Goal: Task Accomplishment & Management: Use online tool/utility

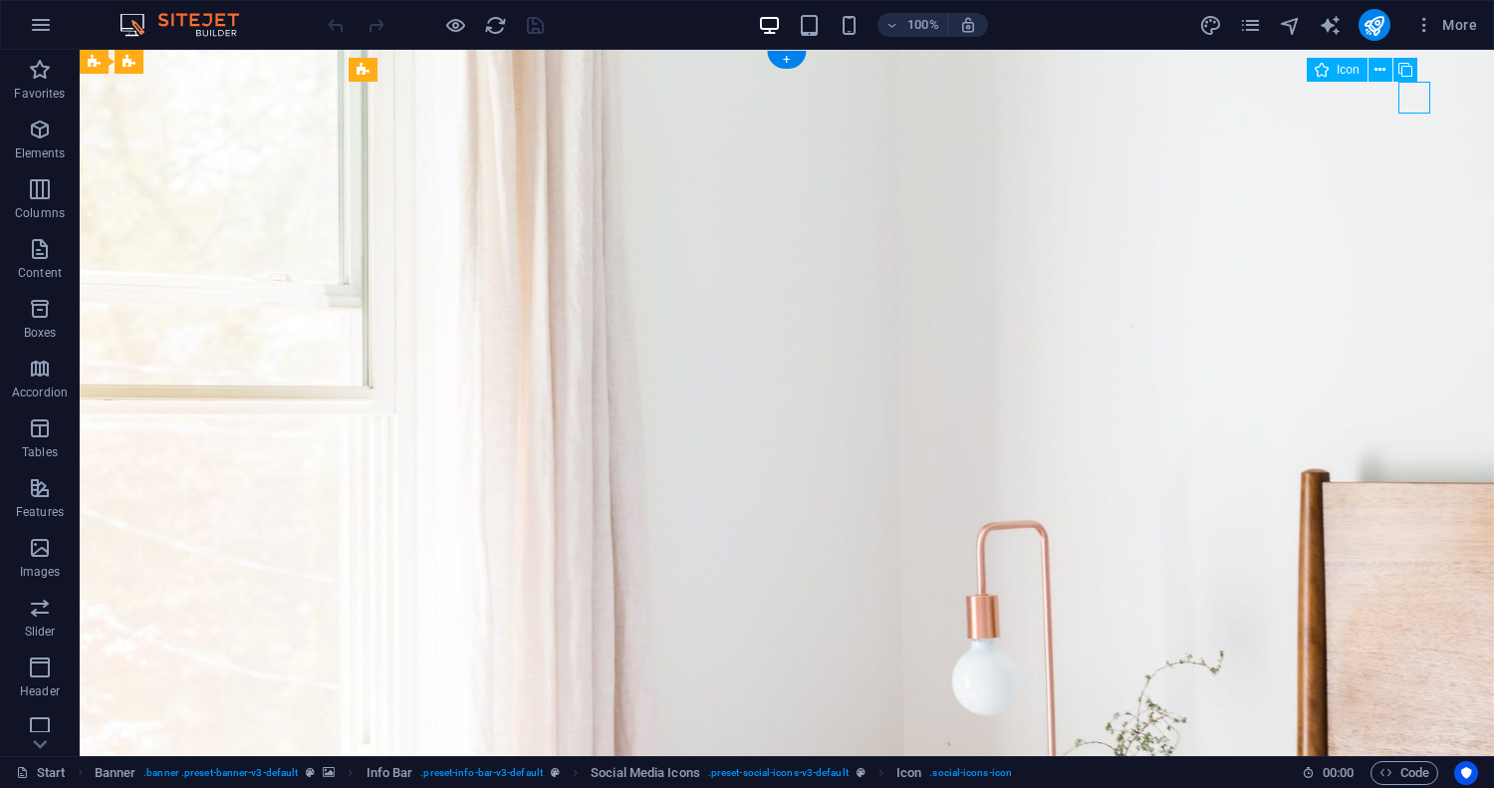
select select "xMidYMid"
select select "px"
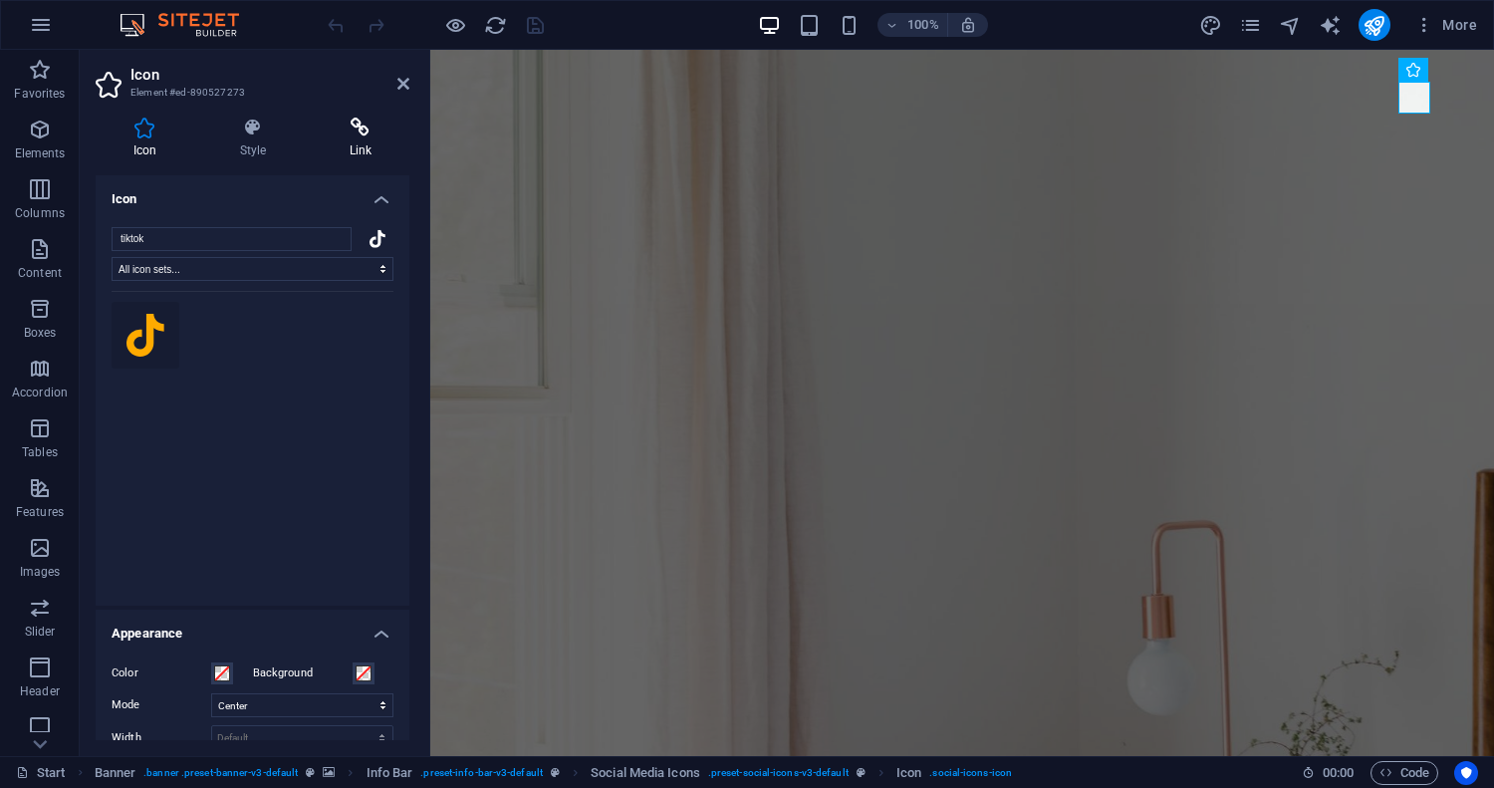
click at [362, 131] on icon at bounding box center [361, 128] width 98 height 20
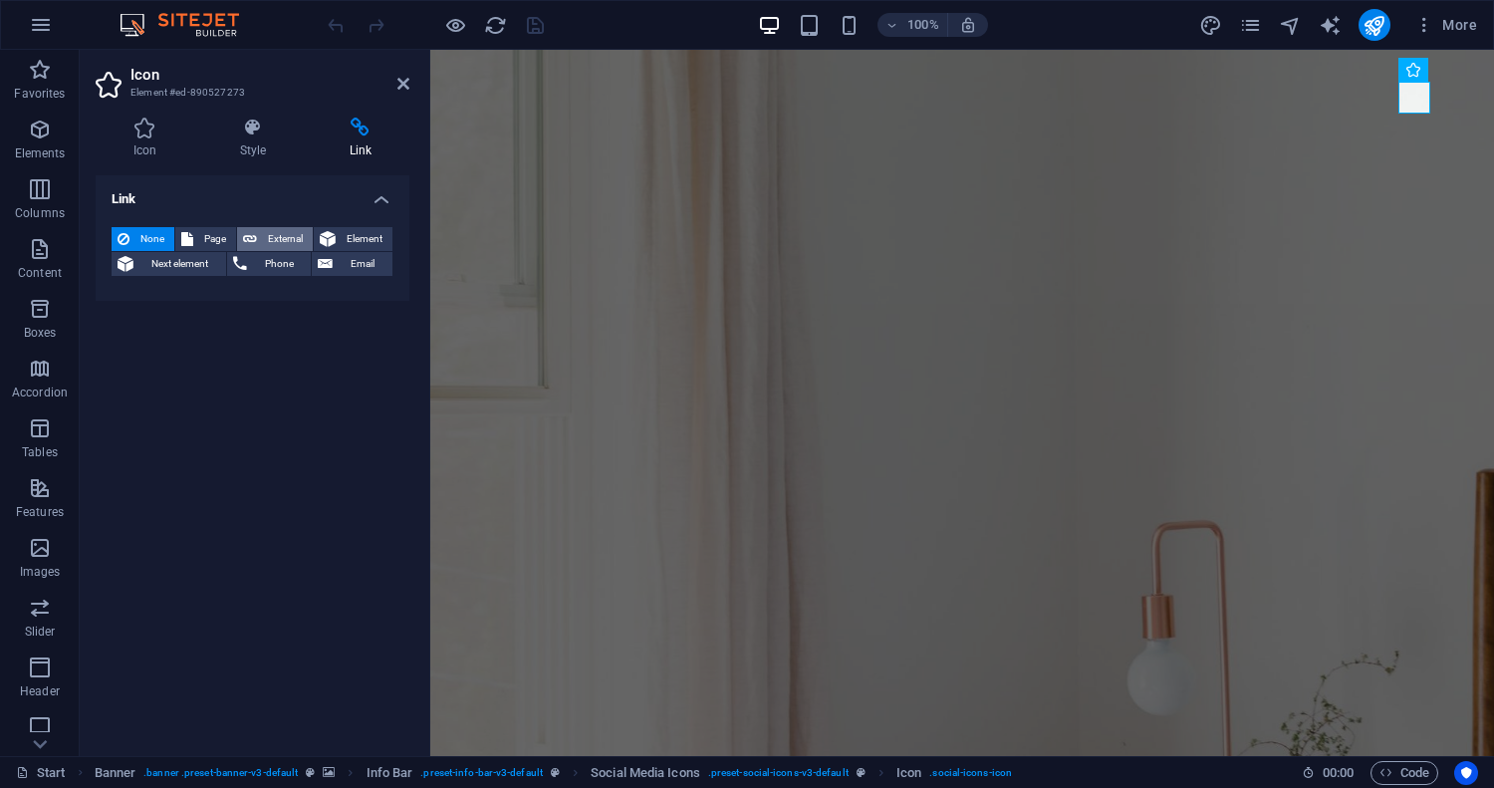
click at [282, 235] on span "External" at bounding box center [285, 239] width 44 height 24
select select "blank"
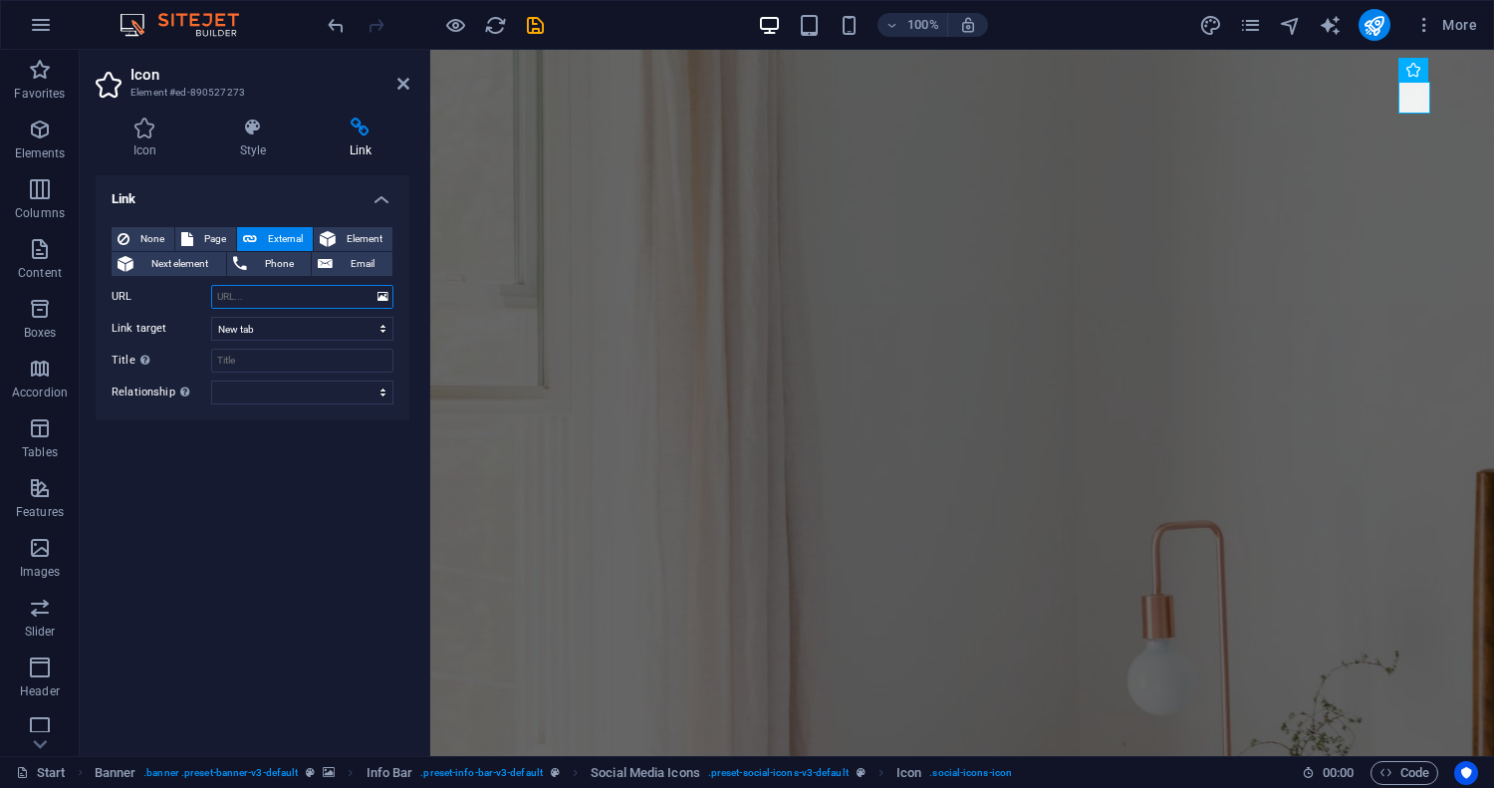
click at [260, 298] on input "URL" at bounding box center [302, 297] width 182 height 24
paste input "[URL][DOMAIN_NAME][DOMAIN_NAME]"
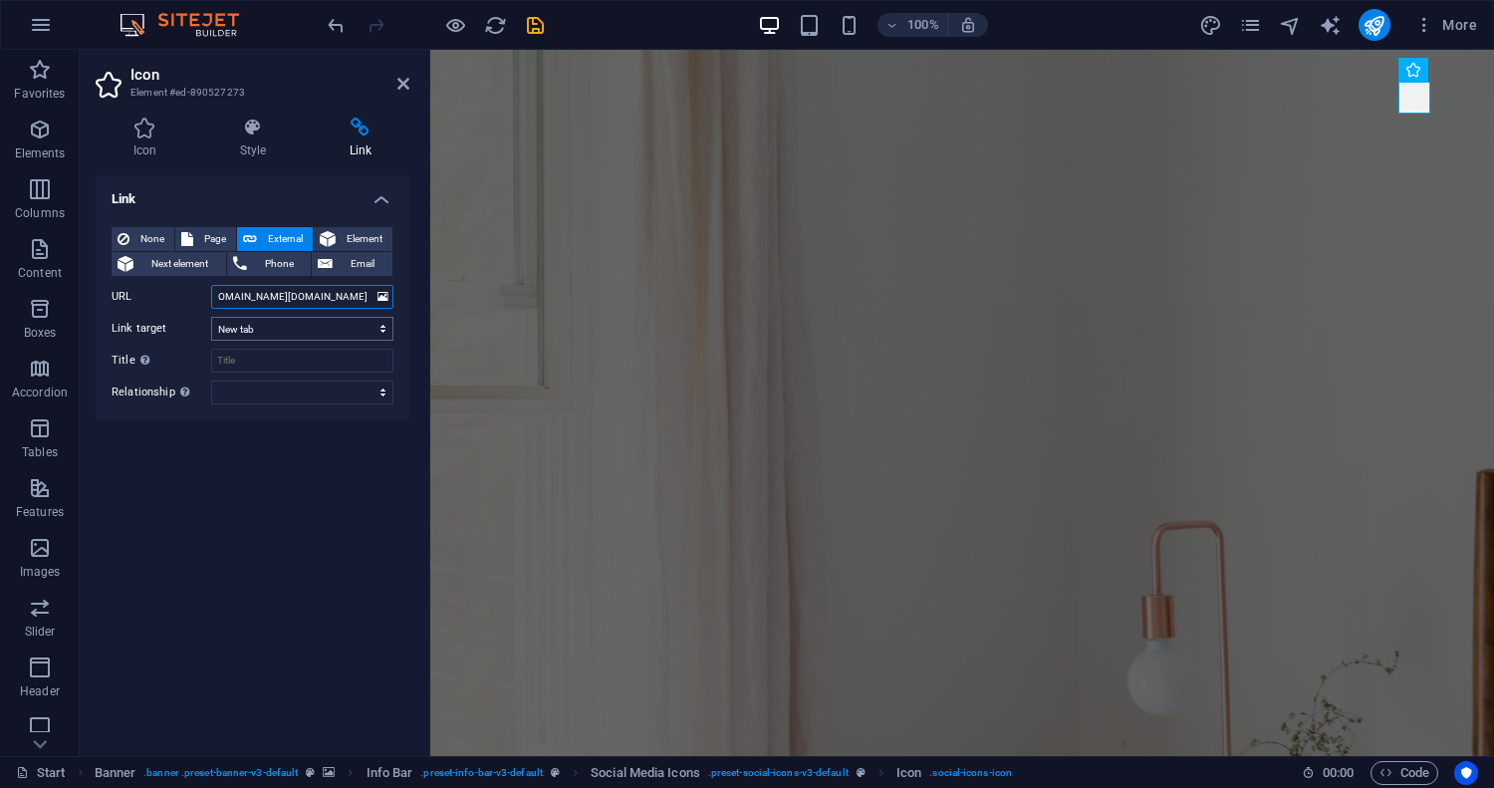
type input "[URL][DOMAIN_NAME][DOMAIN_NAME]"
click at [388, 329] on select "New tab Same tab Overlay" at bounding box center [302, 329] width 182 height 24
click at [382, 392] on select "alternate author bookmark external help license next nofollow noreferrer noopen…" at bounding box center [302, 392] width 182 height 24
select select "nofollow"
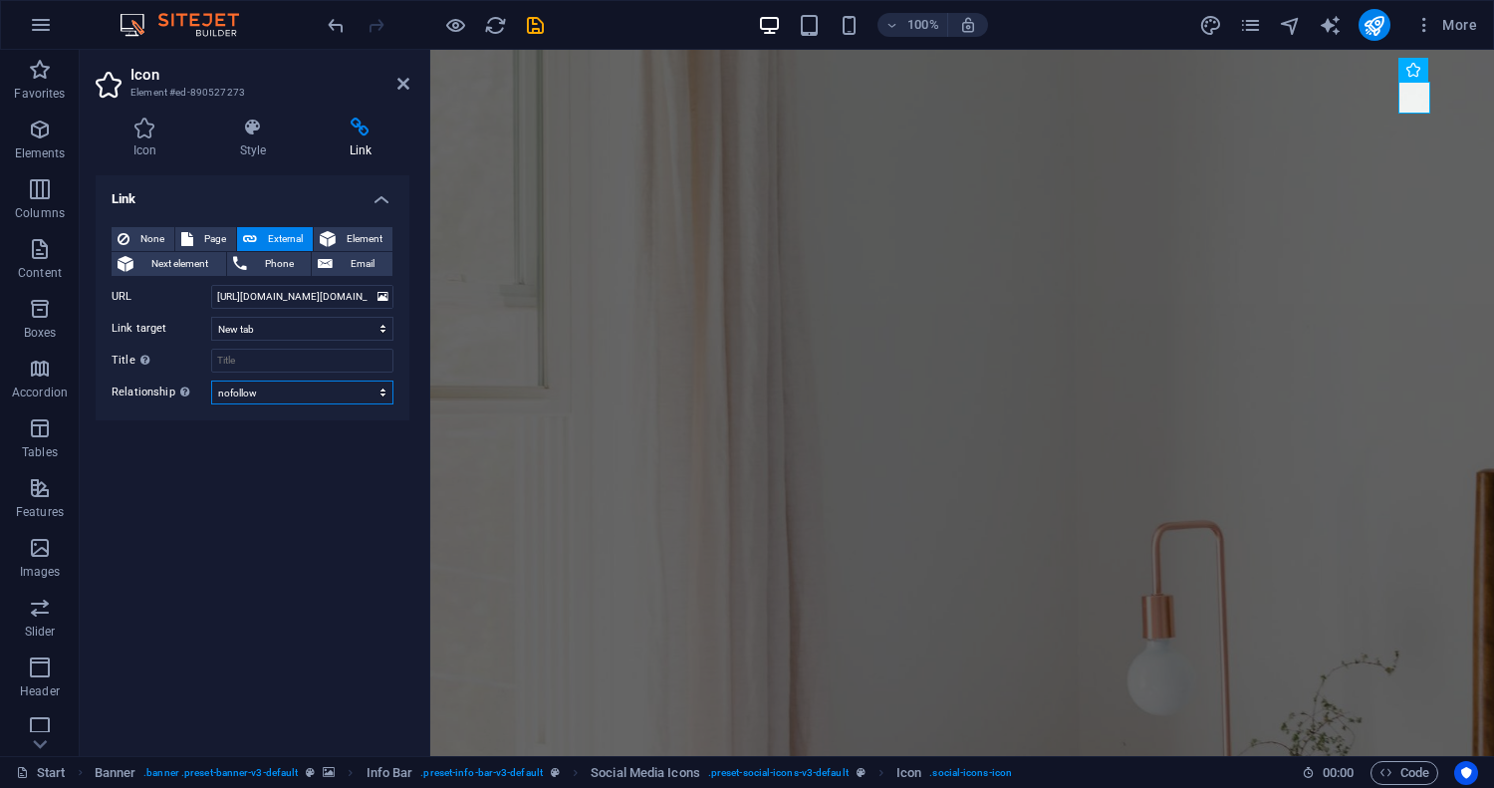
click at [211, 380] on select "alternate author bookmark external help license next nofollow noreferrer noopen…" at bounding box center [302, 392] width 182 height 24
click at [536, 24] on icon "save" at bounding box center [535, 25] width 23 height 23
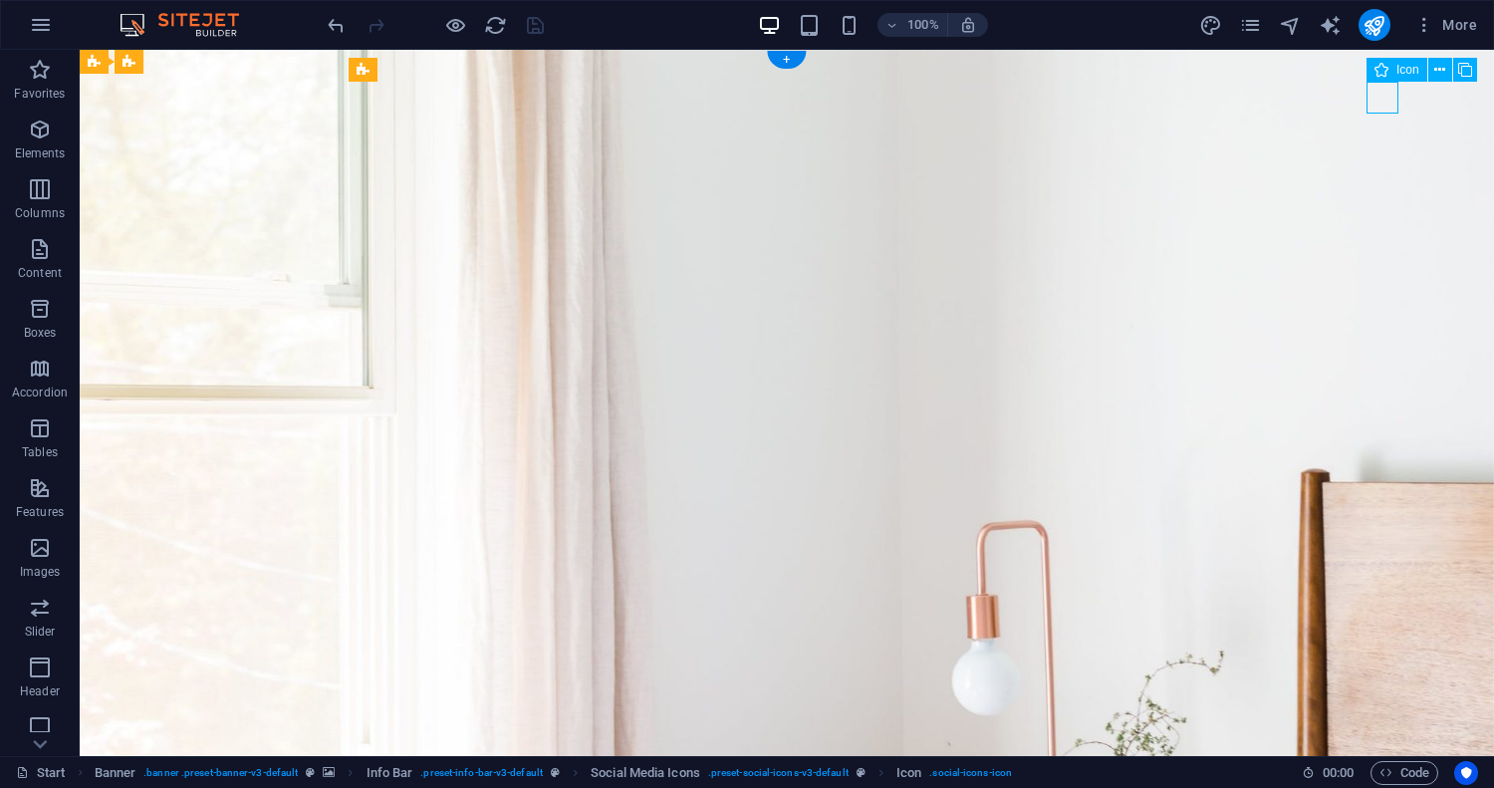
select select "xMidYMid"
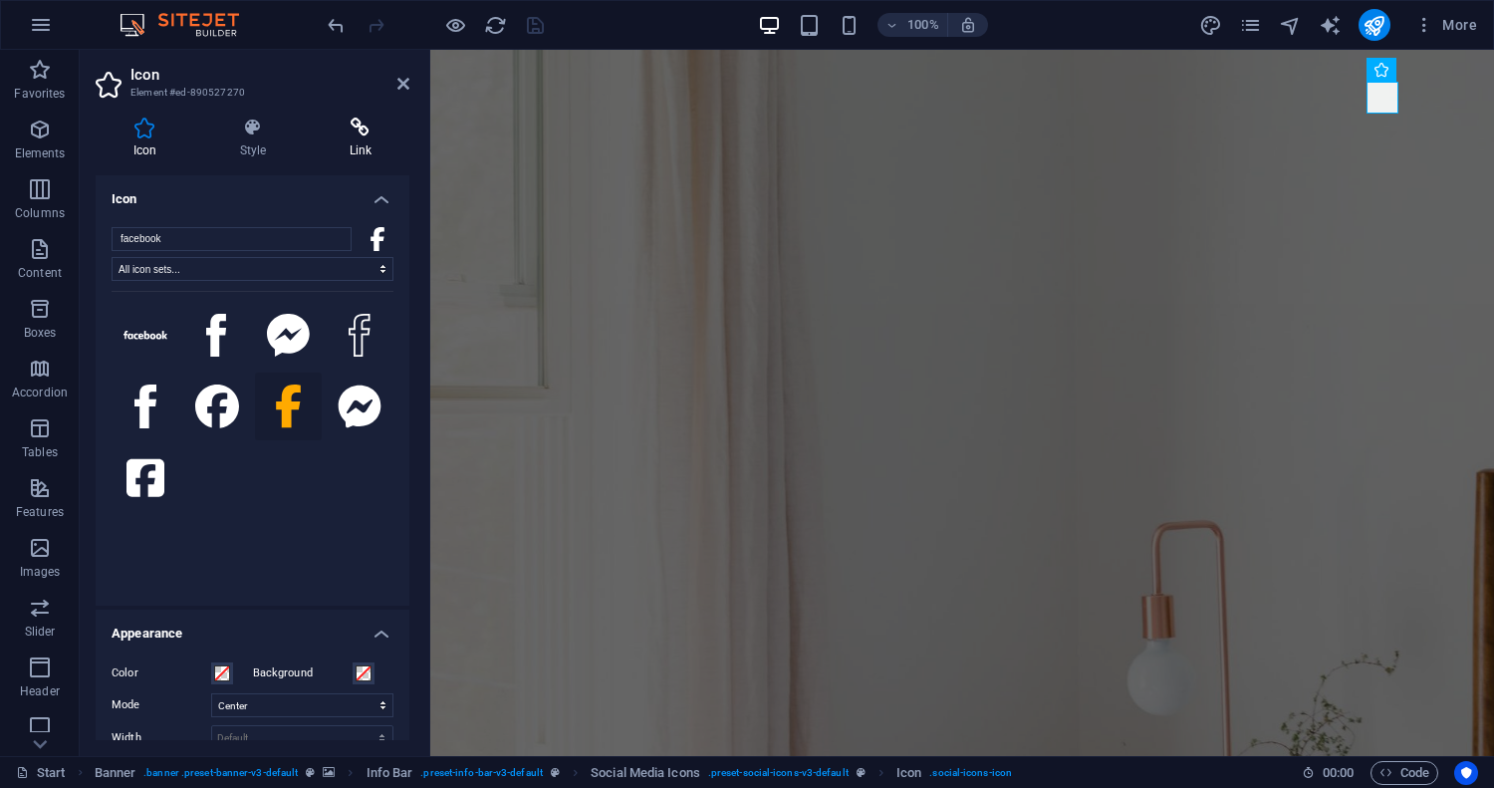
click at [373, 142] on h4 "Link" at bounding box center [361, 139] width 98 height 42
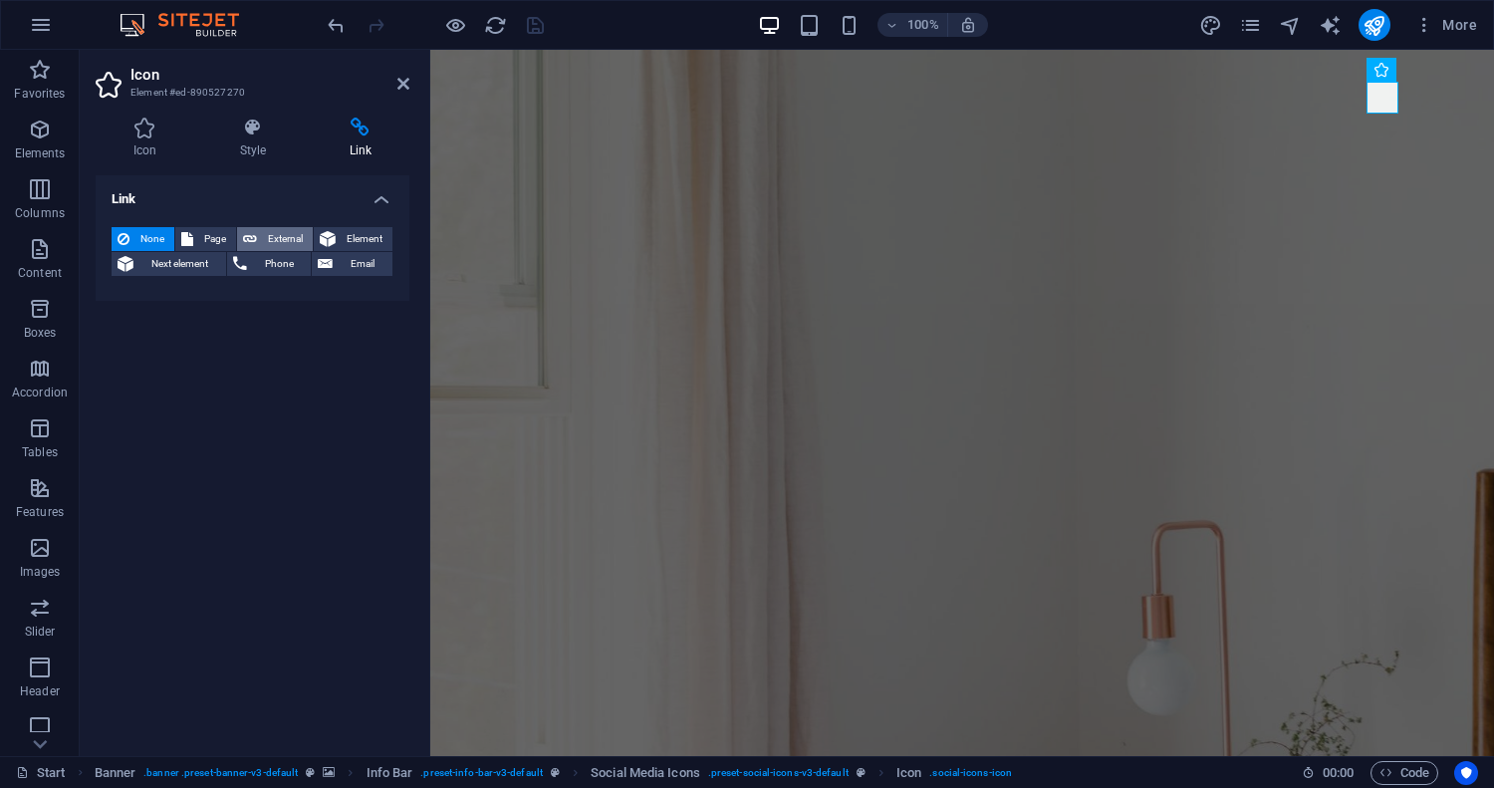
click at [288, 237] on span "External" at bounding box center [285, 239] width 44 height 24
select select "blank"
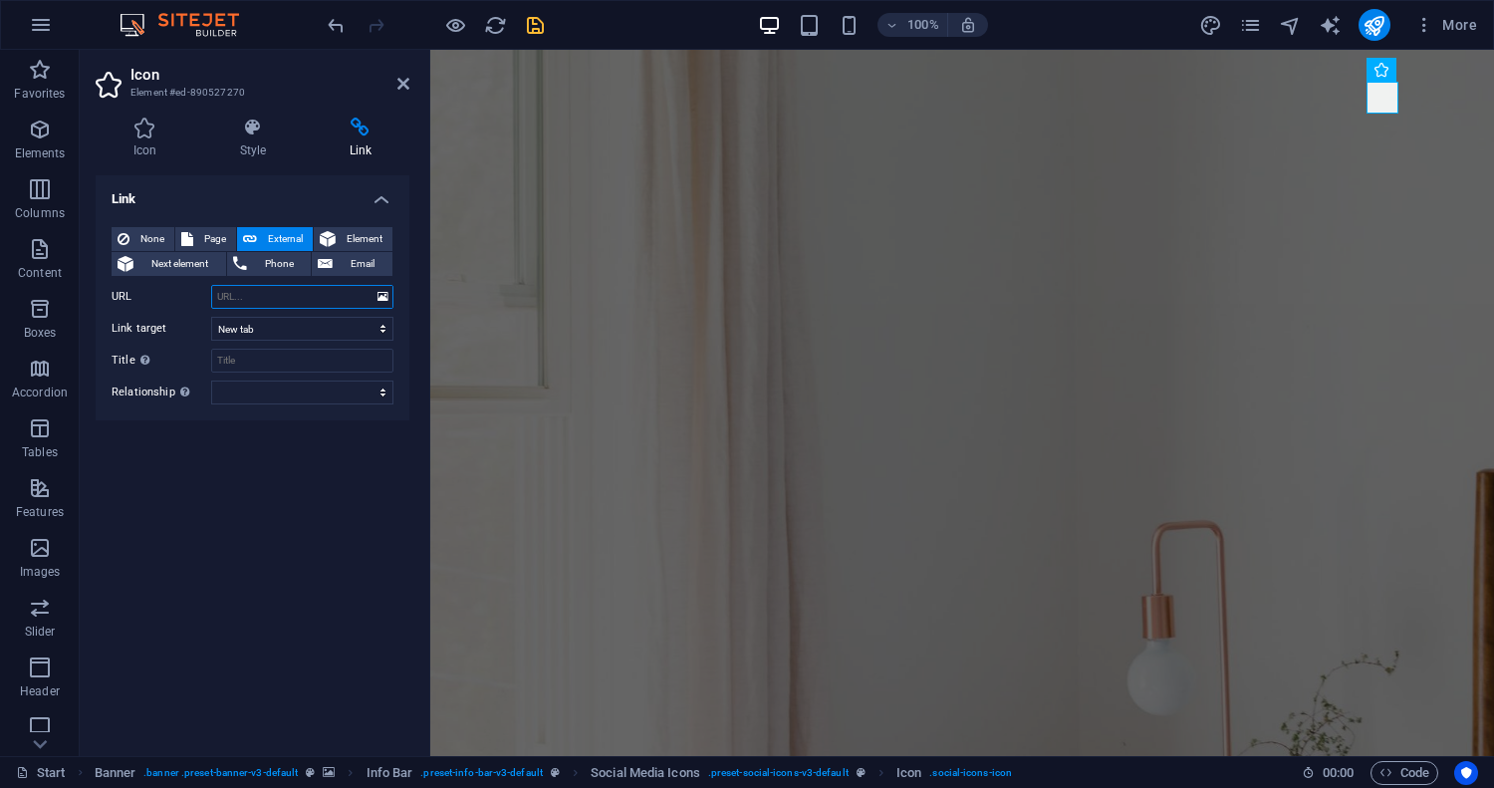
paste input "[URL][DOMAIN_NAME]"
type input "[URL][DOMAIN_NAME]"
click at [347, 389] on select "alternate author bookmark external help license next nofollow noreferrer noopen…" at bounding box center [302, 392] width 182 height 24
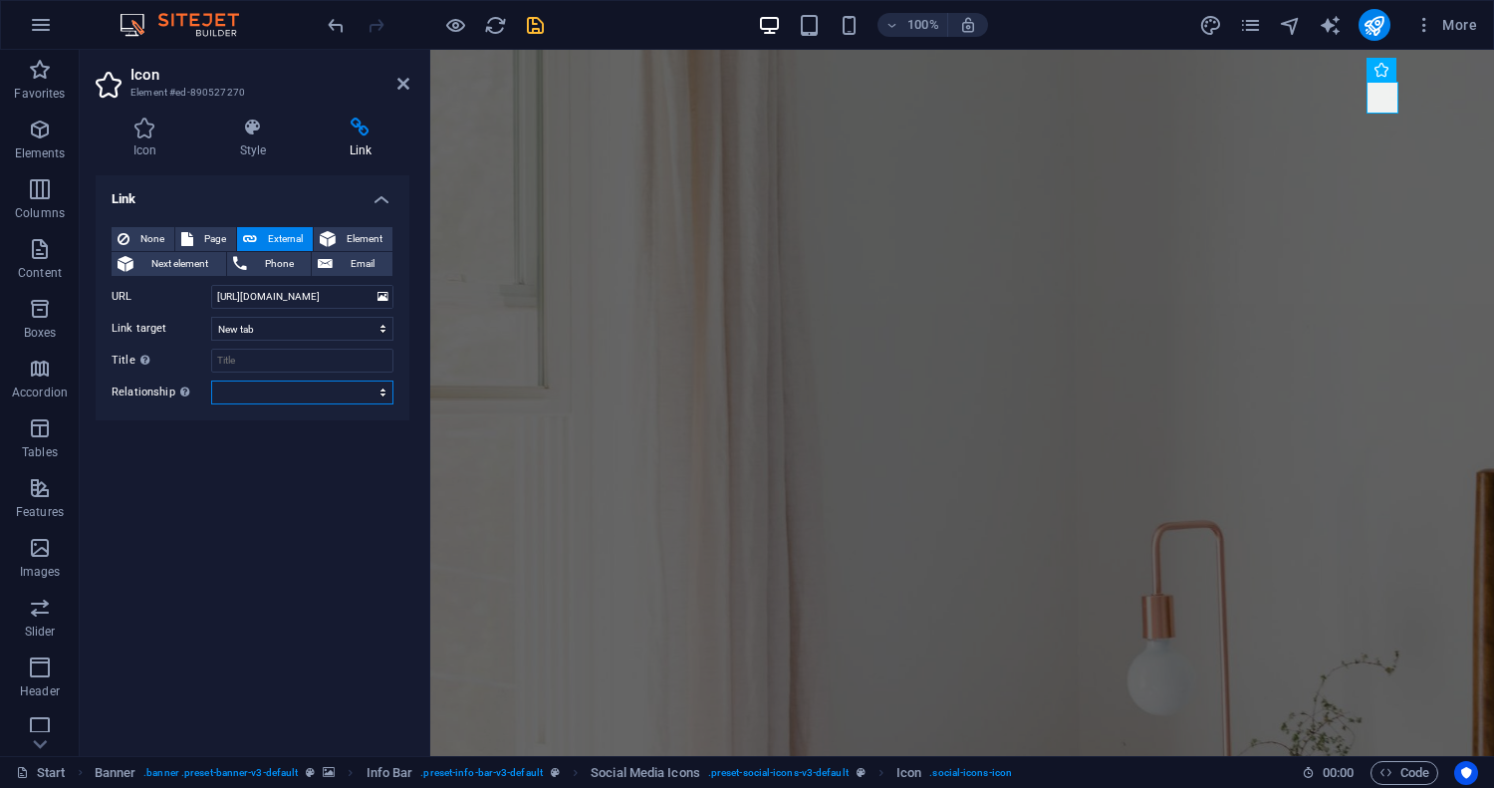
select select "nofollow"
click at [211, 380] on select "alternate author bookmark external help license next nofollow noreferrer noopen…" at bounding box center [302, 392] width 182 height 24
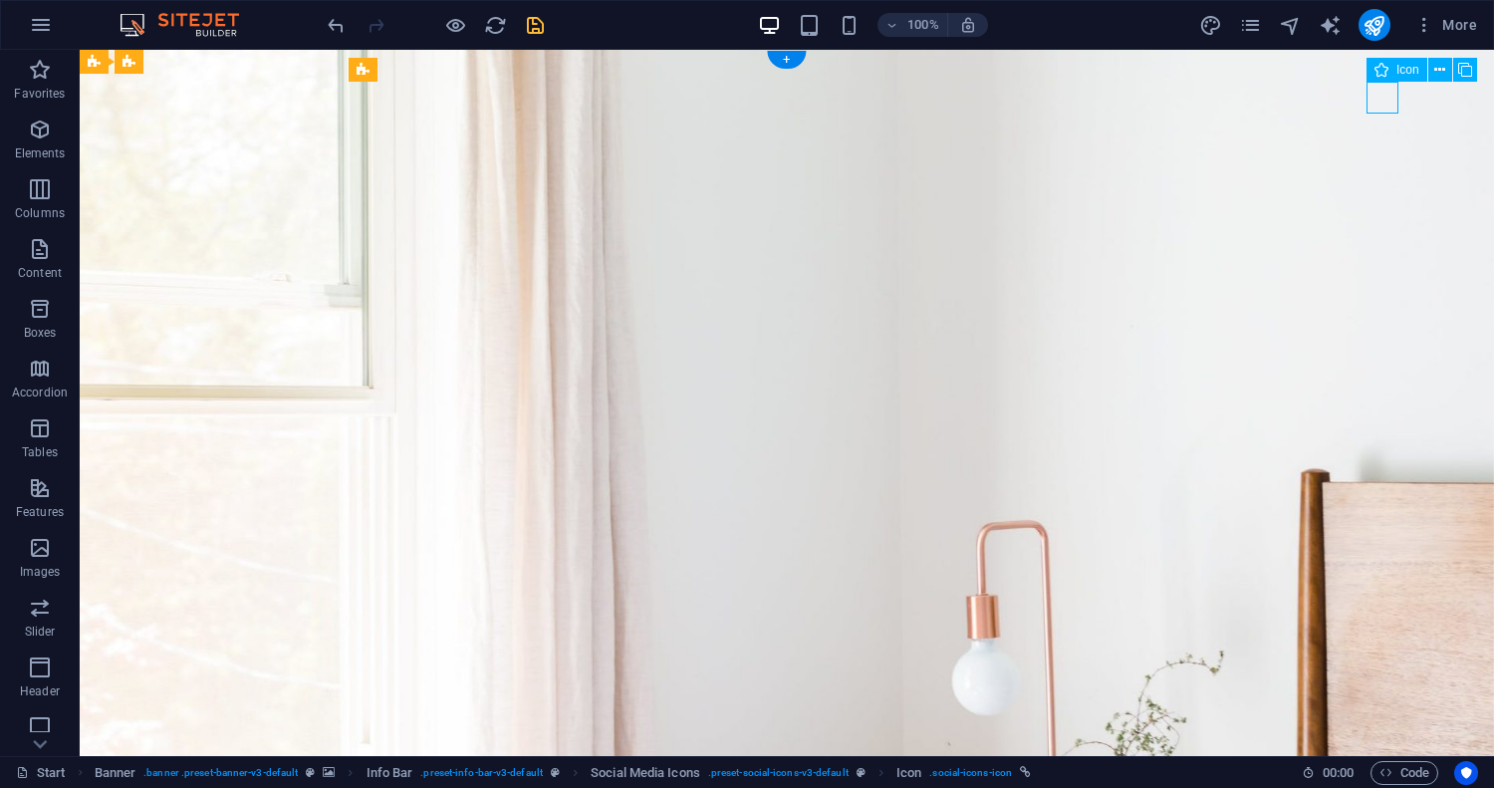
select select "nofollow"
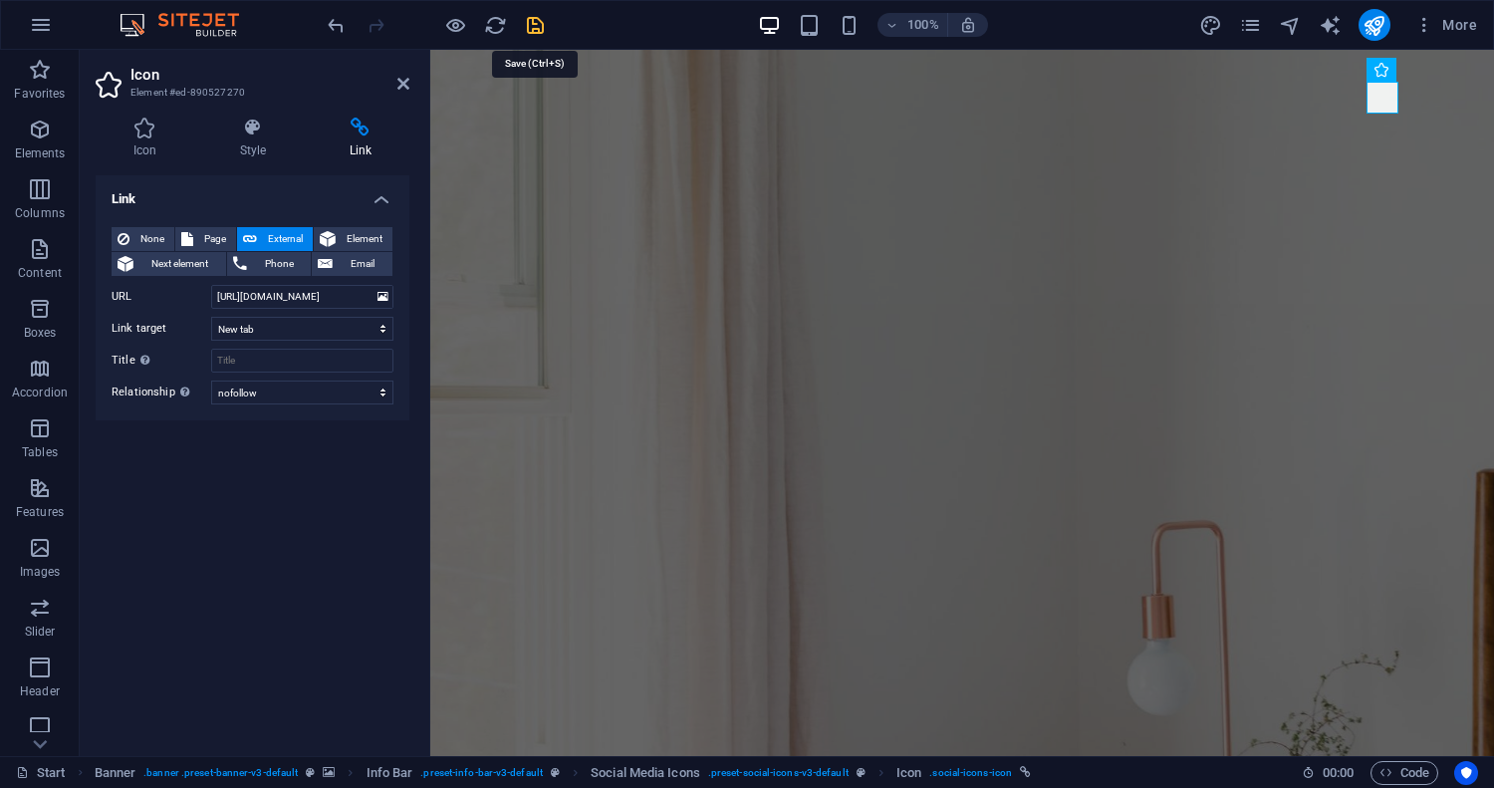
click at [536, 26] on icon "save" at bounding box center [535, 25] width 23 height 23
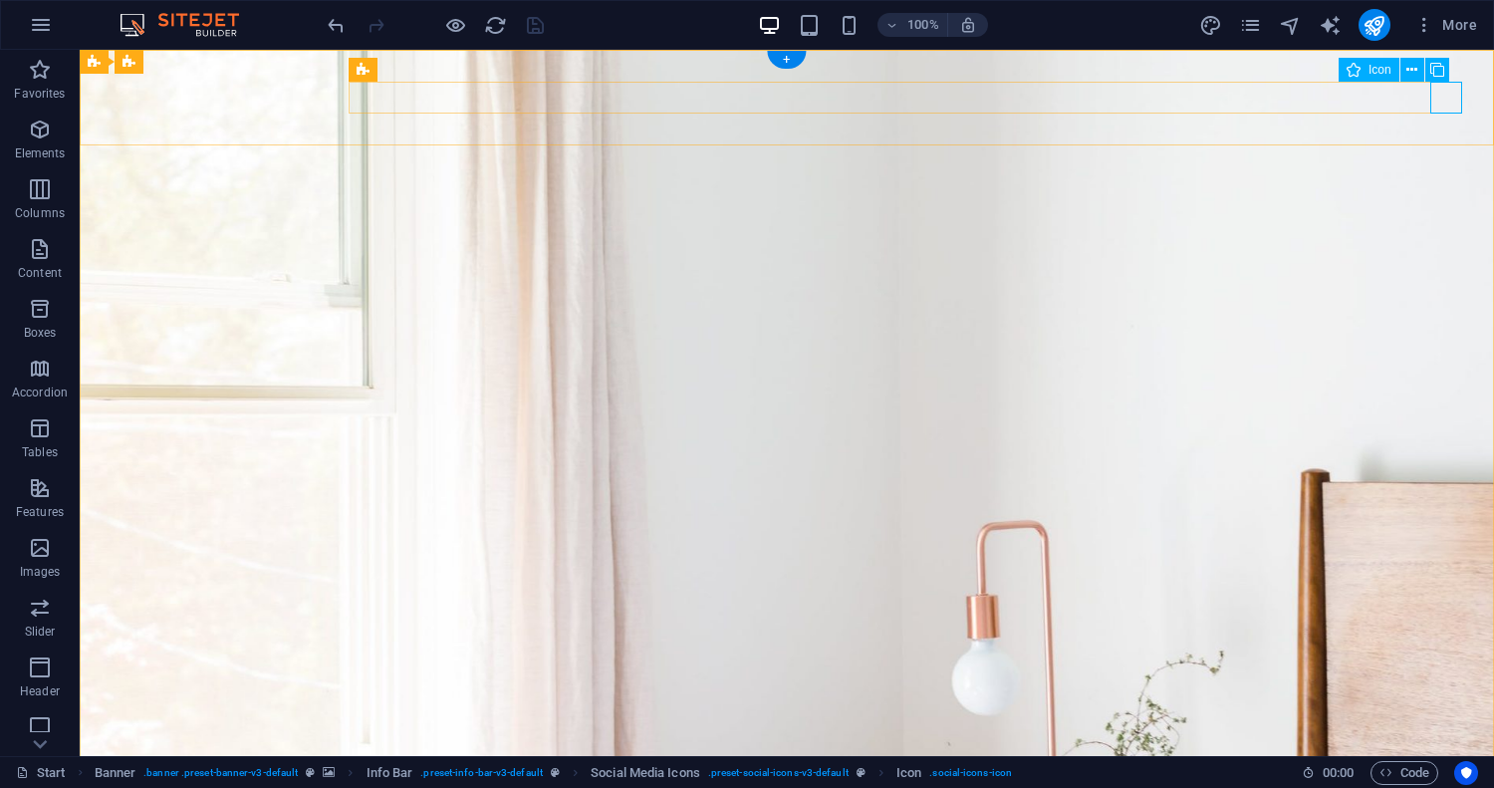
select select "xMidYMid"
select select "px"
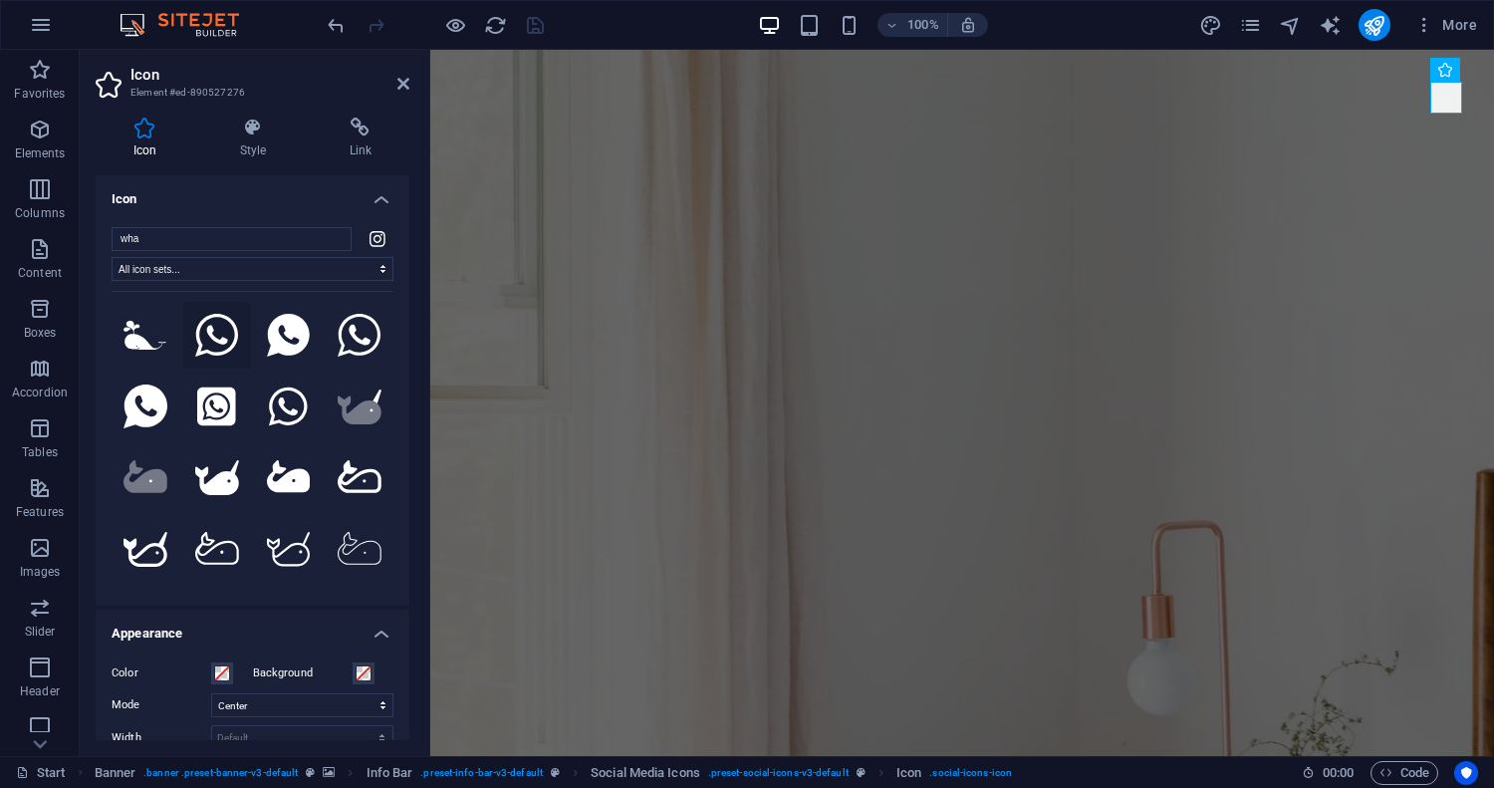
type input "wha"
click at [223, 344] on icon at bounding box center [217, 336] width 44 height 44
click at [363, 139] on h4 "Link" at bounding box center [361, 139] width 98 height 42
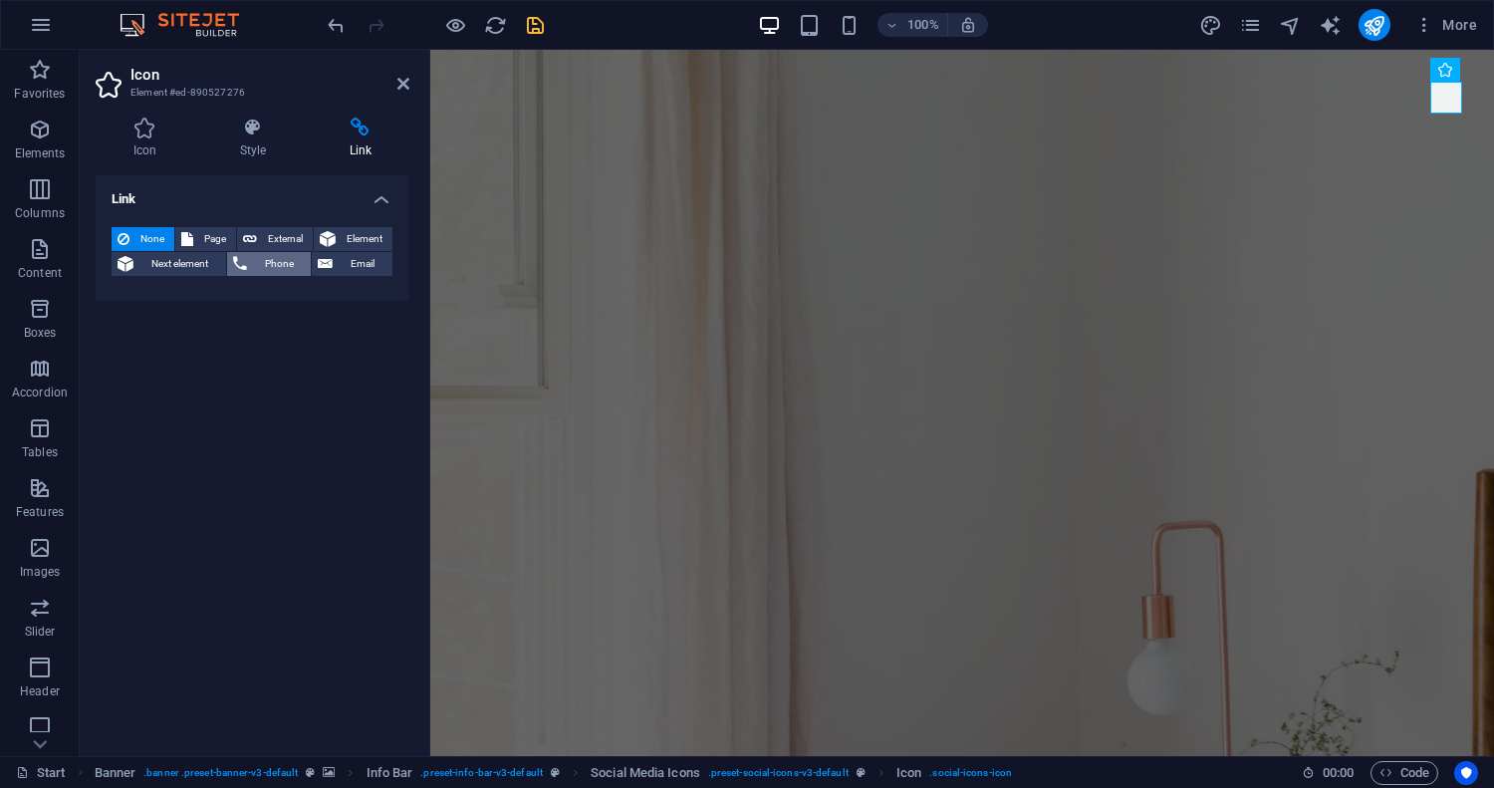
click at [277, 265] on span "Phone" at bounding box center [279, 264] width 53 height 24
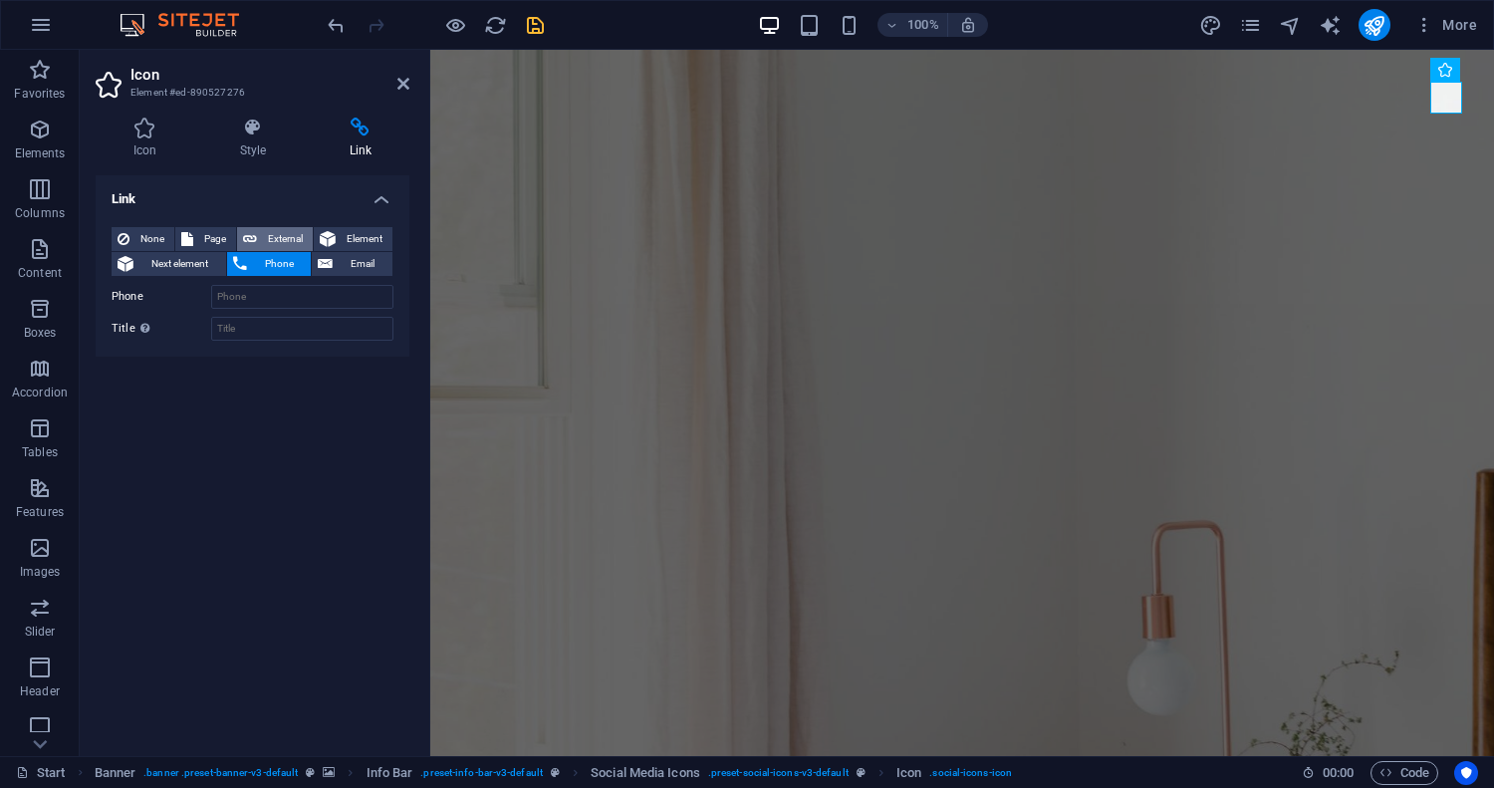
click at [284, 238] on span "External" at bounding box center [285, 239] width 44 height 24
select select "blank"
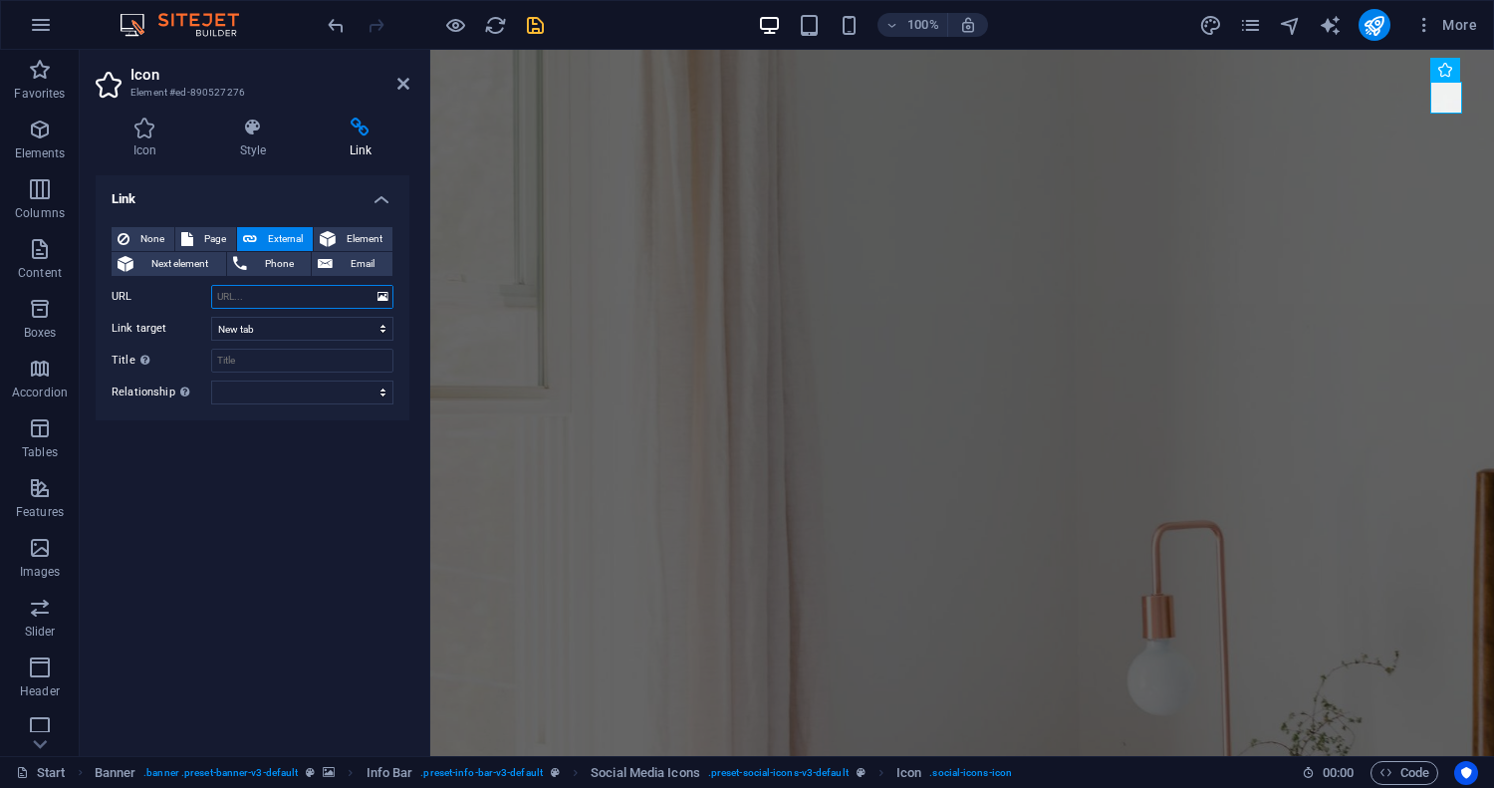
paste input "https://wa.me/"
paste input "‪[PHONE_NUMBER]‬"
click at [305, 295] on input "https://wa.me/‪+27 66 267 9286‬" at bounding box center [302, 297] width 182 height 24
type input "https://wa.me/‪662679286‬"
click at [298, 397] on select "alternate author bookmark external help license next nofollow noreferrer noopen…" at bounding box center [302, 392] width 182 height 24
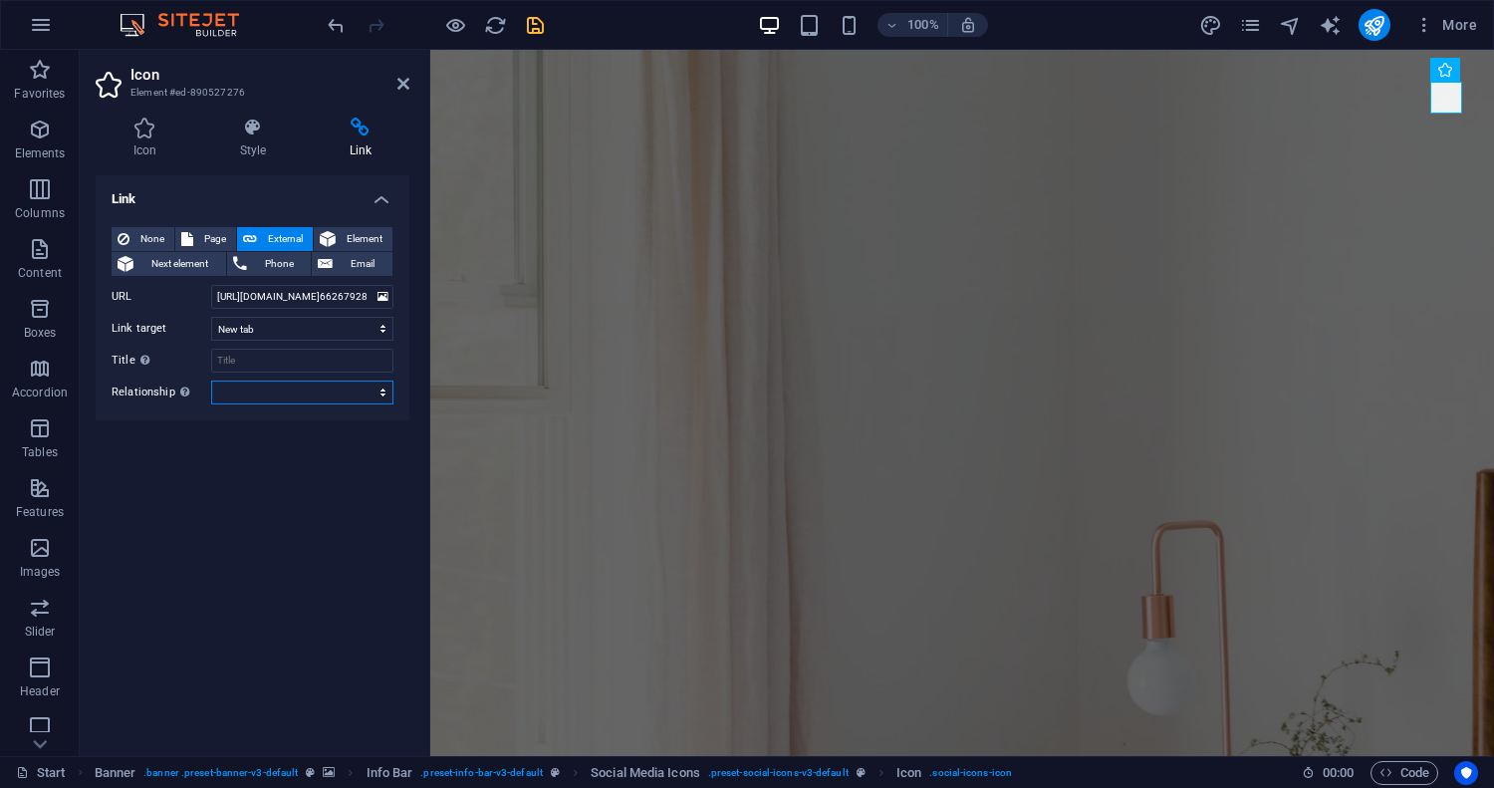
select select "nofollow"
click at [211, 380] on select "alternate author bookmark external help license next nofollow noreferrer noopen…" at bounding box center [302, 392] width 182 height 24
click at [533, 22] on icon "save" at bounding box center [535, 25] width 23 height 23
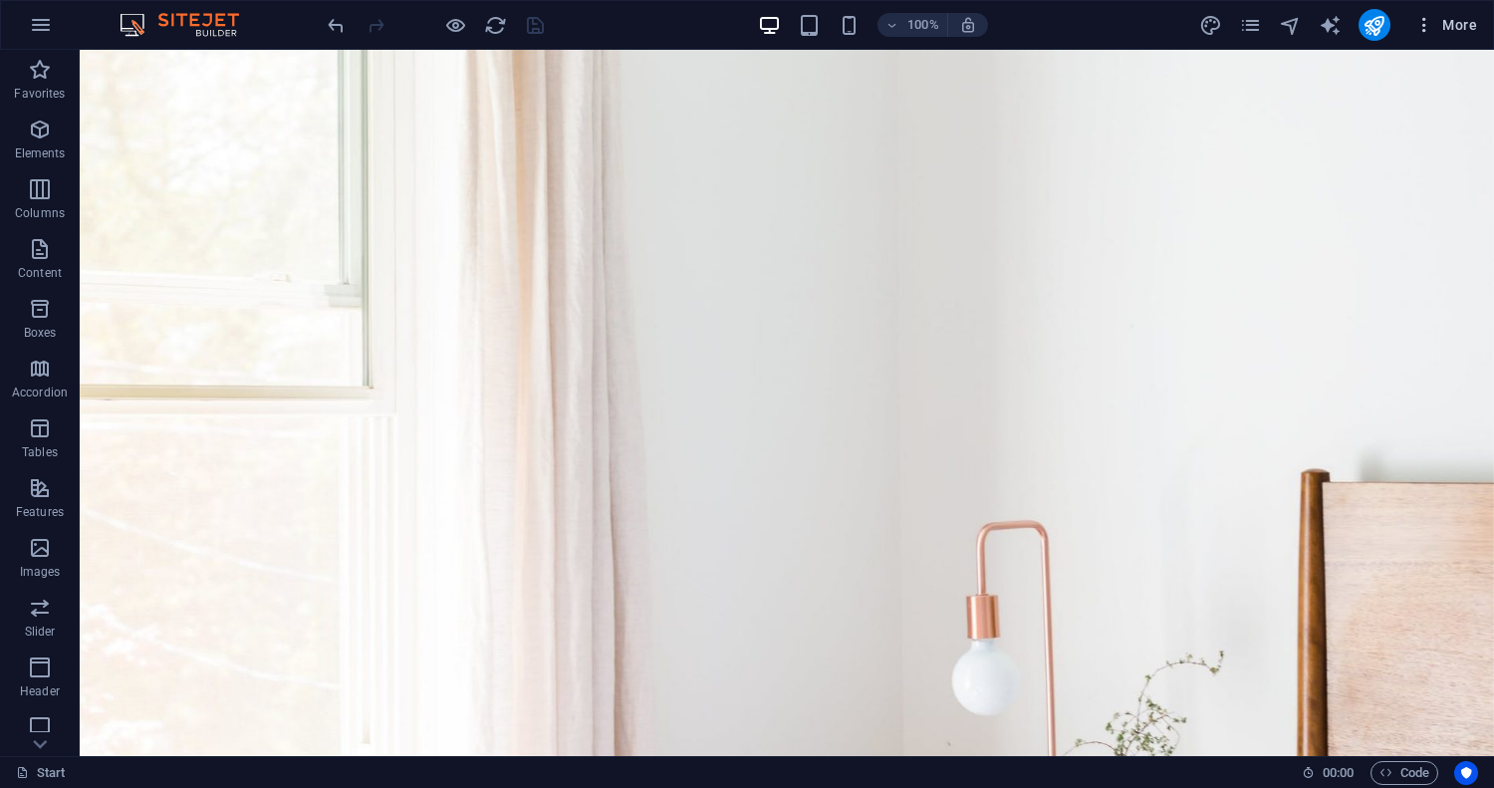
click at [1467, 31] on span "More" at bounding box center [1445, 25] width 63 height 20
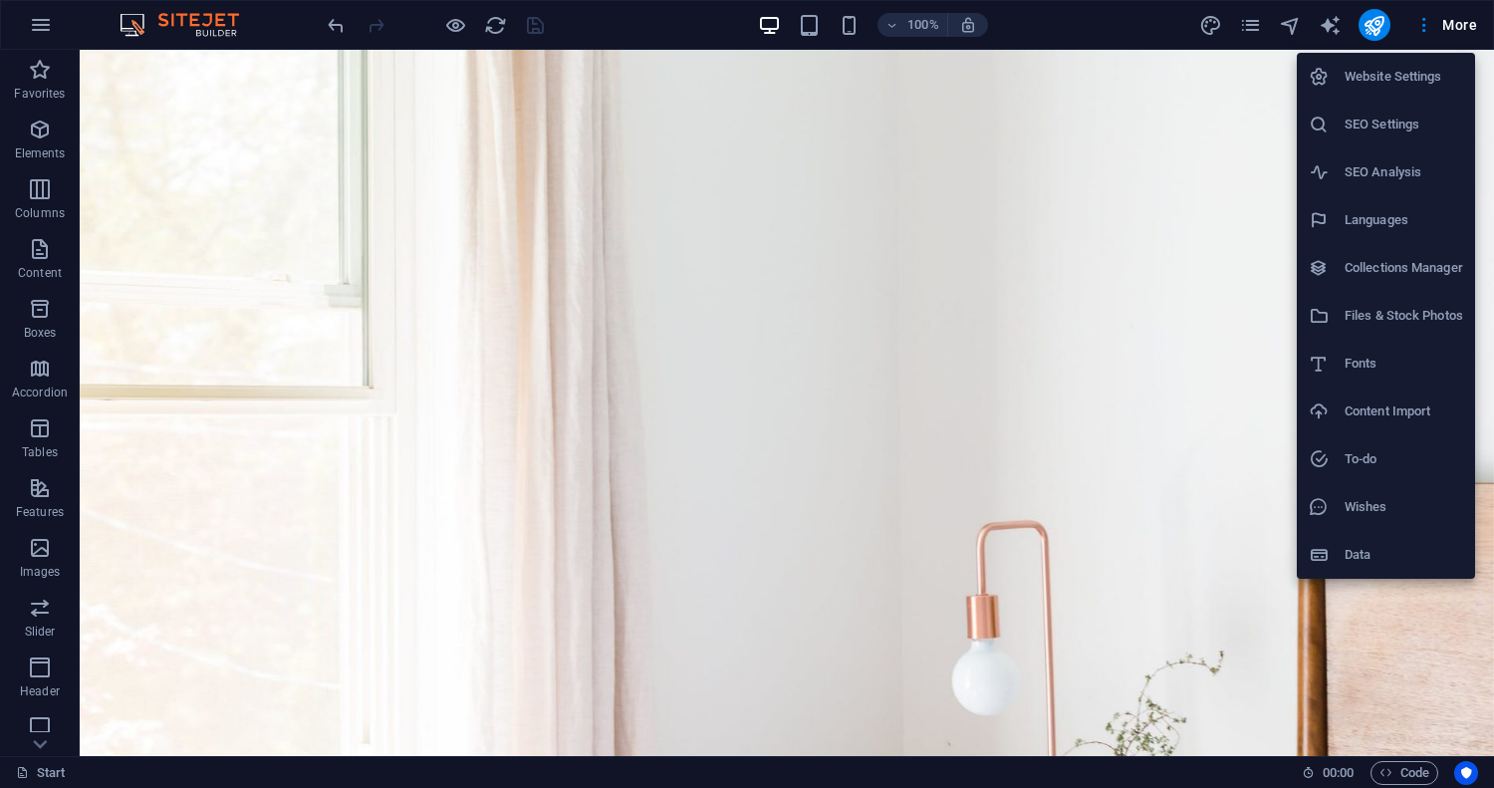
click at [1250, 28] on div at bounding box center [747, 394] width 1494 height 788
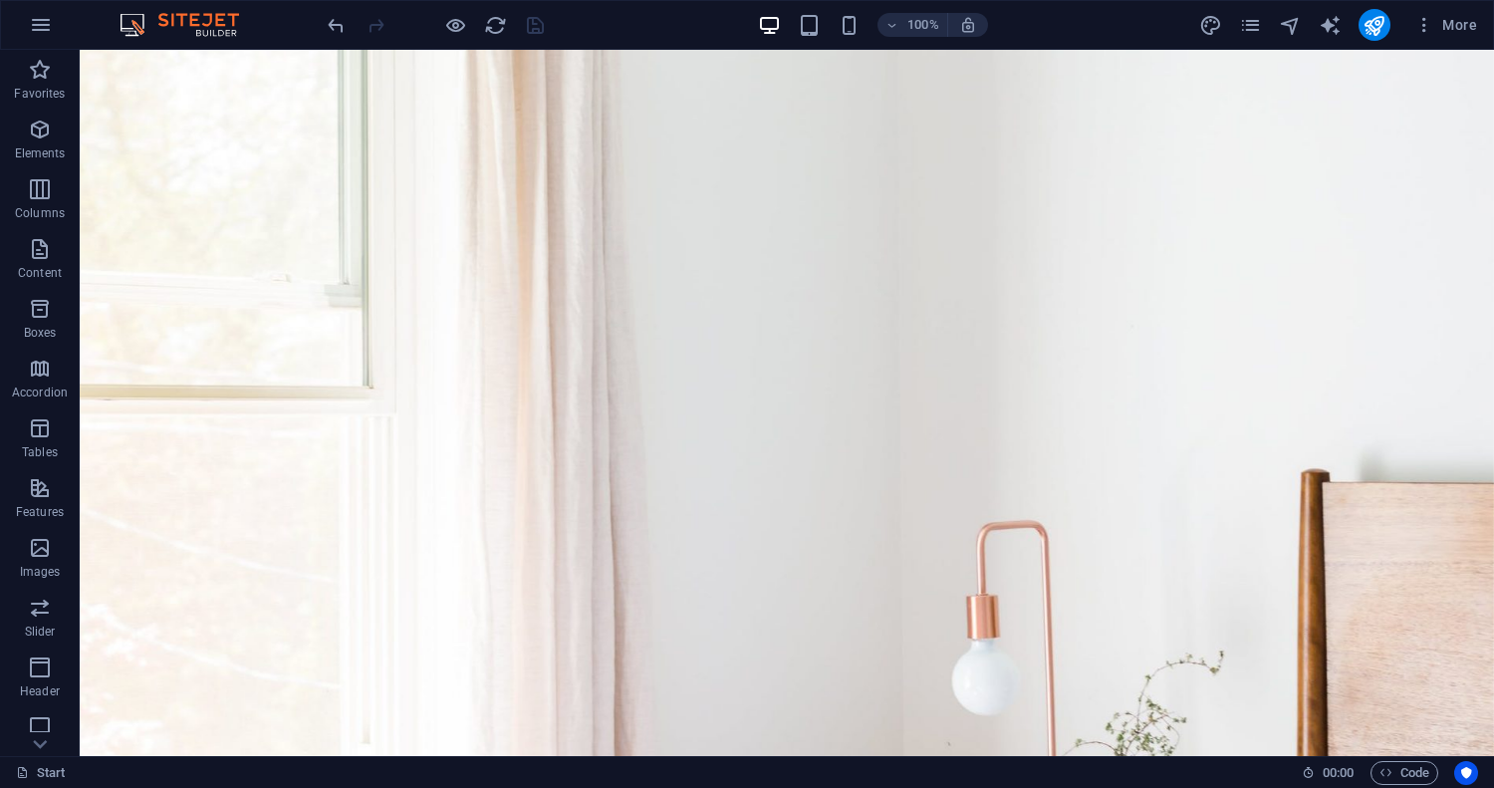
click at [1250, 28] on icon "pages" at bounding box center [1250, 25] width 23 height 23
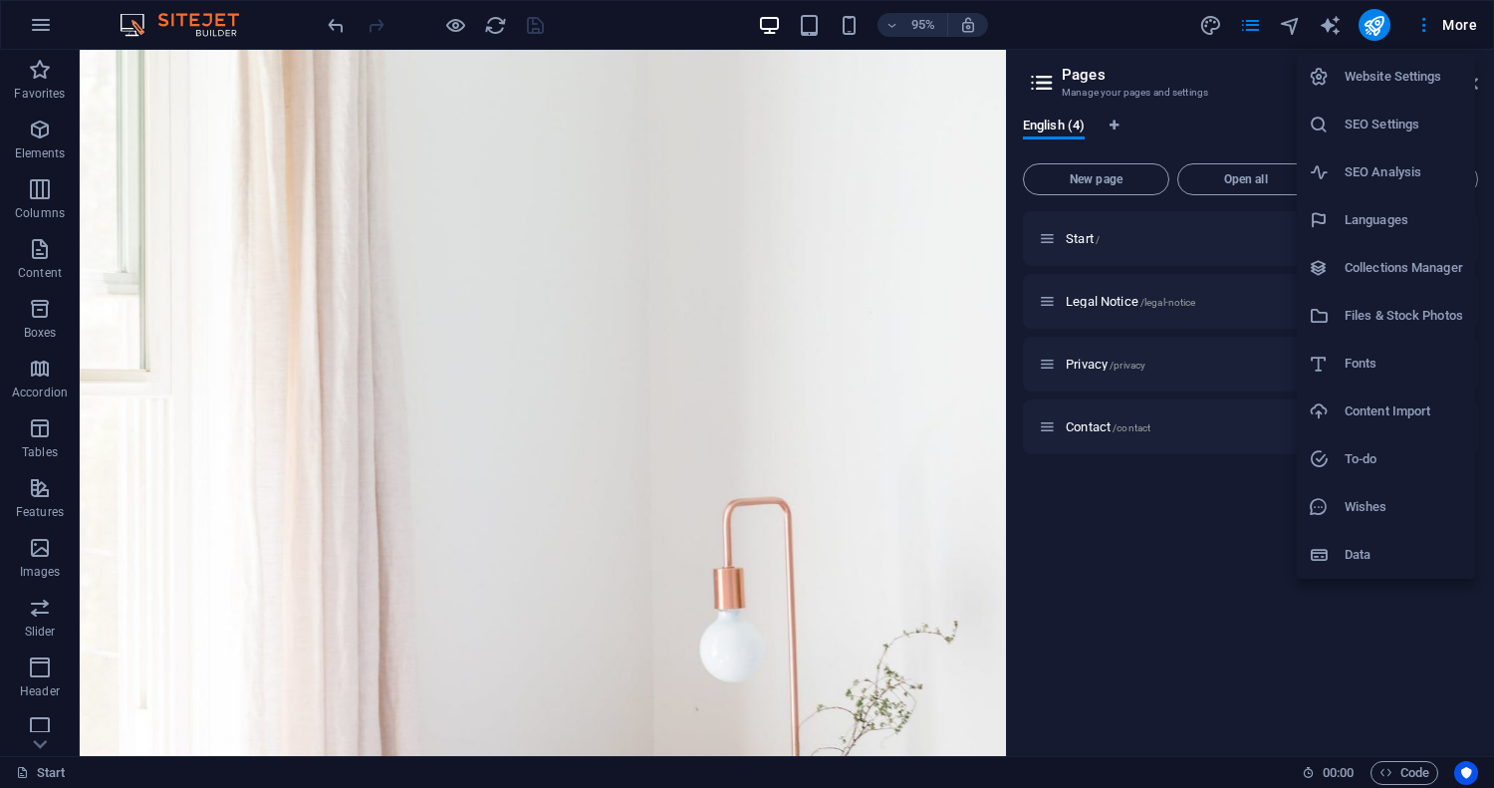
click at [1412, 79] on h6 "Website Settings" at bounding box center [1404, 77] width 119 height 24
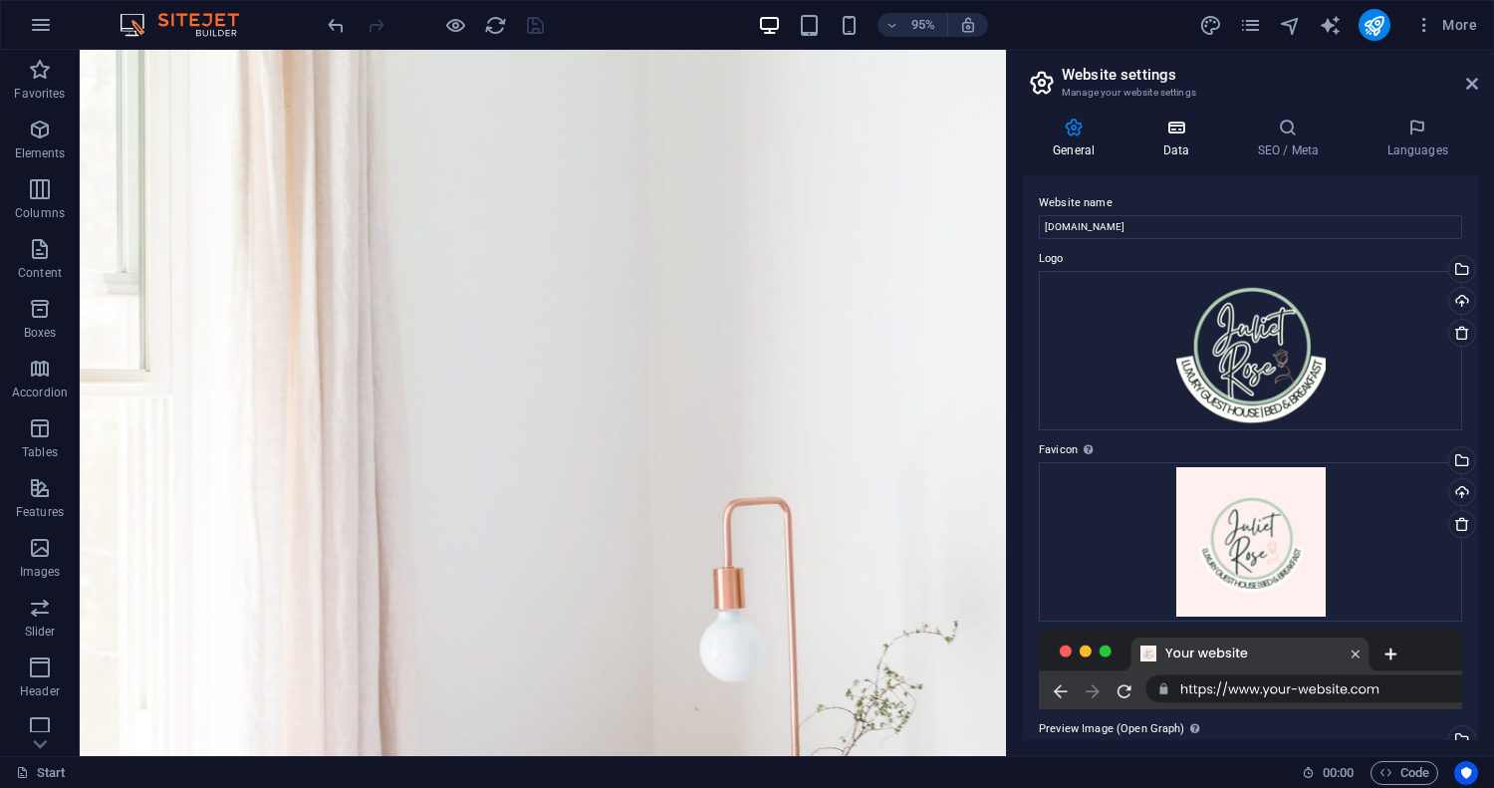
click at [1195, 129] on icon at bounding box center [1175, 128] width 87 height 20
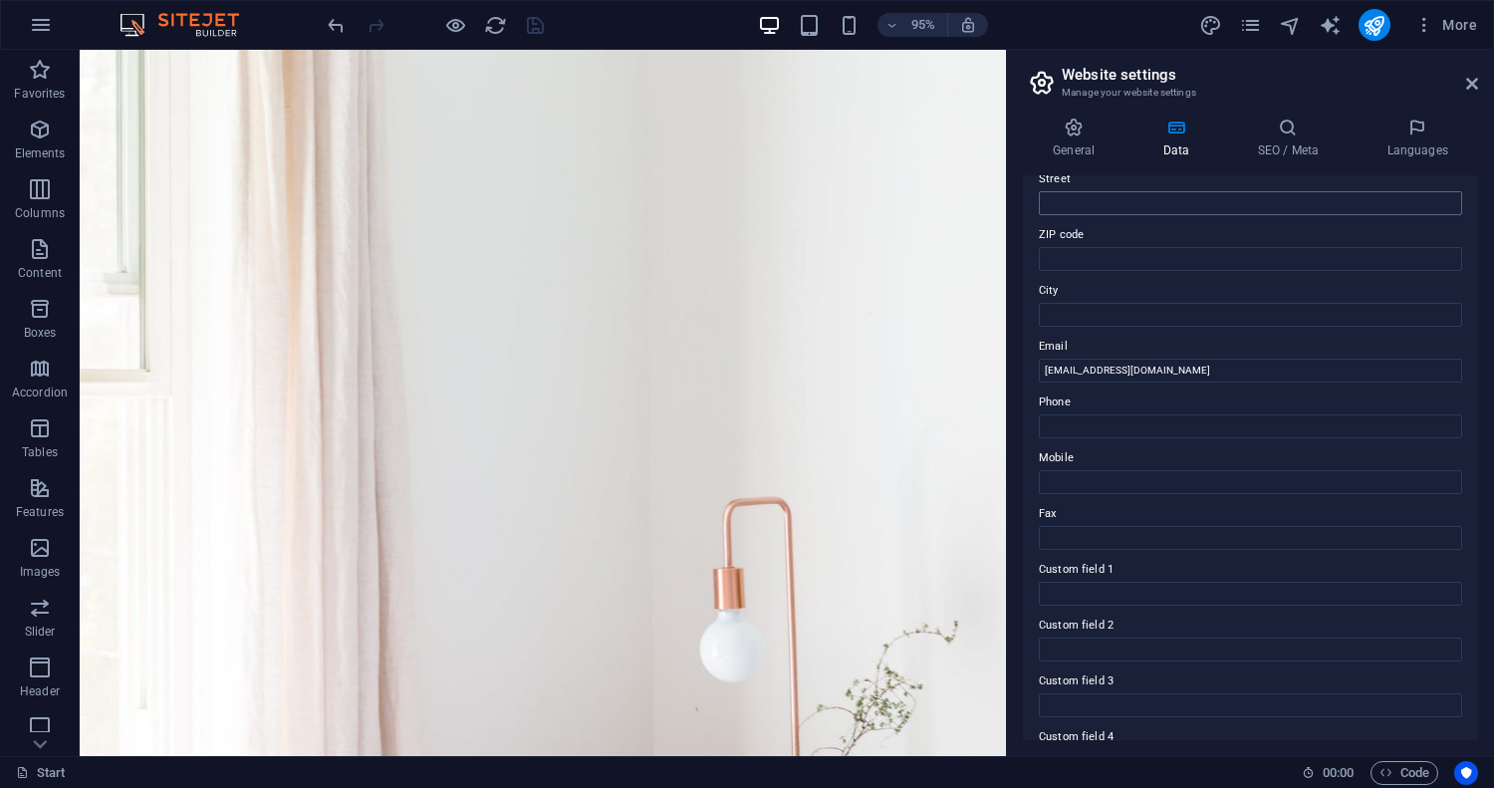
scroll to position [391, 0]
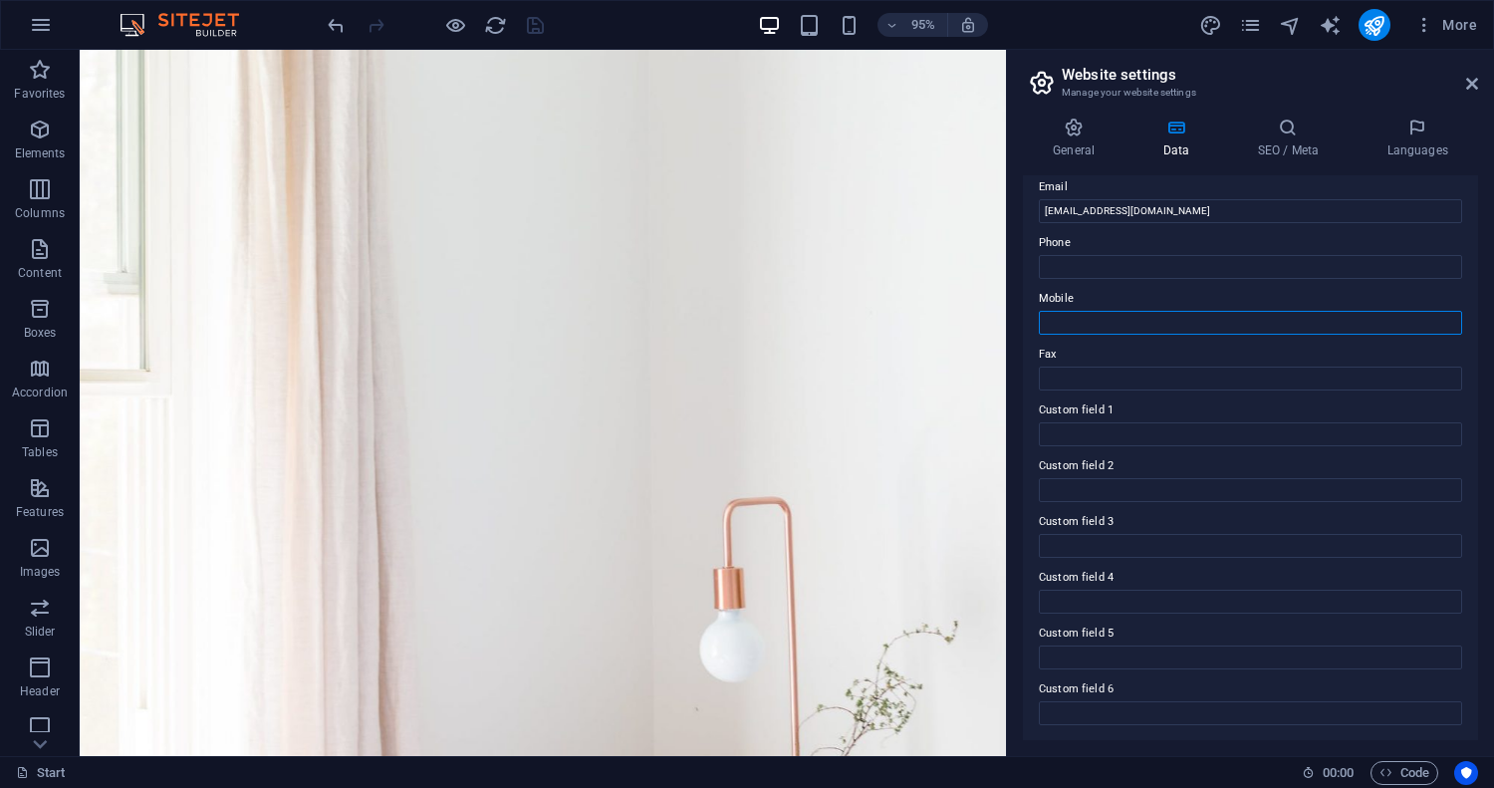
click at [1084, 323] on input "Mobile" at bounding box center [1250, 323] width 423 height 24
paste input "‪[PHONE_NUMBER]‬"
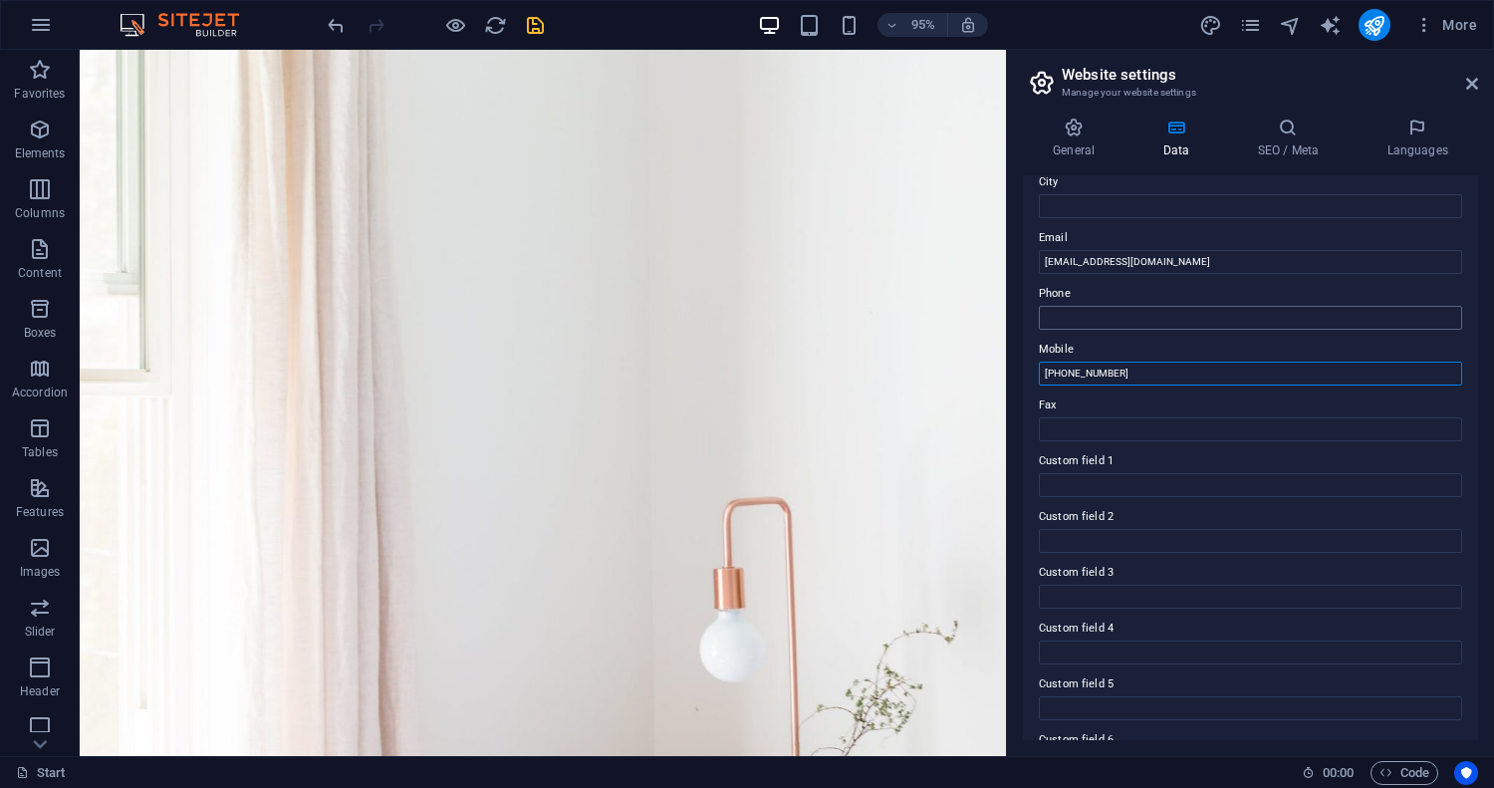
scroll to position [337, 0]
type input "‪[PHONE_NUMBER]‬"
click at [1083, 324] on input "Phone" at bounding box center [1250, 322] width 423 height 24
paste input "‪[PHONE_NUMBER]‬"
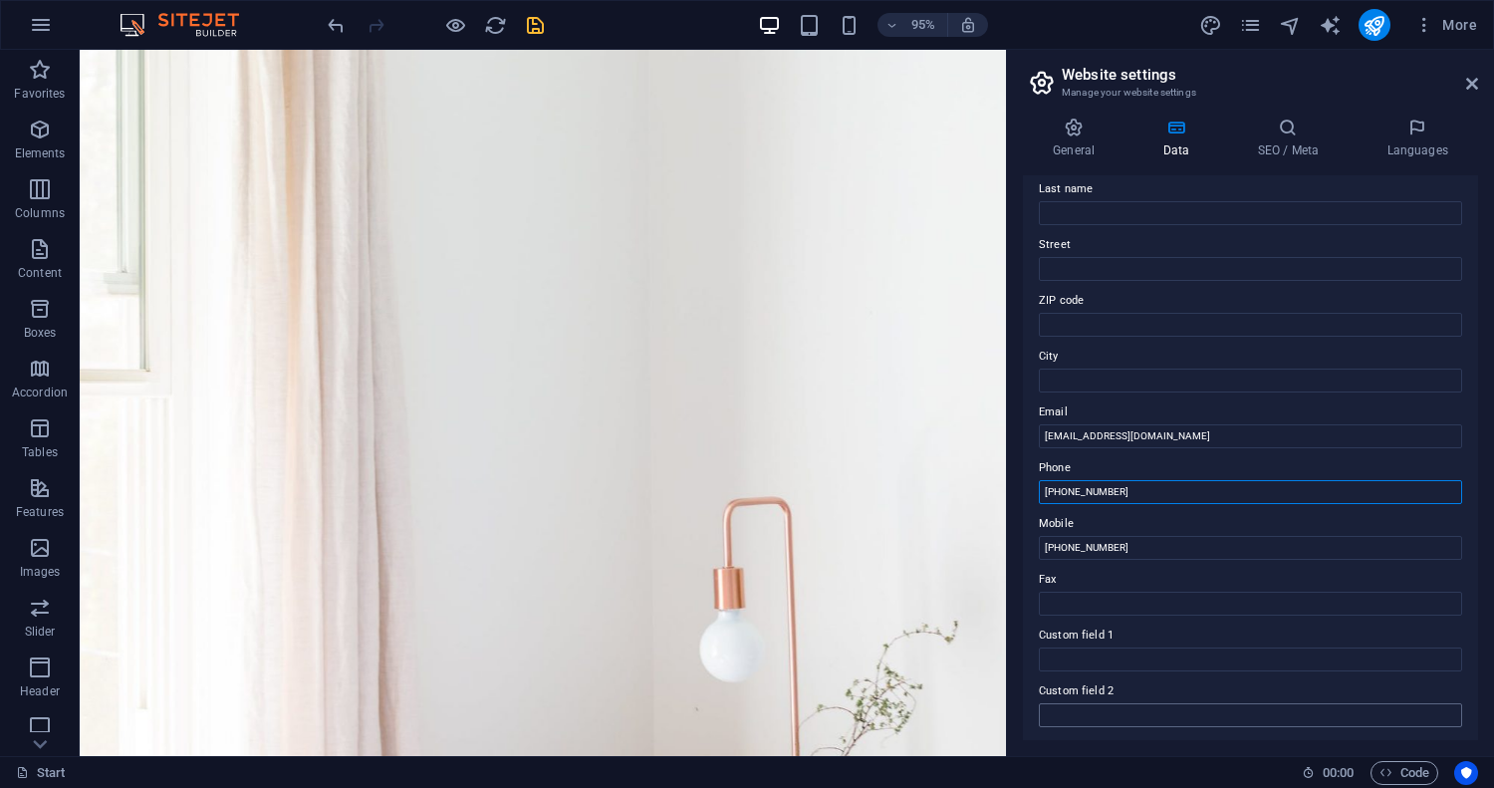
scroll to position [0, 0]
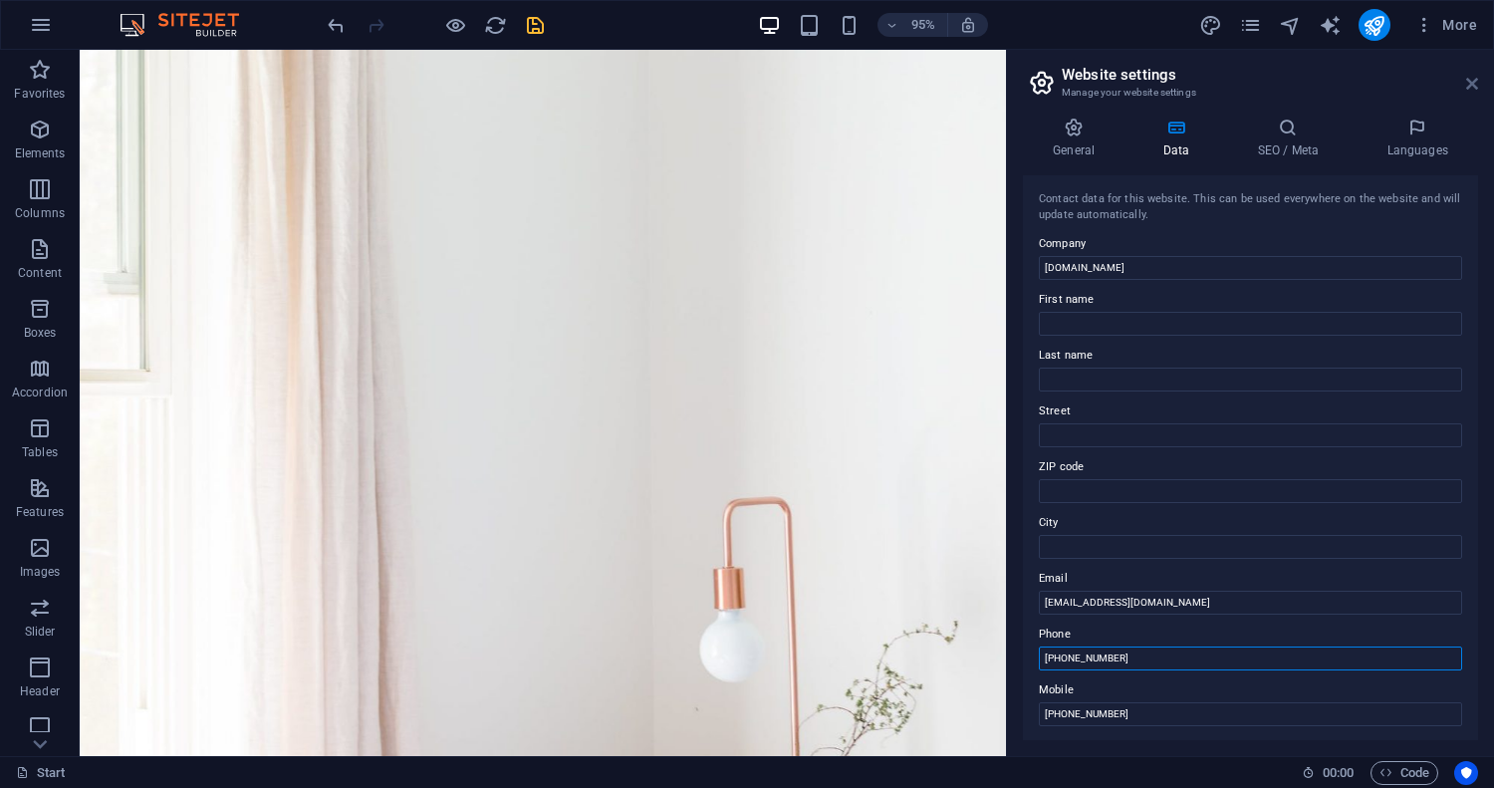
type input "‪[PHONE_NUMBER]‬"
click at [1473, 81] on icon at bounding box center [1472, 84] width 12 height 16
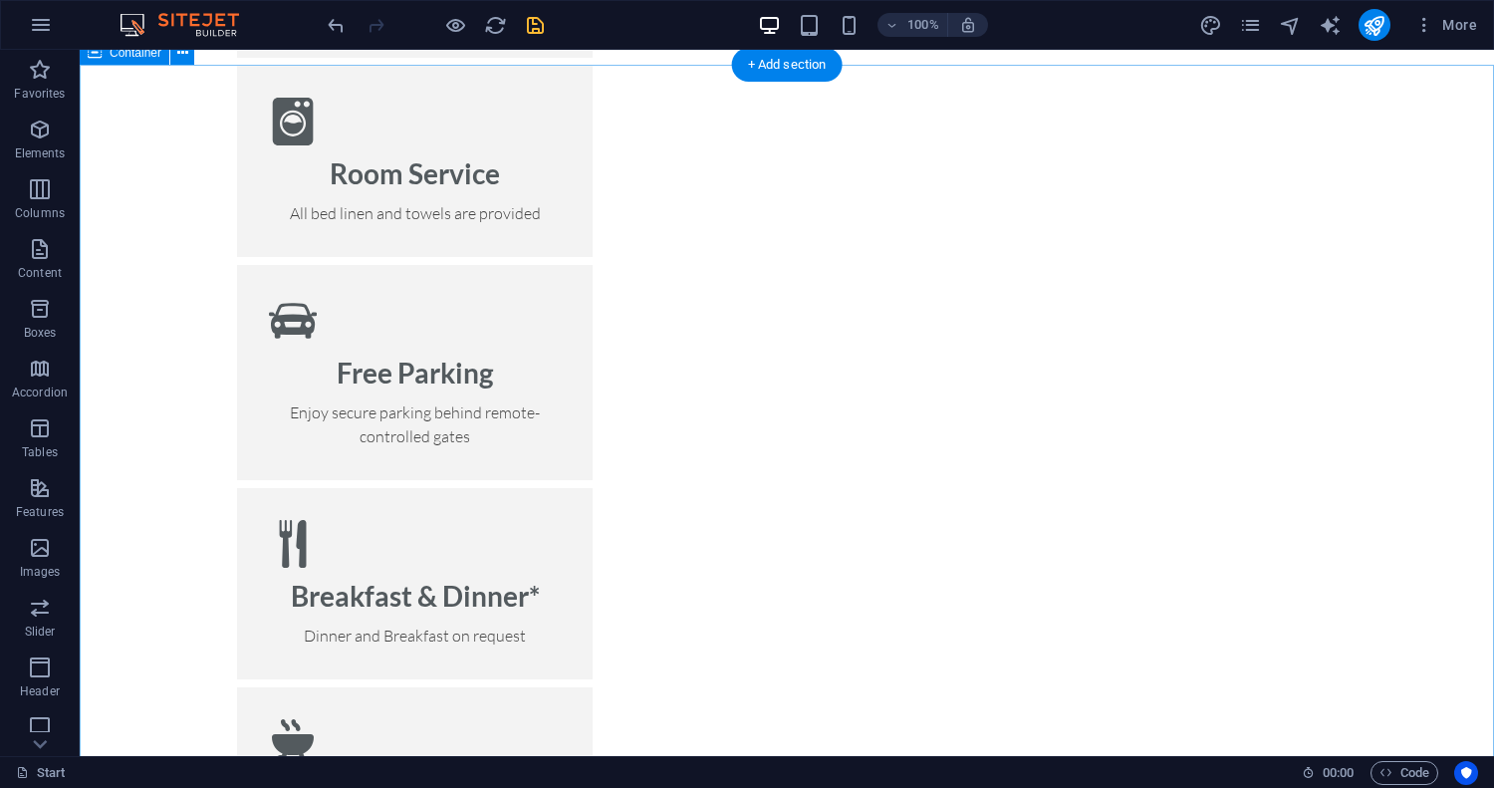
scroll to position [2542, 0]
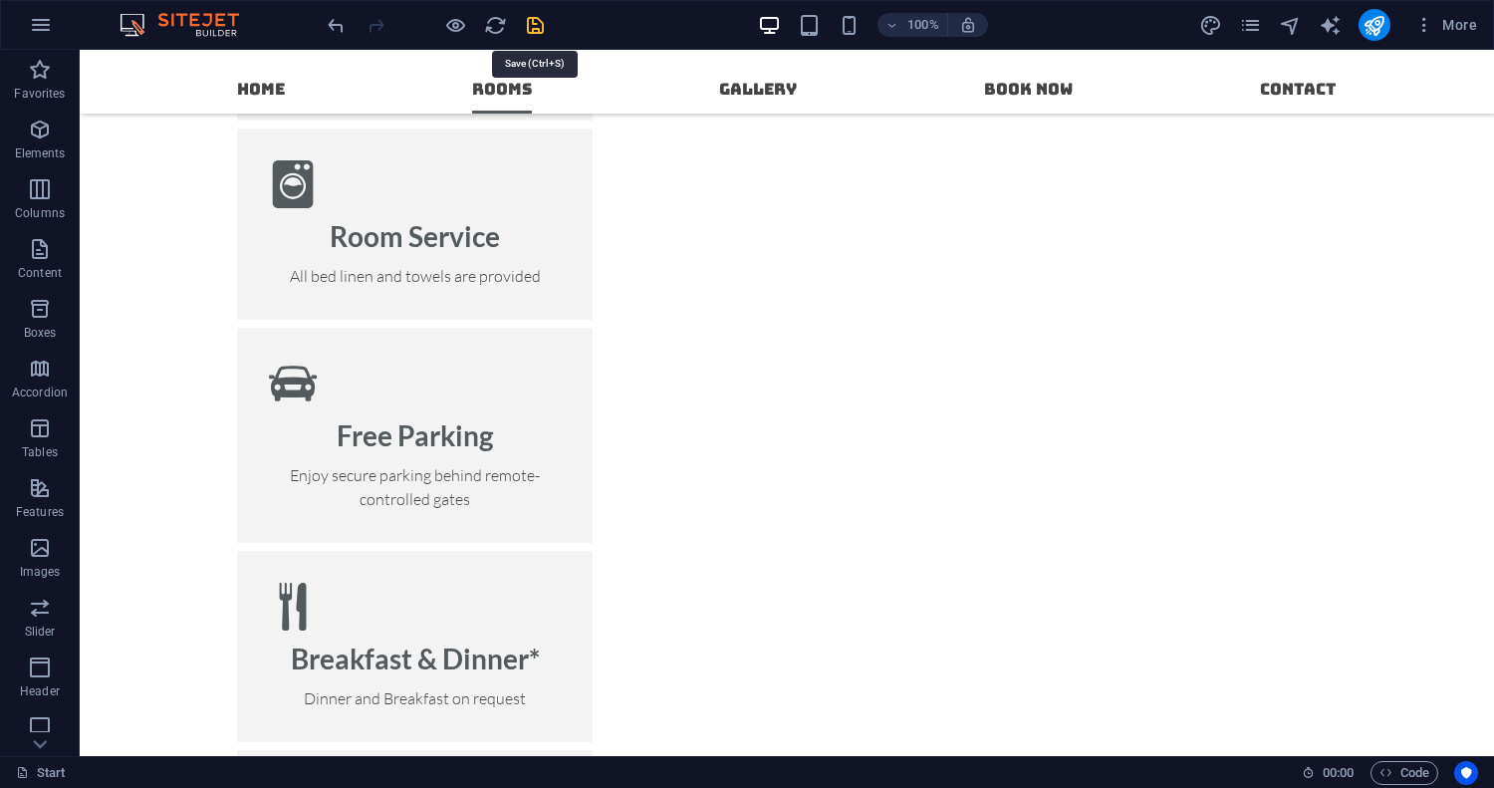
click at [531, 29] on icon "save" at bounding box center [535, 25] width 23 height 23
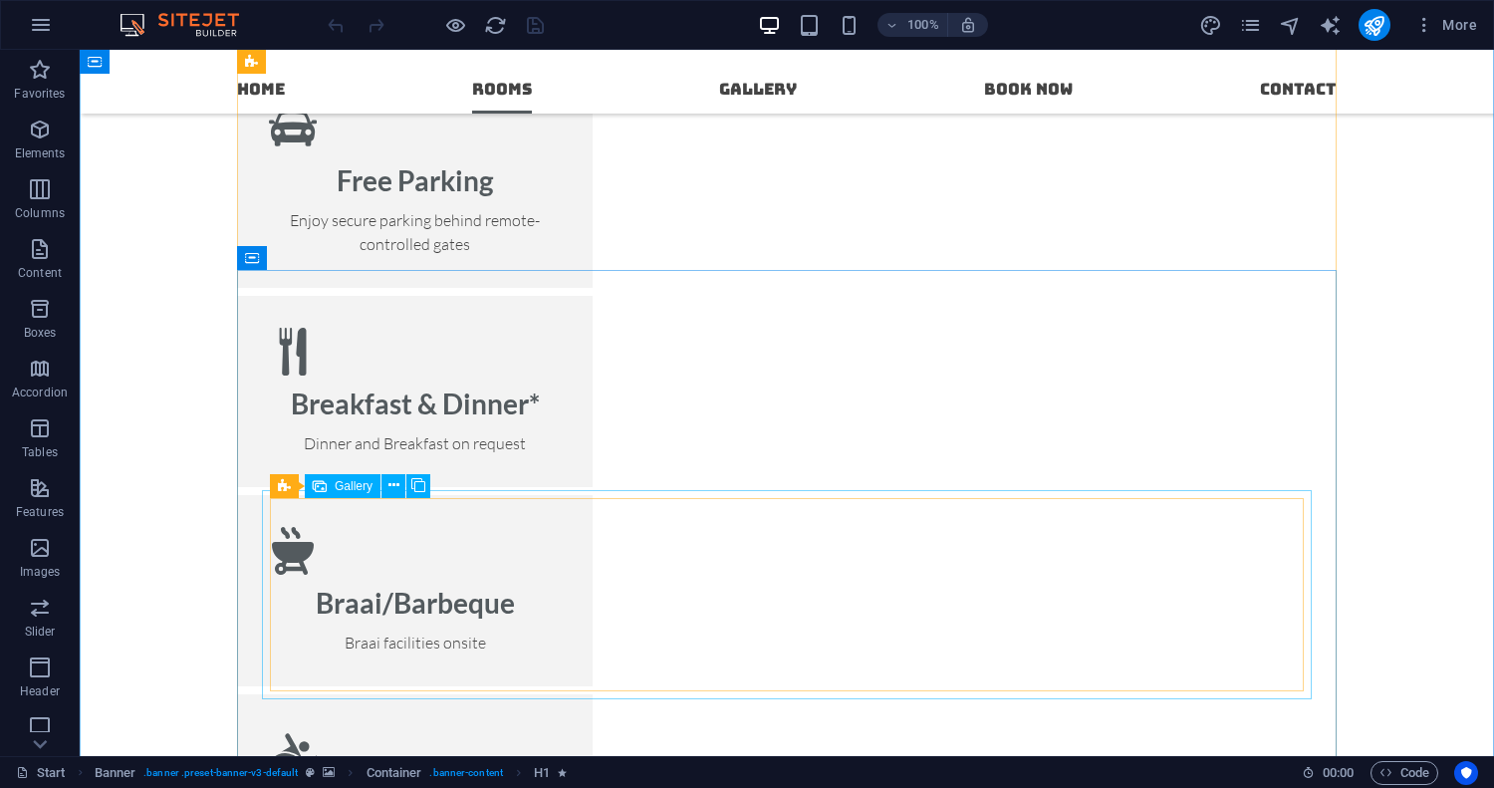
scroll to position [2784, 0]
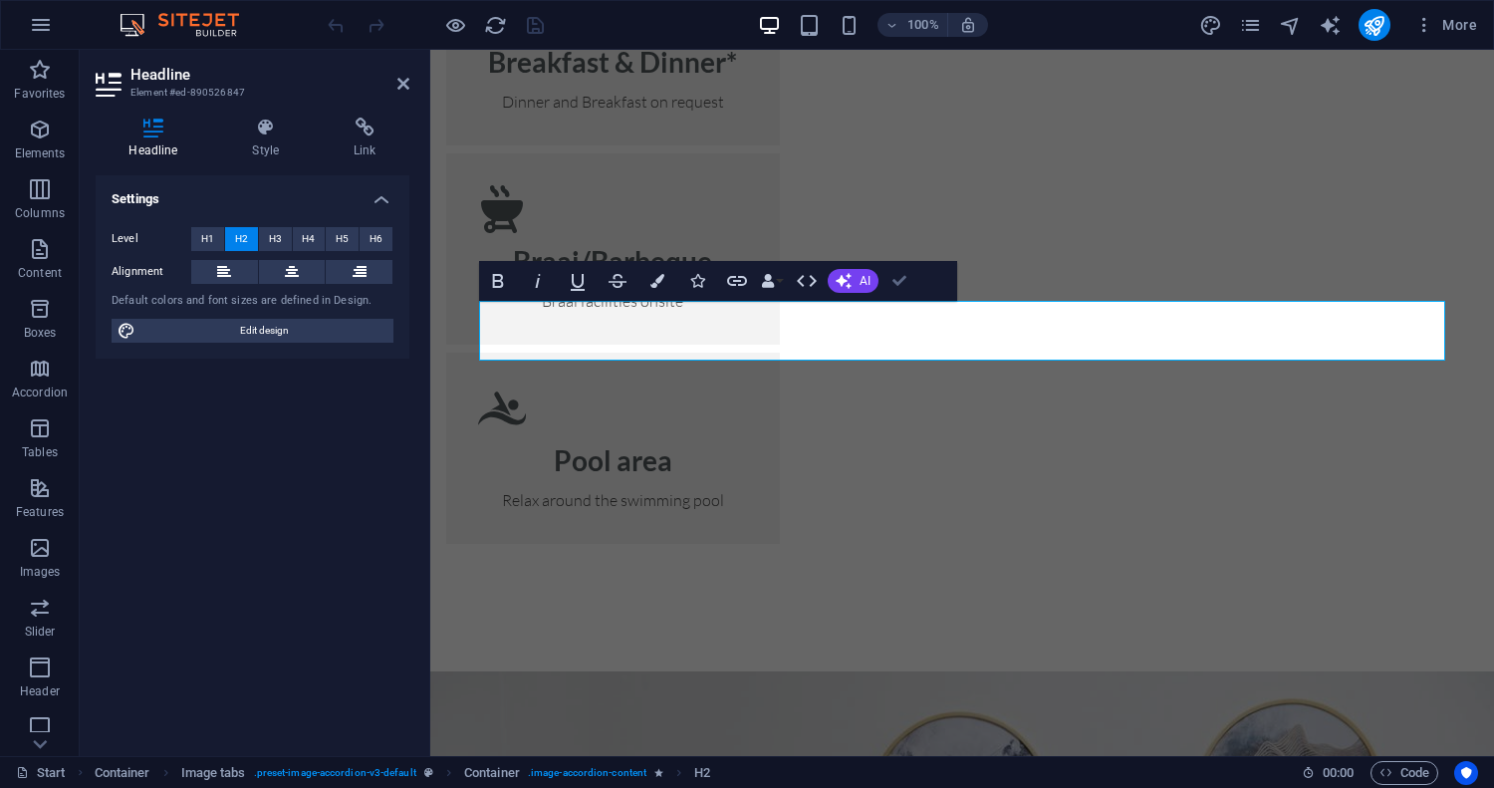
scroll to position [2799, 0]
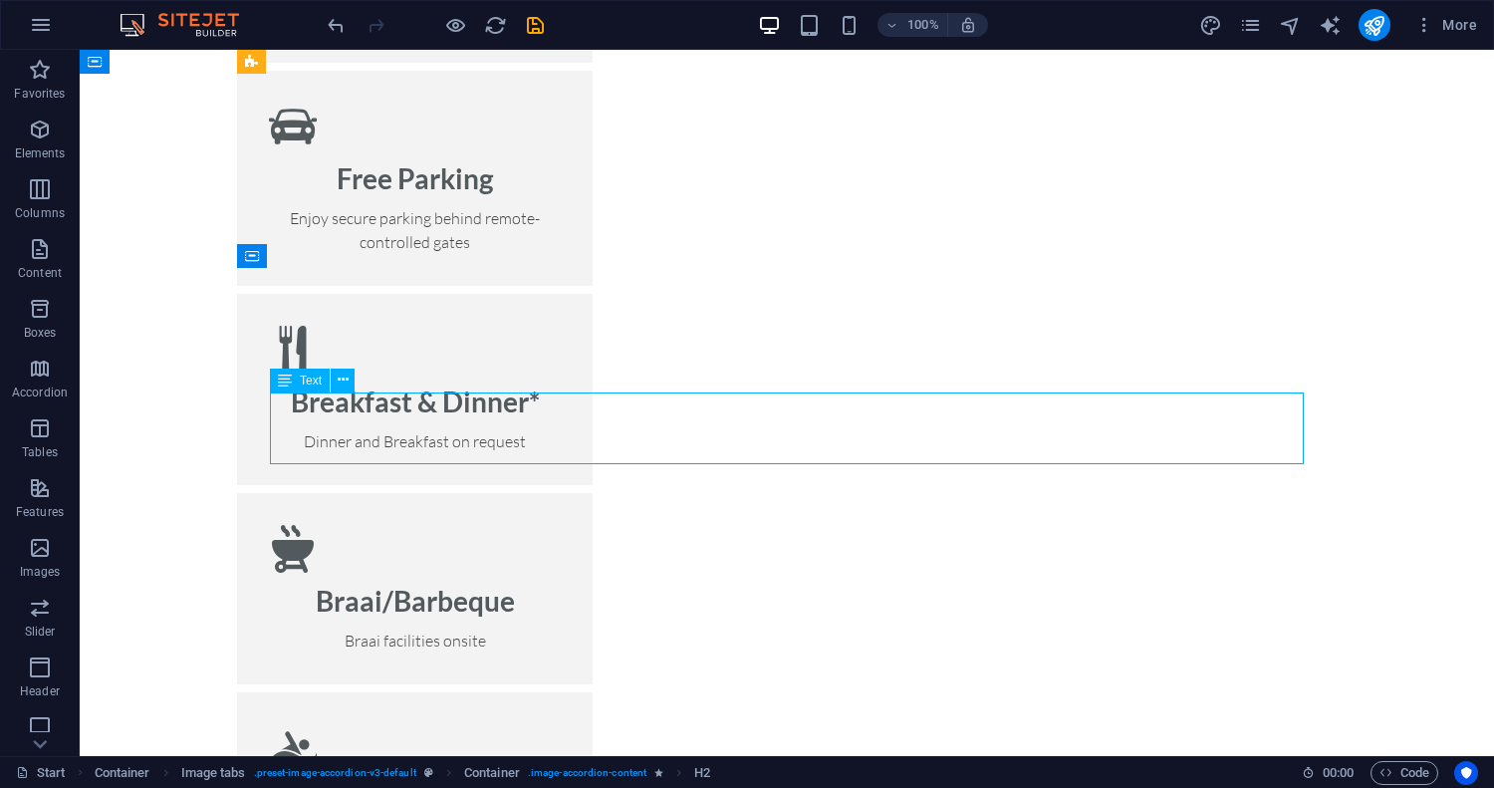
scroll to position [2870, 0]
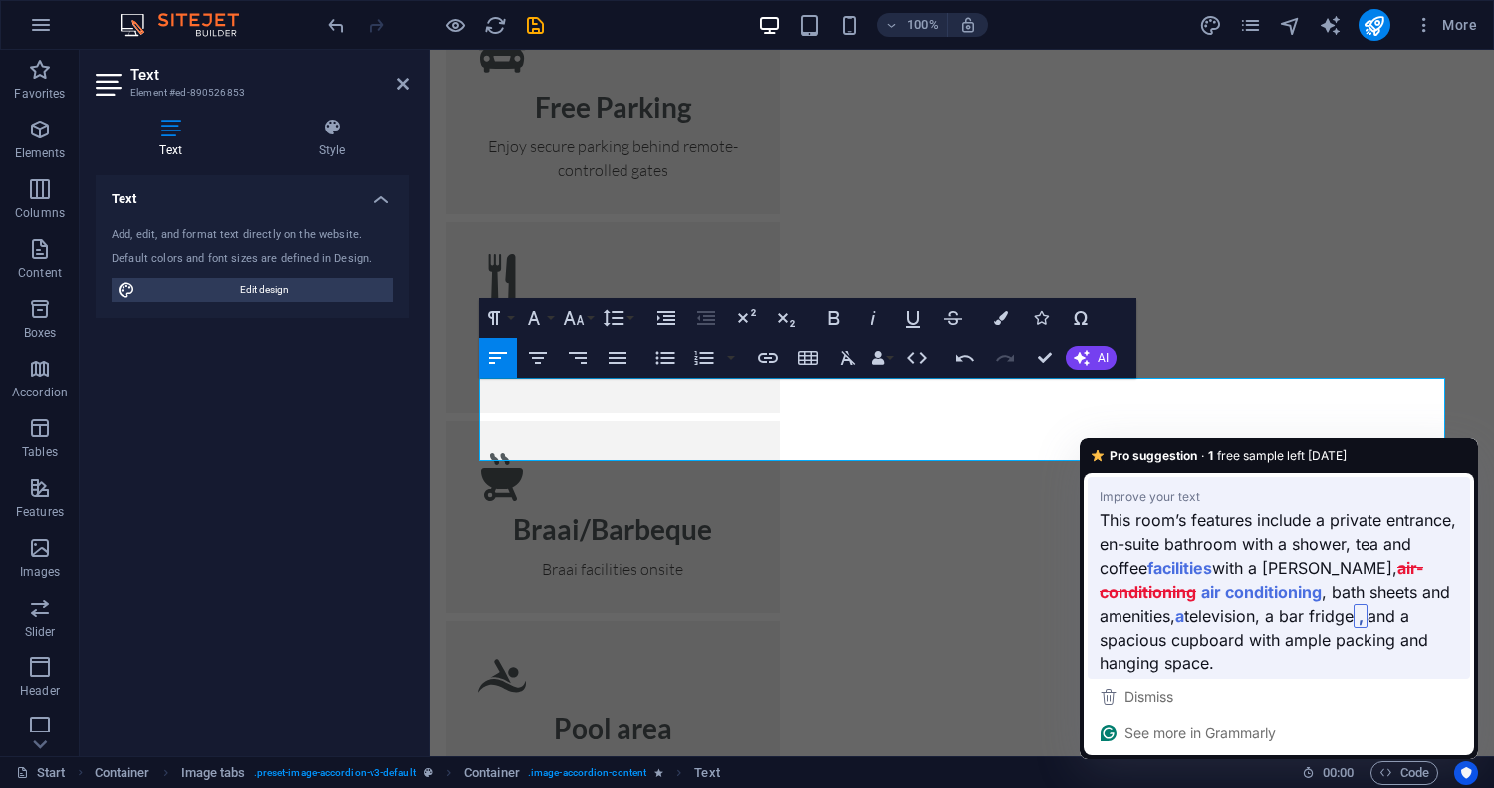
click at [1195, 570] on strong "facilities" at bounding box center [1179, 567] width 65 height 25
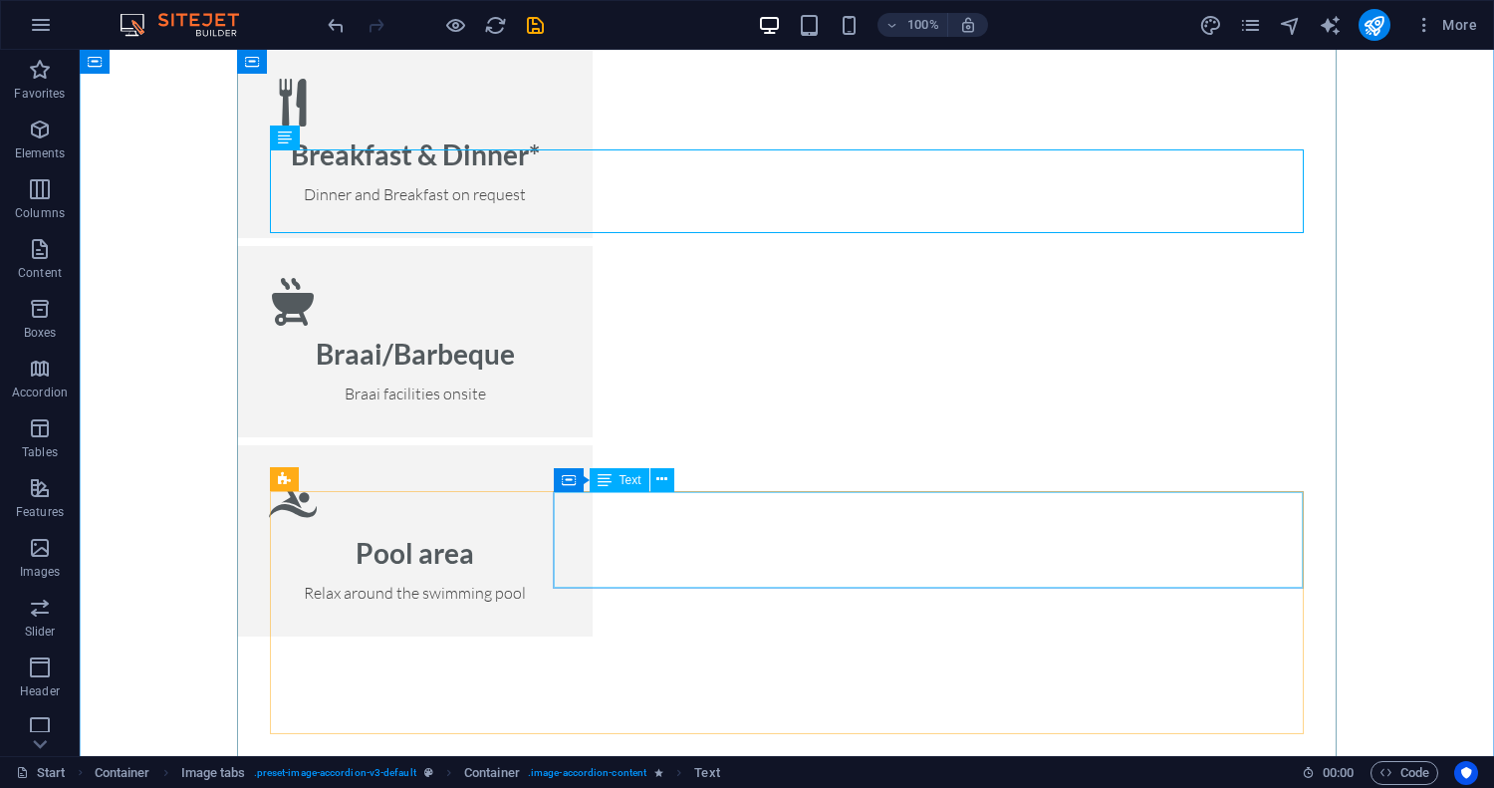
scroll to position [3047, 0]
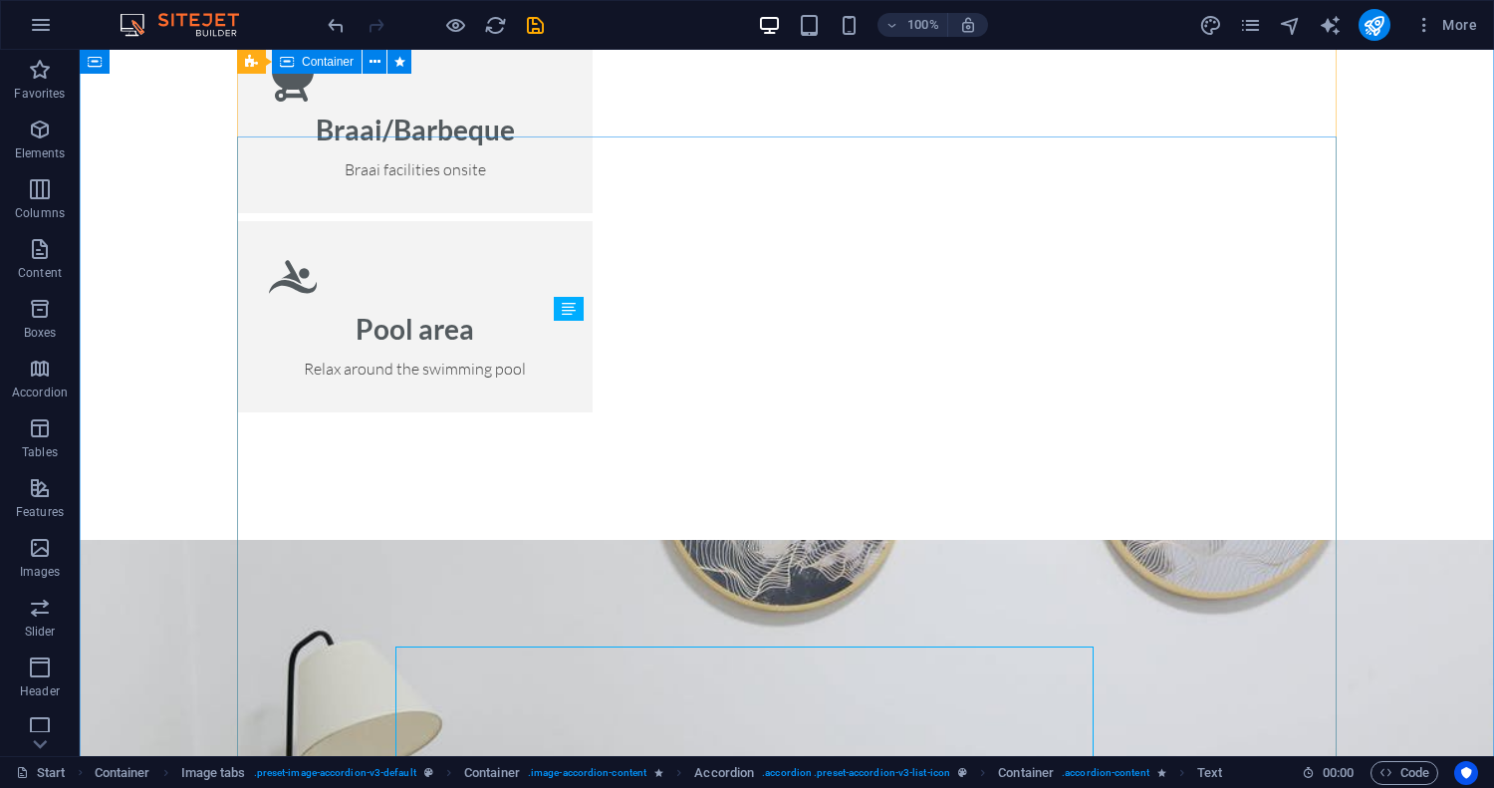
scroll to position [3213, 0]
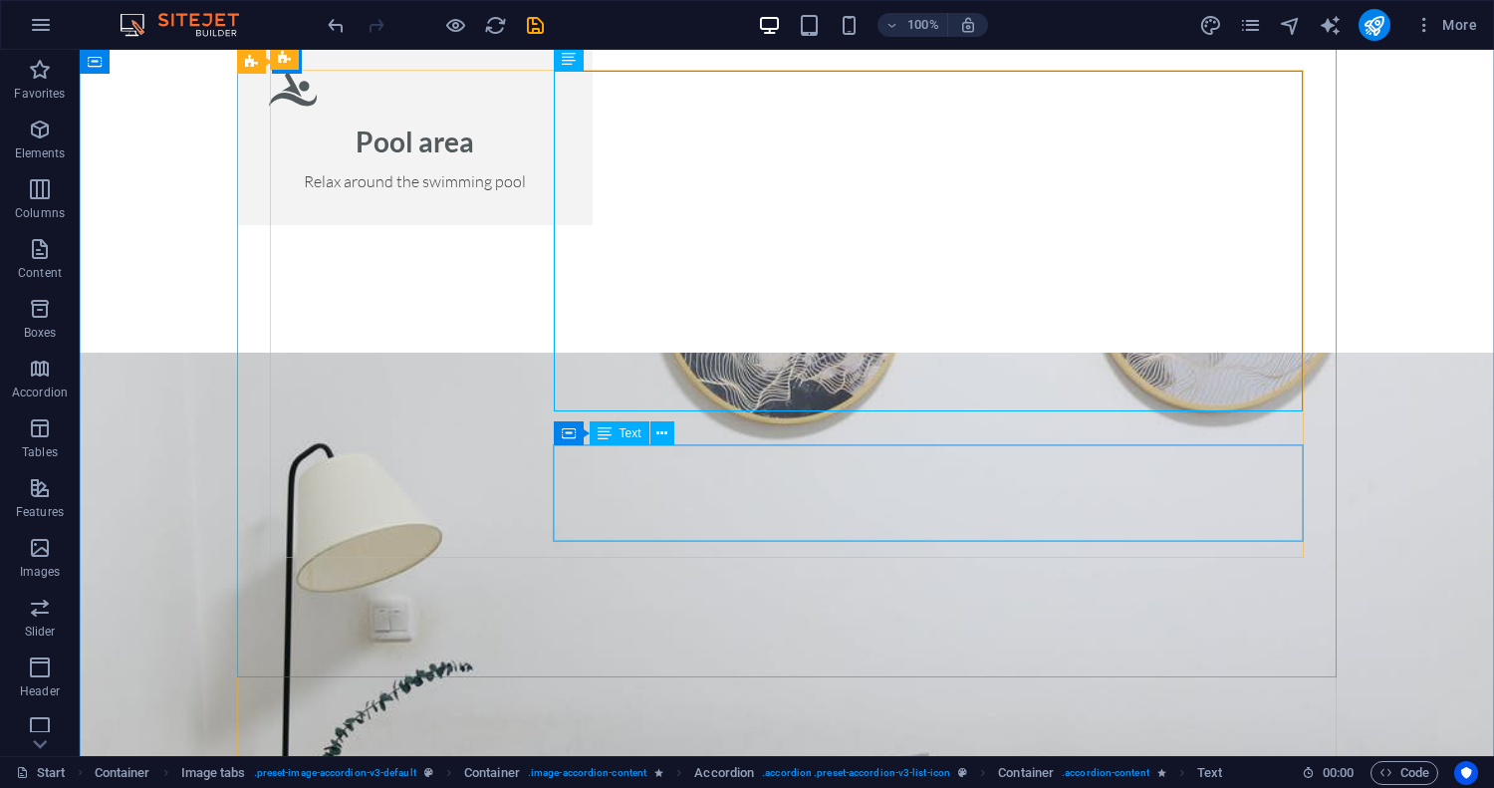
scroll to position [3490, 0]
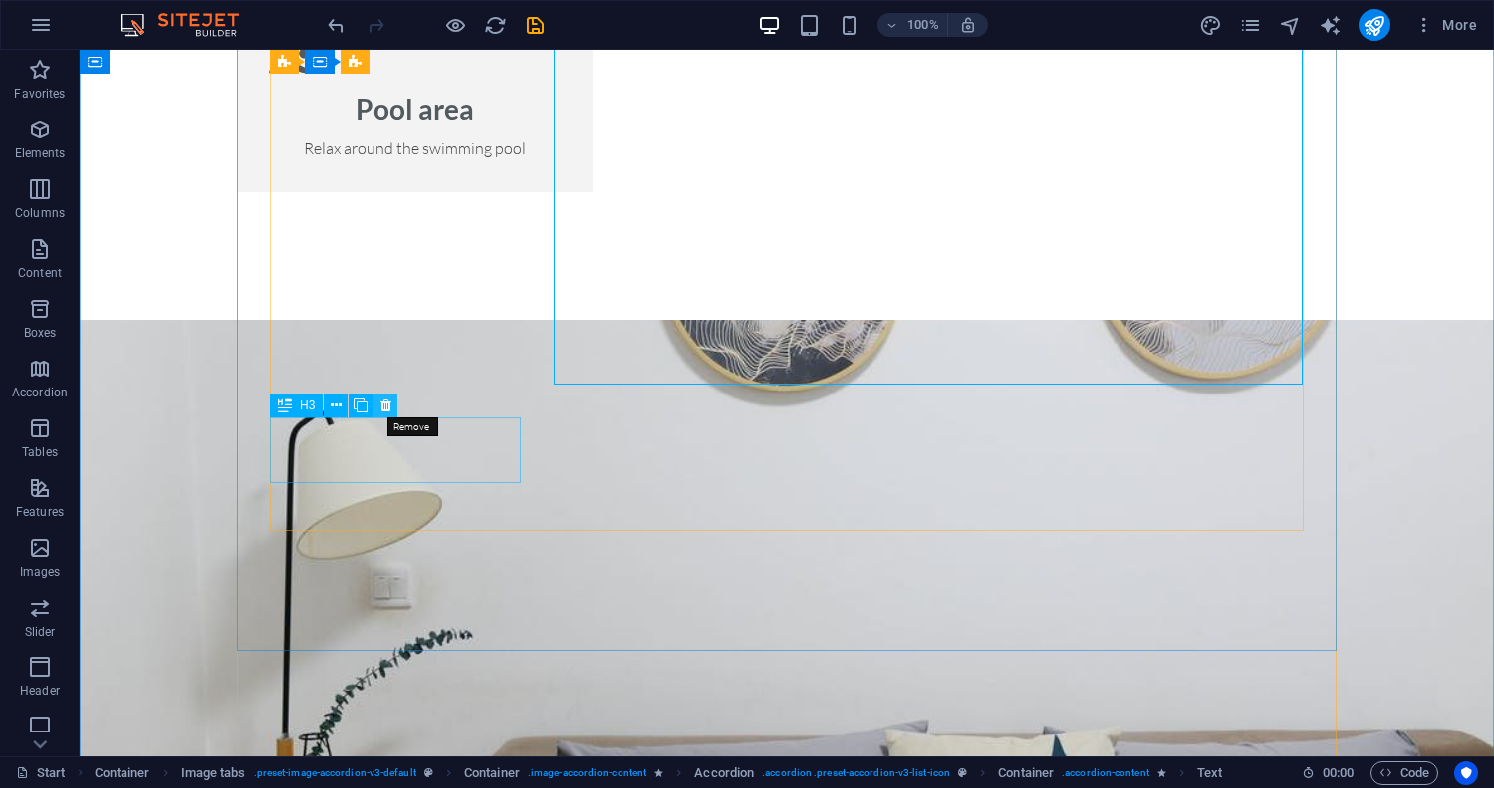
click at [382, 405] on icon at bounding box center [385, 405] width 11 height 21
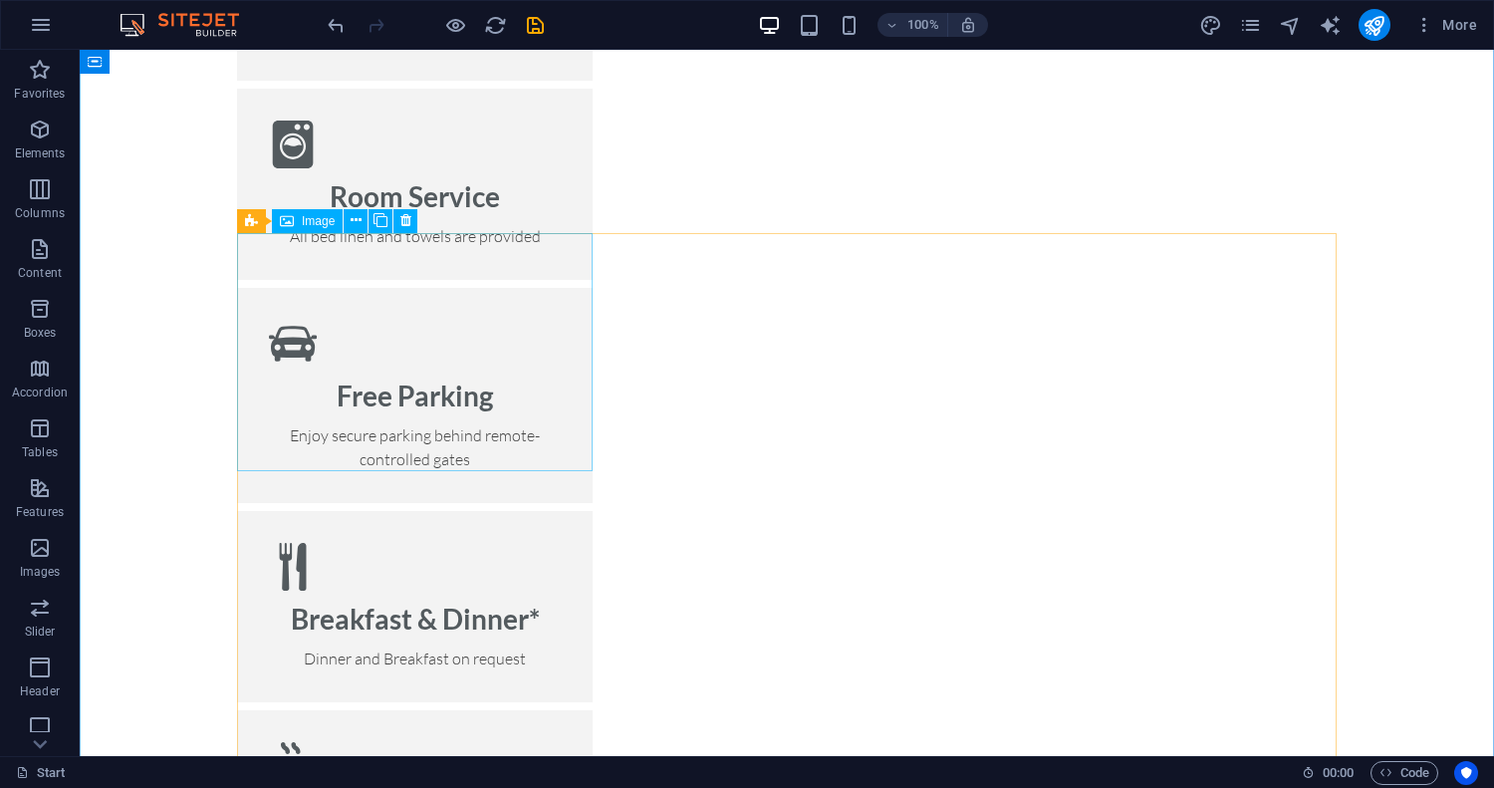
scroll to position [2587, 0]
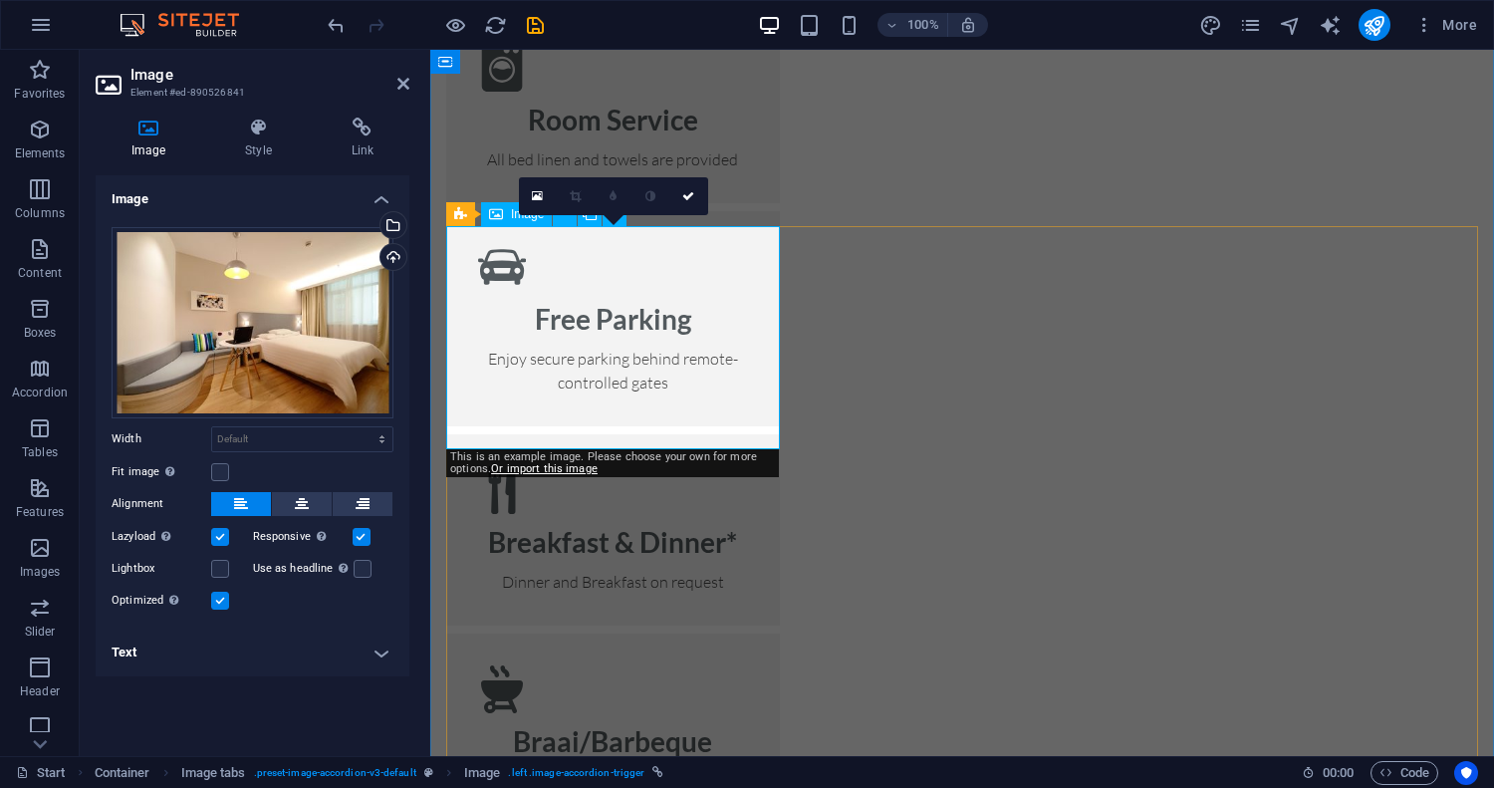
click at [695, 200] on link at bounding box center [689, 196] width 38 height 38
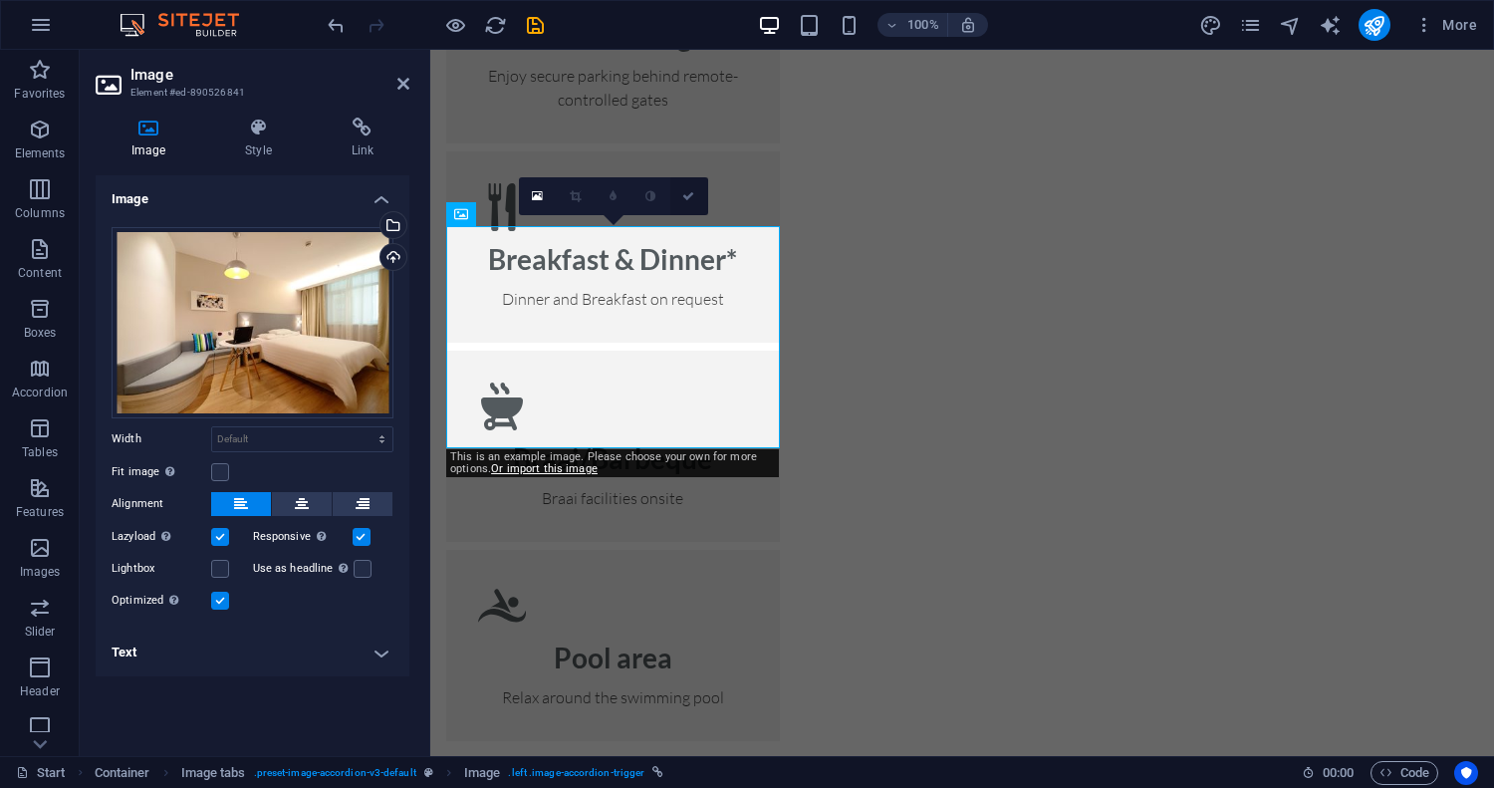
scroll to position [2587, 0]
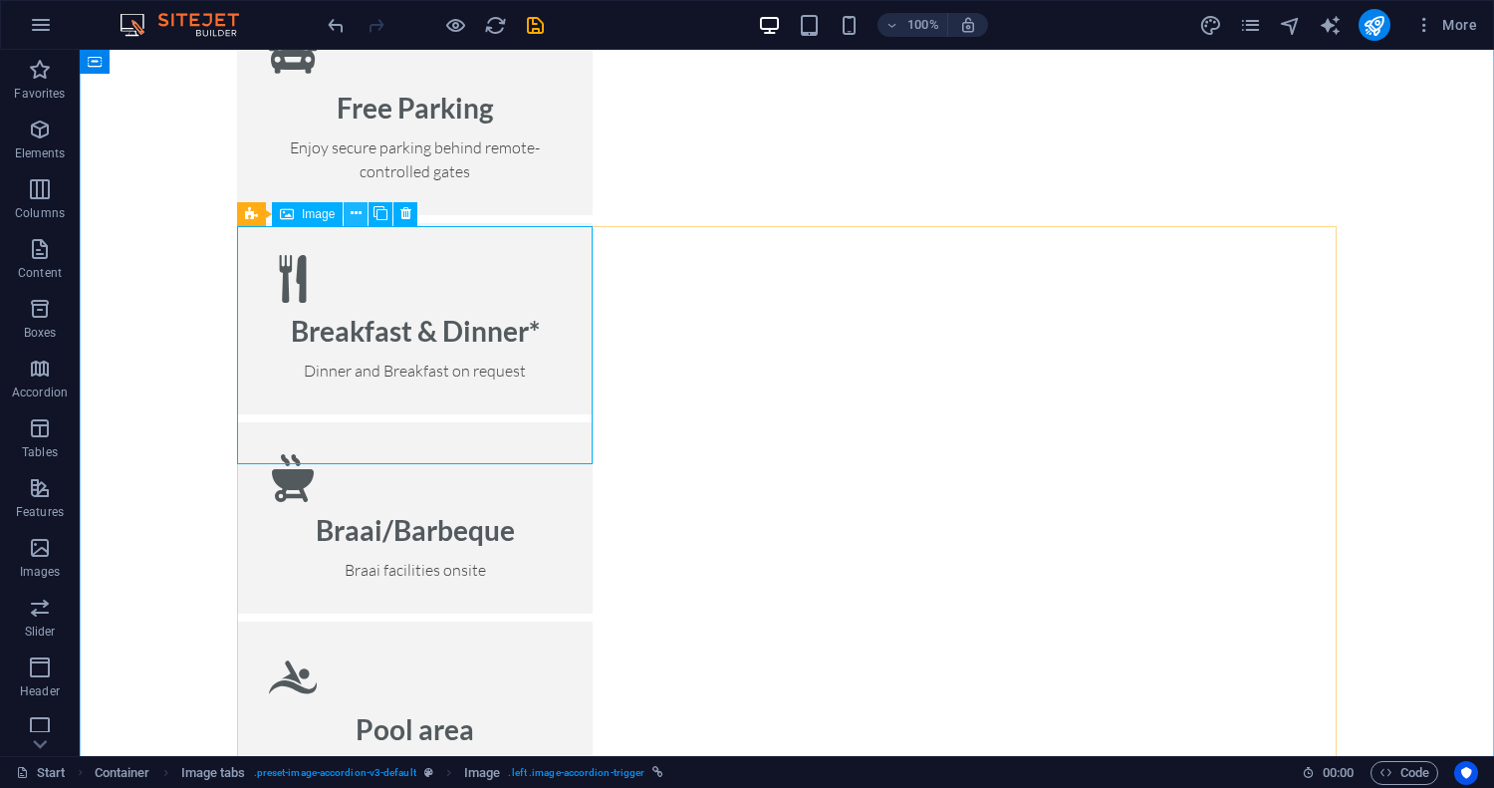
click at [357, 215] on icon at bounding box center [356, 213] width 11 height 21
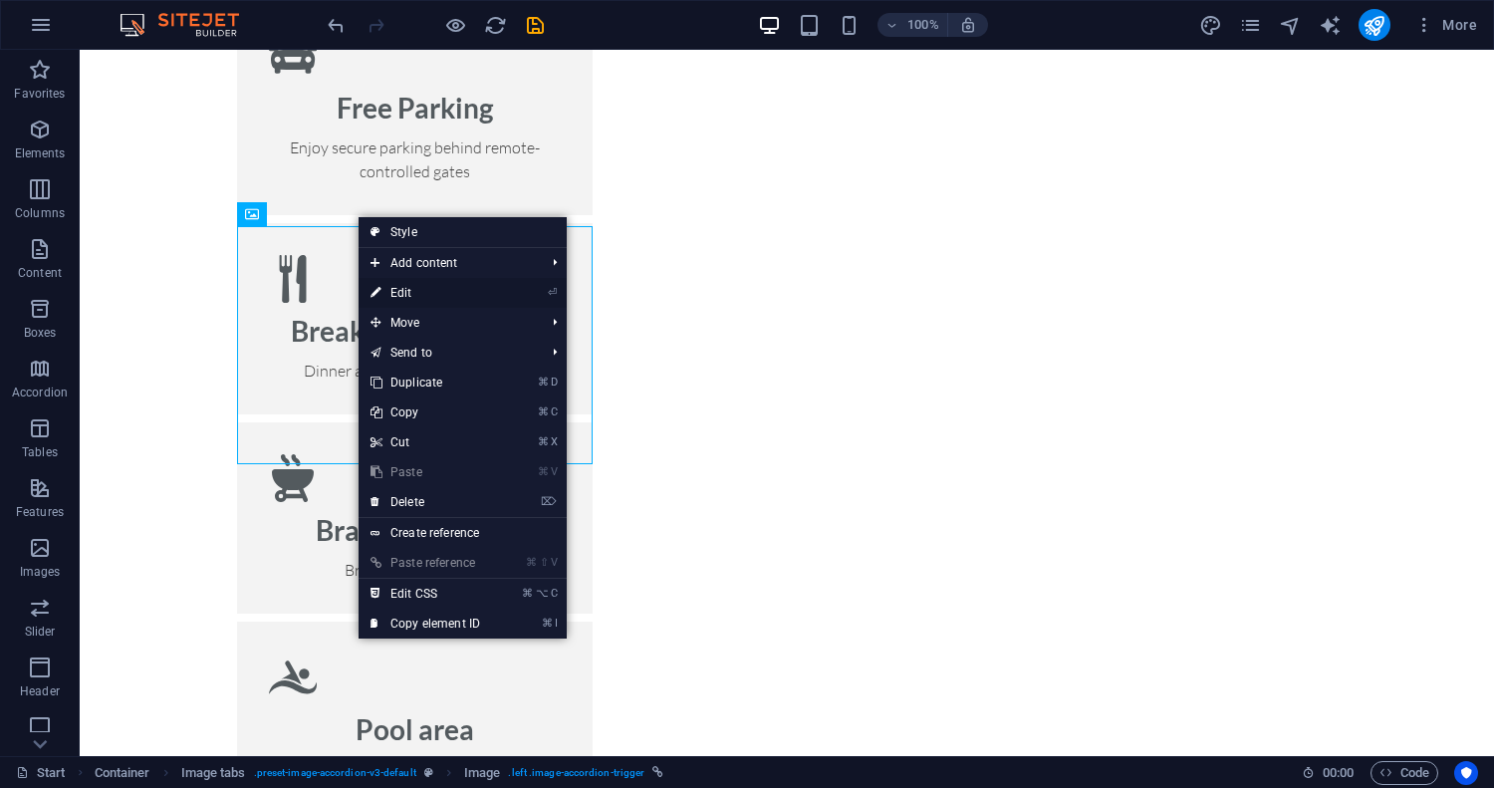
click at [409, 294] on link "⏎ Edit" at bounding box center [425, 293] width 133 height 30
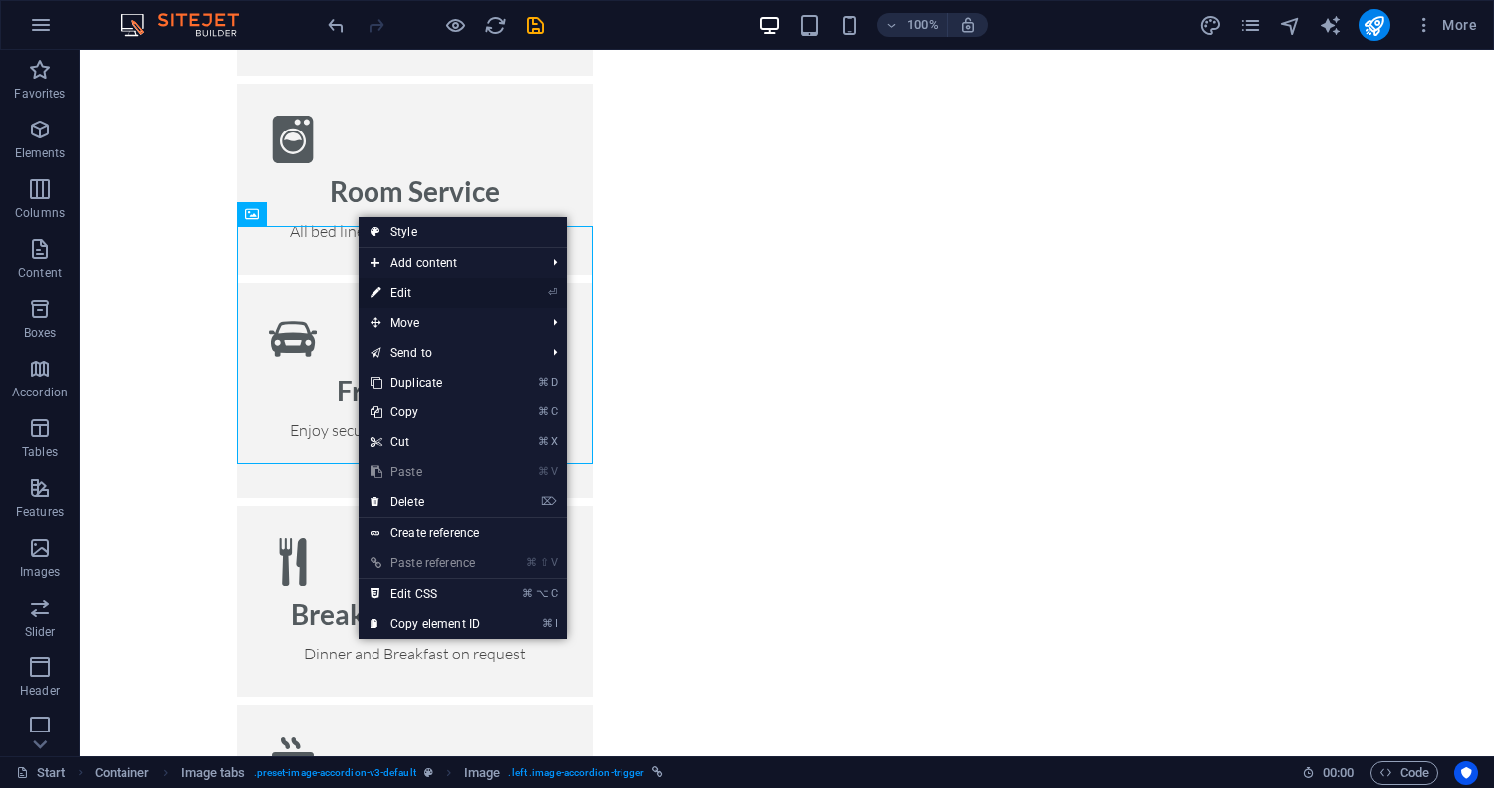
scroll to position [2658, 0]
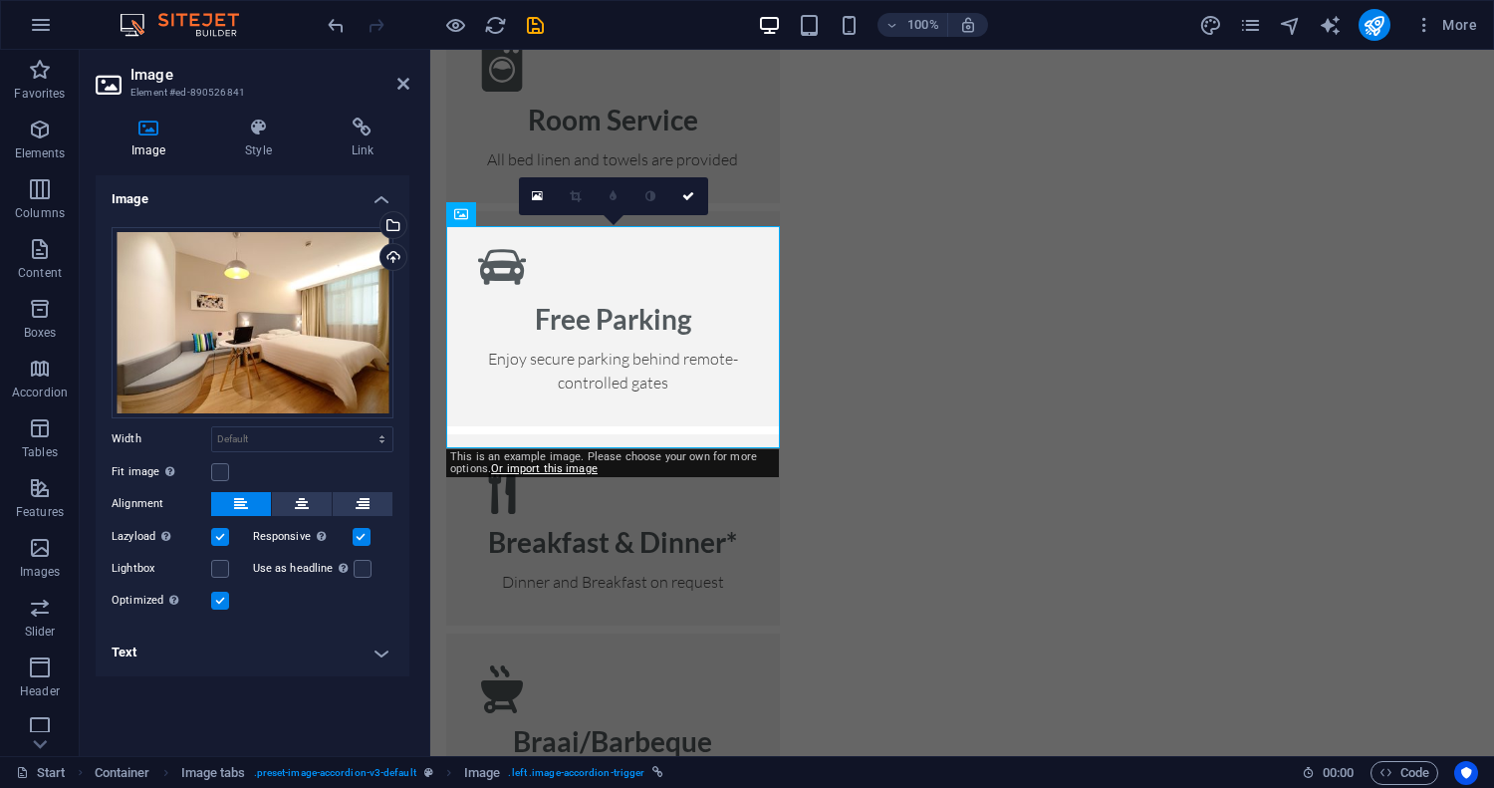
click at [379, 656] on h4 "Text" at bounding box center [253, 652] width 314 height 48
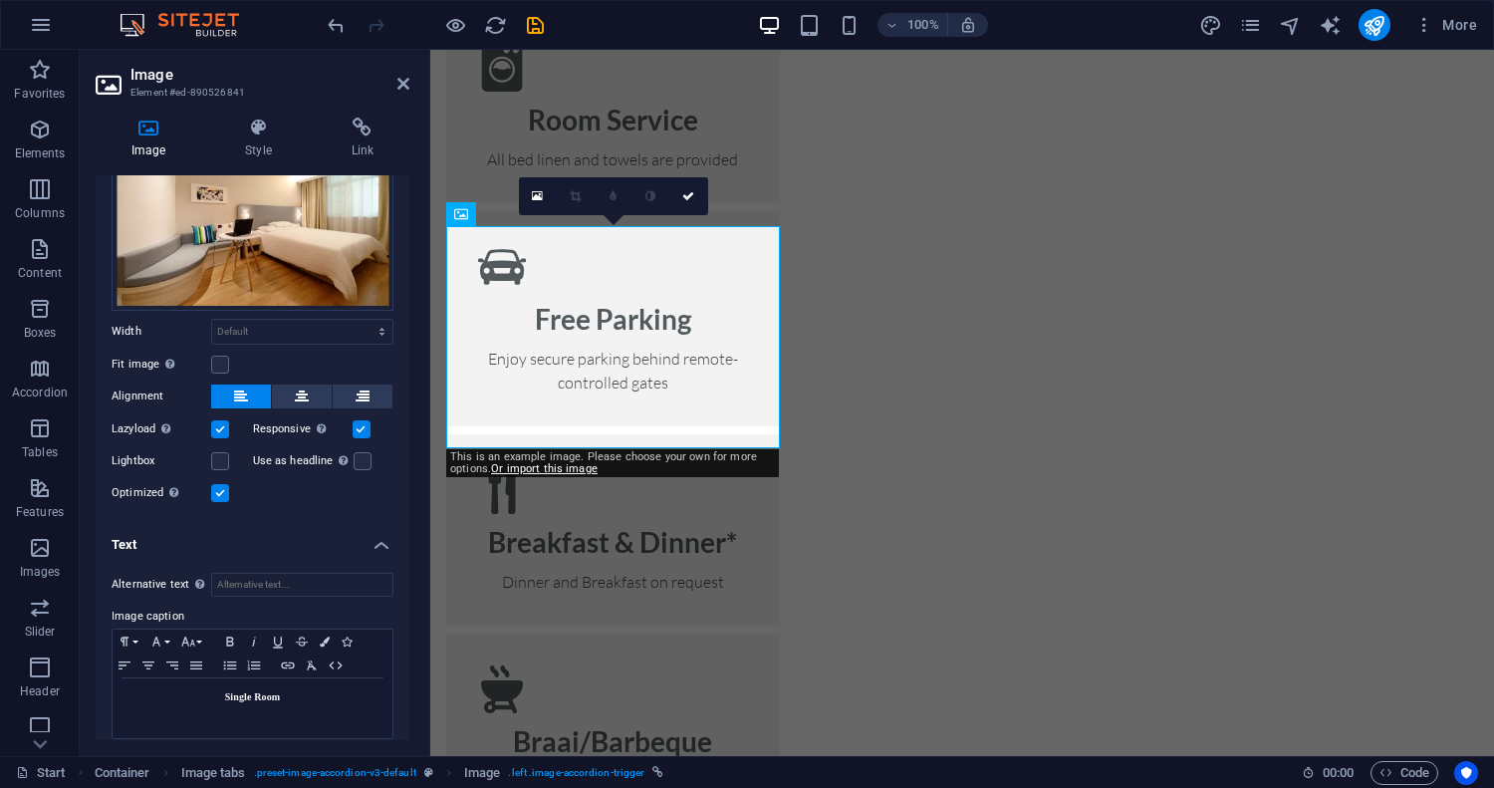
scroll to position [121, 0]
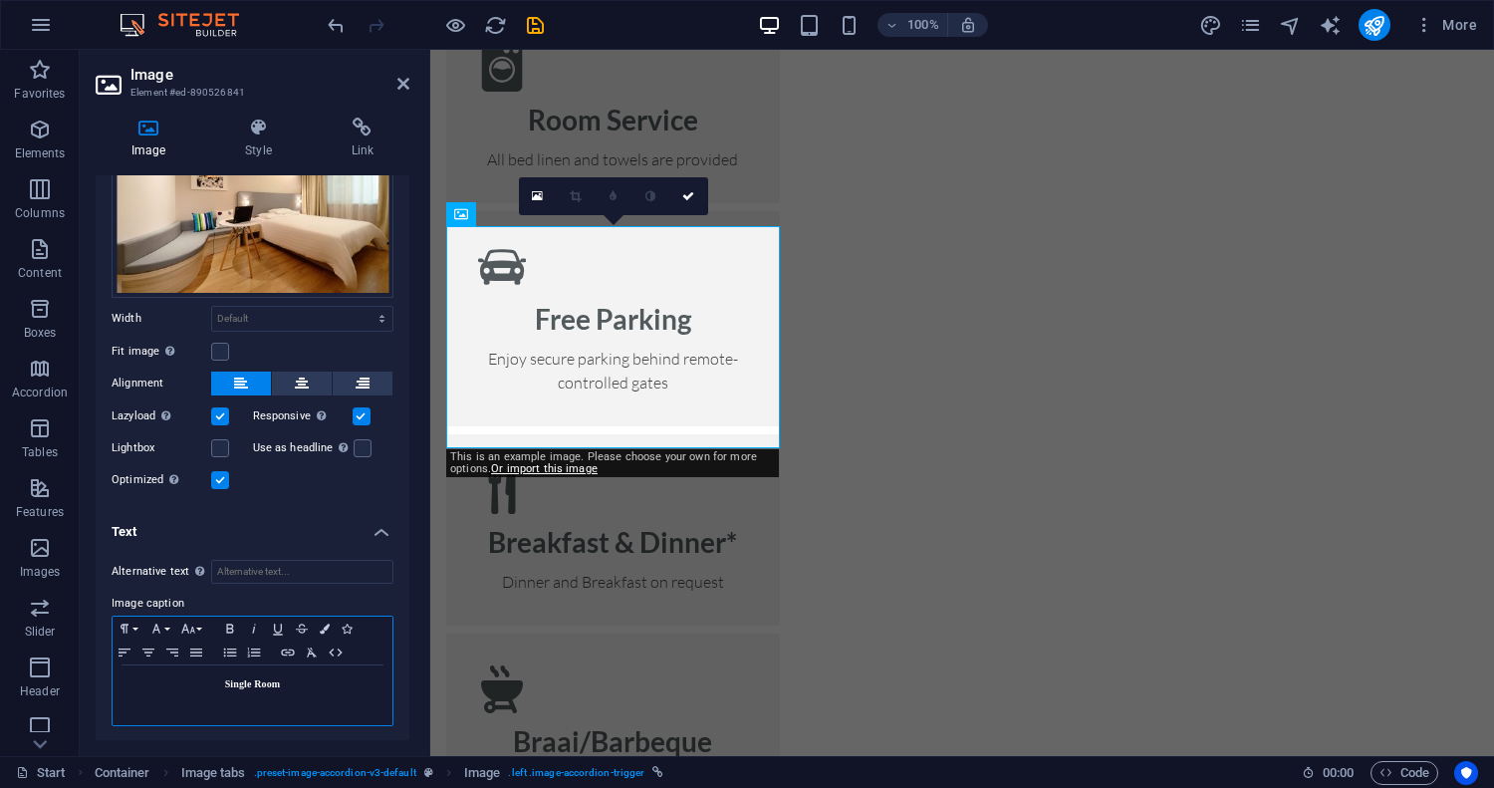
click at [255, 680] on strong "Single Room" at bounding box center [253, 683] width 56 height 11
drag, startPoint x: 283, startPoint y: 685, endPoint x: 223, endPoint y: 678, distance: 60.2
click at [223, 678] on p "Single Room" at bounding box center [253, 684] width 260 height 18
click at [690, 192] on icon at bounding box center [688, 196] width 12 height 12
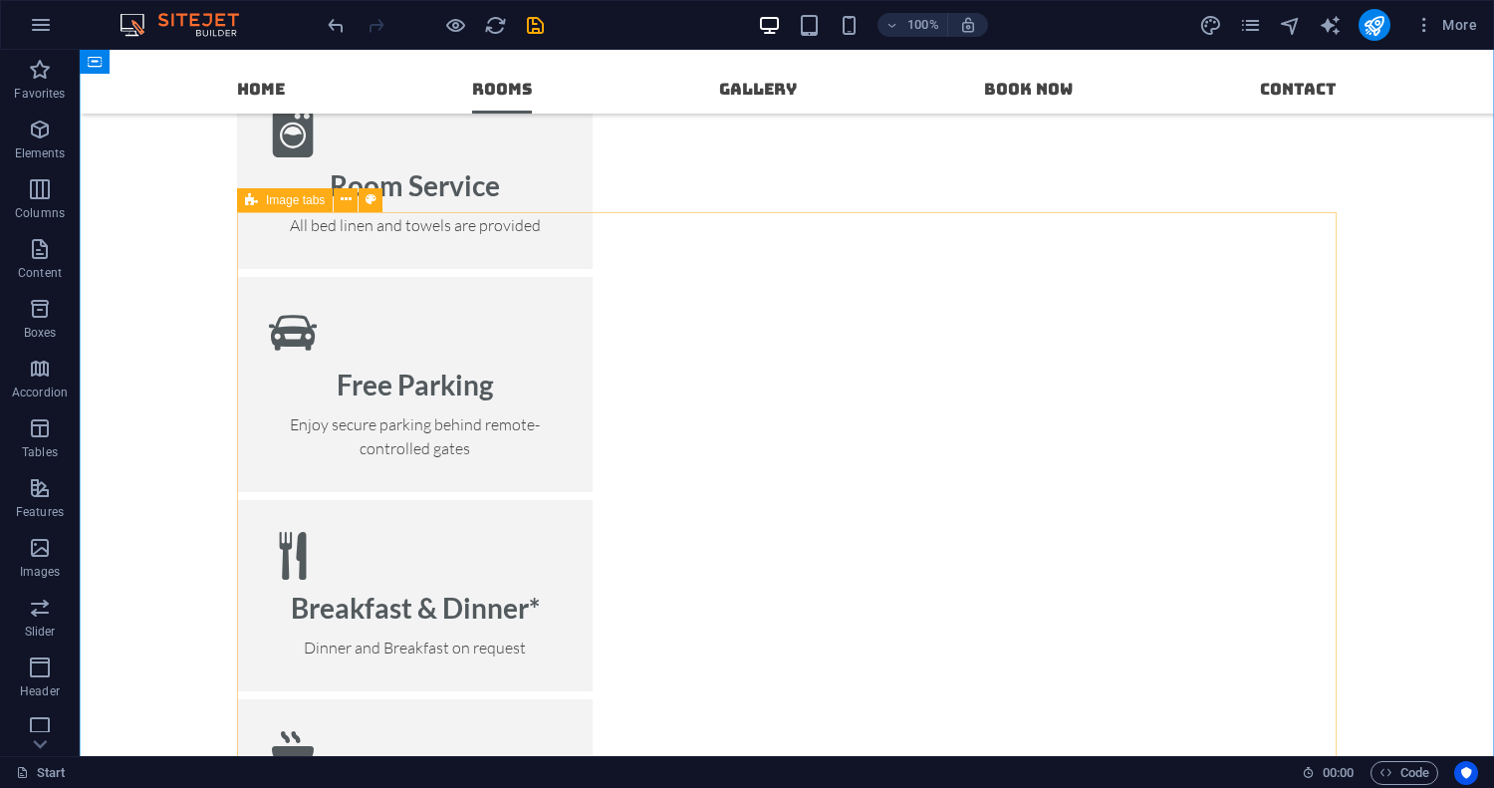
scroll to position [2566, 0]
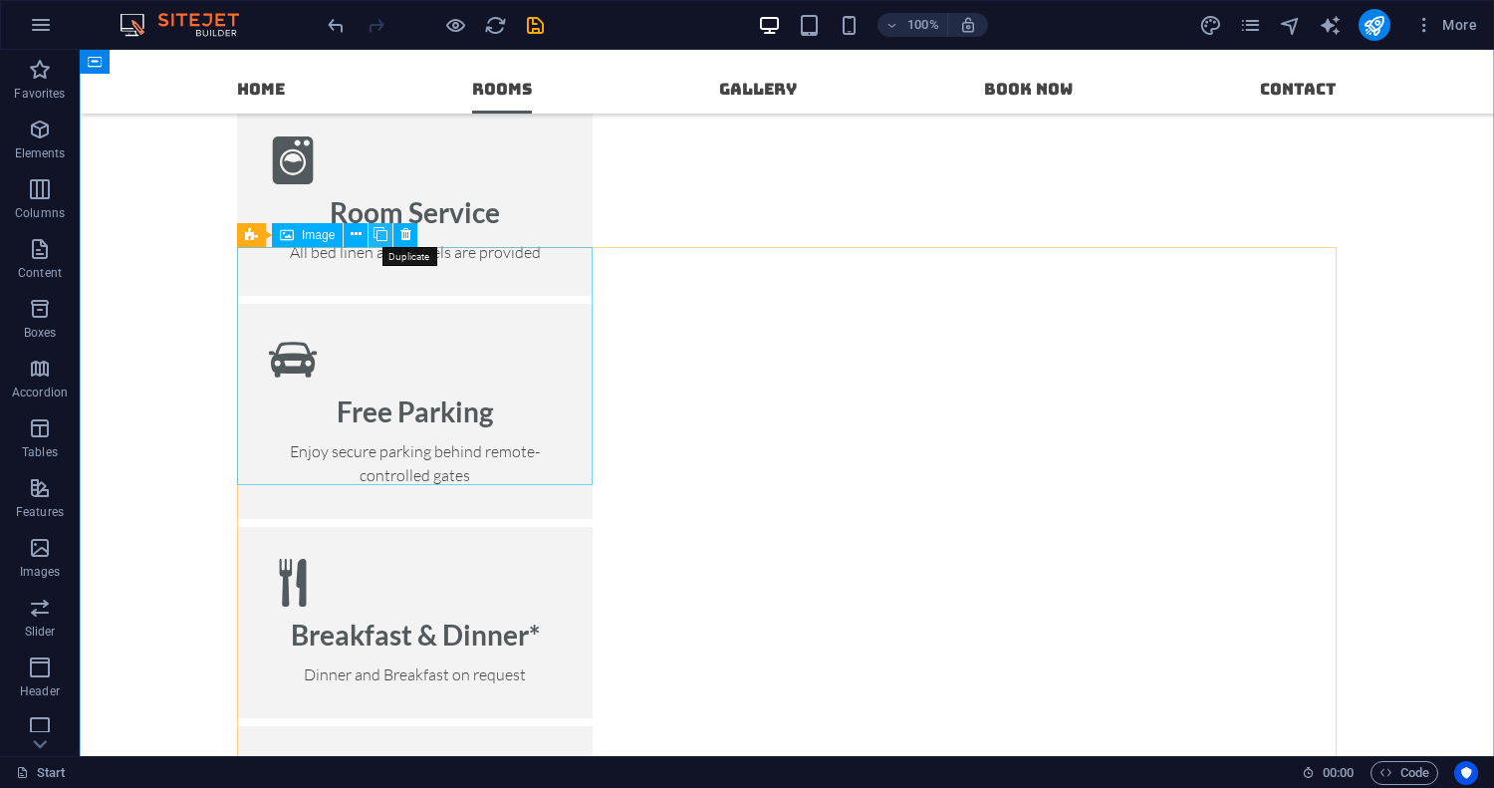
click at [384, 237] on icon at bounding box center [380, 234] width 14 height 21
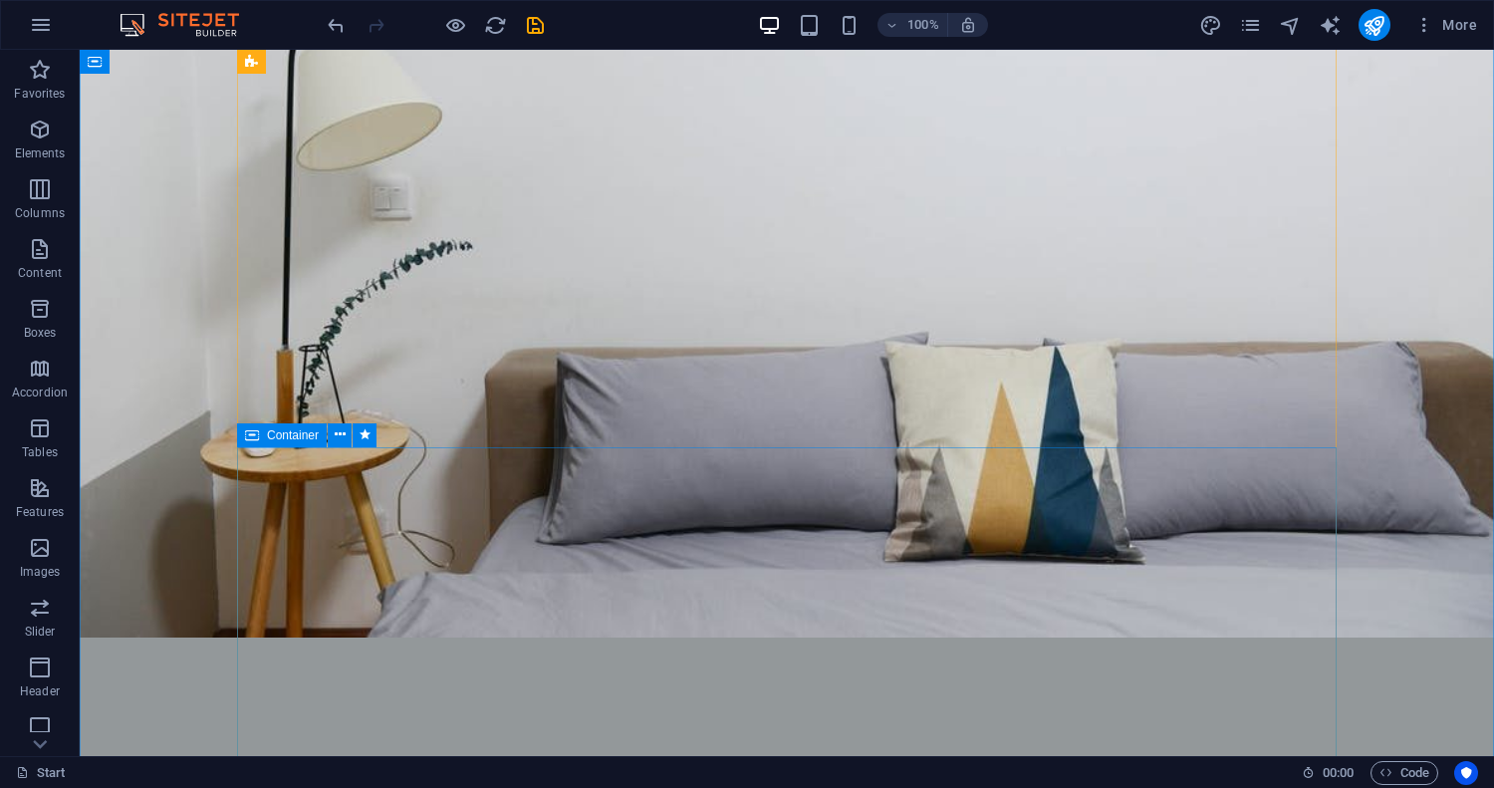
scroll to position [3917, 0]
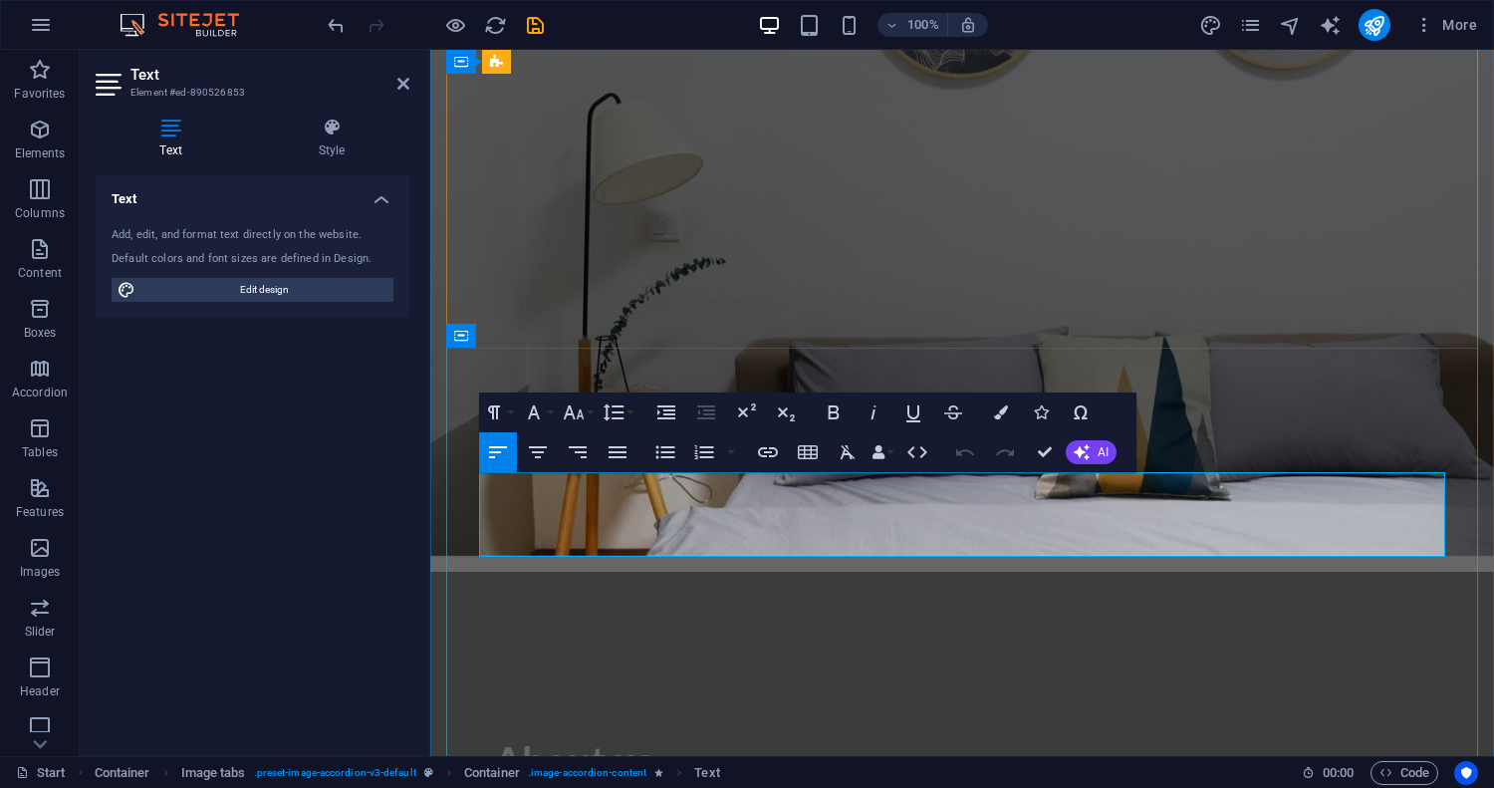
drag, startPoint x: 482, startPoint y: 479, endPoint x: 1182, endPoint y: 543, distance: 703.1
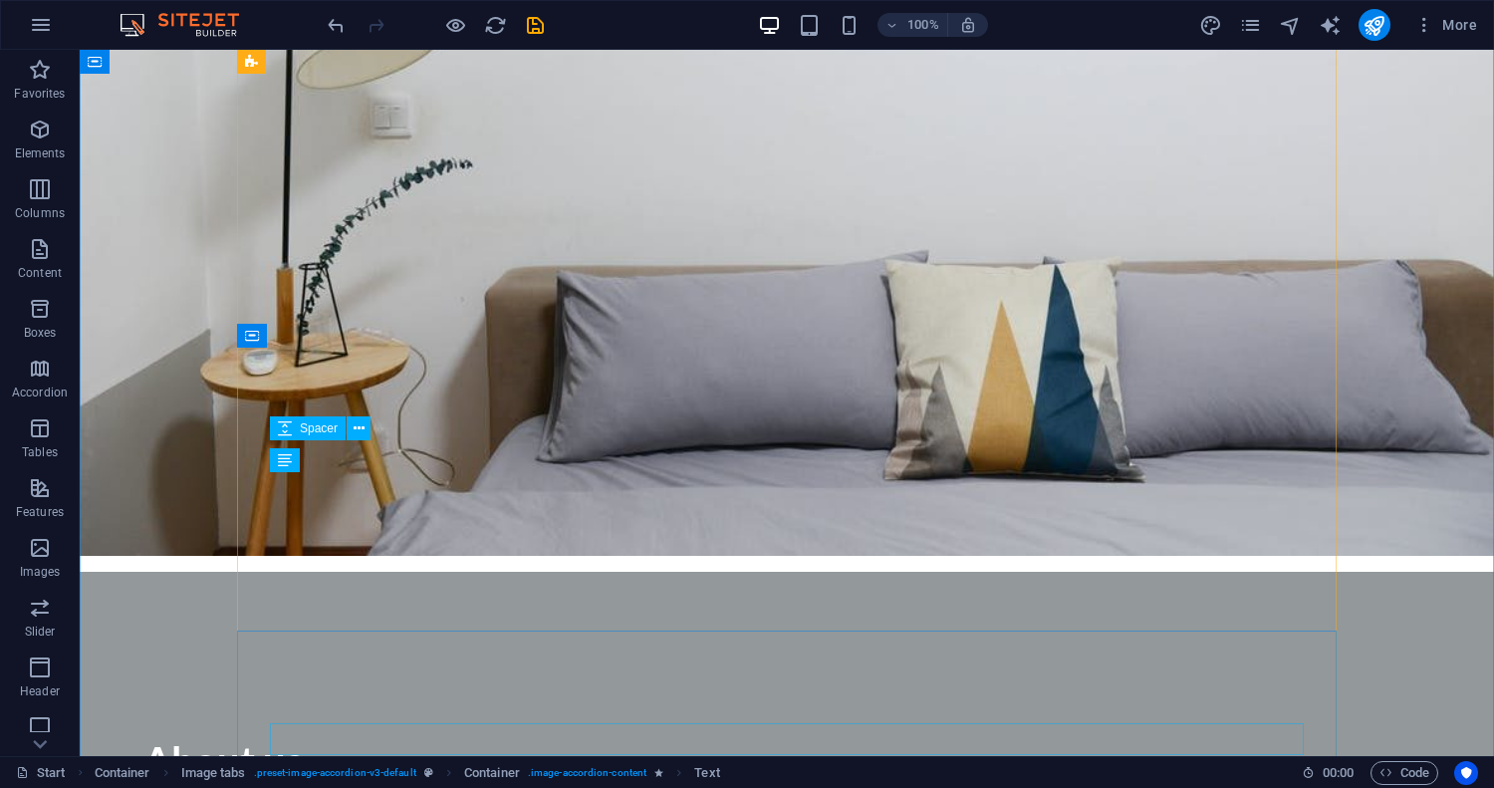
scroll to position [3932, 0]
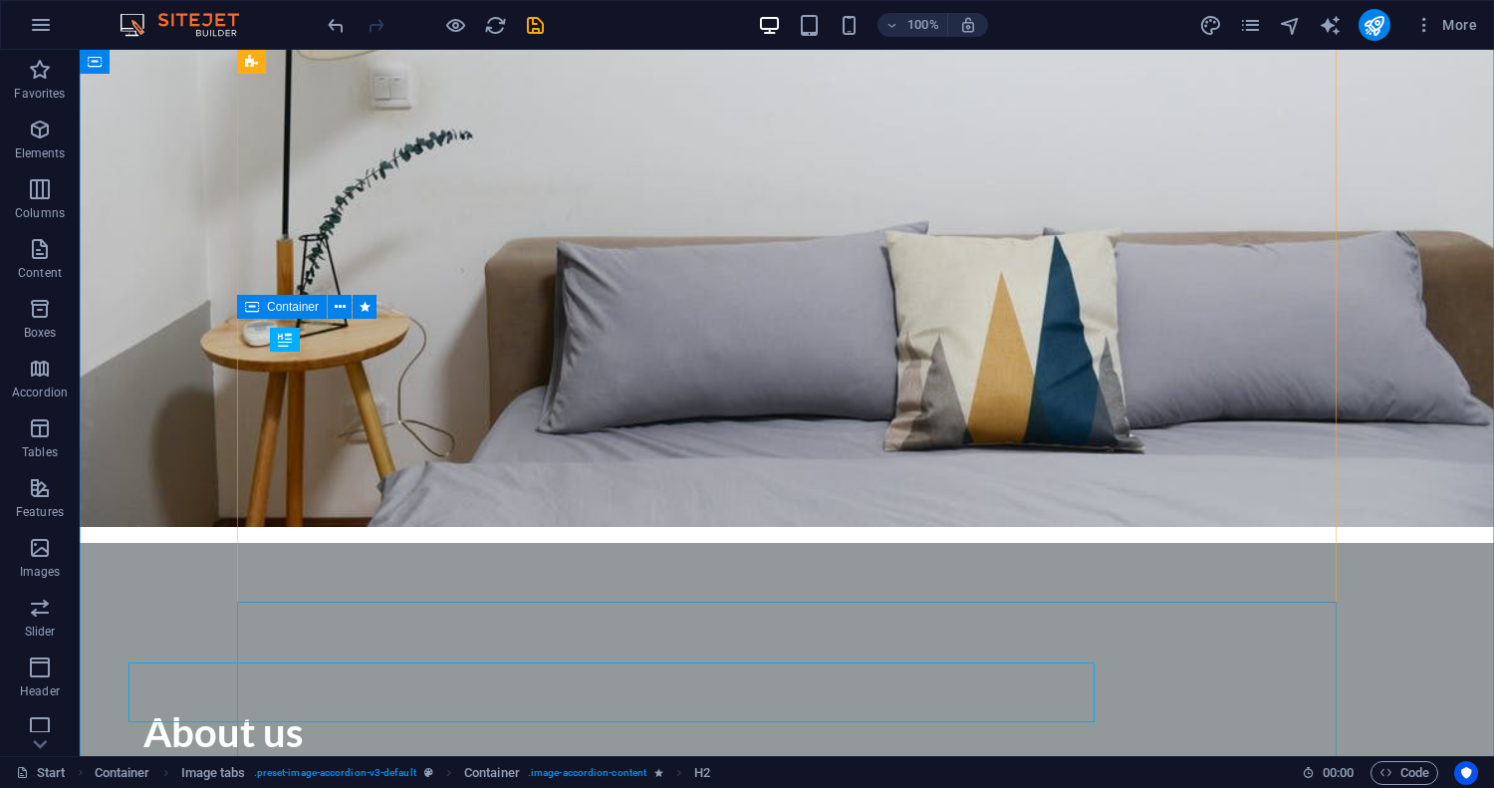
scroll to position [3961, 0]
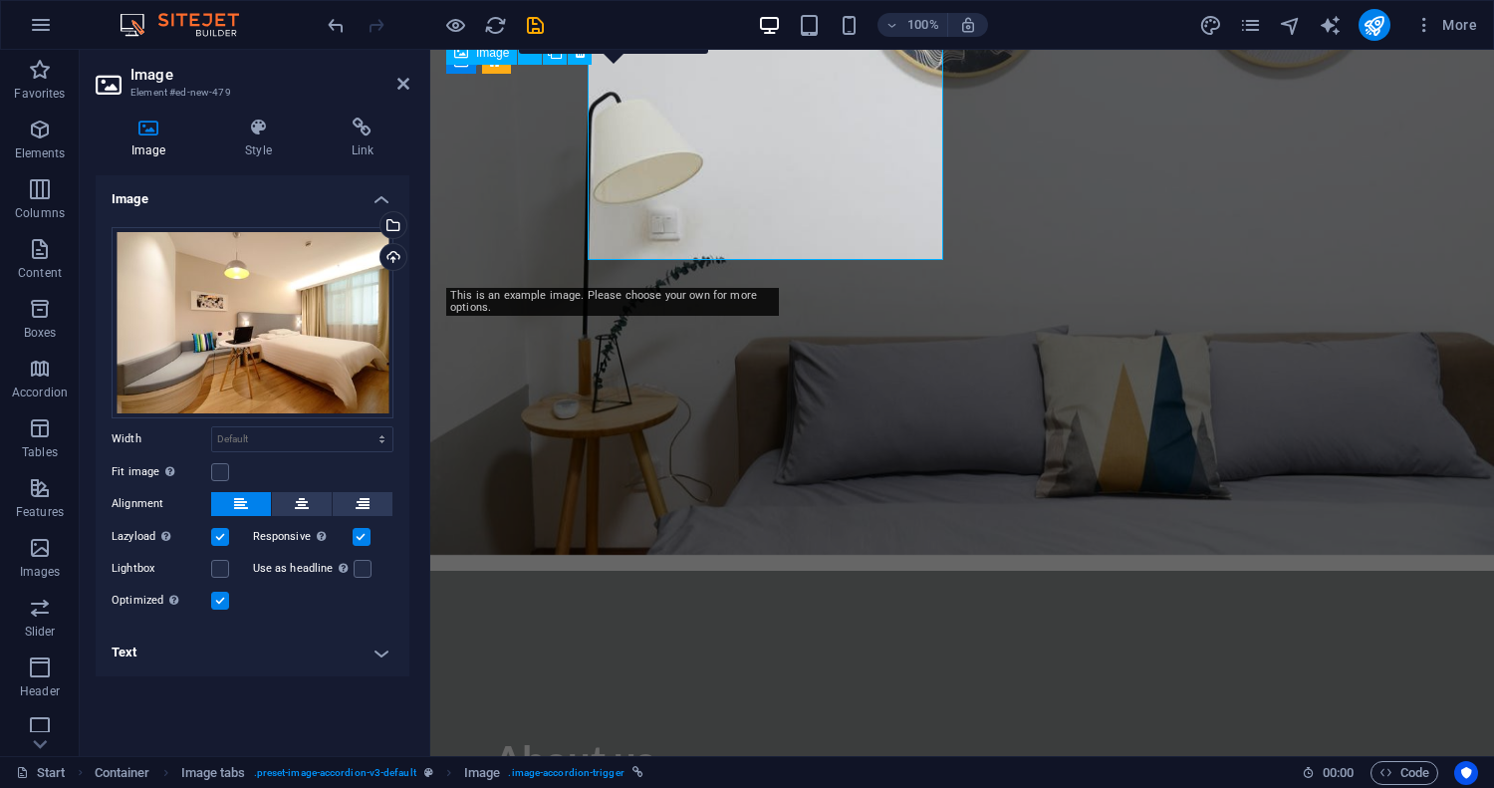
scroll to position [4005, 0]
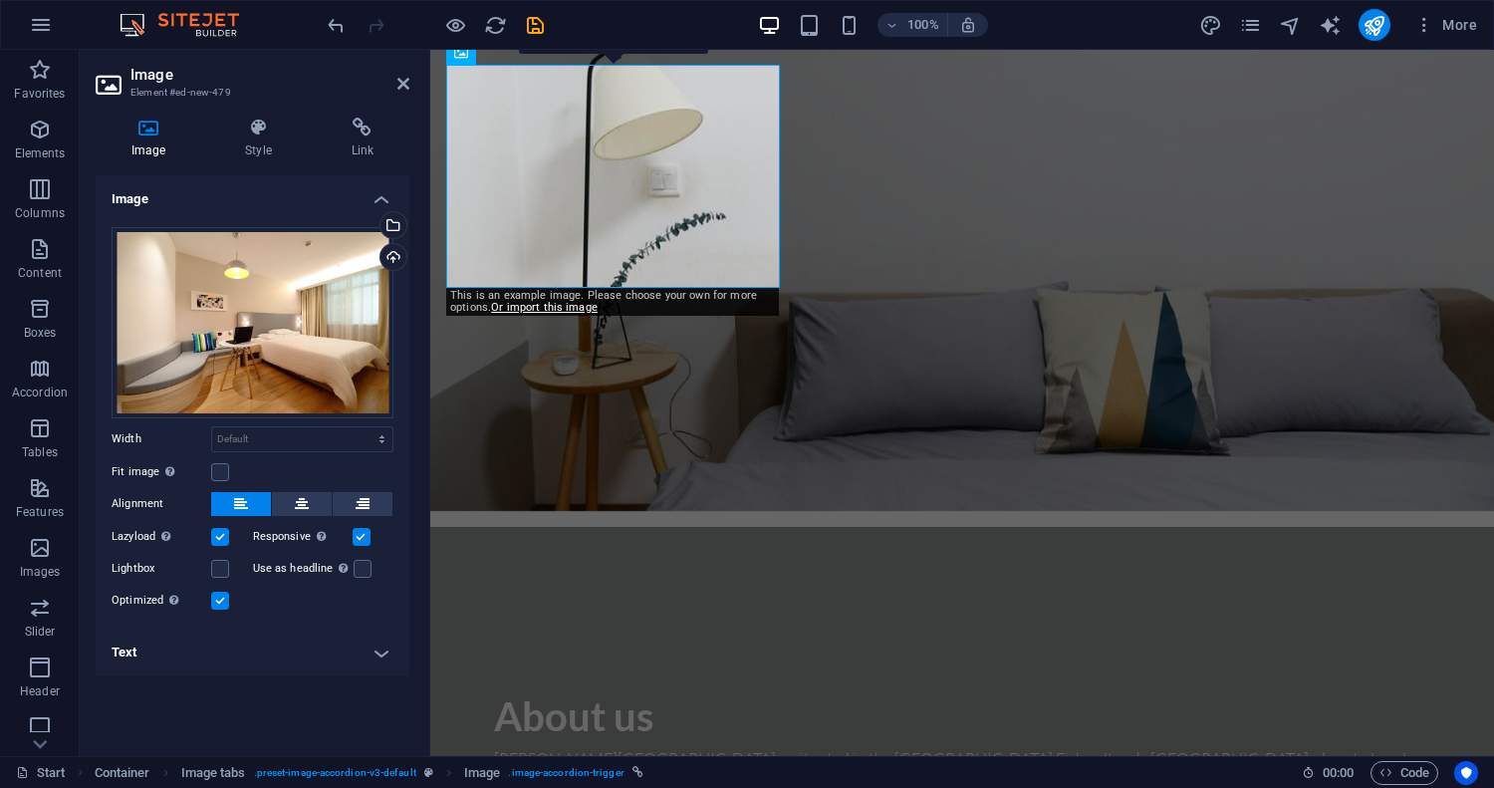
click at [384, 649] on h4 "Text" at bounding box center [253, 652] width 314 height 48
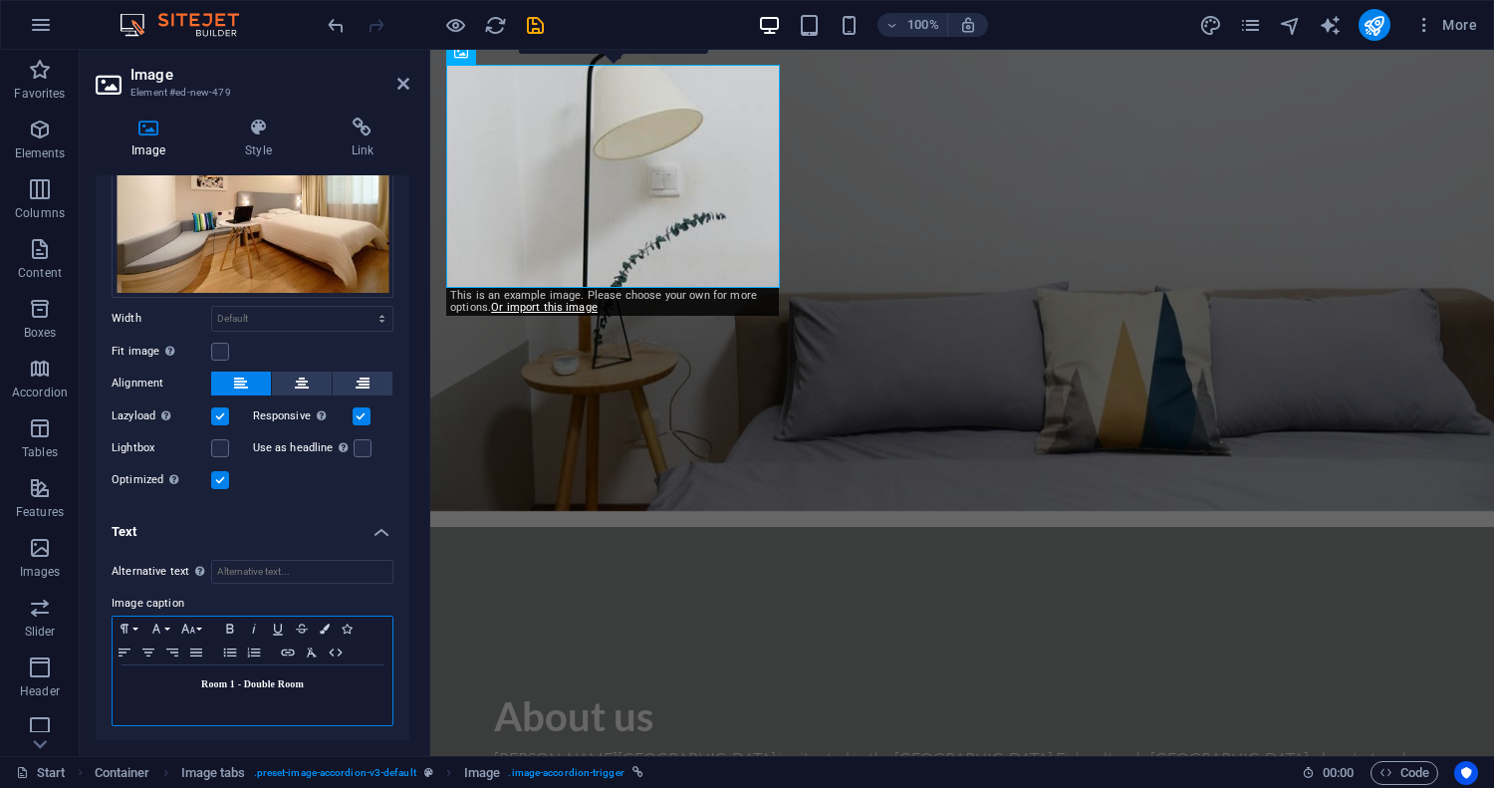
click at [258, 678] on strong "Room 1 - Double Room" at bounding box center [252, 683] width 103 height 11
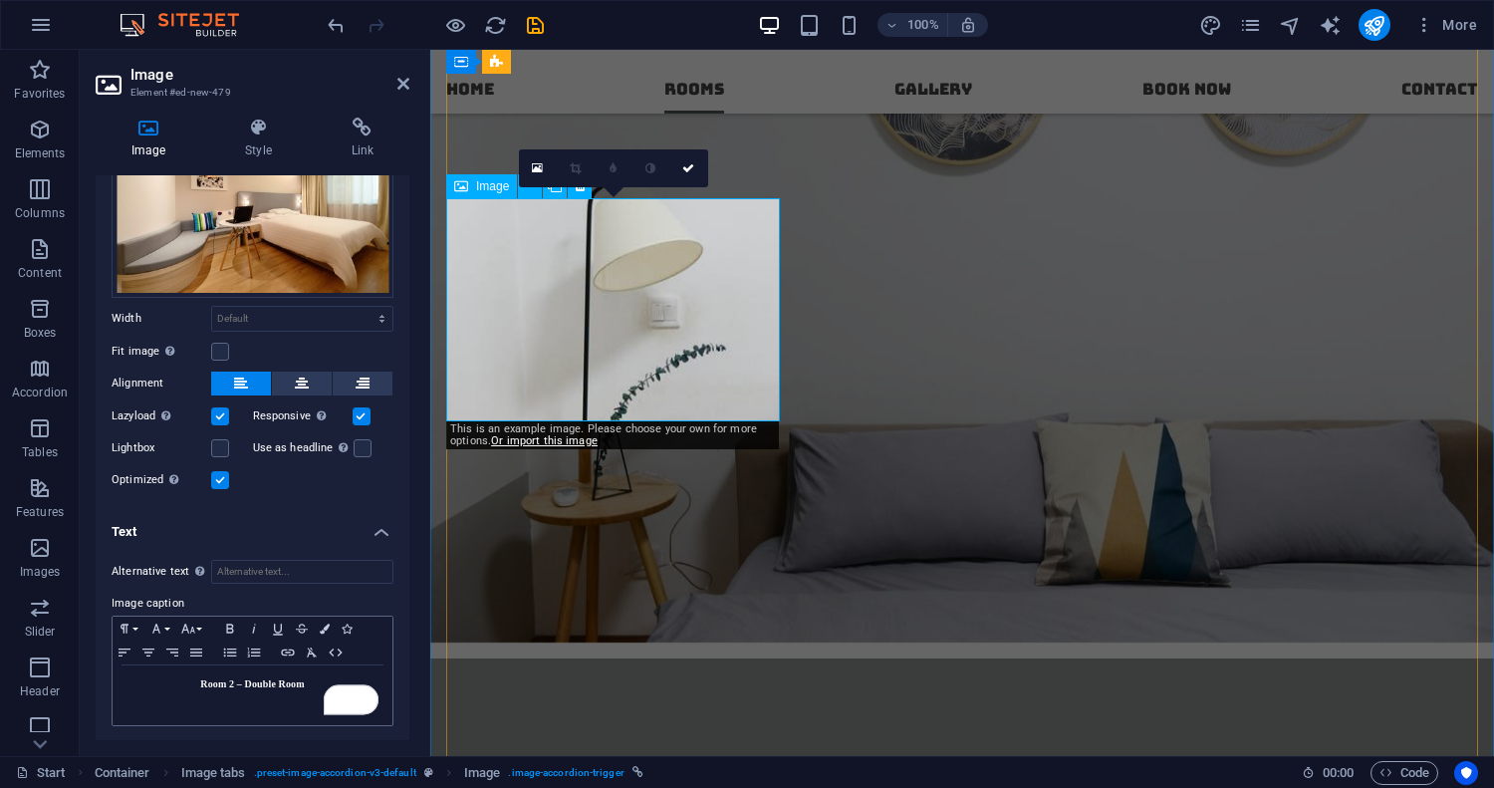
scroll to position [3871, 0]
click at [0, 0] on icon "save" at bounding box center [0, 0] width 0 height 0
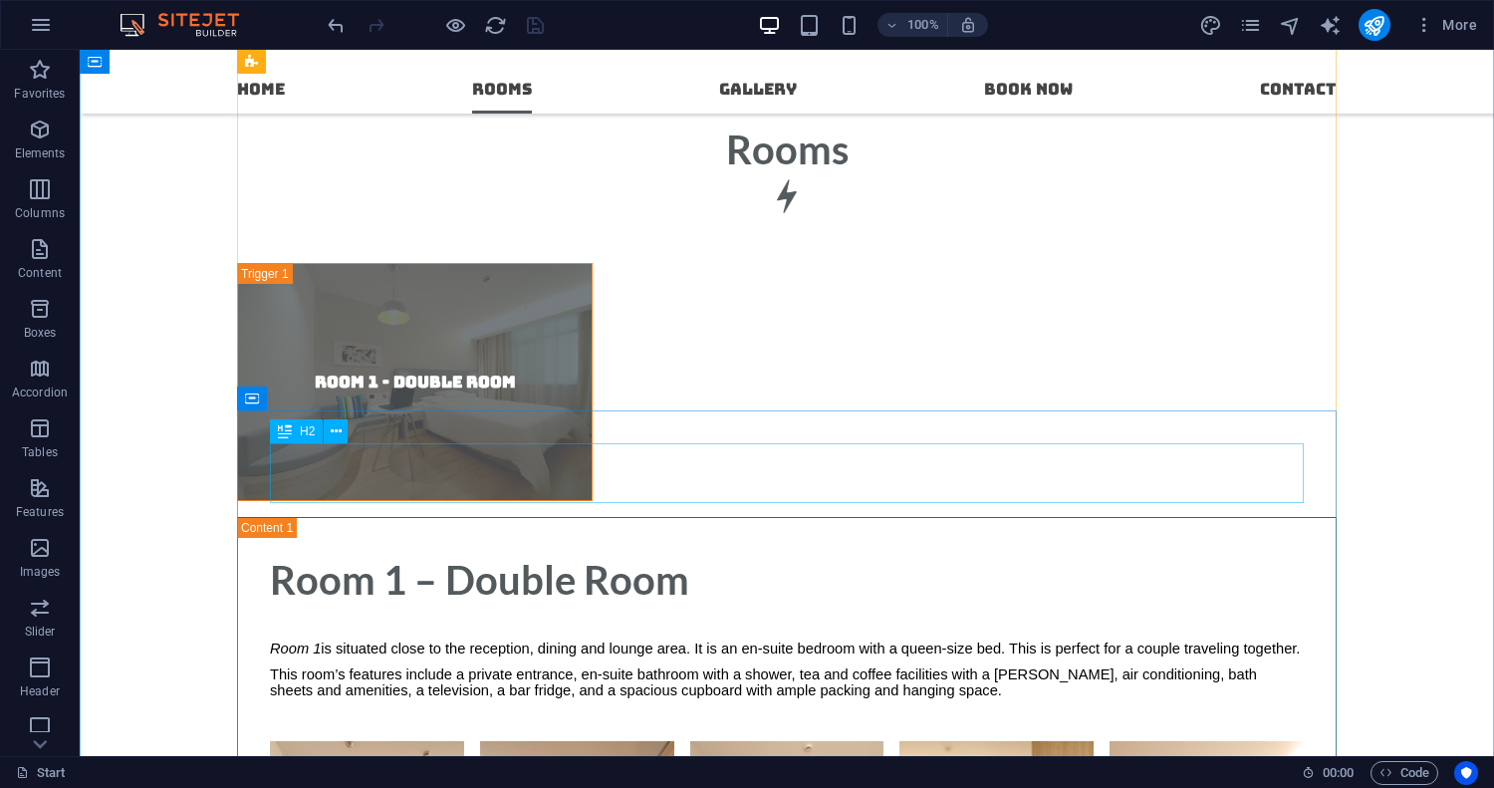
scroll to position [5049, 0]
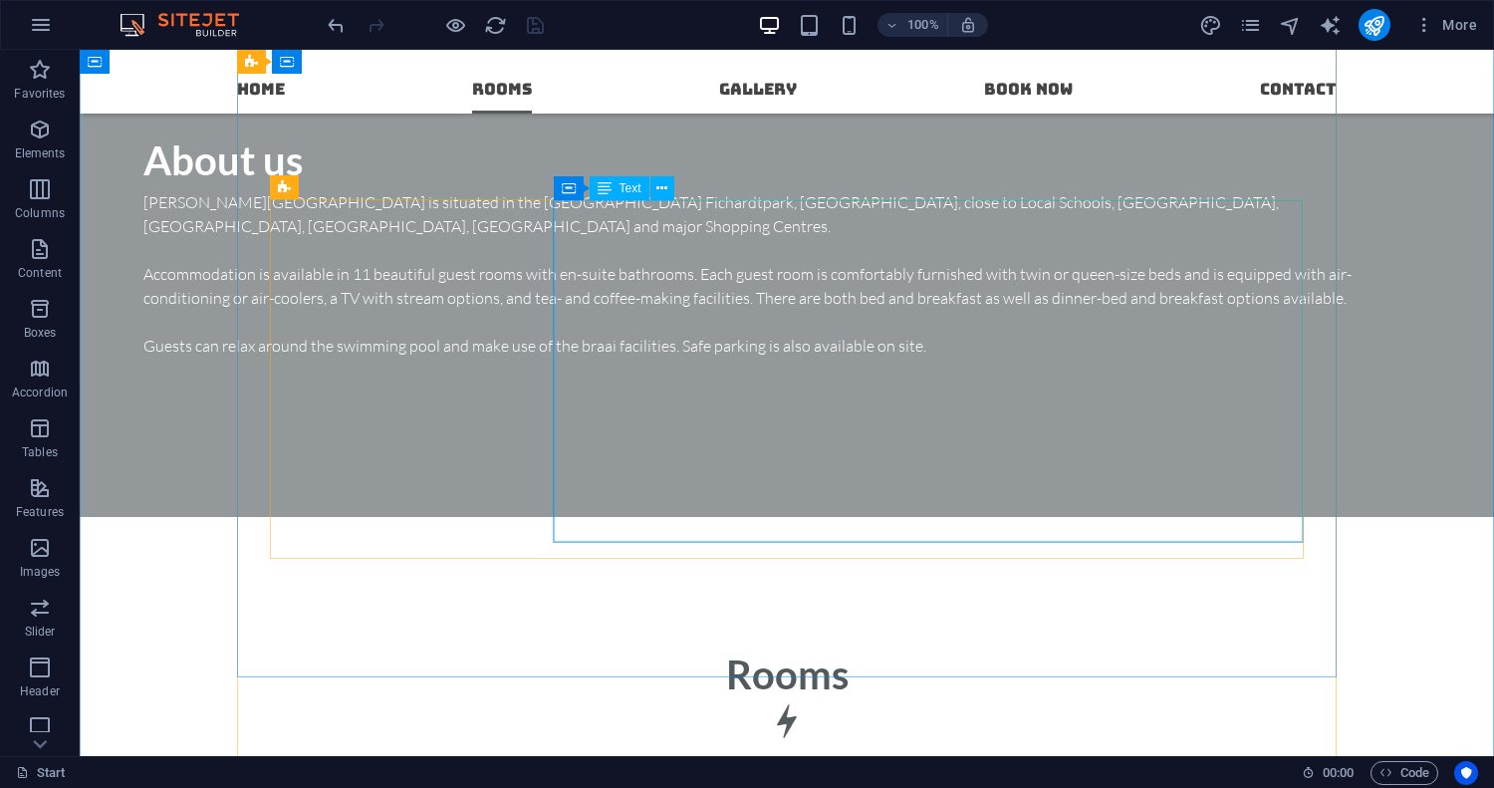
scroll to position [4514, 0]
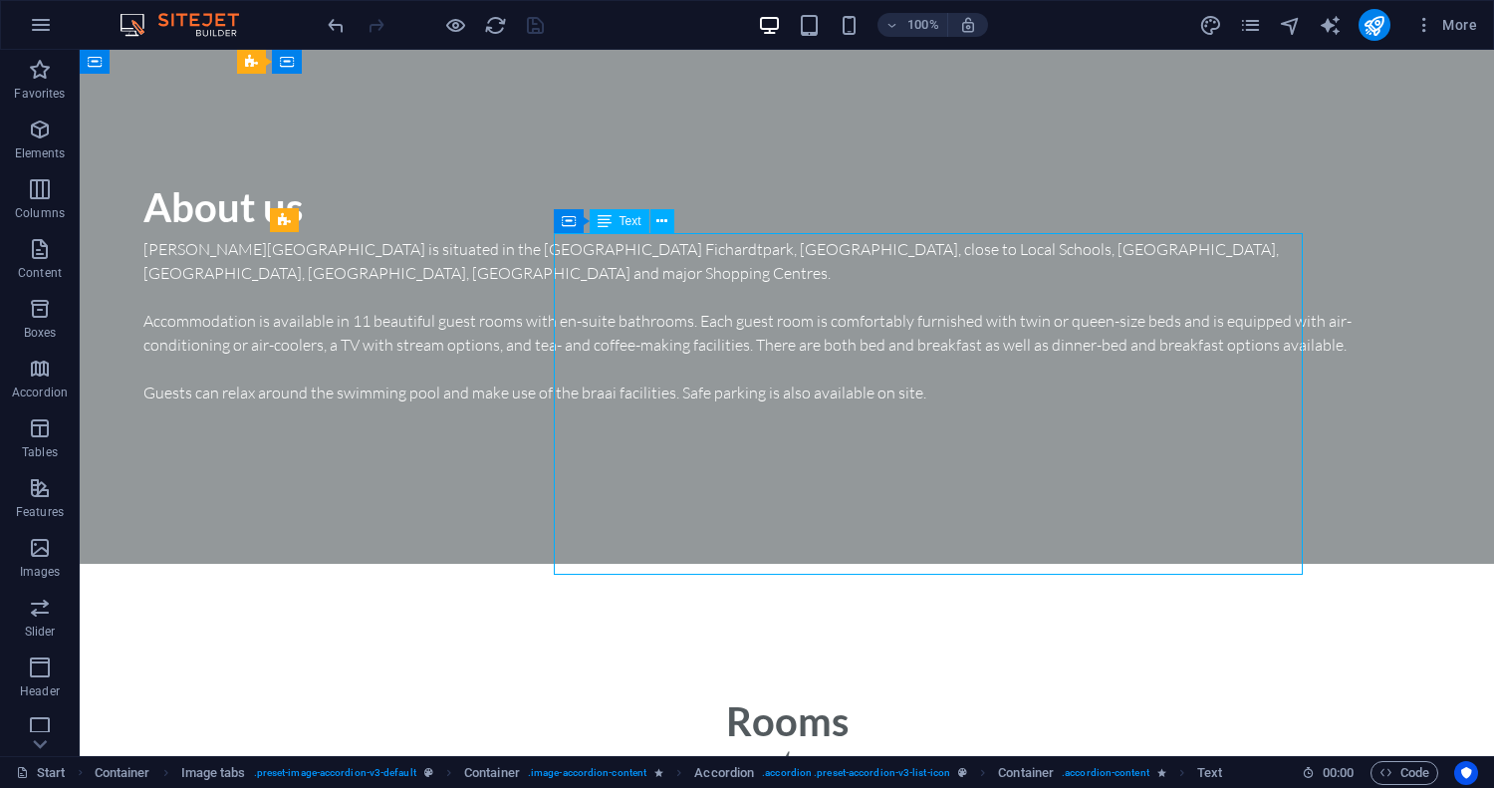
scroll to position [4542, 0]
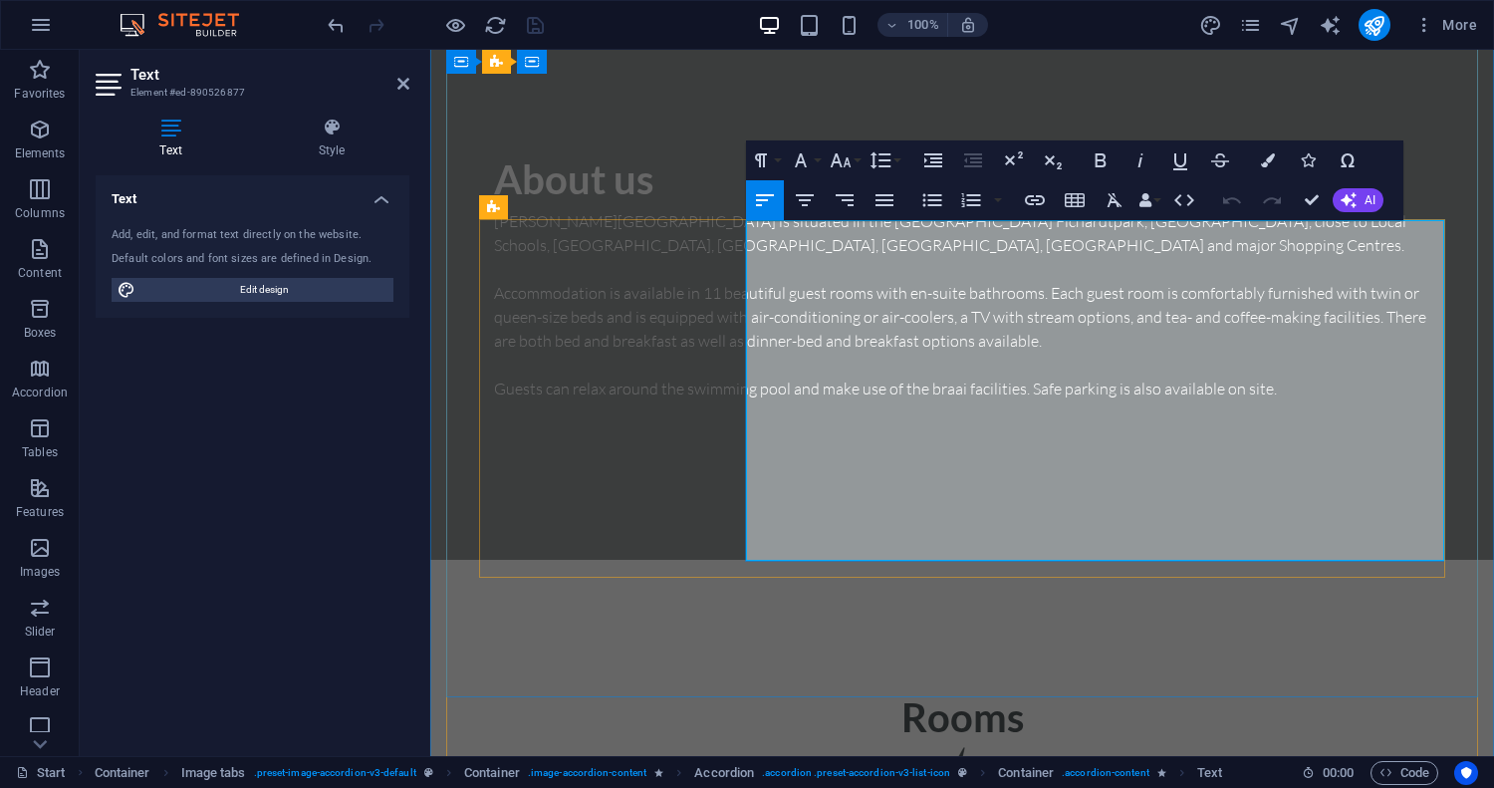
drag, startPoint x: 865, startPoint y: 545, endPoint x: 763, endPoint y: 277, distance: 286.9
drag, startPoint x: 760, startPoint y: 252, endPoint x: 877, endPoint y: 553, distance: 322.9
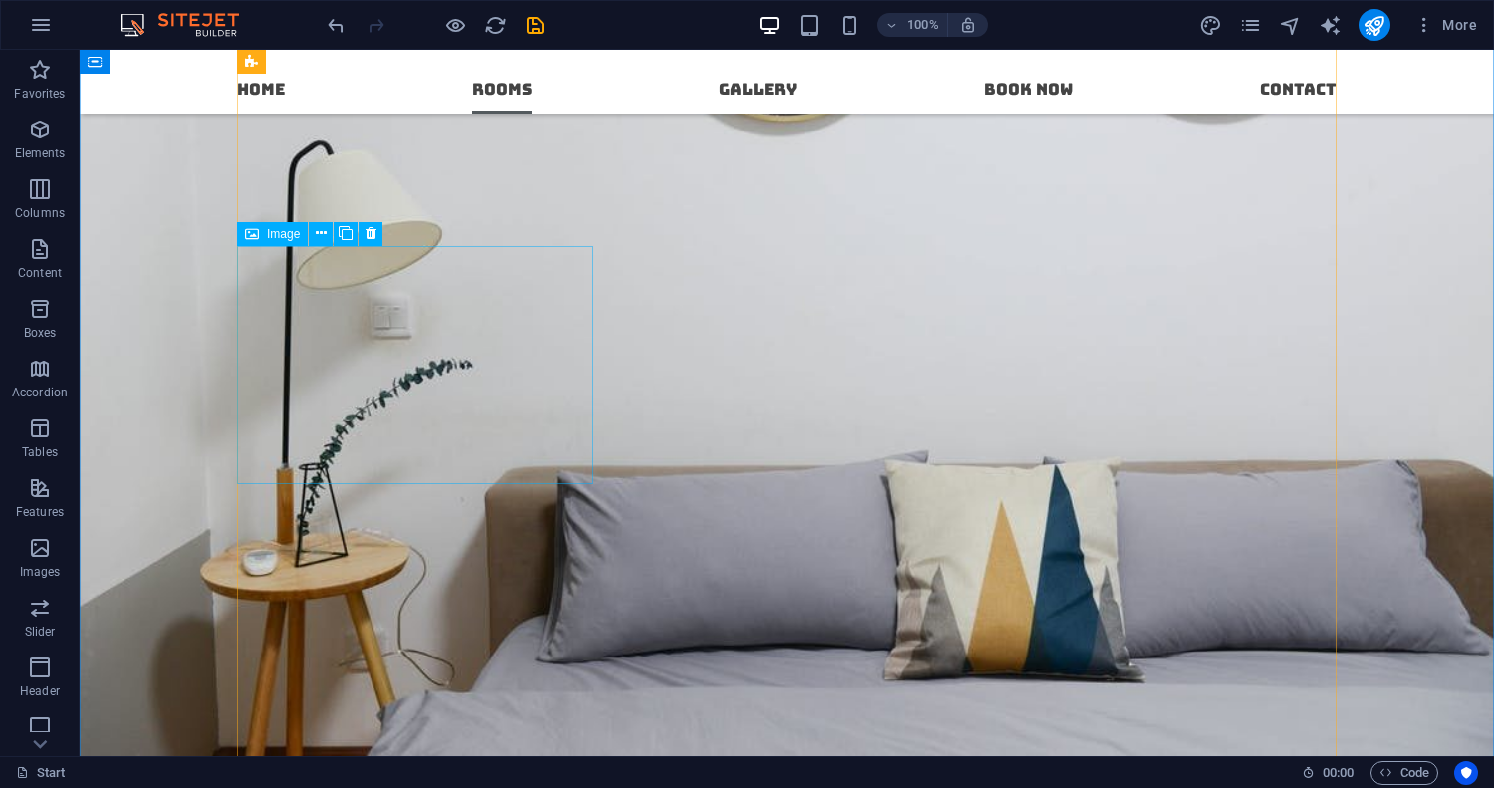
scroll to position [3676, 0]
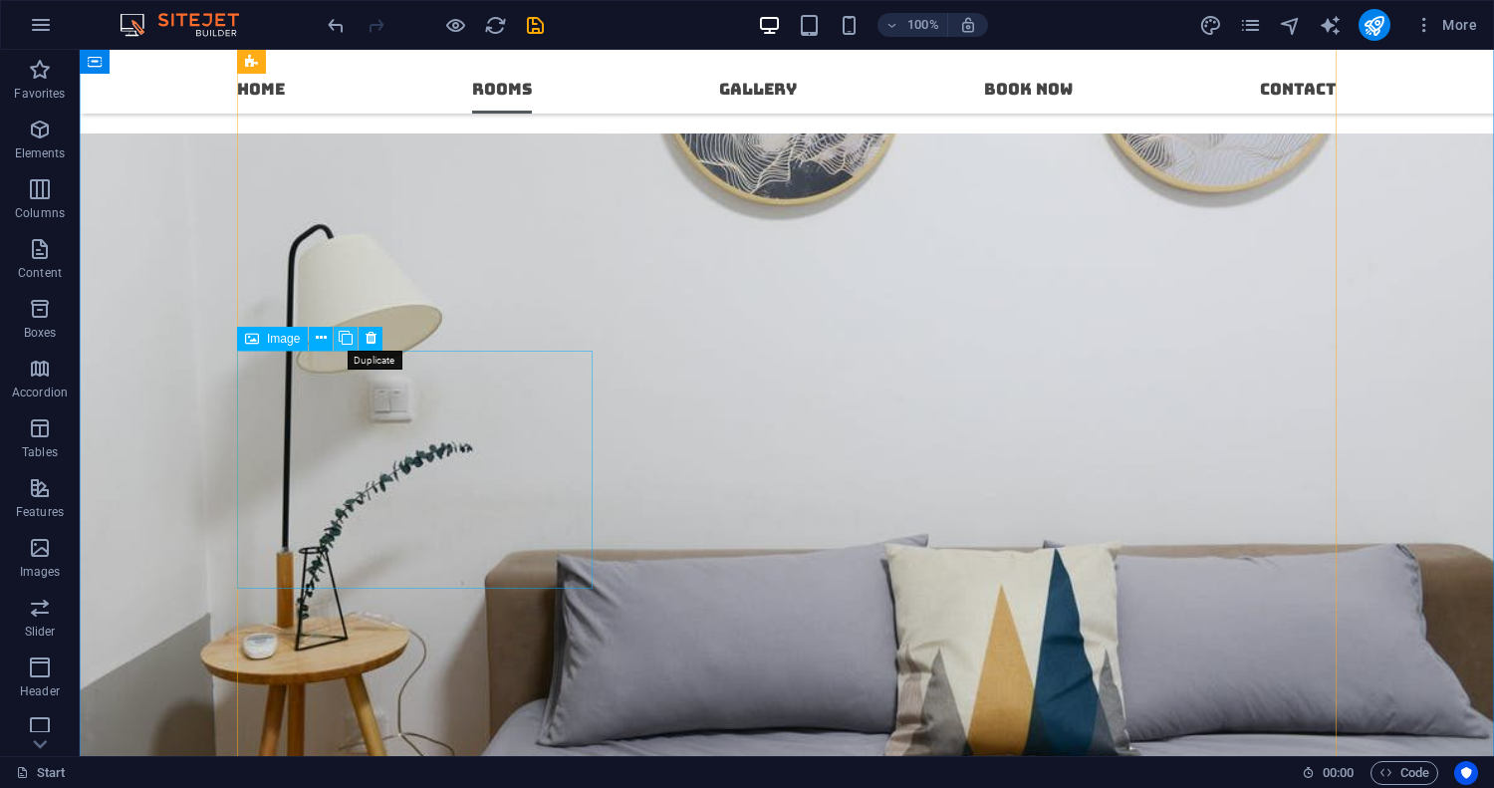
click at [348, 338] on icon at bounding box center [346, 338] width 14 height 21
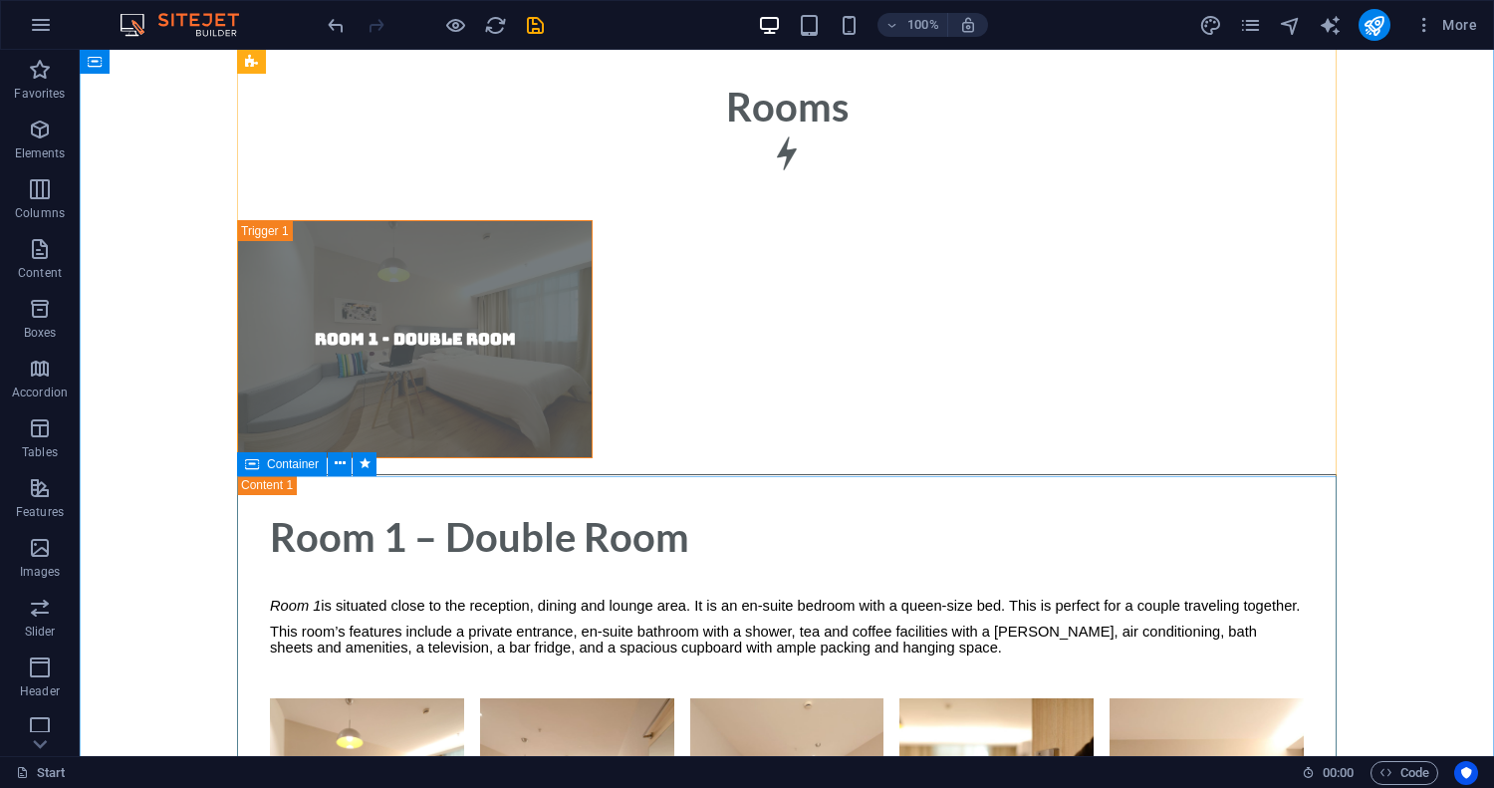
scroll to position [5055, 0]
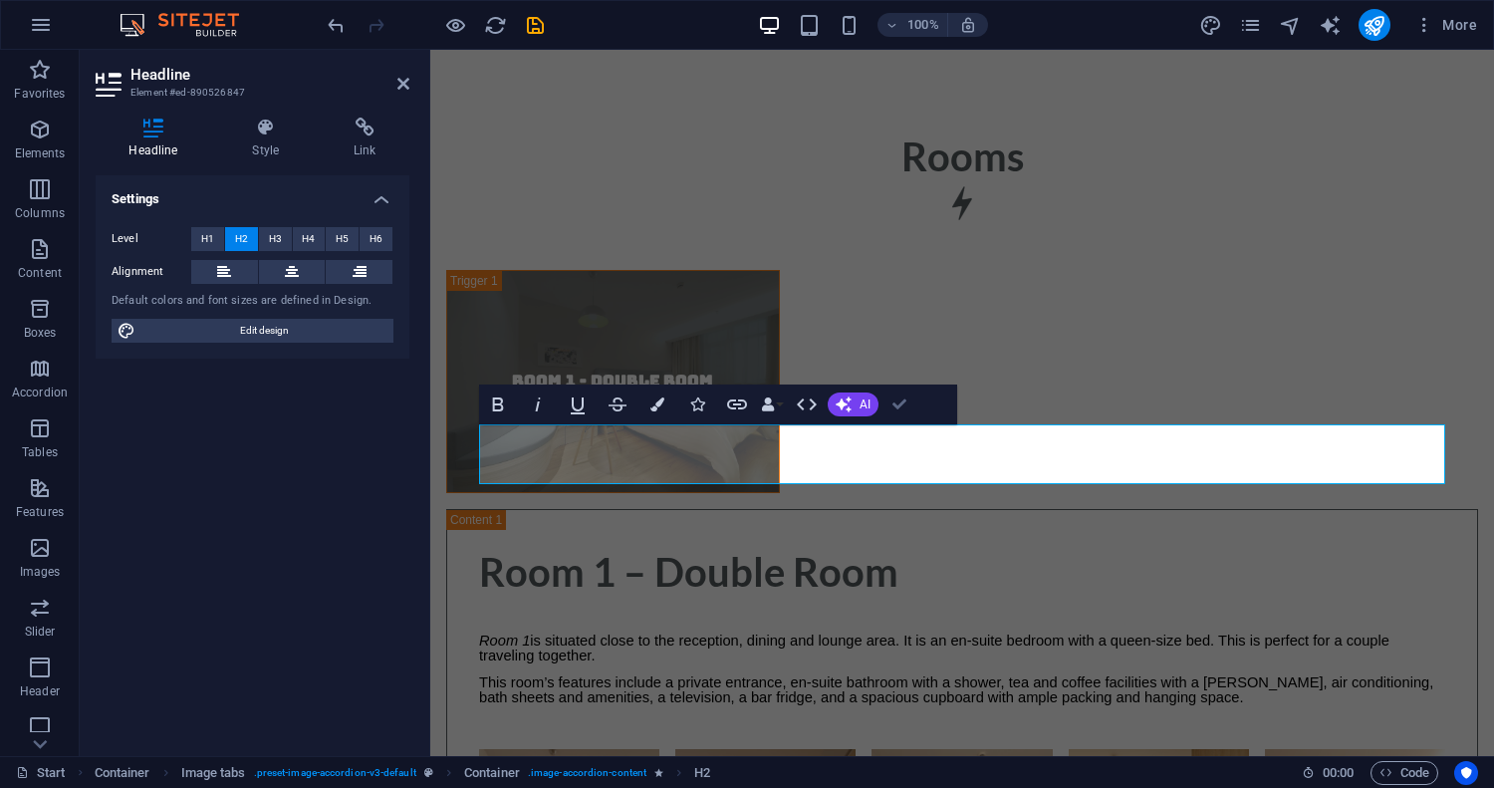
scroll to position [5103, 0]
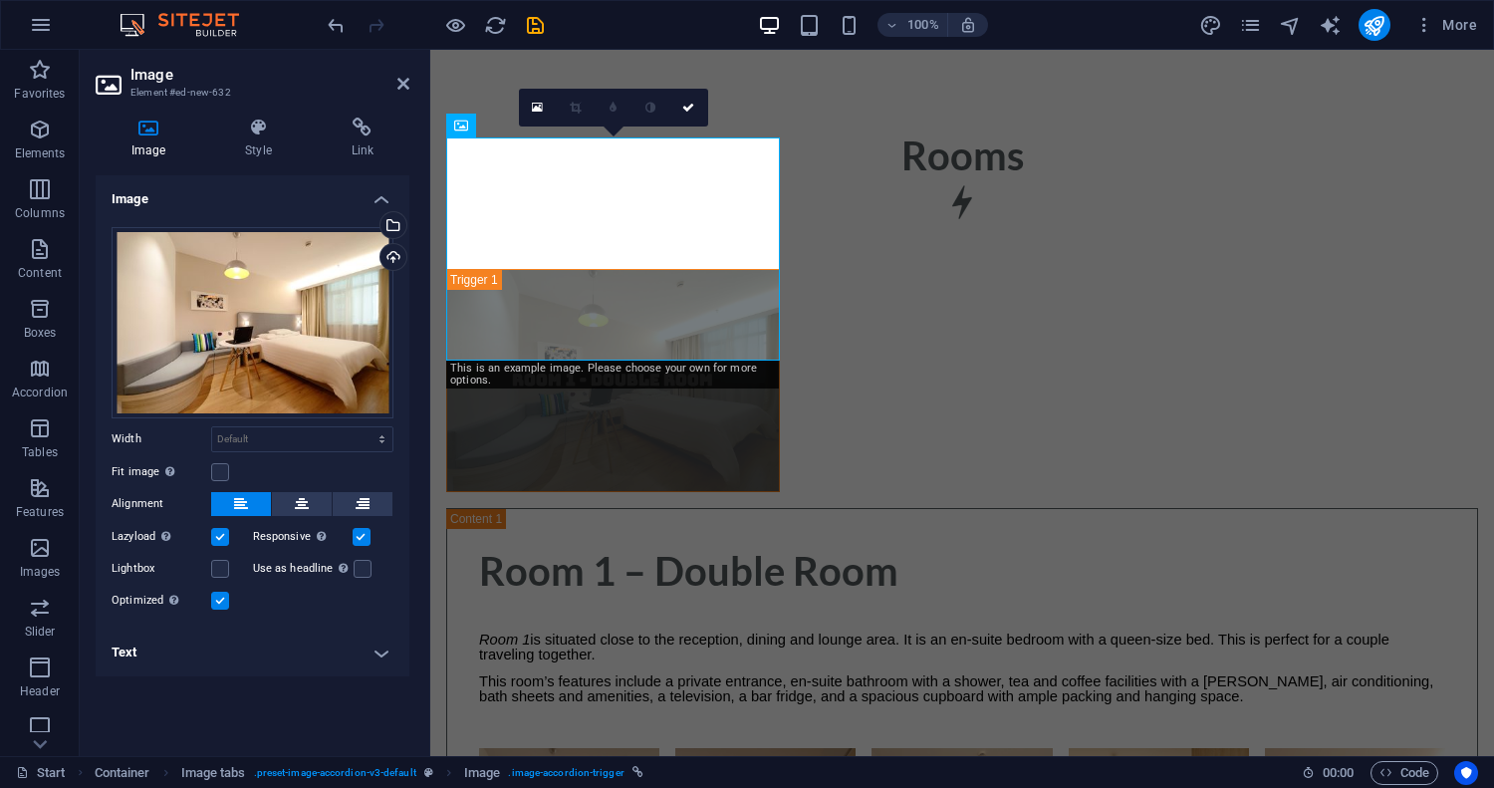
scroll to position [5117, 0]
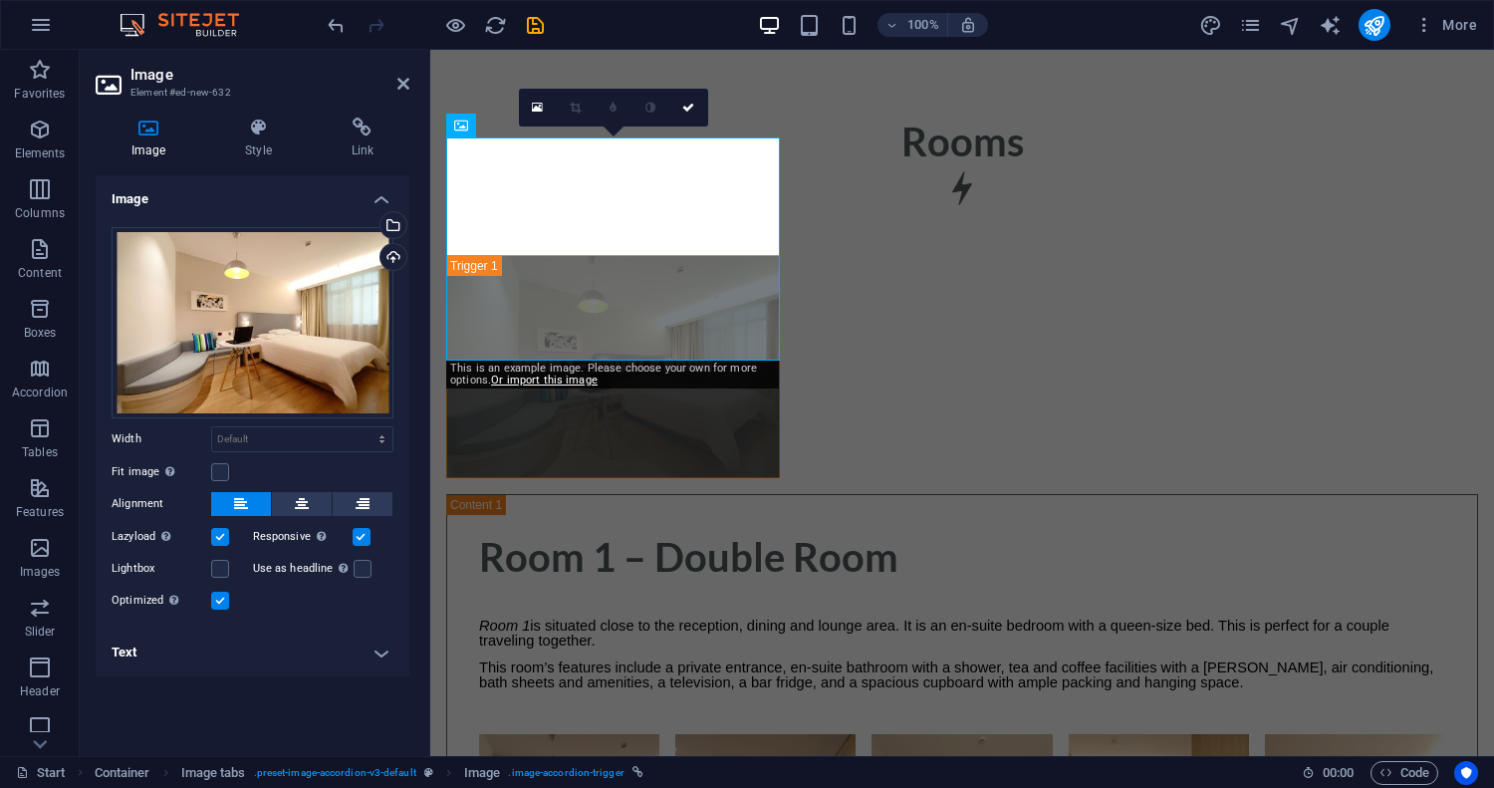
click at [378, 647] on h4 "Text" at bounding box center [253, 652] width 314 height 48
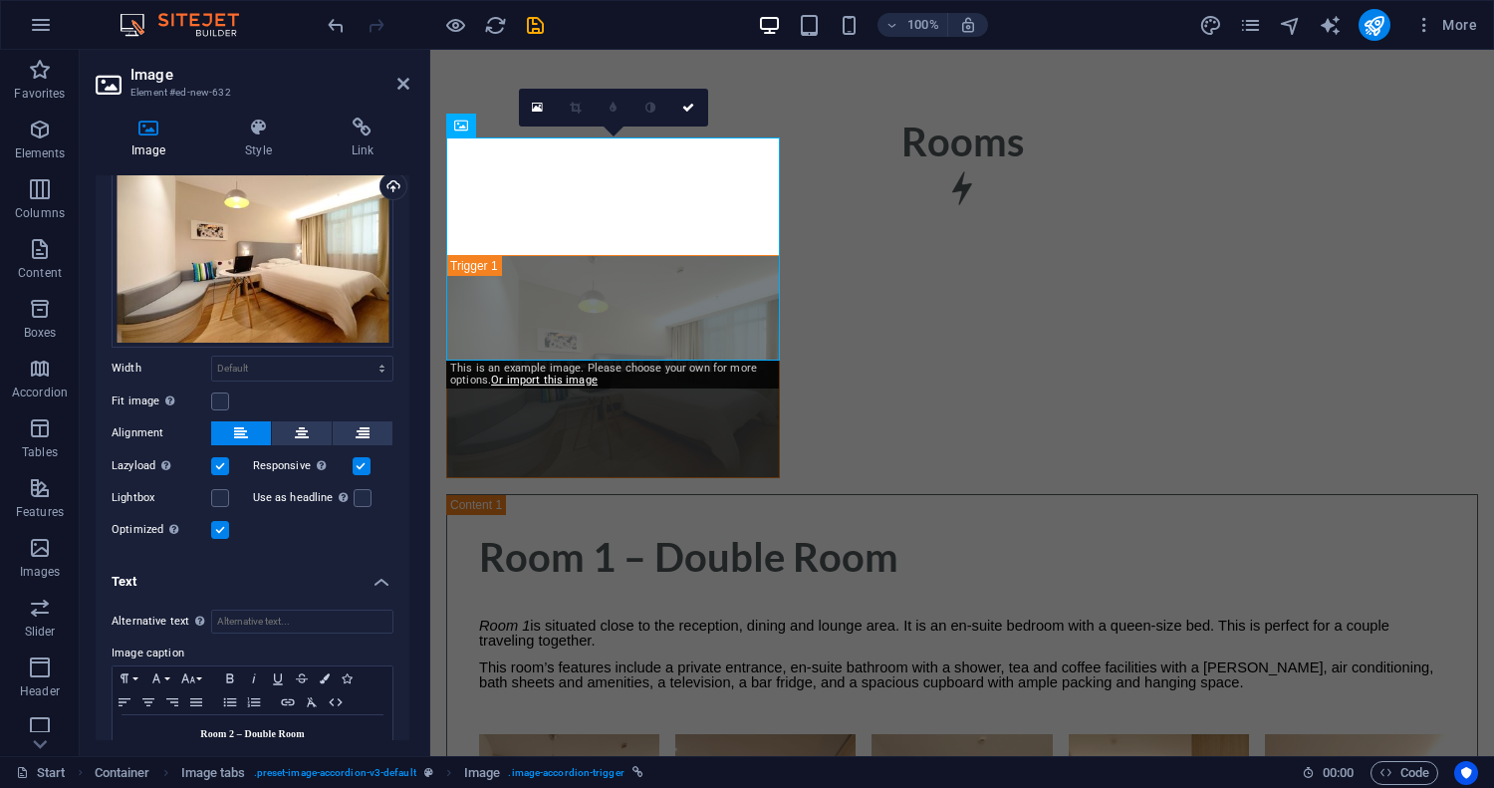
scroll to position [121, 0]
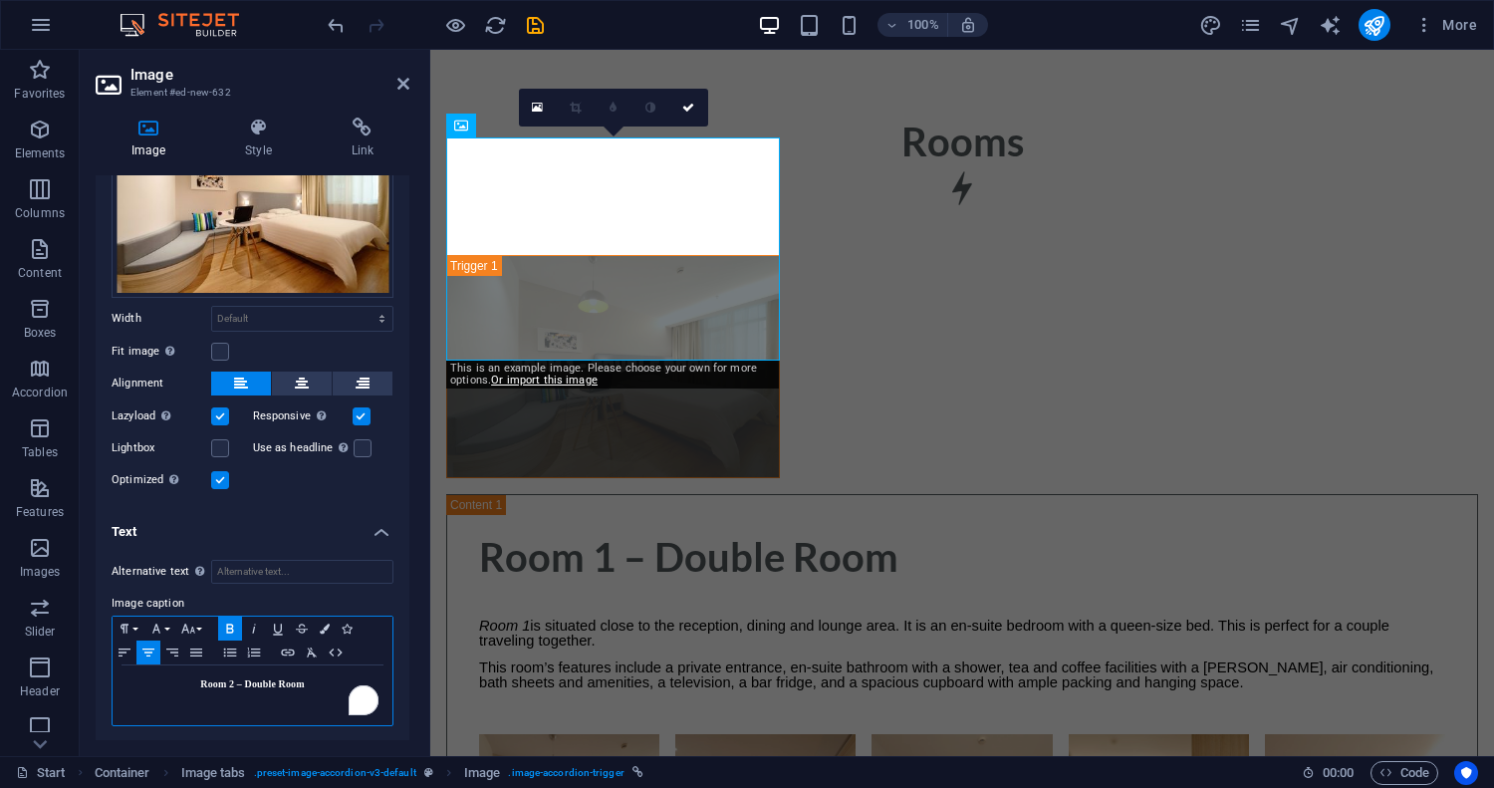
click at [248, 678] on strong "Room 2 – Double Room" at bounding box center [252, 683] width 104 height 11
click at [692, 102] on icon at bounding box center [688, 108] width 12 height 12
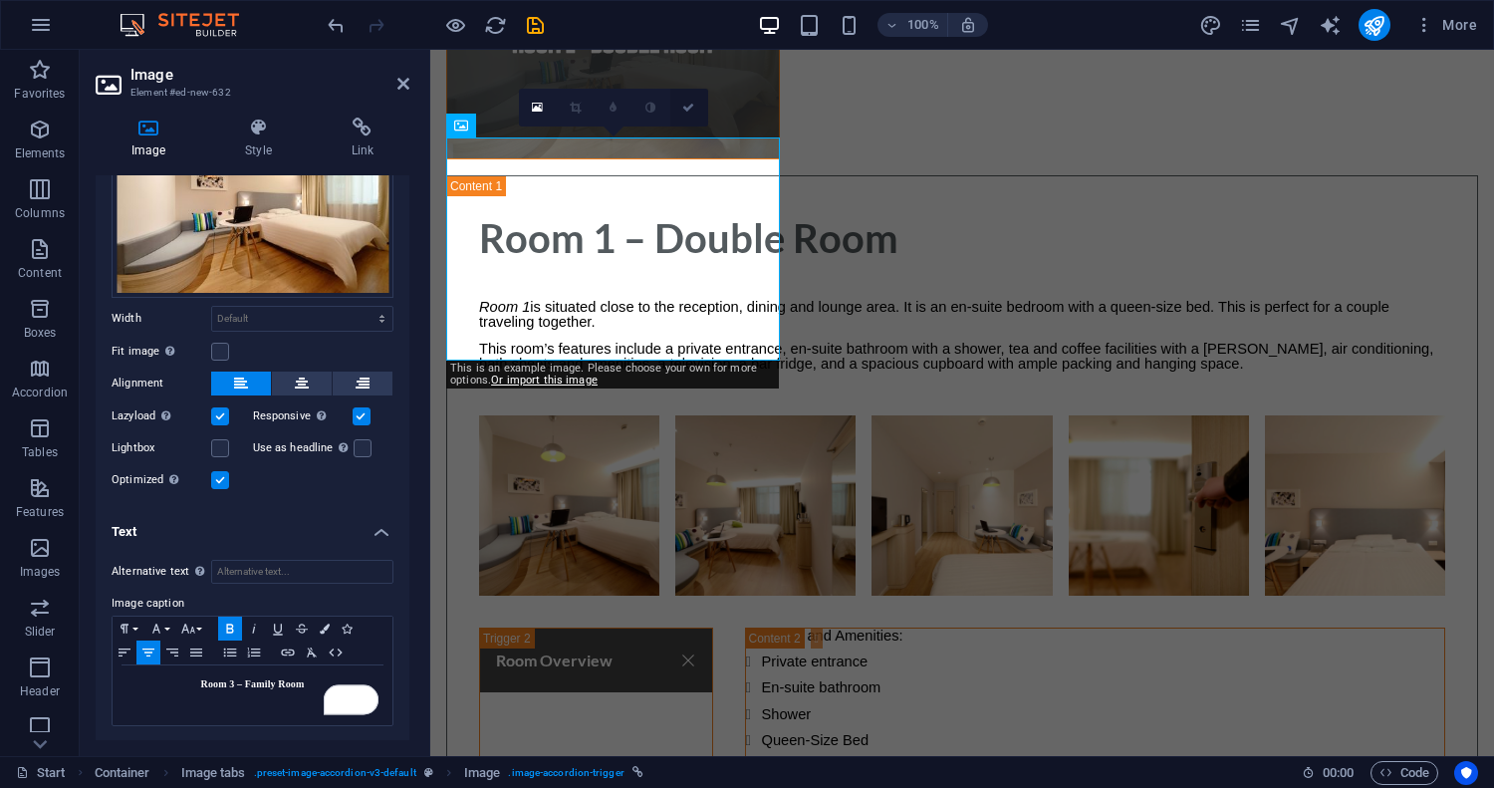
scroll to position [5103, 0]
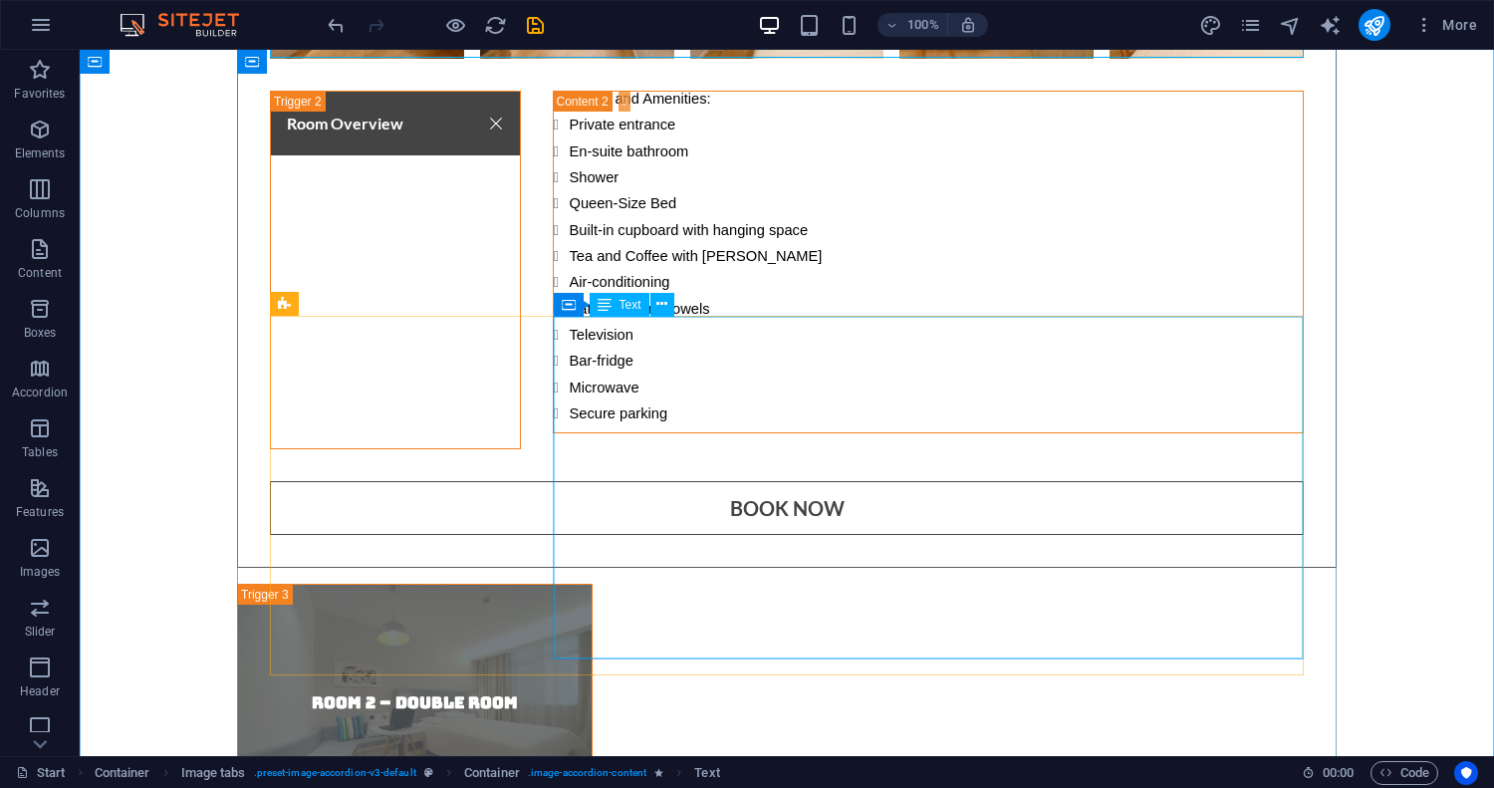
scroll to position [5645, 0]
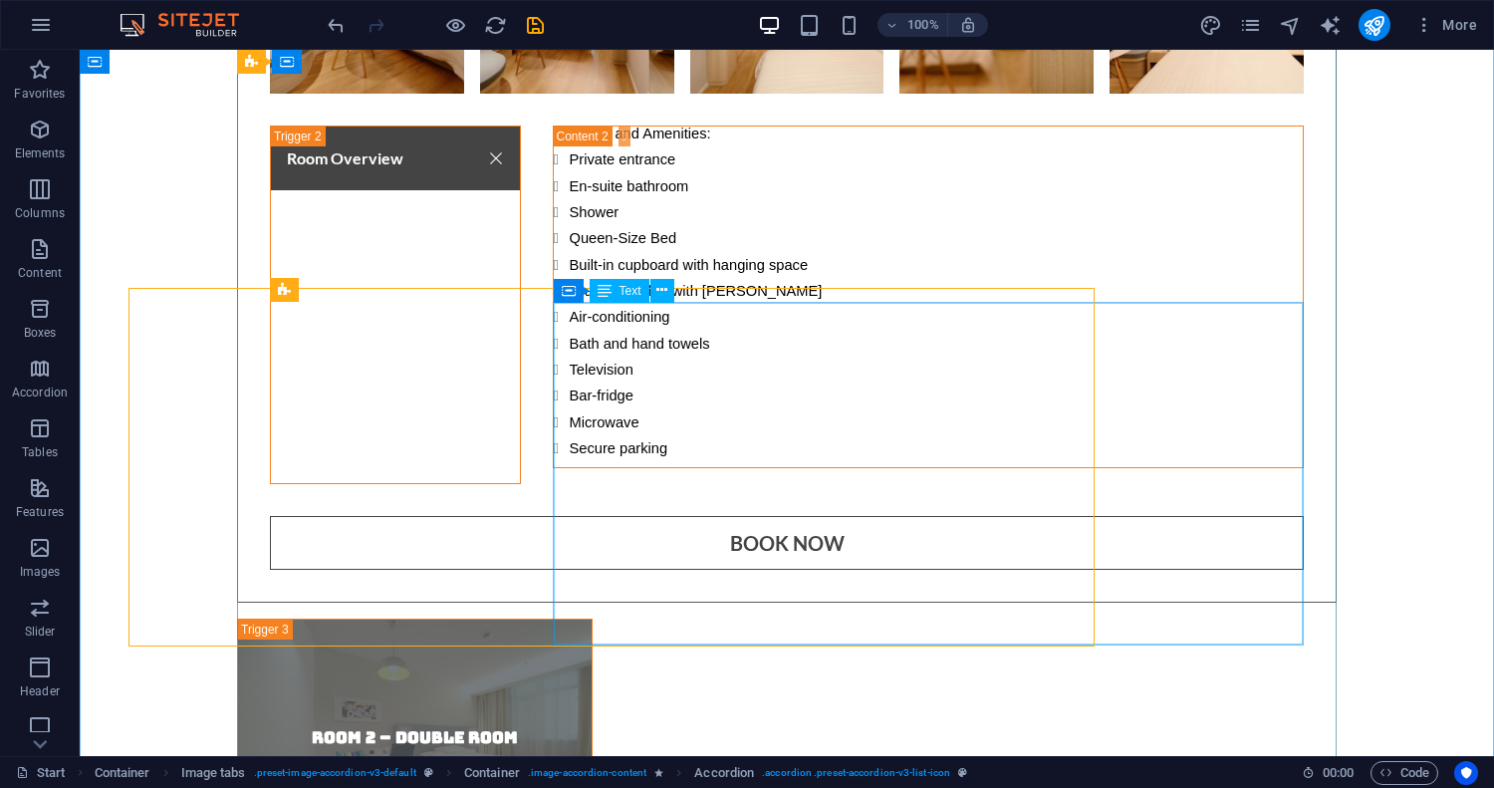
scroll to position [5659, 0]
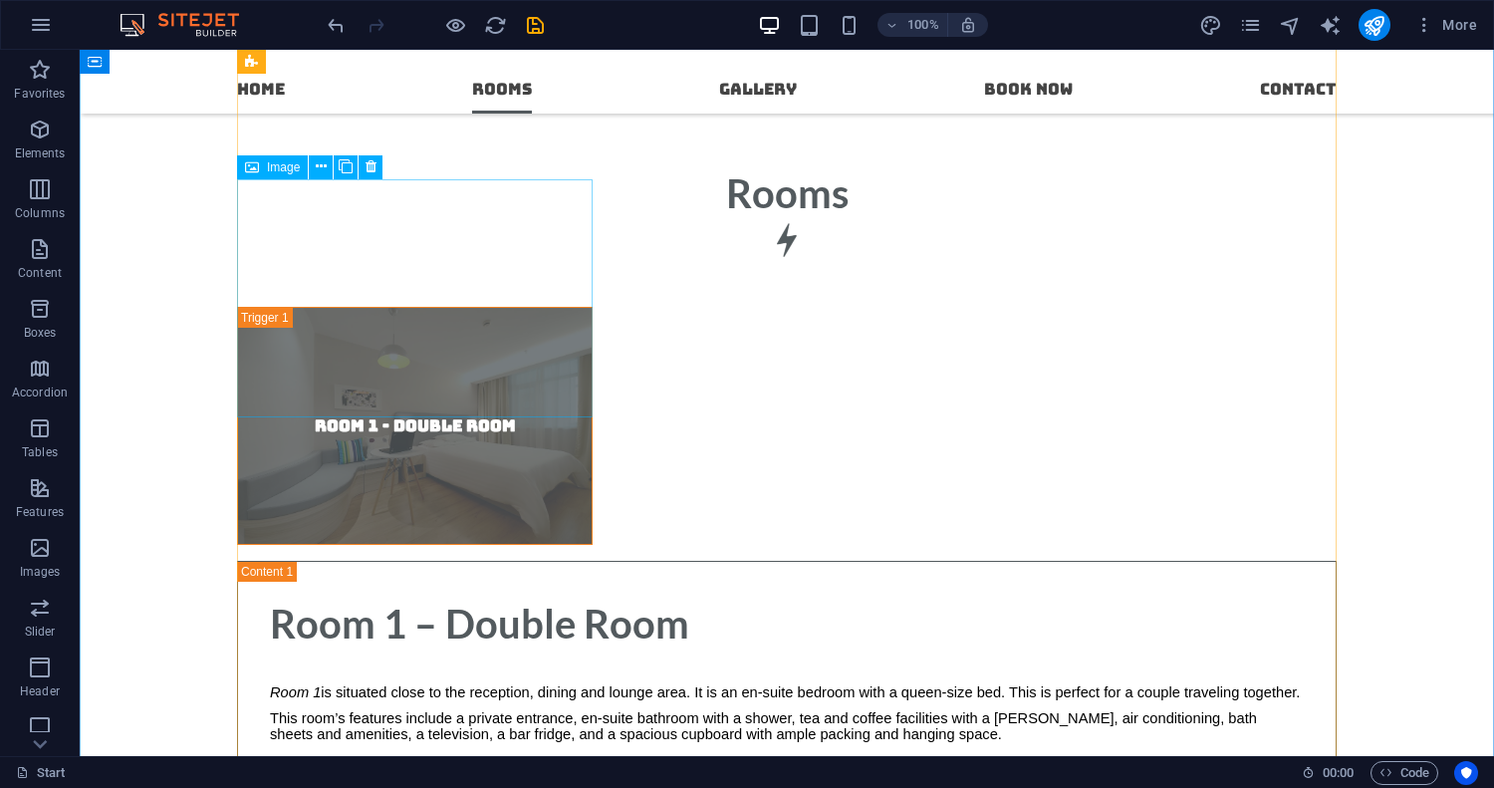
scroll to position [4947, 0]
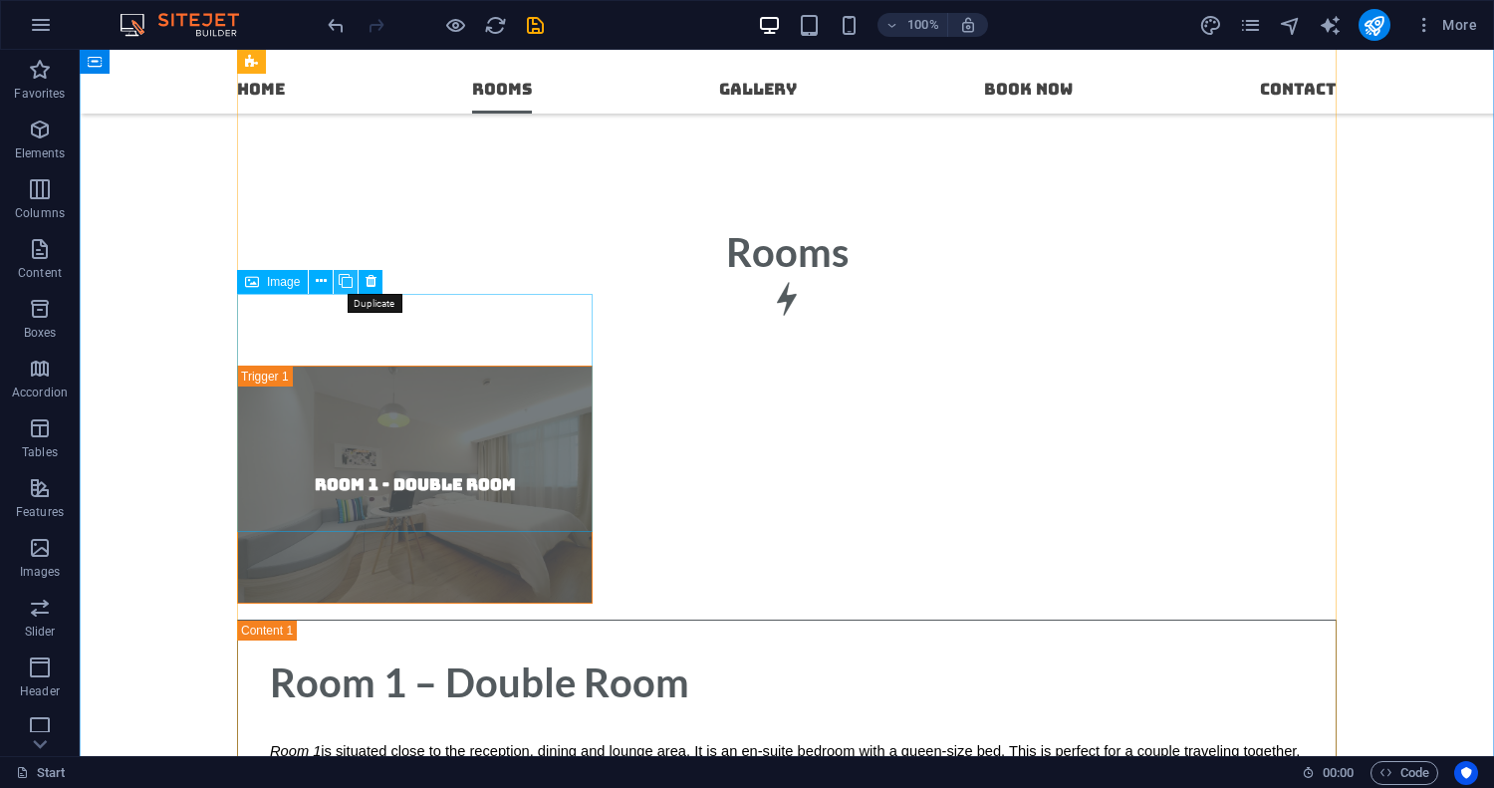
click at [348, 284] on icon at bounding box center [346, 281] width 14 height 21
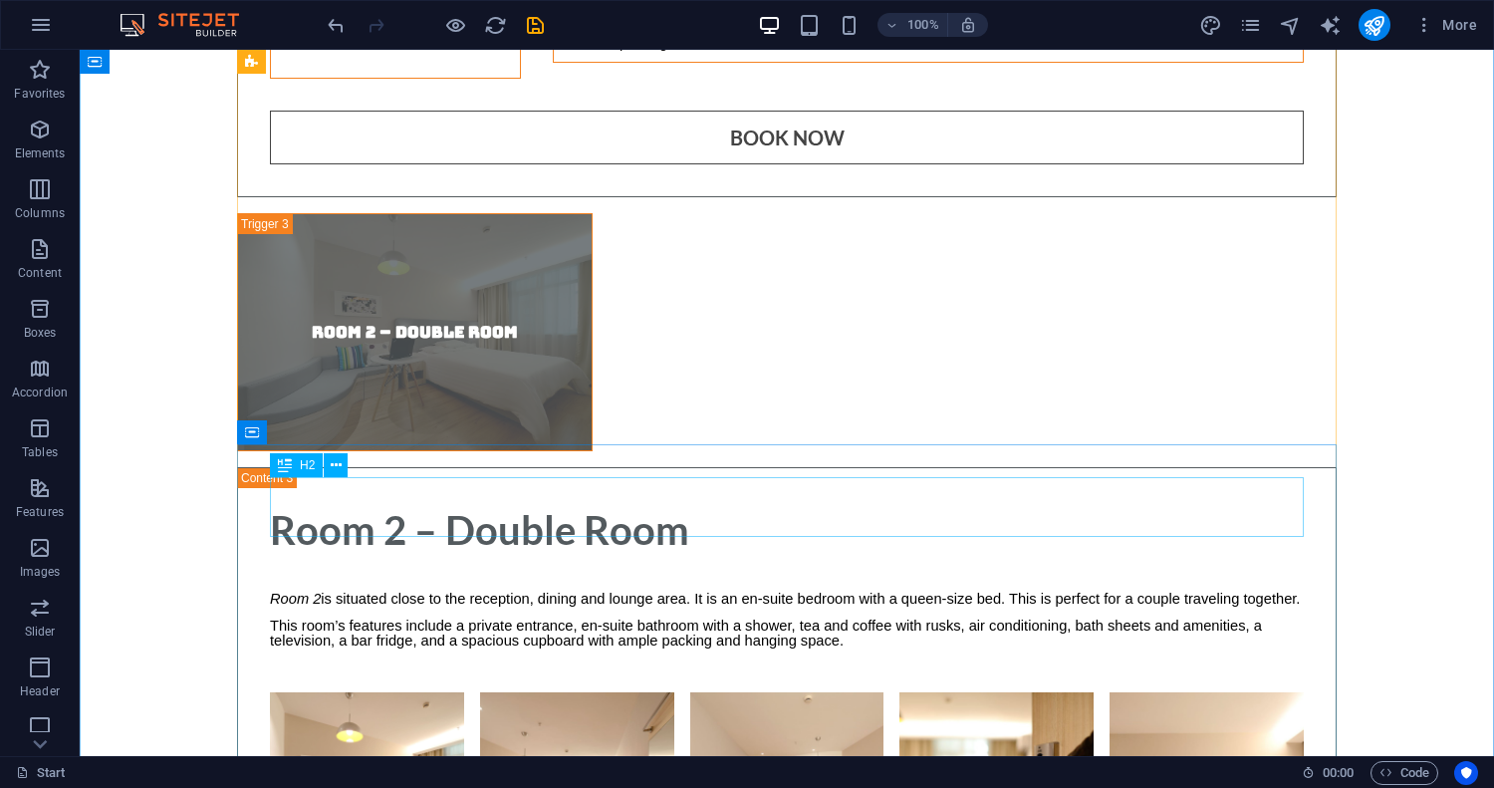
scroll to position [6320, 0]
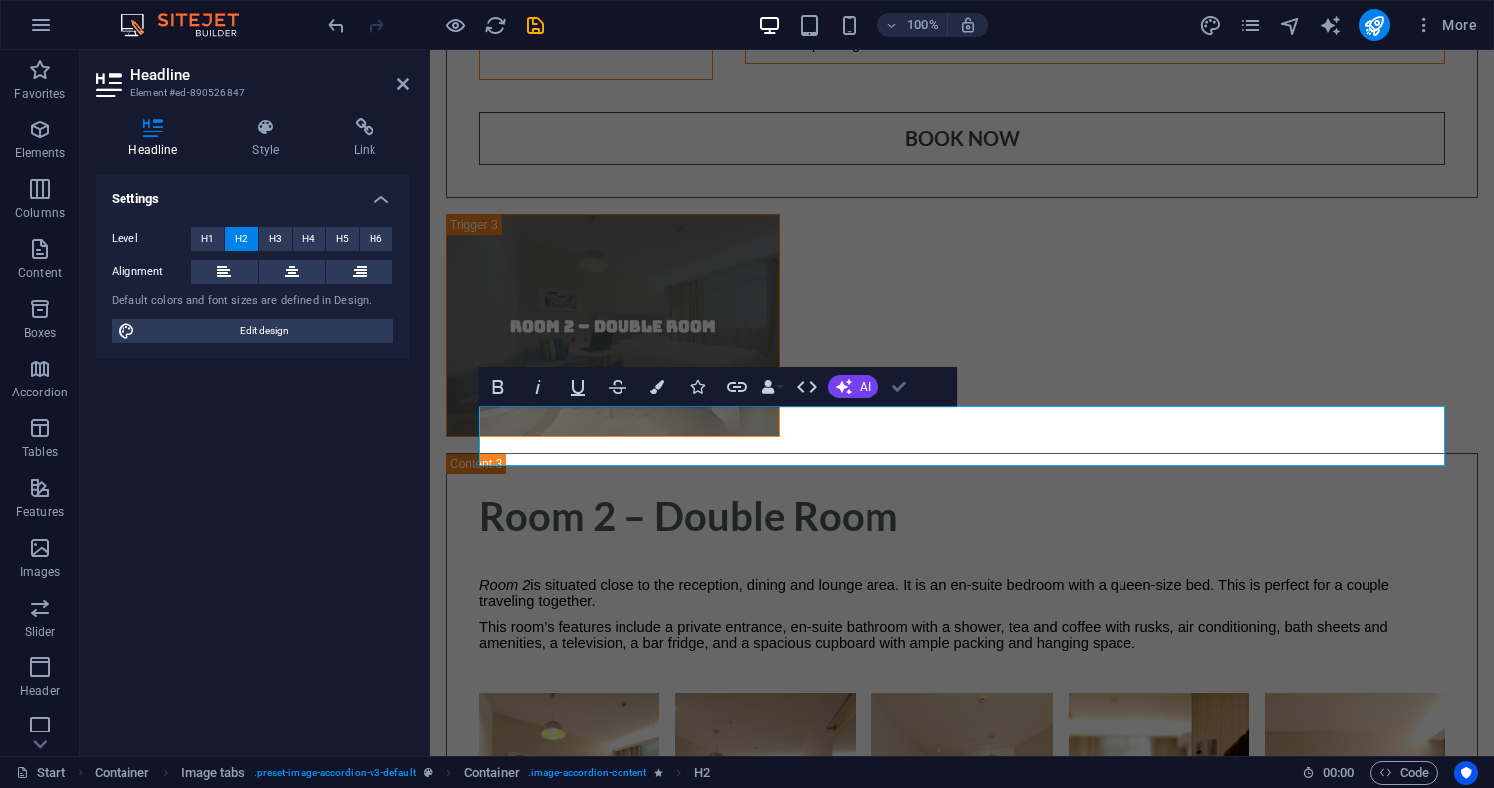
scroll to position [6335, 0]
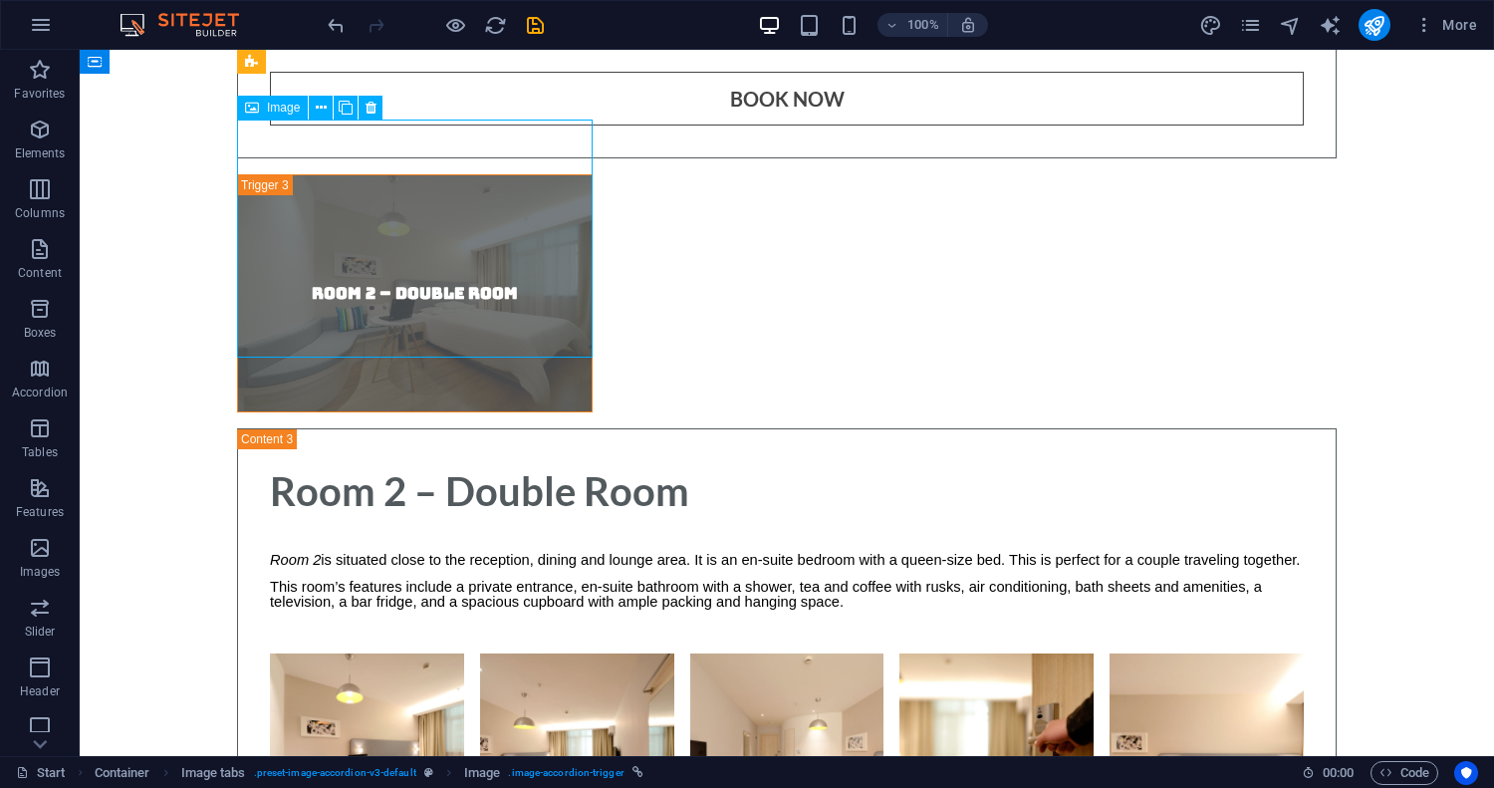
scroll to position [6321, 0]
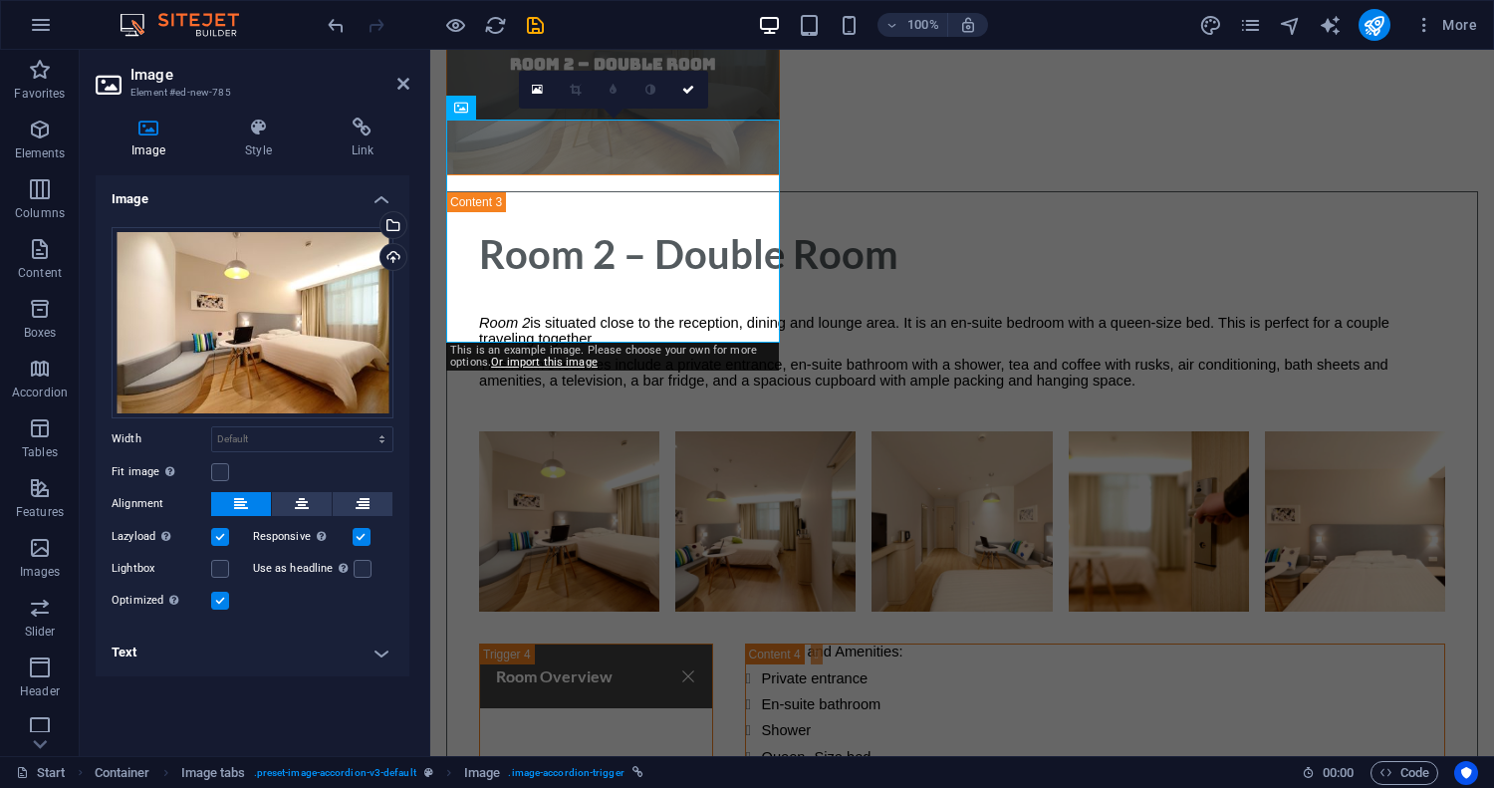
click at [377, 647] on h4 "Text" at bounding box center [253, 652] width 314 height 48
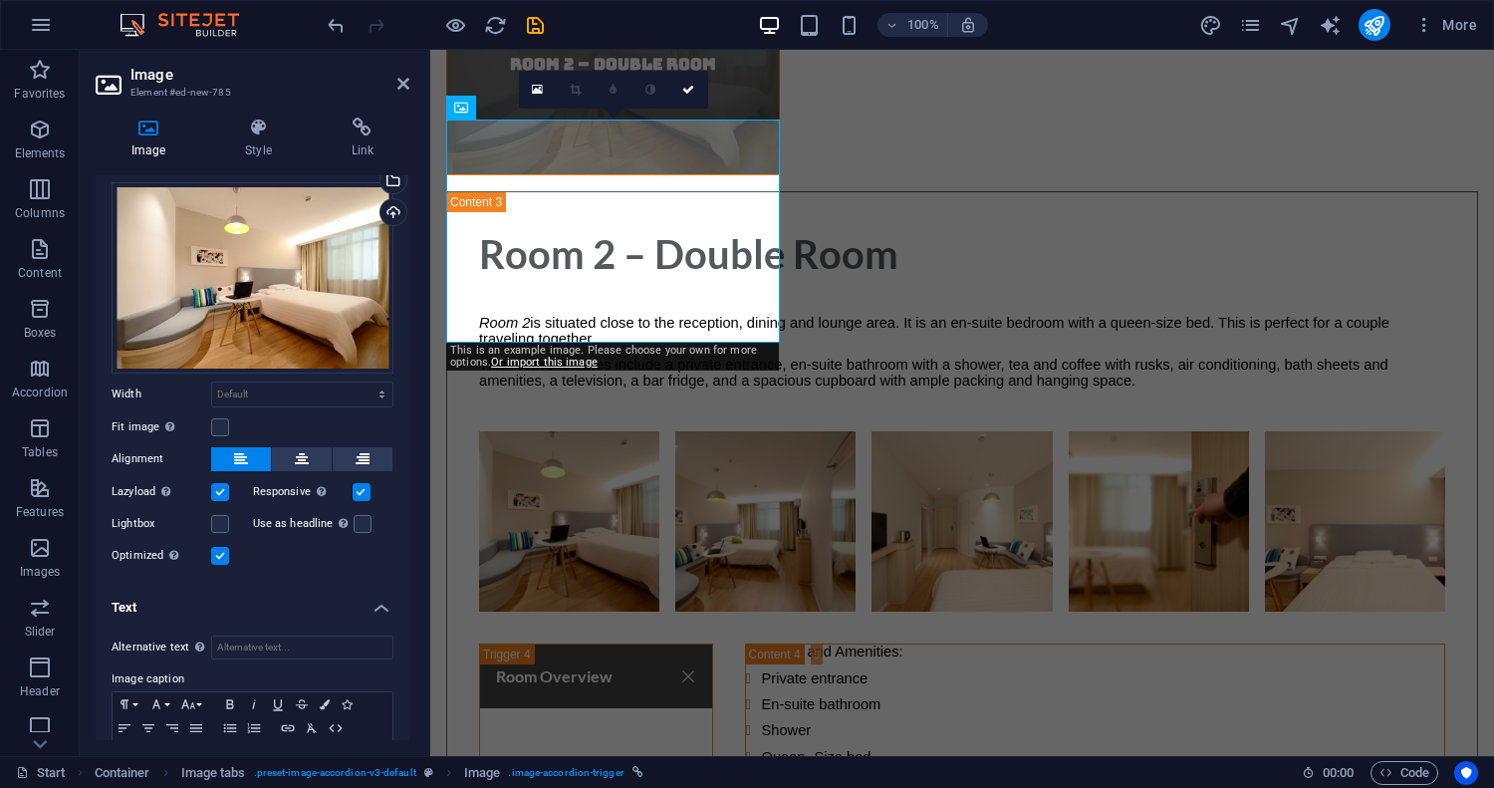
scroll to position [121, 0]
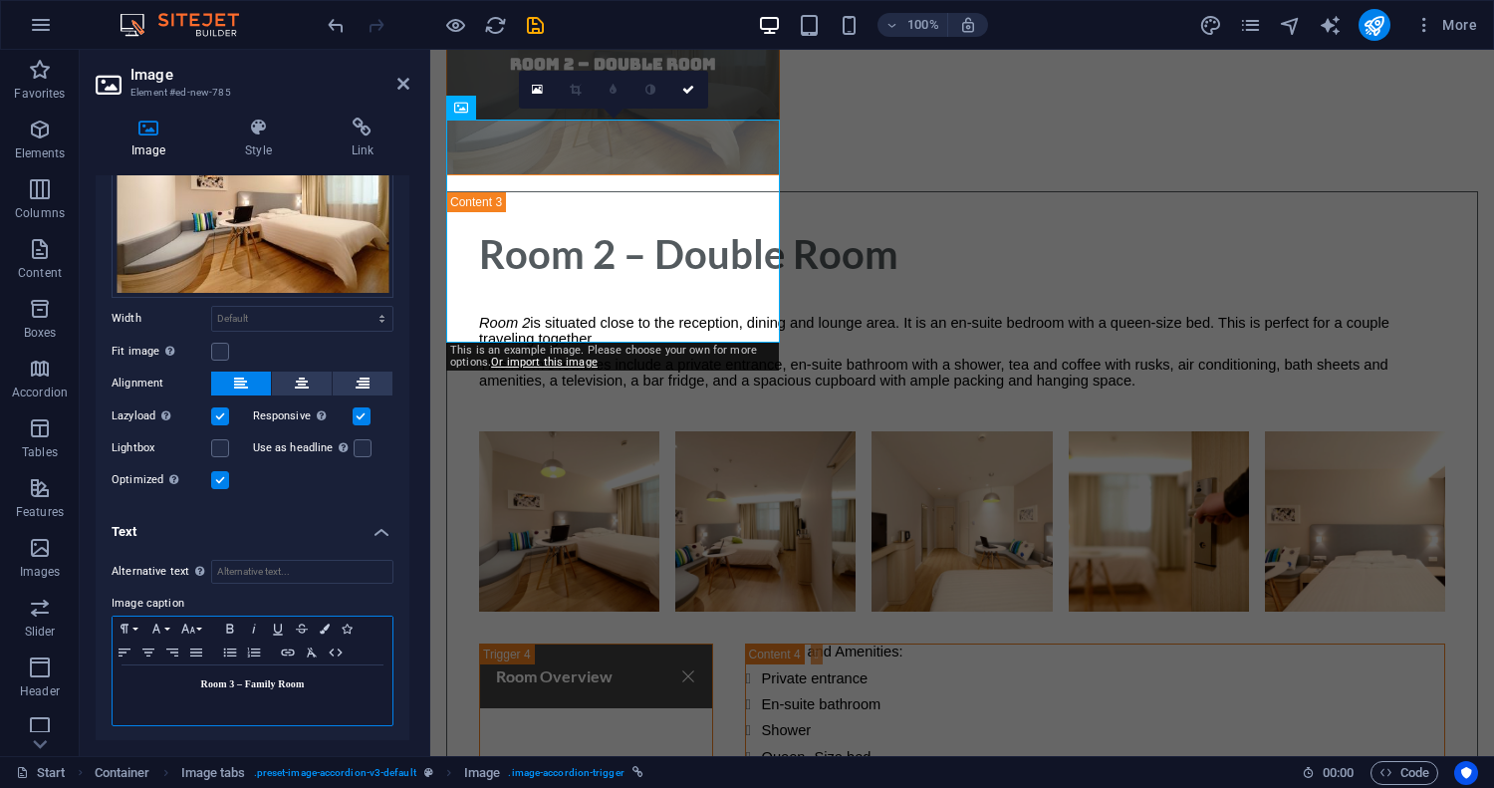
click at [299, 682] on strong "Room 3 – Family Room" at bounding box center [253, 683] width 104 height 11
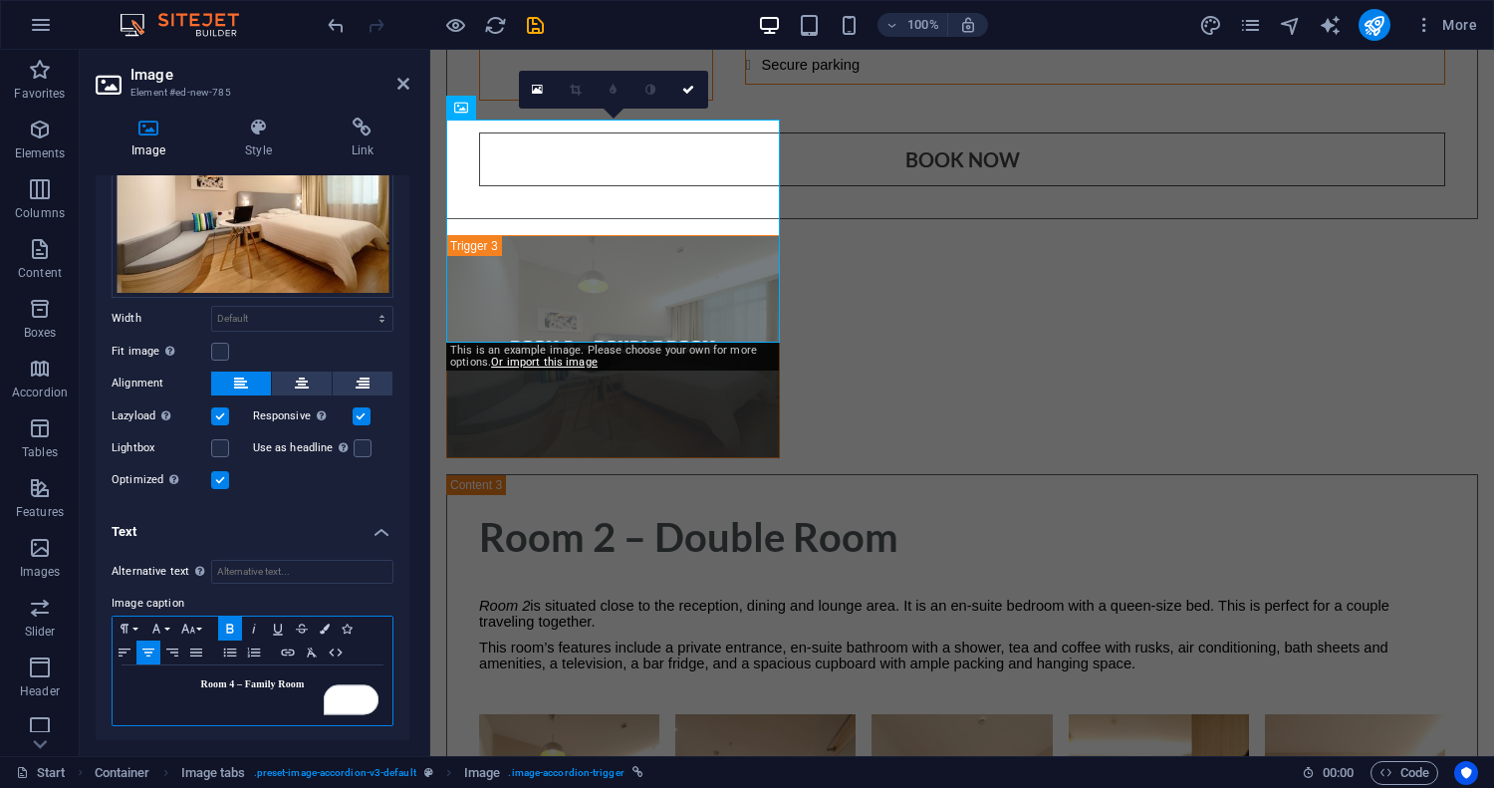
scroll to position [0, 7]
click at [689, 92] on icon at bounding box center [688, 90] width 12 height 12
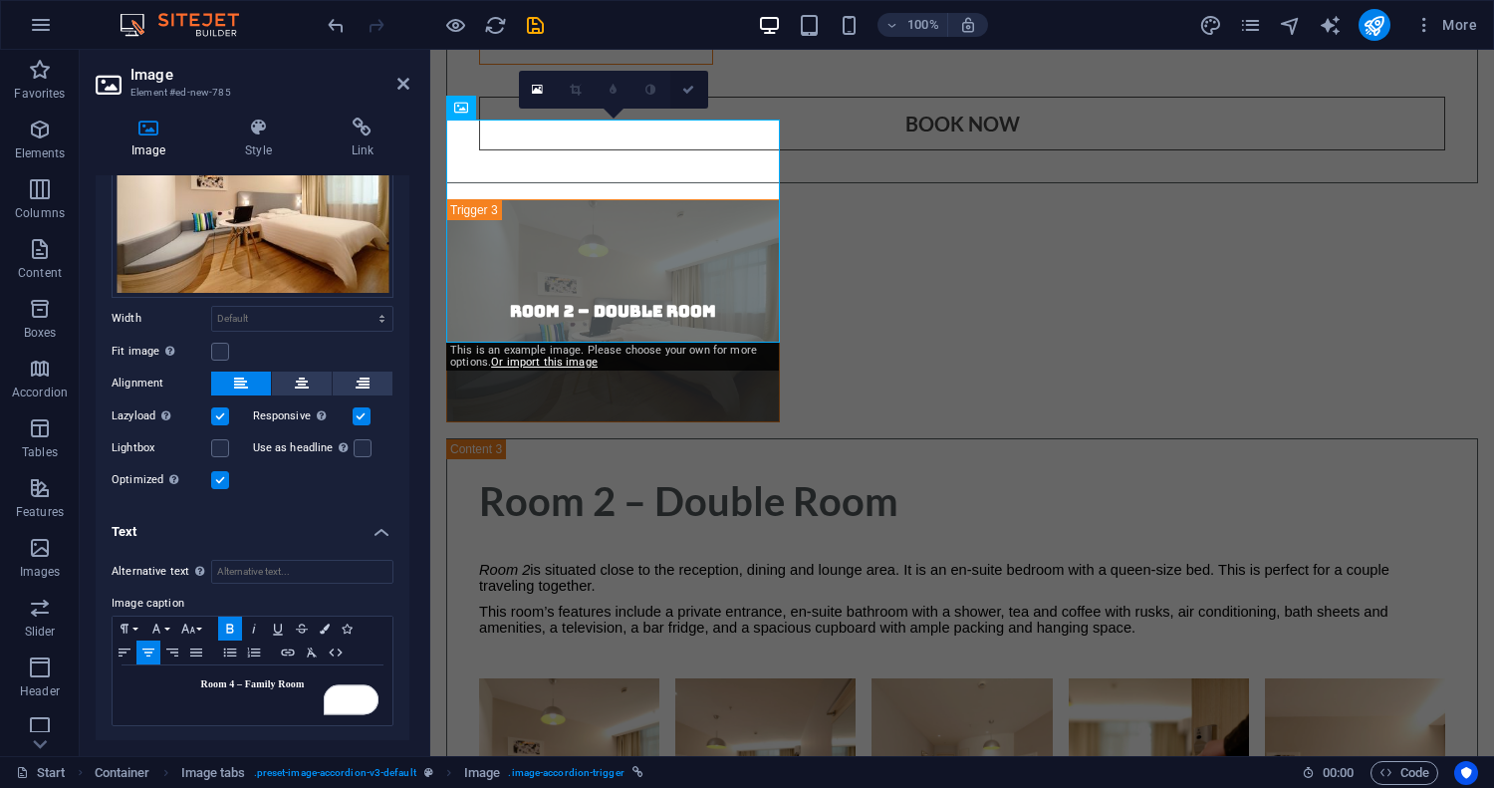
scroll to position [6335, 0]
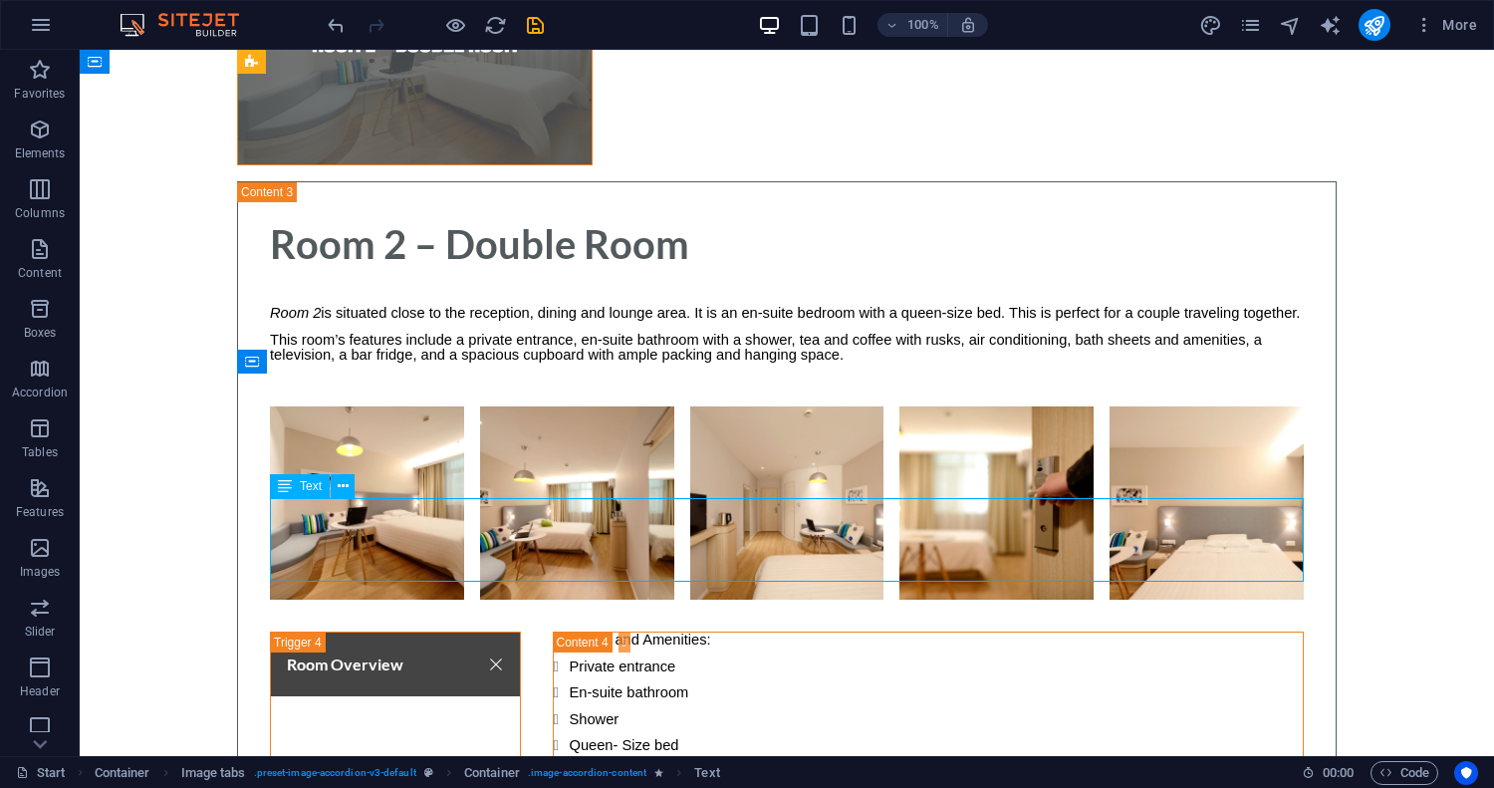
scroll to position [6321, 0]
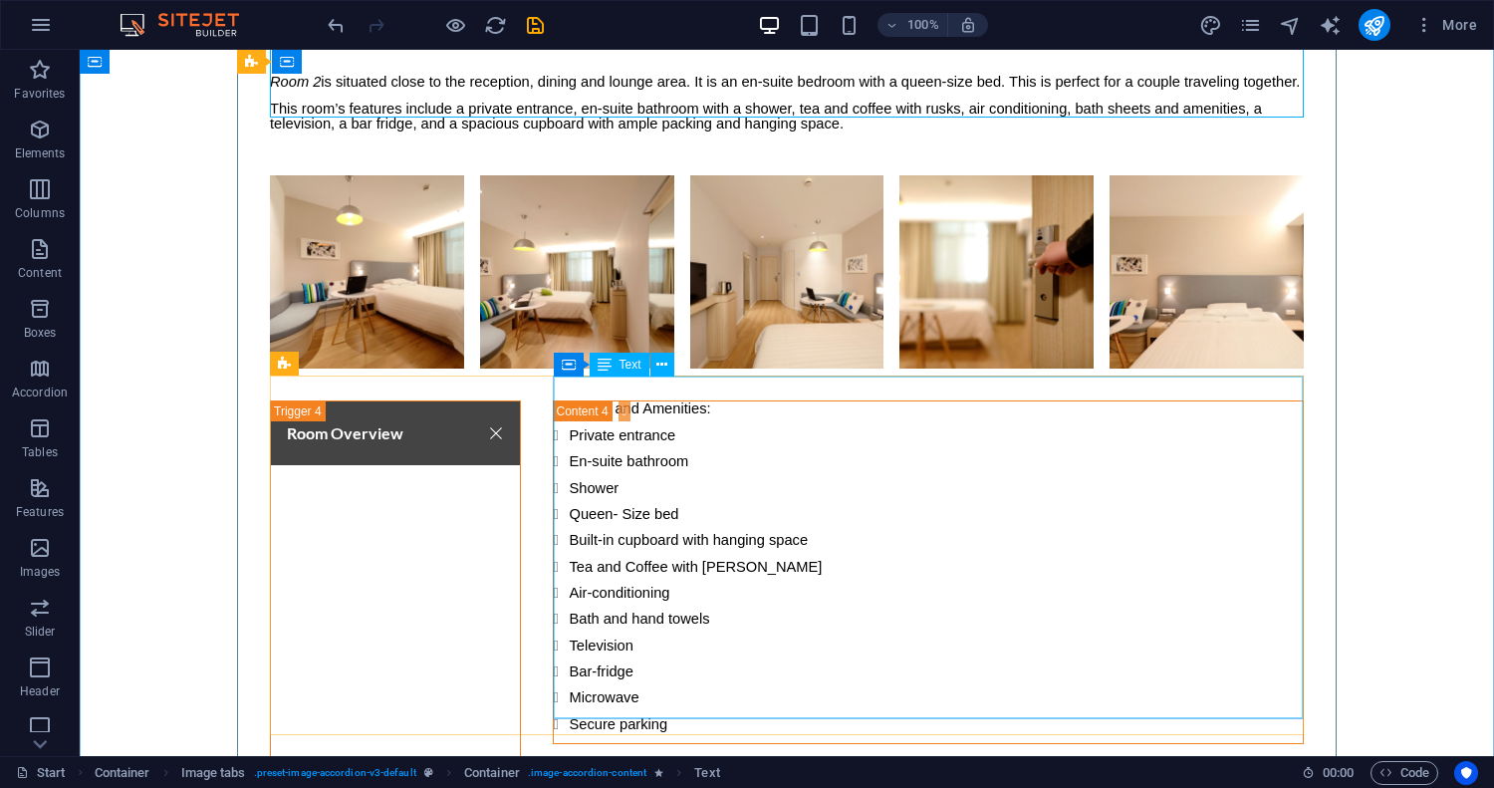
scroll to position [6814, 0]
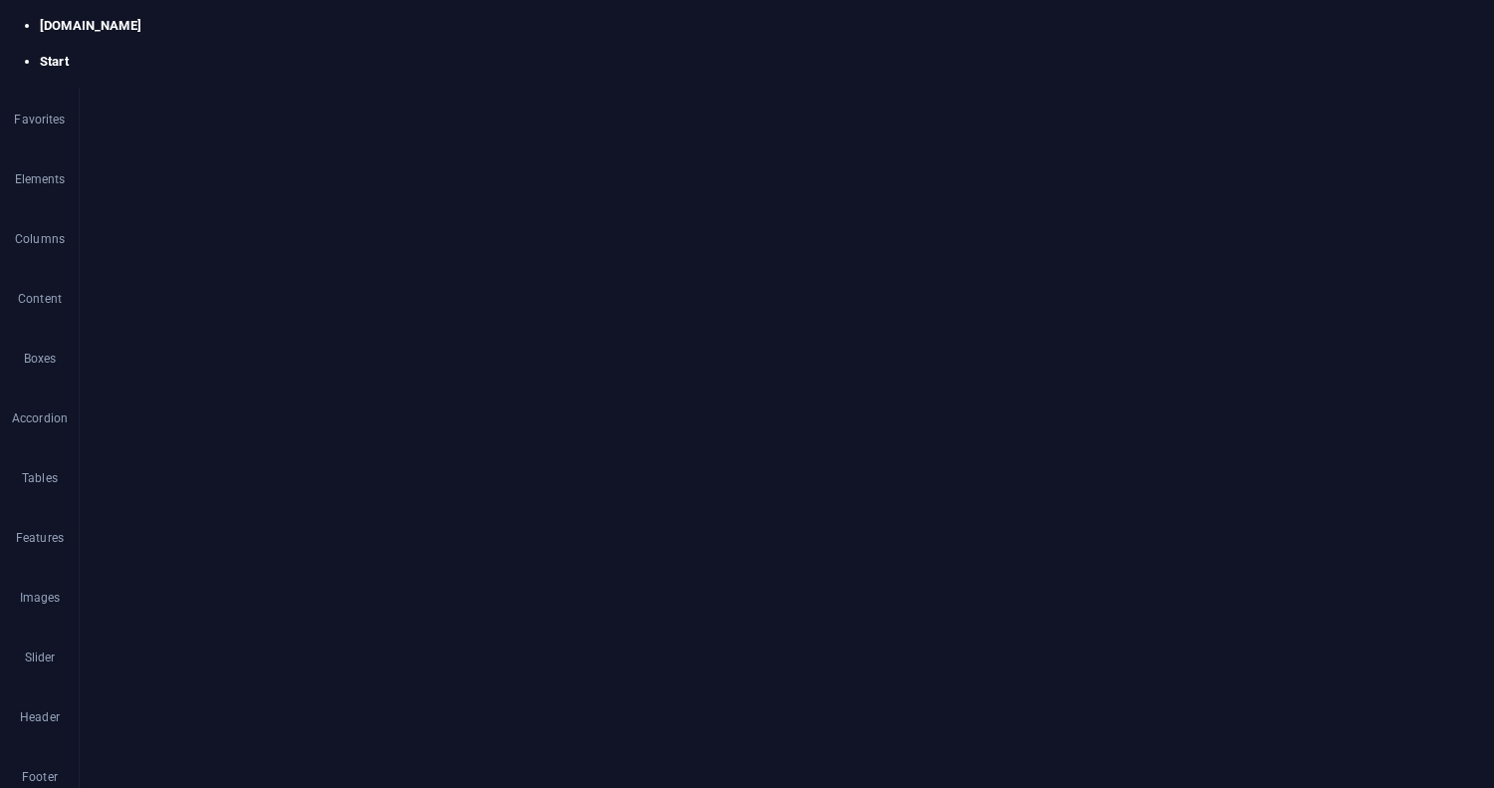
scroll to position [6814, 0]
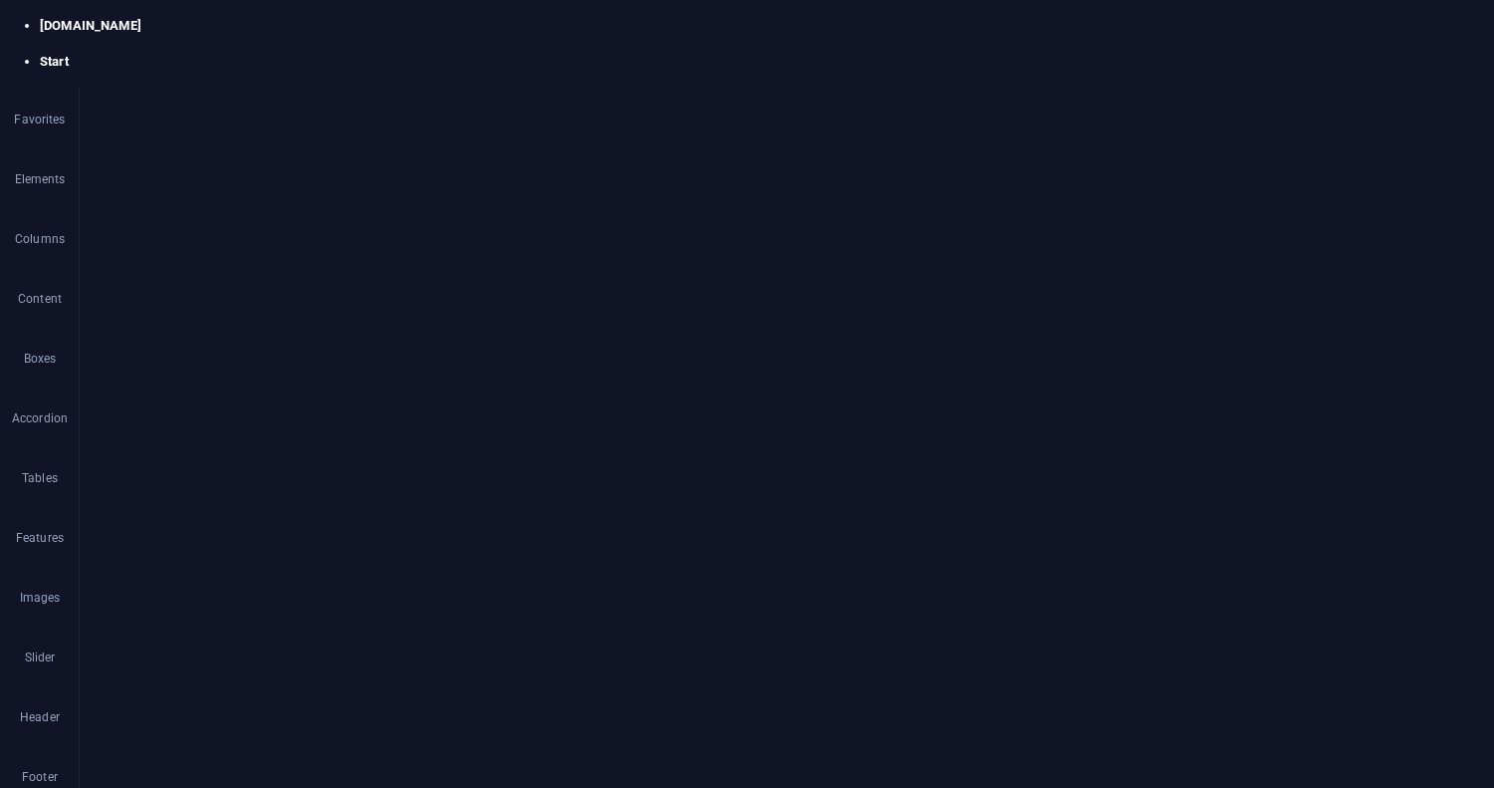
scroll to position [7373, 0]
click at [373, 286] on icon at bounding box center [371, 284] width 11 height 21
click at [377, 284] on button at bounding box center [371, 284] width 24 height 24
click at [347, 231] on icon at bounding box center [346, 229] width 14 height 21
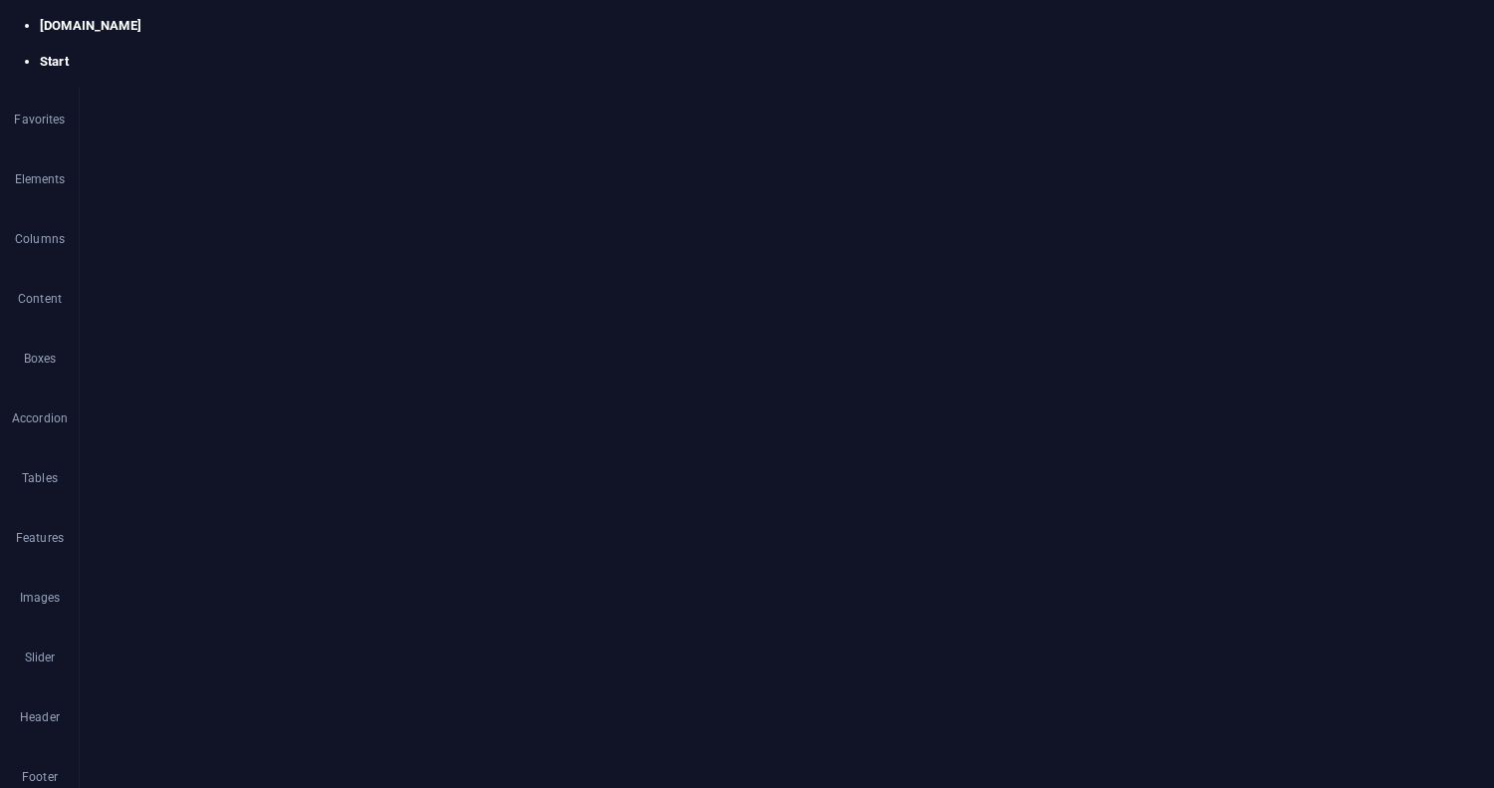
scroll to position [7586, 0]
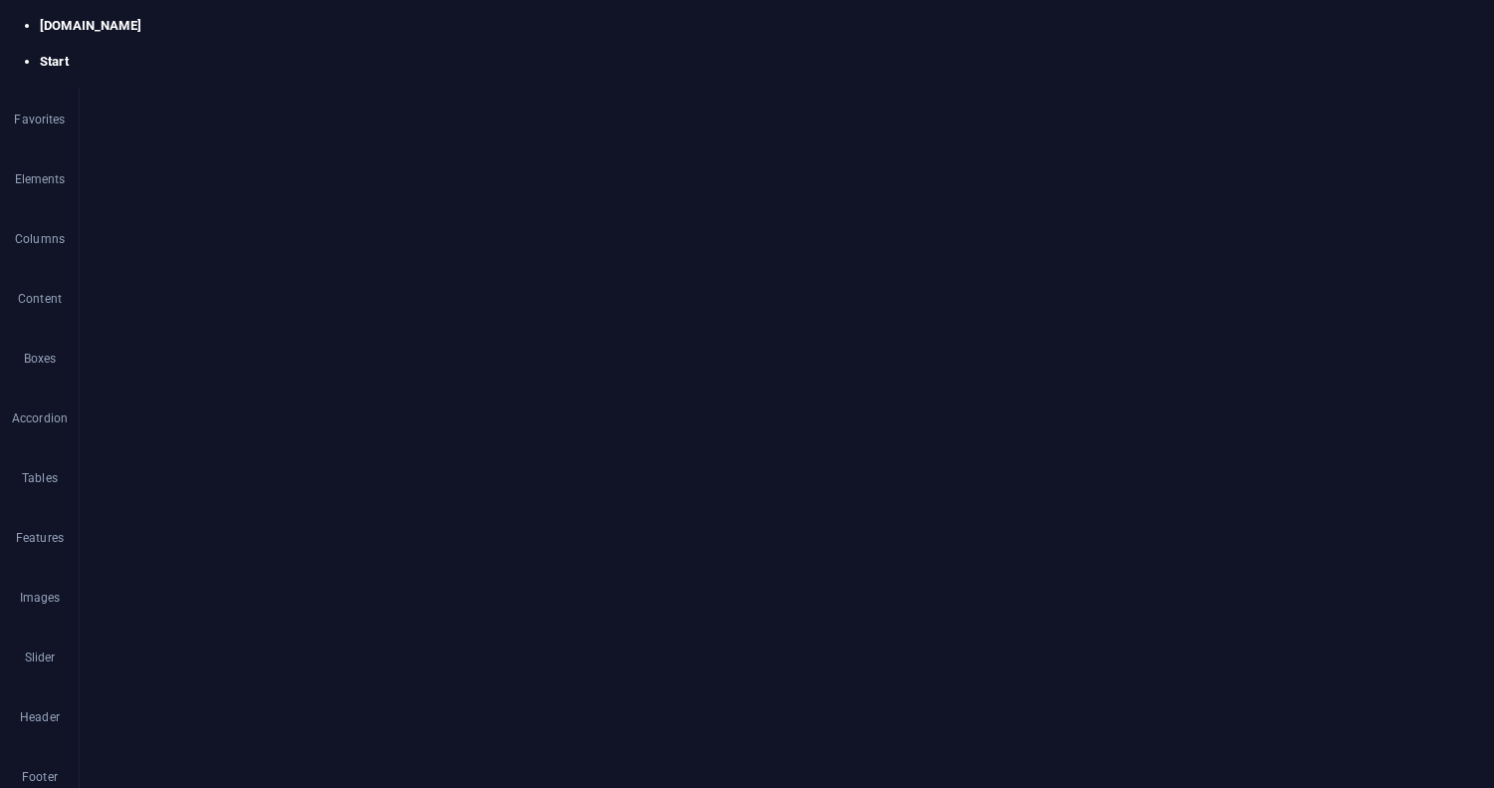
scroll to position [7615, 0]
click at [378, 654] on h4 "Text" at bounding box center [253, 652] width 314 height 48
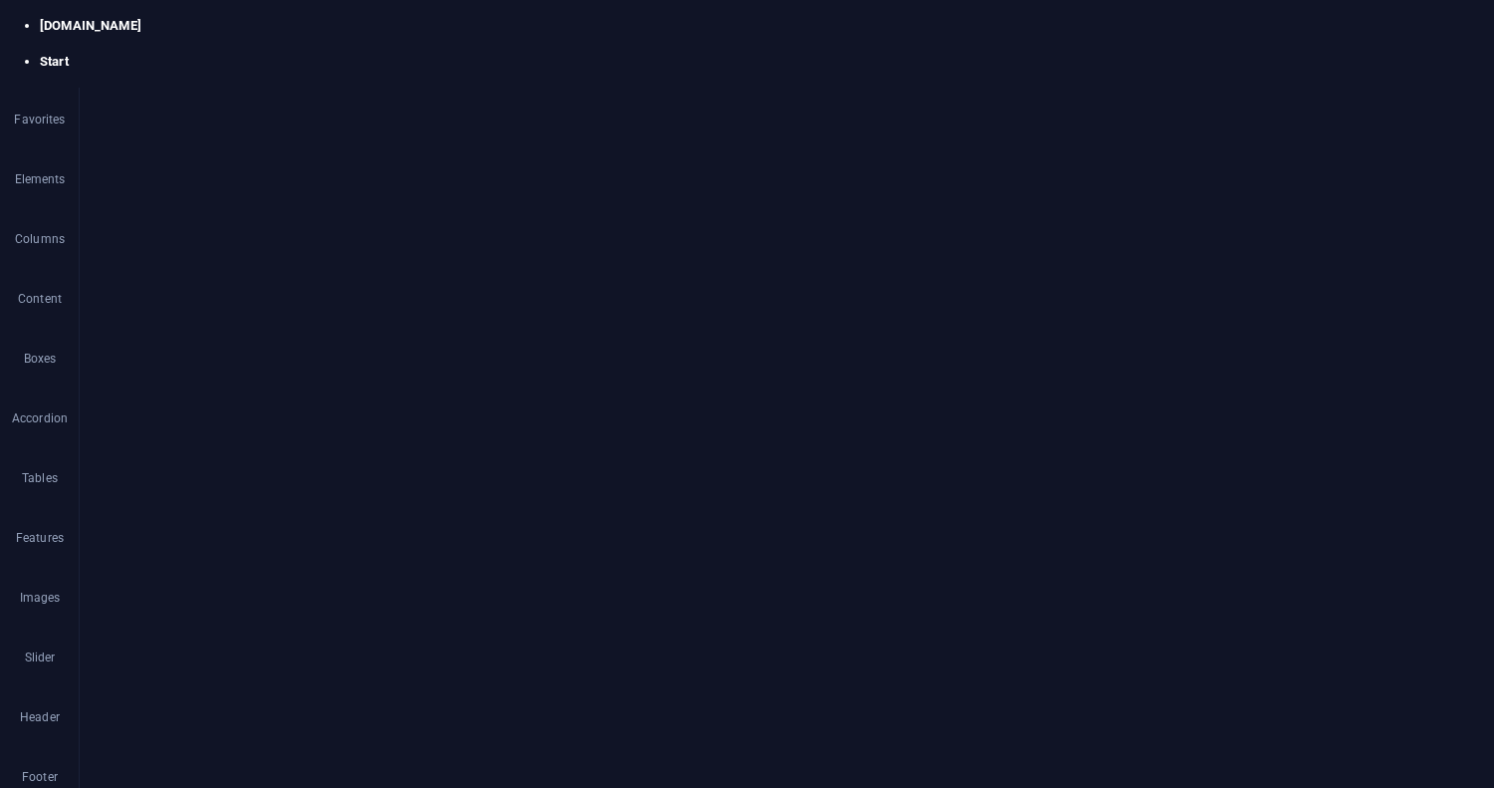
click at [288, 685] on strong "Room 4 – Family Room" at bounding box center [253, 683] width 104 height 11
click at [852, 213] on div "Room 1 - Double Room Room 1 – Double Room Room 1 is situated close to the recep…" at bounding box center [962, 754] width 1032 height 5908
click at [542, 24] on icon "save" at bounding box center [535, 25] width 23 height 23
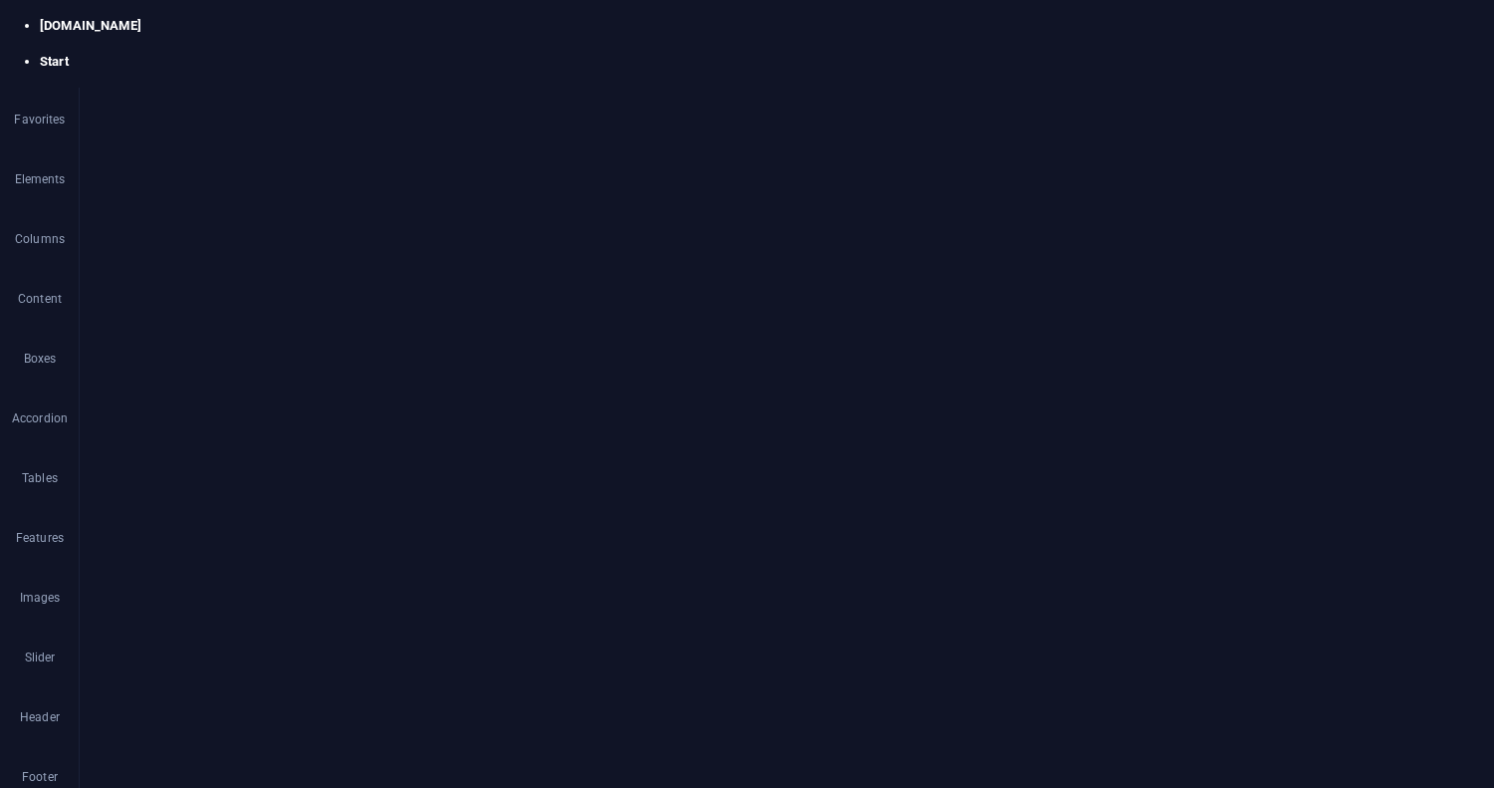
click at [349, 367] on icon at bounding box center [346, 367] width 14 height 21
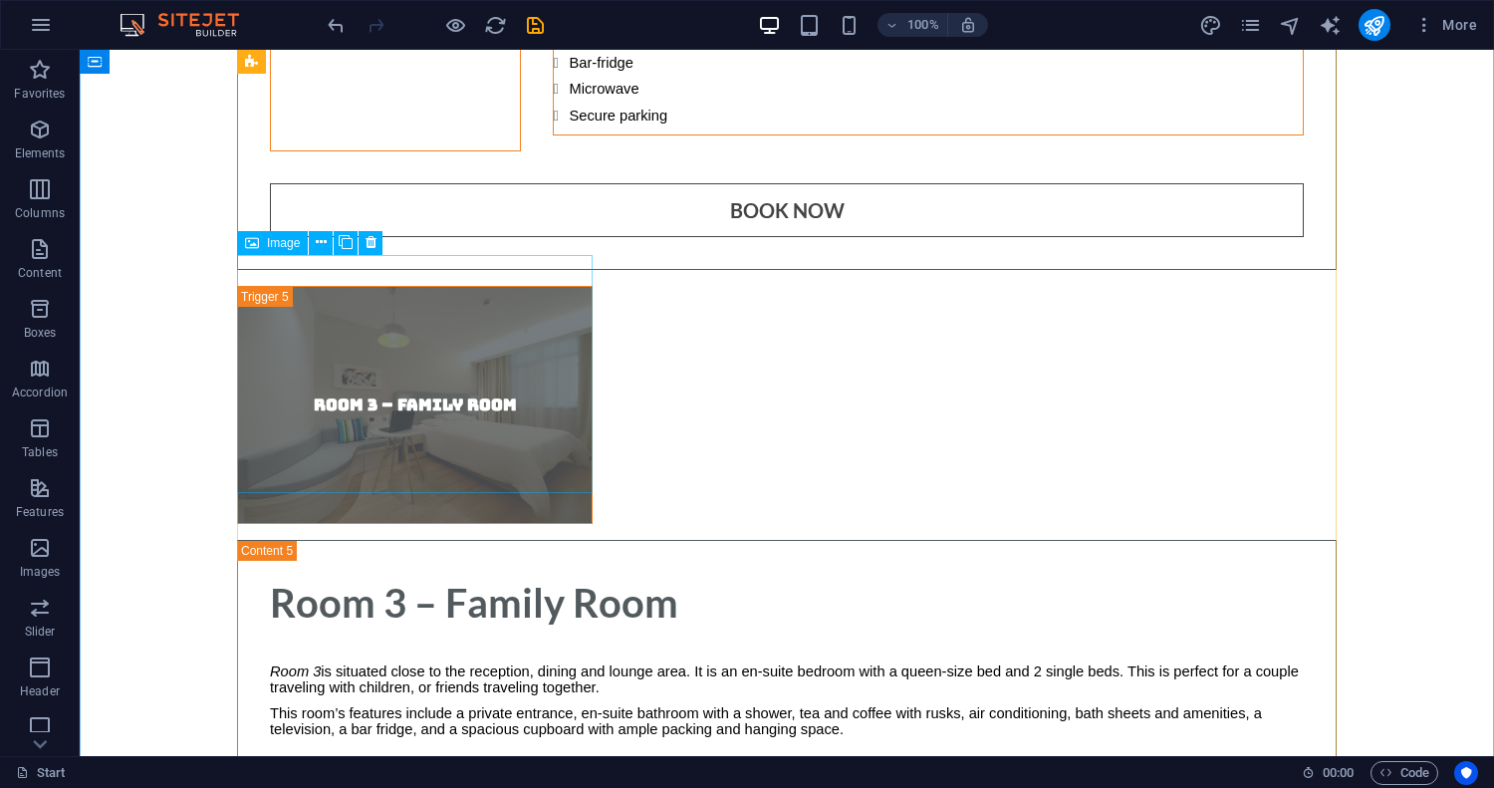
scroll to position [7452, 0]
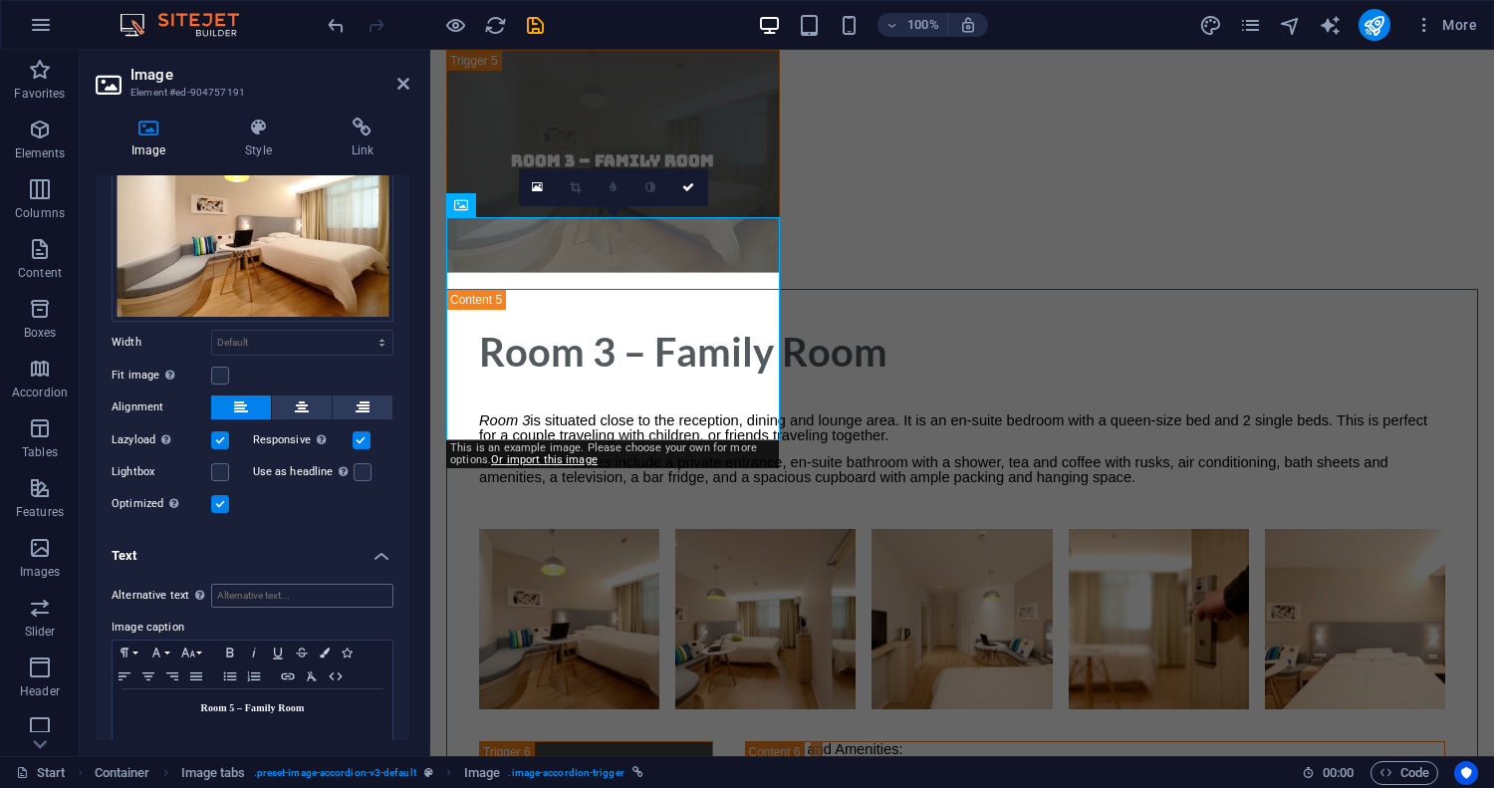
scroll to position [121, 0]
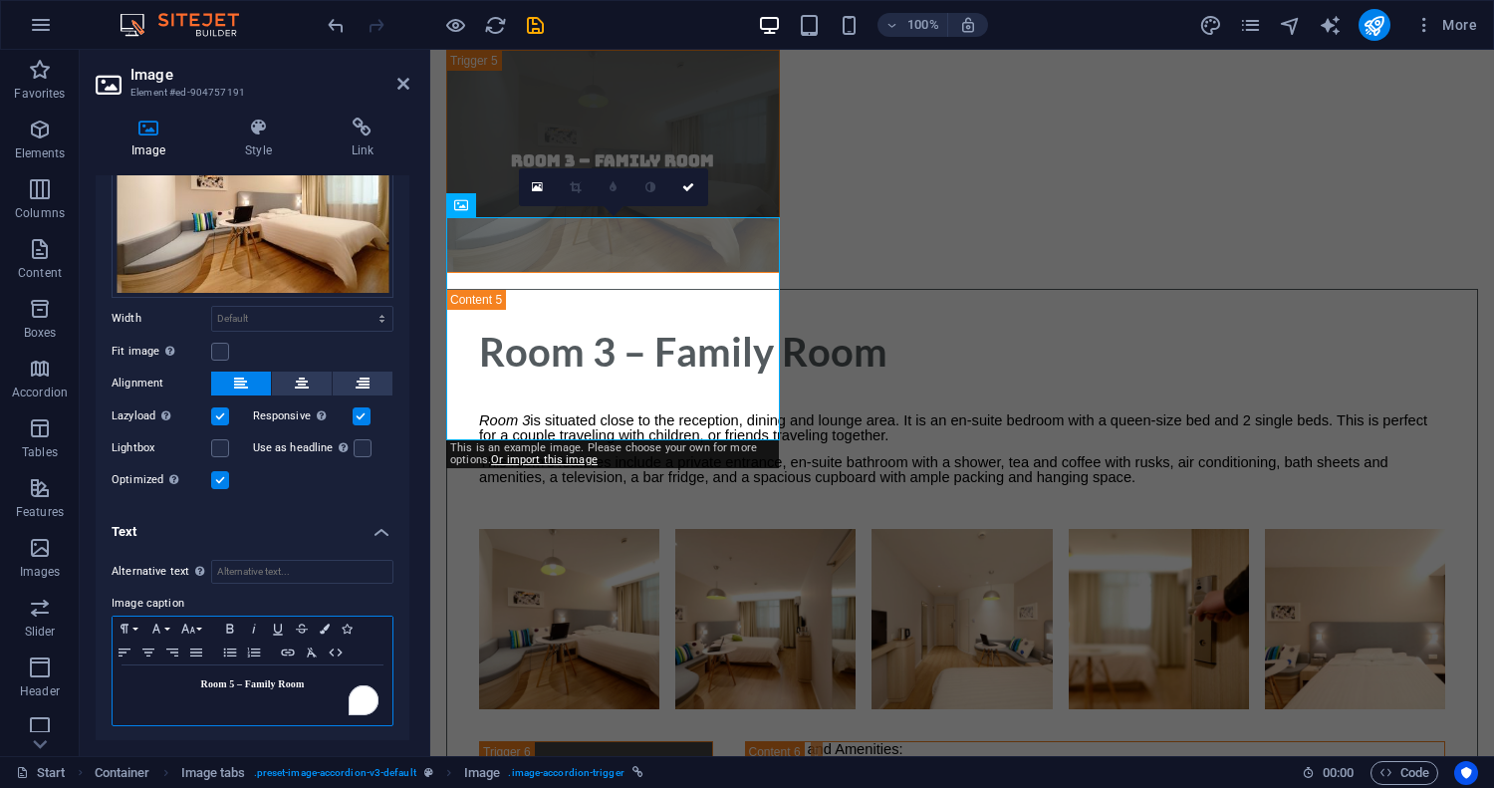
click at [321, 681] on p "Room 5 – Family Room" at bounding box center [253, 684] width 260 height 18
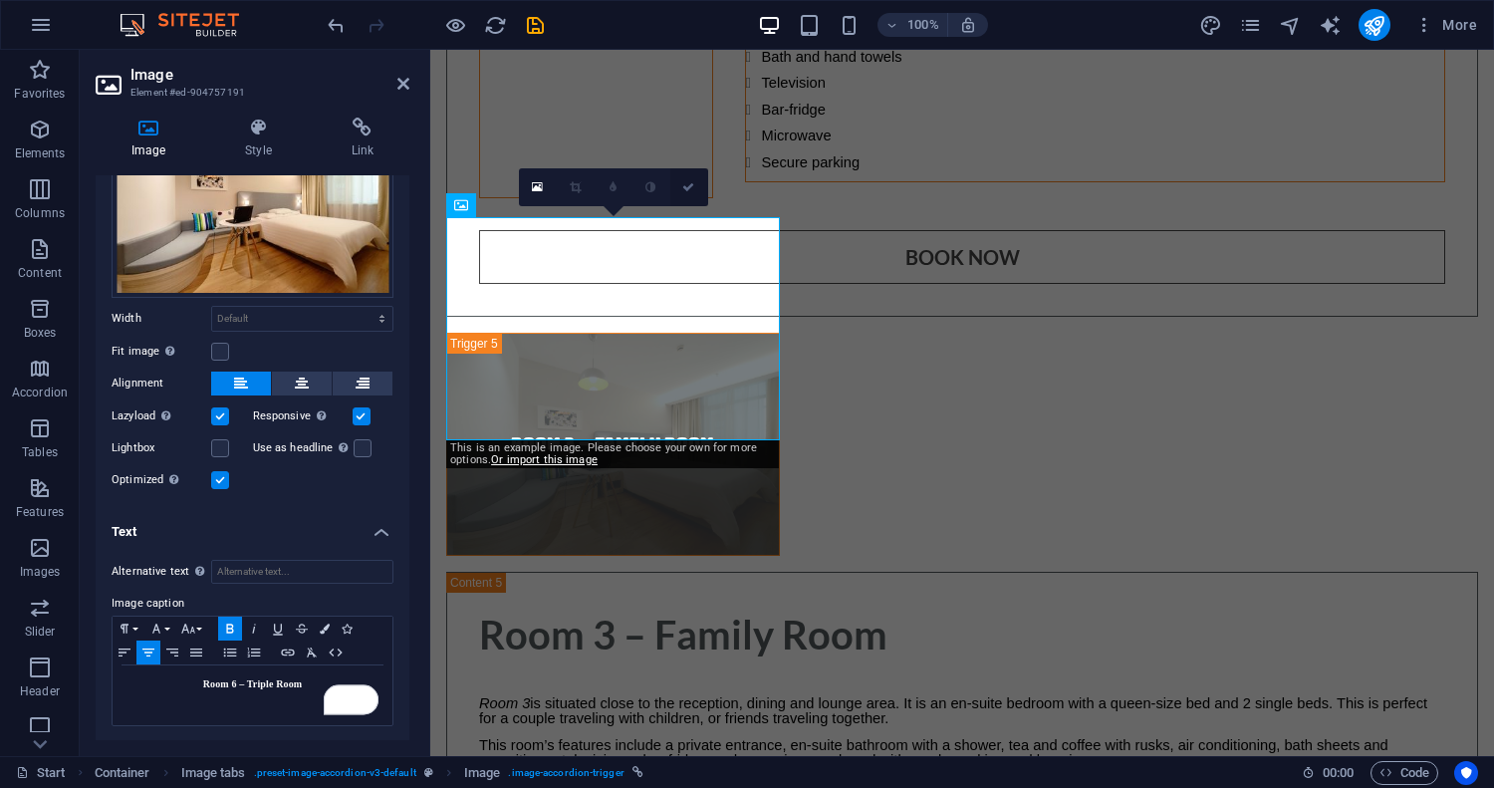
click at [694, 186] on link at bounding box center [689, 187] width 38 height 38
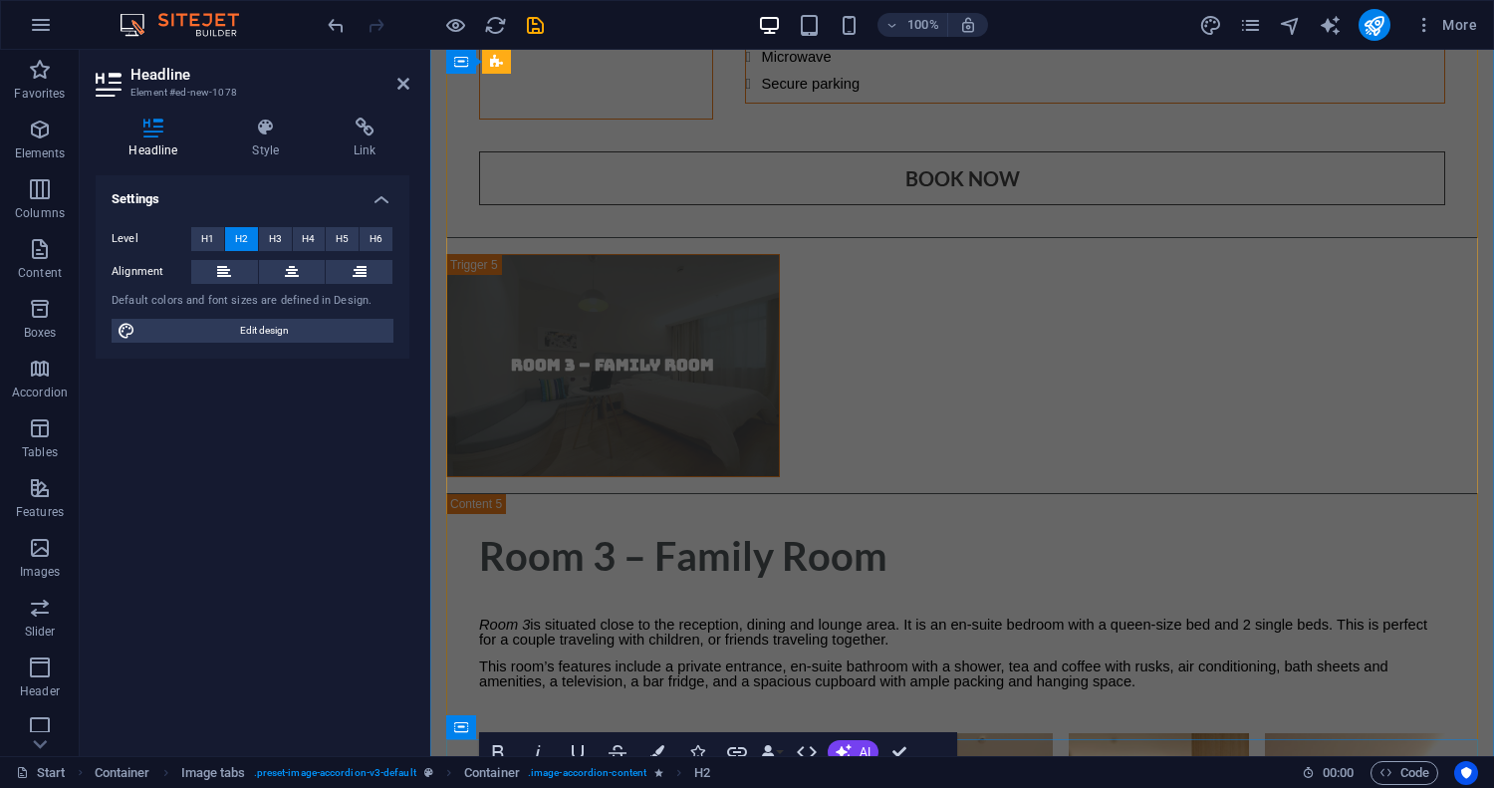
scroll to position [7409, 0]
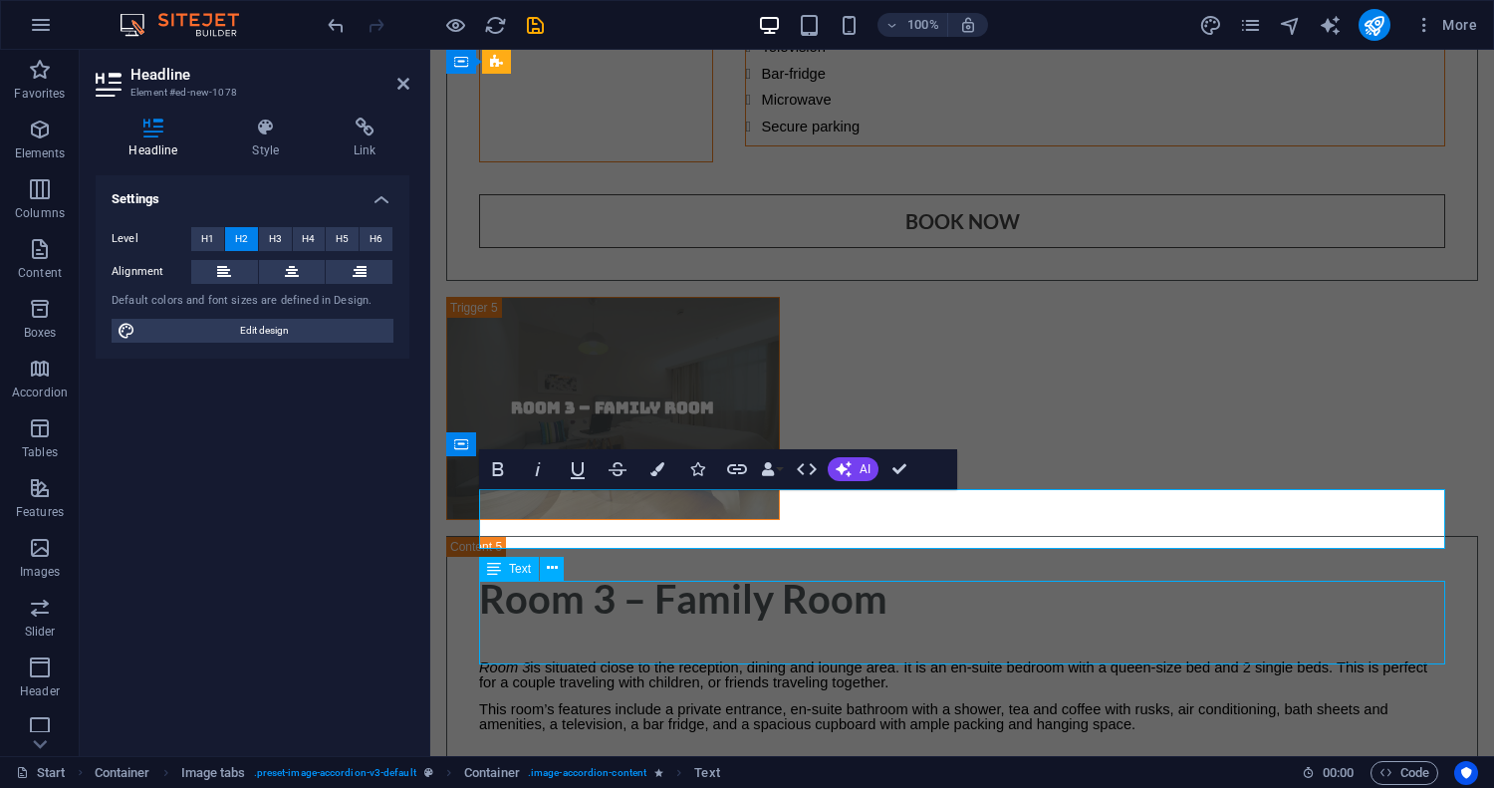
scroll to position [7452, 0]
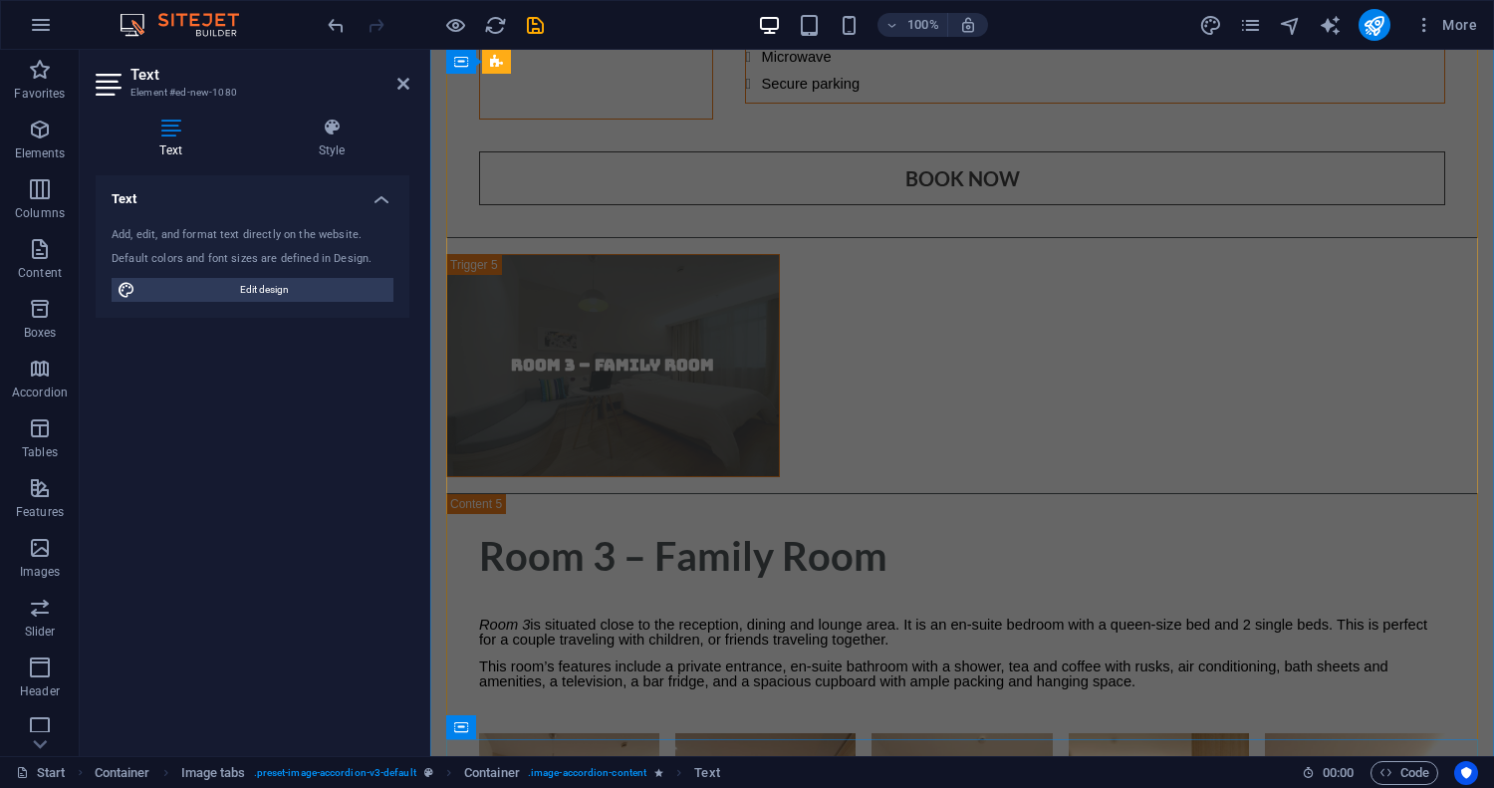
scroll to position [7409, 0]
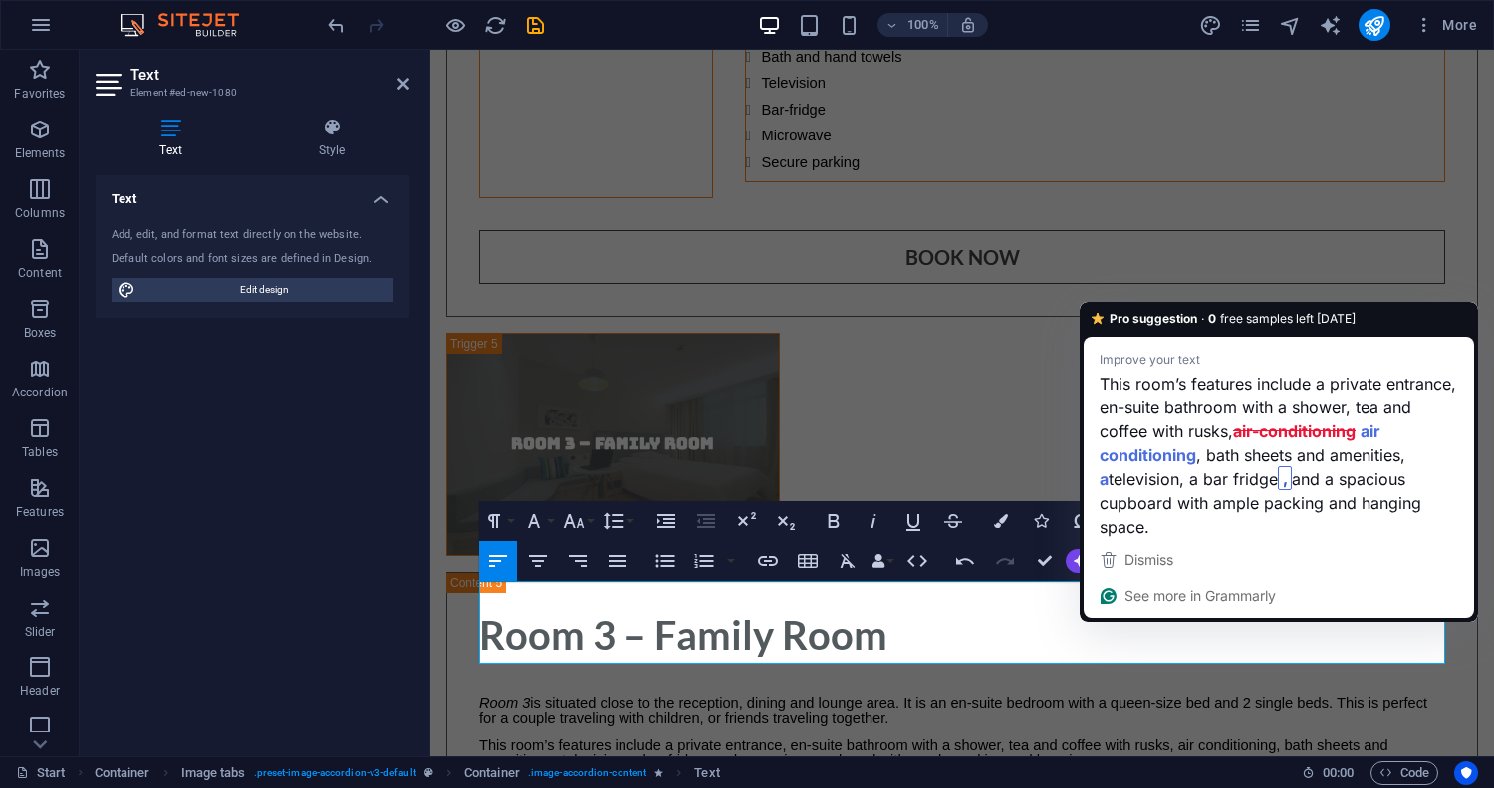
click at [1276, 421] on strong "air-conditioning" at bounding box center [1294, 430] width 123 height 25
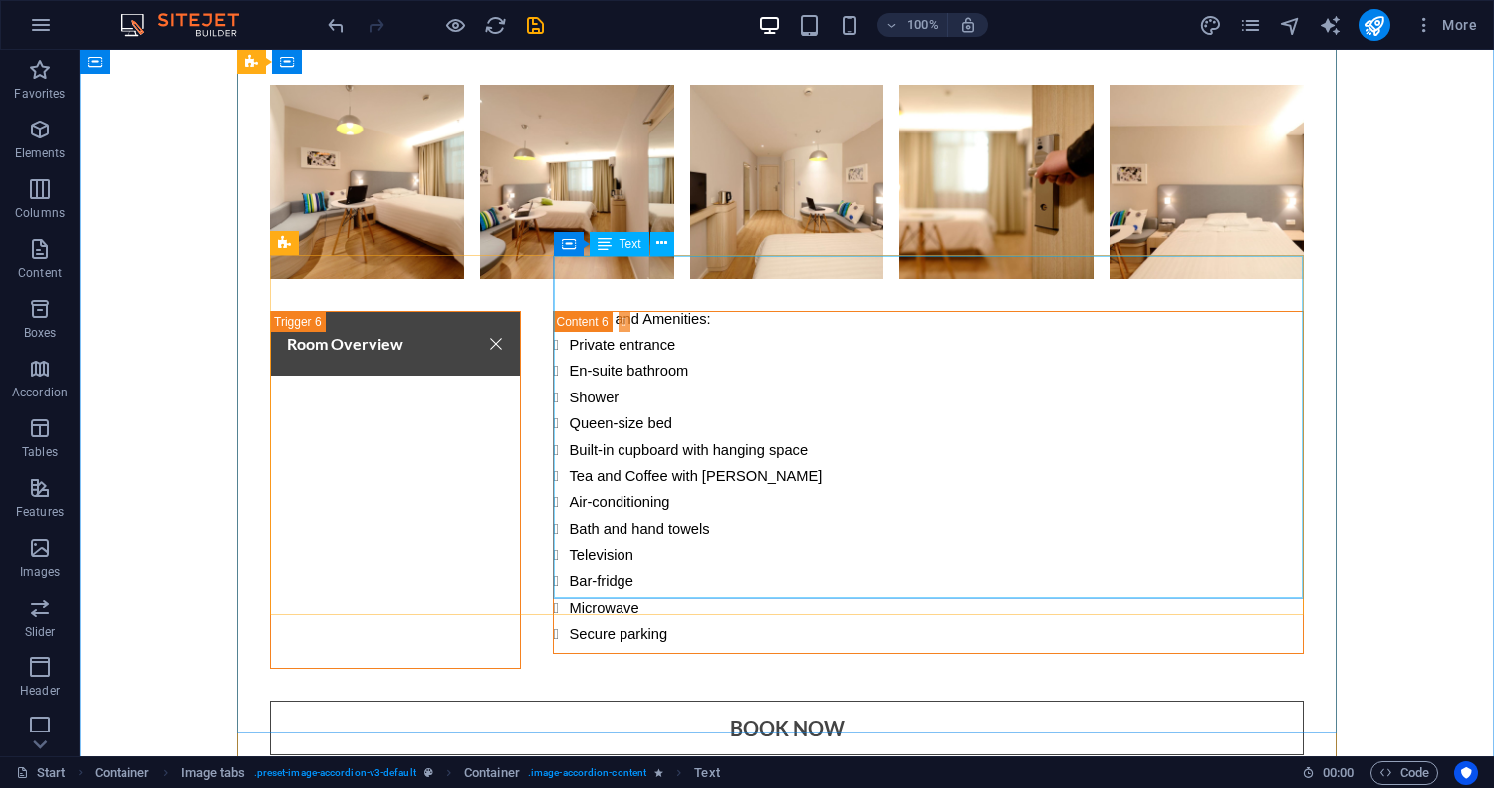
scroll to position [8118, 0]
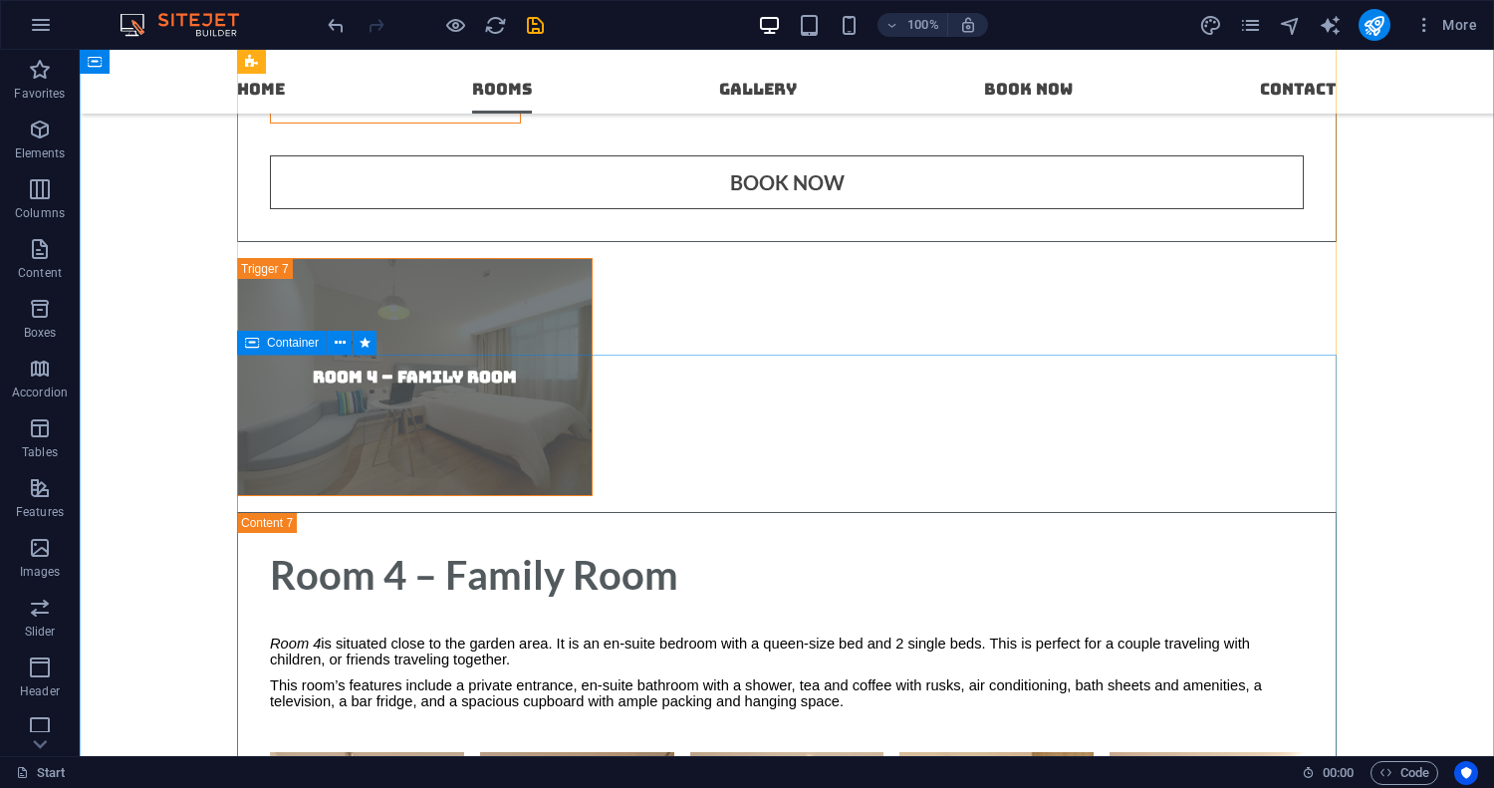
scroll to position [8643, 0]
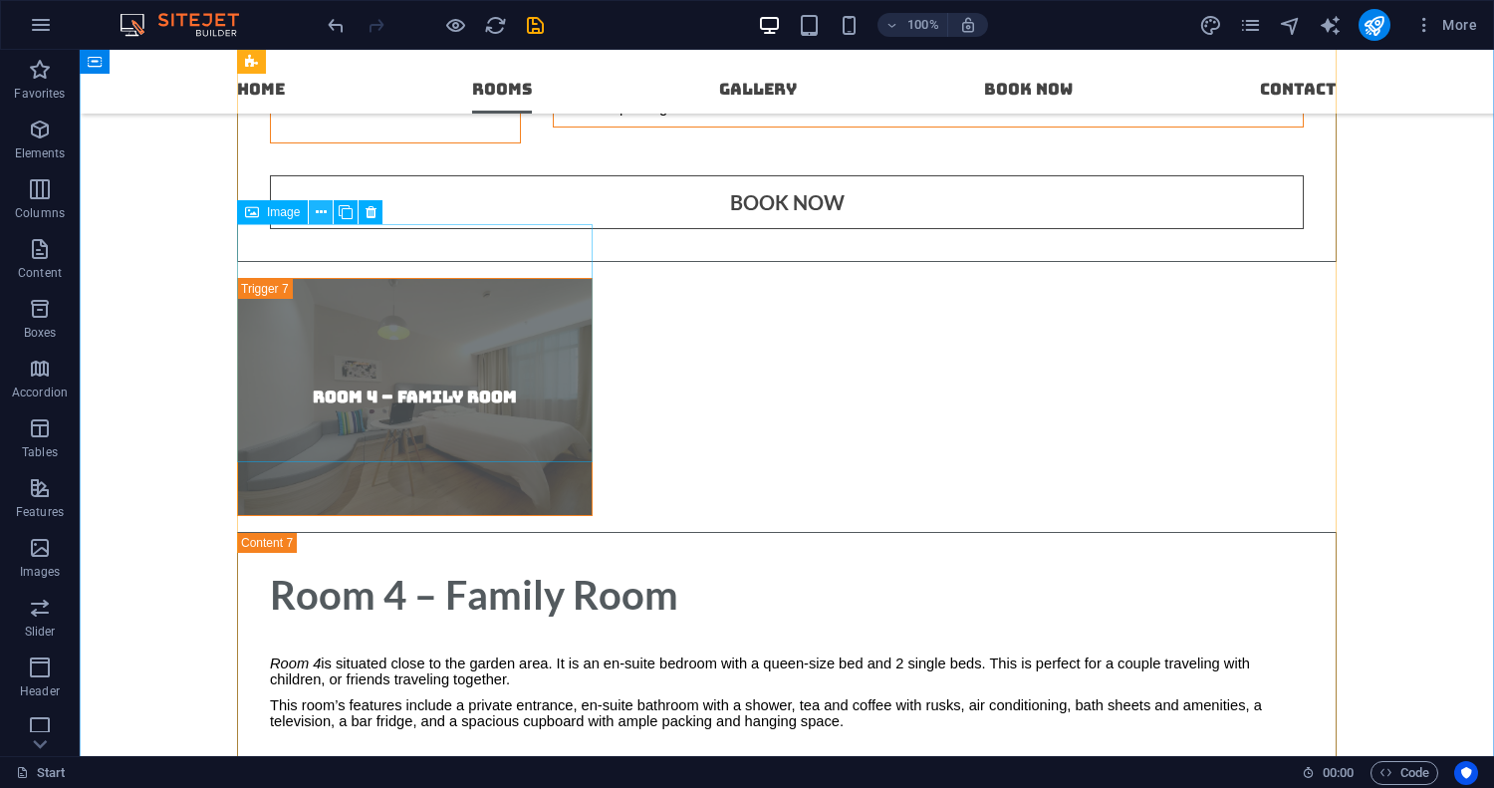
click at [321, 212] on icon at bounding box center [321, 212] width 11 height 21
click at [351, 208] on icon at bounding box center [346, 212] width 14 height 21
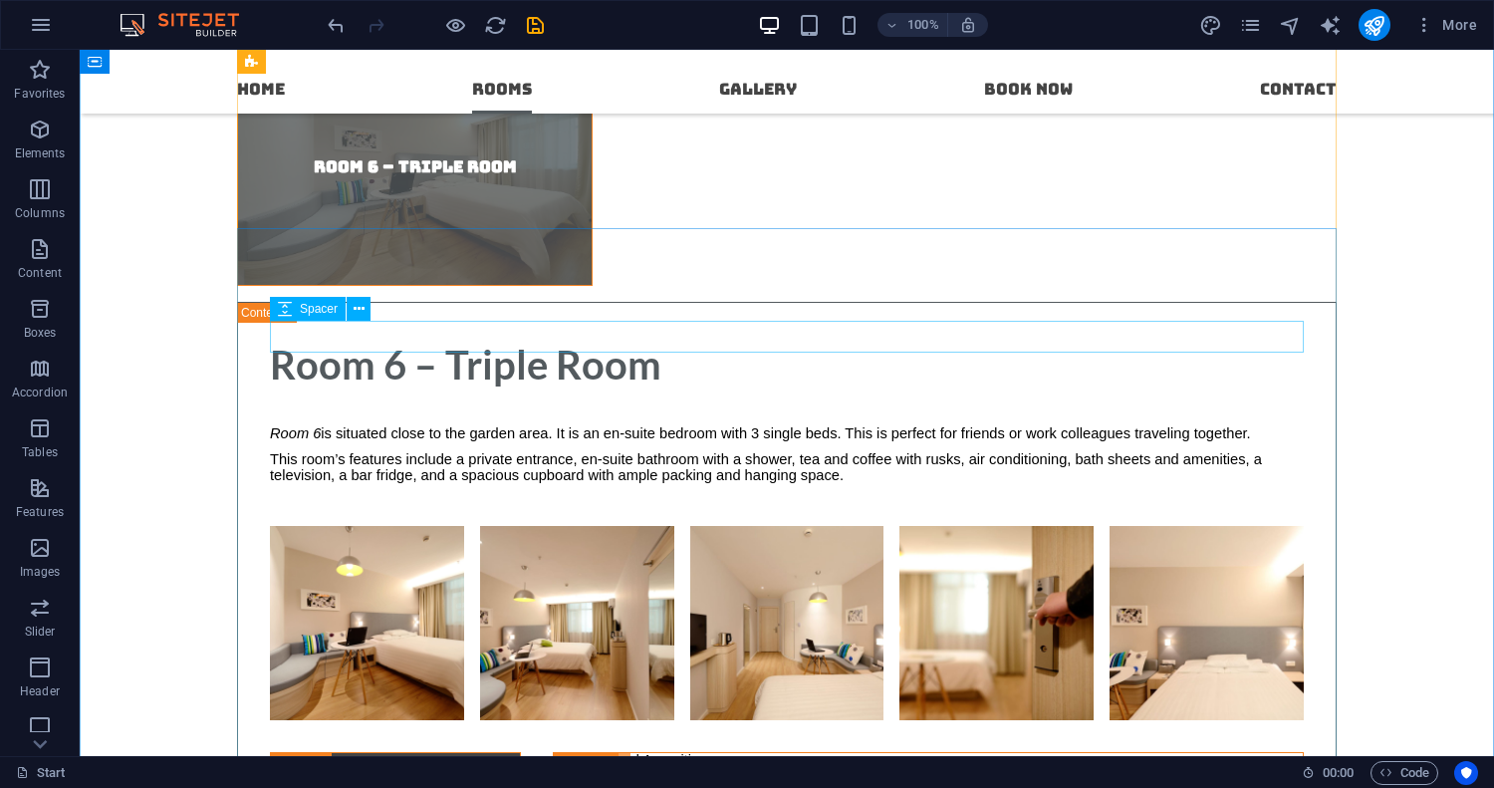
scroll to position [10083, 0]
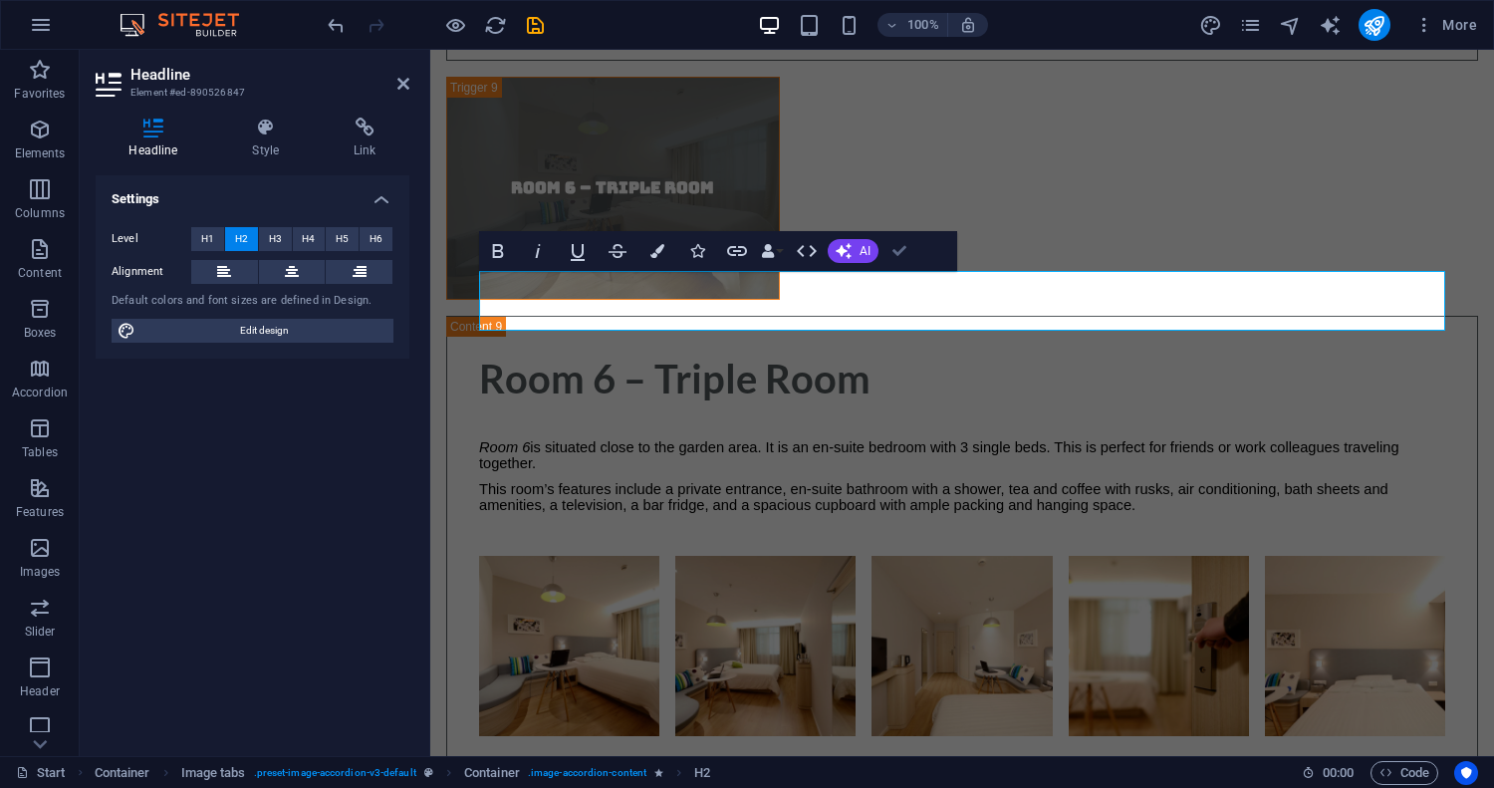
scroll to position [10098, 0]
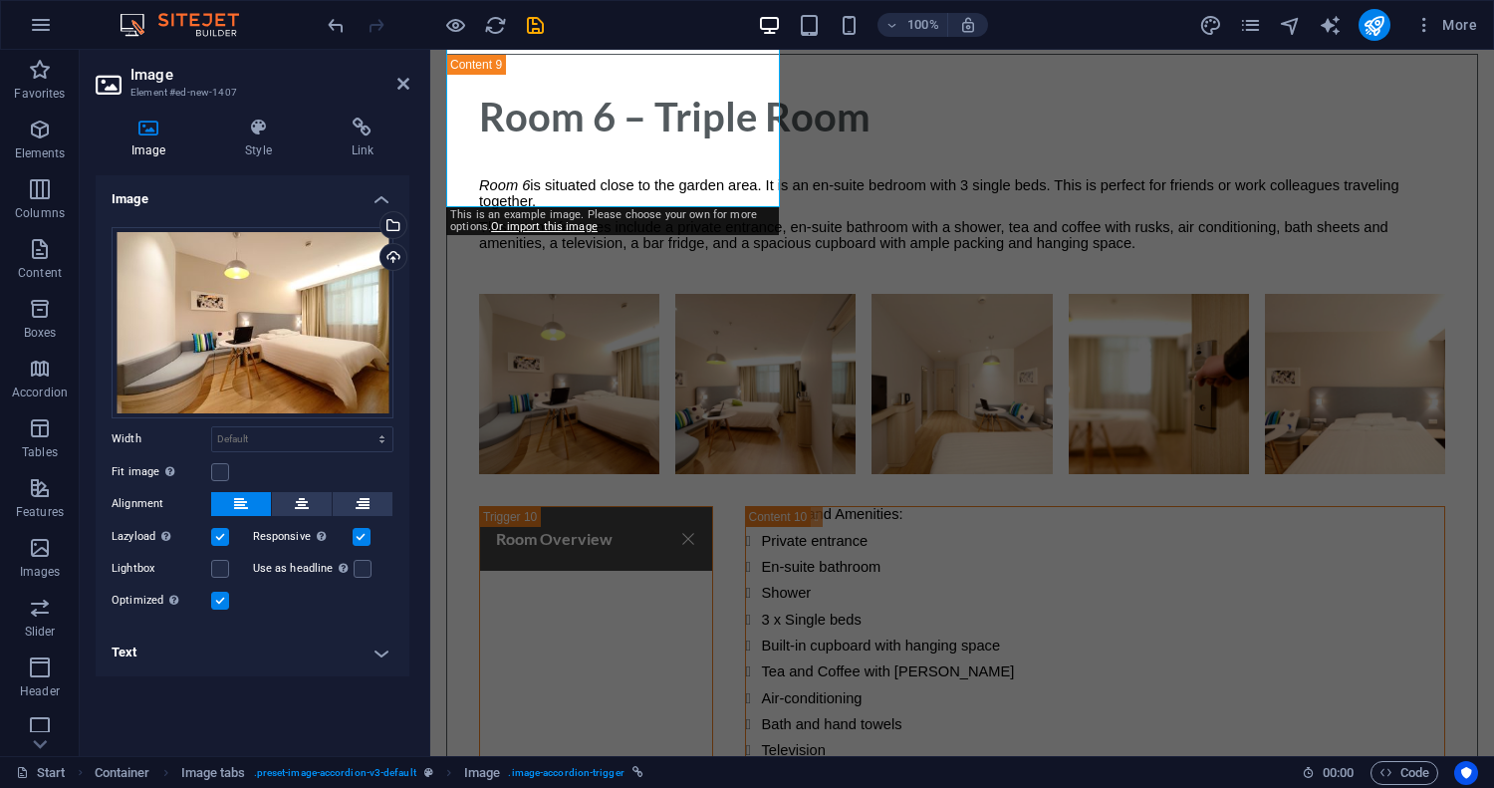
click at [376, 654] on h4 "Text" at bounding box center [253, 652] width 314 height 48
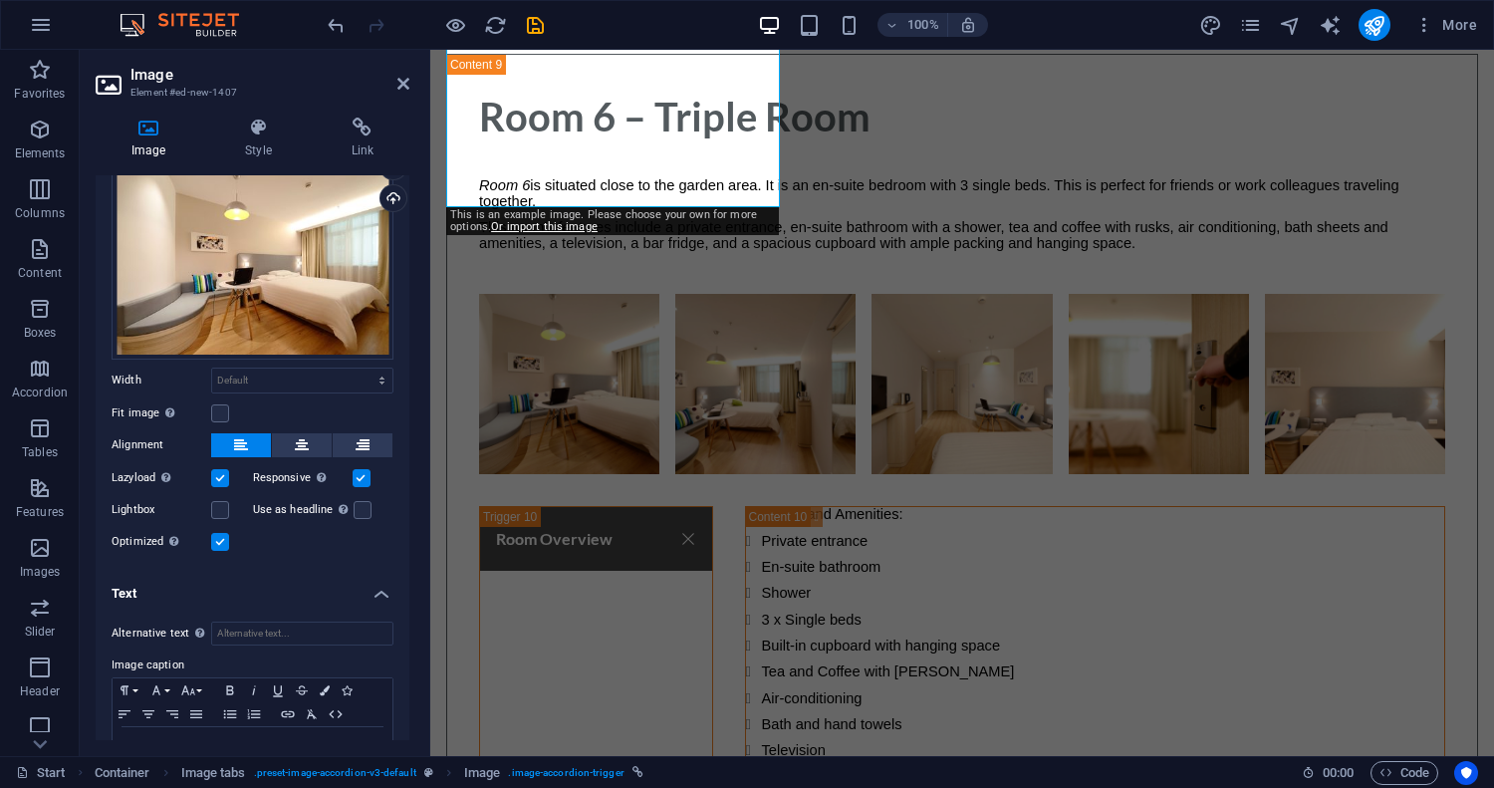
scroll to position [121, 0]
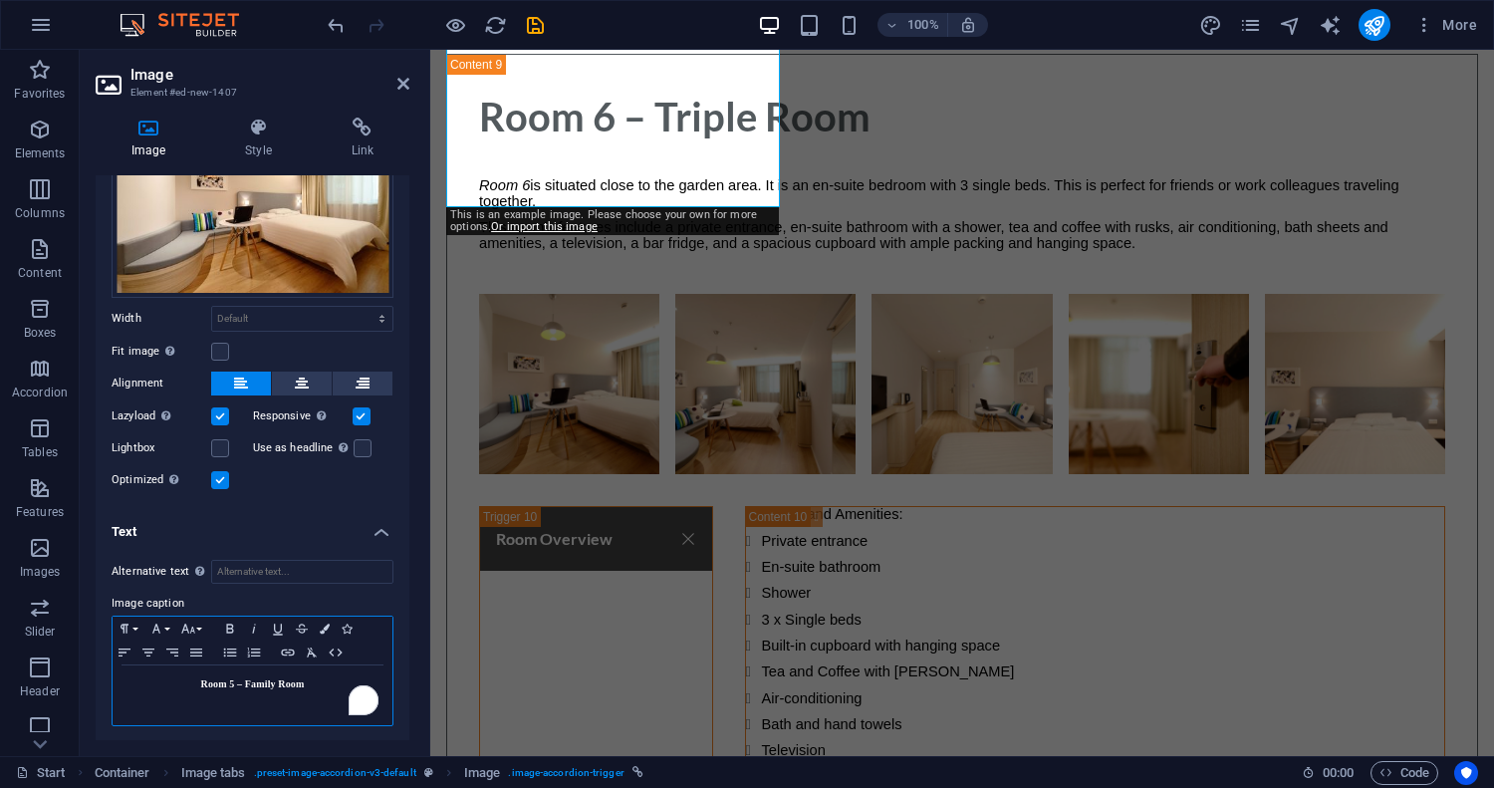
click at [301, 696] on div "Room 5 – Family Room" at bounding box center [253, 695] width 280 height 60
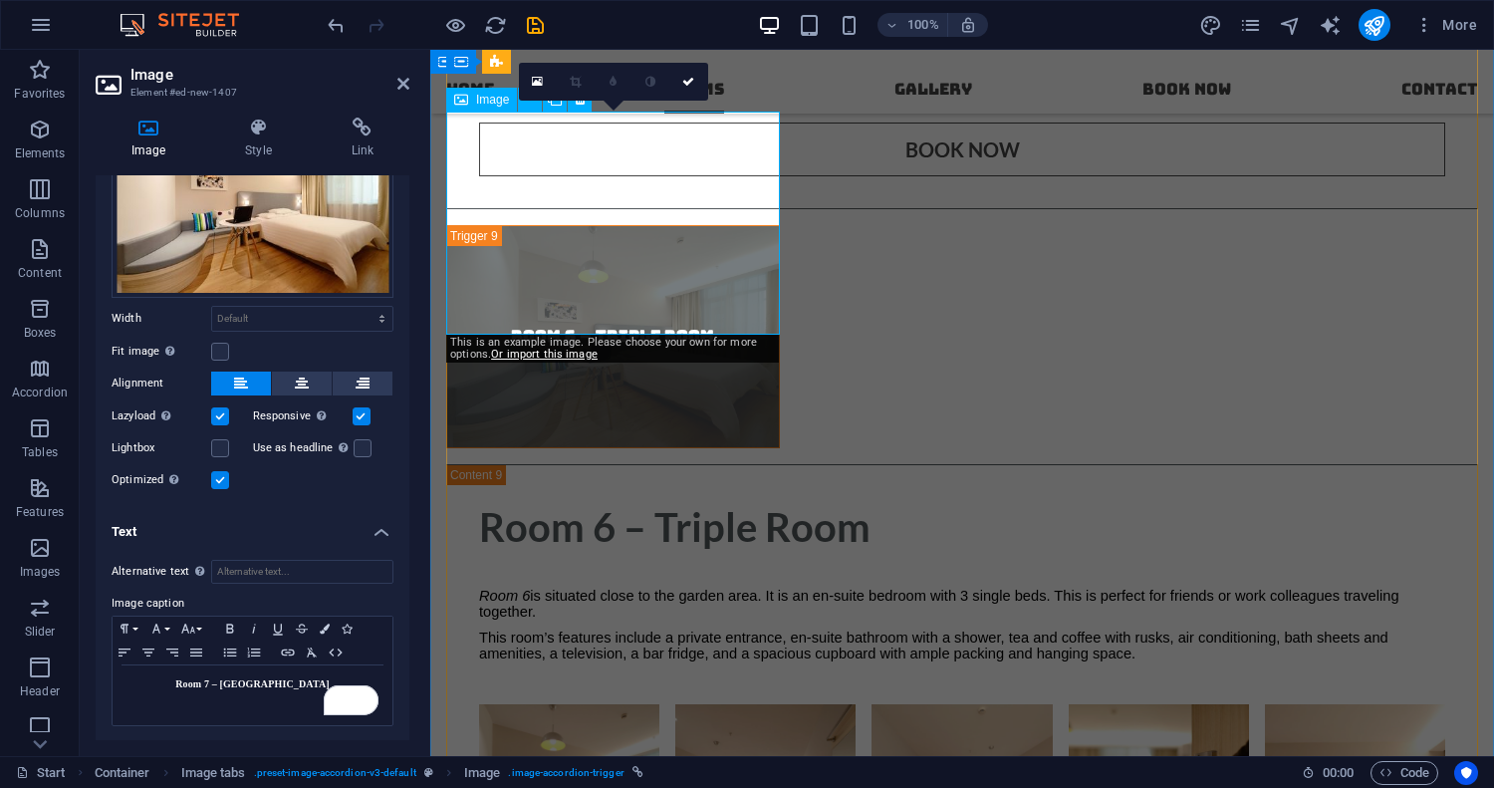
scroll to position [9832, 0]
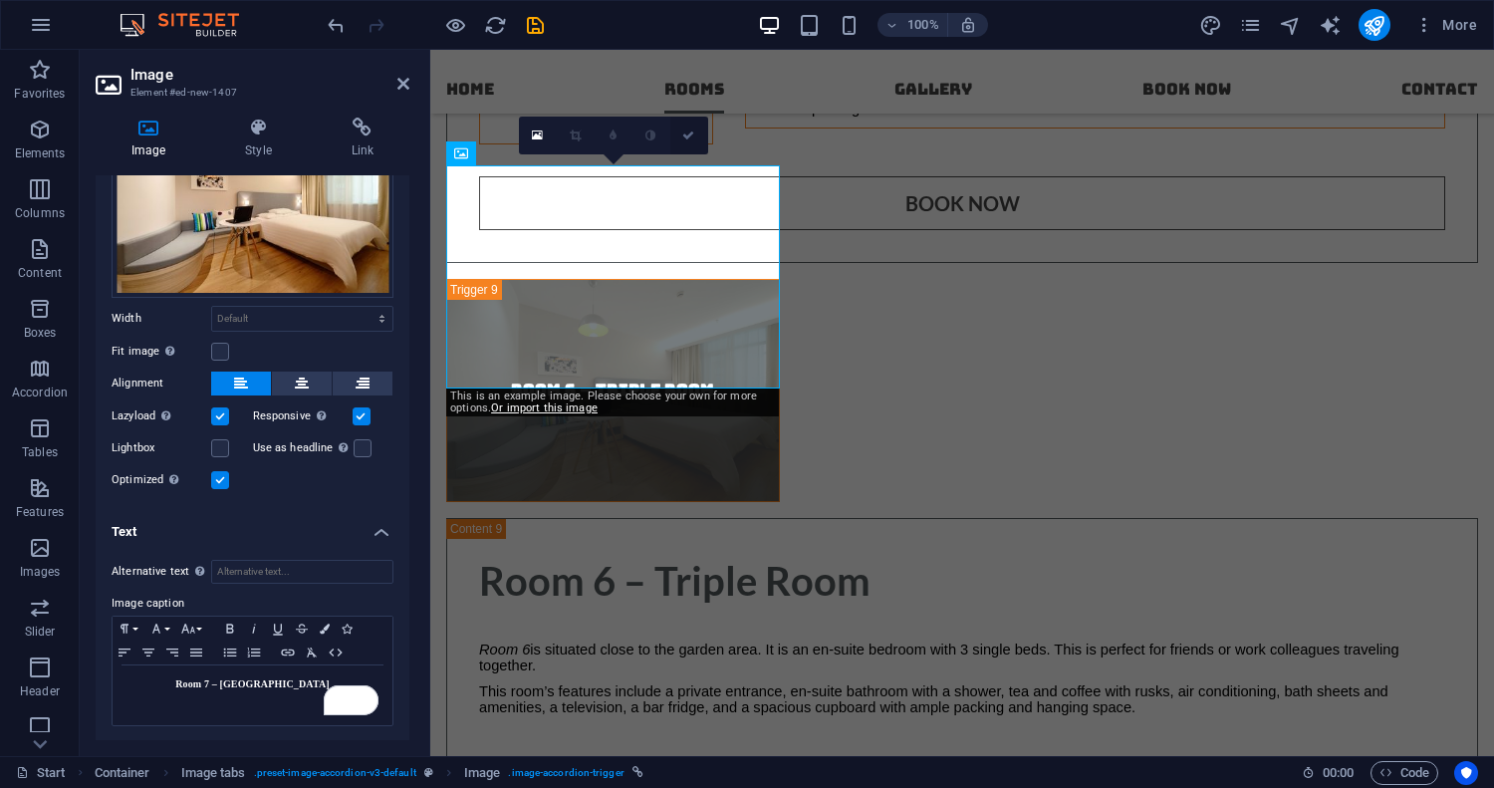
click at [690, 133] on icon at bounding box center [688, 135] width 12 height 12
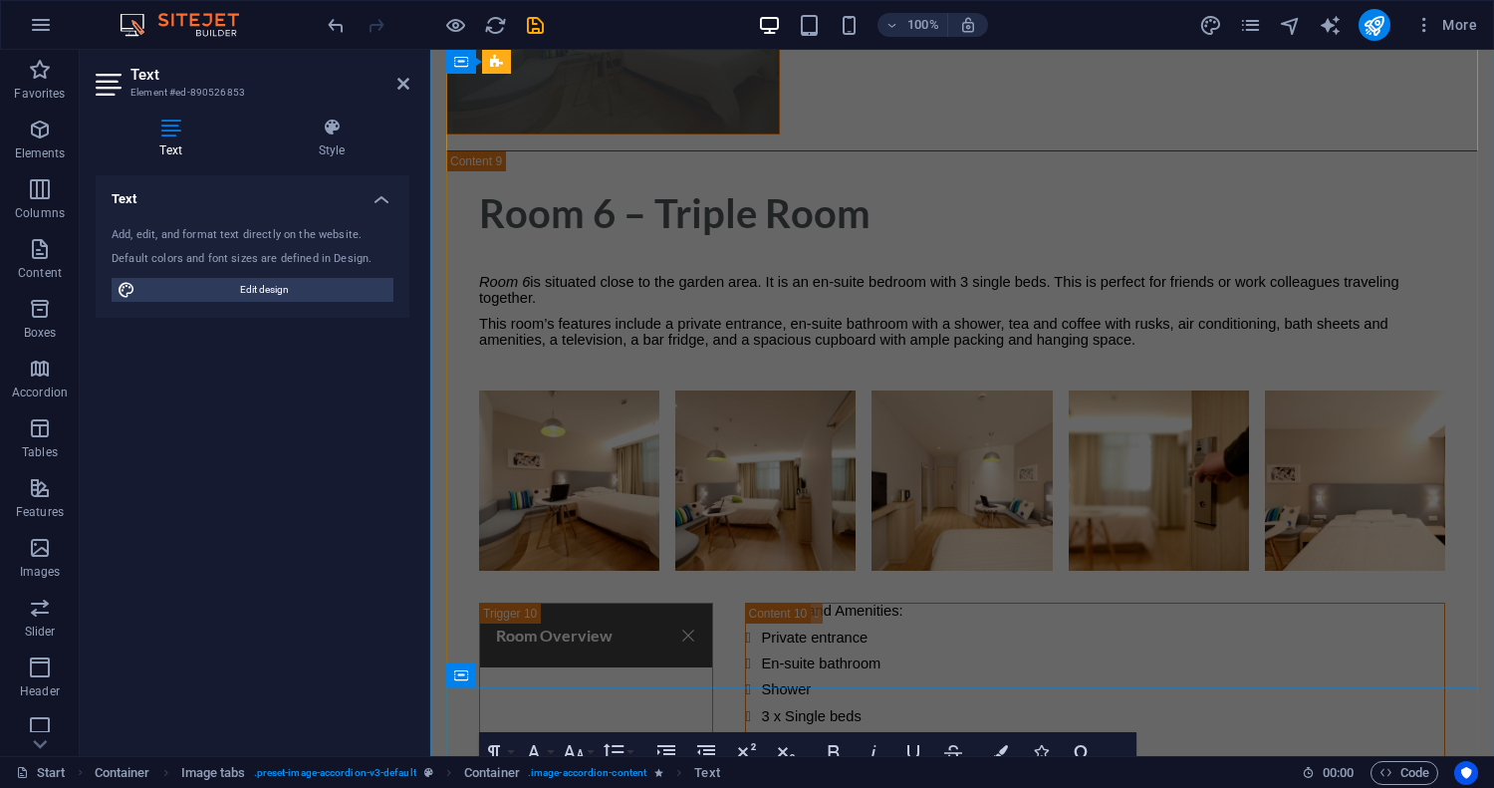
scroll to position [9832, 0]
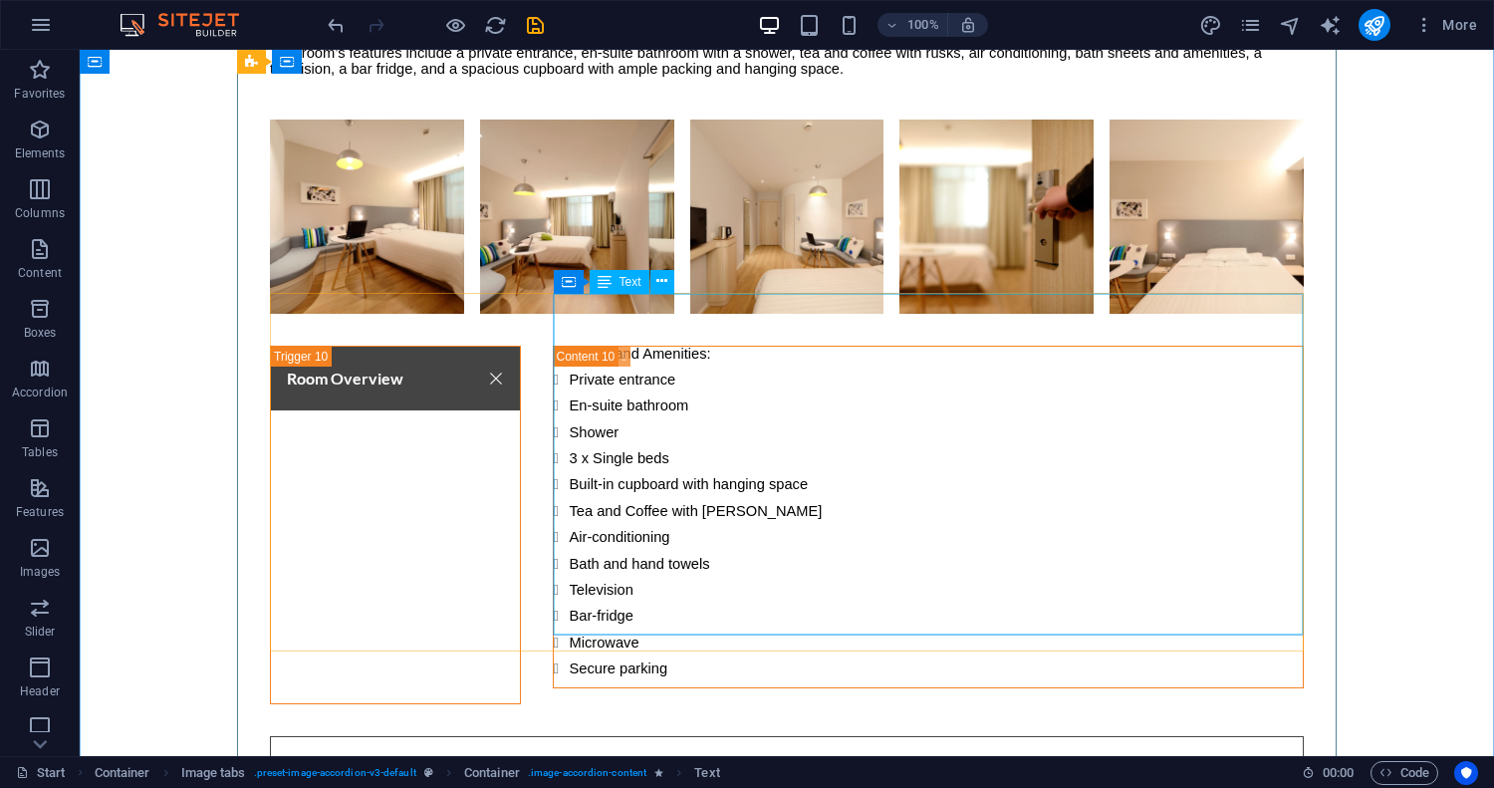
scroll to position [10501, 0]
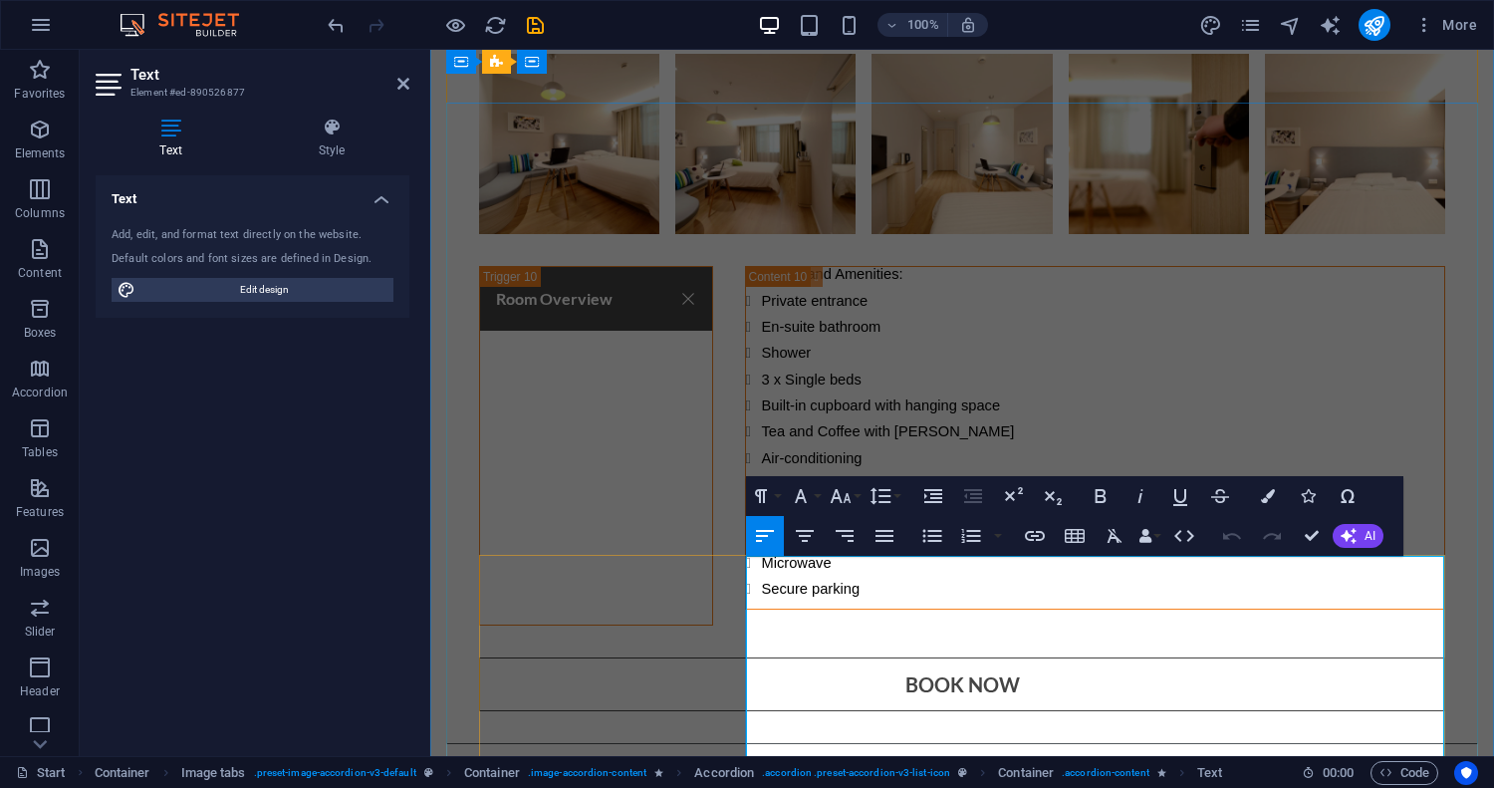
scroll to position [10417, 0]
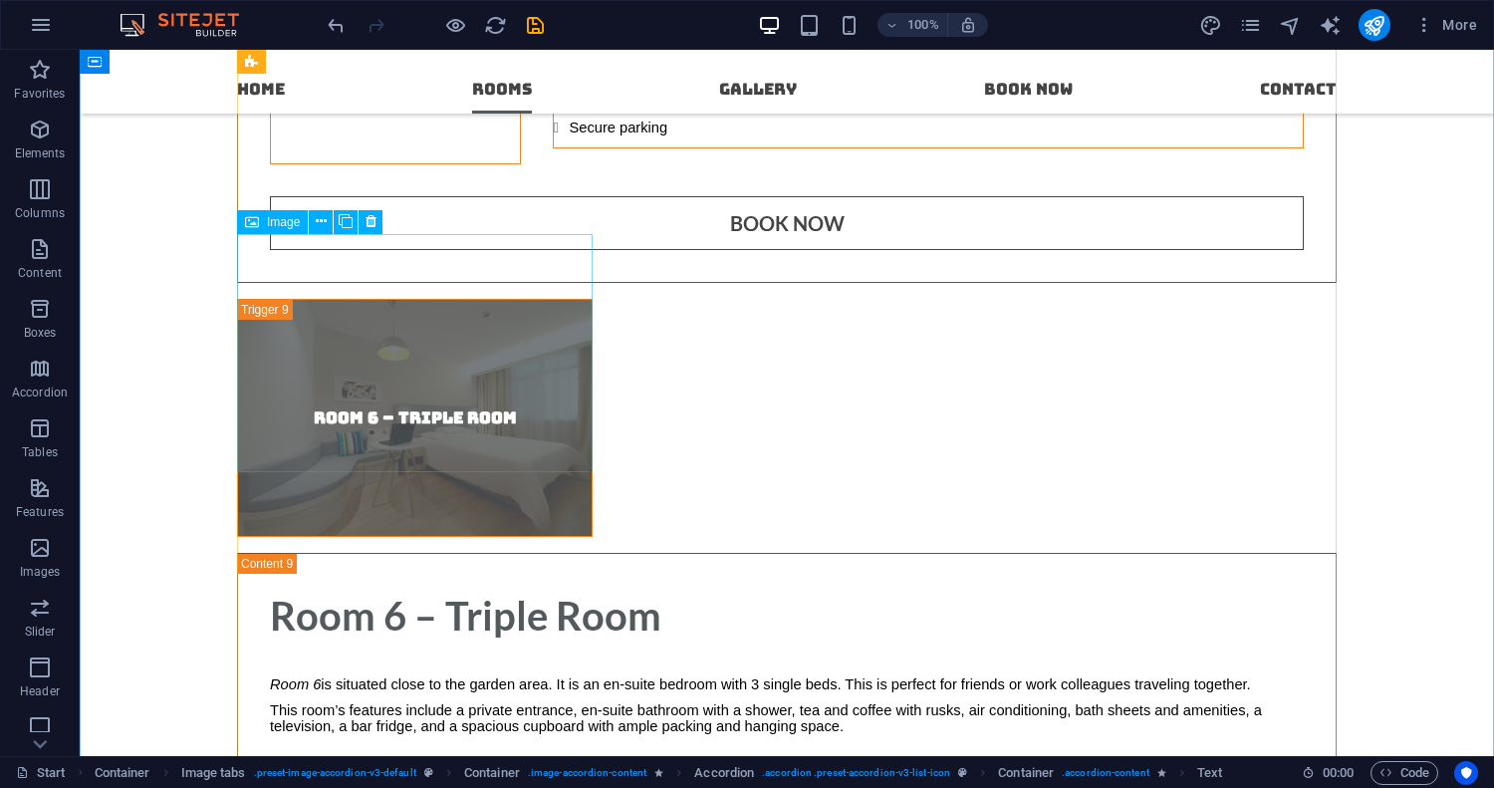
scroll to position [9795, 0]
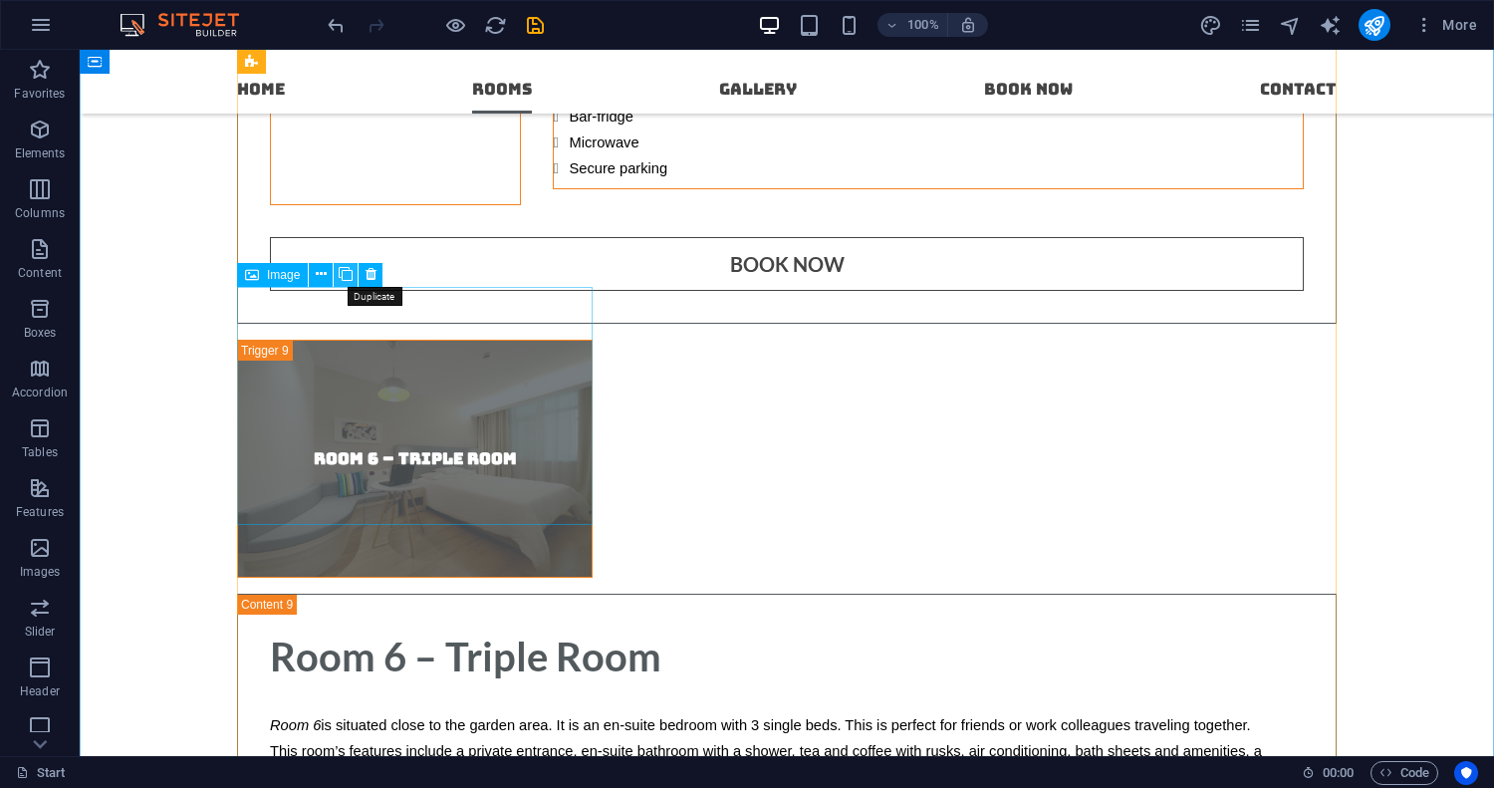
click at [349, 274] on icon at bounding box center [346, 274] width 14 height 21
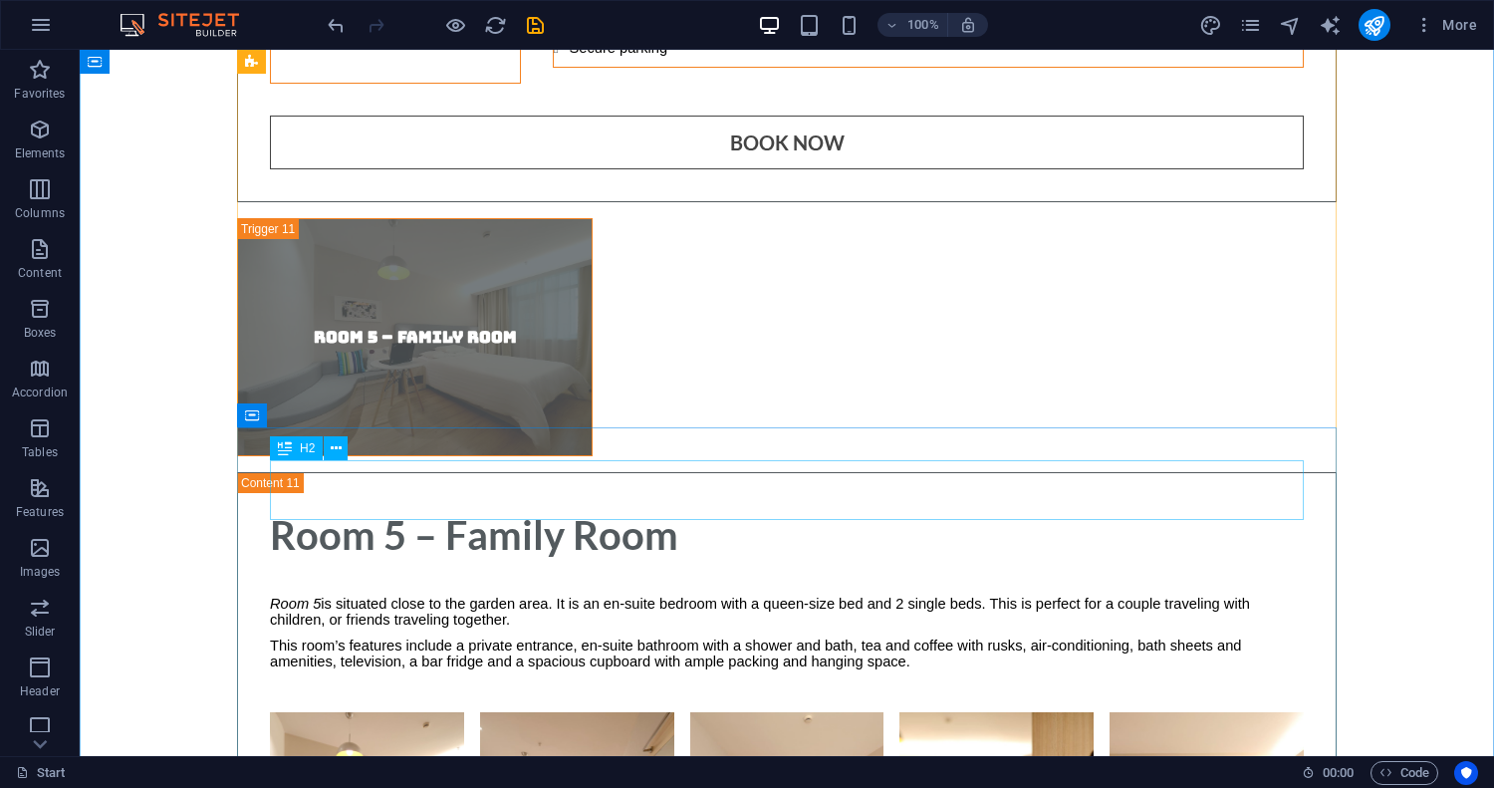
scroll to position [11124, 0]
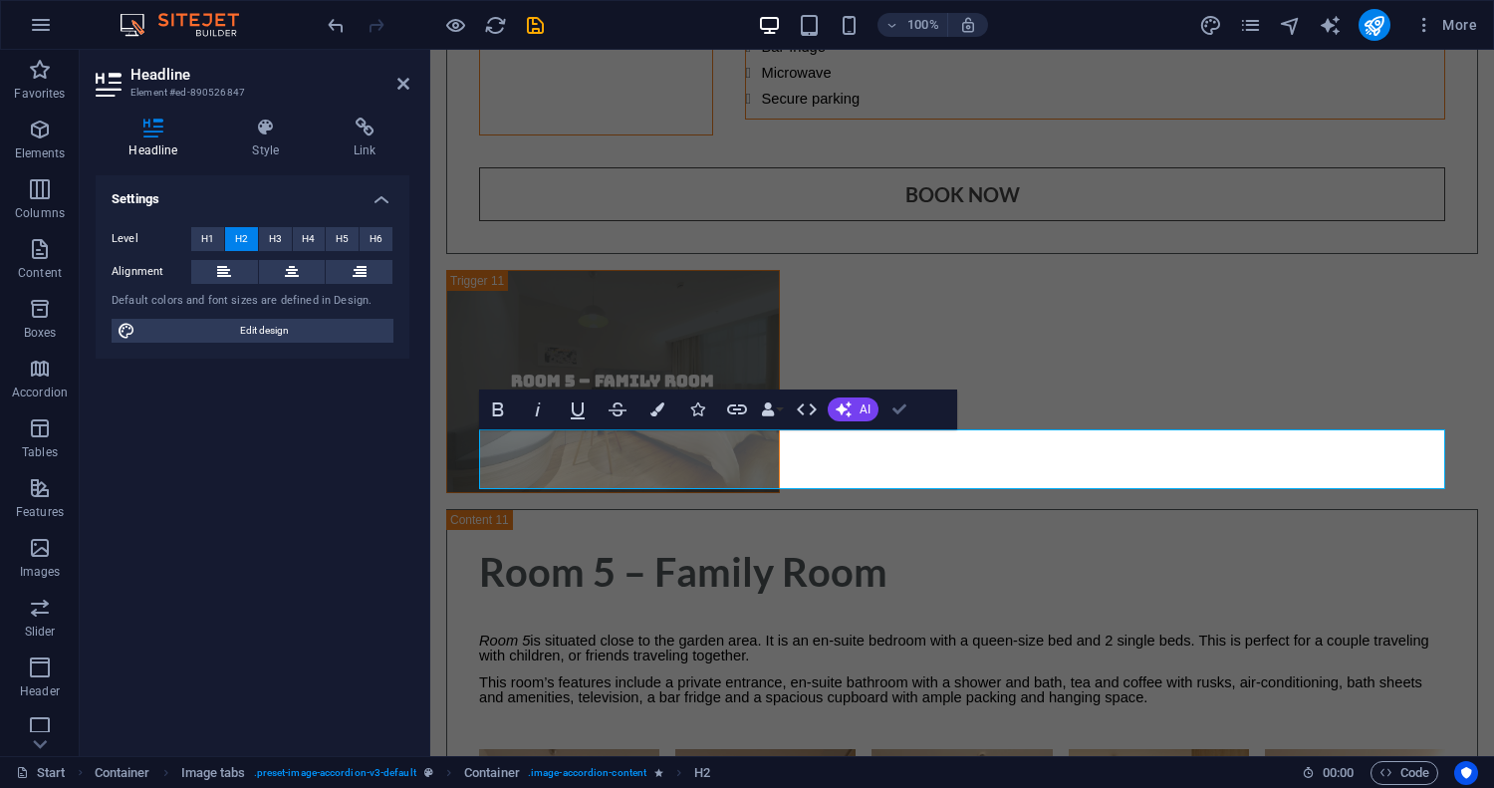
scroll to position [11139, 0]
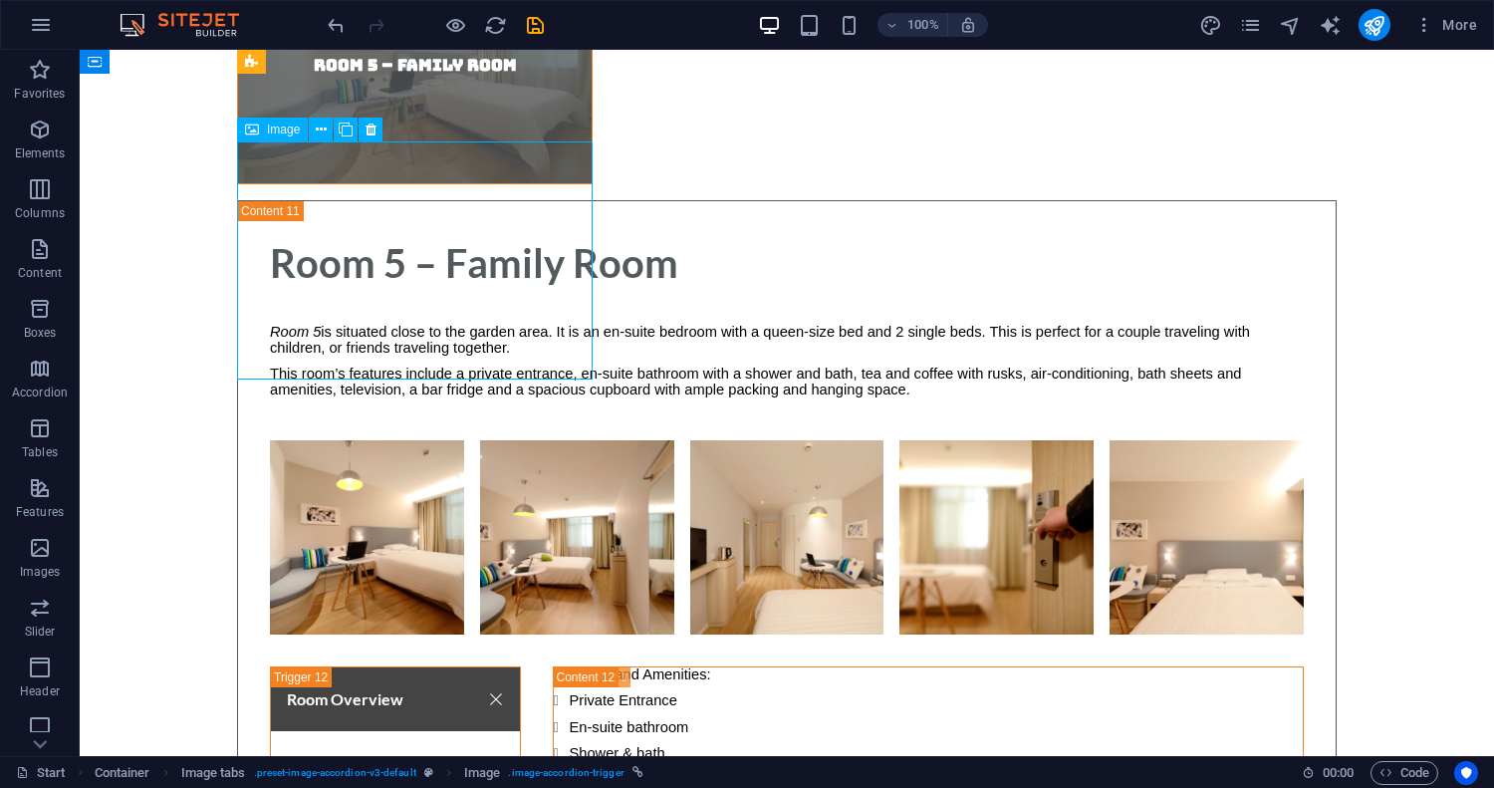
scroll to position [11041, 0]
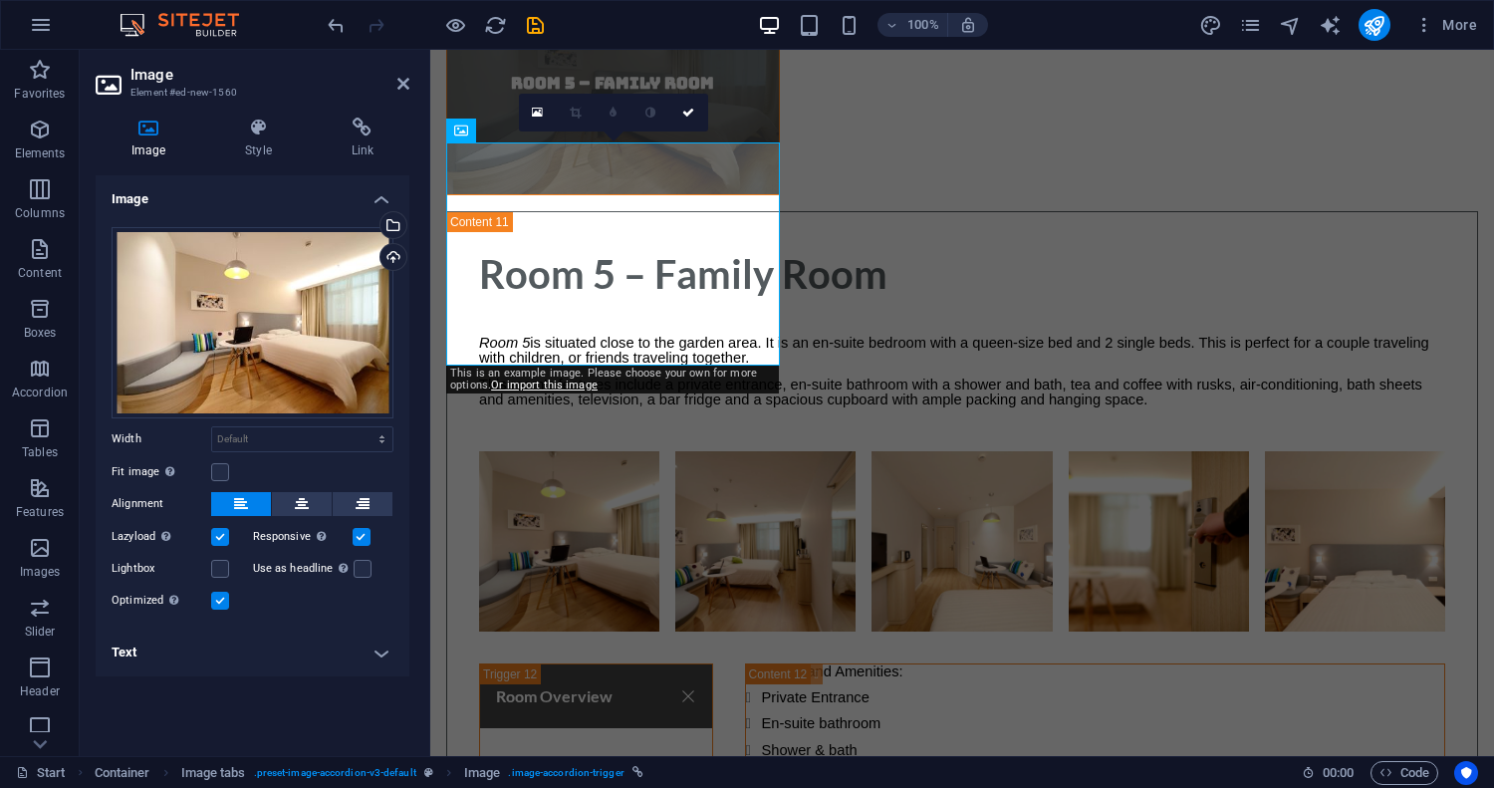
click at [383, 650] on h4 "Text" at bounding box center [253, 652] width 314 height 48
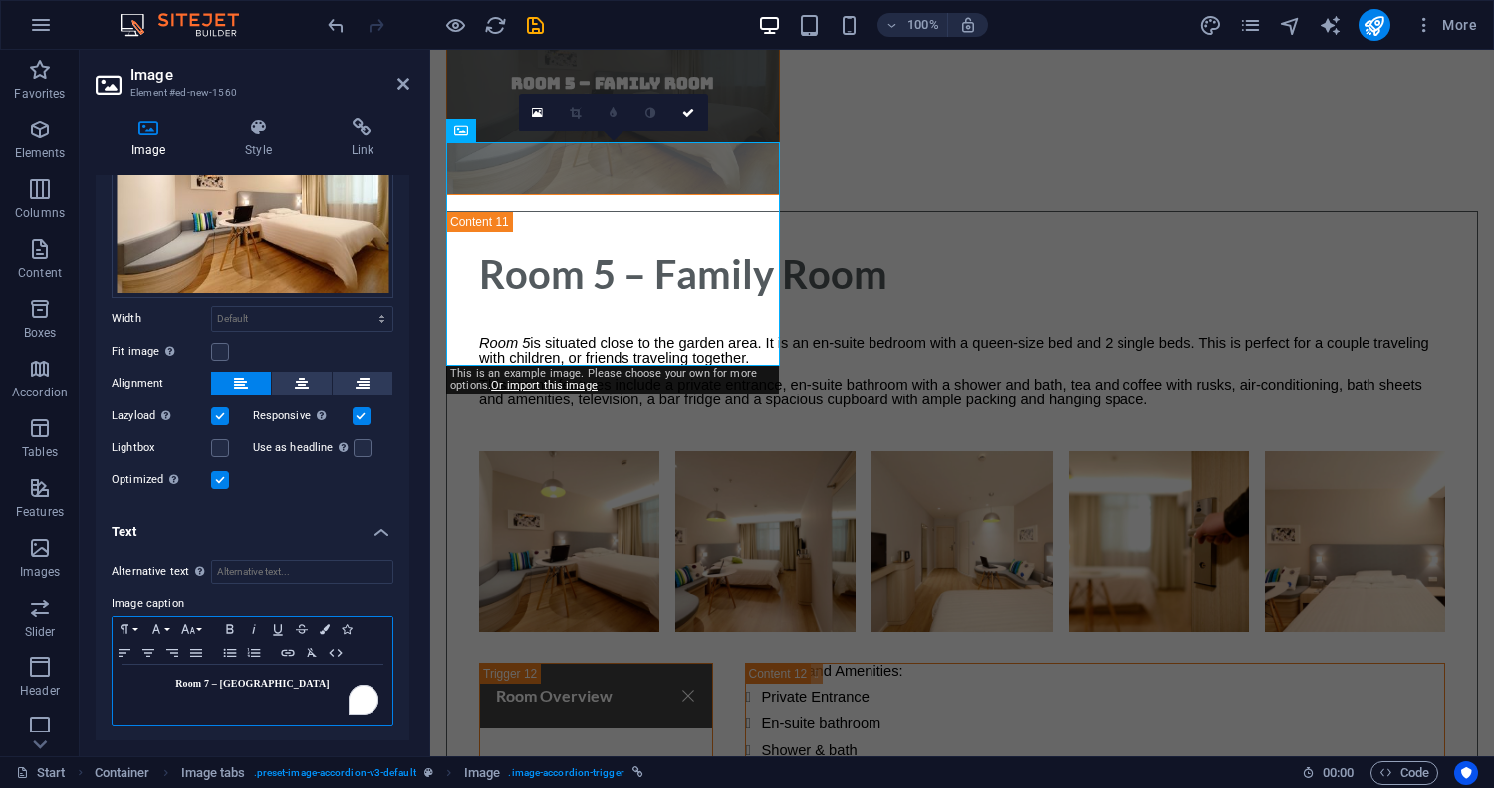
click at [305, 683] on p "Room 7 – [GEOGRAPHIC_DATA]" at bounding box center [253, 684] width 260 height 18
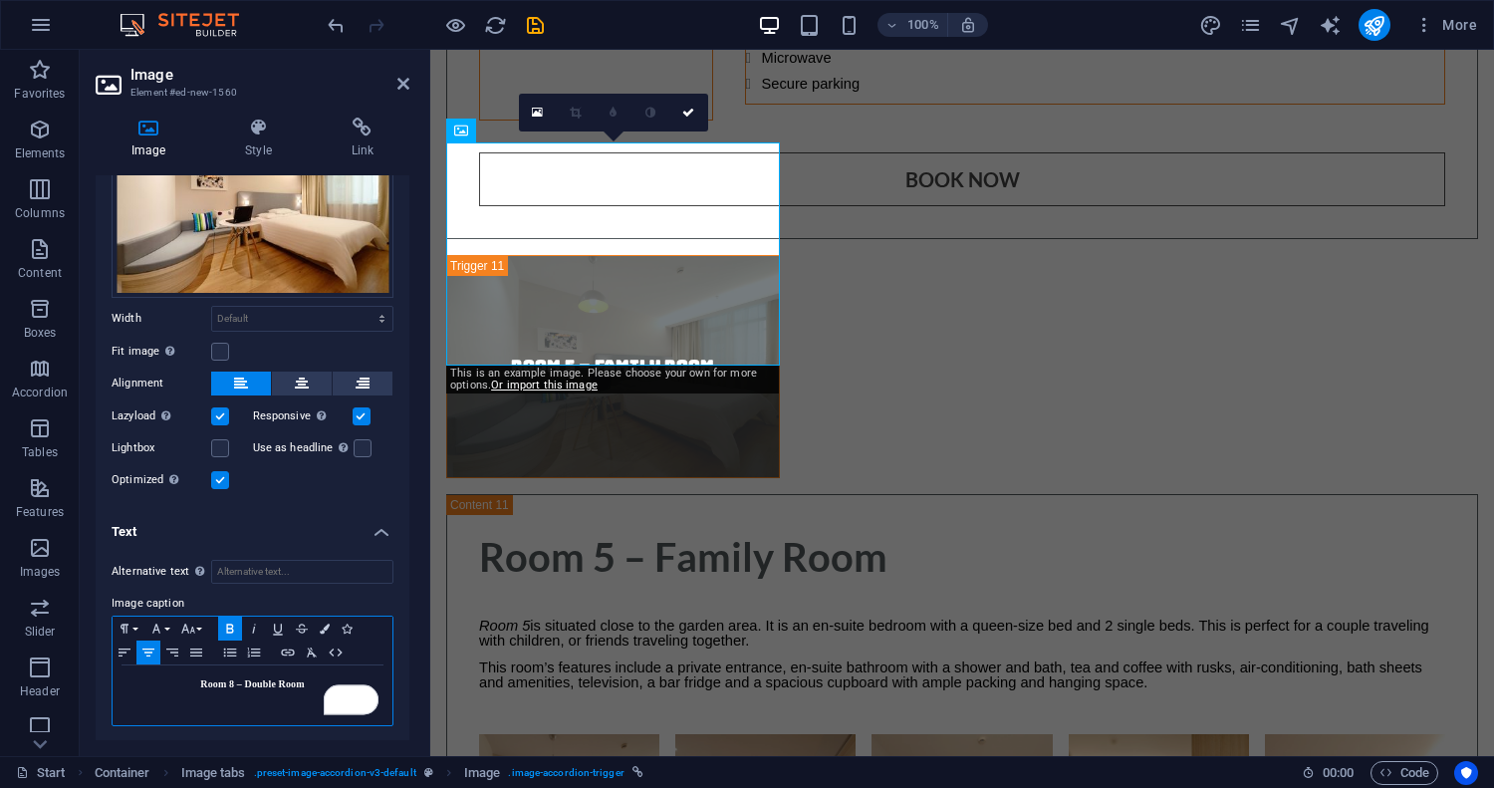
scroll to position [0, 7]
click at [693, 111] on icon at bounding box center [688, 113] width 12 height 12
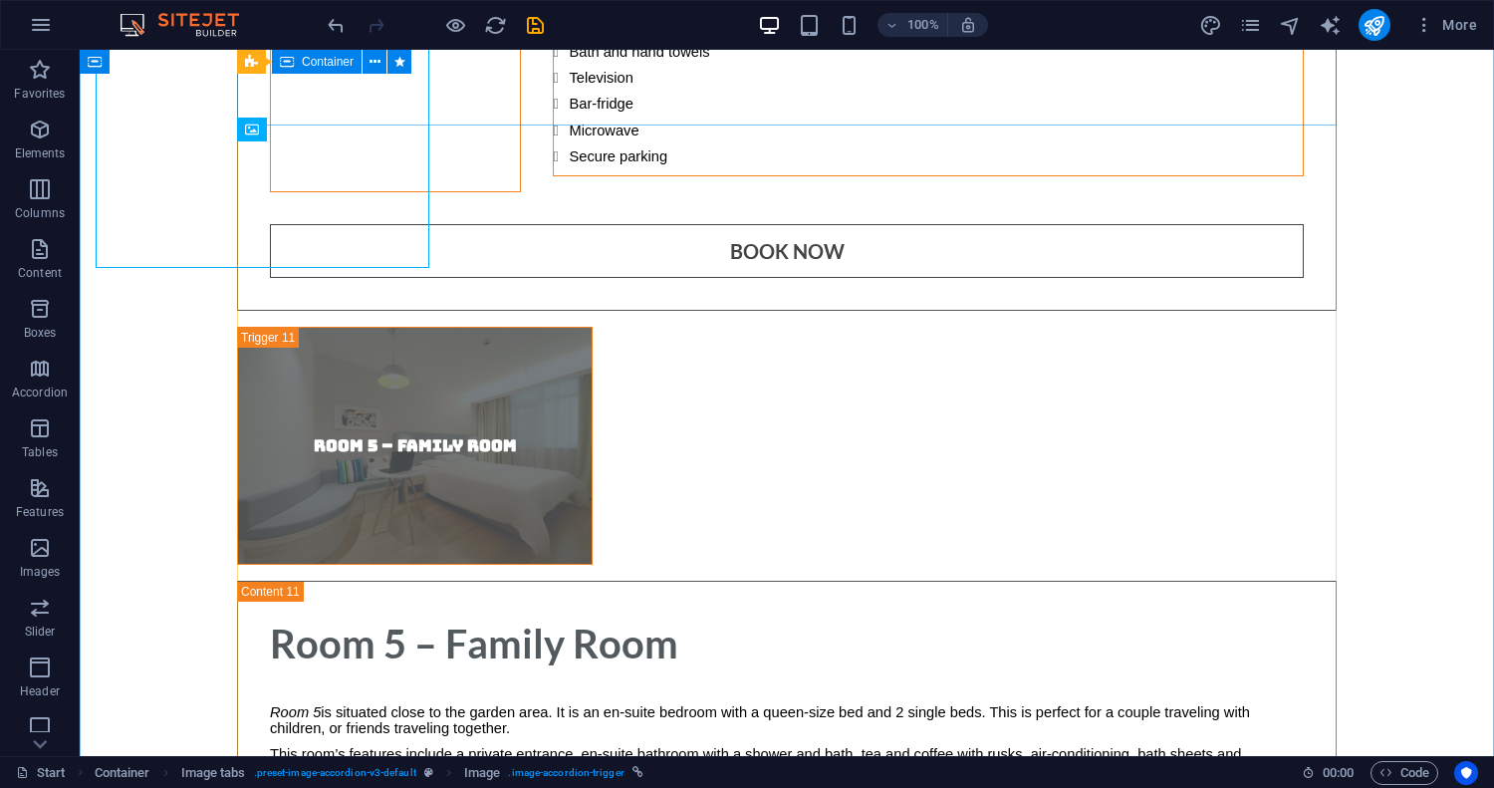
scroll to position [11139, 0]
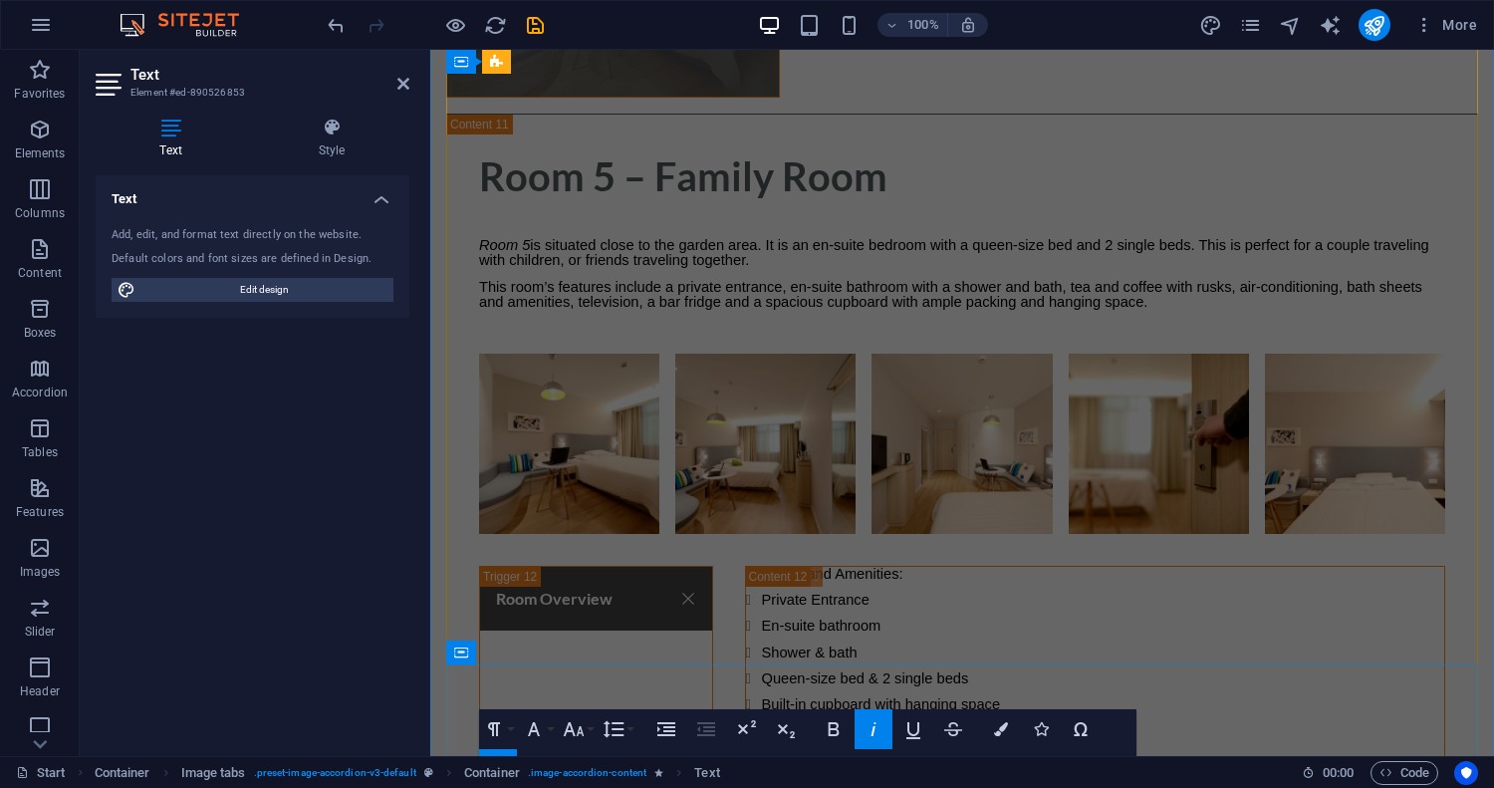
scroll to position [11041, 0]
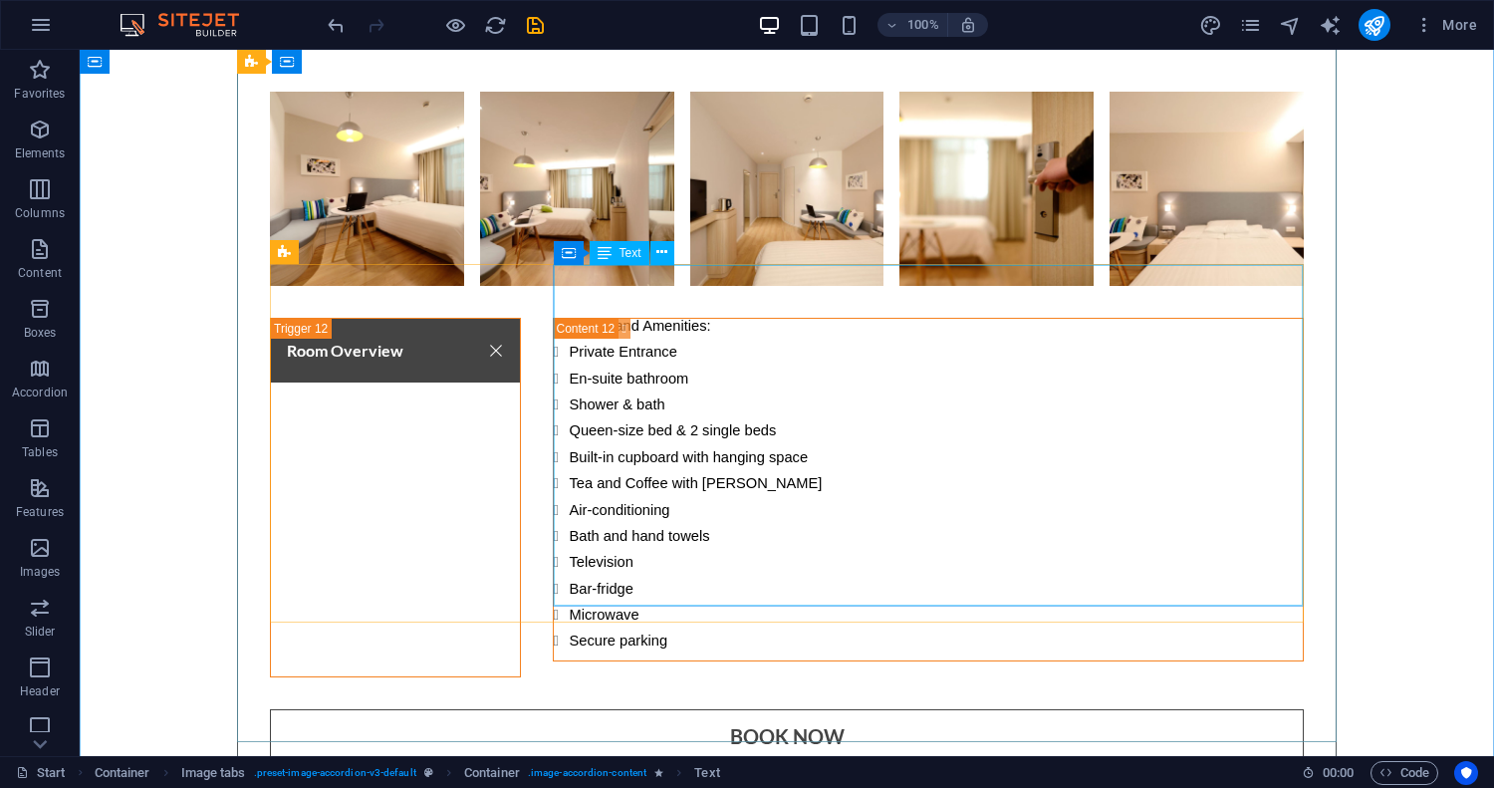
scroll to position [11743, 0]
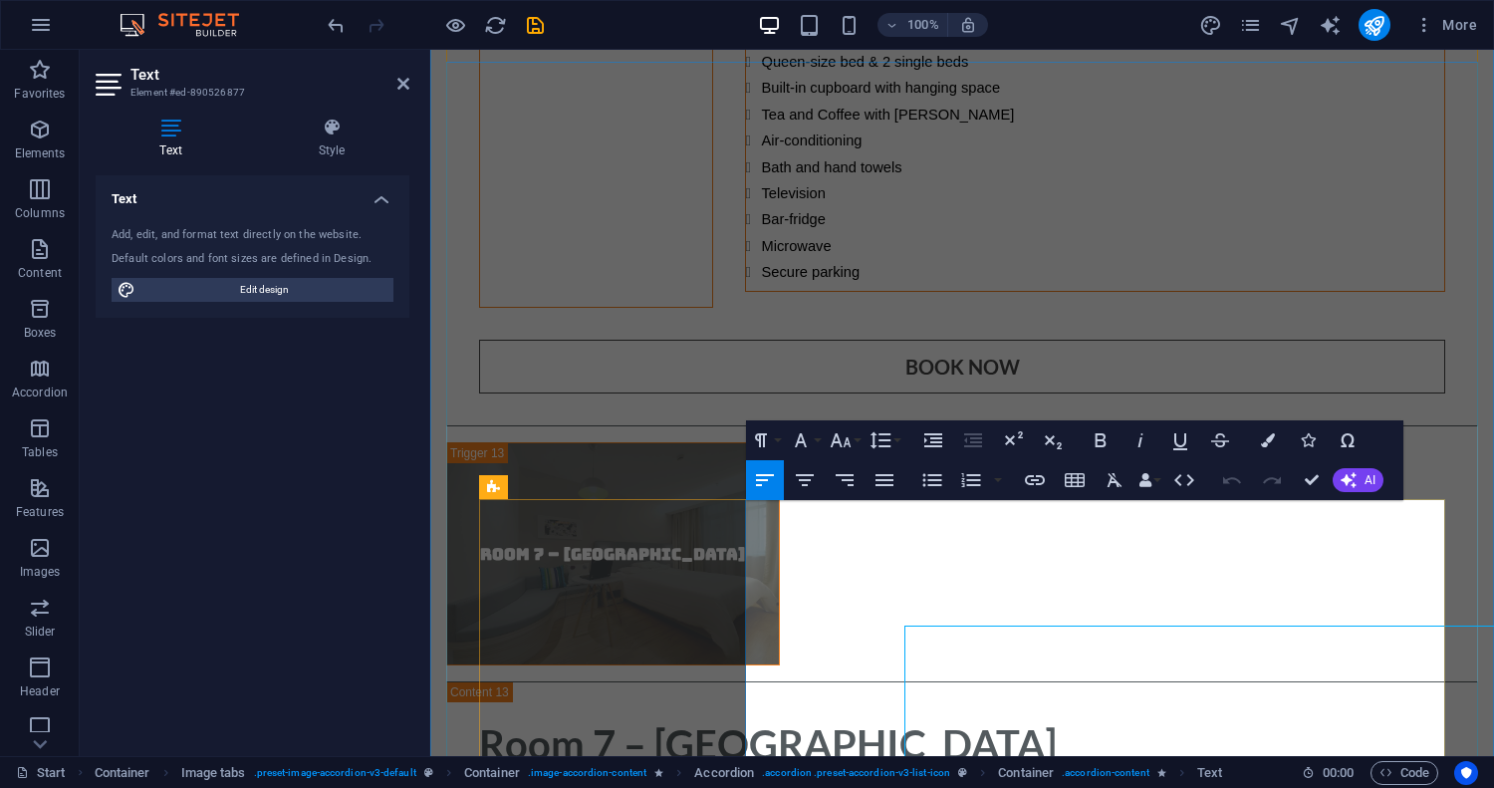
scroll to position [11643, 0]
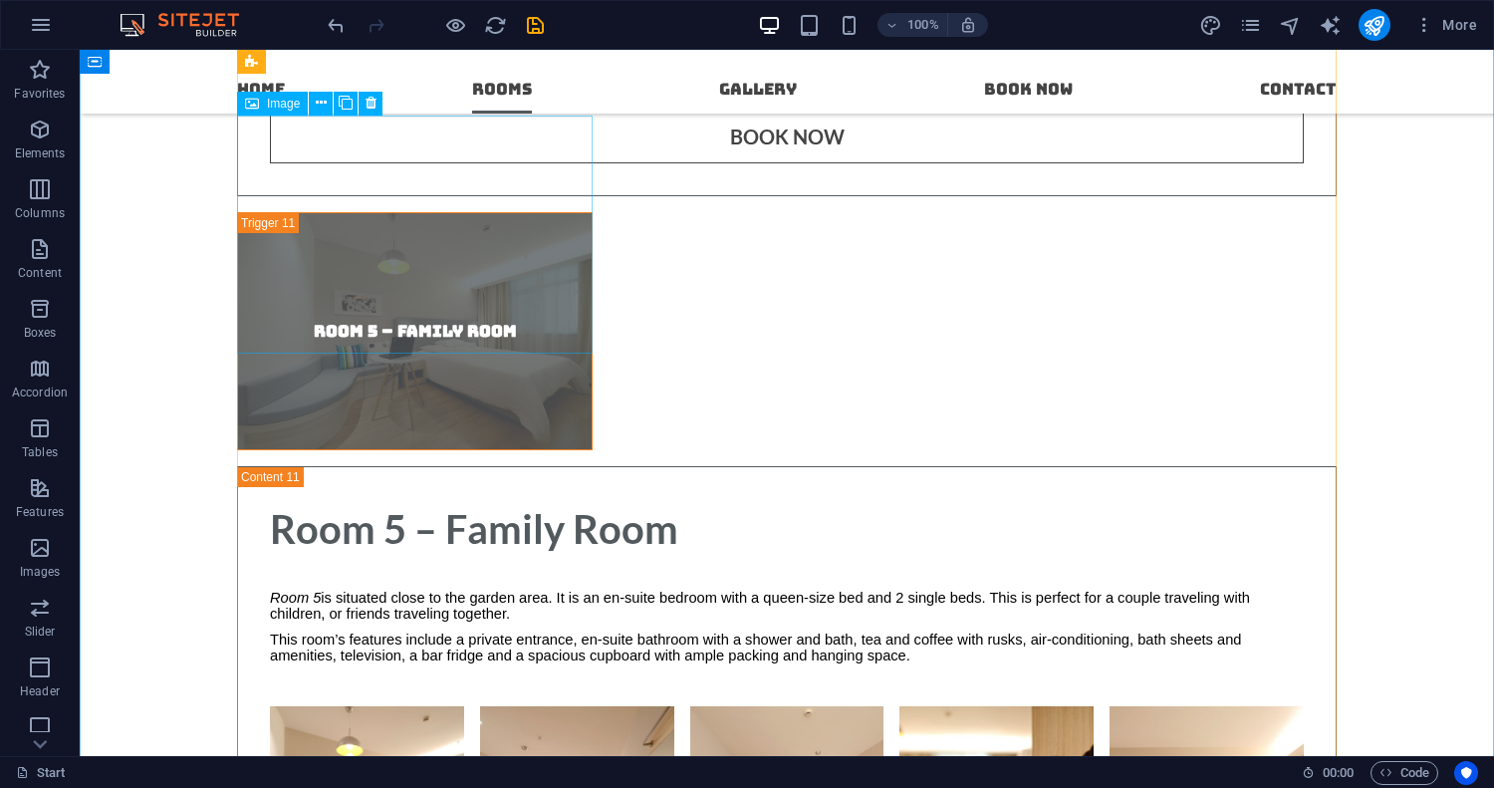
scroll to position [11032, 0]
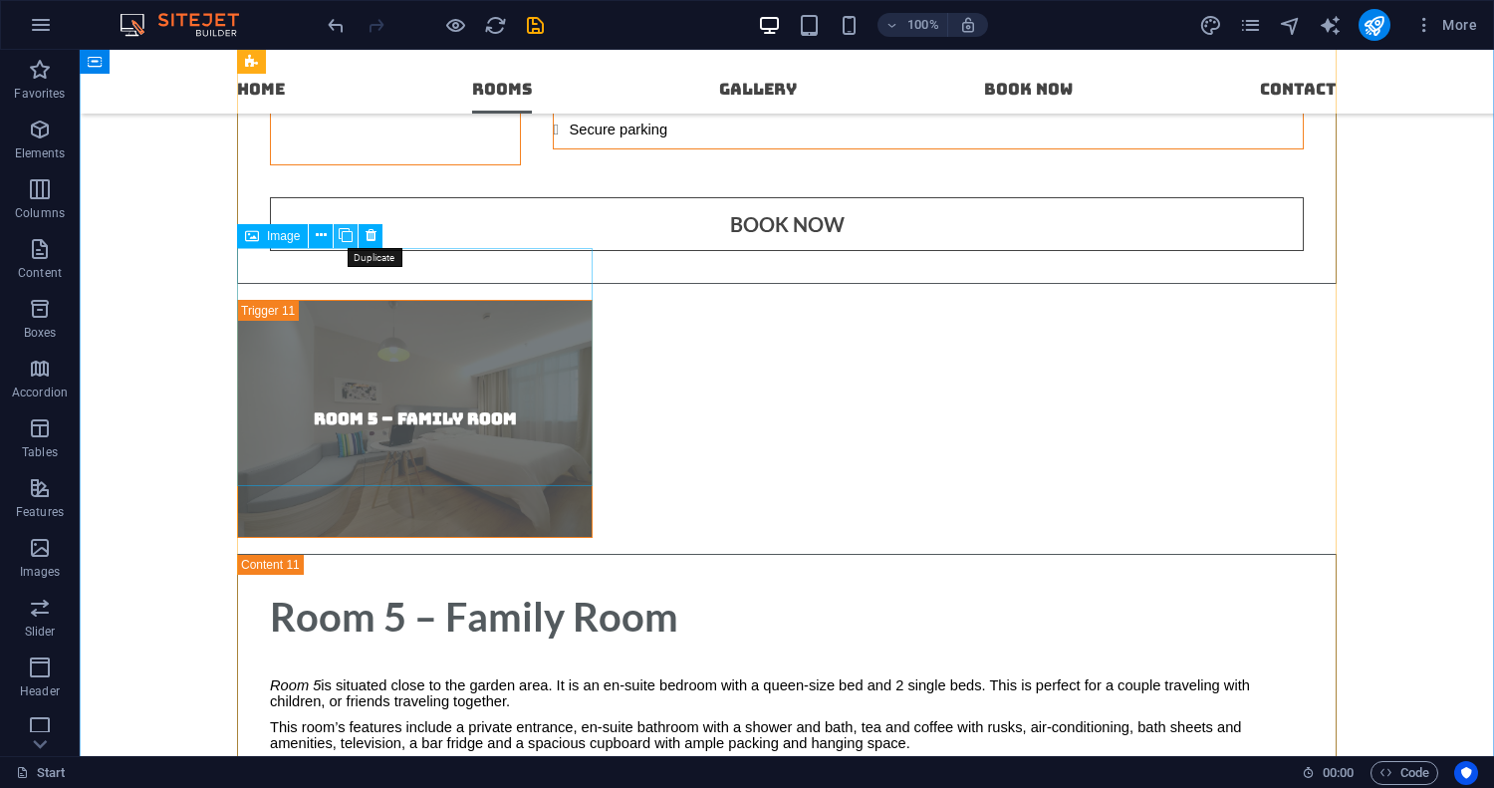
click at [349, 236] on icon at bounding box center [346, 235] width 14 height 21
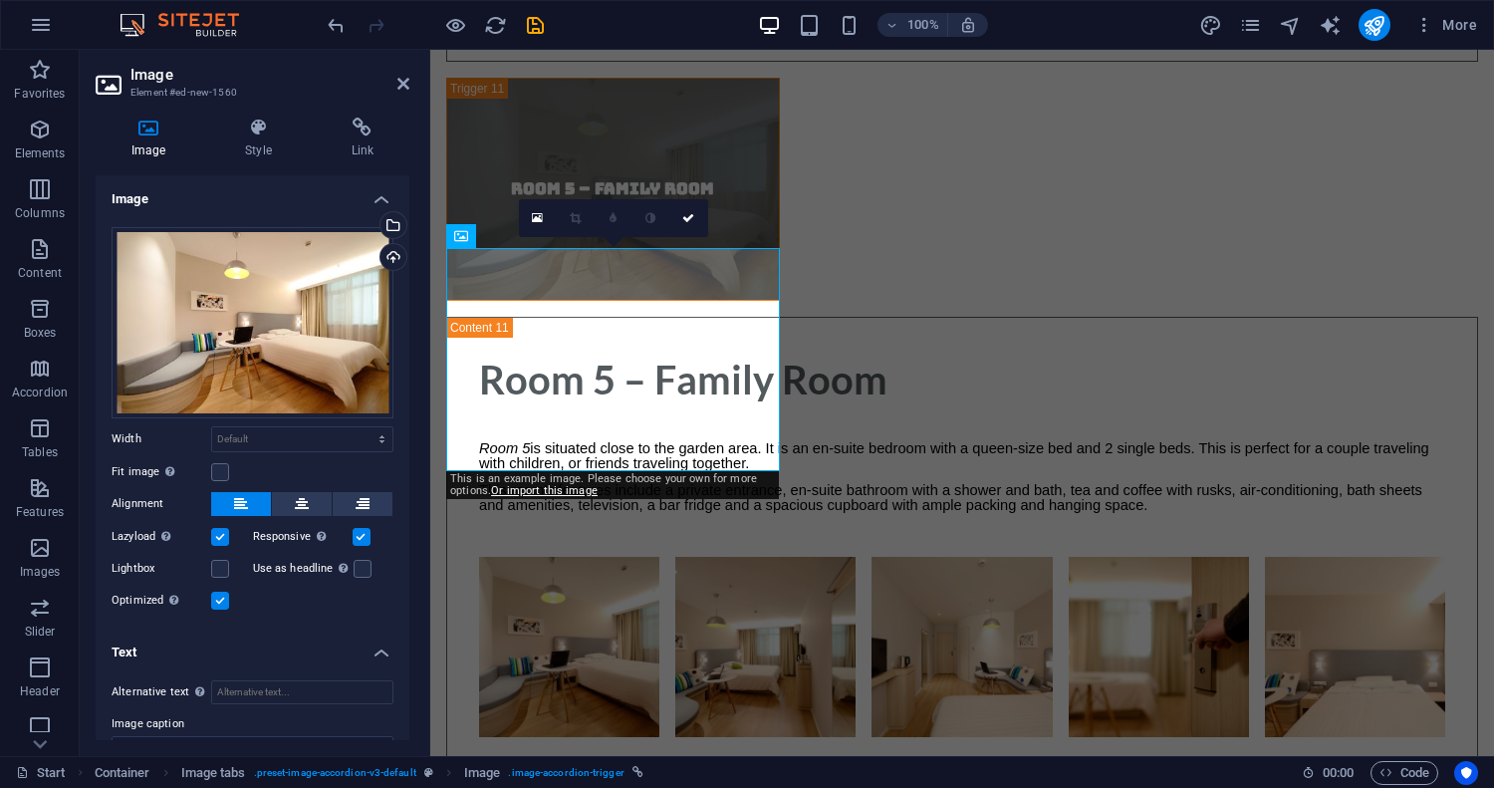
scroll to position [121, 0]
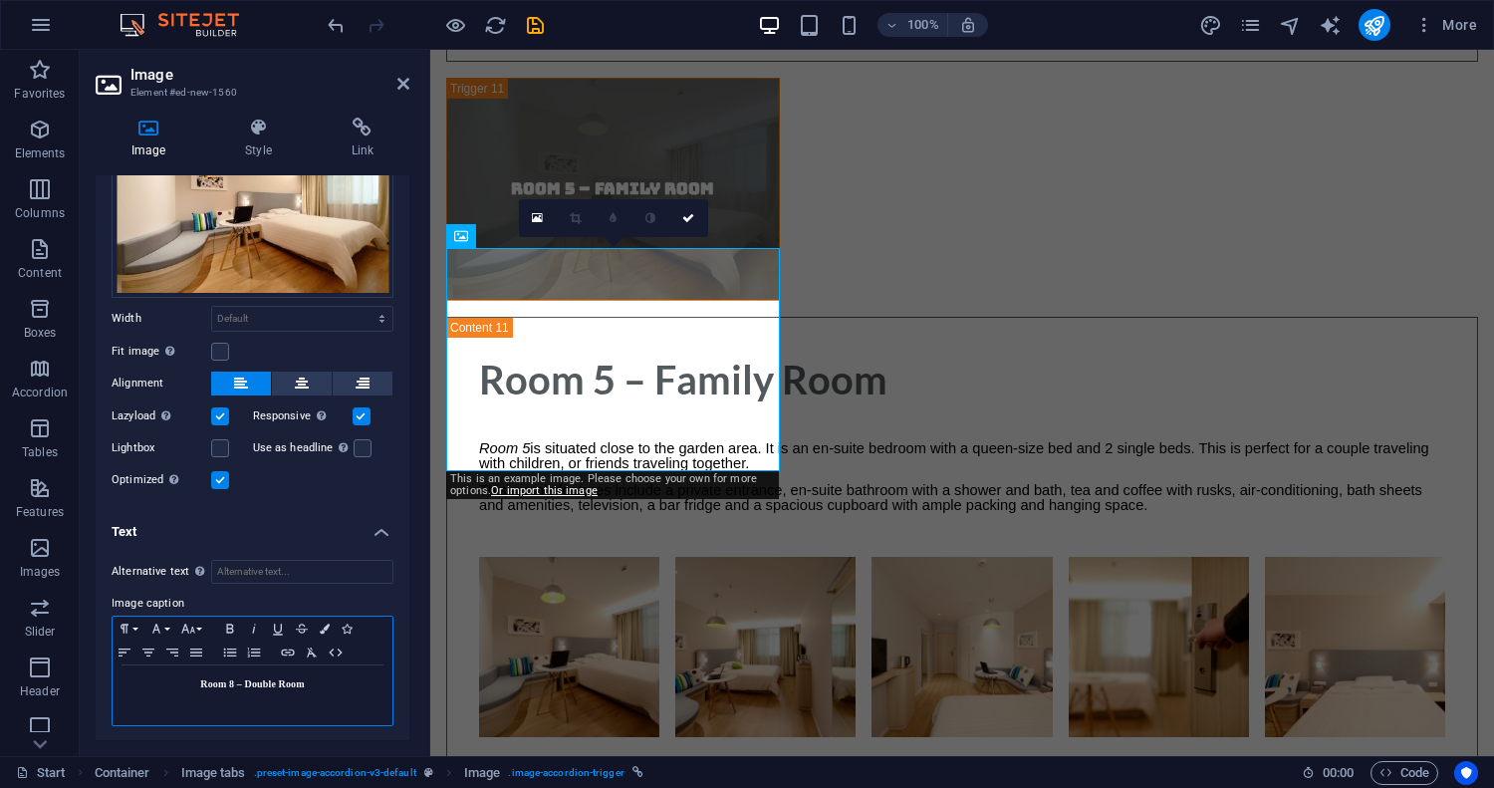
click at [300, 682] on strong "Room 8 – Double Room" at bounding box center [252, 683] width 104 height 11
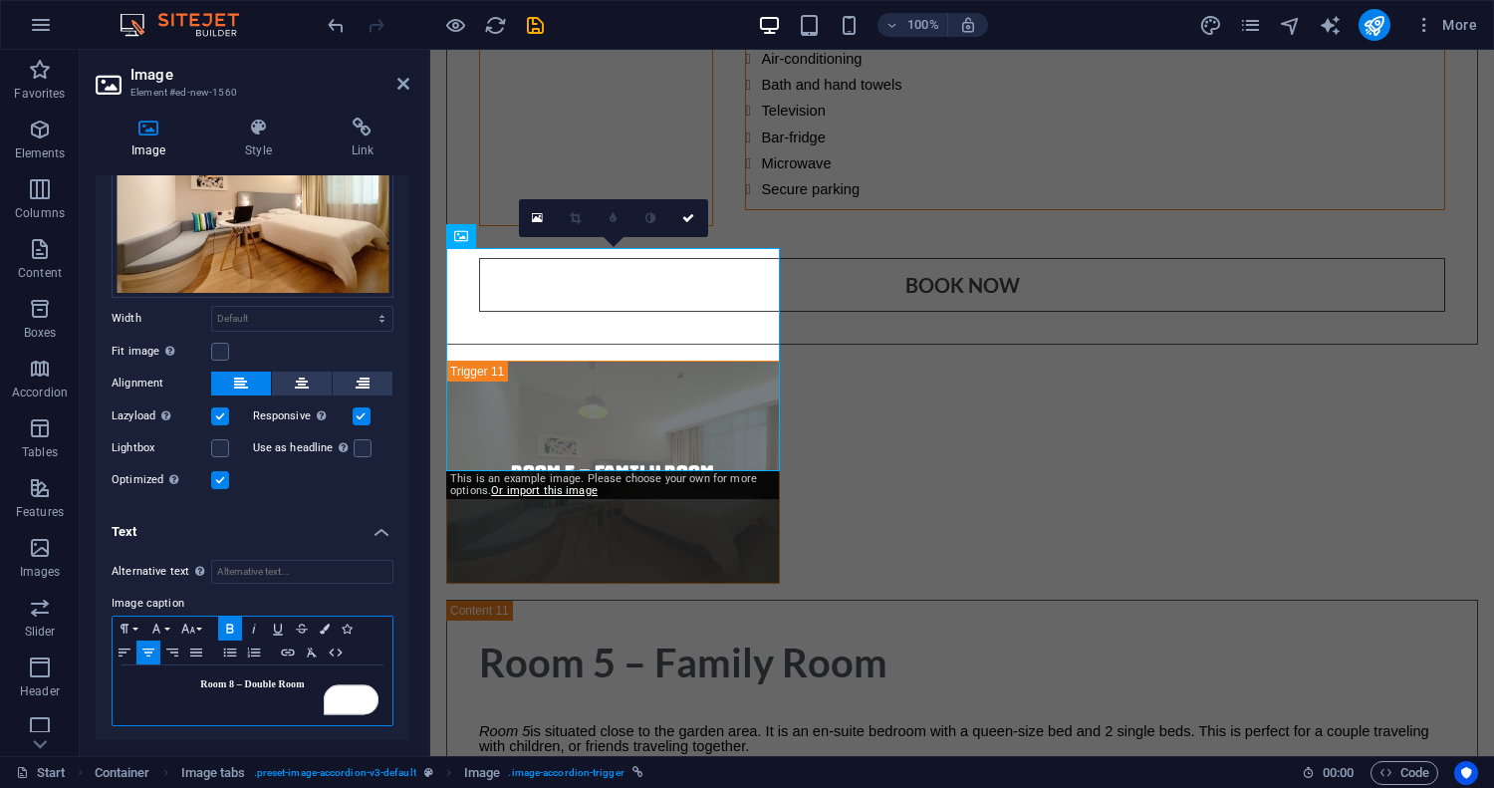
scroll to position [0, 7]
click at [695, 215] on link at bounding box center [689, 218] width 38 height 38
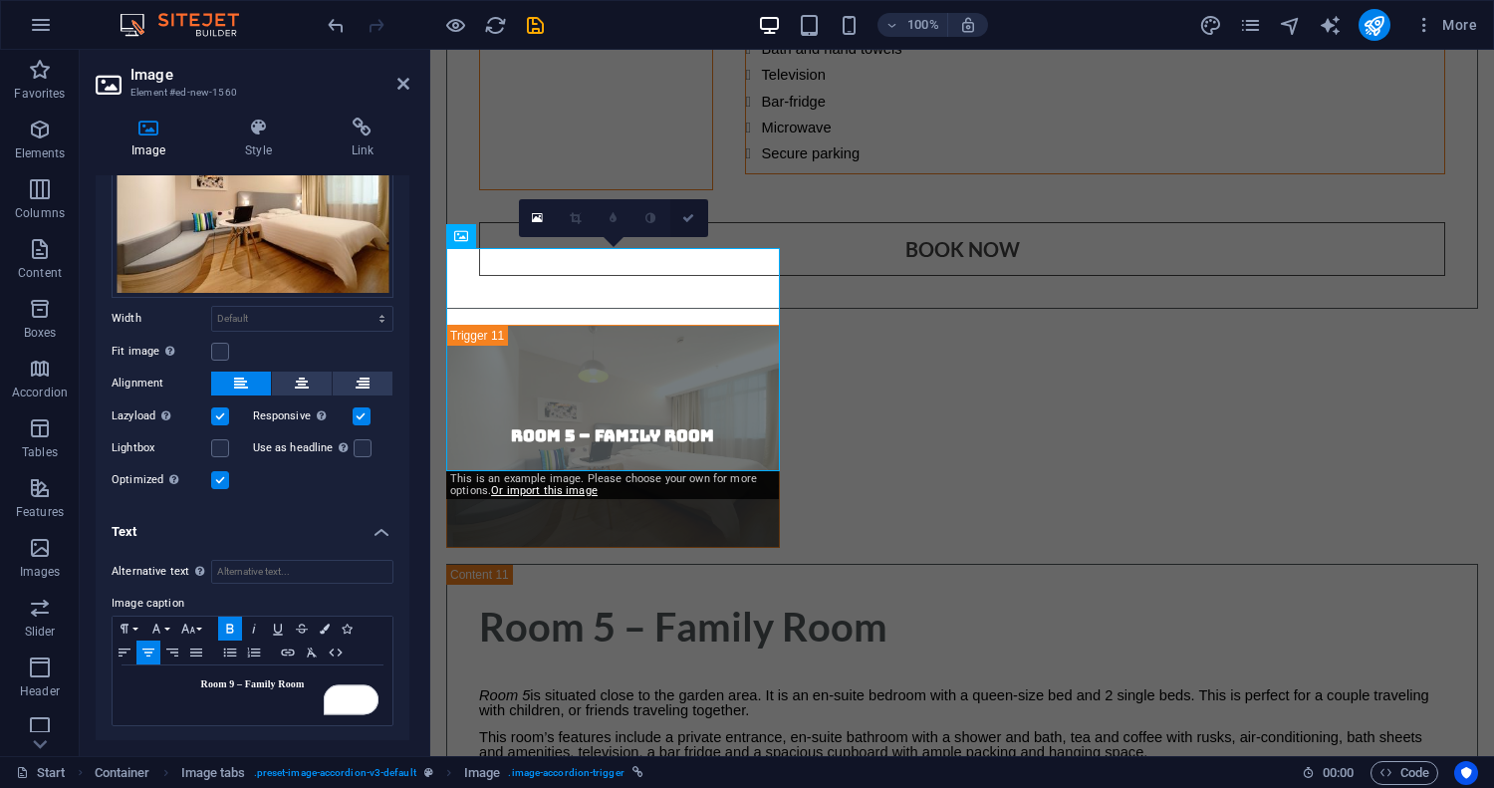
scroll to position [11032, 0]
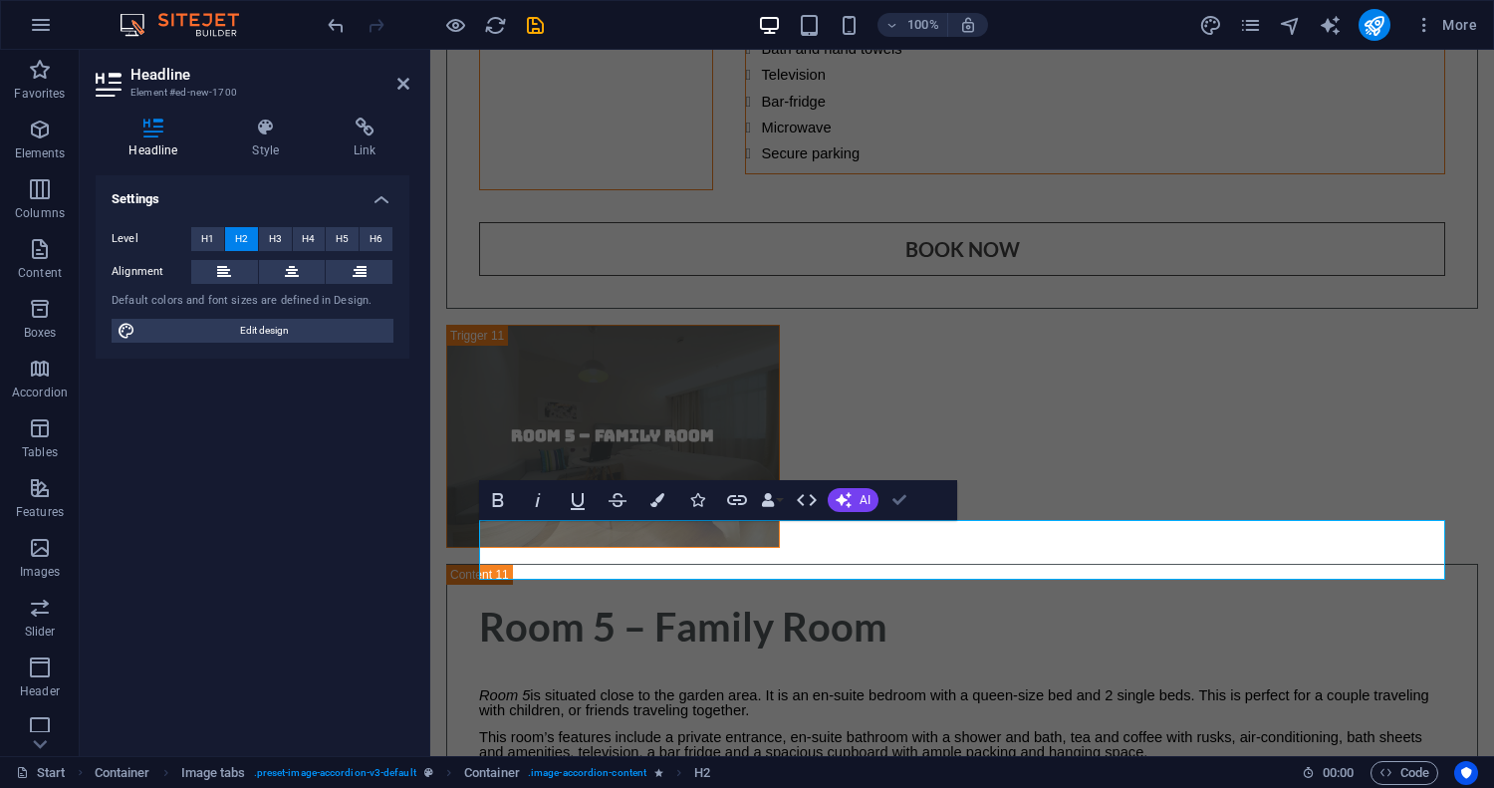
scroll to position [11048, 0]
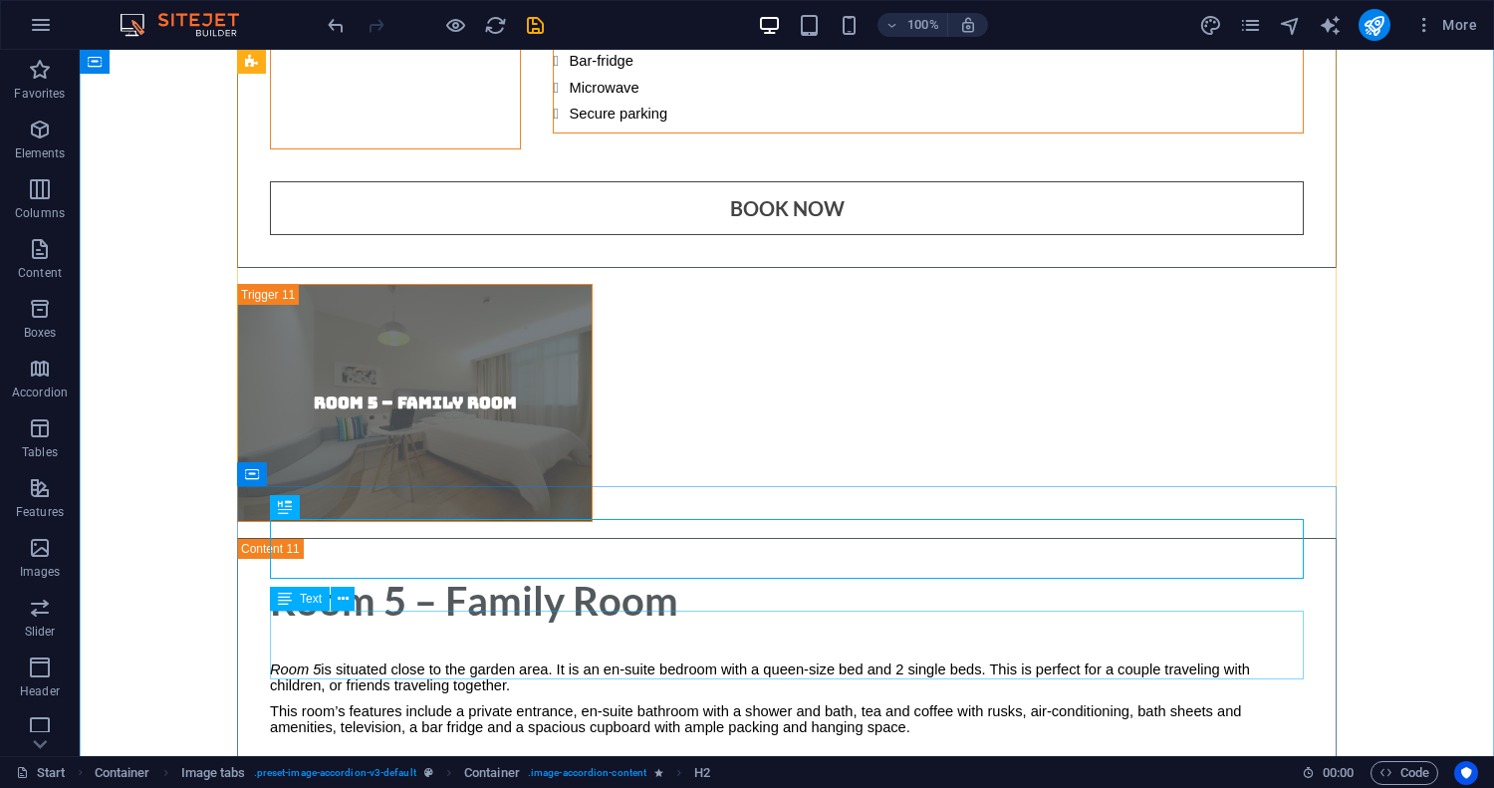
click at [569, 618] on div "Room 8 is situated close to the garden area. It is an en-suite bedroom with a q…" at bounding box center [866, 453] width 1414 height 706
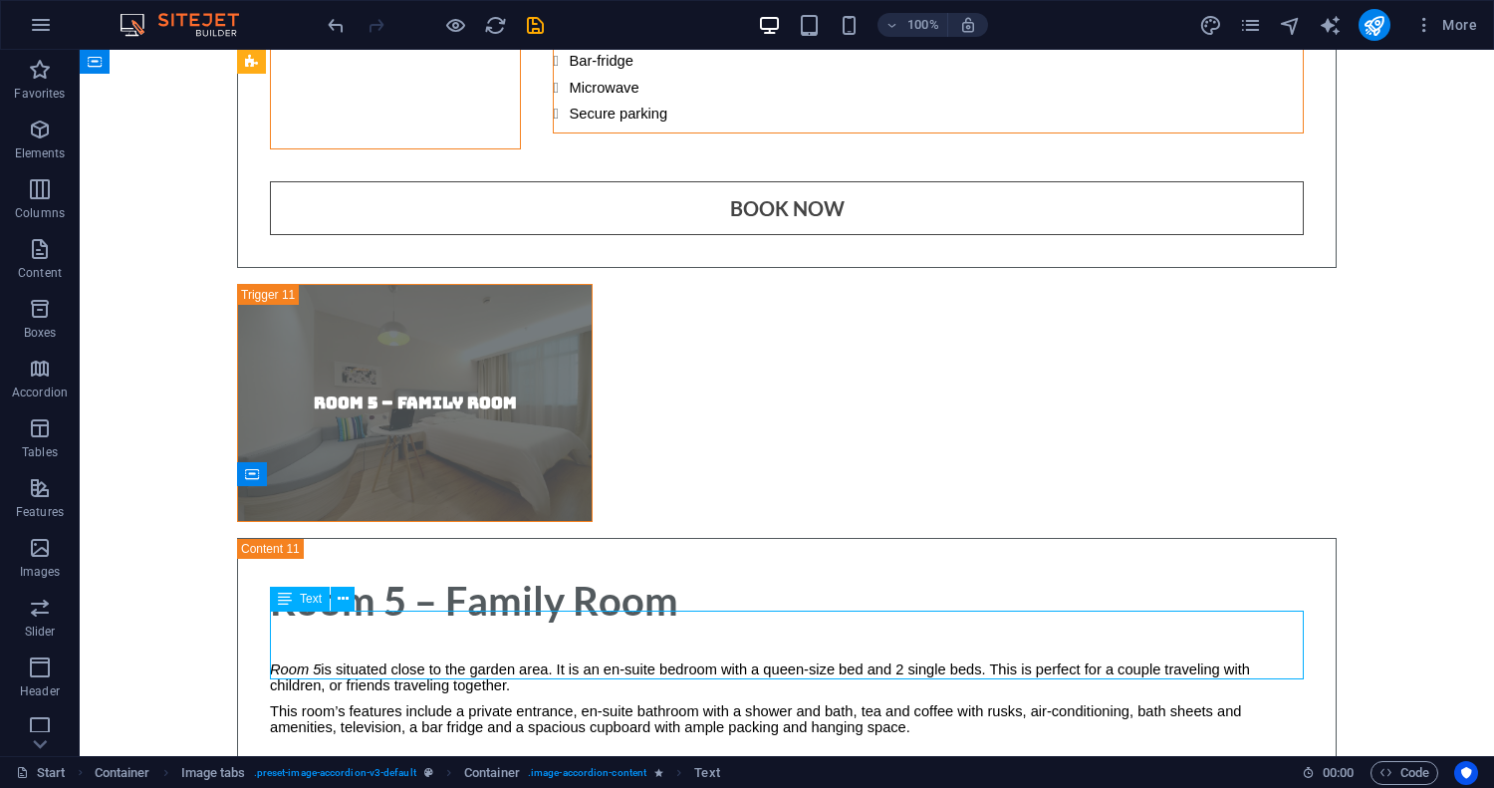
click at [573, 618] on div "Room 8 is situated close to the garden area. It is an en-suite bedroom with a q…" at bounding box center [866, 453] width 1414 height 706
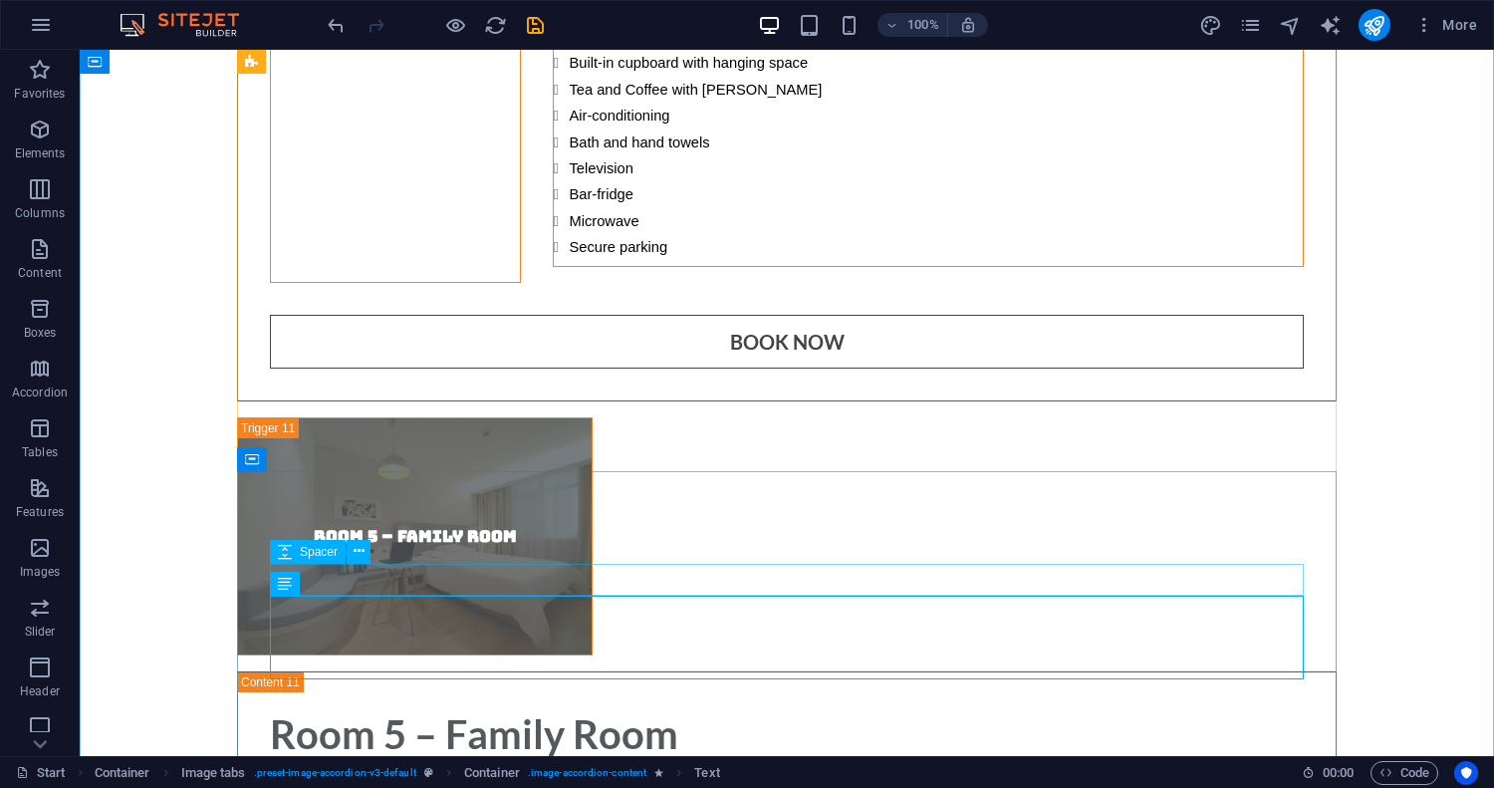
scroll to position [11063, 0]
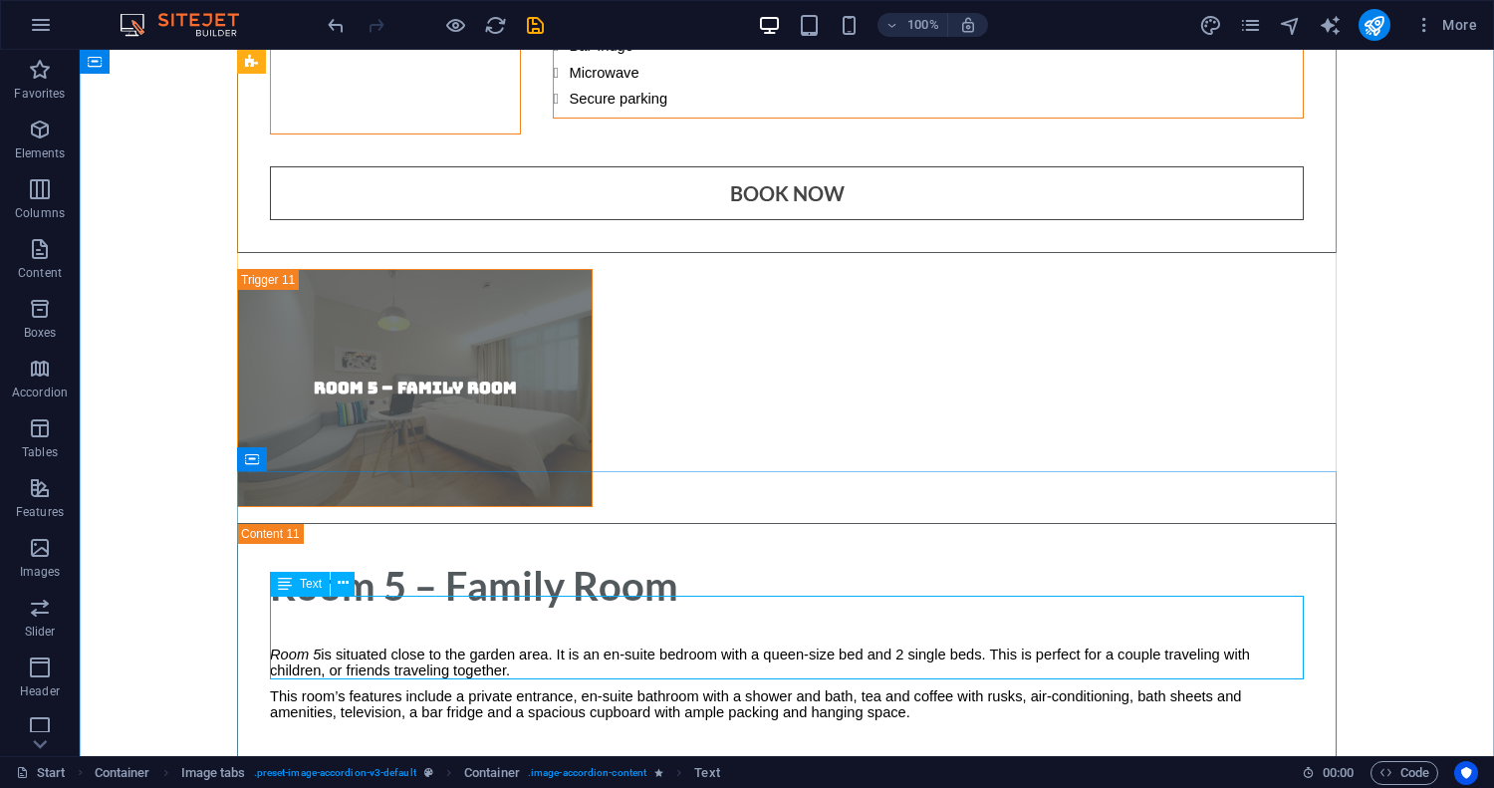
click at [359, 615] on div "Room 9 is situated close to the garden area. It is an en-suite bedroom with a q…" at bounding box center [866, 453] width 1414 height 706
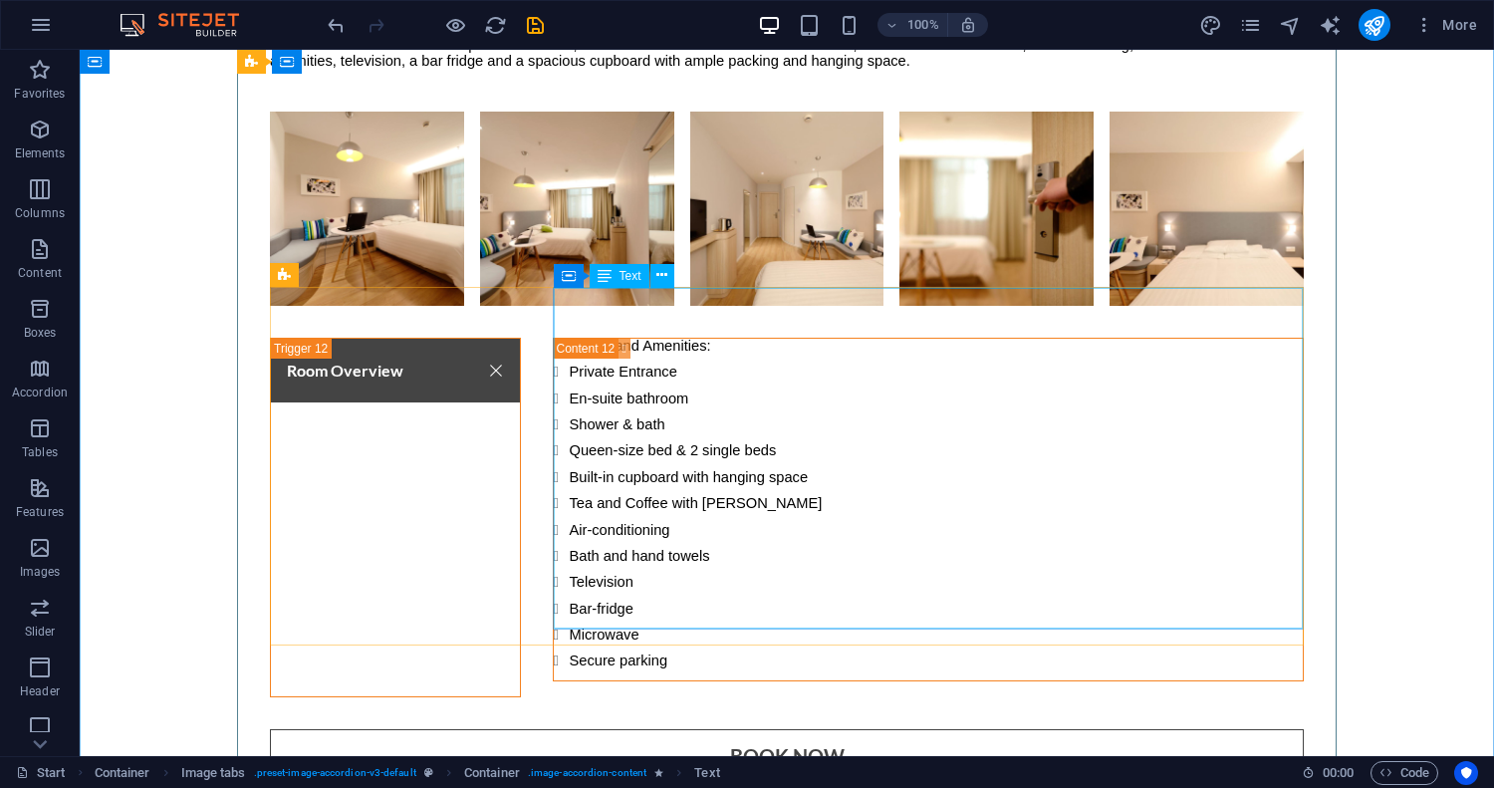
scroll to position [11716, 0]
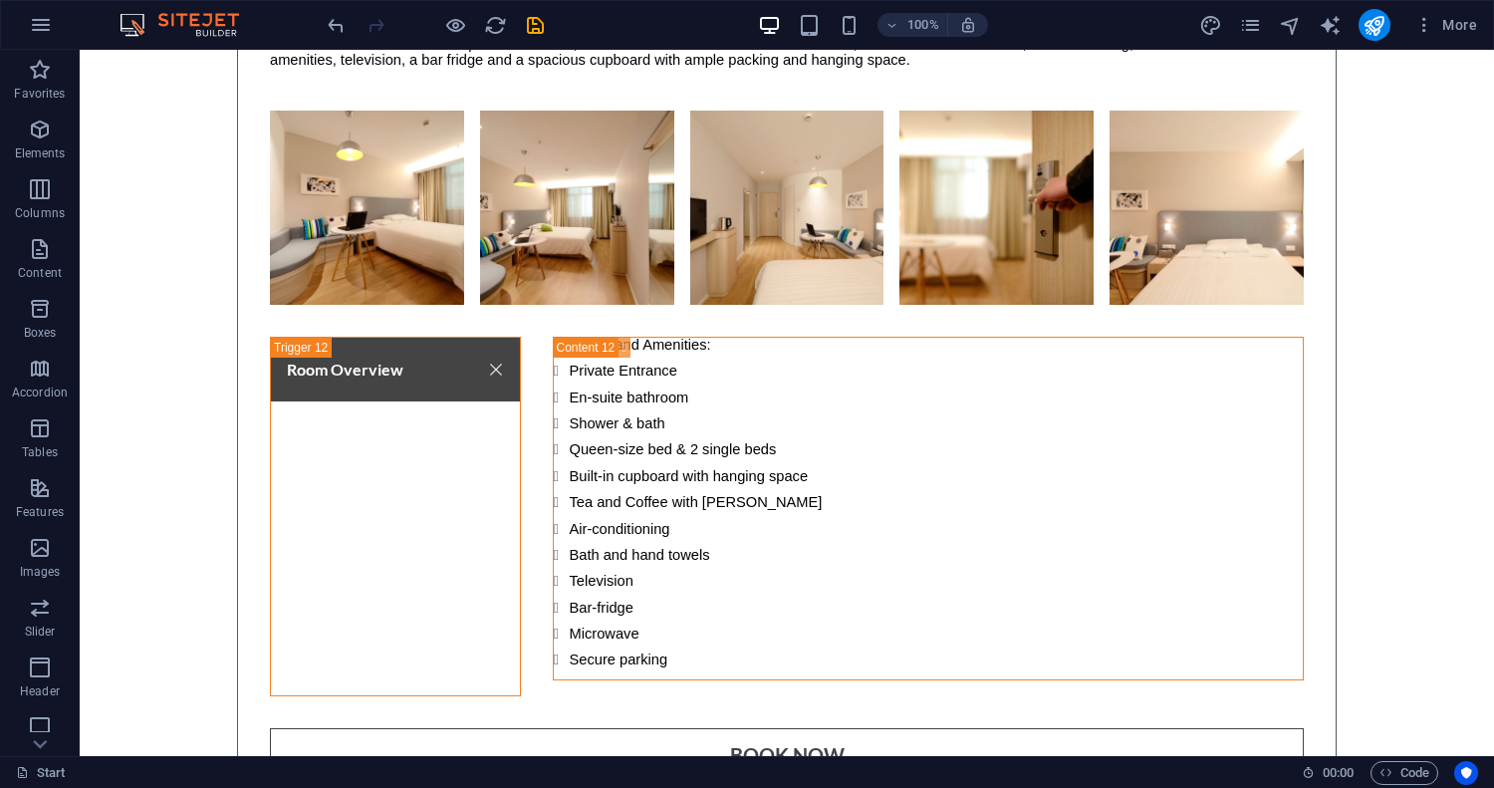
scroll to position [11716, 0]
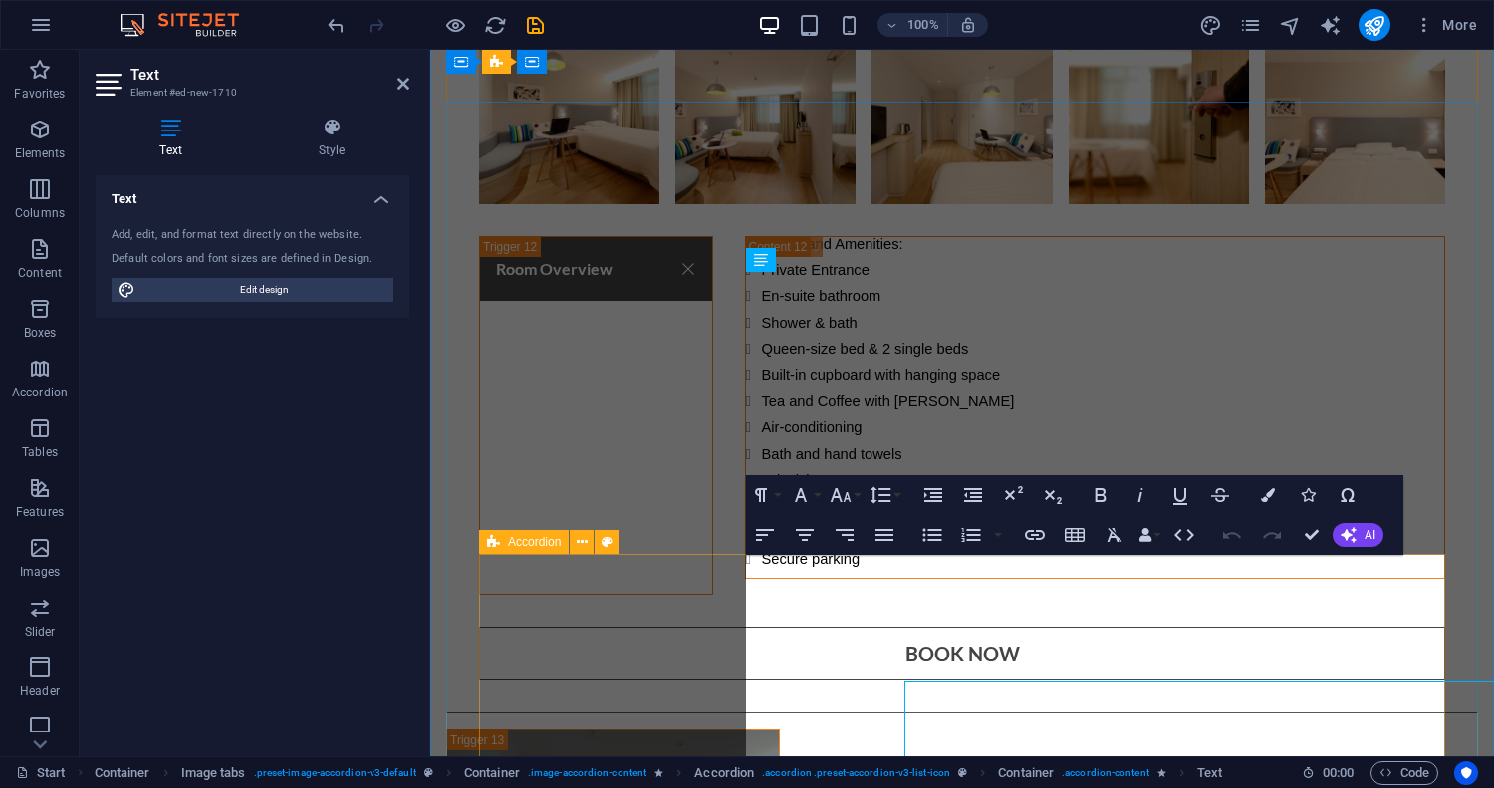
scroll to position [11603, 0]
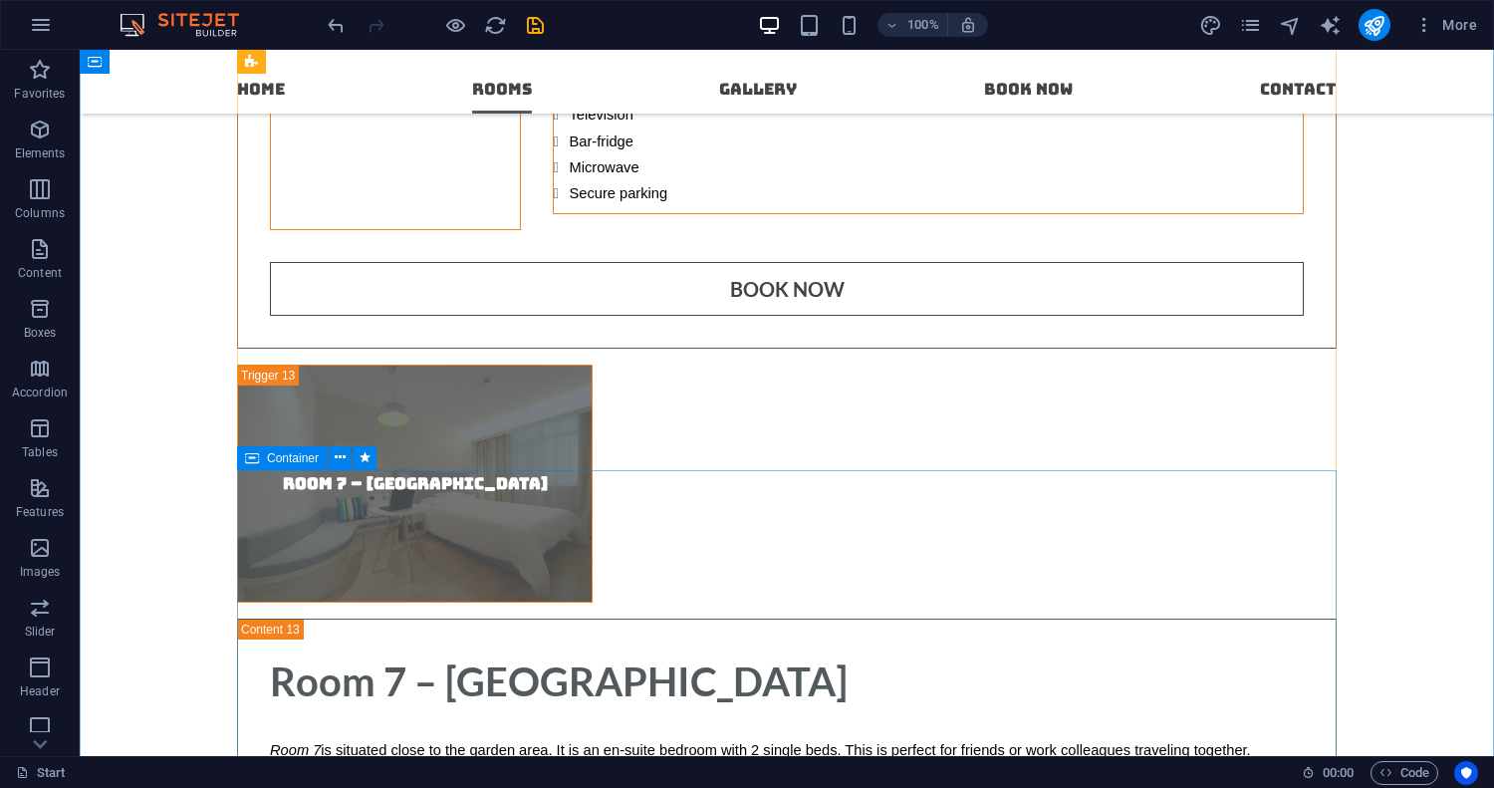
scroll to position [11712, 0]
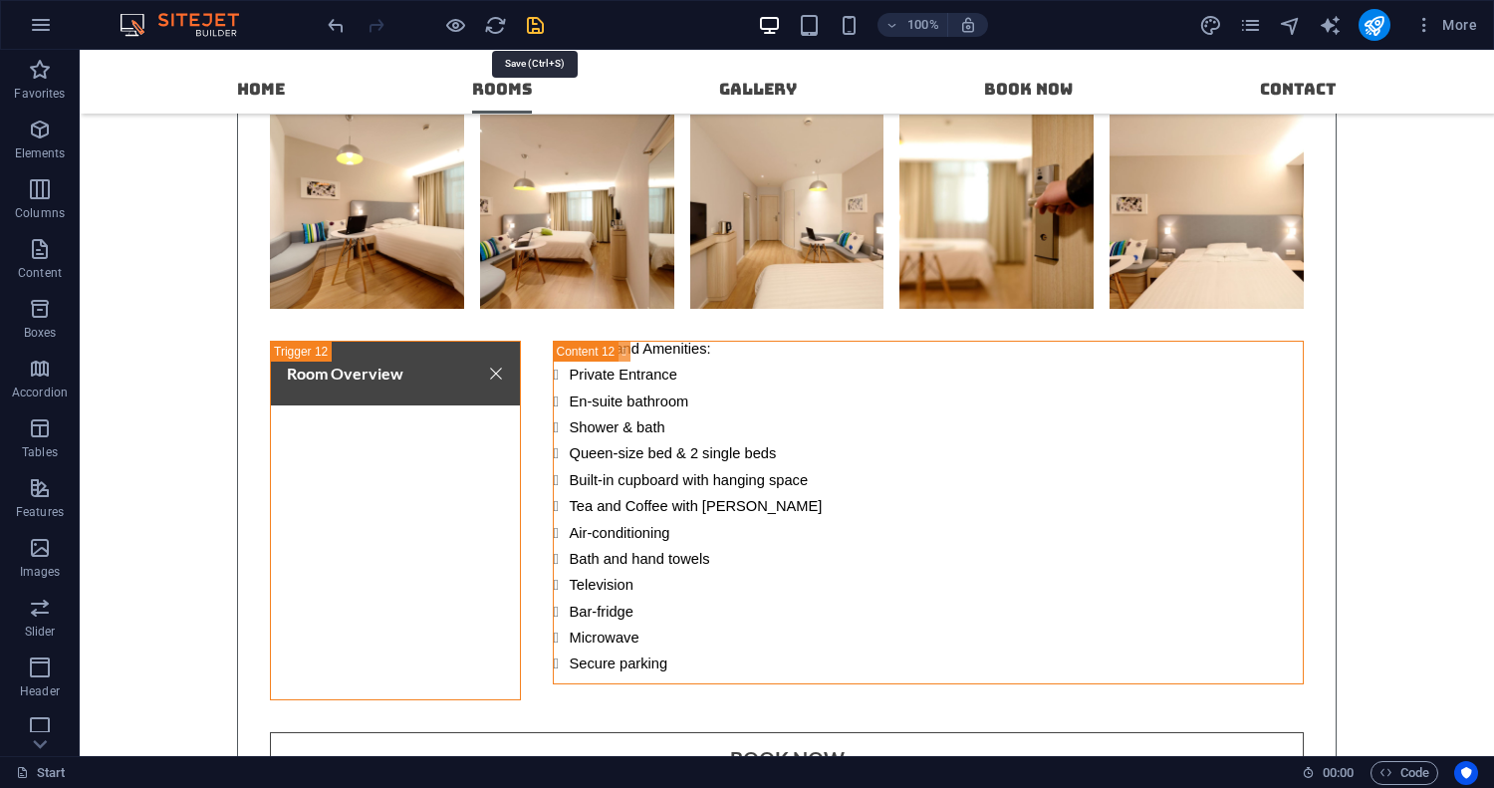
click at [538, 23] on icon "save" at bounding box center [535, 25] width 23 height 23
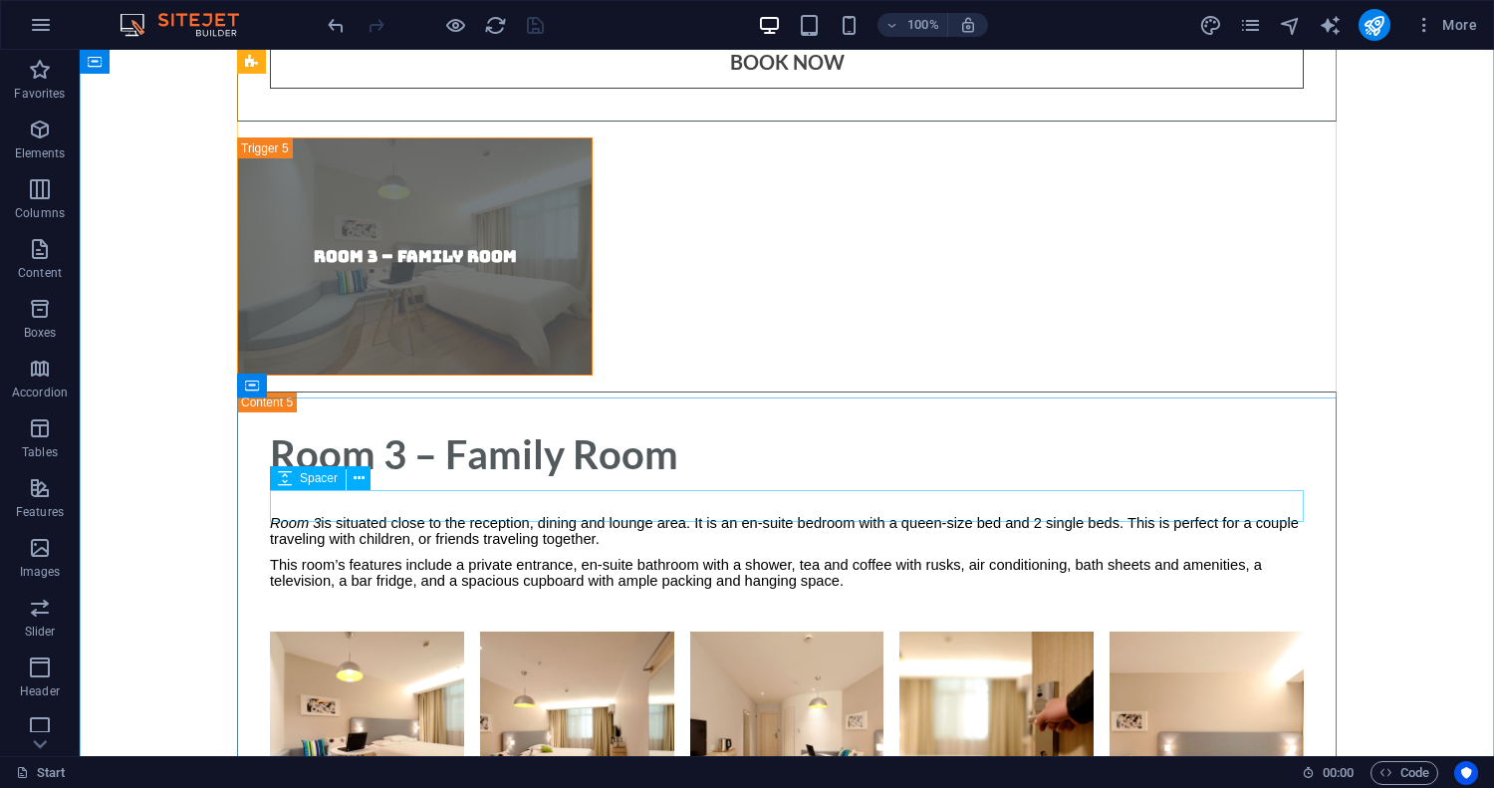
scroll to position [7601, 0]
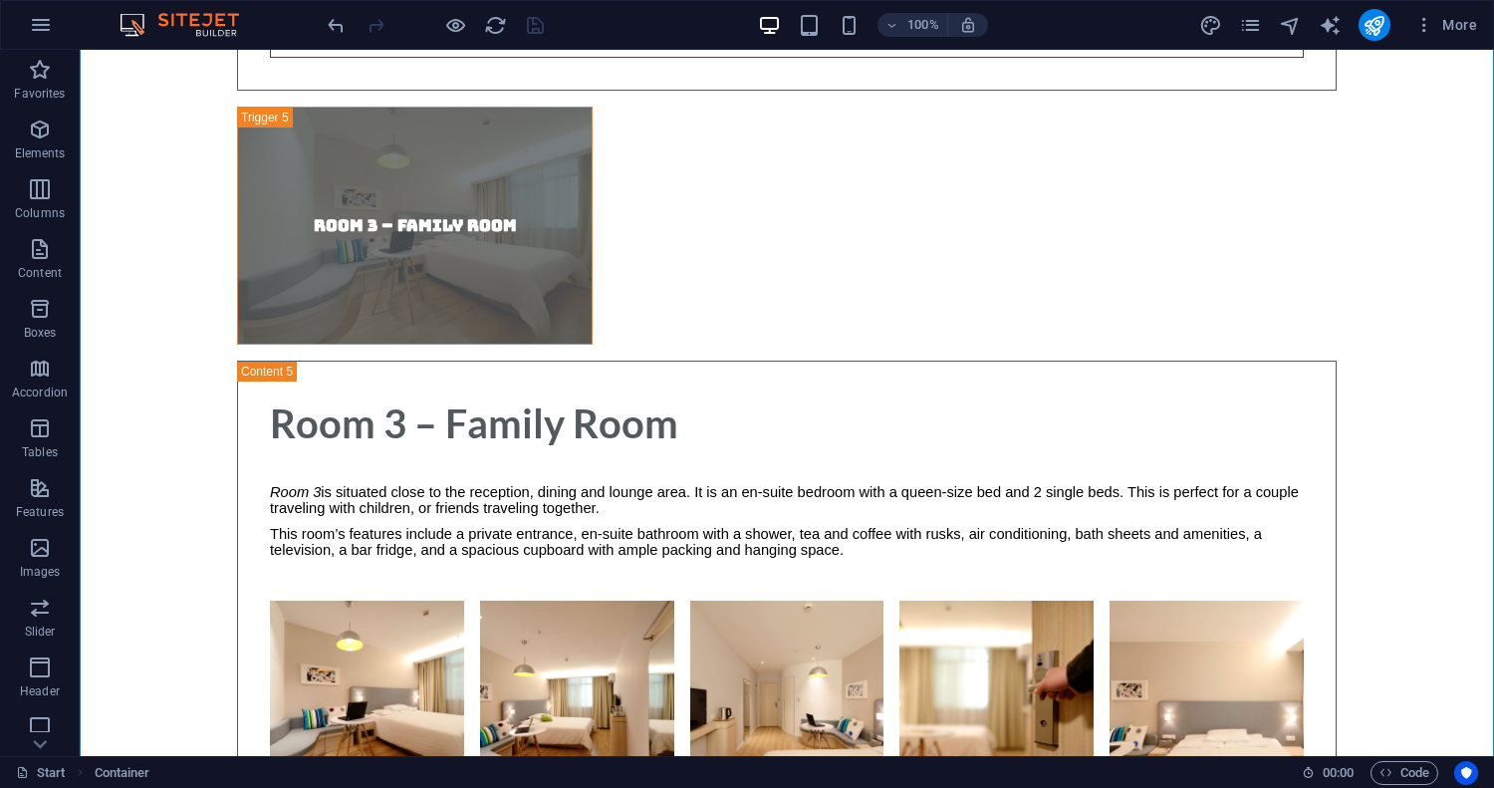
drag, startPoint x: 343, startPoint y: 363, endPoint x: 286, endPoint y: 305, distance: 81.0
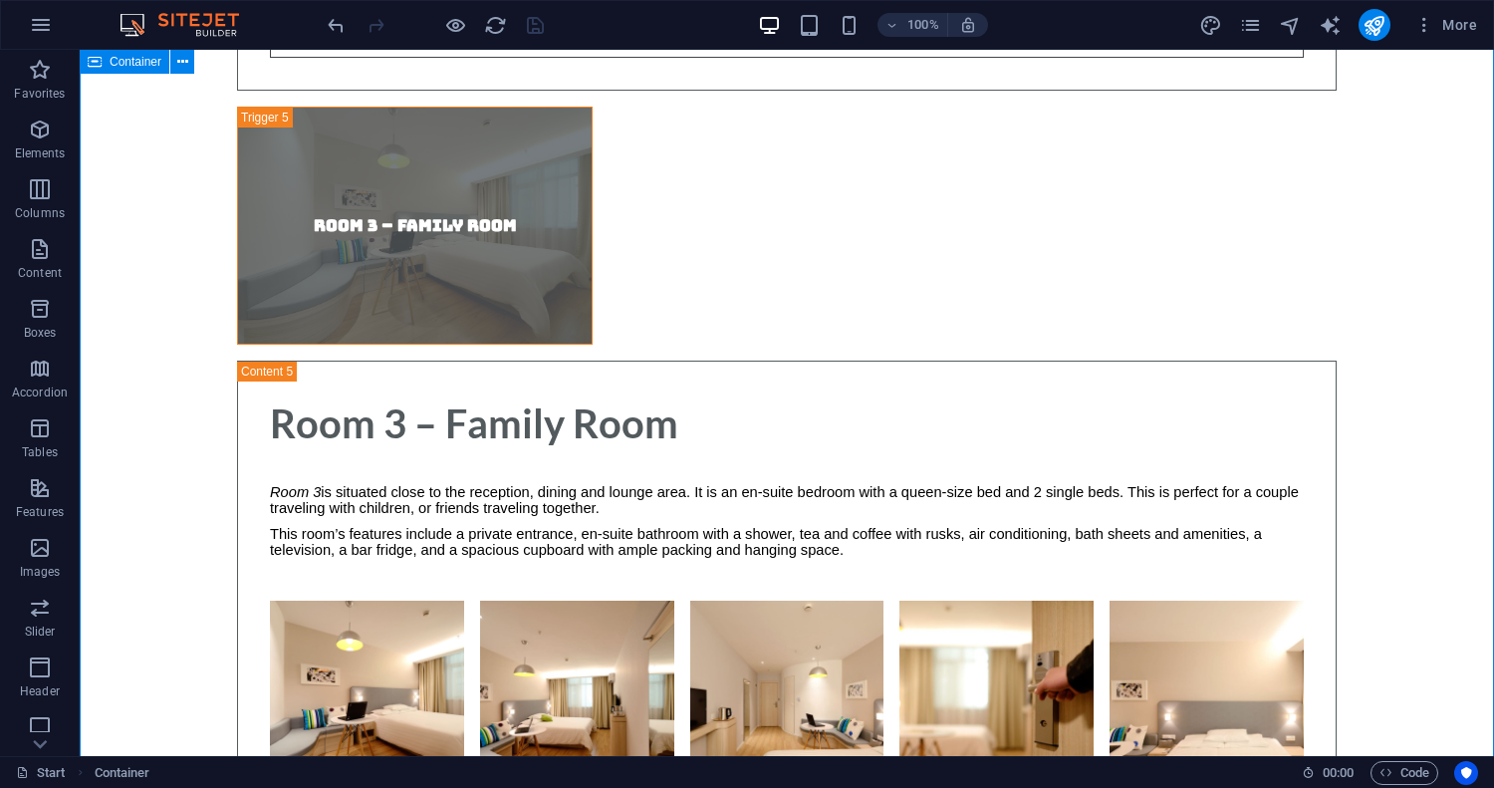
click at [47, 27] on icon "button" at bounding box center [41, 25] width 24 height 24
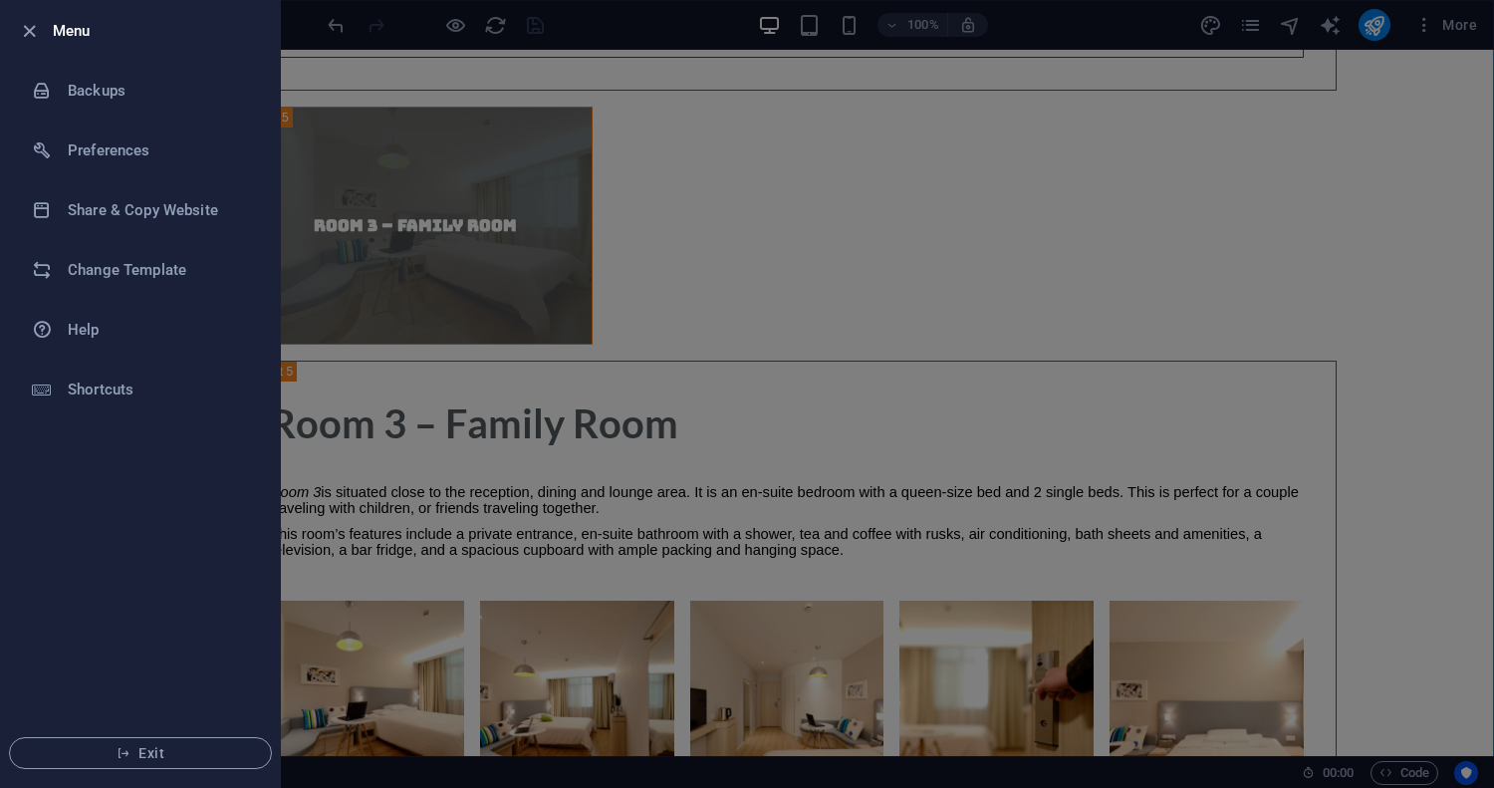
click at [47, 27] on div at bounding box center [35, 31] width 36 height 24
click at [27, 32] on icon "button" at bounding box center [29, 31] width 23 height 23
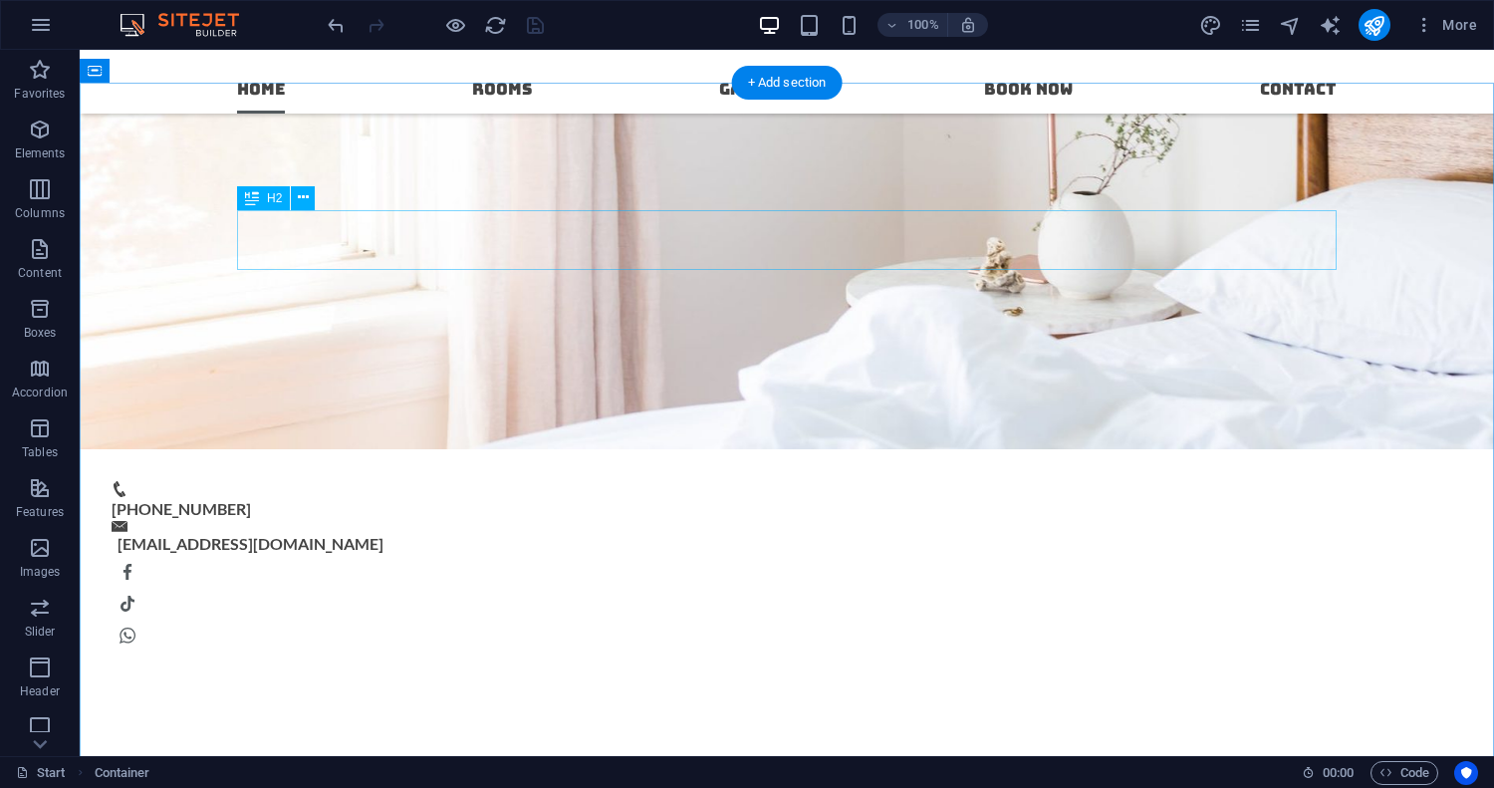
scroll to position [0, 0]
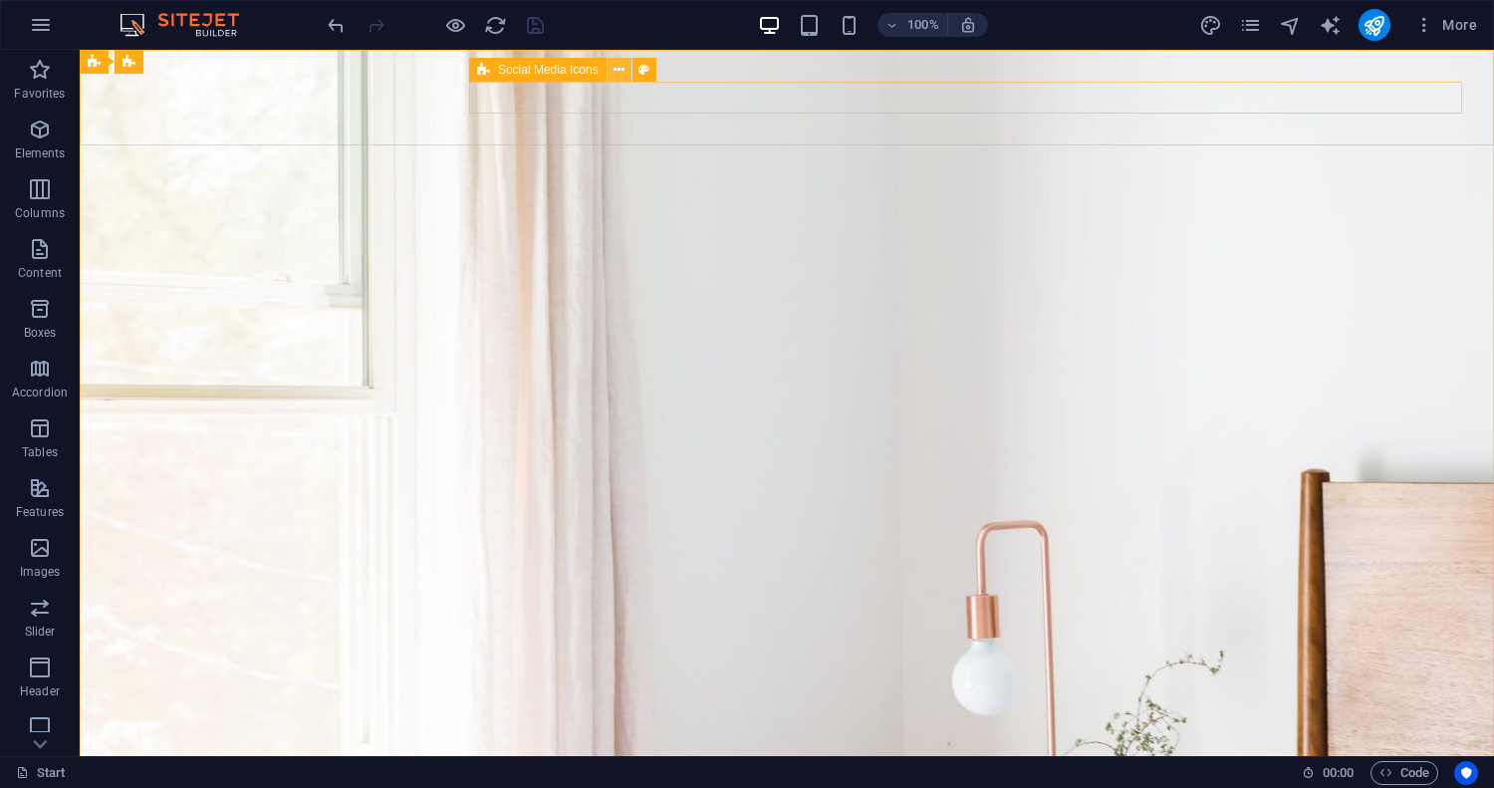
click at [622, 71] on icon at bounding box center [619, 70] width 11 height 21
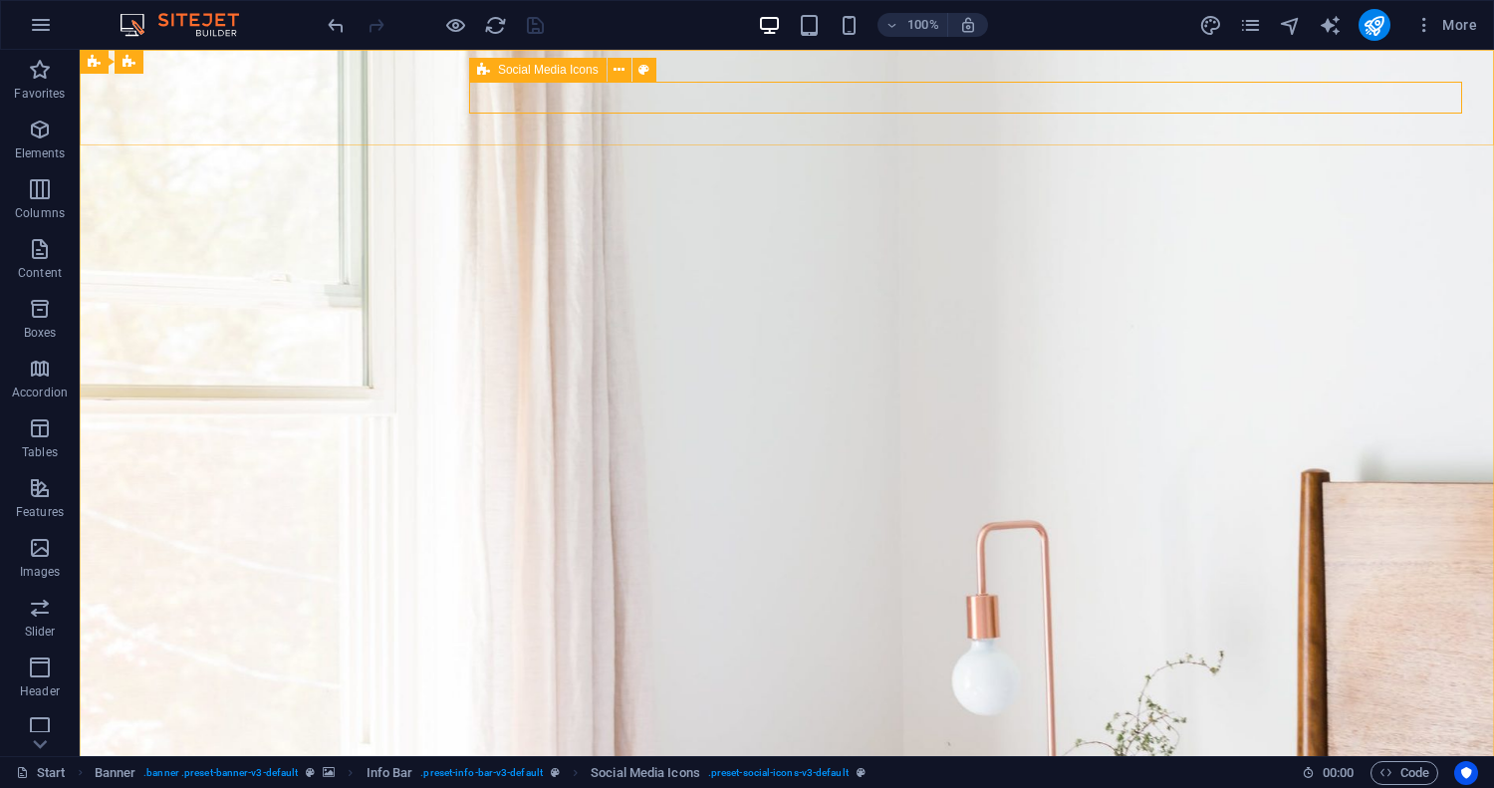
click at [554, 70] on span "Social Media Icons" at bounding box center [548, 70] width 101 height 12
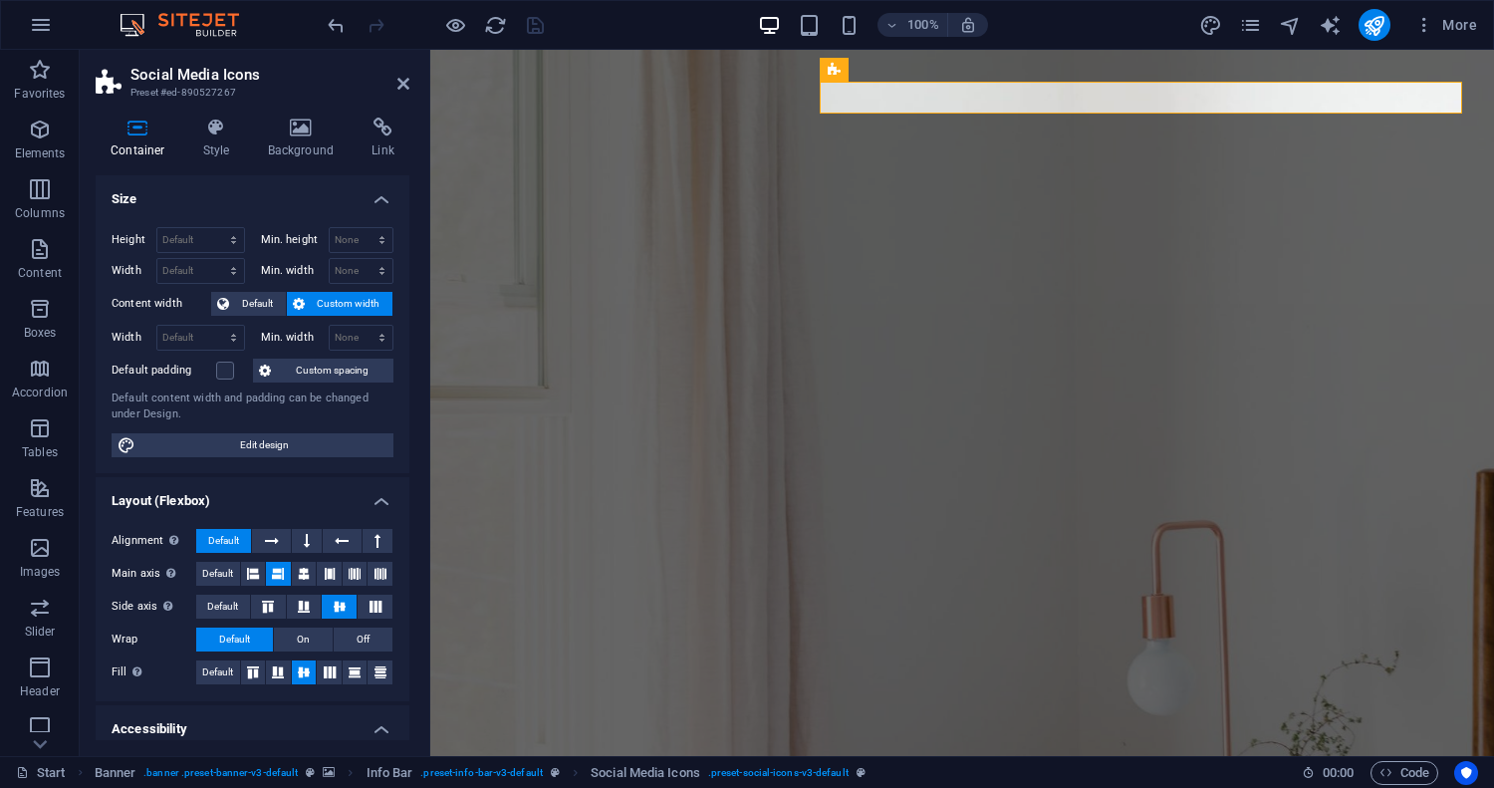
click at [375, 201] on h4 "Size" at bounding box center [253, 193] width 314 height 36
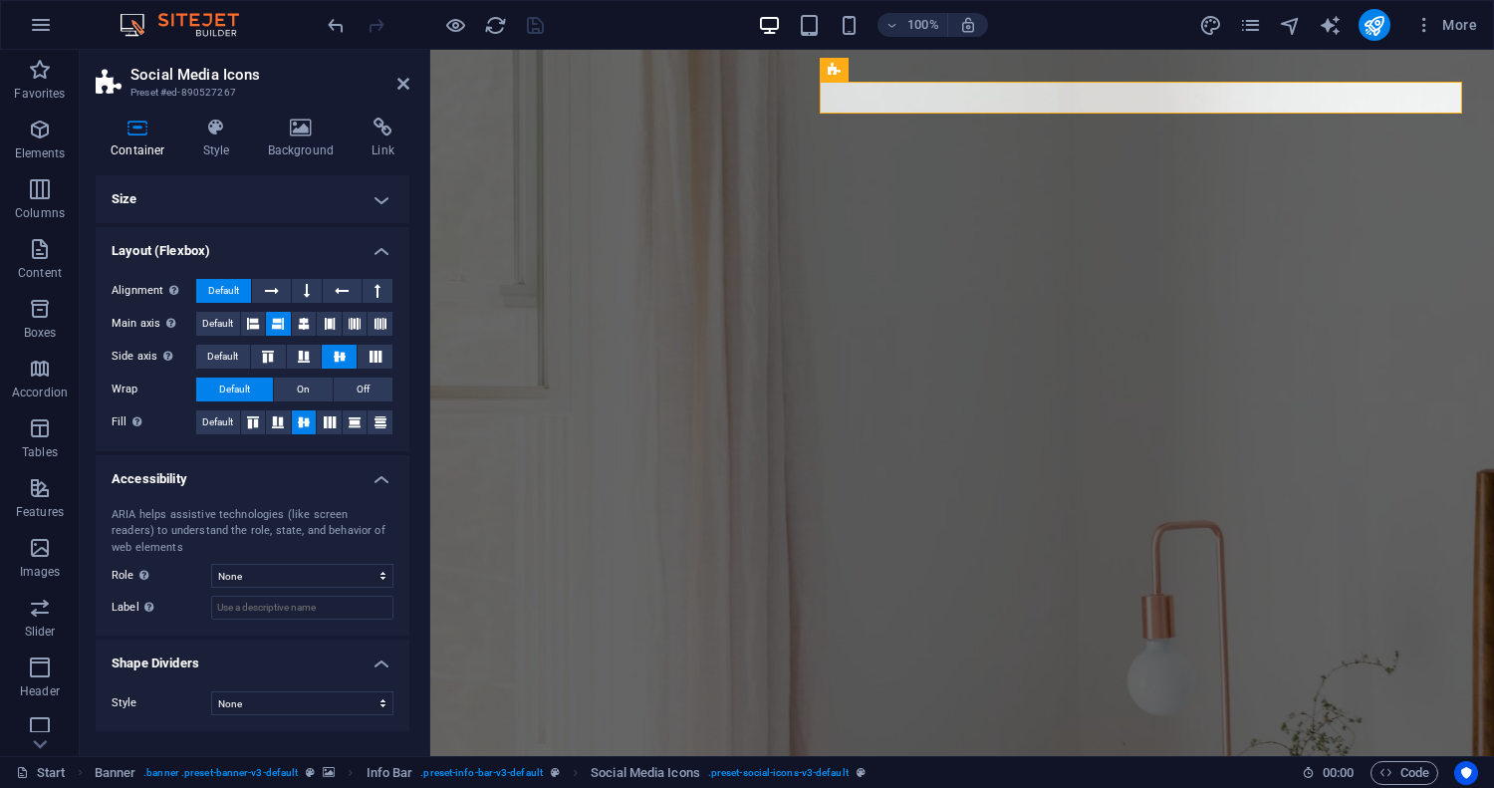
click at [383, 255] on h4 "Layout (Flexbox)" at bounding box center [253, 245] width 314 height 36
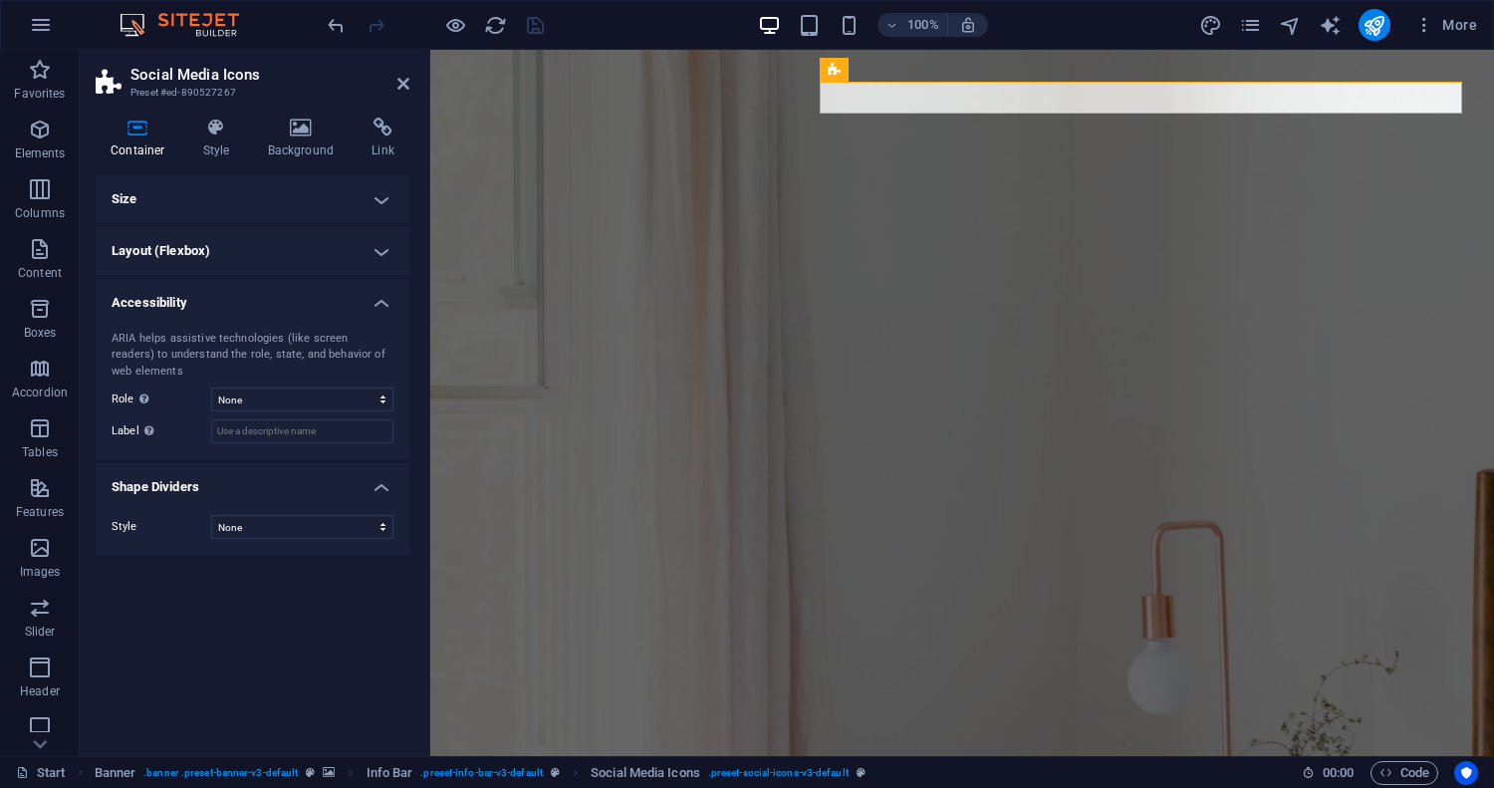
click at [386, 302] on h4 "Accessibility" at bounding box center [253, 297] width 314 height 36
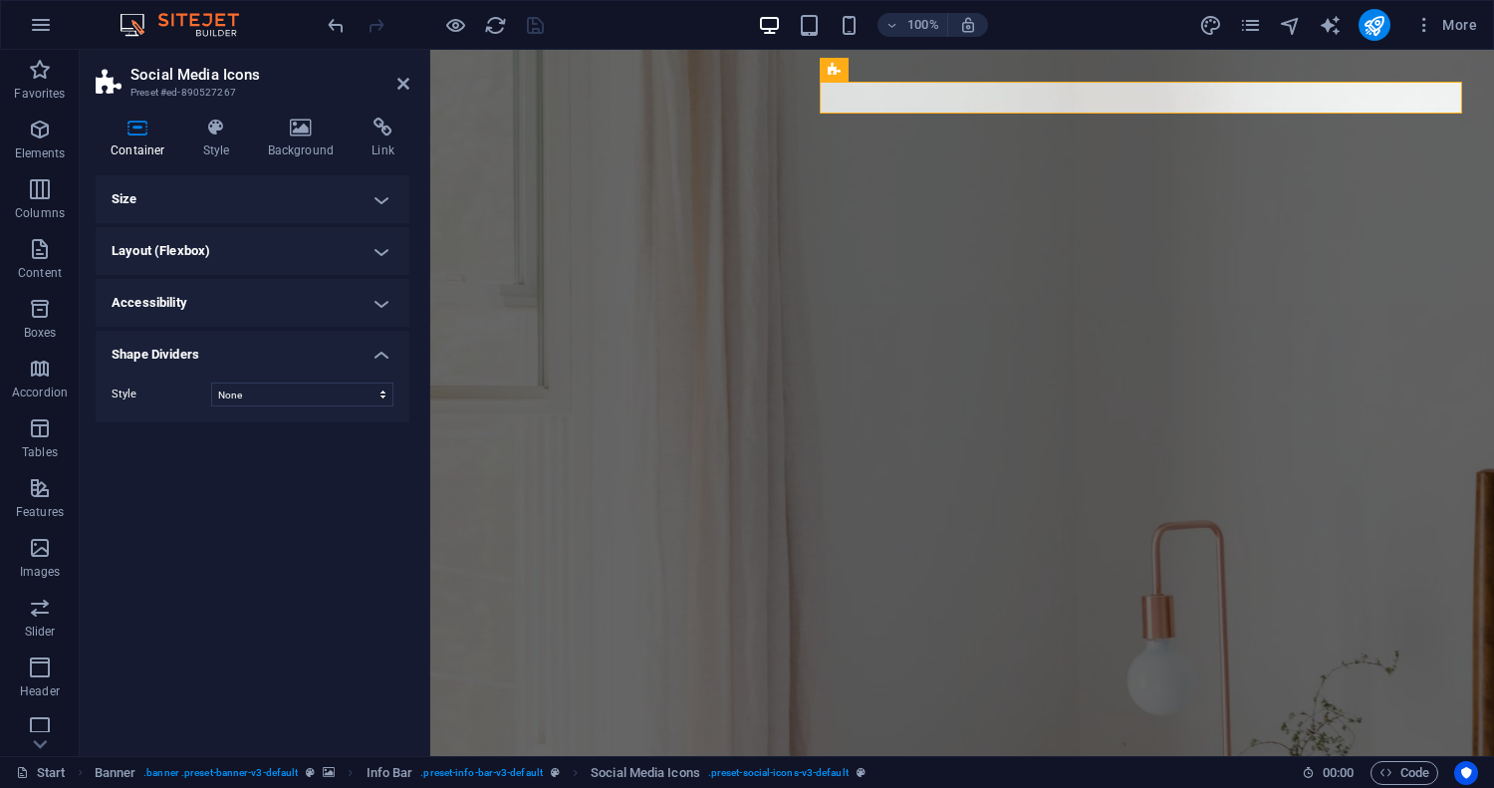
click at [383, 351] on h4 "Shape Dividers" at bounding box center [253, 349] width 314 height 36
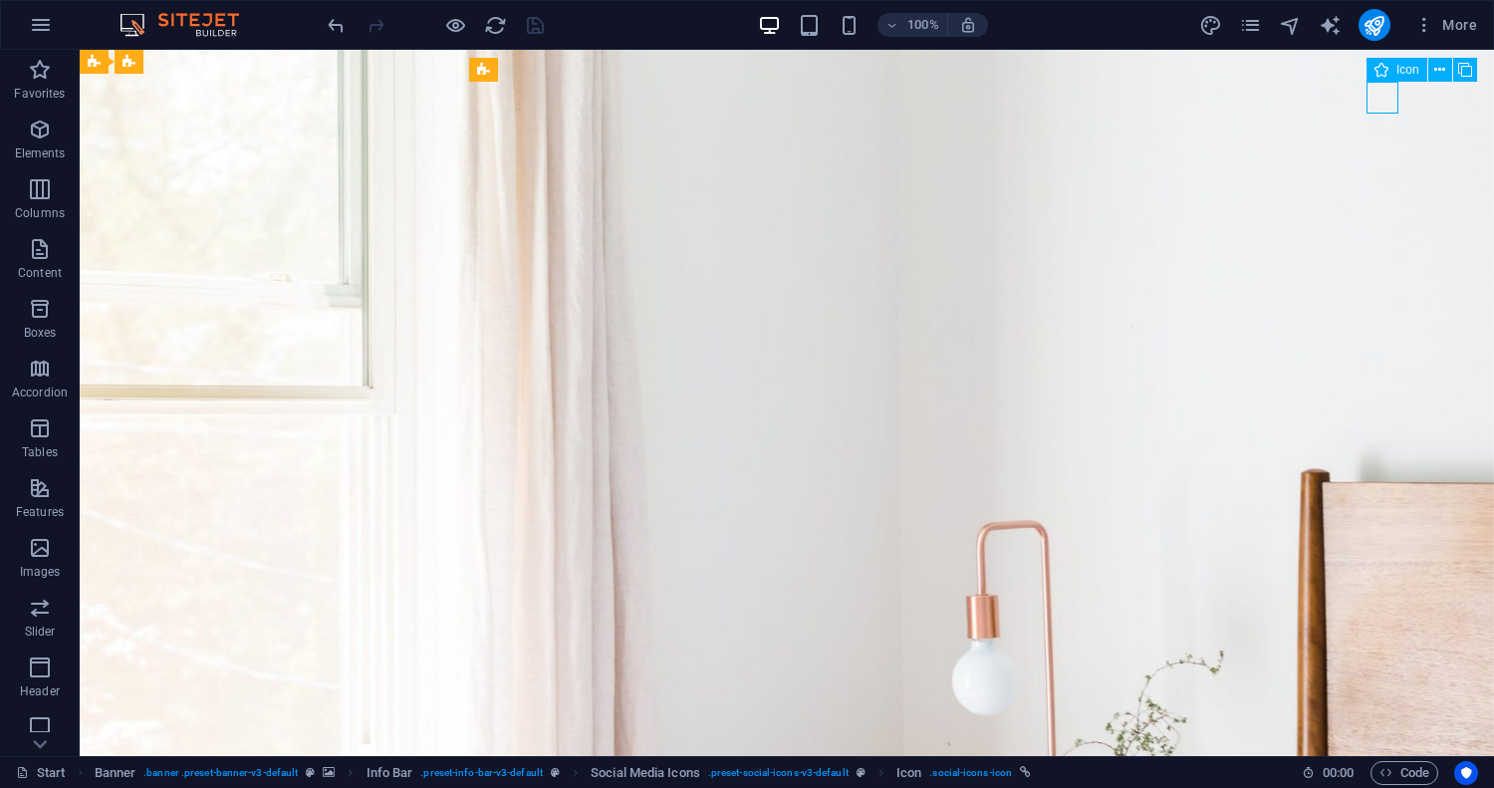
select select "xMidYMid"
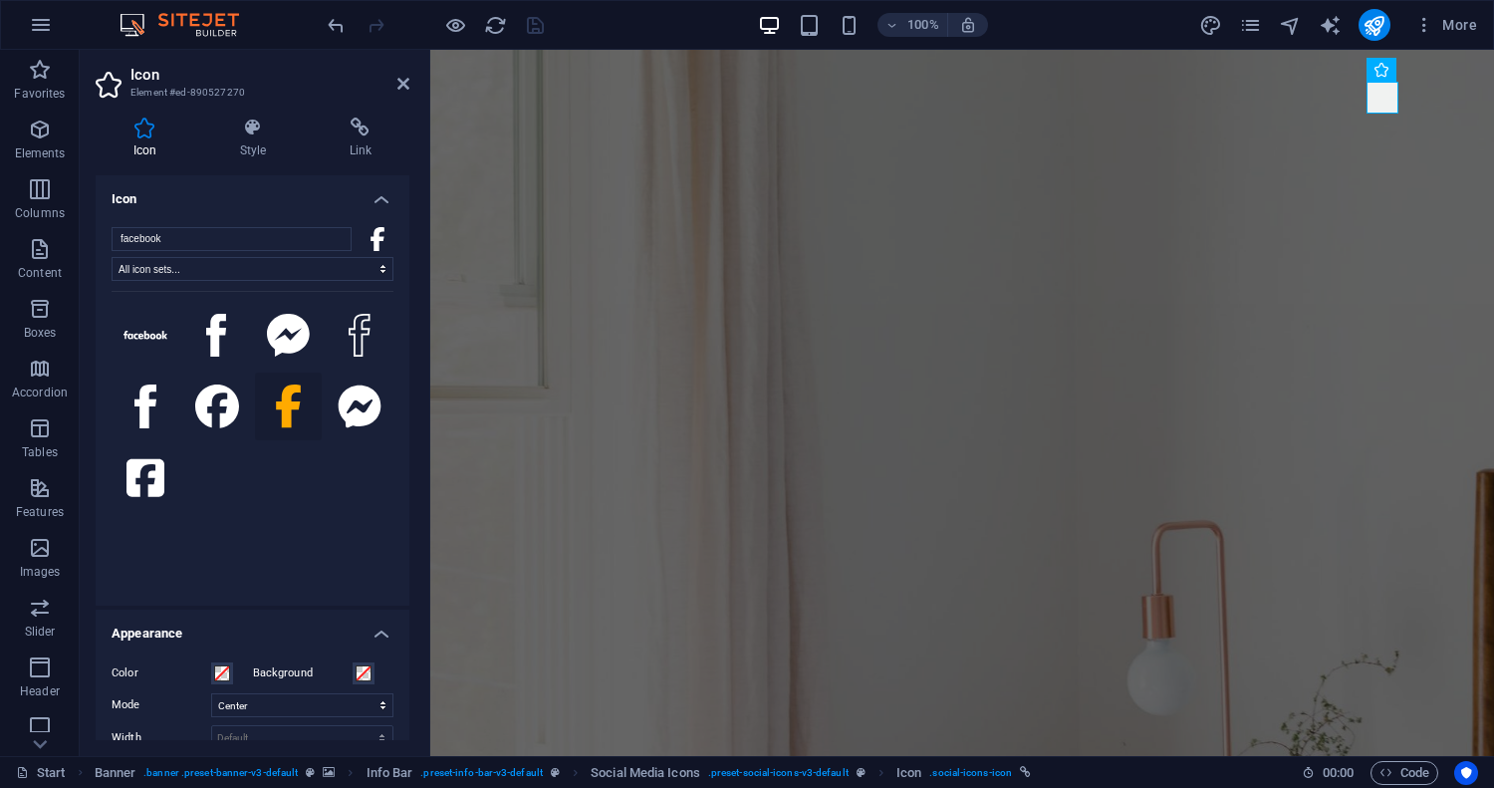
click at [377, 194] on h4 "Icon" at bounding box center [253, 193] width 314 height 36
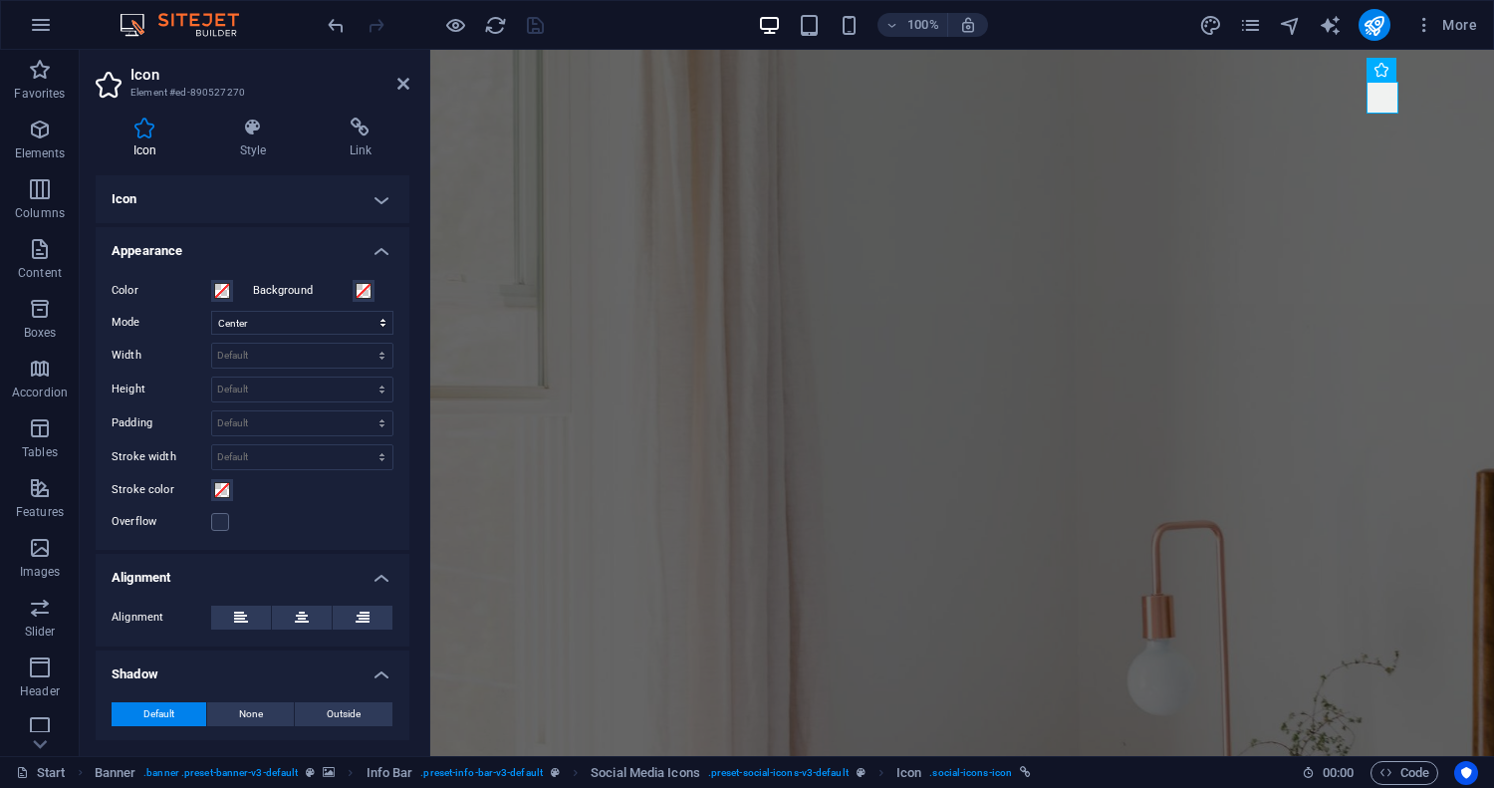
click at [374, 249] on h4 "Appearance" at bounding box center [253, 245] width 314 height 36
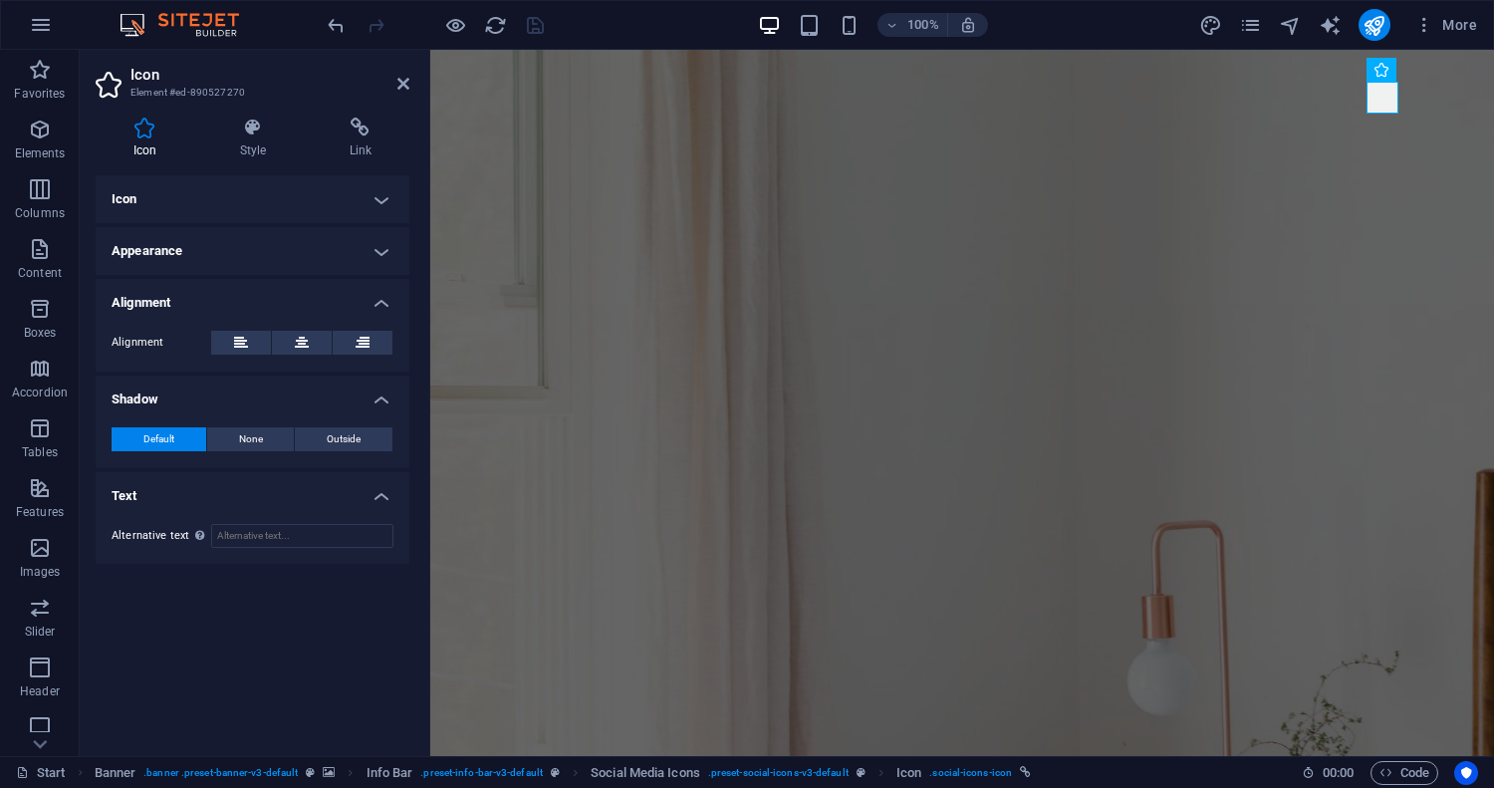
click at [383, 299] on h4 "Alignment" at bounding box center [253, 297] width 314 height 36
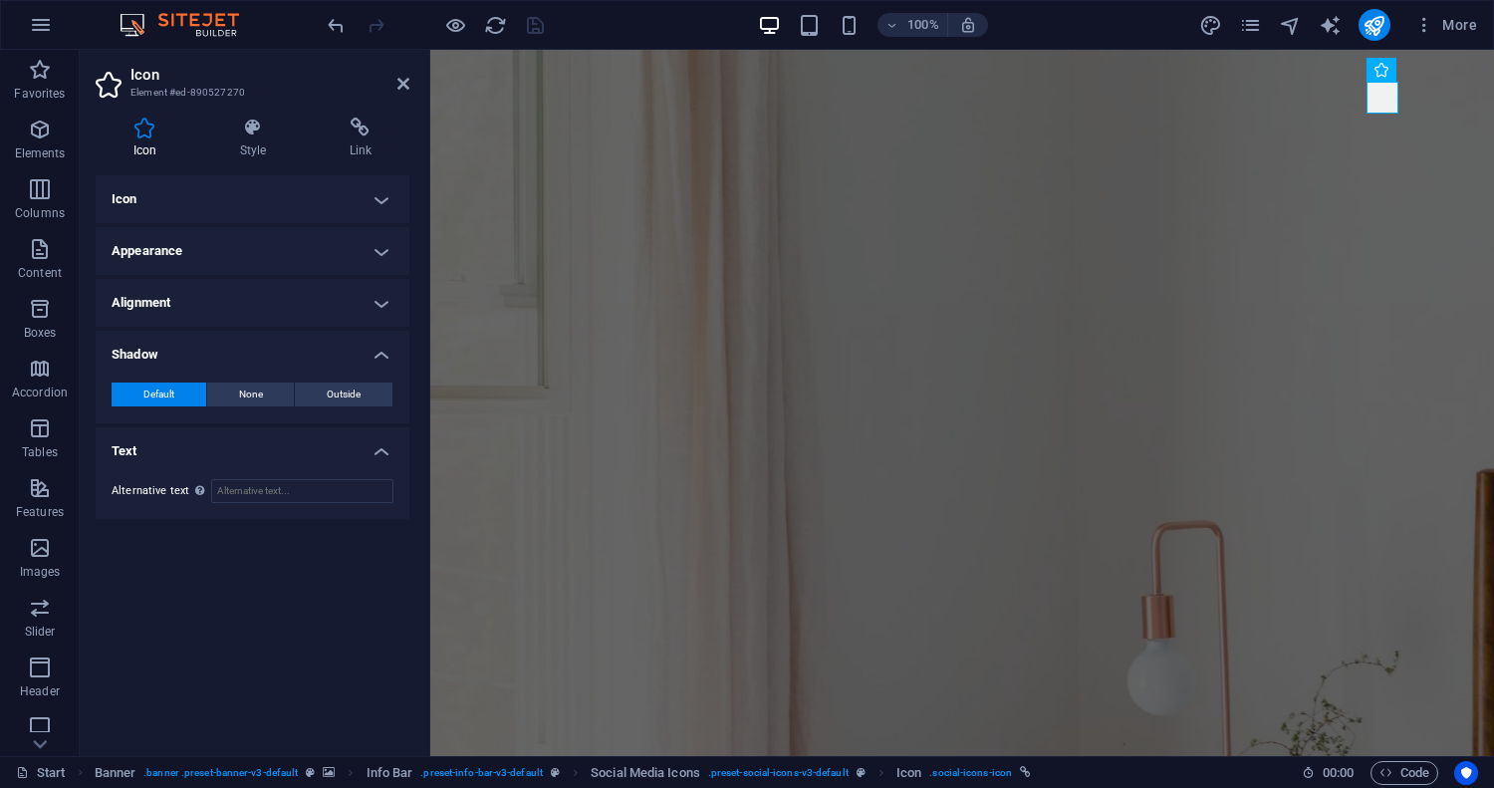
click at [377, 351] on h4 "Shadow" at bounding box center [253, 349] width 314 height 36
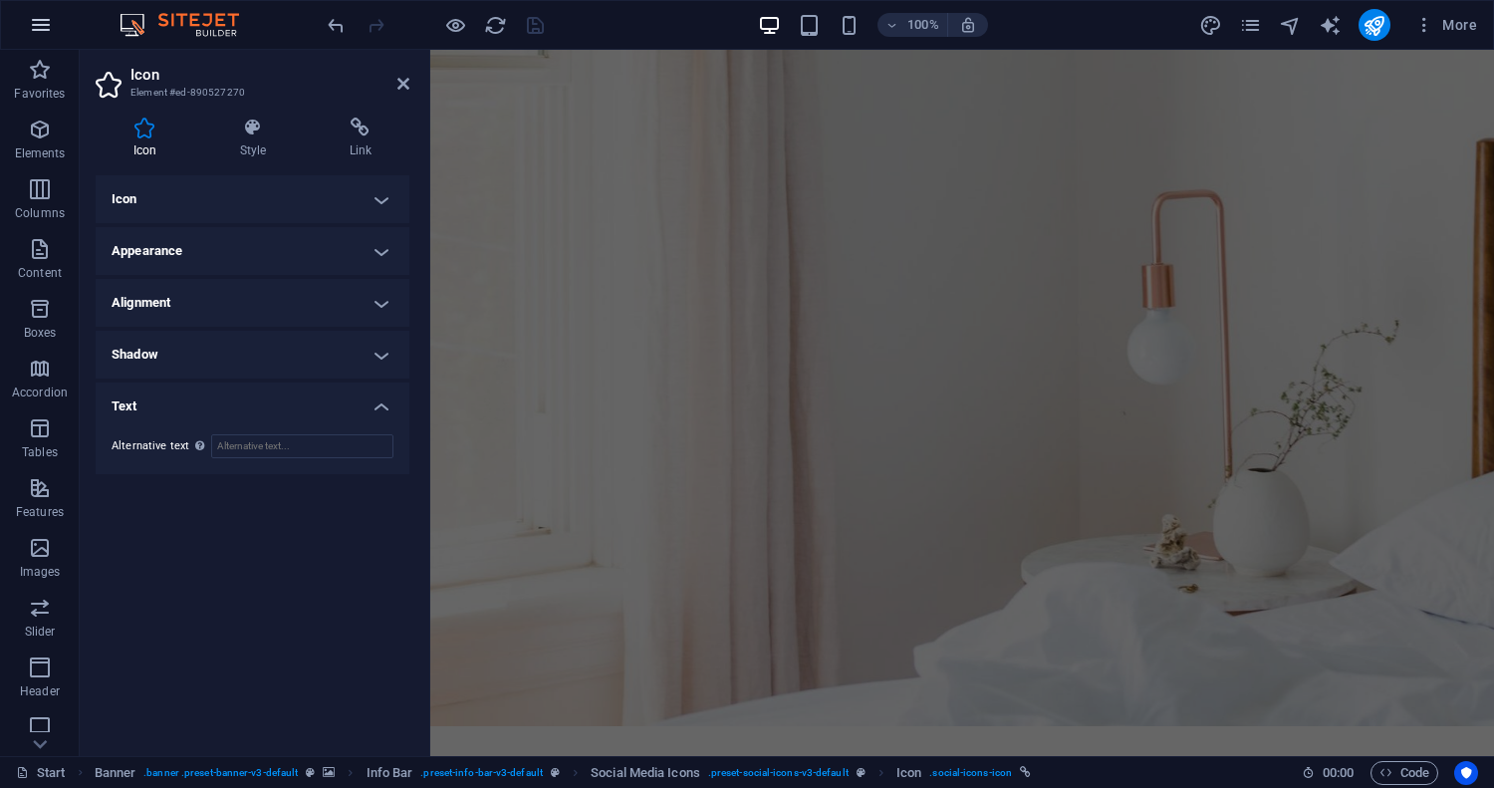
click at [42, 23] on icon "button" at bounding box center [41, 25] width 24 height 24
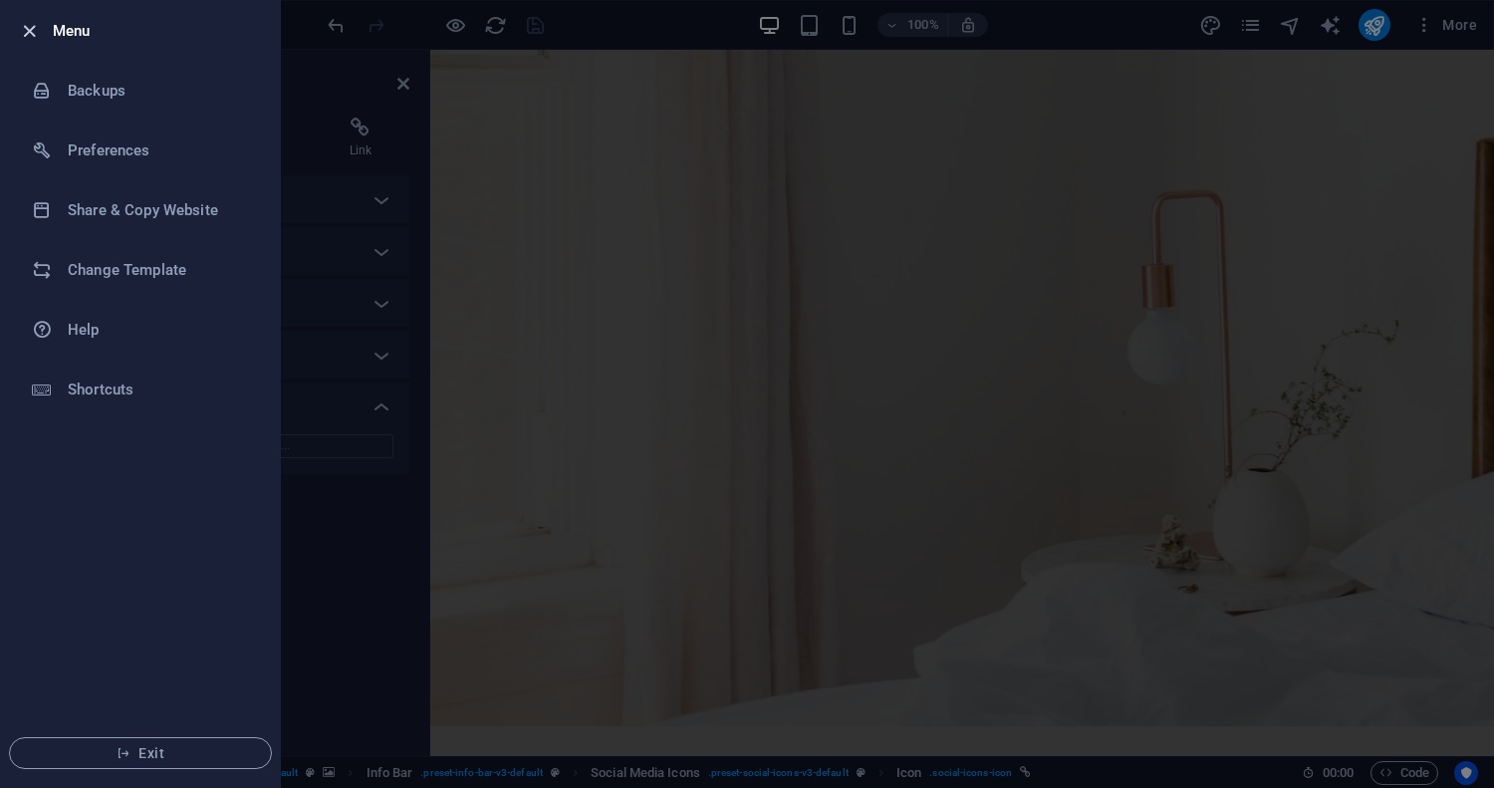
click at [30, 34] on icon "button" at bounding box center [29, 31] width 23 height 23
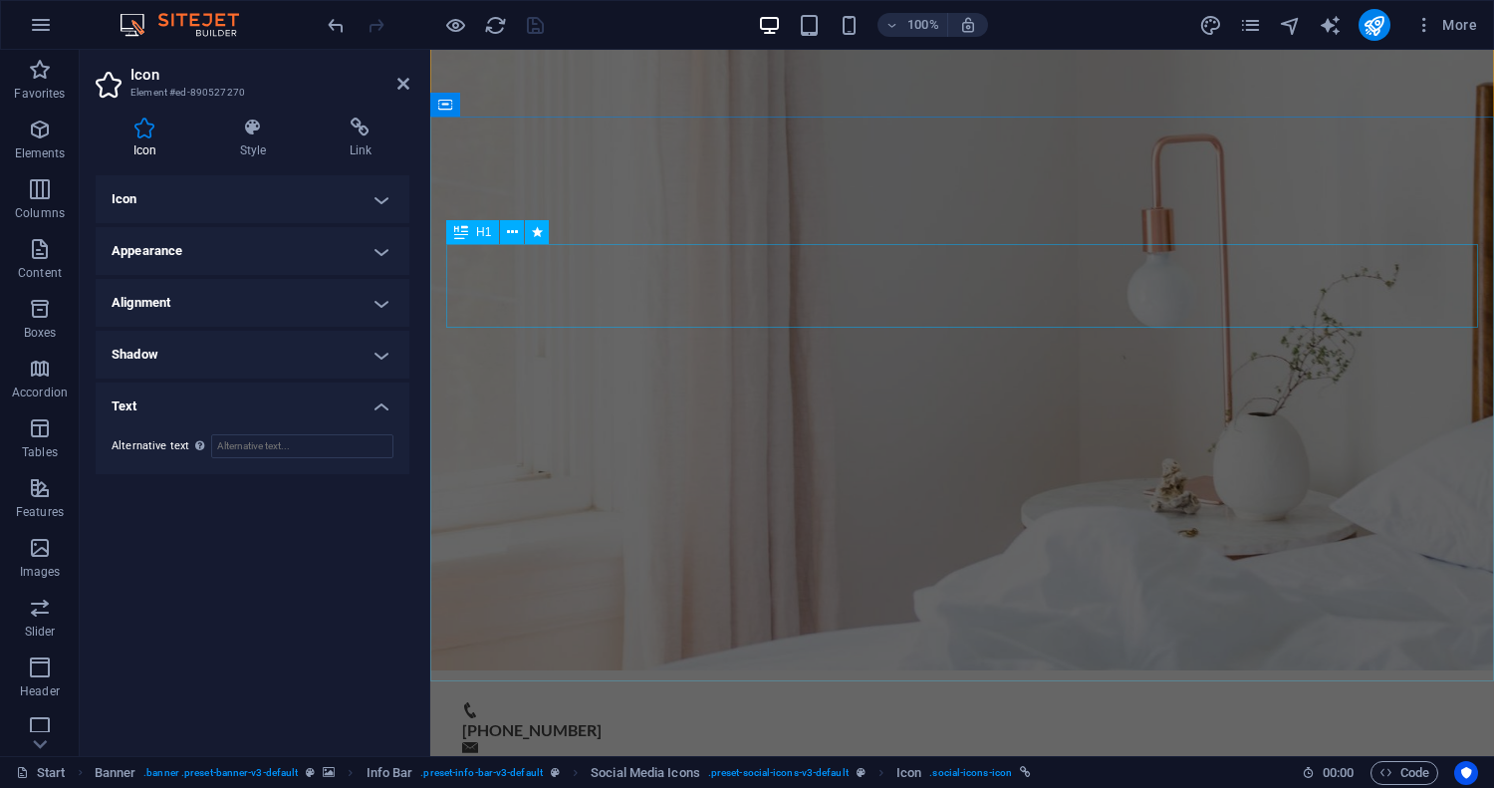
scroll to position [392, 0]
click at [1372, 23] on icon "publish" at bounding box center [1373, 25] width 23 height 23
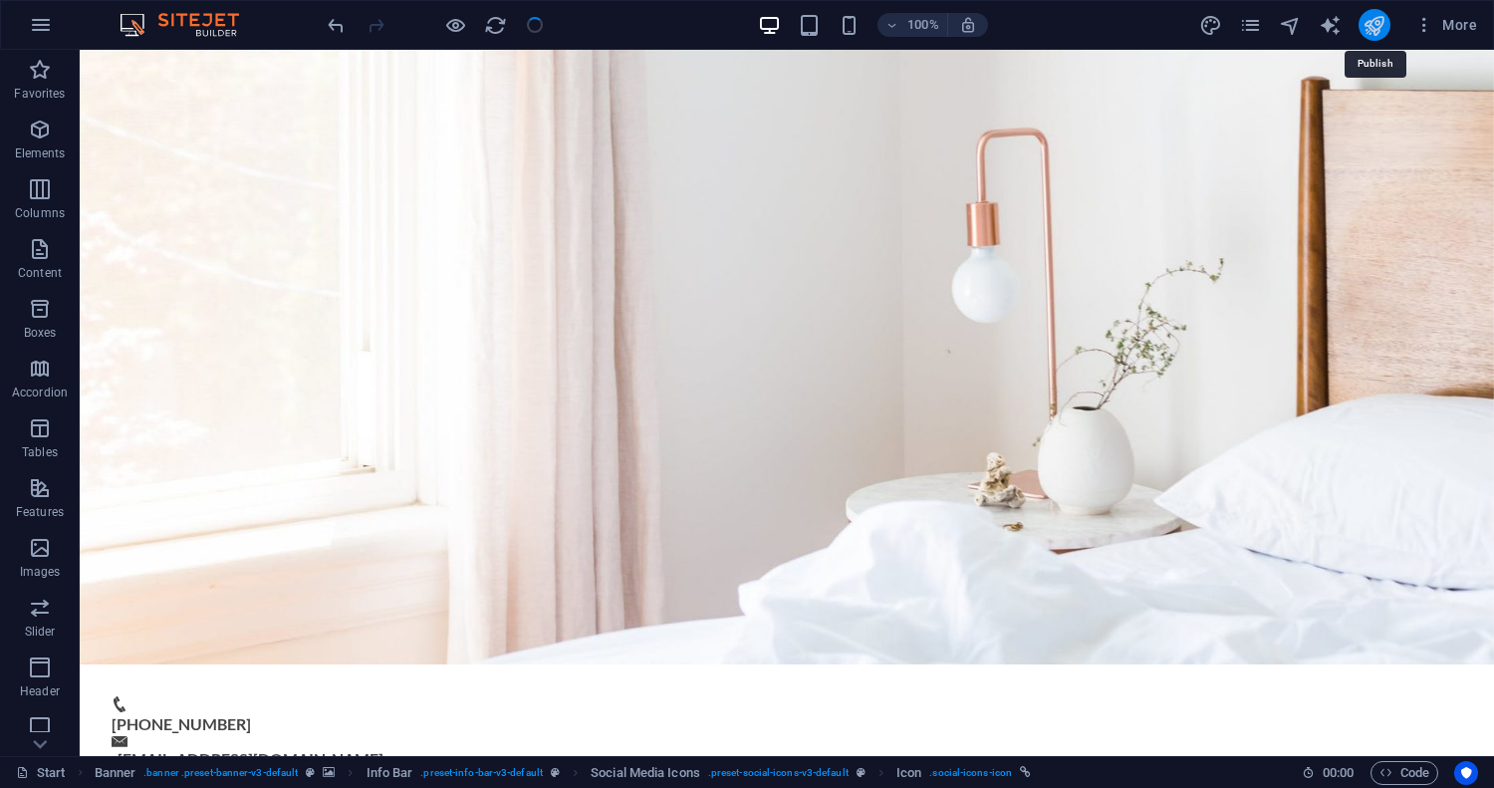
scroll to position [0, 0]
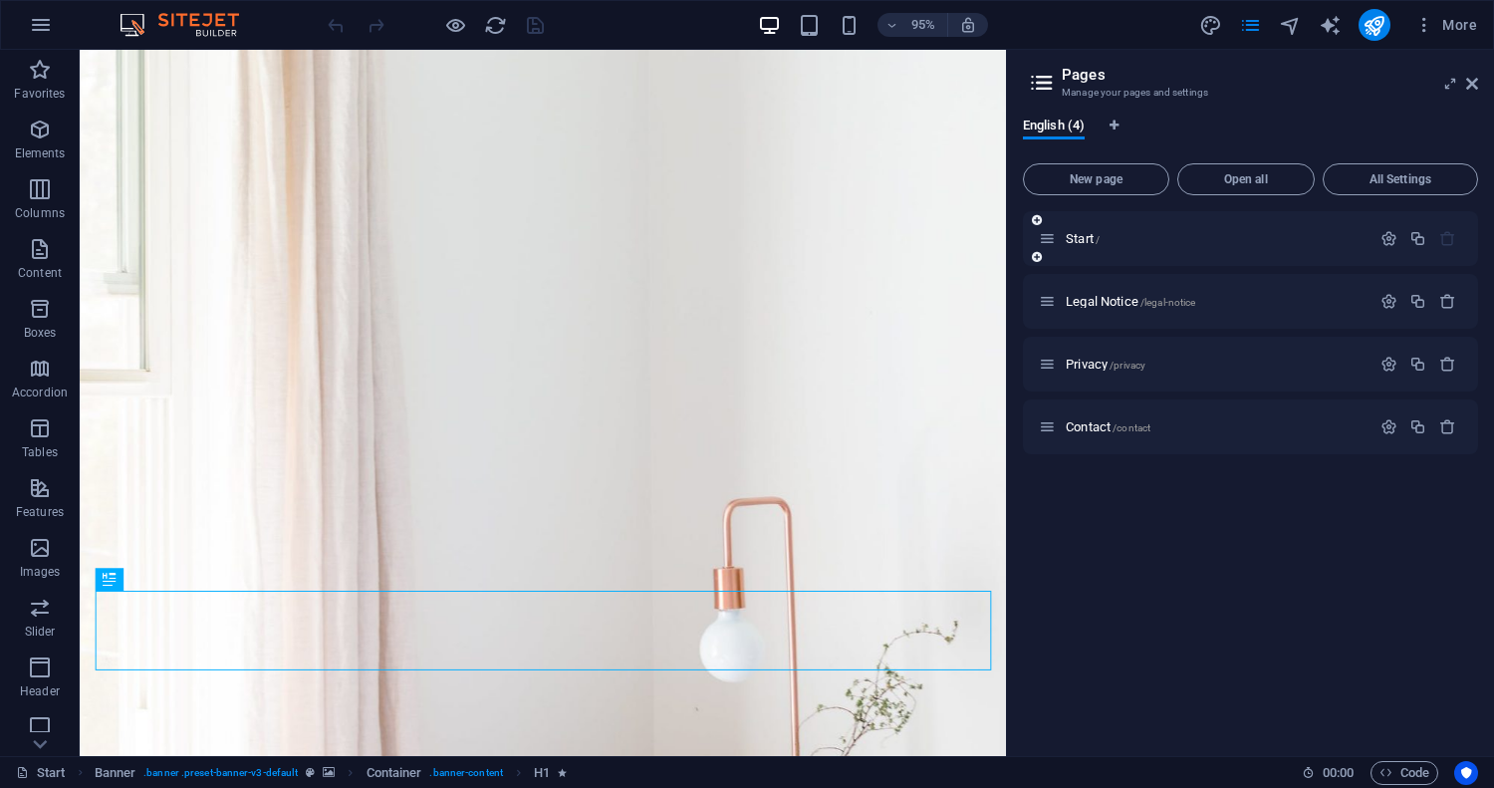
click at [1196, 241] on p "Start /" at bounding box center [1215, 238] width 299 height 13
click at [29, 145] on p "Elements" at bounding box center [40, 153] width 51 height 16
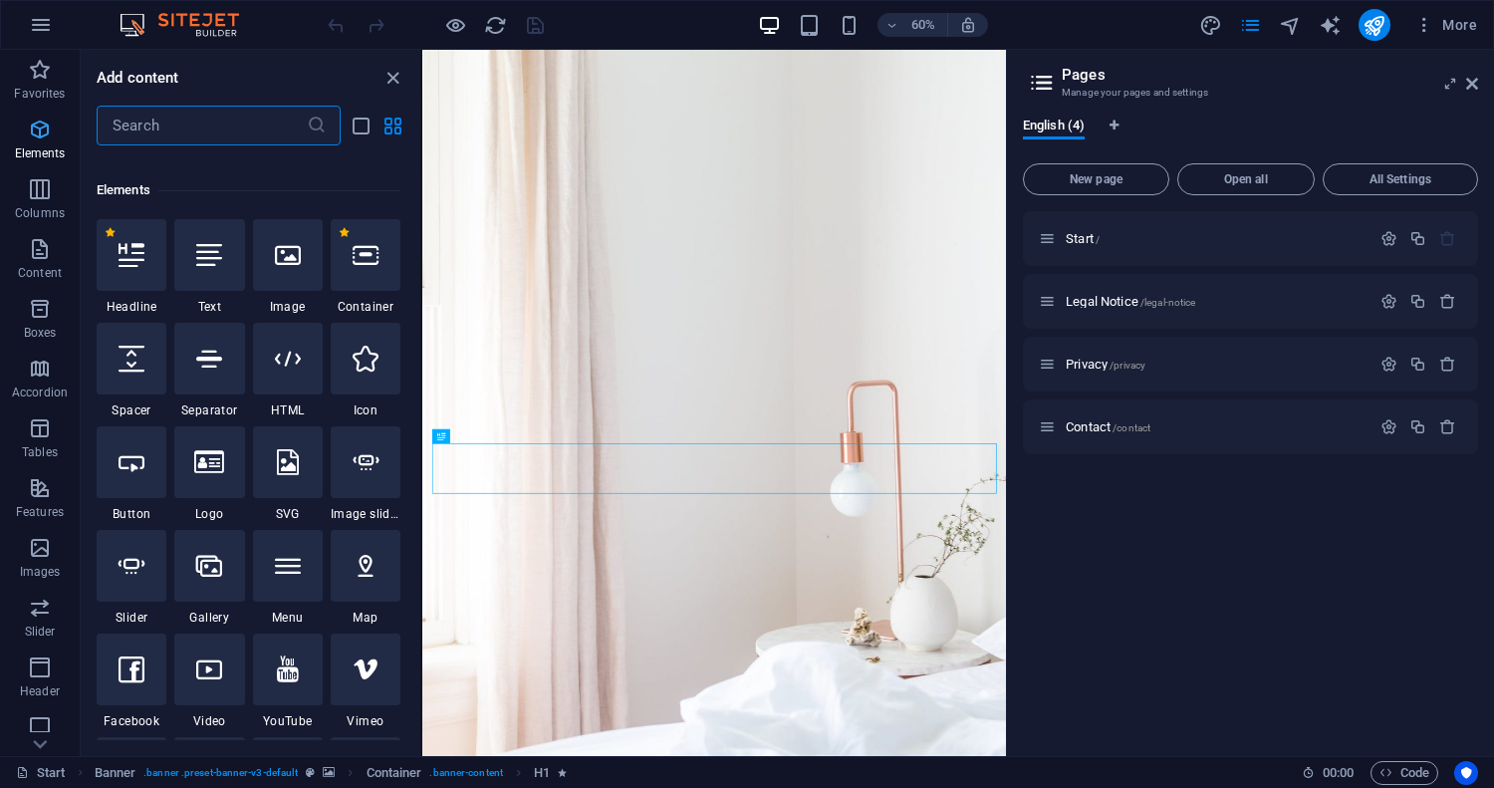
scroll to position [212, 0]
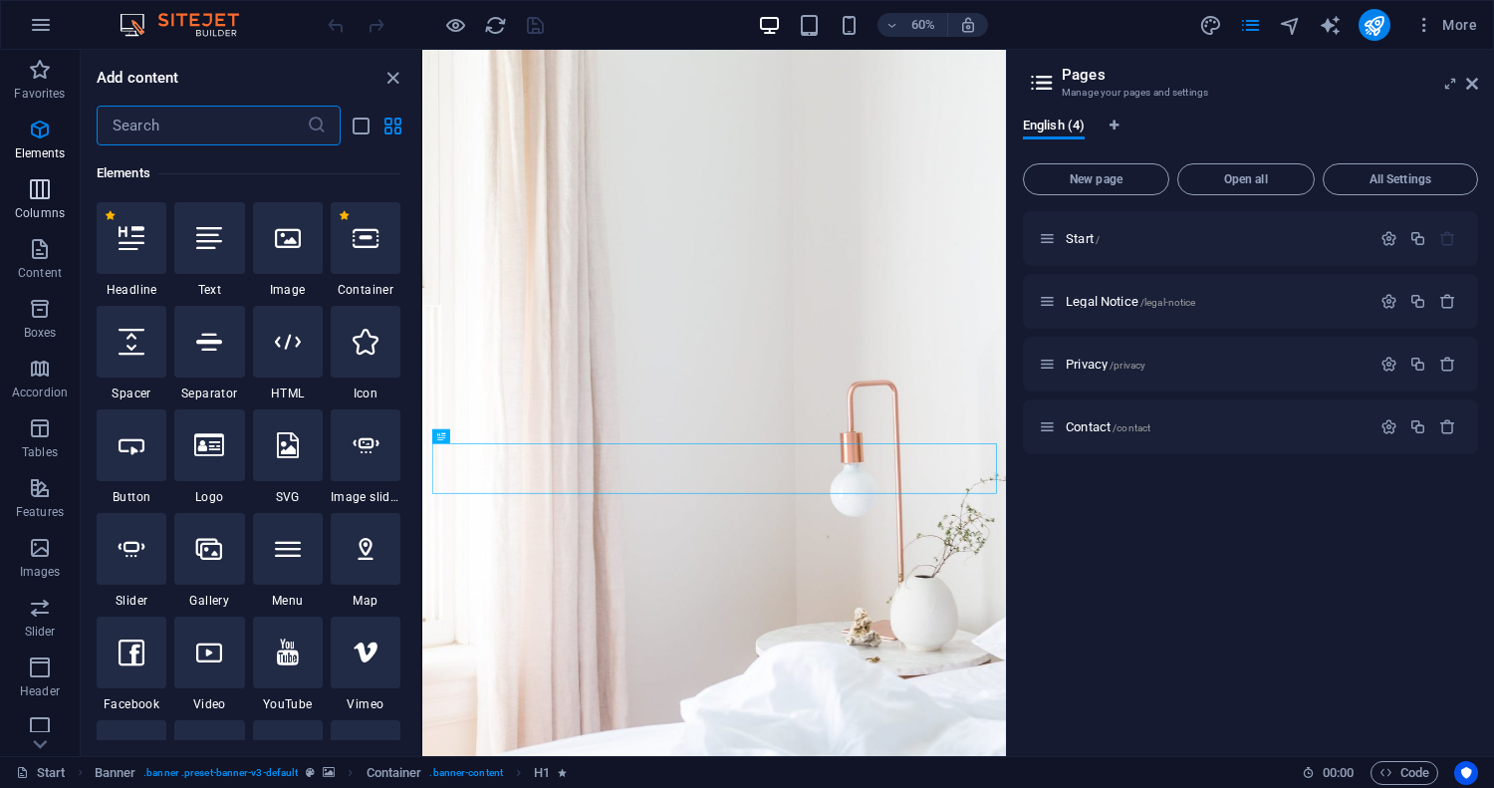
click at [34, 189] on icon "button" at bounding box center [40, 189] width 24 height 24
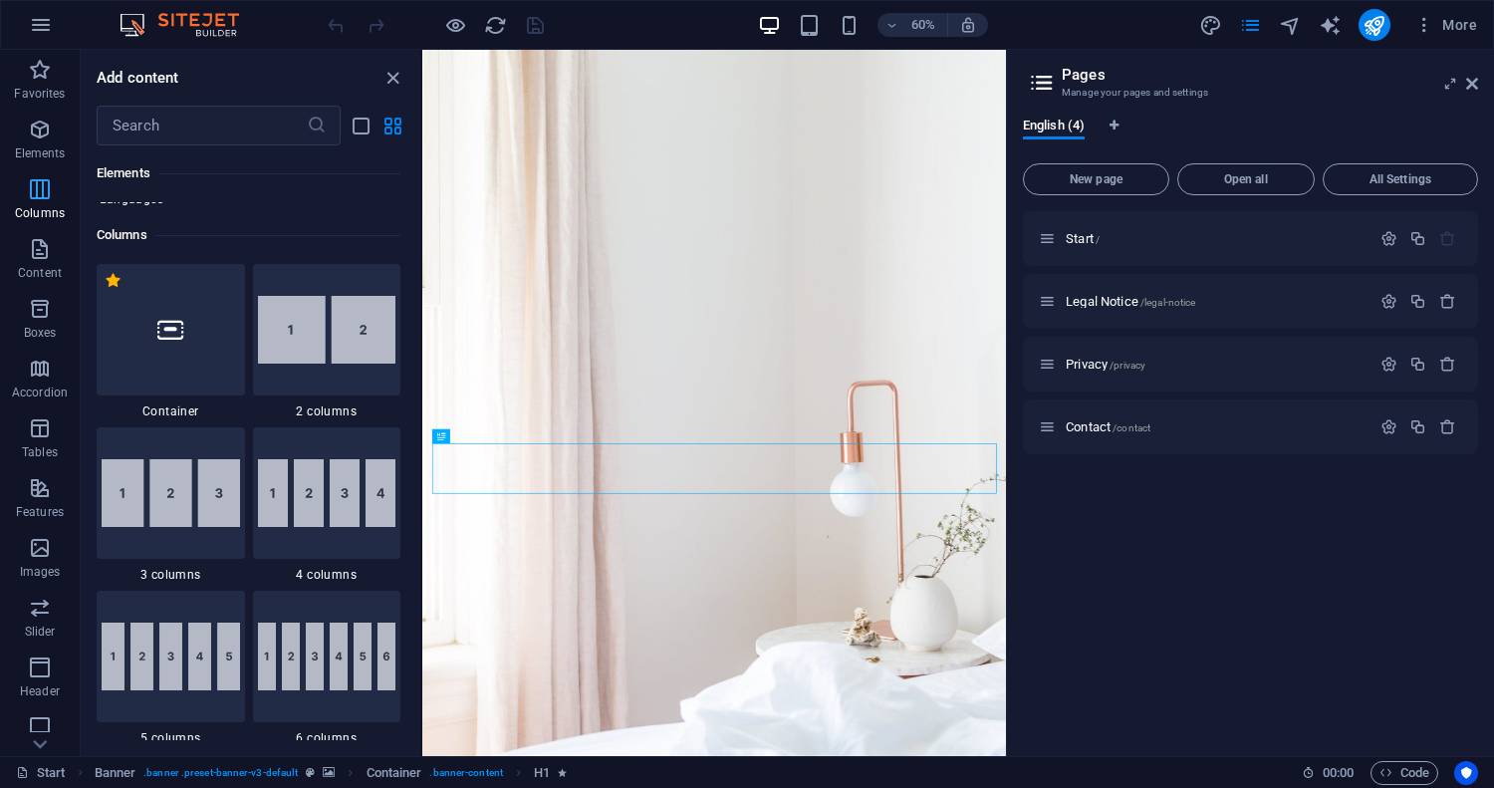
scroll to position [986, 0]
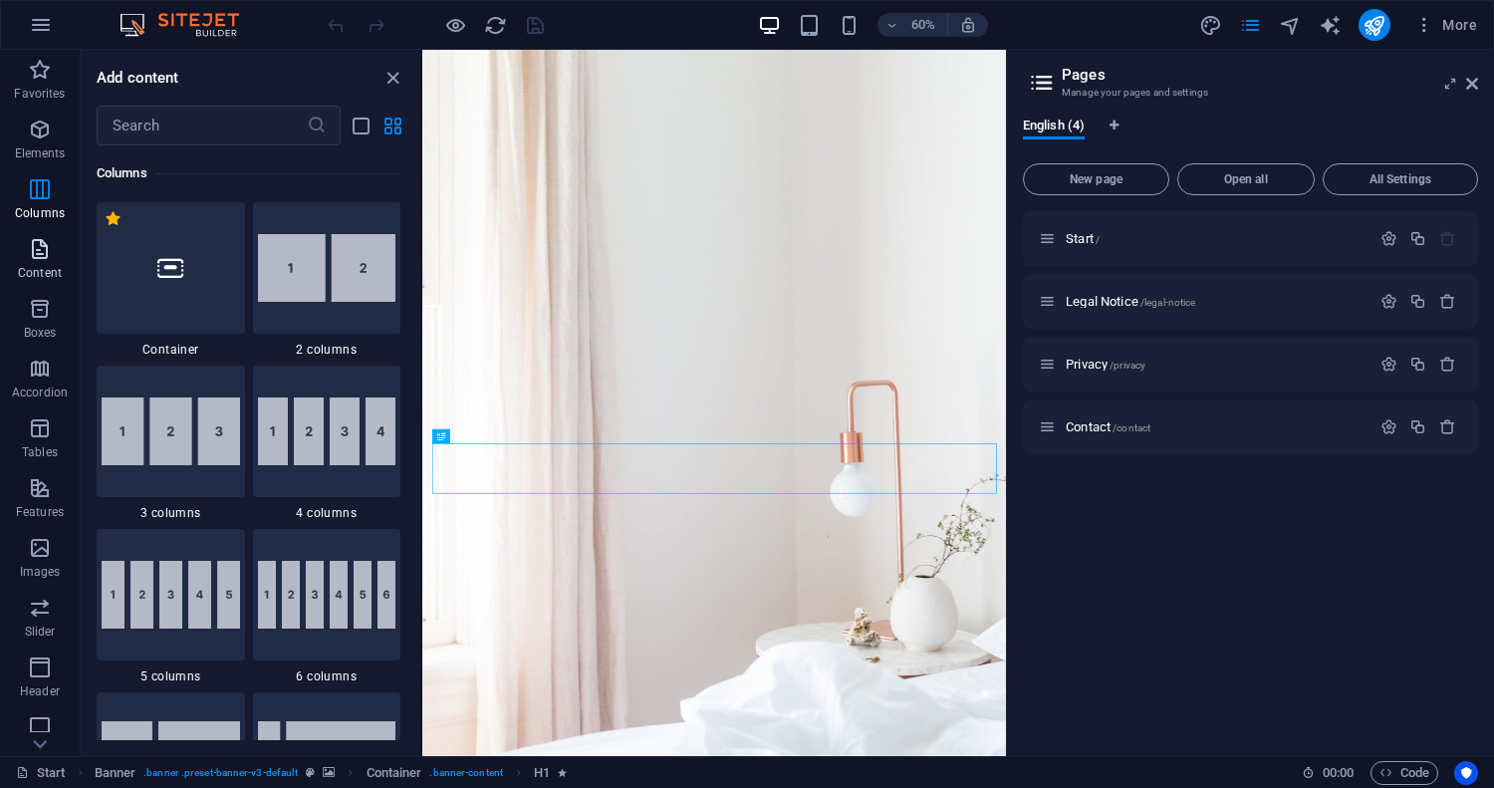
click at [33, 253] on icon "button" at bounding box center [40, 249] width 24 height 24
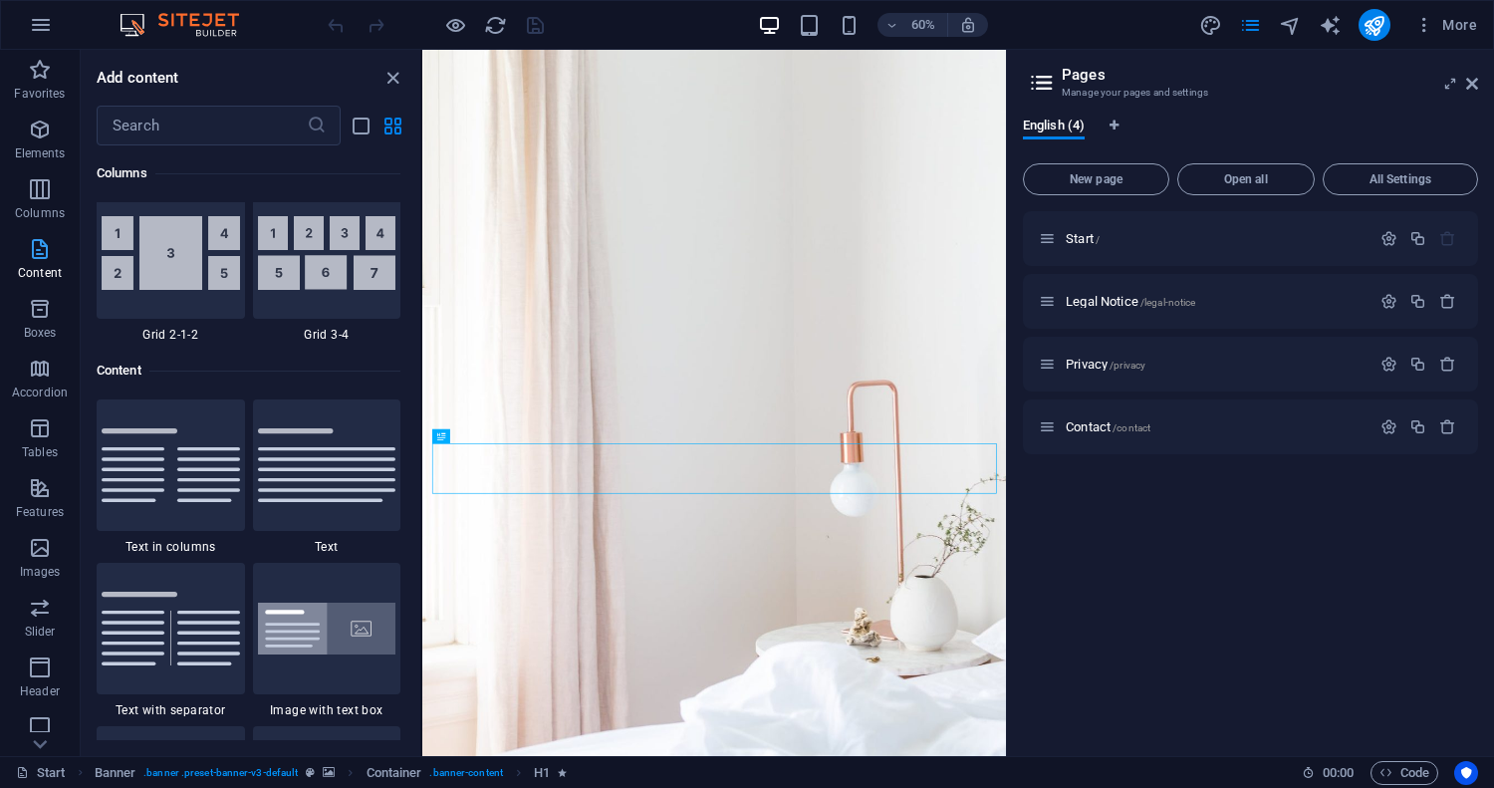
scroll to position [3485, 0]
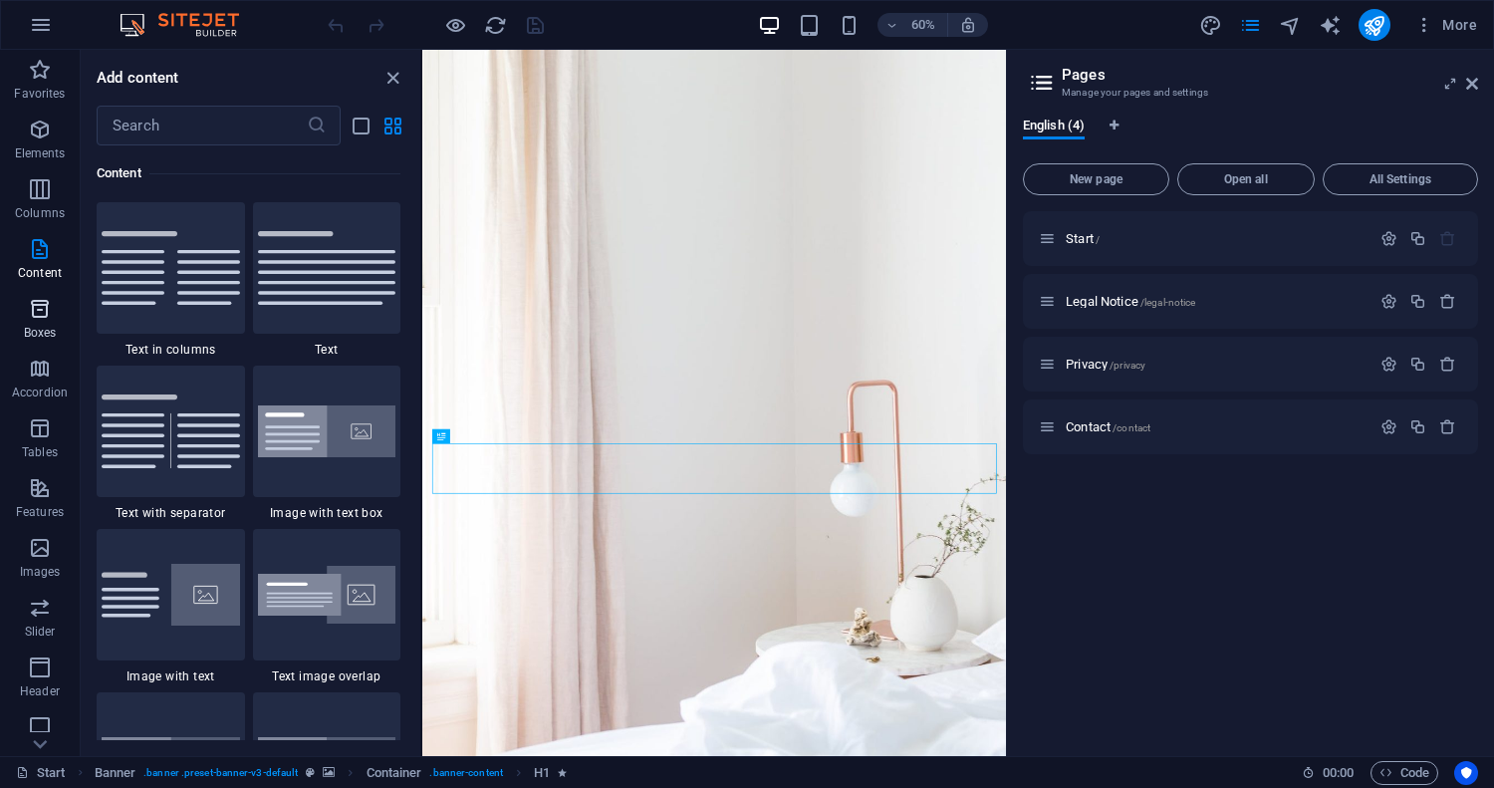
click at [33, 312] on icon "button" at bounding box center [40, 309] width 24 height 24
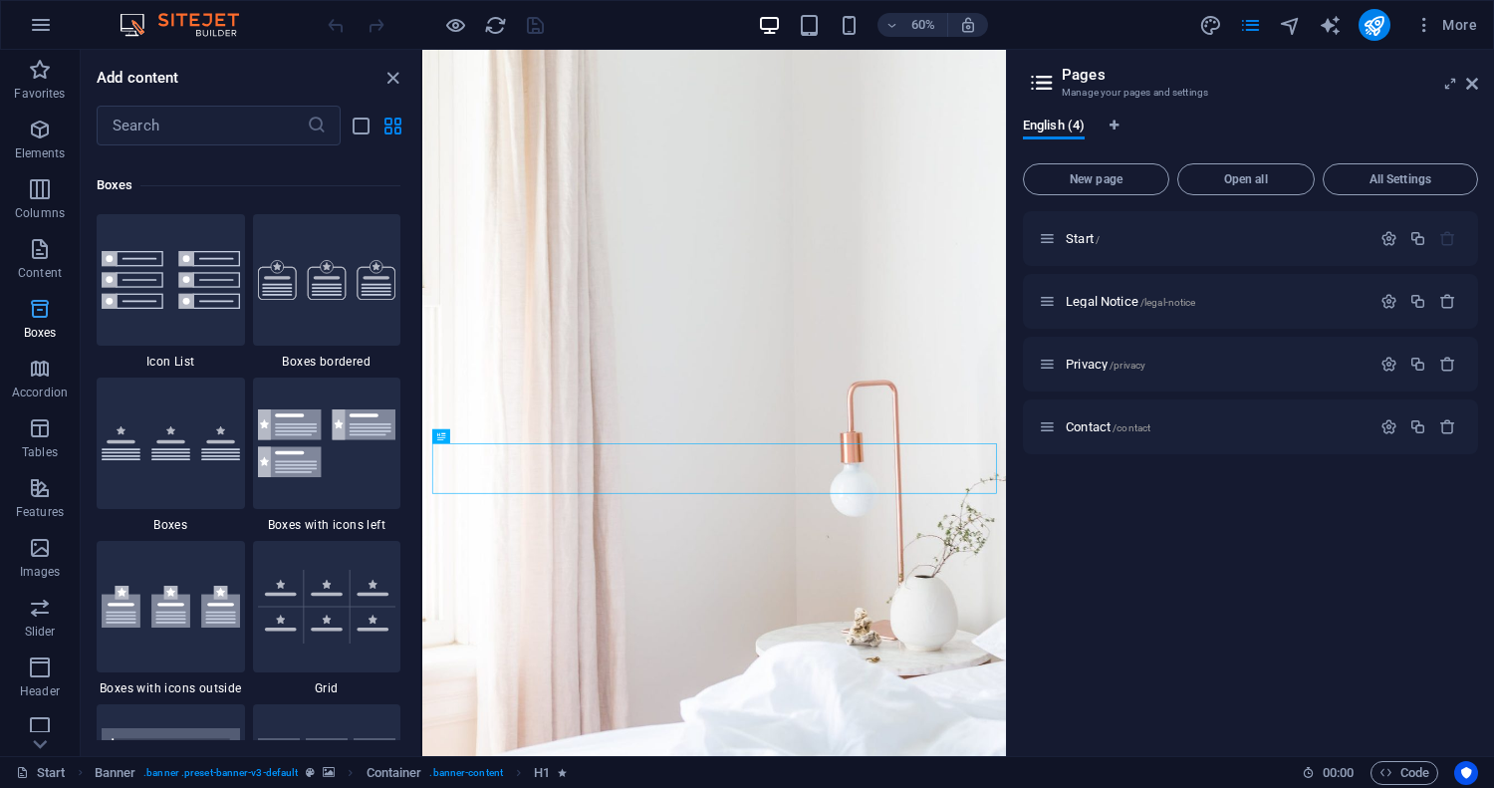
scroll to position [5494, 0]
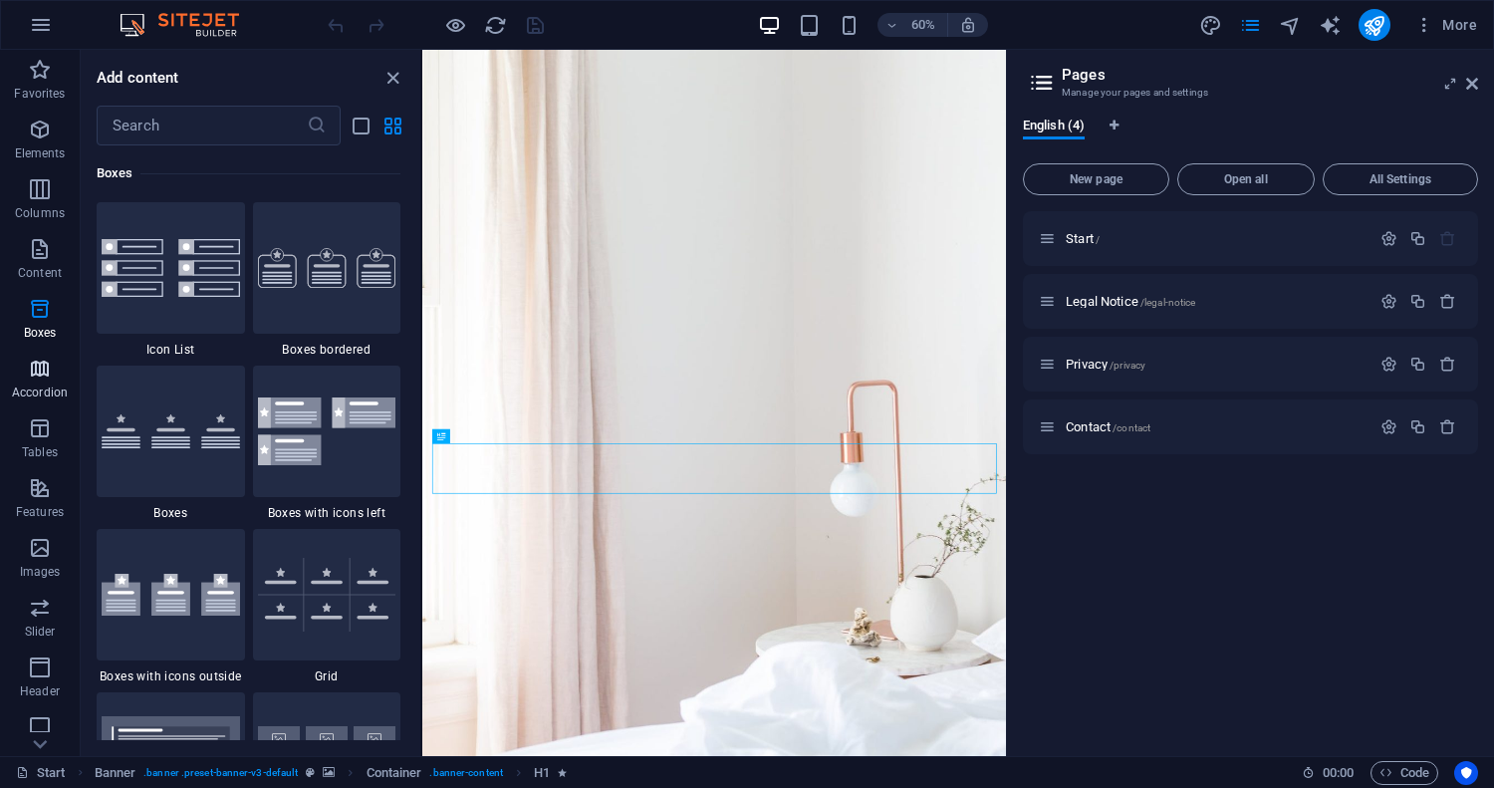
click at [34, 372] on icon "button" at bounding box center [40, 369] width 24 height 24
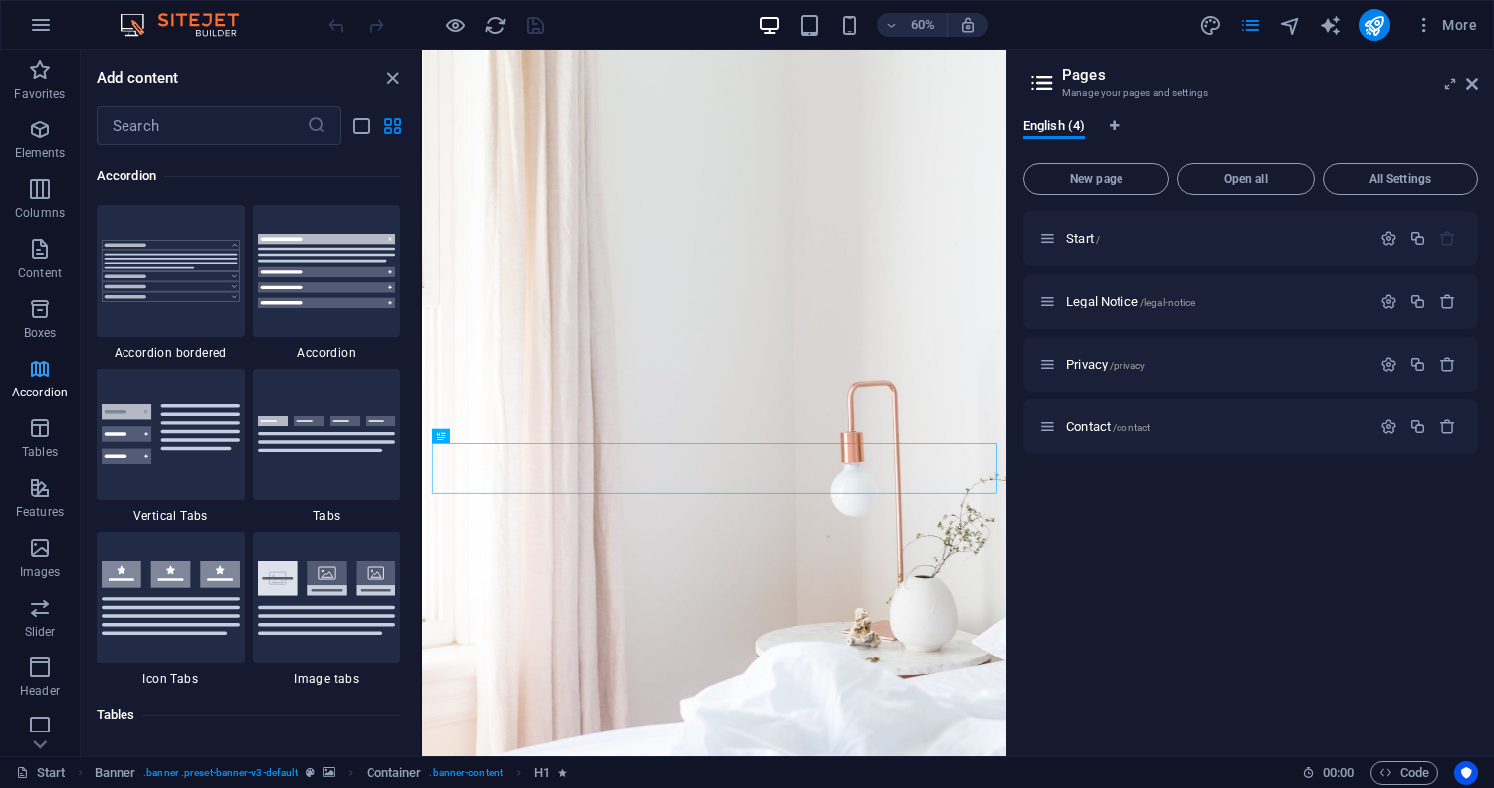
scroll to position [6359, 0]
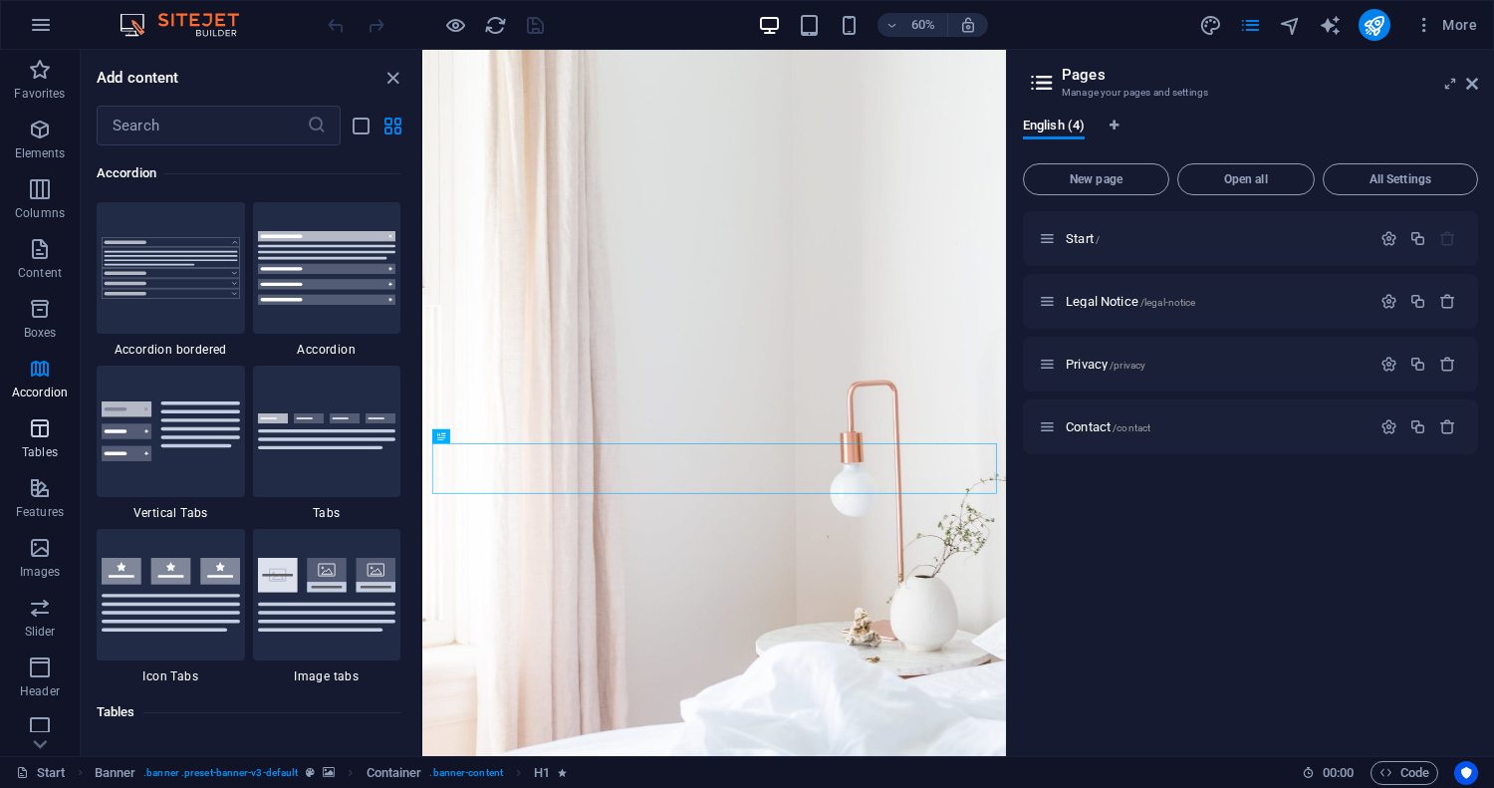
click at [49, 439] on icon "button" at bounding box center [40, 428] width 24 height 24
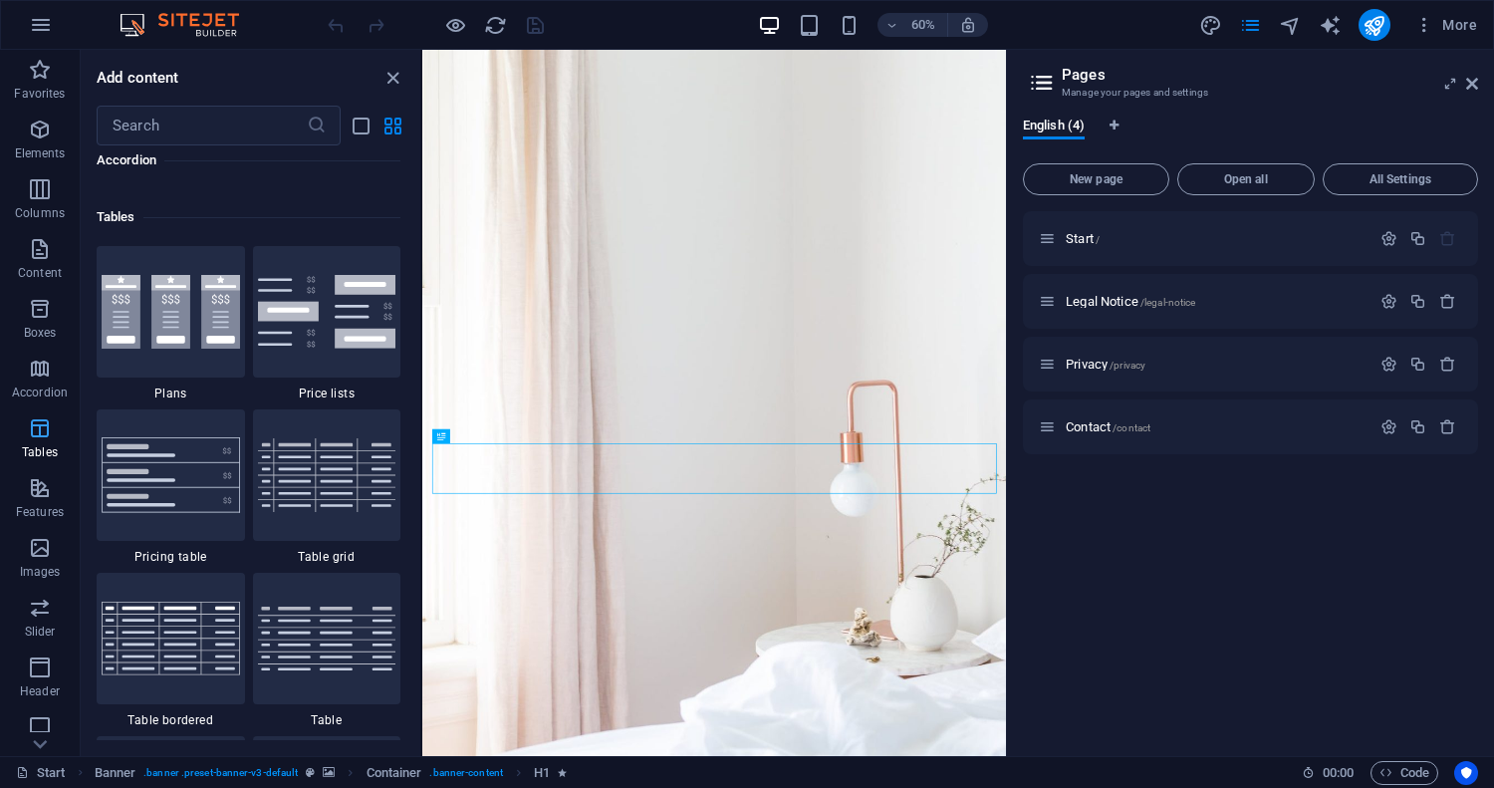
scroll to position [6898, 0]
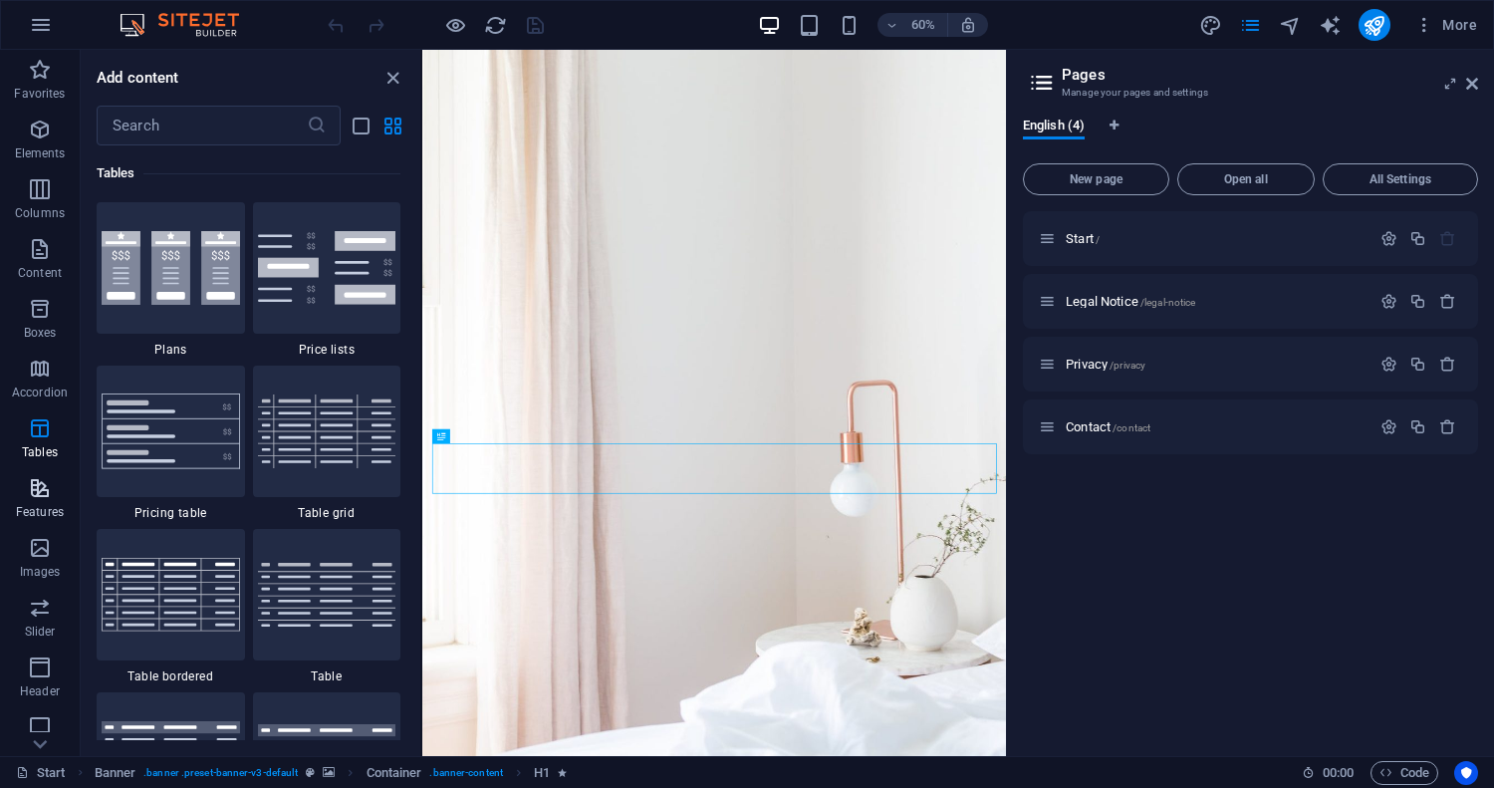
click at [39, 482] on icon "button" at bounding box center [40, 488] width 24 height 24
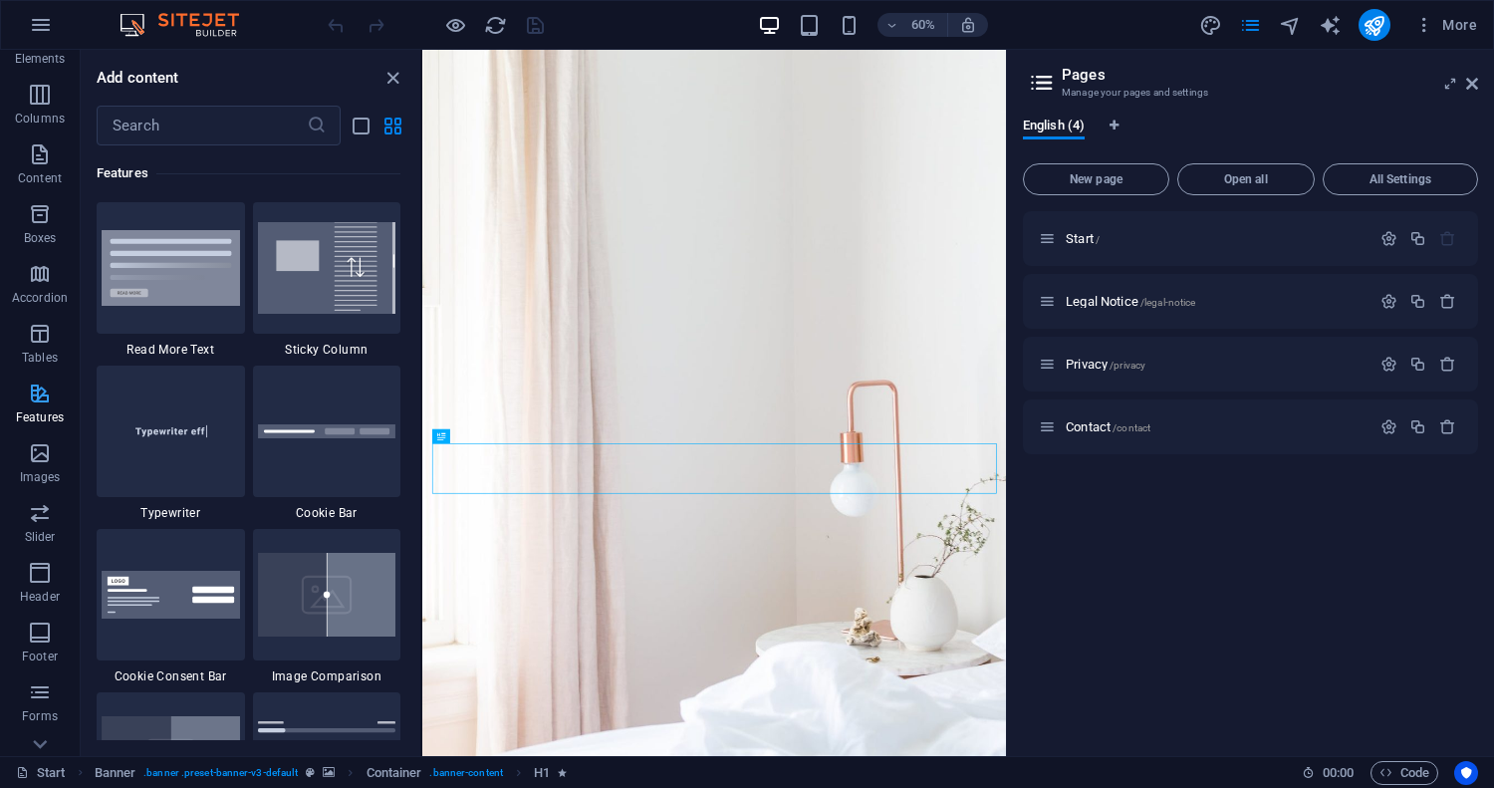
scroll to position [115, 0]
click at [34, 443] on icon "button" at bounding box center [40, 433] width 24 height 24
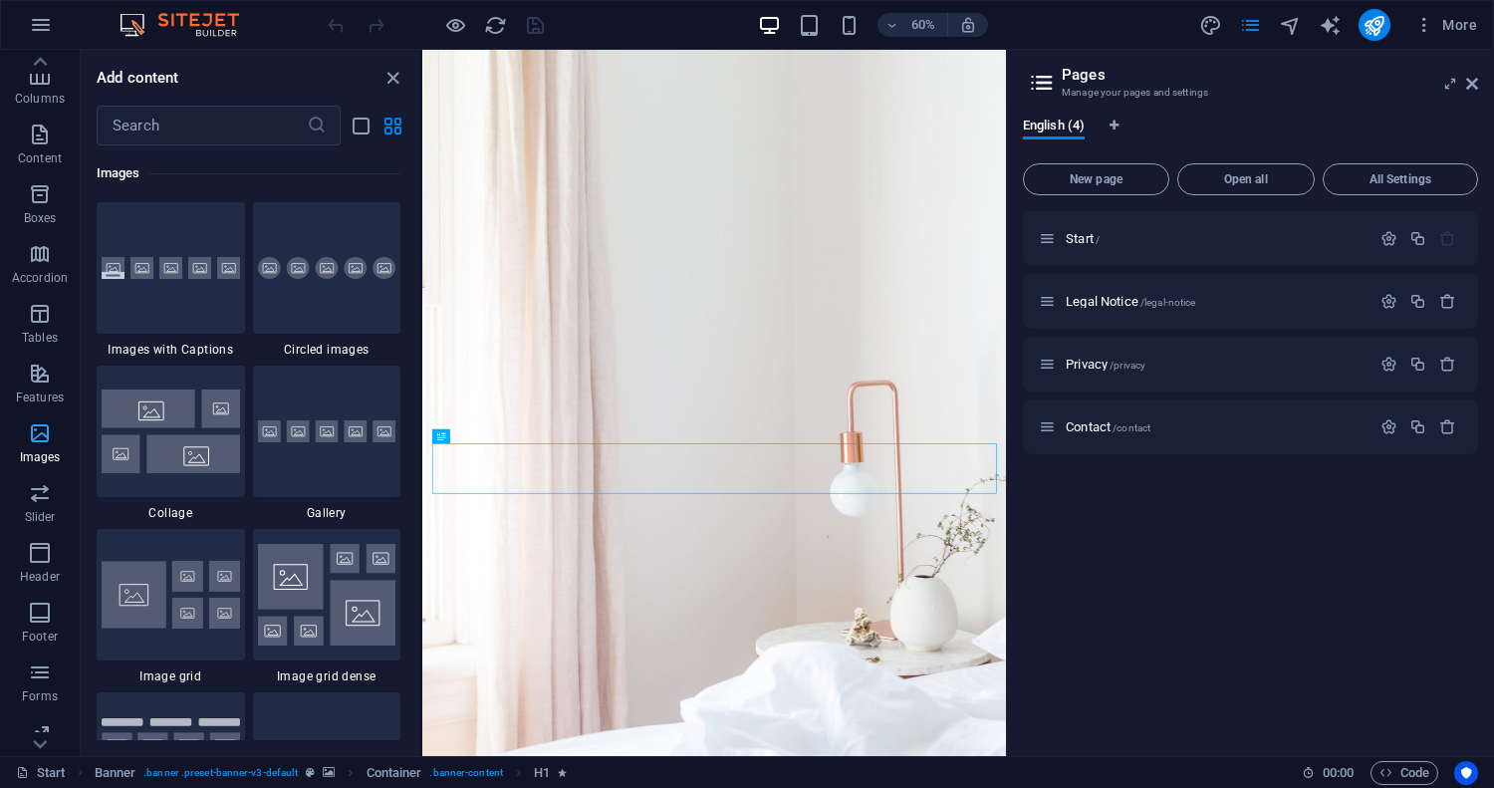
scroll to position [190, 0]
click at [36, 420] on icon "button" at bounding box center [40, 417] width 24 height 24
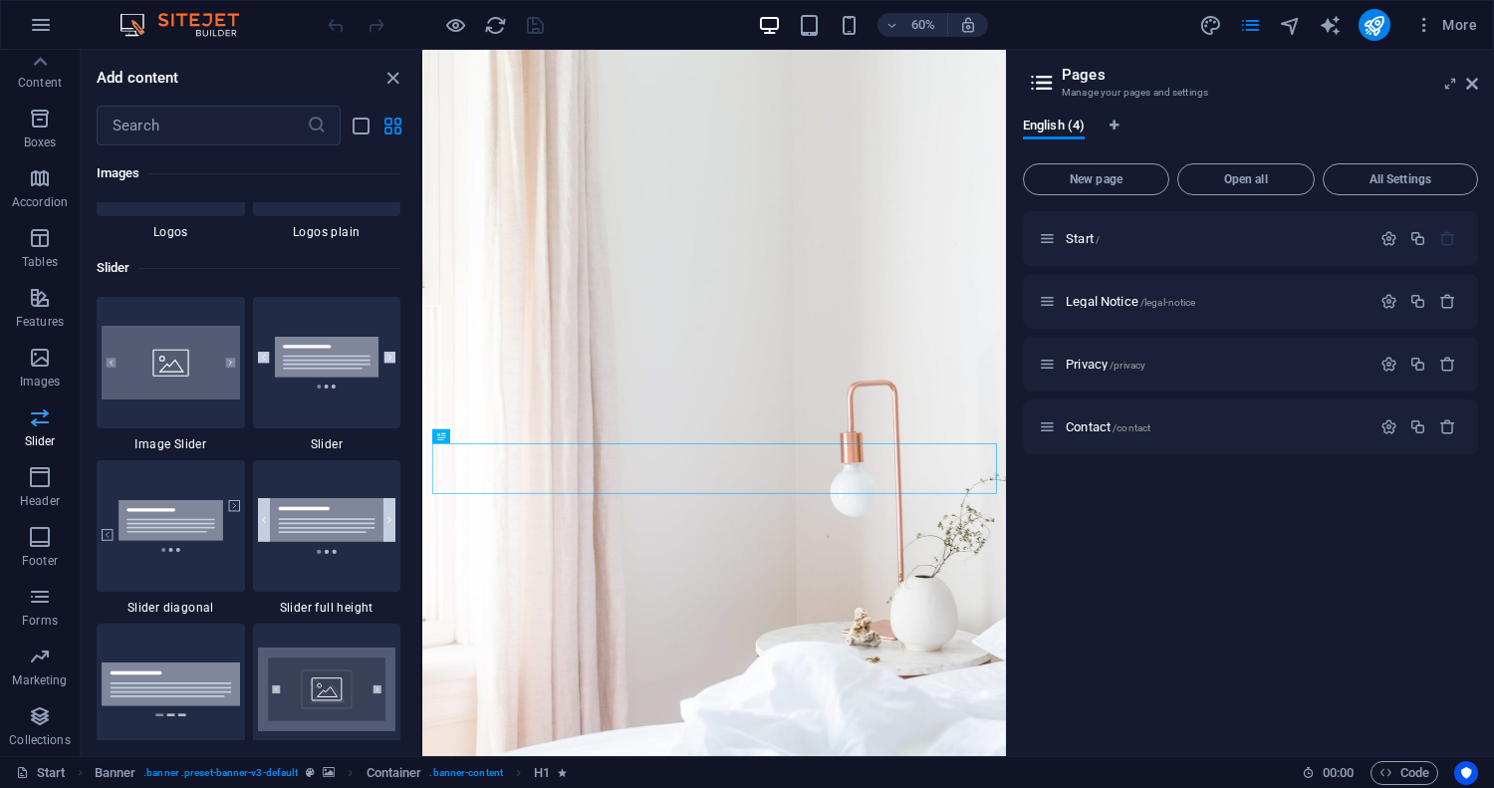
scroll to position [11291, 0]
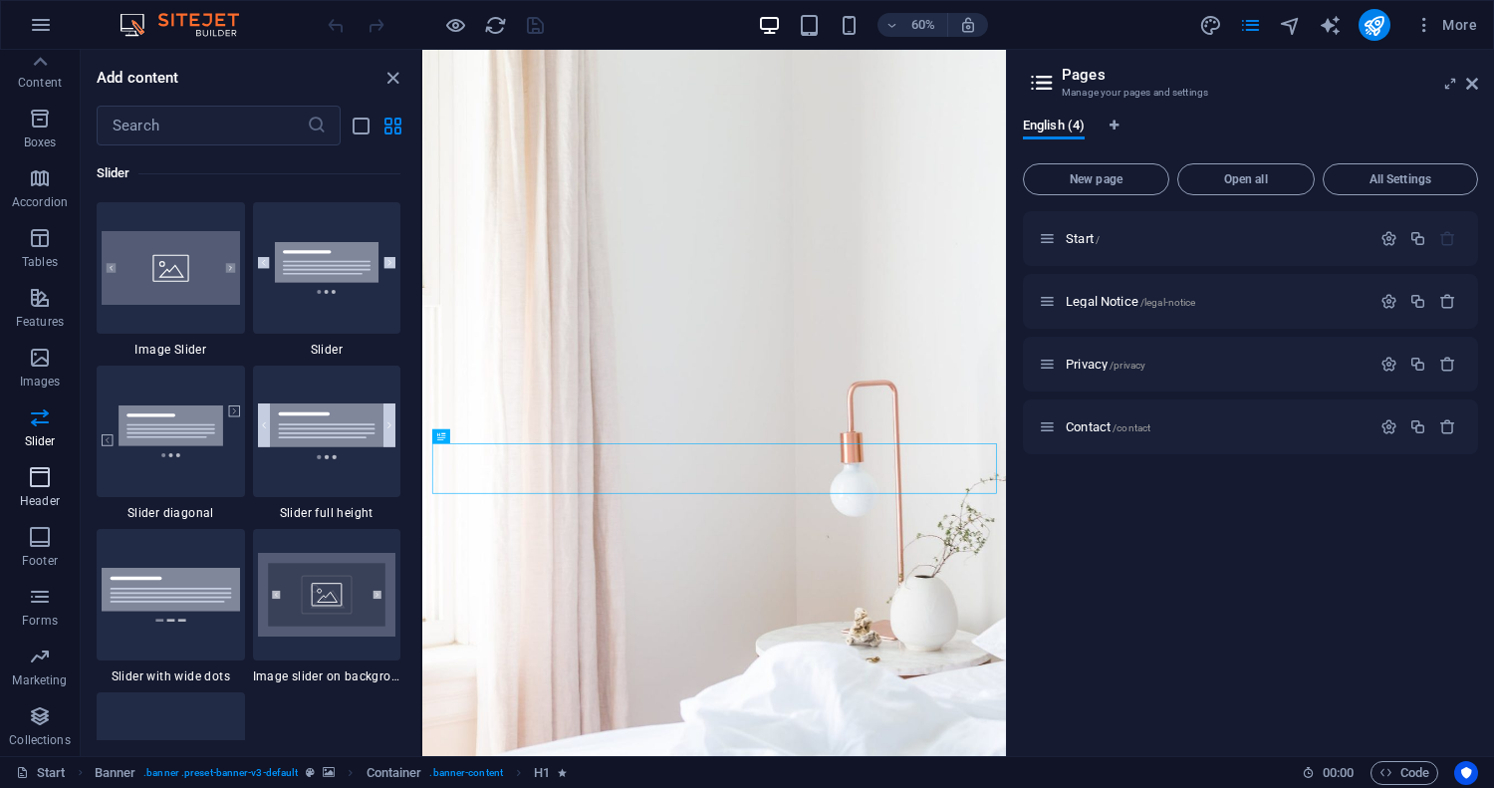
click at [32, 490] on span "Header" at bounding box center [40, 489] width 80 height 48
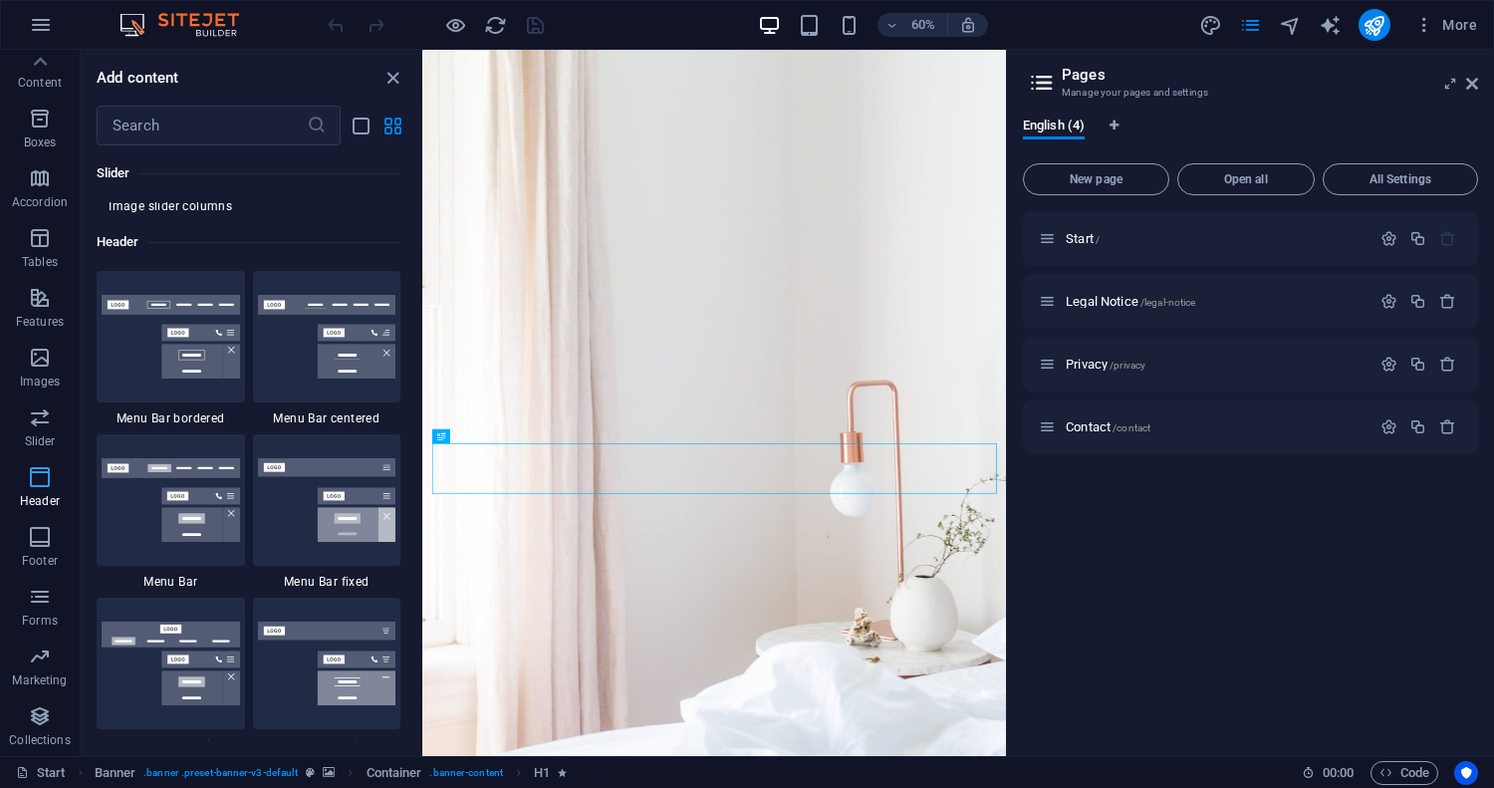
scroll to position [11993, 0]
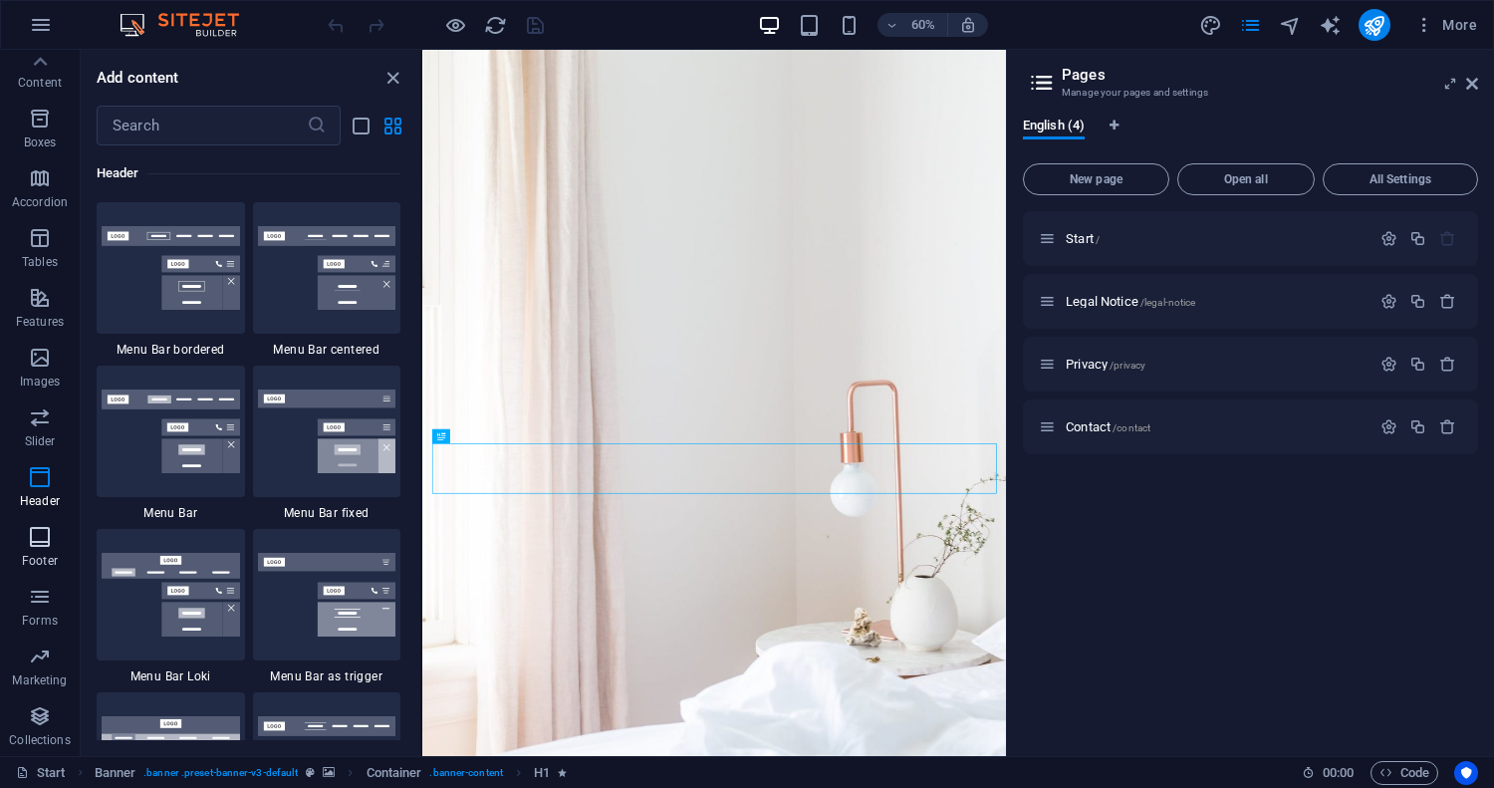
click at [31, 540] on icon "button" at bounding box center [40, 537] width 24 height 24
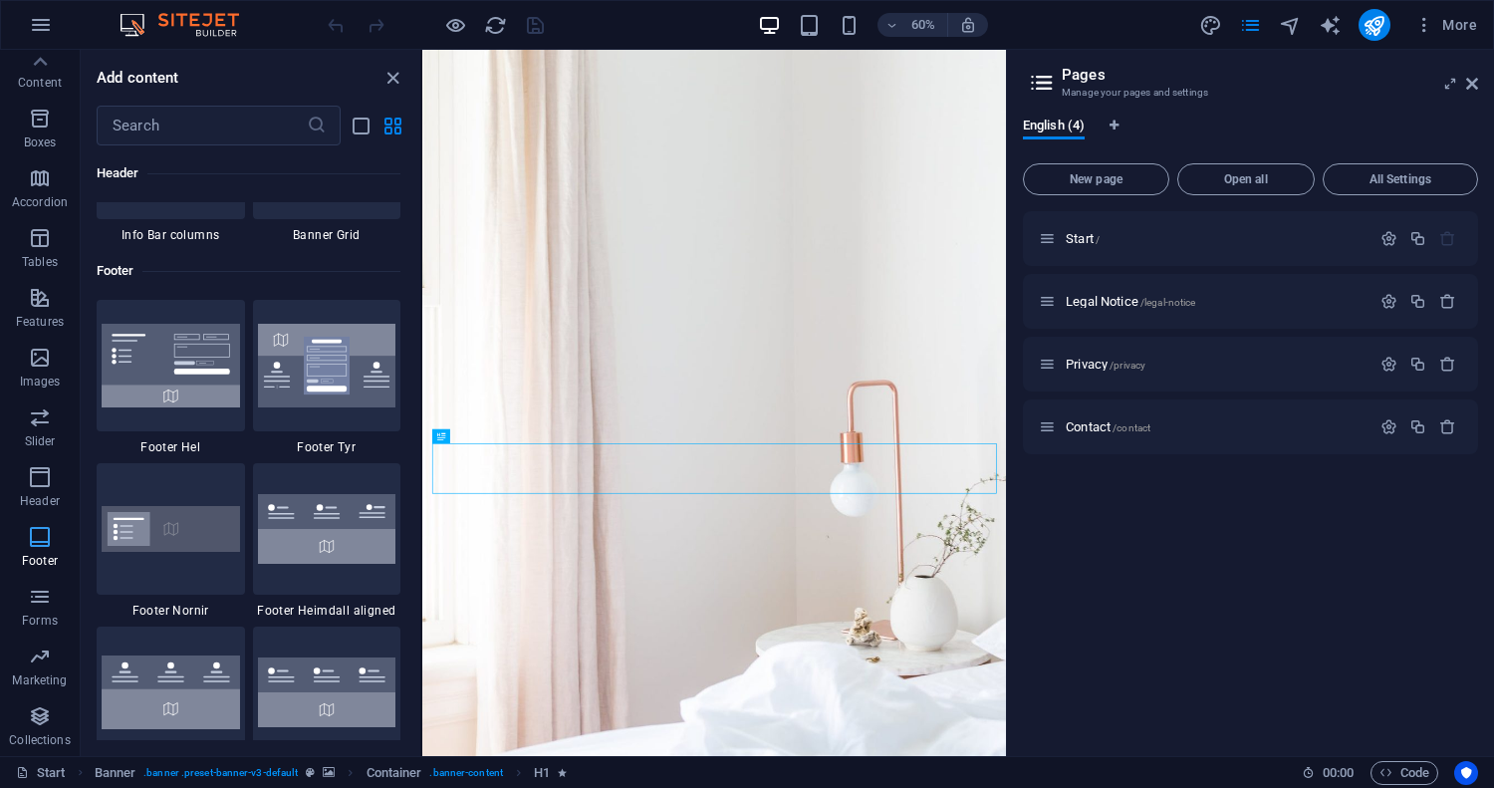
scroll to position [13186, 0]
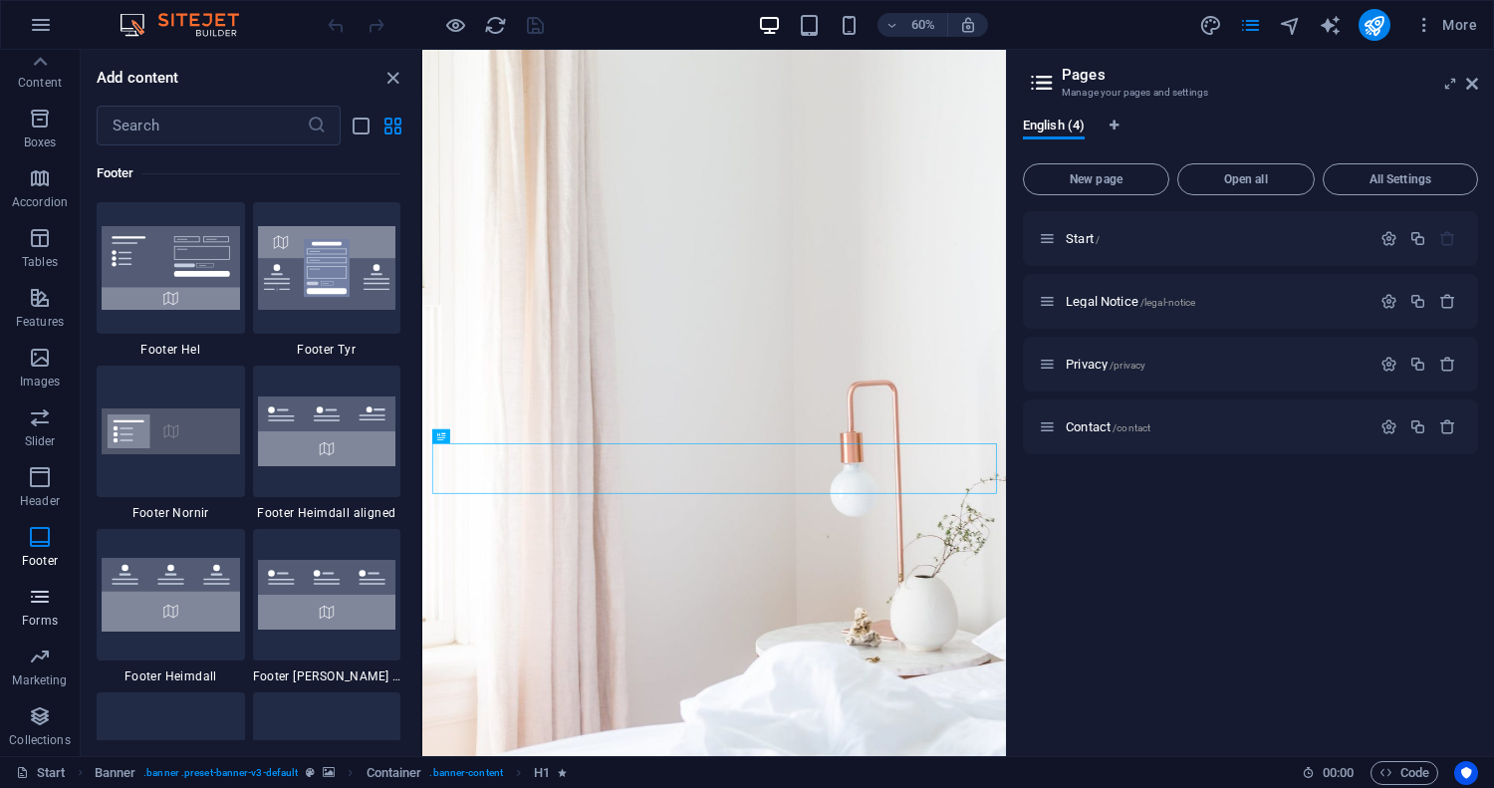
click at [38, 596] on icon "button" at bounding box center [40, 597] width 24 height 24
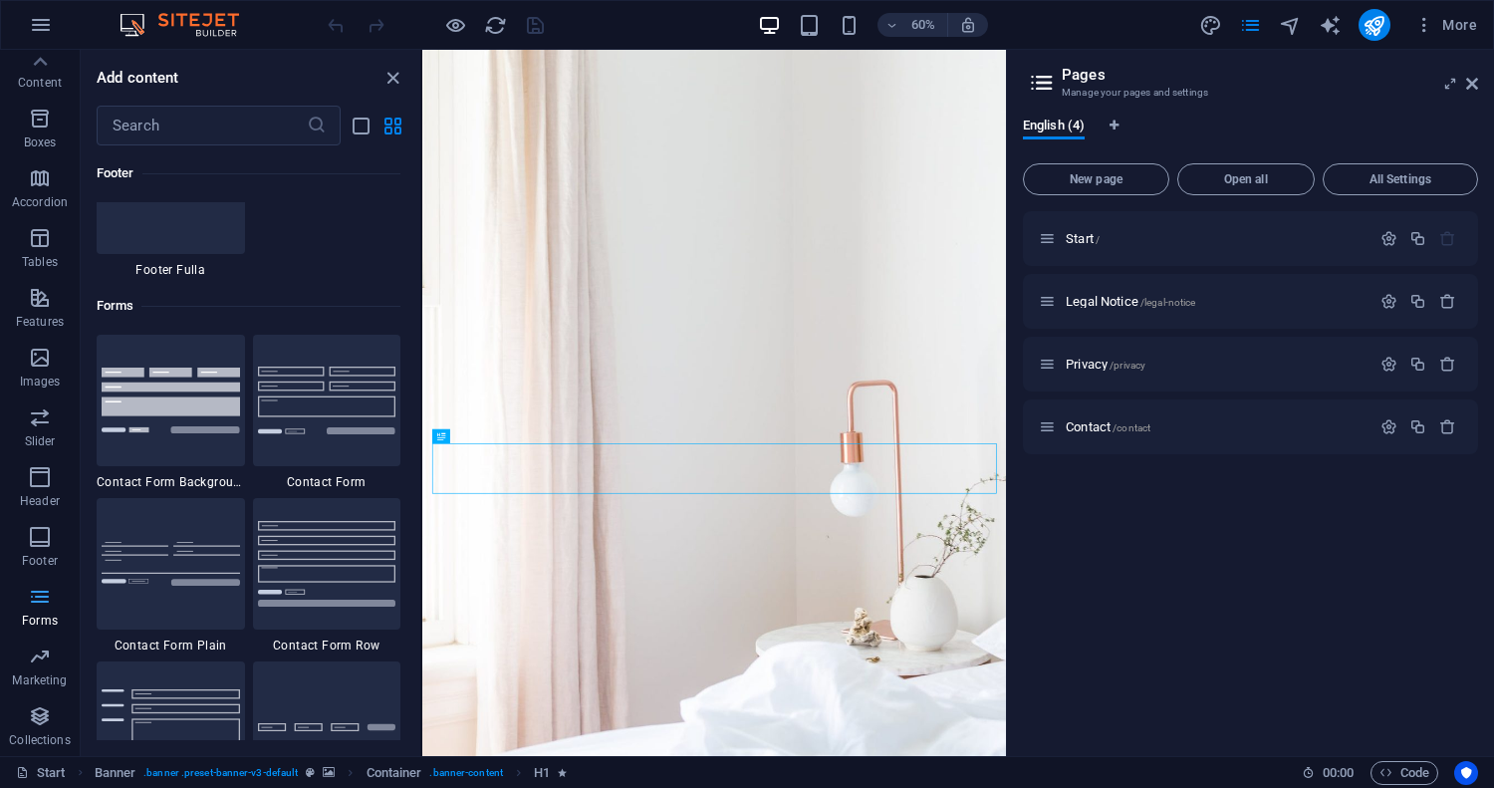
scroll to position [14541, 0]
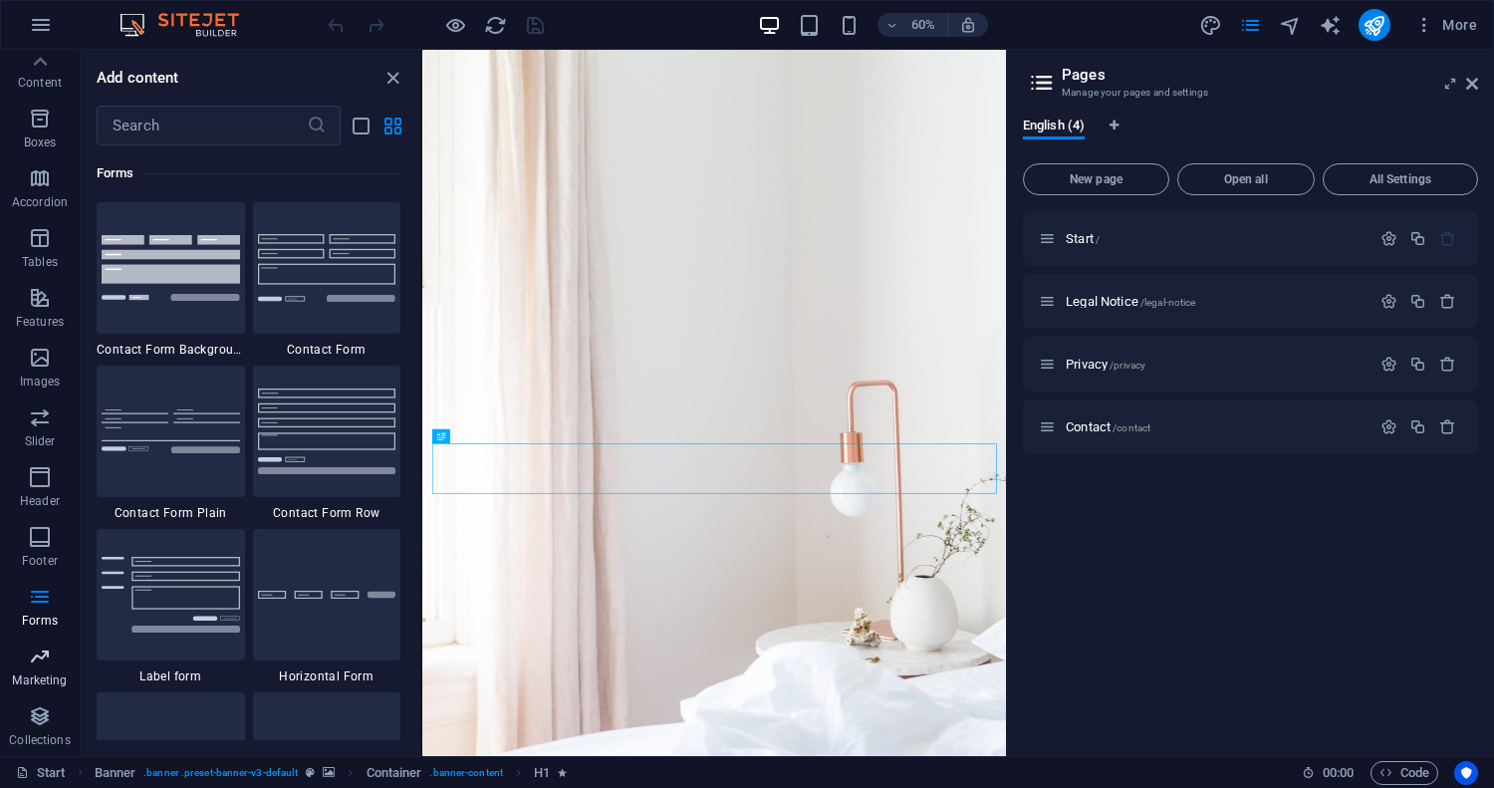
click at [40, 658] on icon "button" at bounding box center [40, 656] width 24 height 24
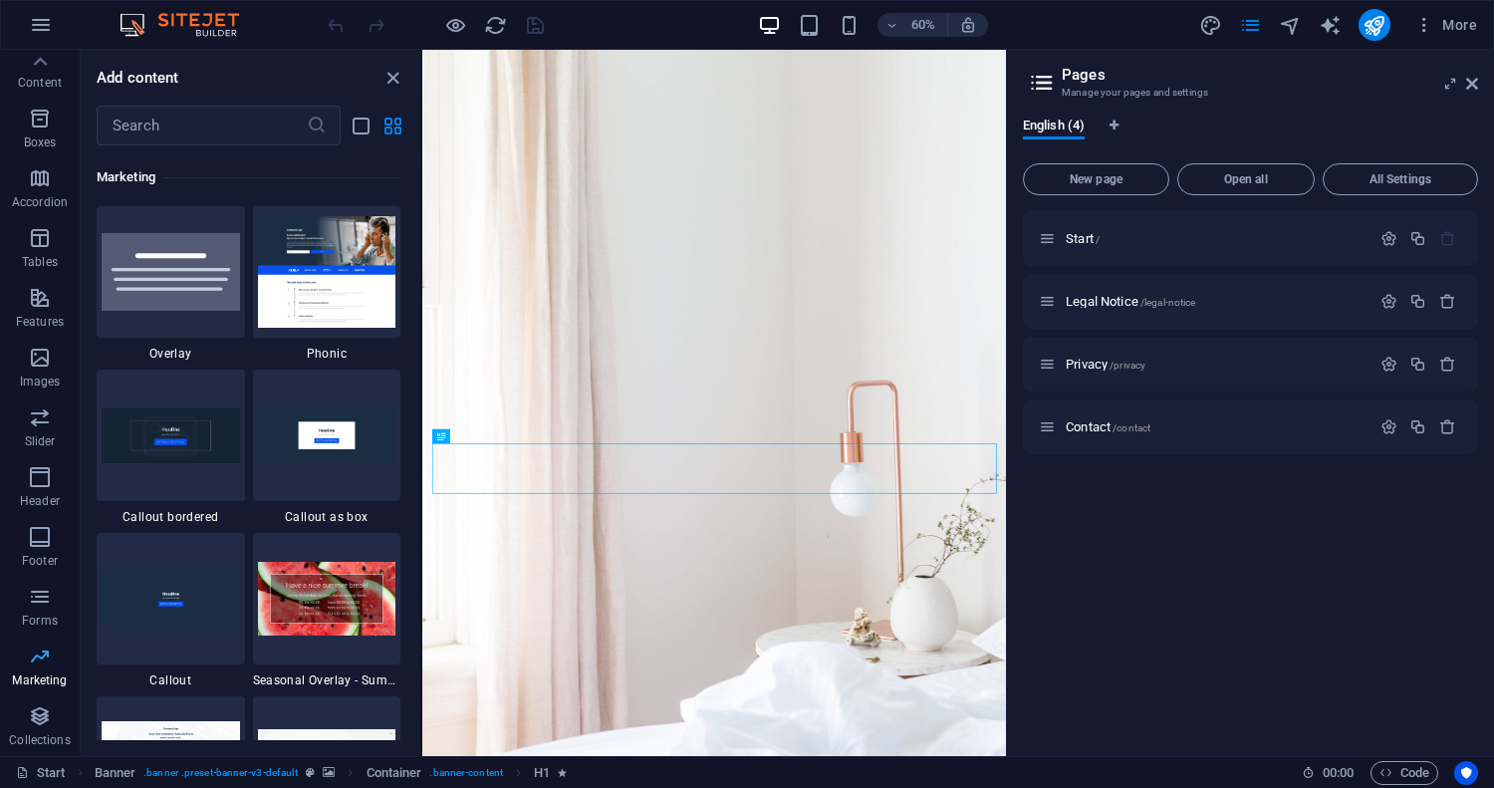
scroll to position [16223, 0]
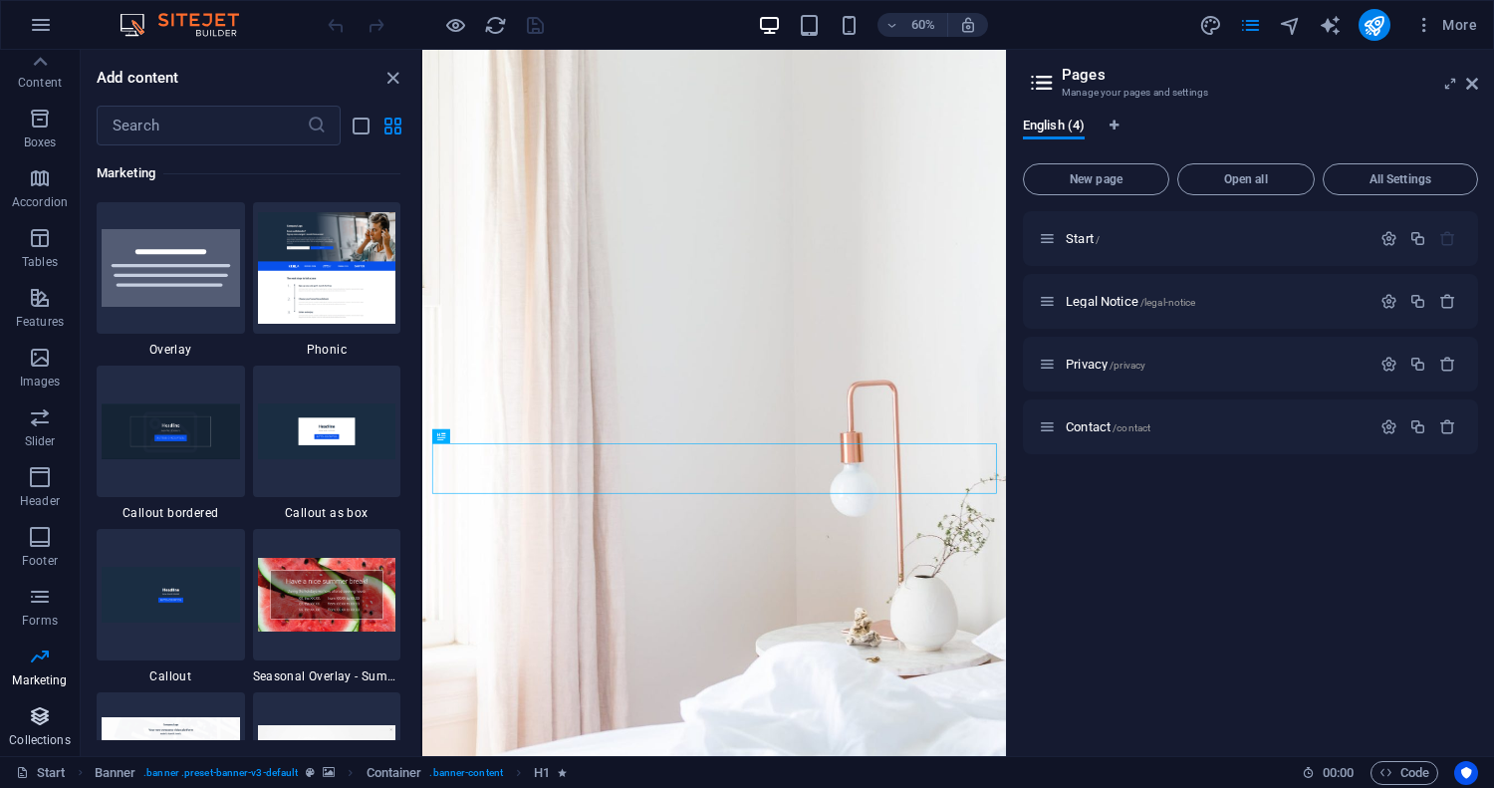
click at [38, 714] on icon "button" at bounding box center [40, 716] width 24 height 24
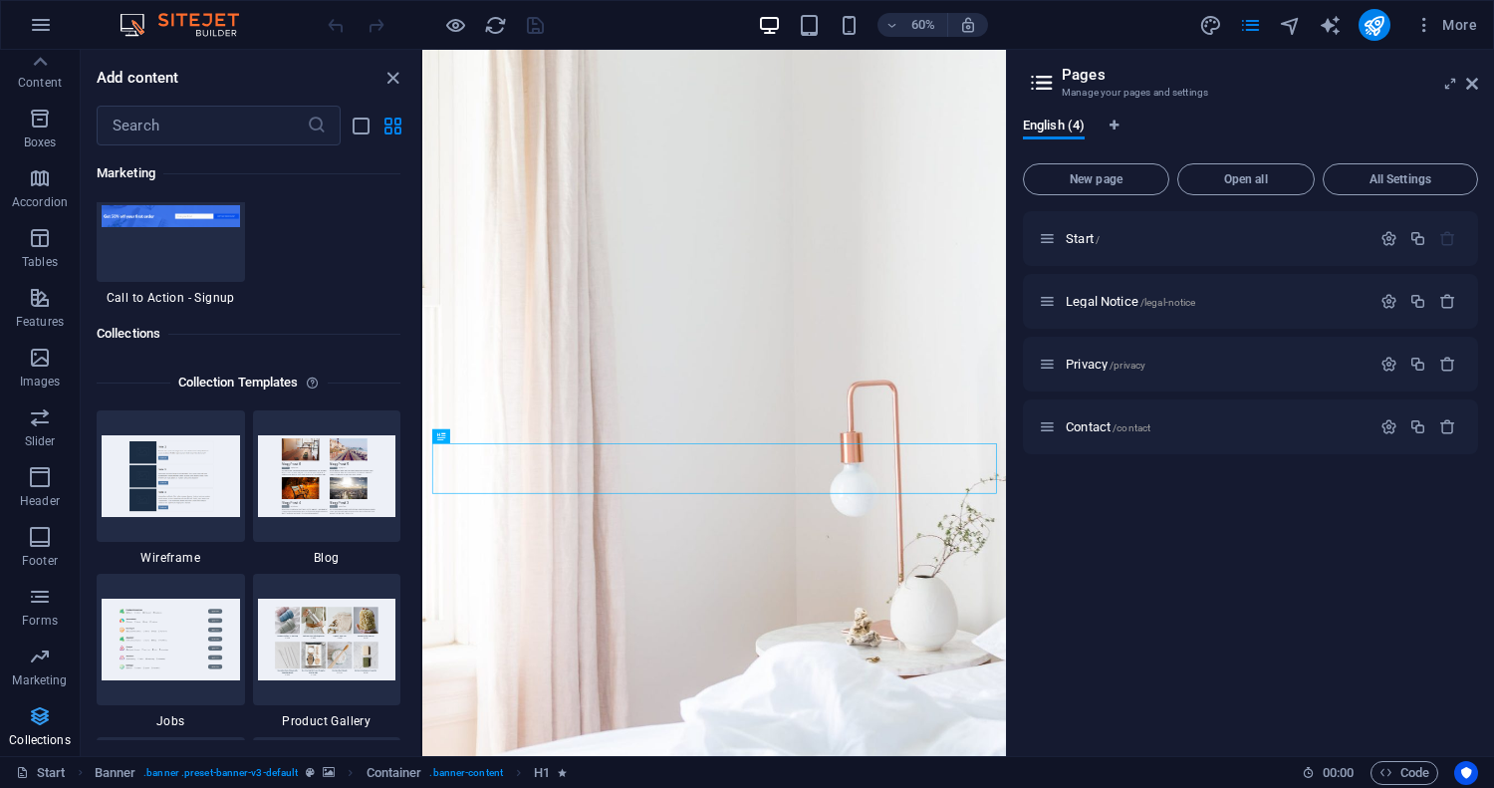
scroll to position [18232, 0]
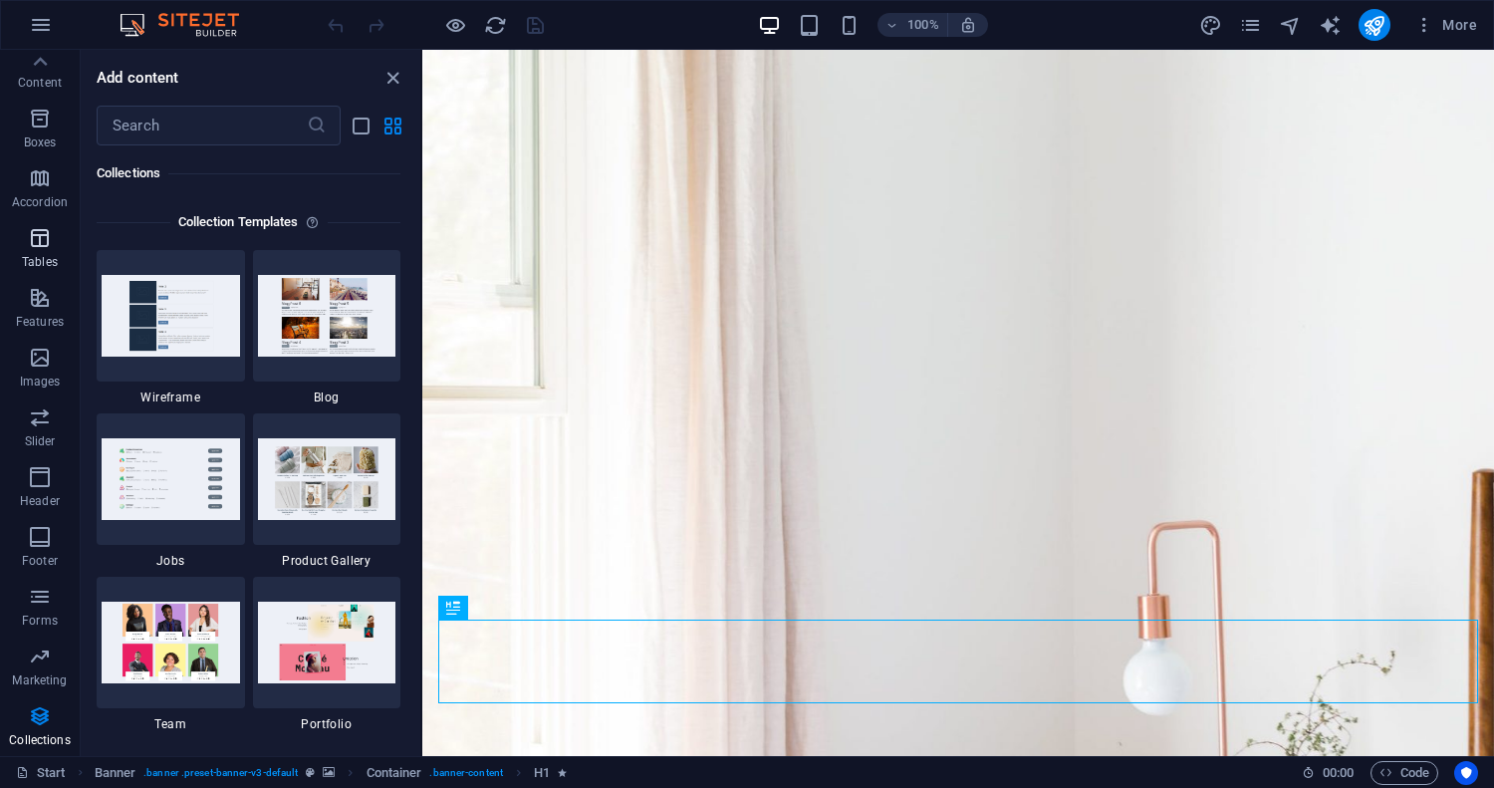
scroll to position [0, 0]
click at [48, 29] on icon "button" at bounding box center [41, 25] width 24 height 24
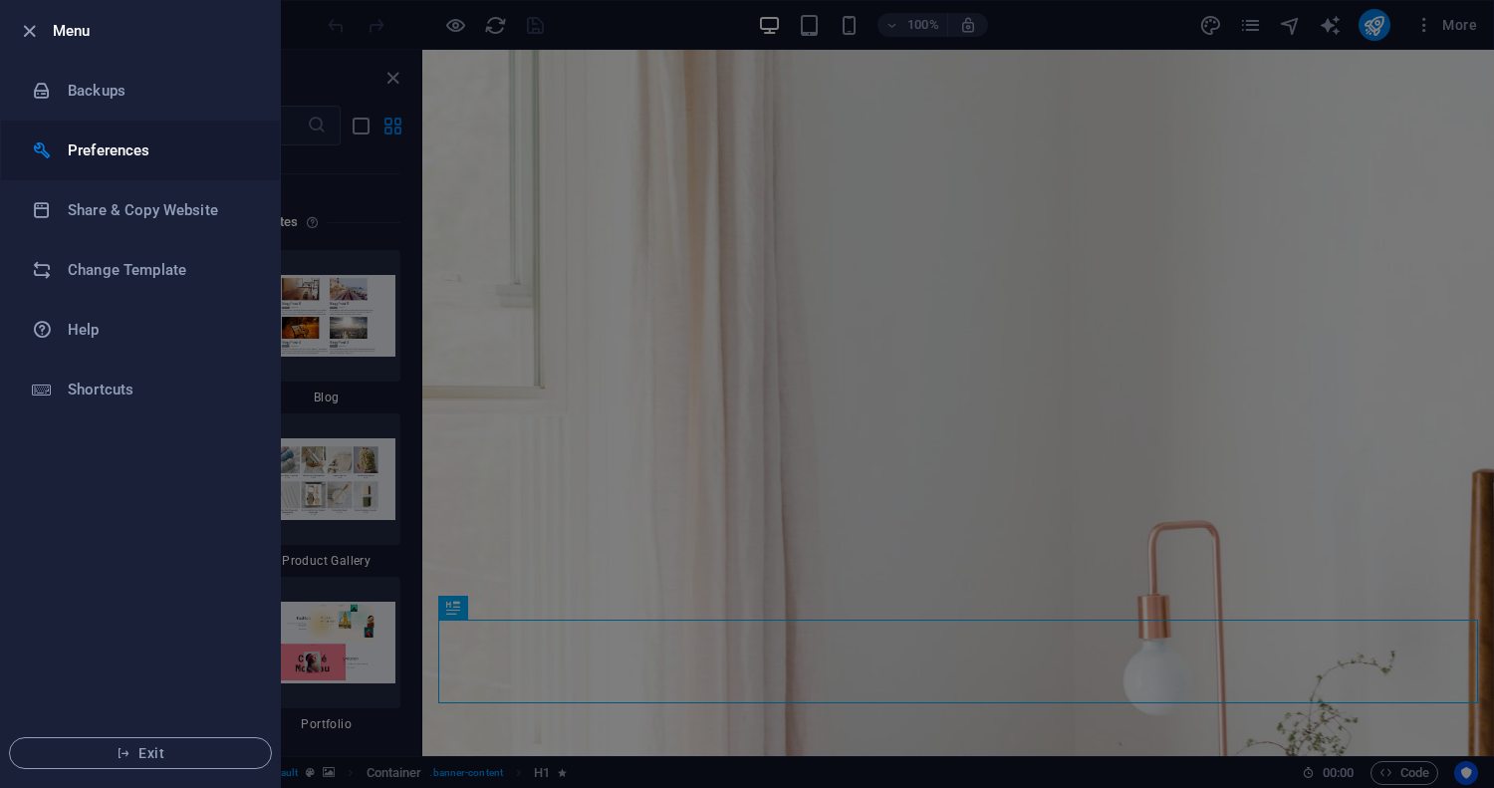
click at [94, 141] on h6 "Preferences" at bounding box center [160, 150] width 184 height 24
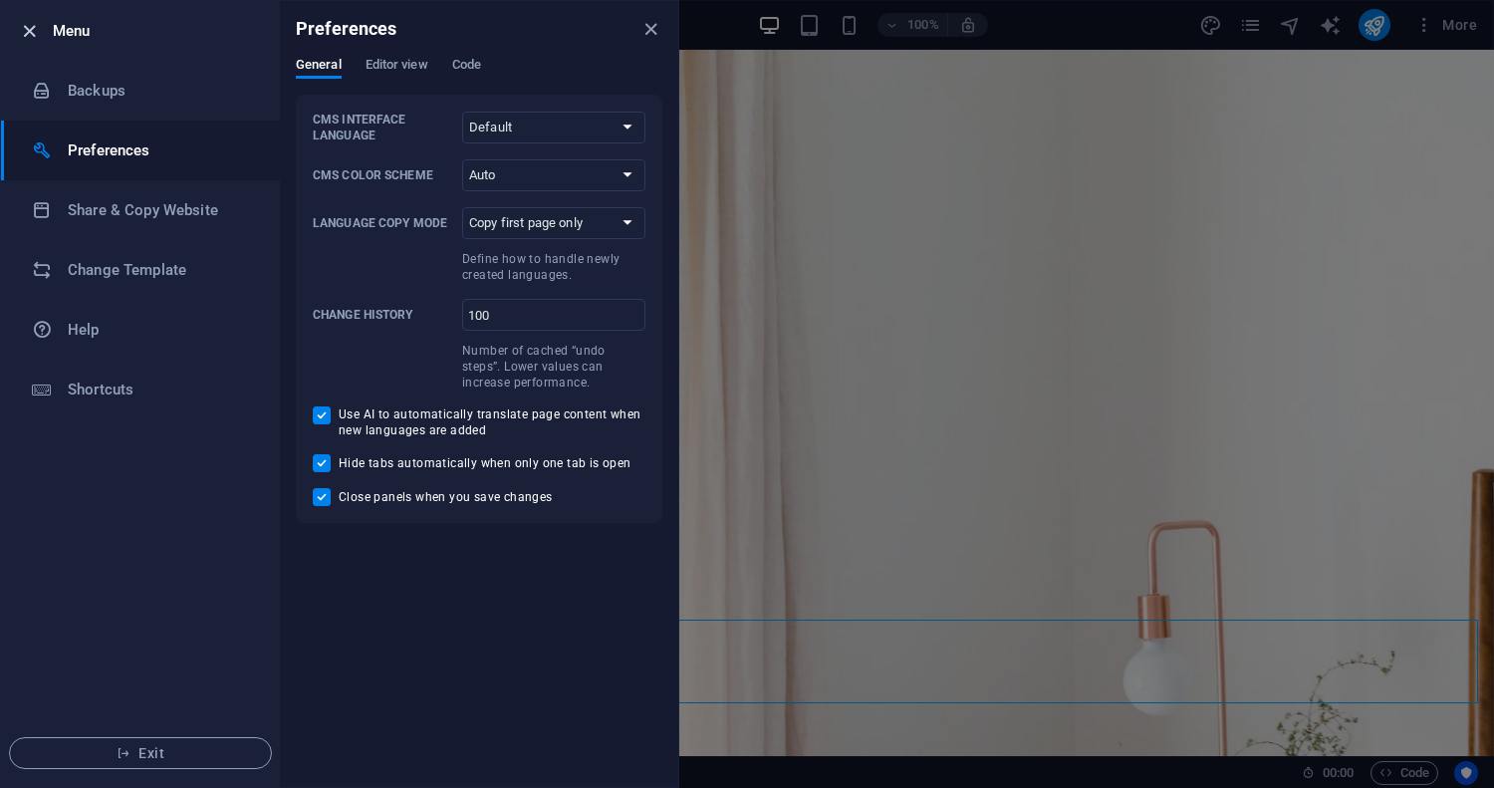
click at [36, 32] on icon "button" at bounding box center [29, 31] width 23 height 23
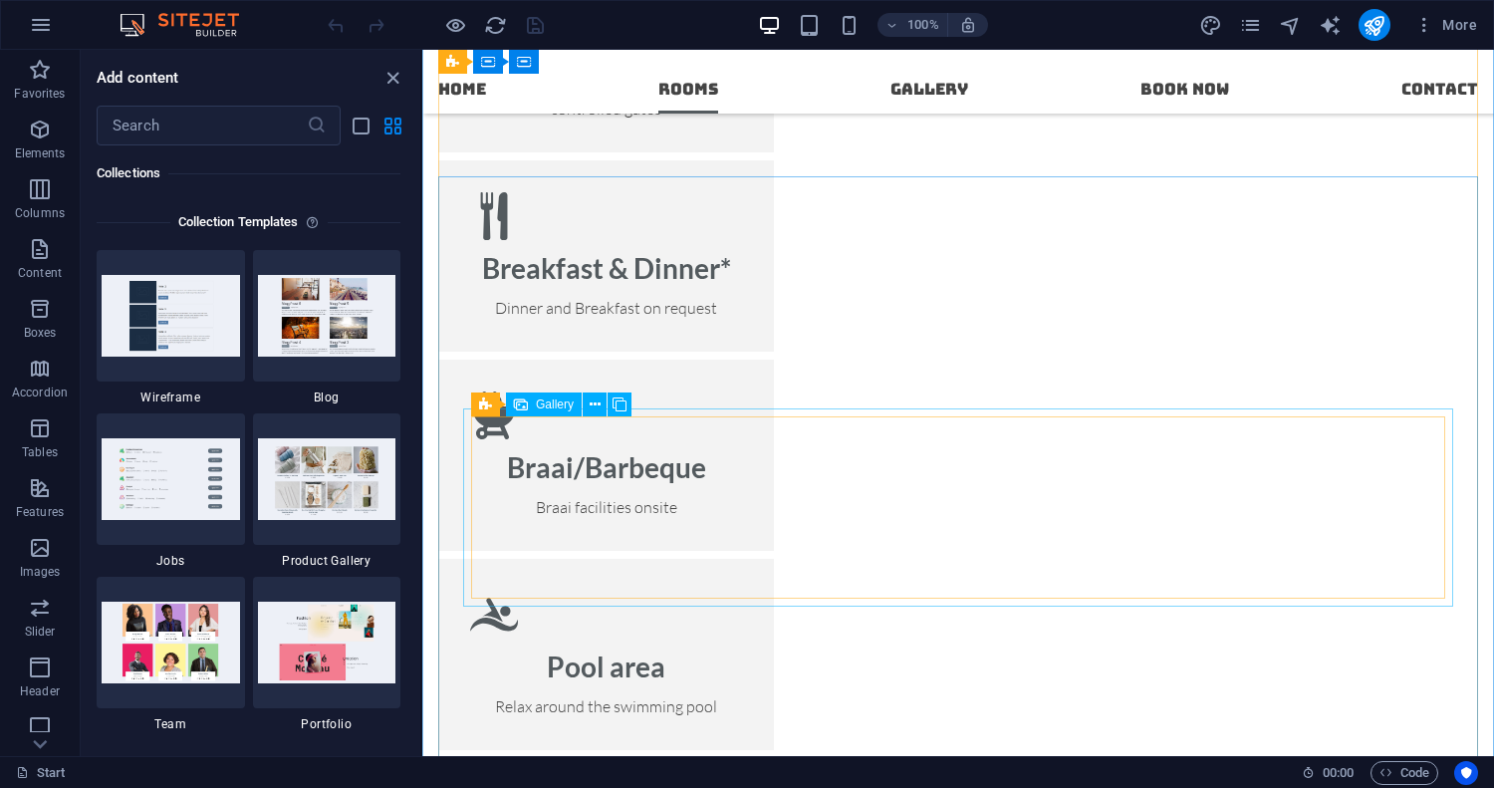
scroll to position [2925, 0]
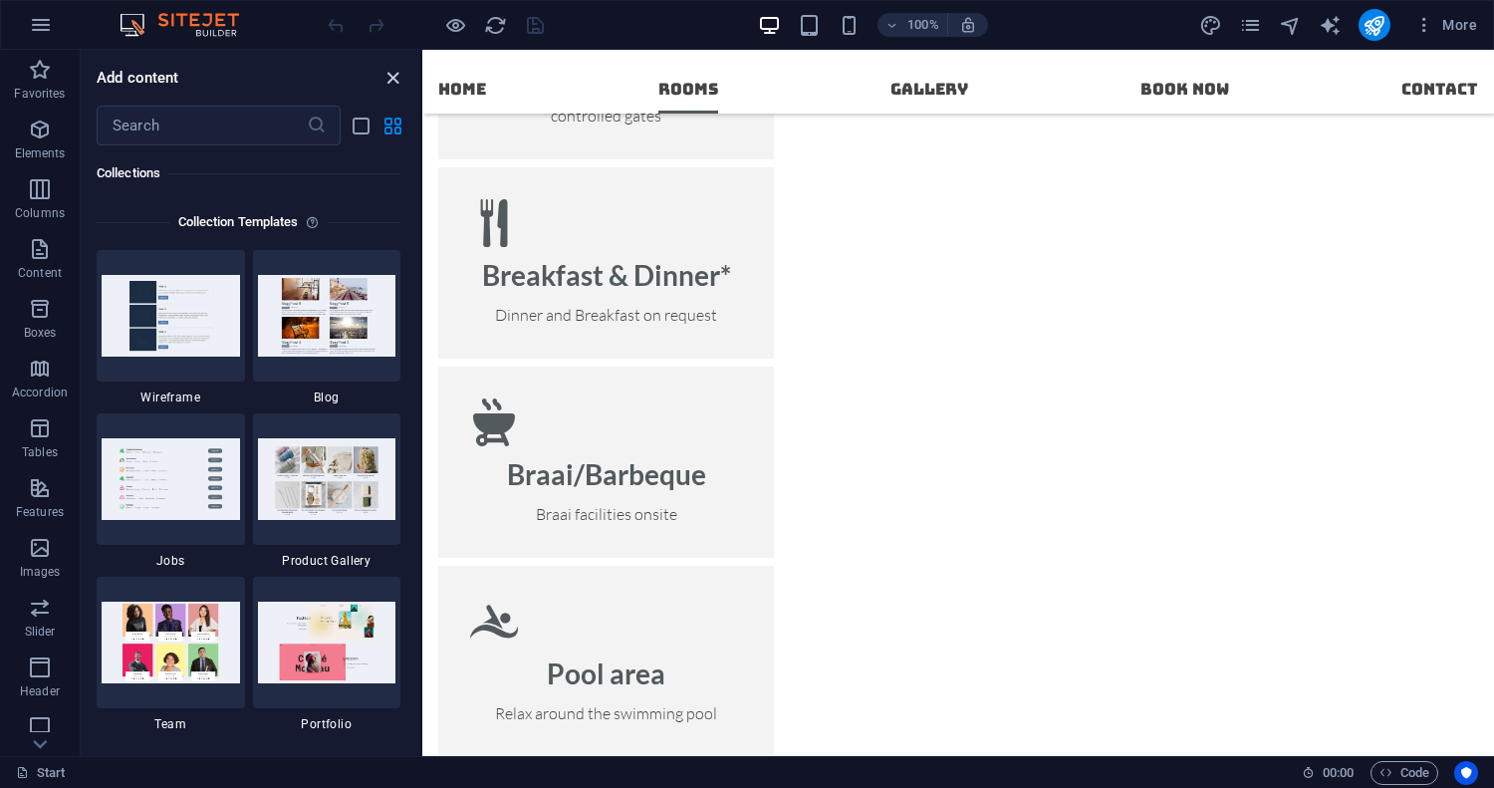
click at [393, 78] on icon "close panel" at bounding box center [392, 78] width 23 height 23
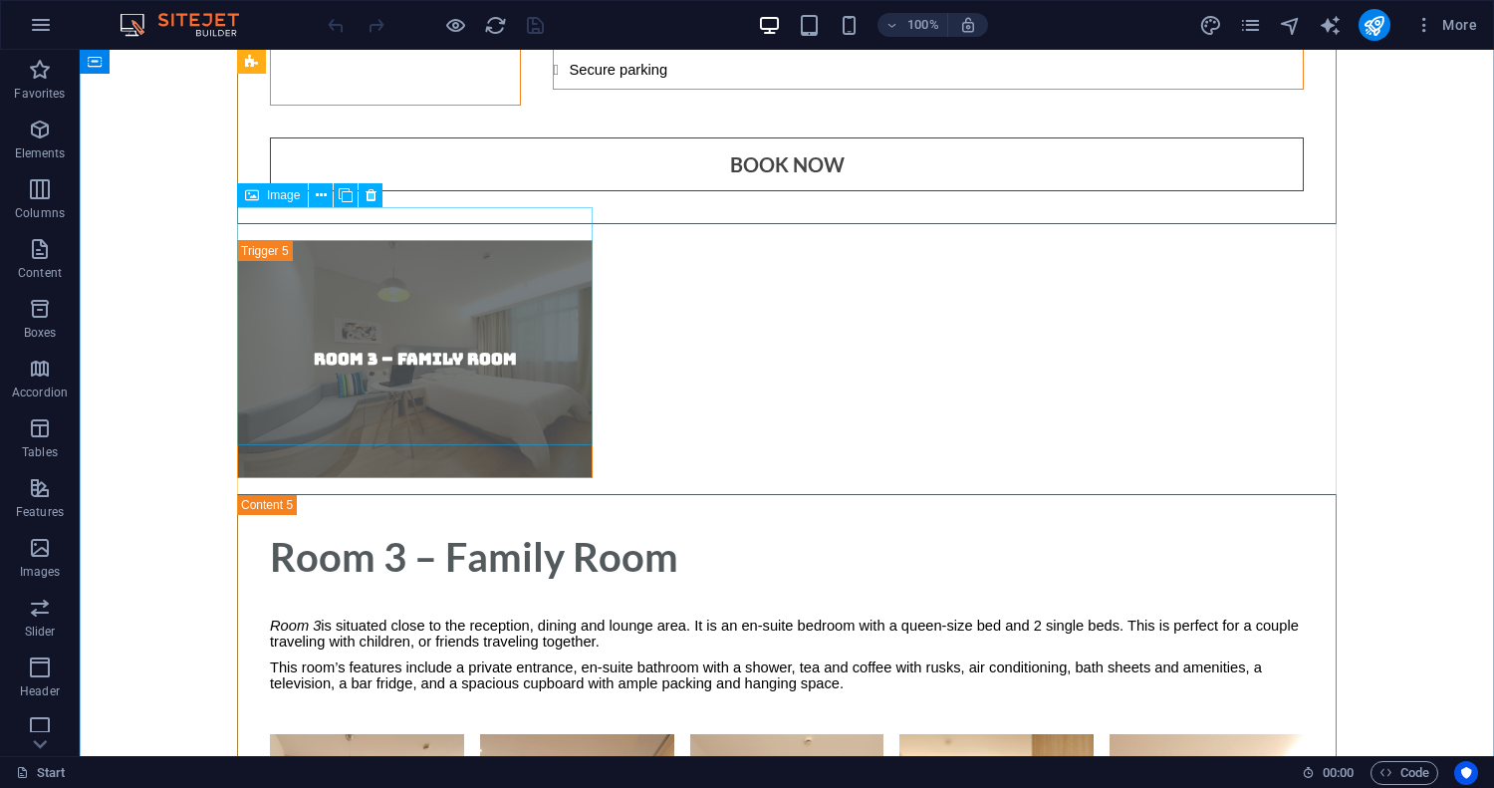
scroll to position [7488, 0]
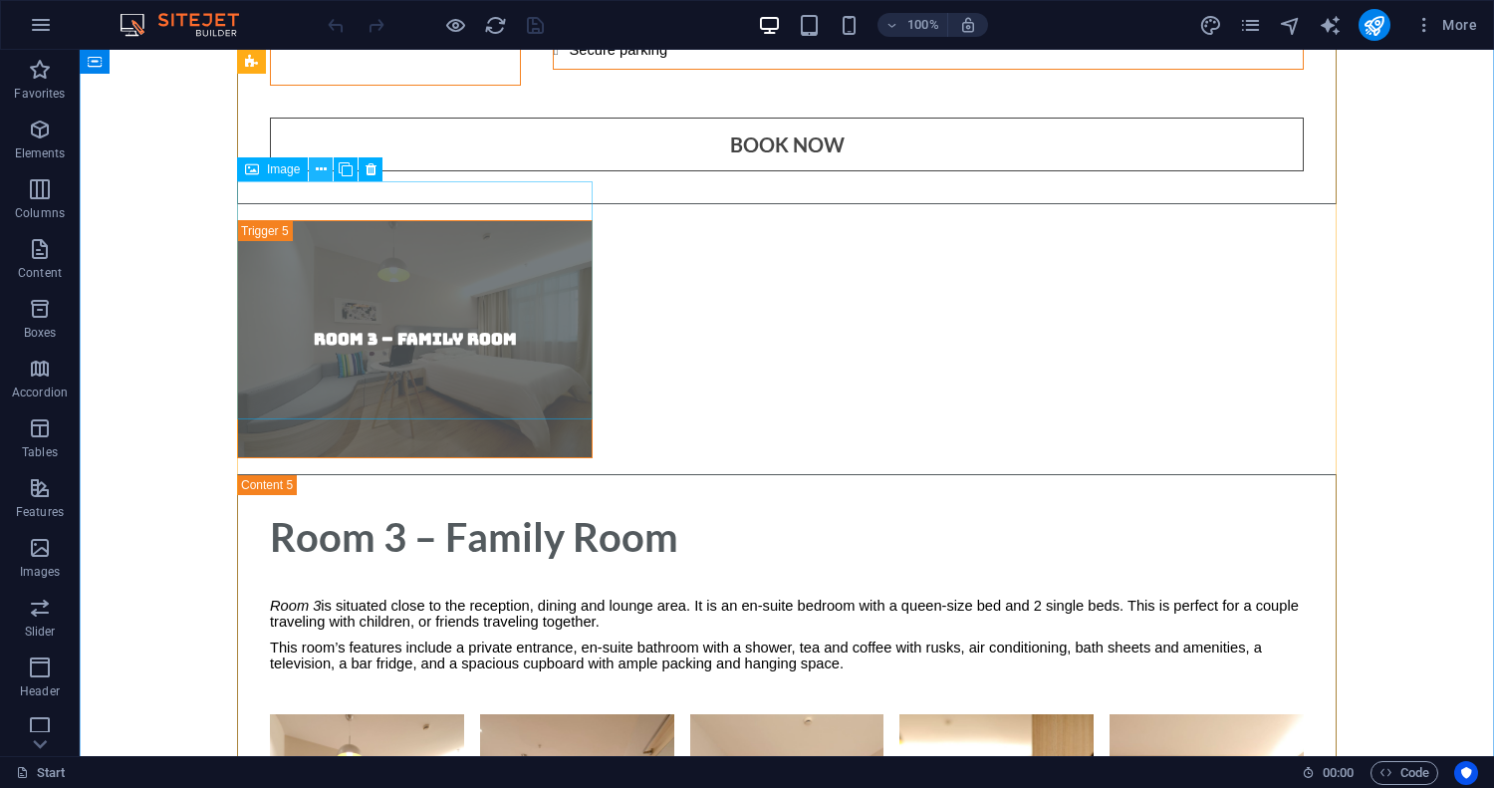
click at [319, 167] on icon at bounding box center [321, 169] width 11 height 21
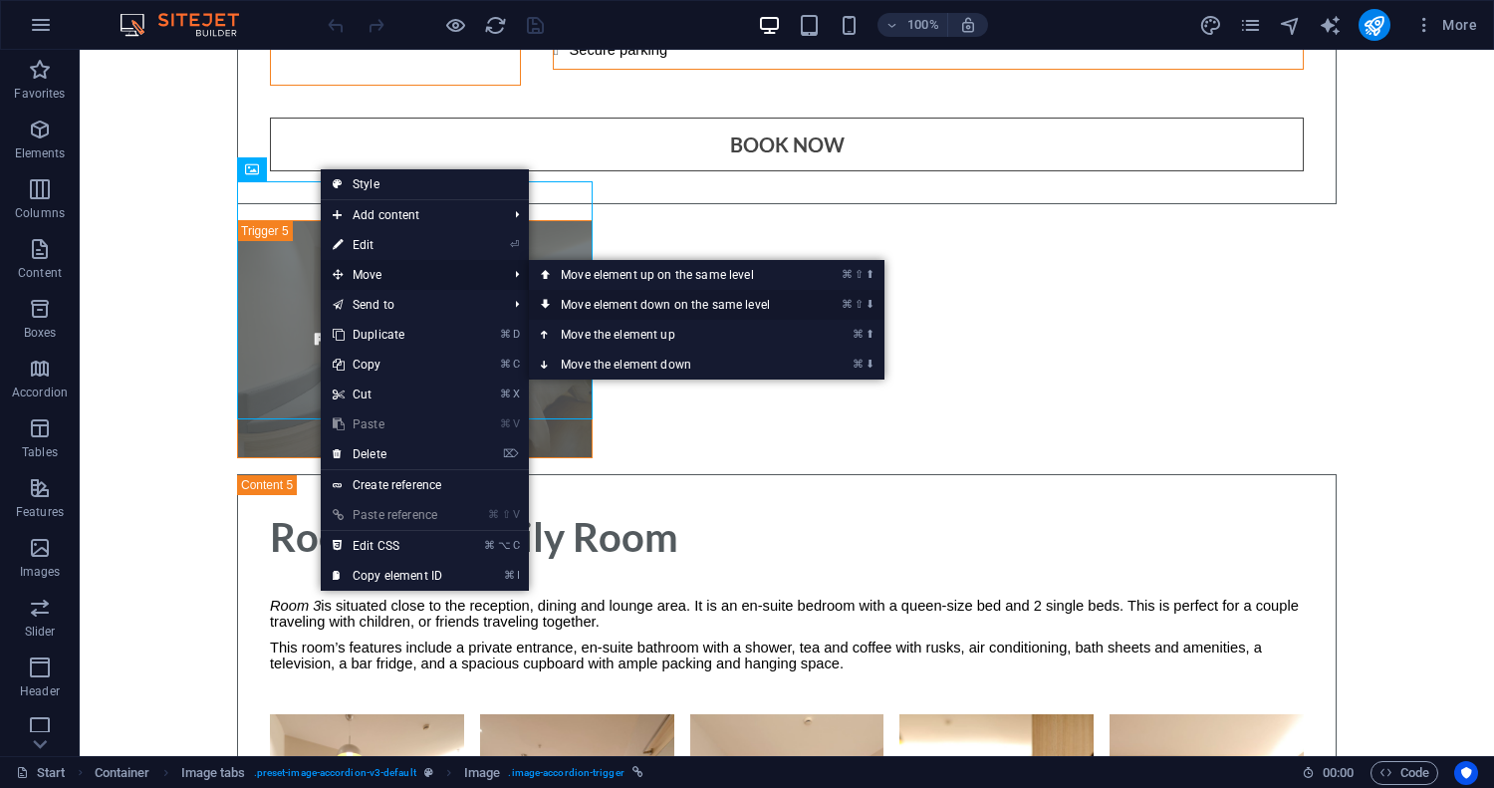
click at [613, 308] on link "⌘ ⇧ ⬇ Move element down on the same level" at bounding box center [669, 305] width 281 height 30
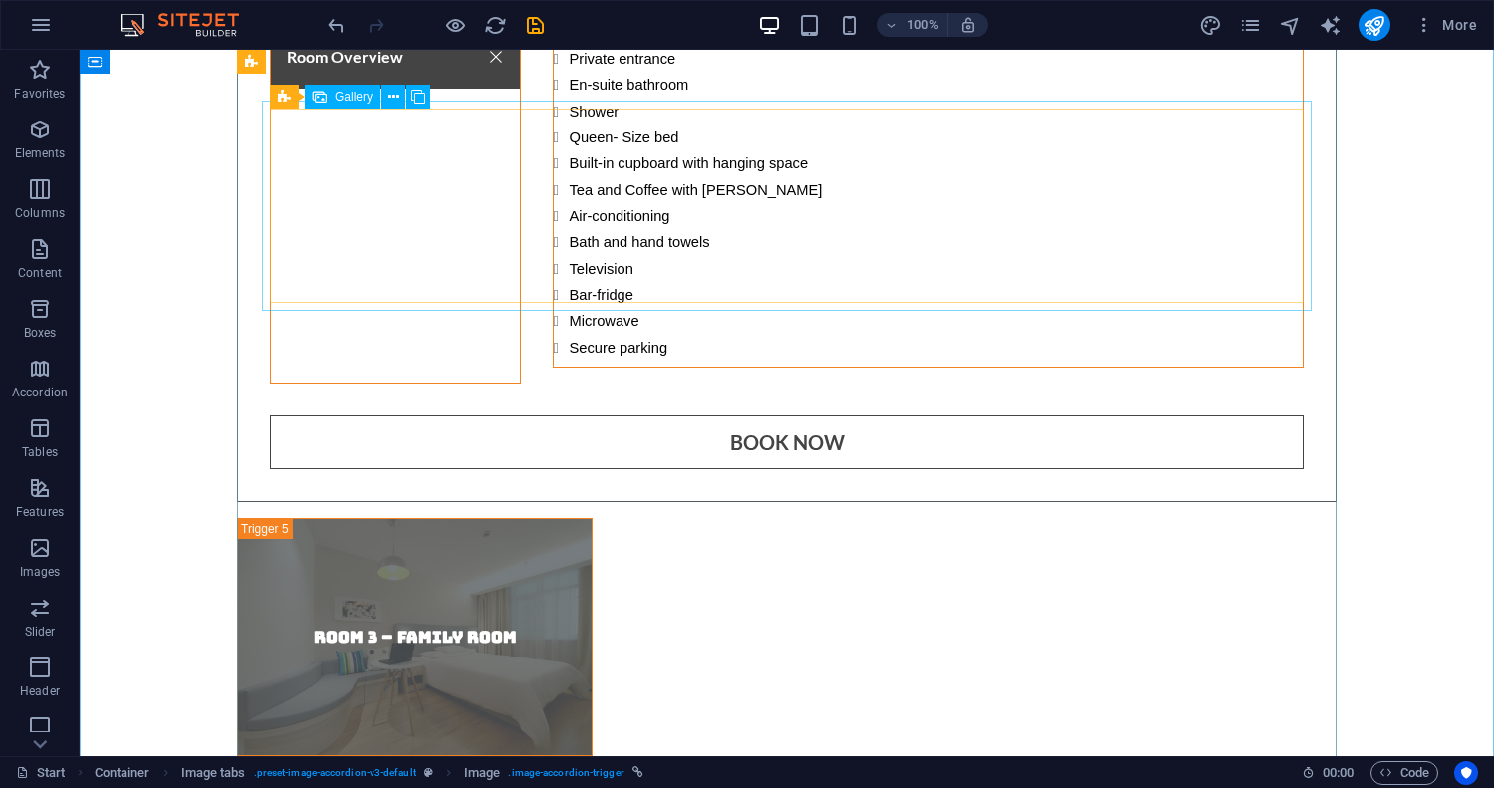
scroll to position [7350, 0]
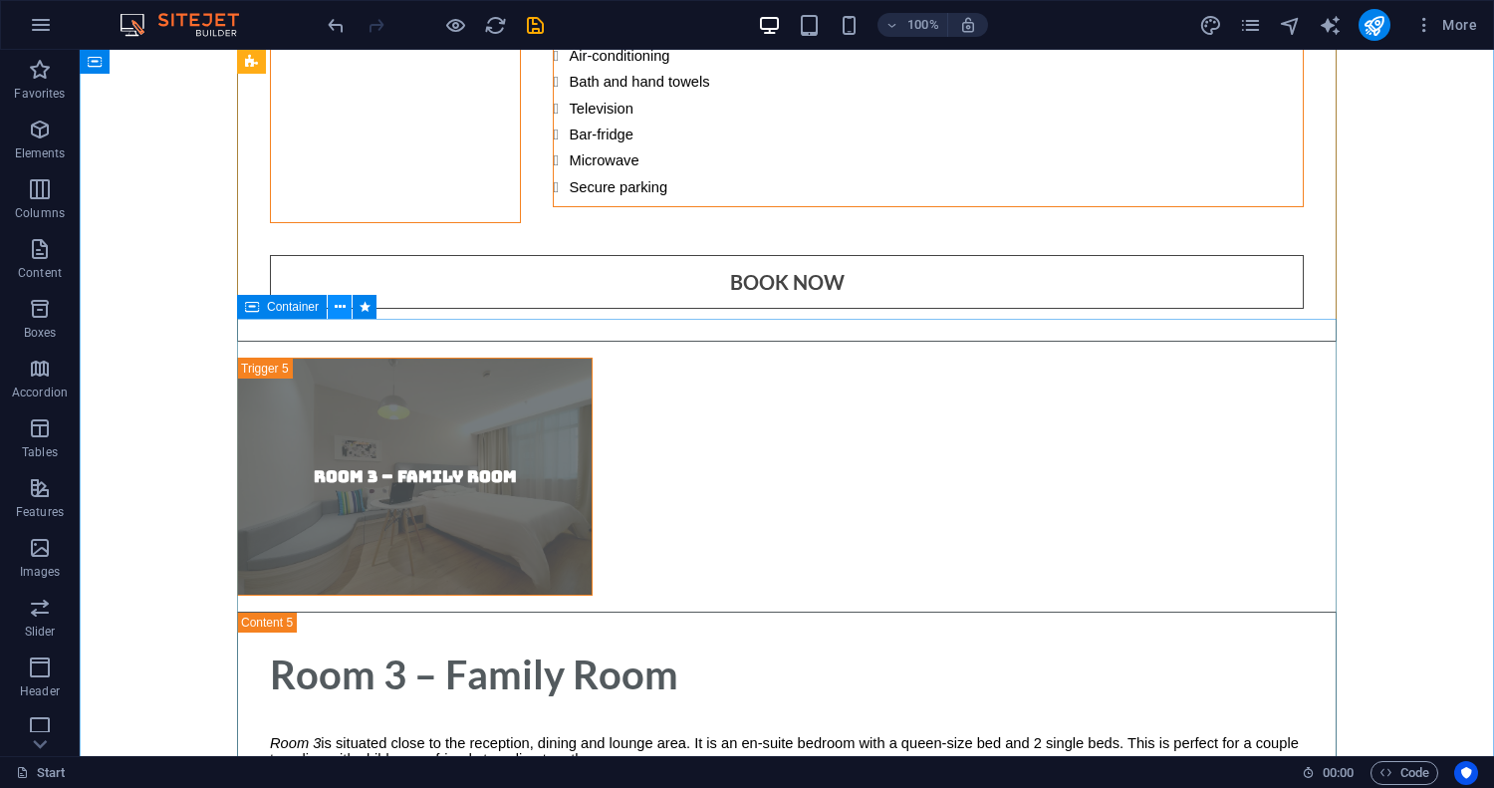
click at [337, 312] on icon at bounding box center [340, 307] width 11 height 21
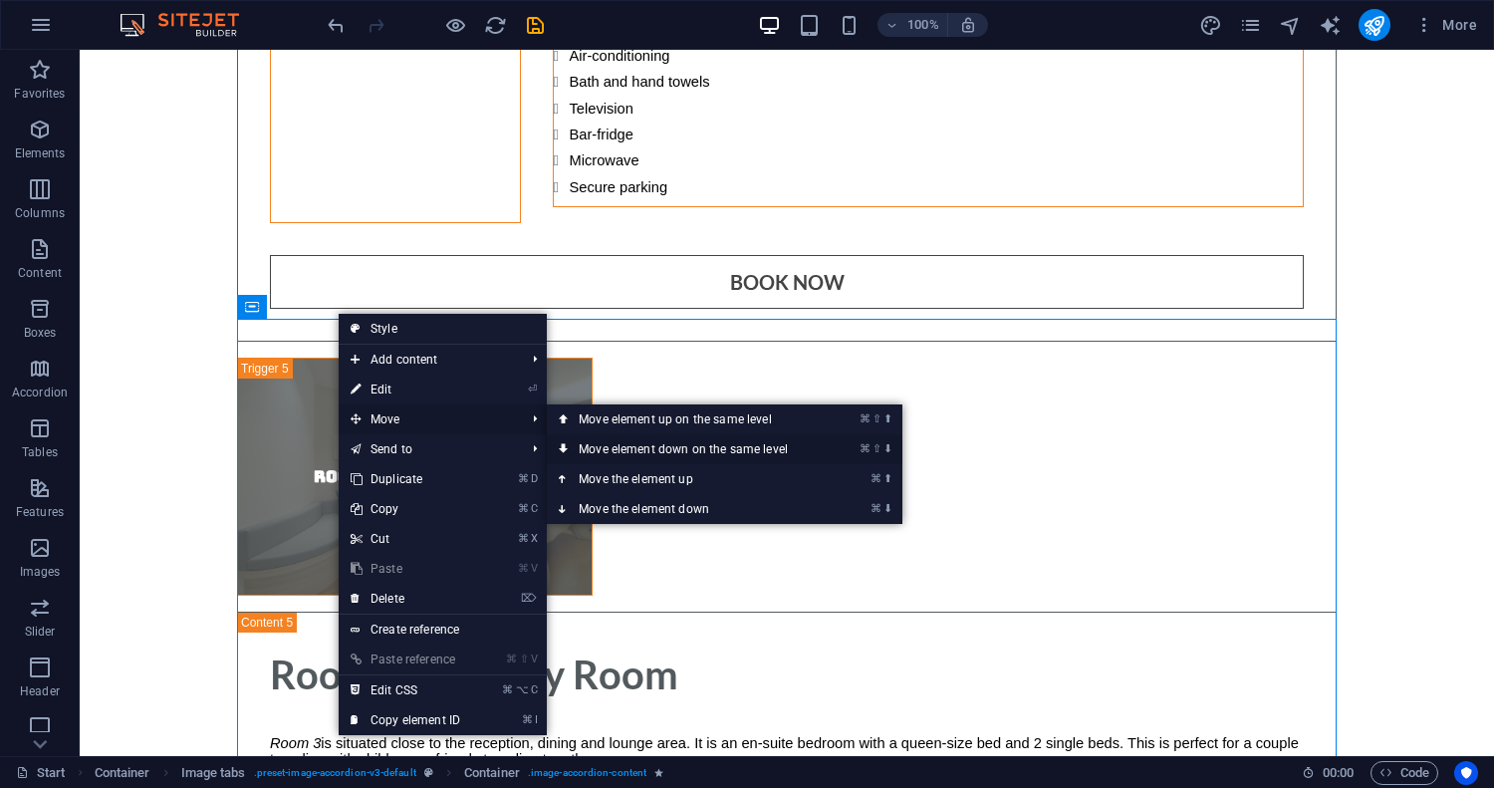
click at [654, 447] on link "⌘ ⇧ ⬇ Move element down on the same level" at bounding box center [687, 449] width 281 height 30
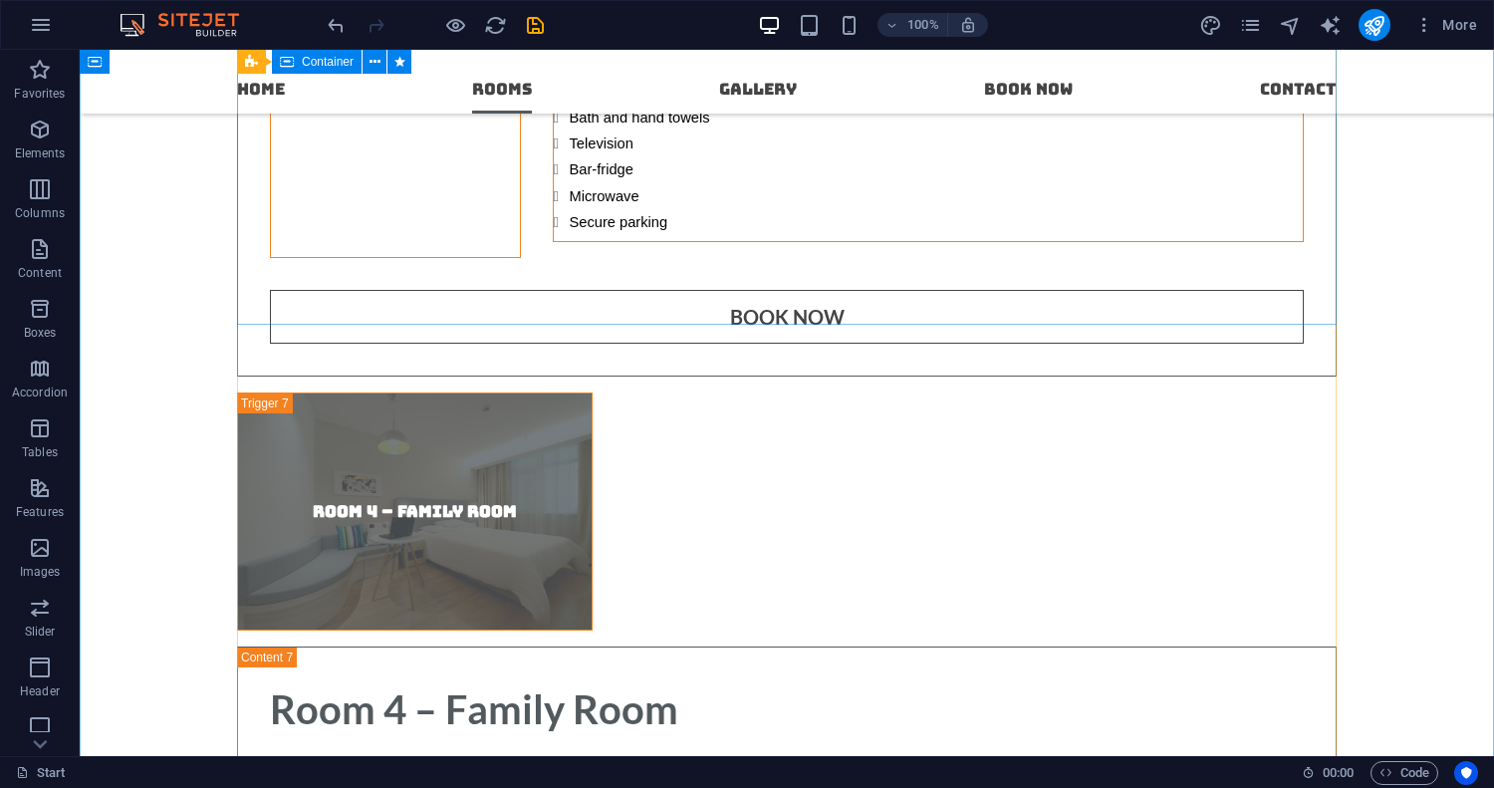
scroll to position [8519, 0]
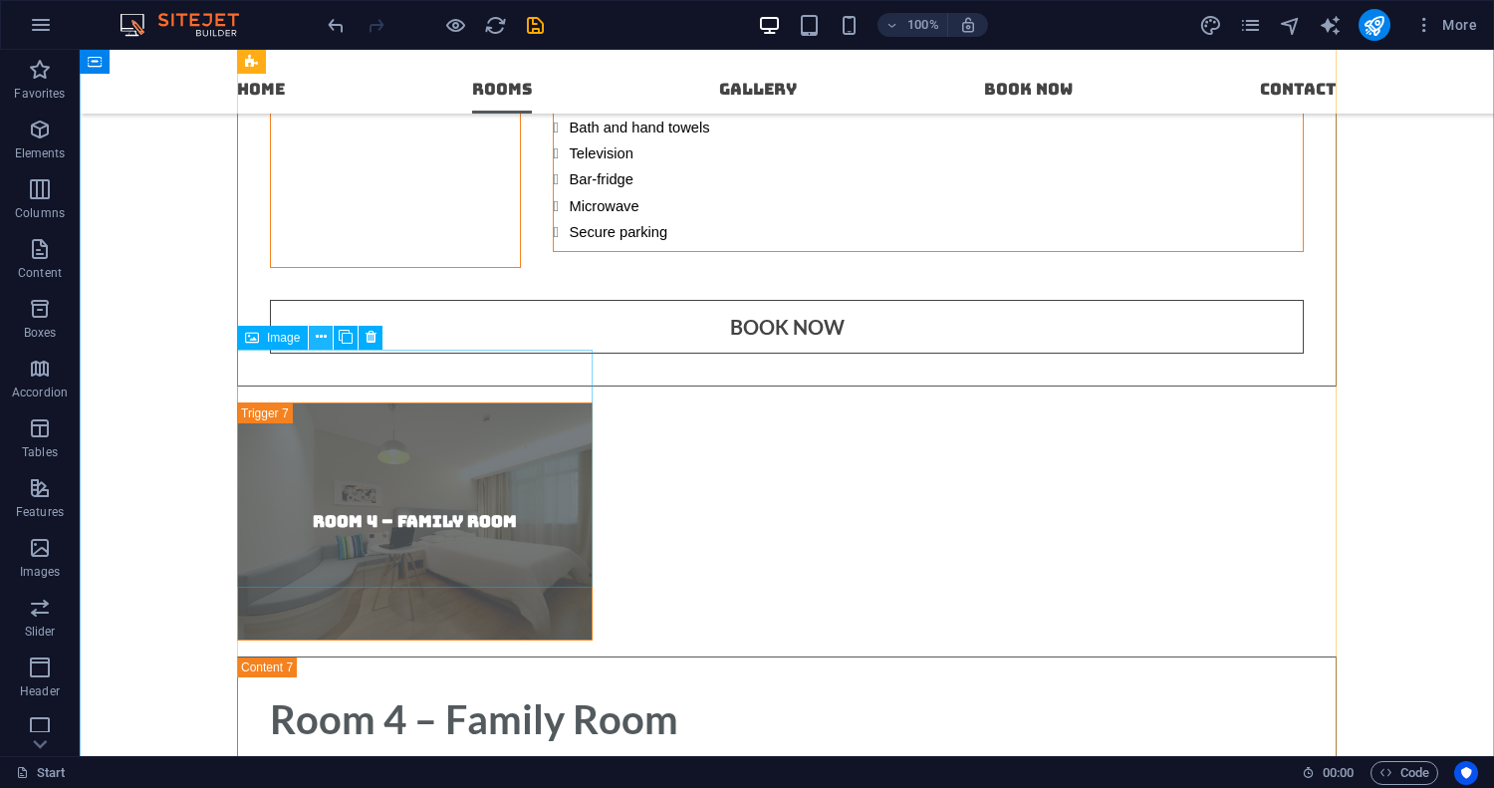
click at [324, 335] on icon at bounding box center [321, 337] width 11 height 21
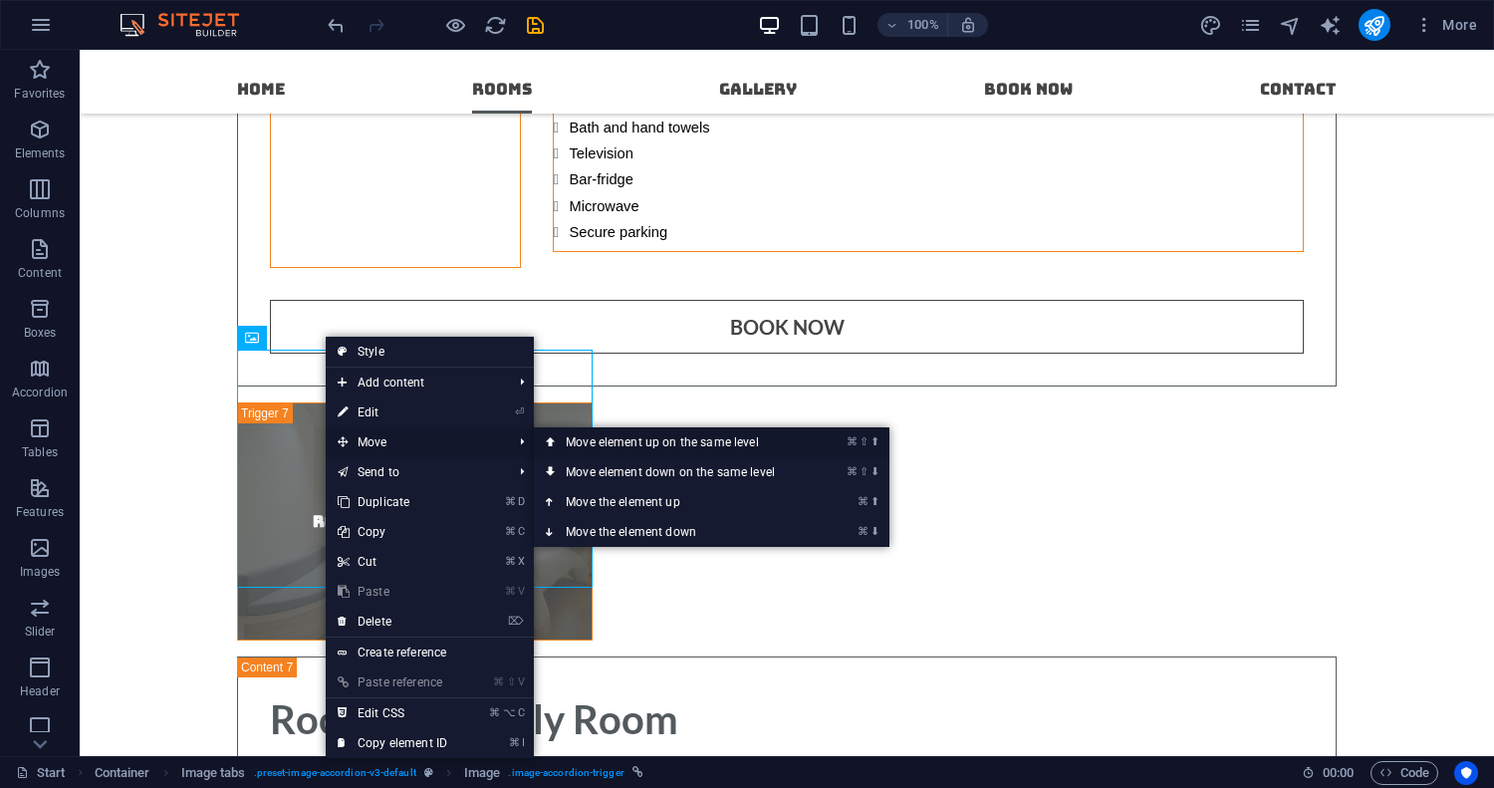
click at [583, 435] on link "⌘ ⇧ ⬆ Move element up on the same level" at bounding box center [674, 442] width 281 height 30
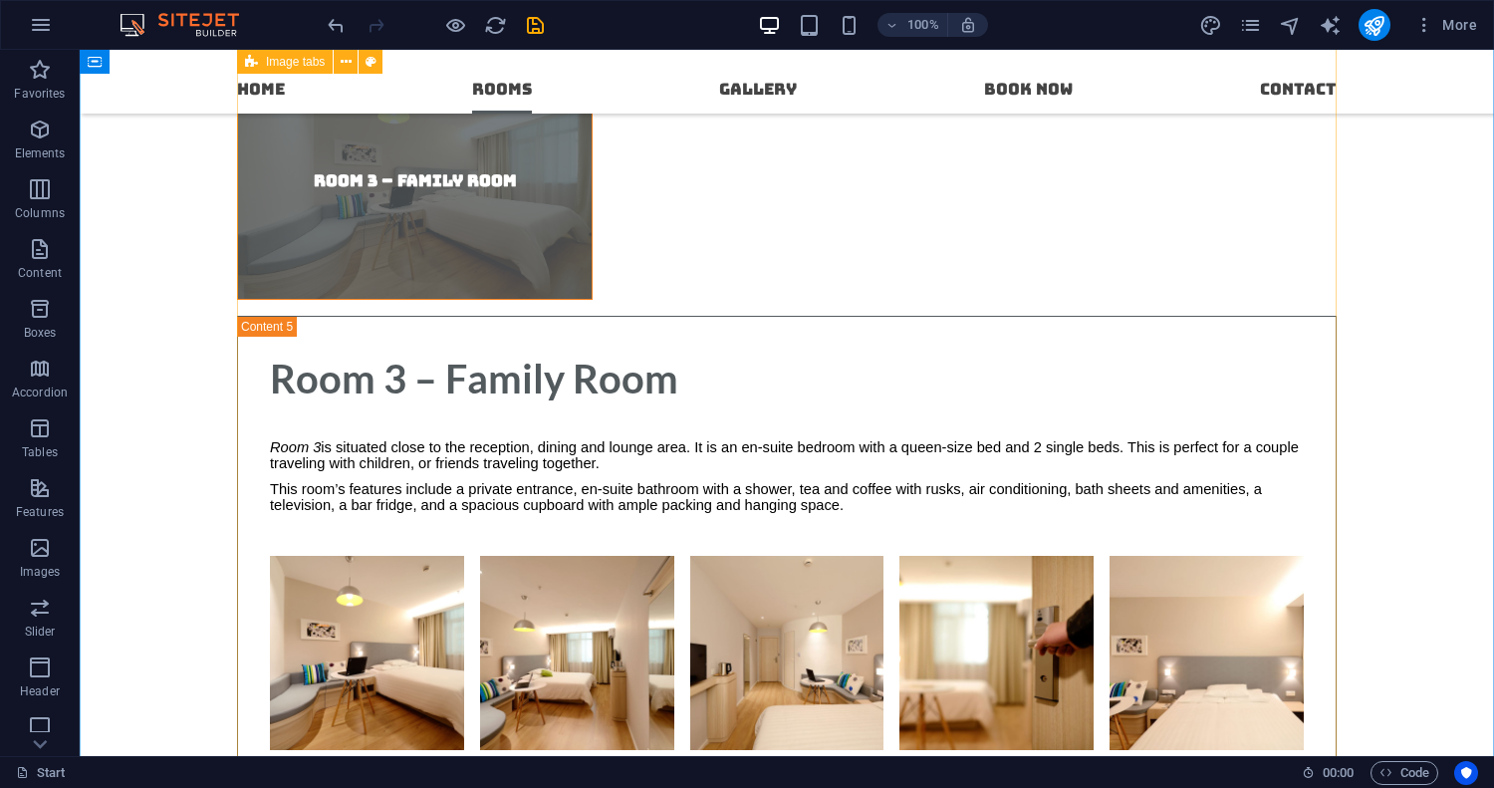
scroll to position [7619, 0]
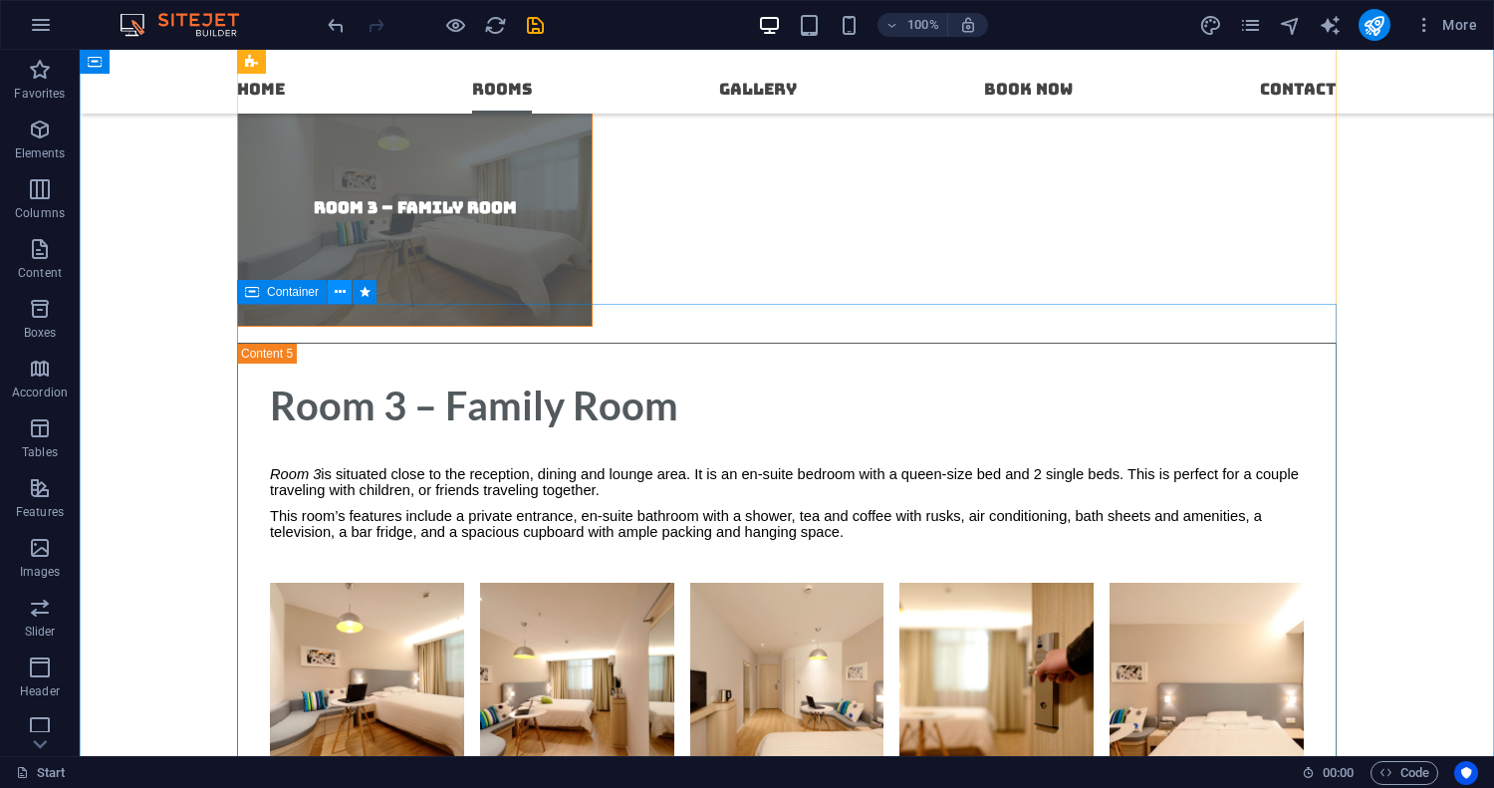
click at [337, 297] on icon at bounding box center [340, 292] width 11 height 21
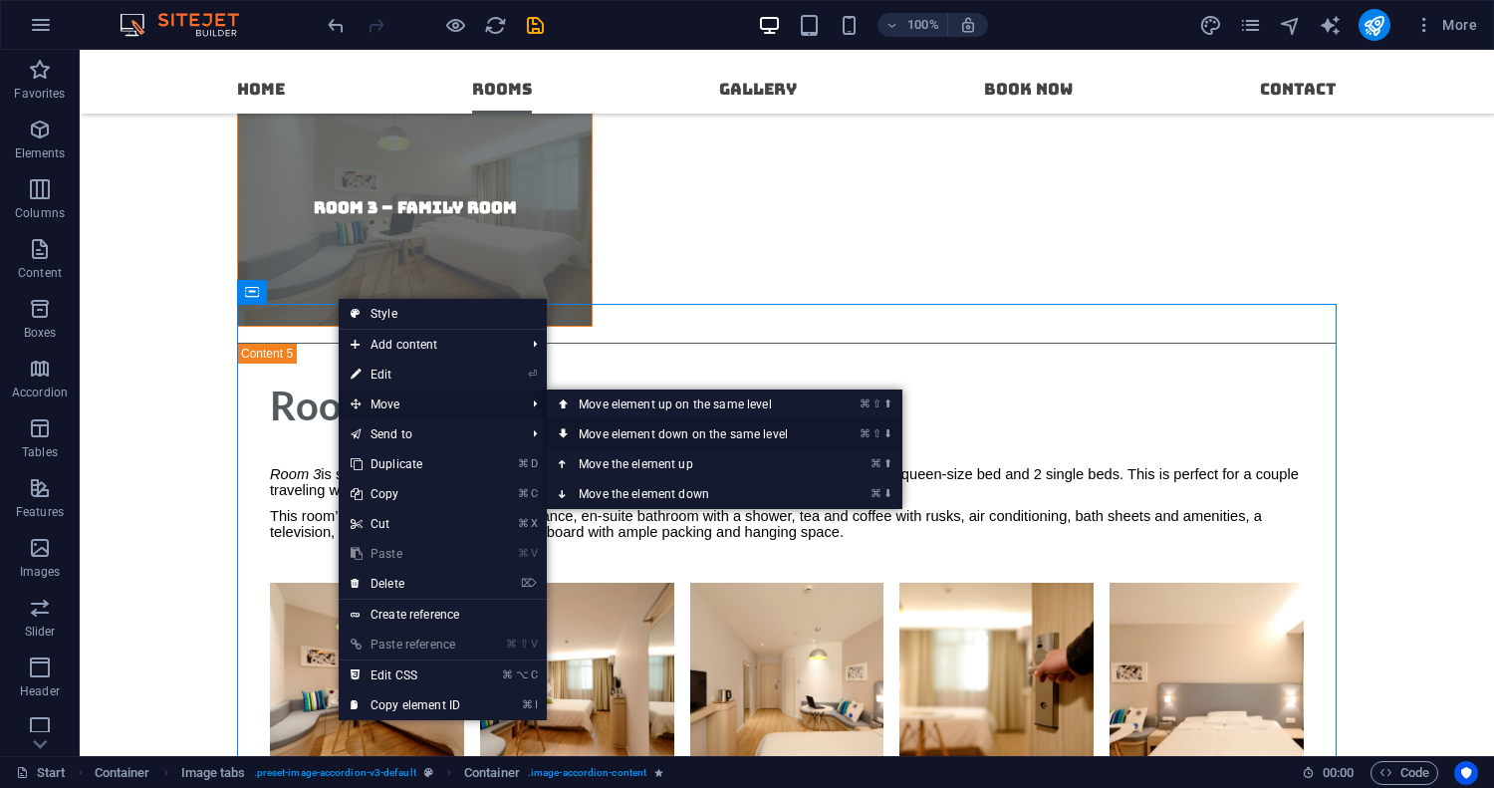
click at [660, 436] on link "⌘ ⇧ ⬇ Move element down on the same level" at bounding box center [687, 434] width 281 height 30
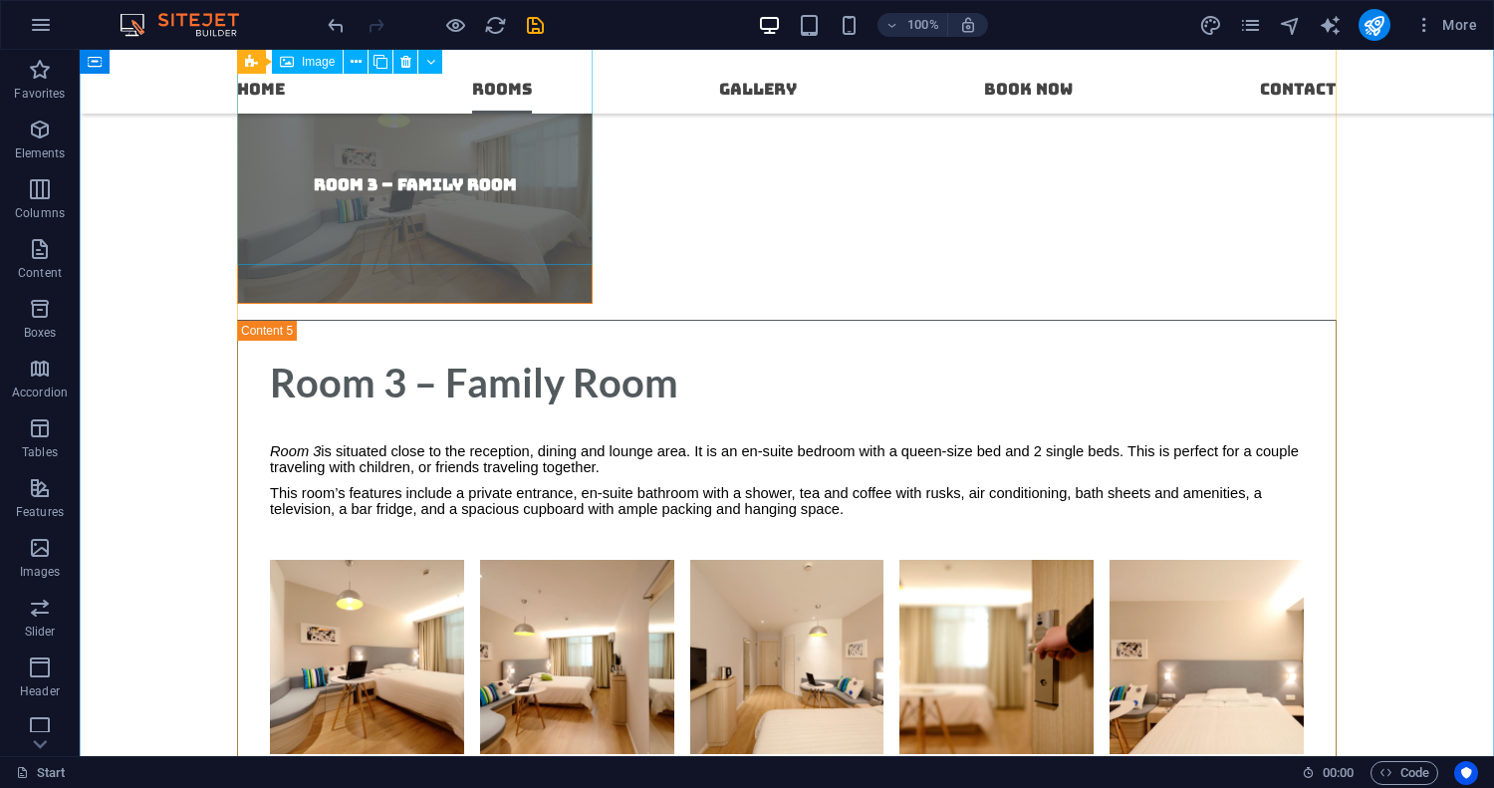
scroll to position [7617, 0]
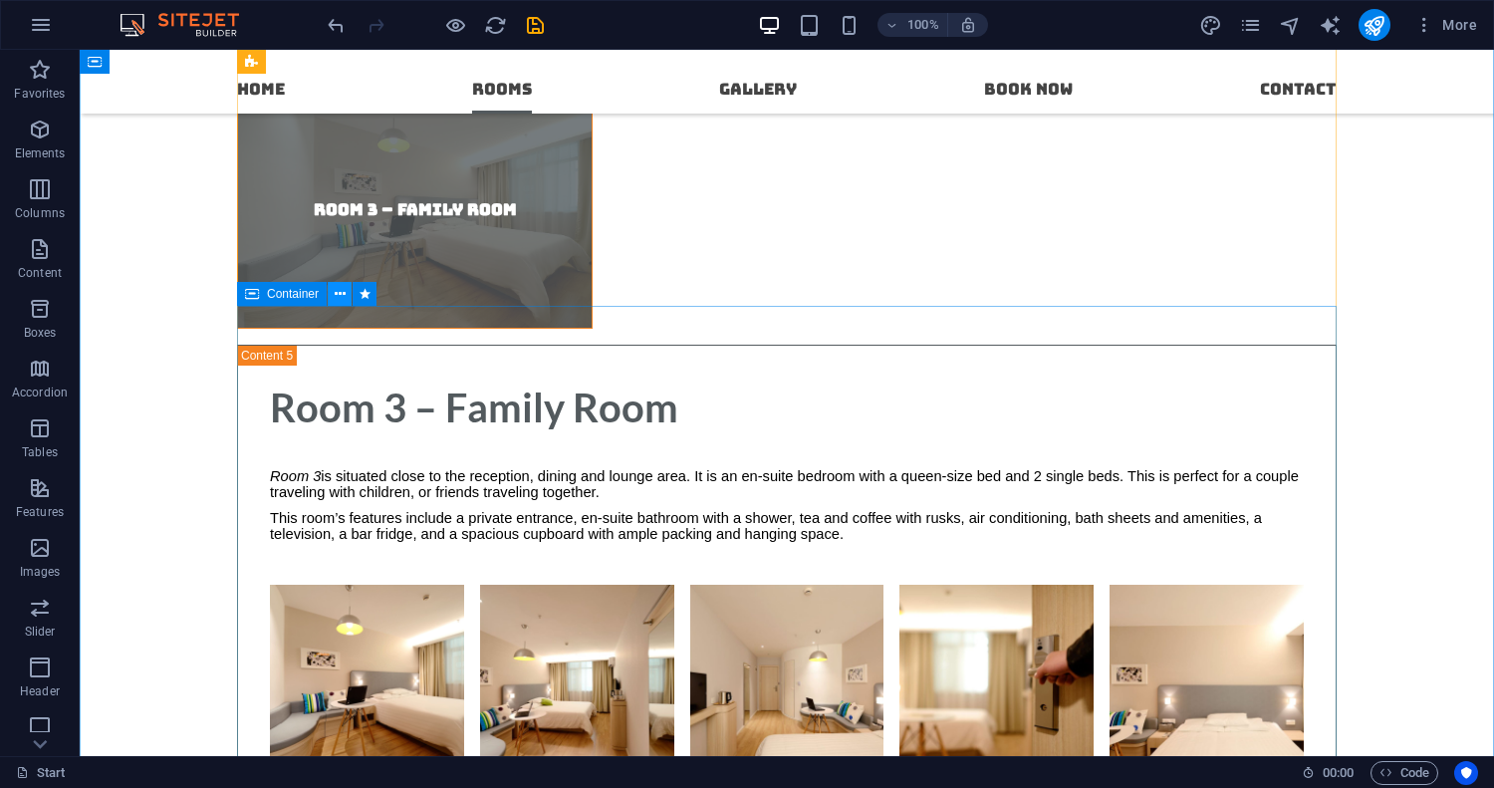
click at [339, 297] on icon at bounding box center [340, 294] width 11 height 21
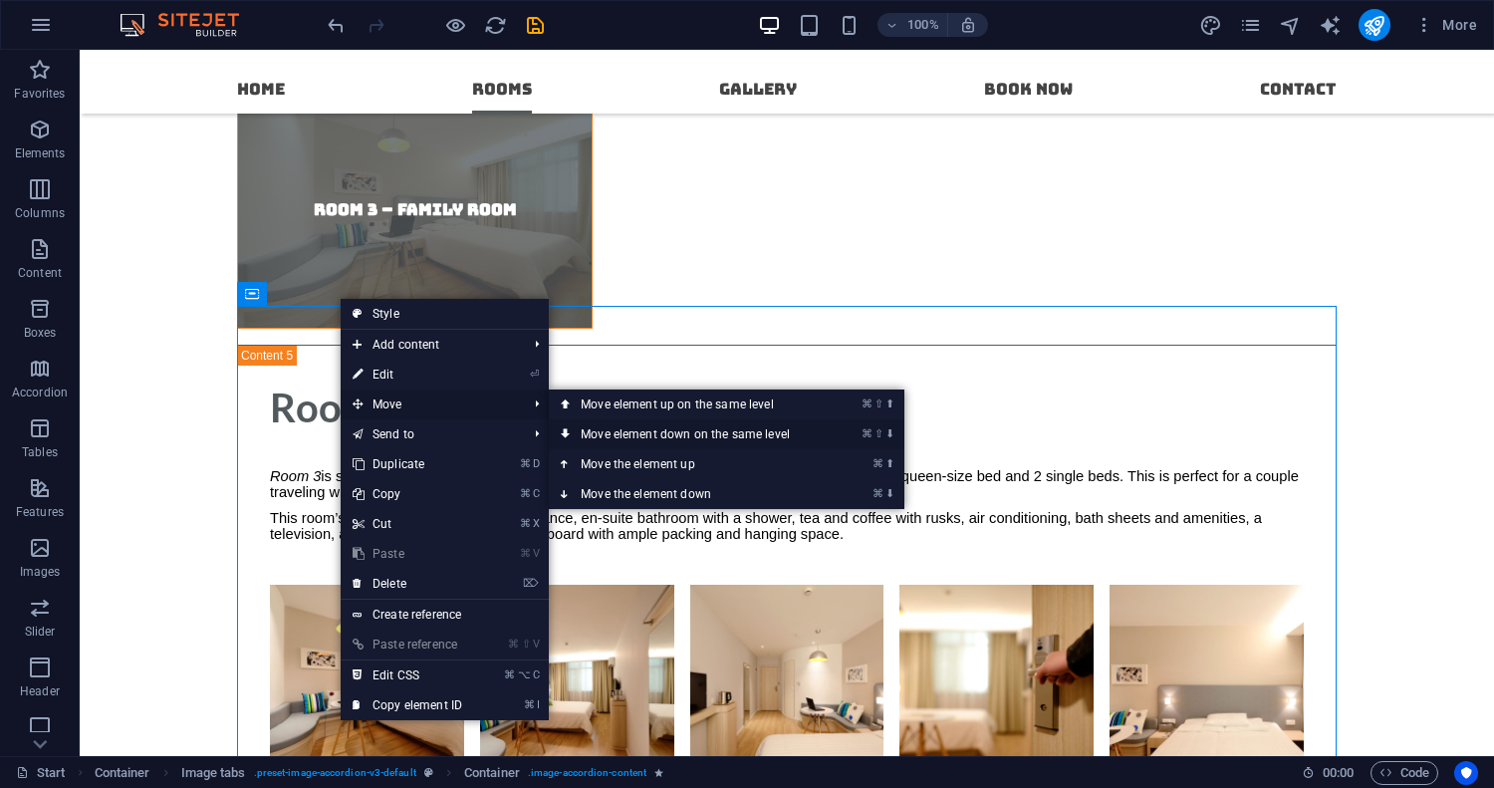
click at [645, 431] on link "⌘ ⇧ ⬇ Move element down on the same level" at bounding box center [689, 434] width 281 height 30
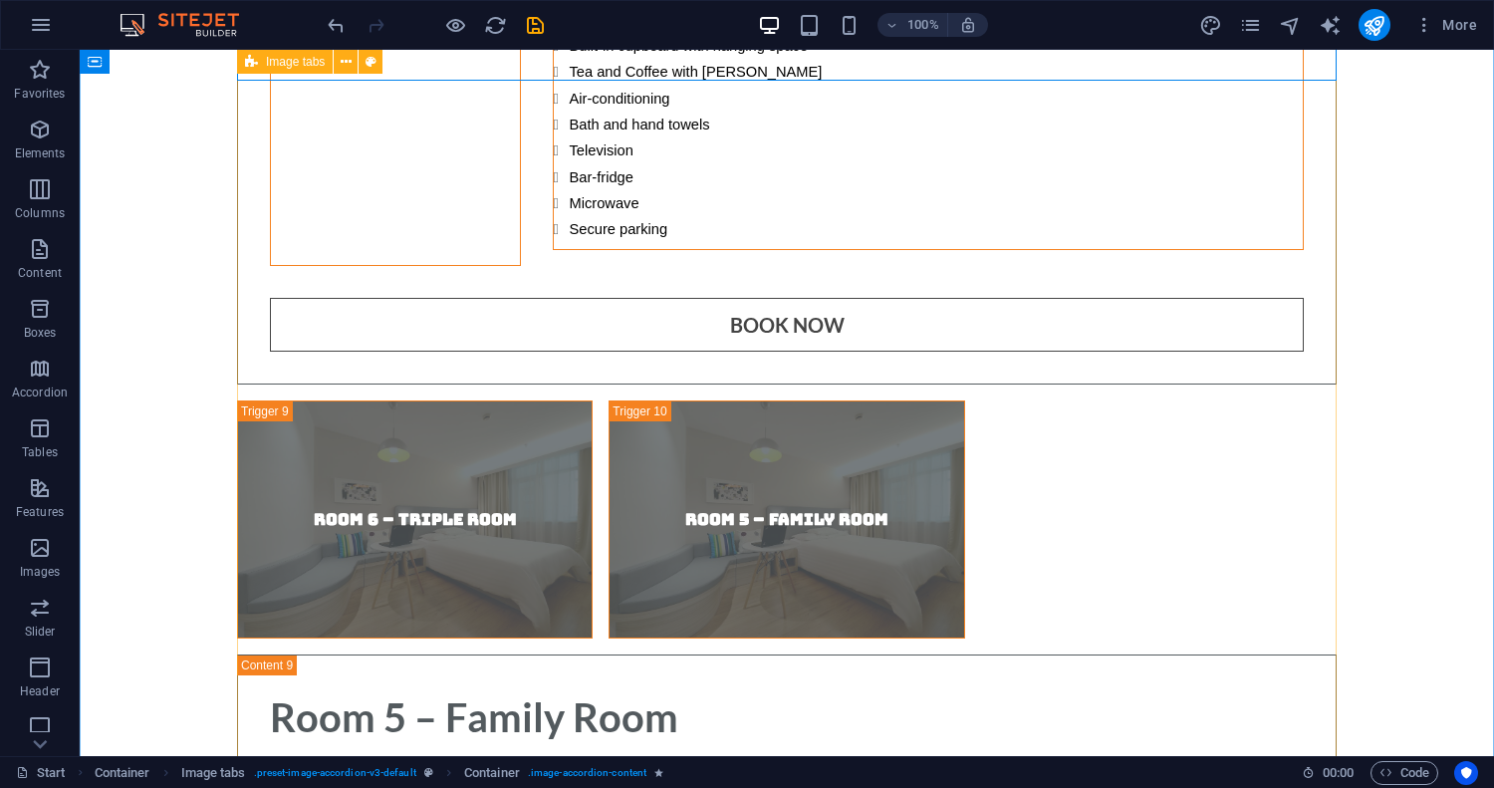
scroll to position [9736, 0]
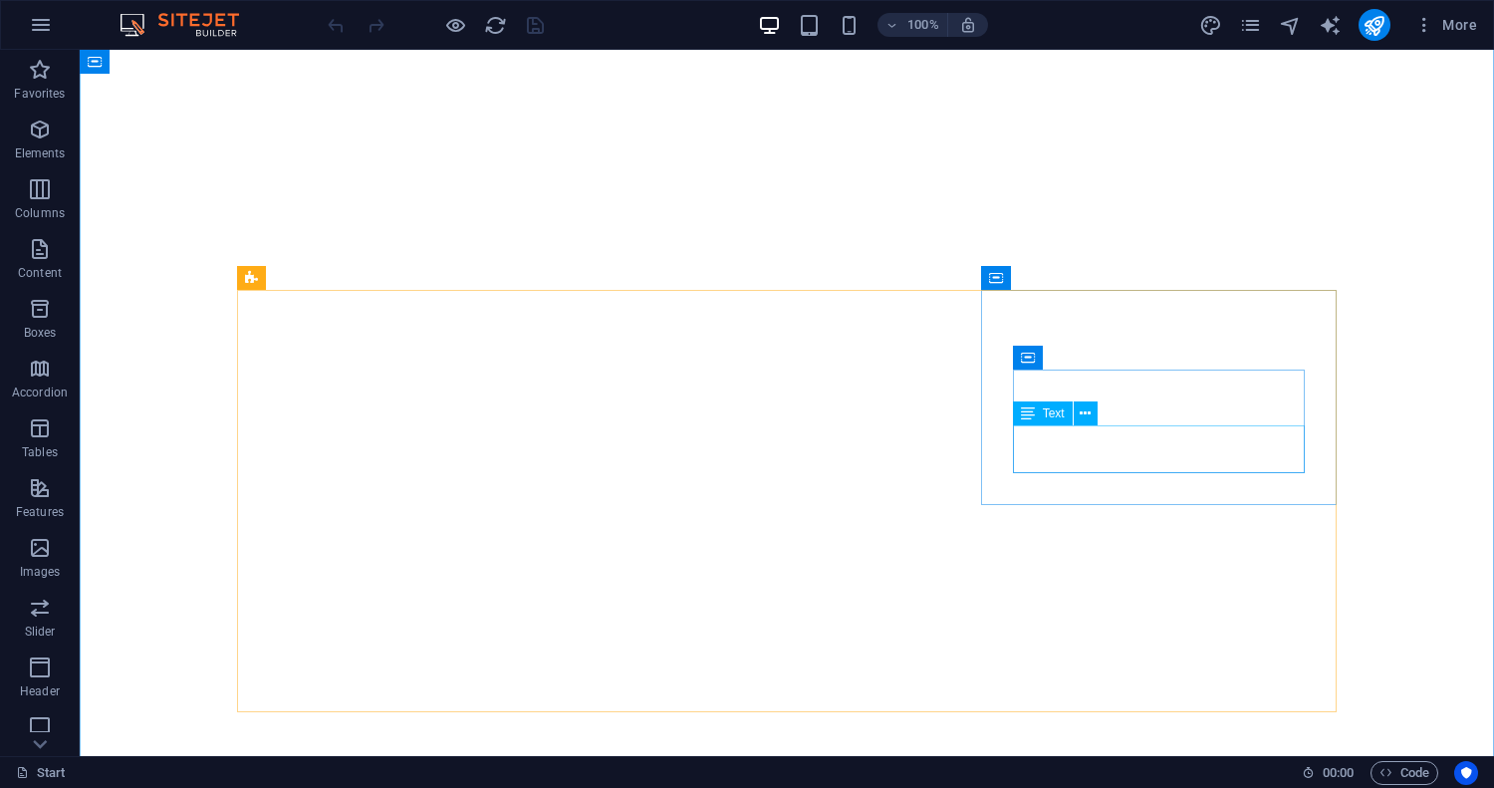
scroll to position [0, 0]
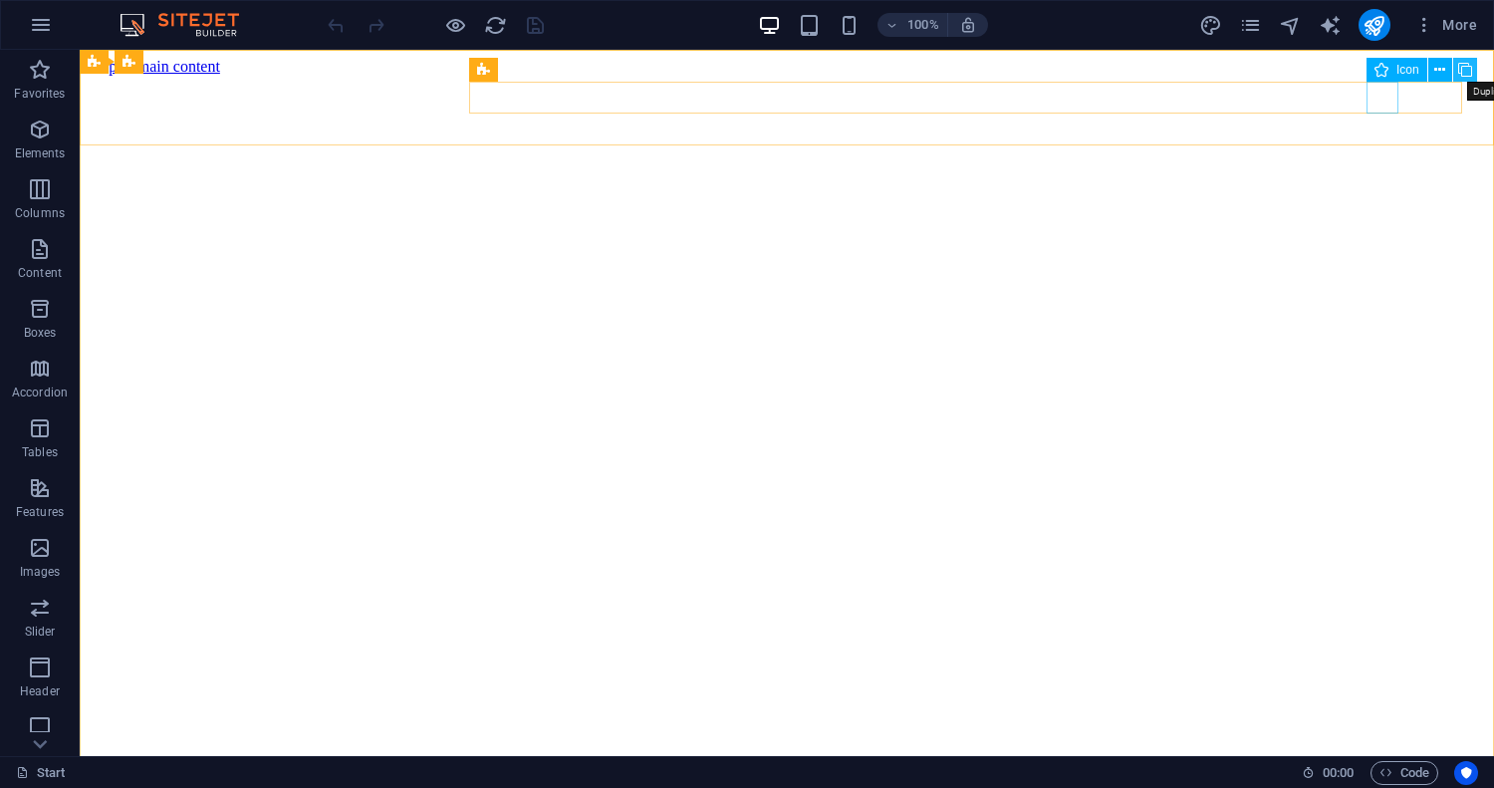
click at [1464, 70] on icon at bounding box center [1465, 70] width 14 height 21
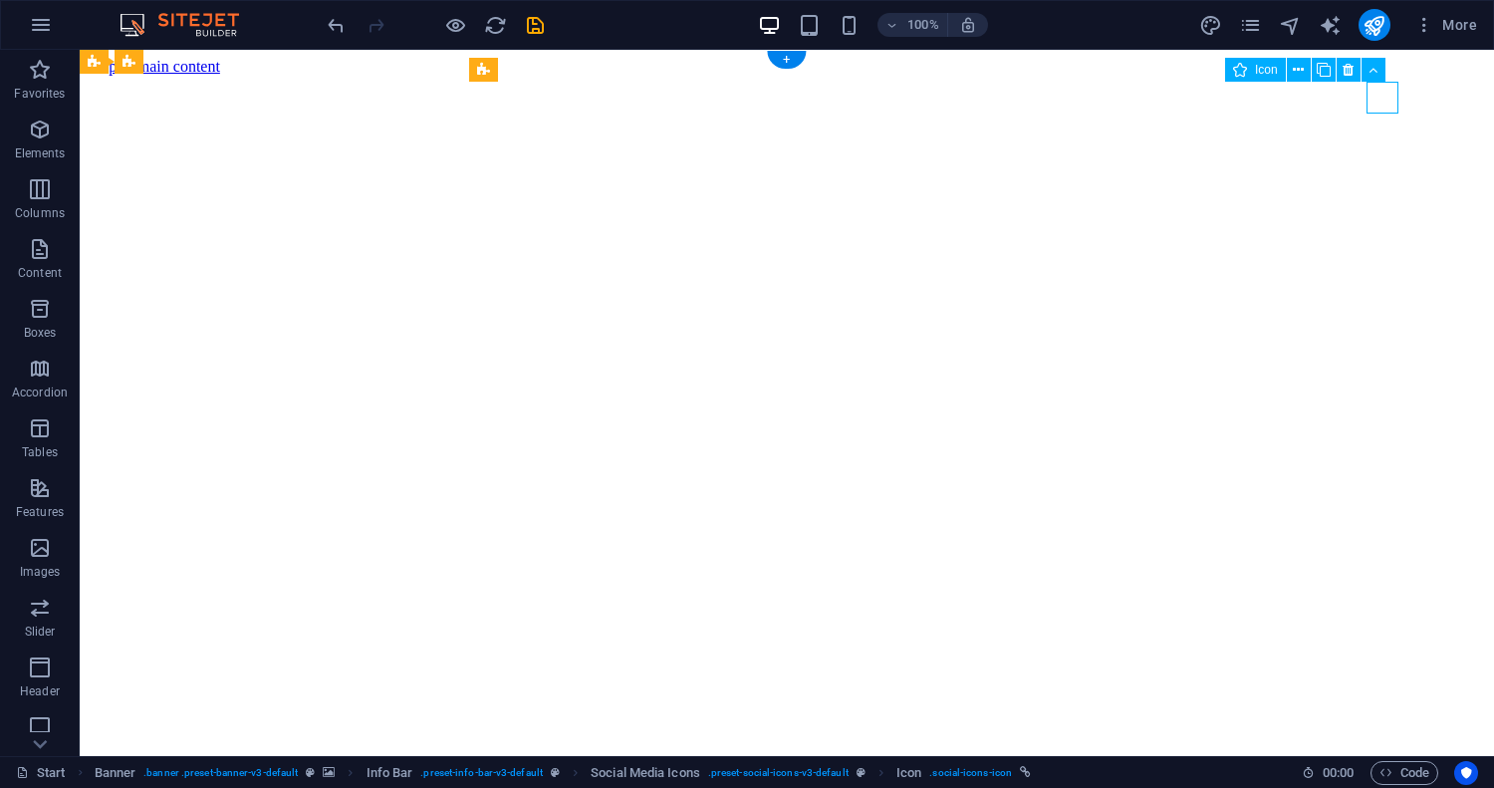
select select "xMidYMid"
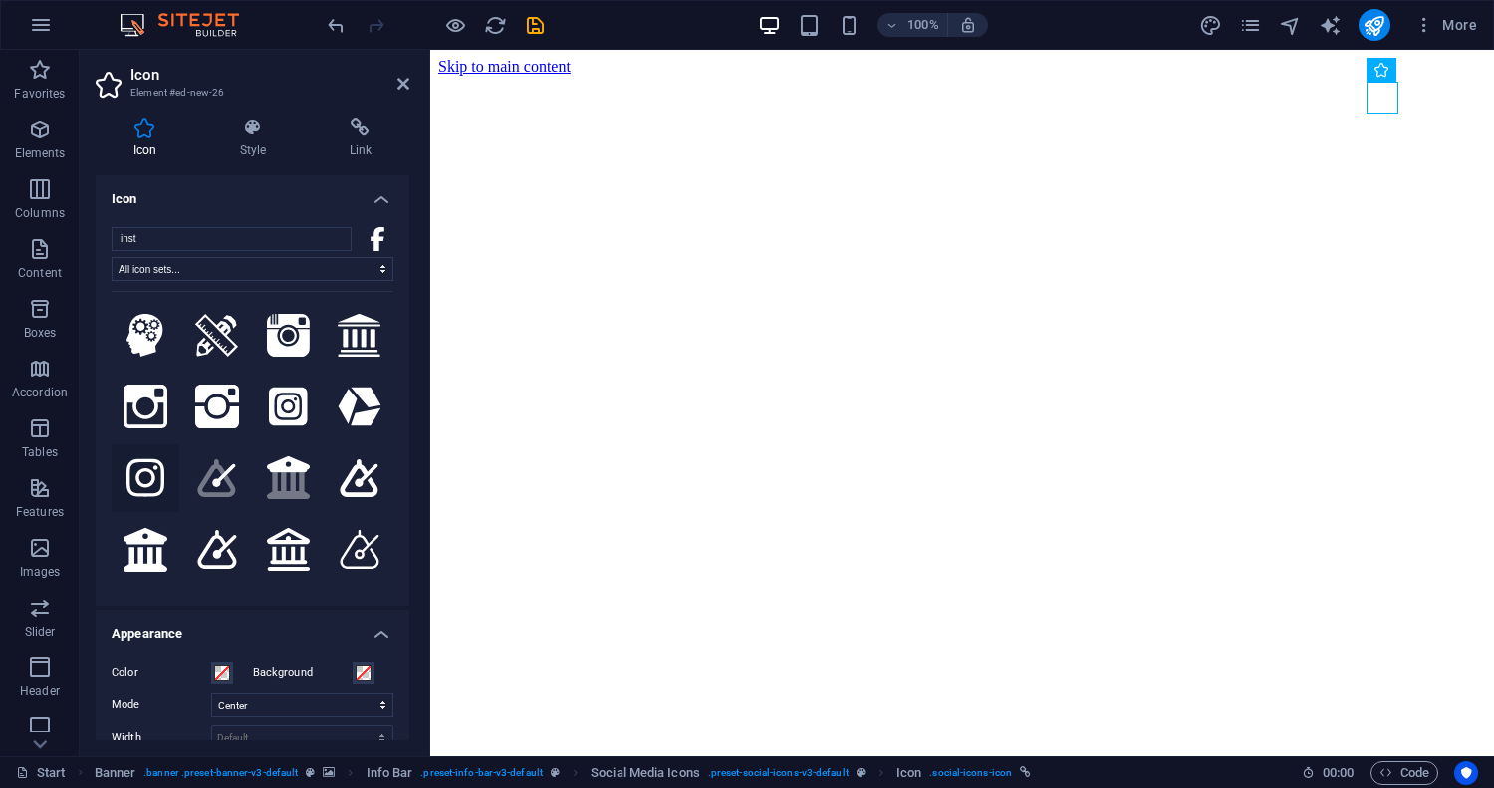
type input "inst"
click at [148, 471] on icon at bounding box center [145, 478] width 38 height 44
click at [354, 141] on h4 "Link" at bounding box center [361, 139] width 98 height 42
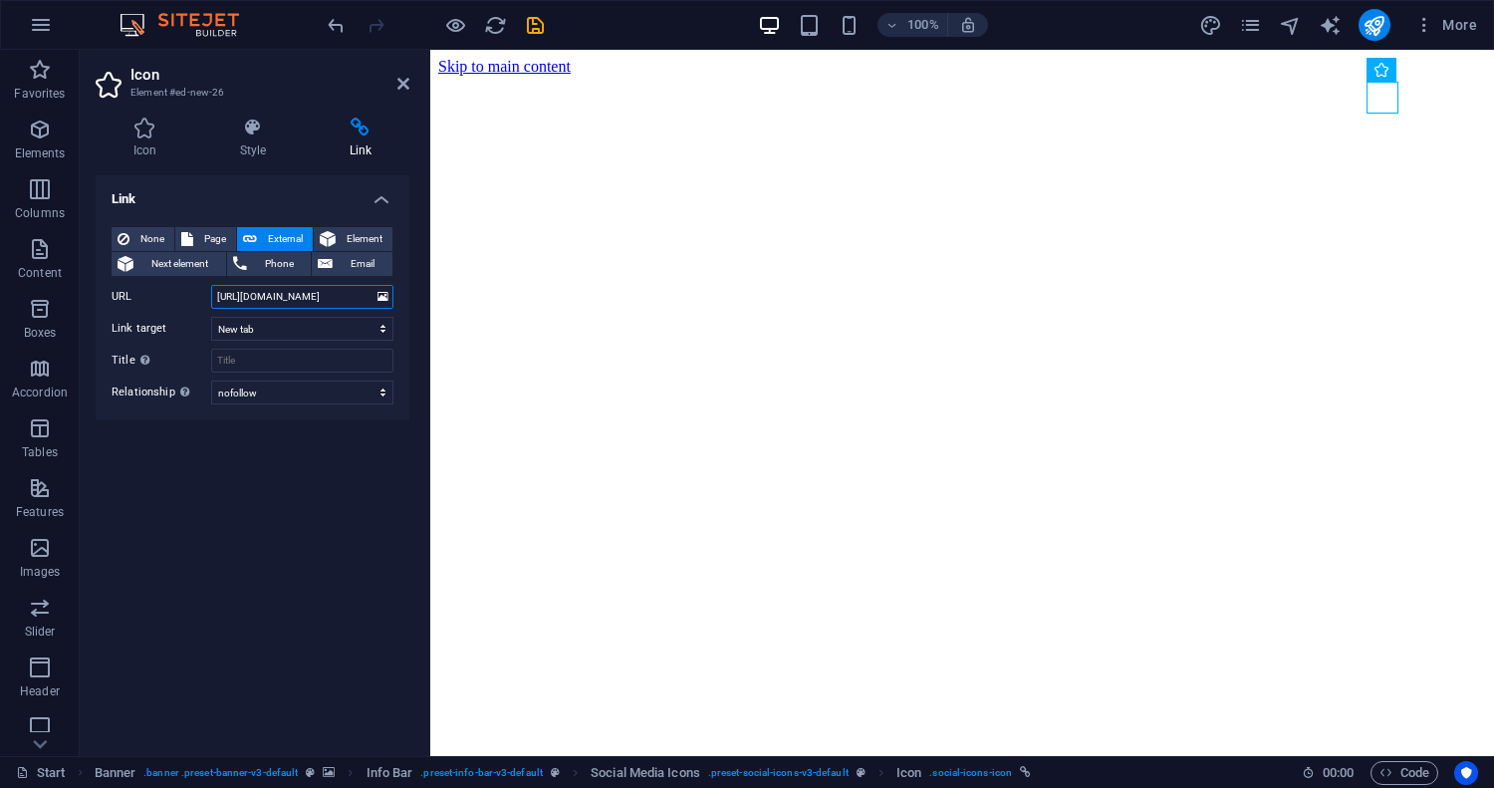
click at [298, 296] on input "https://www.facebook.com/share/1Cf4gNrMFj/?mibextid=wwXIfr" at bounding box center [302, 297] width 182 height 24
paste input "instagram.com/juliet.rose_luxury?igsh=MWZ5dGxzOTIwMnNhdA=="
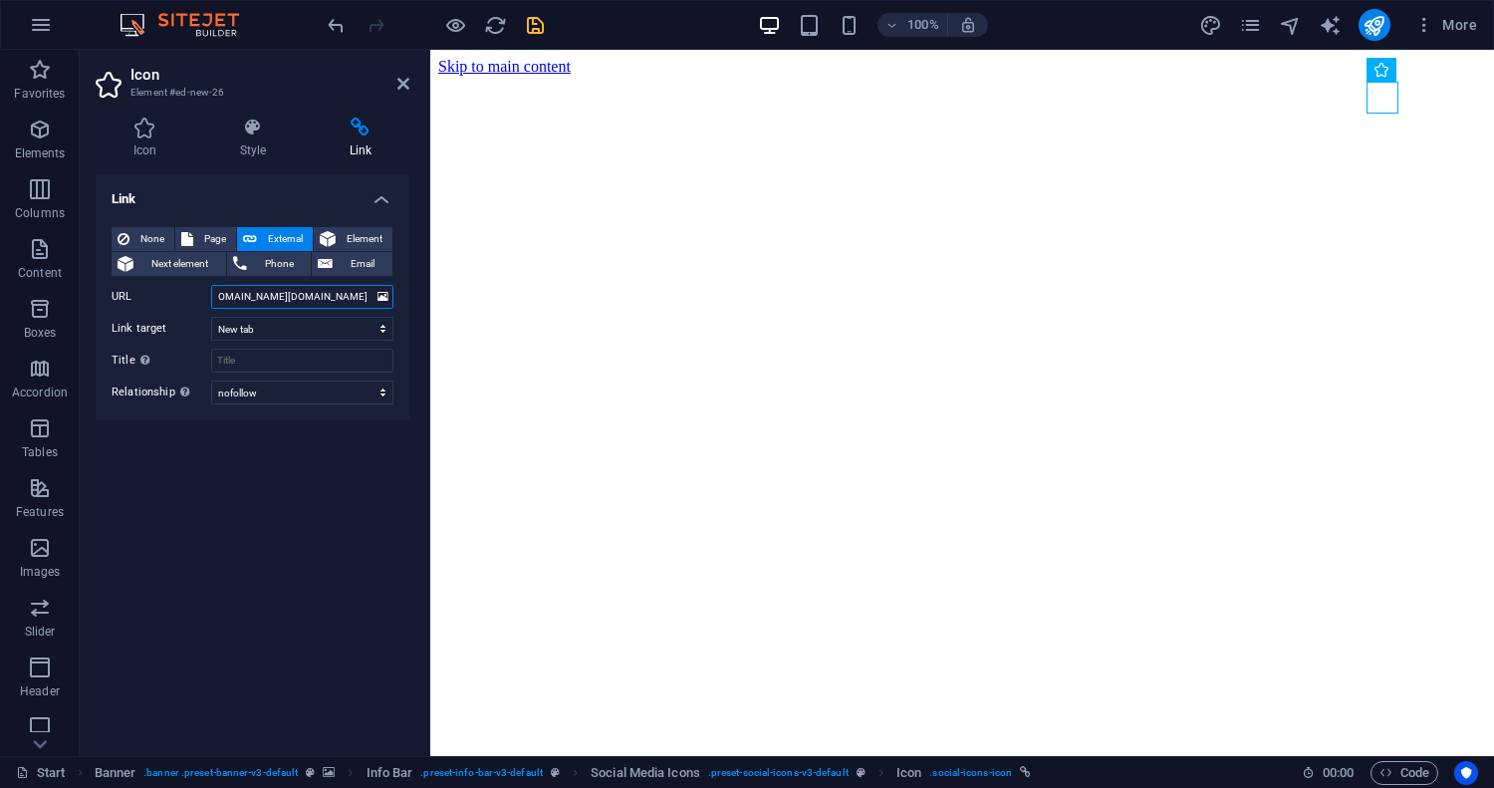
type input "https://www.instagram.com/juliet.rose_luxury?igsh=MWZ5dGxzOTIwMnNhdA=="
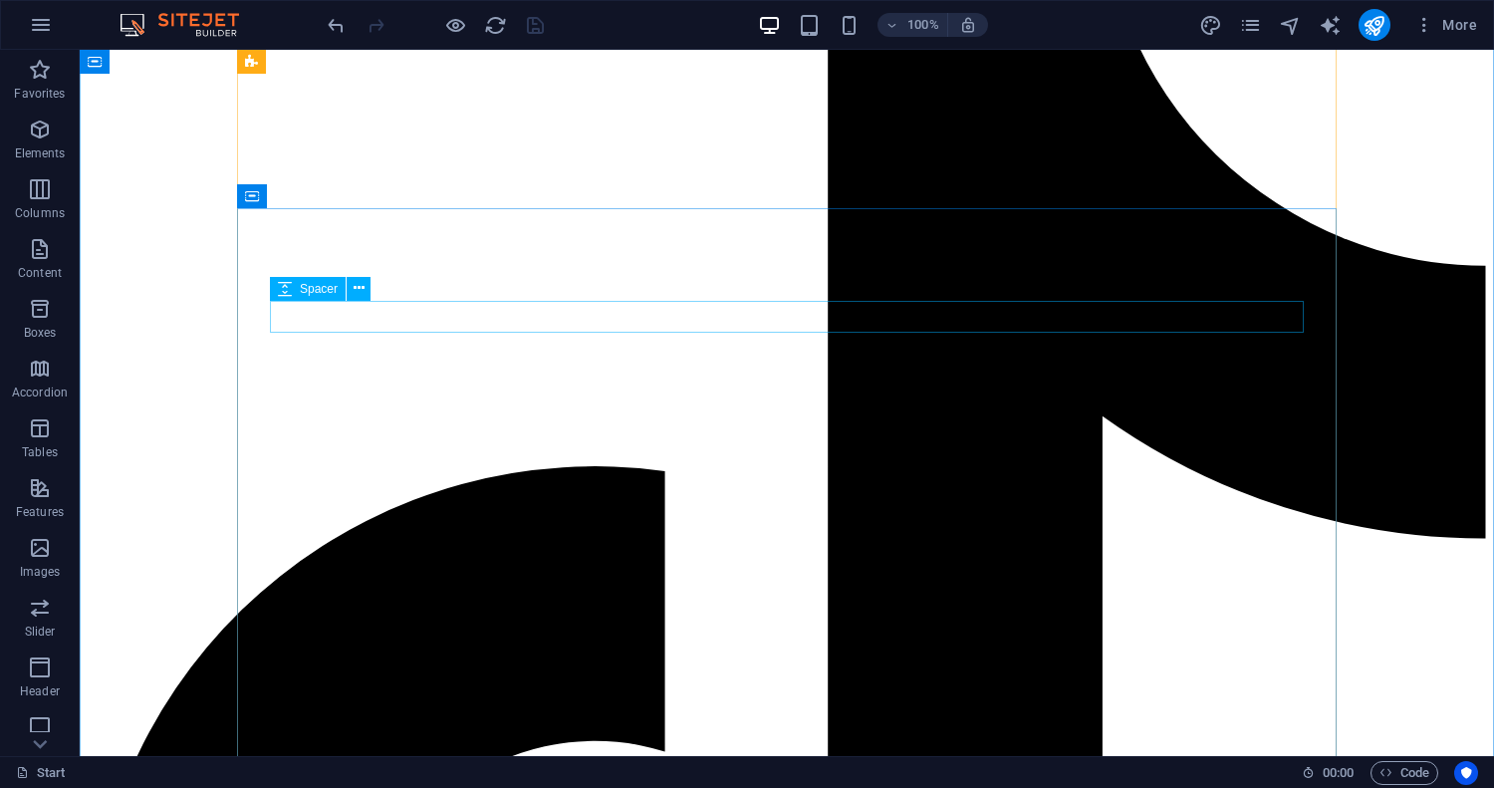
scroll to position [8398, 0]
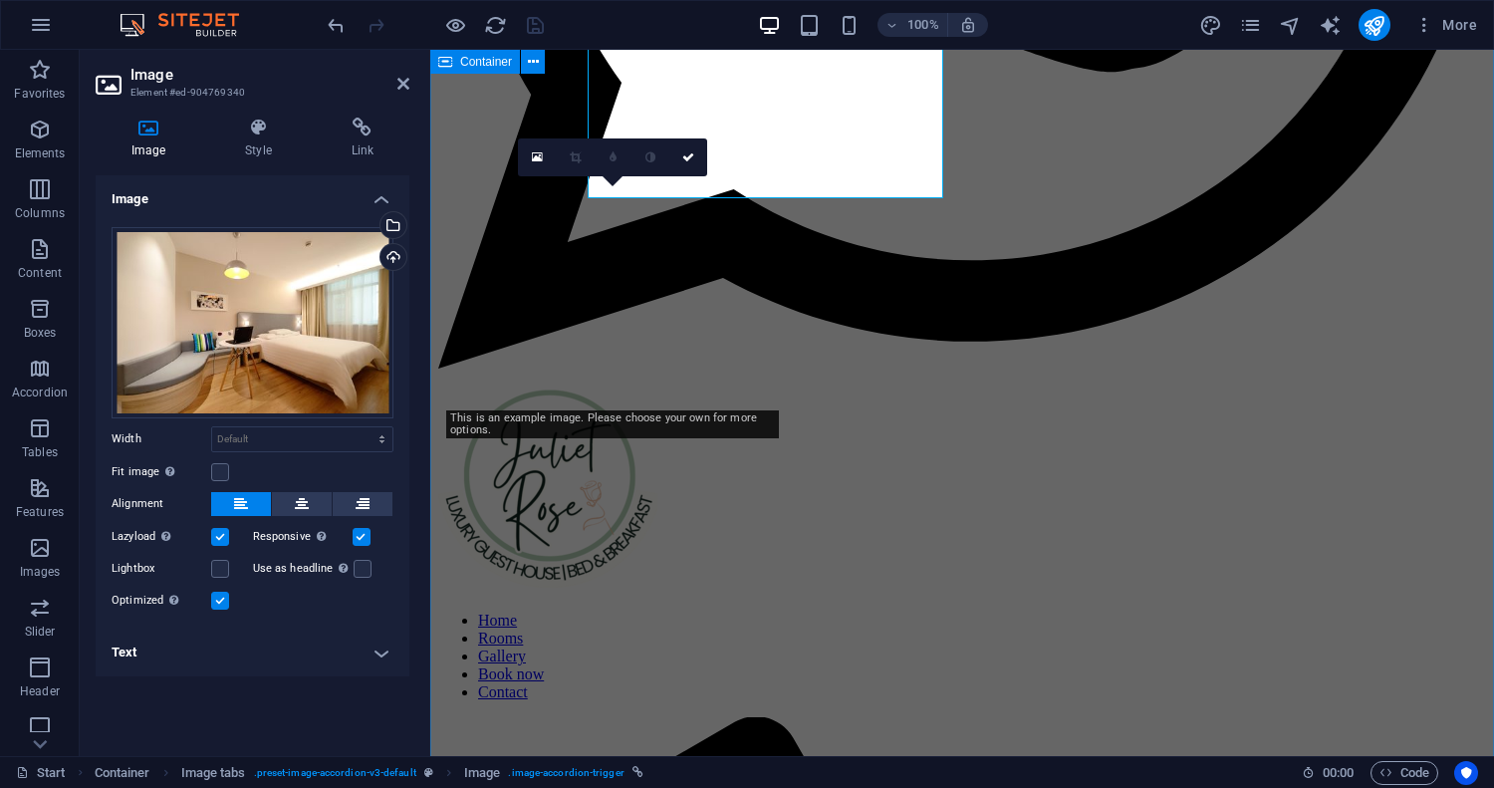
scroll to position [8625, 0]
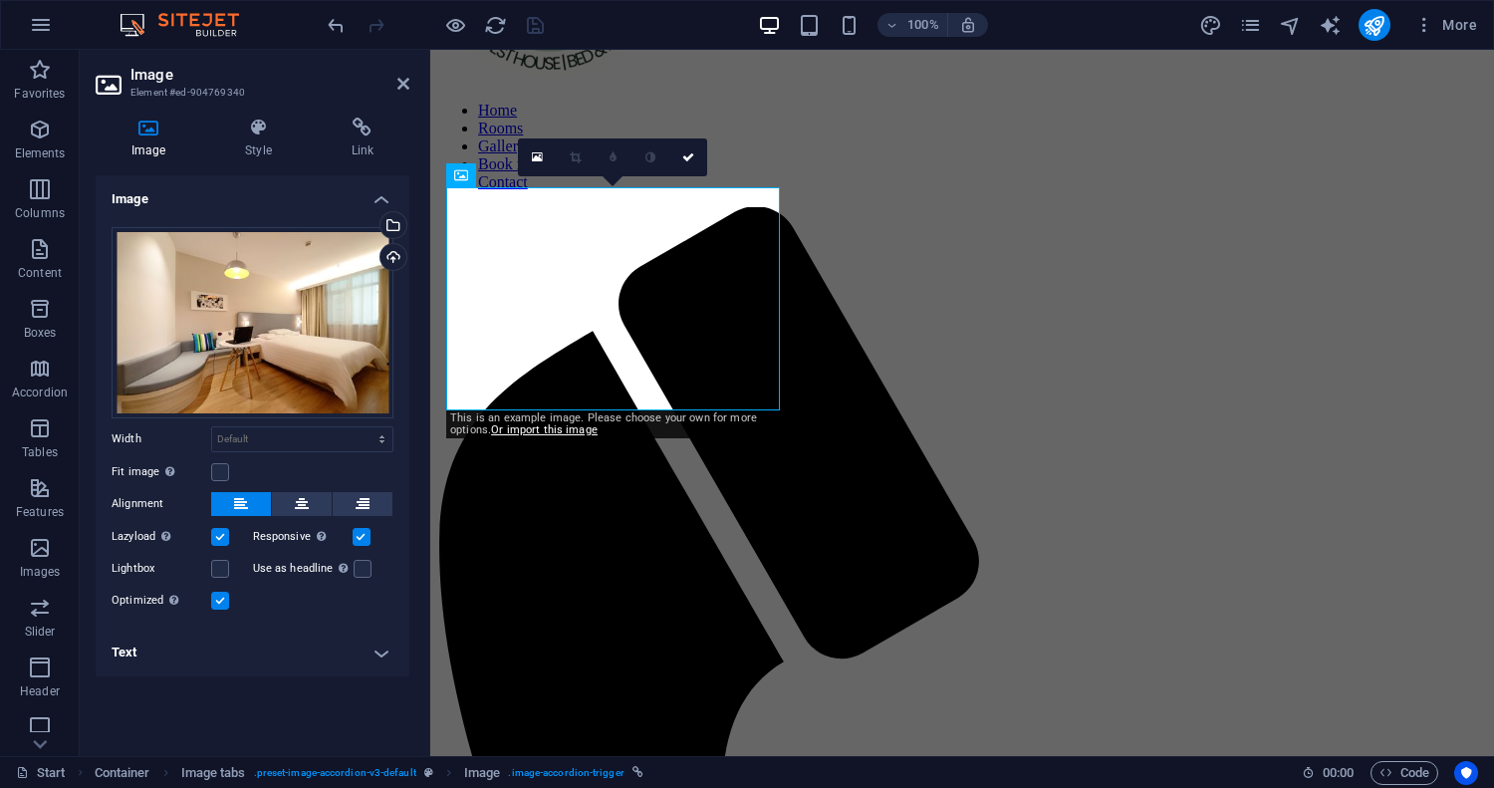
click at [379, 654] on h4 "Text" at bounding box center [253, 652] width 314 height 48
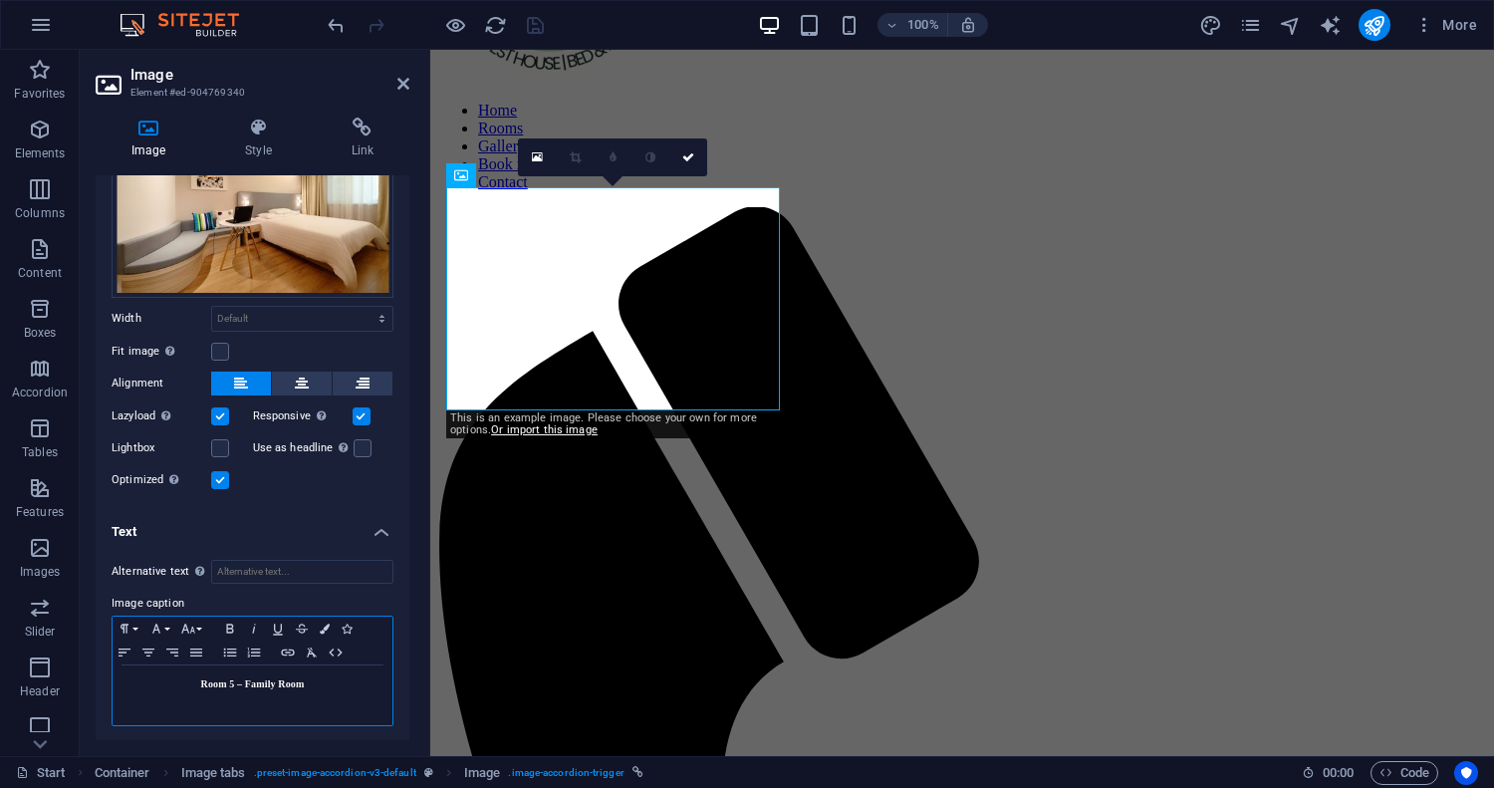
click at [282, 686] on strong "Room 5 – Family Room" at bounding box center [253, 683] width 104 height 11
copy strong "Room 5 – Family Room"
click at [698, 155] on link at bounding box center [688, 157] width 38 height 38
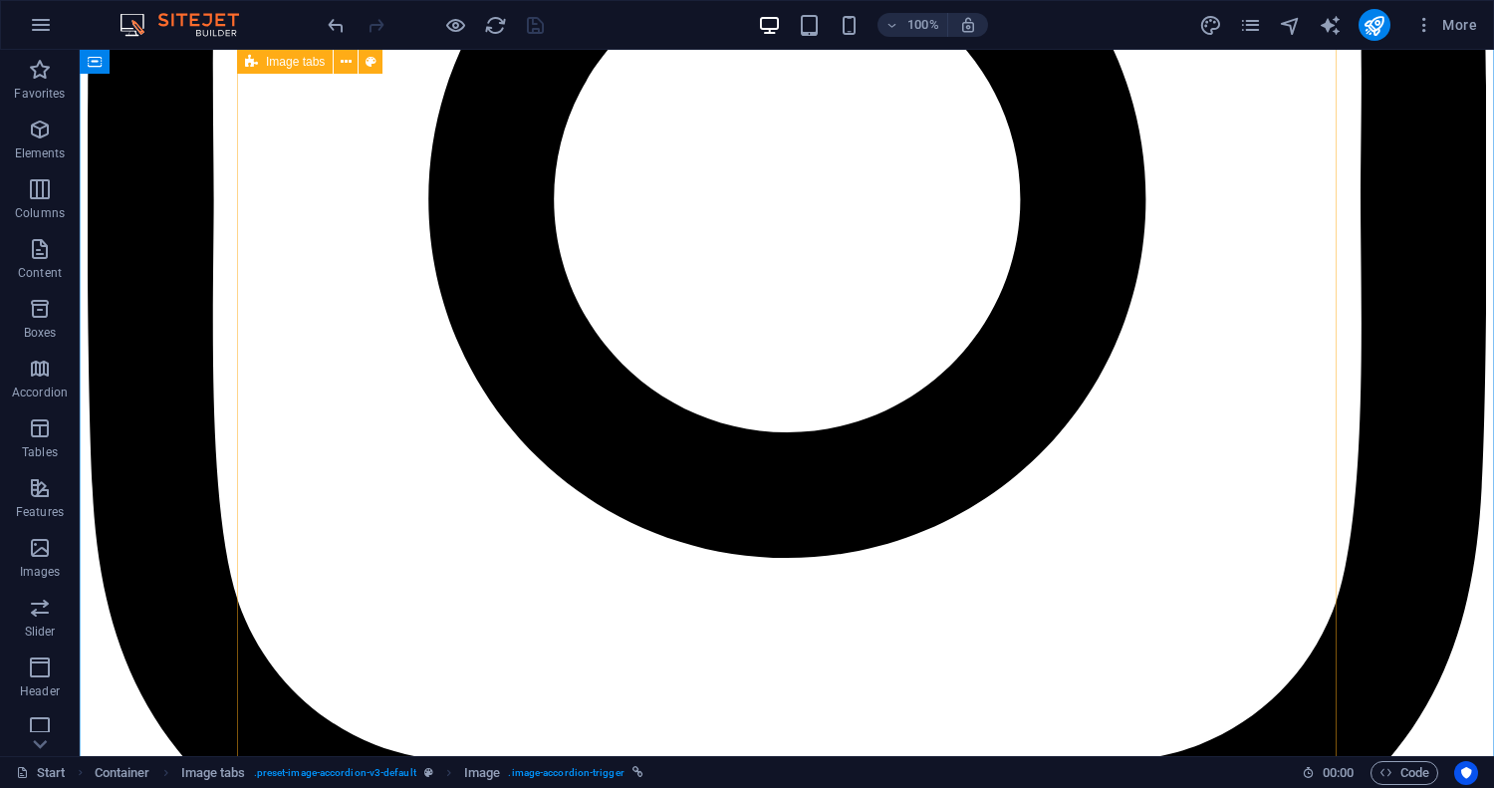
scroll to position [7223, 0]
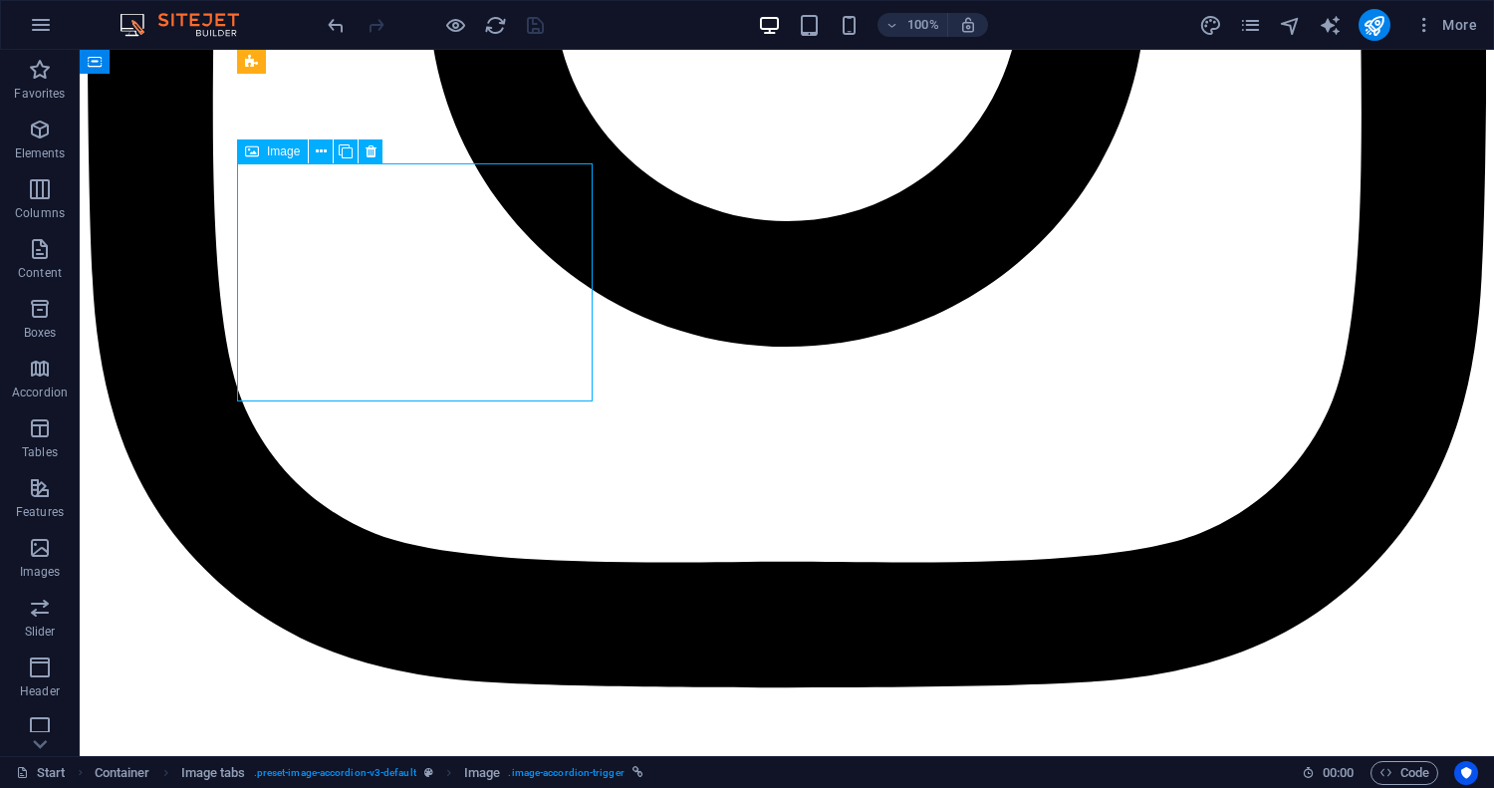
scroll to position [7463, 0]
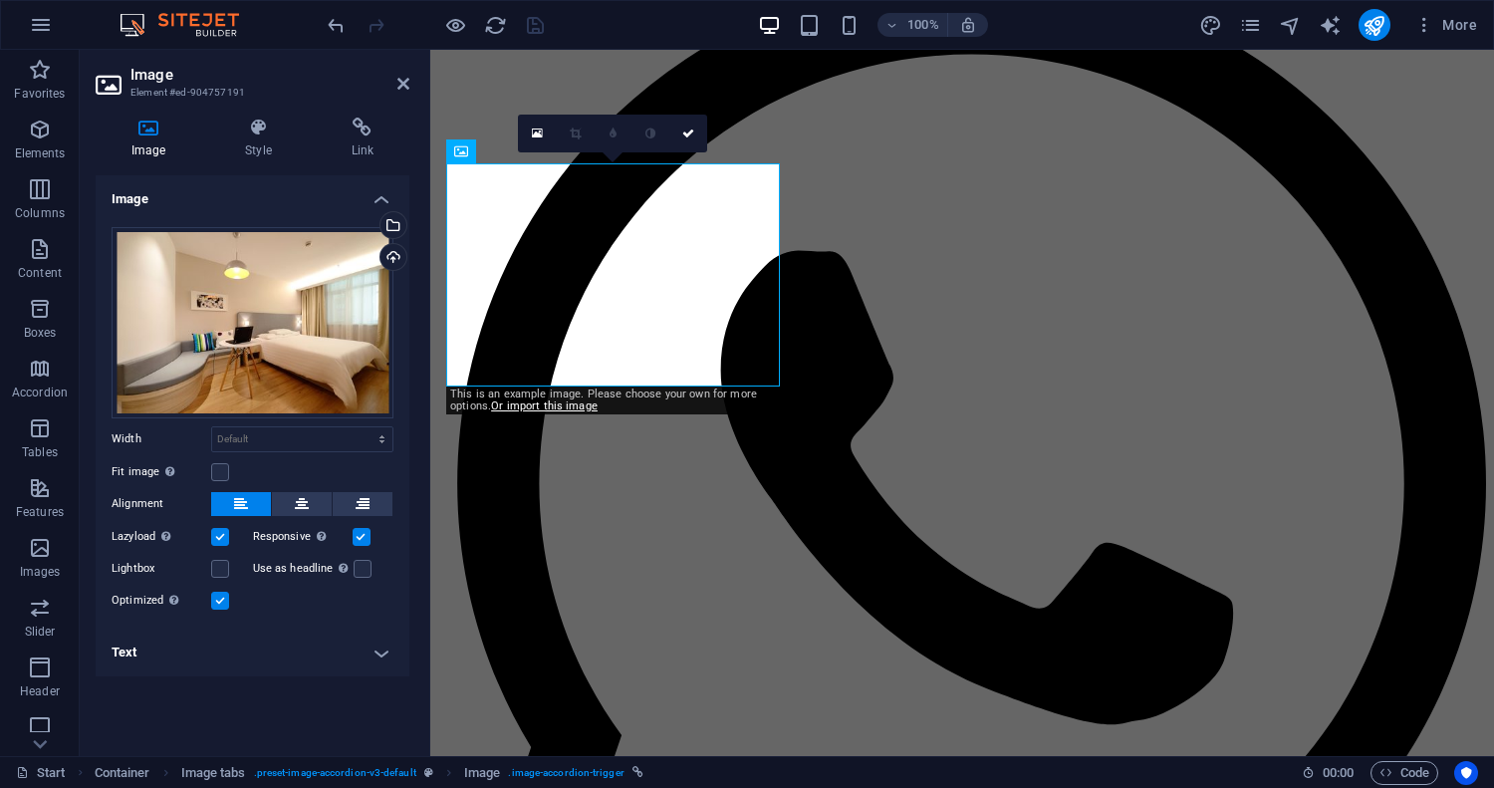
click at [383, 650] on h4 "Text" at bounding box center [253, 652] width 314 height 48
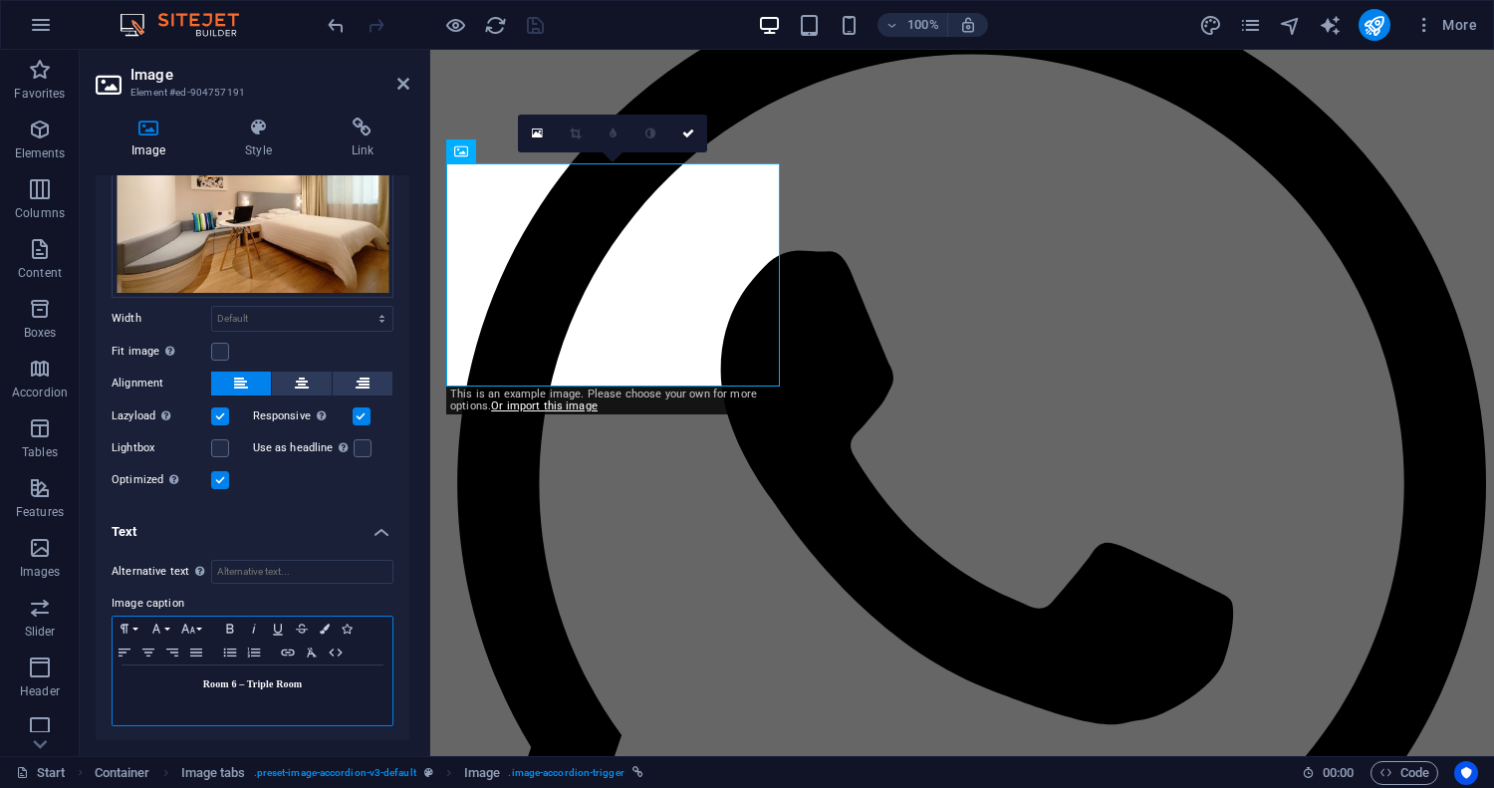
click at [264, 679] on strong "Room 6 – Triple Room" at bounding box center [253, 683] width 100 height 11
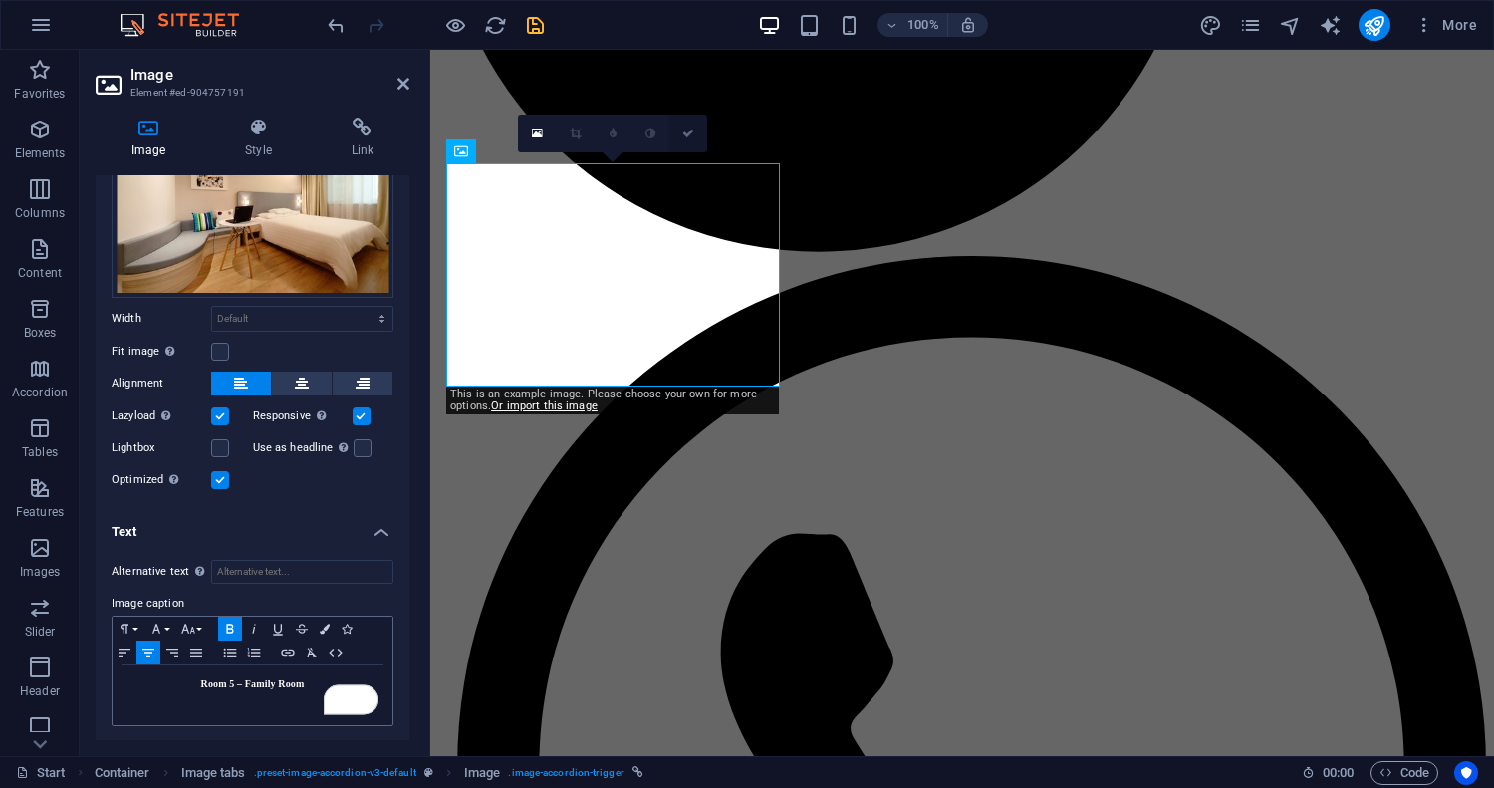
click at [688, 137] on icon at bounding box center [688, 133] width 12 height 12
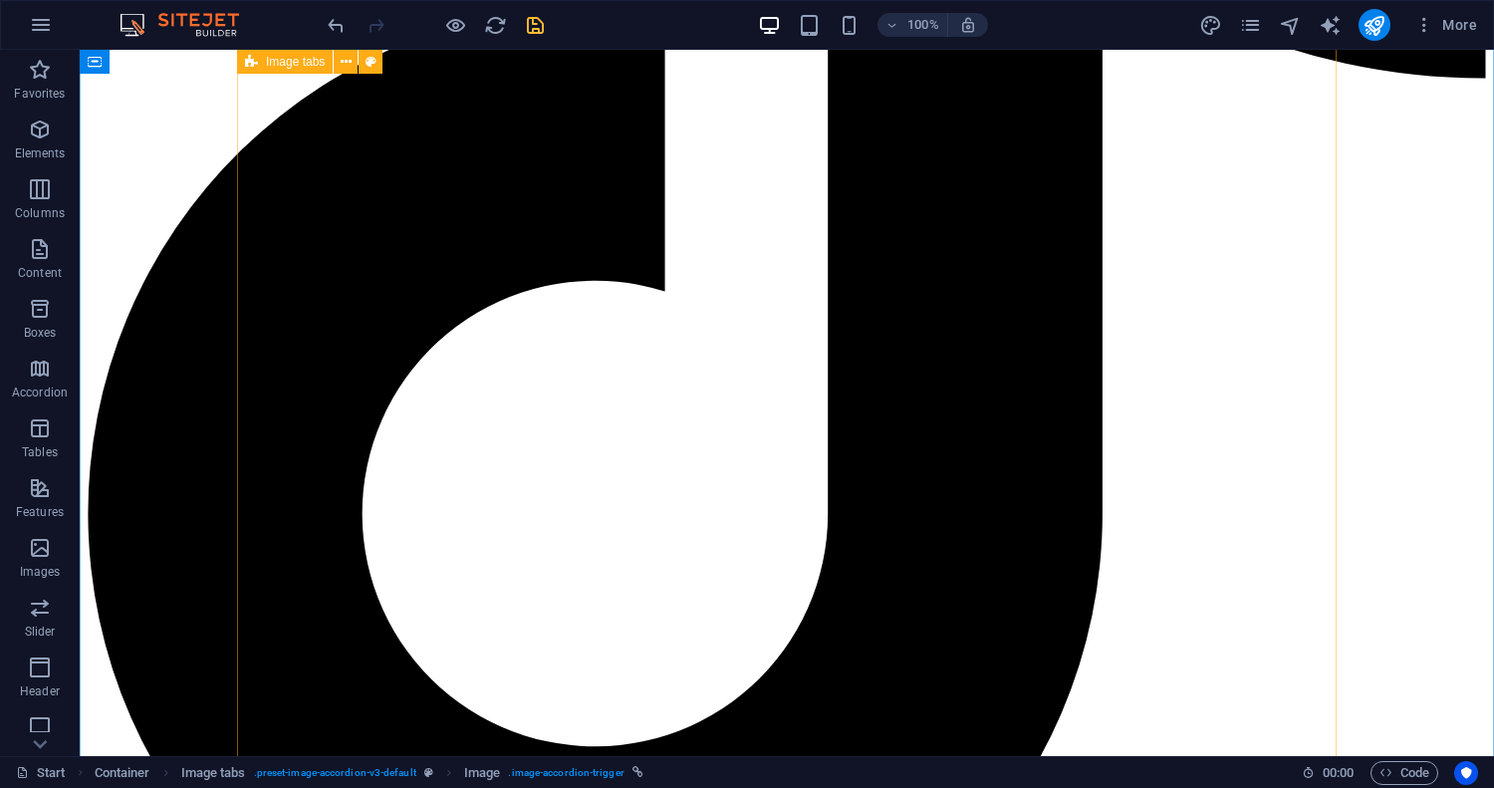
scroll to position [8952, 0]
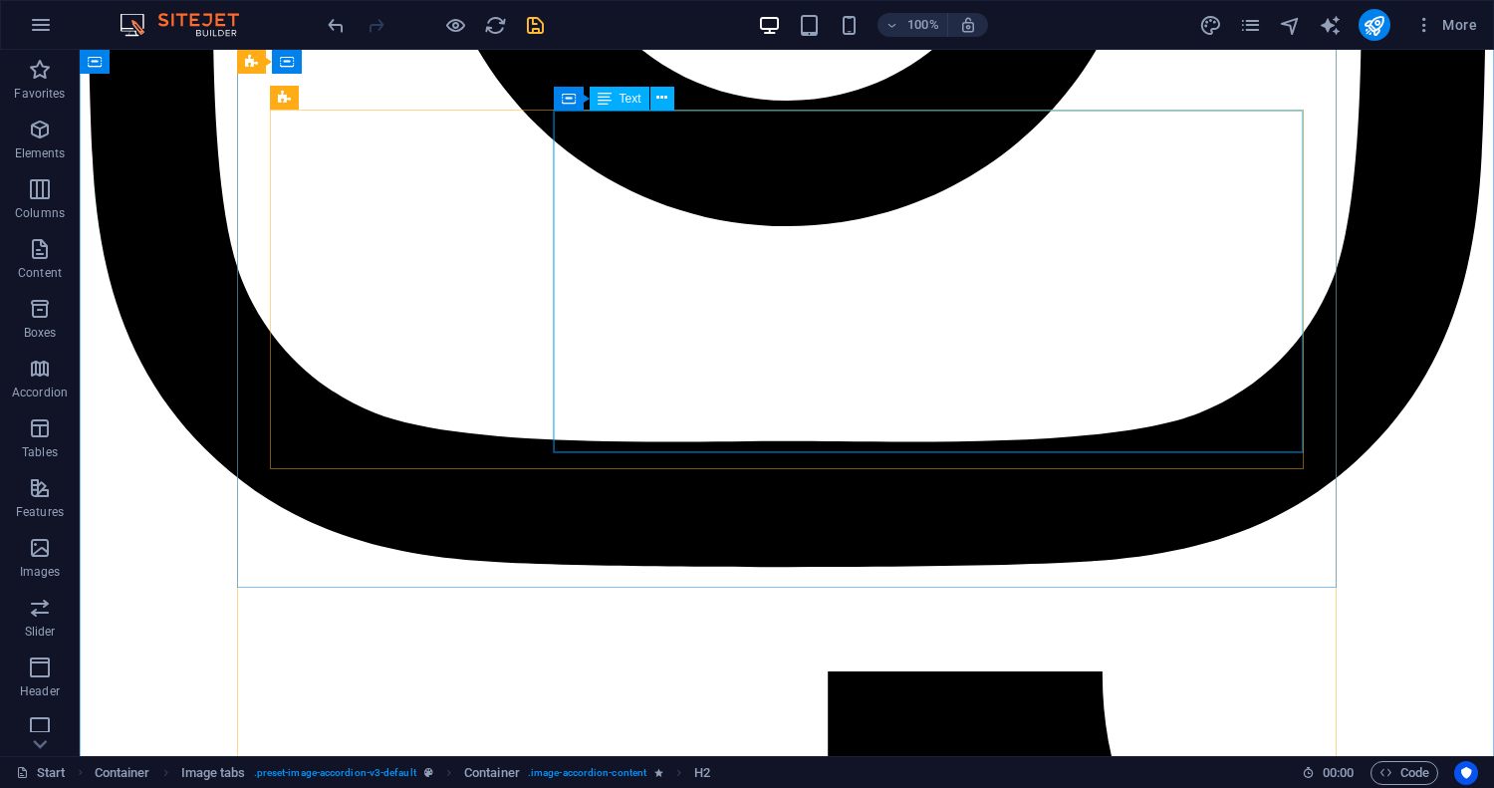
scroll to position [7441, 0]
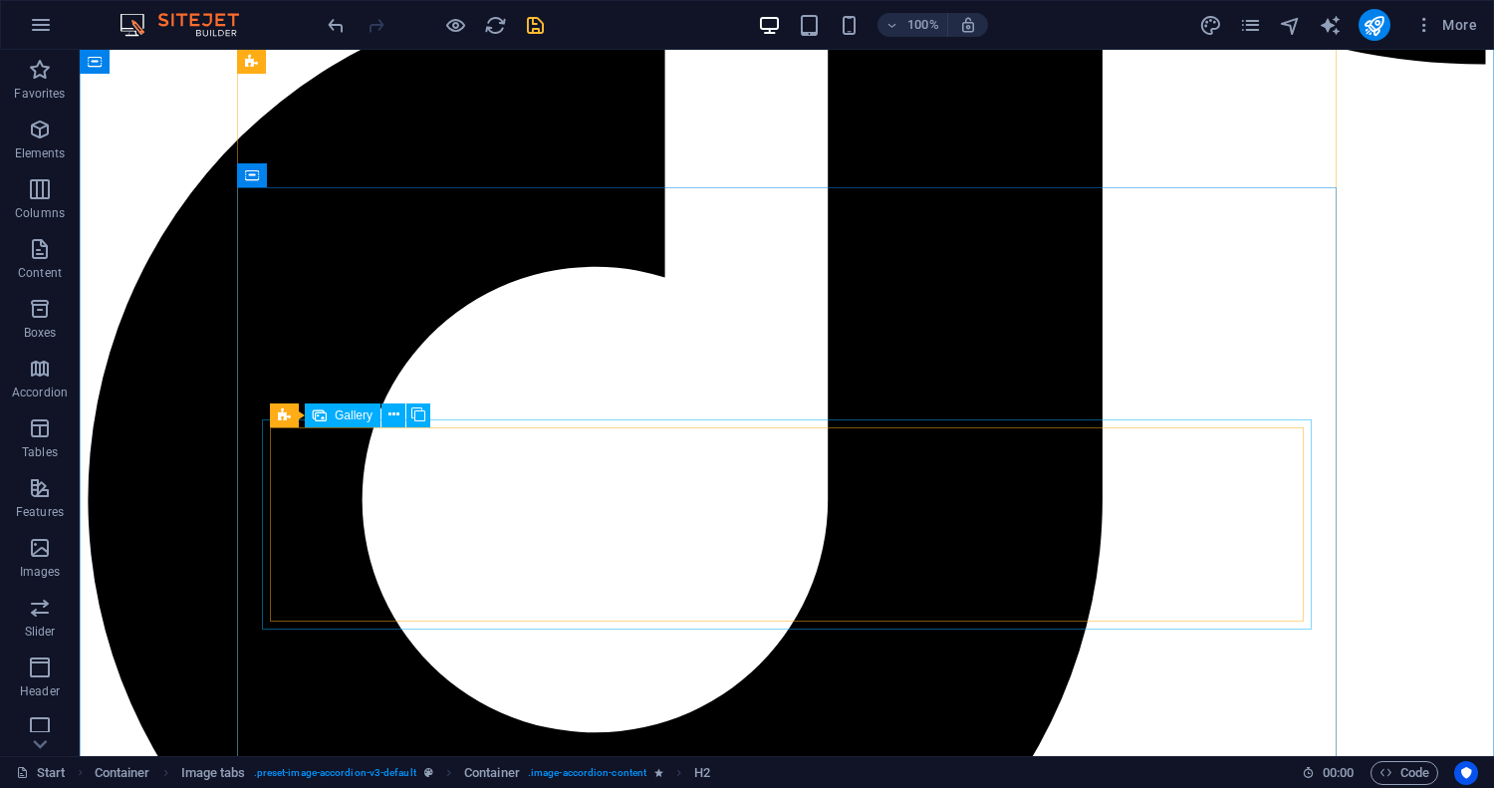
scroll to position [8995, 0]
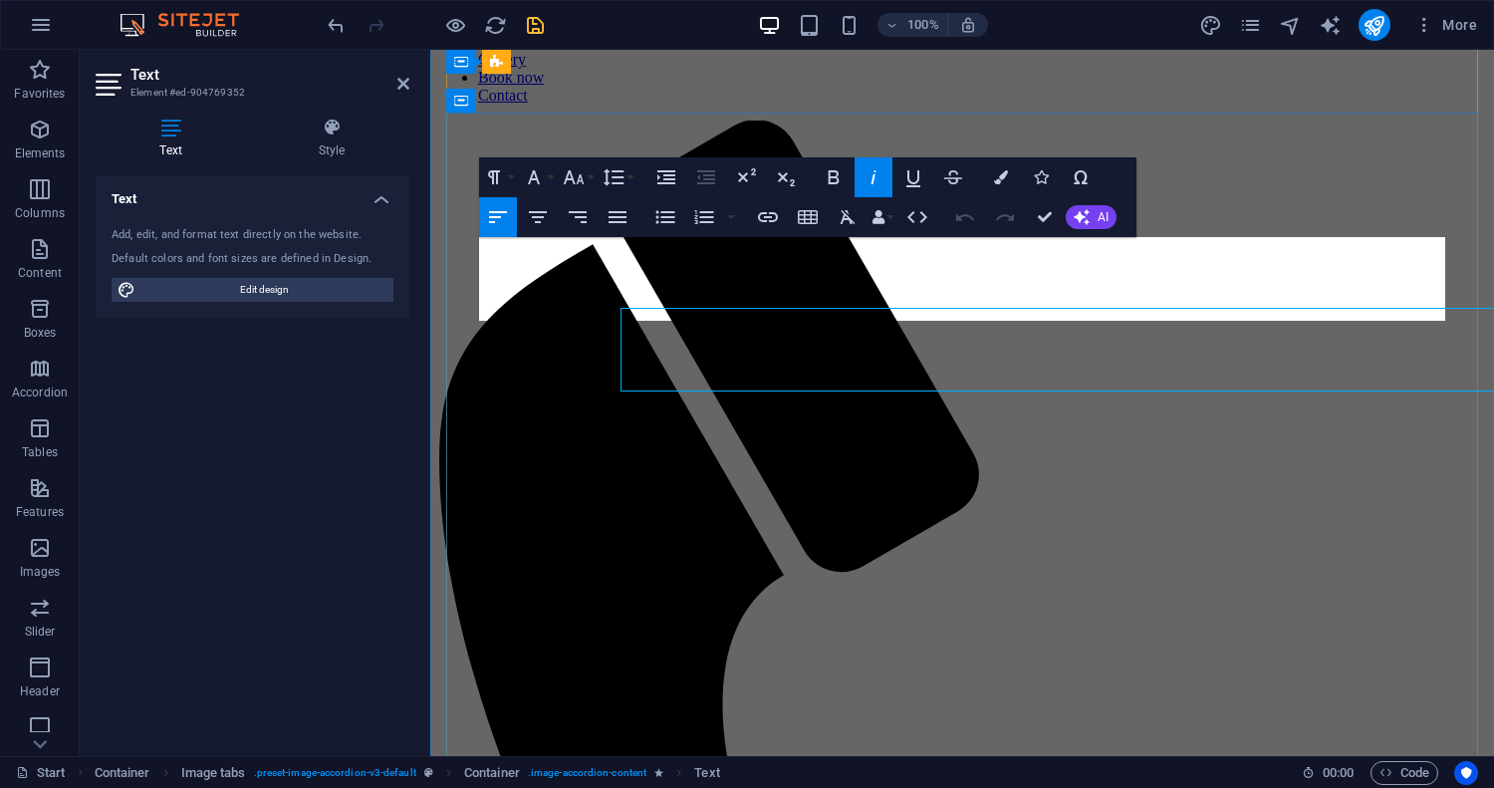
scroll to position [8939, 0]
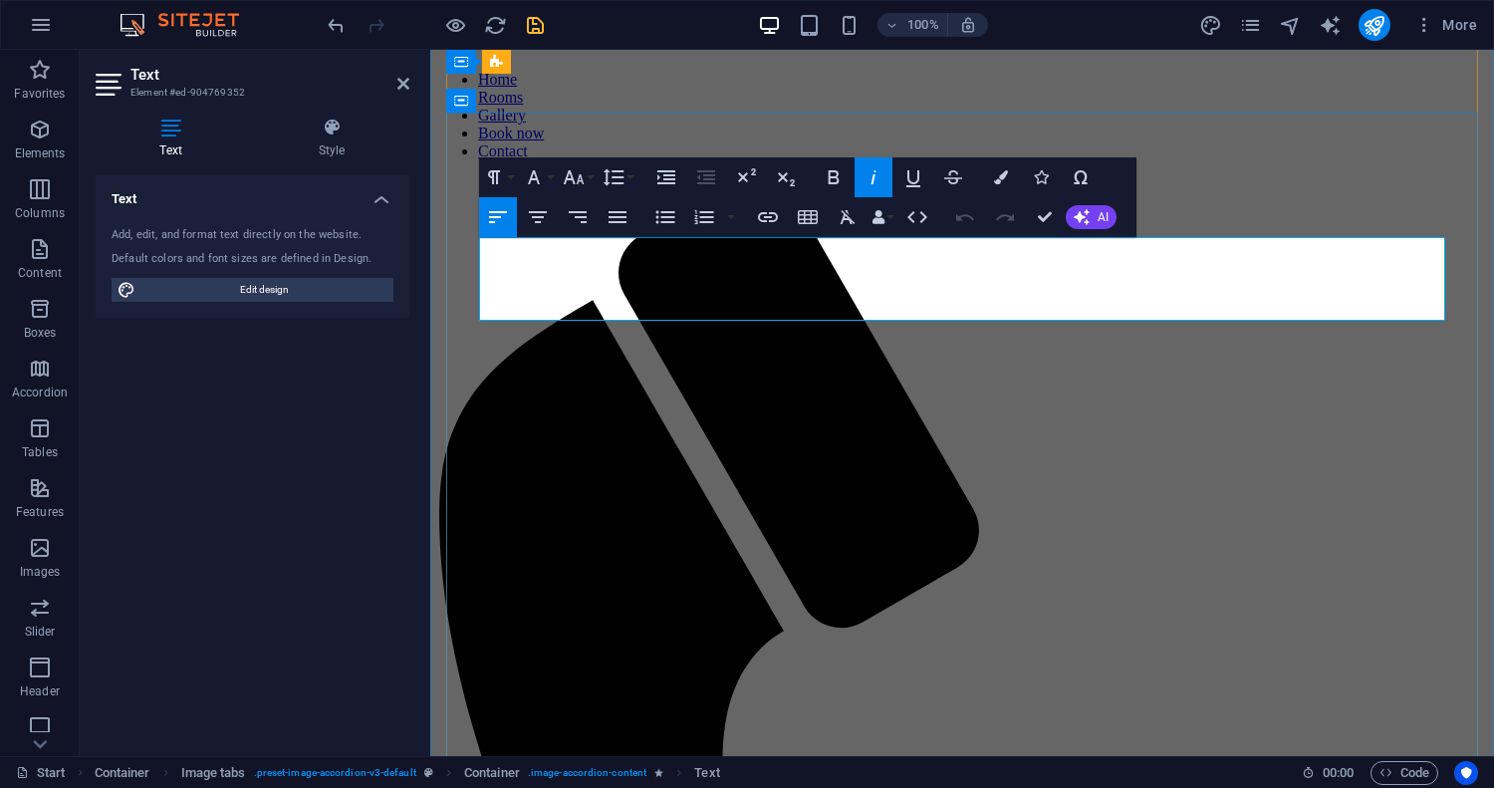
copy div "Room 5 is situated close to the garden area. It is an en-suite bedroom with a q…"
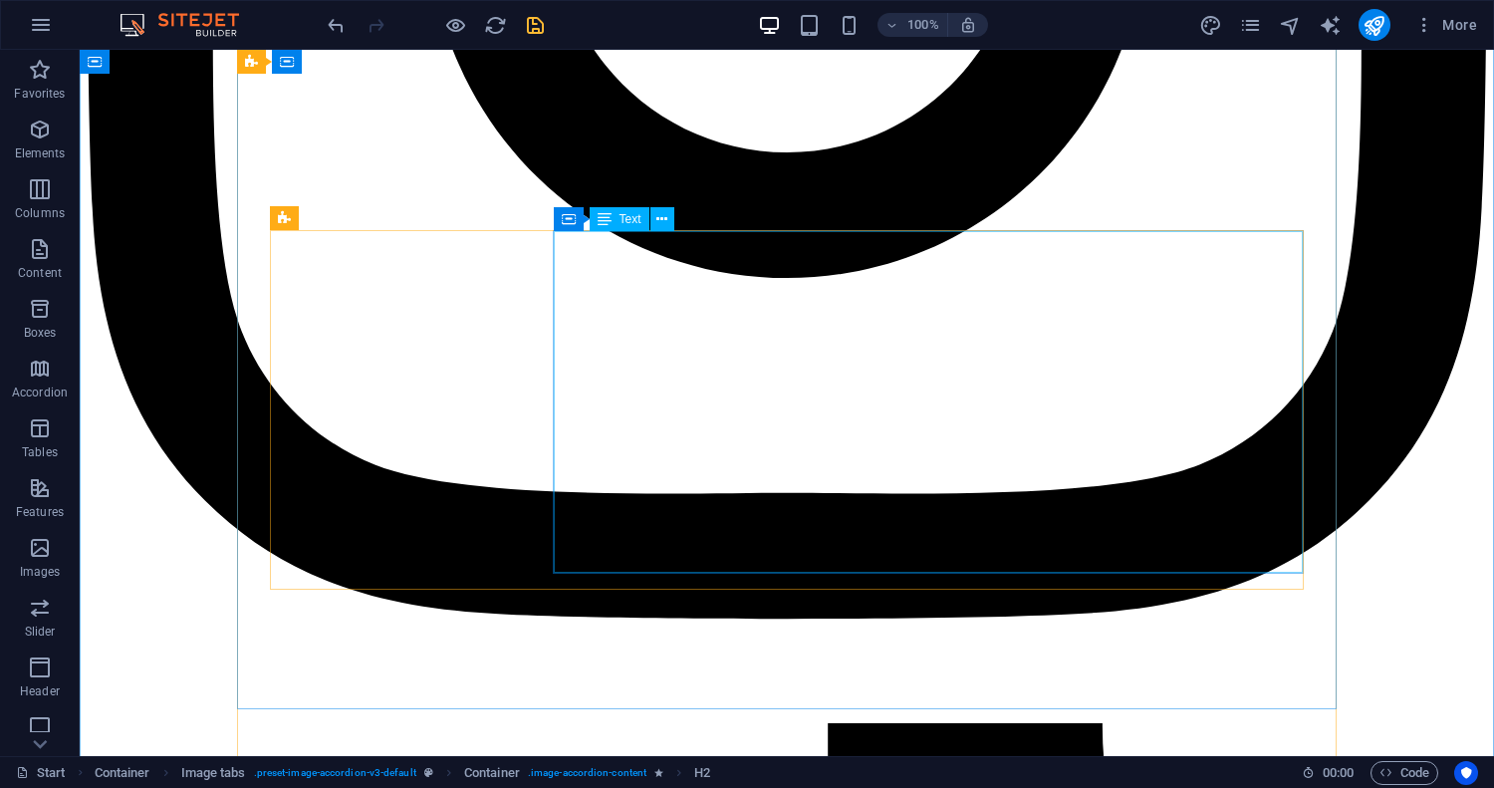
scroll to position [7383, 0]
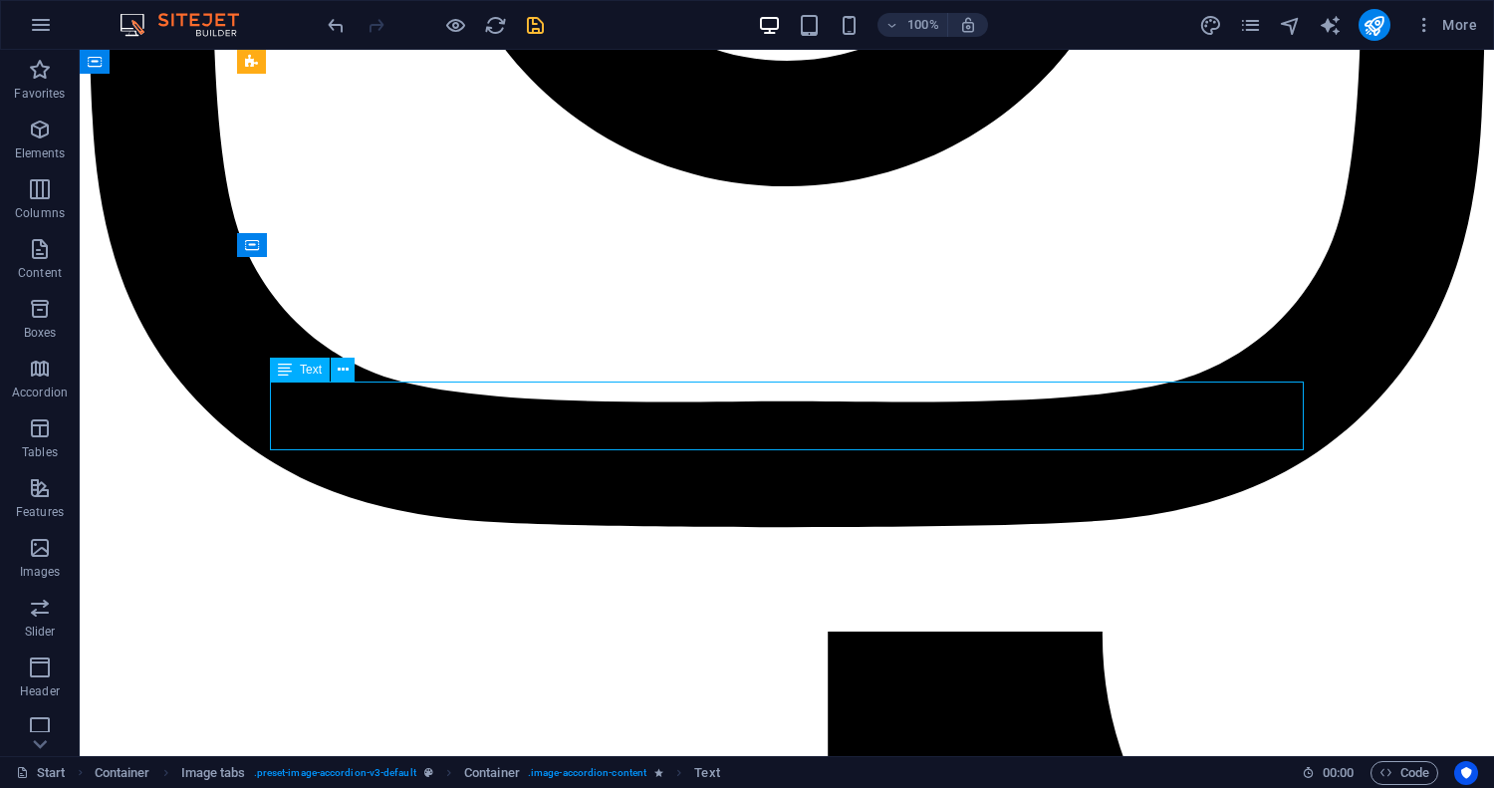
scroll to position [7623, 0]
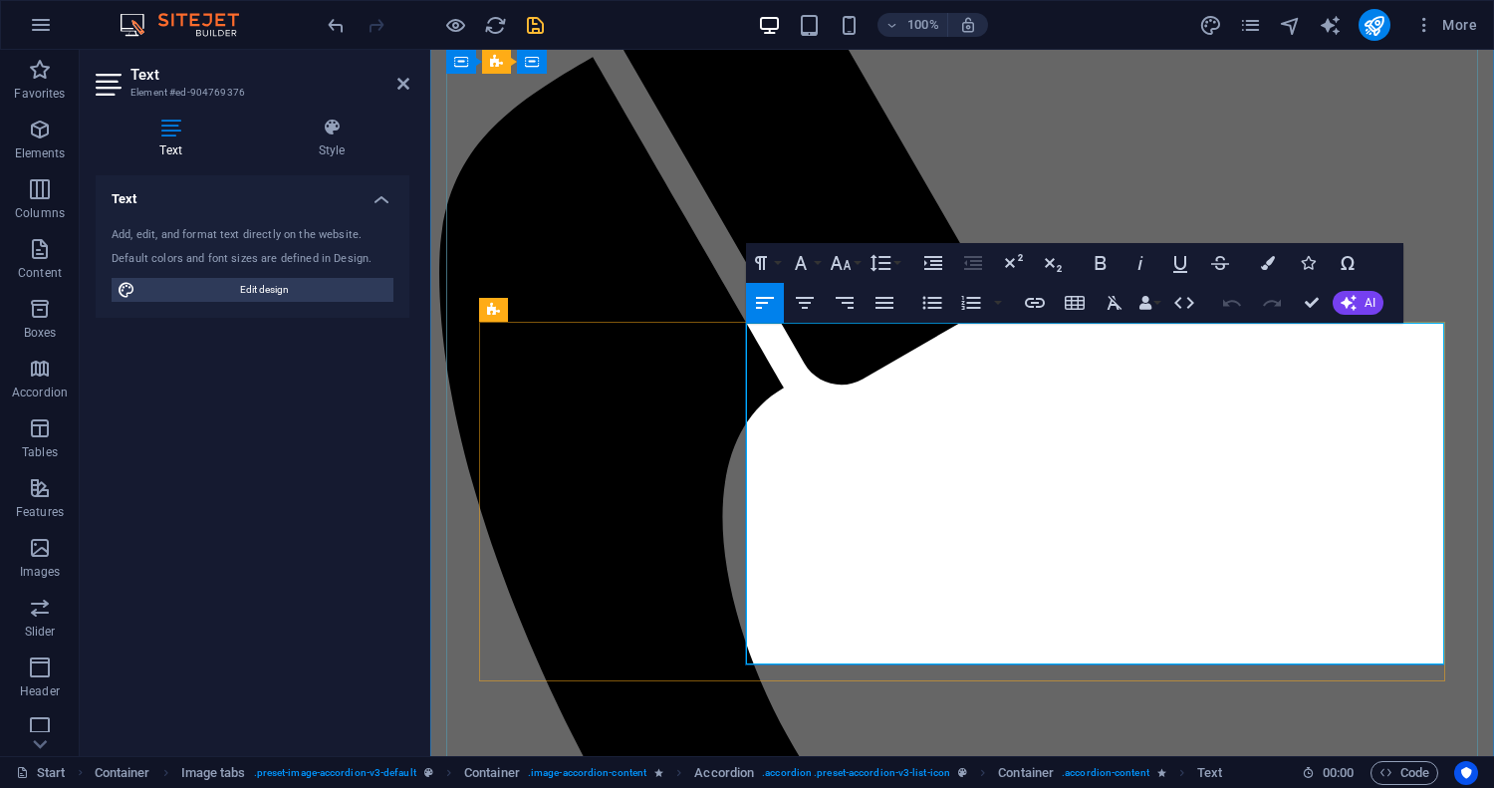
copy div "Features and Amenities: Private Entrance En-suite bathroom Shower & bath Queen-…"
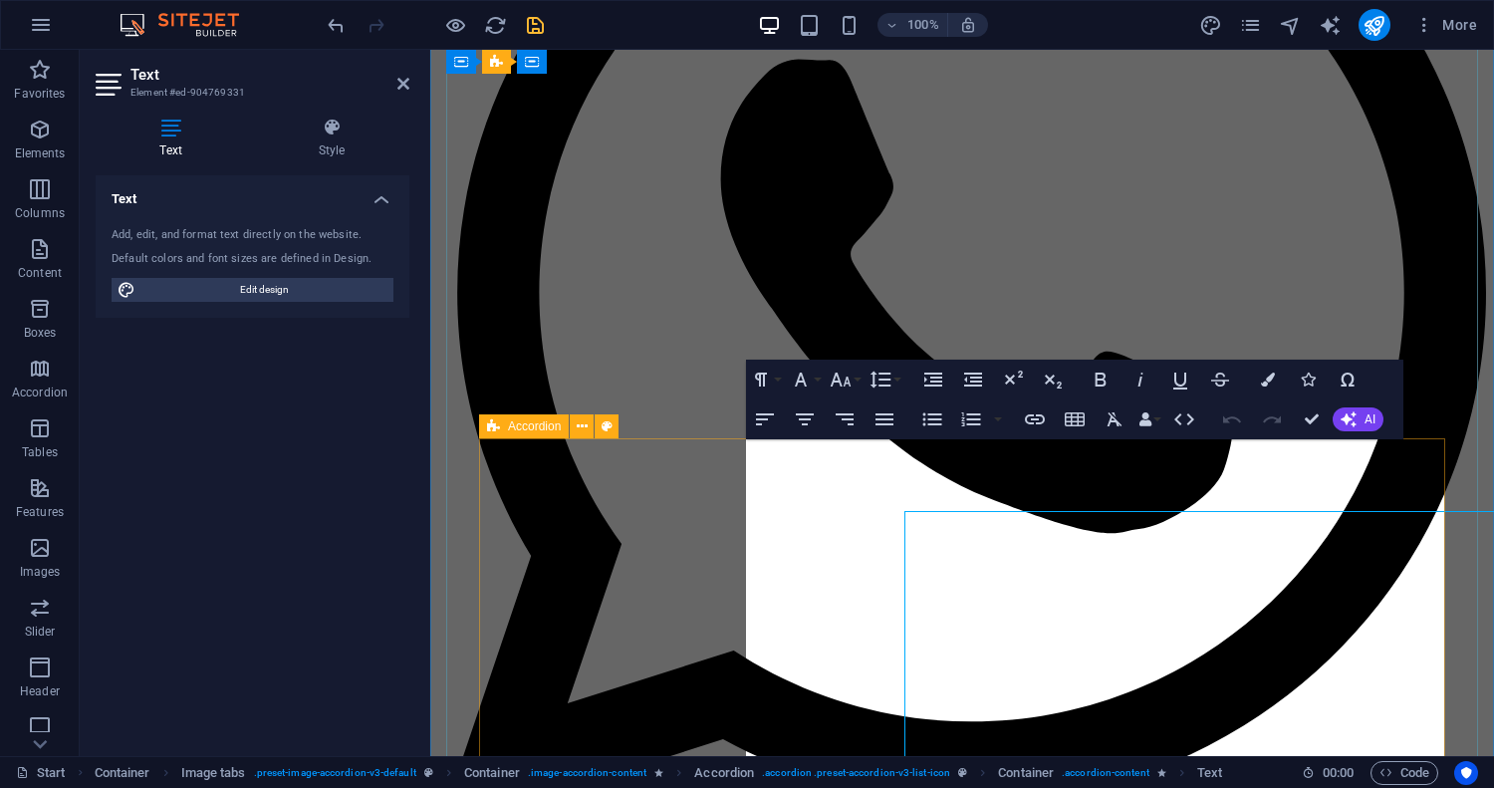
scroll to position [7879, 0]
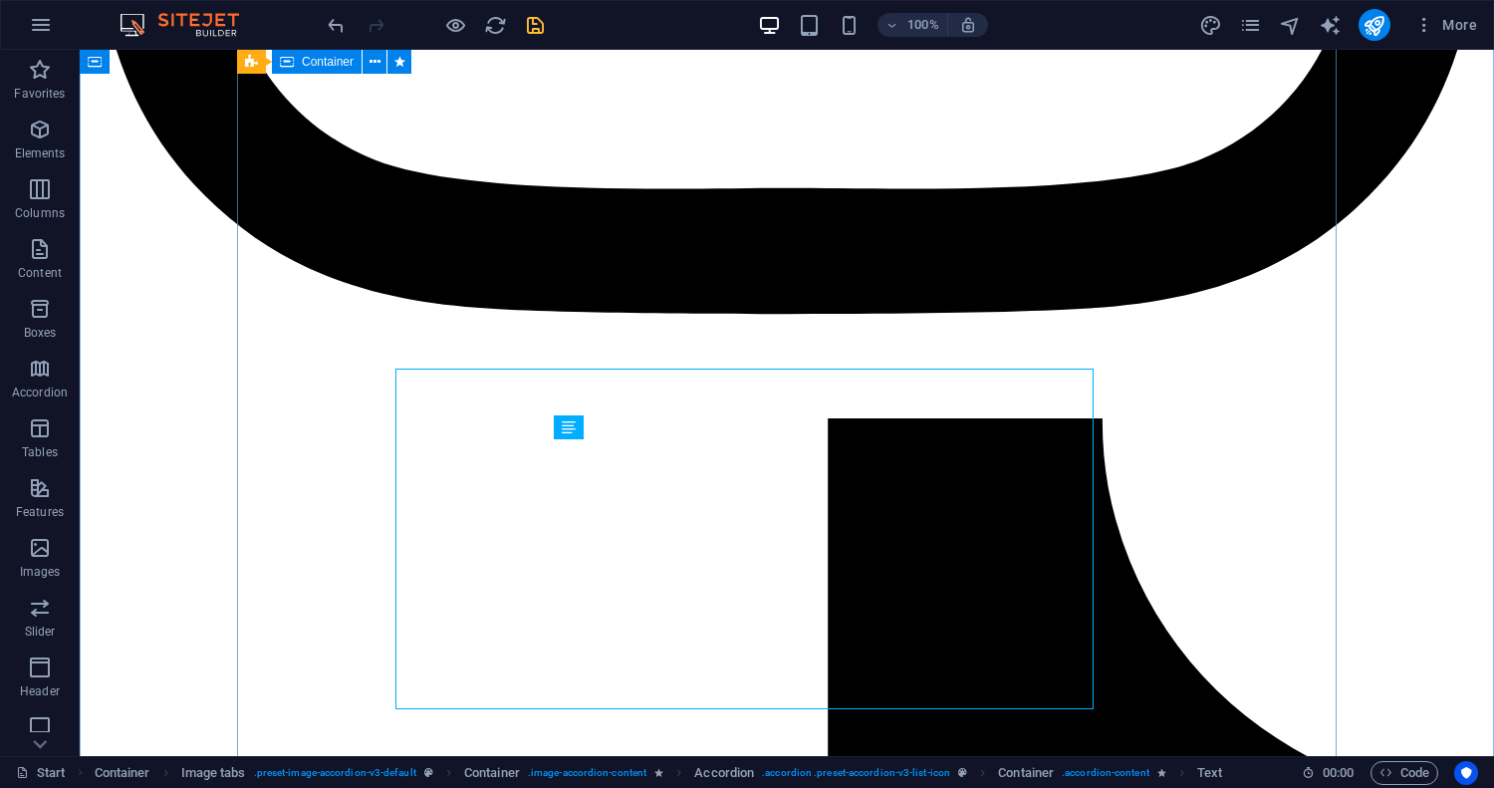
scroll to position [7951, 0]
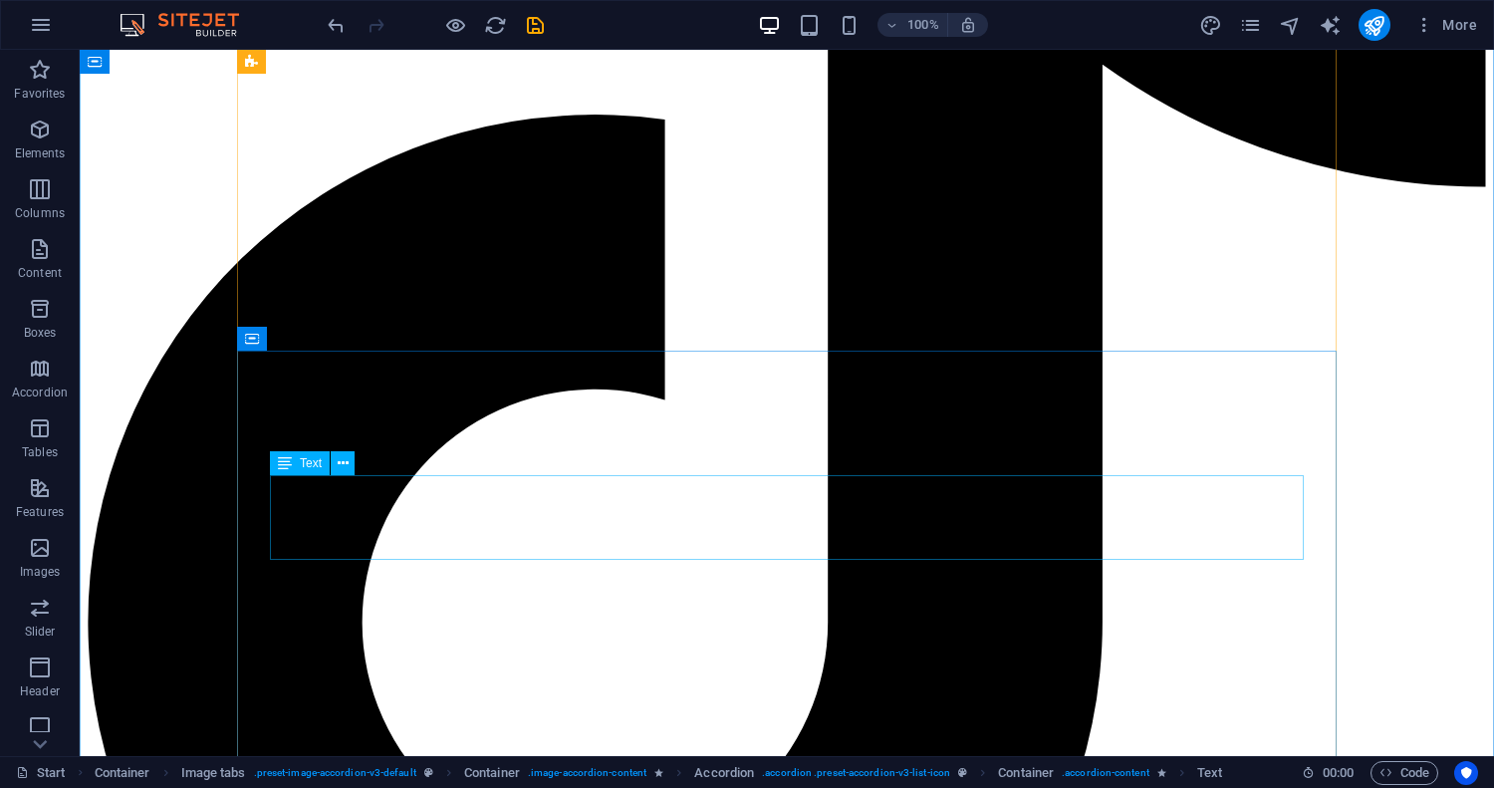
scroll to position [8839, 0]
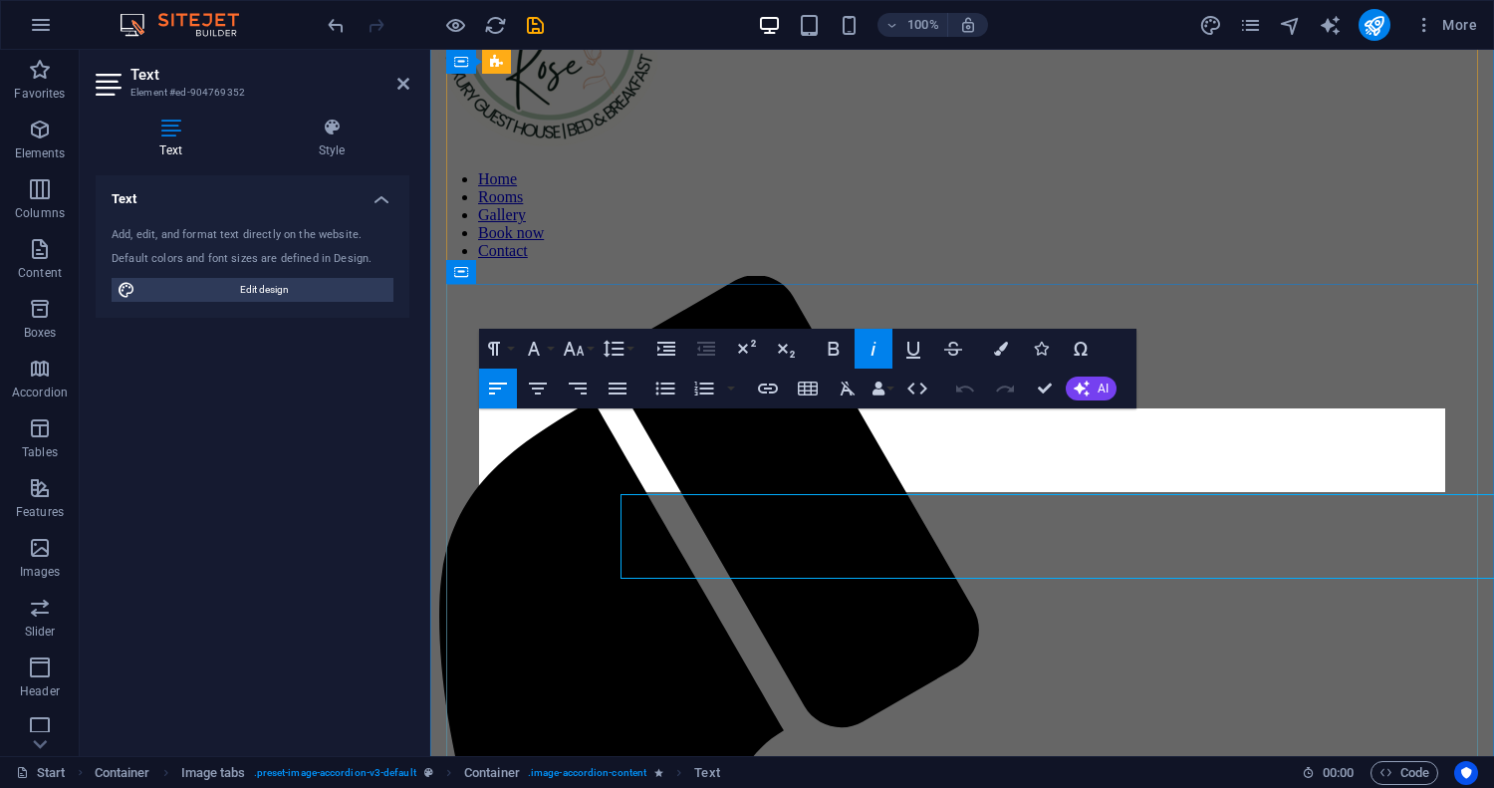
scroll to position [8768, 0]
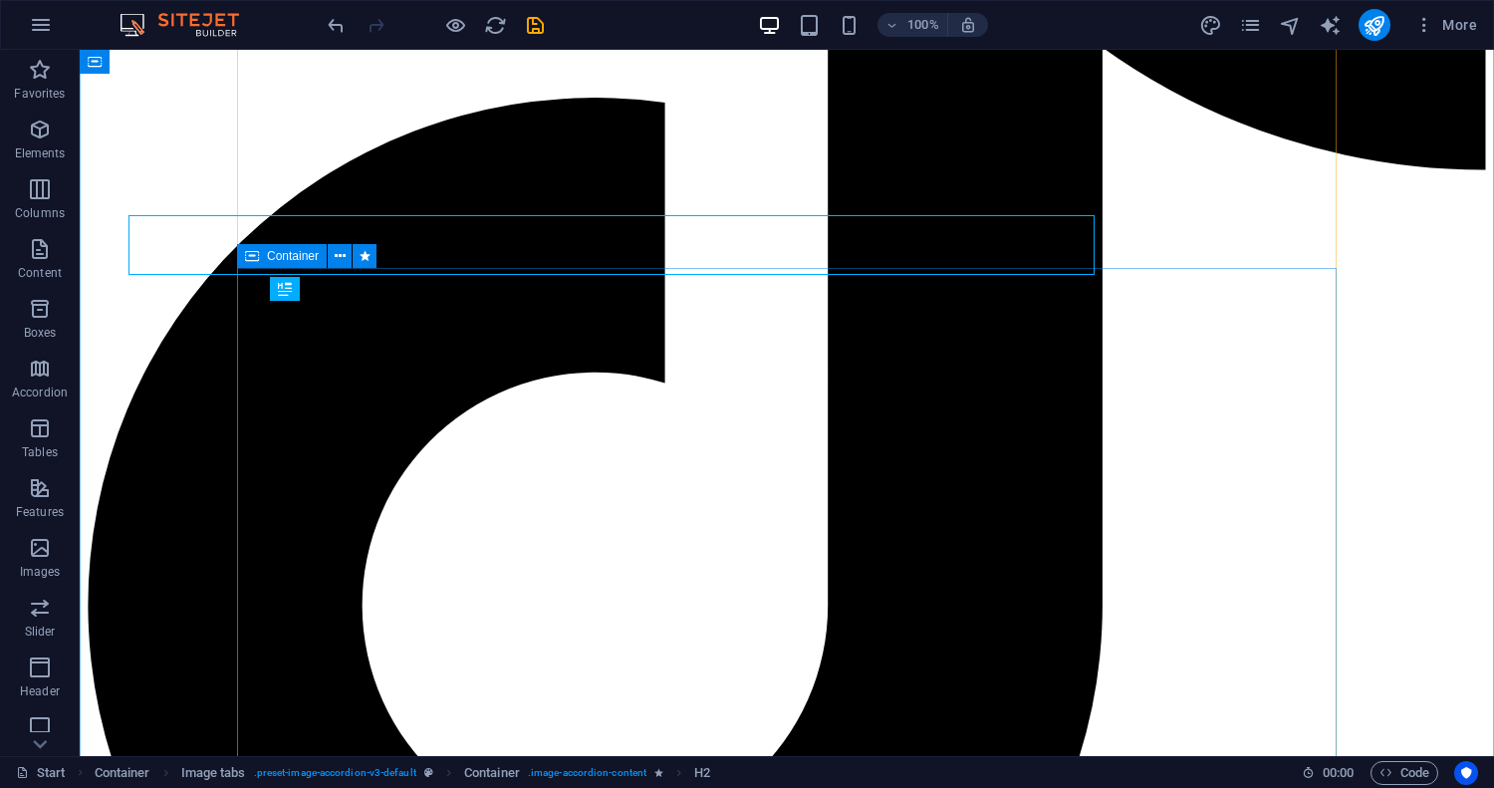
scroll to position [8869, 0]
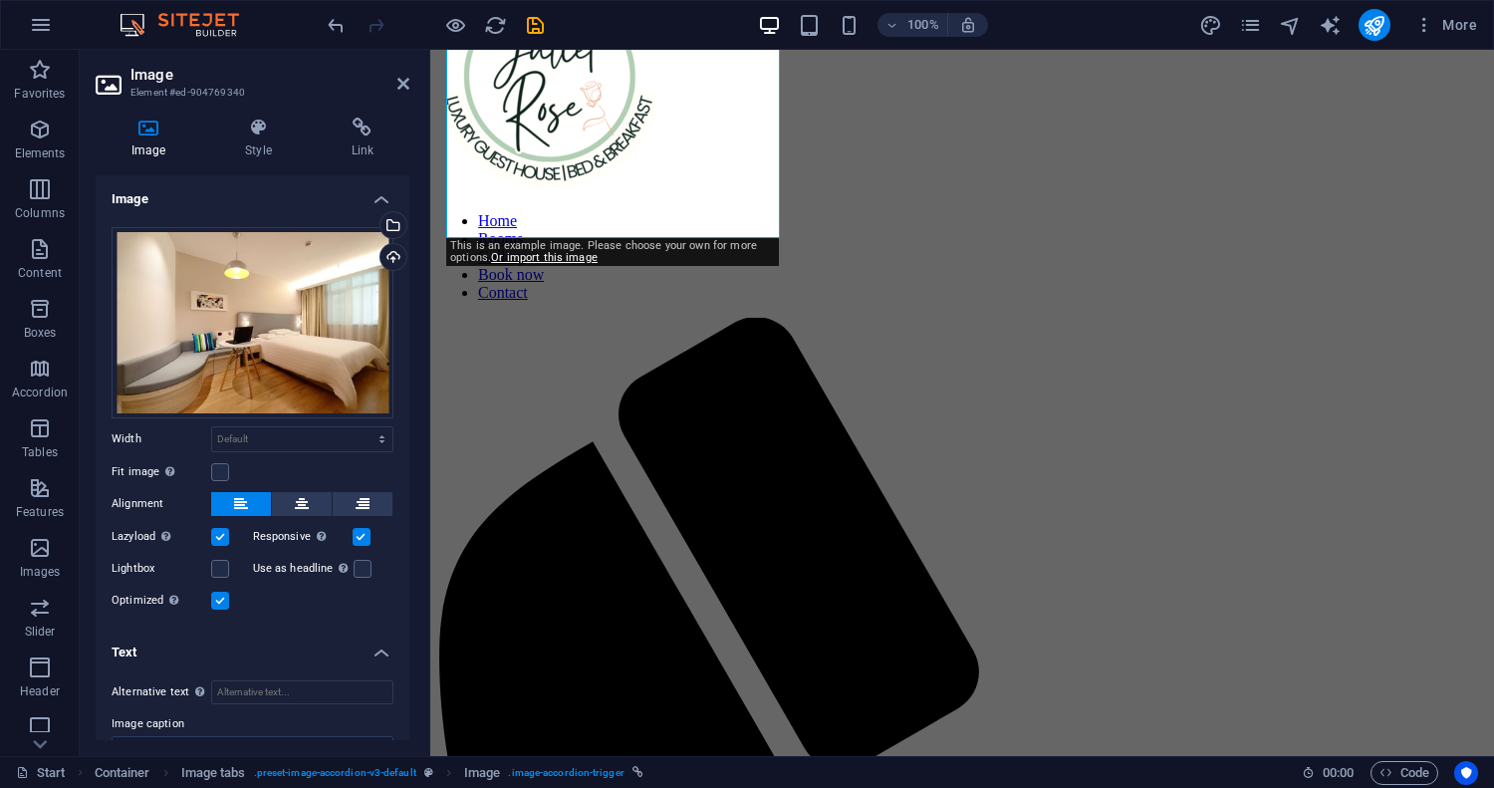
scroll to position [121, 0]
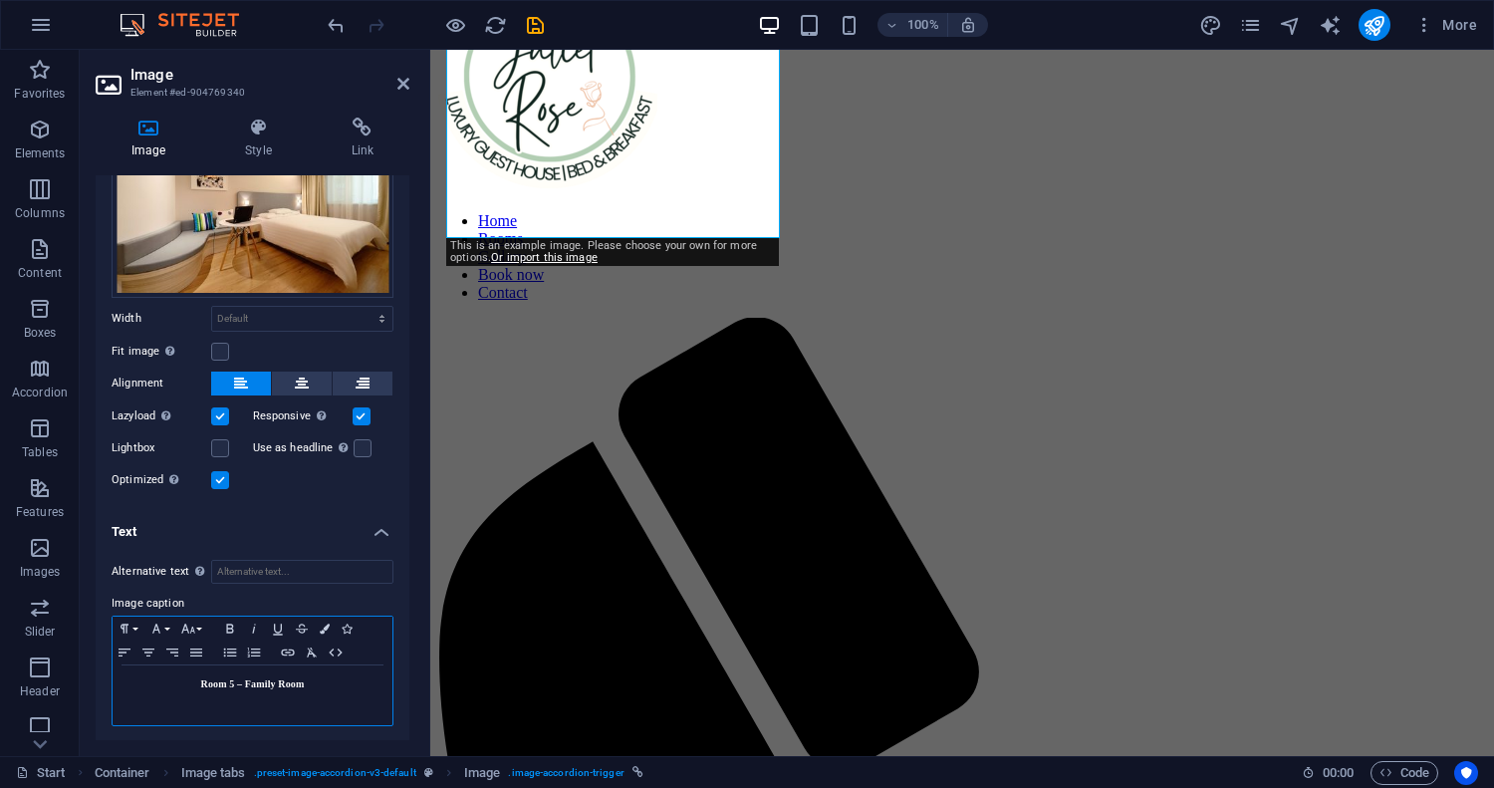
click at [287, 684] on strong "Room 5 – Family Room" at bounding box center [253, 683] width 104 height 11
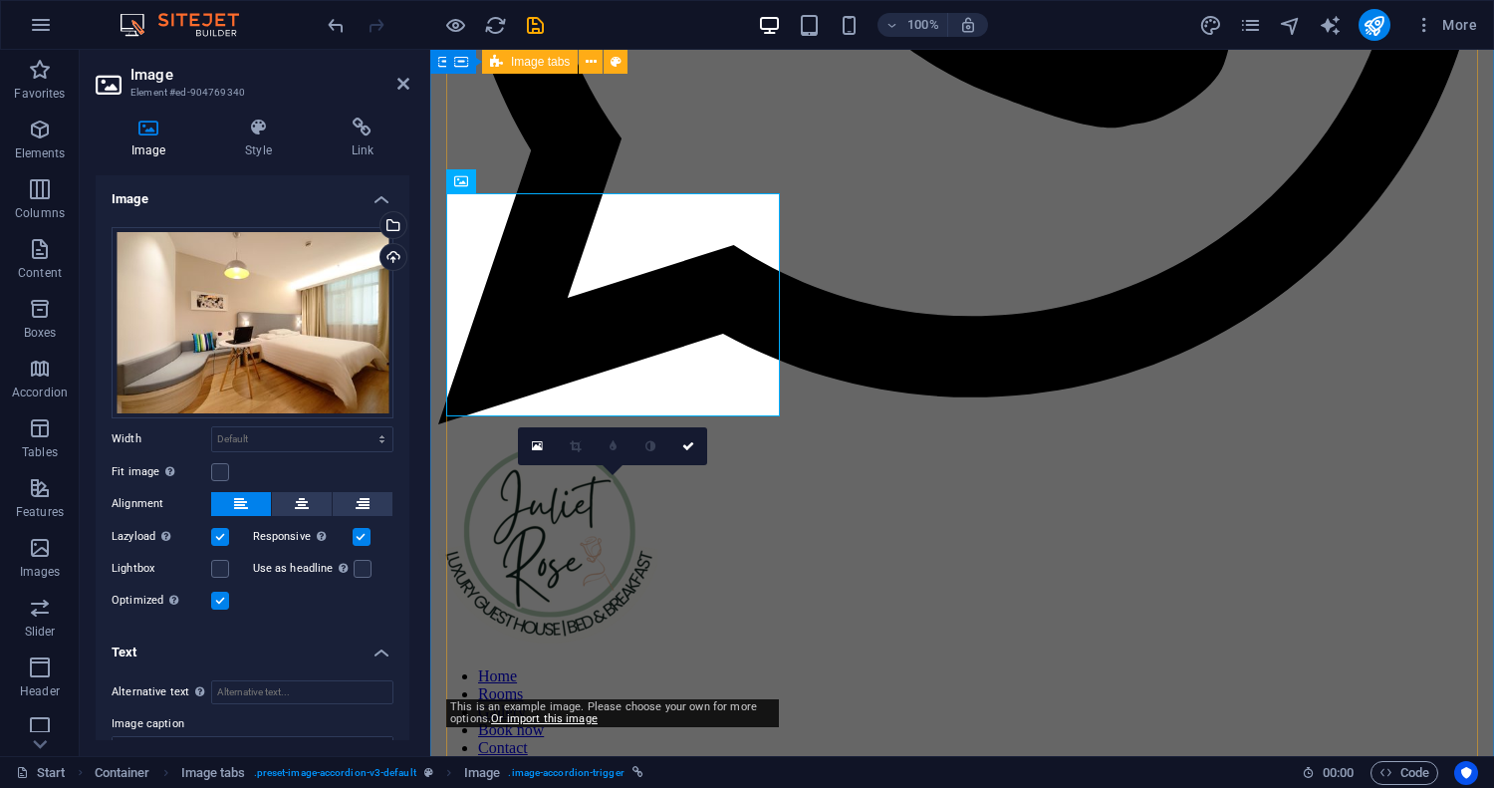
scroll to position [8325, 0]
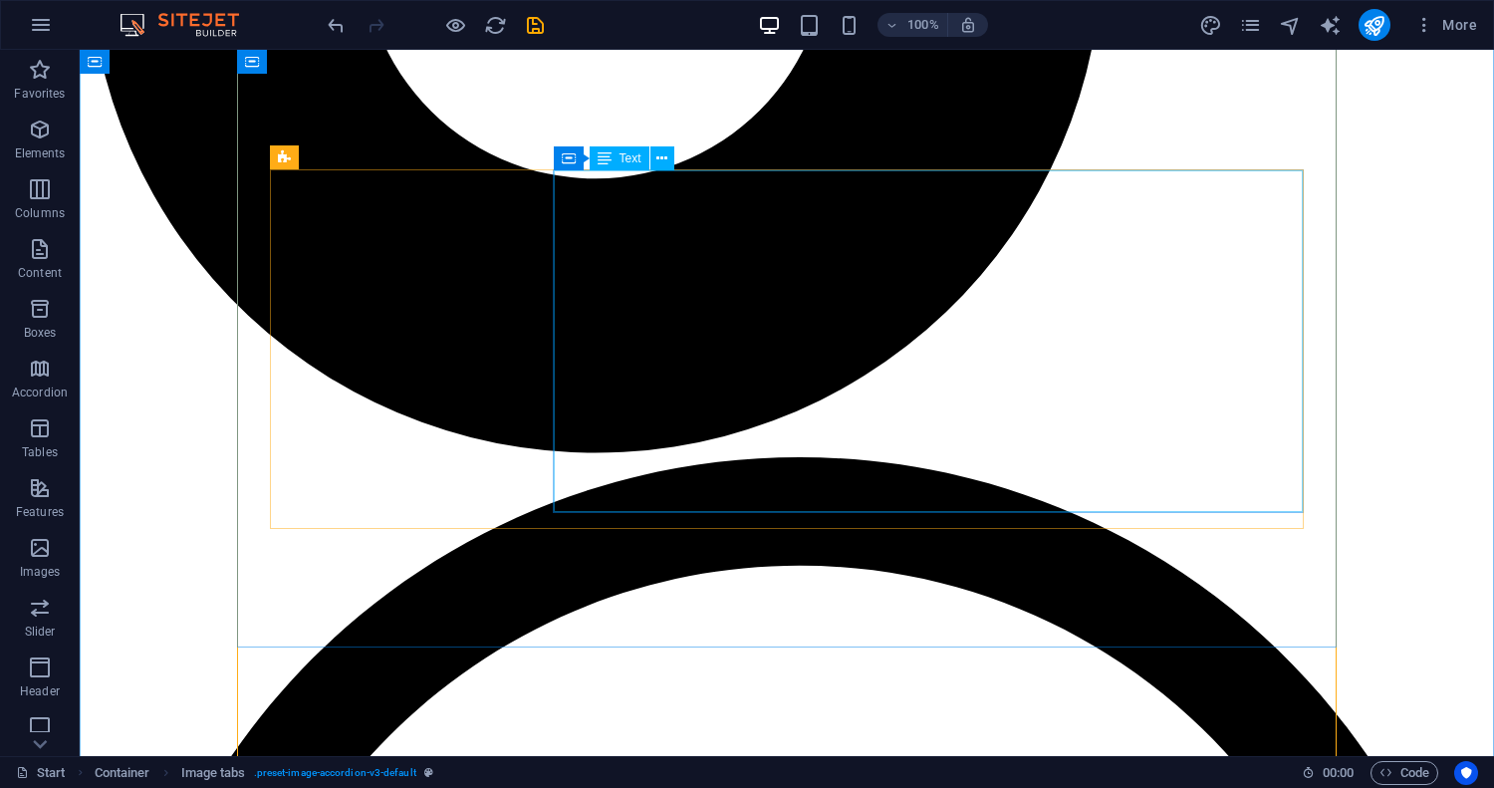
scroll to position [9454, 0]
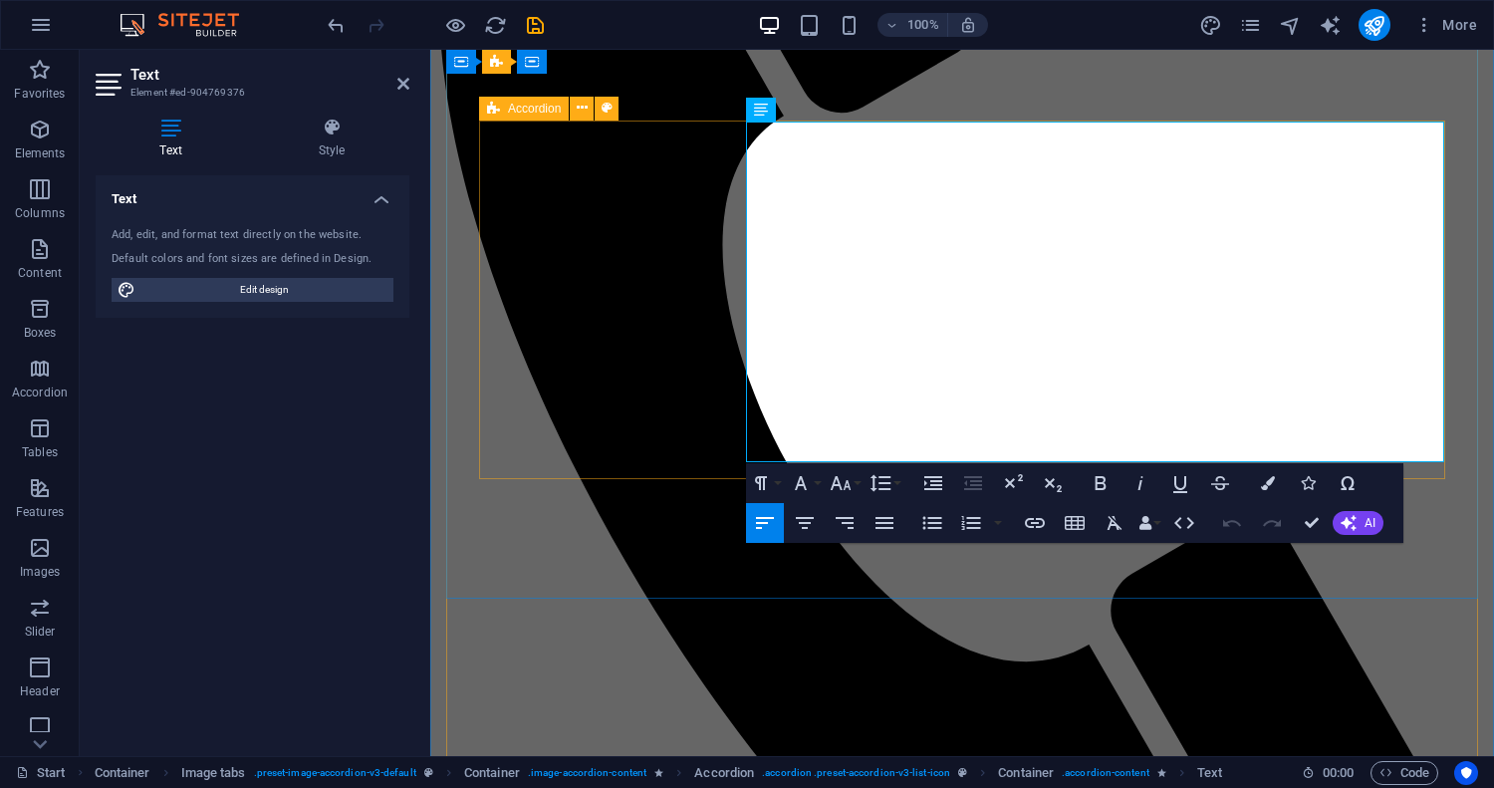
scroll to position [9383, 0]
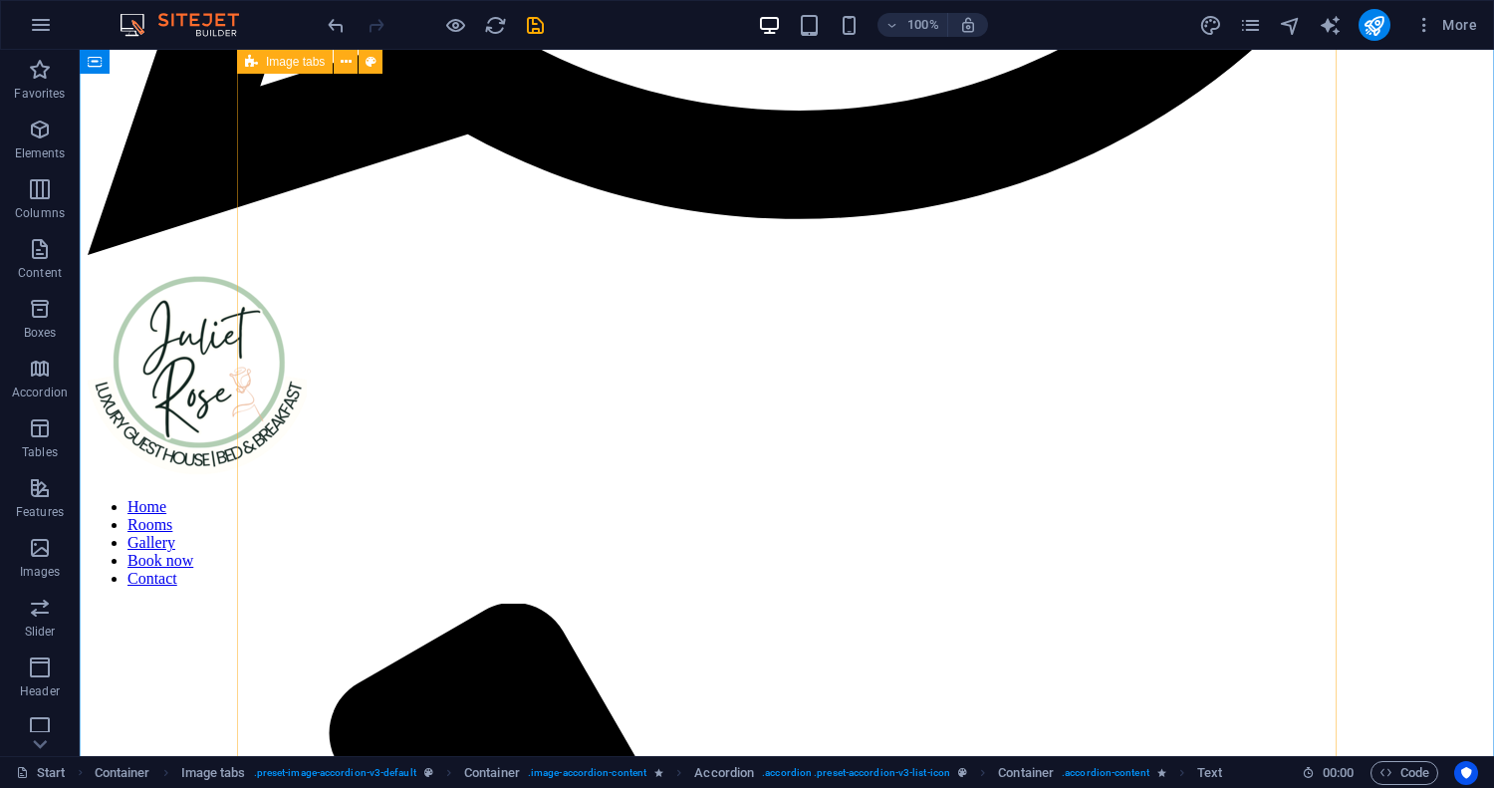
scroll to position [10757, 0]
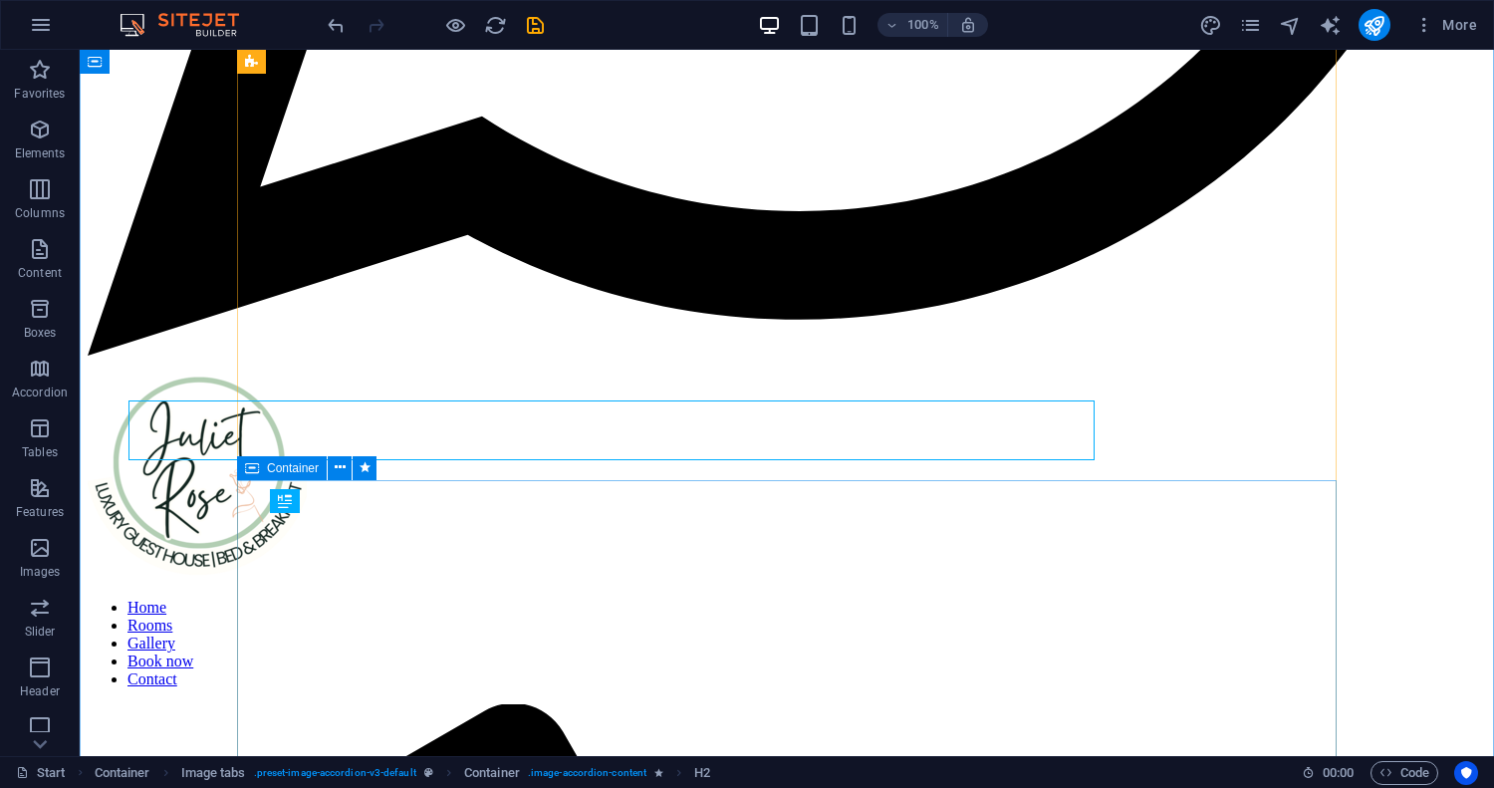
scroll to position [11054, 0]
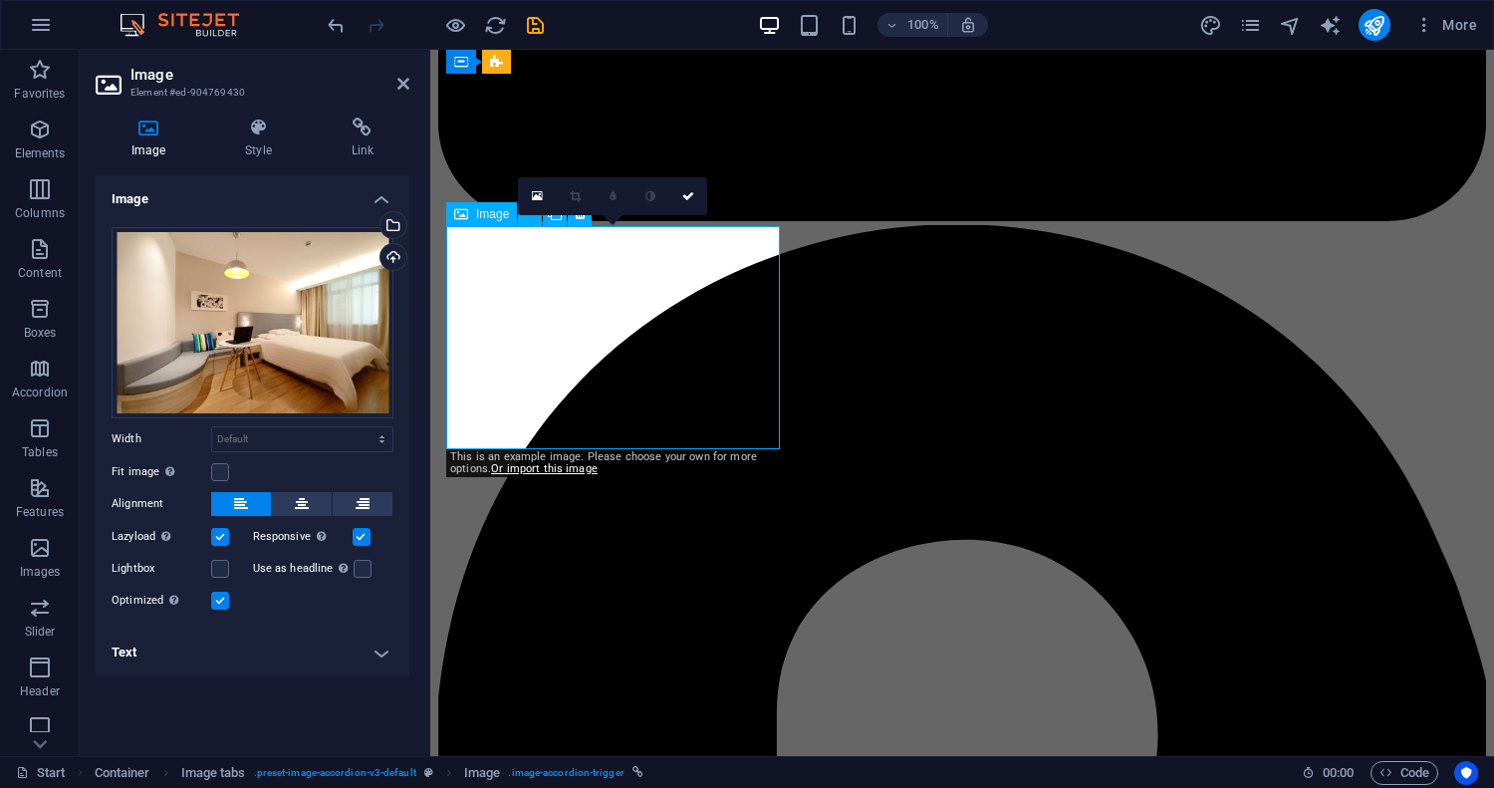
scroll to position [10958, 0]
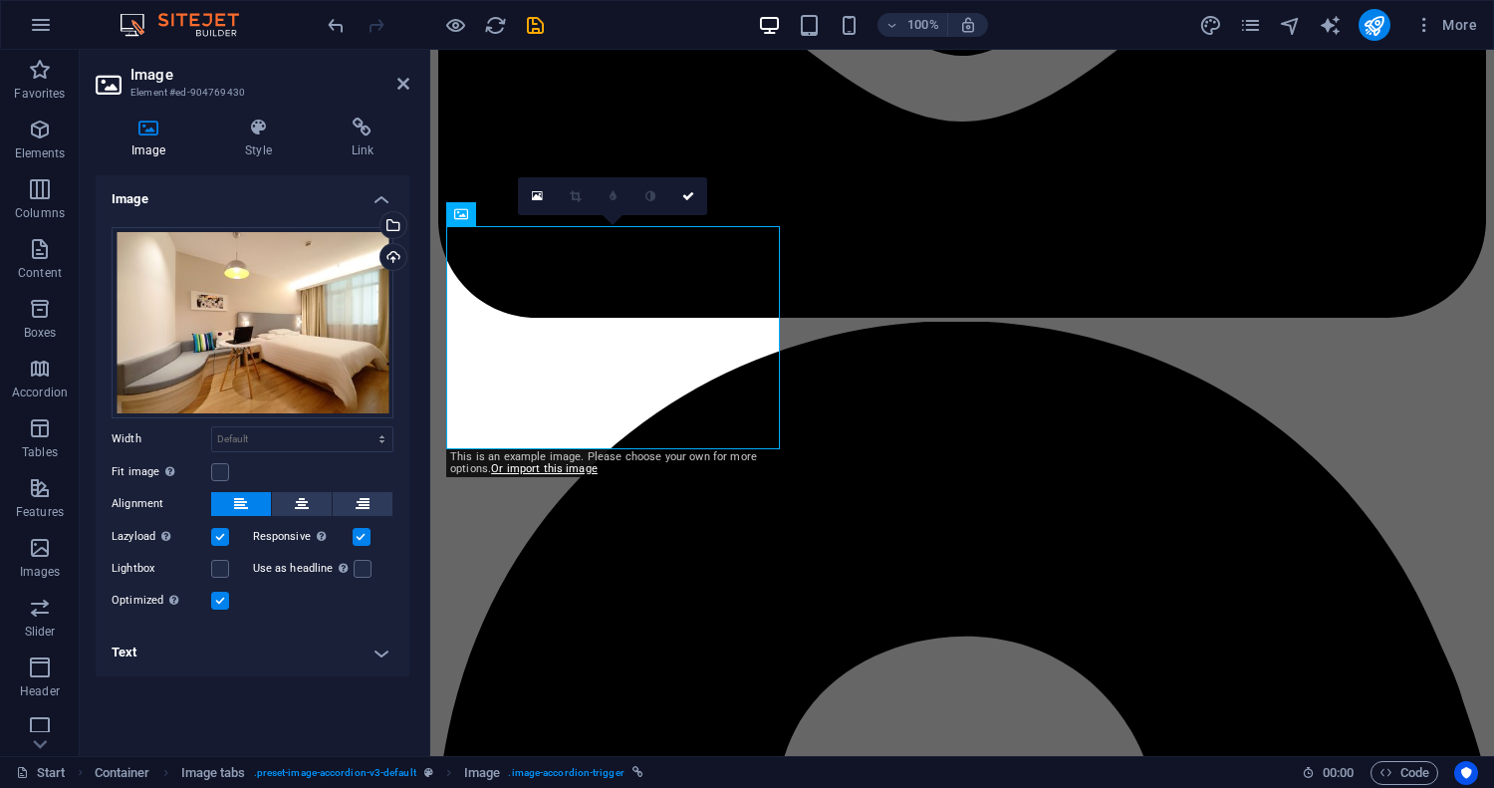
click at [376, 648] on h4 "Text" at bounding box center [253, 652] width 314 height 48
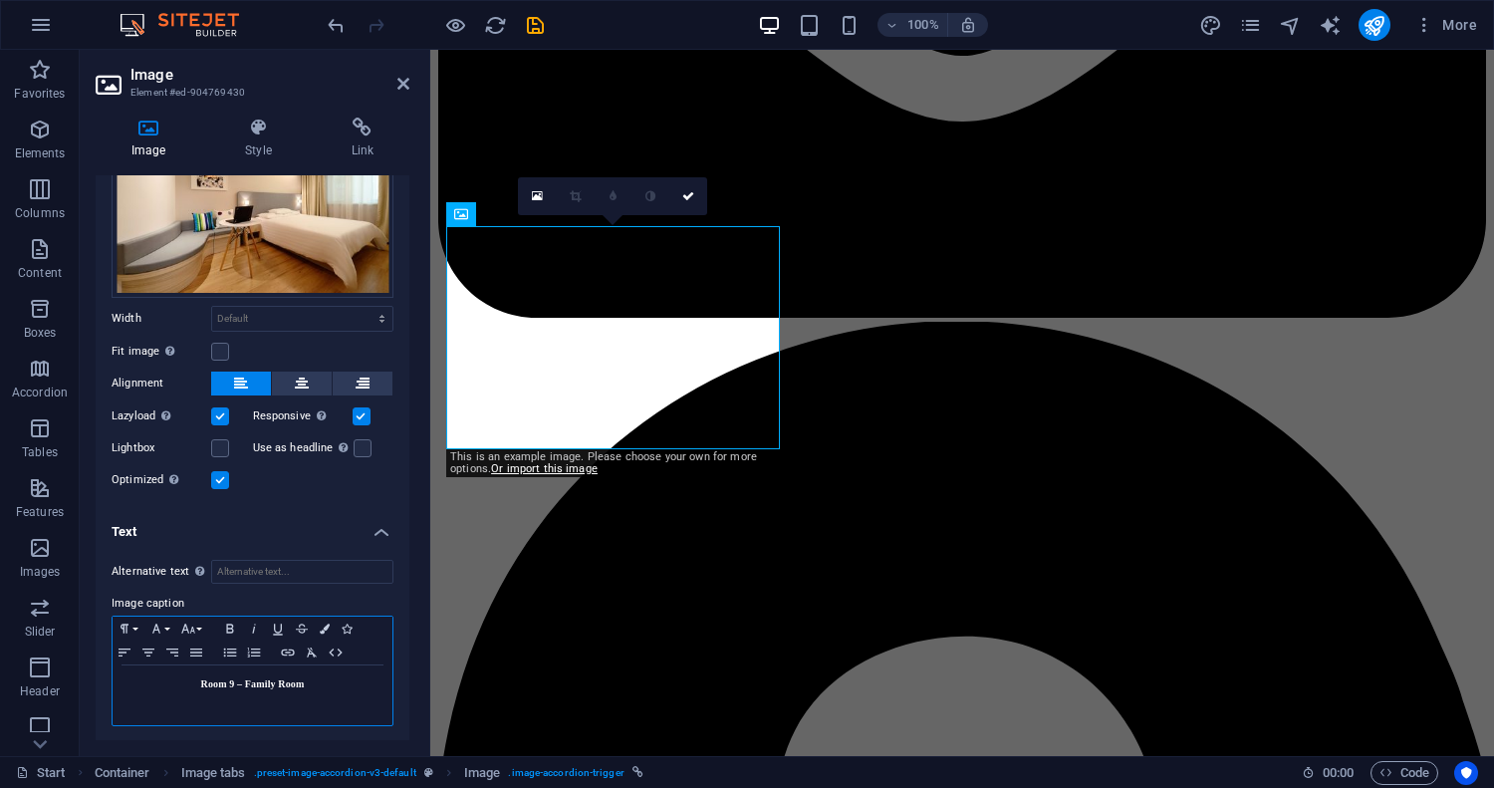
click at [301, 686] on p "Room 9 – Family Room" at bounding box center [253, 684] width 260 height 18
click at [275, 679] on strong "Room 9 – Family Room" at bounding box center [253, 683] width 104 height 11
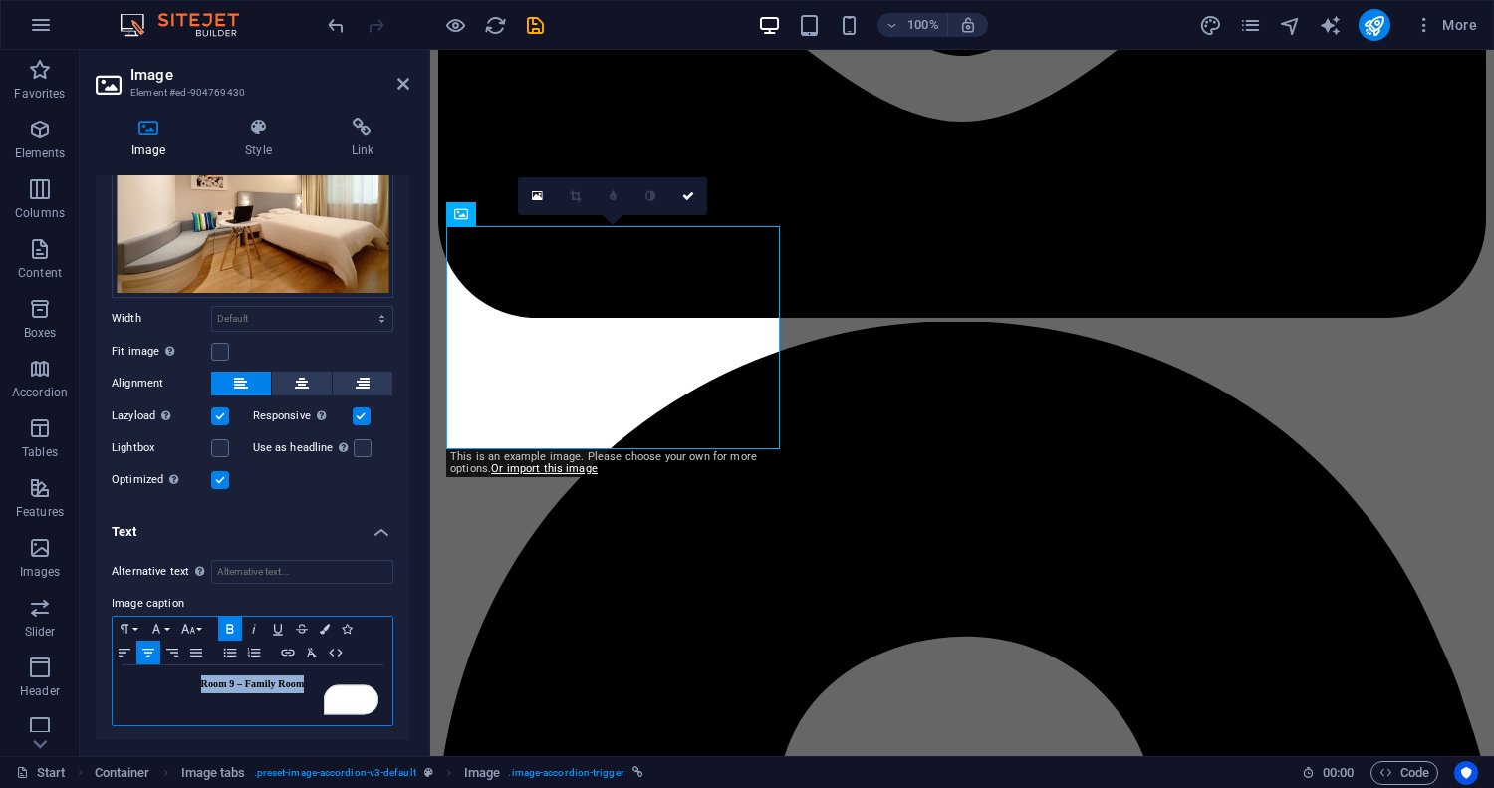
click at [275, 679] on strong "Room 9 – Family Room" at bounding box center [253, 683] width 104 height 11
click at [694, 194] on link at bounding box center [688, 196] width 38 height 38
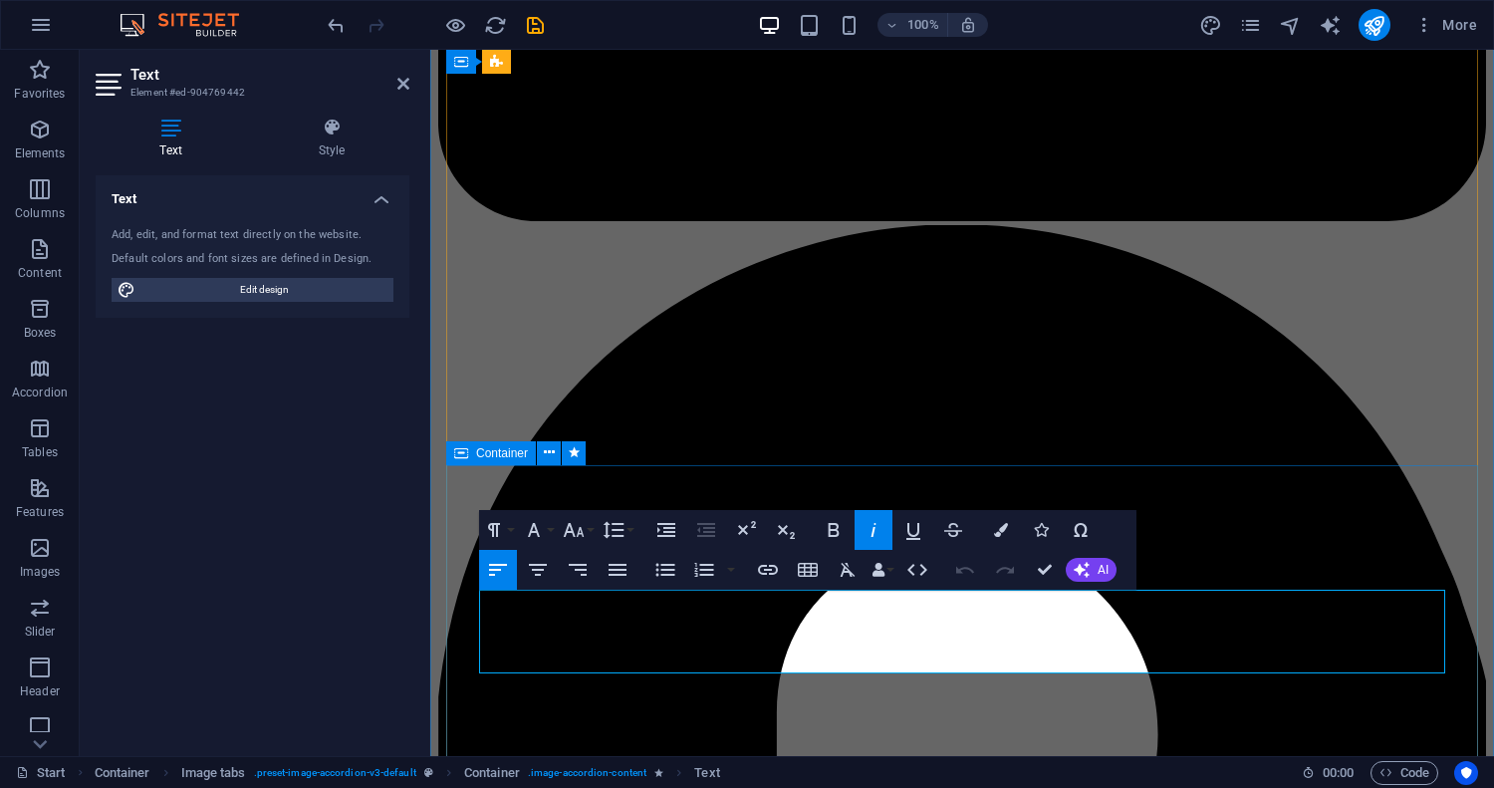
scroll to position [10958, 0]
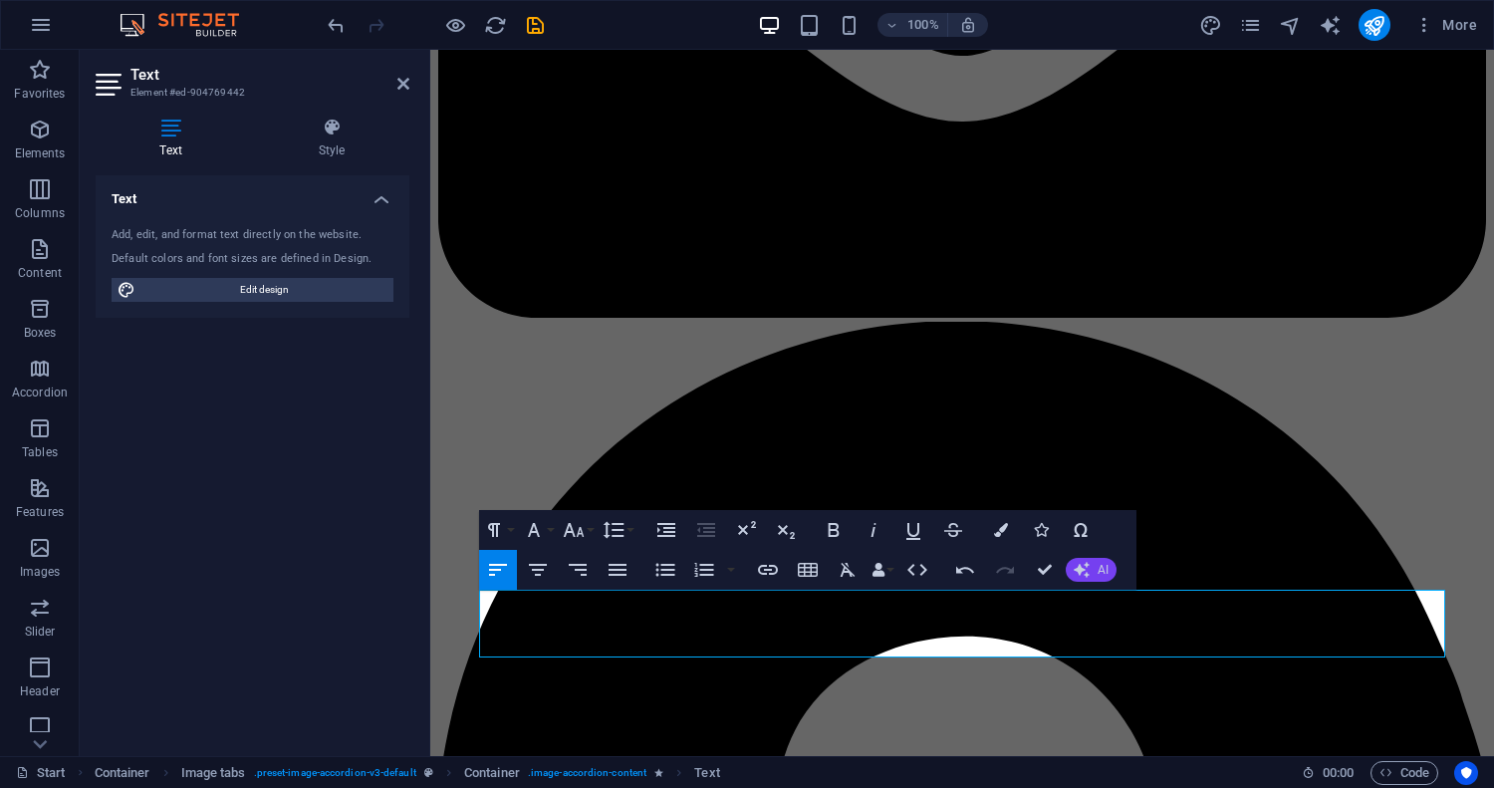
click at [1087, 569] on icon "button" at bounding box center [1082, 570] width 16 height 16
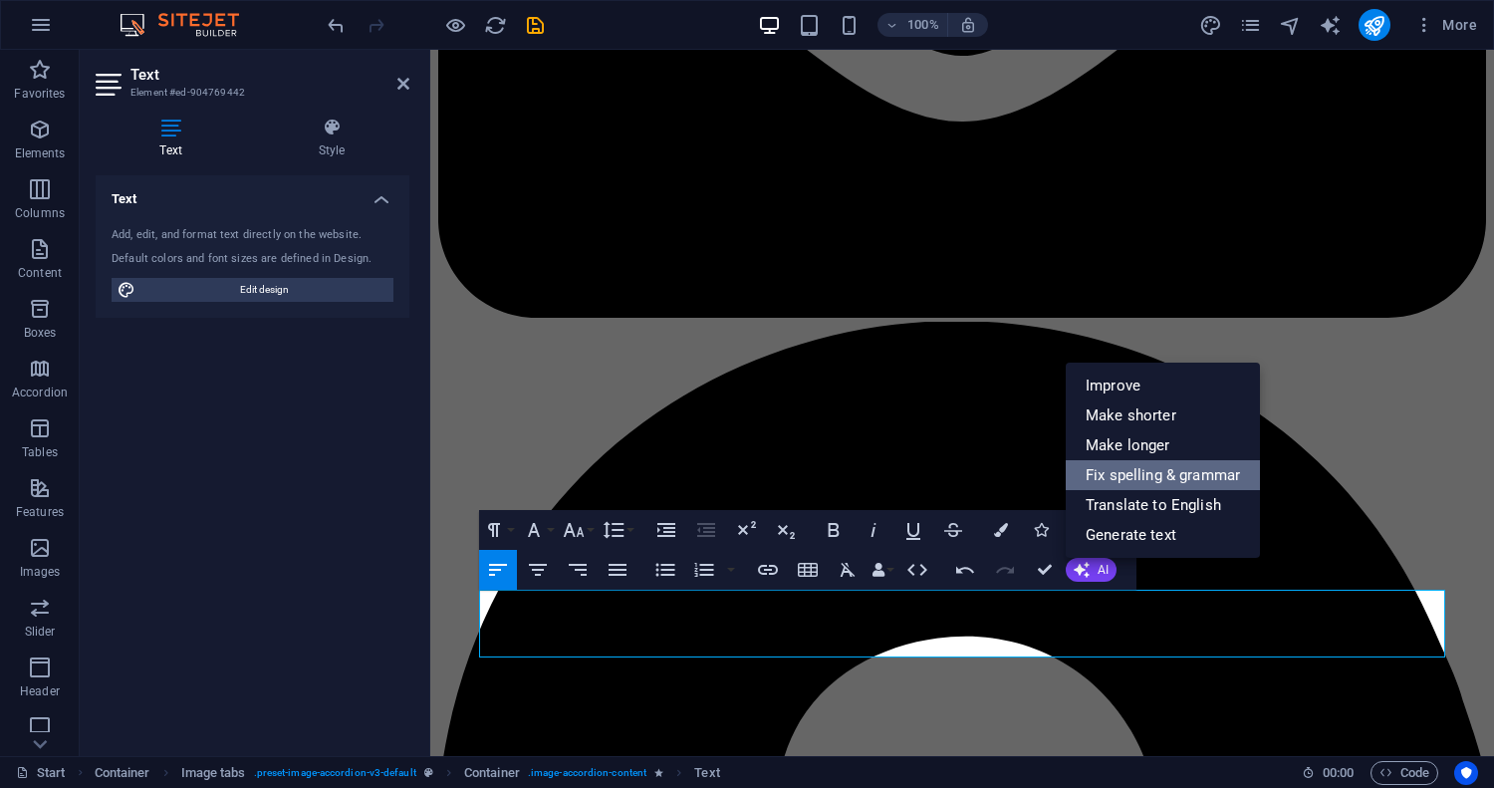
click at [1147, 476] on link "Fix spelling & grammar" at bounding box center [1163, 475] width 194 height 30
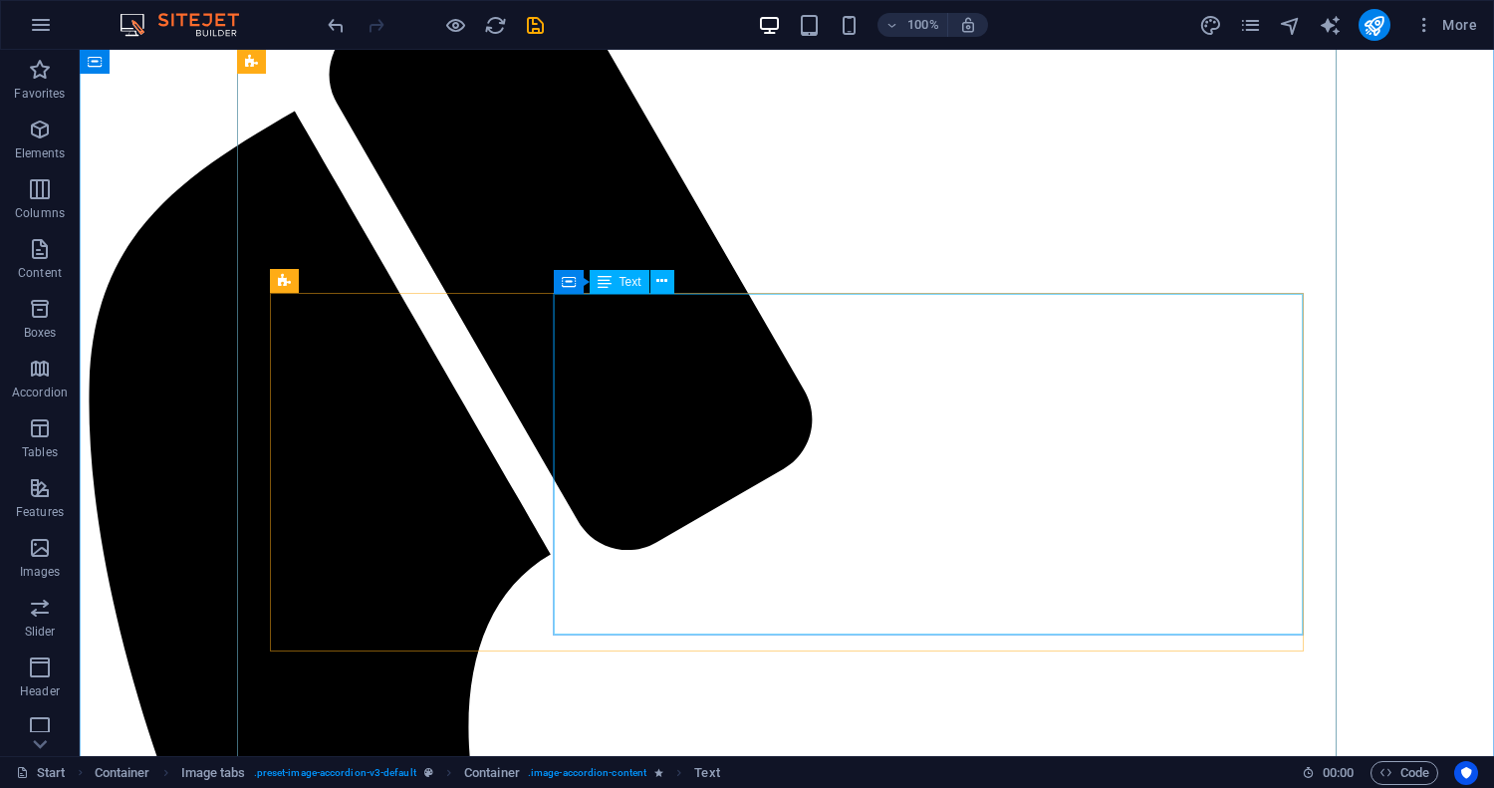
scroll to position [11710, 0]
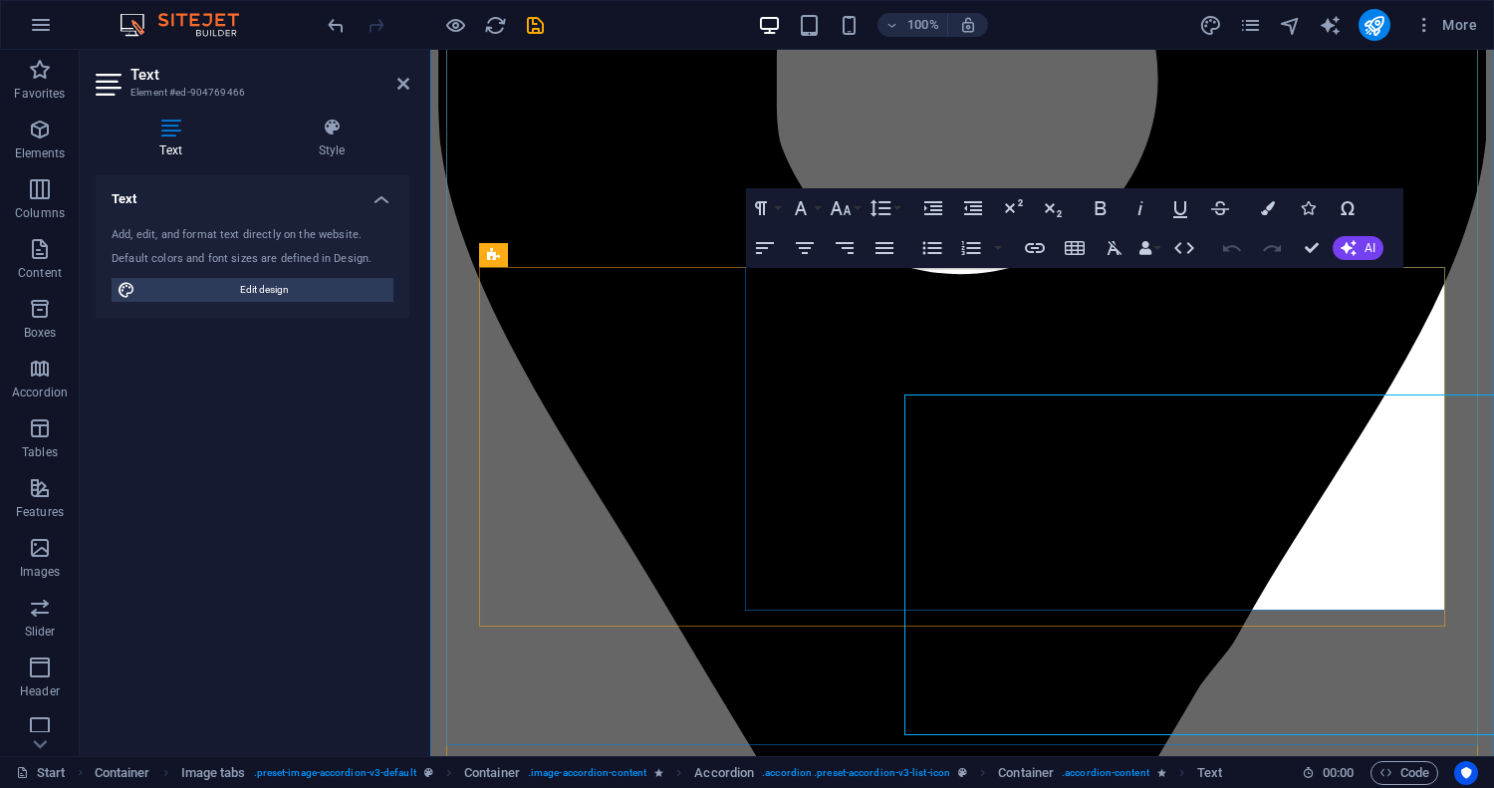
scroll to position [11597, 0]
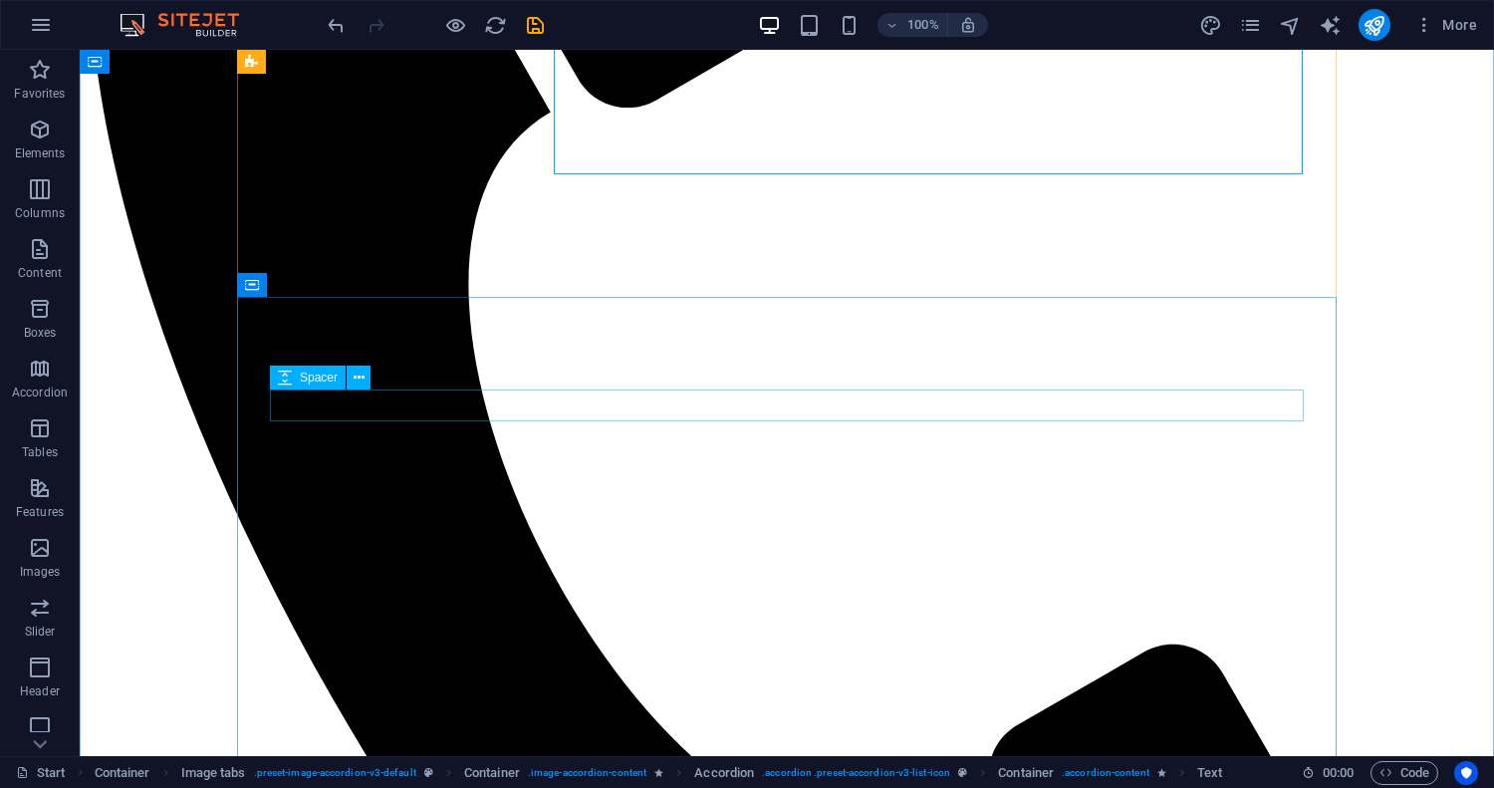
scroll to position [12138, 0]
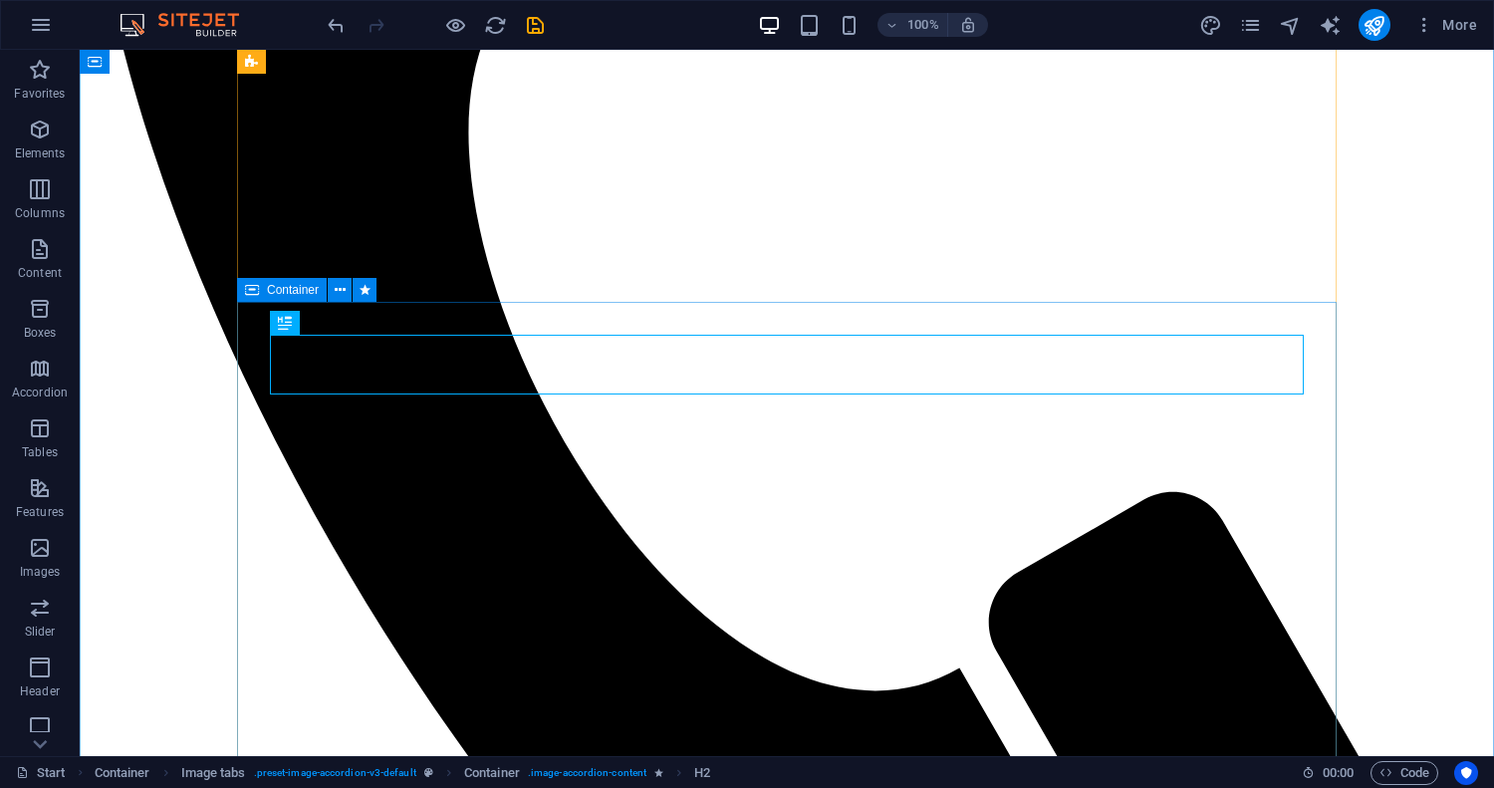
scroll to position [12436, 0]
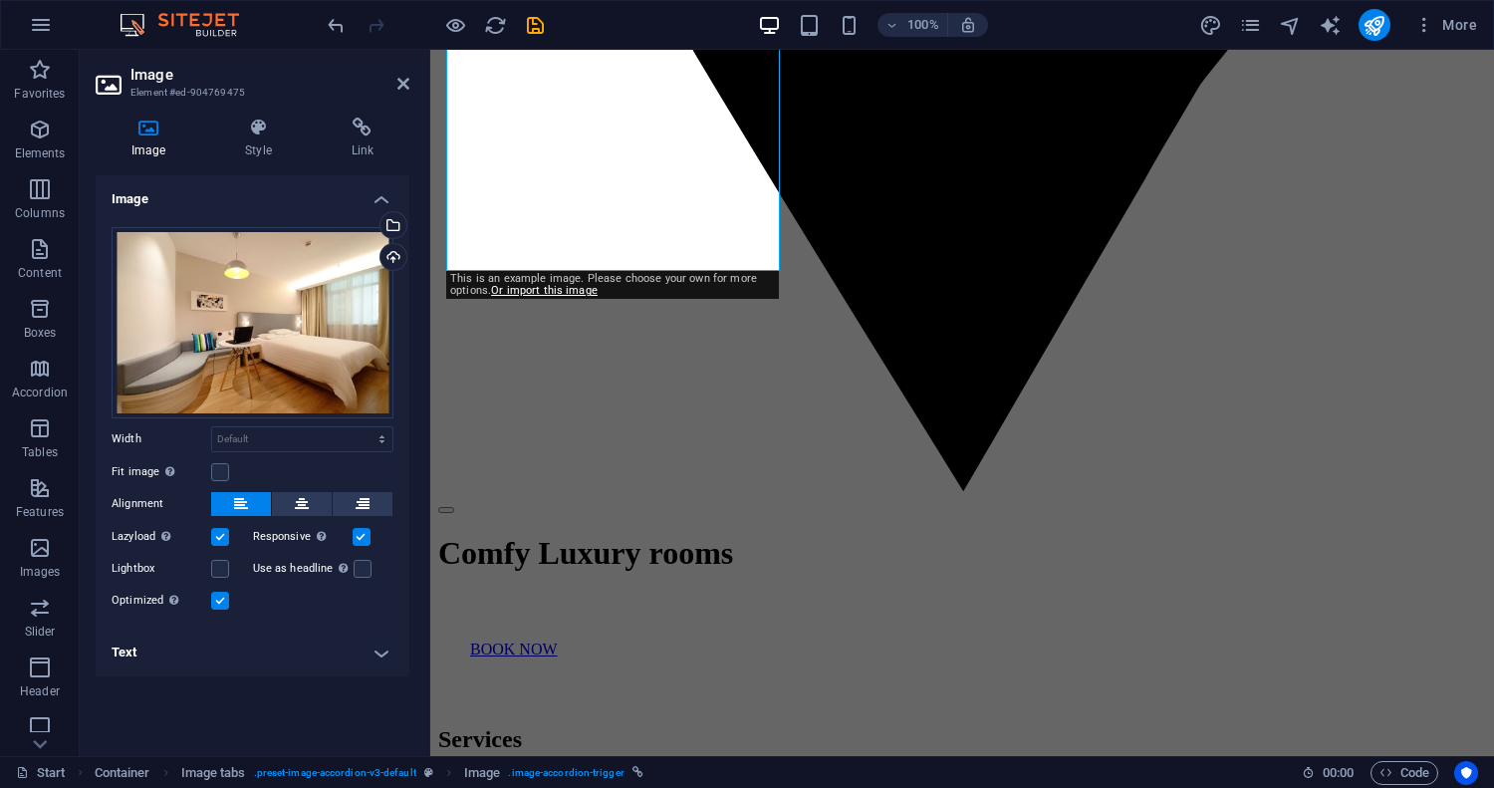
click at [375, 651] on h4 "Text" at bounding box center [253, 652] width 314 height 48
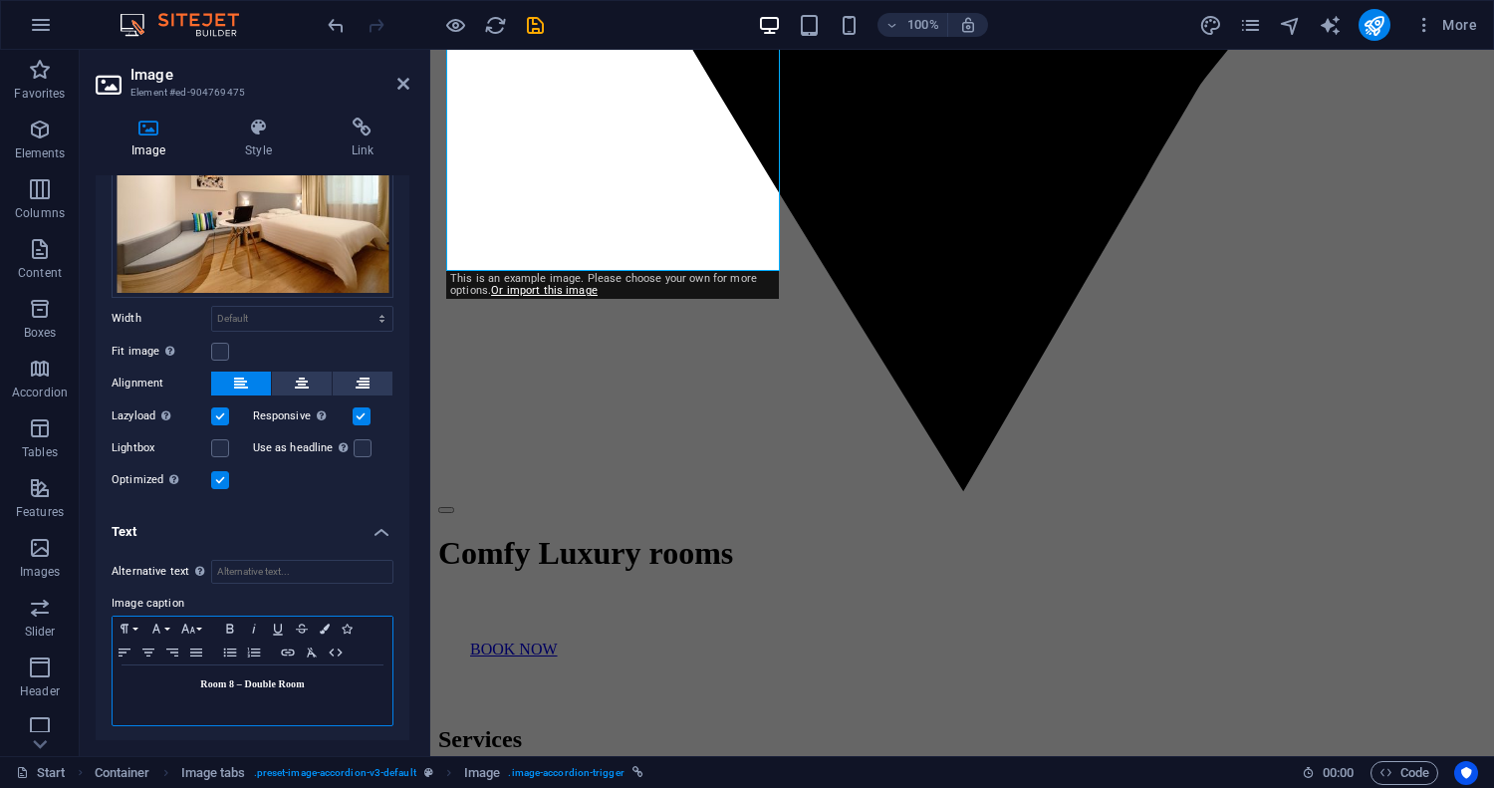
click at [318, 677] on p "Room 8 – Double Room" at bounding box center [253, 684] width 260 height 18
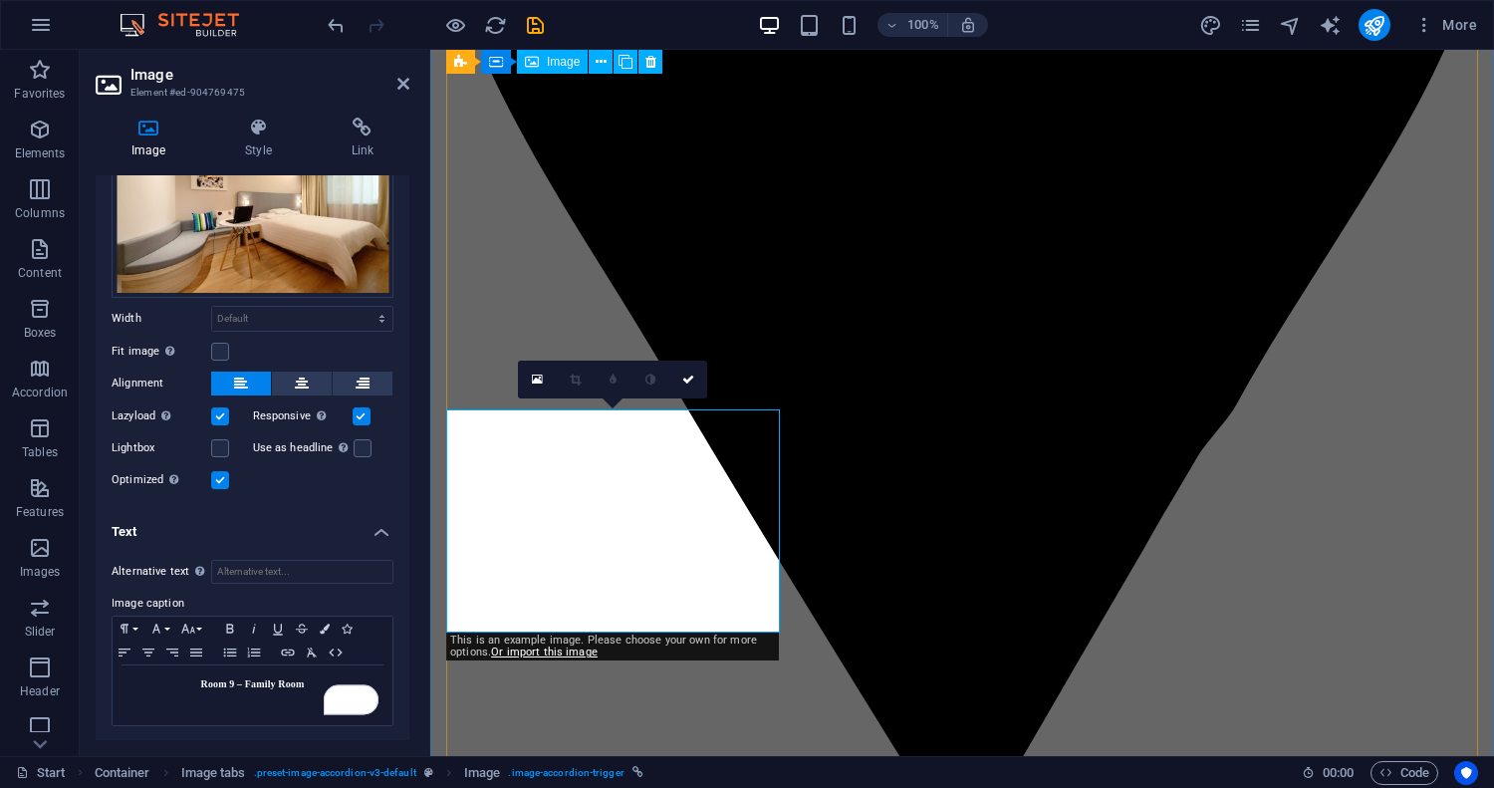
scroll to position [11883, 0]
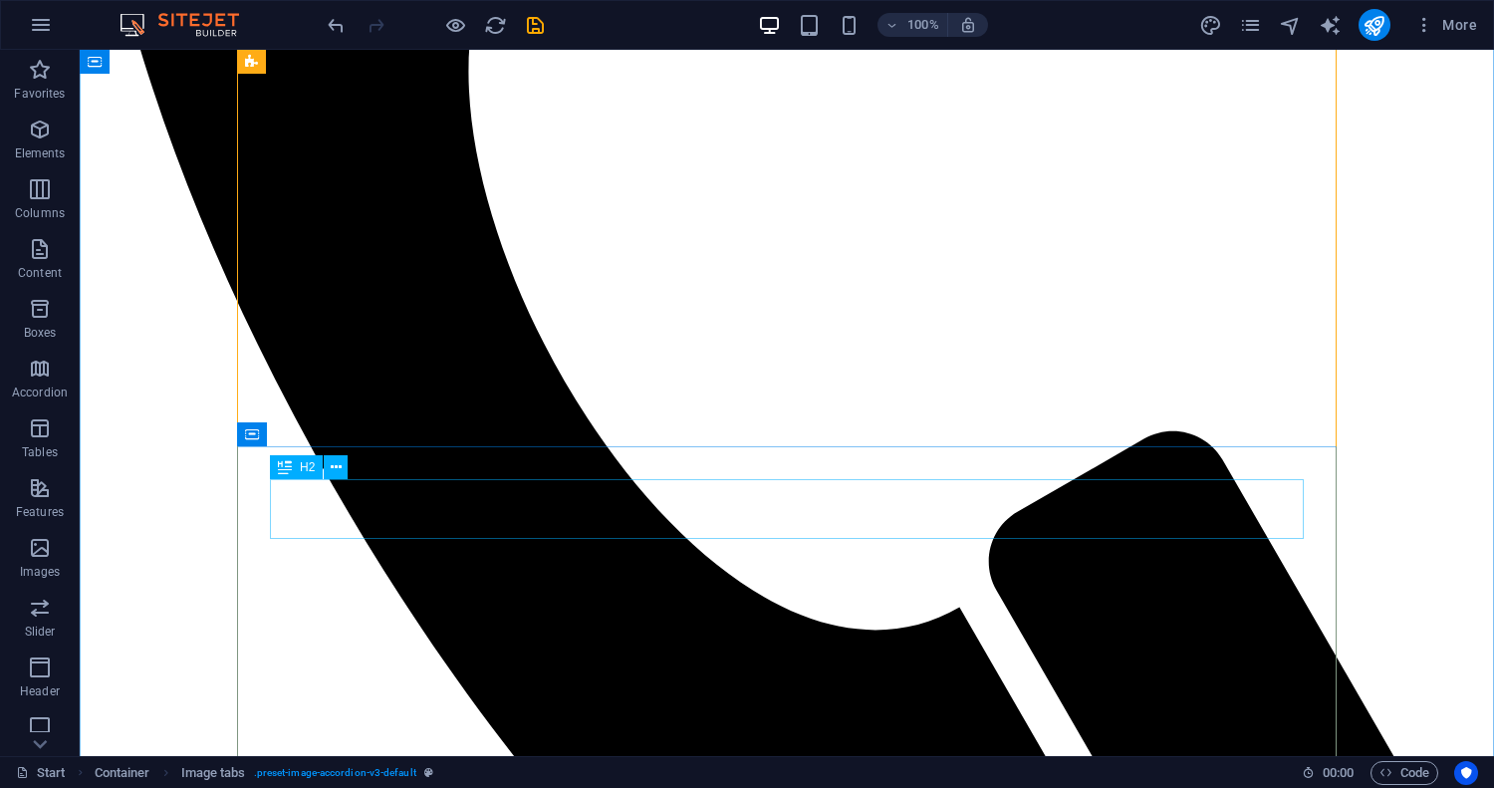
scroll to position [12359, 0]
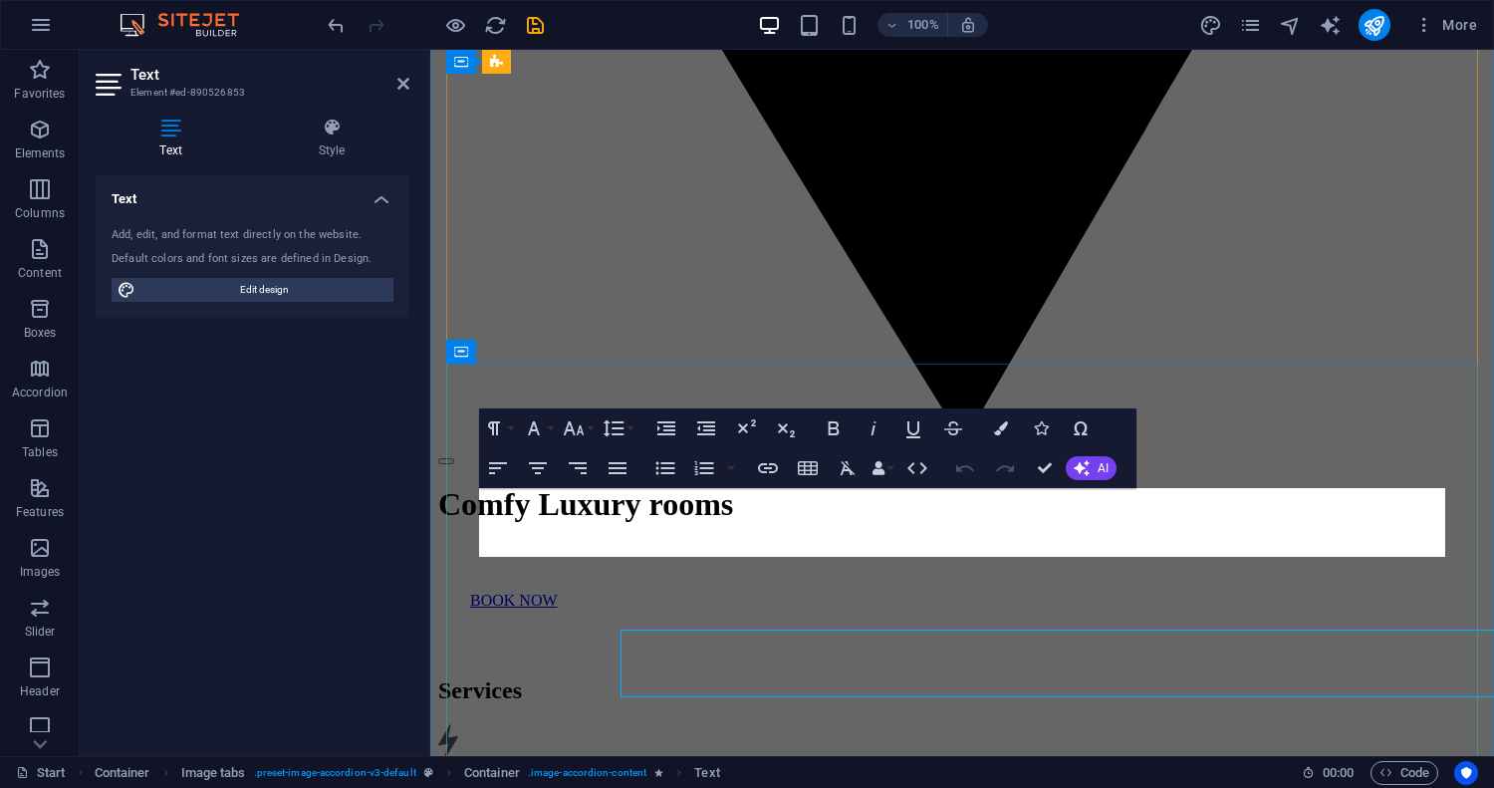
scroll to position [12234, 0]
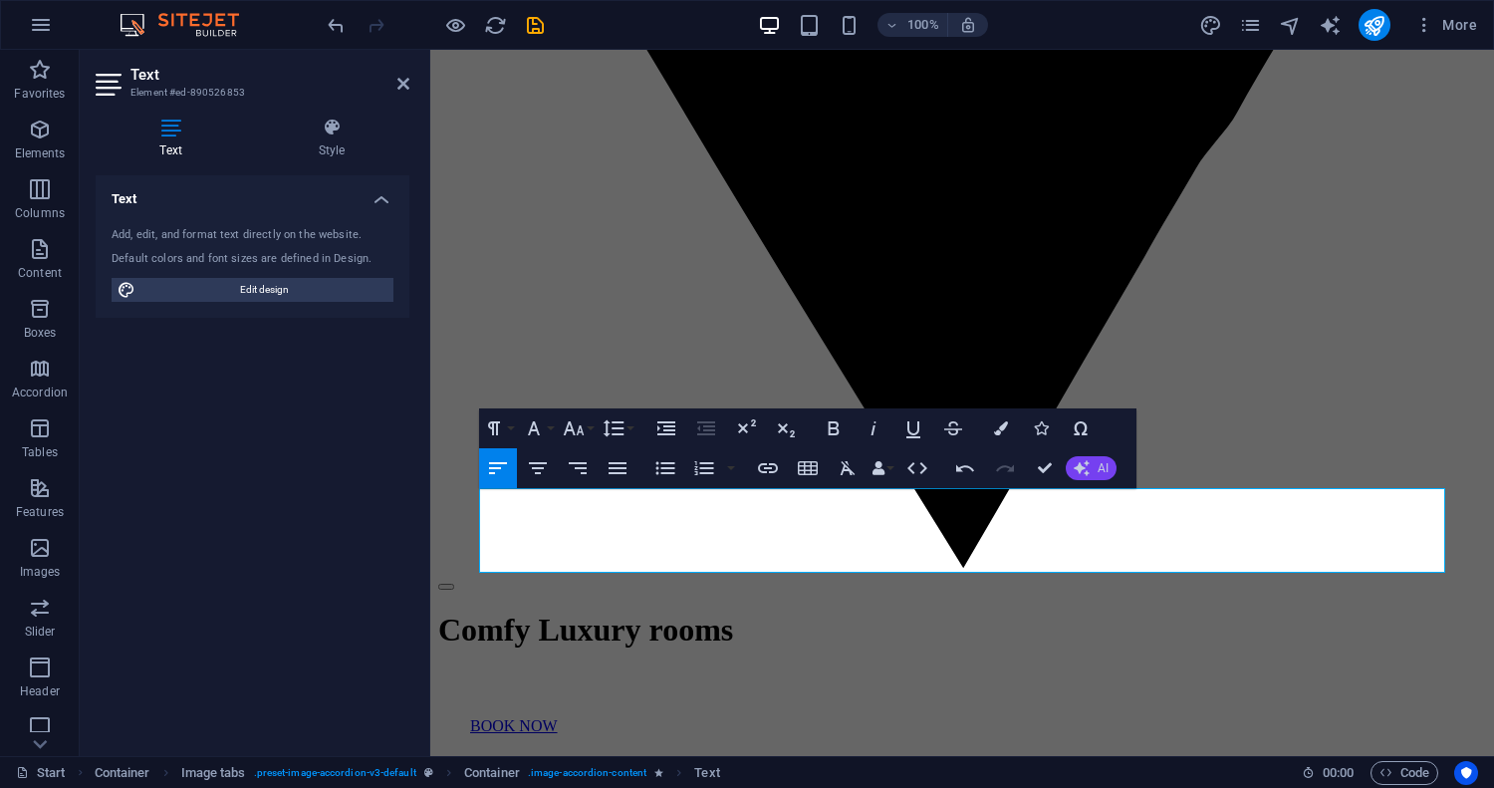
click at [1094, 470] on button "AI" at bounding box center [1091, 468] width 51 height 24
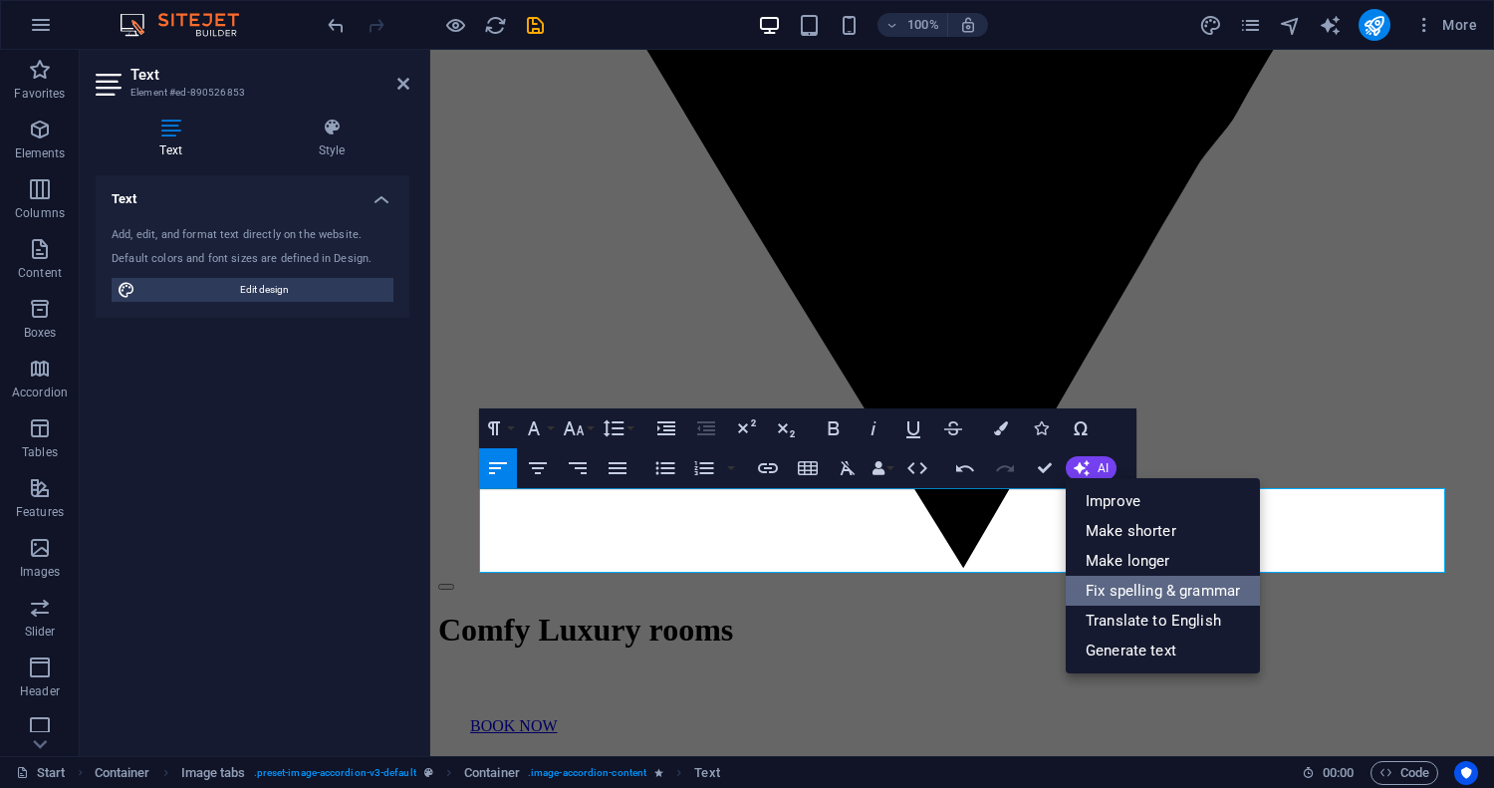
click at [1140, 579] on link "Fix spelling & grammar" at bounding box center [1163, 591] width 194 height 30
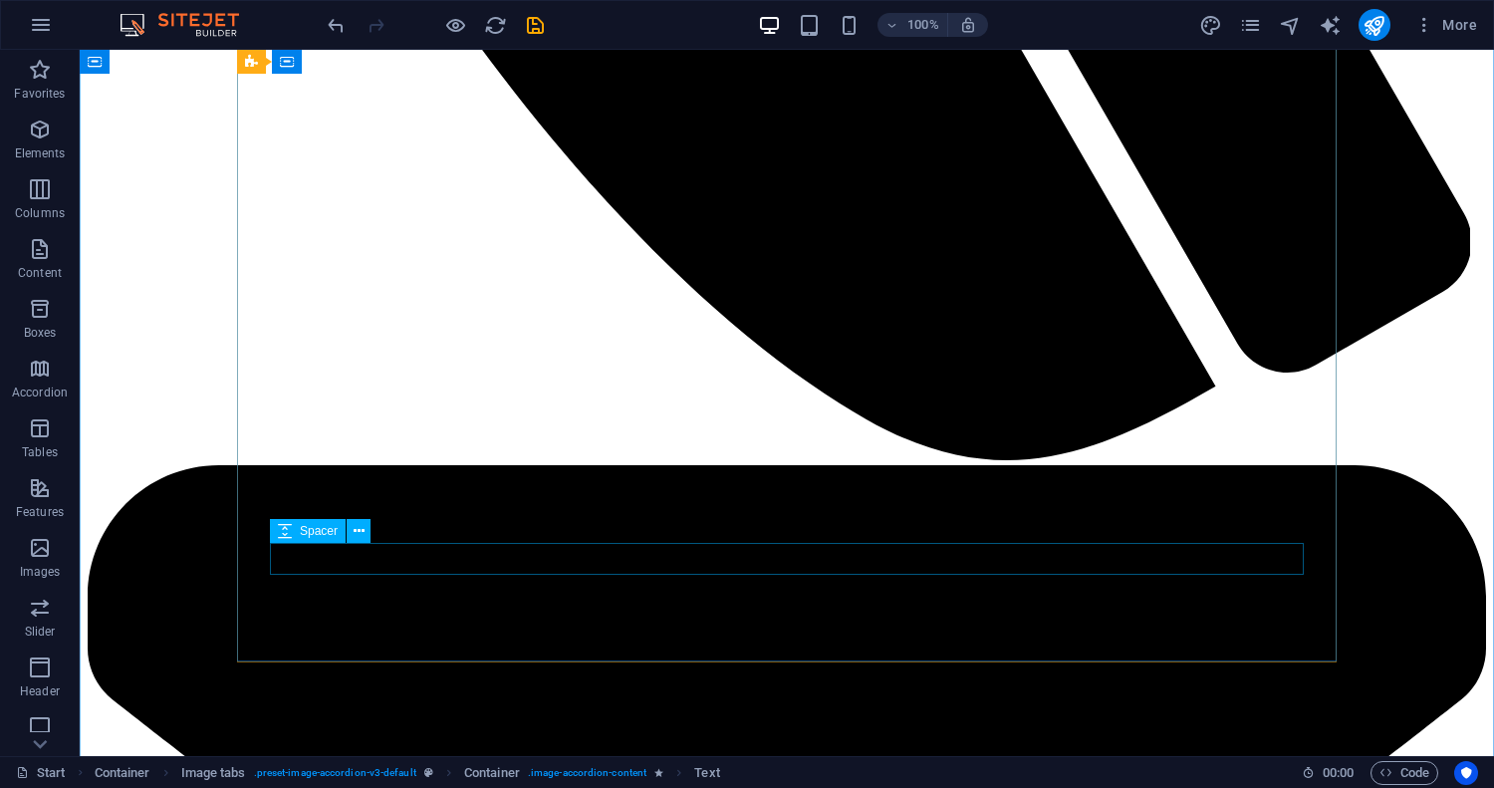
scroll to position [13035, 0]
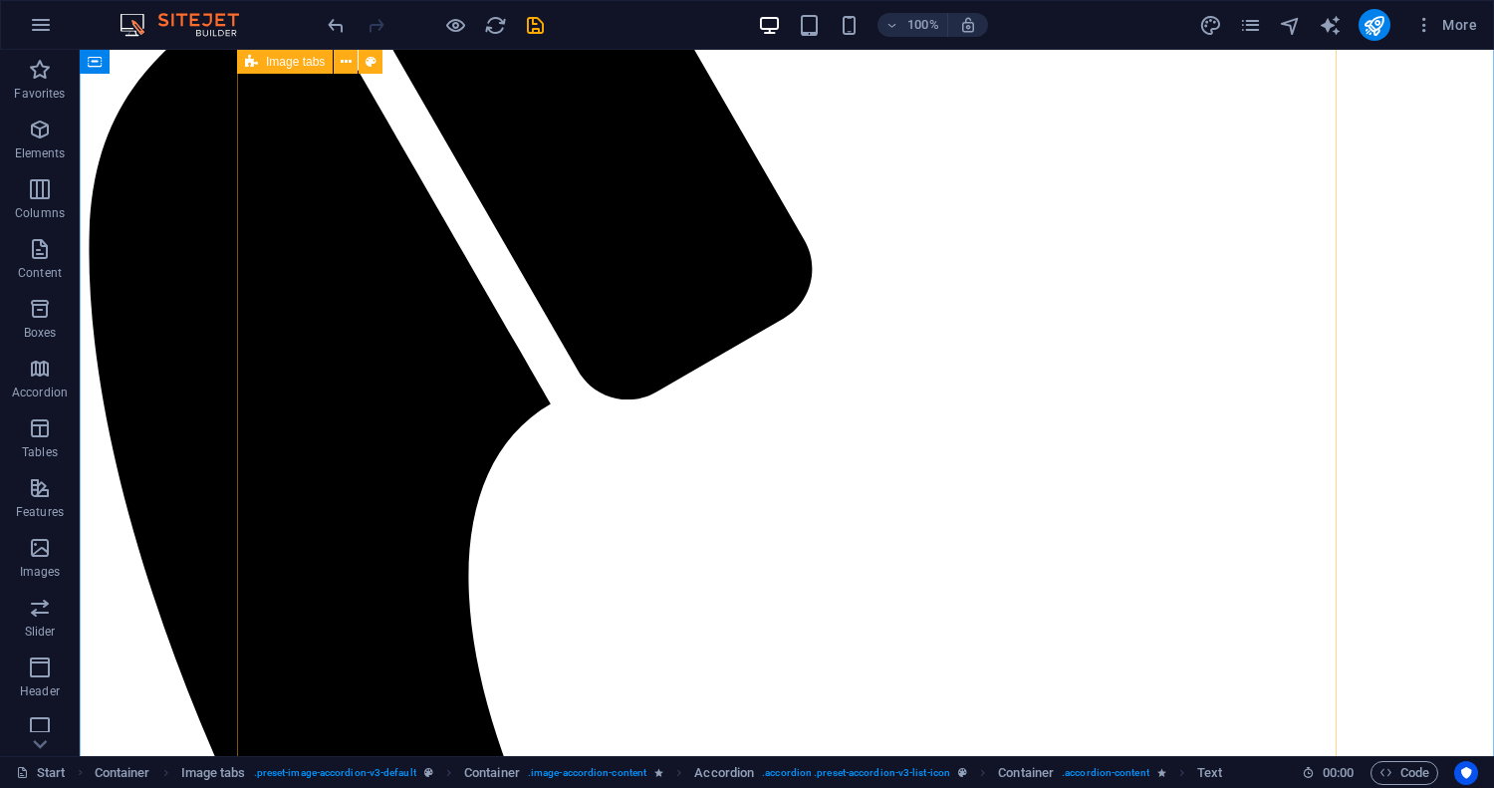
scroll to position [11801, 0]
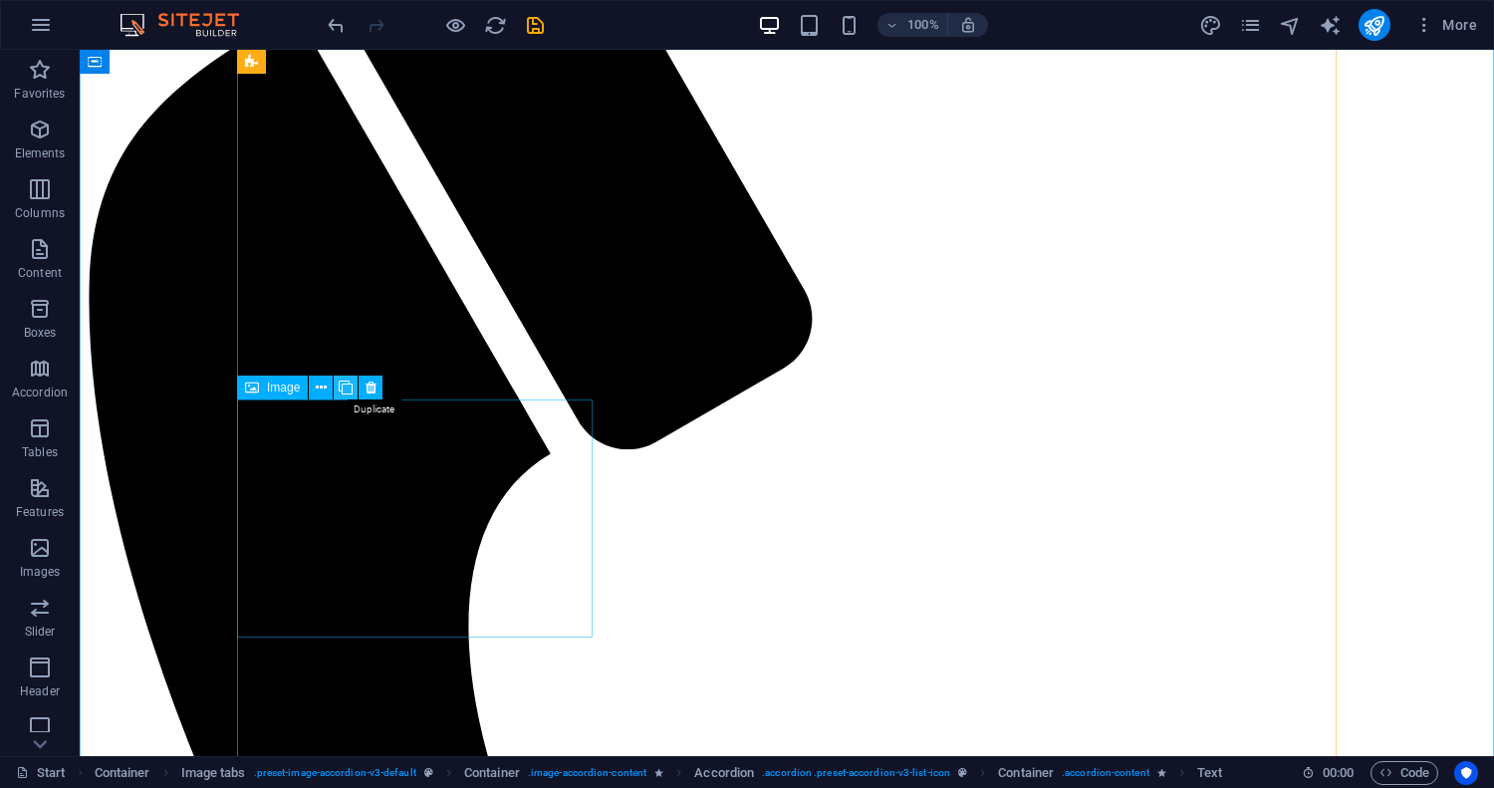
click at [352, 383] on icon at bounding box center [346, 387] width 14 height 21
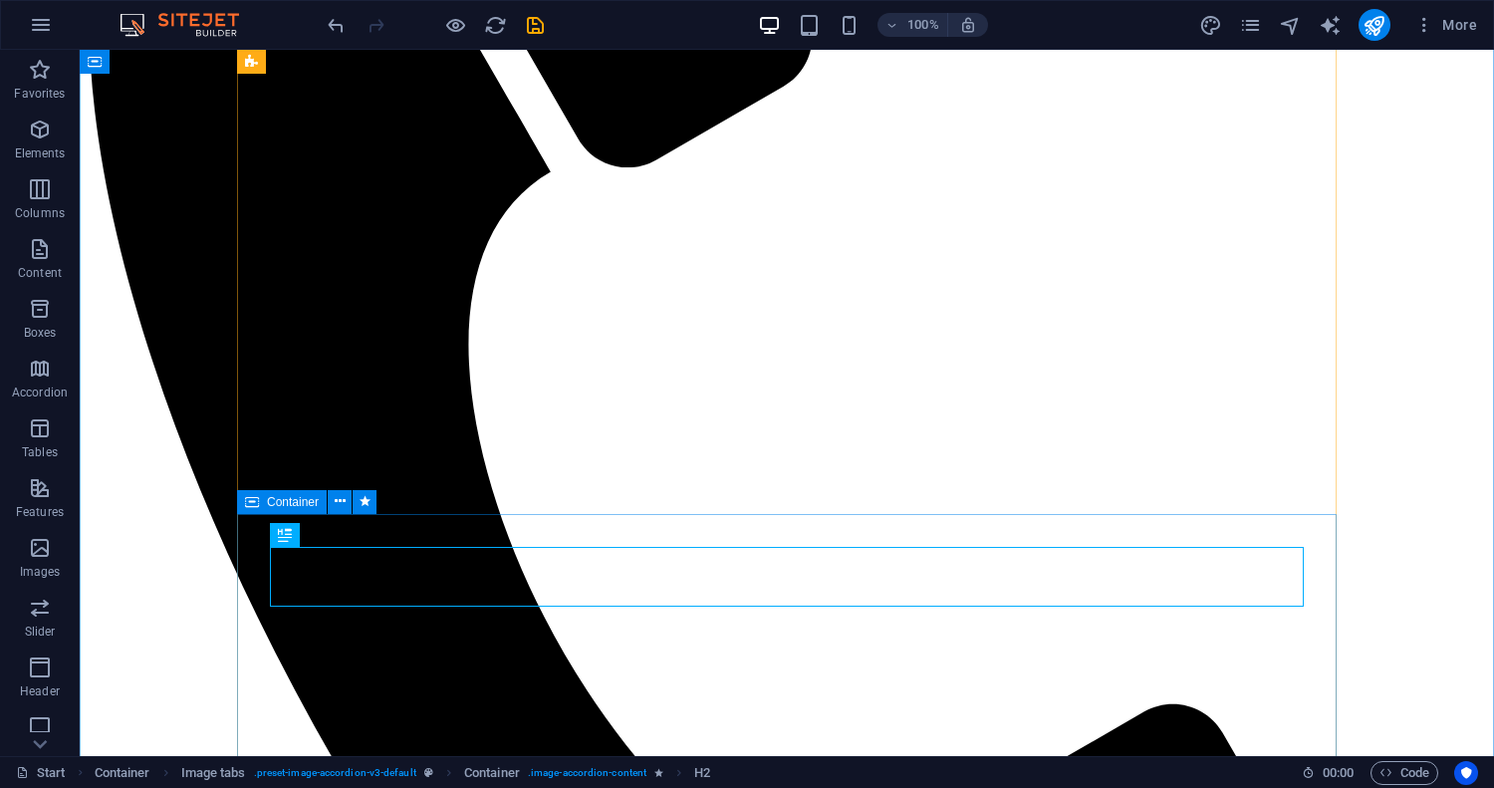
scroll to position [12225, 0]
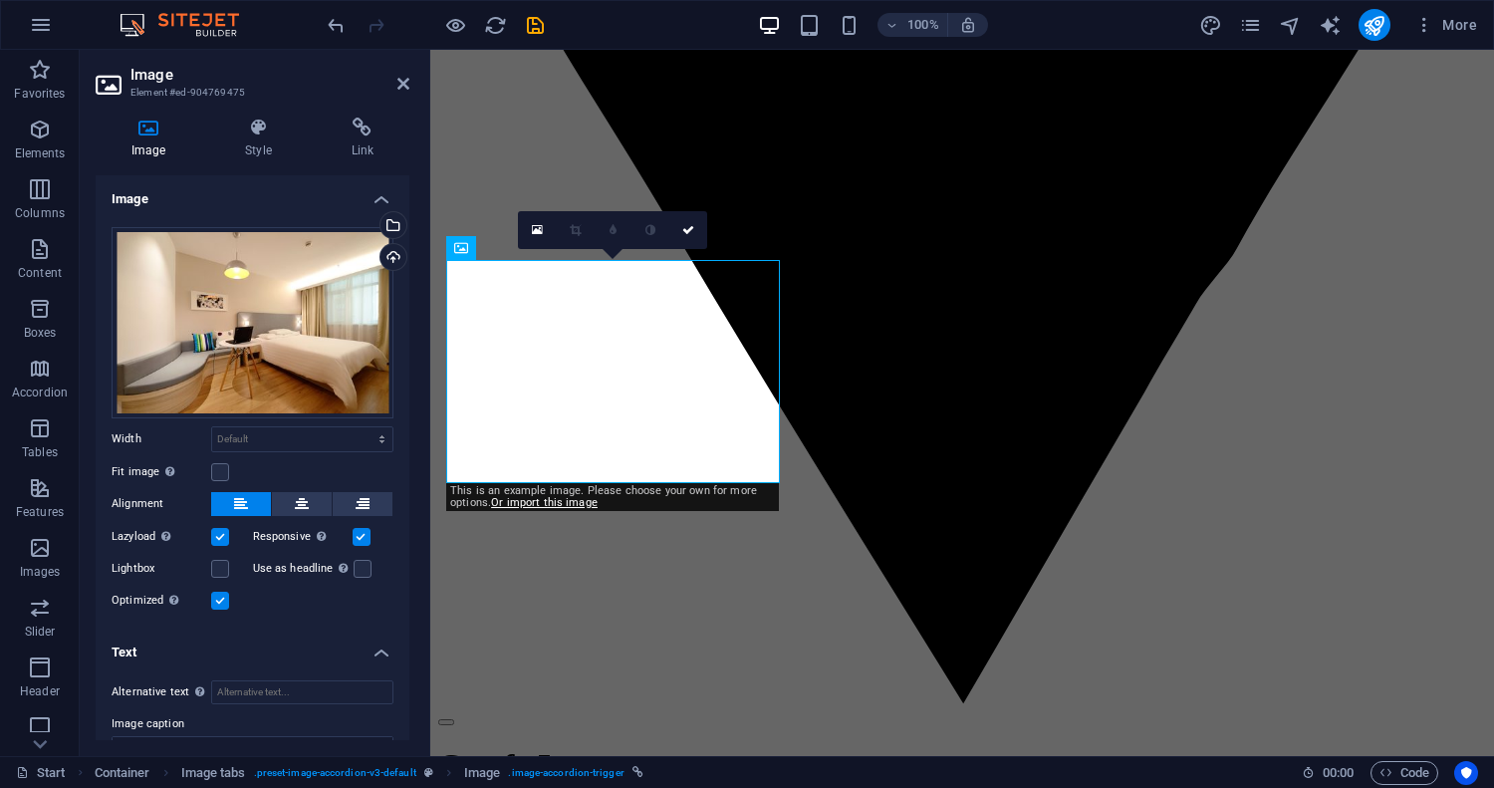
scroll to position [121, 0]
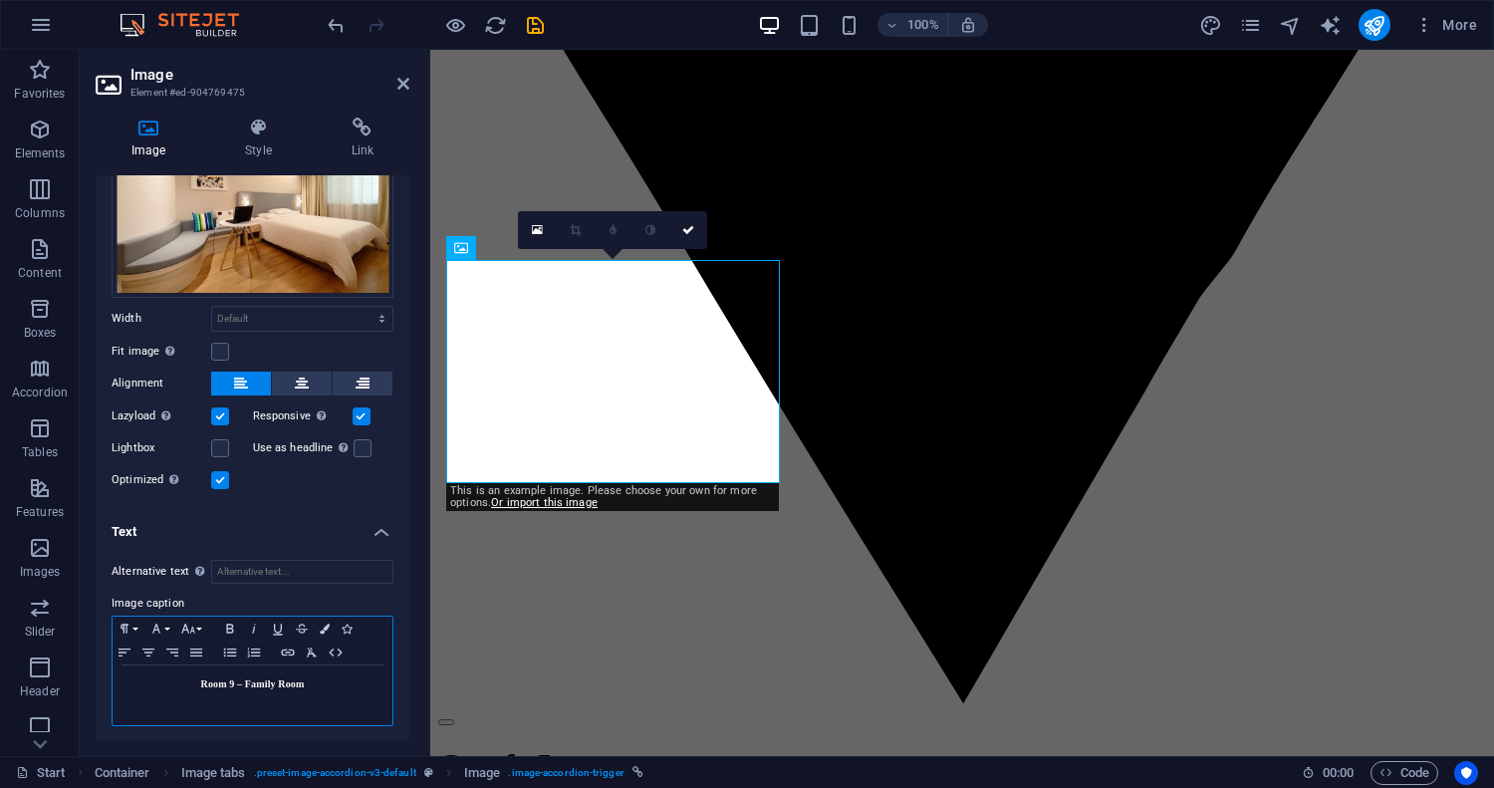
click at [310, 685] on p "Room 9 – Family Room" at bounding box center [253, 684] width 260 height 18
click at [691, 232] on icon at bounding box center [688, 230] width 12 height 12
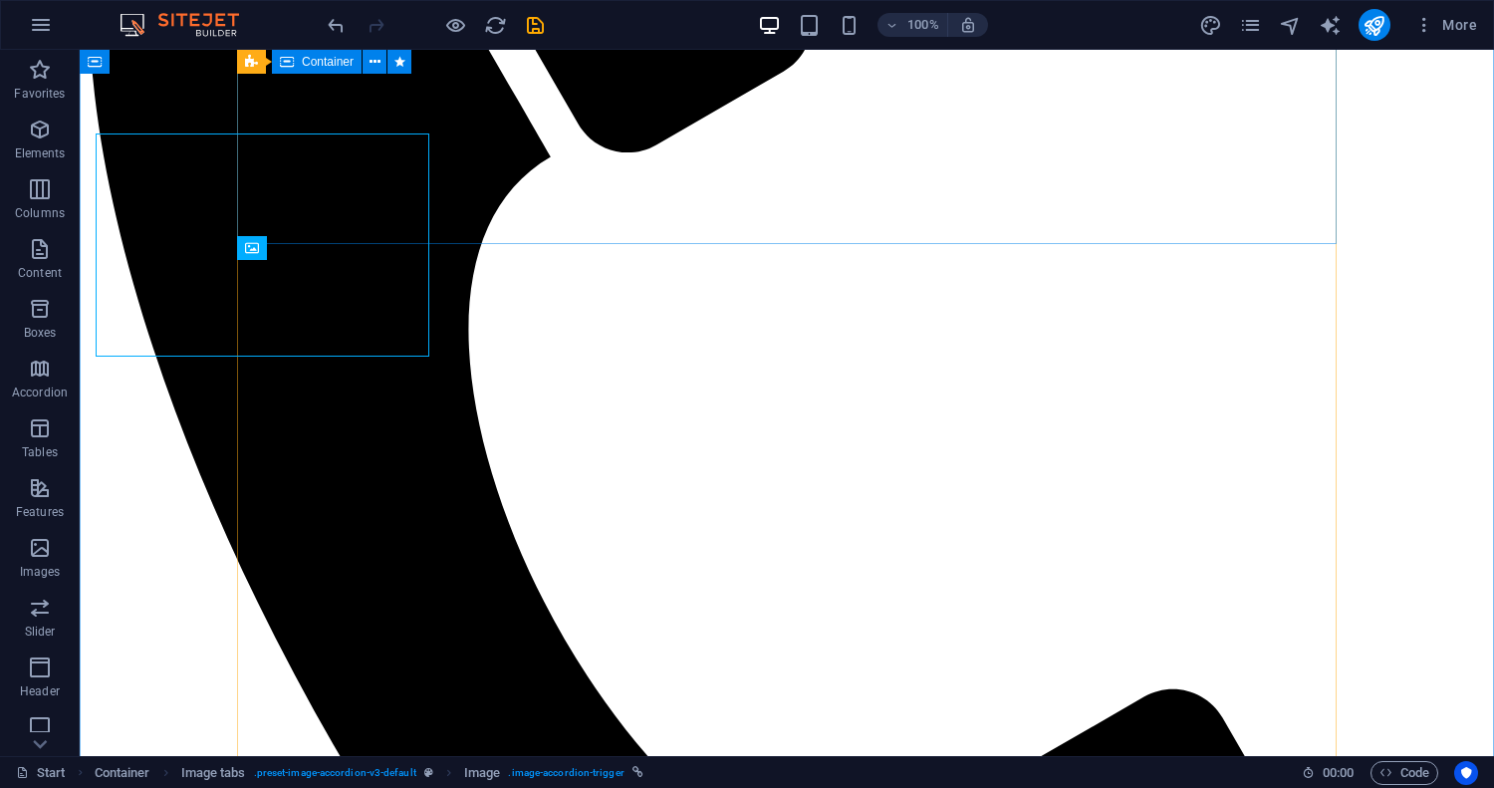
scroll to position [12225, 0]
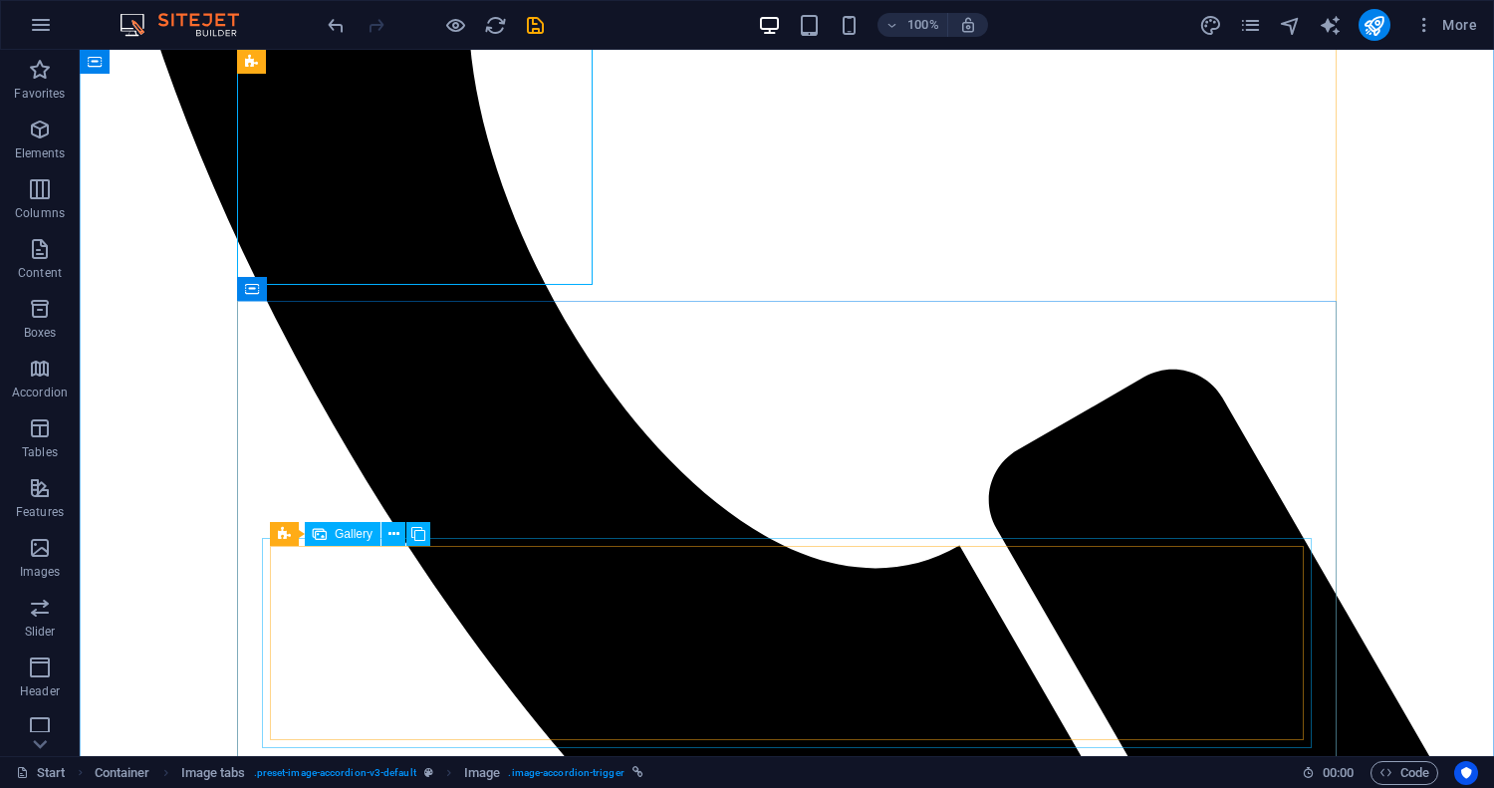
scroll to position [12438, 0]
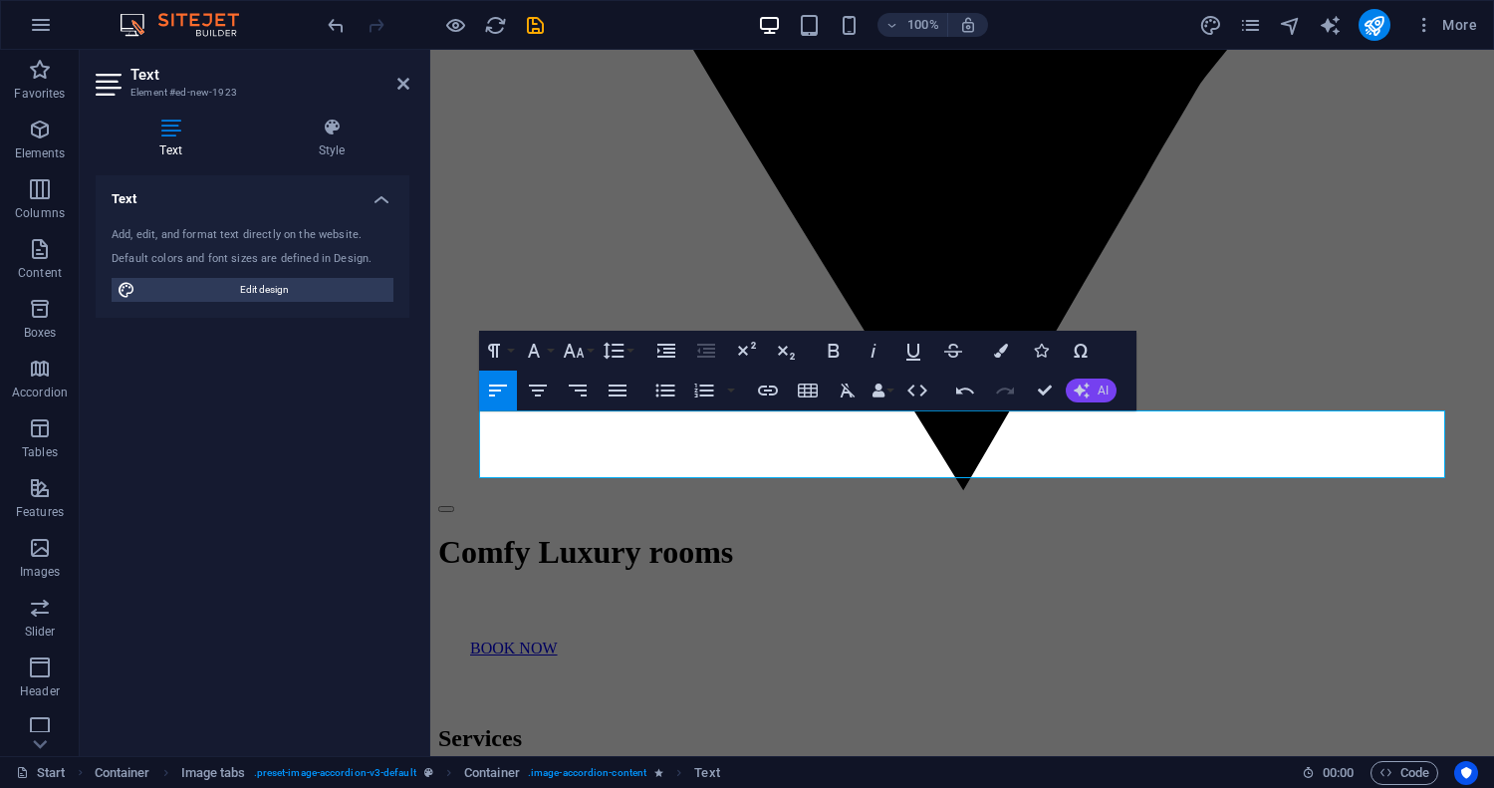
click at [1093, 393] on button "AI" at bounding box center [1091, 390] width 51 height 24
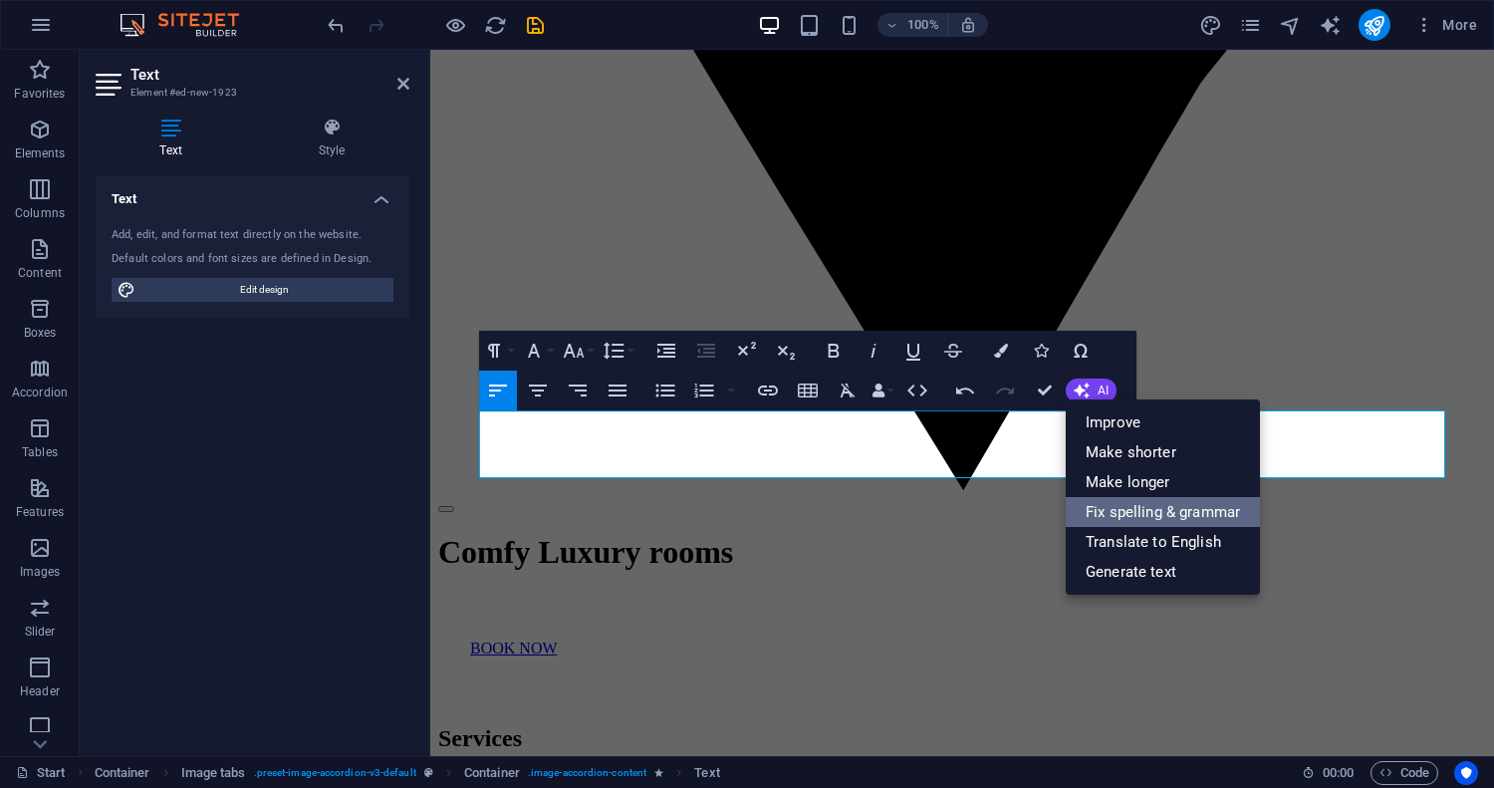
click at [1141, 510] on link "Fix spelling & grammar" at bounding box center [1163, 512] width 194 height 30
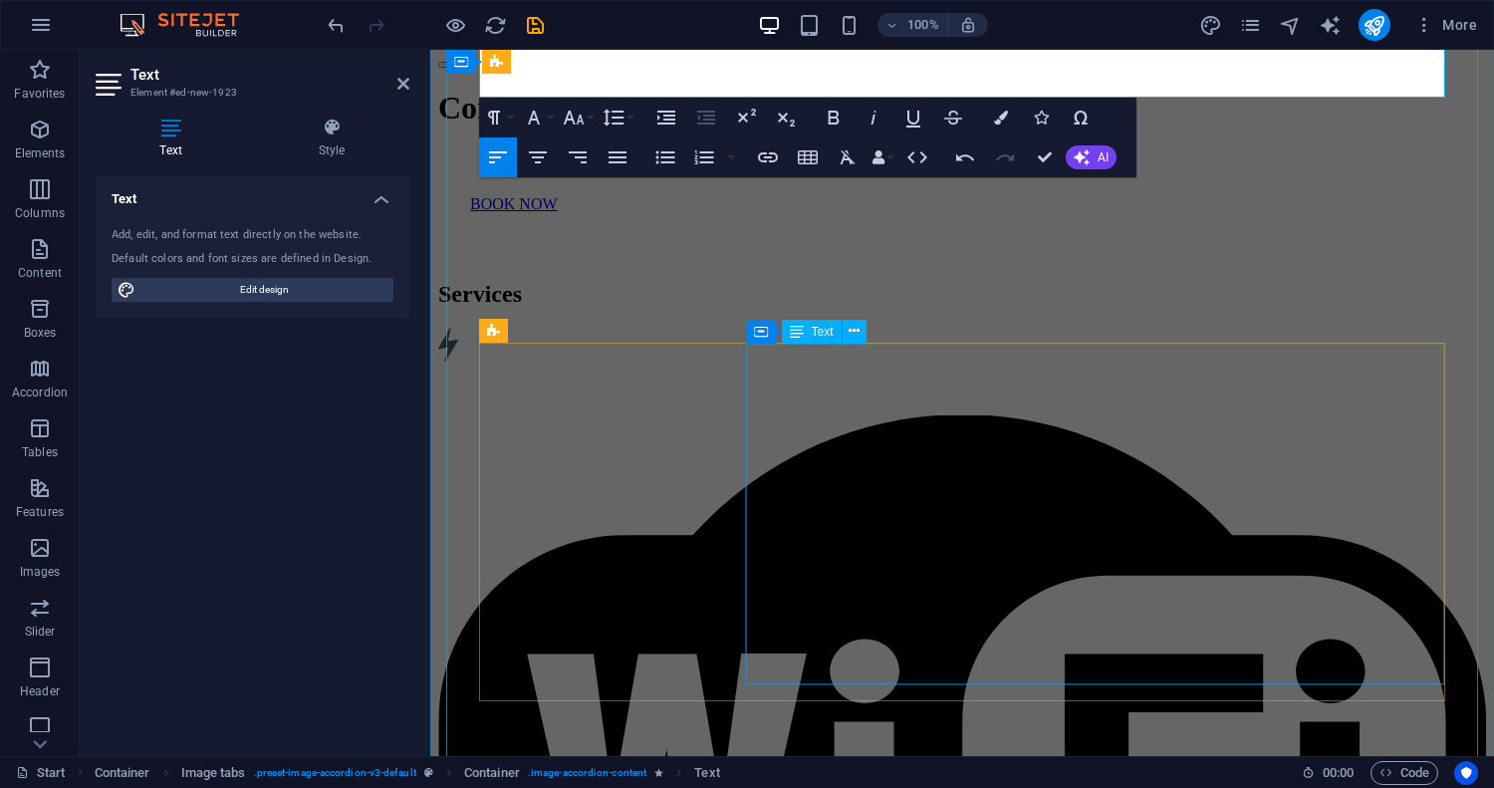
scroll to position [12799, 0]
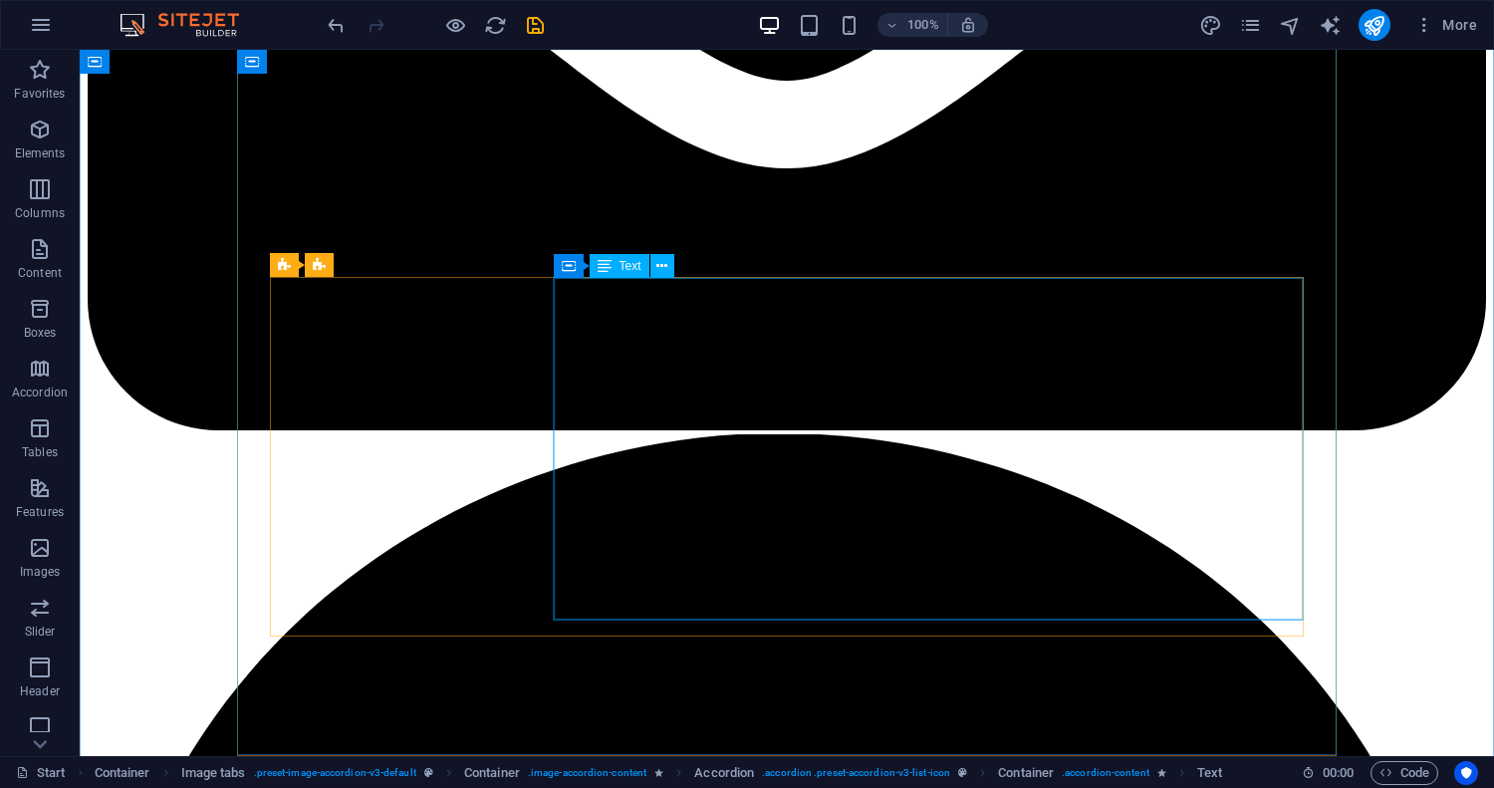
scroll to position [14156, 0]
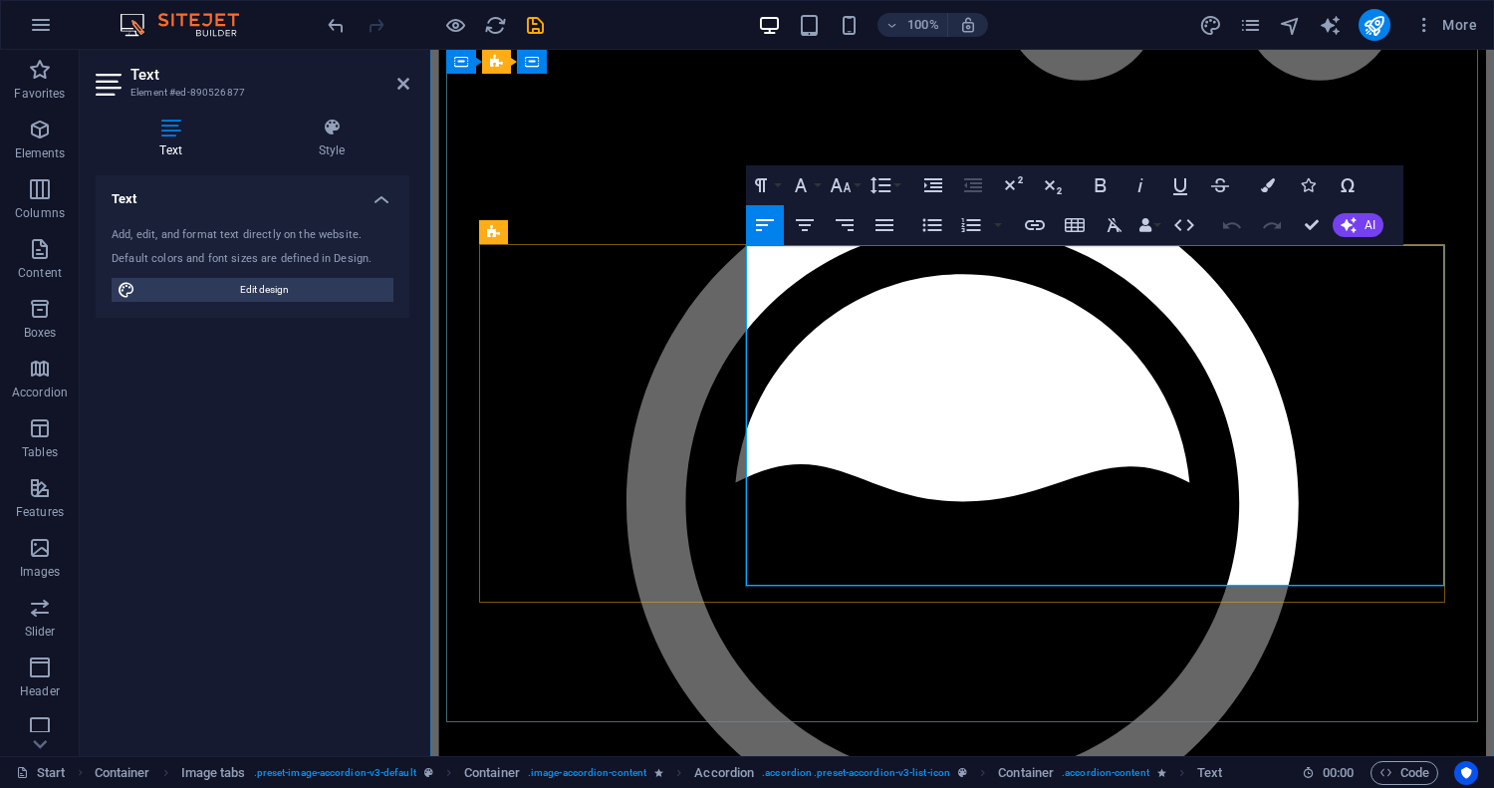
scroll to position [13986, 0]
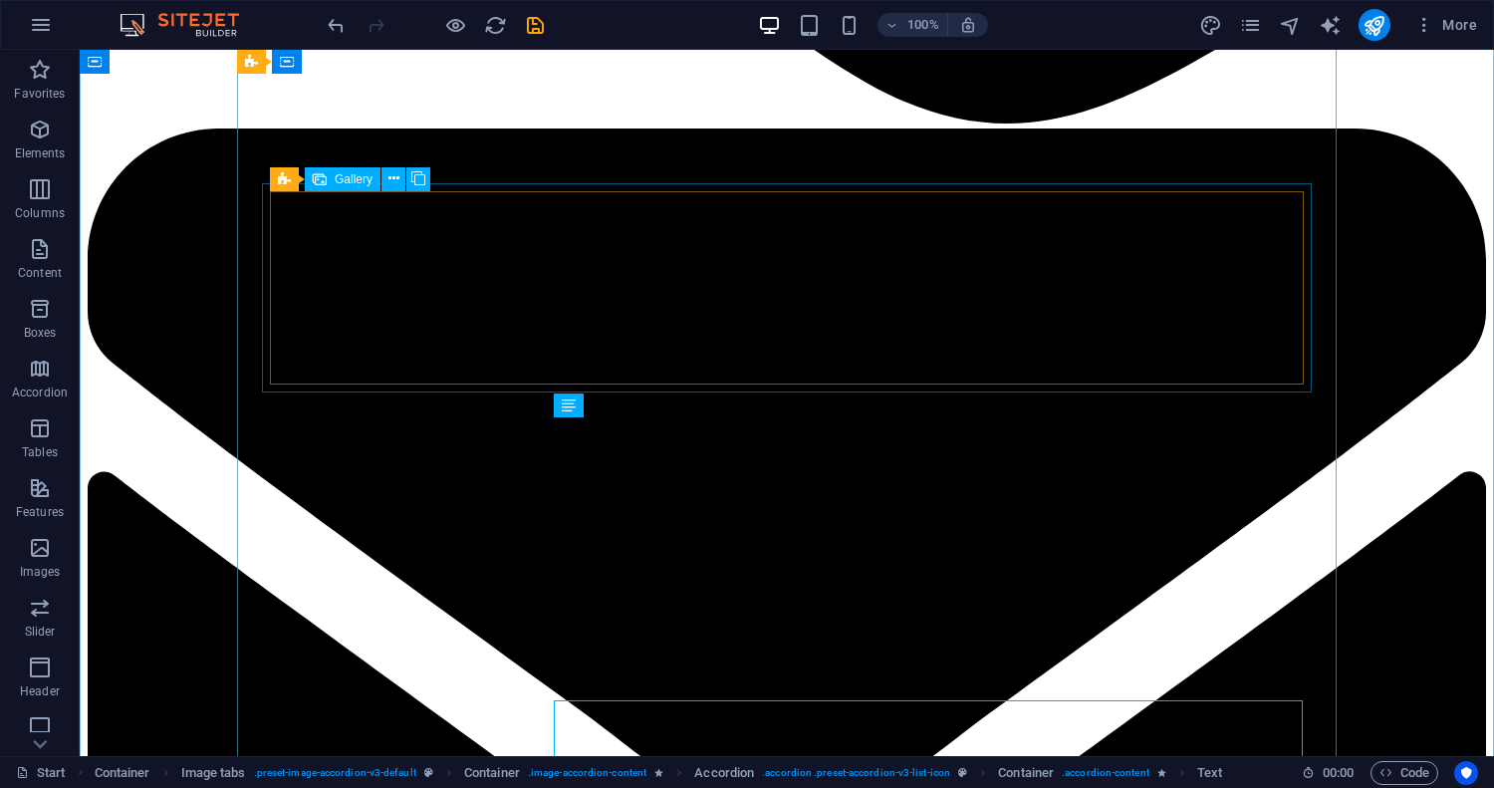
scroll to position [13340, 0]
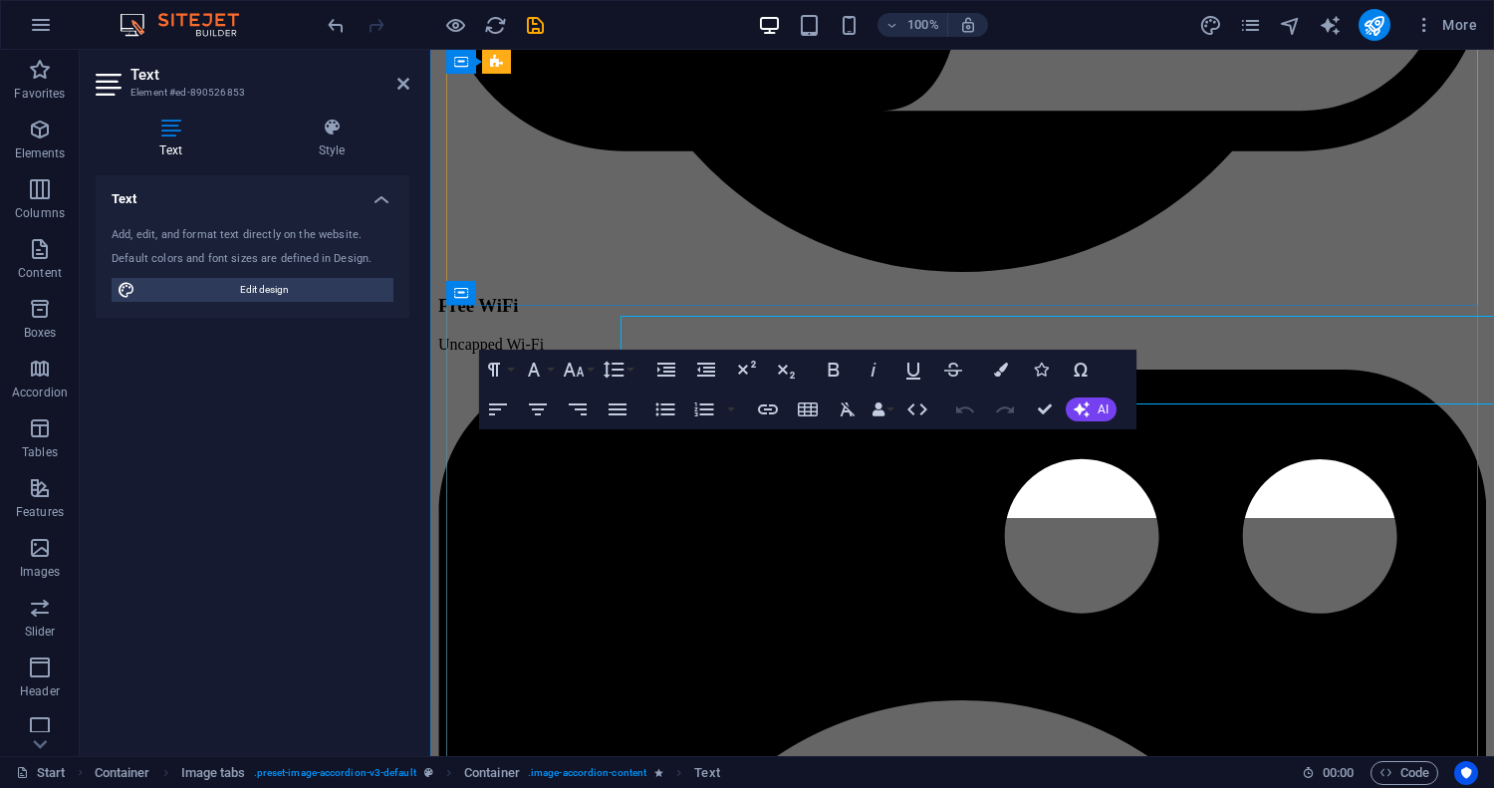
scroll to position [13468, 0]
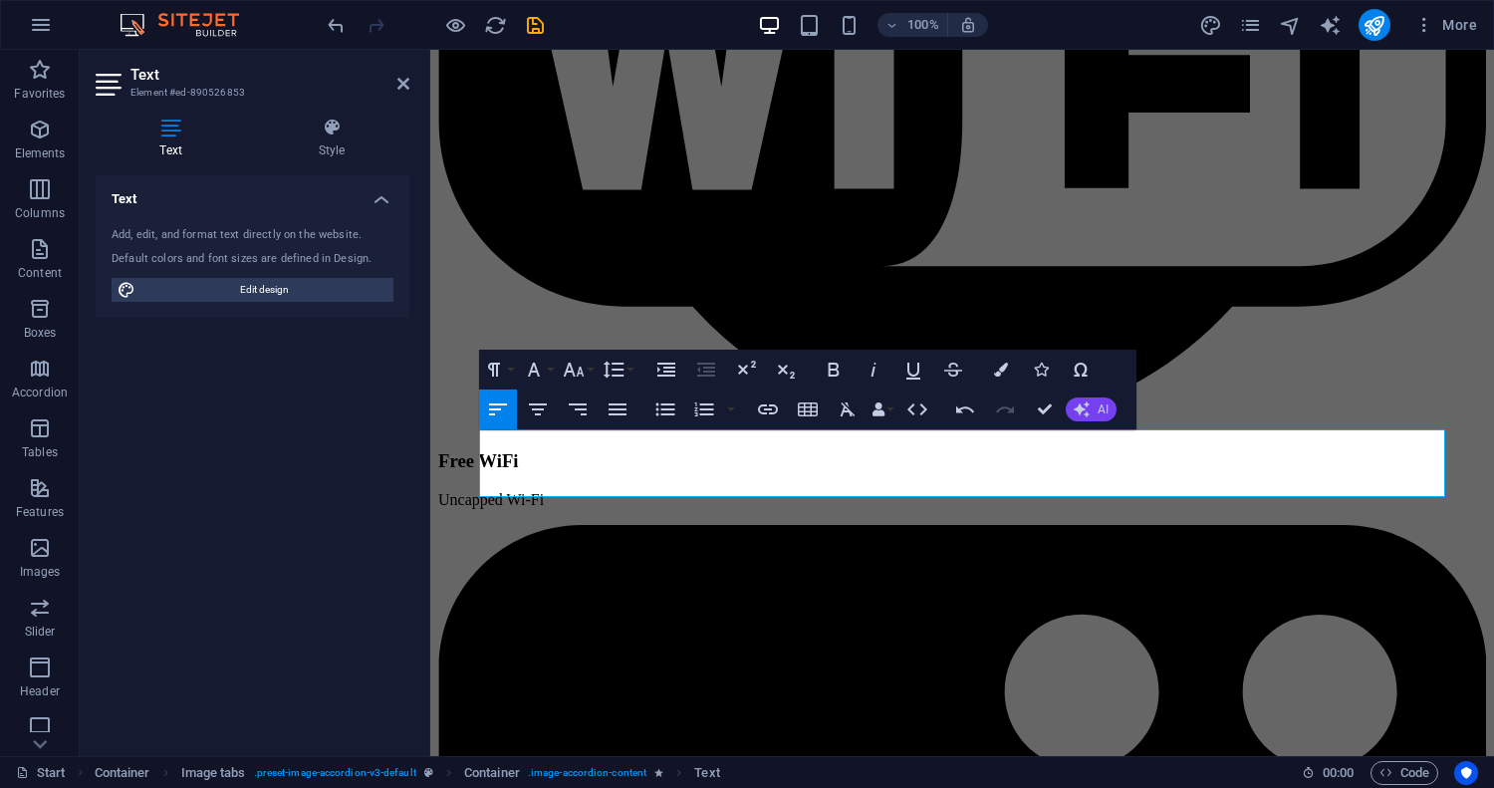
click at [1096, 411] on button "AI" at bounding box center [1091, 409] width 51 height 24
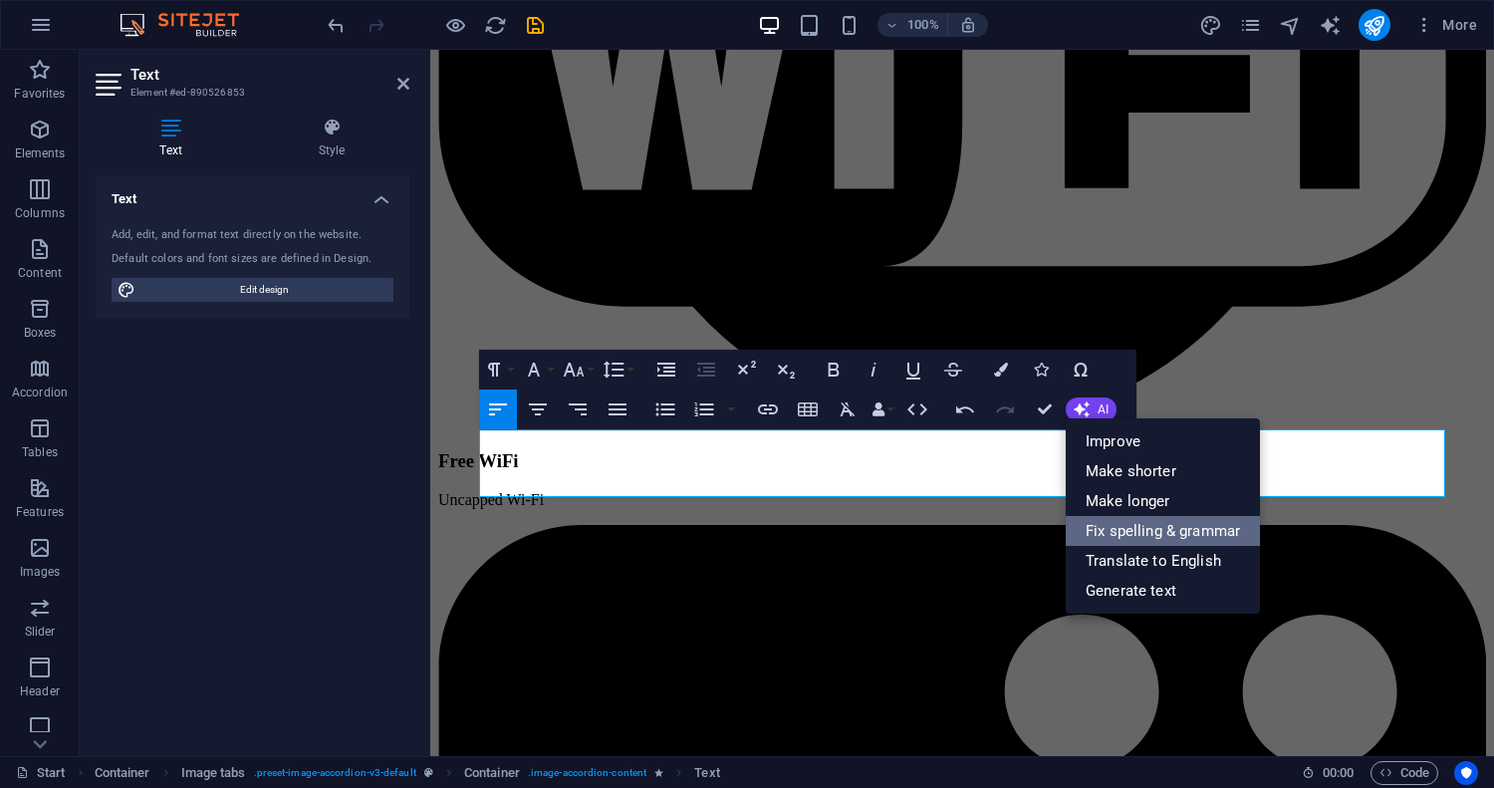
click at [1143, 538] on link "Fix spelling & grammar" at bounding box center [1163, 531] width 194 height 30
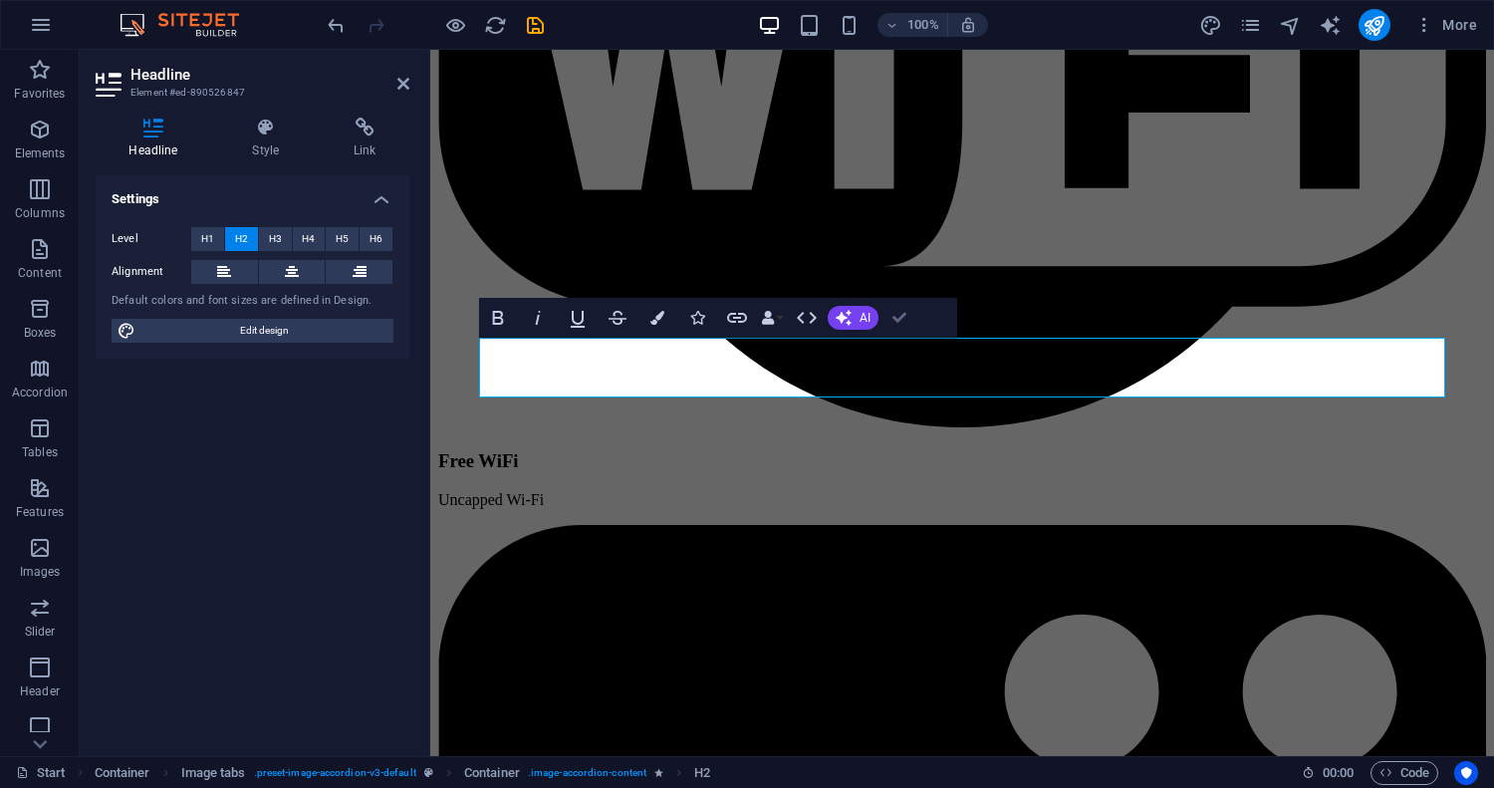
scroll to position [13638, 0]
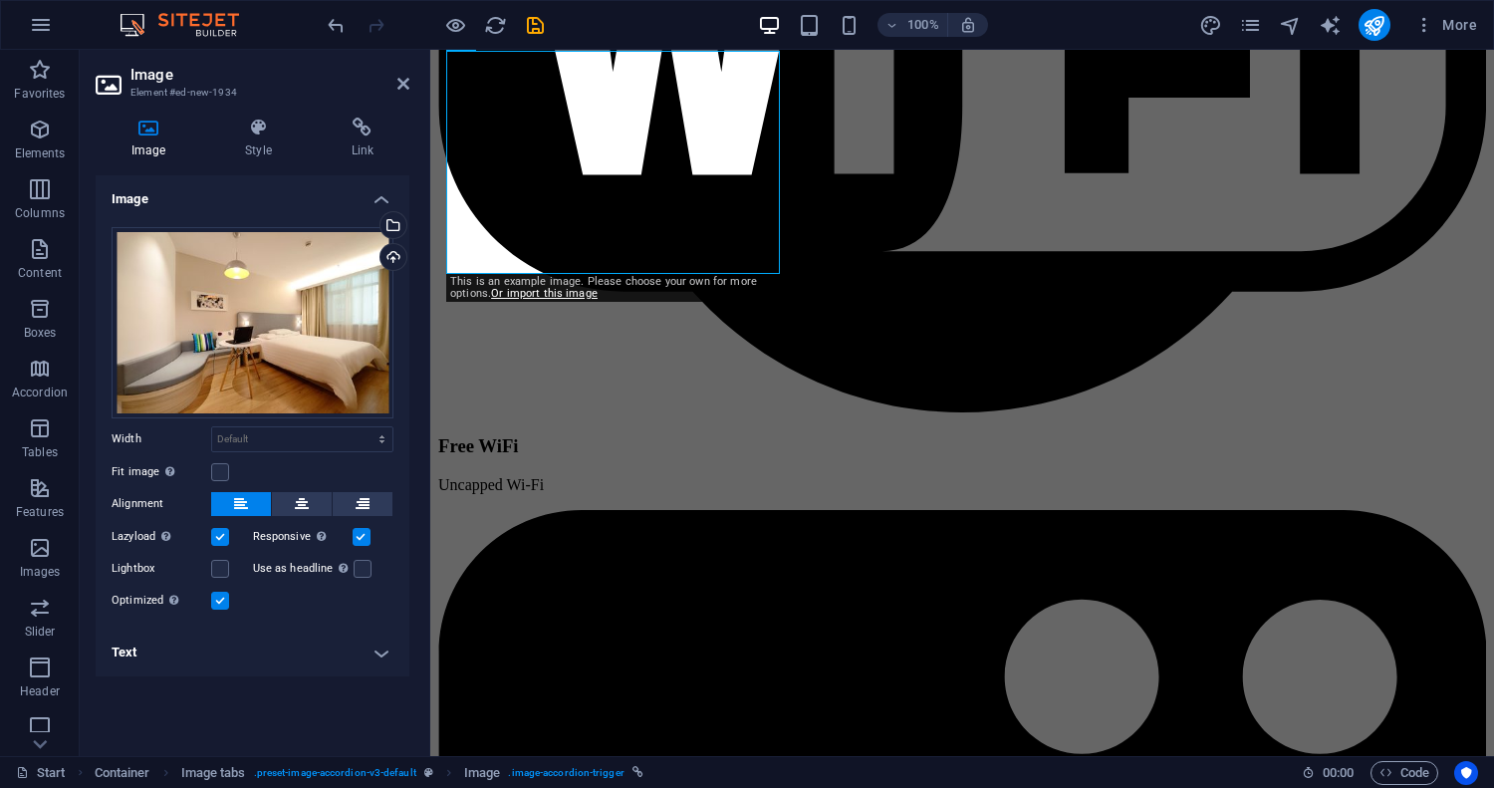
click at [384, 650] on h4 "Text" at bounding box center [253, 652] width 314 height 48
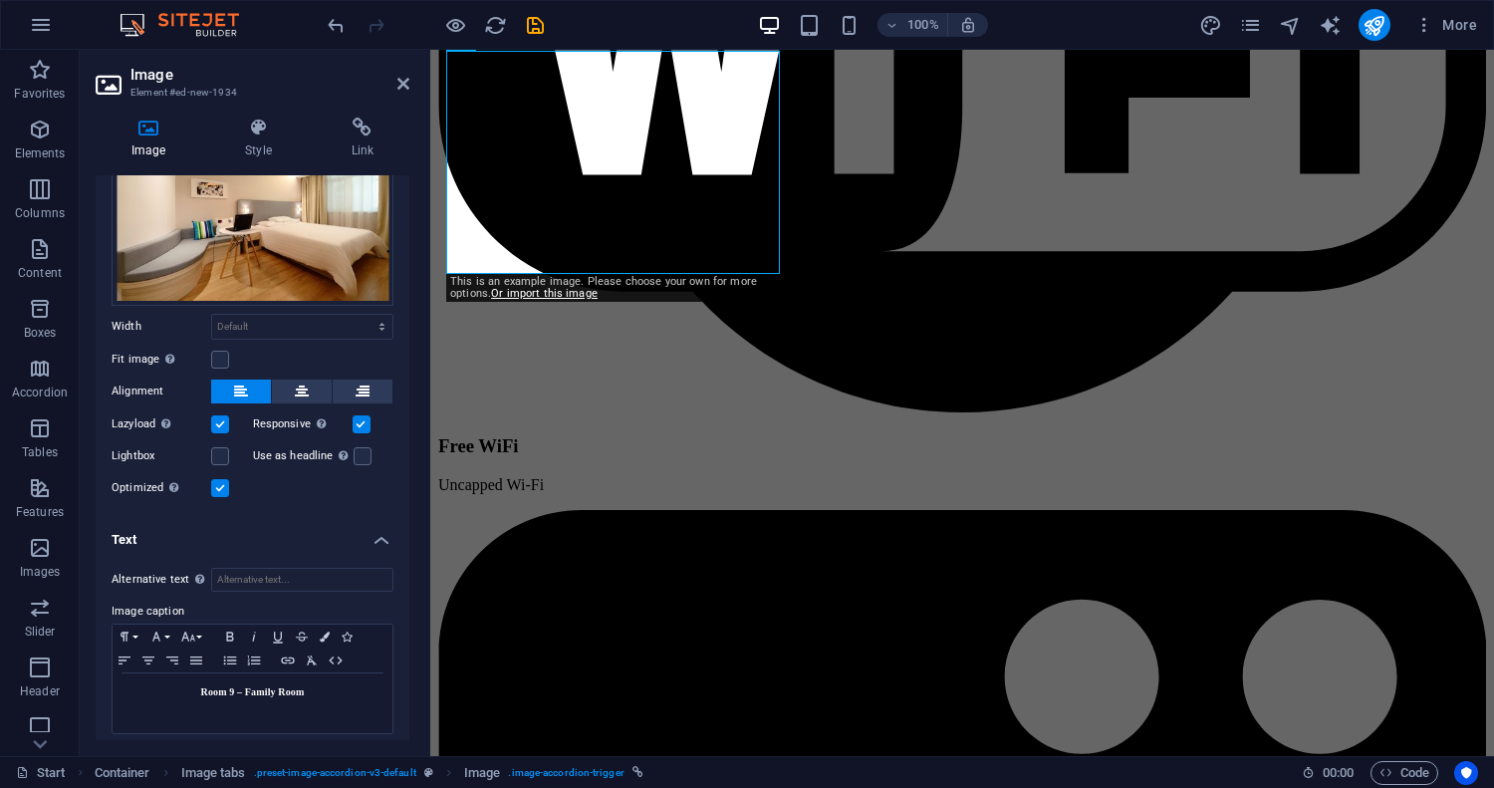
scroll to position [121, 0]
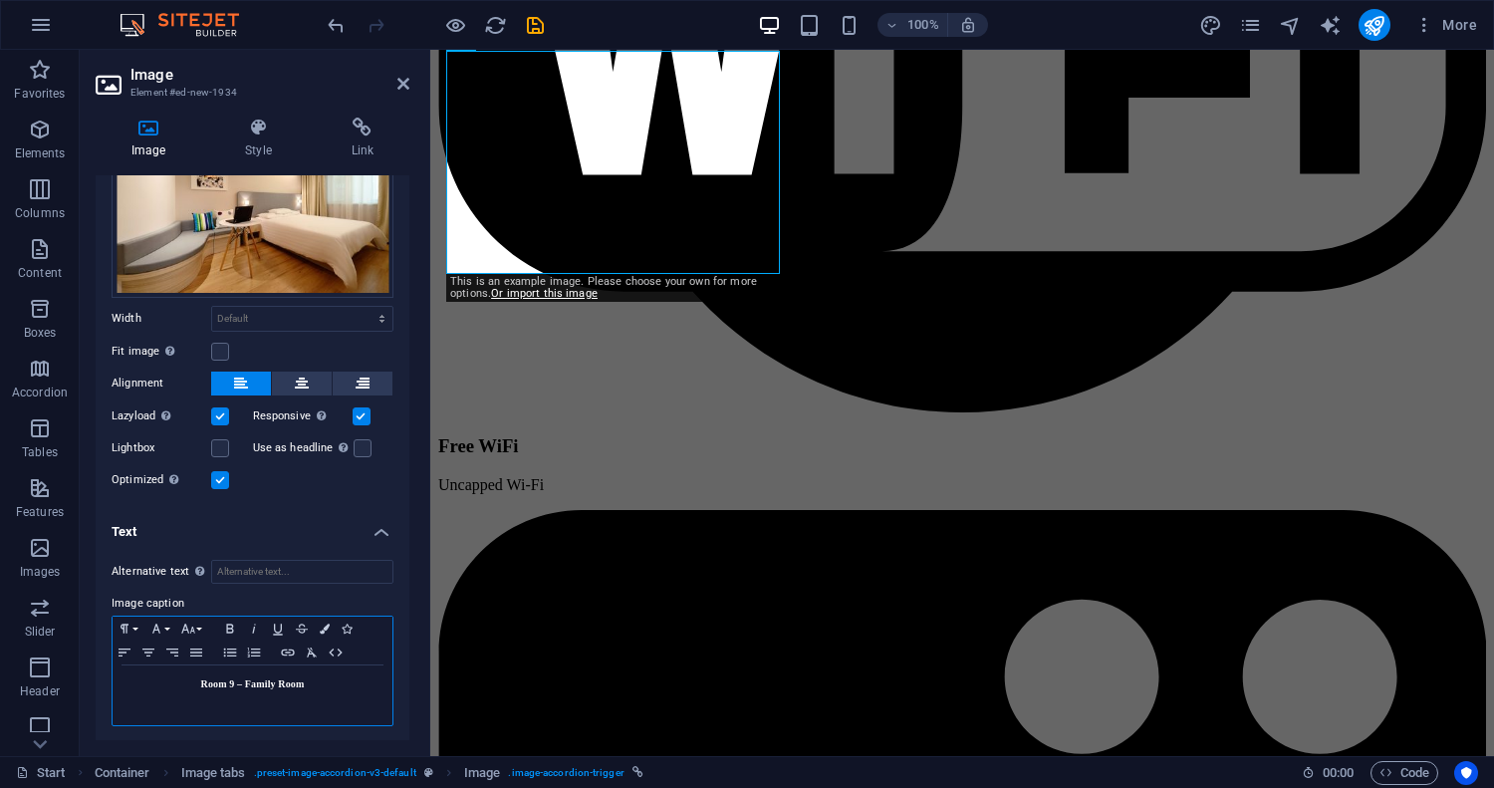
click at [248, 683] on strong "Room 9 – Family Room" at bounding box center [253, 683] width 104 height 11
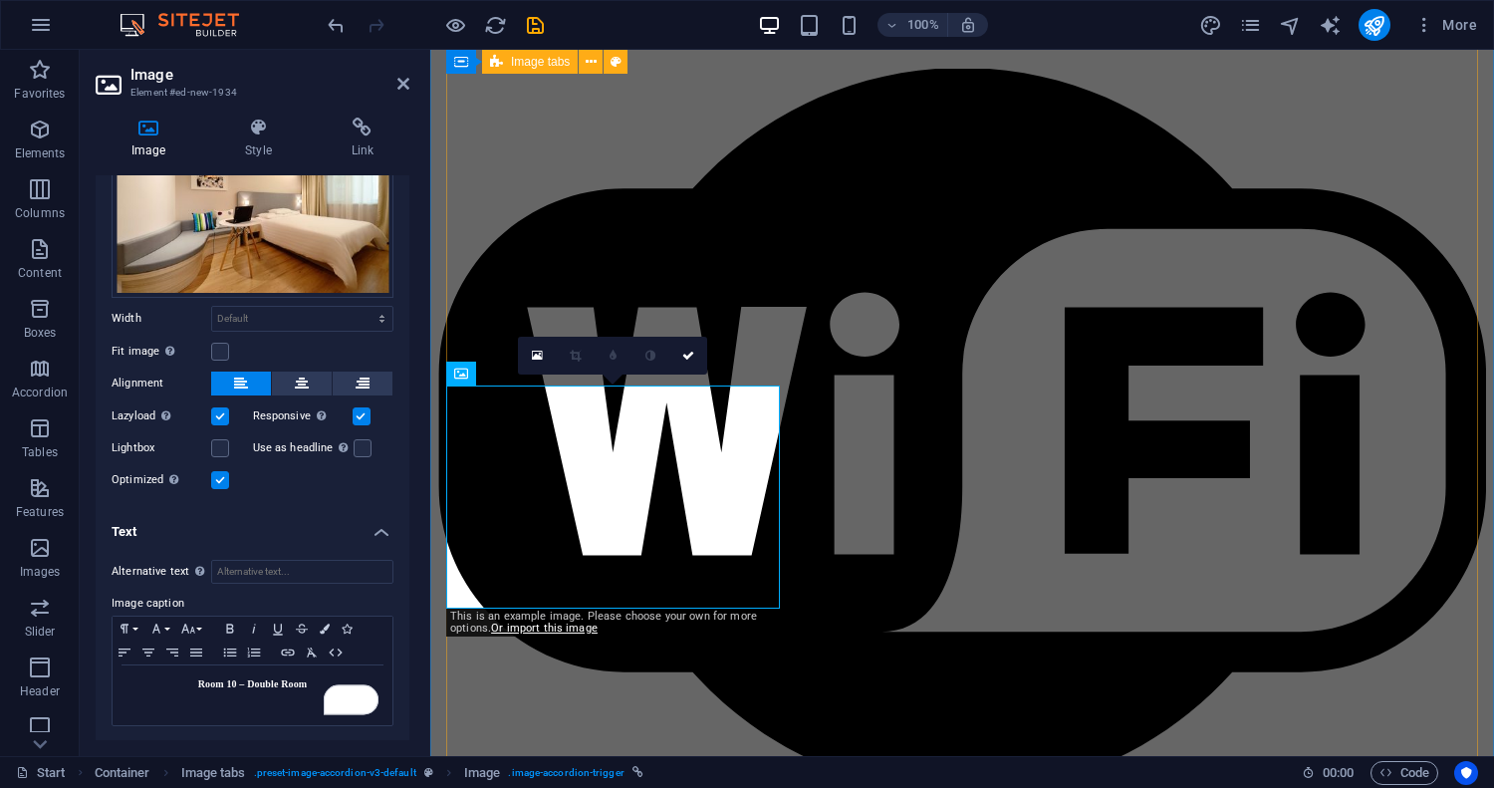
scroll to position [13088, 0]
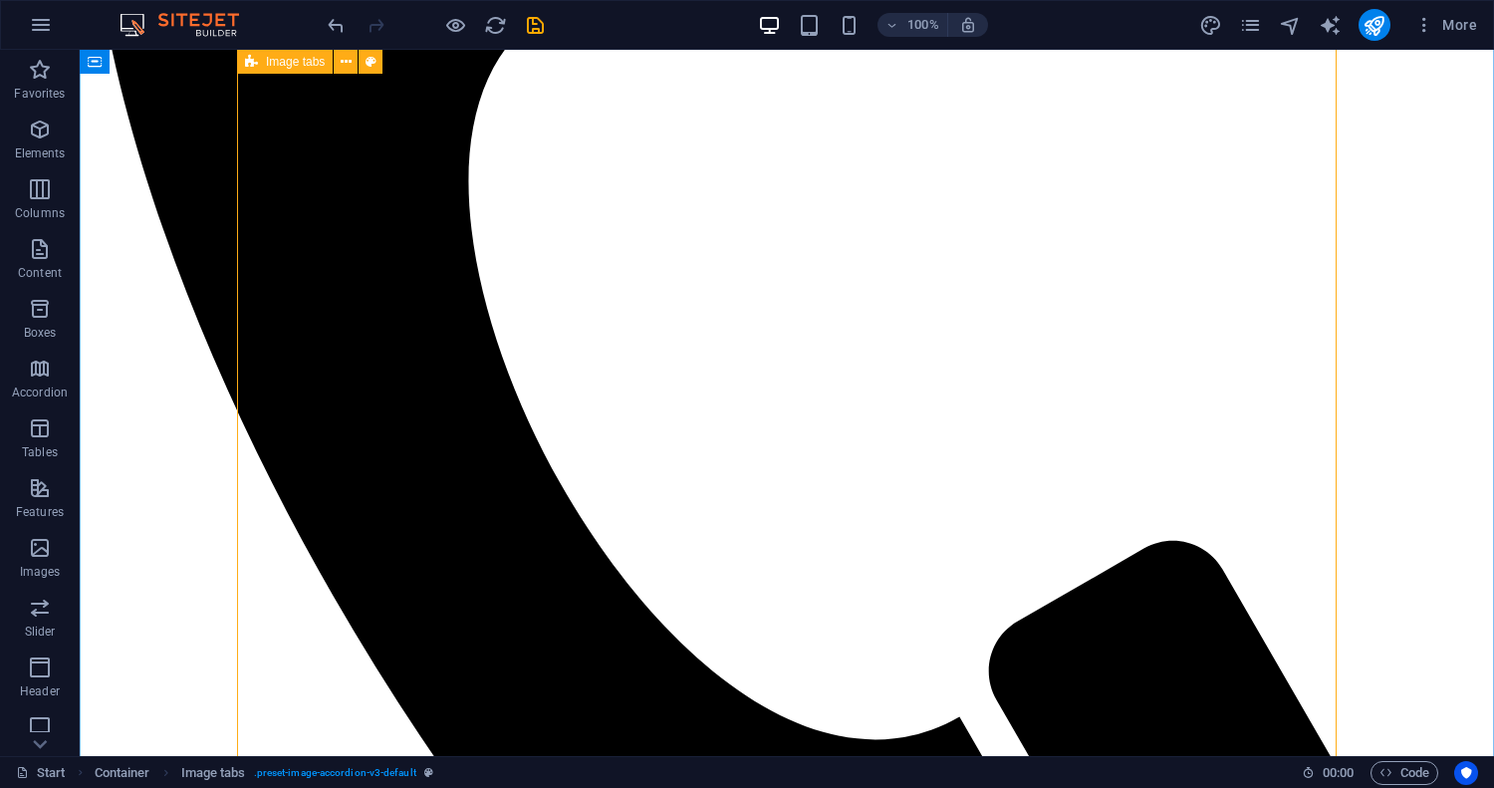
scroll to position [11959, 0]
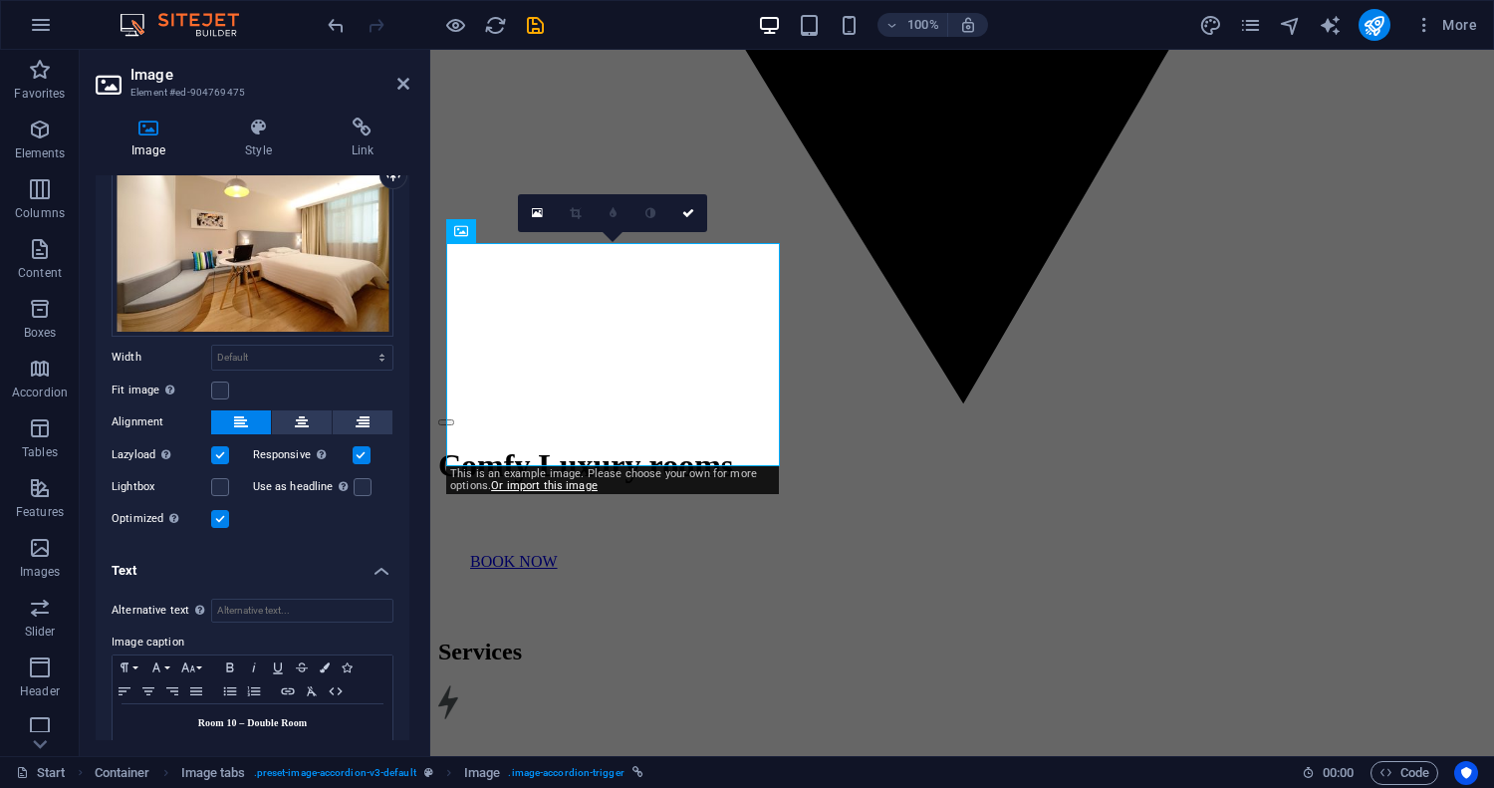
scroll to position [121, 0]
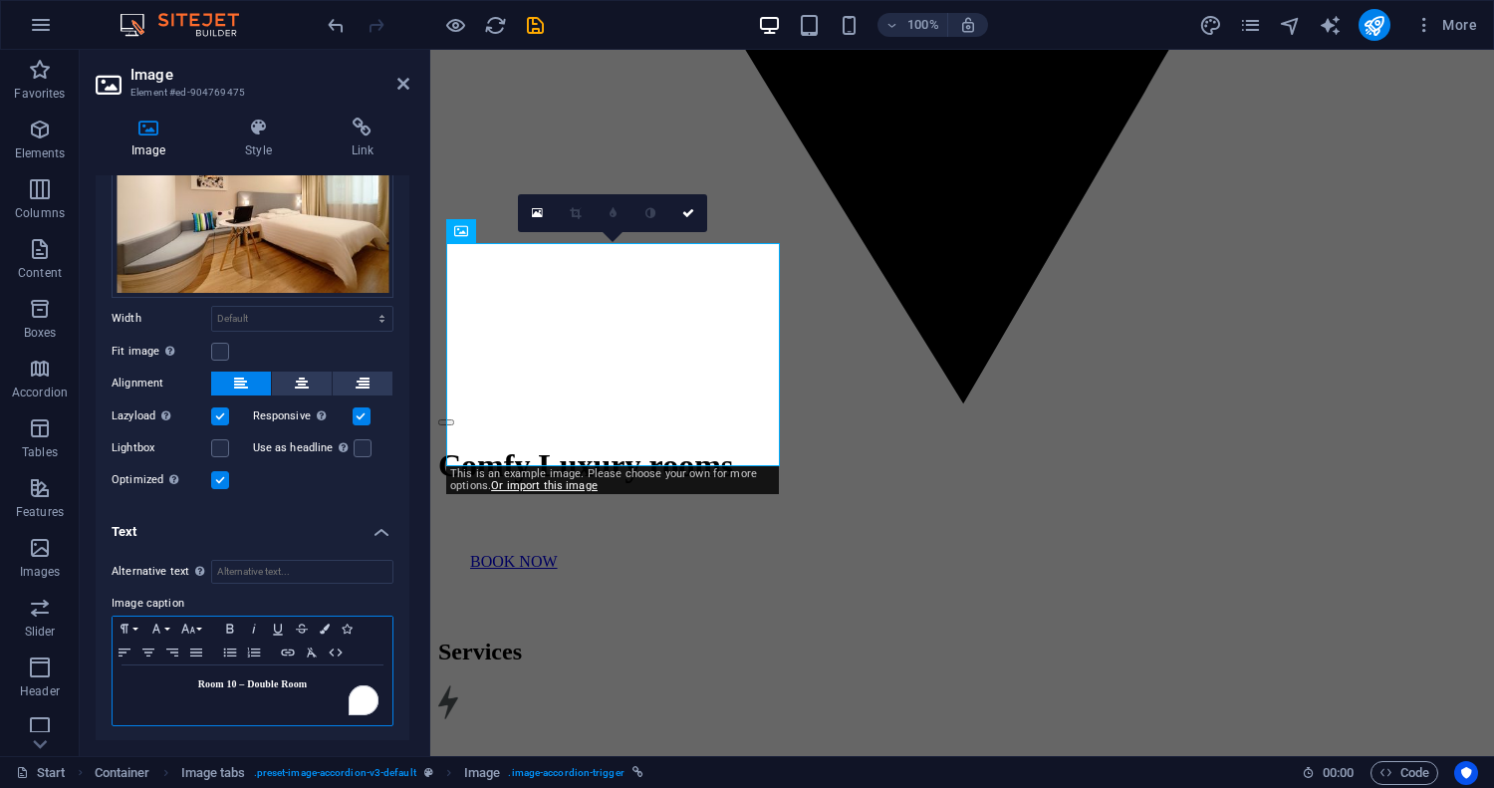
click at [316, 684] on p "Room 10 – Double Room" at bounding box center [253, 684] width 260 height 18
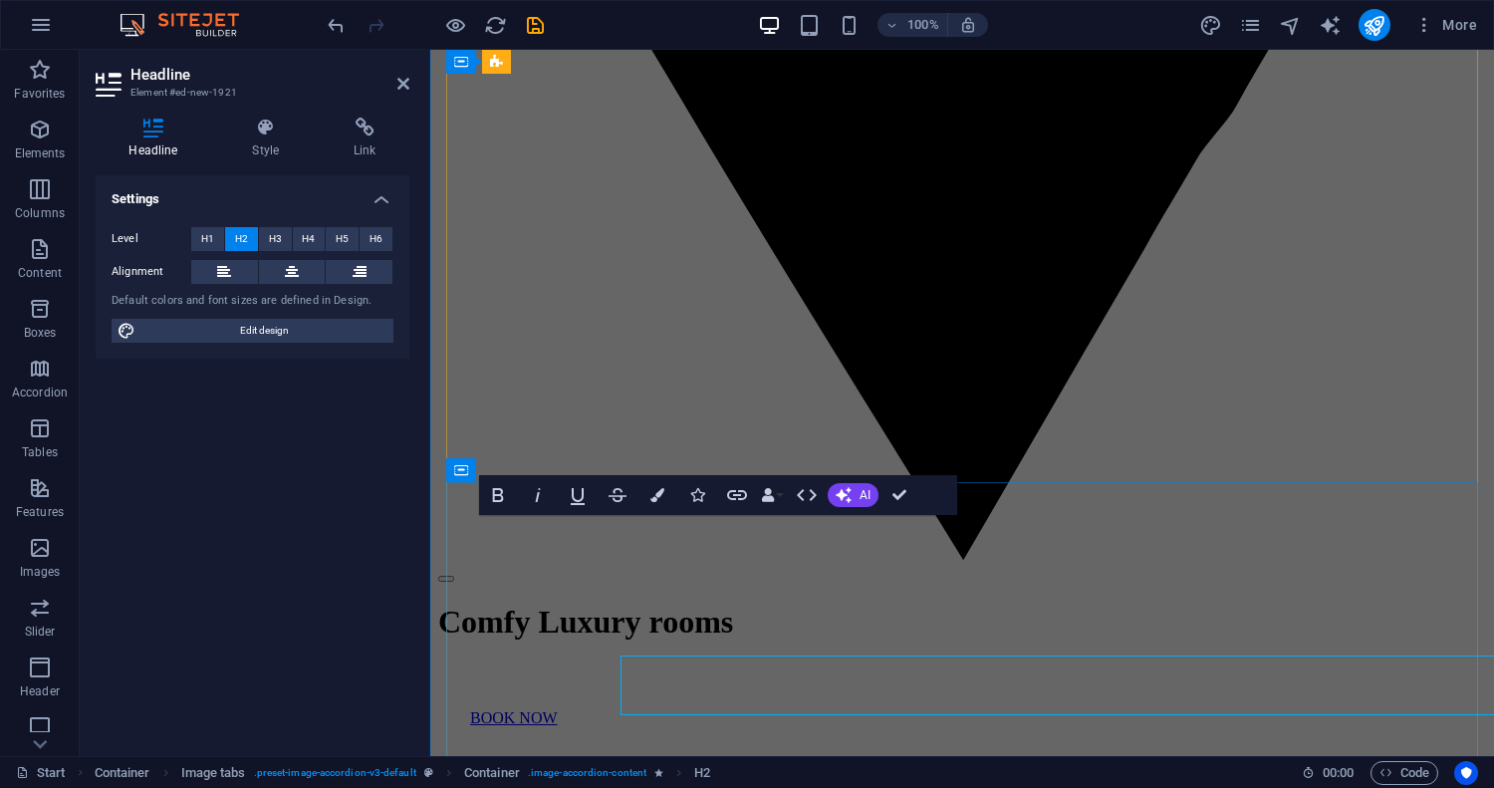
scroll to position [12115, 0]
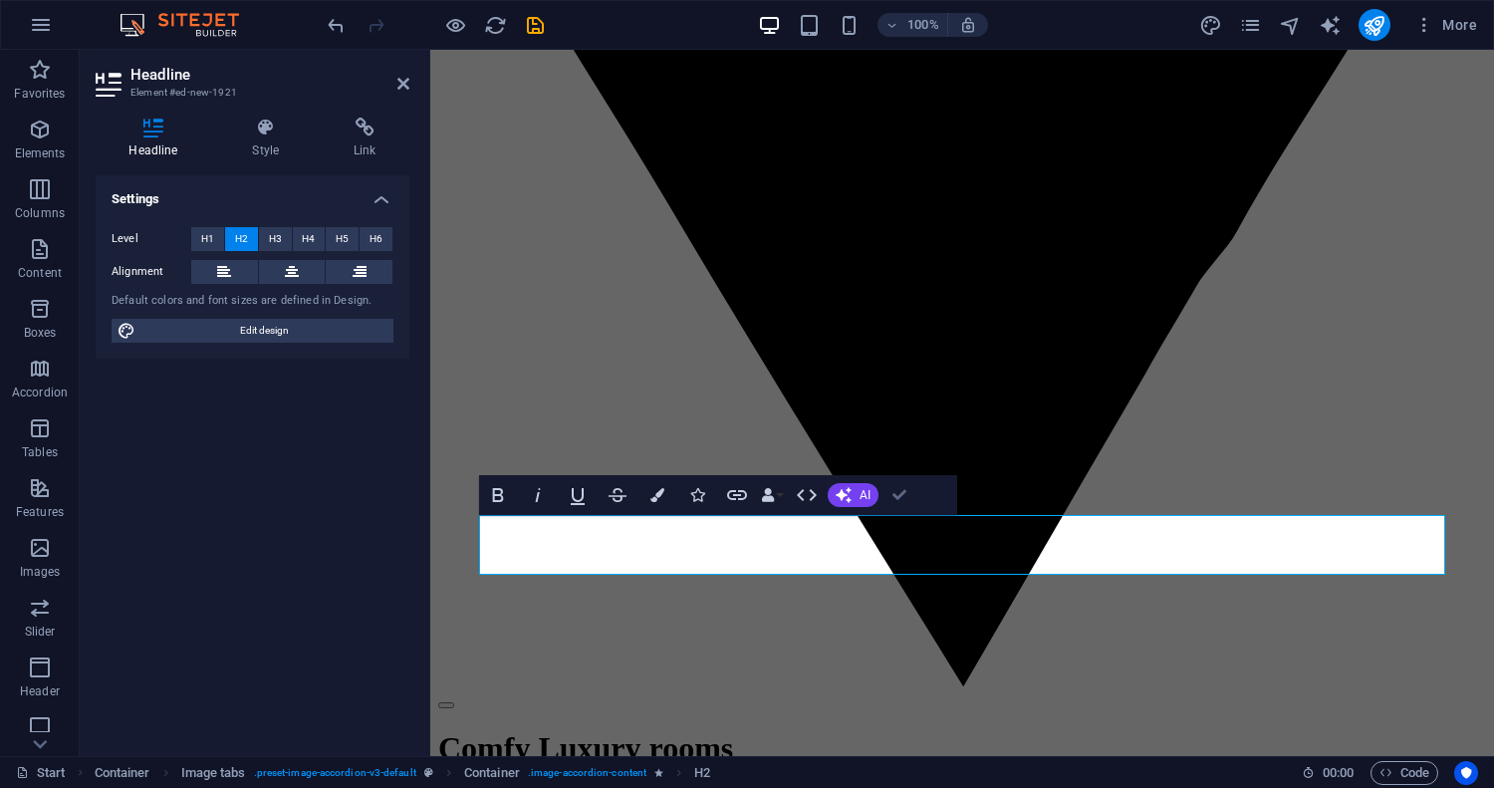
scroll to position [12256, 0]
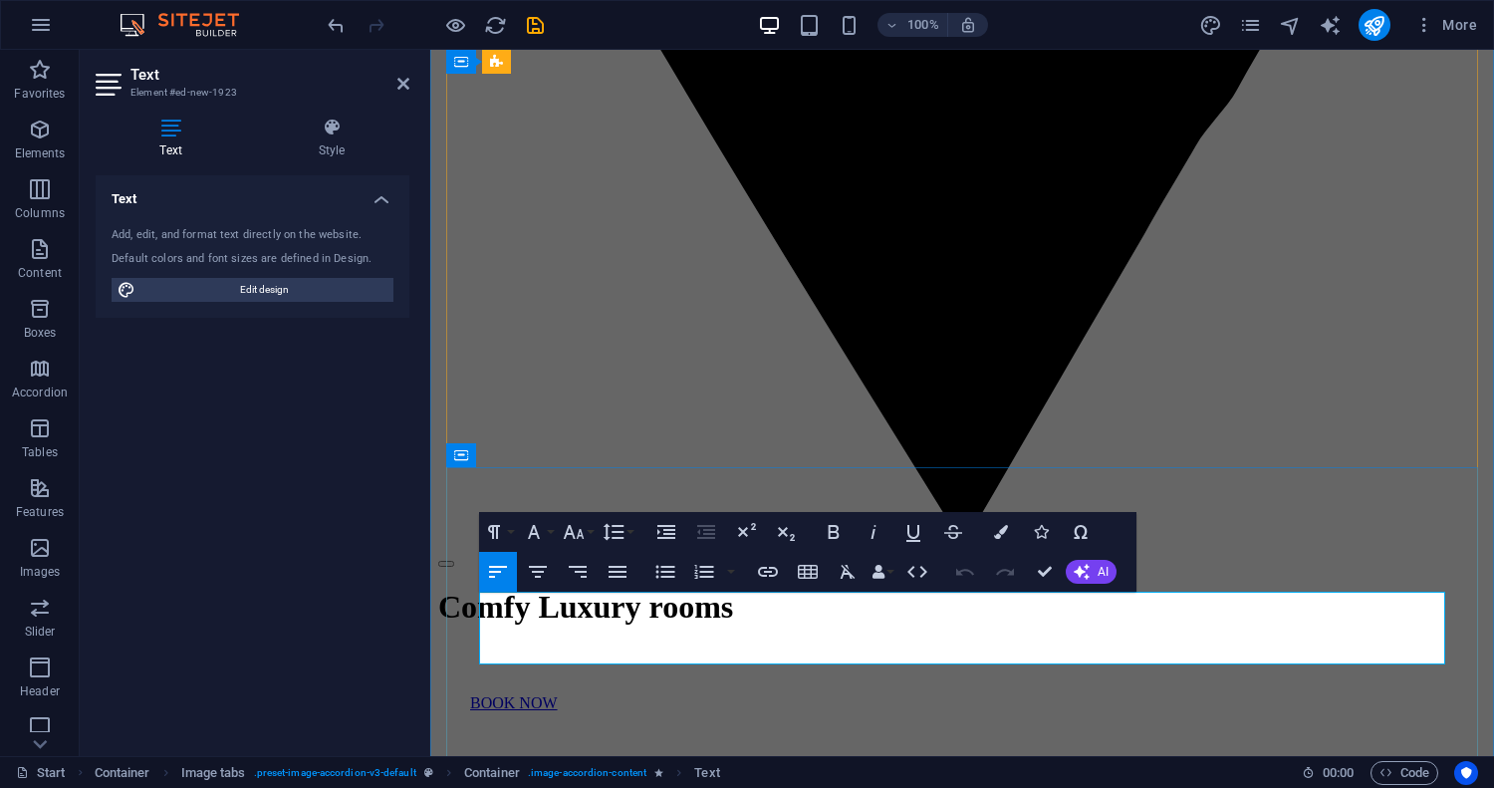
scroll to position [12130, 0]
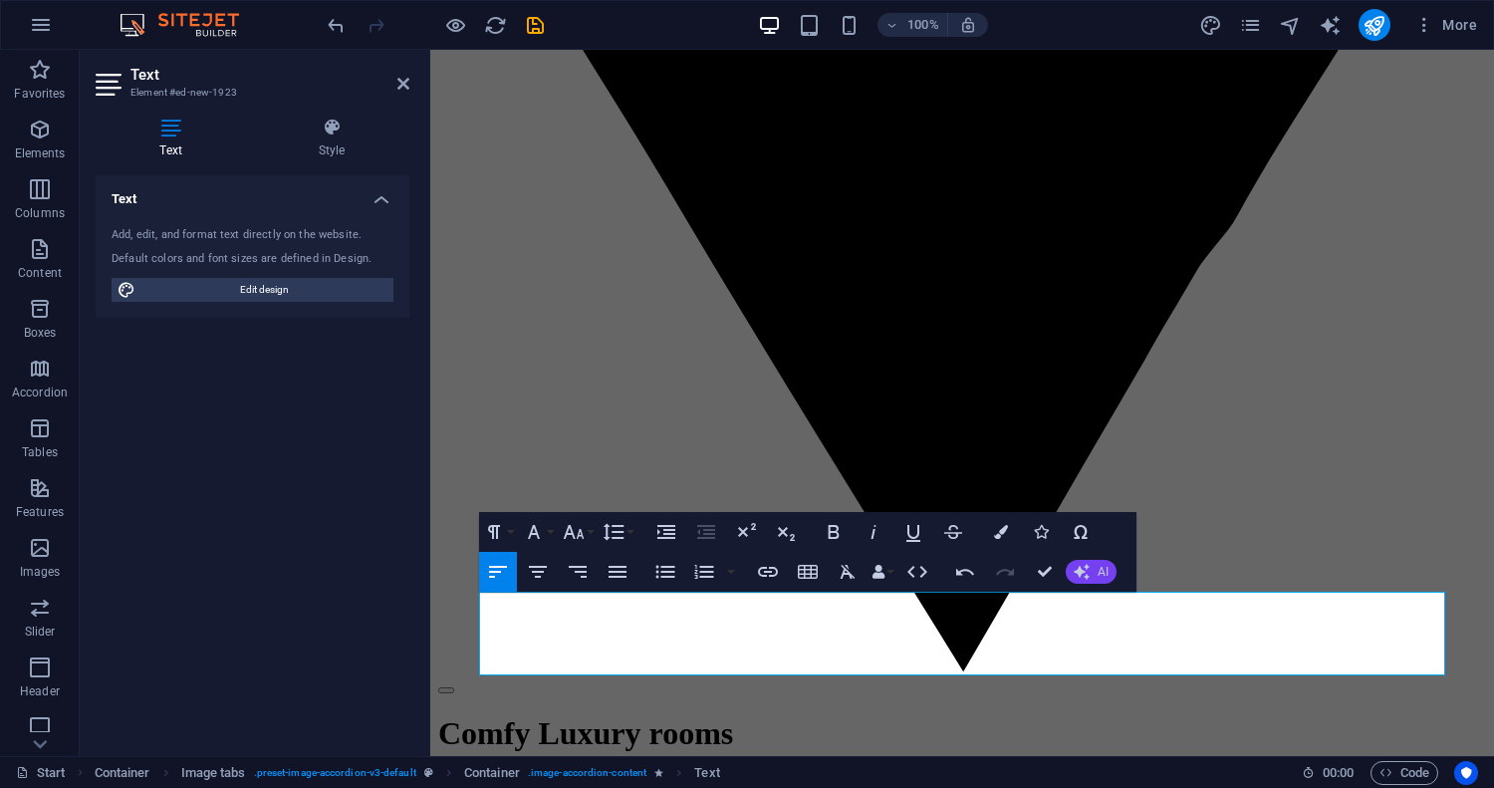
click at [1107, 572] on span "AI" at bounding box center [1103, 572] width 11 height 12
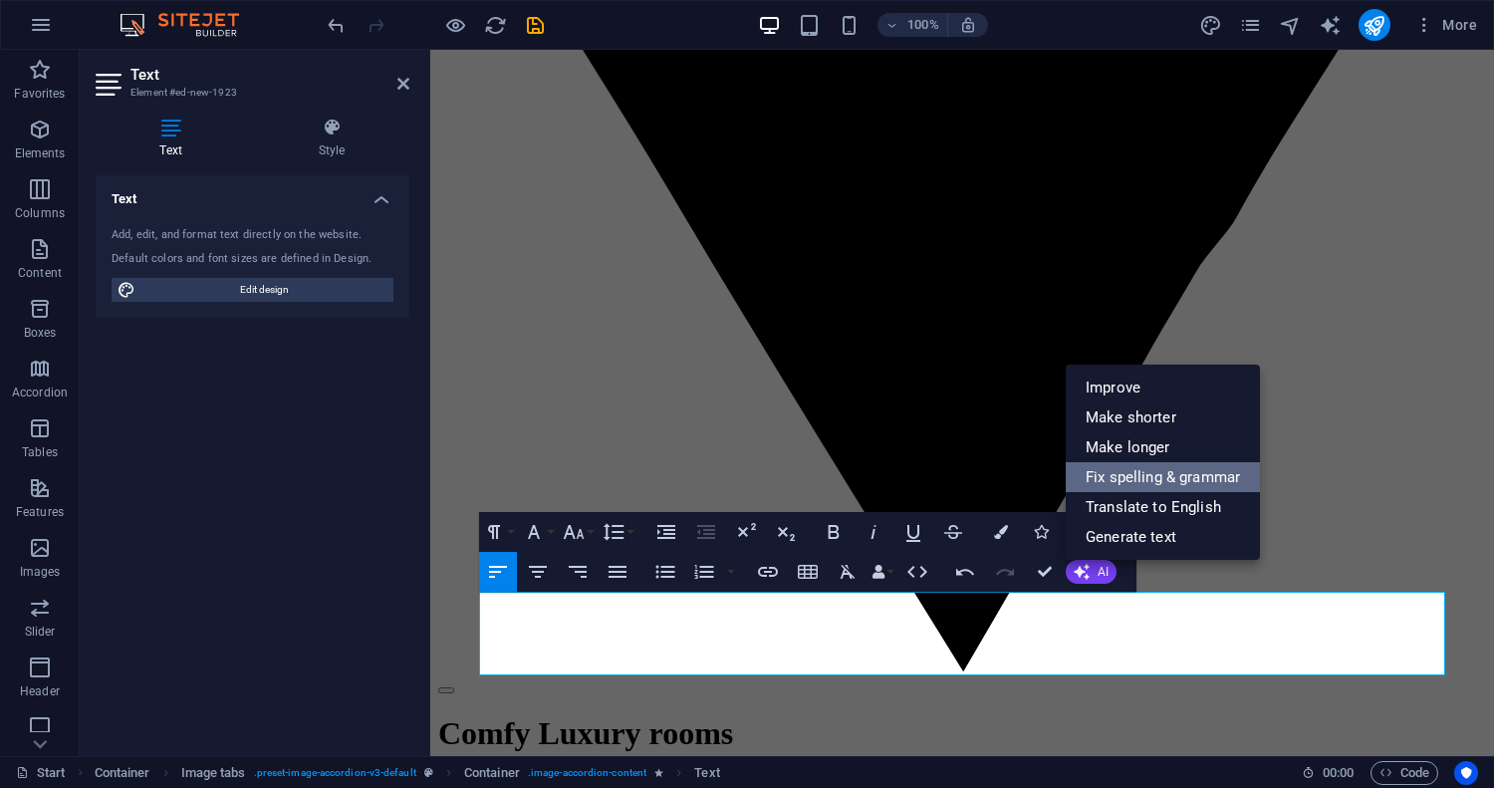
click at [1151, 484] on link "Fix spelling & grammar" at bounding box center [1163, 477] width 194 height 30
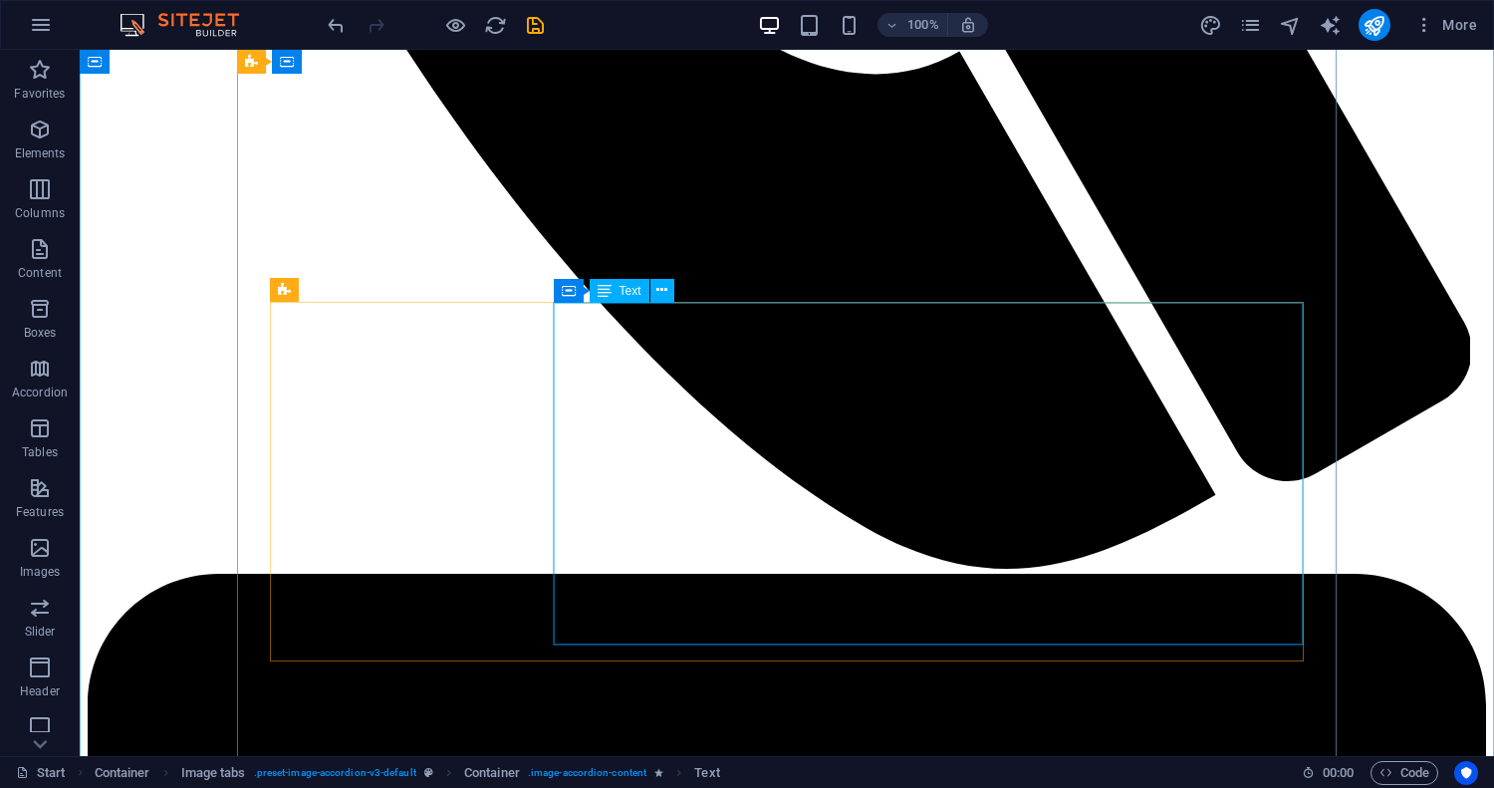
scroll to position [12928, 0]
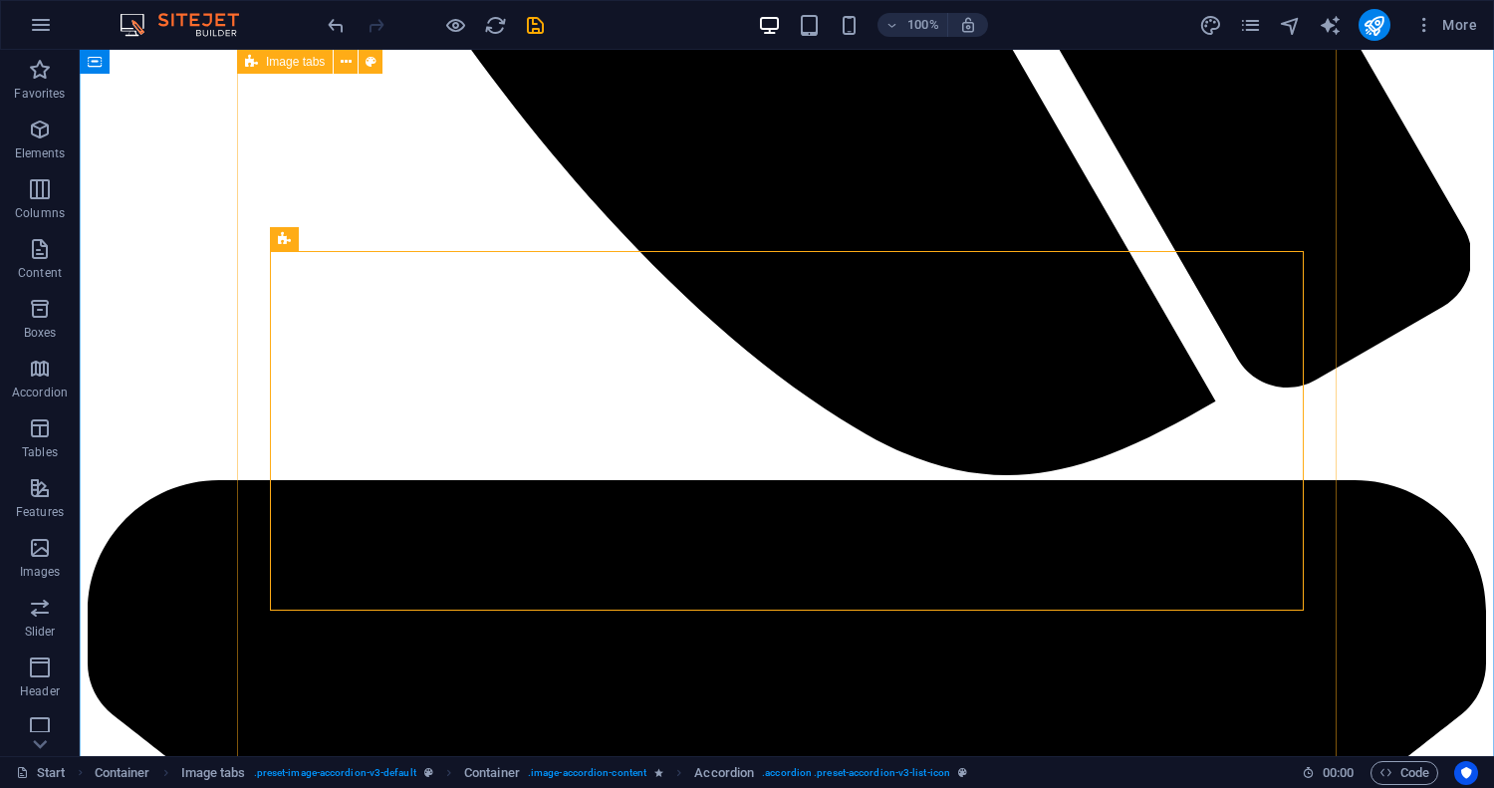
scroll to position [12929, 0]
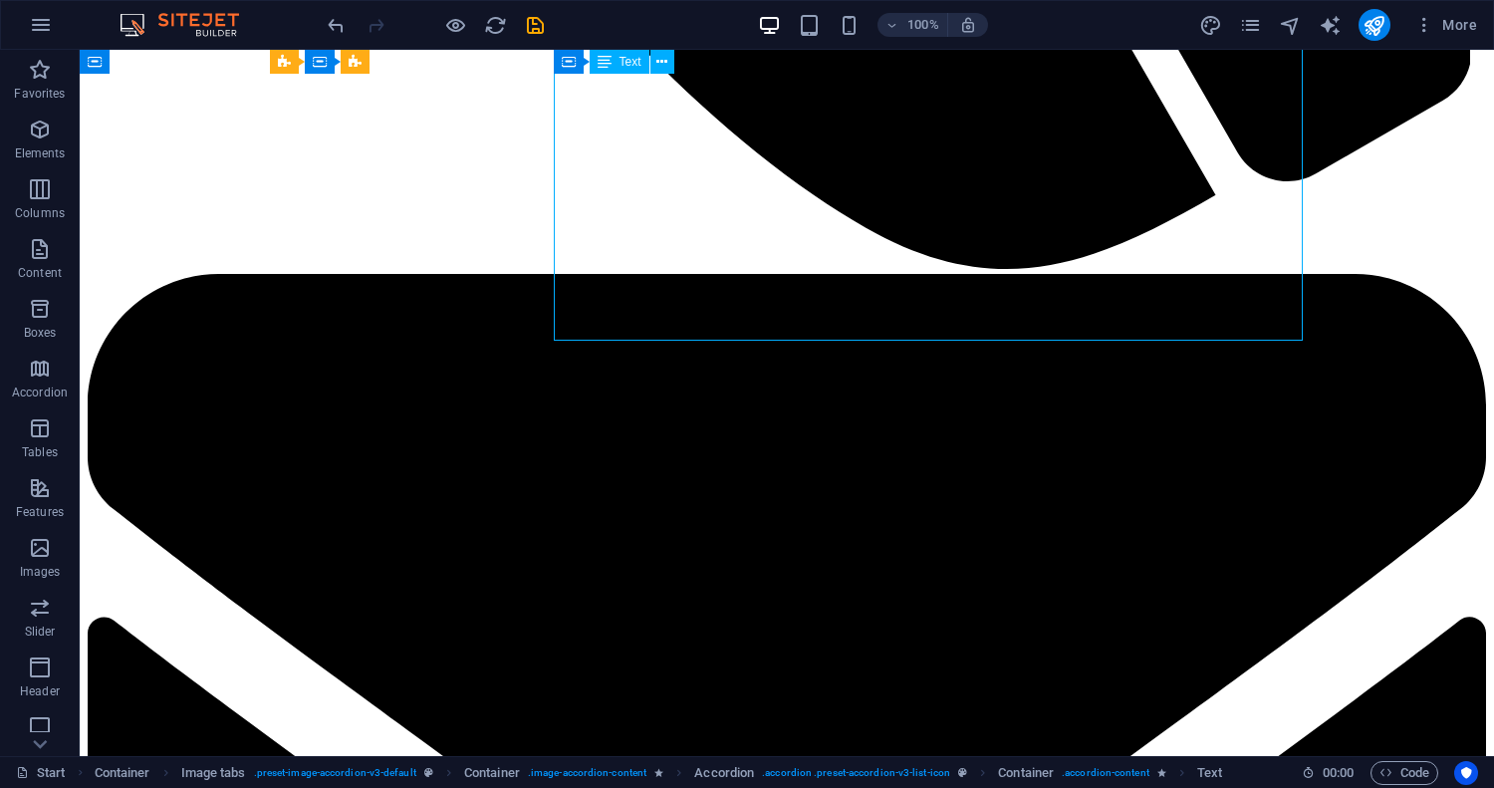
scroll to position [12653, 0]
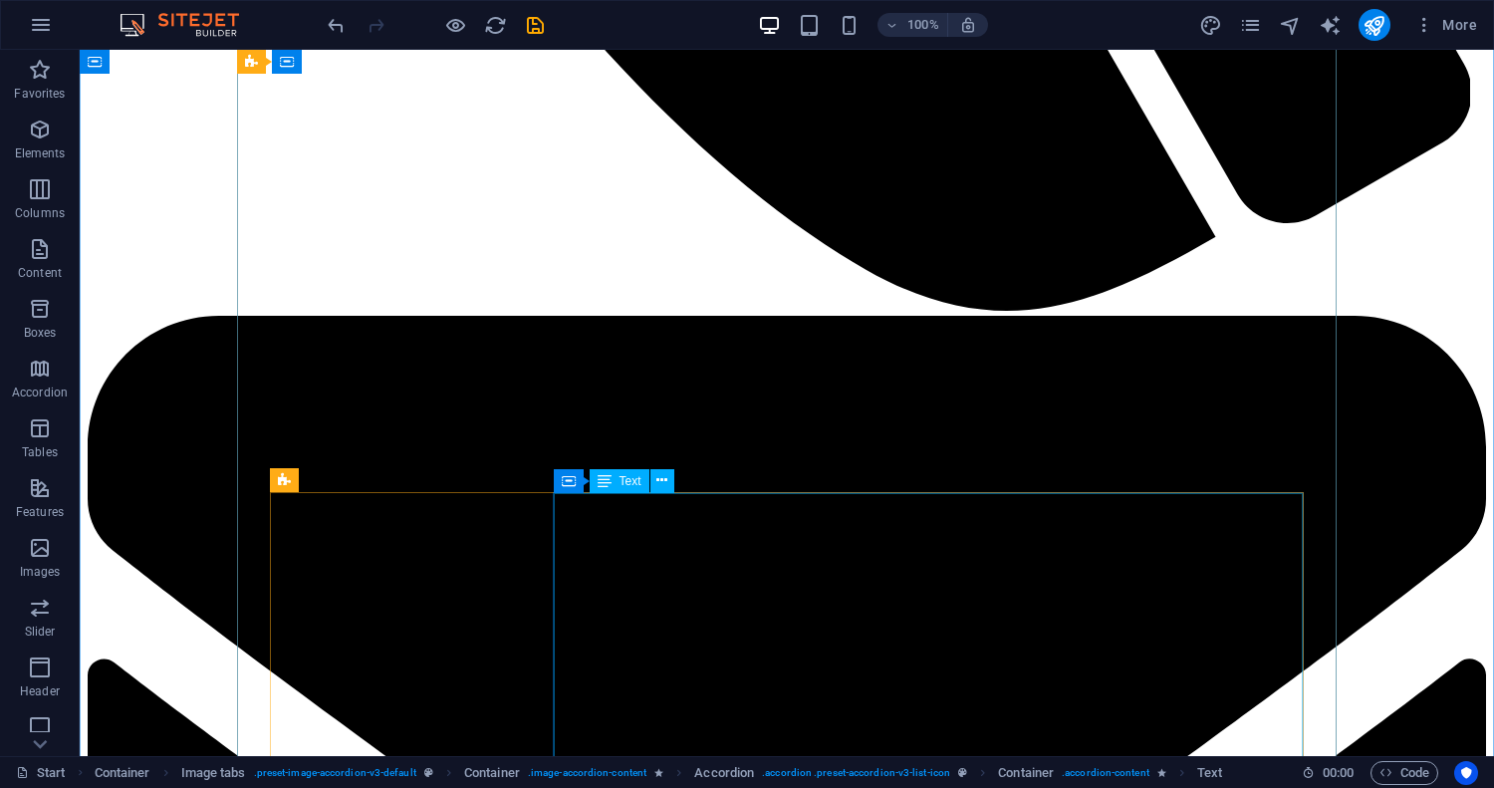
scroll to position [13119, 0]
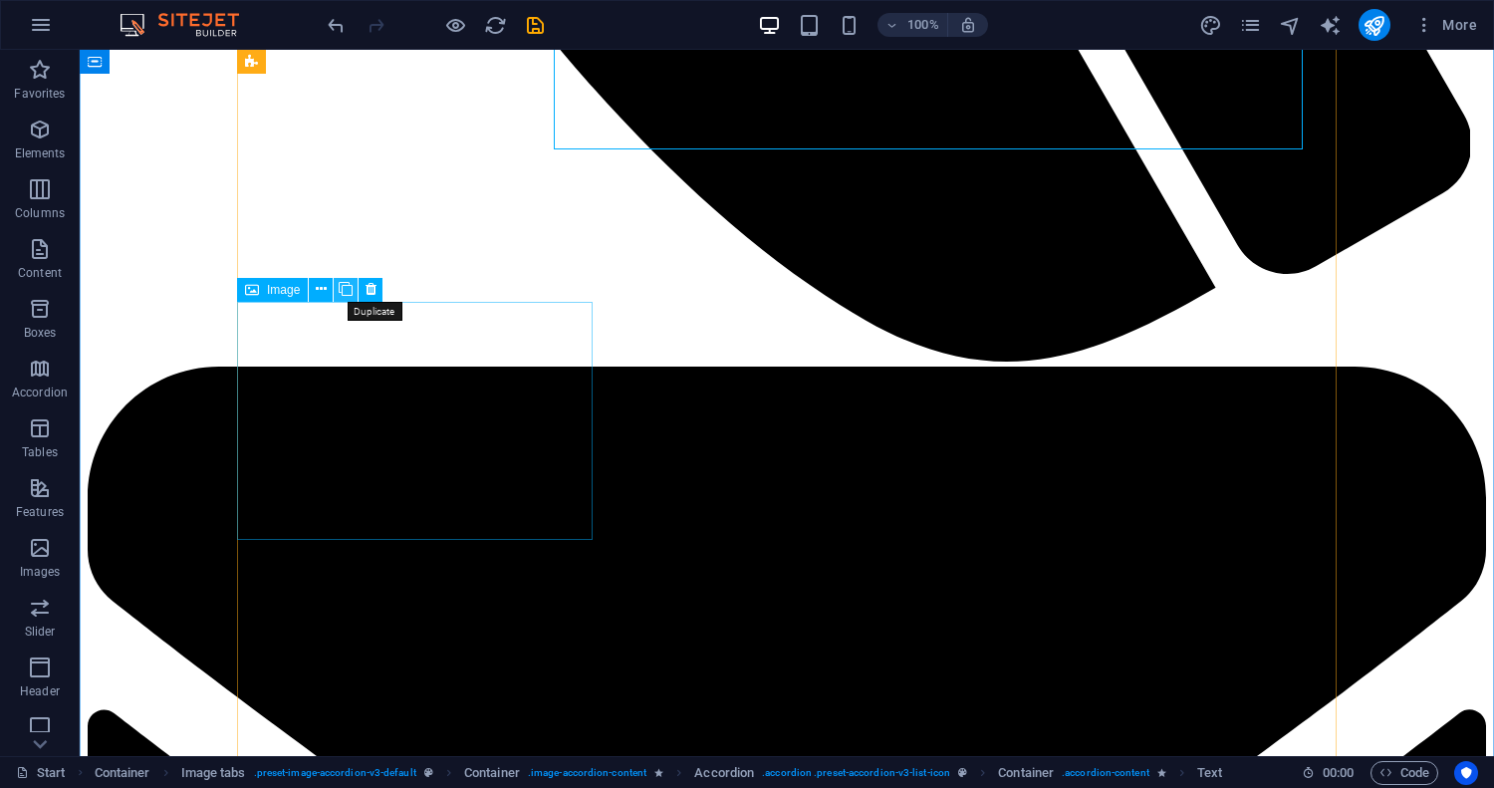
click at [347, 288] on icon at bounding box center [346, 289] width 14 height 21
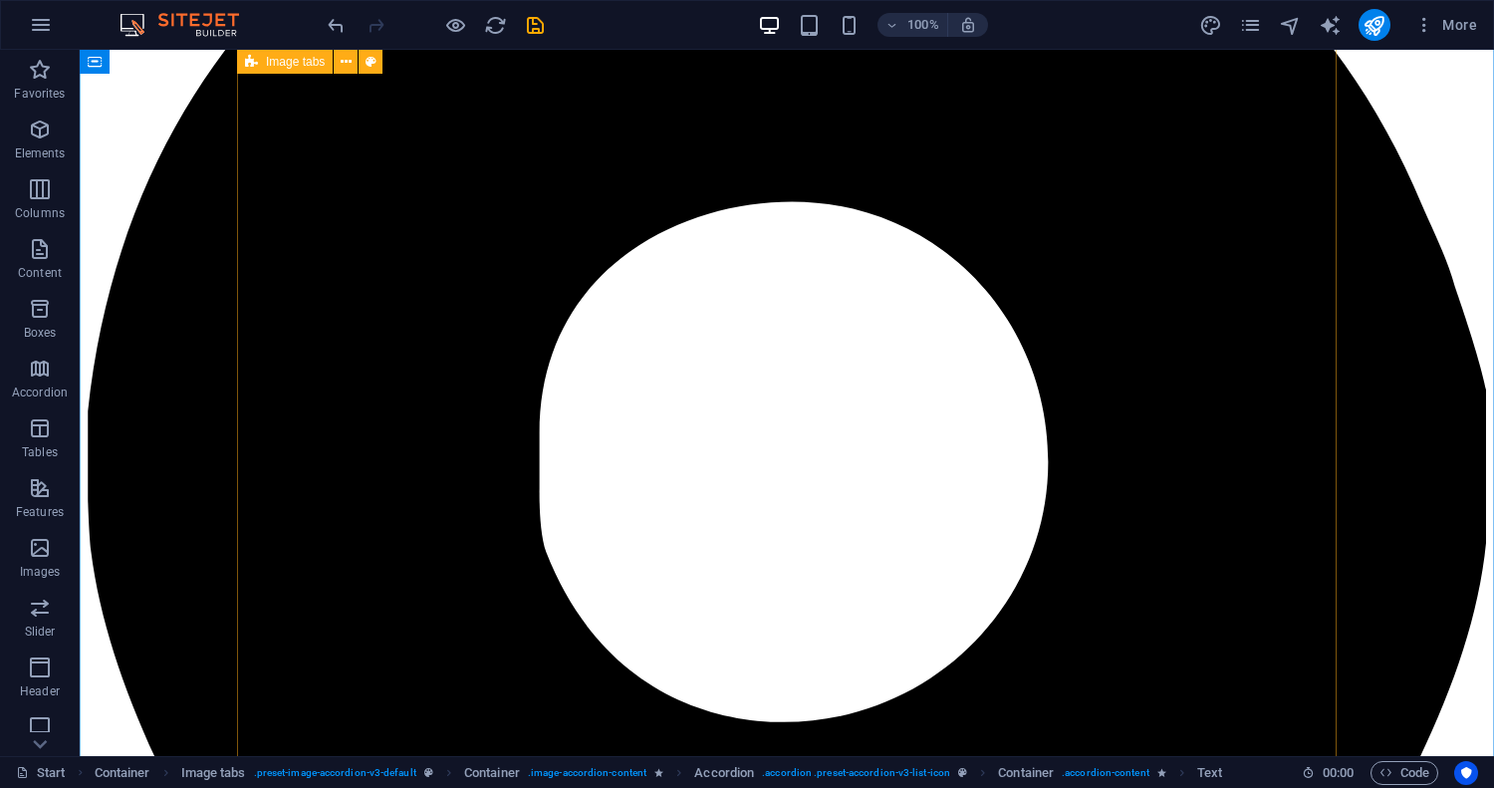
scroll to position [14442, 0]
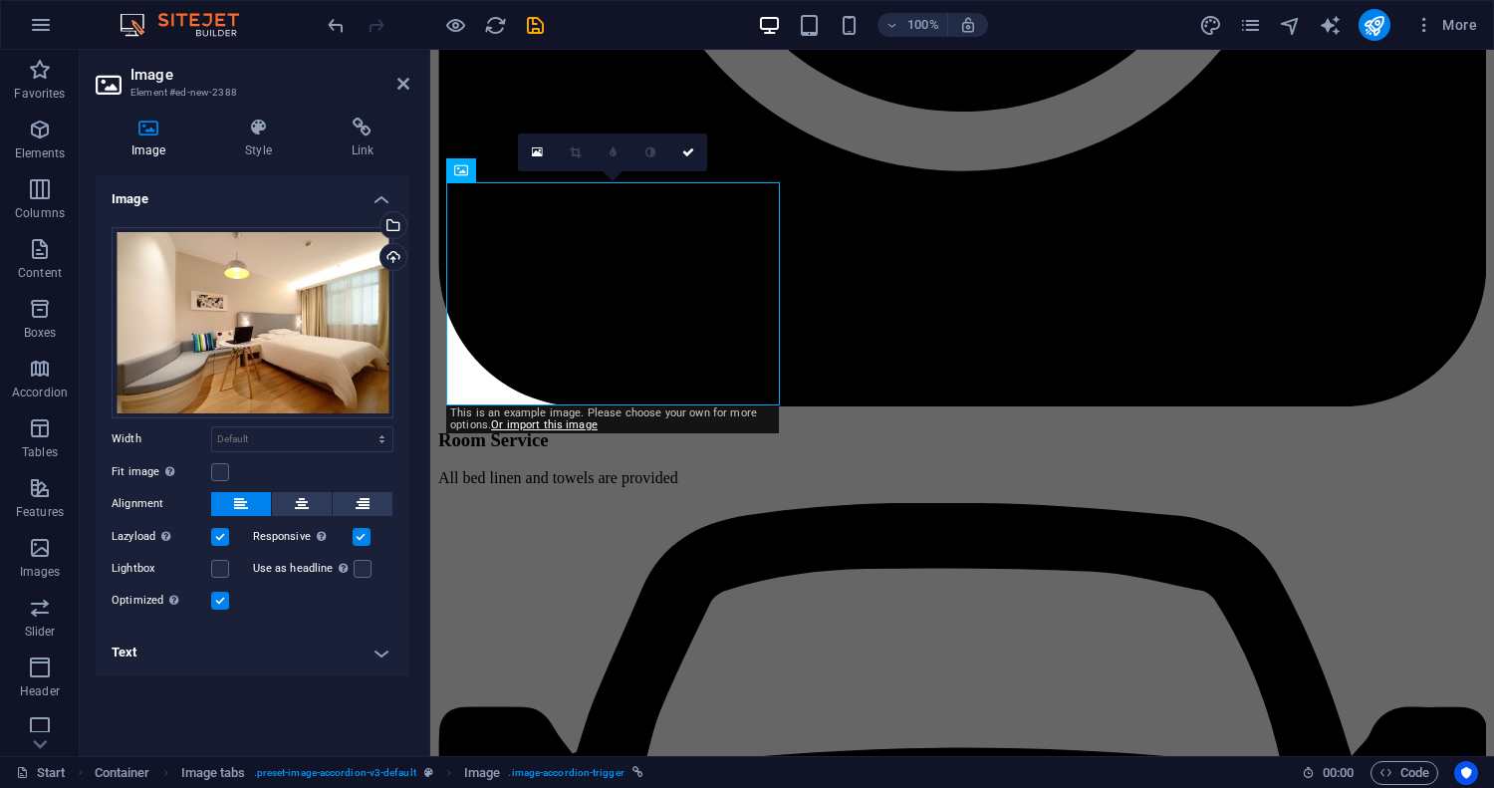
click at [381, 652] on h4 "Text" at bounding box center [253, 652] width 314 height 48
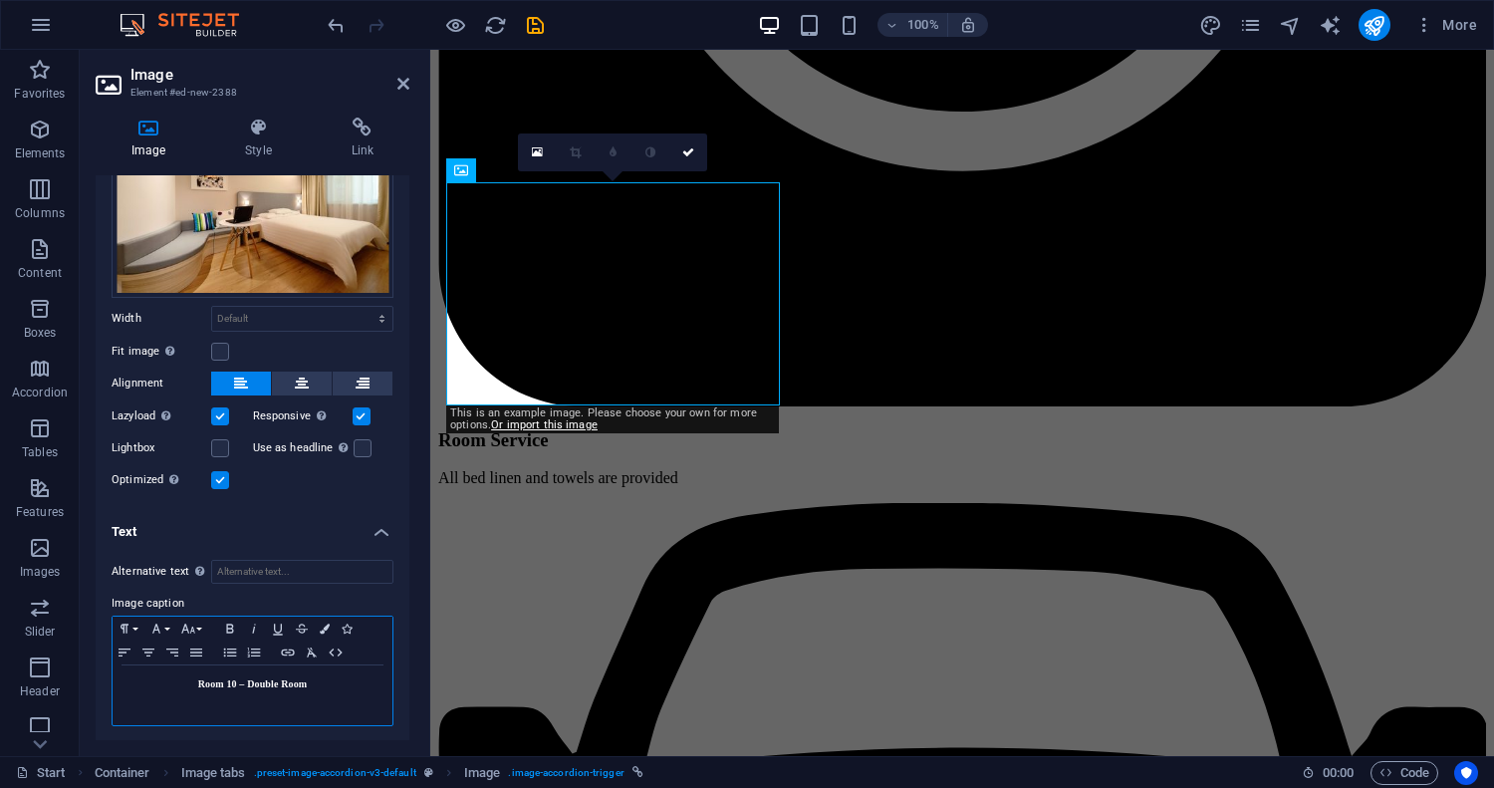
click at [323, 678] on p "Room 10 – Double Room" at bounding box center [253, 684] width 260 height 18
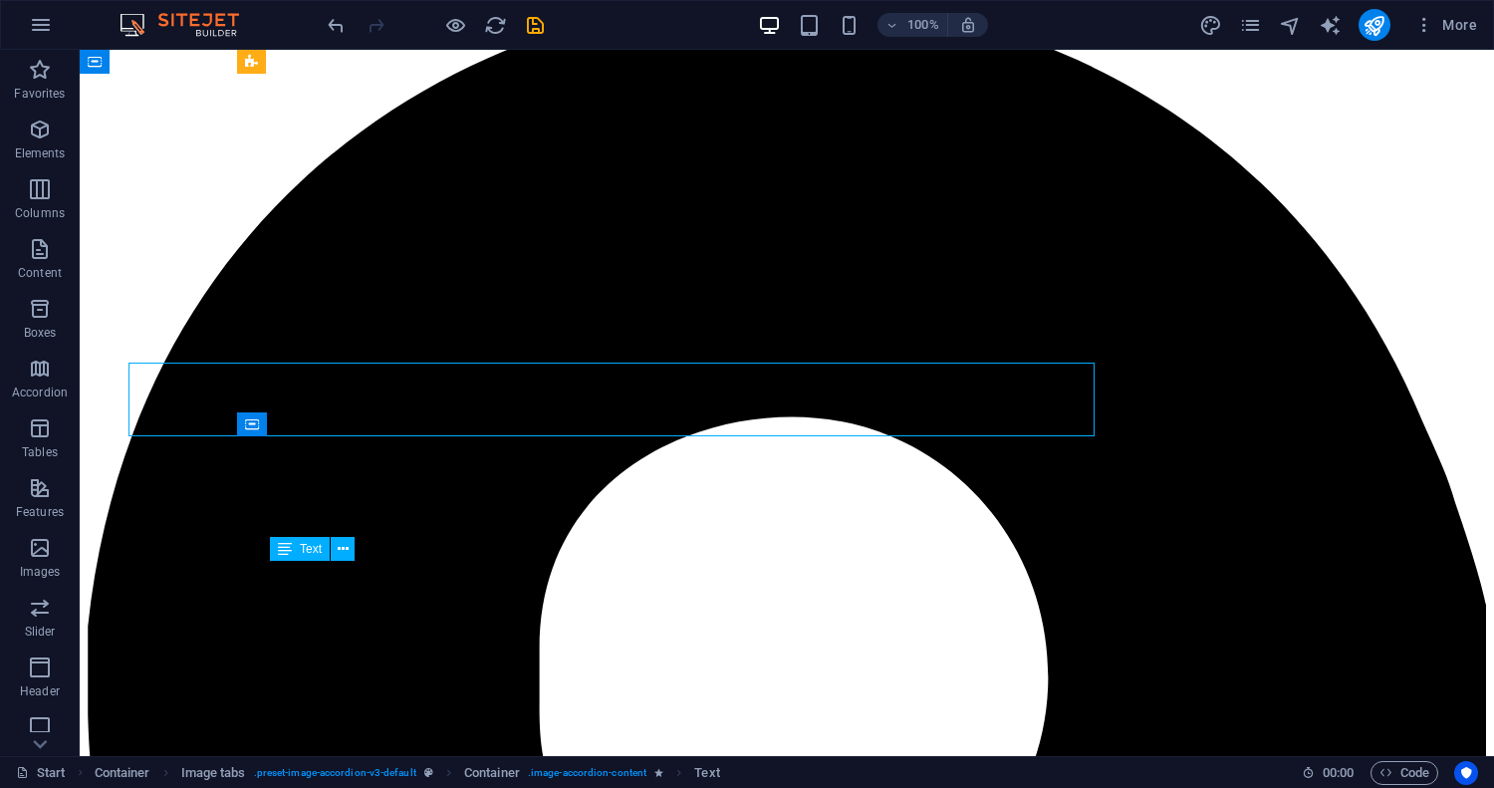
scroll to position [14724, 0]
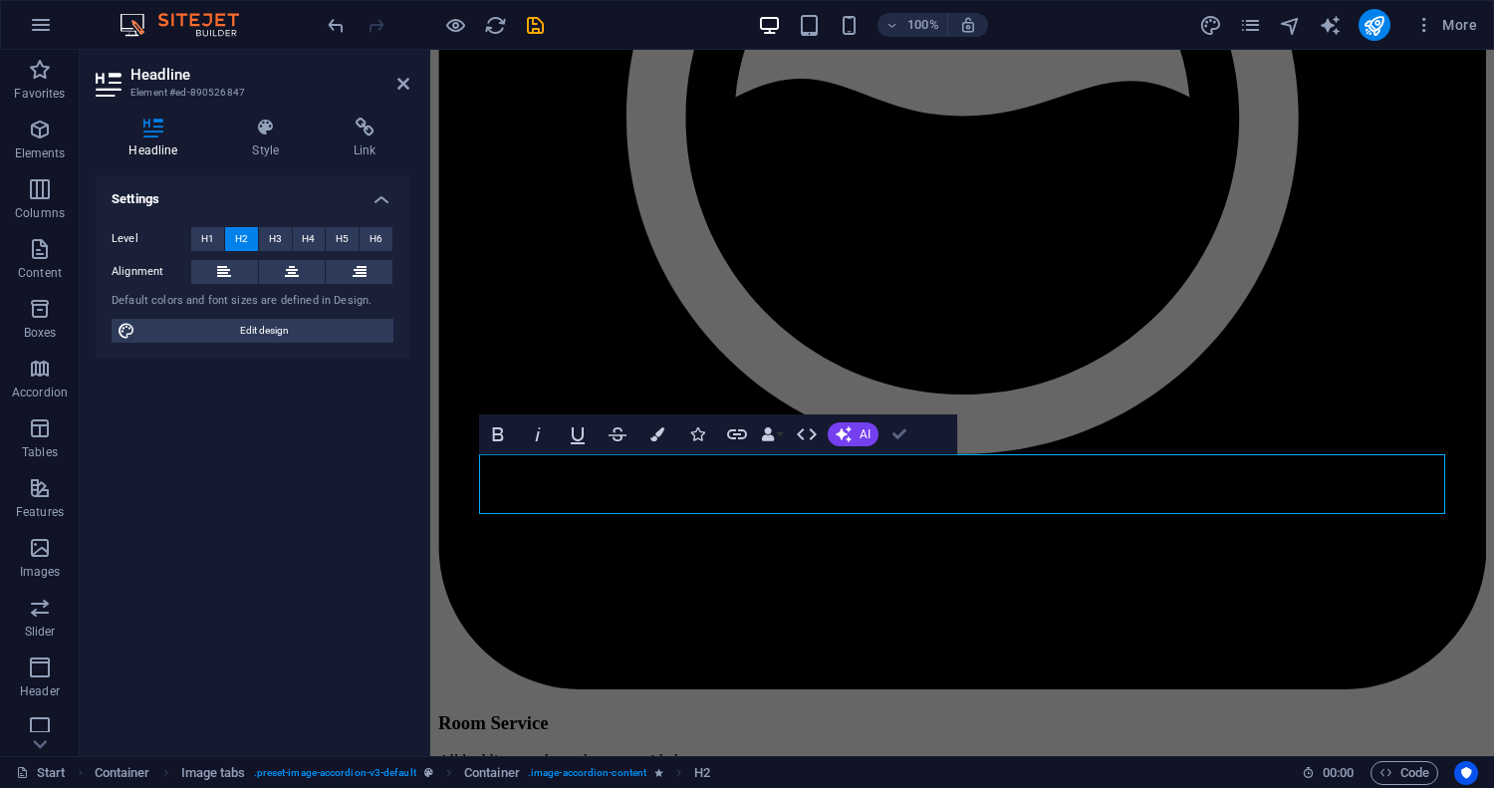
scroll to position [14739, 0]
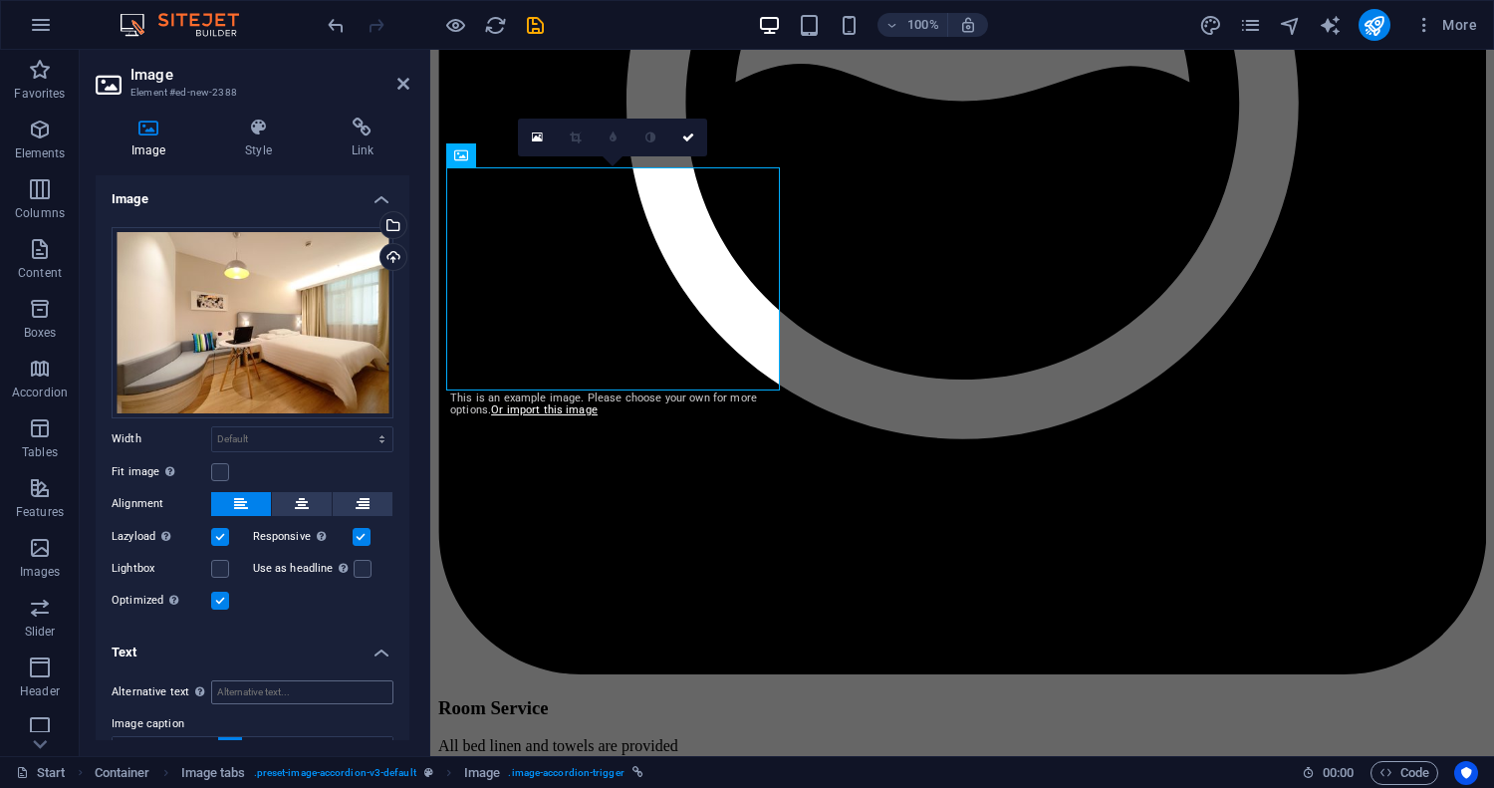
scroll to position [121, 0]
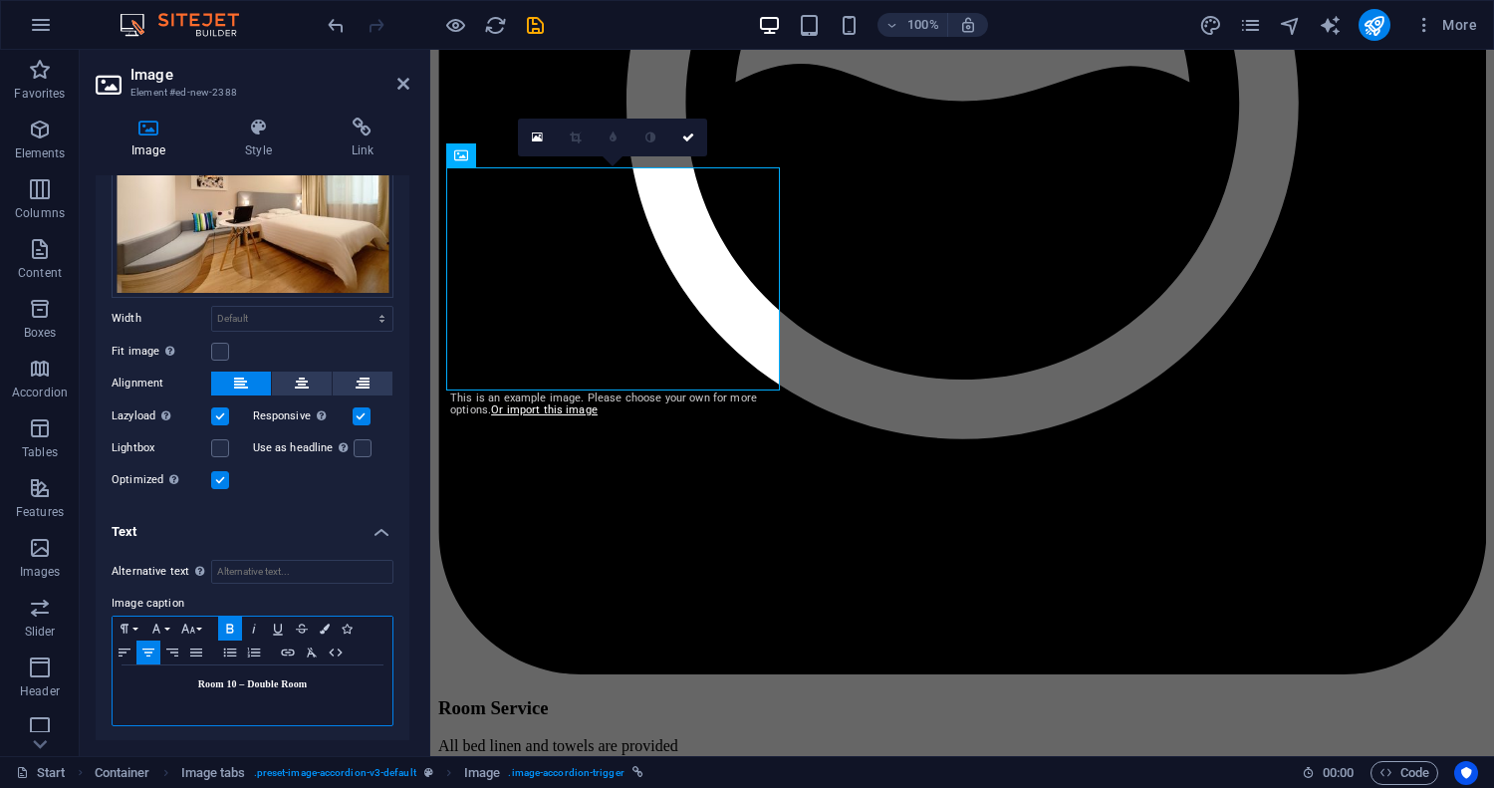
click at [322, 678] on p "Room 10 – Double Room" at bounding box center [253, 684] width 260 height 18
click at [235, 678] on strong "Room 10 – Double Room" at bounding box center [253, 683] width 110 height 11
click at [694, 137] on icon at bounding box center [688, 137] width 12 height 12
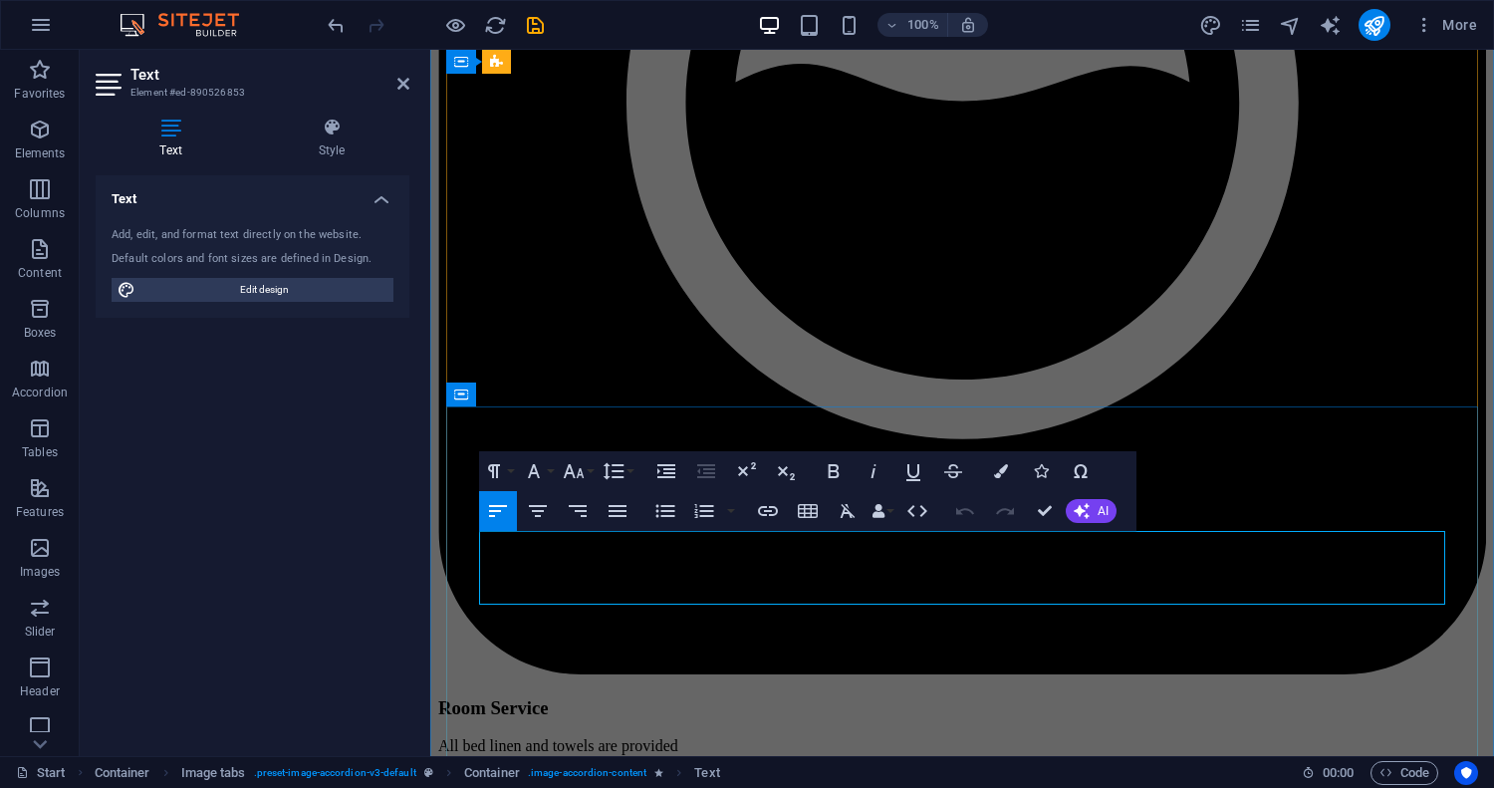
click at [1093, 511] on button "AI" at bounding box center [1091, 511] width 51 height 24
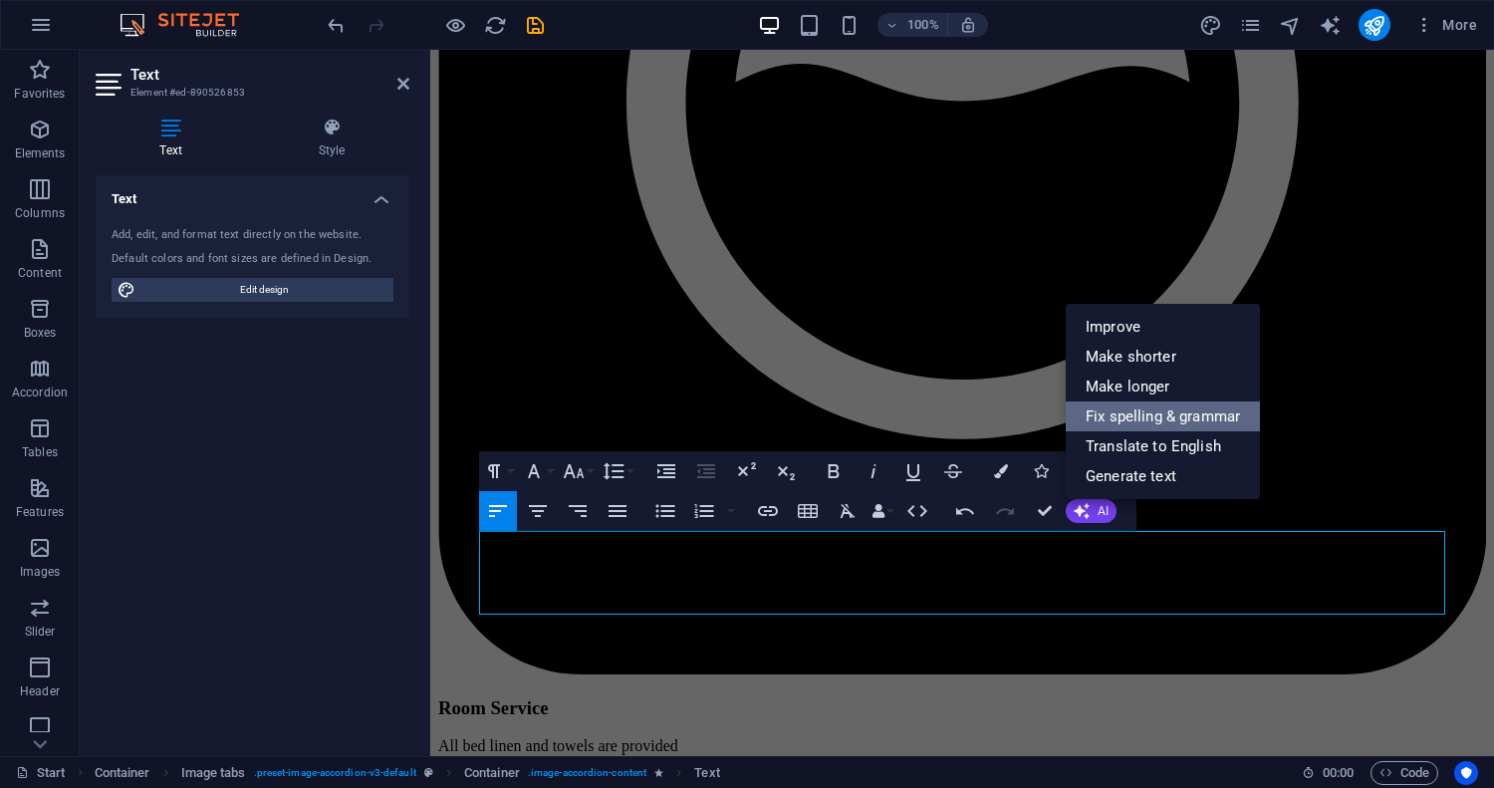
click at [1135, 421] on link "Fix spelling & grammar" at bounding box center [1163, 416] width 194 height 30
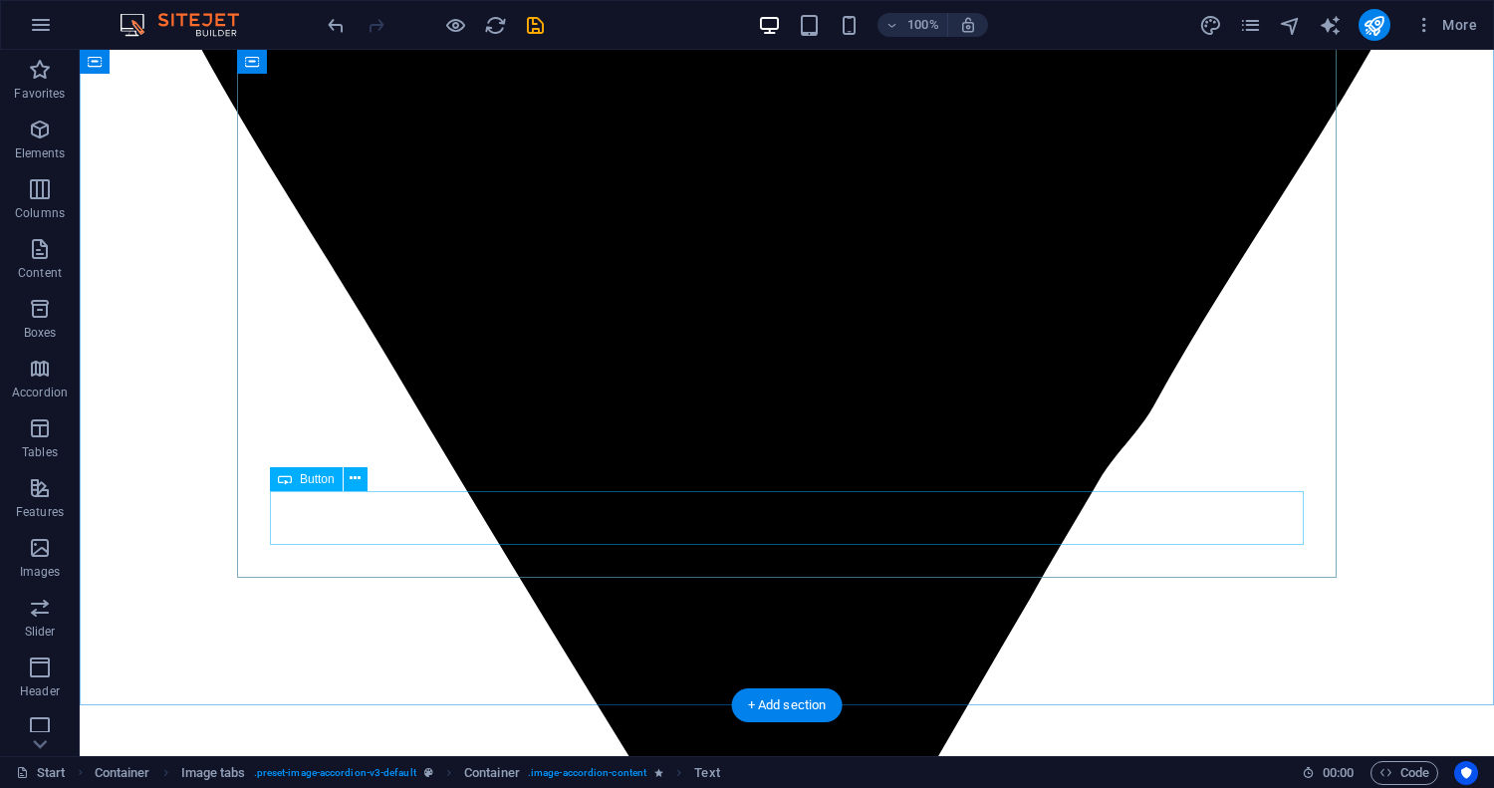
scroll to position [15587, 0]
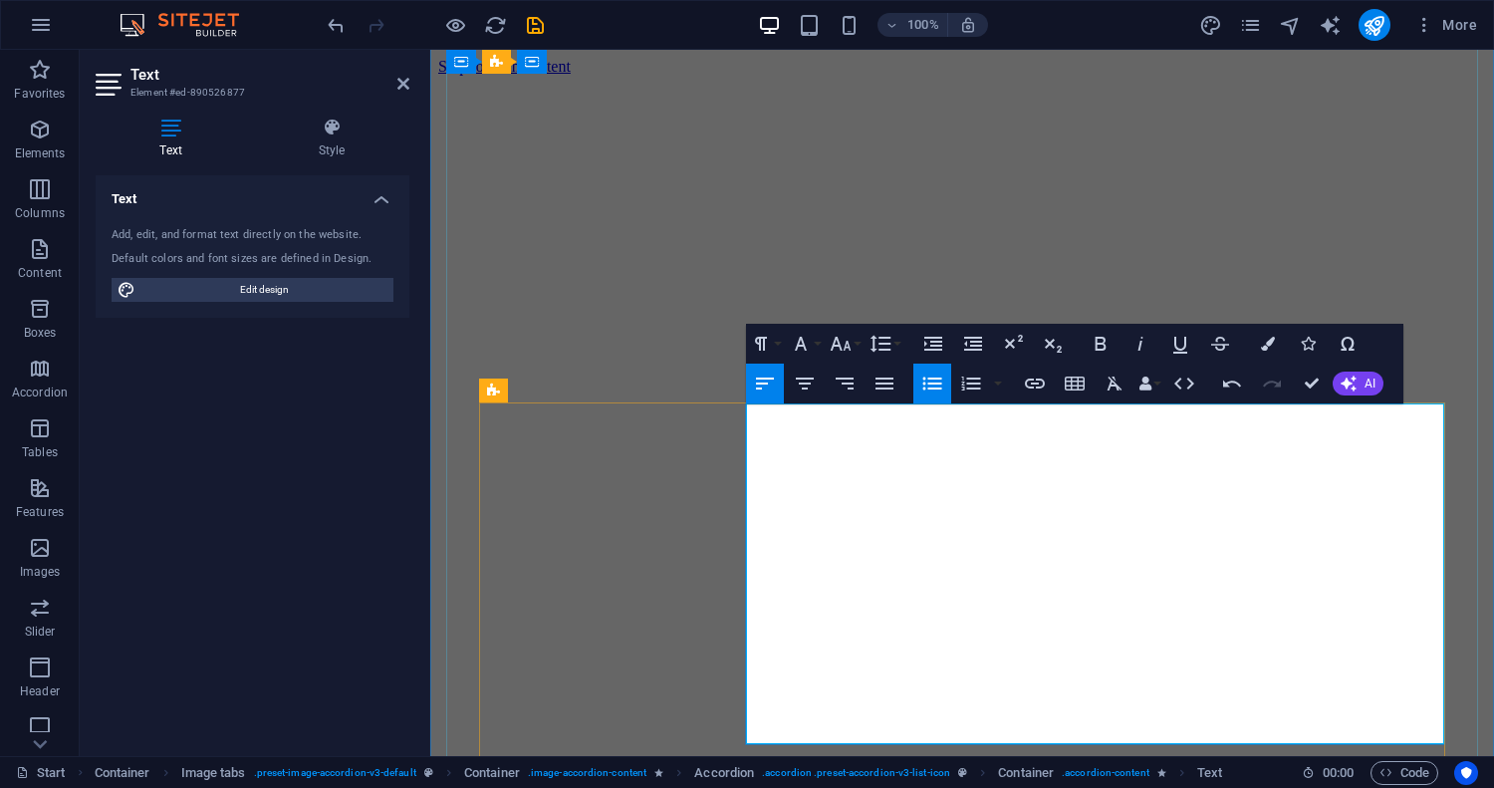
scroll to position [15018, 0]
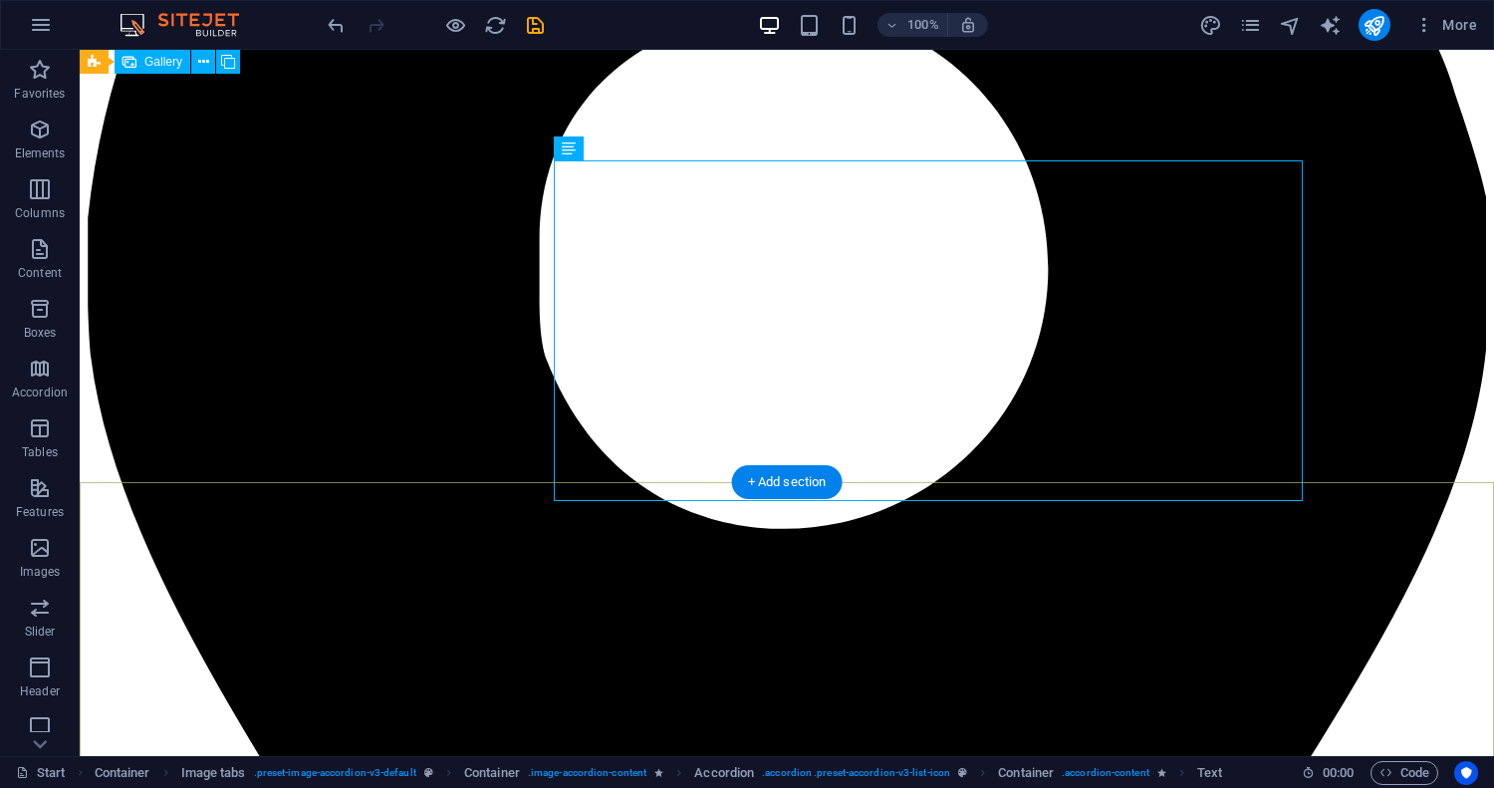
scroll to position [14742, 0]
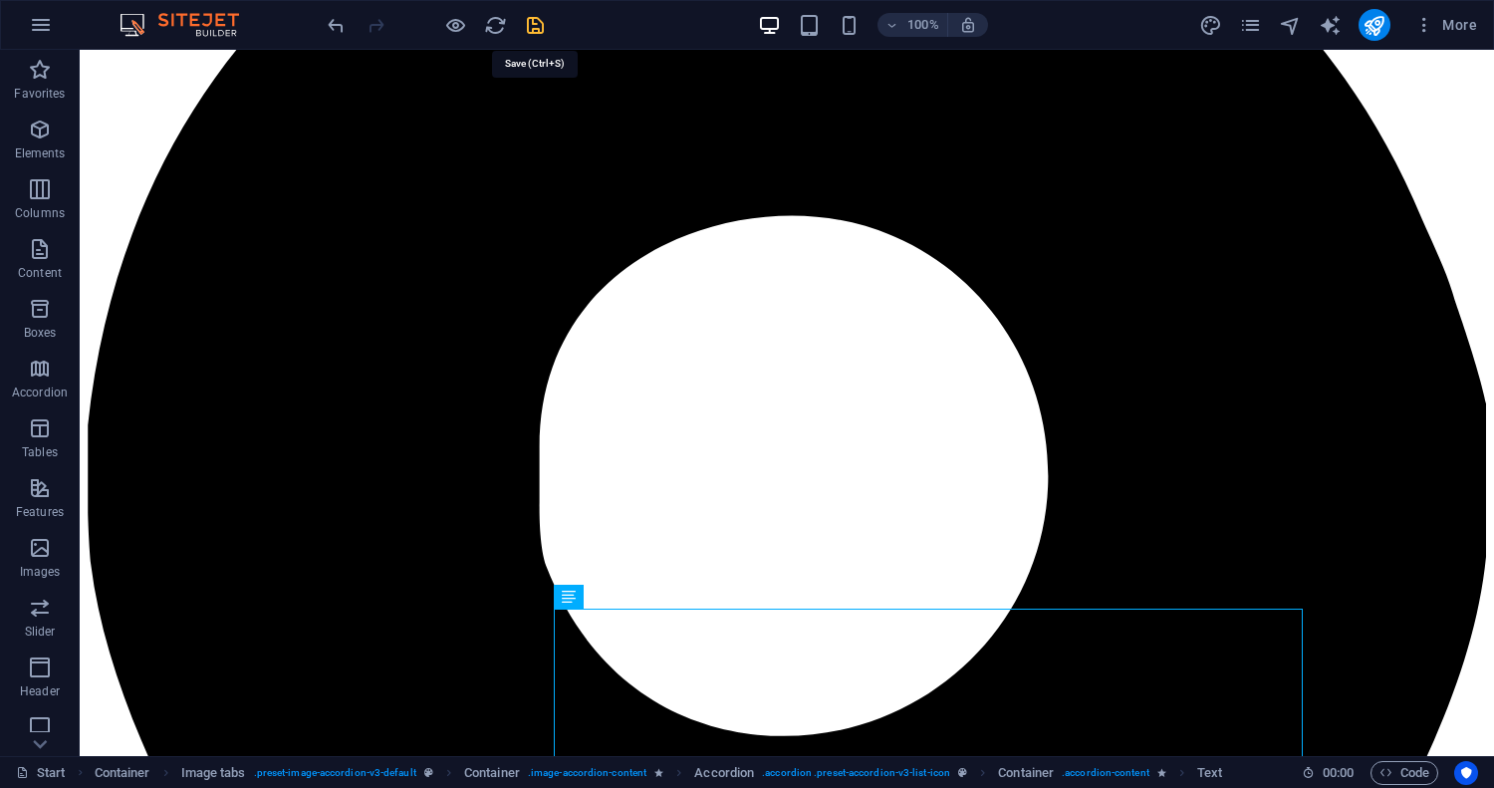
click at [543, 26] on icon "save" at bounding box center [535, 25] width 23 height 23
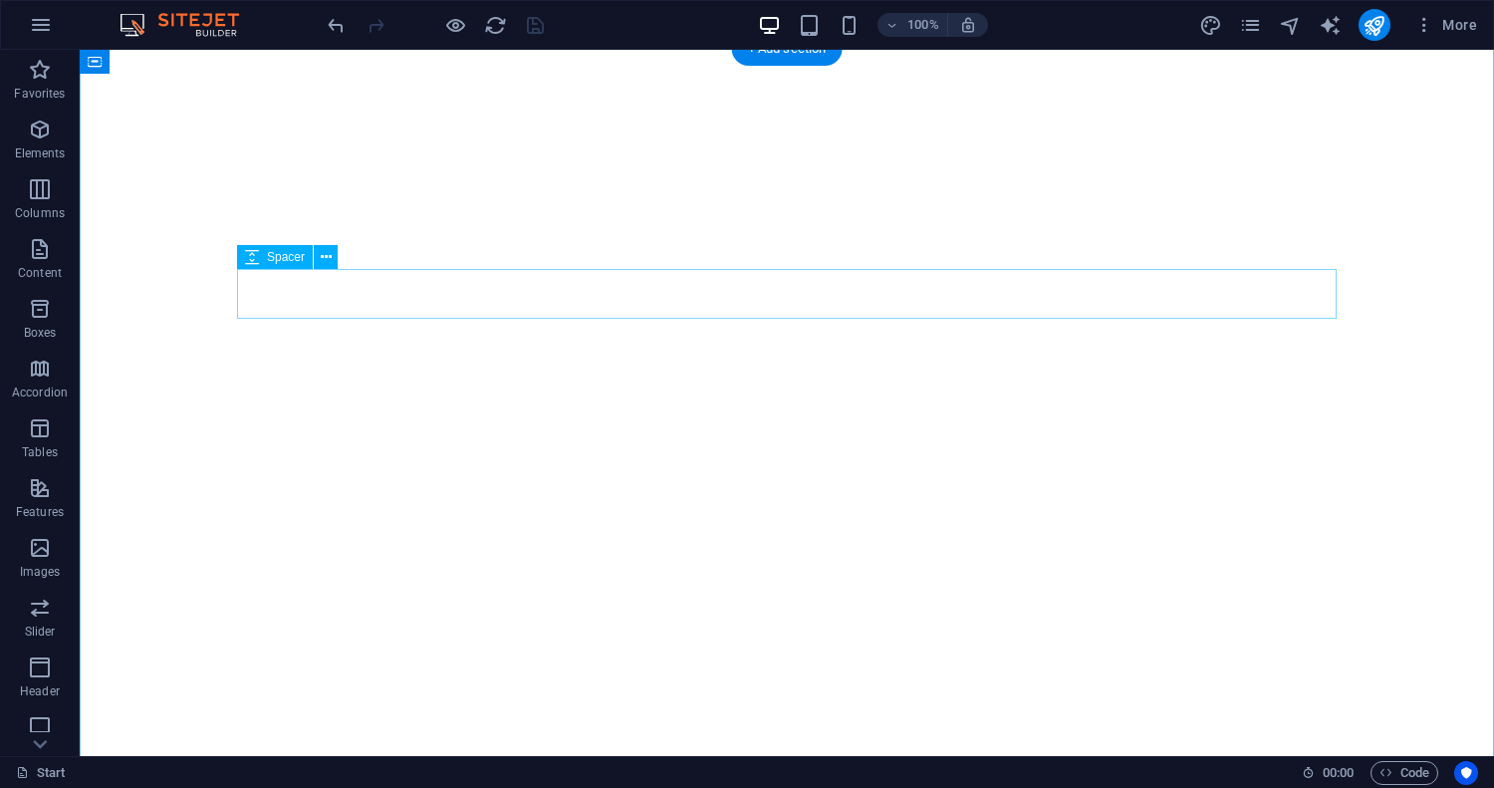
scroll to position [0, 0]
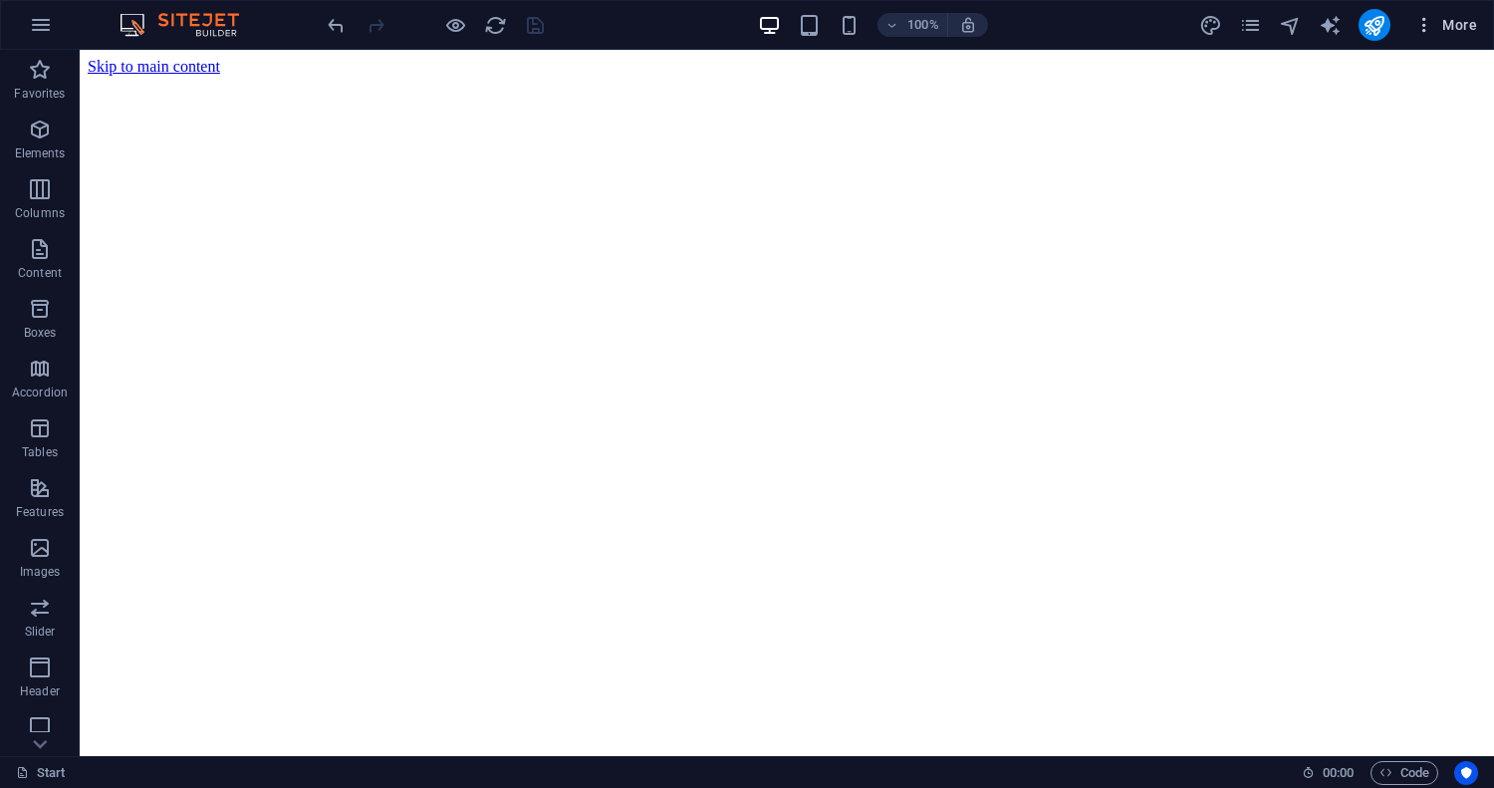
click at [1458, 26] on span "More" at bounding box center [1445, 25] width 63 height 20
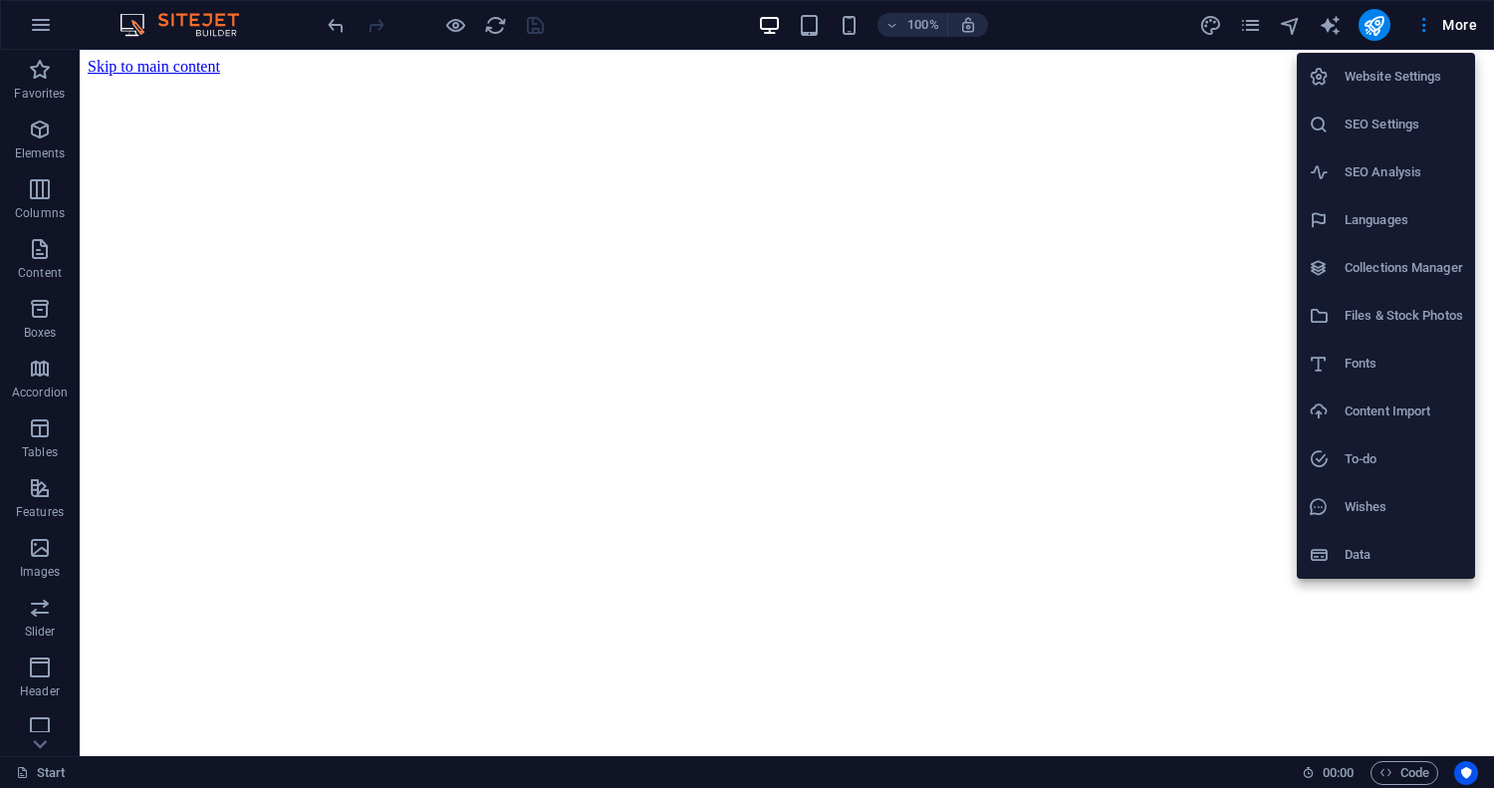
click at [1408, 75] on h6 "Website Settings" at bounding box center [1404, 77] width 119 height 24
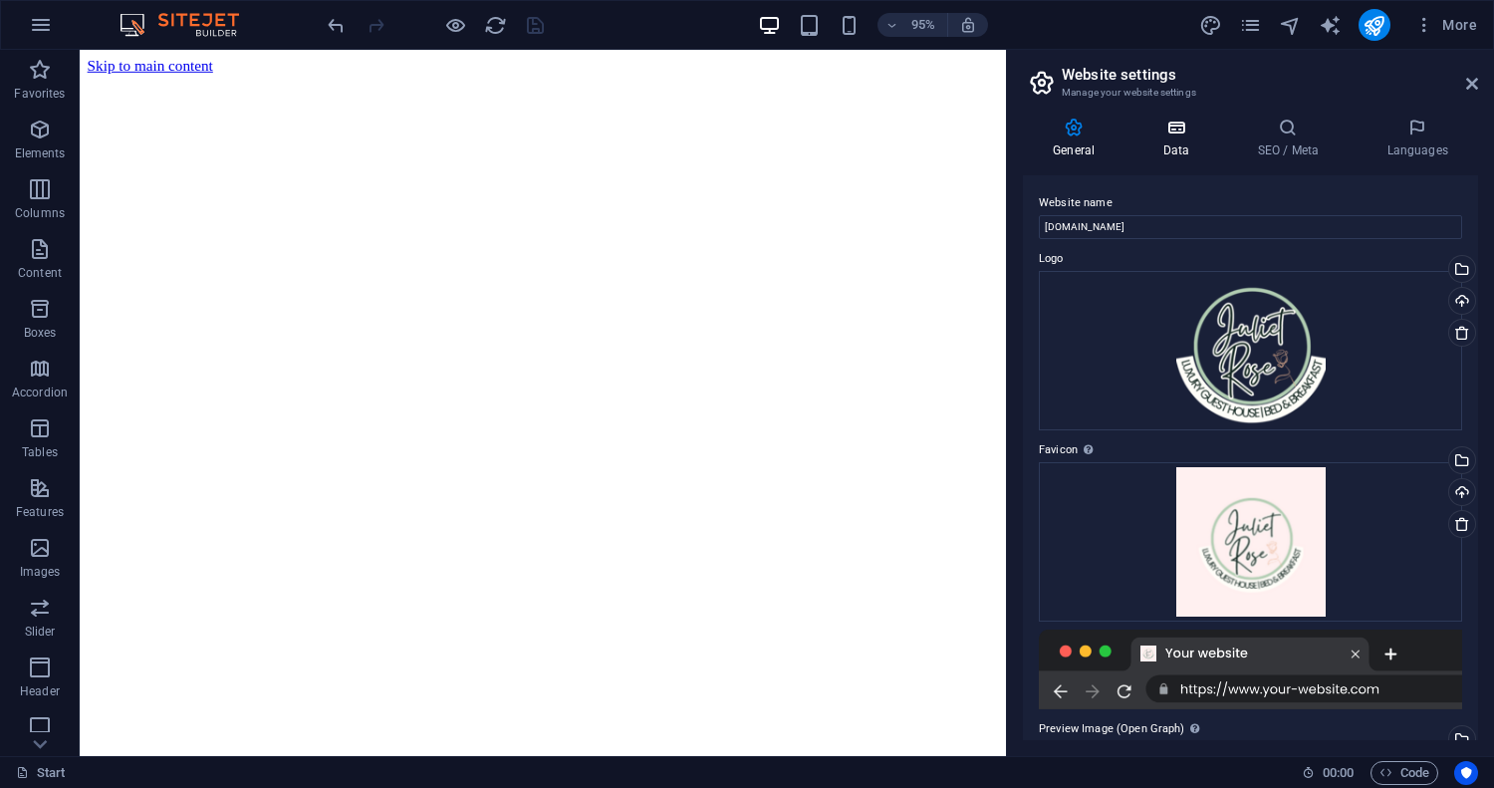
click at [1166, 123] on icon at bounding box center [1175, 128] width 87 height 20
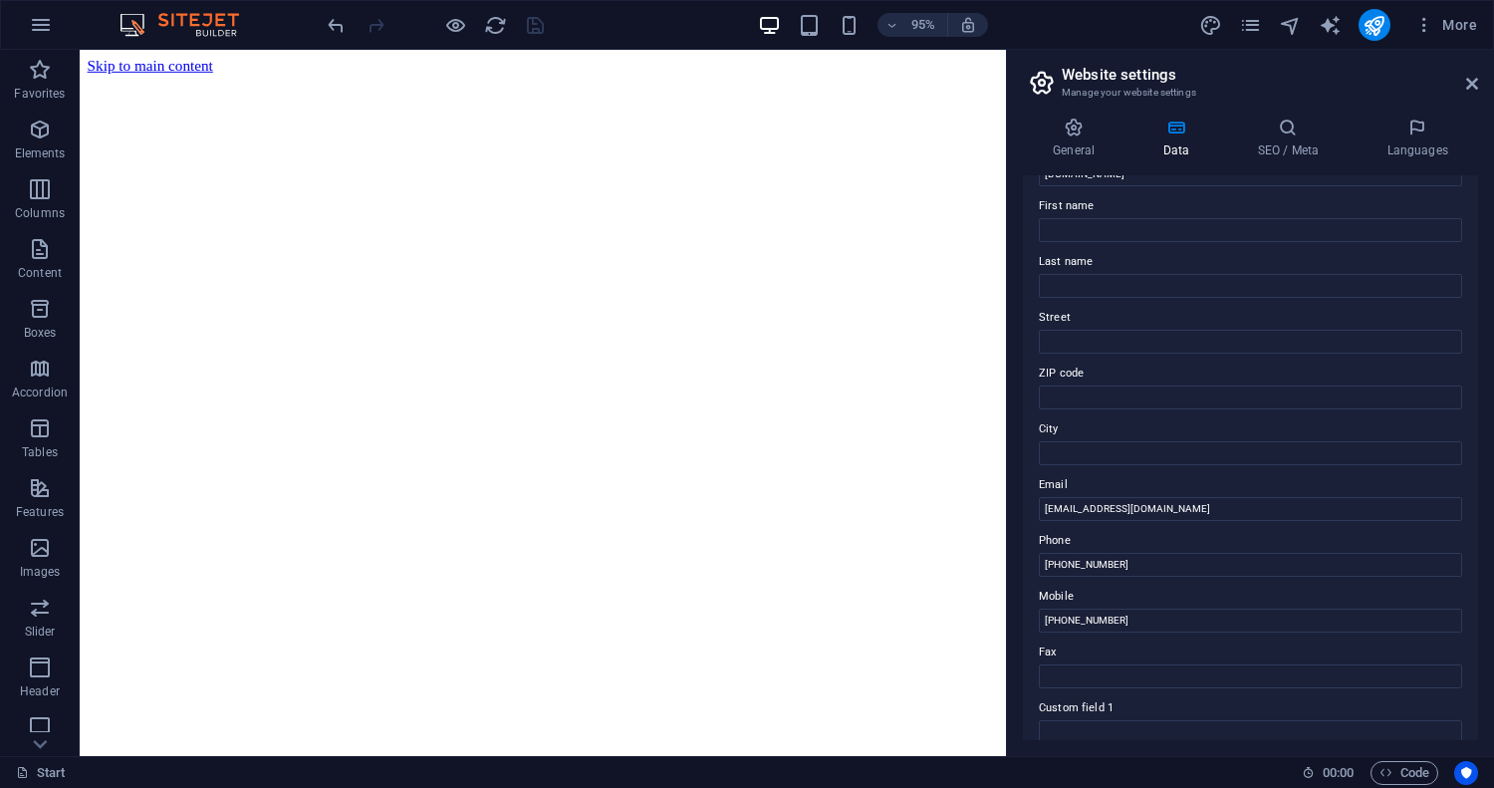
scroll to position [87, 0]
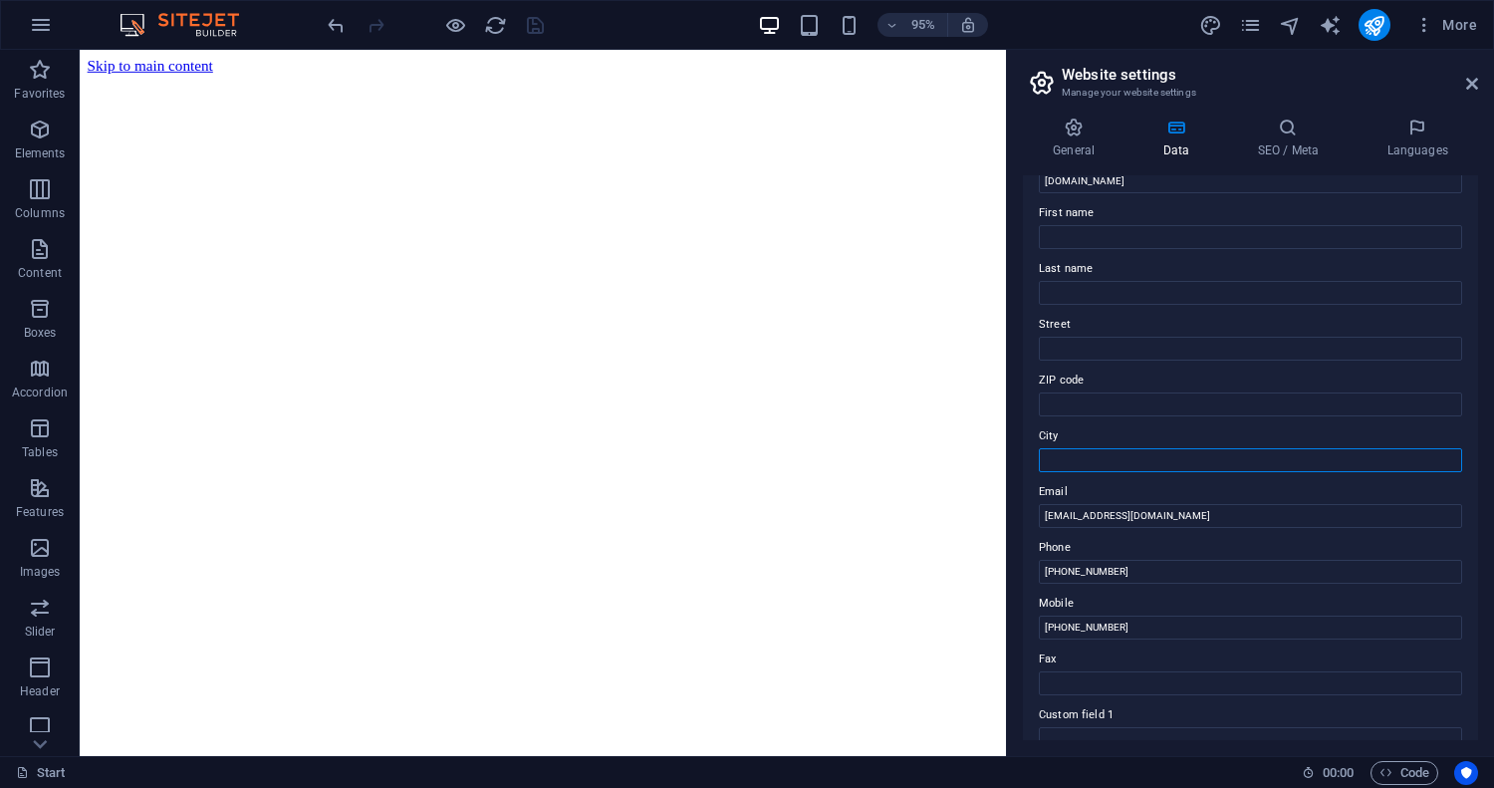
click at [1118, 465] on input "City" at bounding box center [1250, 460] width 423 height 24
type input "Bloemfontein"
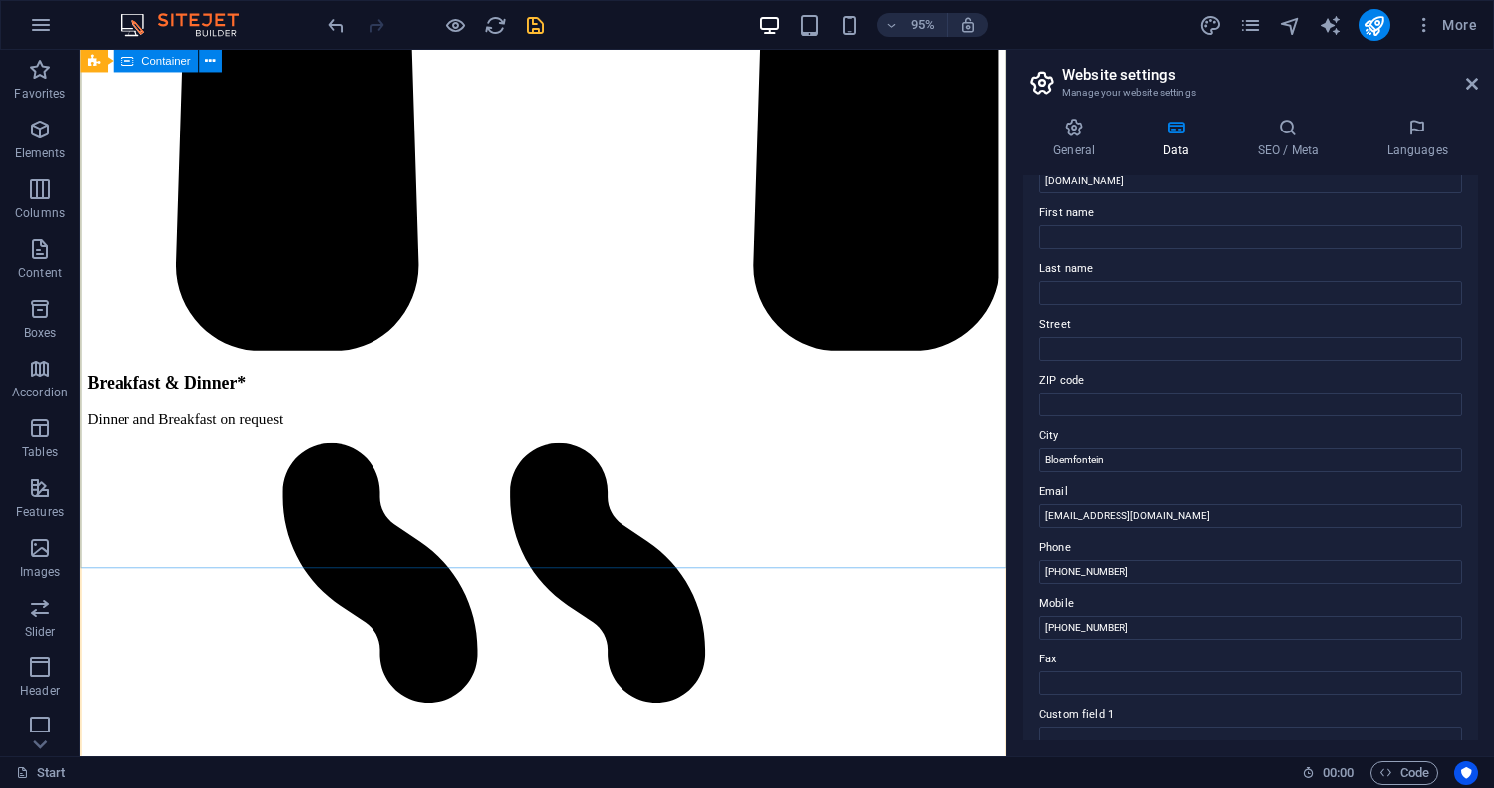
scroll to position [16363, 0]
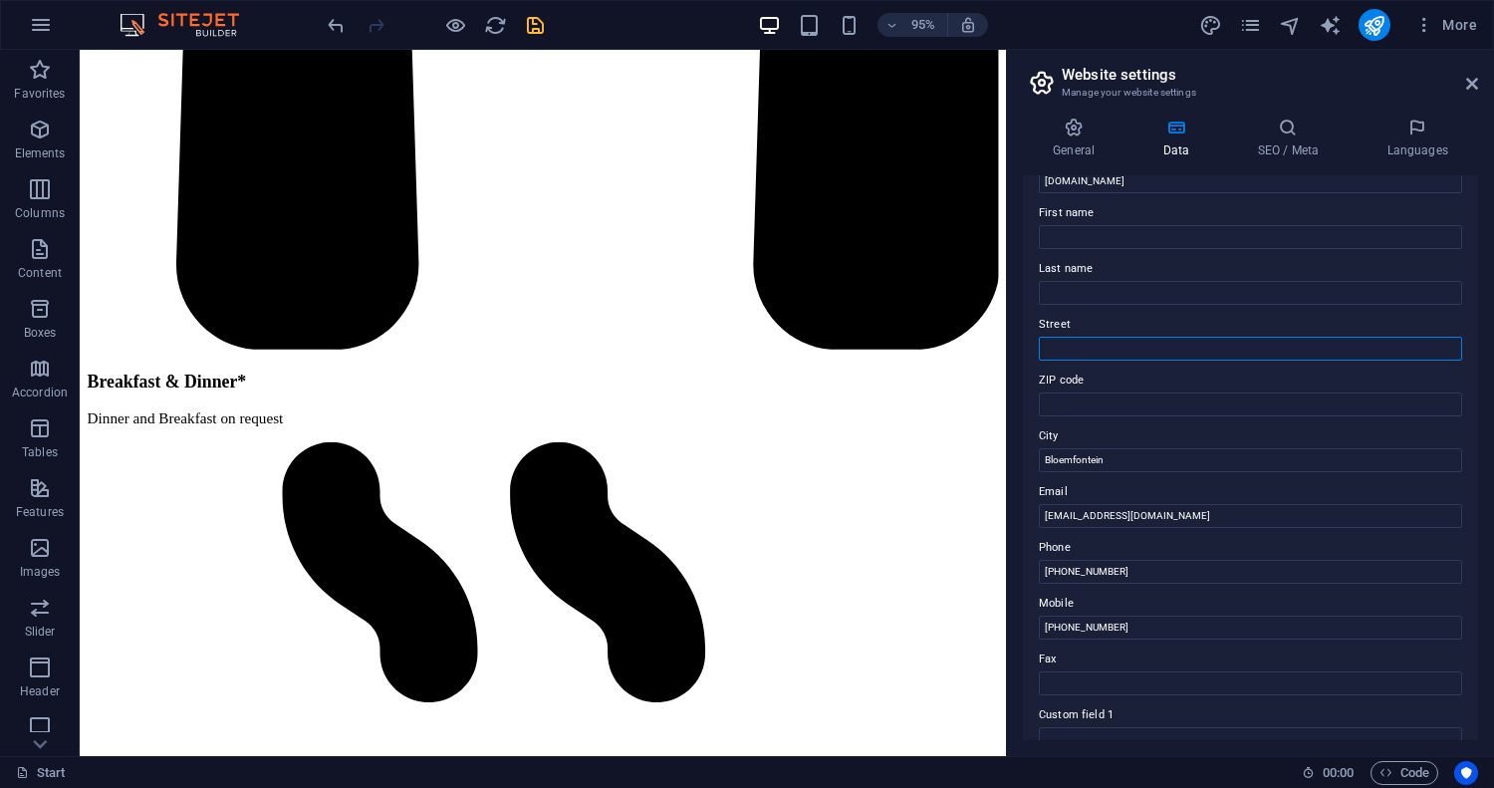
click at [1094, 347] on input "Street" at bounding box center [1250, 349] width 423 height 24
type input "50 van [PERSON_NAME]"
click at [1083, 412] on input "ZIP code" at bounding box center [1250, 404] width 423 height 24
type input "9317"
click at [1149, 352] on input "50 van [PERSON_NAME]" at bounding box center [1250, 349] width 423 height 24
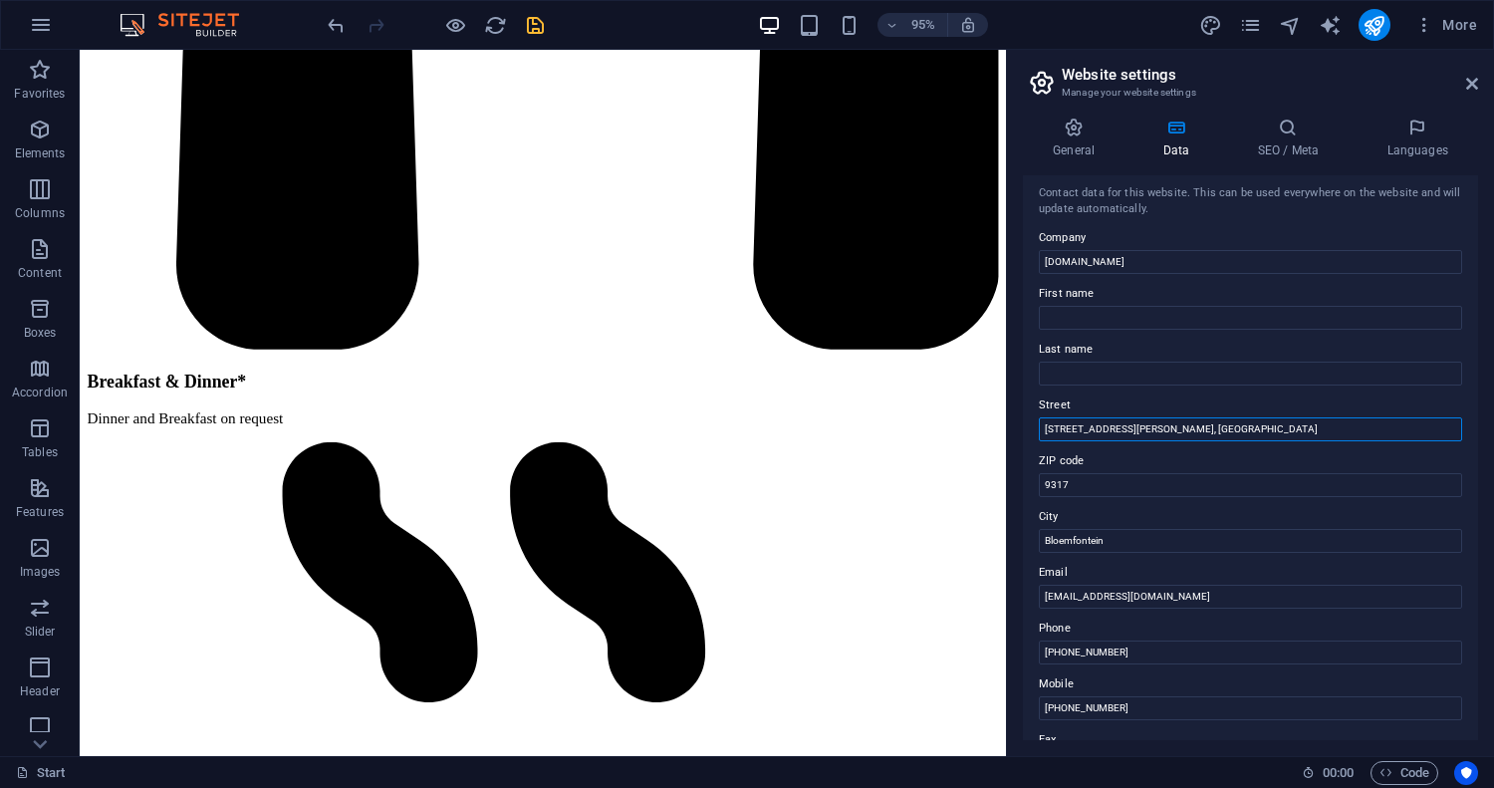
scroll to position [0, 0]
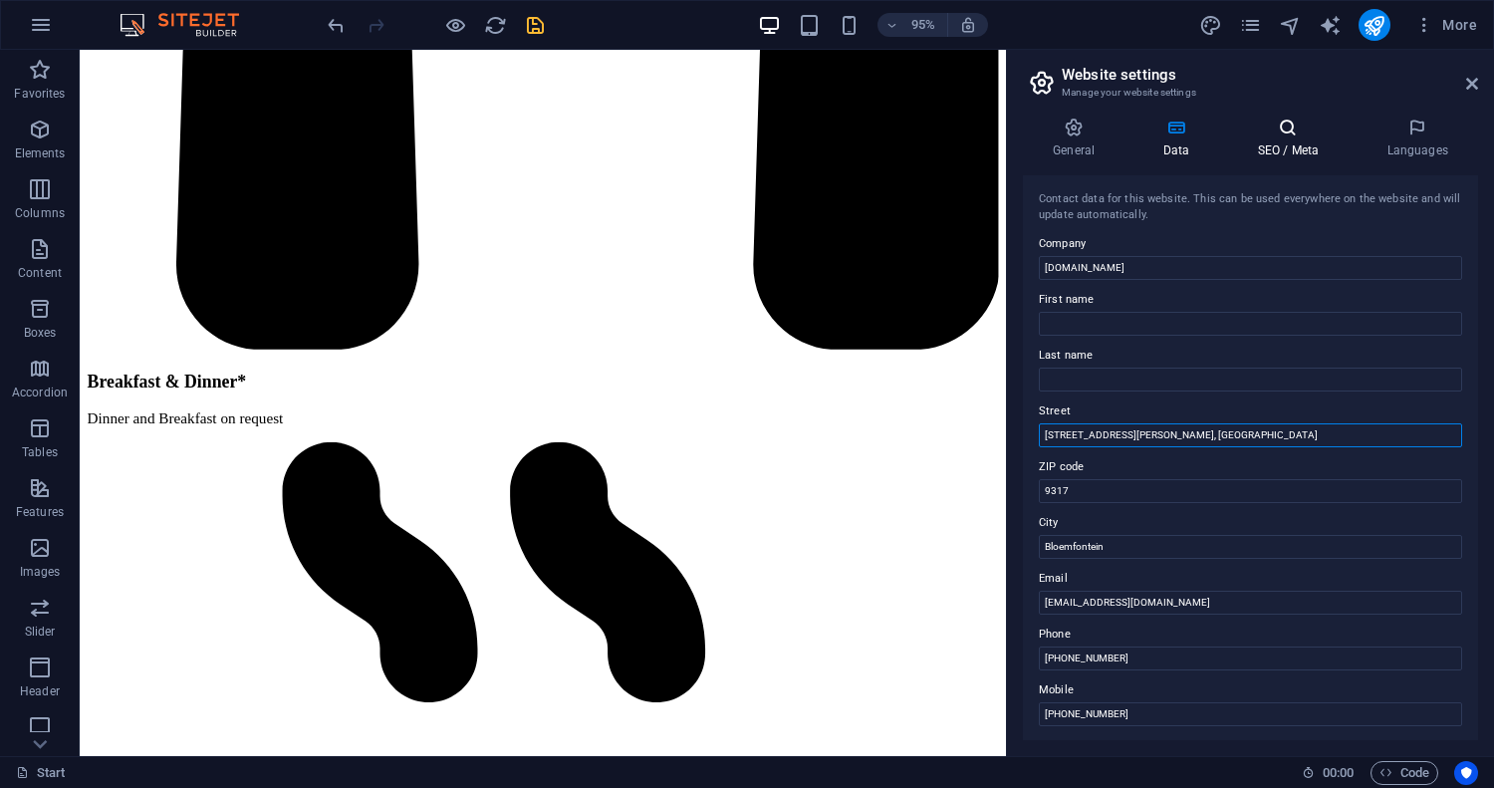
type input "[STREET_ADDRESS][PERSON_NAME], [GEOGRAPHIC_DATA]"
click at [1304, 150] on h4 "SEO / Meta" at bounding box center [1291, 139] width 129 height 42
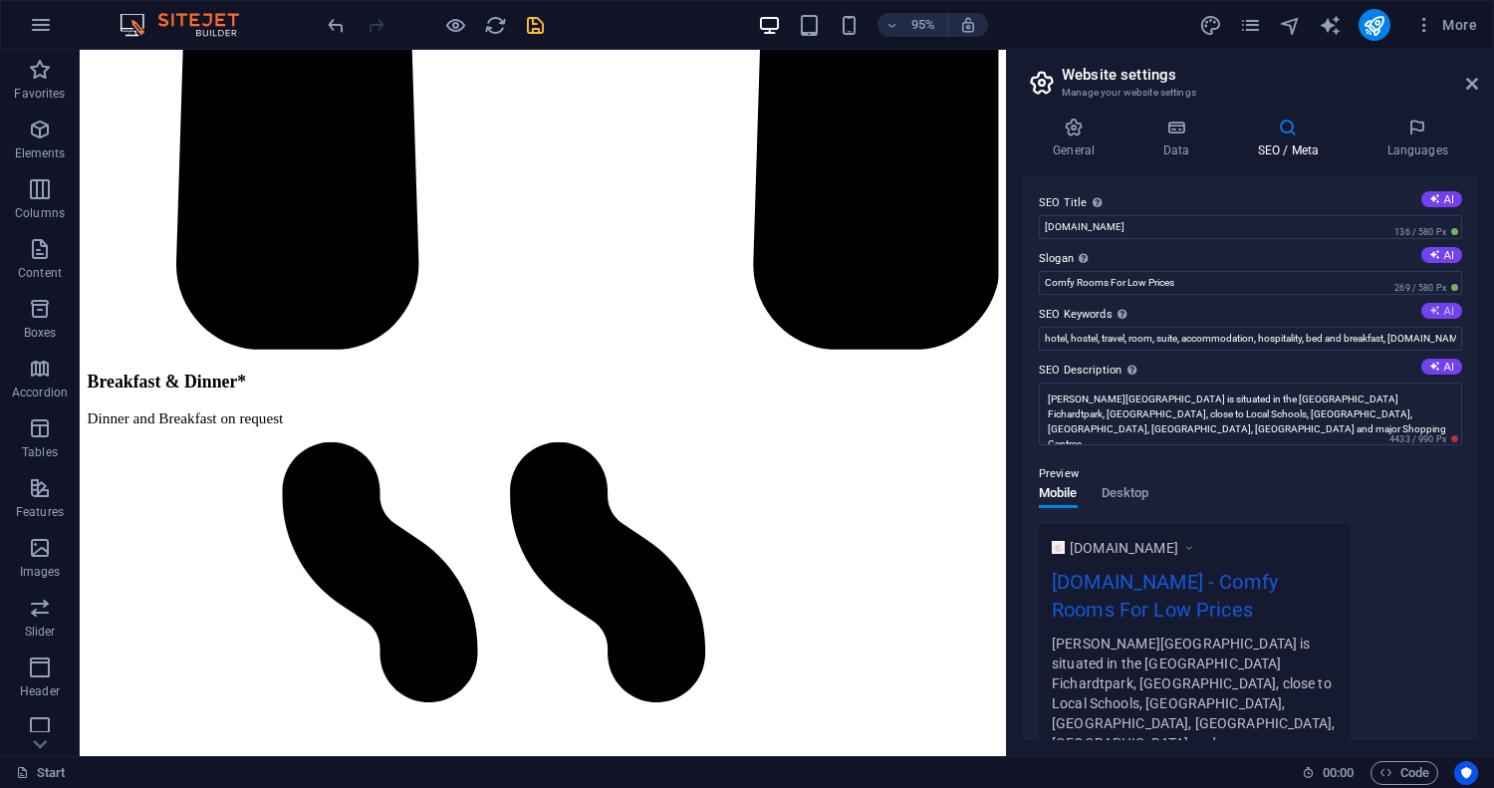
click at [1436, 313] on button "AI" at bounding box center [1441, 311] width 41 height 16
type input "[PERSON_NAME] Guesthouse, luxury accommodation [GEOGRAPHIC_DATA], family-friend…"
click at [1437, 367] on button "AI" at bounding box center [1441, 367] width 41 height 16
type textarea "Experience cozy luxury at [PERSON_NAME][GEOGRAPHIC_DATA] in [GEOGRAPHIC_DATA]. …"
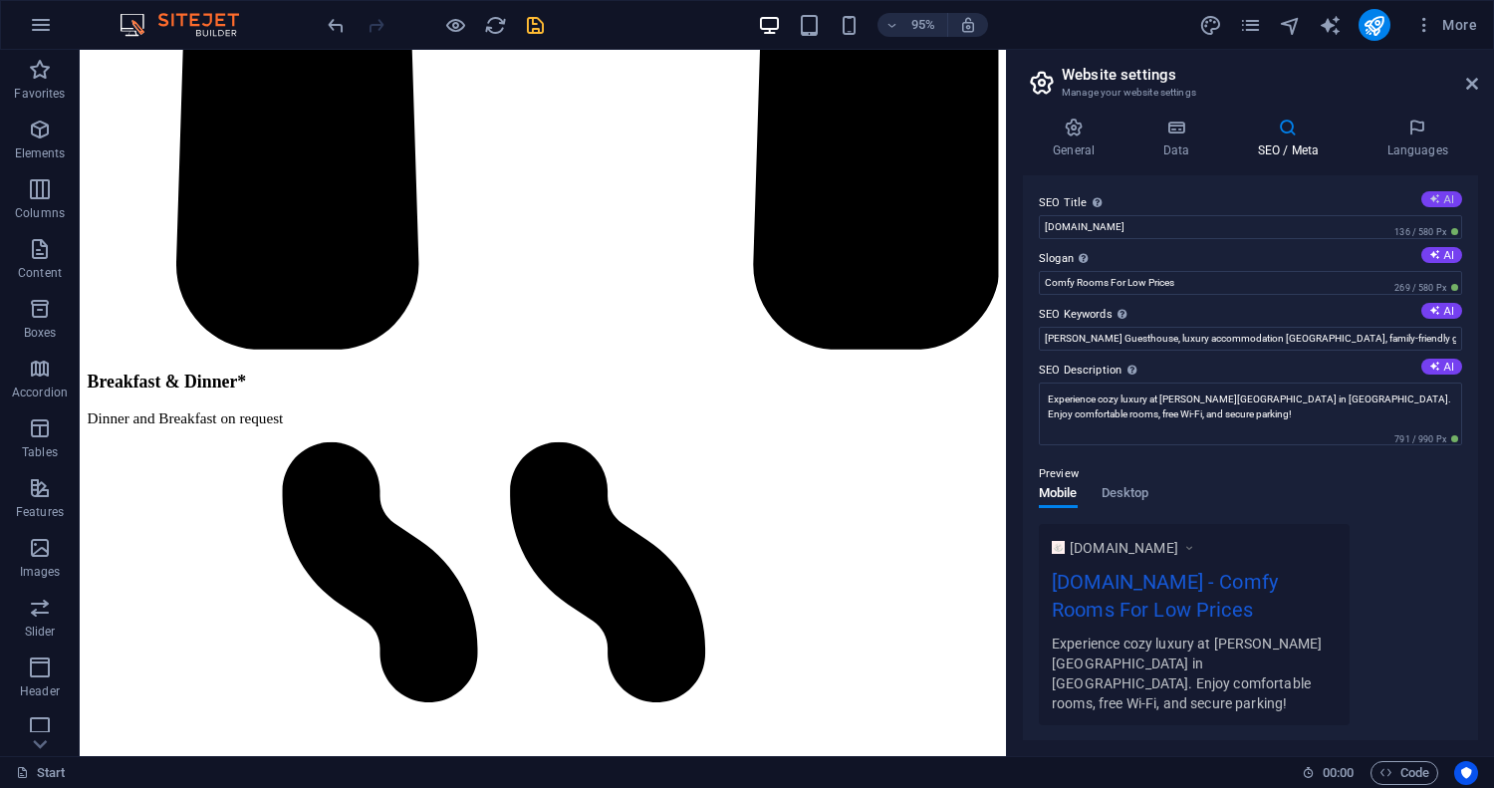
click at [1448, 204] on button "AI" at bounding box center [1441, 199] width 41 height 16
type input "[PERSON_NAME]: Cozy Guesthouse Stay"
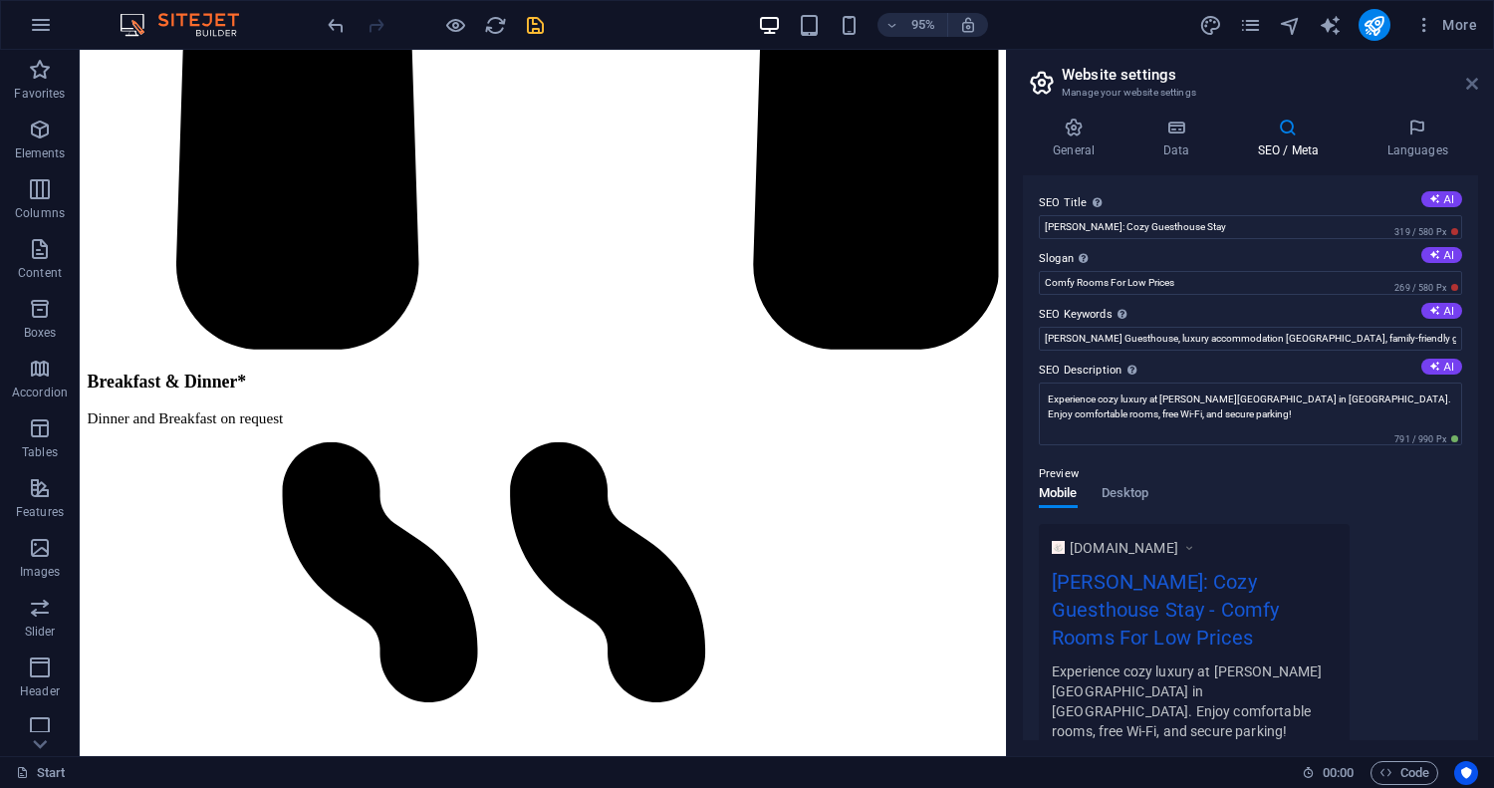
click at [1475, 84] on icon at bounding box center [1472, 84] width 12 height 16
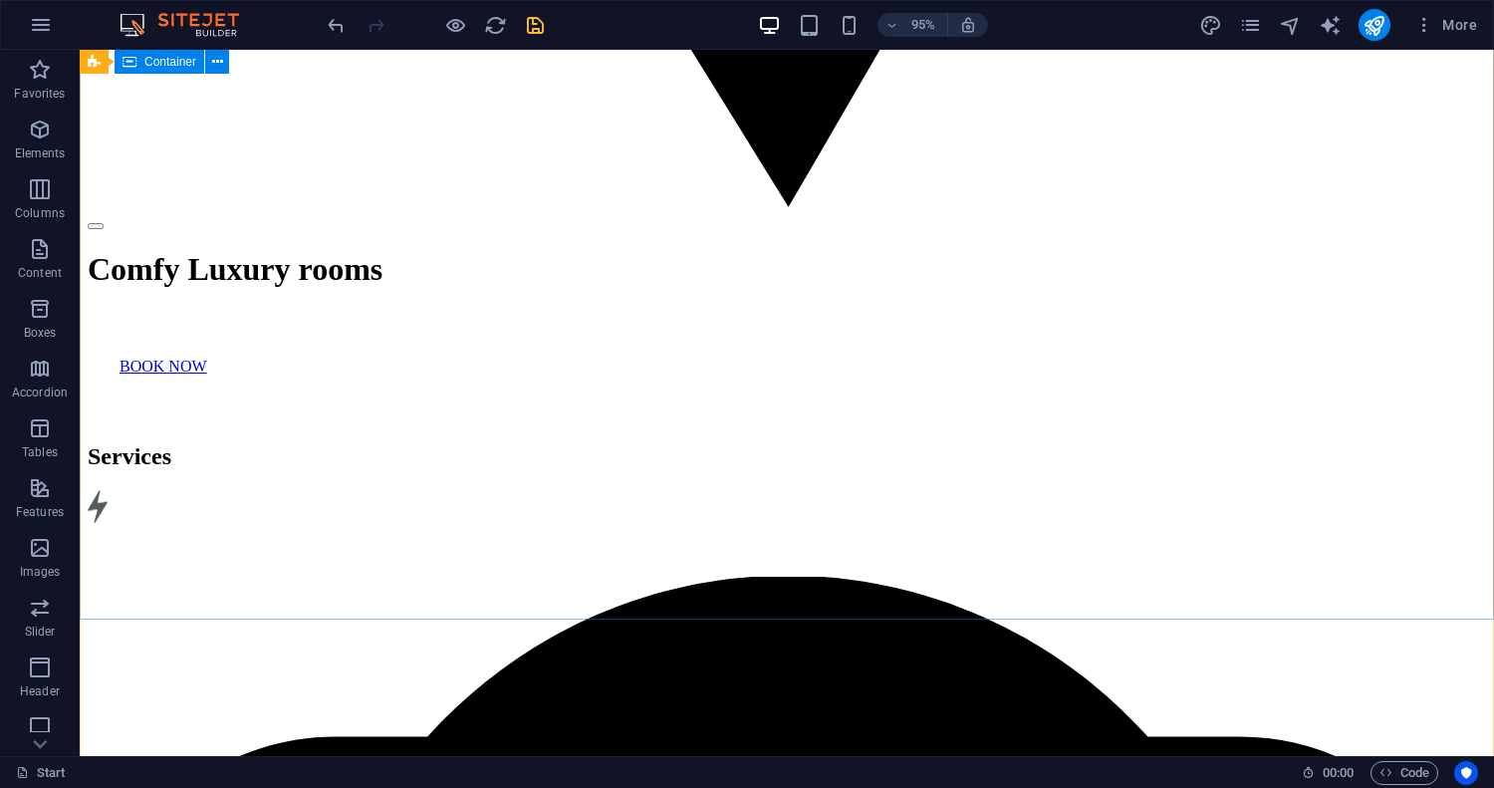
scroll to position [17042, 0]
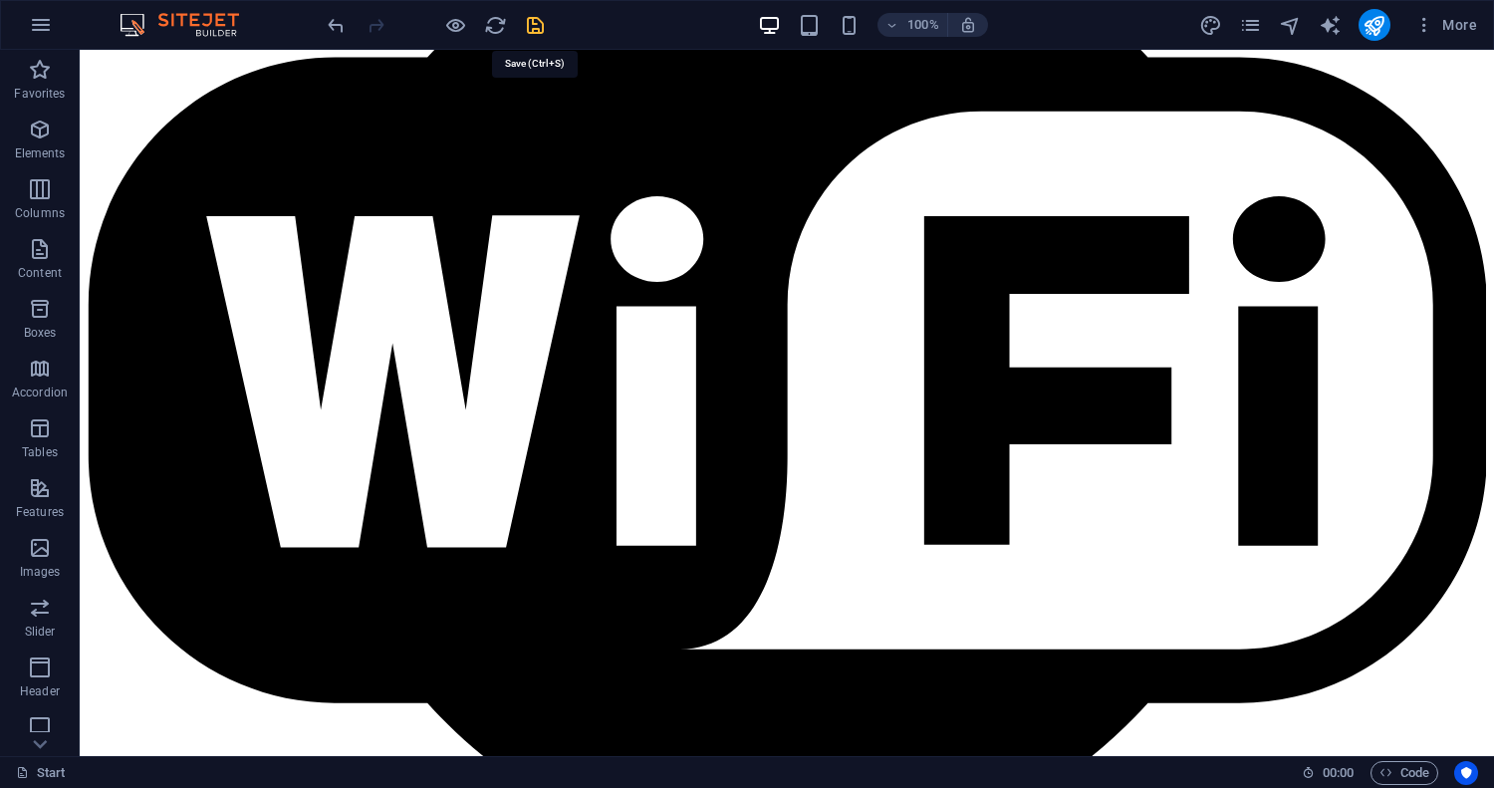
click at [540, 31] on icon "save" at bounding box center [535, 25] width 23 height 23
click at [1255, 29] on icon "pages" at bounding box center [1250, 25] width 23 height 23
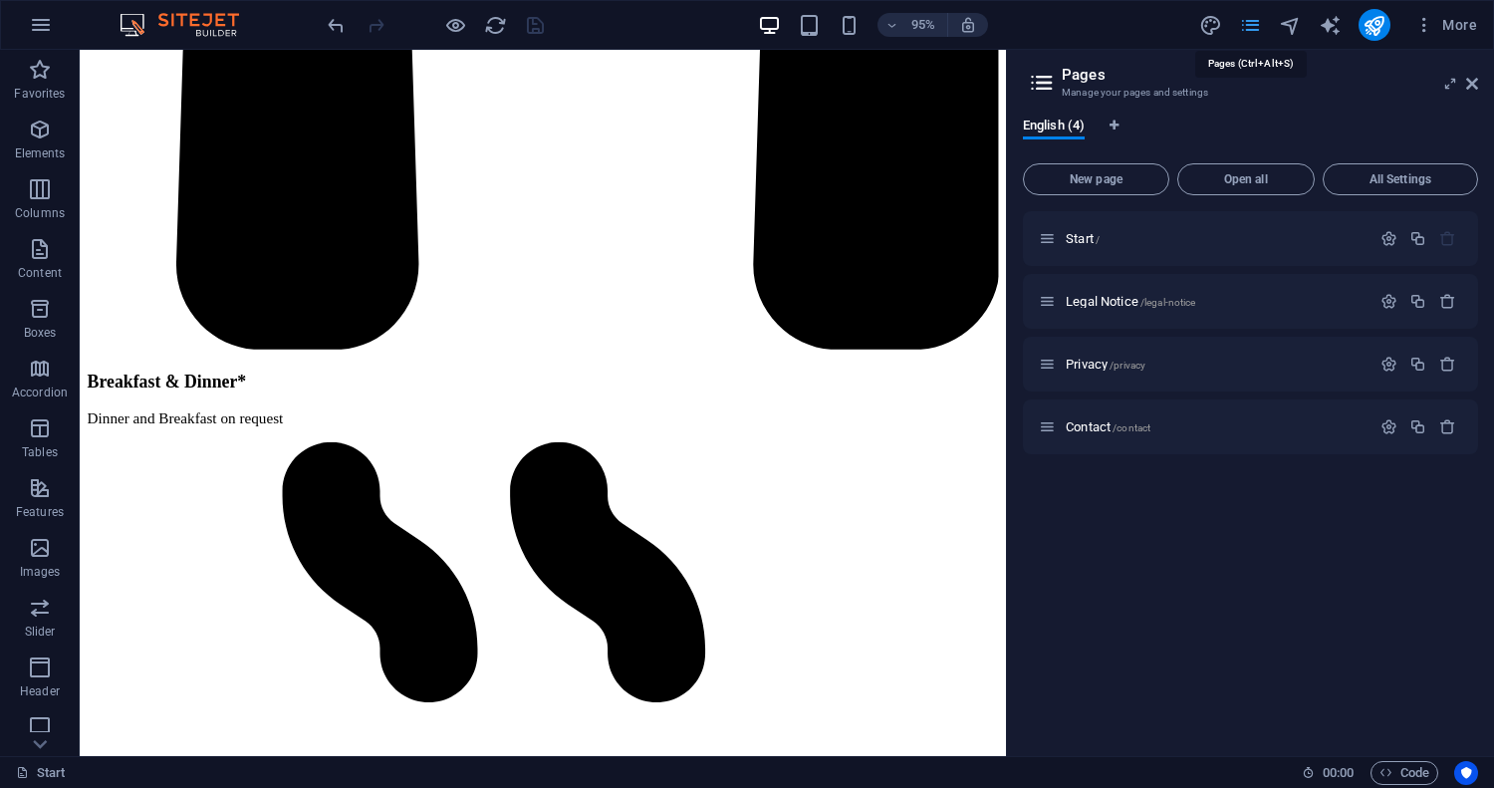
click at [1255, 29] on icon "pages" at bounding box center [1250, 25] width 23 height 23
click at [1462, 27] on span "More" at bounding box center [1445, 25] width 63 height 20
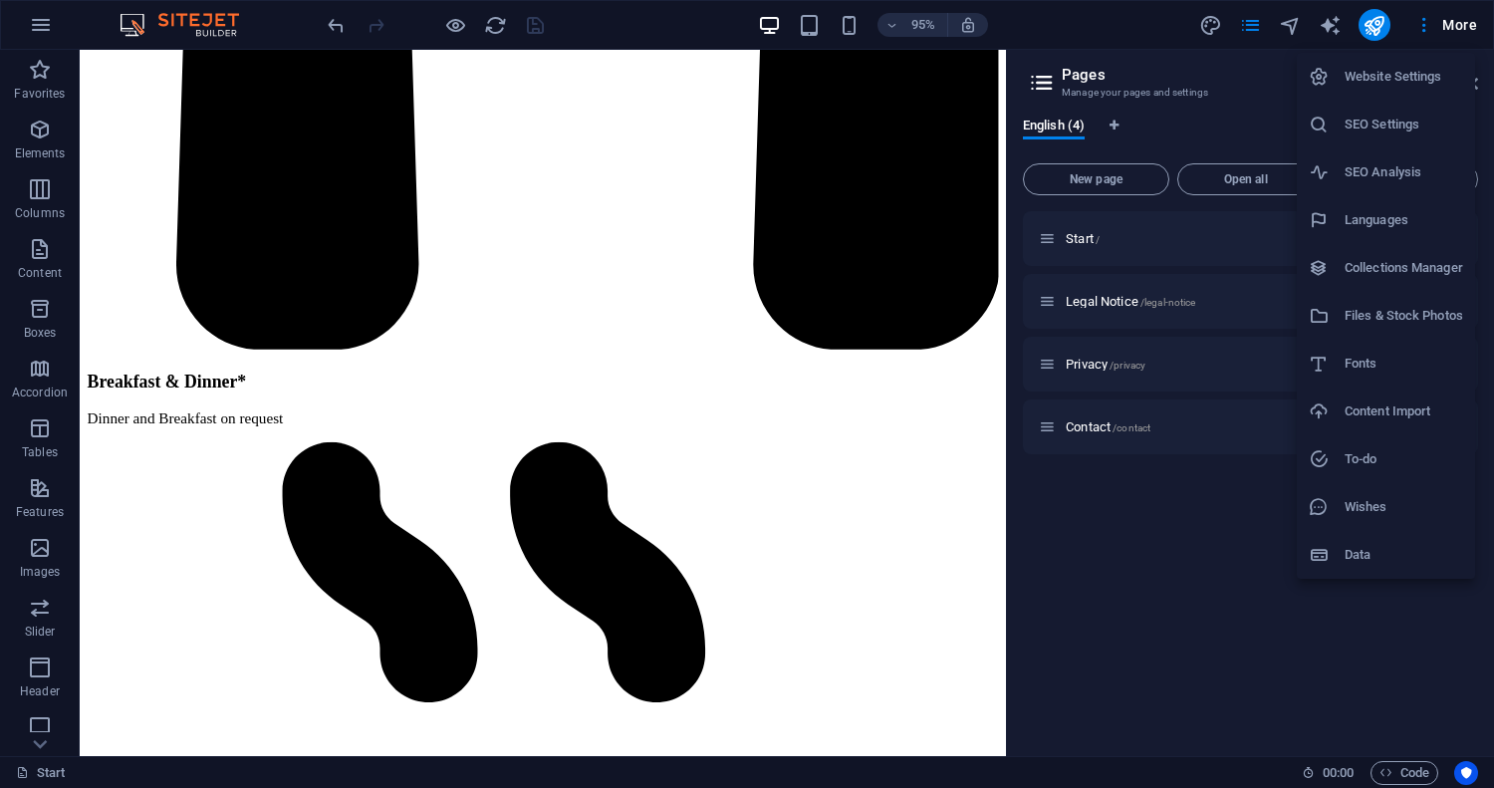
click at [1411, 272] on h6 "Collections Manager" at bounding box center [1404, 268] width 119 height 24
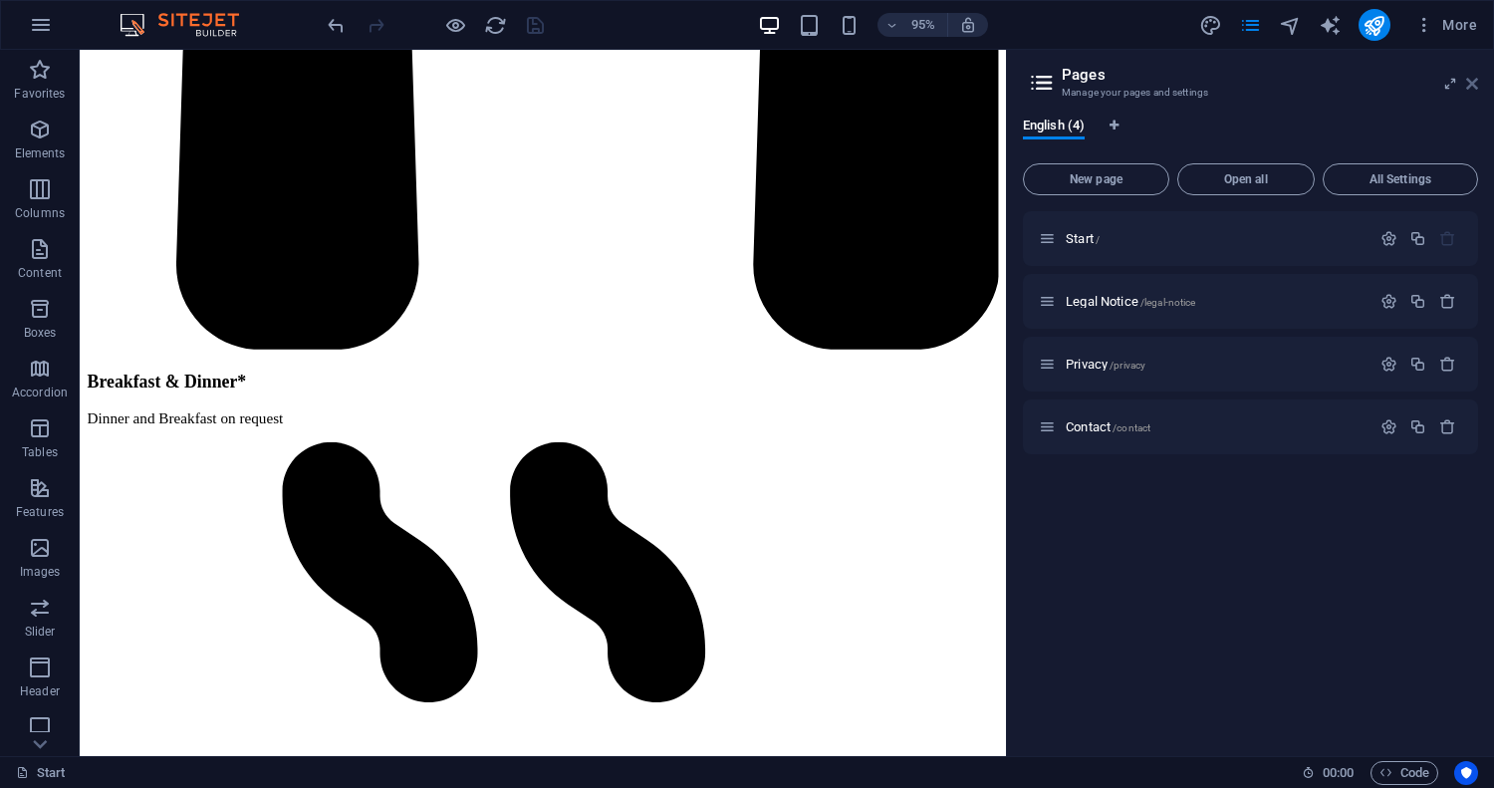
click at [1474, 82] on icon at bounding box center [1472, 84] width 12 height 16
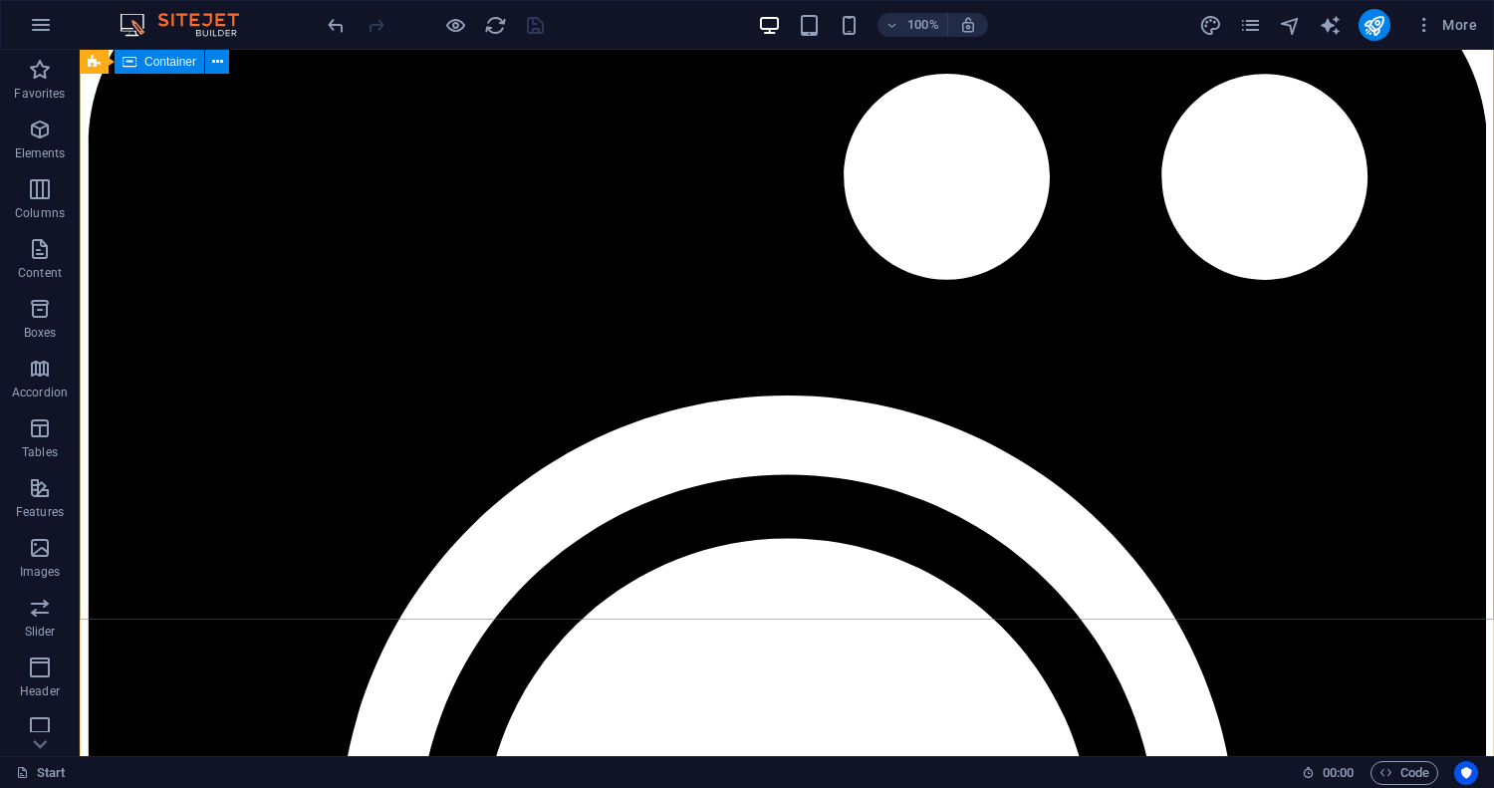
scroll to position [0, 0]
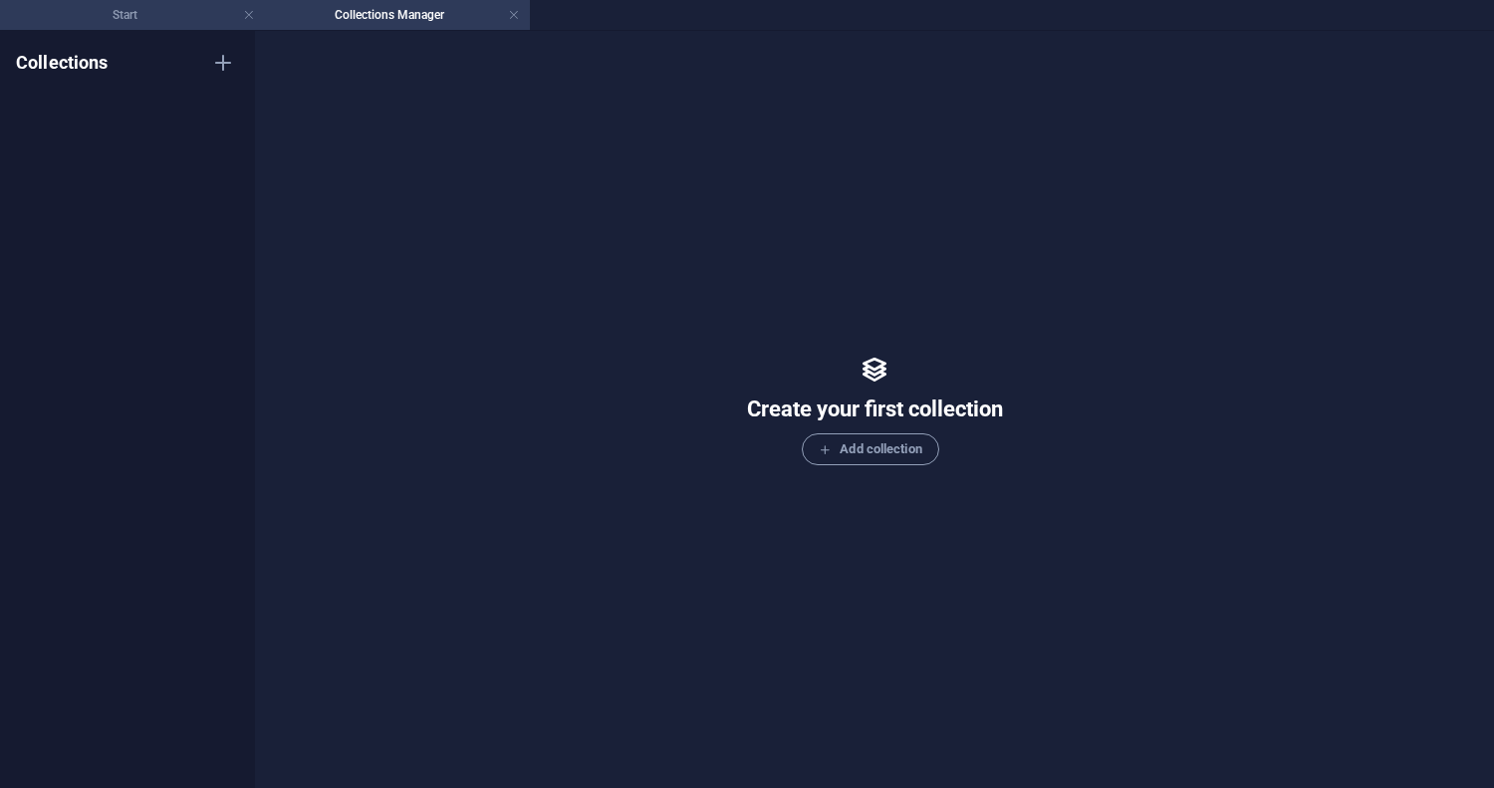
click at [185, 17] on h4 "Start" at bounding box center [132, 15] width 265 height 22
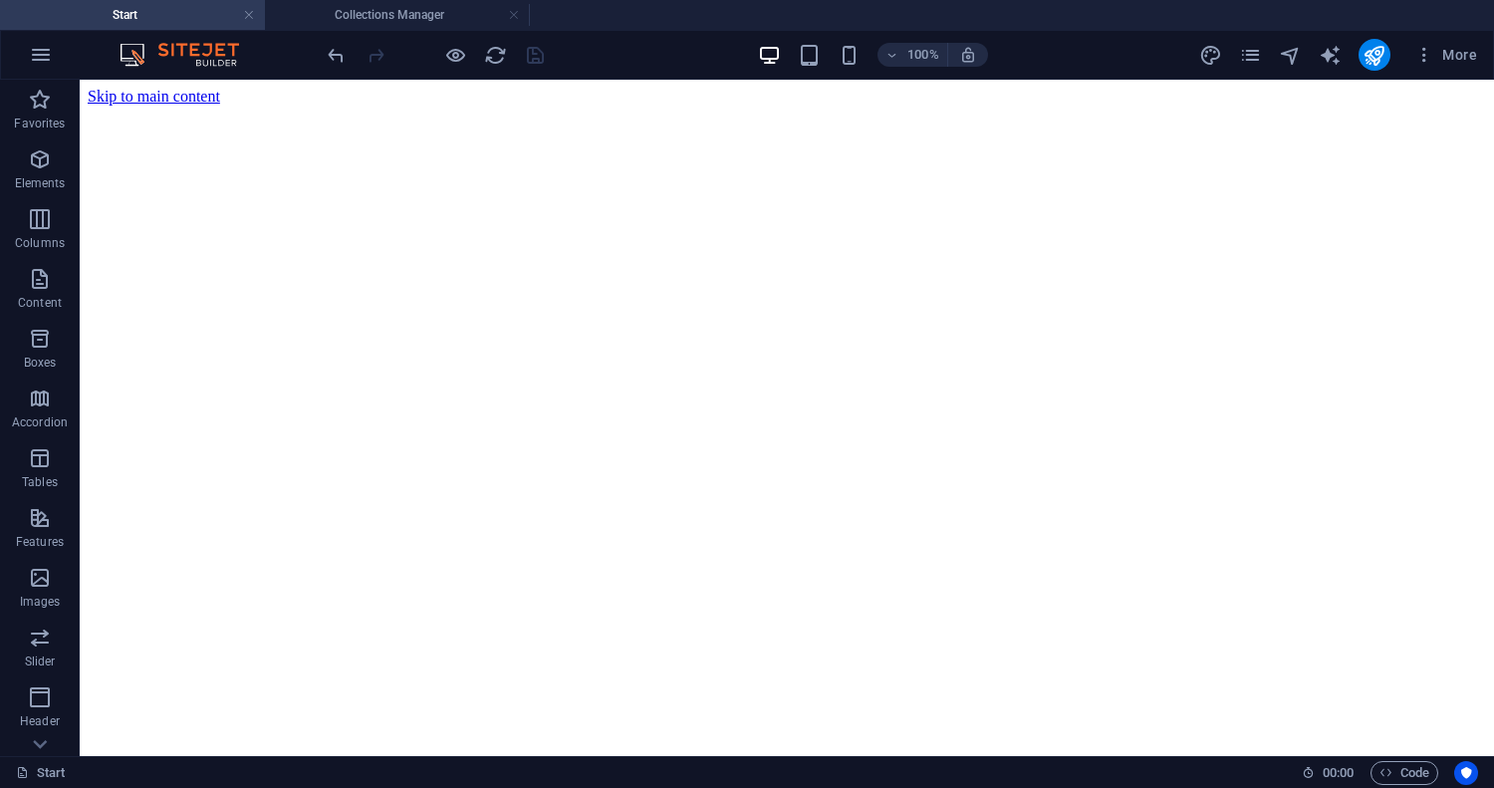
scroll to position [17042, 0]
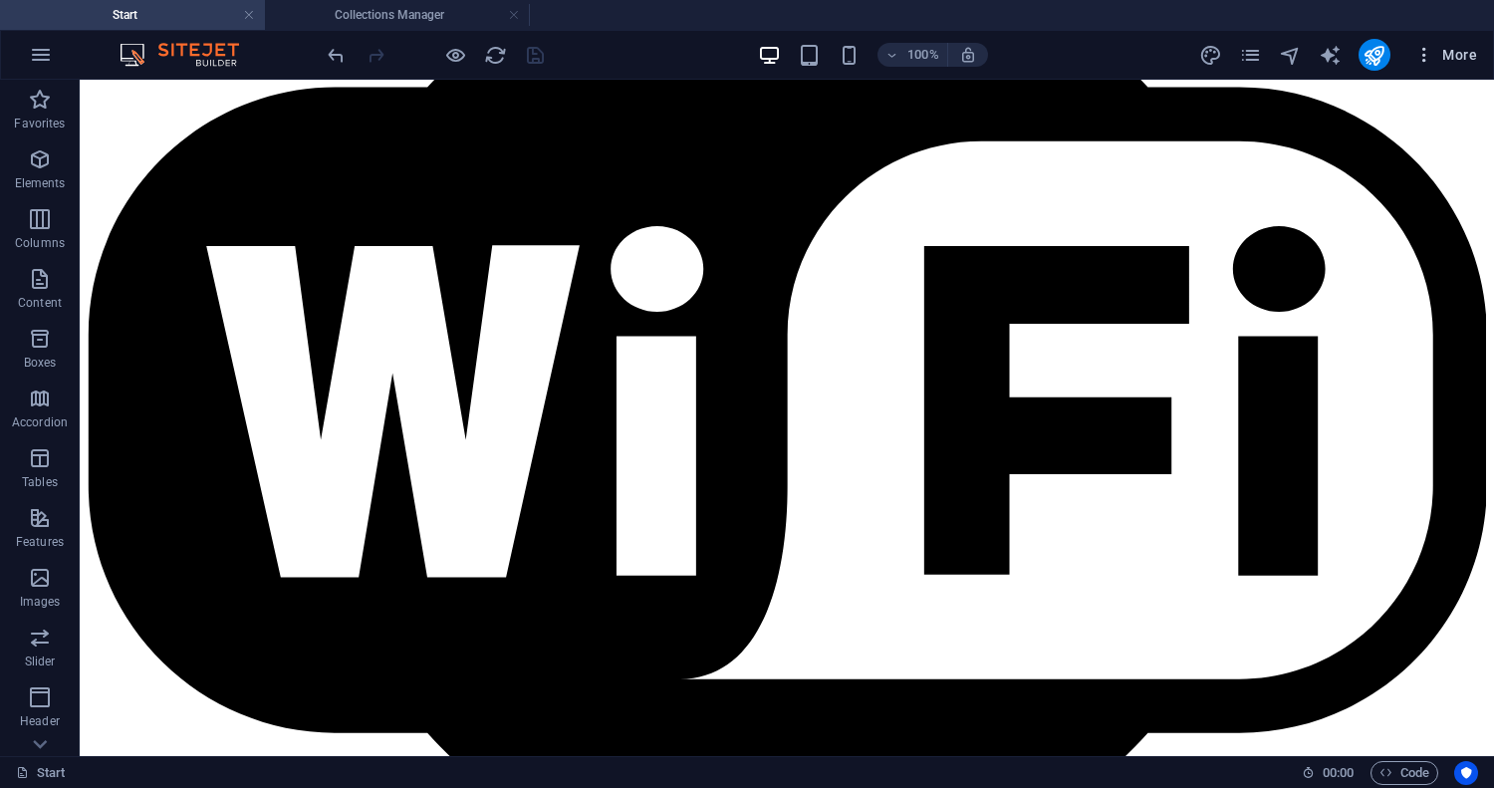
click at [1450, 54] on span "More" at bounding box center [1445, 55] width 63 height 20
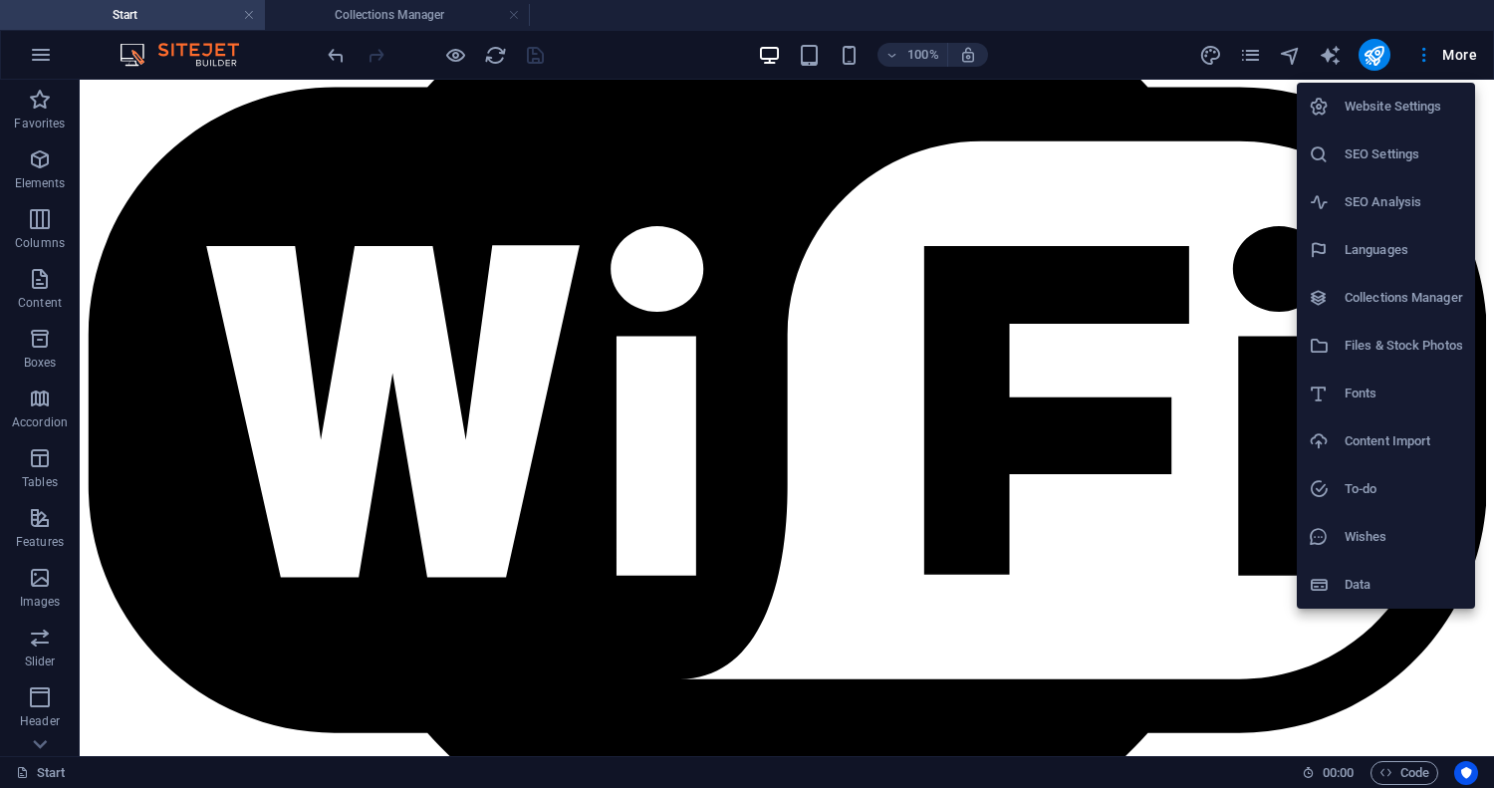
click at [1393, 351] on h6 "Files & Stock Photos" at bounding box center [1404, 346] width 119 height 24
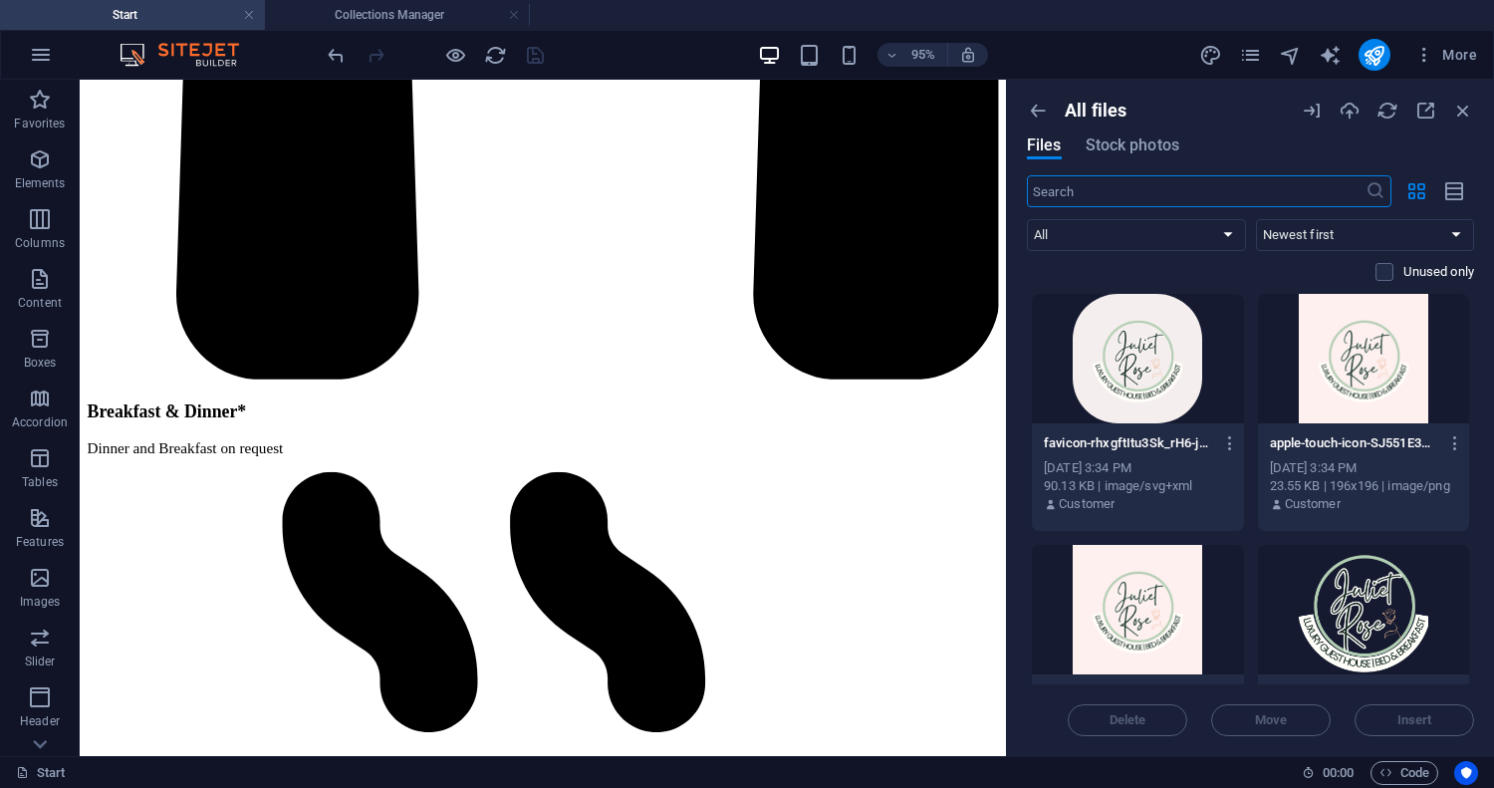
scroll to position [99, 0]
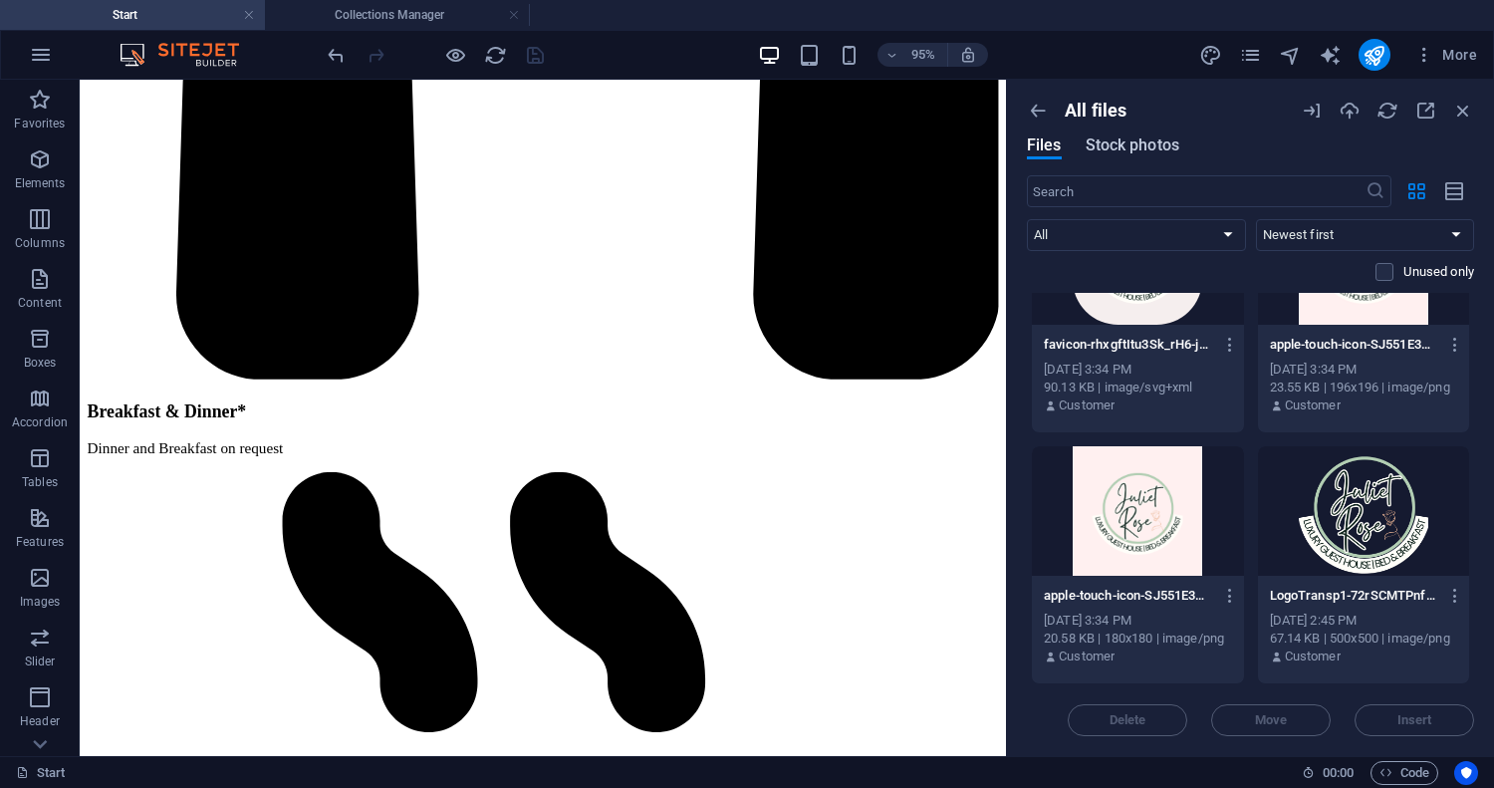
click at [1142, 157] on button "Stock photos" at bounding box center [1133, 148] width 94 height 22
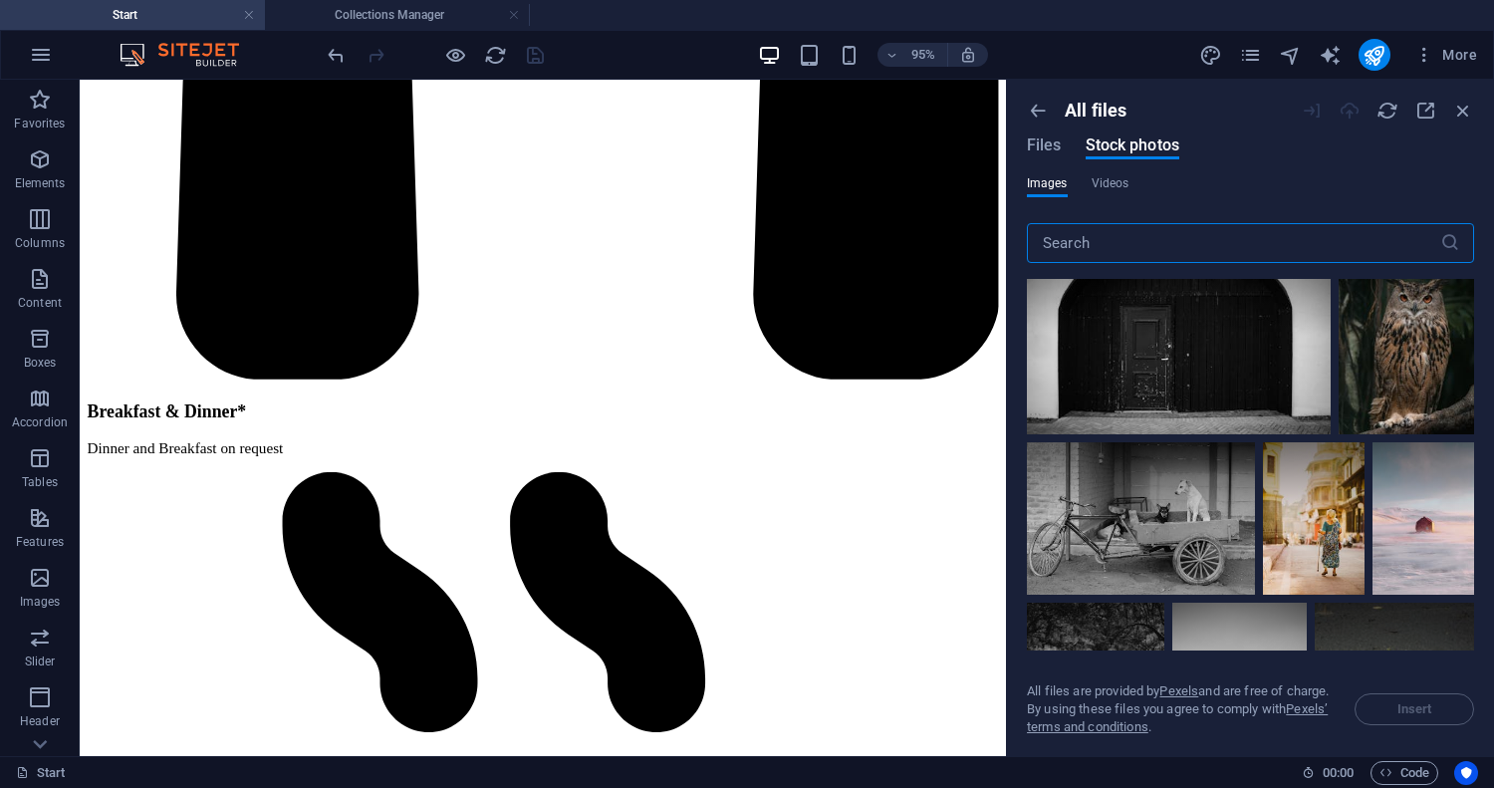
scroll to position [590, 0]
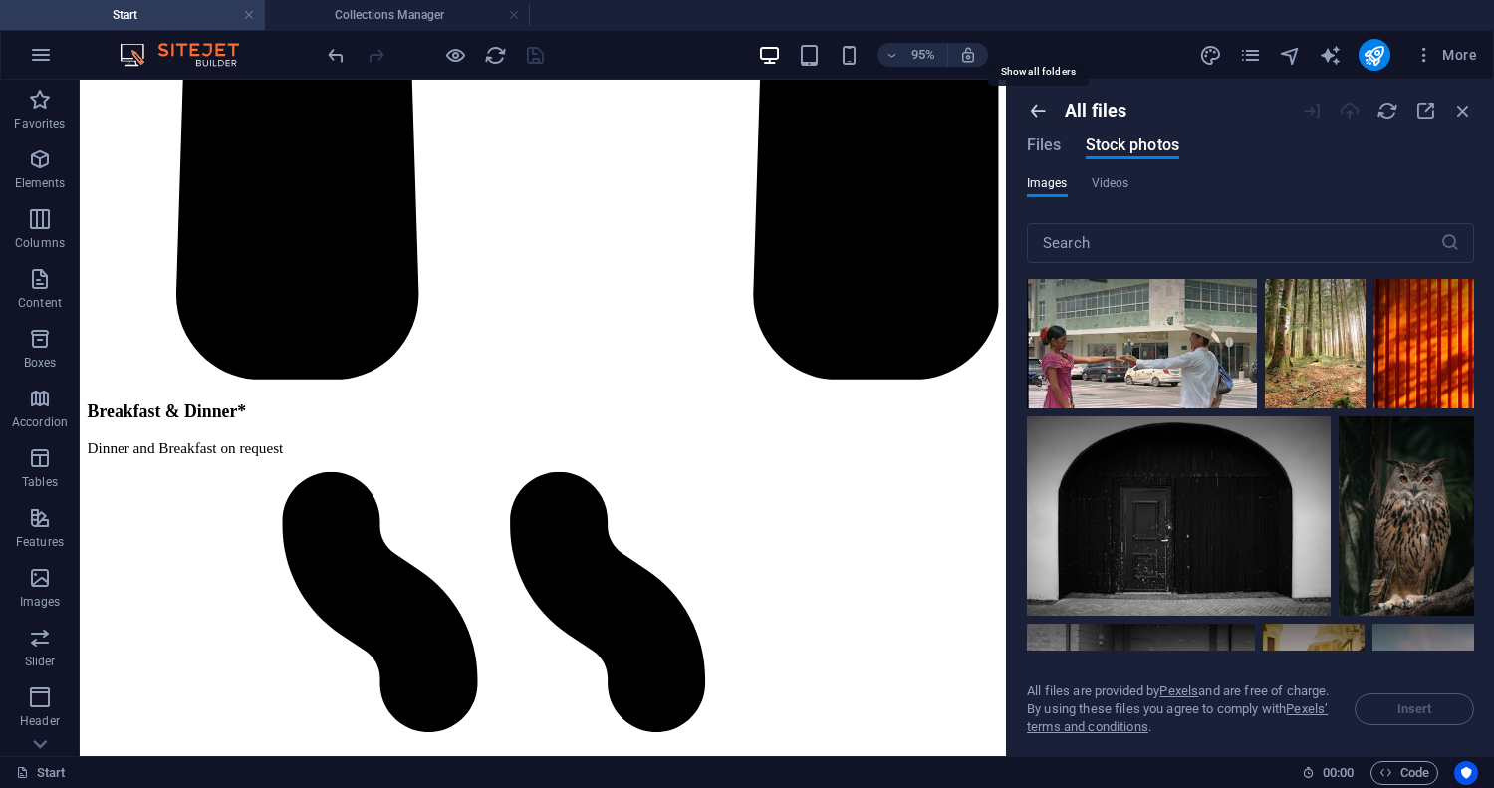
click at [1034, 111] on icon "button" at bounding box center [1038, 111] width 22 height 22
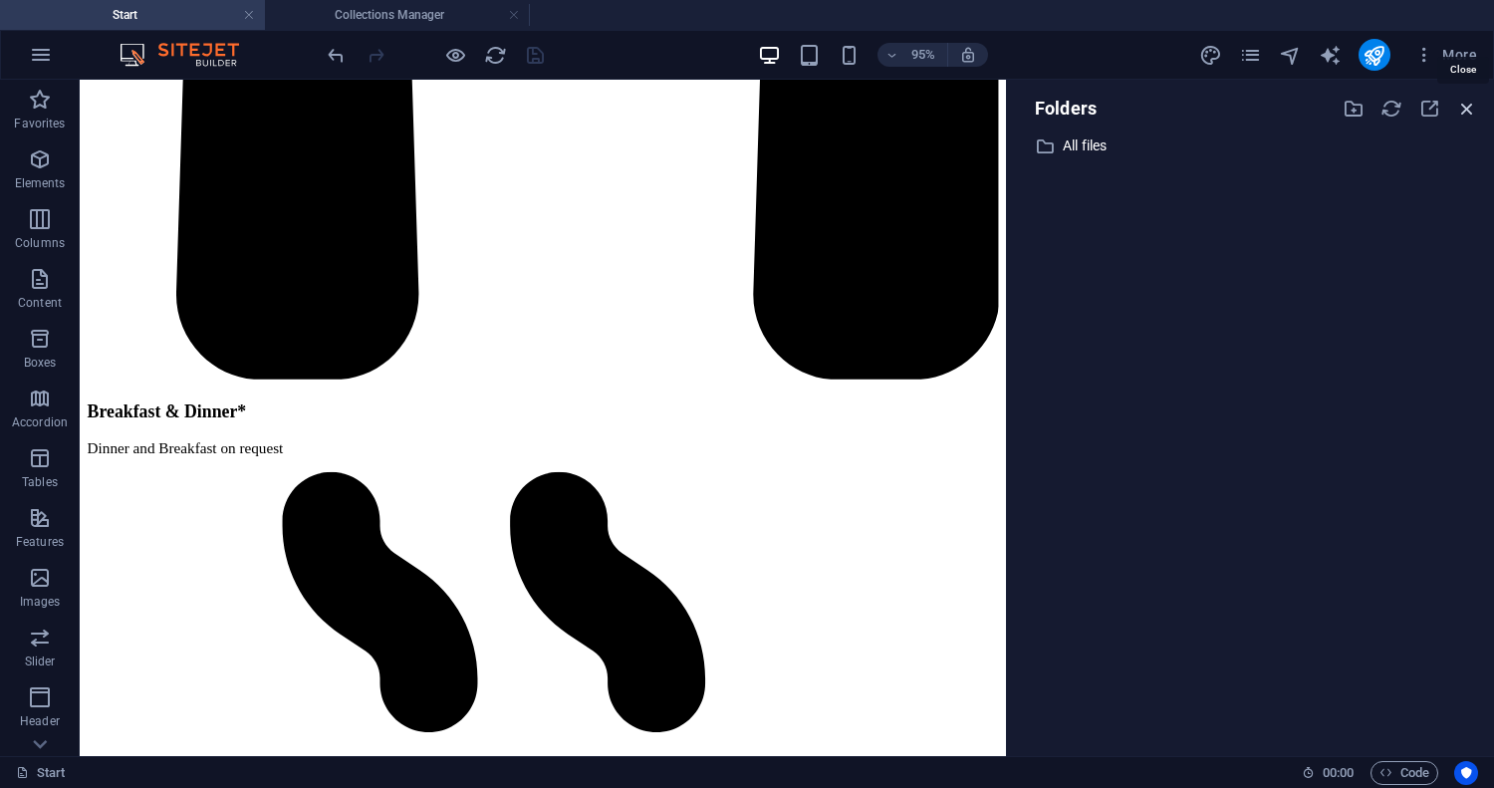
click at [1466, 100] on icon "button" at bounding box center [1467, 109] width 22 height 22
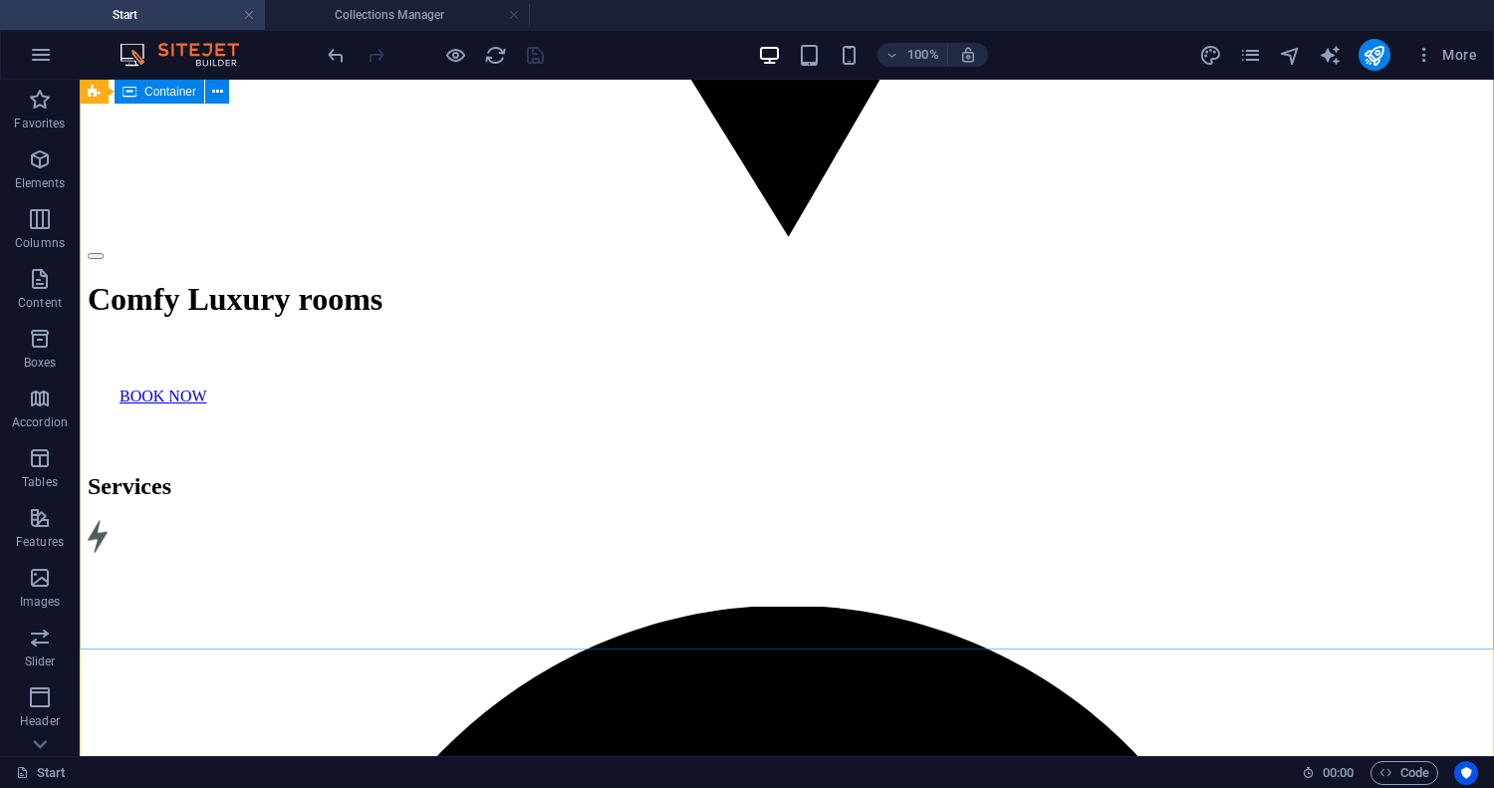
scroll to position [17042, 0]
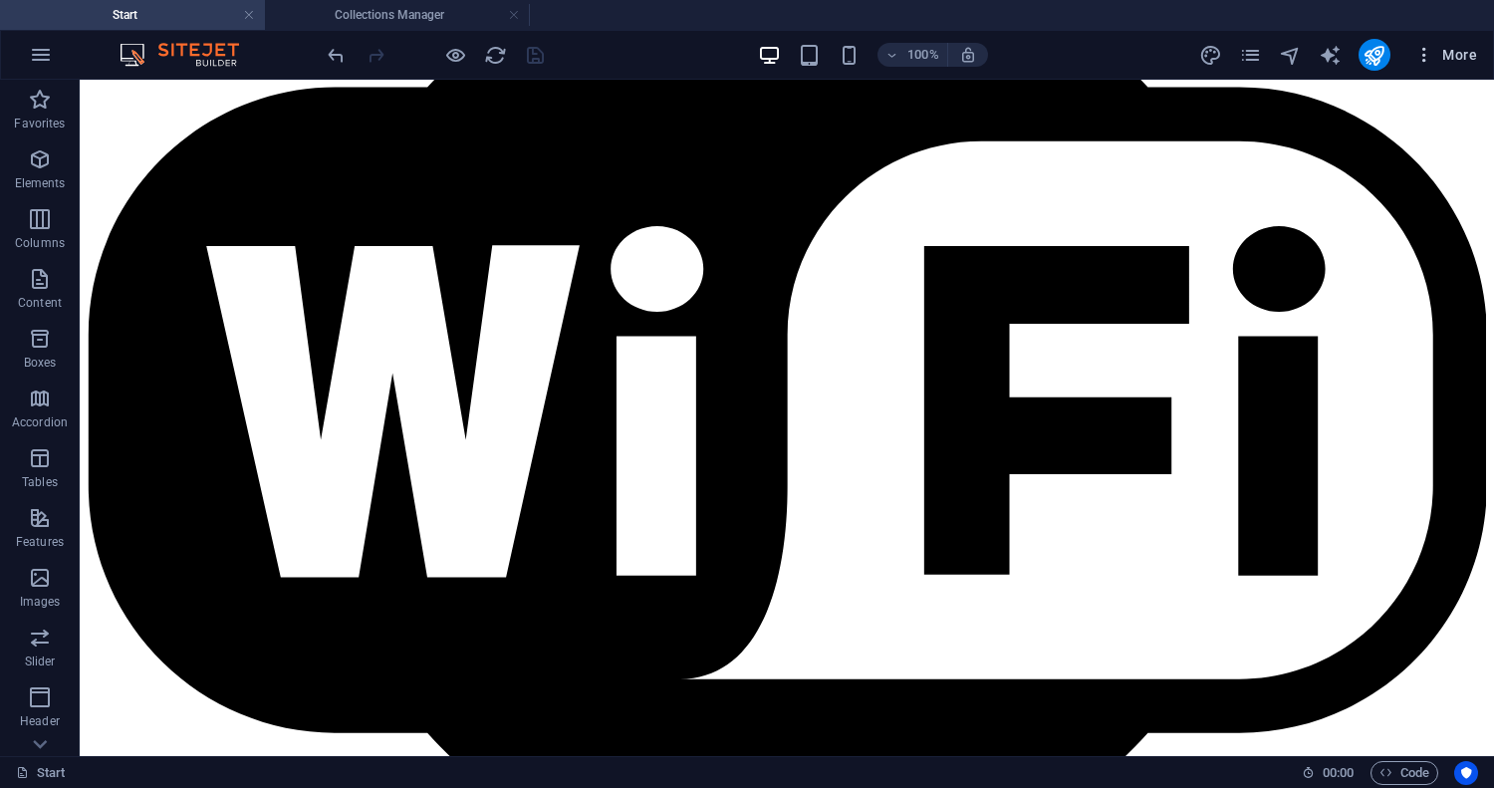
click at [1421, 55] on icon "button" at bounding box center [1424, 55] width 20 height 20
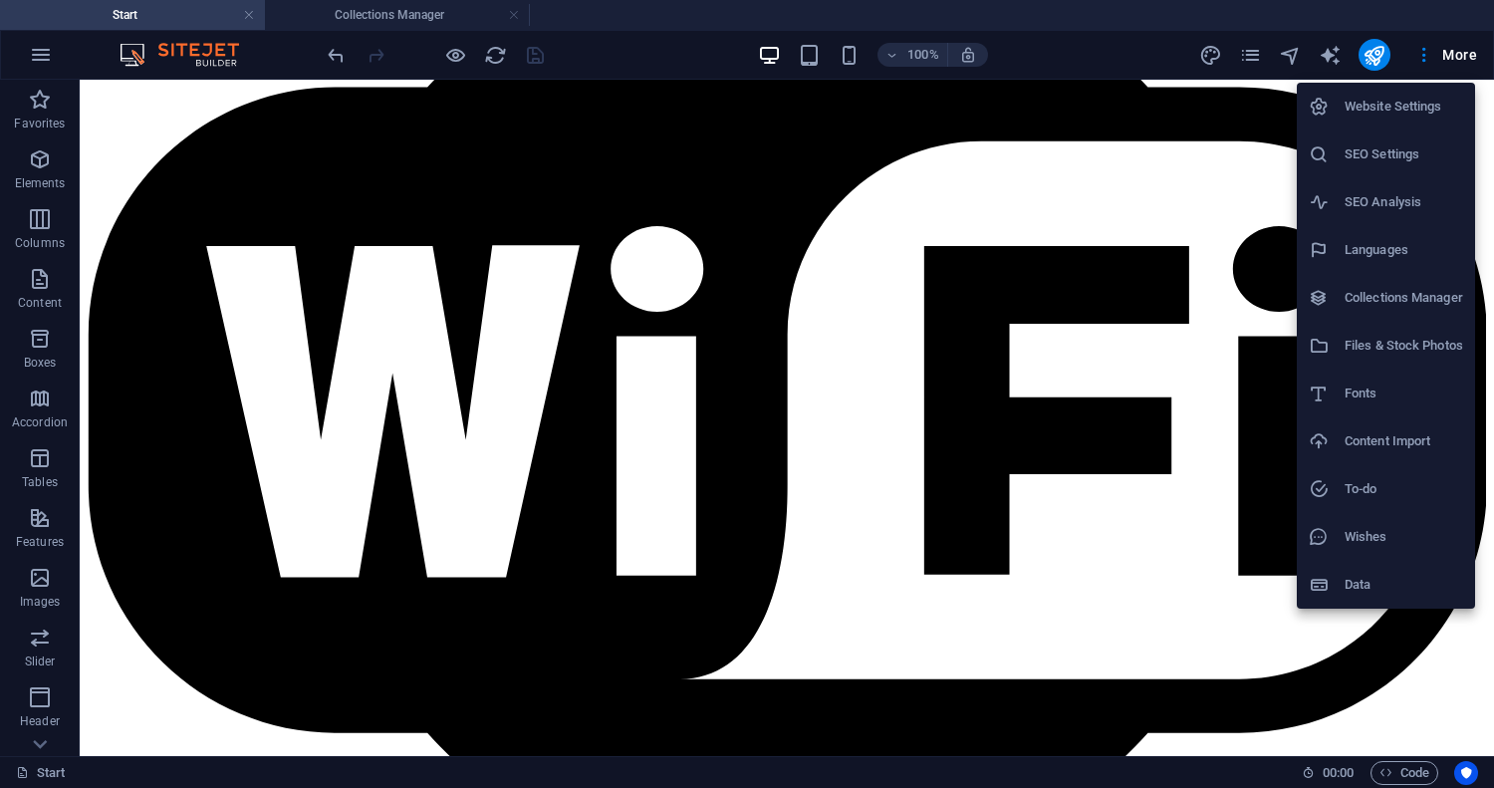
click at [1360, 585] on h6 "Data" at bounding box center [1404, 585] width 119 height 24
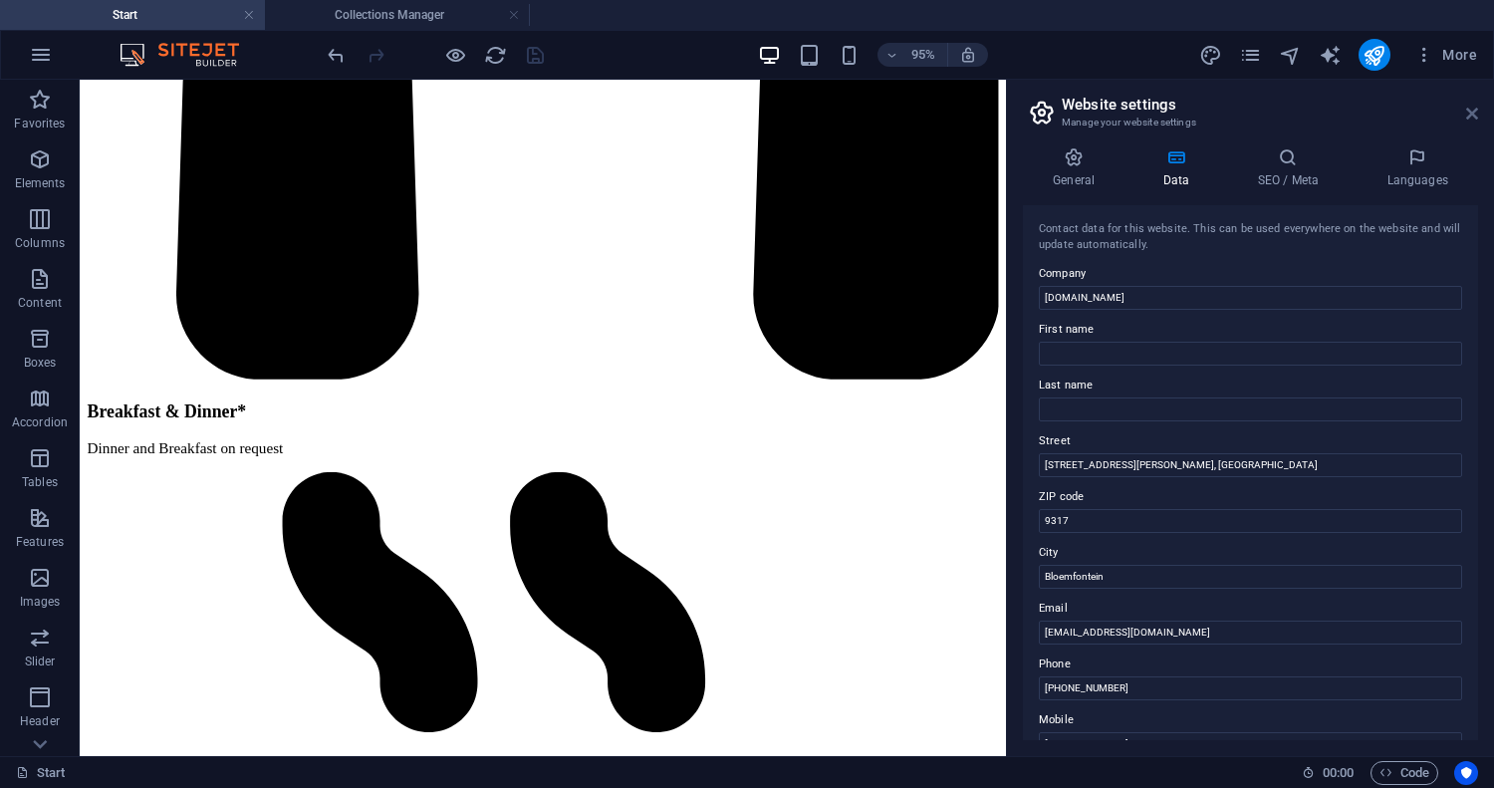
click at [1468, 116] on icon at bounding box center [1472, 114] width 12 height 16
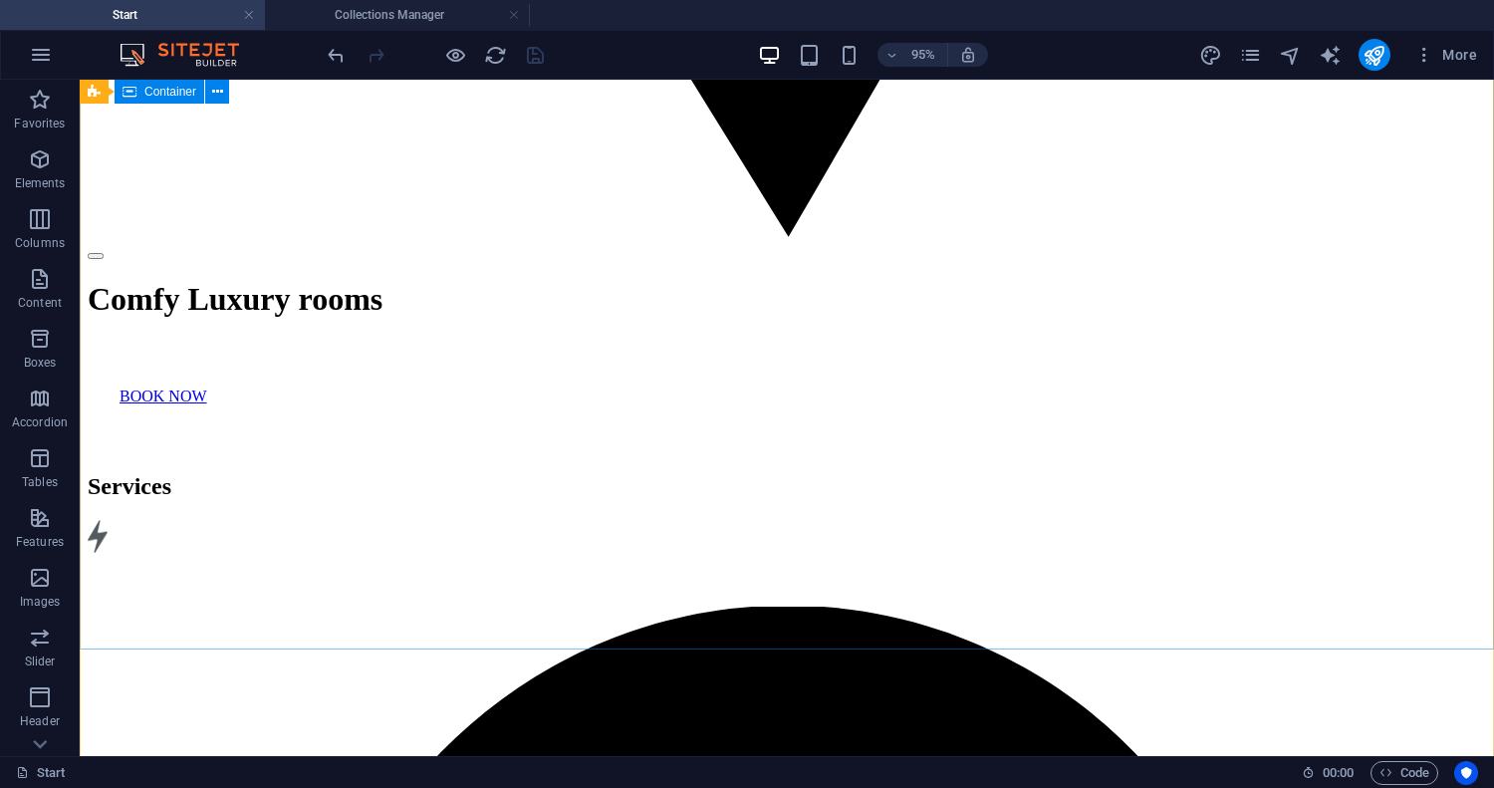
scroll to position [17042, 0]
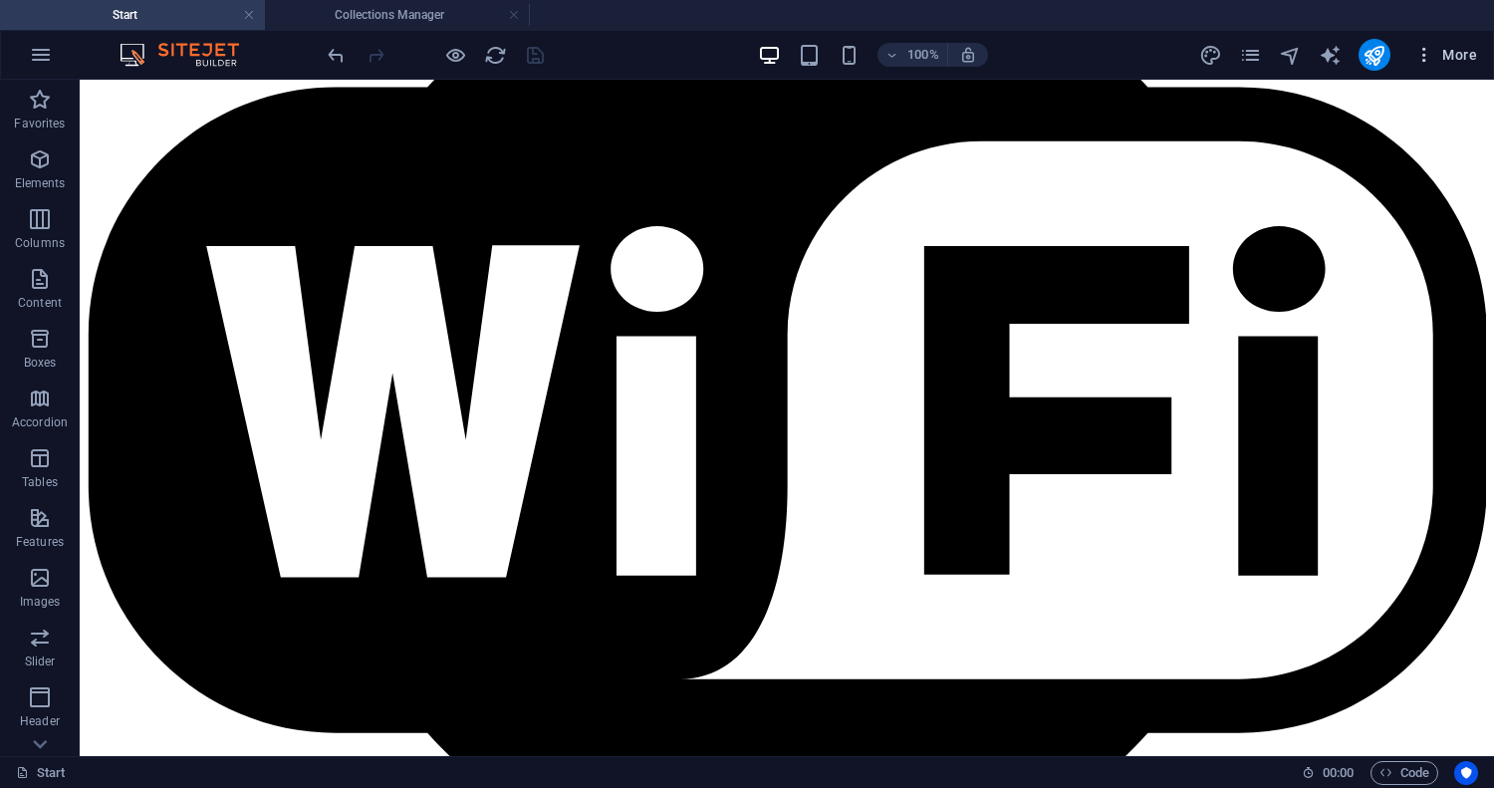
click at [1448, 54] on span "More" at bounding box center [1445, 55] width 63 height 20
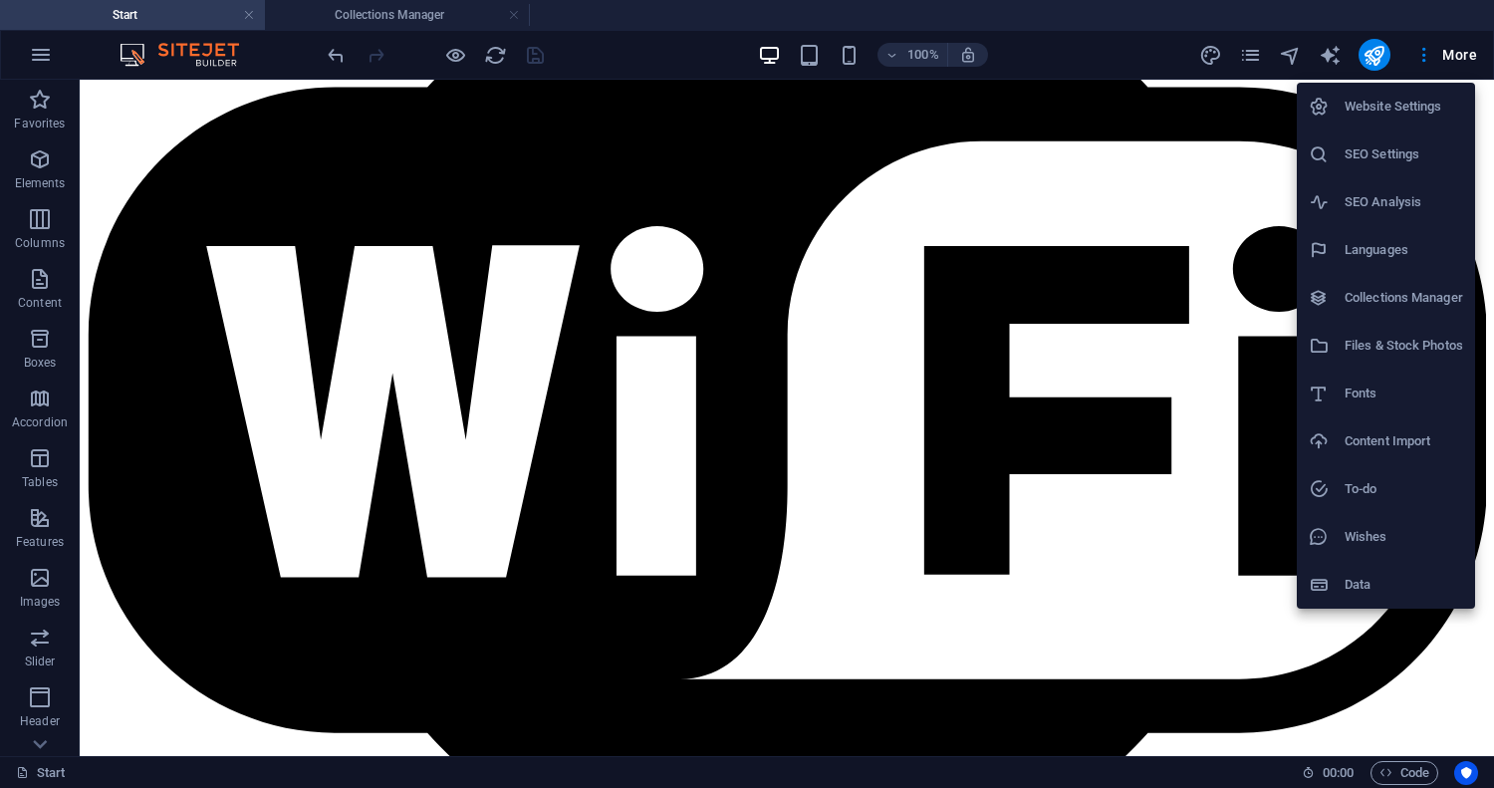
click at [1398, 151] on h6 "SEO Settings" at bounding box center [1404, 154] width 119 height 24
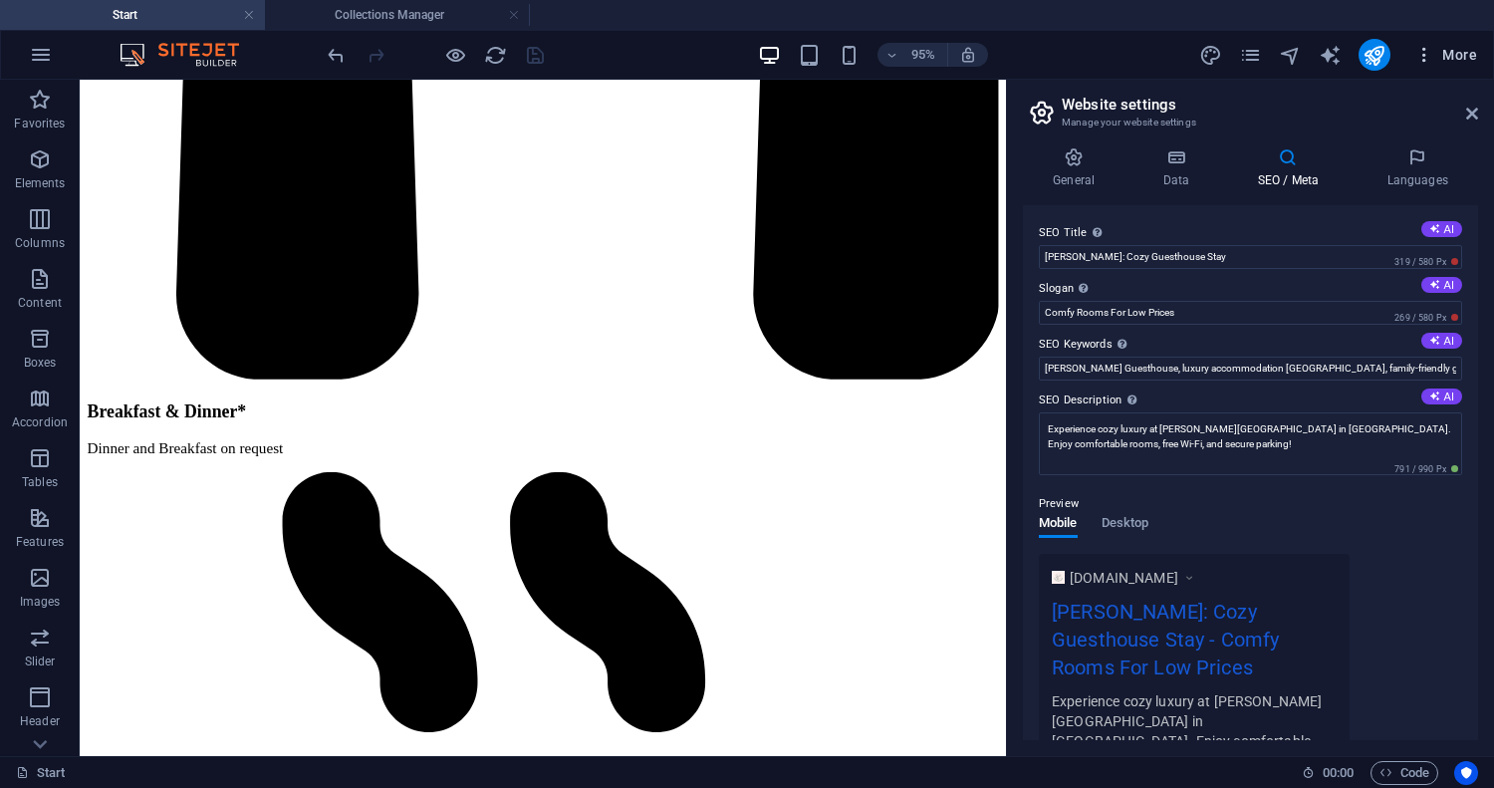
click at [1461, 60] on span "More" at bounding box center [1445, 55] width 63 height 20
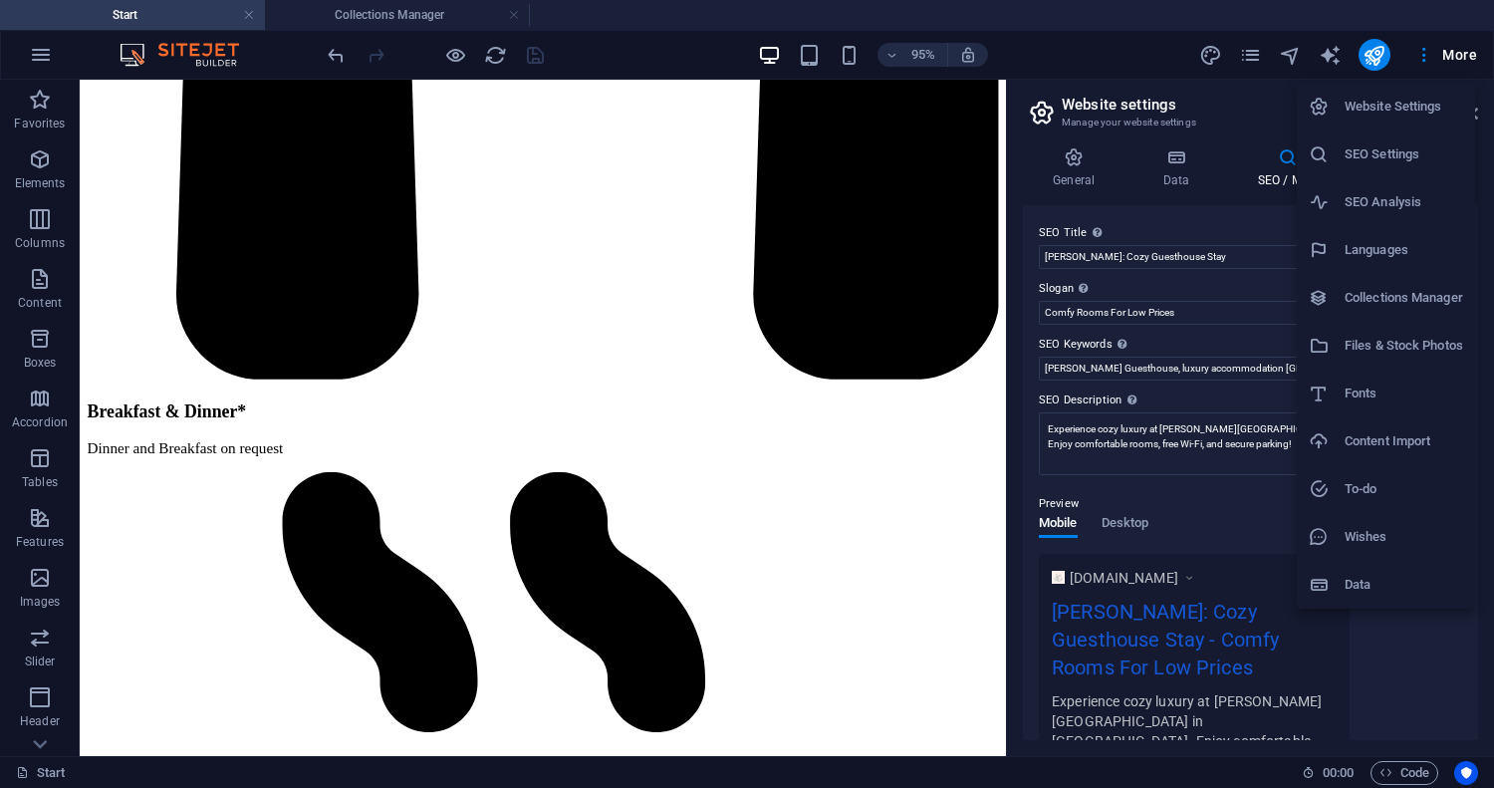
click at [1426, 109] on h6 "Website Settings" at bounding box center [1404, 107] width 119 height 24
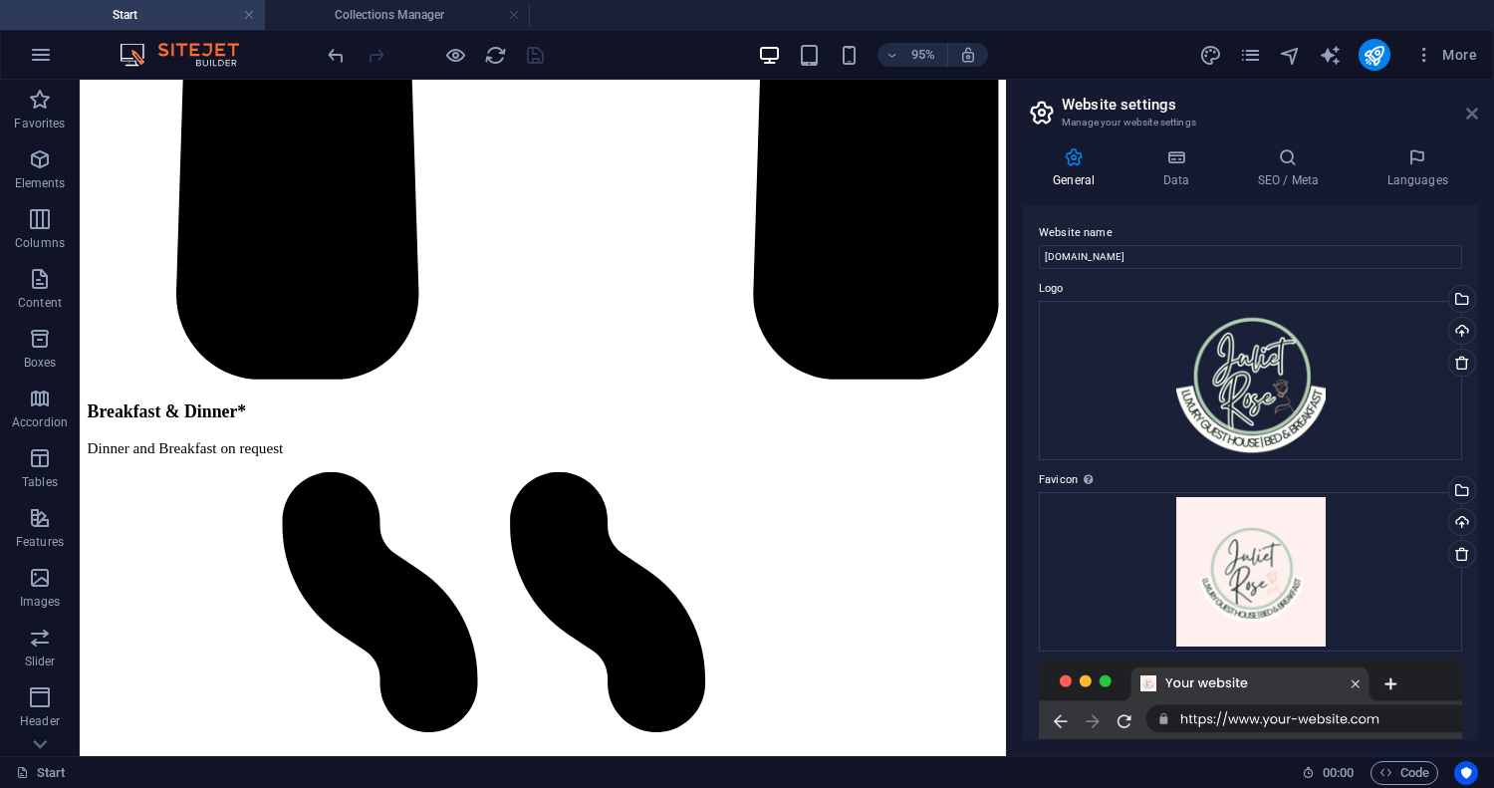
click at [1471, 118] on icon at bounding box center [1472, 114] width 12 height 16
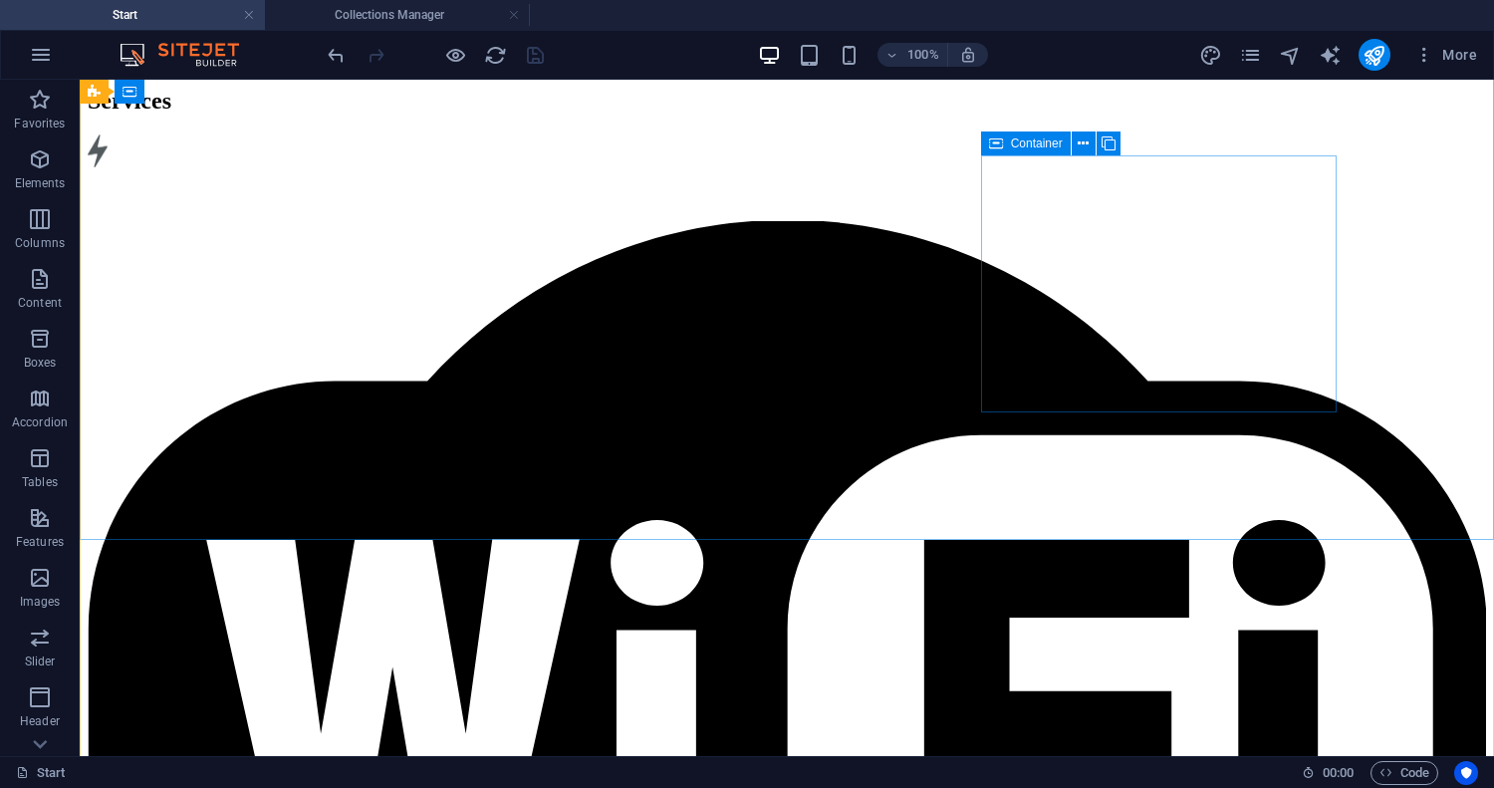
scroll to position [16706, 0]
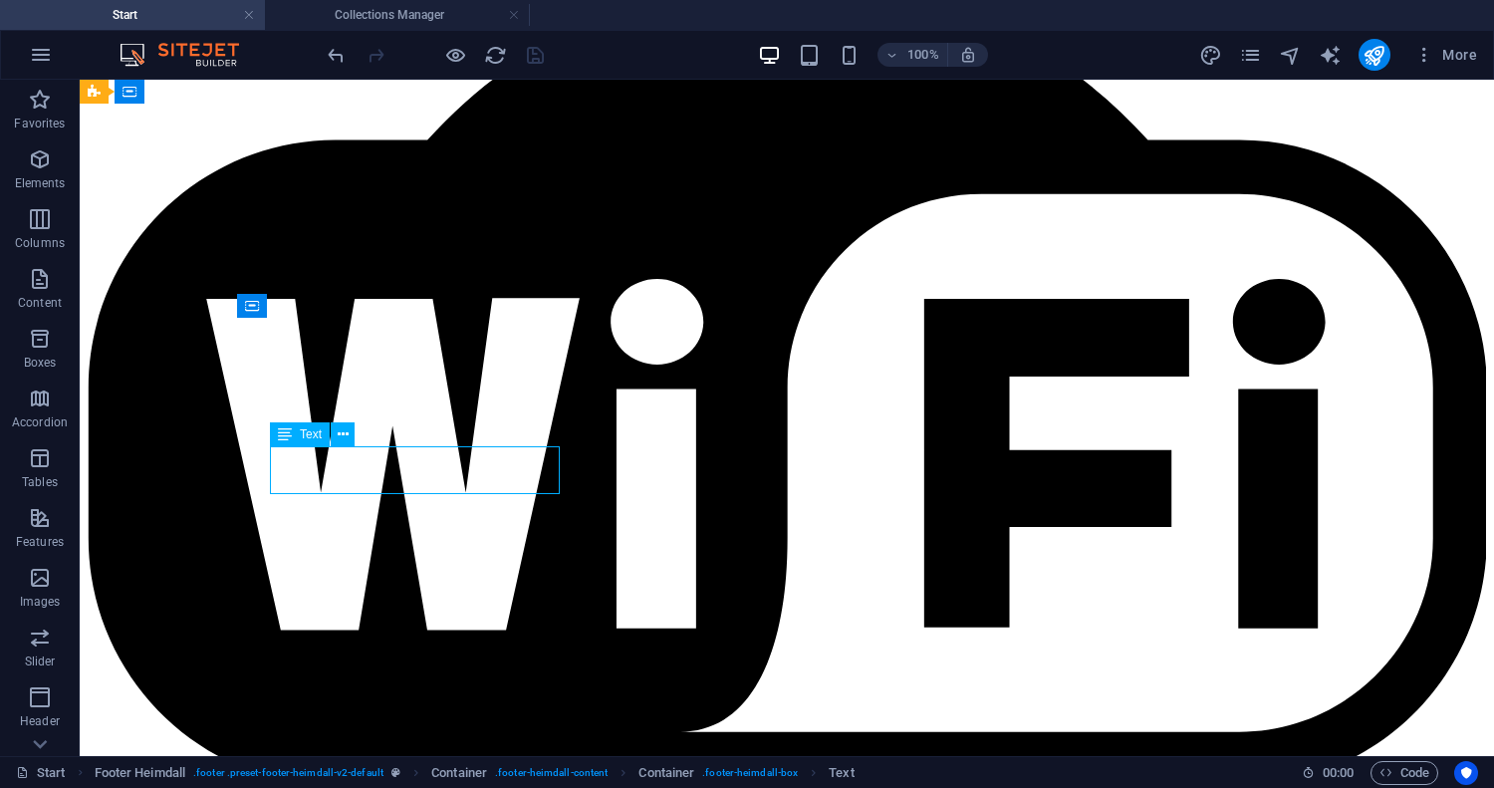
scroll to position [16638, 0]
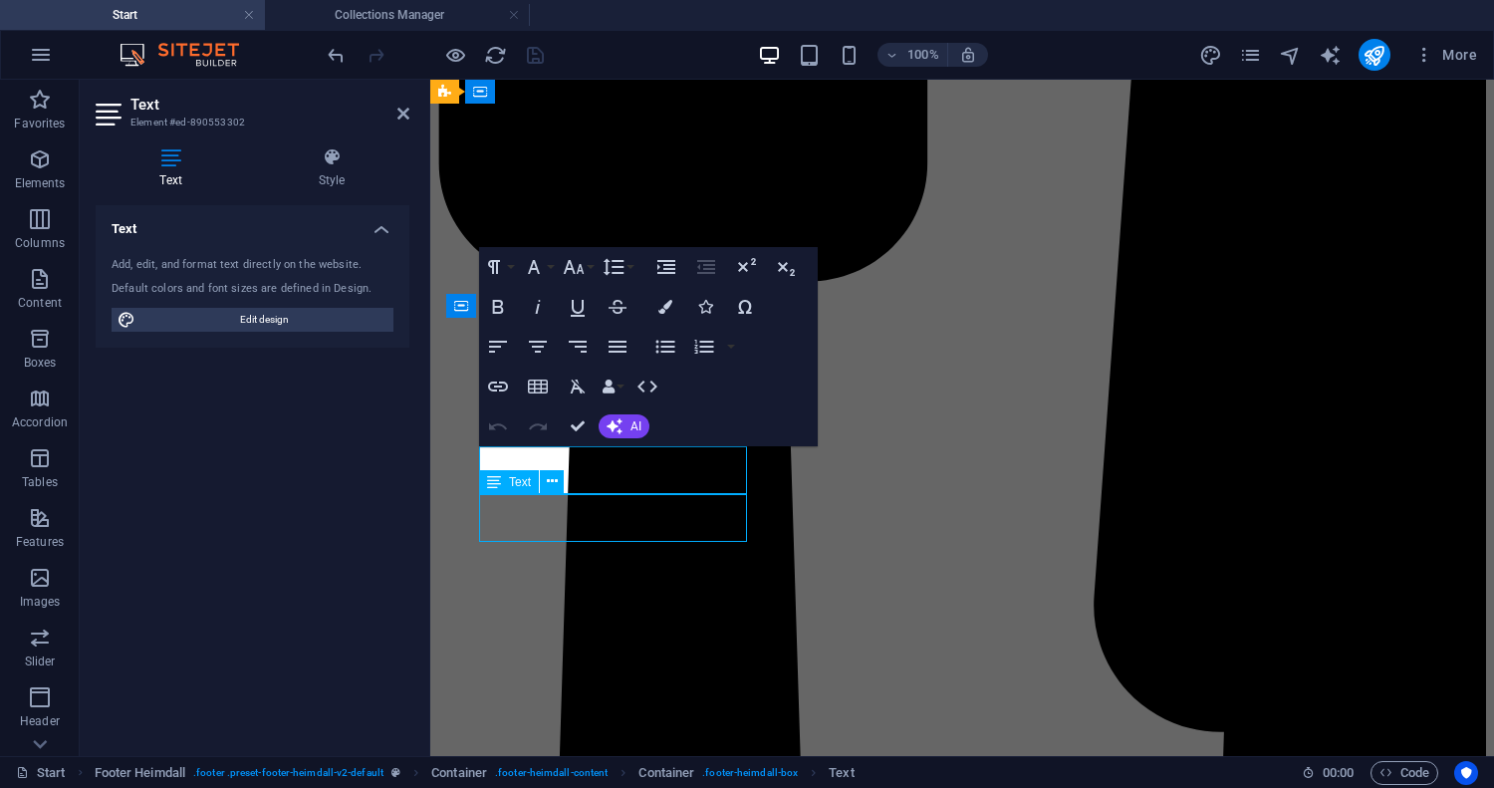
scroll to position [16989, 0]
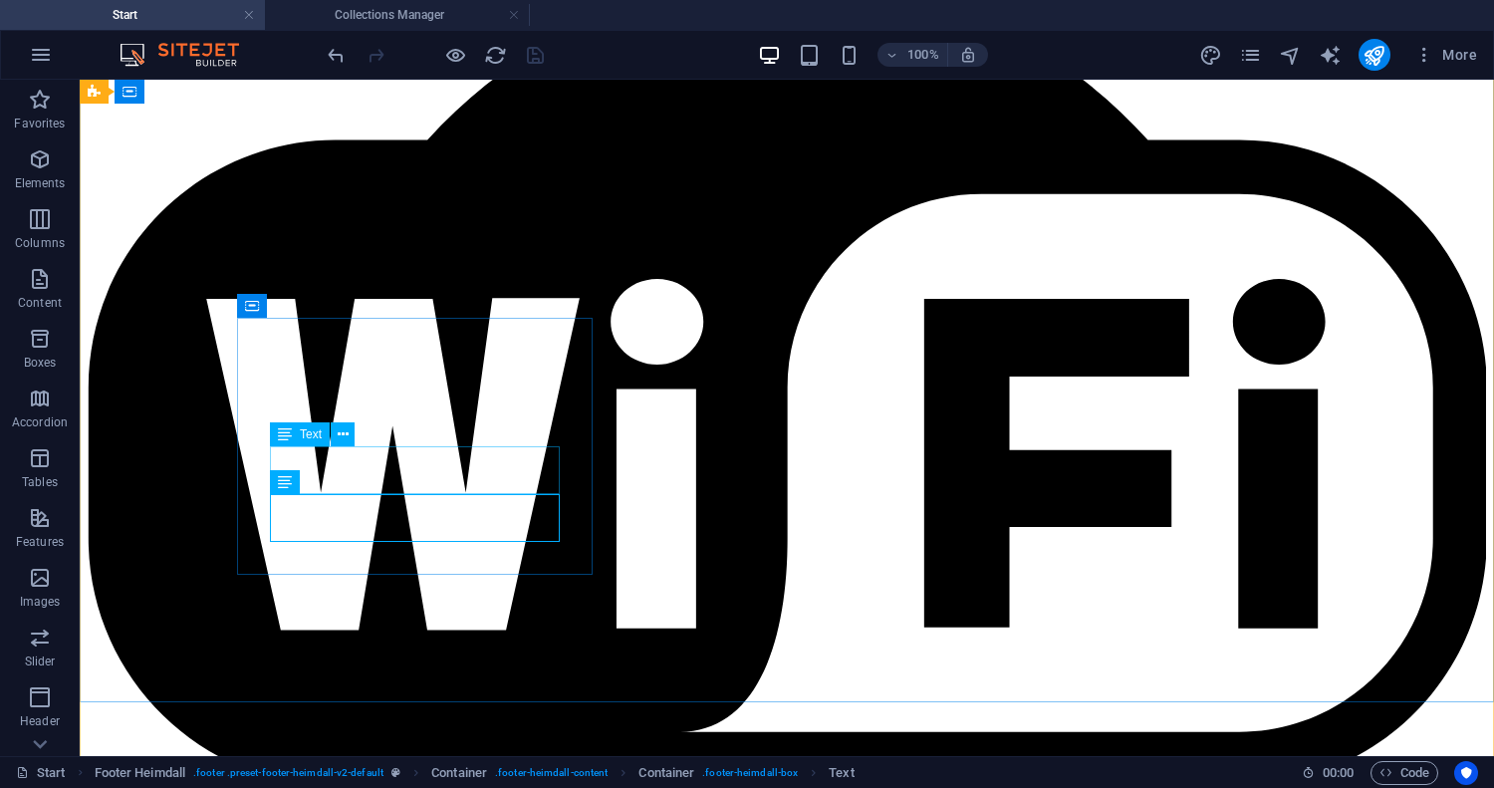
click at [345, 432] on icon at bounding box center [343, 434] width 11 height 21
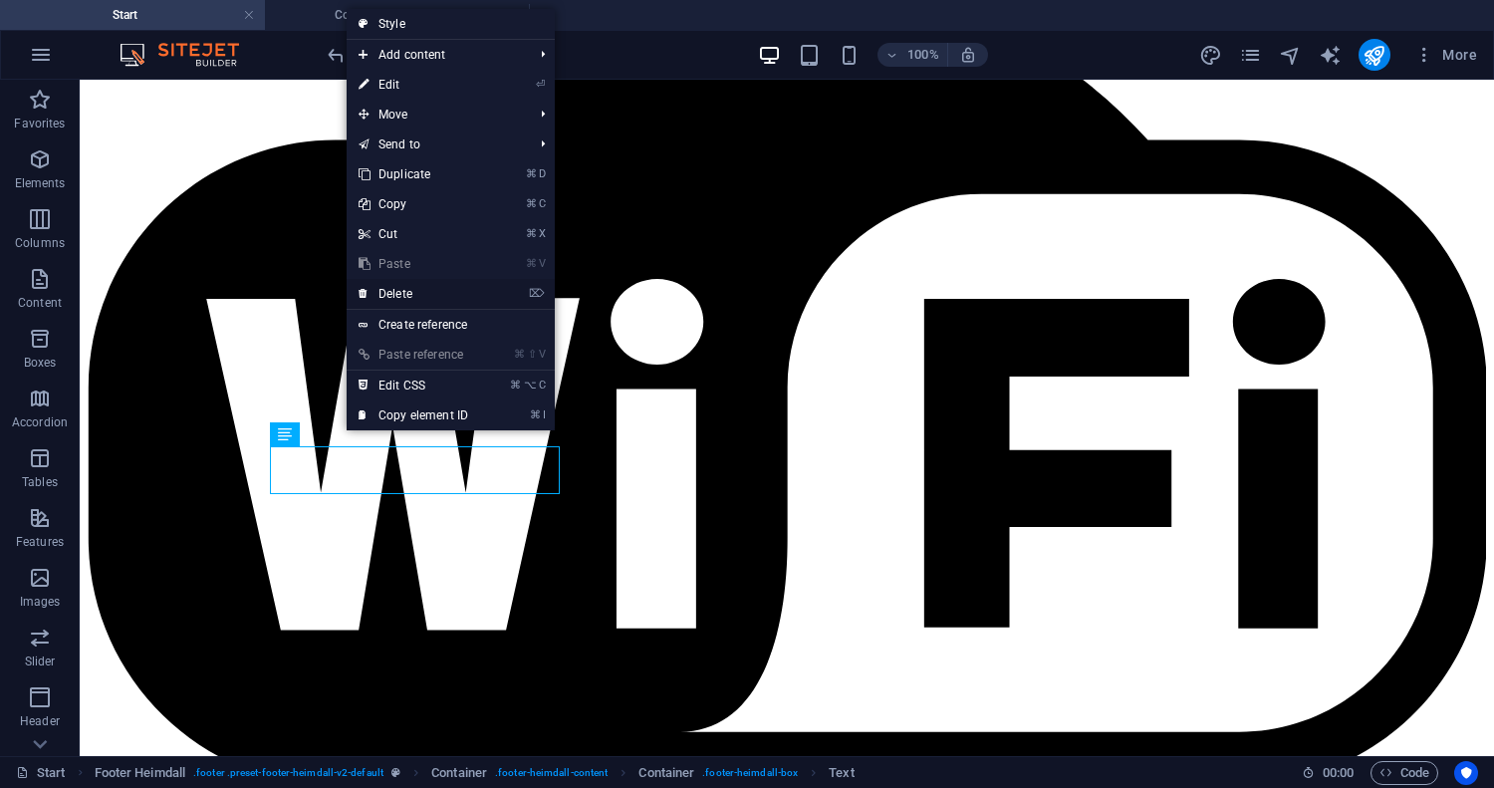
click at [424, 294] on link "⌦ Delete" at bounding box center [413, 294] width 133 height 30
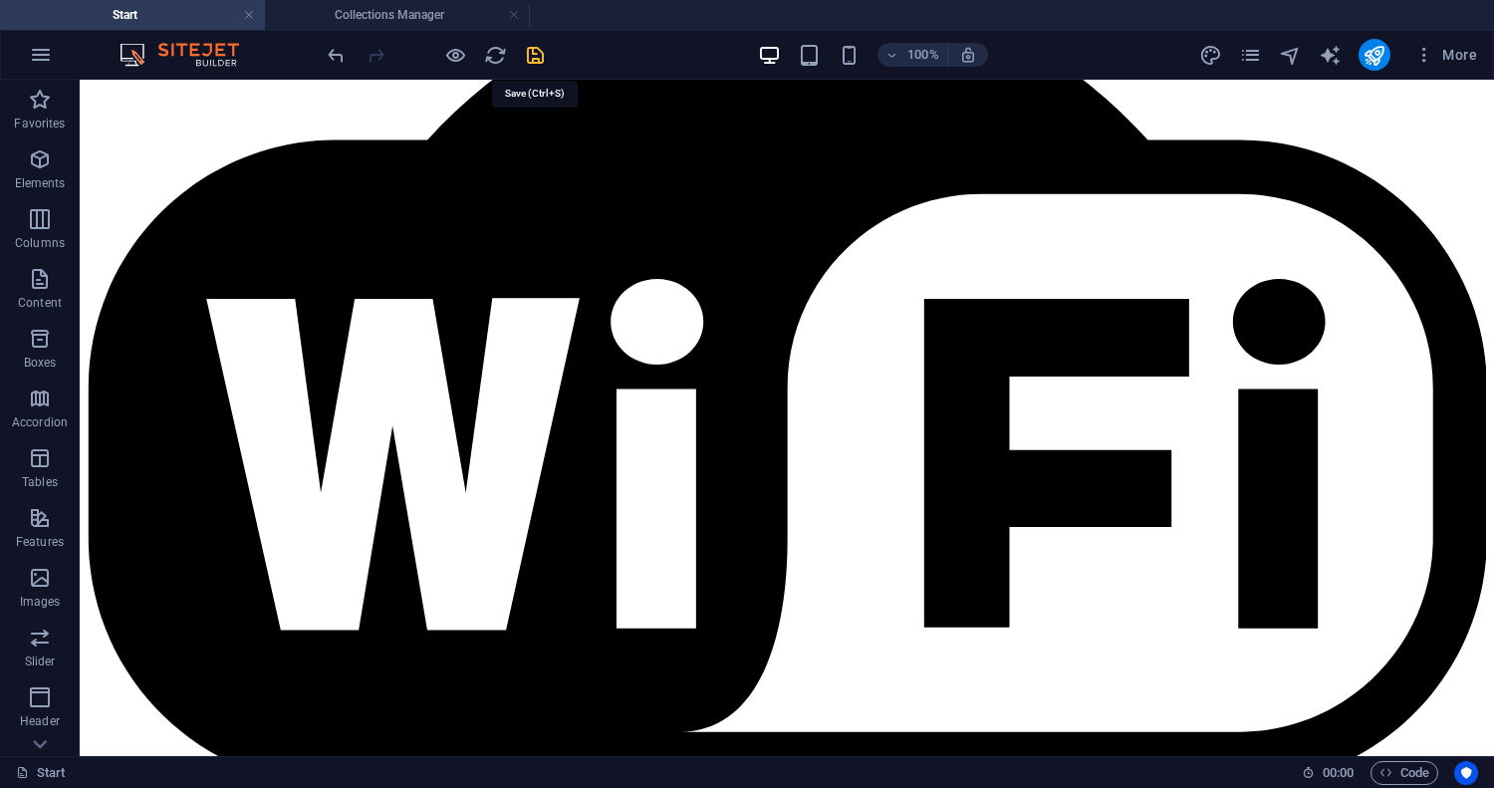
click at [533, 54] on icon "save" at bounding box center [535, 55] width 23 height 23
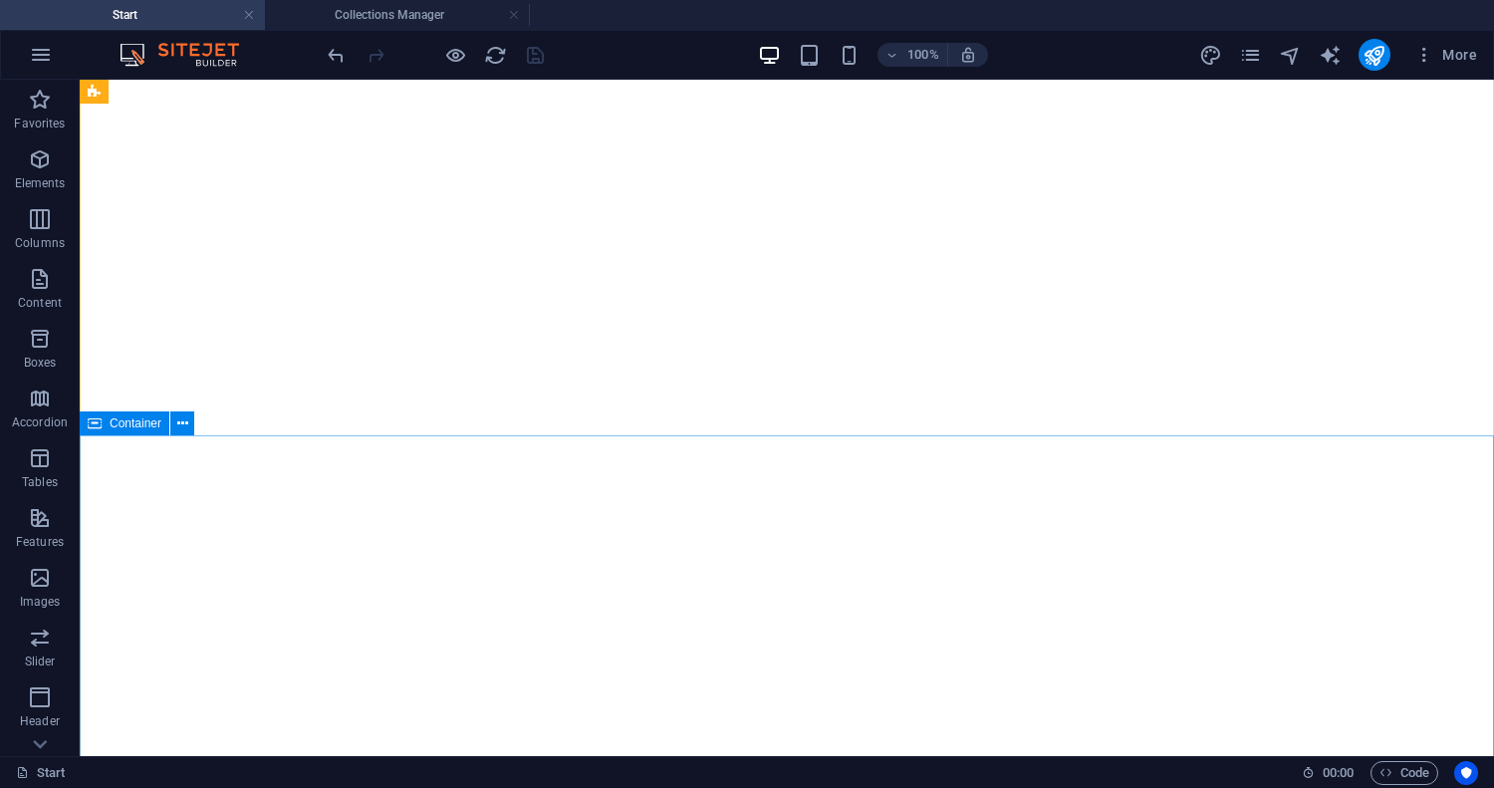
scroll to position [141, 0]
click at [139, 370] on span "Container" at bounding box center [136, 369] width 52 height 12
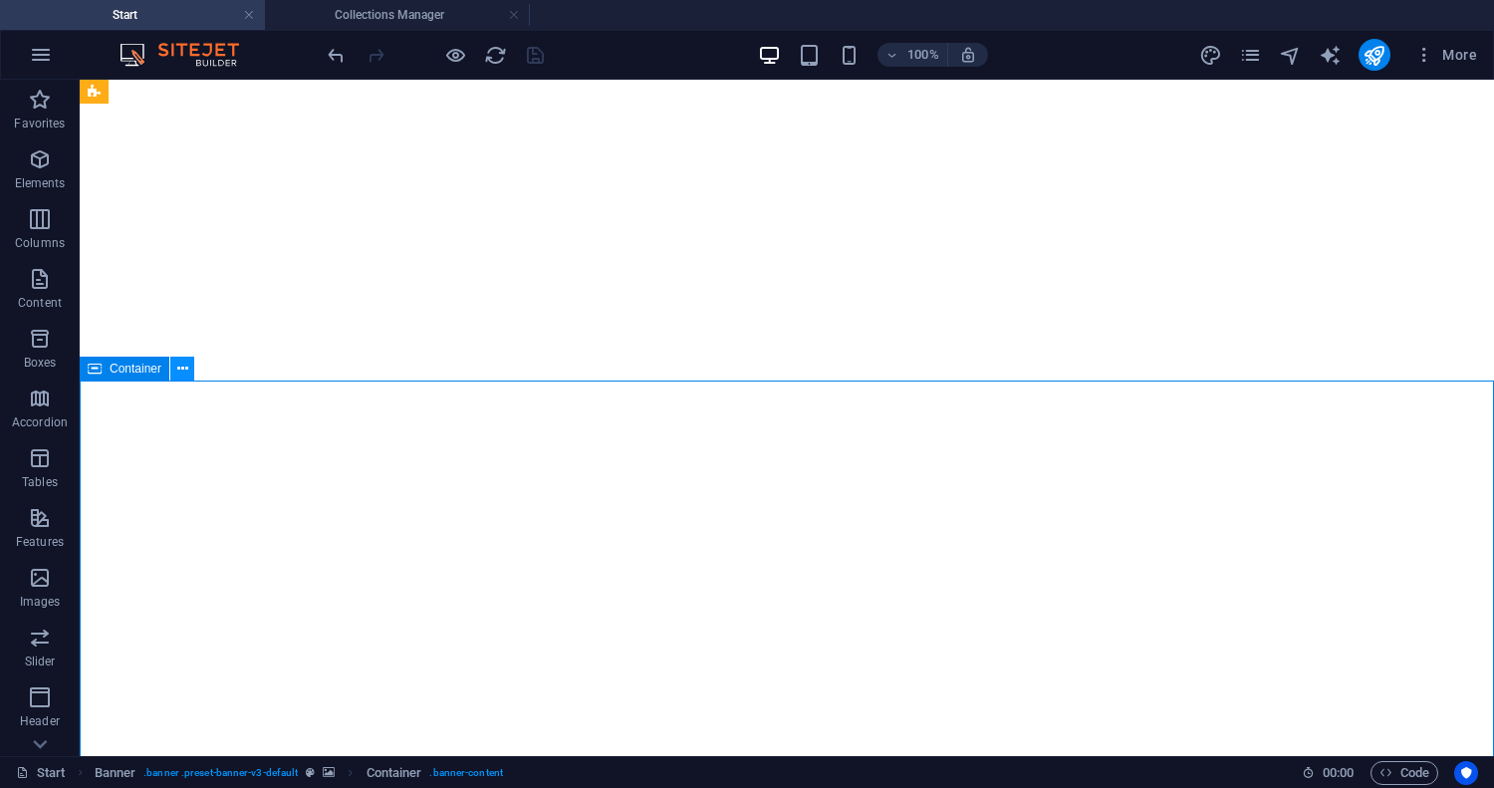
click at [179, 373] on icon at bounding box center [182, 369] width 11 height 21
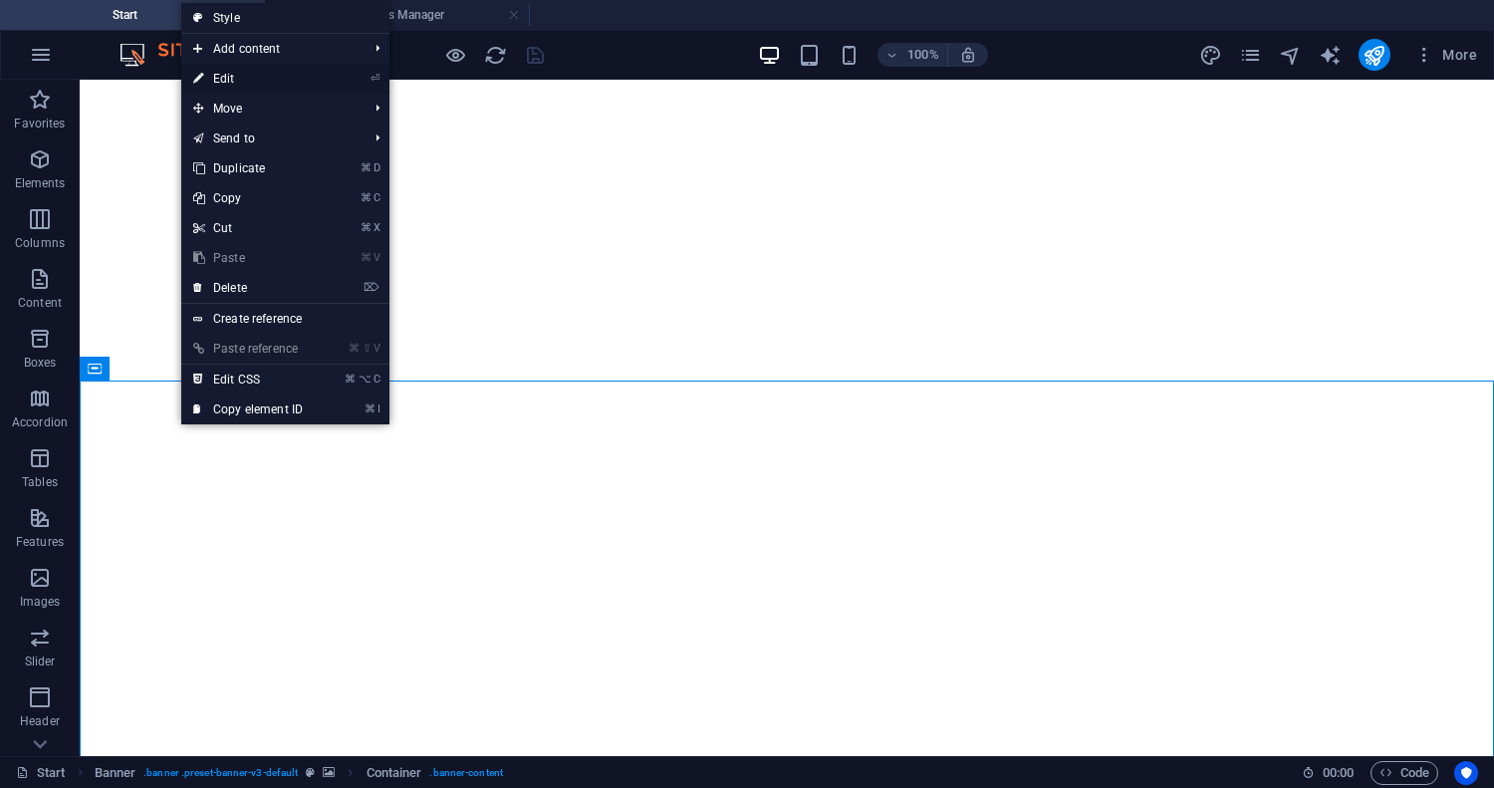
click at [274, 77] on link "⏎ Edit" at bounding box center [247, 79] width 133 height 30
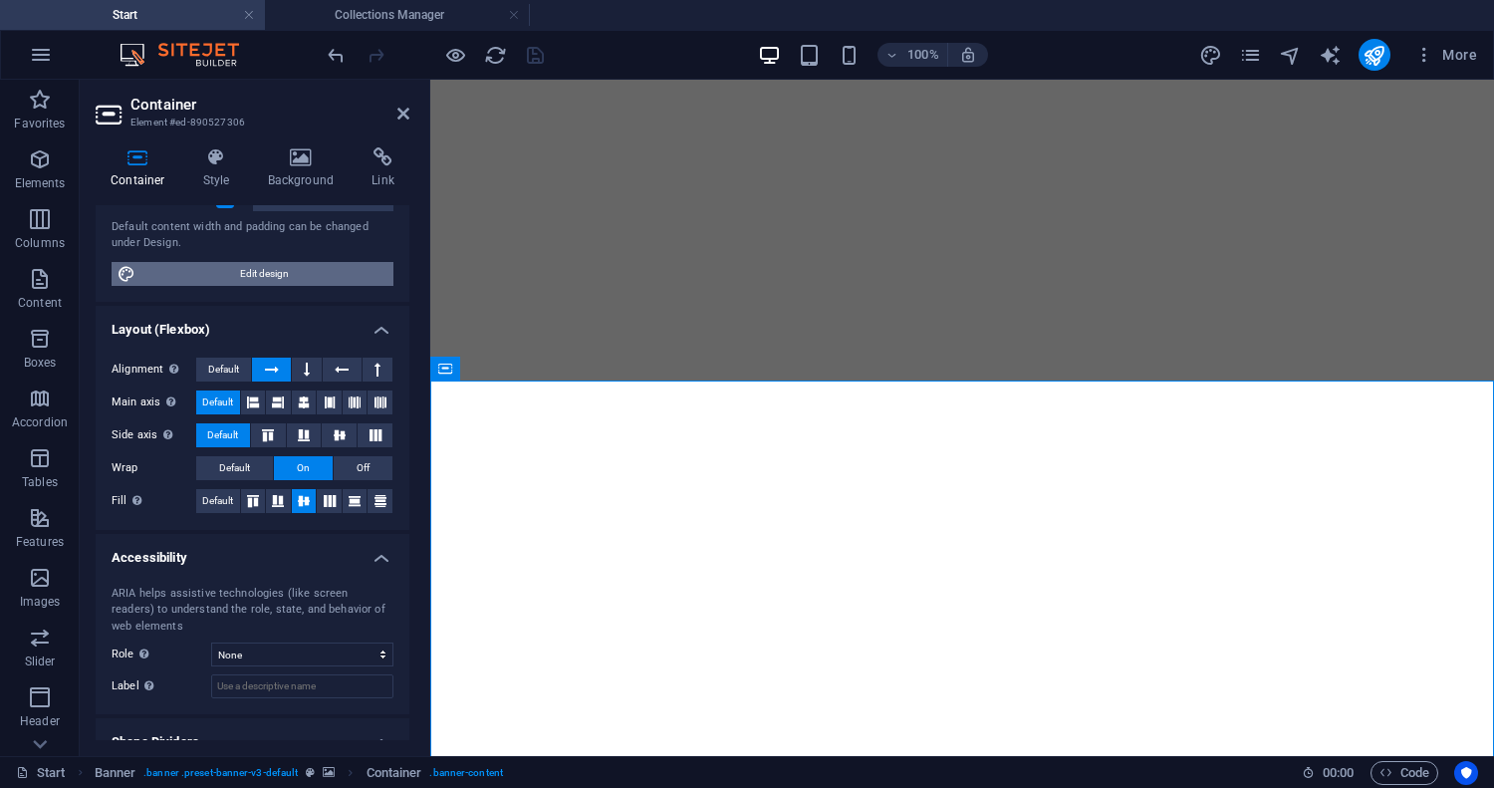
scroll to position [228, 0]
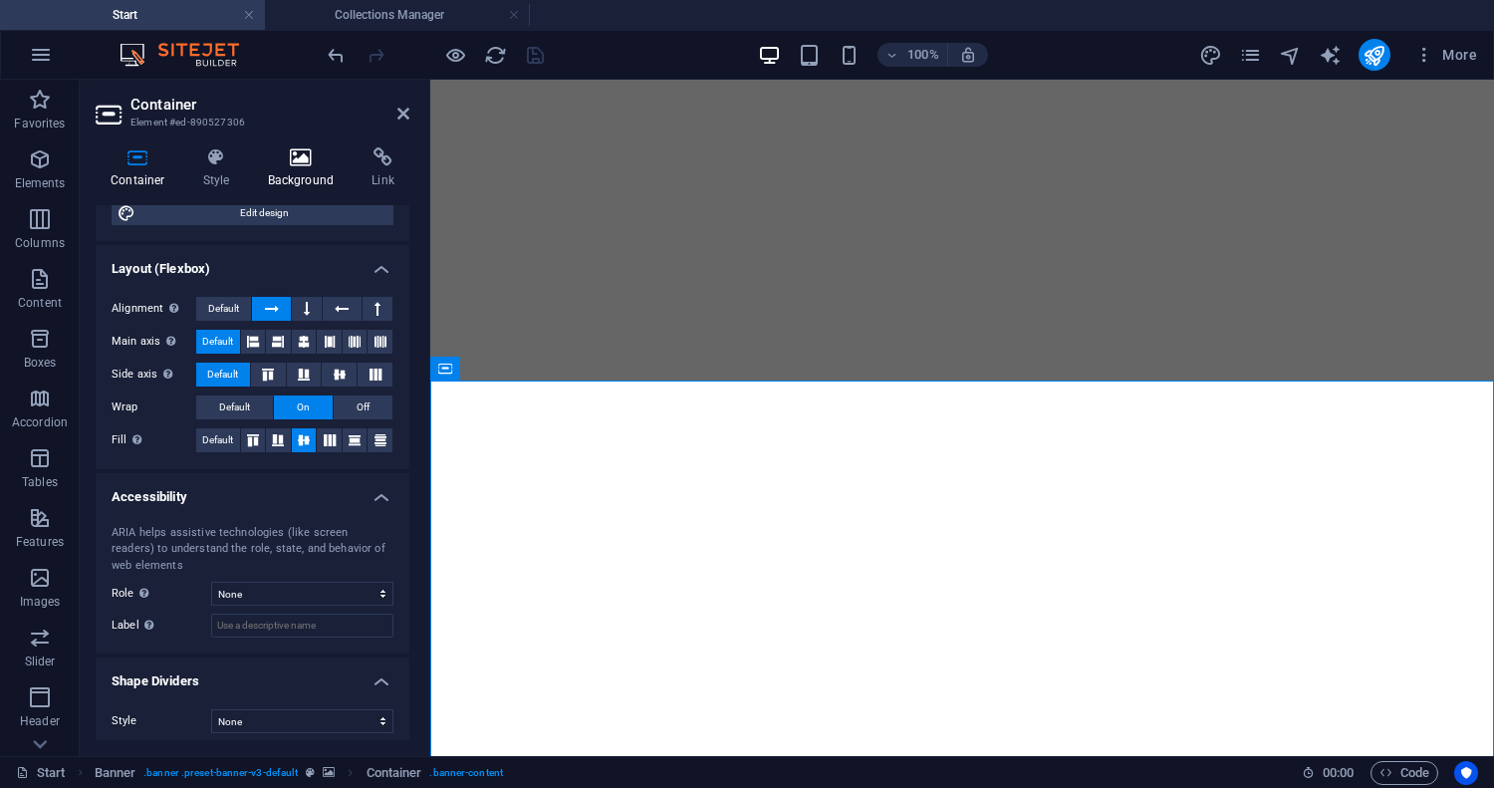
click at [297, 173] on h4 "Background" at bounding box center [305, 168] width 105 height 42
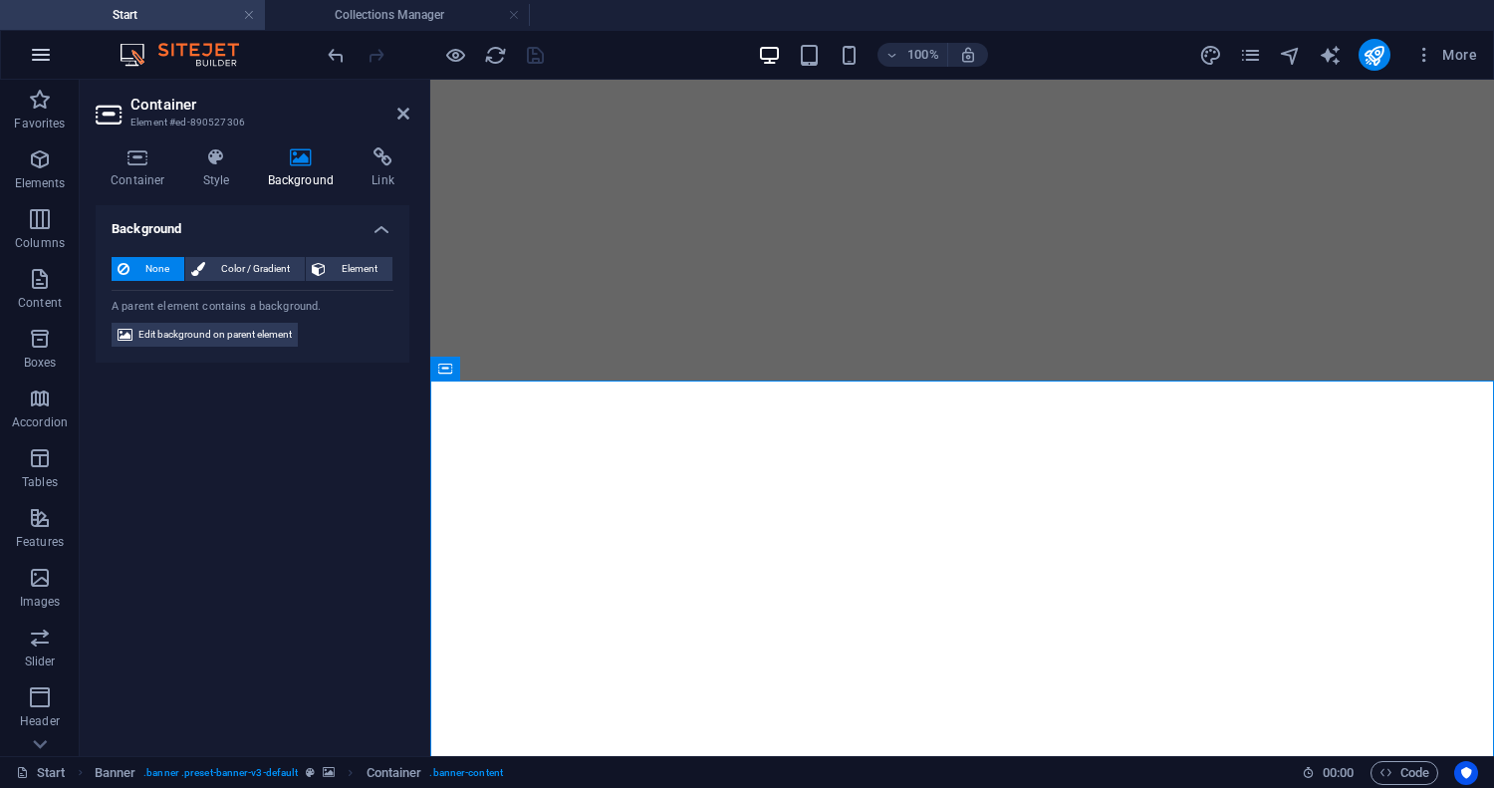
click at [35, 55] on icon "button" at bounding box center [41, 55] width 24 height 24
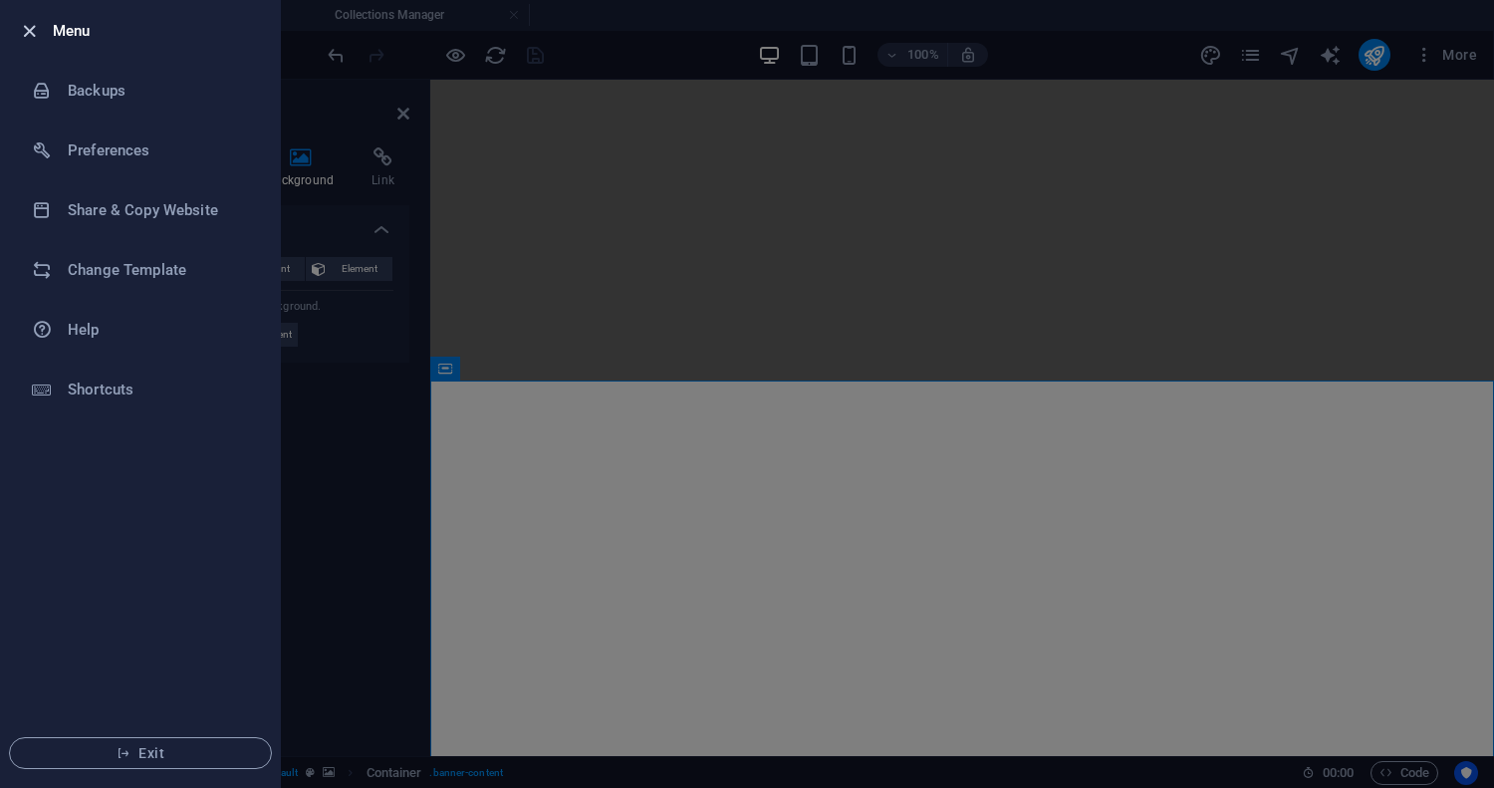
click at [27, 34] on icon "button" at bounding box center [29, 31] width 23 height 23
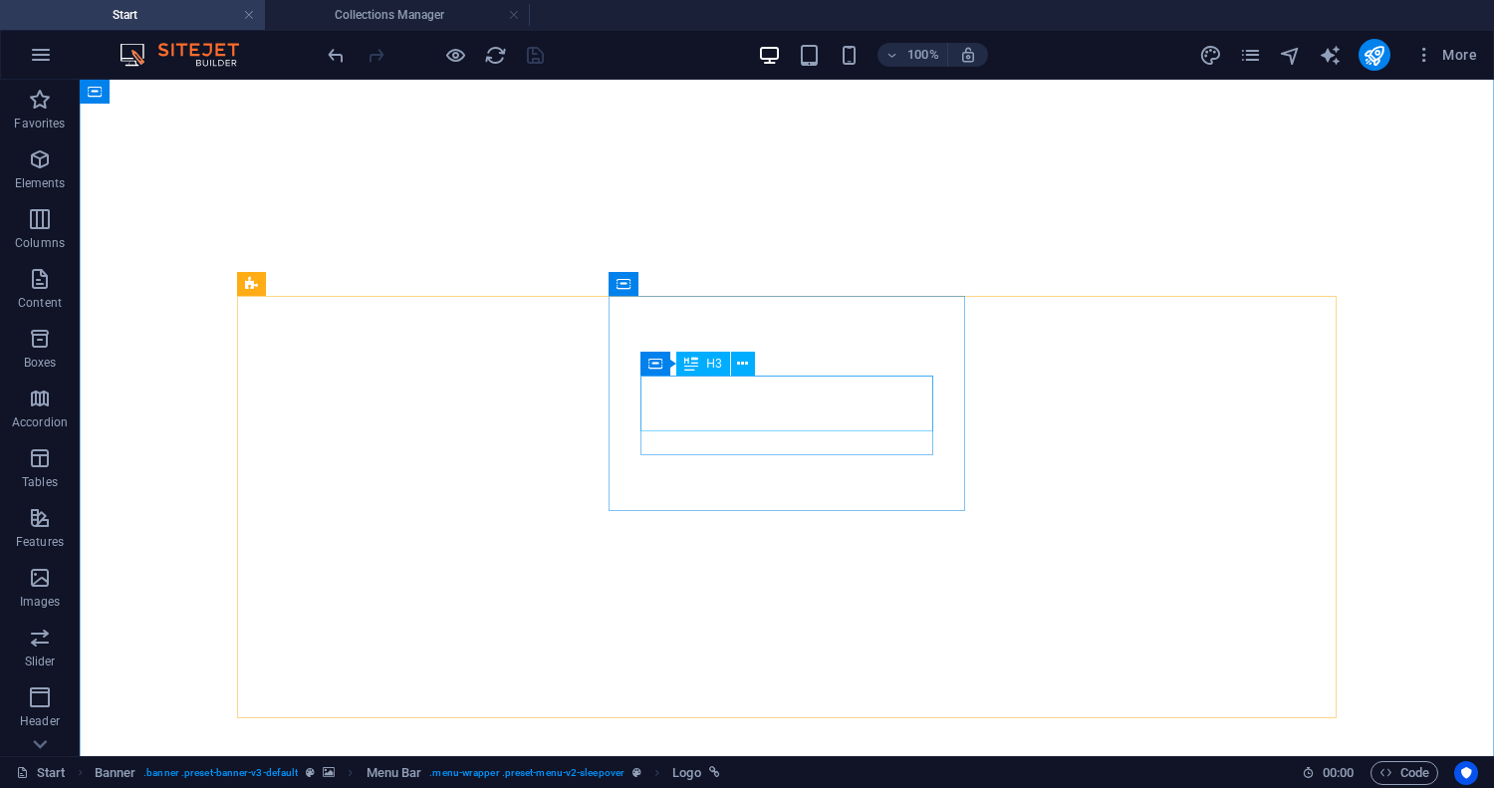
scroll to position [0, 0]
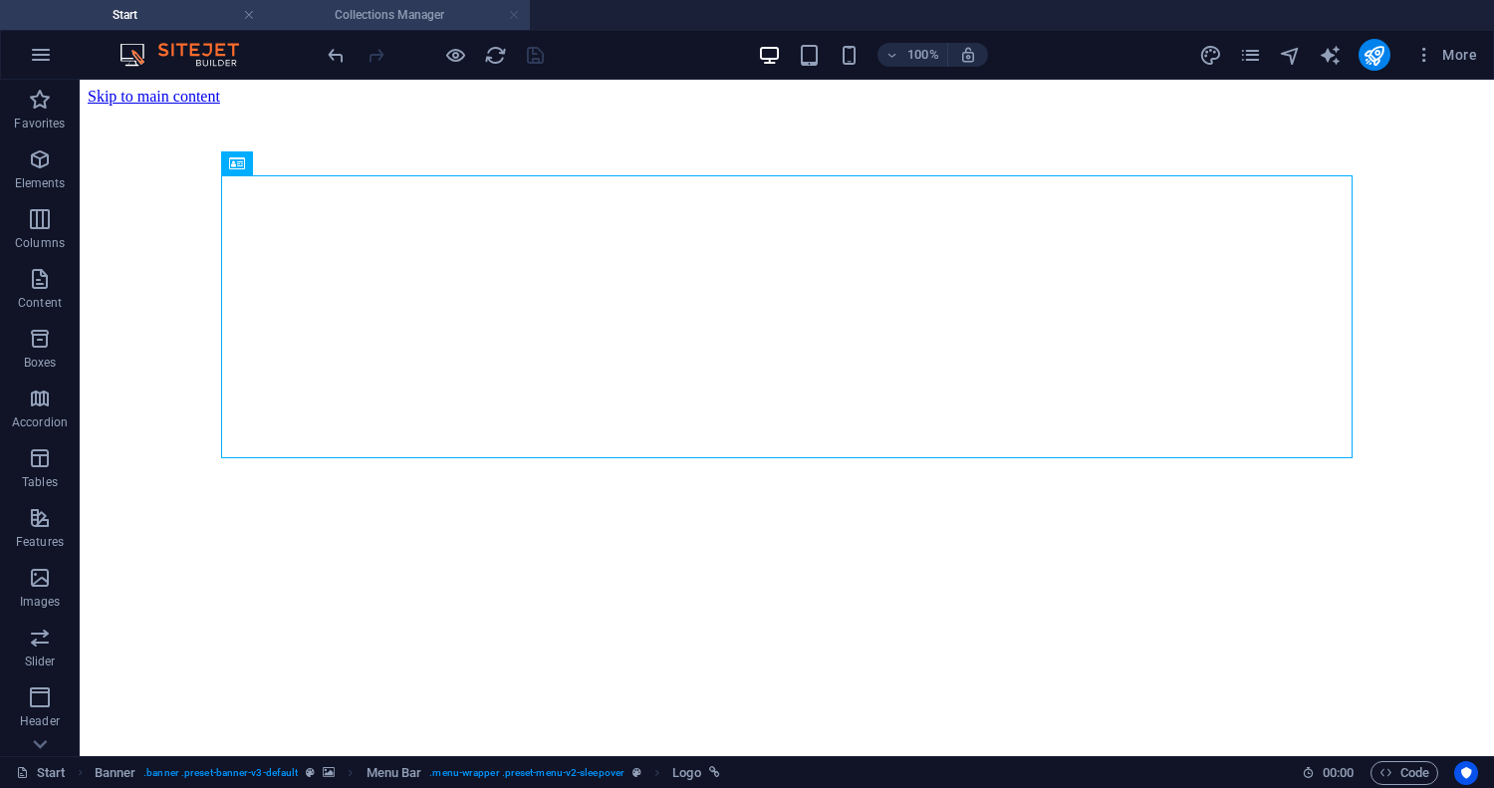
click at [518, 14] on link at bounding box center [514, 15] width 12 height 19
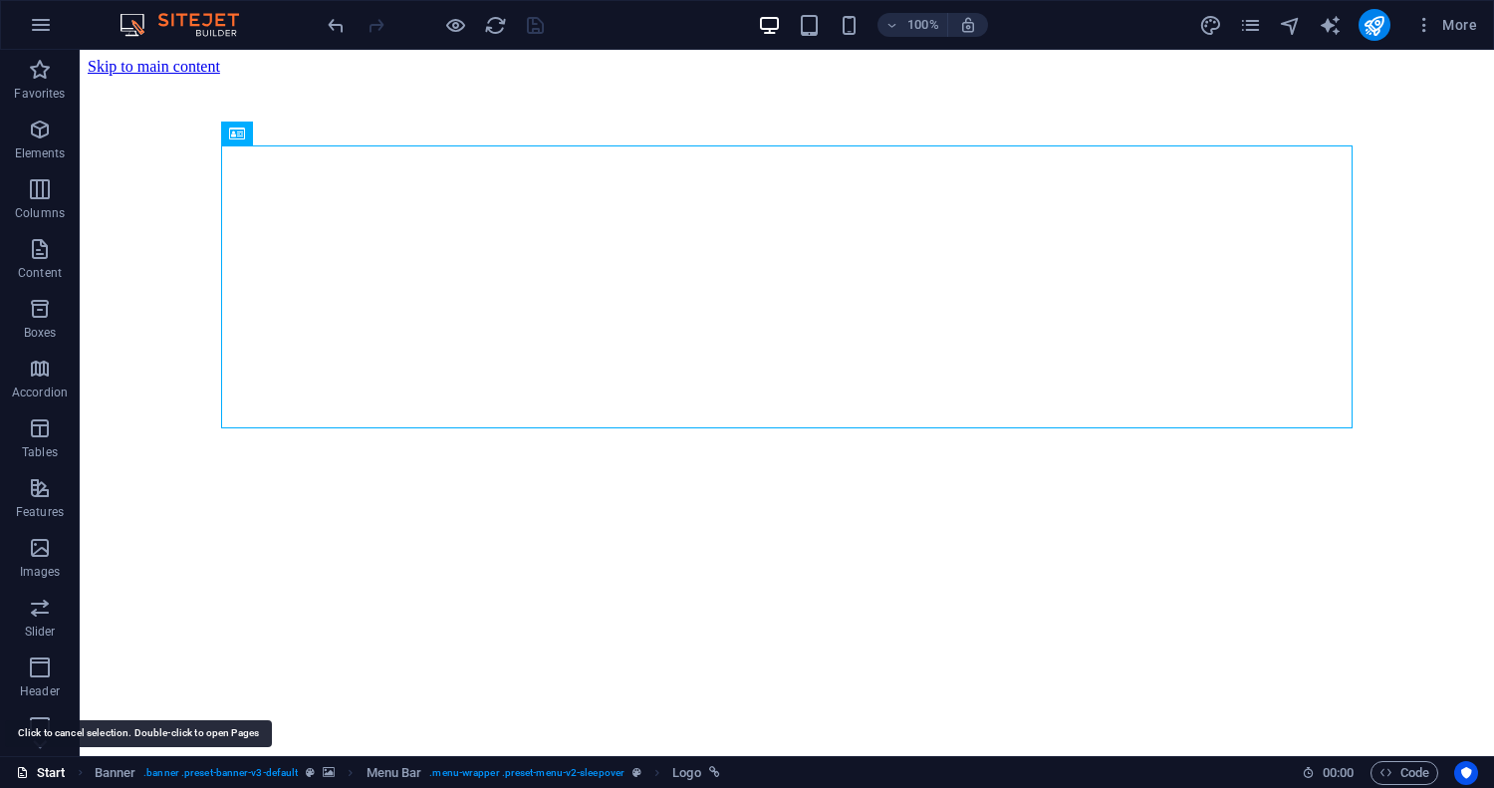
click at [45, 768] on link "Start" at bounding box center [41, 773] width 50 height 24
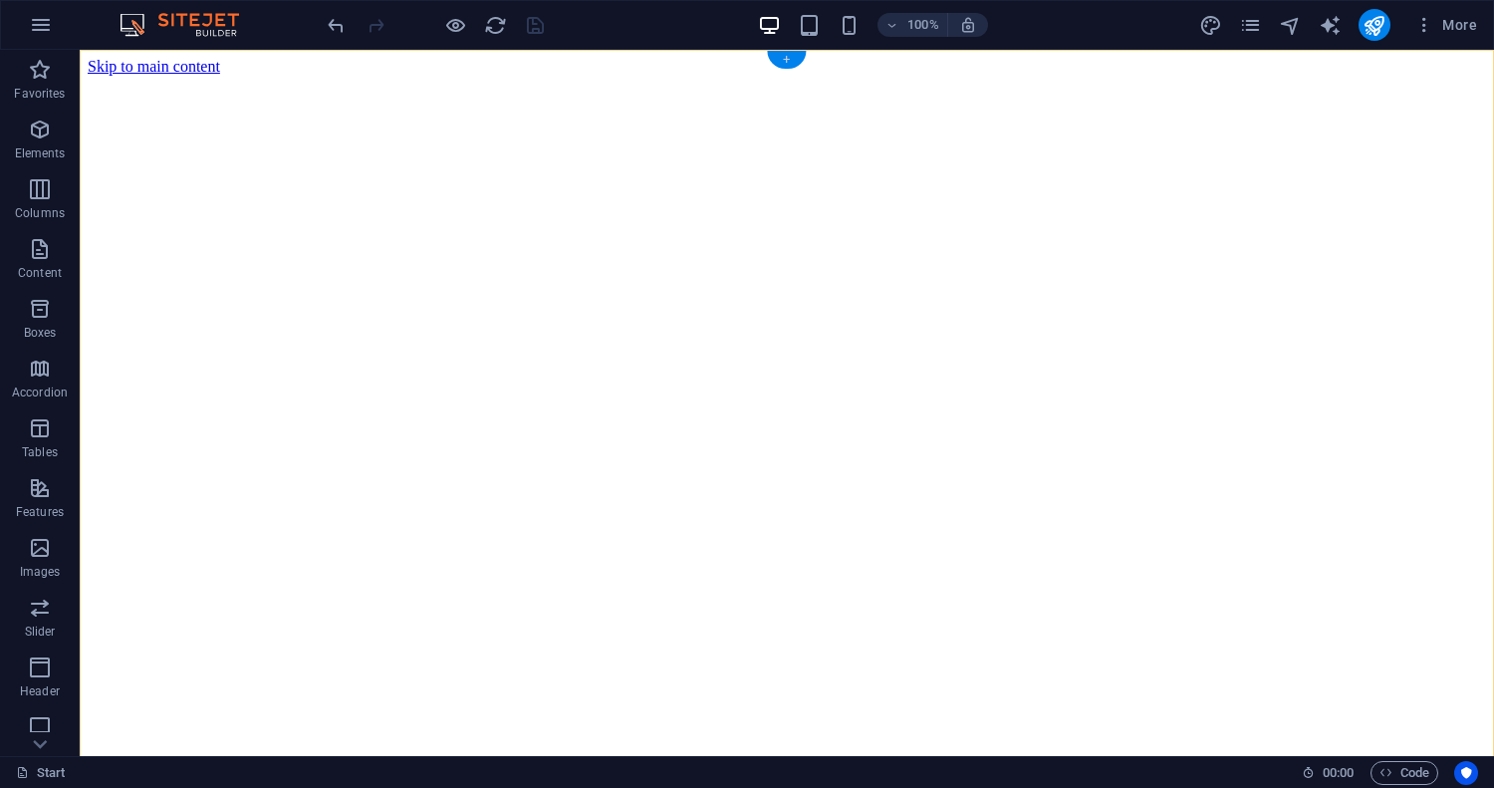
click at [787, 58] on div "+" at bounding box center [786, 60] width 39 height 18
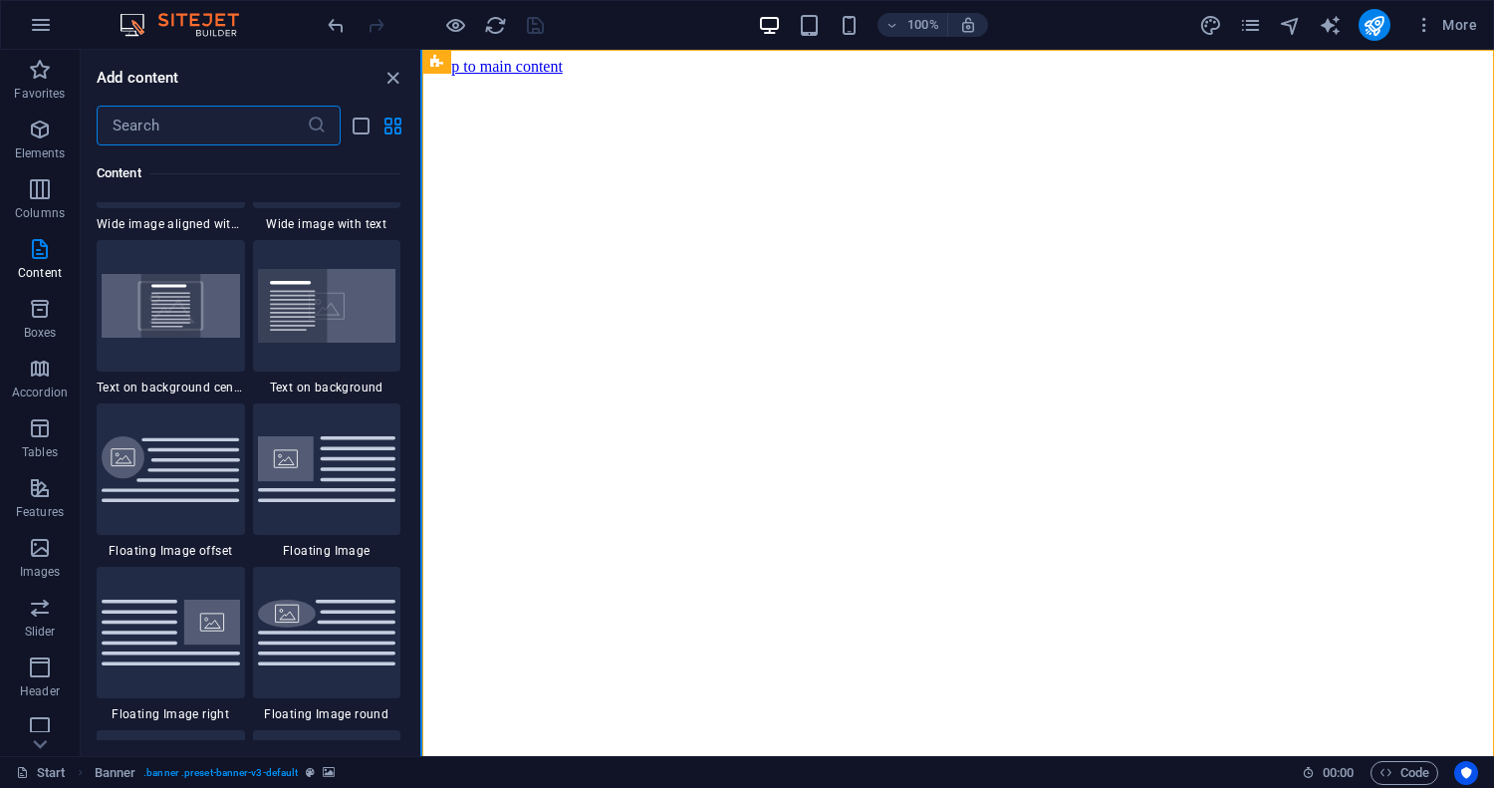
scroll to position [4063, 0]
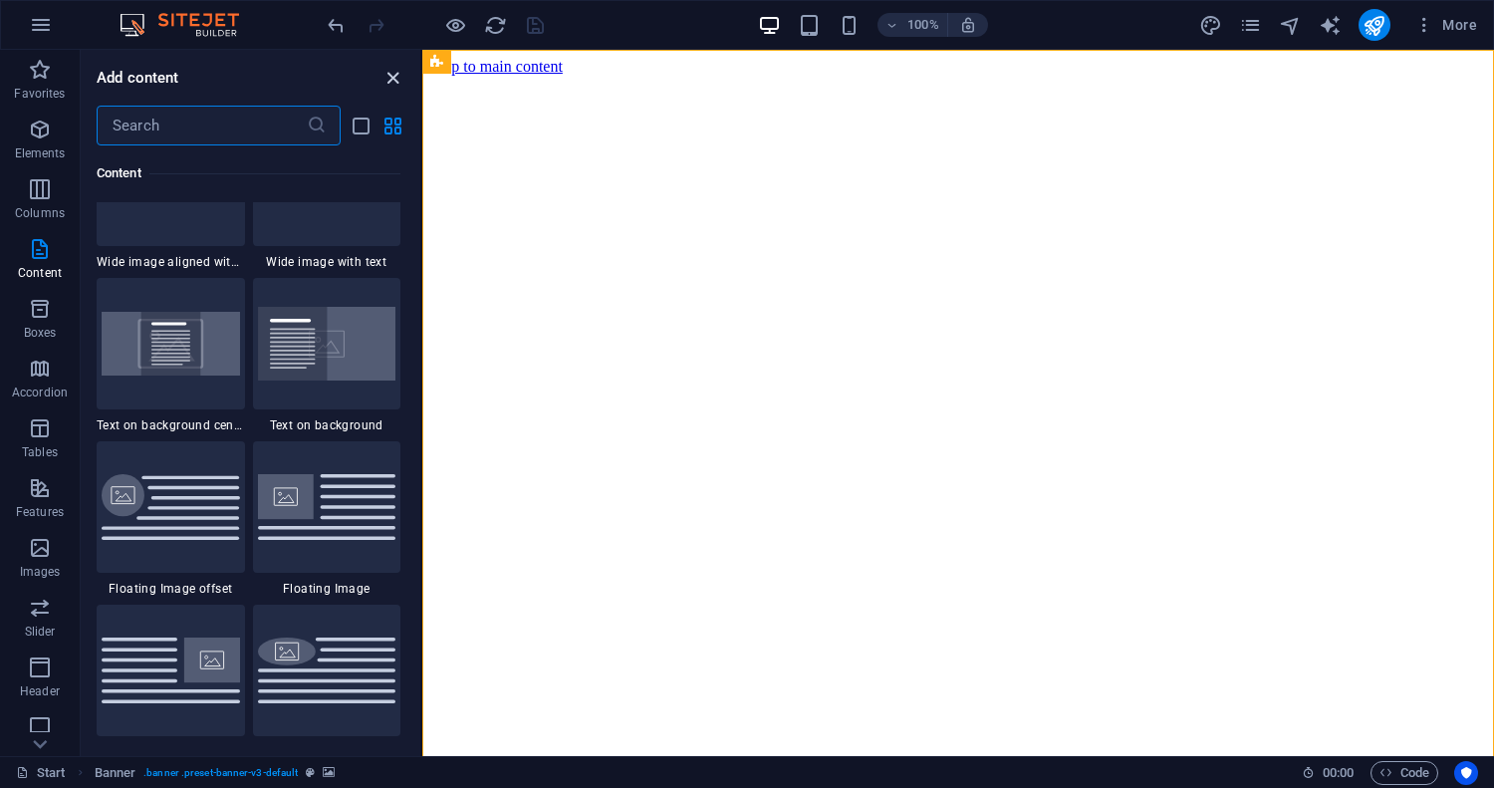
click at [388, 79] on icon "close panel" at bounding box center [392, 78] width 23 height 23
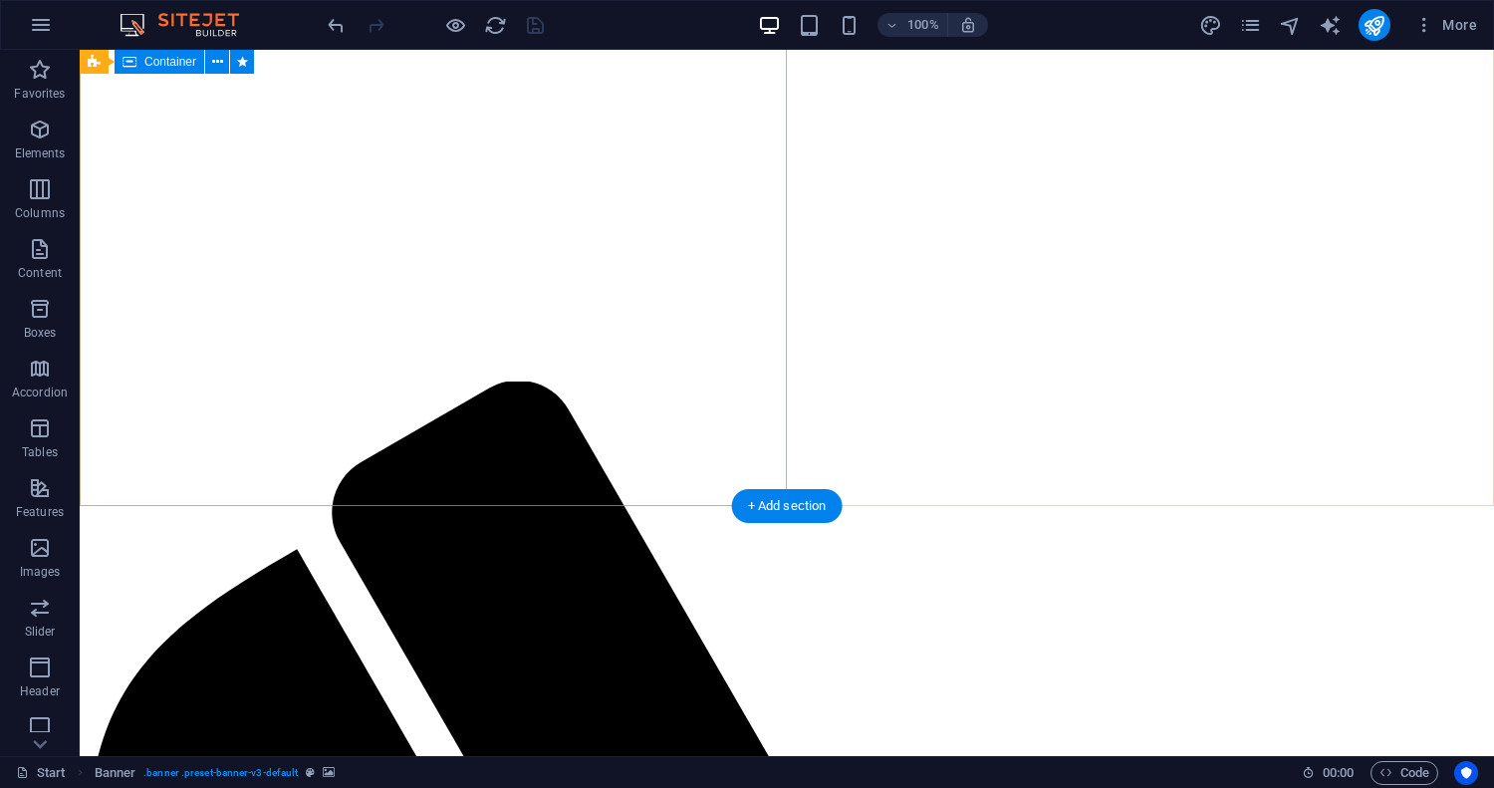
scroll to position [0, 0]
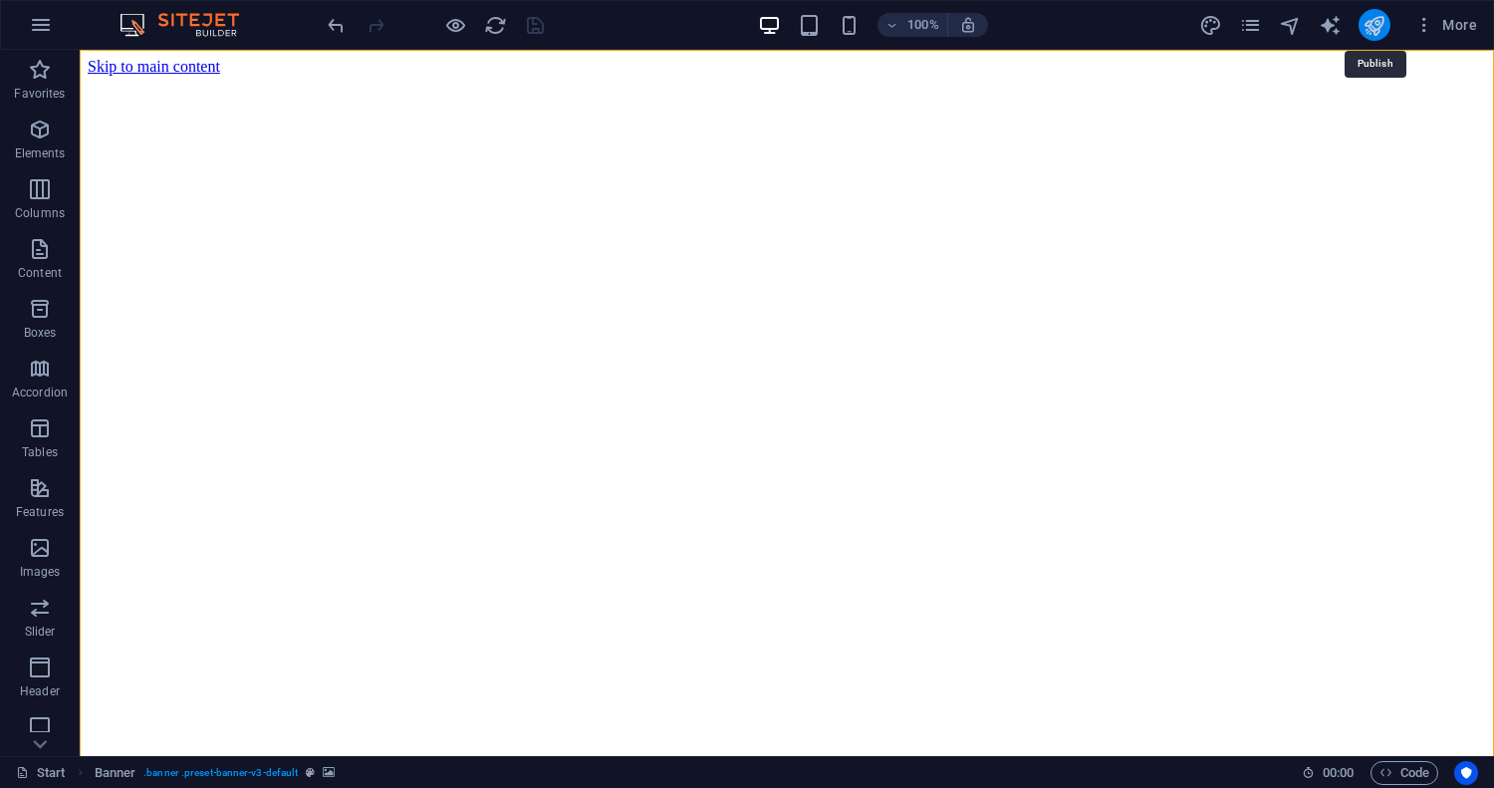
click at [1384, 20] on icon "publish" at bounding box center [1373, 25] width 23 height 23
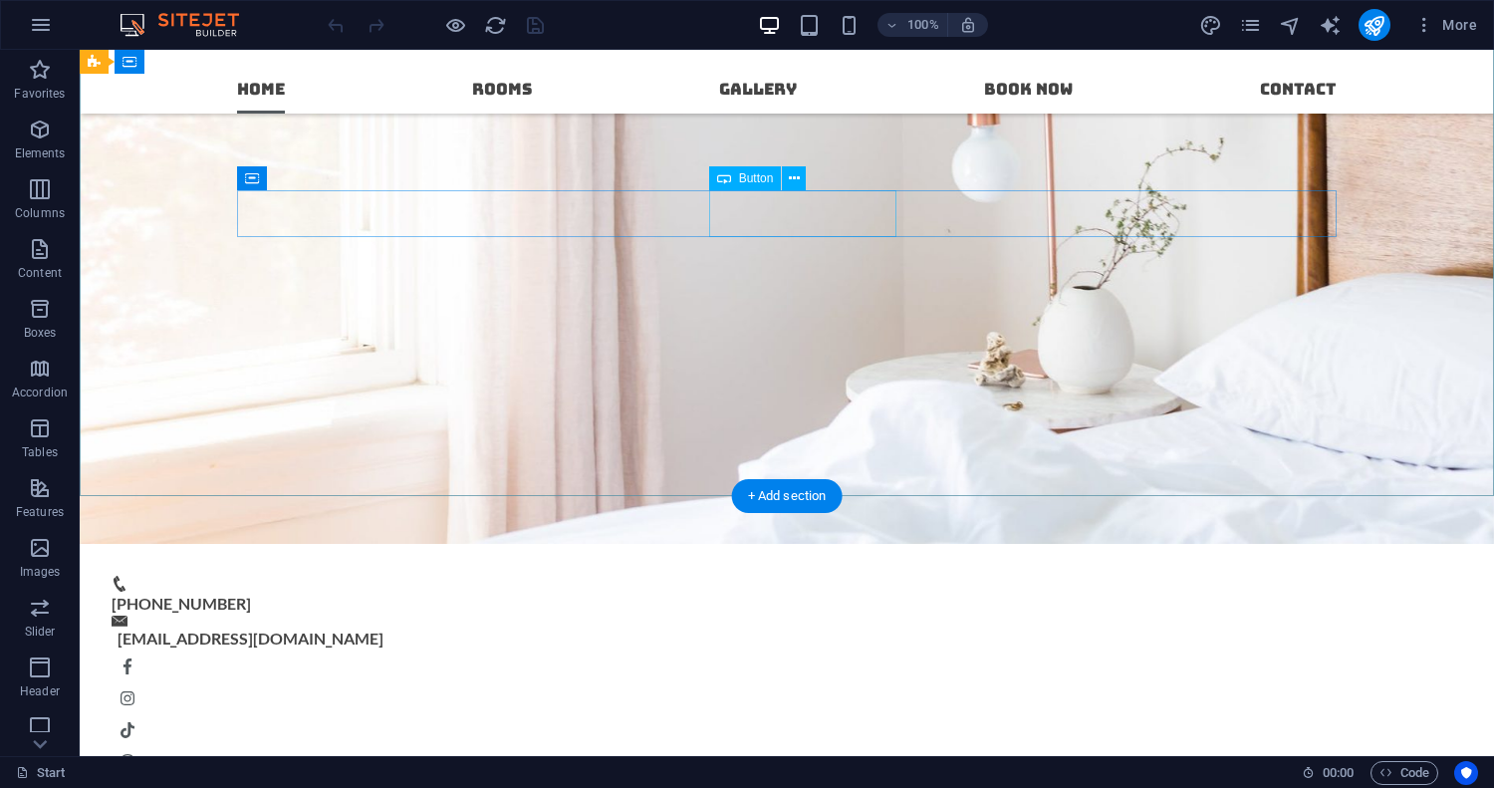
scroll to position [467, 0]
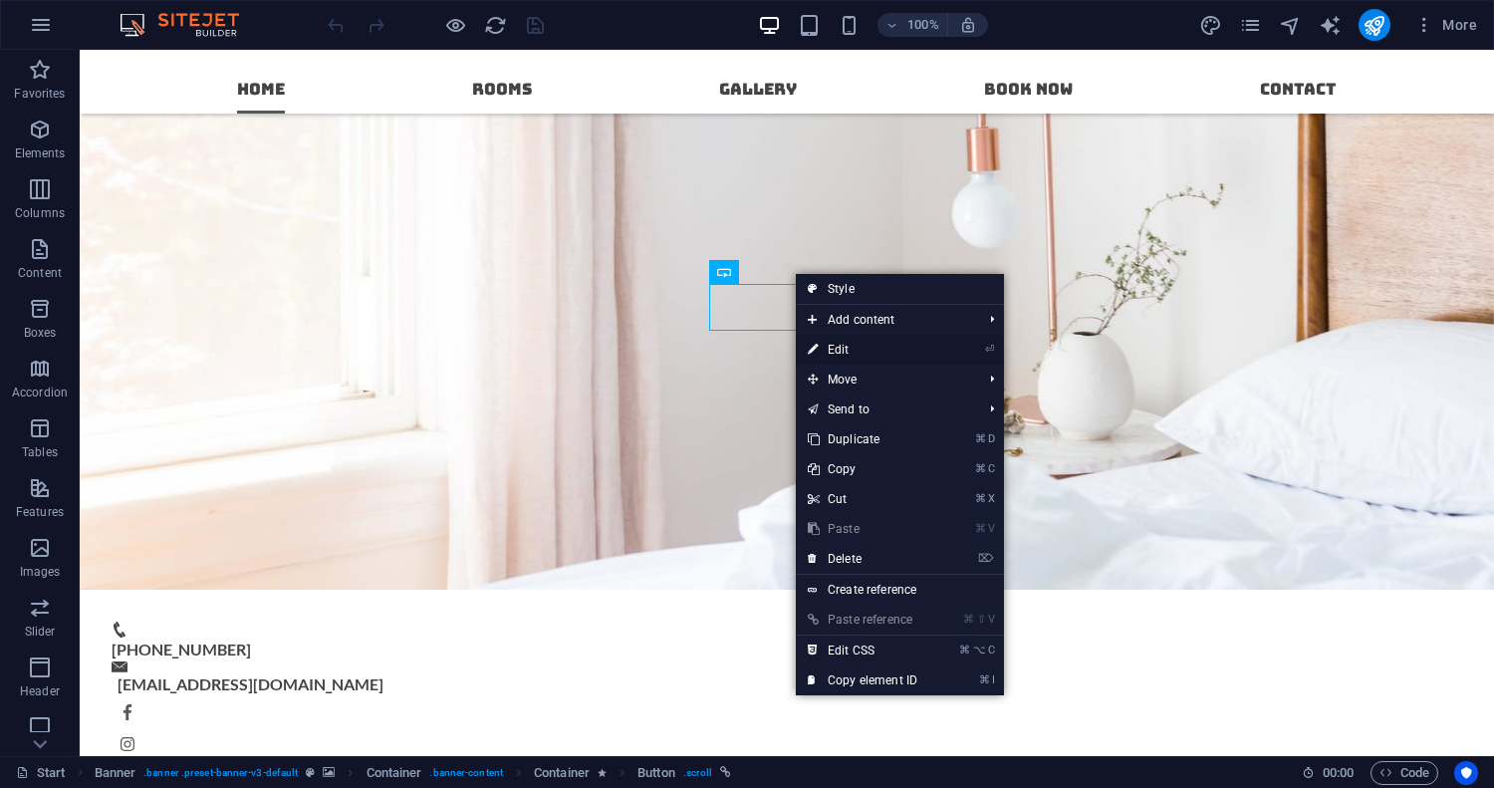
select select
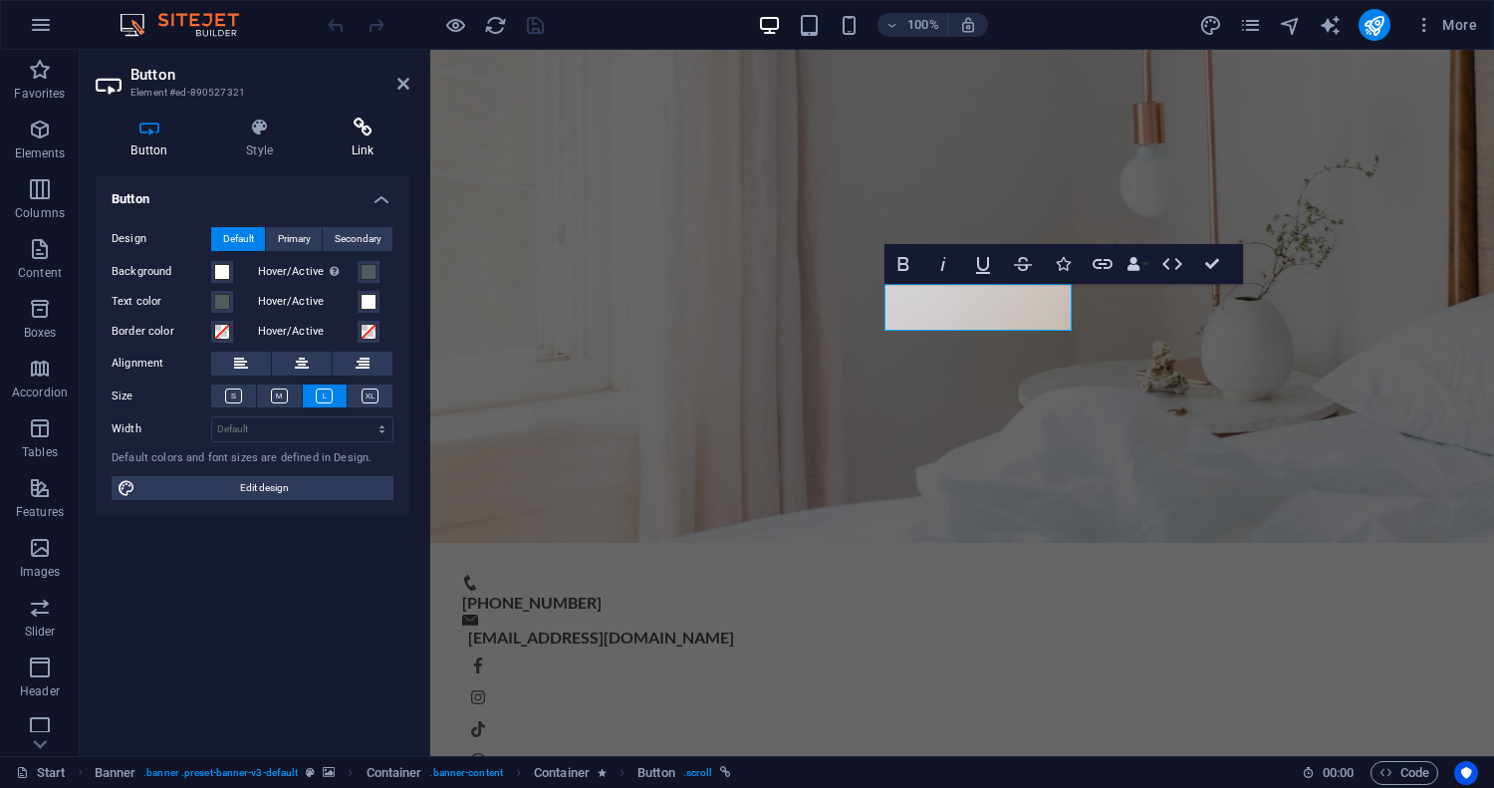
click at [359, 141] on h4 "Link" at bounding box center [363, 139] width 94 height 42
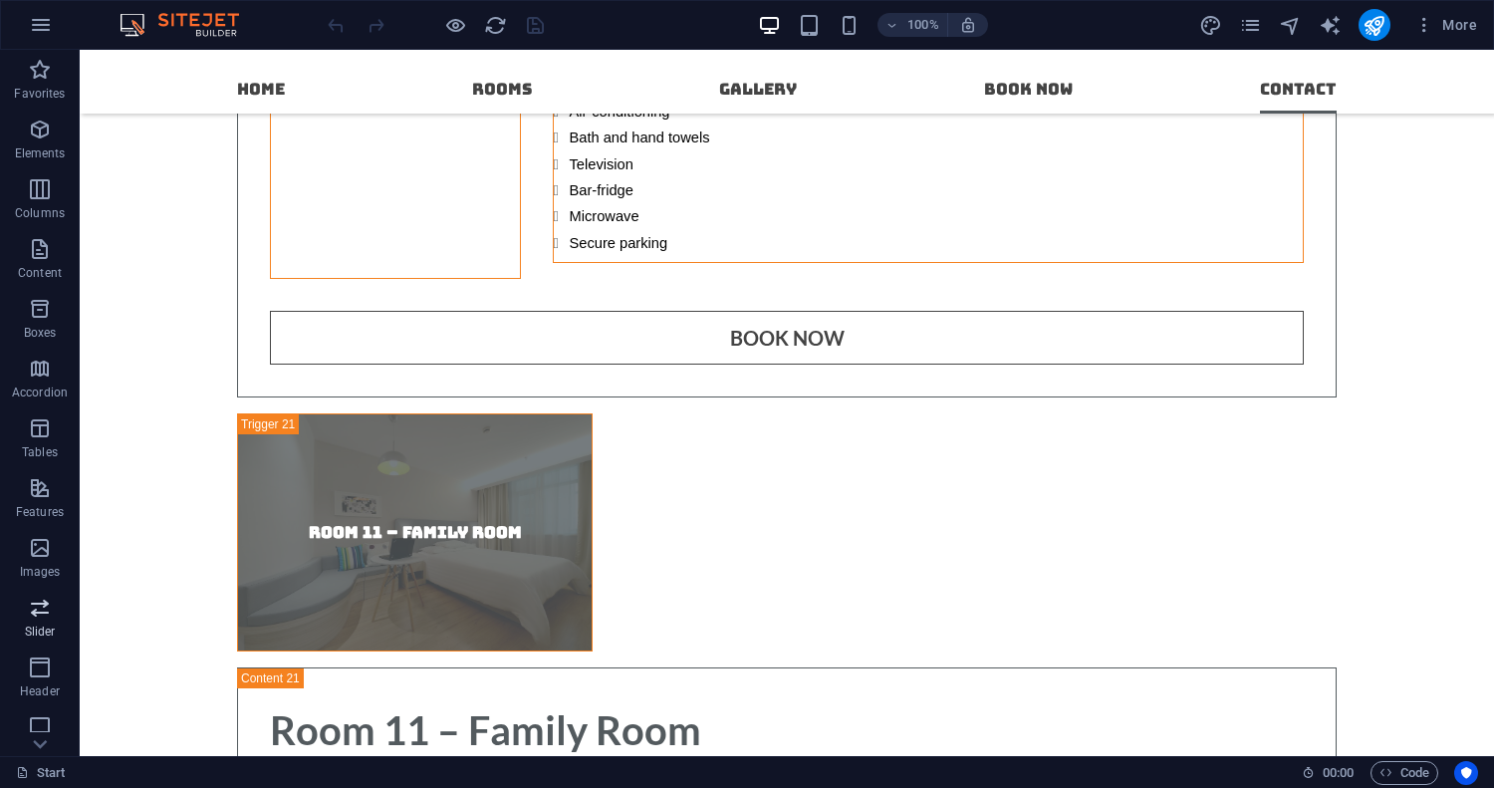
scroll to position [190, 0]
click at [37, 597] on icon "button" at bounding box center [40, 597] width 24 height 24
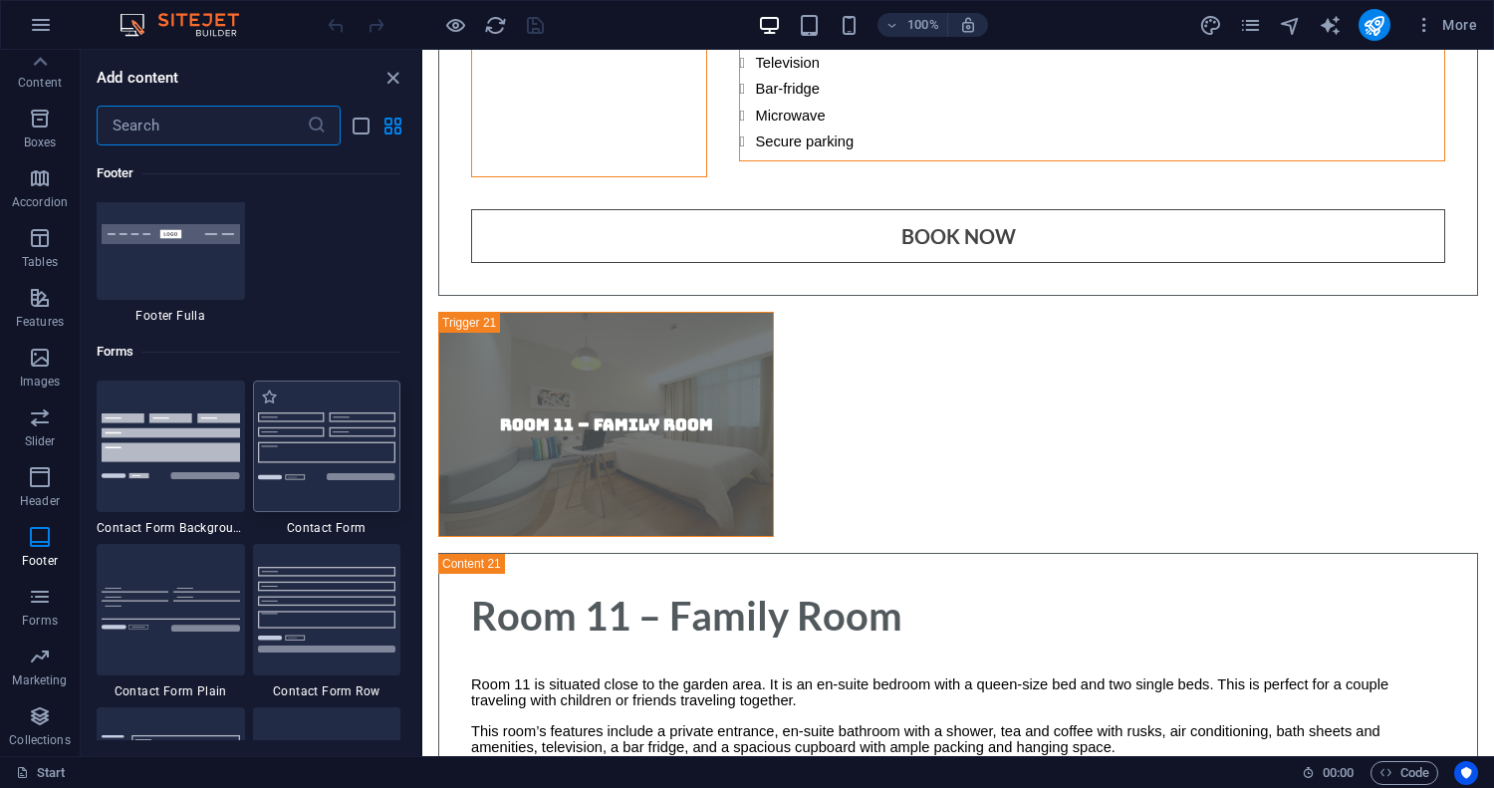
scroll to position [14374, 0]
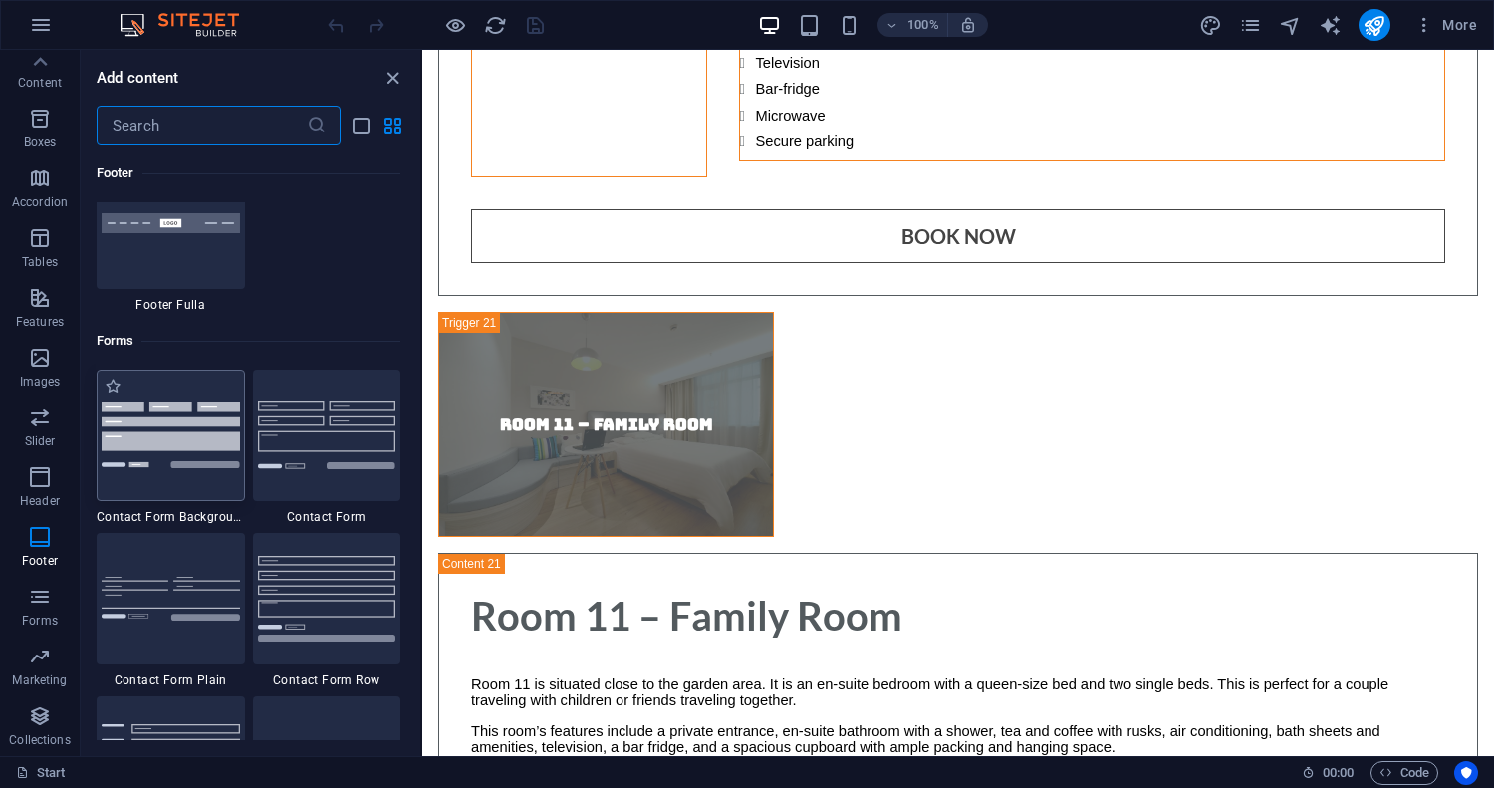
click at [187, 498] on div at bounding box center [171, 435] width 148 height 131
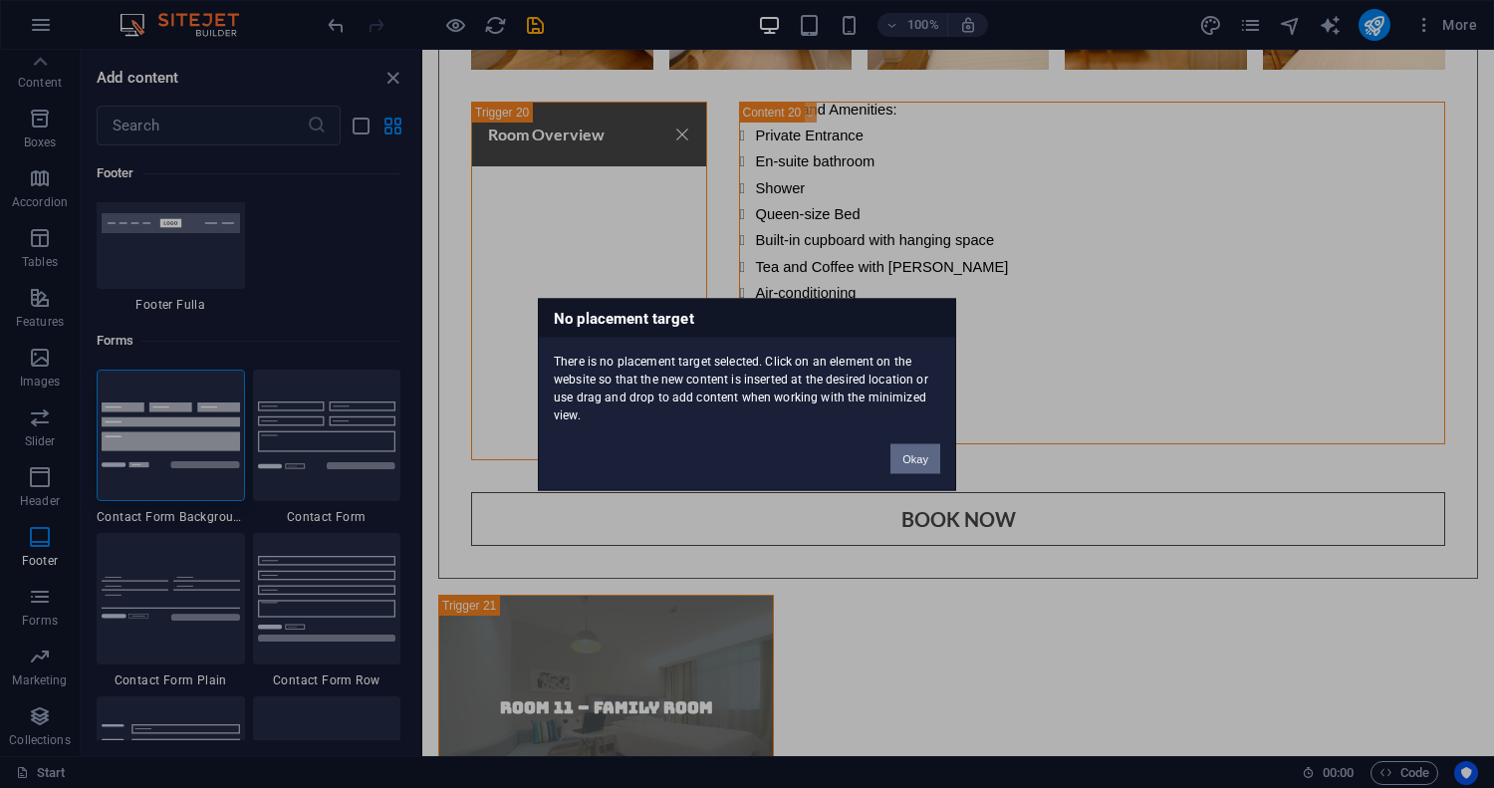
click at [914, 456] on button "Okay" at bounding box center [915, 458] width 50 height 30
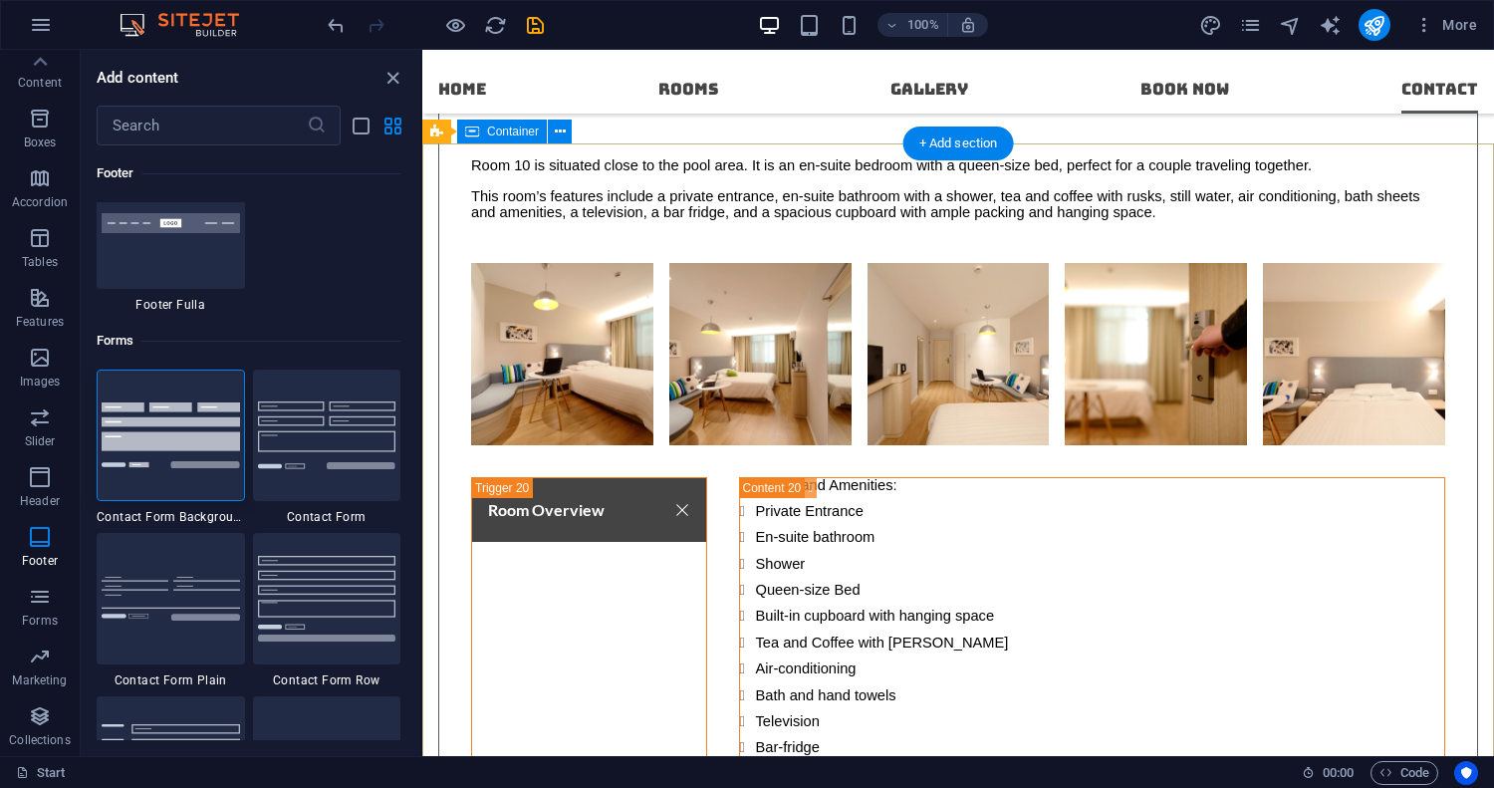
scroll to position [16270, 0]
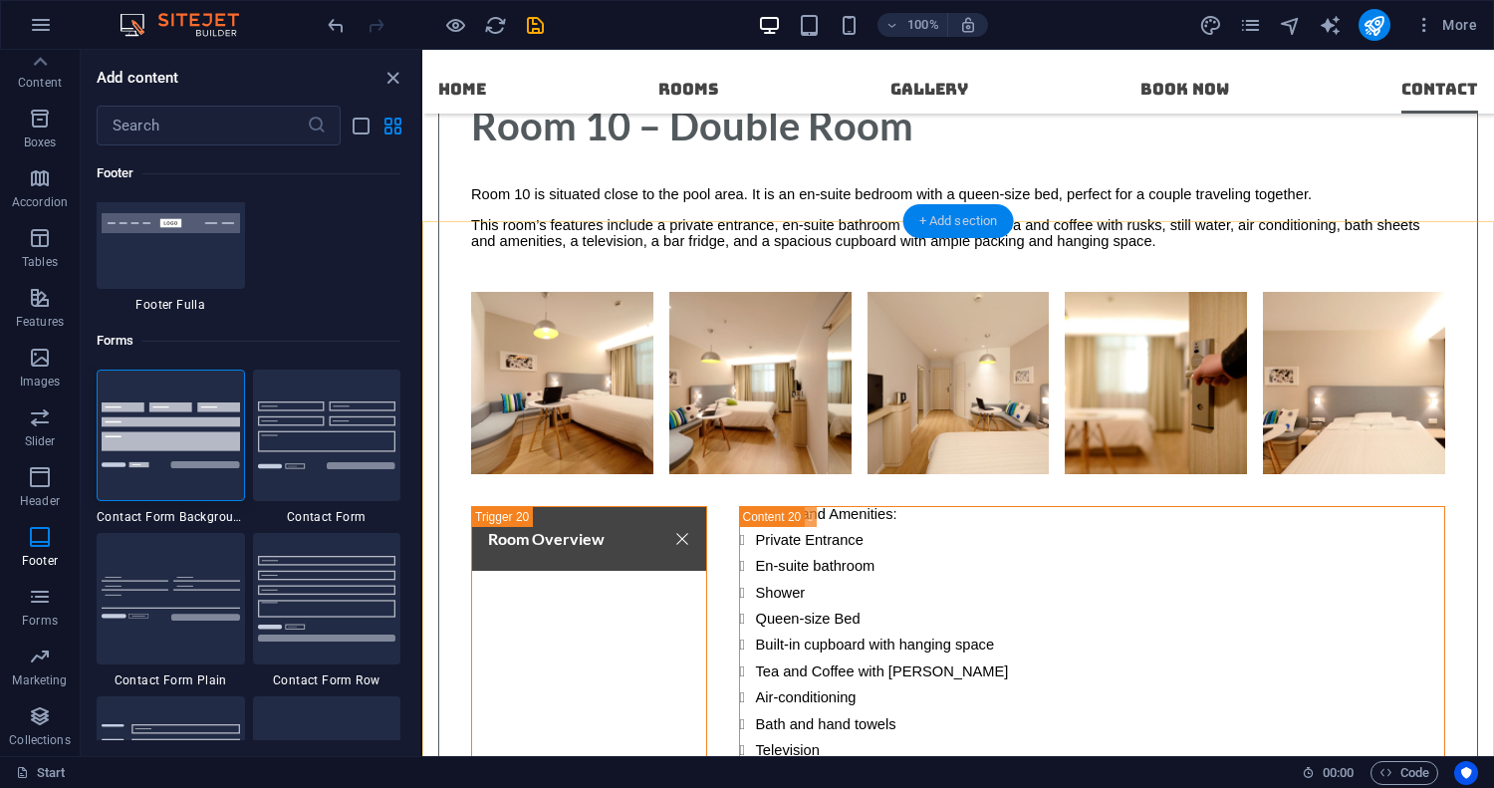
click at [965, 226] on div "+ Add section" at bounding box center [958, 221] width 111 height 34
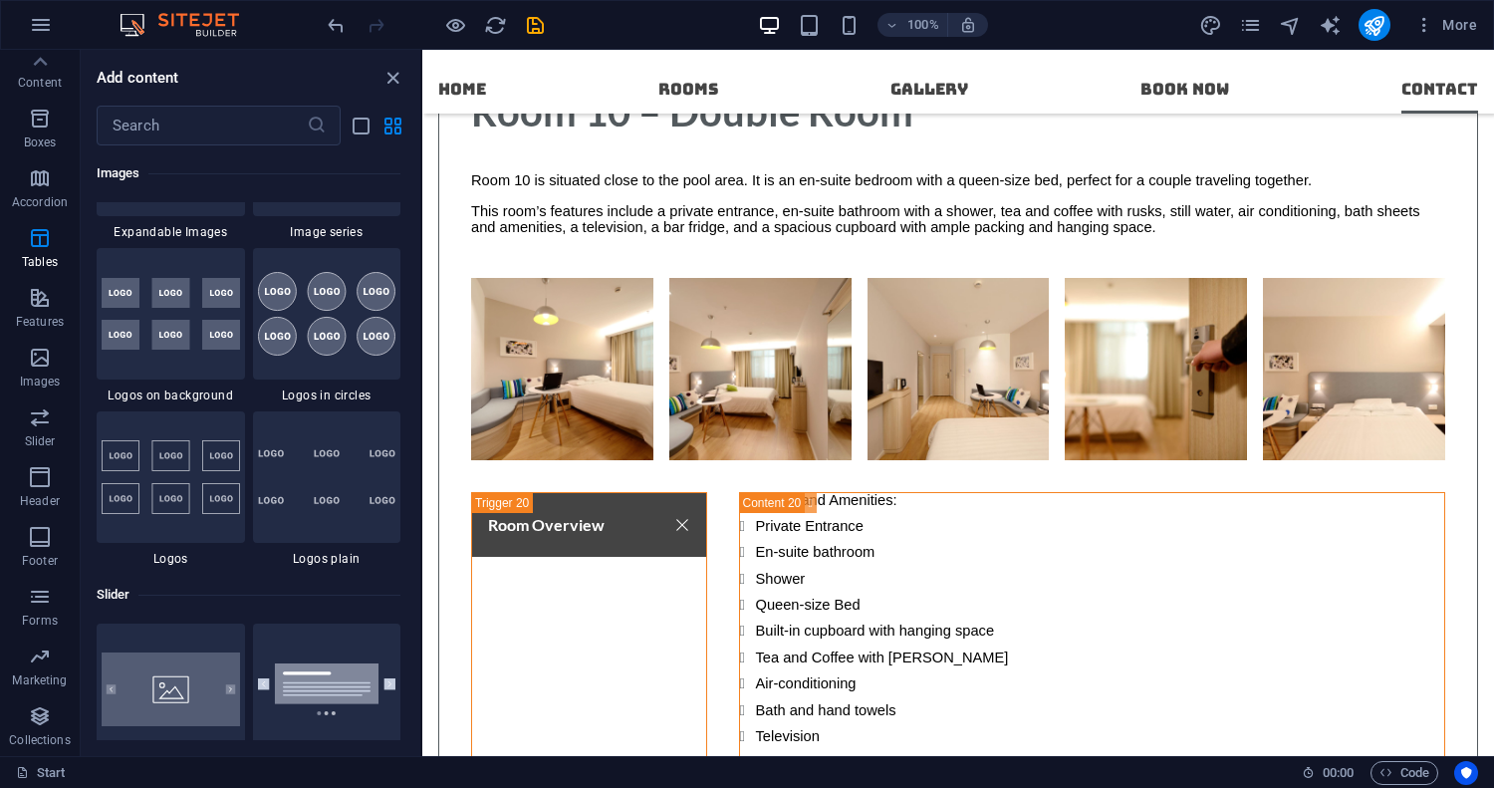
scroll to position [10908, 0]
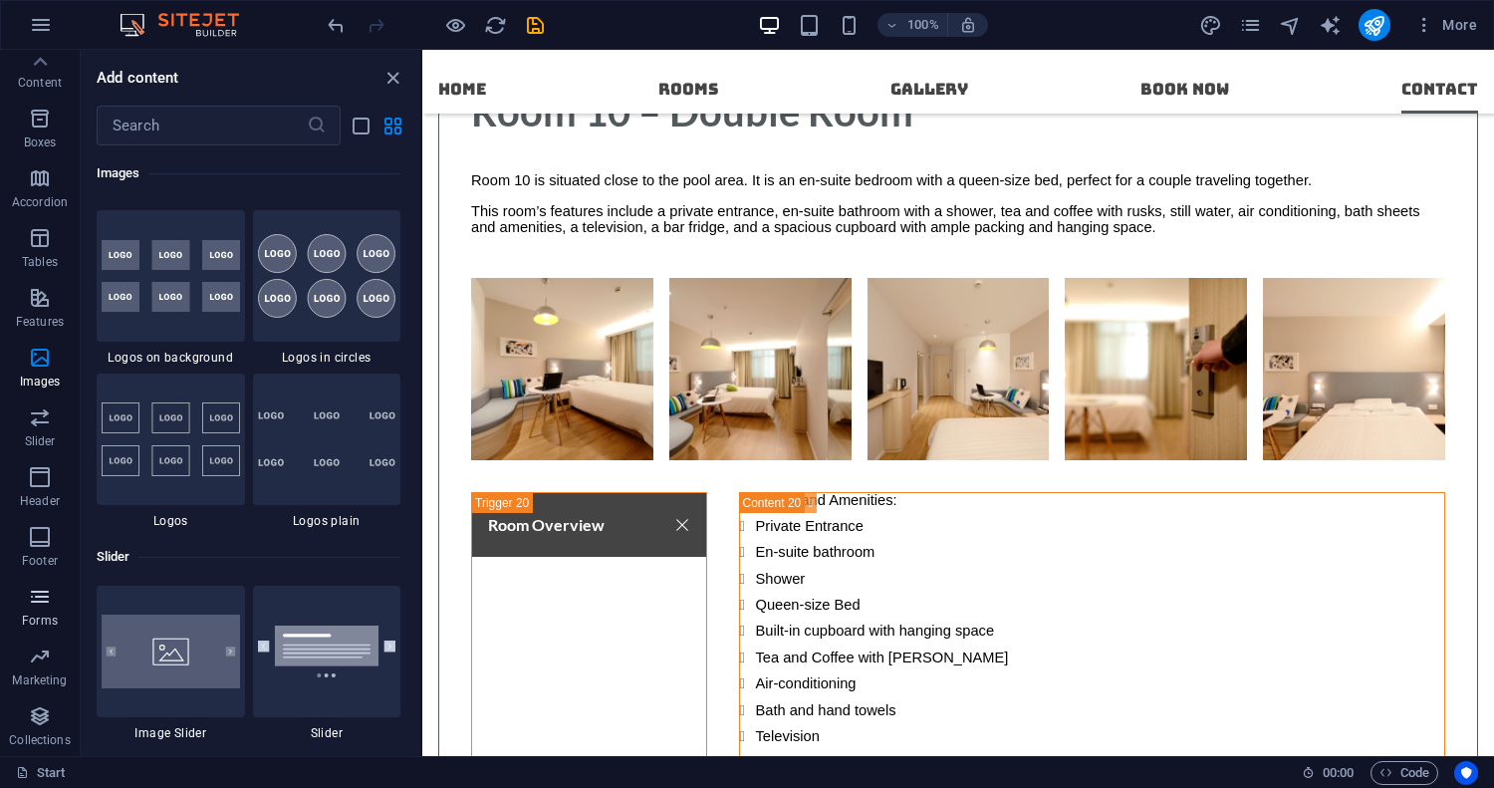
click at [41, 608] on icon "button" at bounding box center [40, 597] width 24 height 24
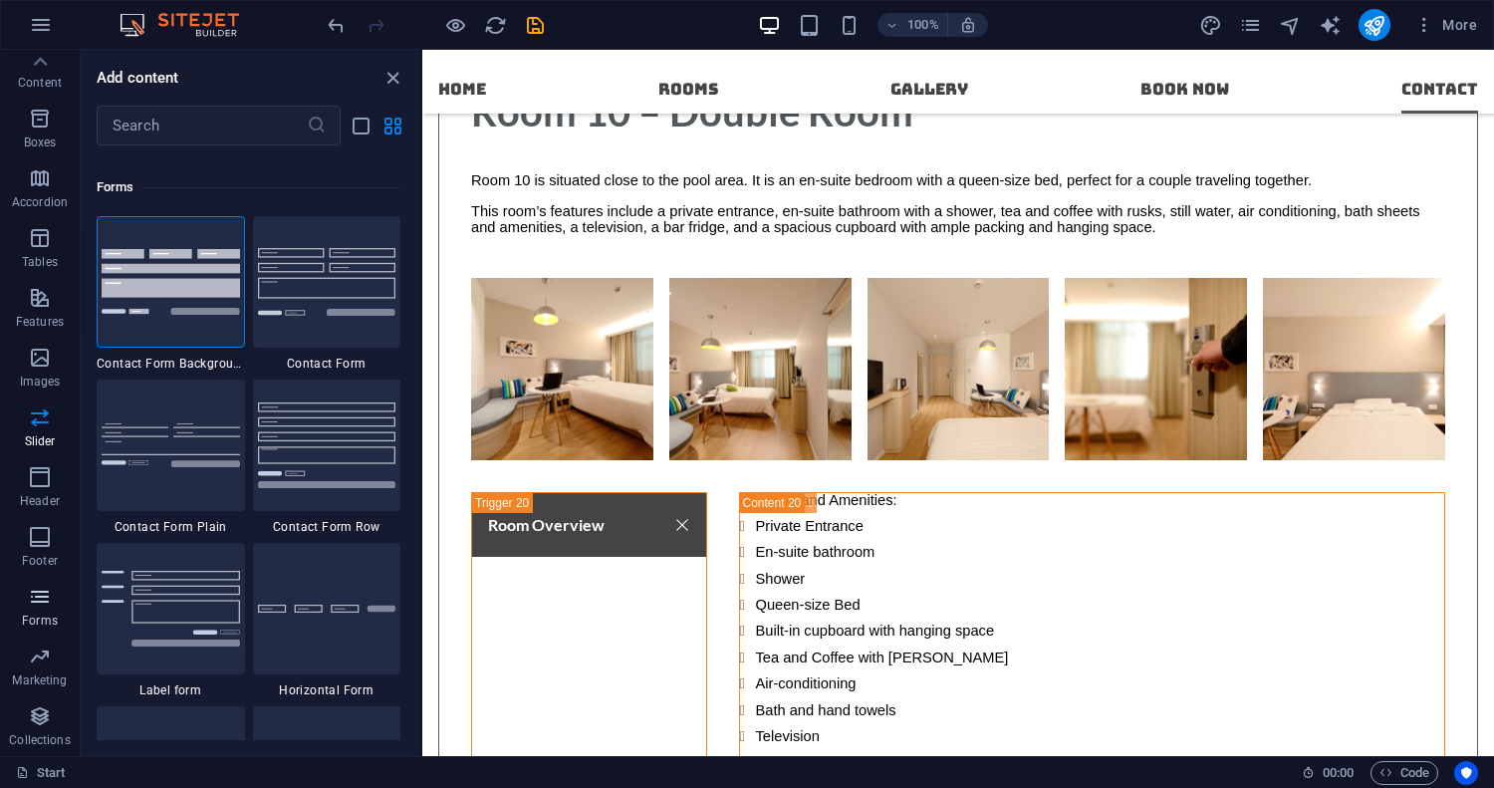
scroll to position [14541, 0]
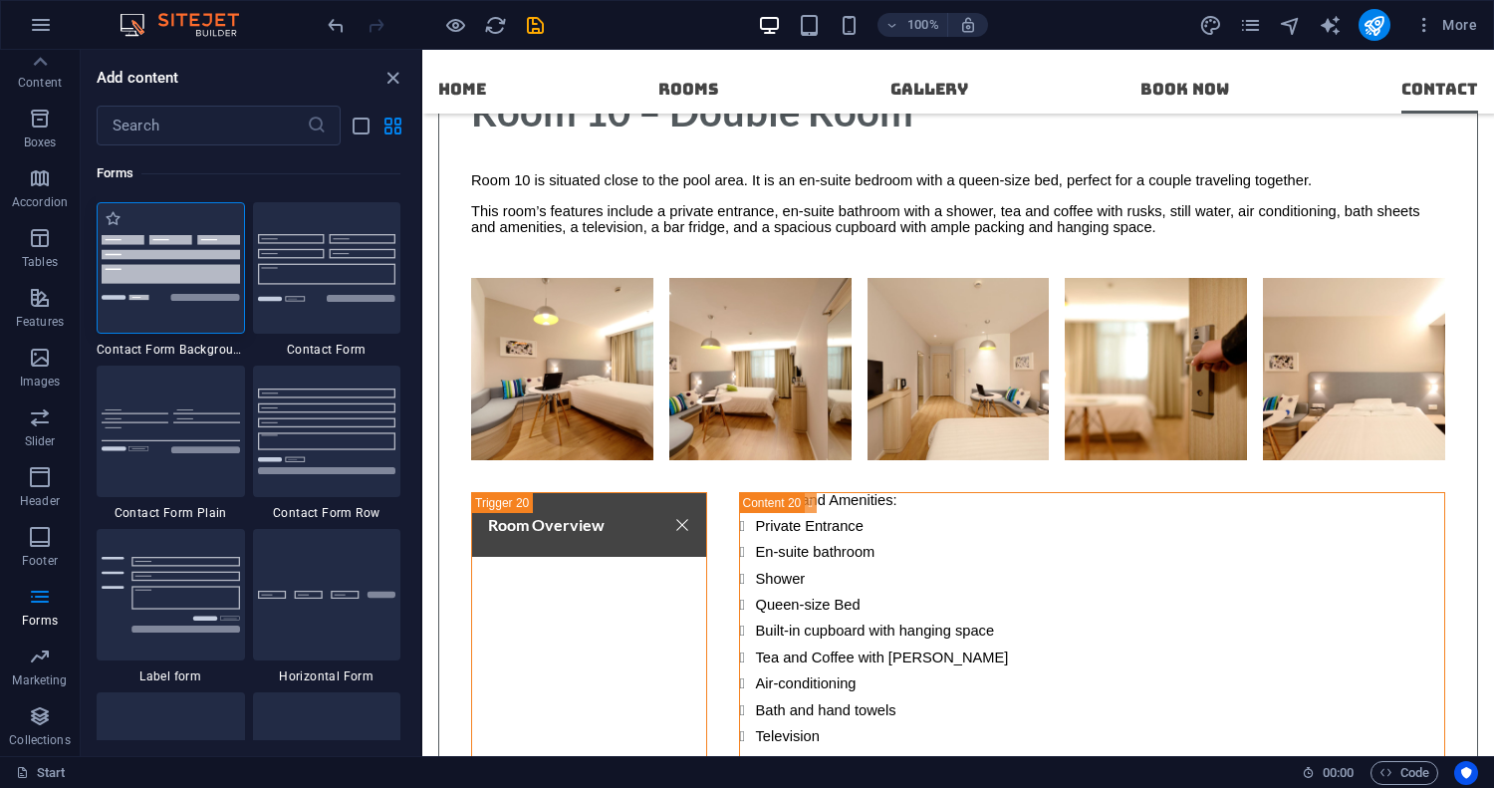
click at [195, 281] on img at bounding box center [171, 267] width 138 height 65
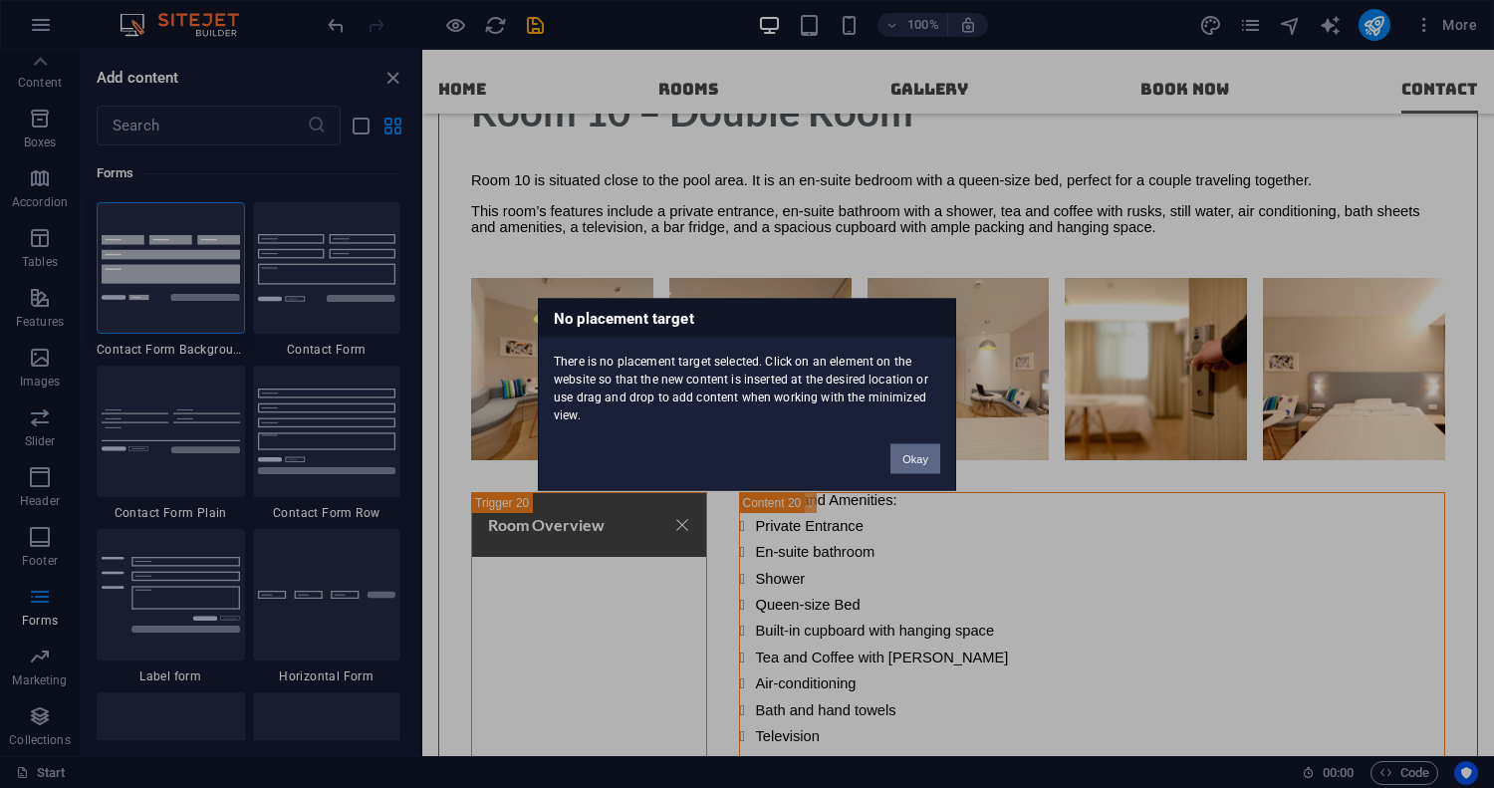
click at [914, 459] on button "Okay" at bounding box center [915, 458] width 50 height 30
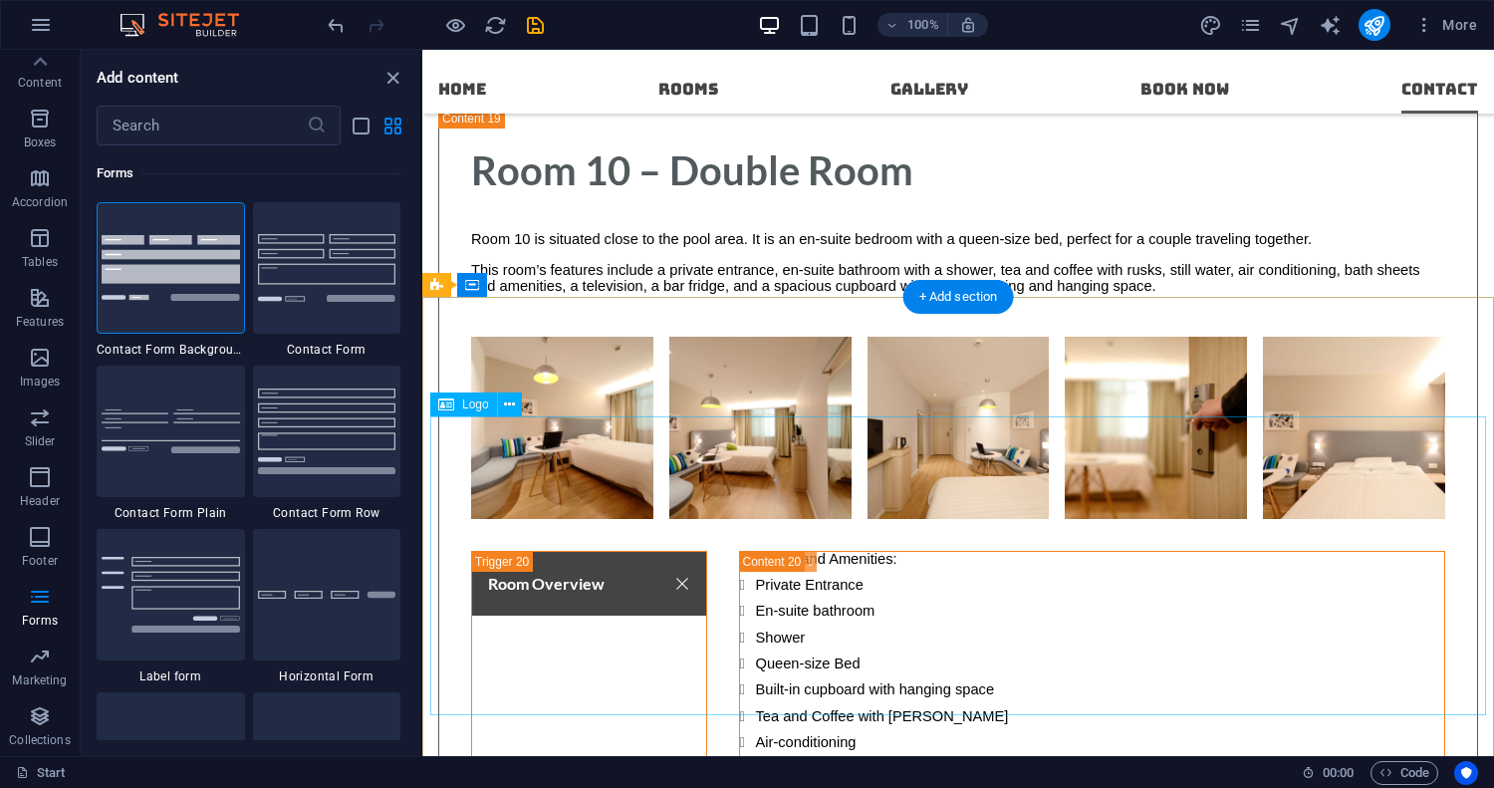
scroll to position [16163, 0]
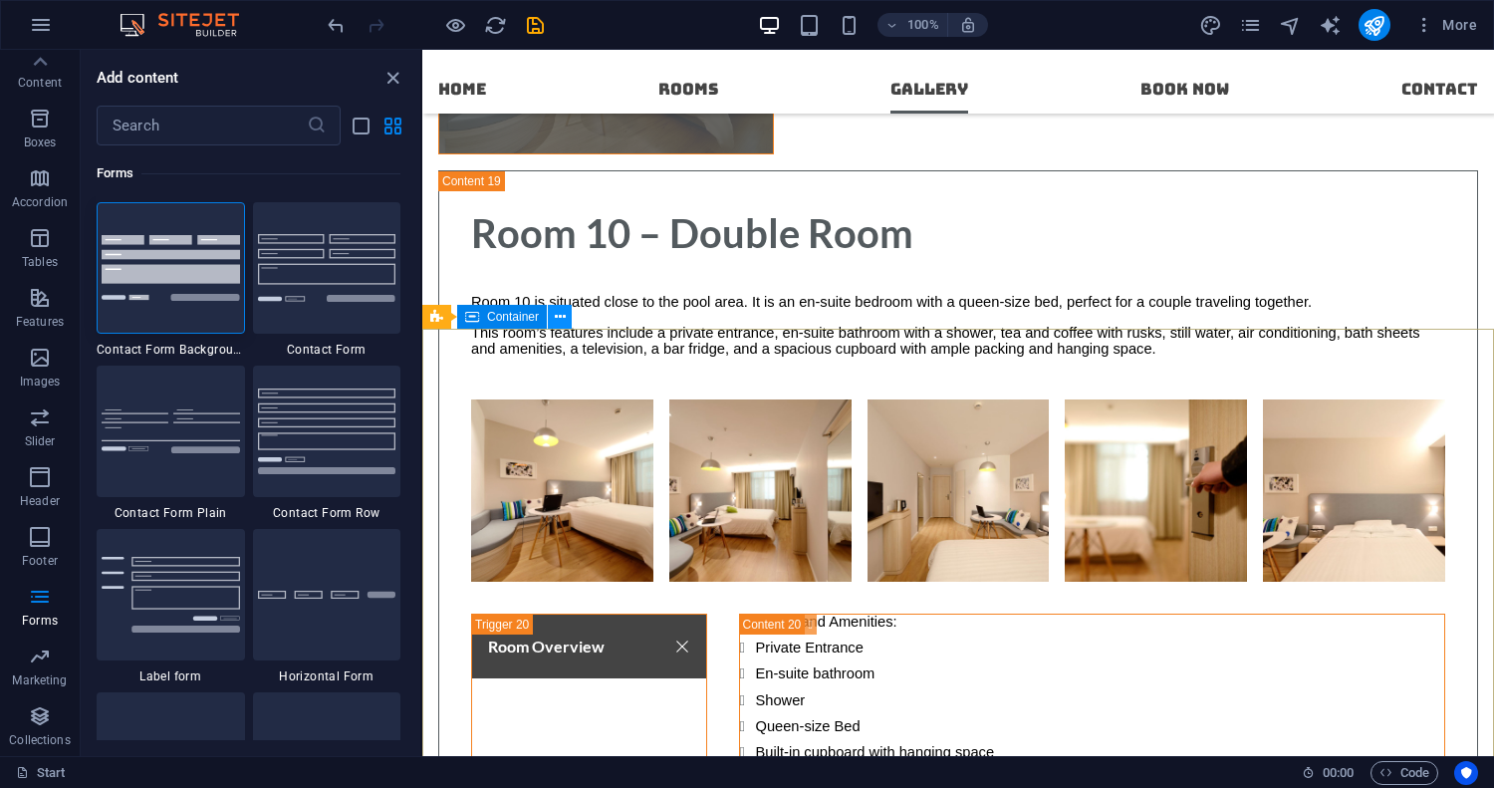
click at [556, 319] on icon at bounding box center [560, 317] width 11 height 21
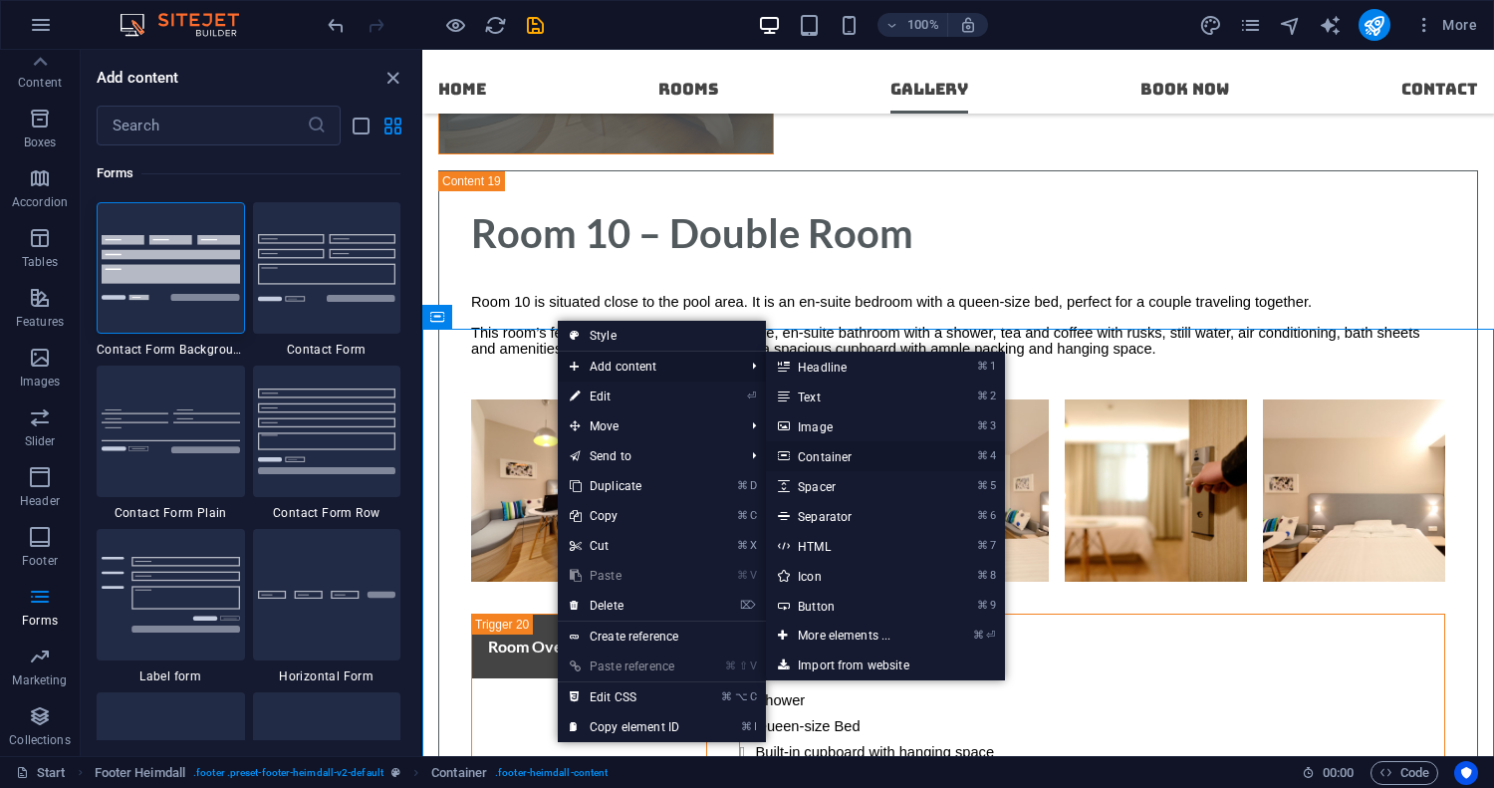
click at [838, 460] on link "⌘ 4 Container" at bounding box center [848, 456] width 164 height 30
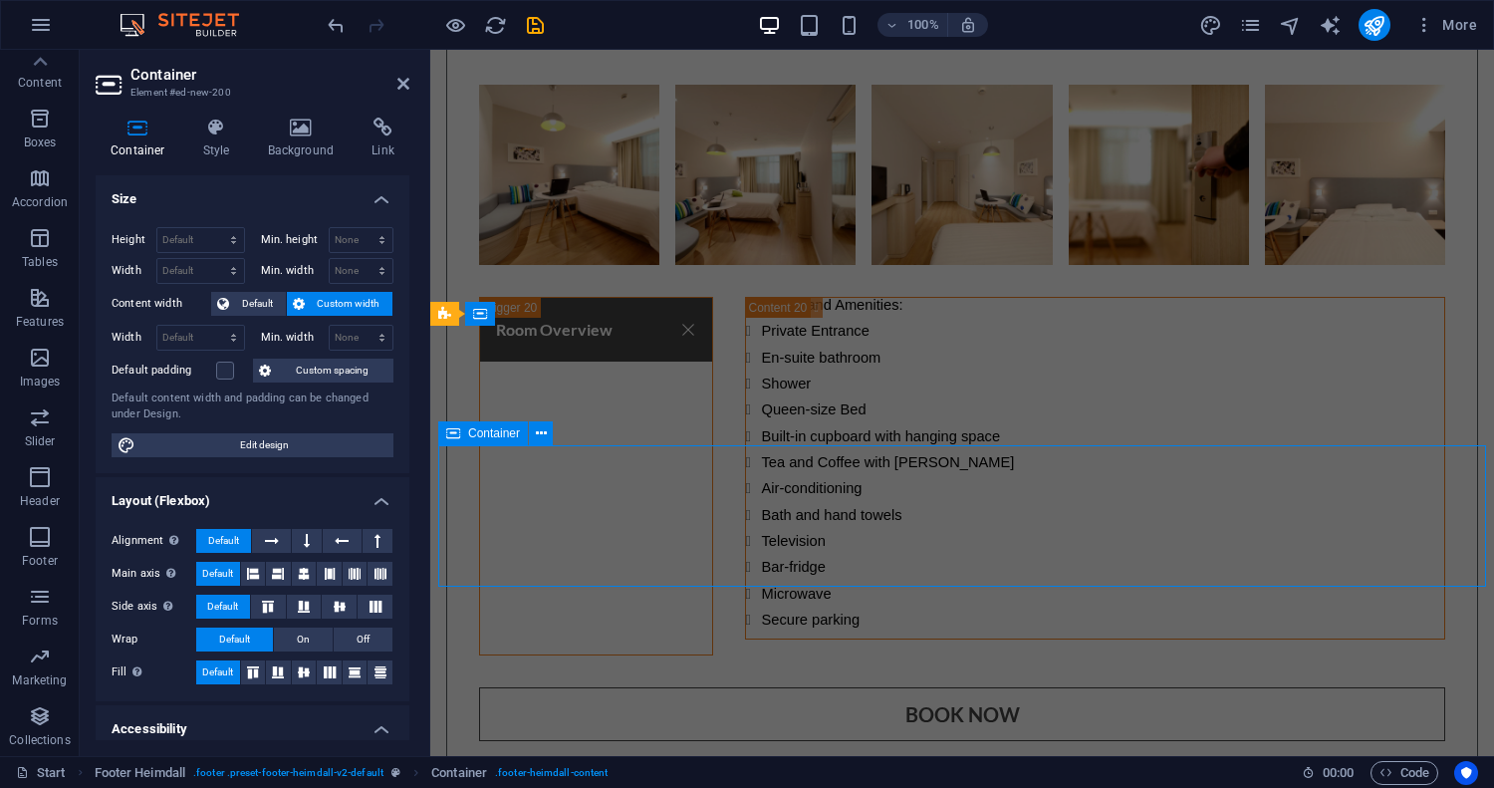
scroll to position [16126, 0]
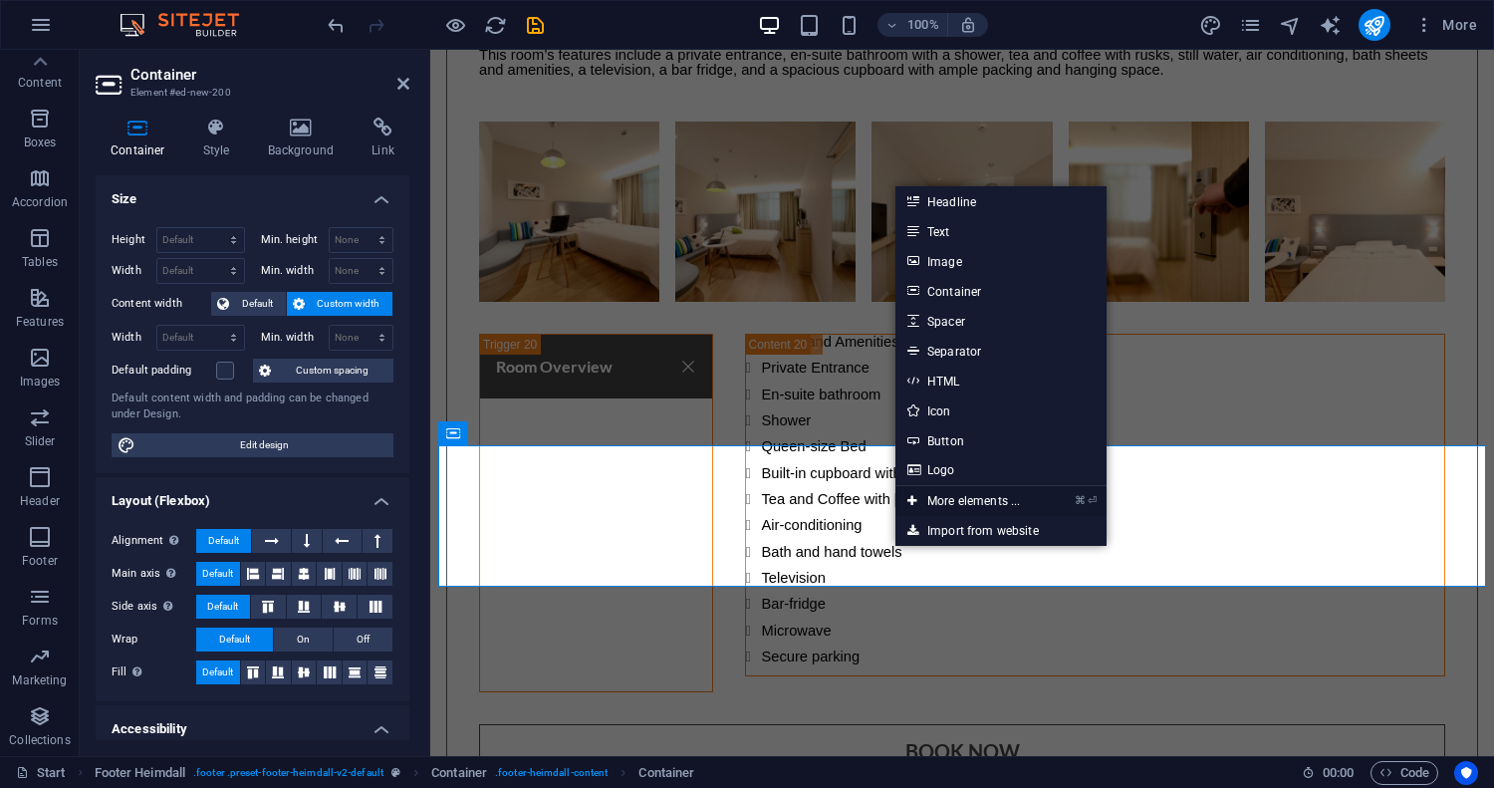
click at [964, 501] on link "⌘ ⏎ More elements ..." at bounding box center [963, 501] width 136 height 30
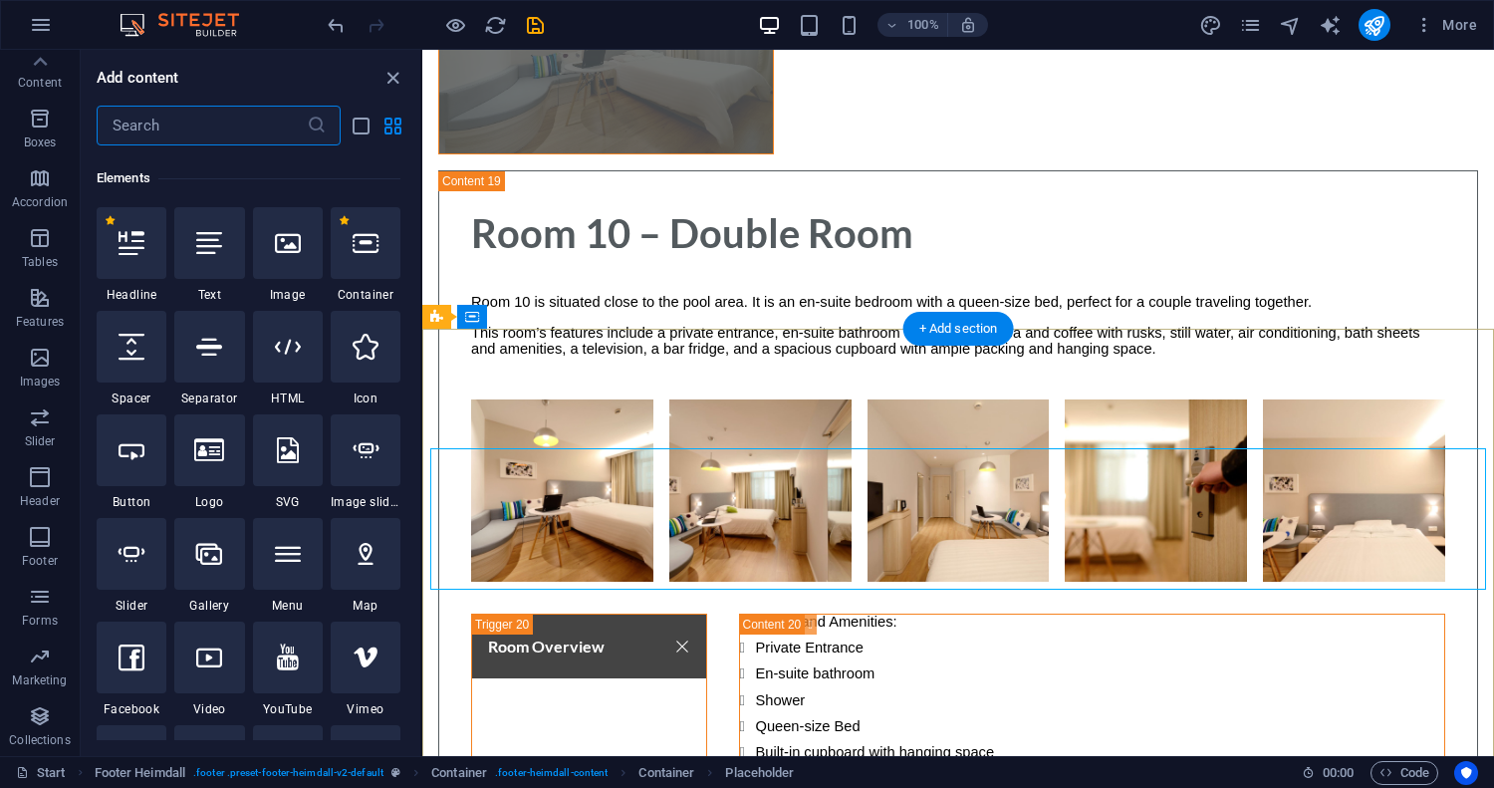
scroll to position [212, 0]
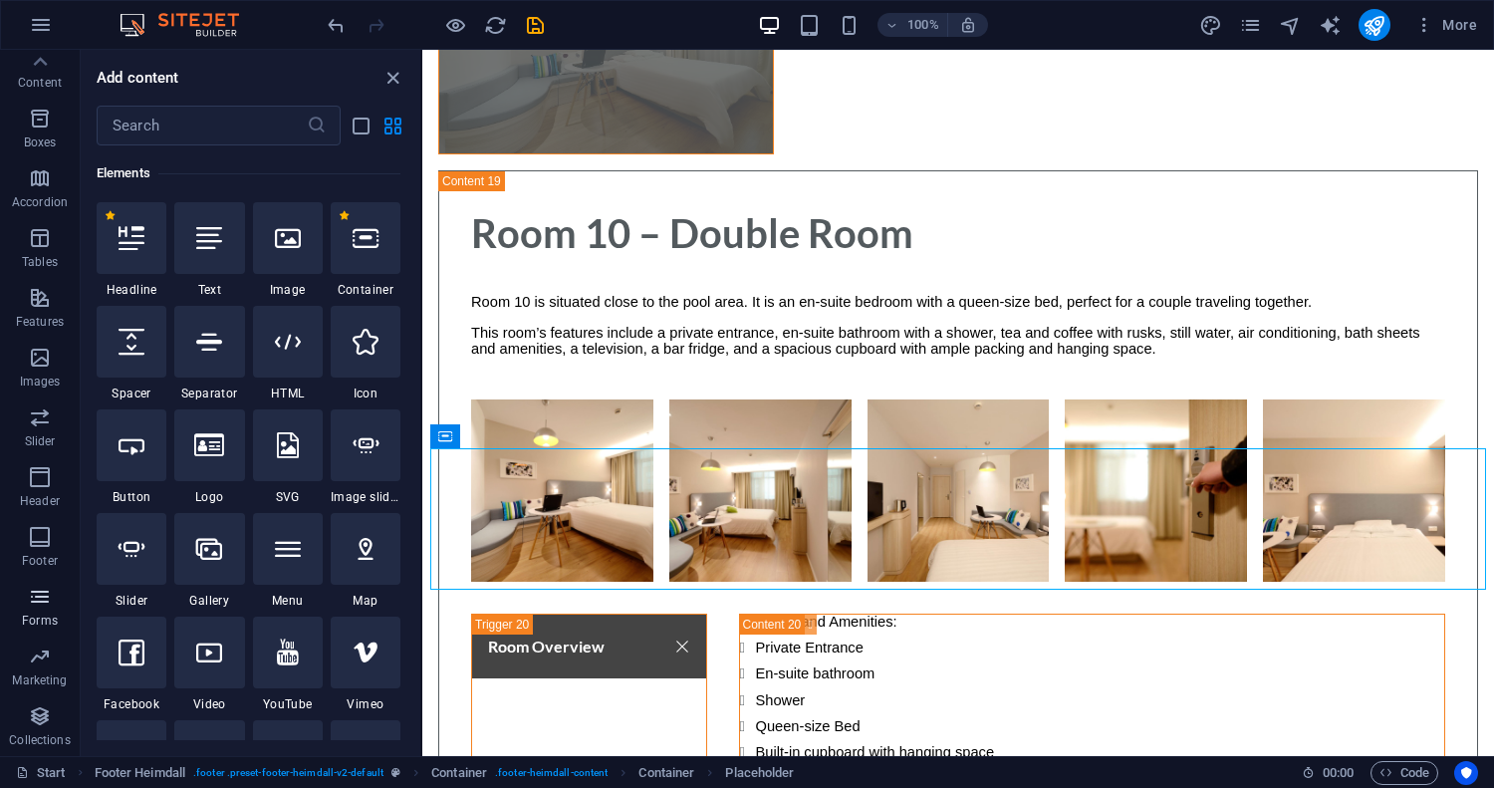
click at [47, 613] on p "Forms" at bounding box center [40, 621] width 36 height 16
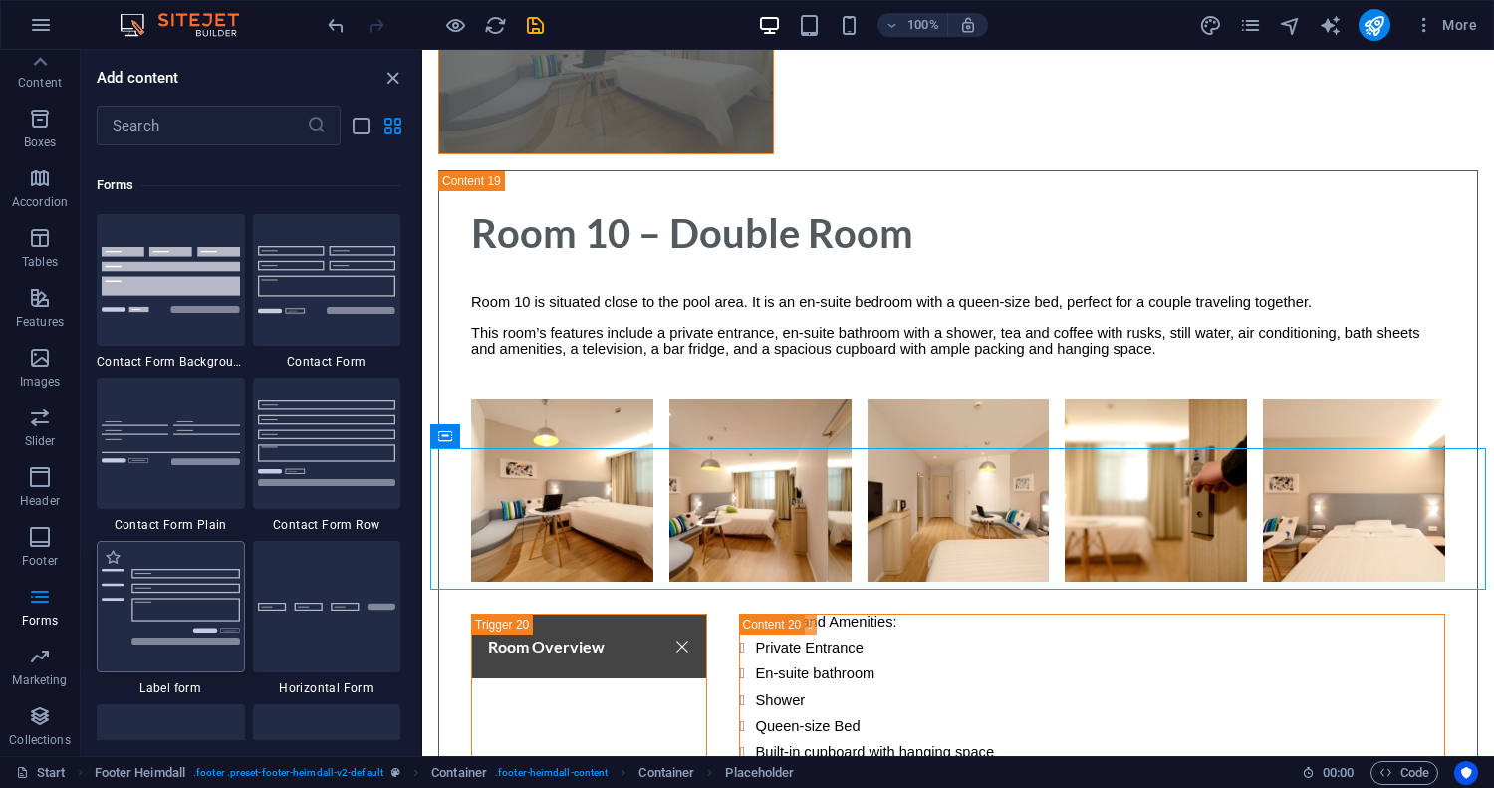
scroll to position [14531, 0]
click at [170, 493] on div at bounding box center [171, 440] width 148 height 131
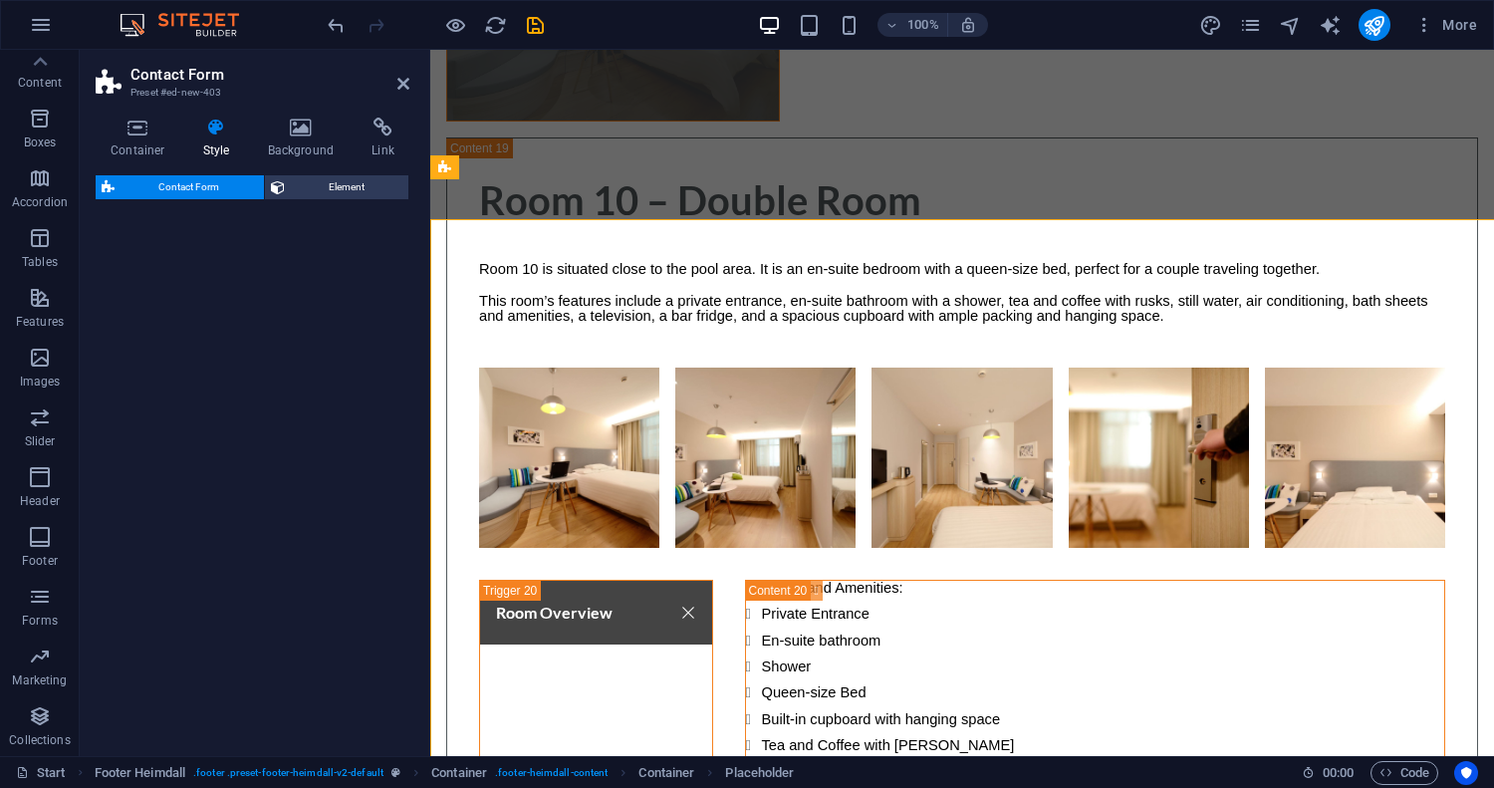
scroll to position [17583, 0]
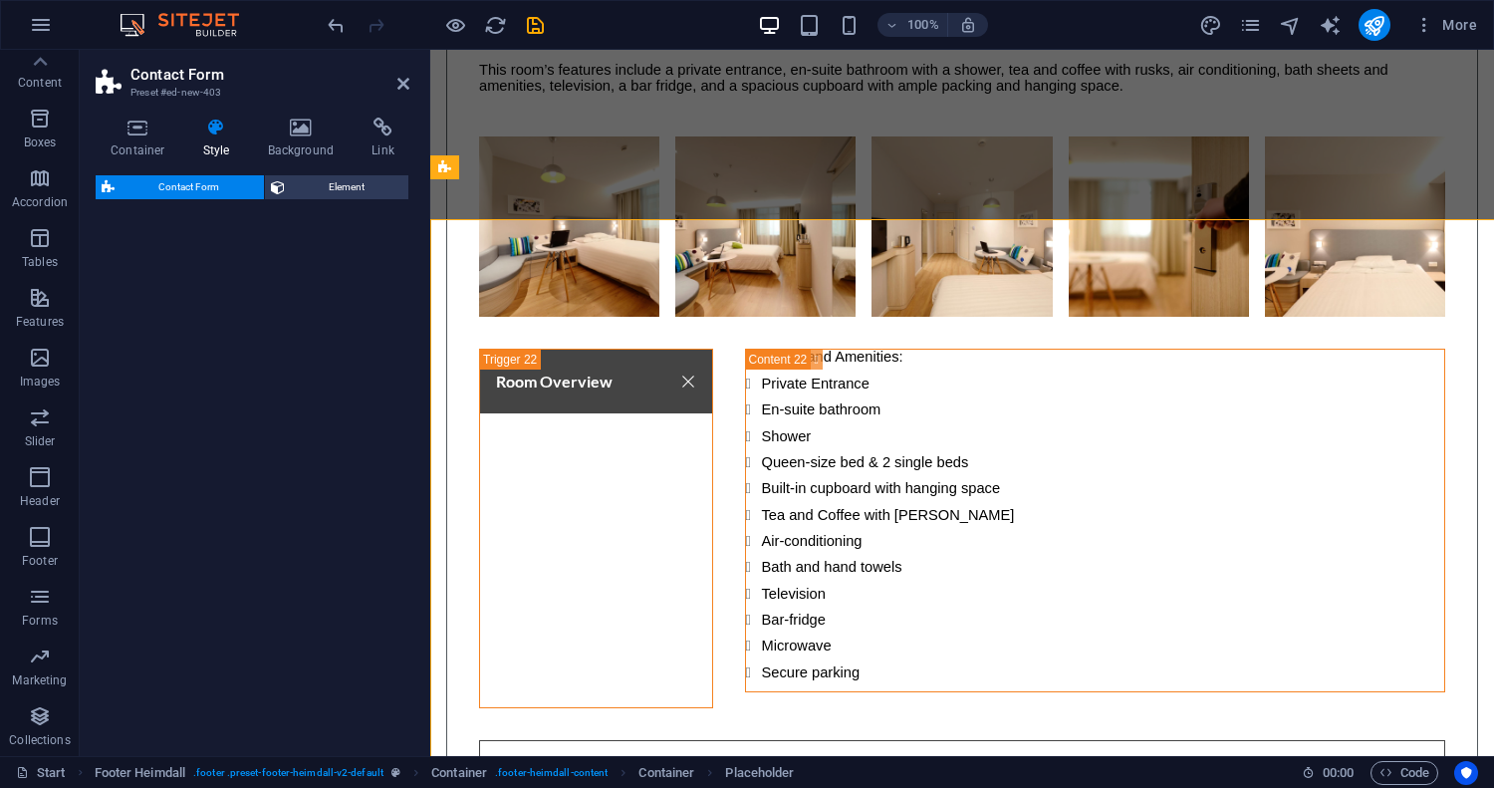
select select "rem"
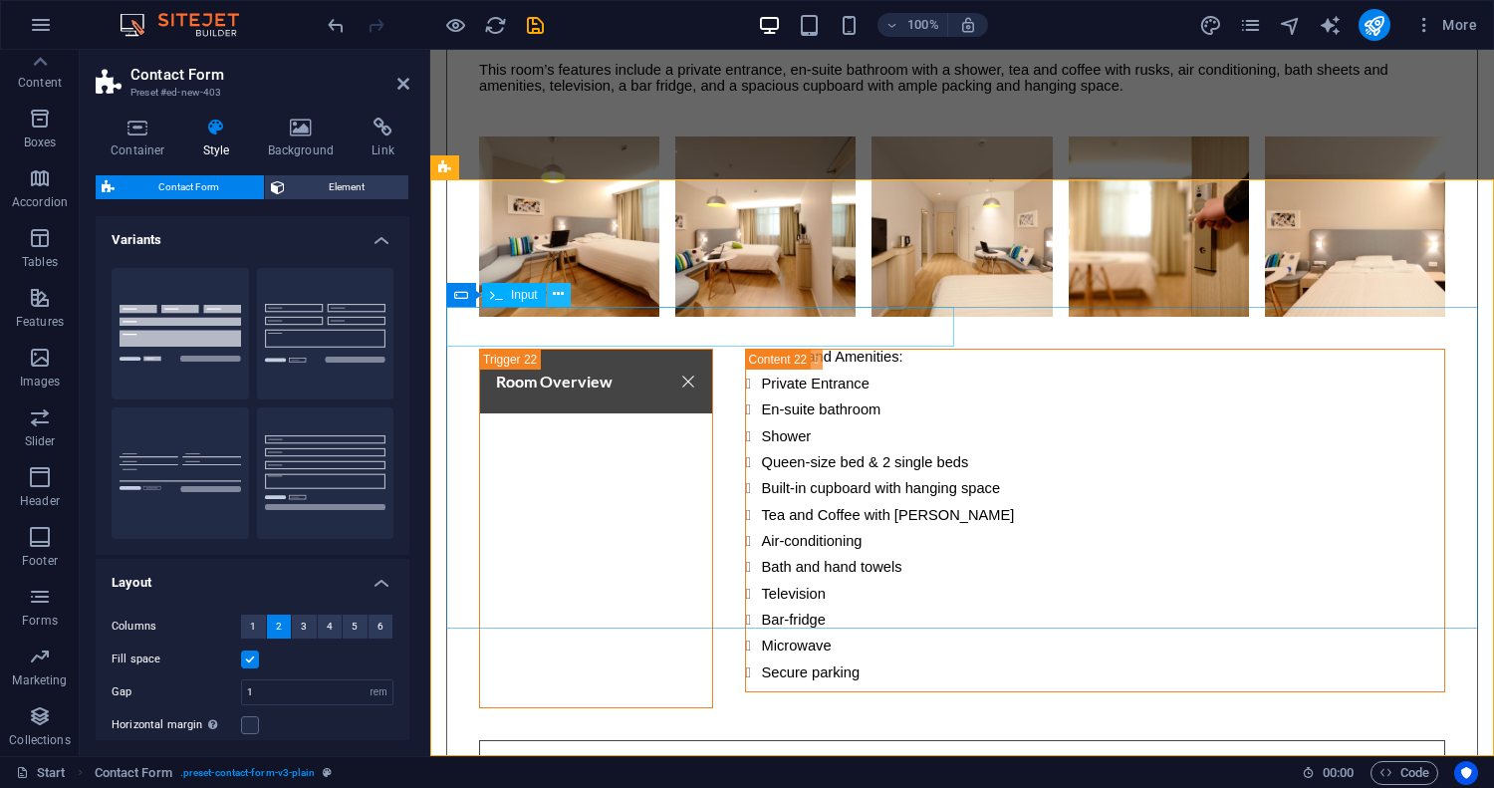
click at [557, 297] on icon at bounding box center [558, 294] width 11 height 21
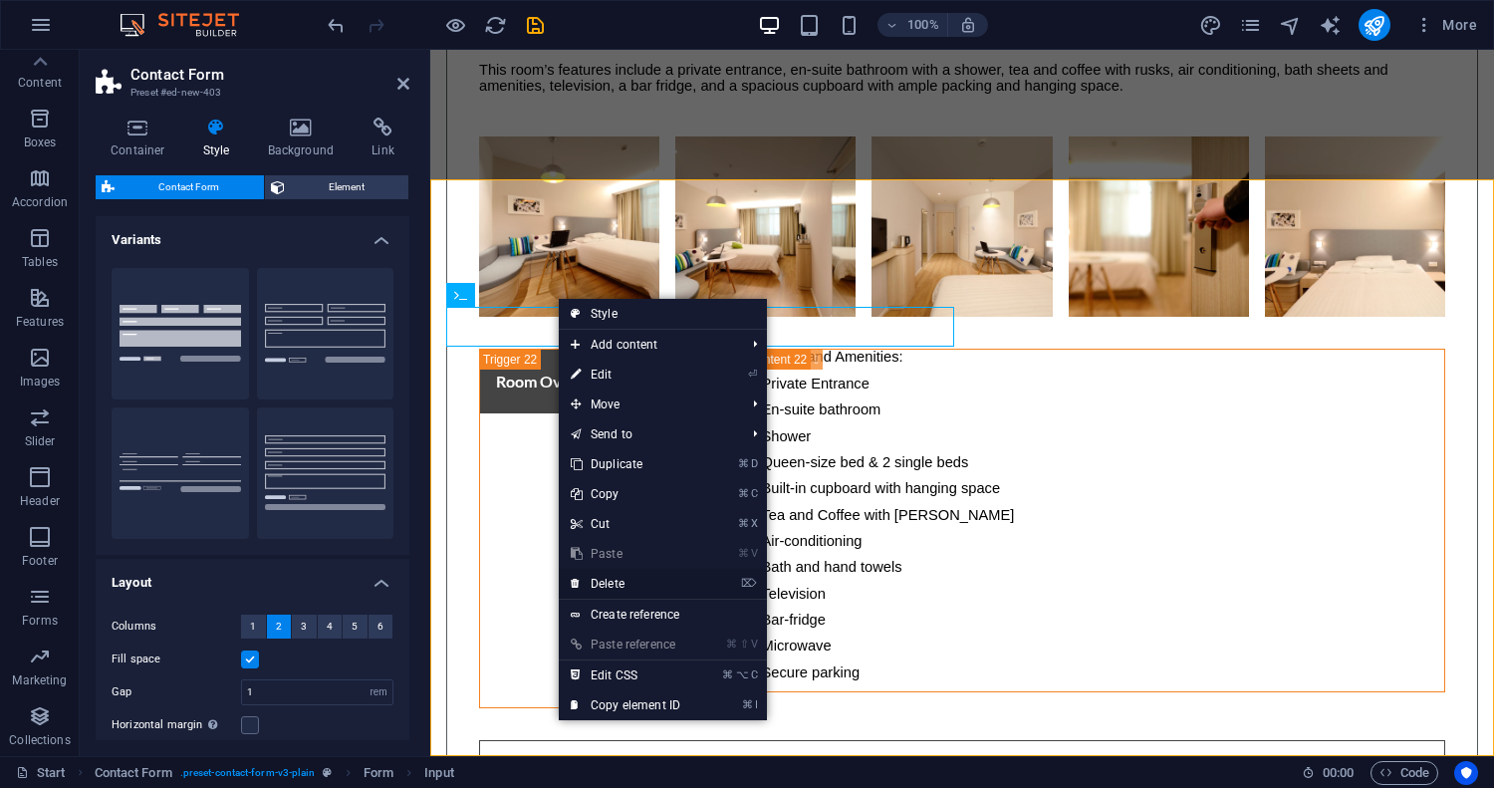
click at [629, 579] on link "⌦ Delete" at bounding box center [625, 584] width 133 height 30
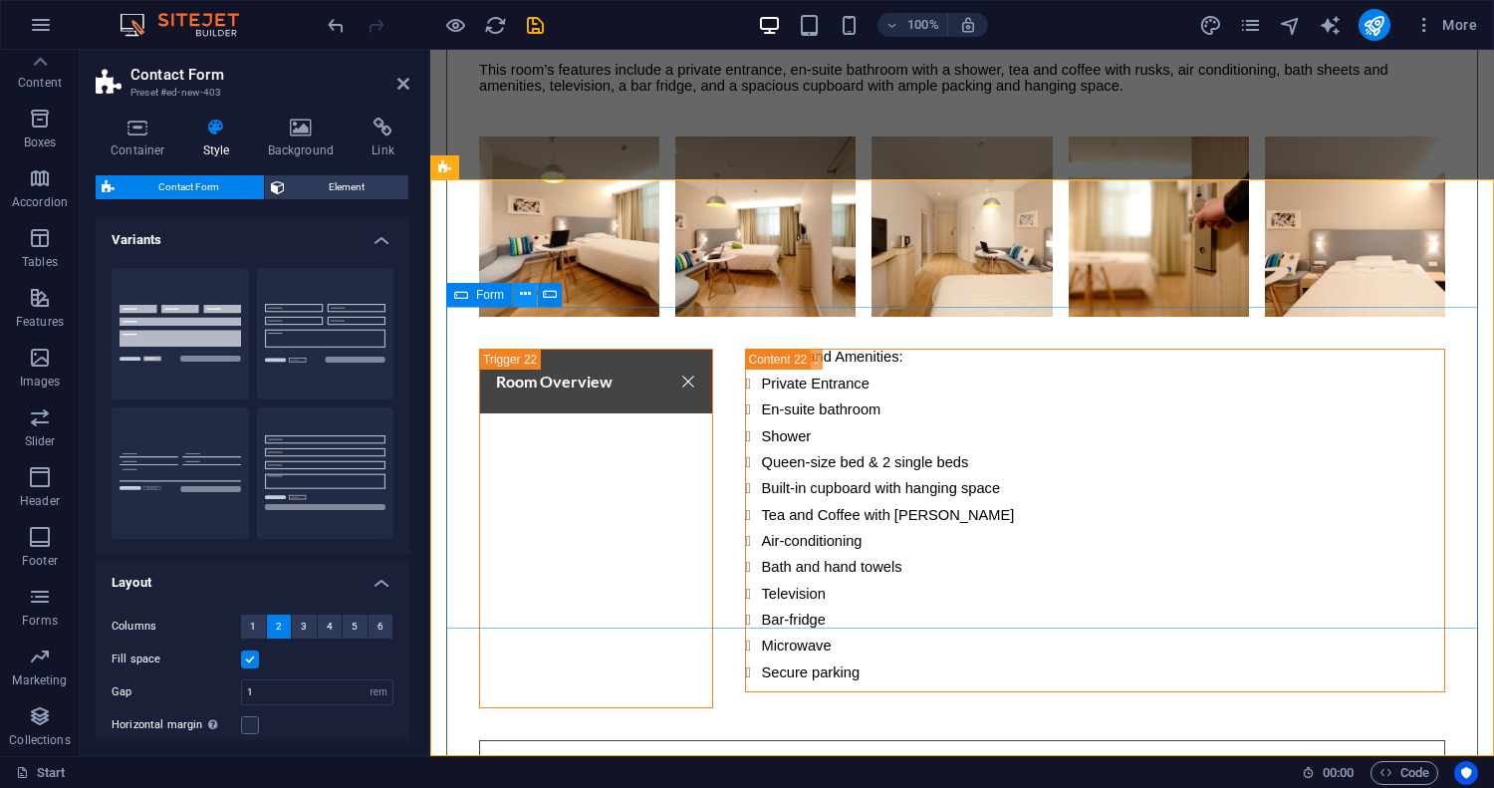
click at [520, 295] on icon at bounding box center [525, 294] width 11 height 21
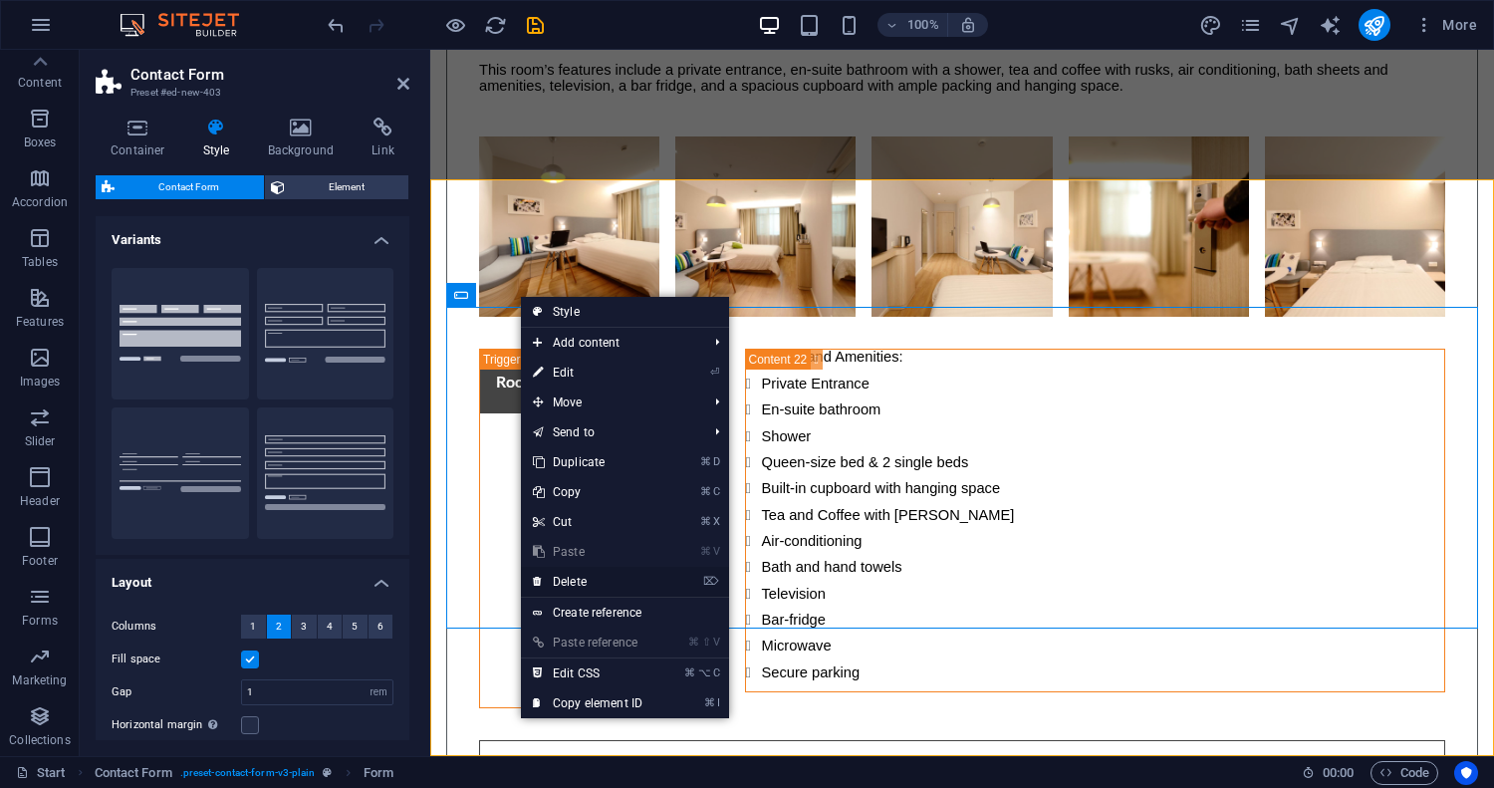
click at [585, 582] on link "⌦ Delete" at bounding box center [587, 582] width 133 height 30
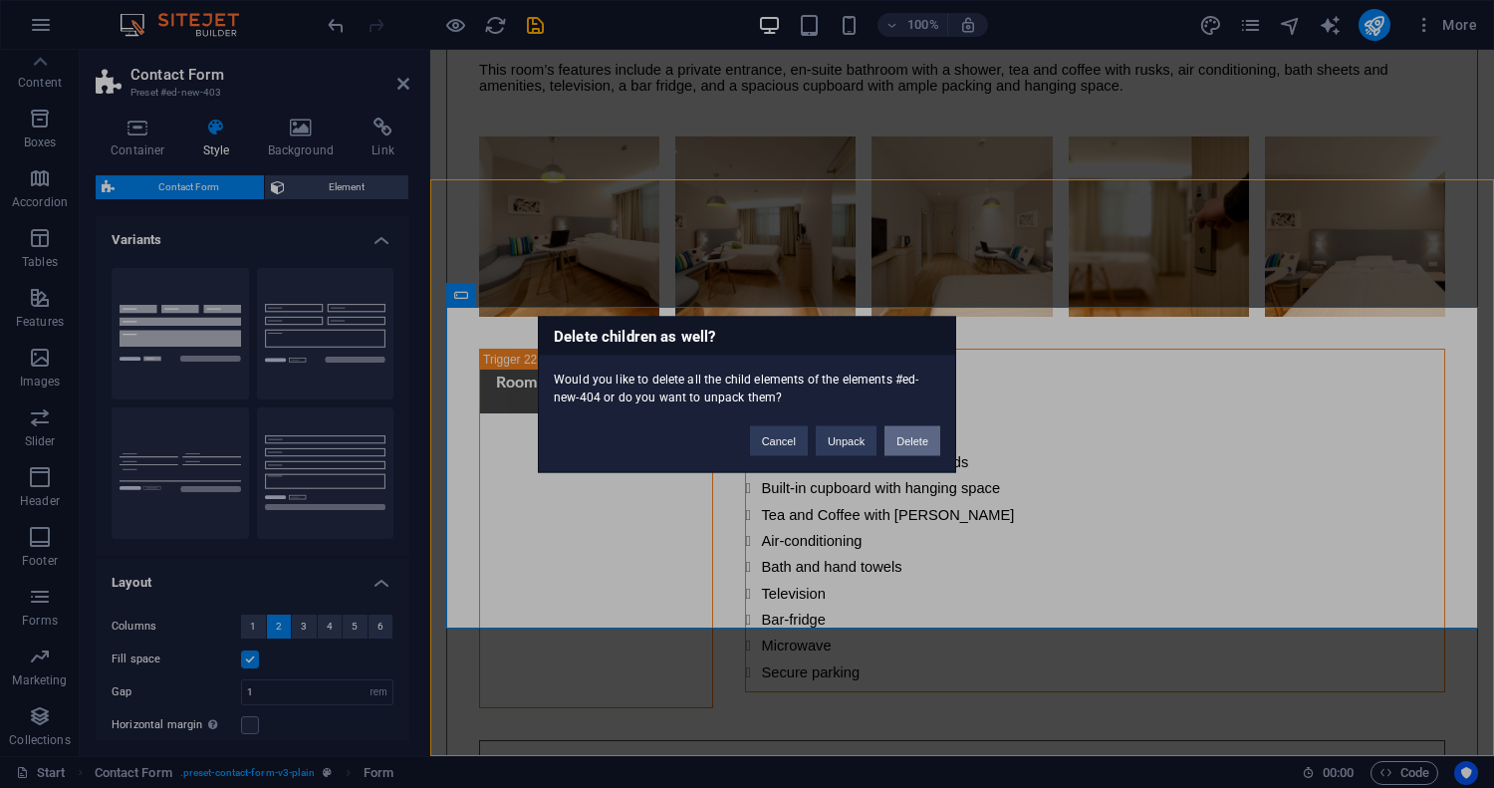
click at [916, 437] on button "Delete" at bounding box center [912, 440] width 56 height 30
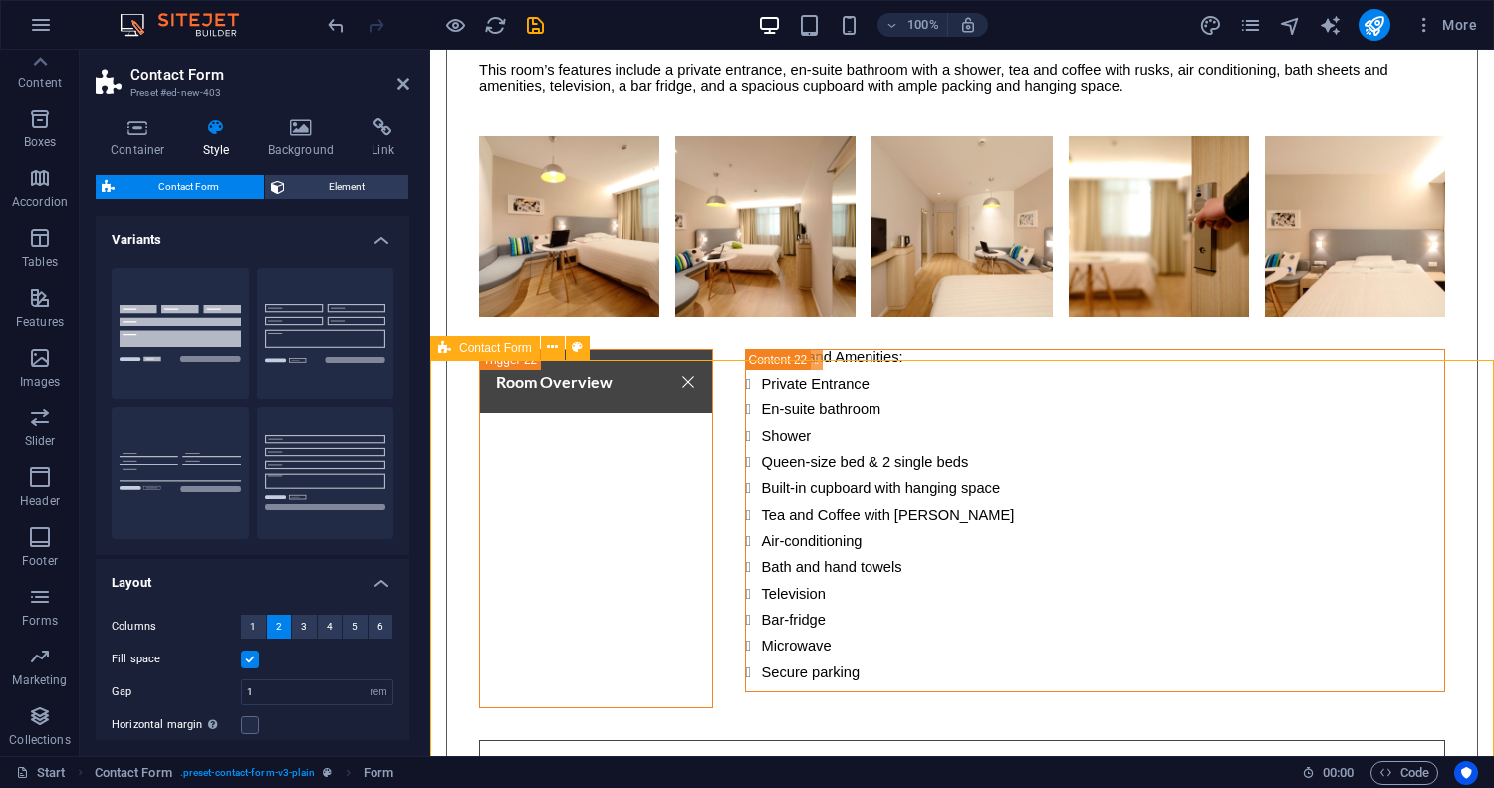
scroll to position [17403, 0]
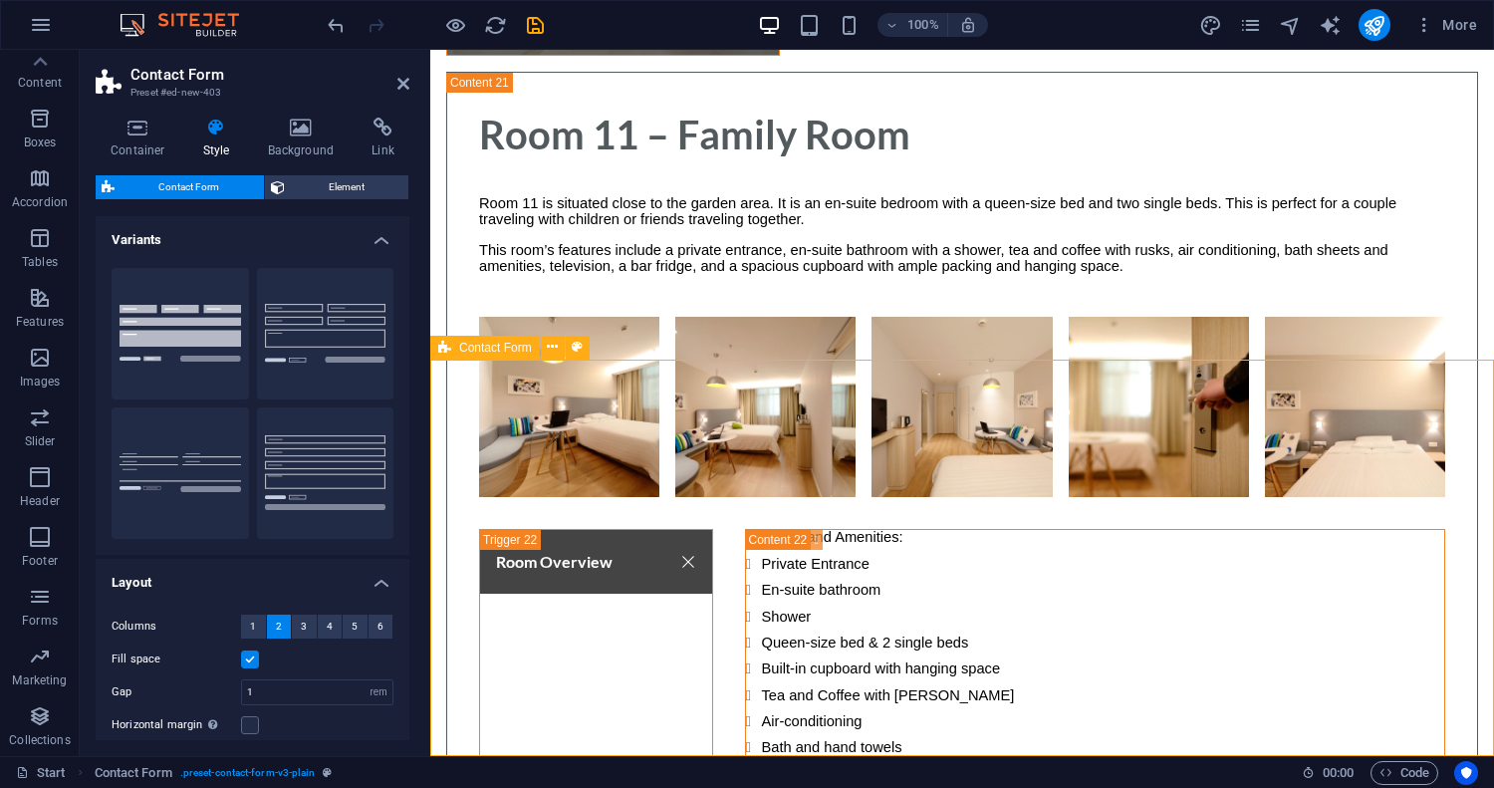
click at [156, 337] on button "Background" at bounding box center [180, 333] width 137 height 131
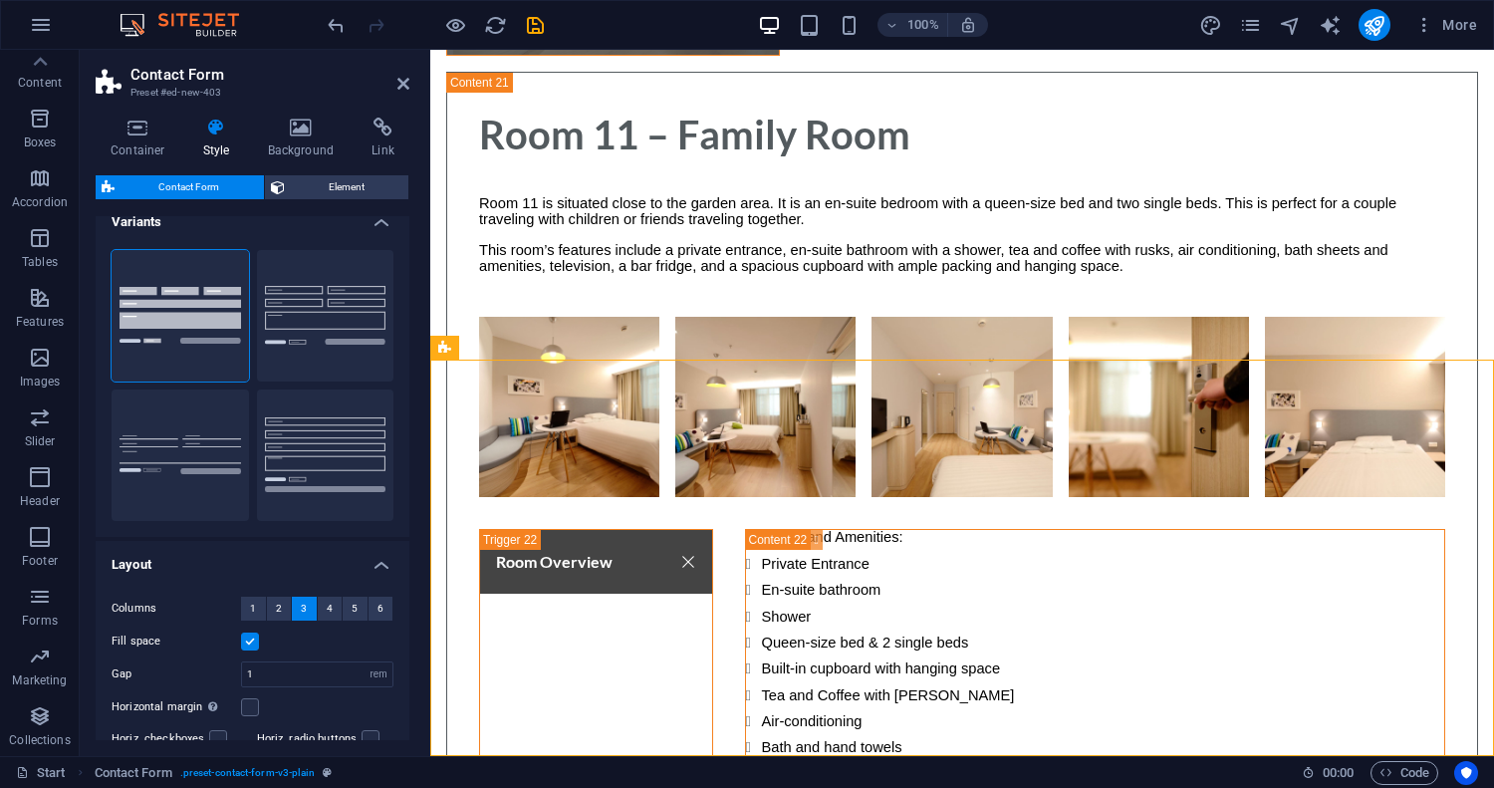
scroll to position [5, 0]
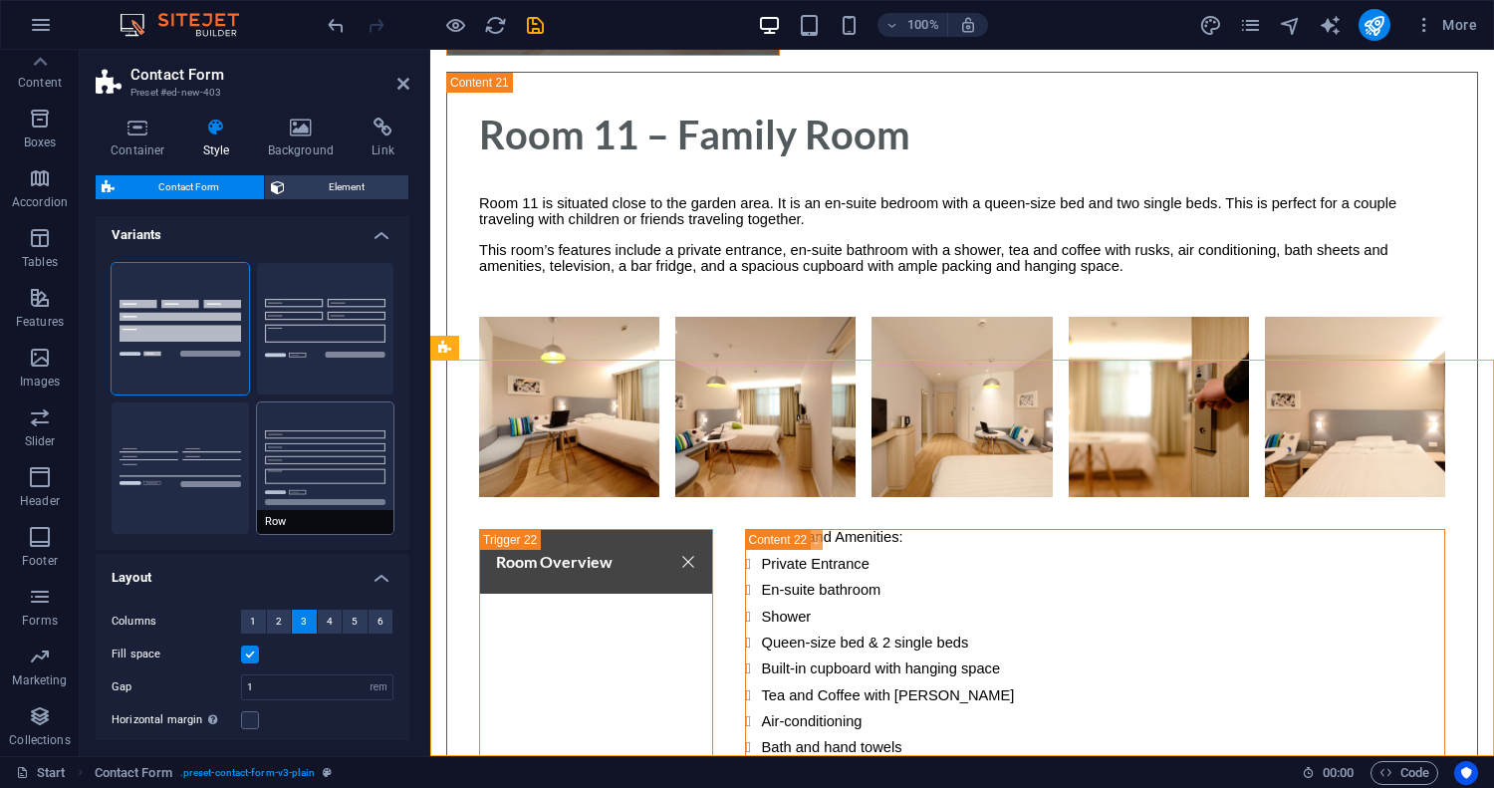
click at [326, 460] on button "Row" at bounding box center [325, 467] width 137 height 131
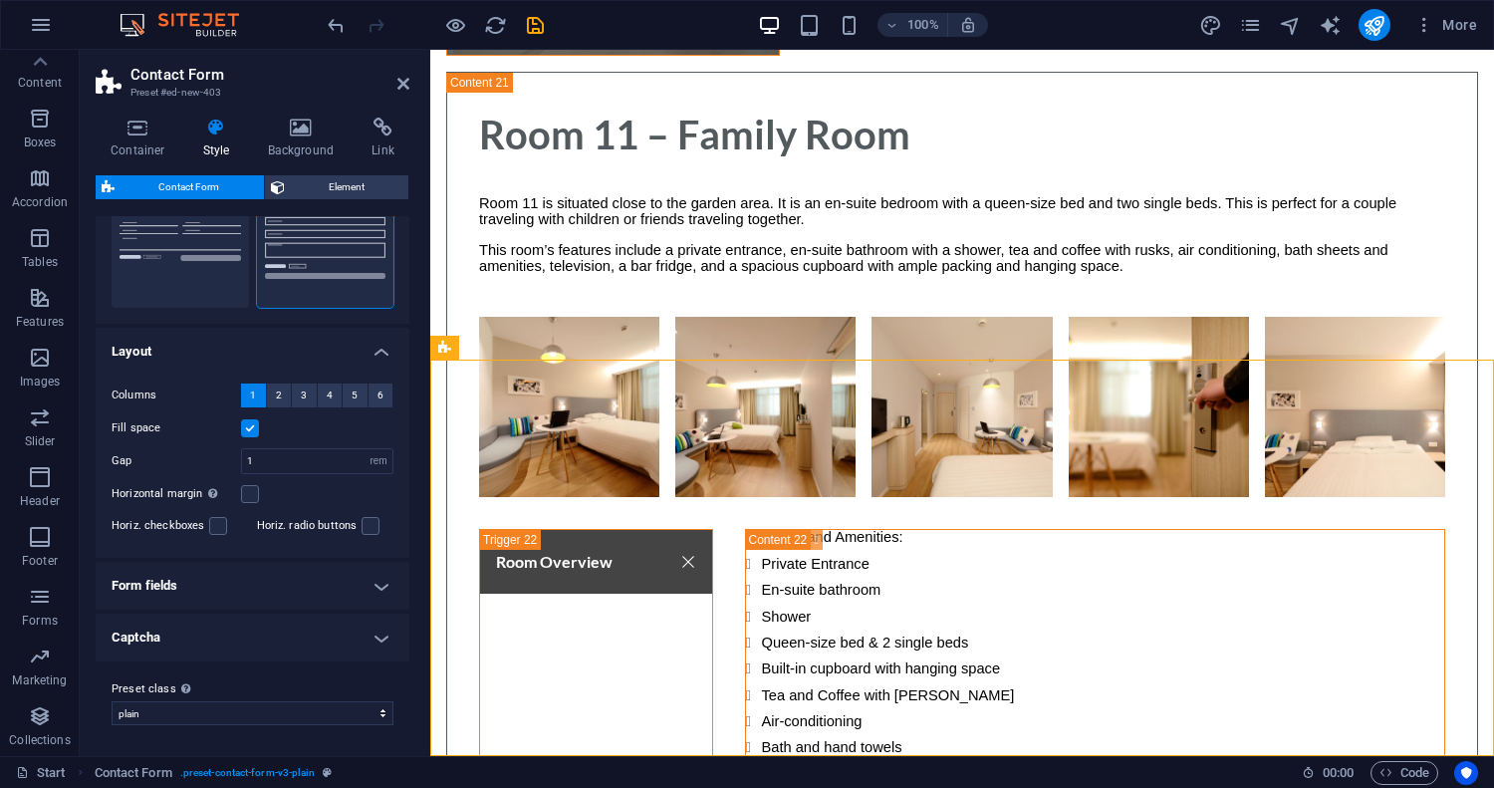
scroll to position [0, 0]
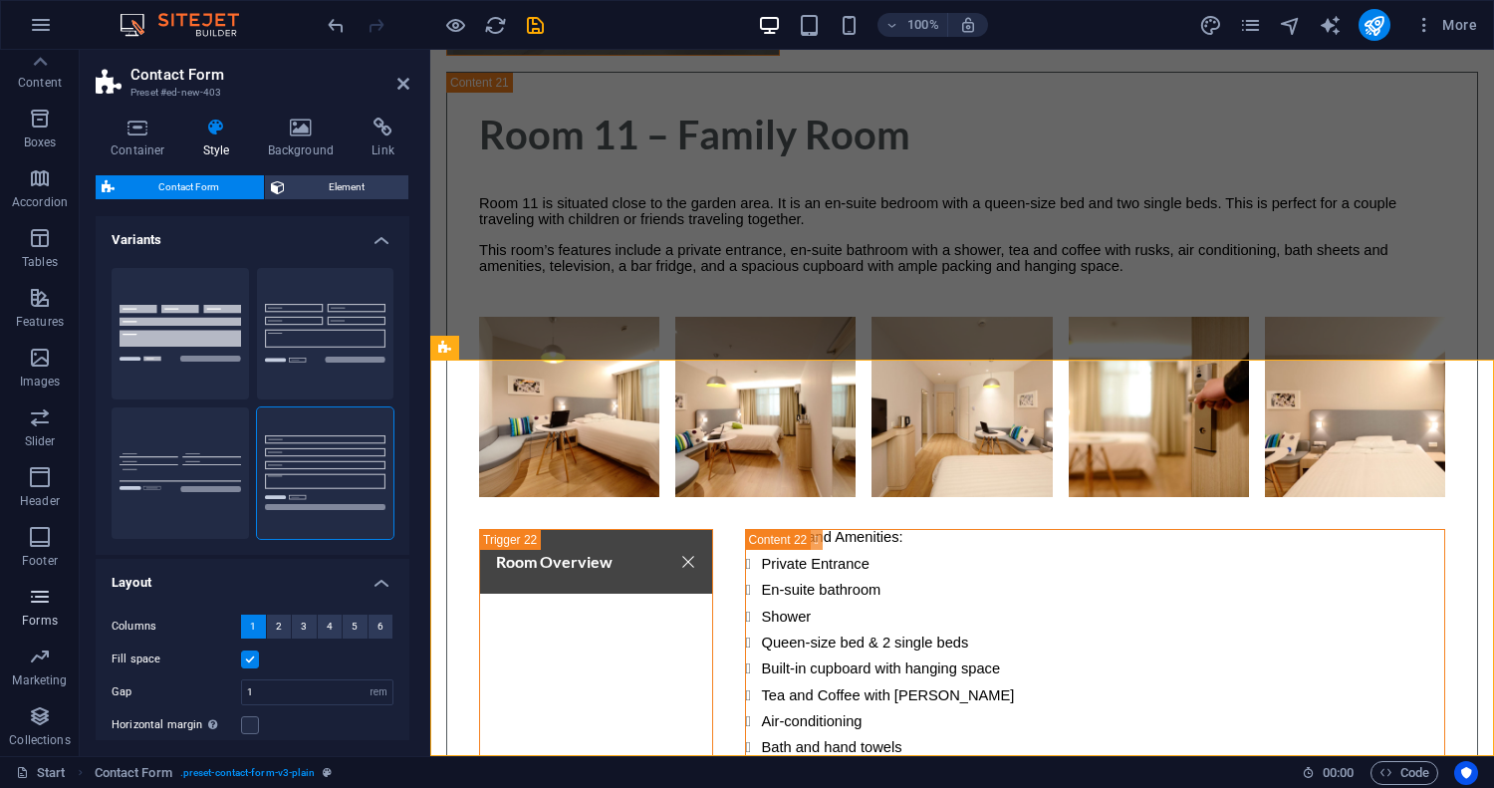
click at [56, 600] on span "Forms" at bounding box center [40, 609] width 80 height 48
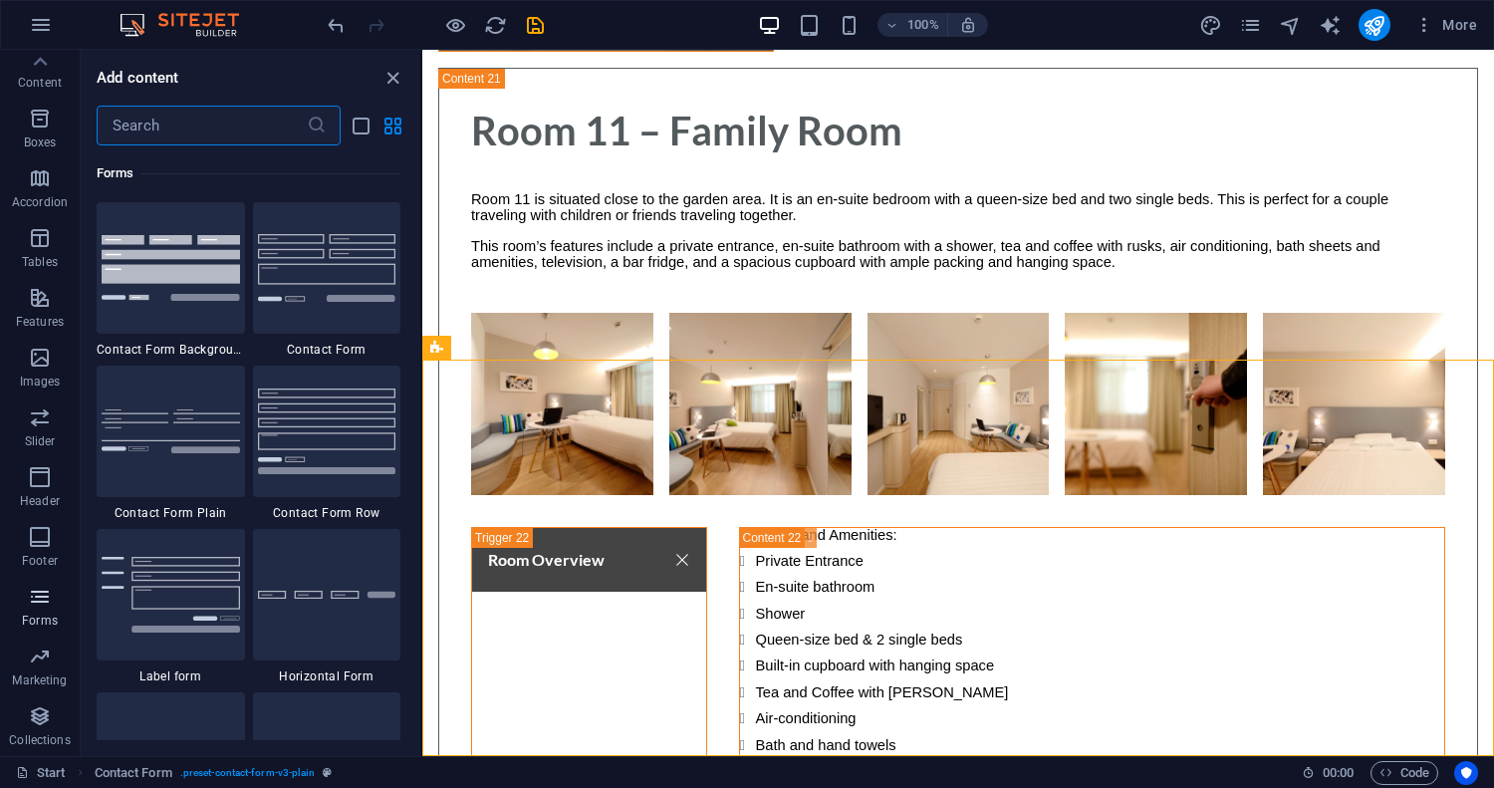
scroll to position [14541, 0]
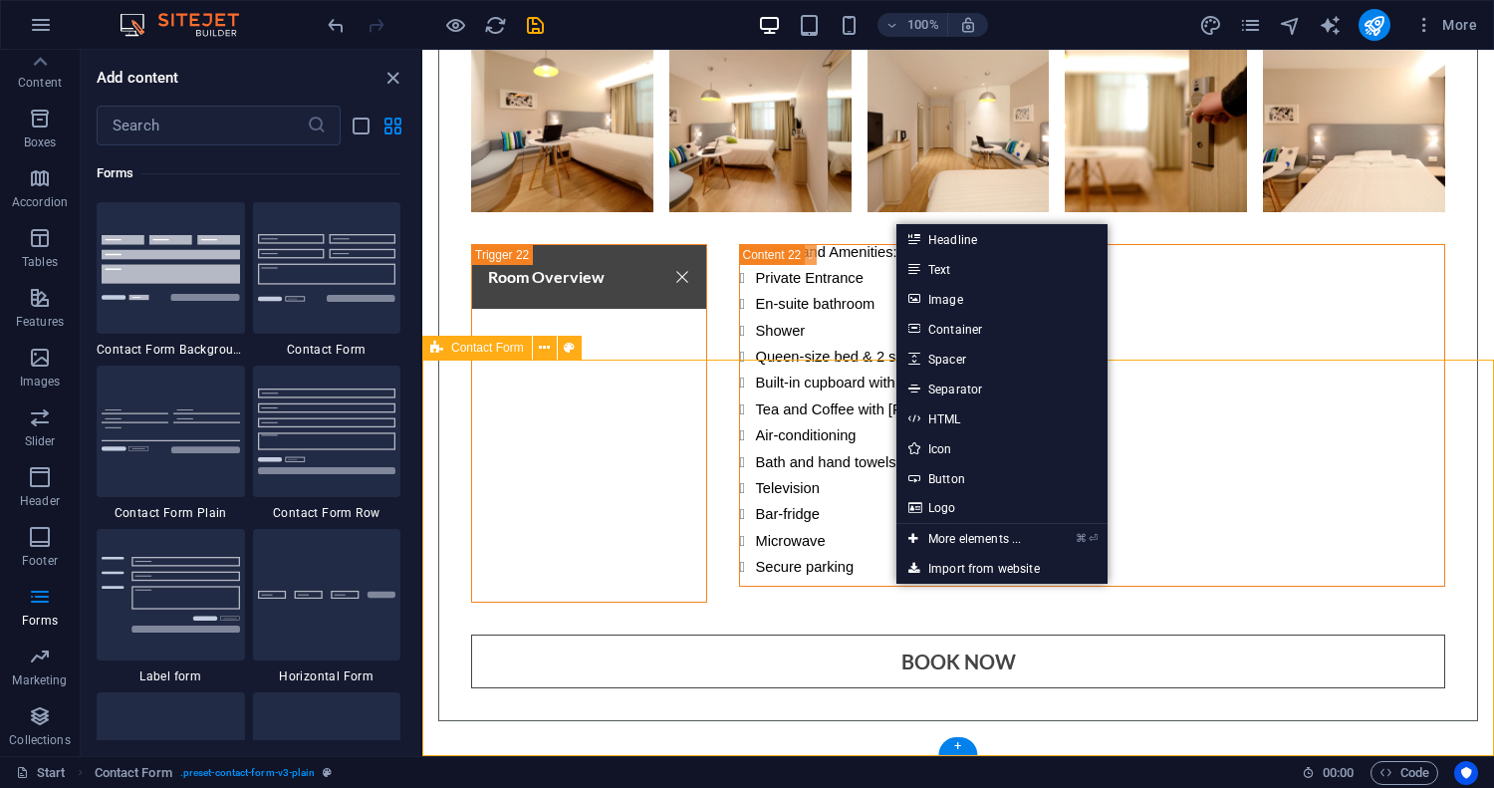
scroll to position [17403, 0]
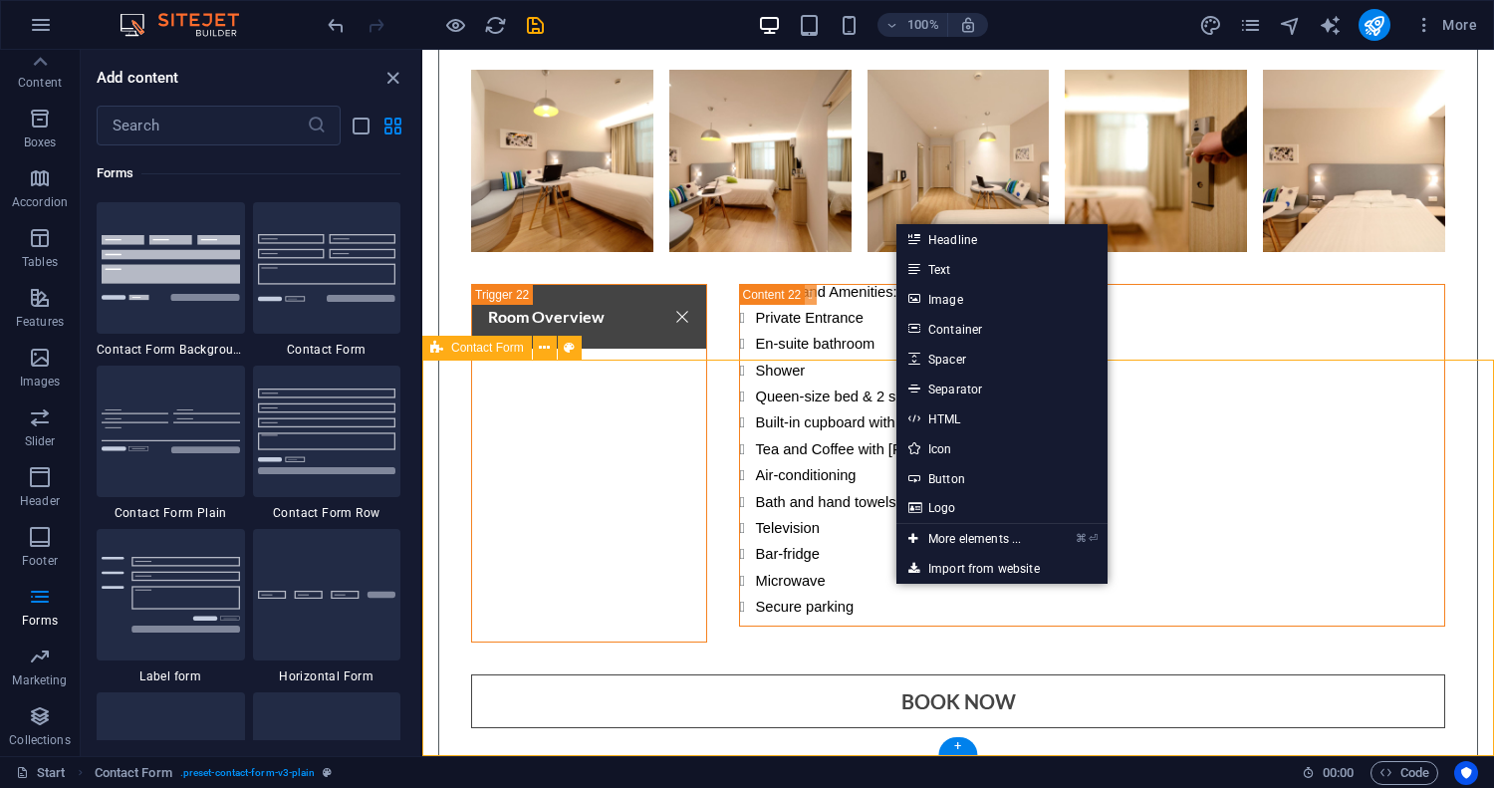
select select "rem"
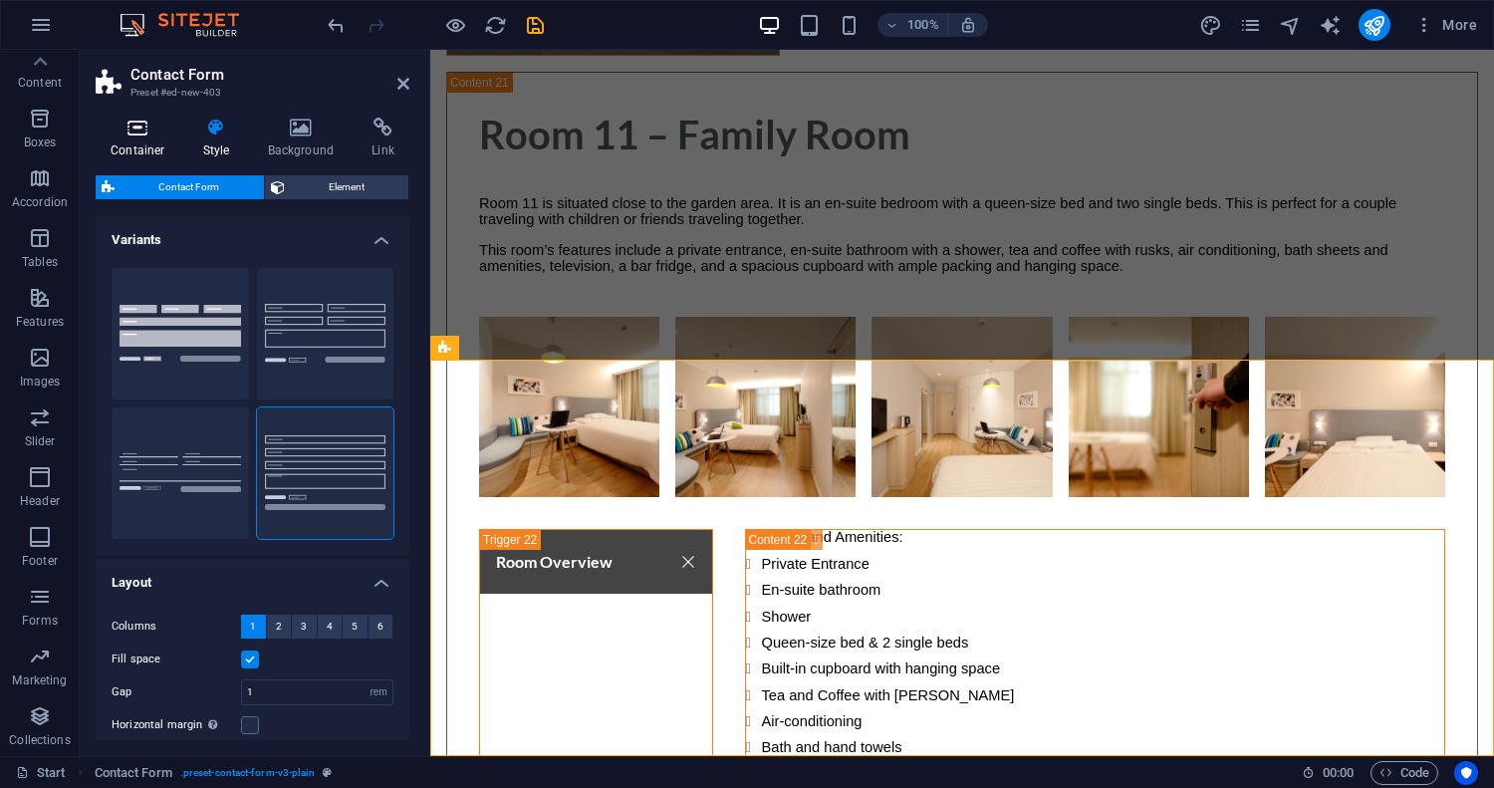
click at [139, 133] on icon at bounding box center [138, 128] width 85 height 20
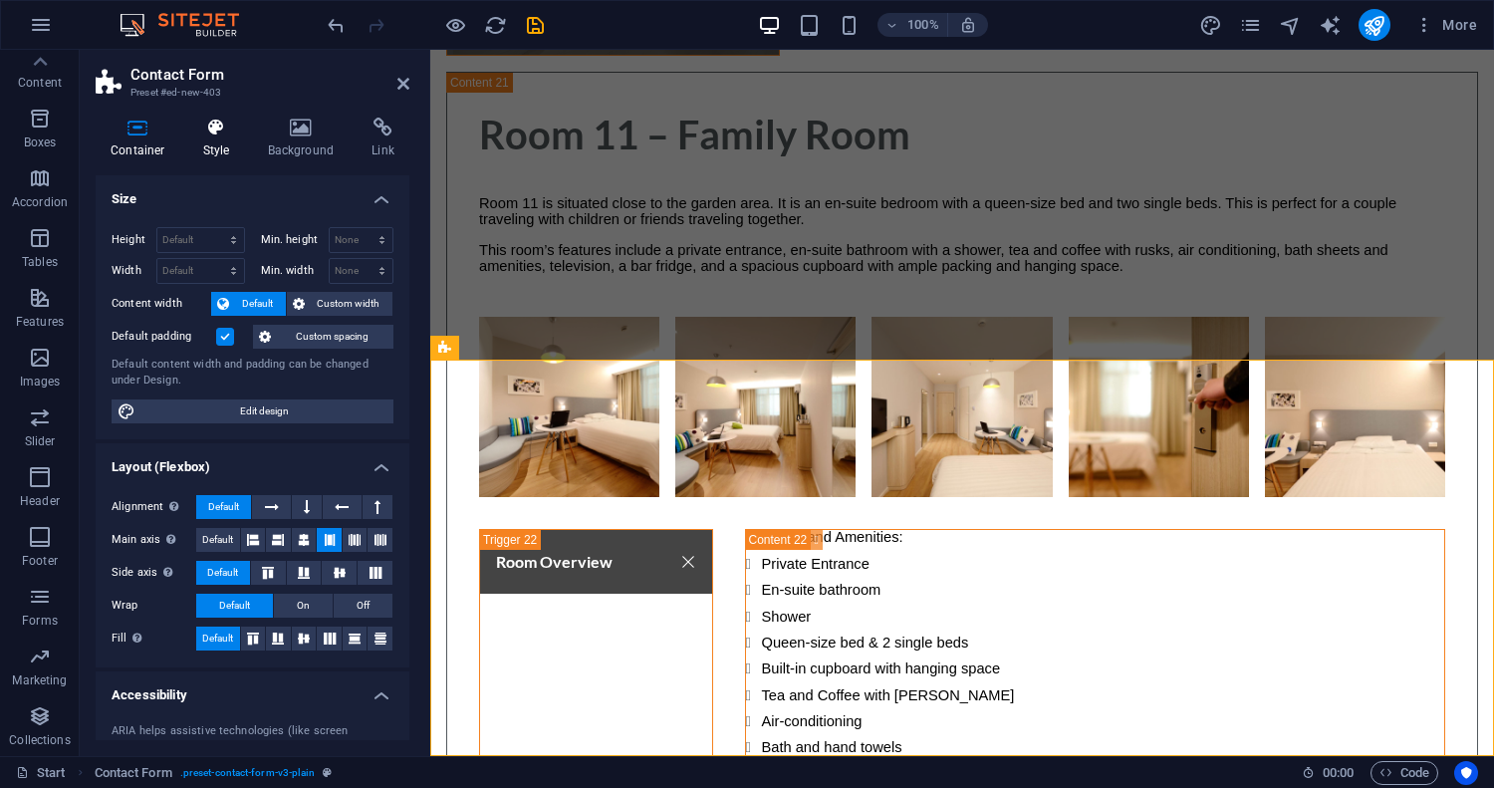
click at [216, 144] on h4 "Style" at bounding box center [220, 139] width 65 height 42
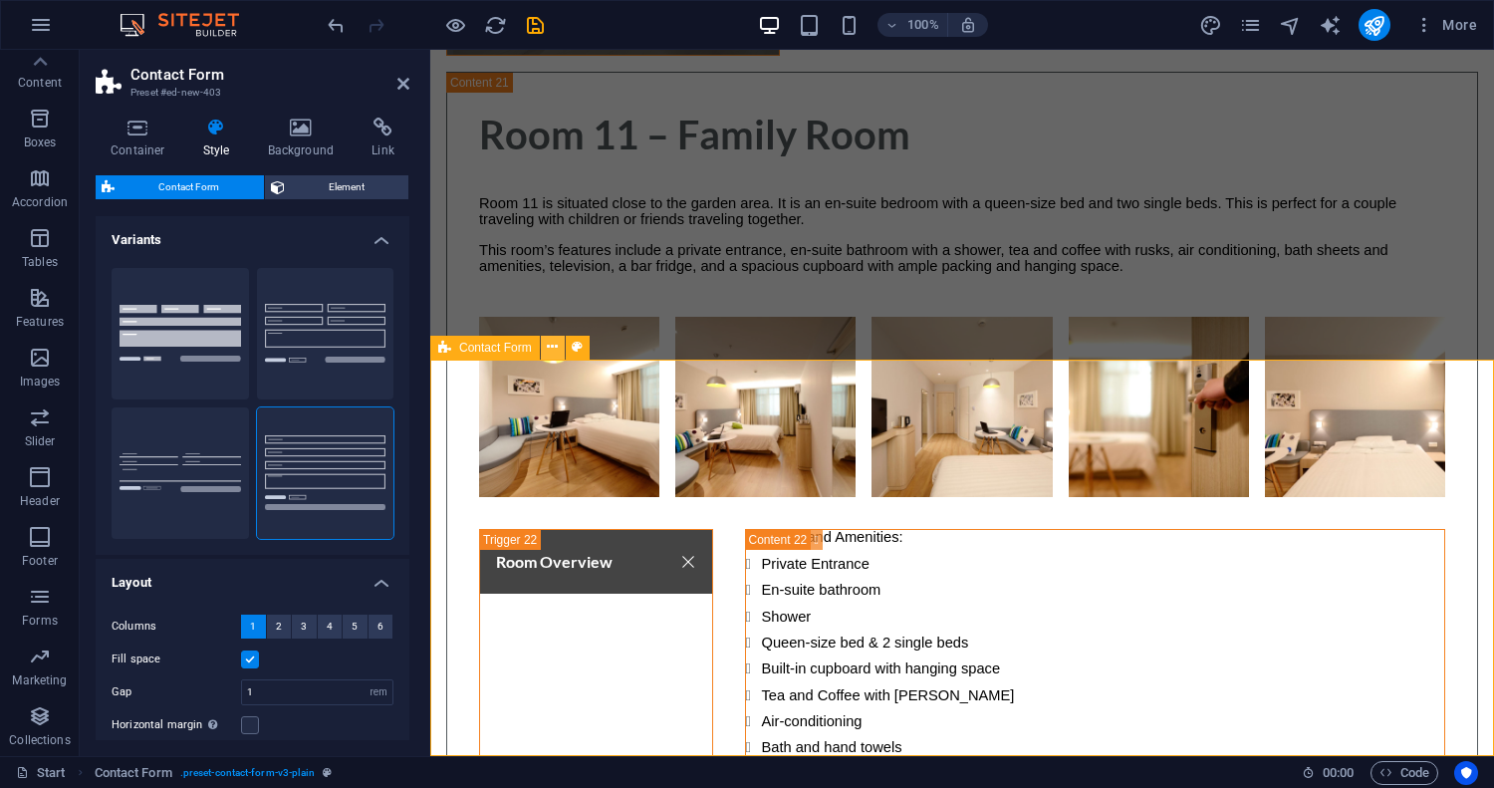
click at [551, 341] on icon at bounding box center [552, 347] width 11 height 21
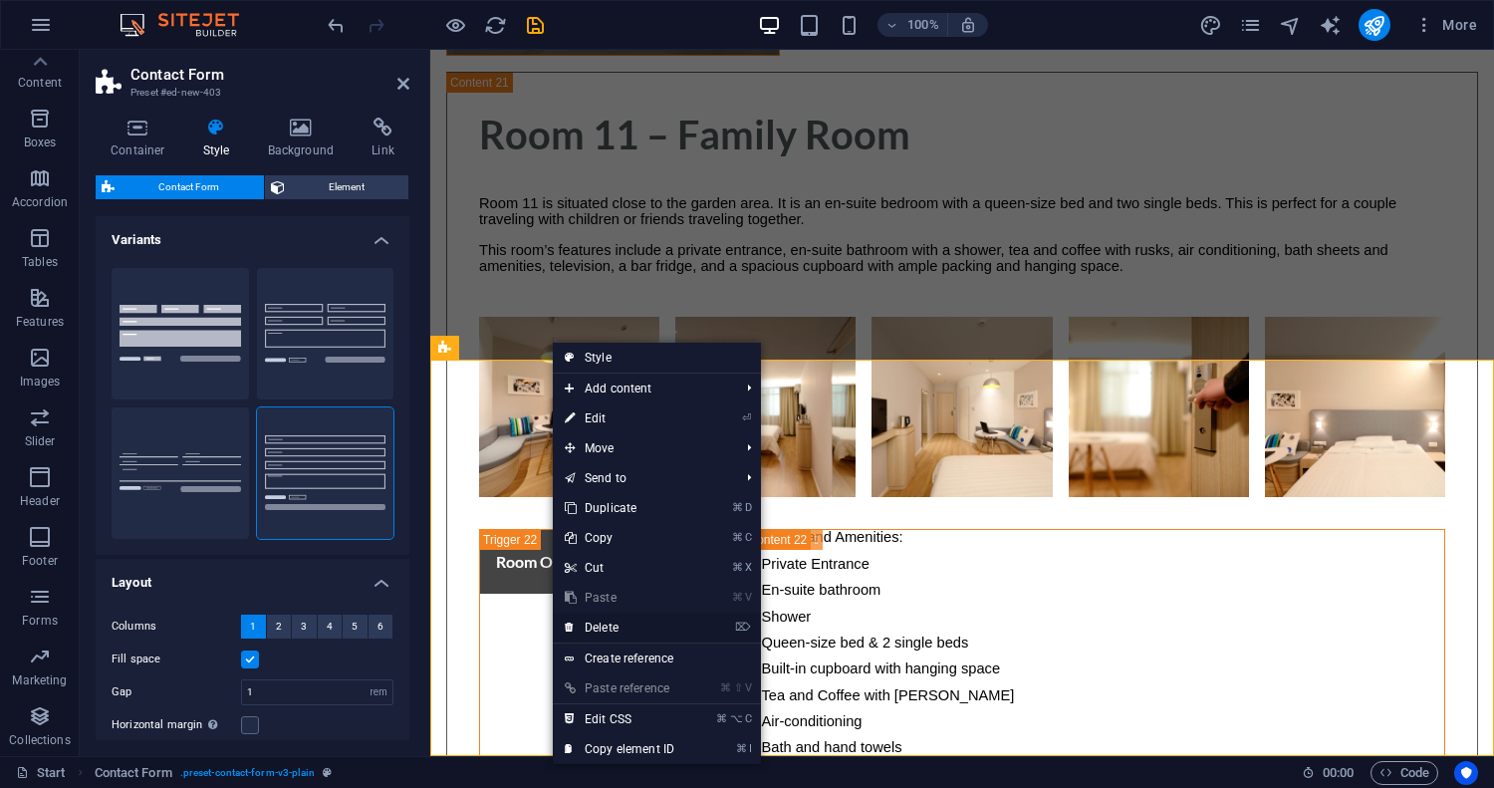
click at [616, 615] on link "⌦ Delete" at bounding box center [619, 628] width 133 height 30
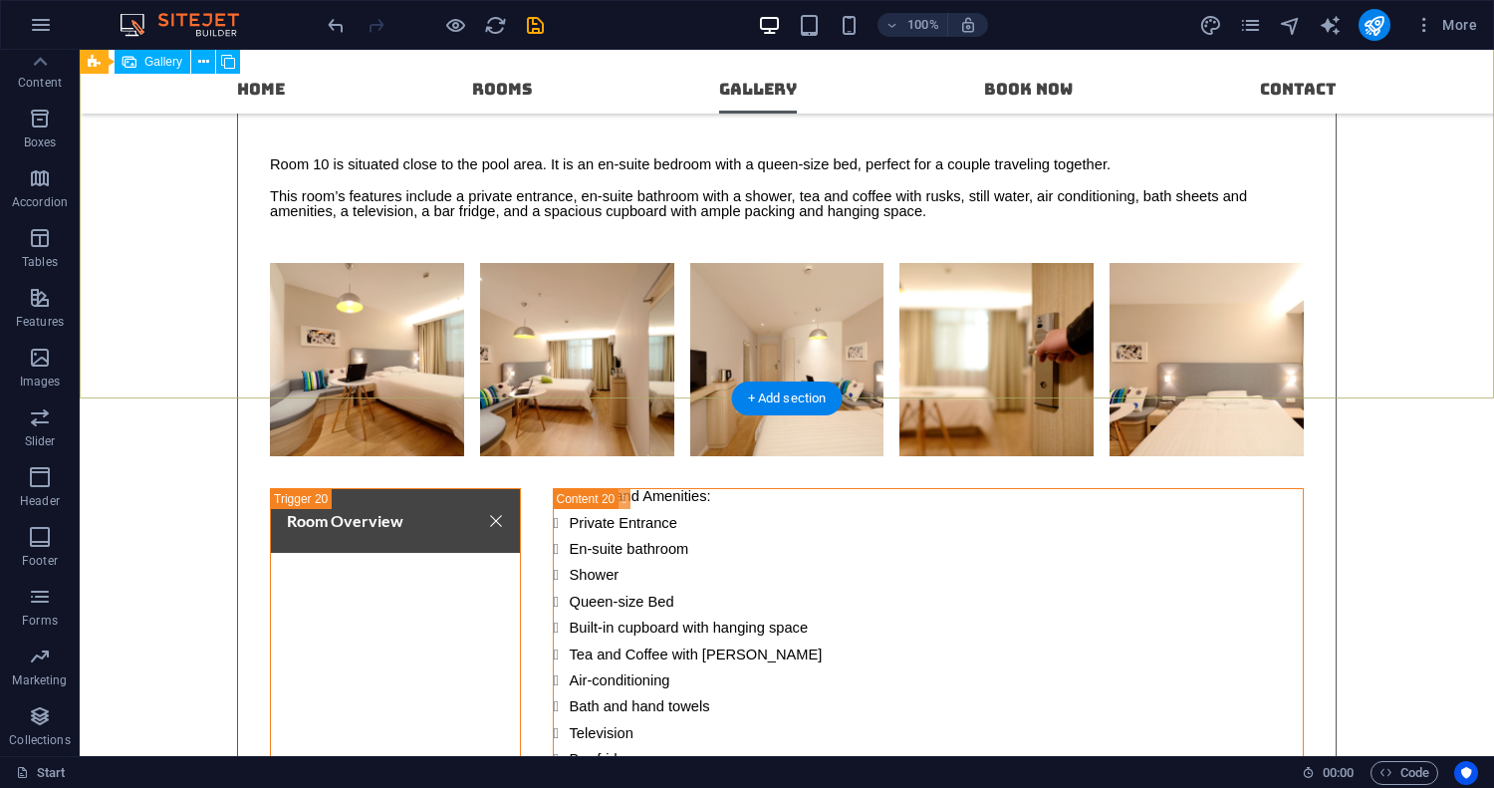
scroll to position [16401, 0]
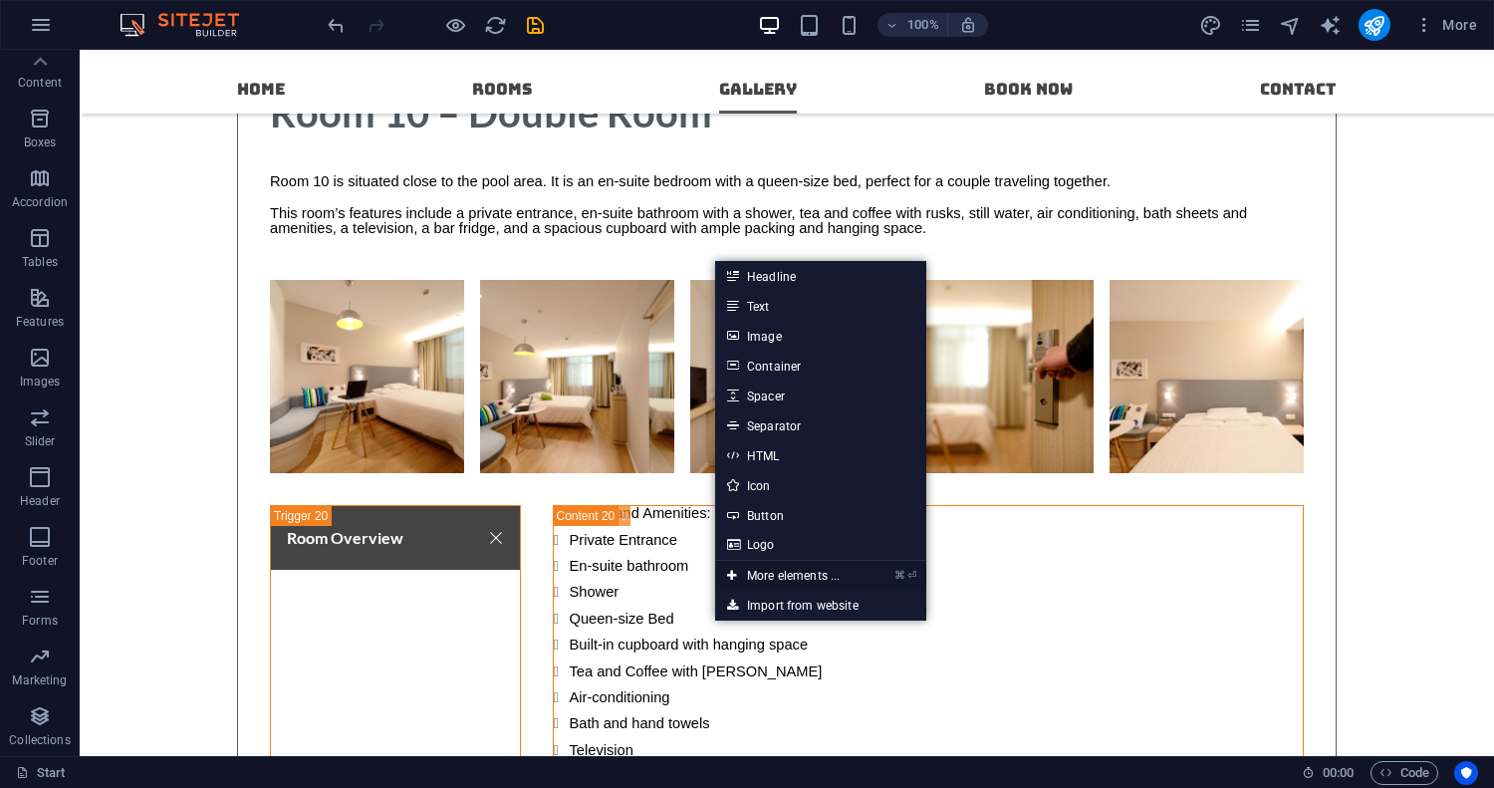
click at [797, 578] on link "⌘ ⏎ More elements ..." at bounding box center [783, 576] width 136 height 30
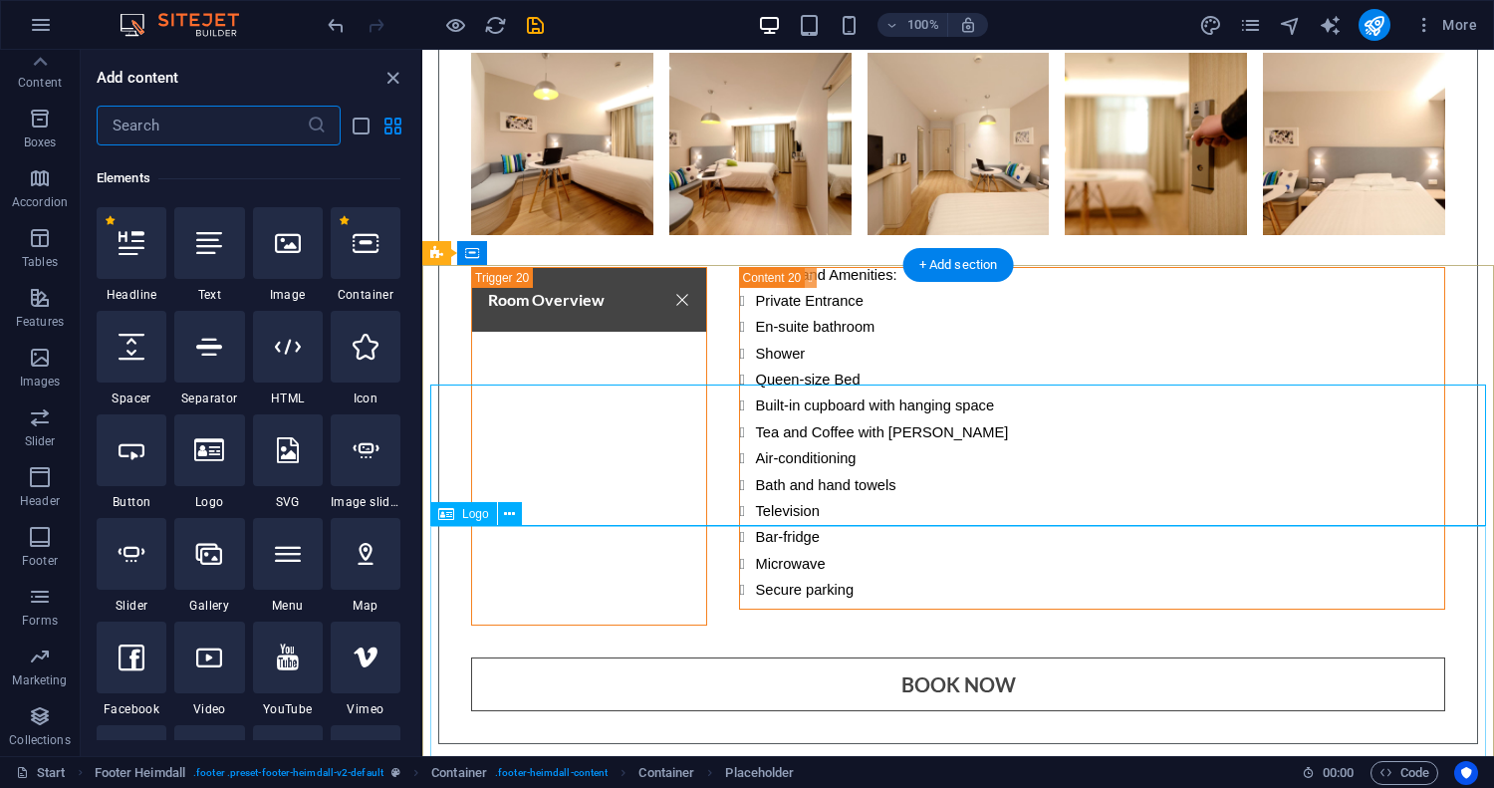
scroll to position [212, 0]
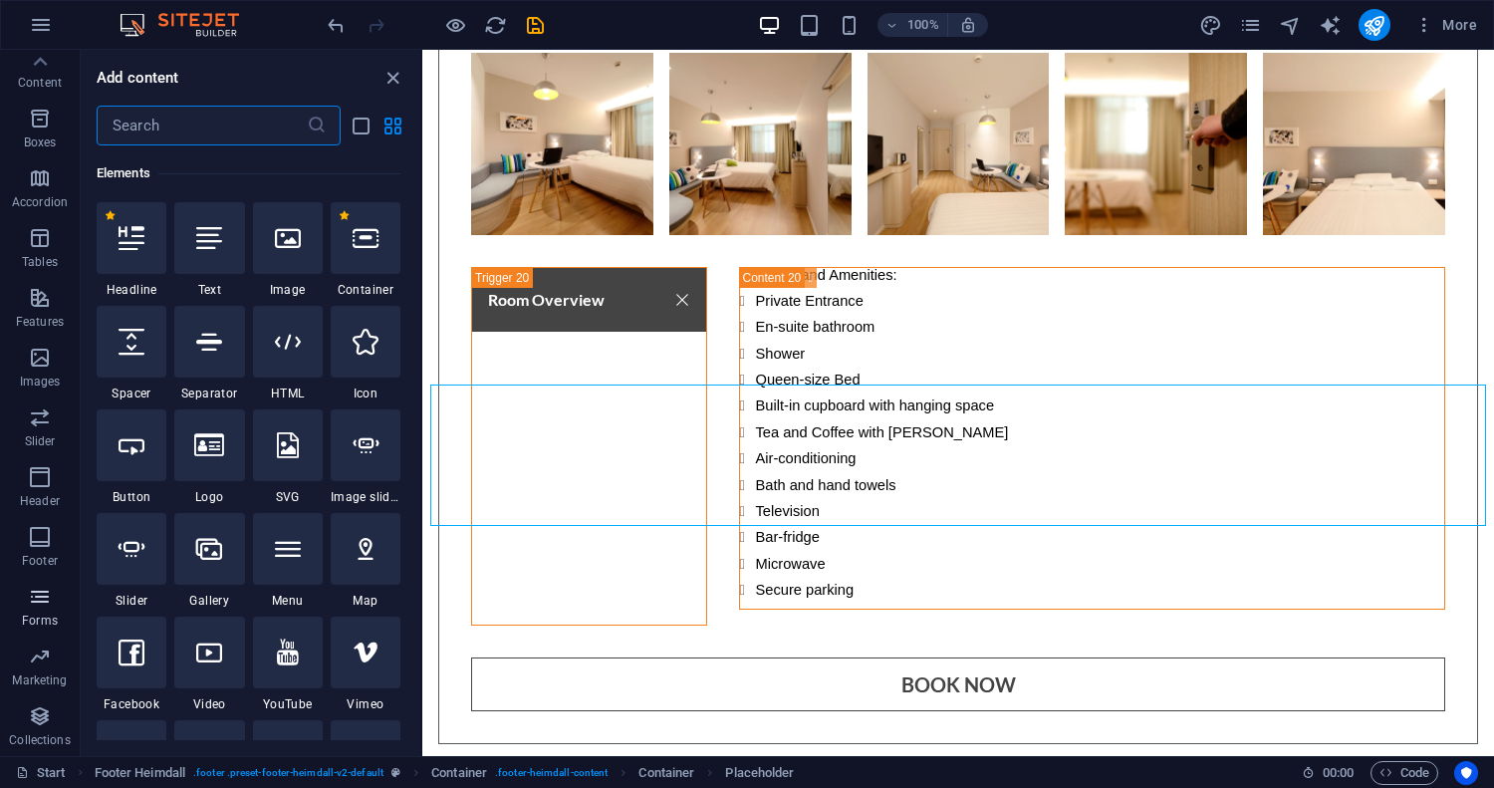
click at [37, 617] on p "Forms" at bounding box center [40, 621] width 36 height 16
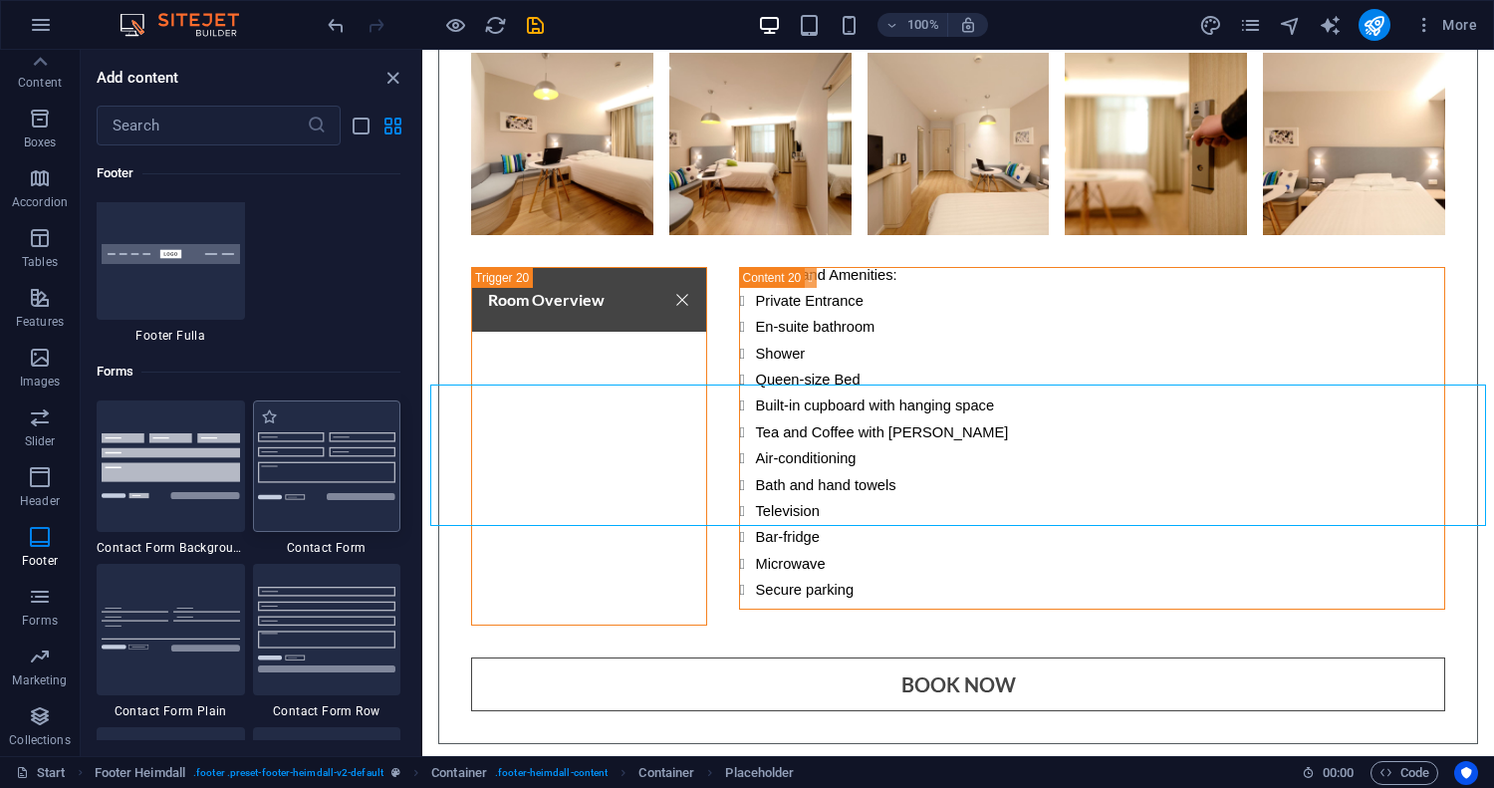
scroll to position [14342, 0]
click at [331, 475] on img at bounding box center [327, 466] width 138 height 67
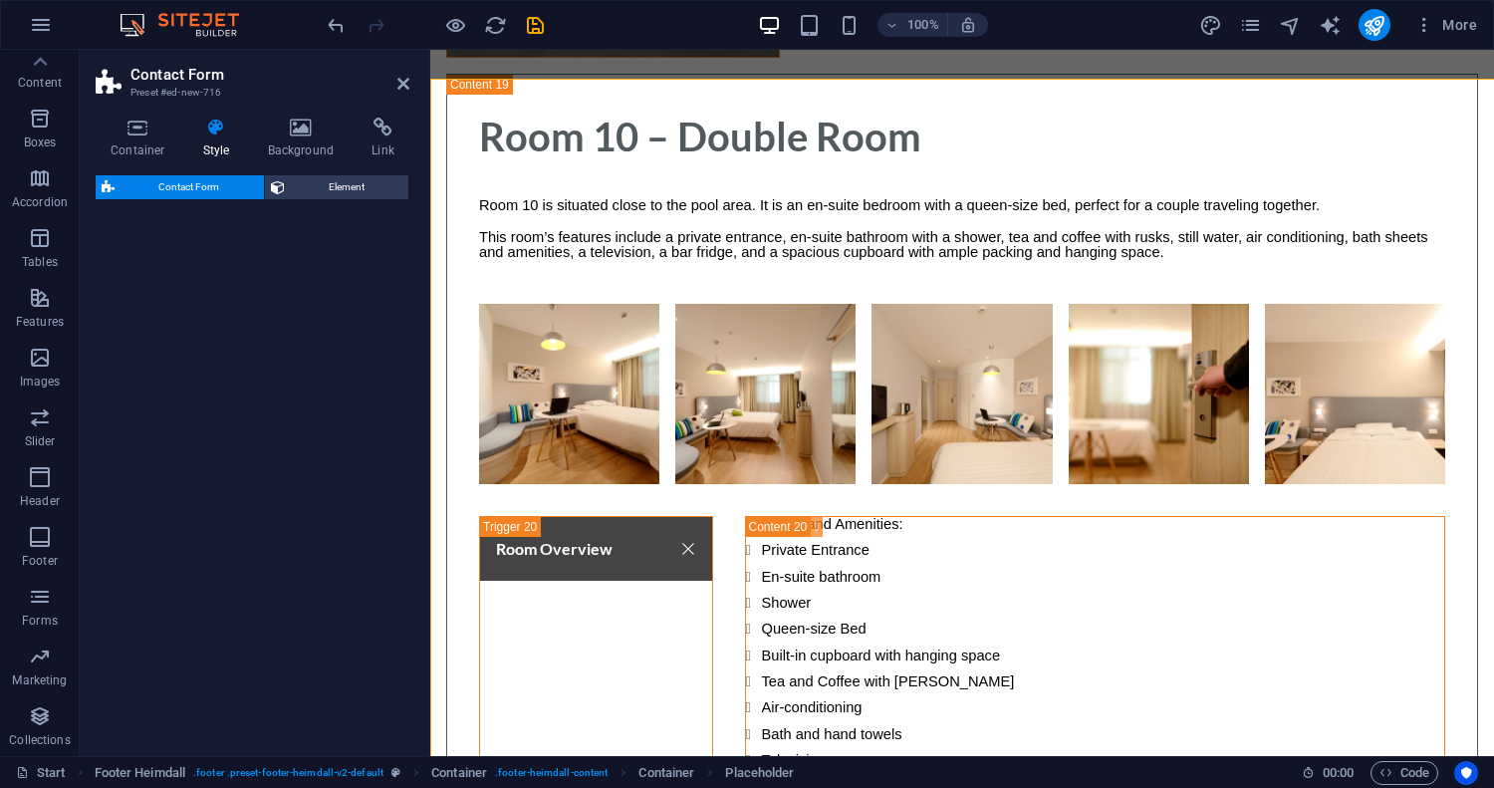
select select "rem"
select select "preset-contact-form-v3-default"
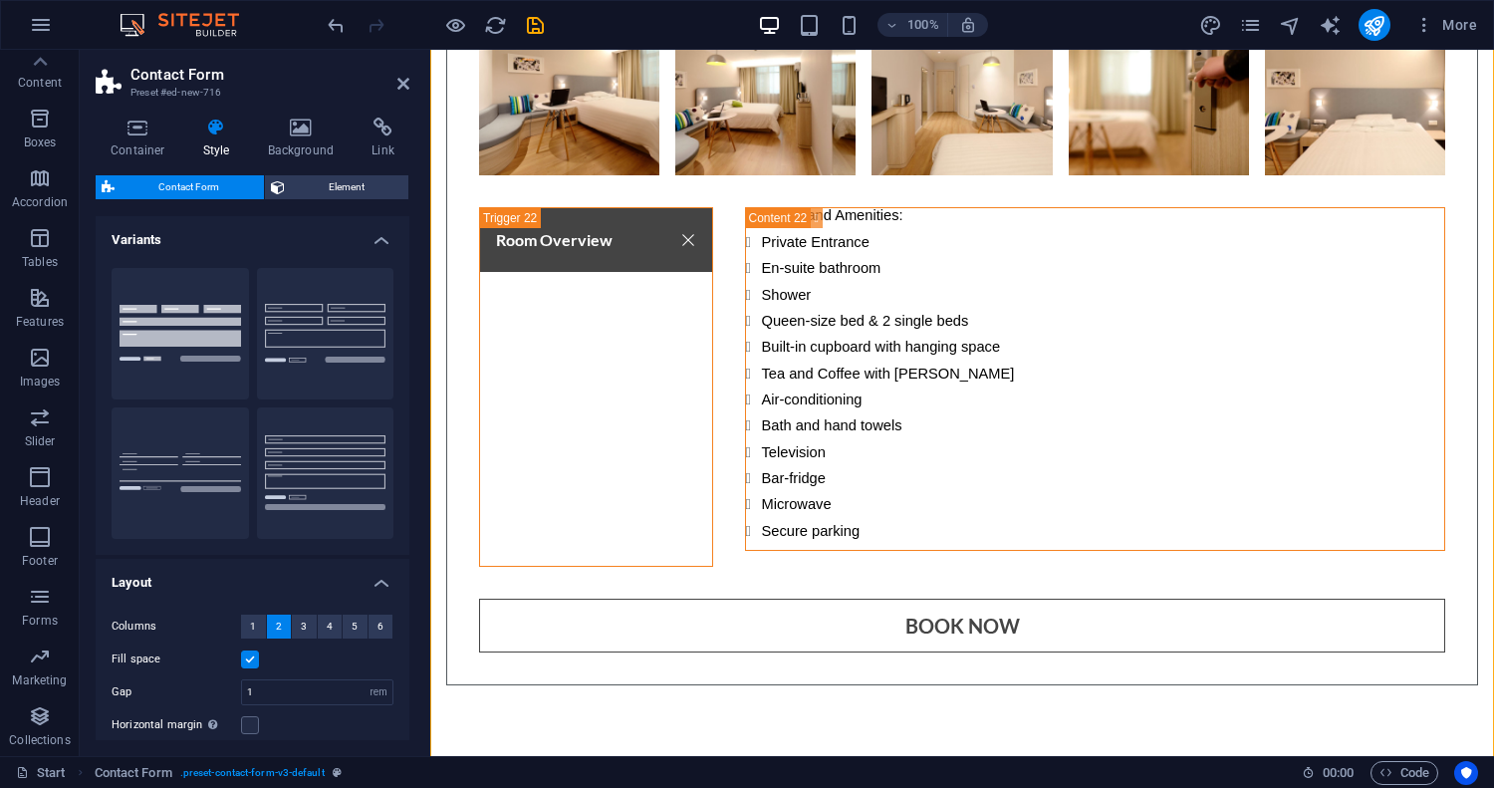
scroll to position [17578, 0]
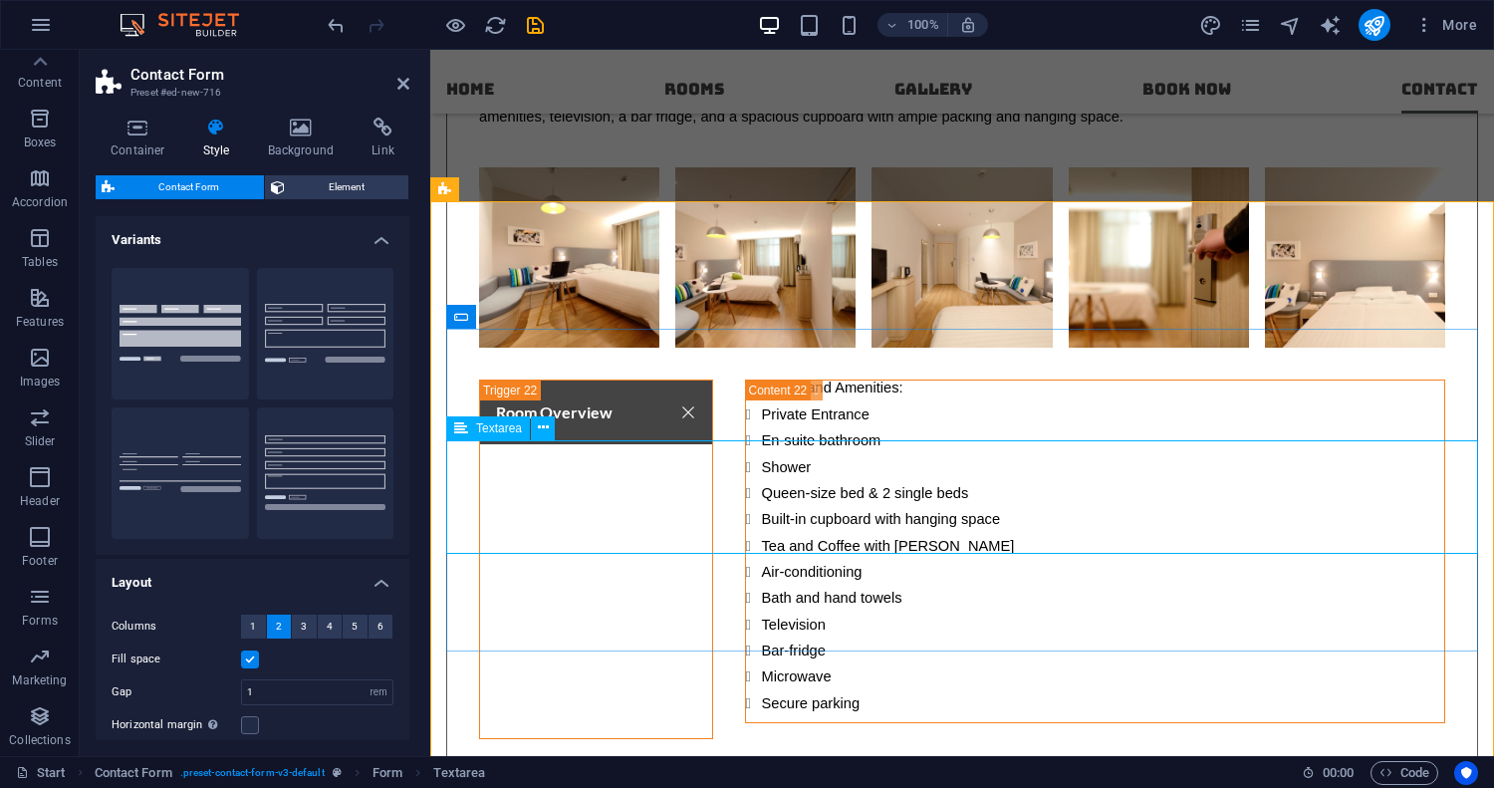
scroll to position [17545, 0]
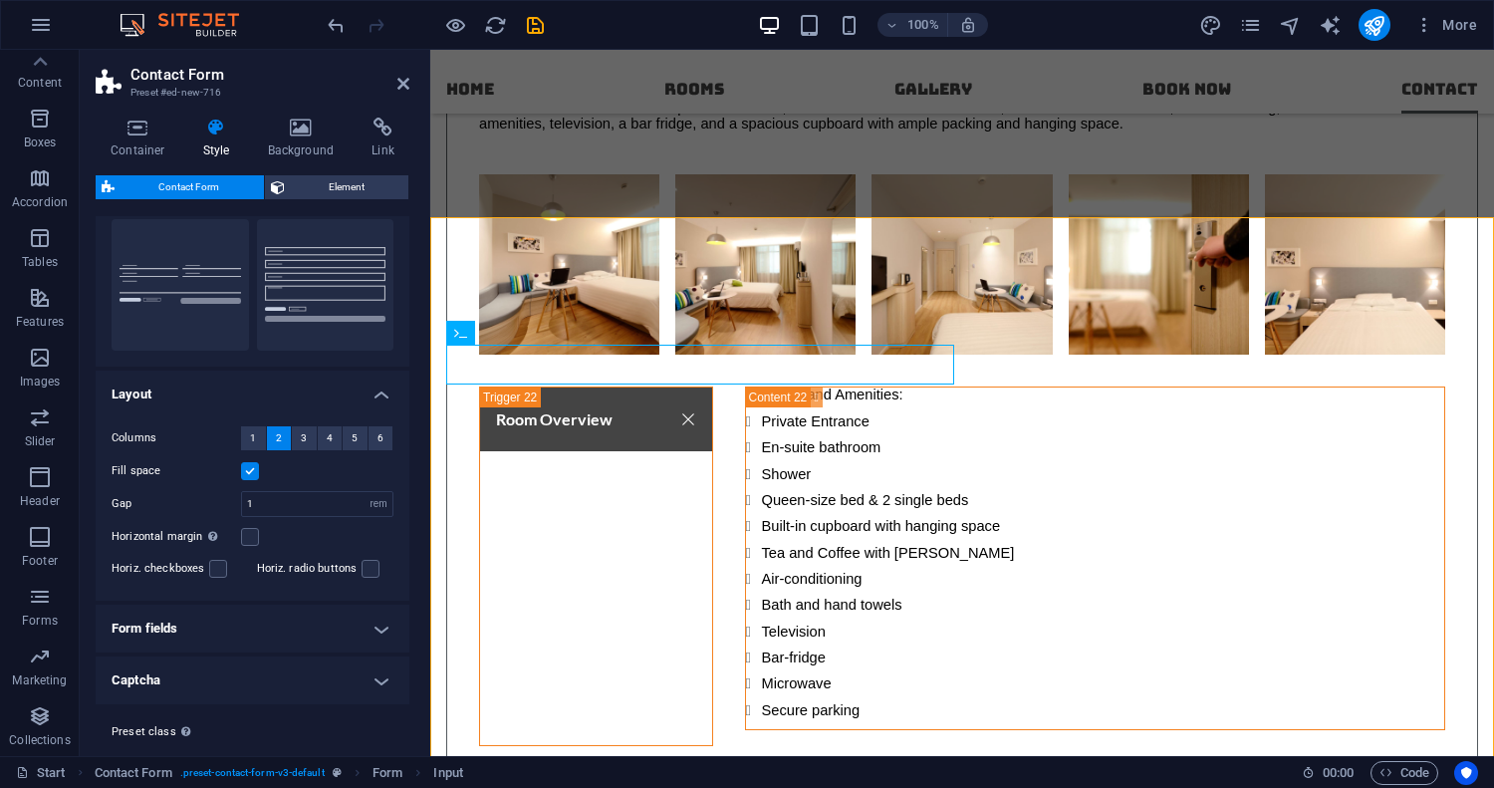
scroll to position [0, 0]
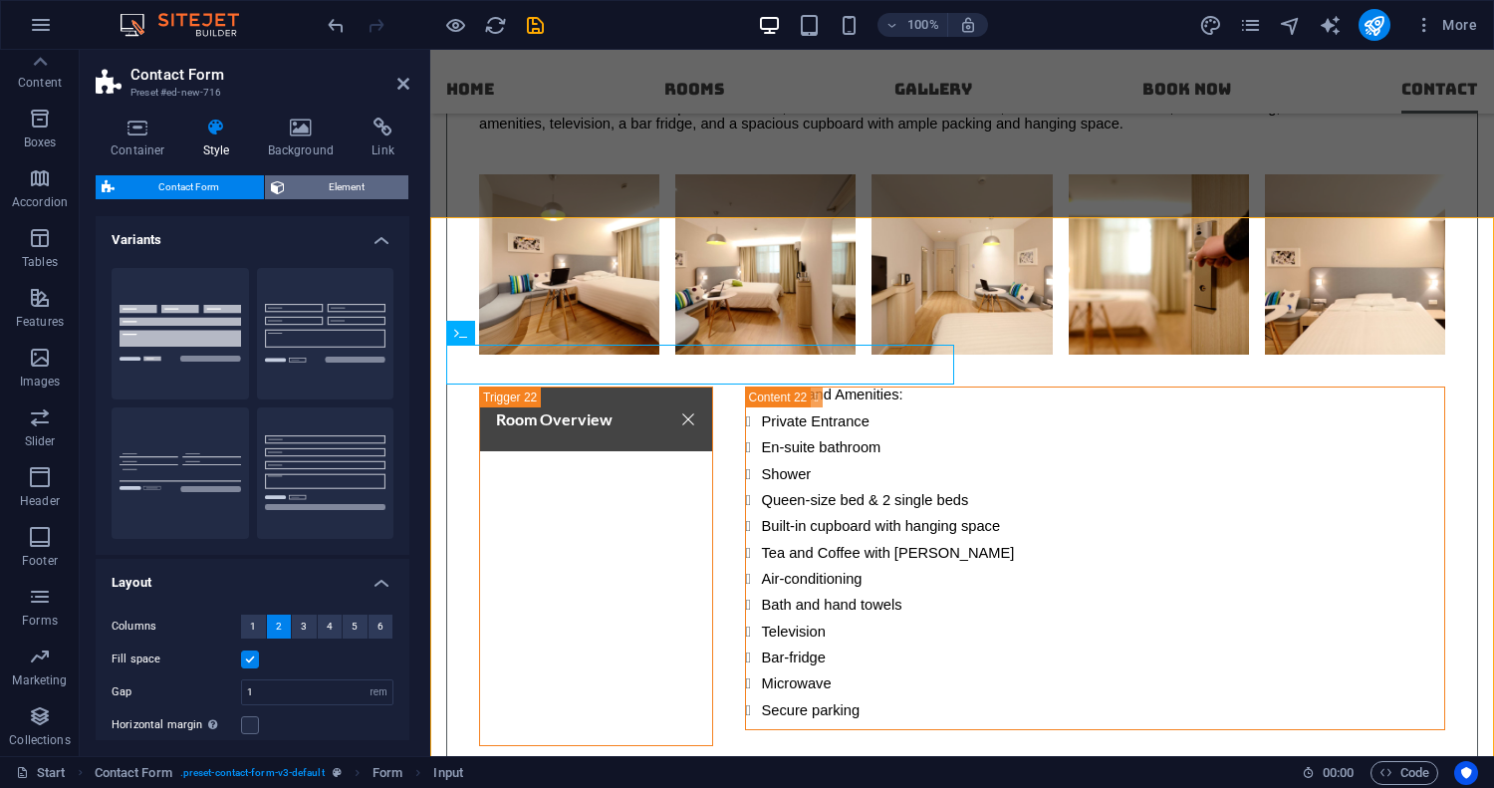
click at [318, 188] on span "Element" at bounding box center [347, 187] width 113 height 24
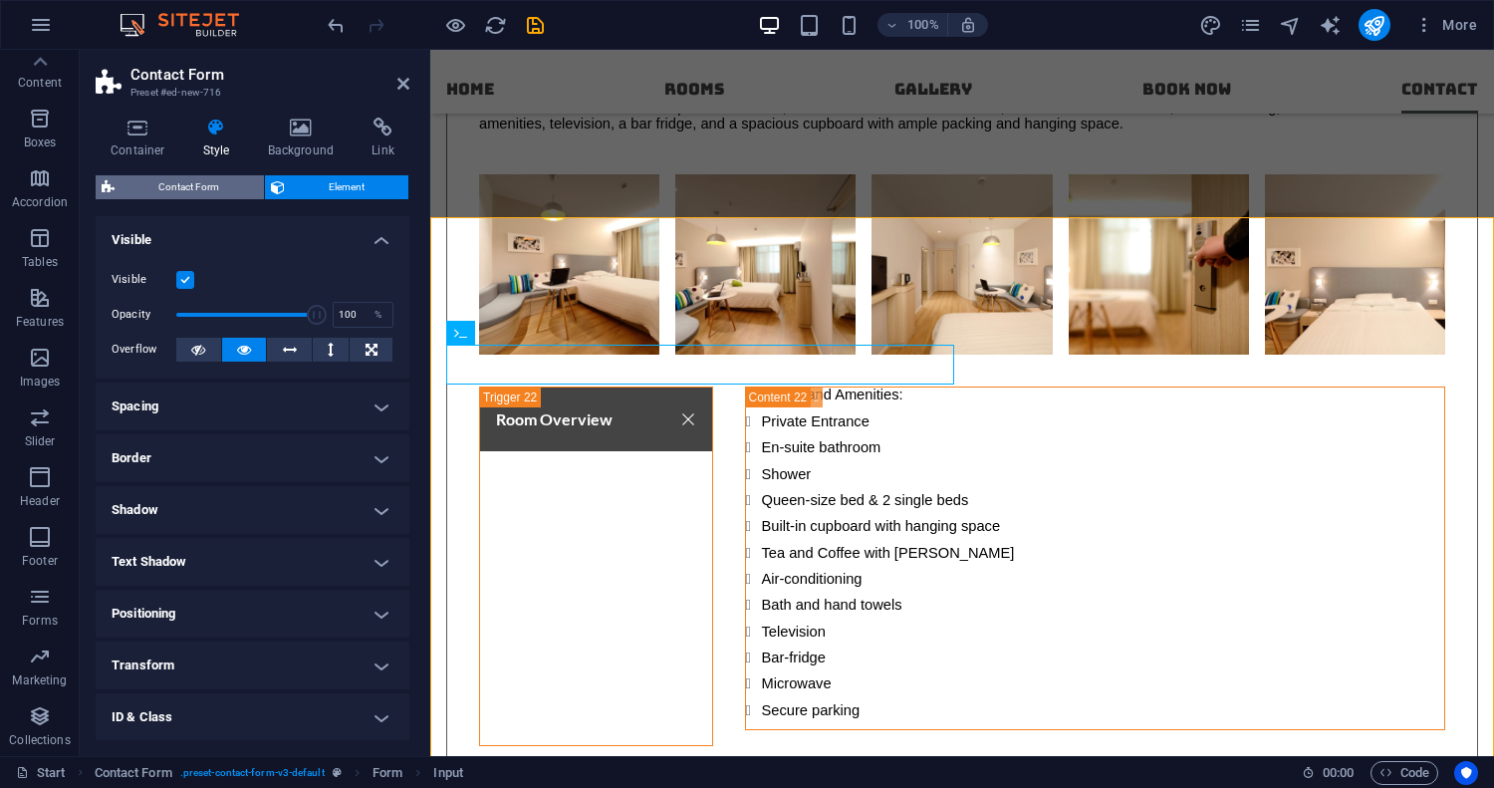
click at [202, 190] on span "Contact Form" at bounding box center [189, 187] width 137 height 24
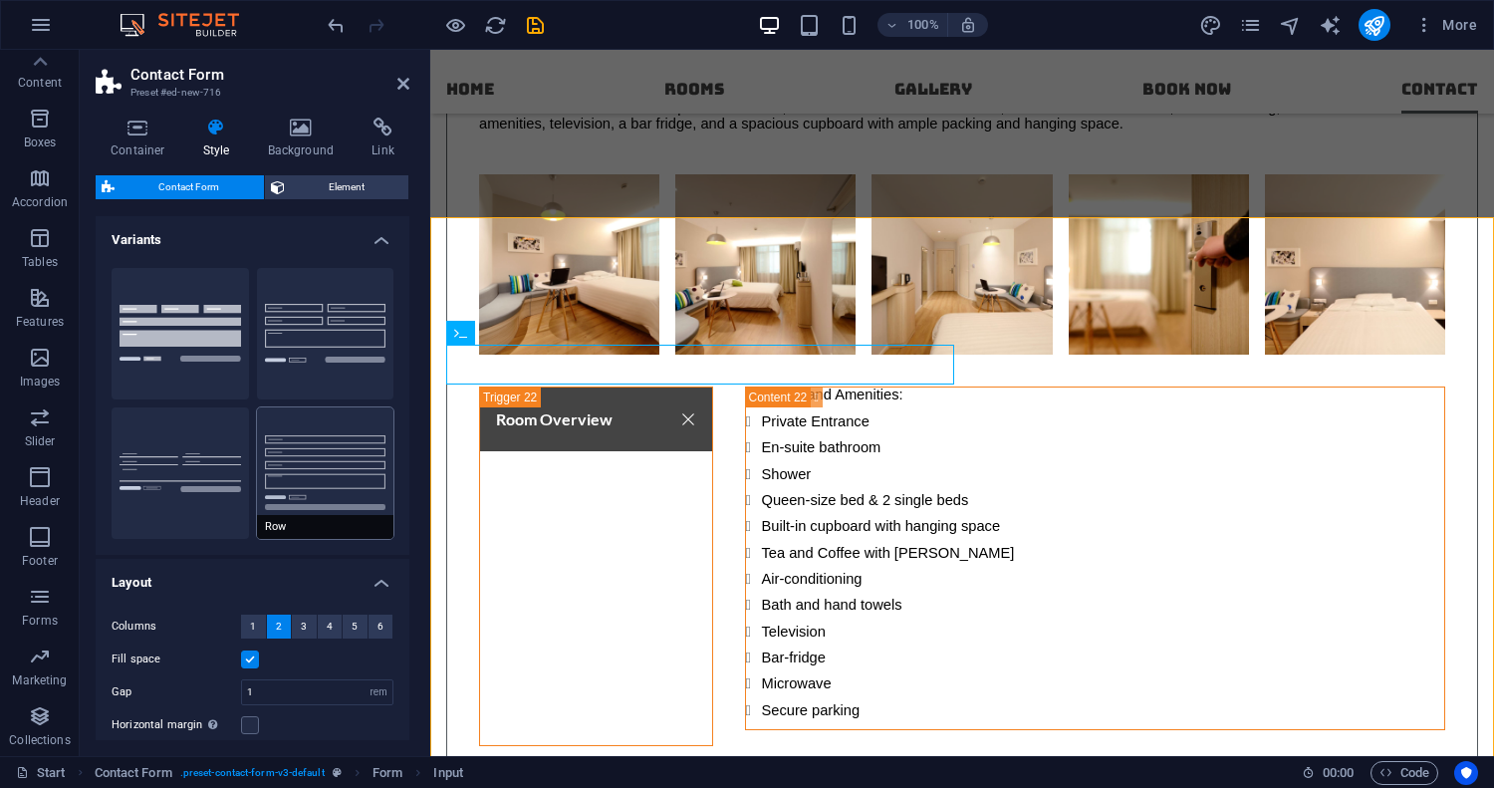
click at [313, 470] on button "Row" at bounding box center [325, 472] width 137 height 131
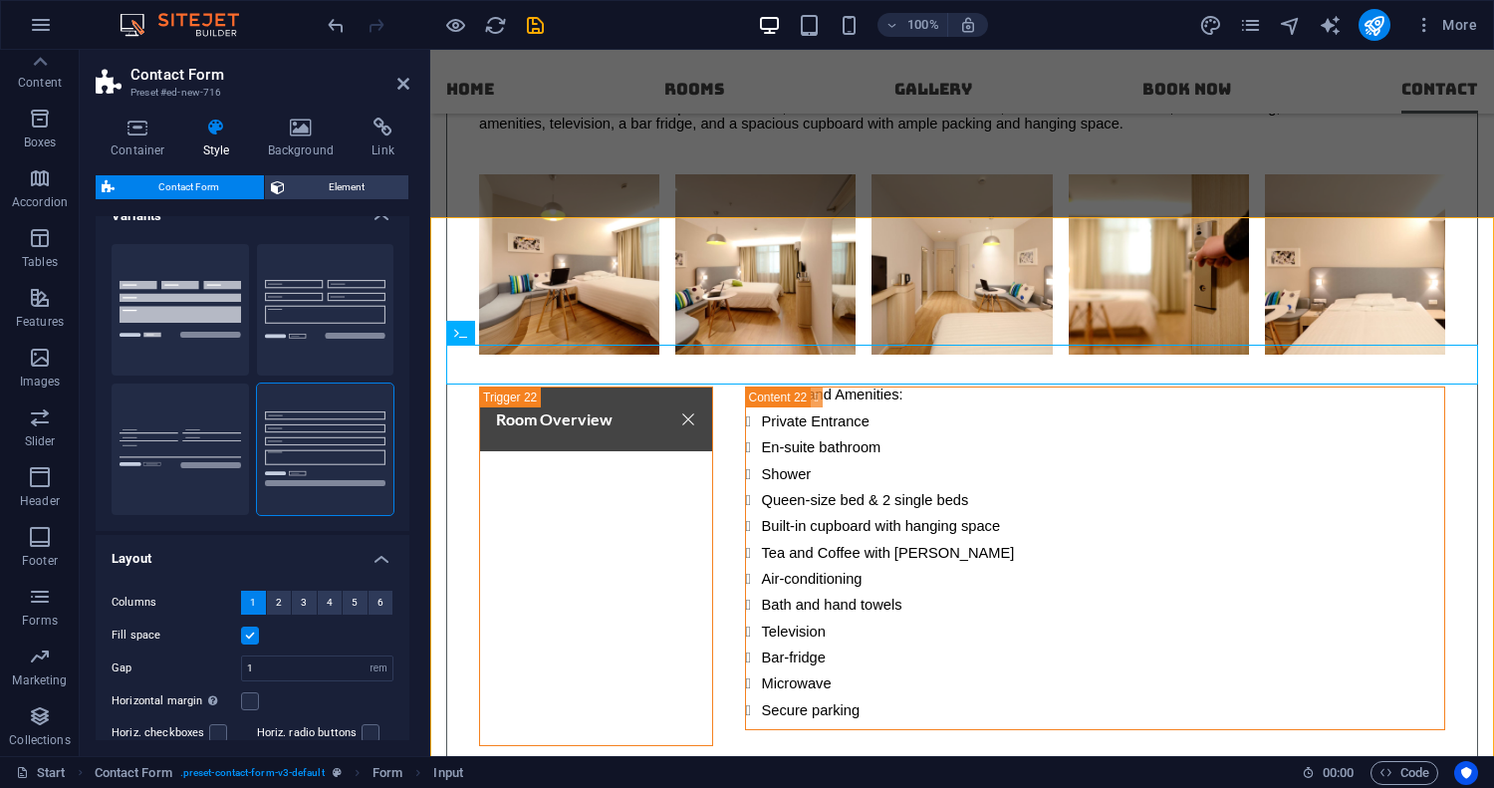
scroll to position [25, 0]
click at [555, 334] on icon at bounding box center [558, 332] width 11 height 21
click at [556, 331] on icon at bounding box center [558, 332] width 11 height 21
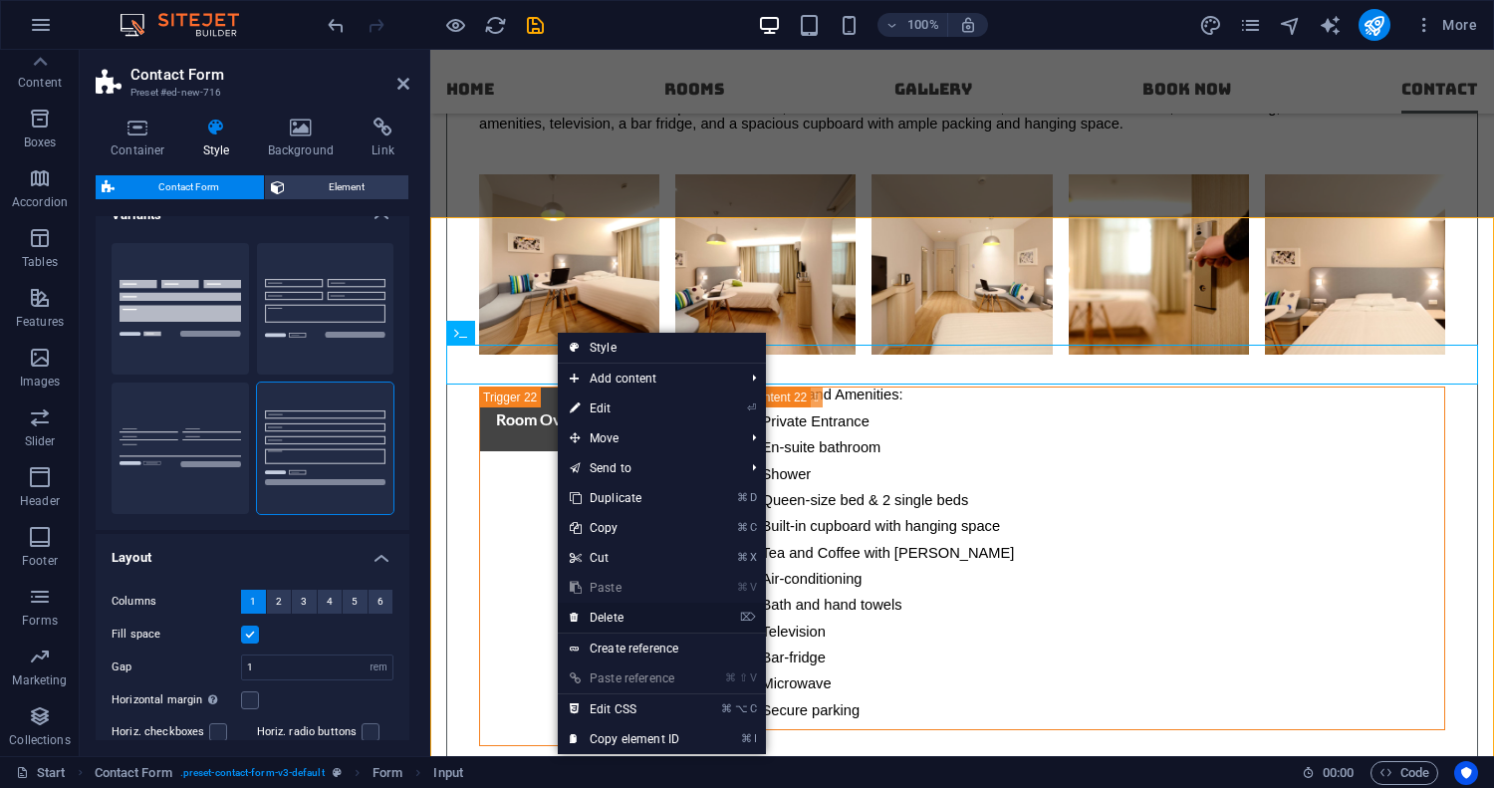
click at [614, 614] on link "⌦ Delete" at bounding box center [624, 618] width 133 height 30
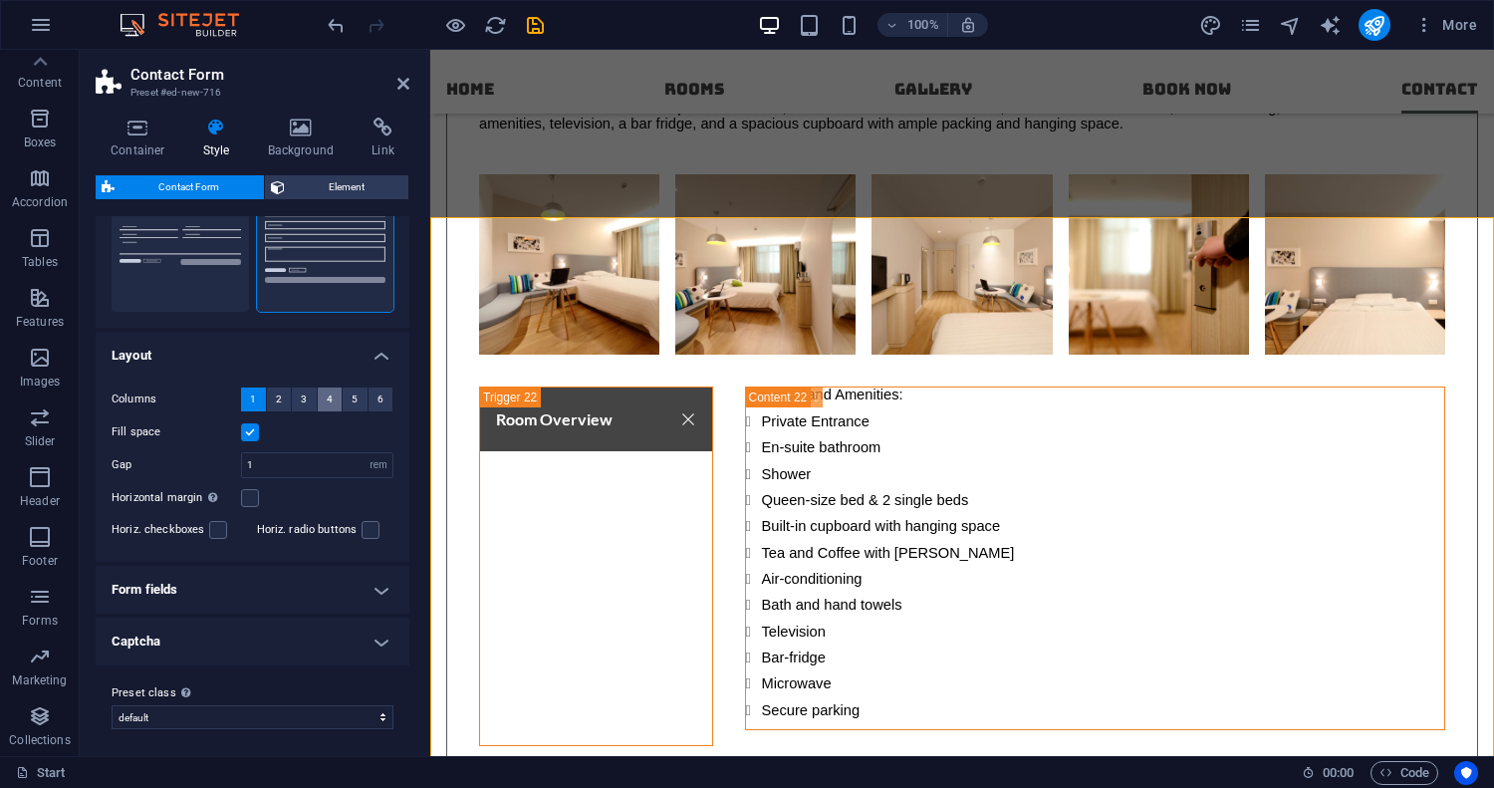
scroll to position [231, 0]
click at [274, 401] on button "2" at bounding box center [279, 395] width 25 height 24
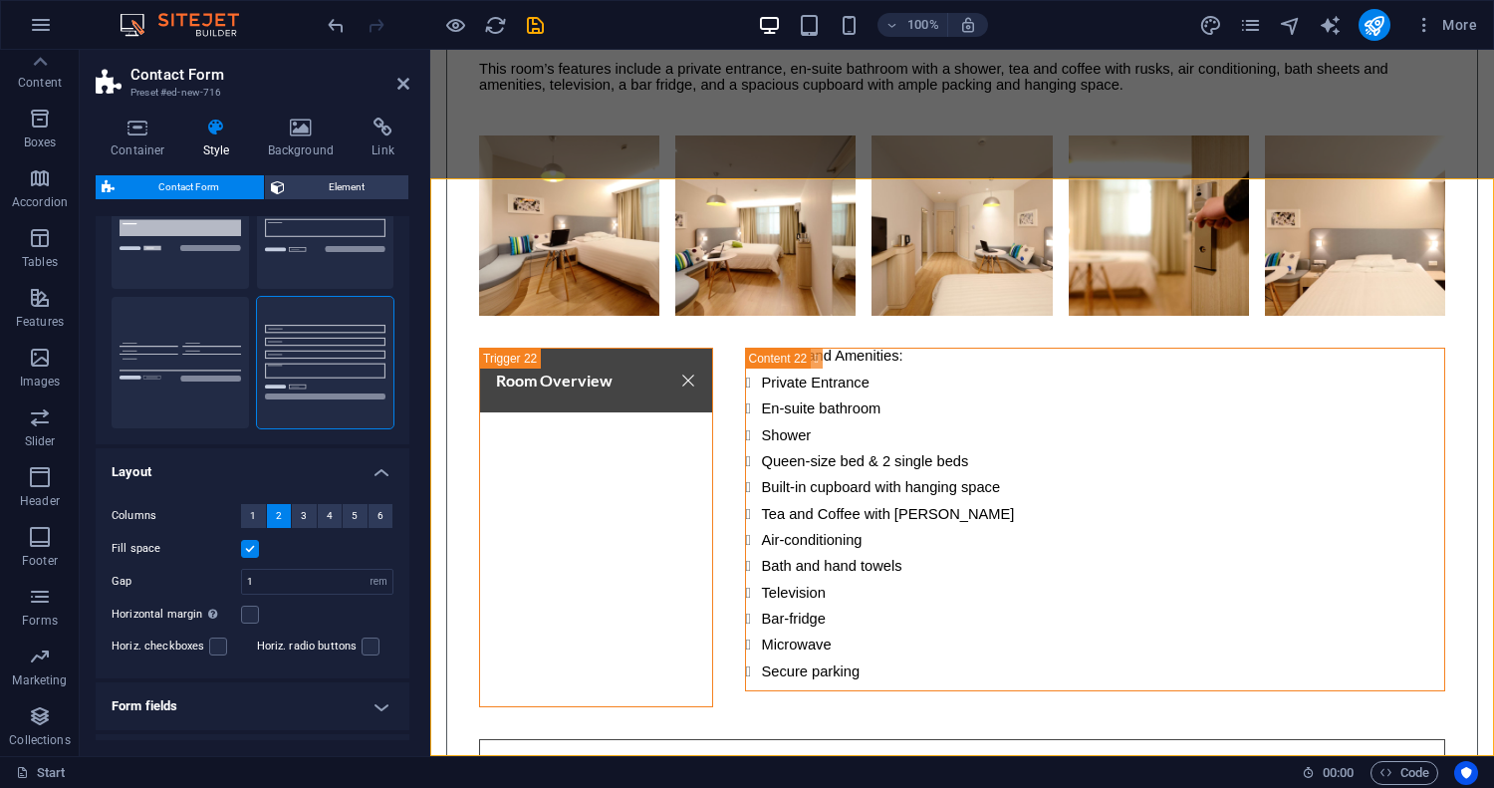
scroll to position [0, 0]
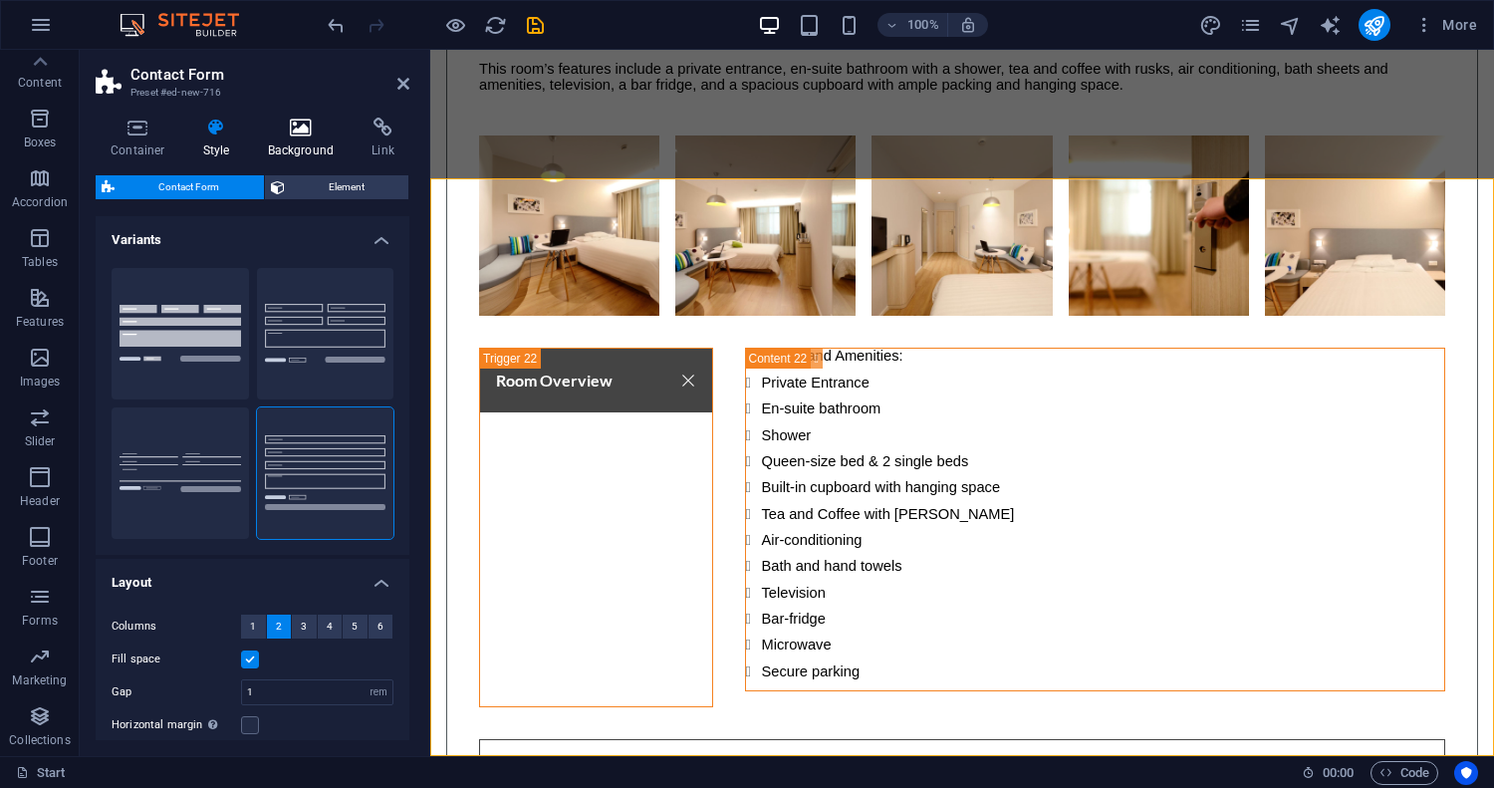
click at [307, 136] on icon at bounding box center [301, 128] width 97 height 20
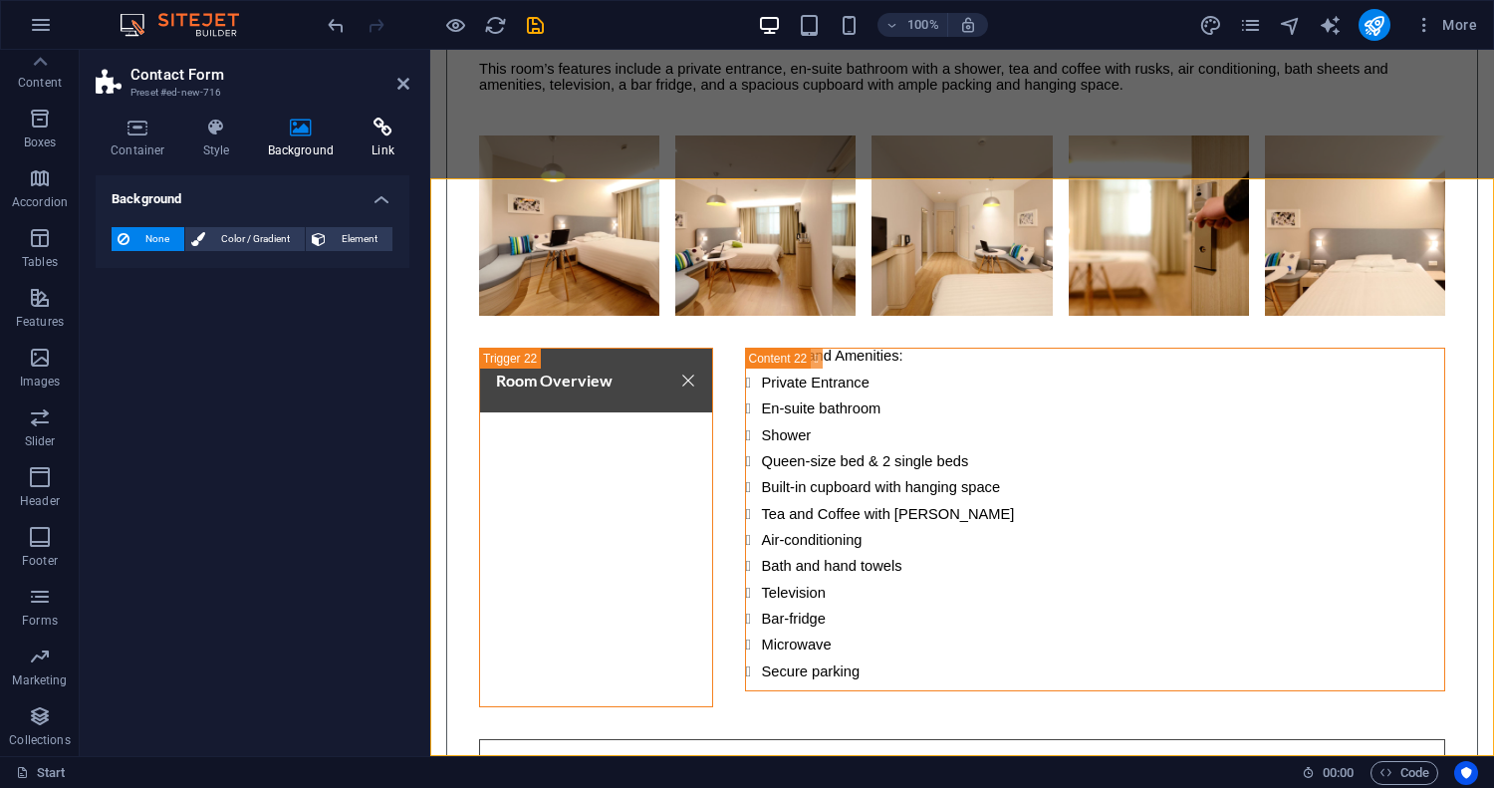
click at [378, 135] on icon at bounding box center [383, 128] width 53 height 20
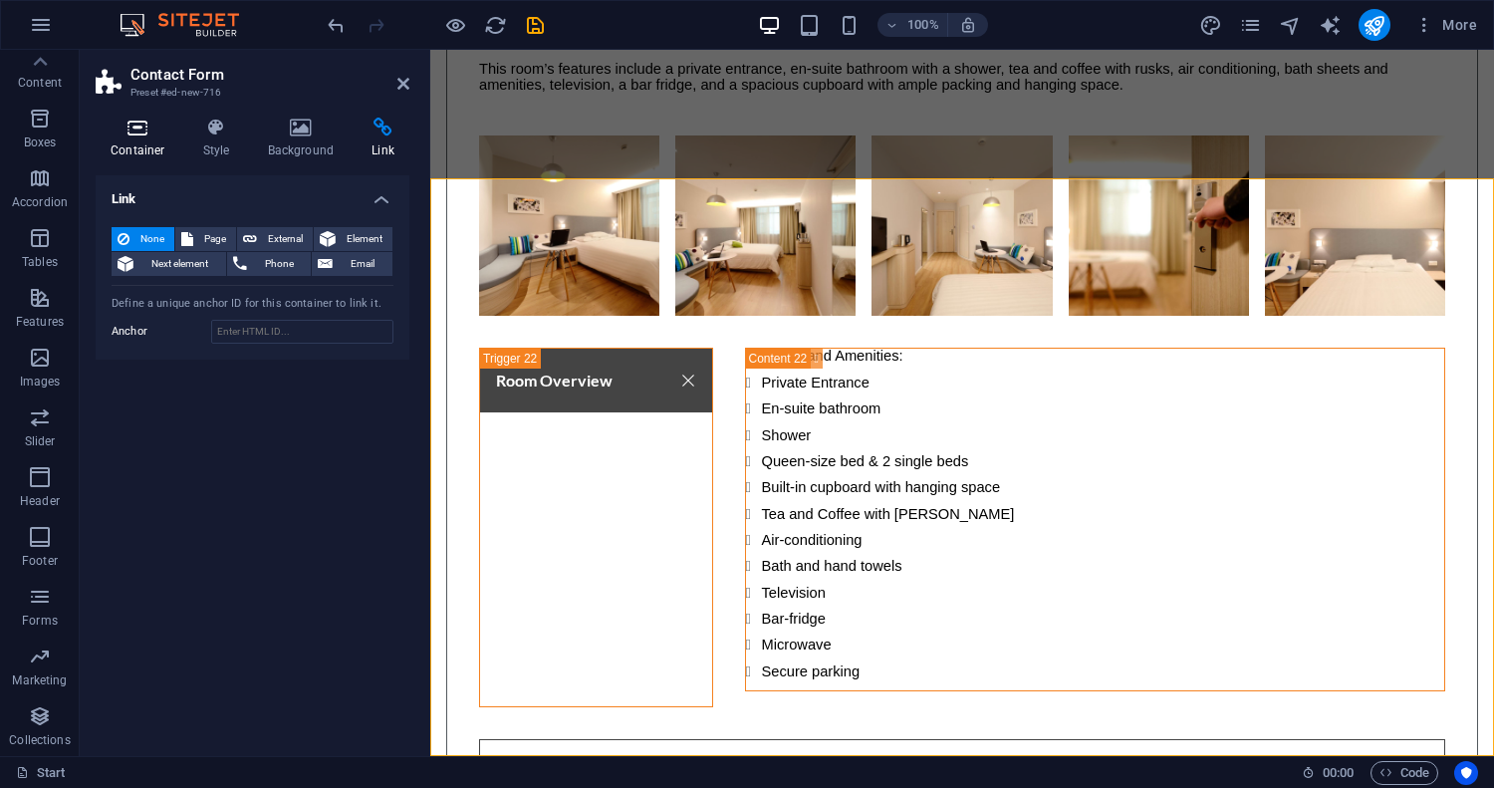
click at [146, 143] on h4 "Container" at bounding box center [142, 139] width 93 height 42
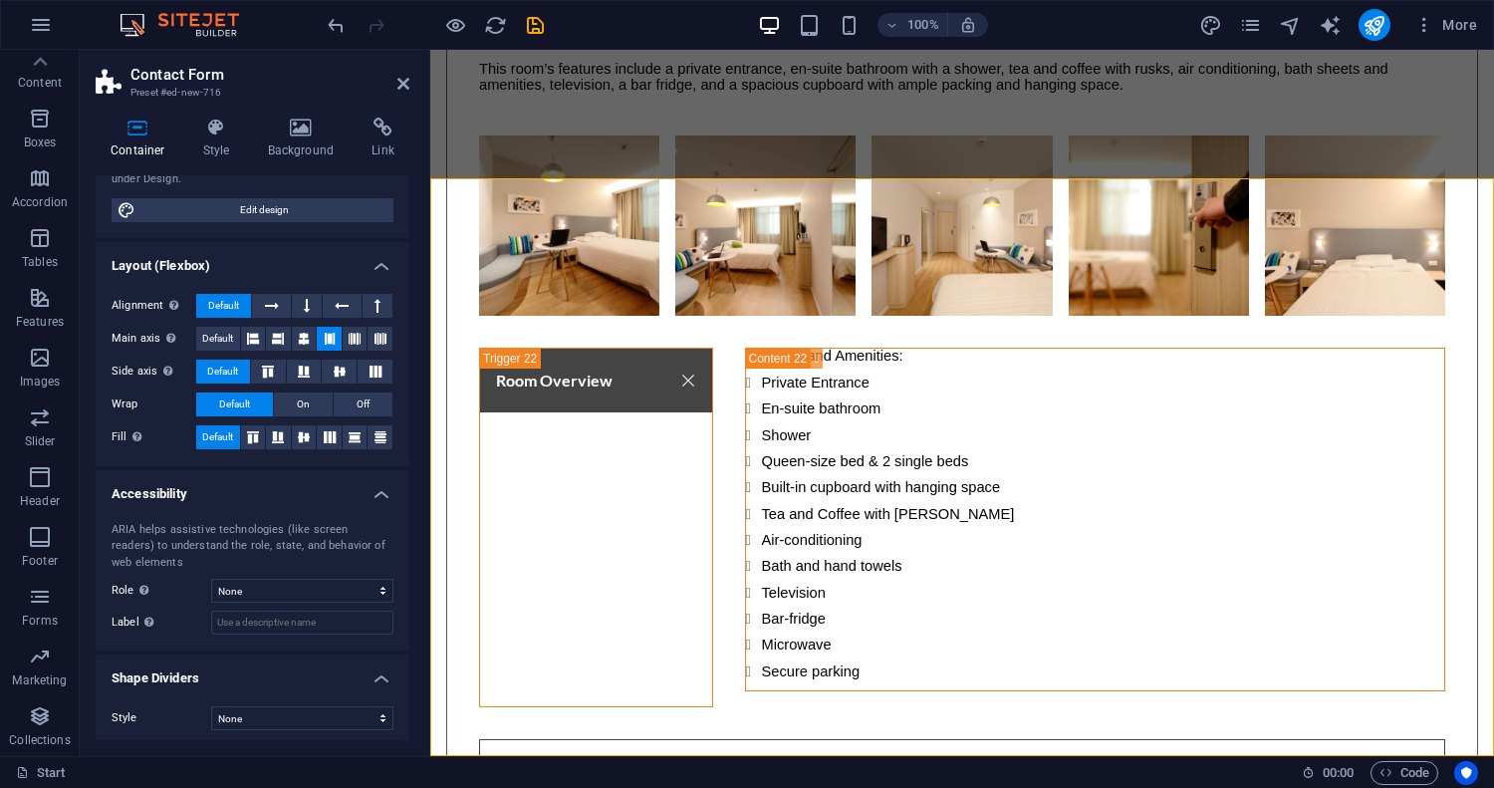
scroll to position [207, 0]
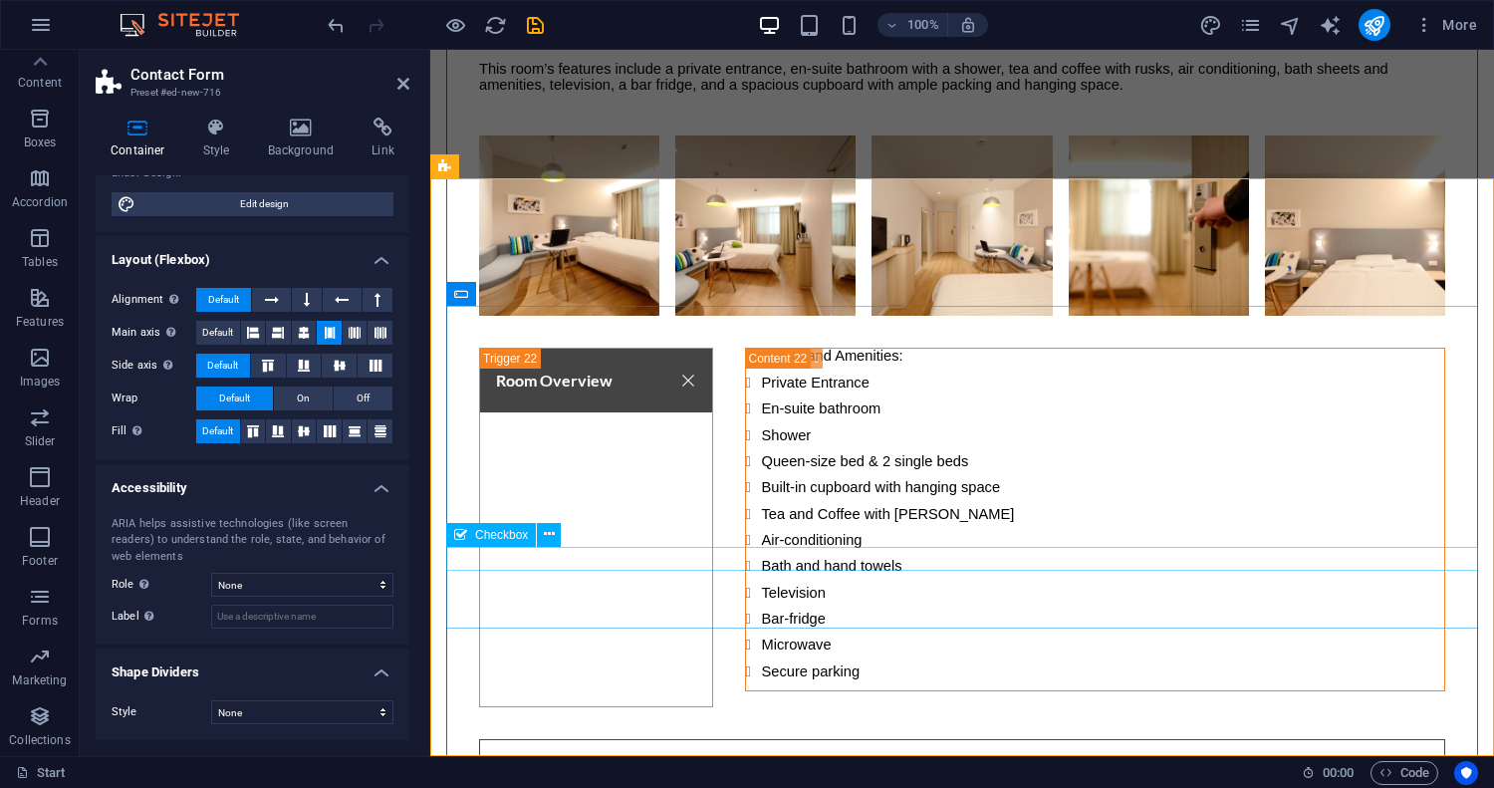
click at [553, 535] on icon at bounding box center [549, 534] width 11 height 21
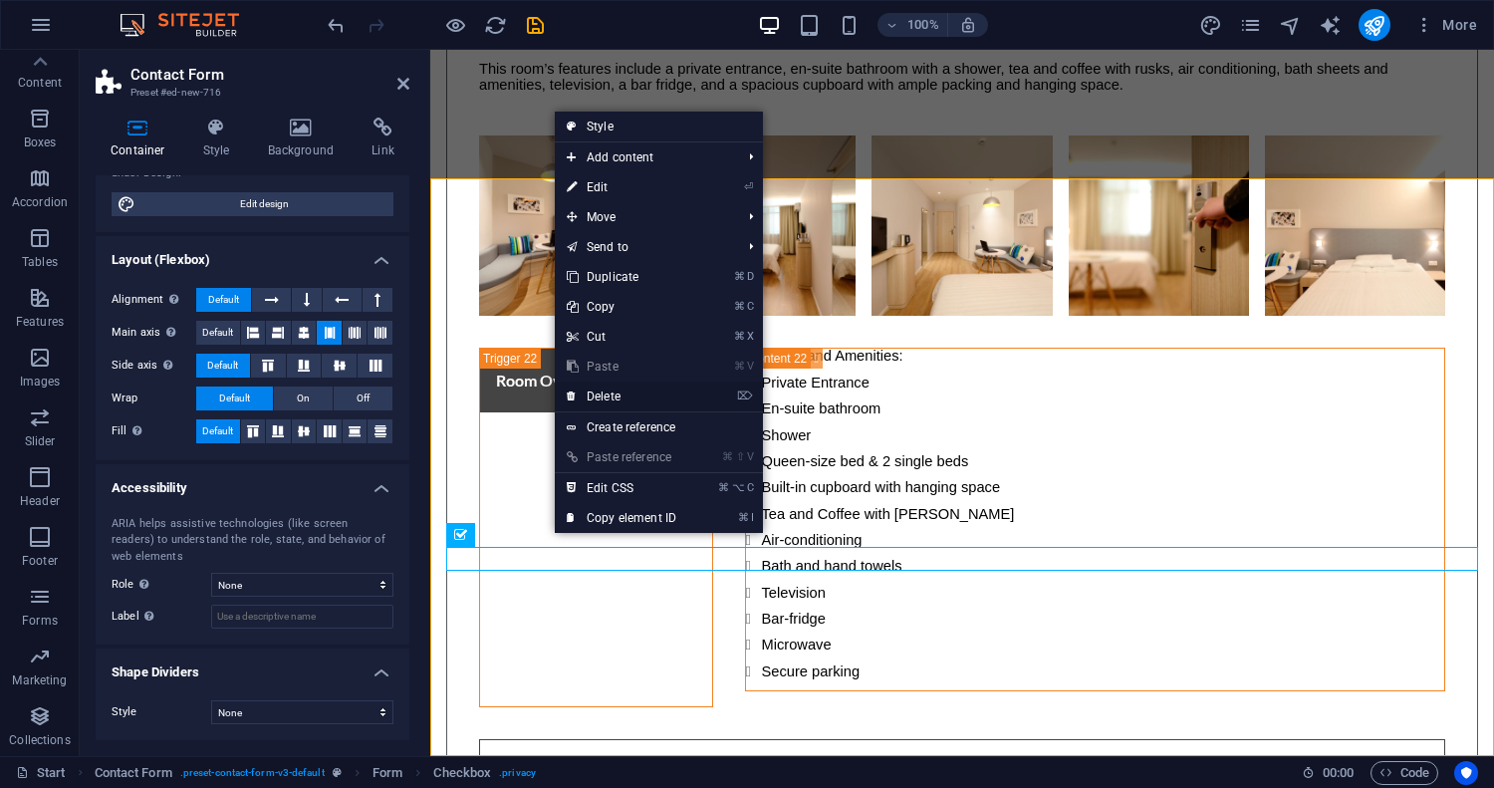
click at [642, 395] on link "⌦ Delete" at bounding box center [621, 396] width 133 height 30
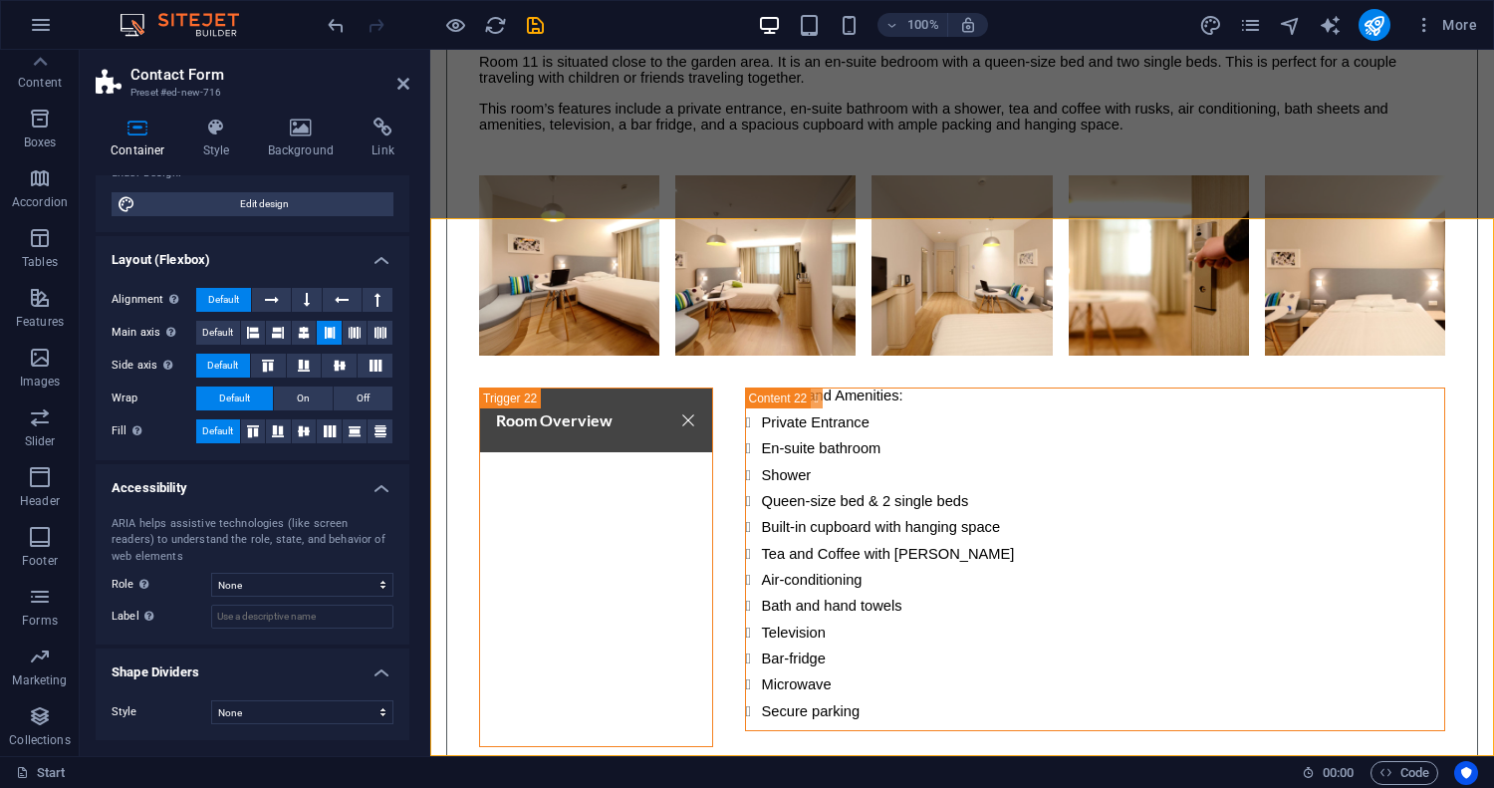
scroll to position [0, 0]
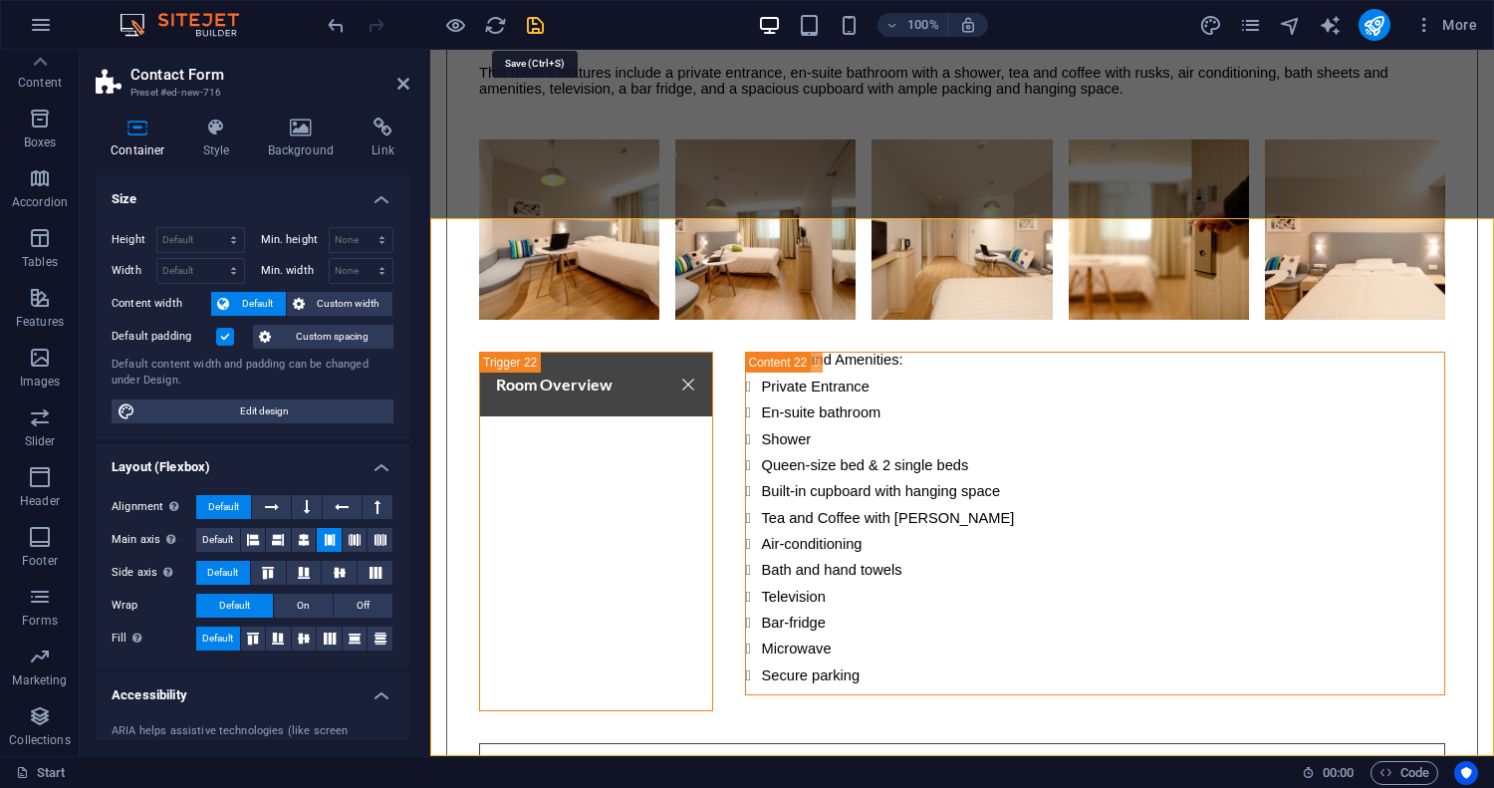
scroll to position [17896, 0]
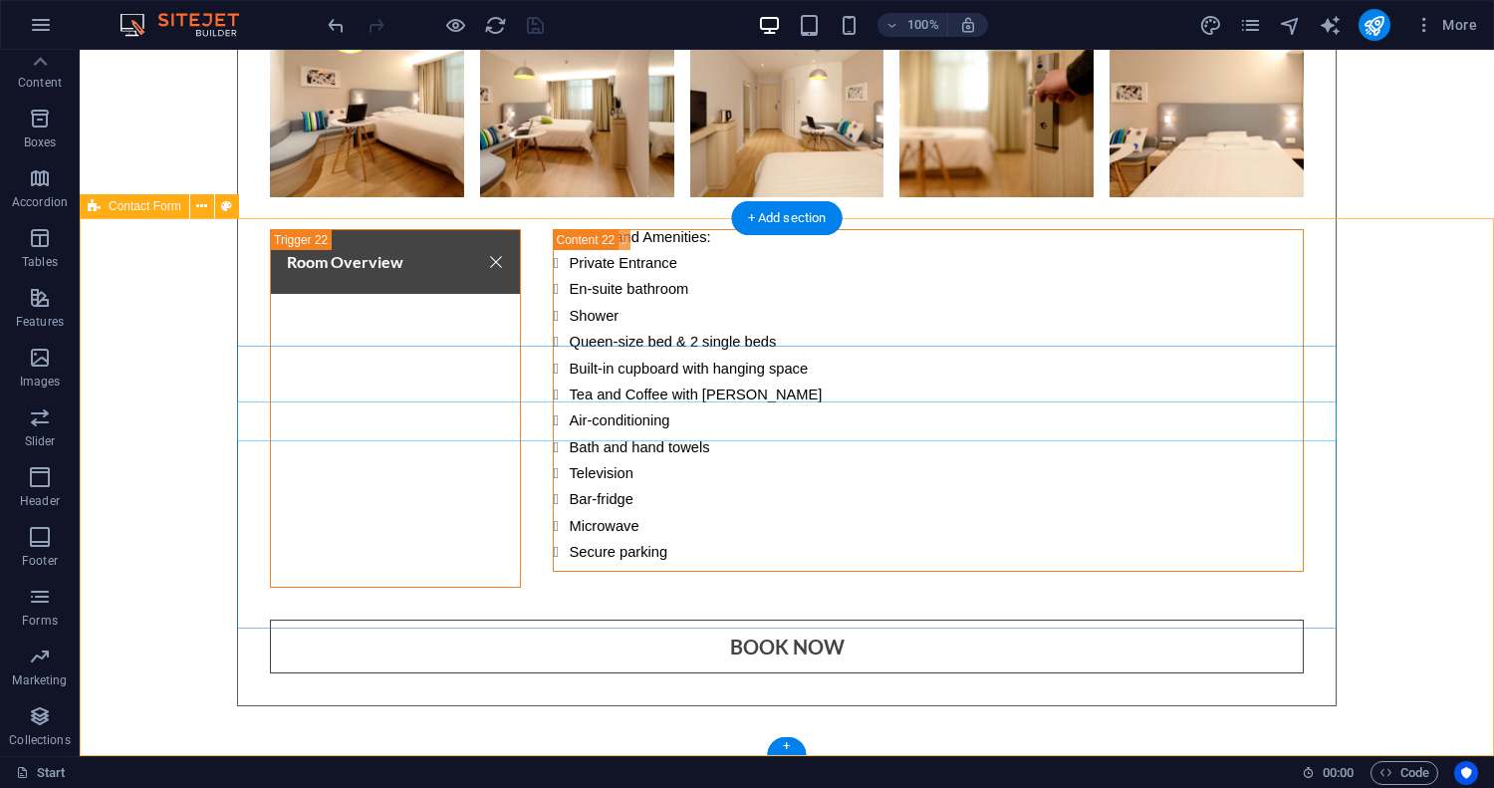
click at [799, 225] on div "+ Add section" at bounding box center [787, 218] width 111 height 34
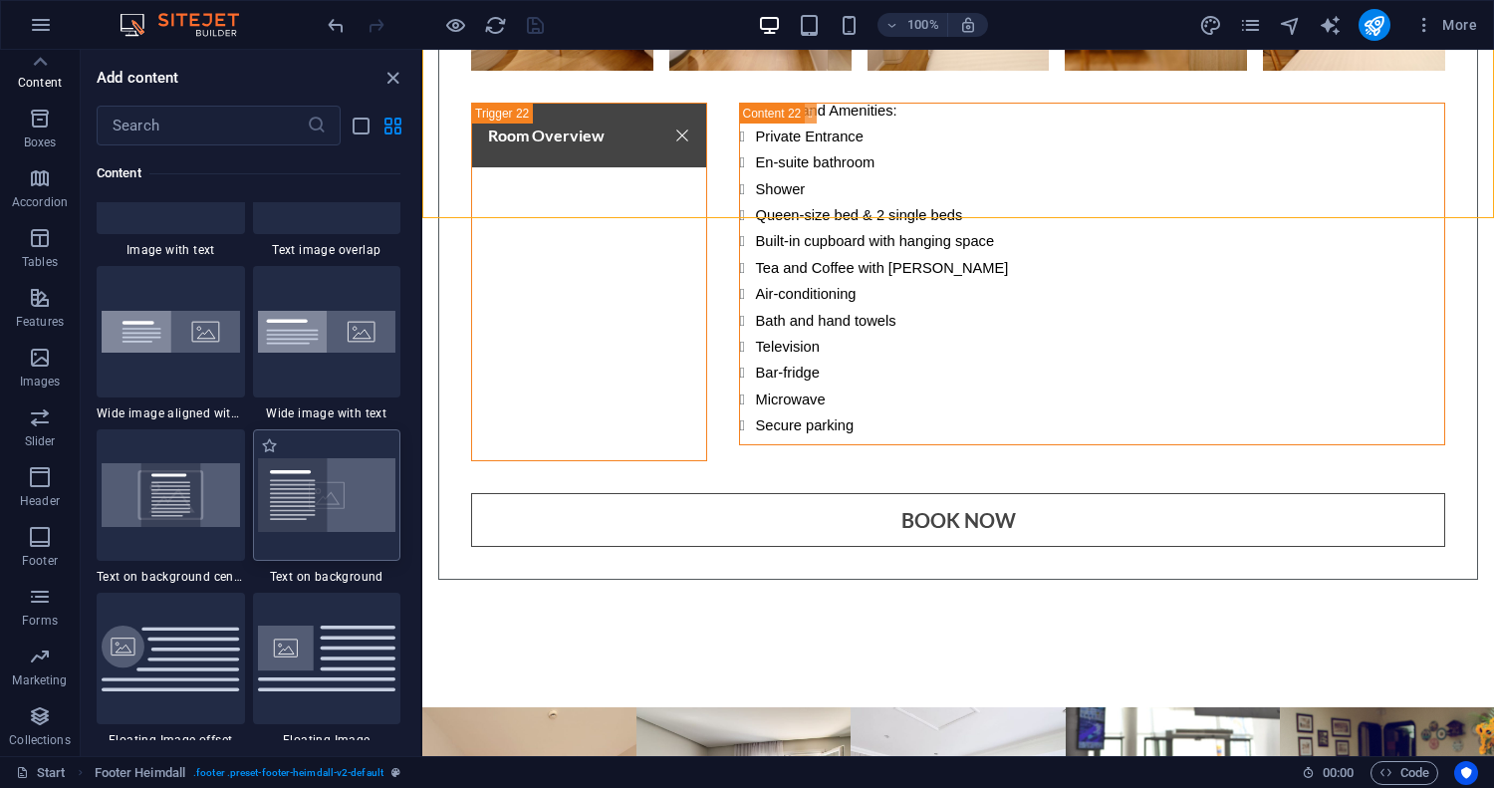
scroll to position [3756, 0]
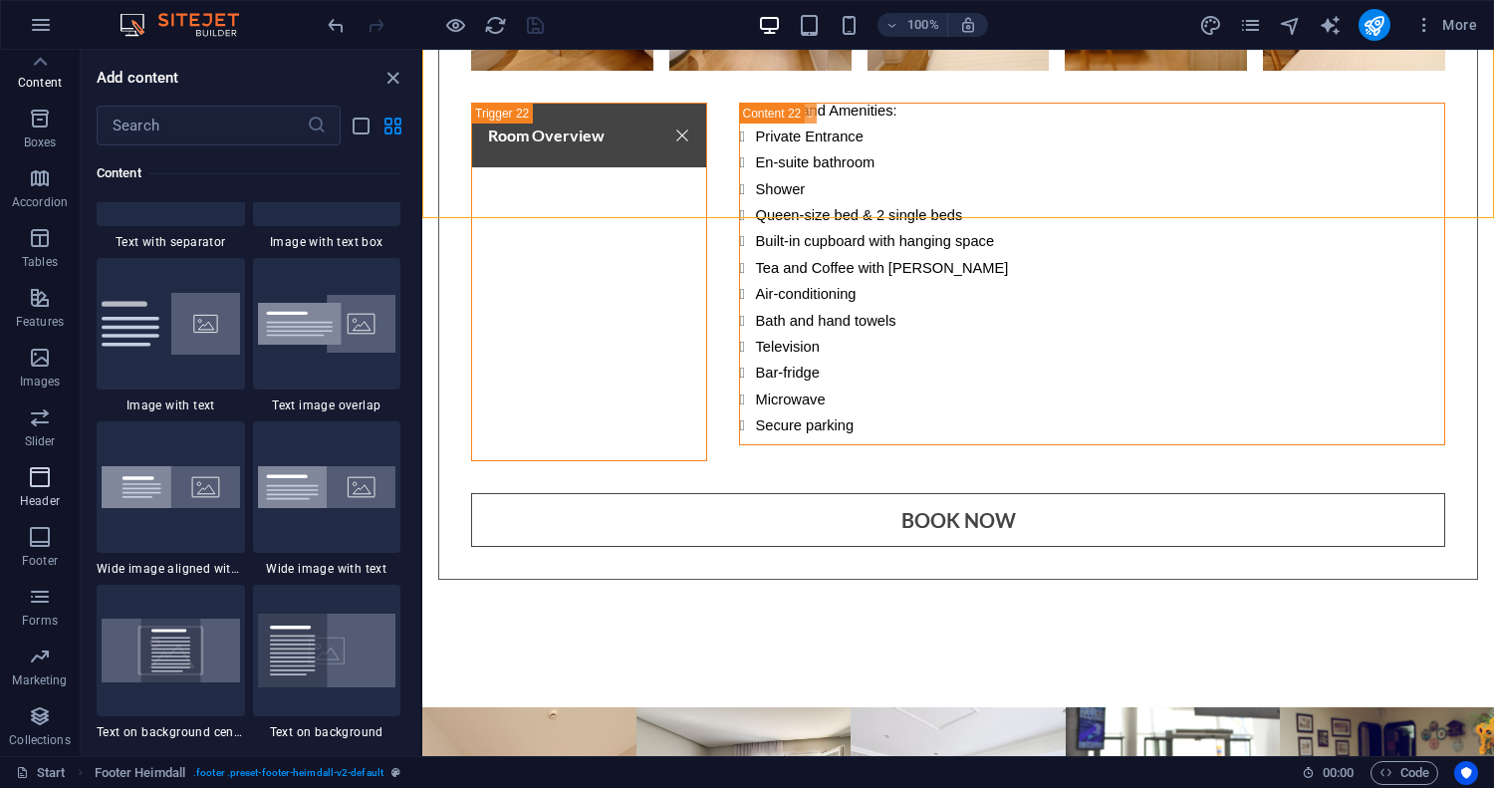
click at [47, 483] on icon "button" at bounding box center [40, 477] width 24 height 24
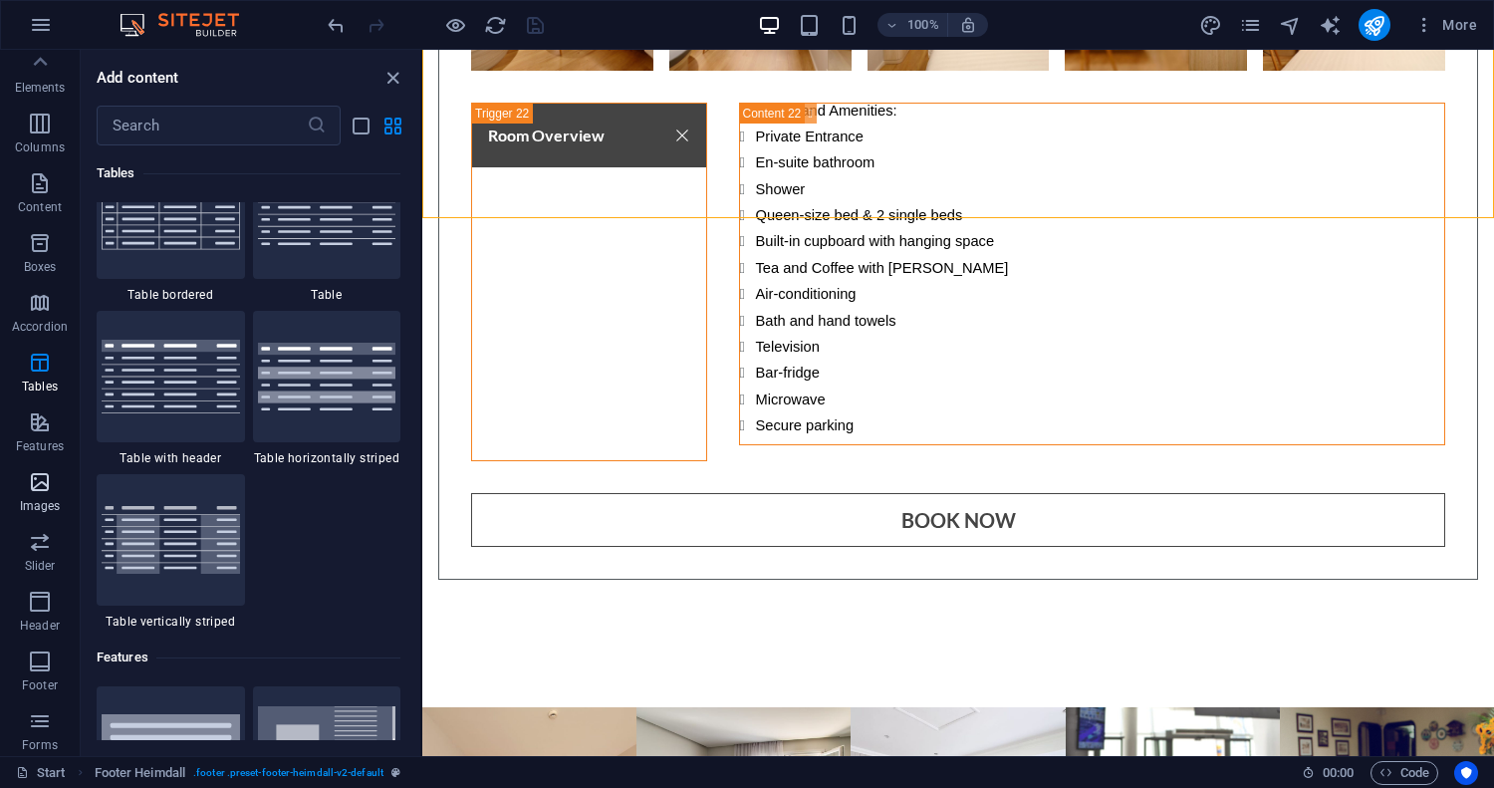
scroll to position [0, 0]
click at [34, 134] on icon "button" at bounding box center [40, 130] width 24 height 24
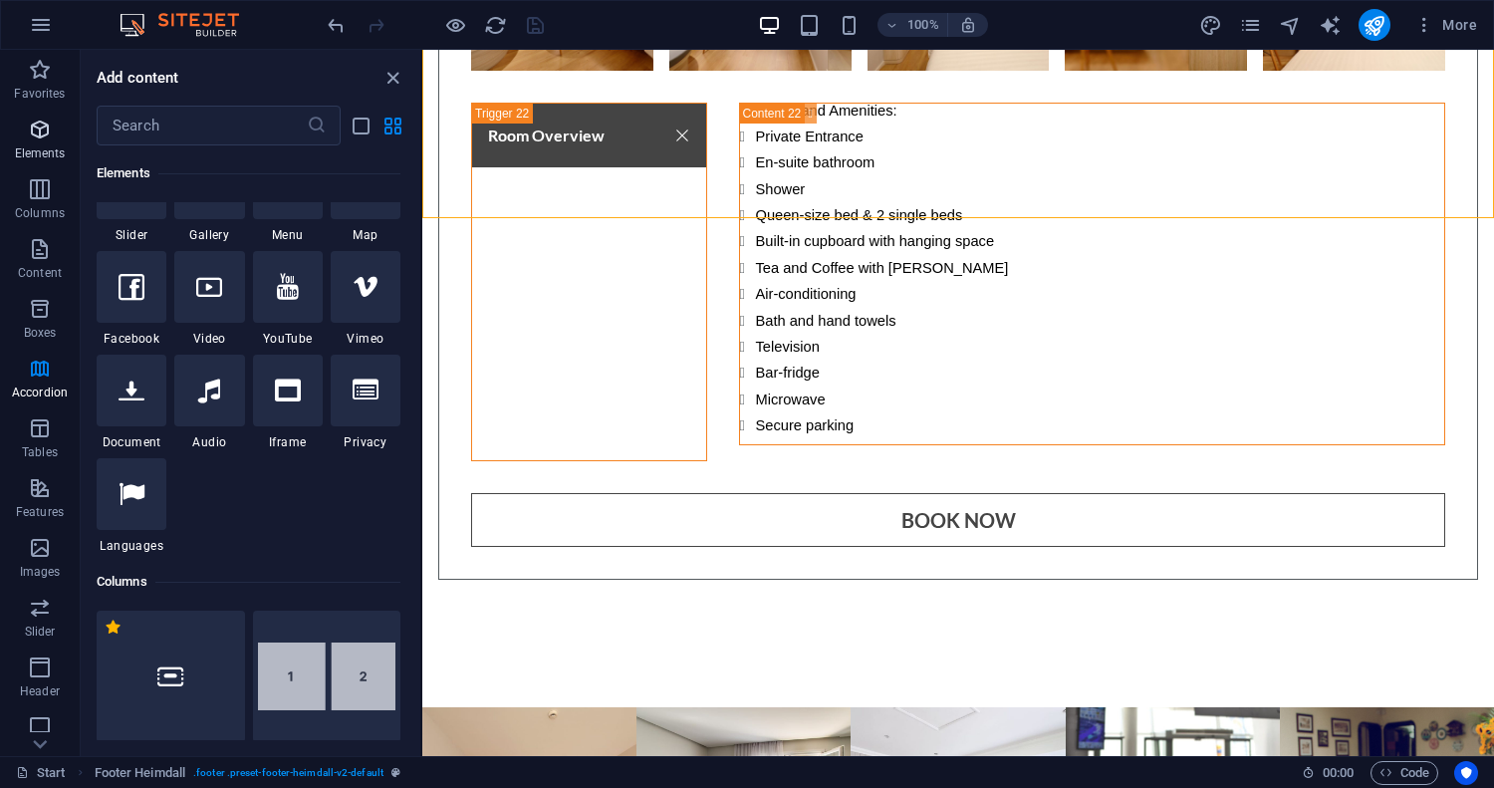
scroll to position [212, 0]
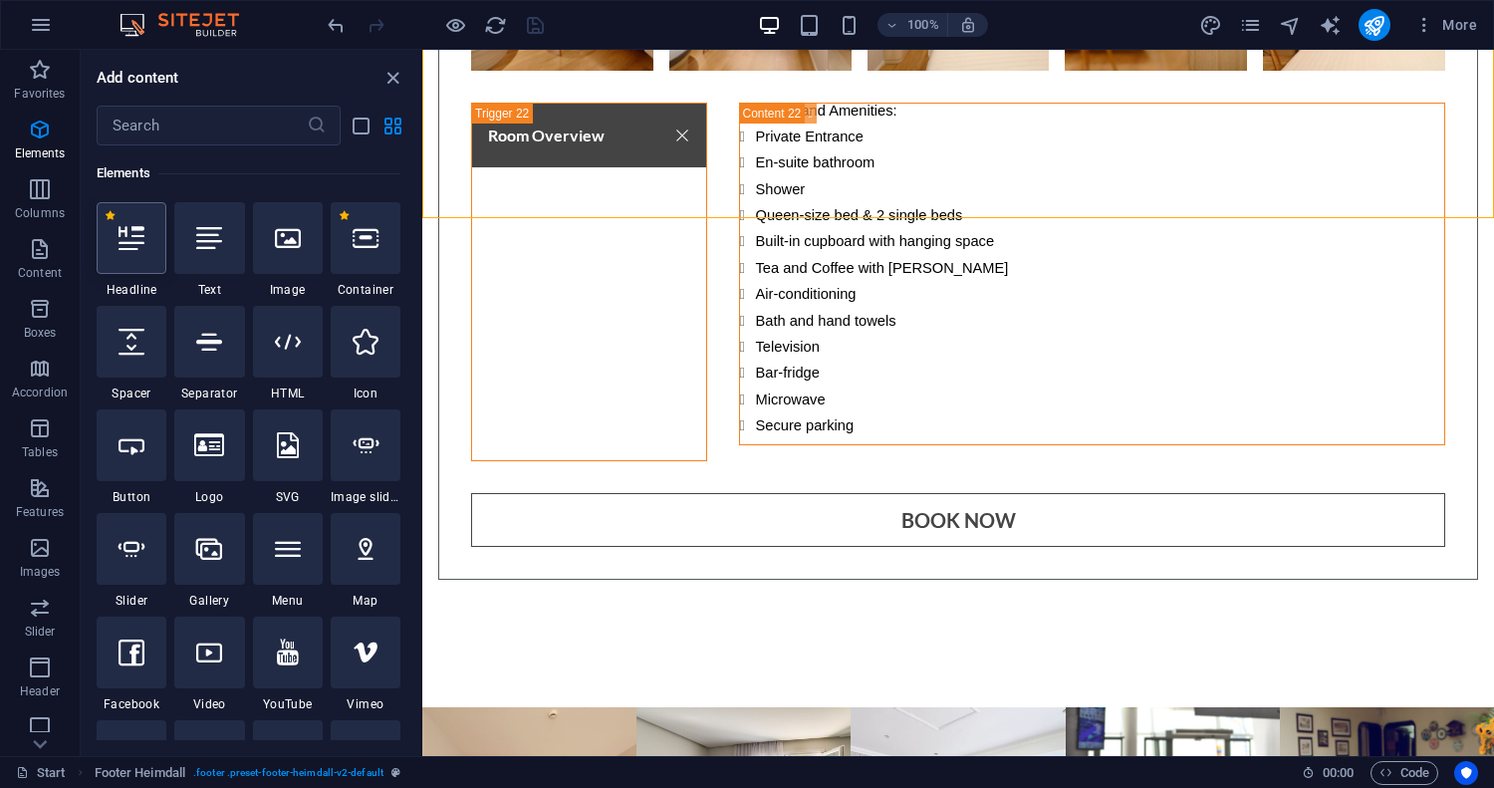
click at [132, 253] on div at bounding box center [132, 238] width 70 height 72
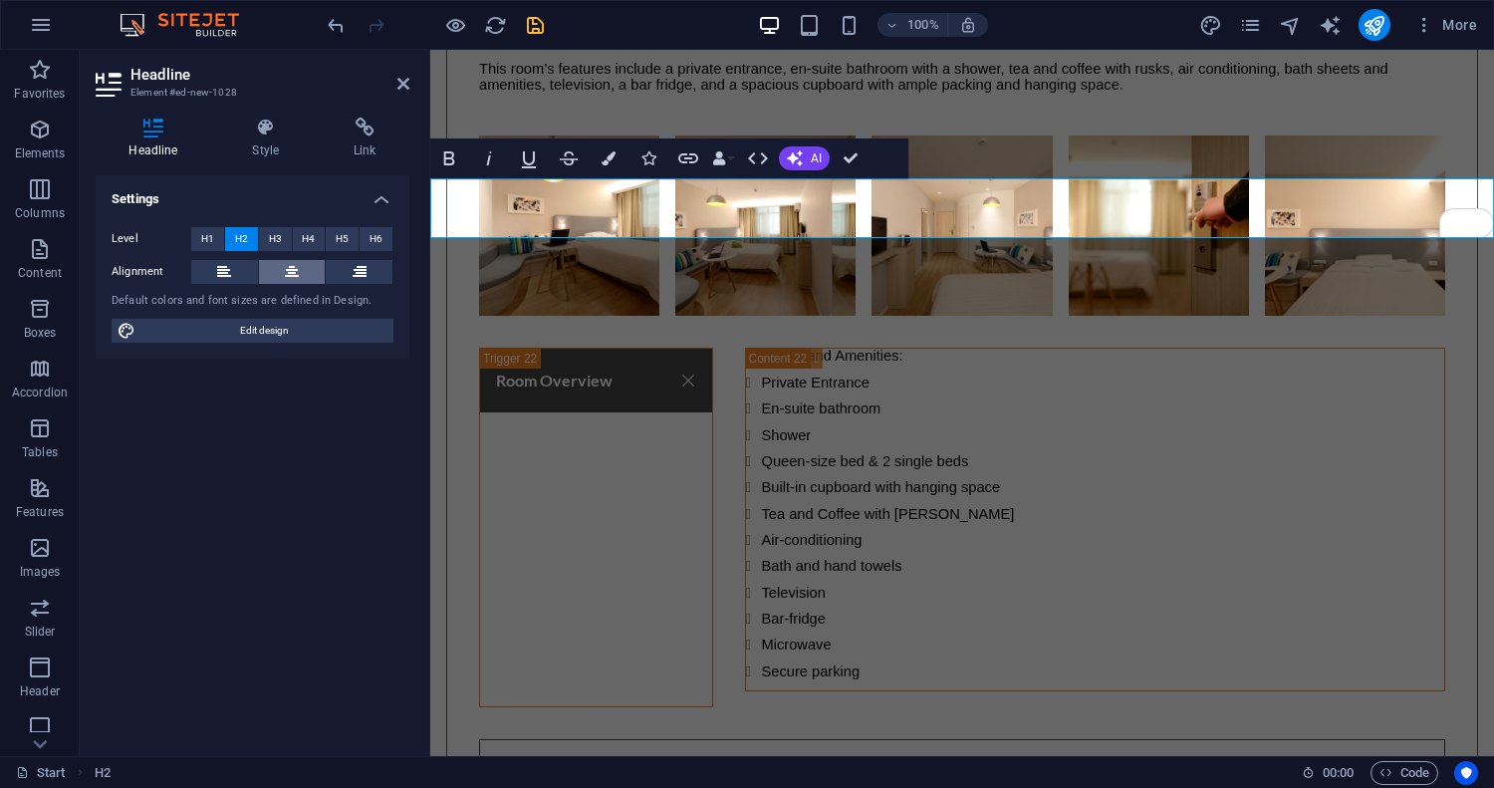
click at [294, 266] on icon at bounding box center [292, 272] width 14 height 24
click at [275, 241] on span "H3" at bounding box center [275, 239] width 13 height 24
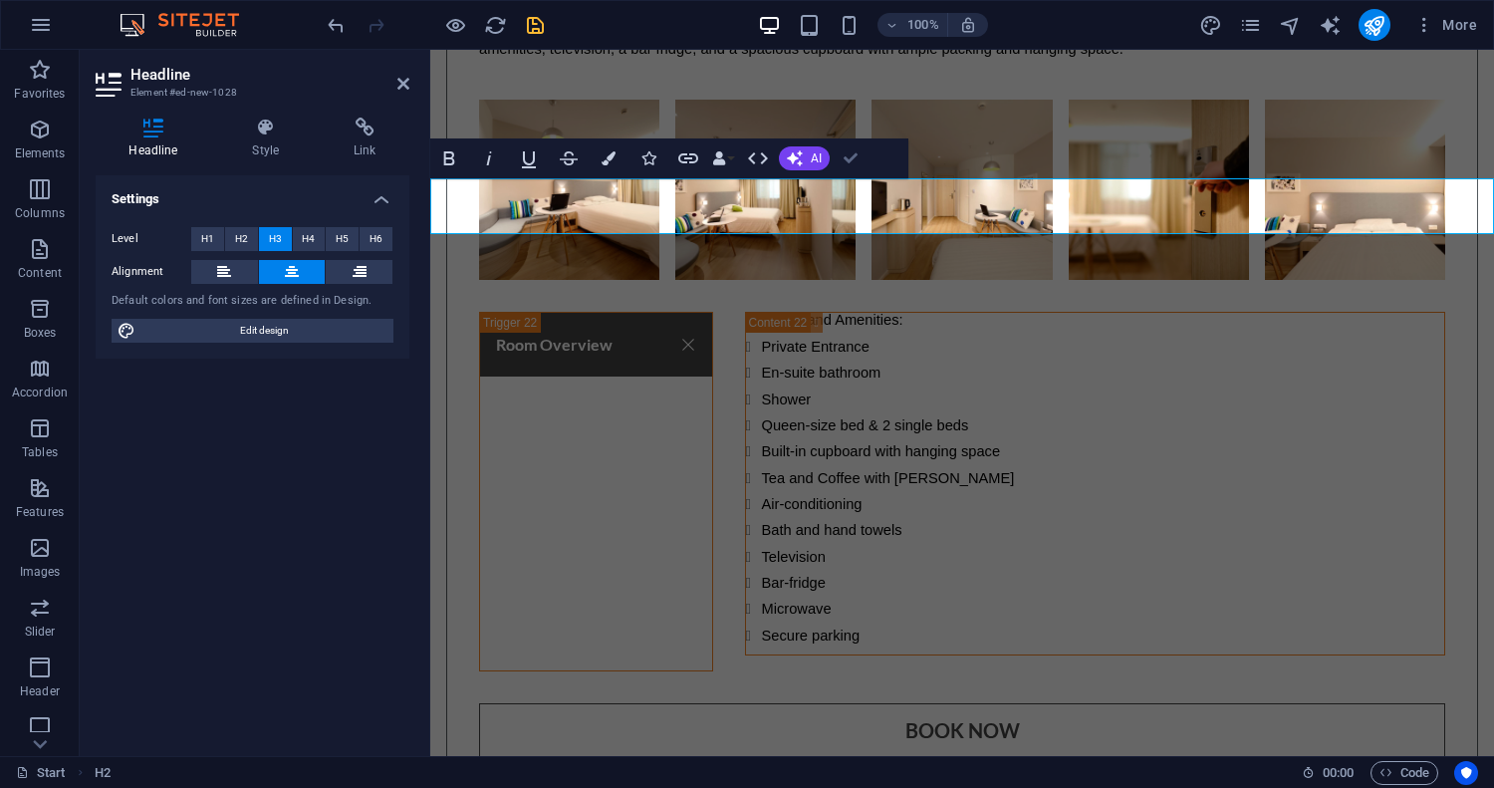
scroll to position [17935, 0]
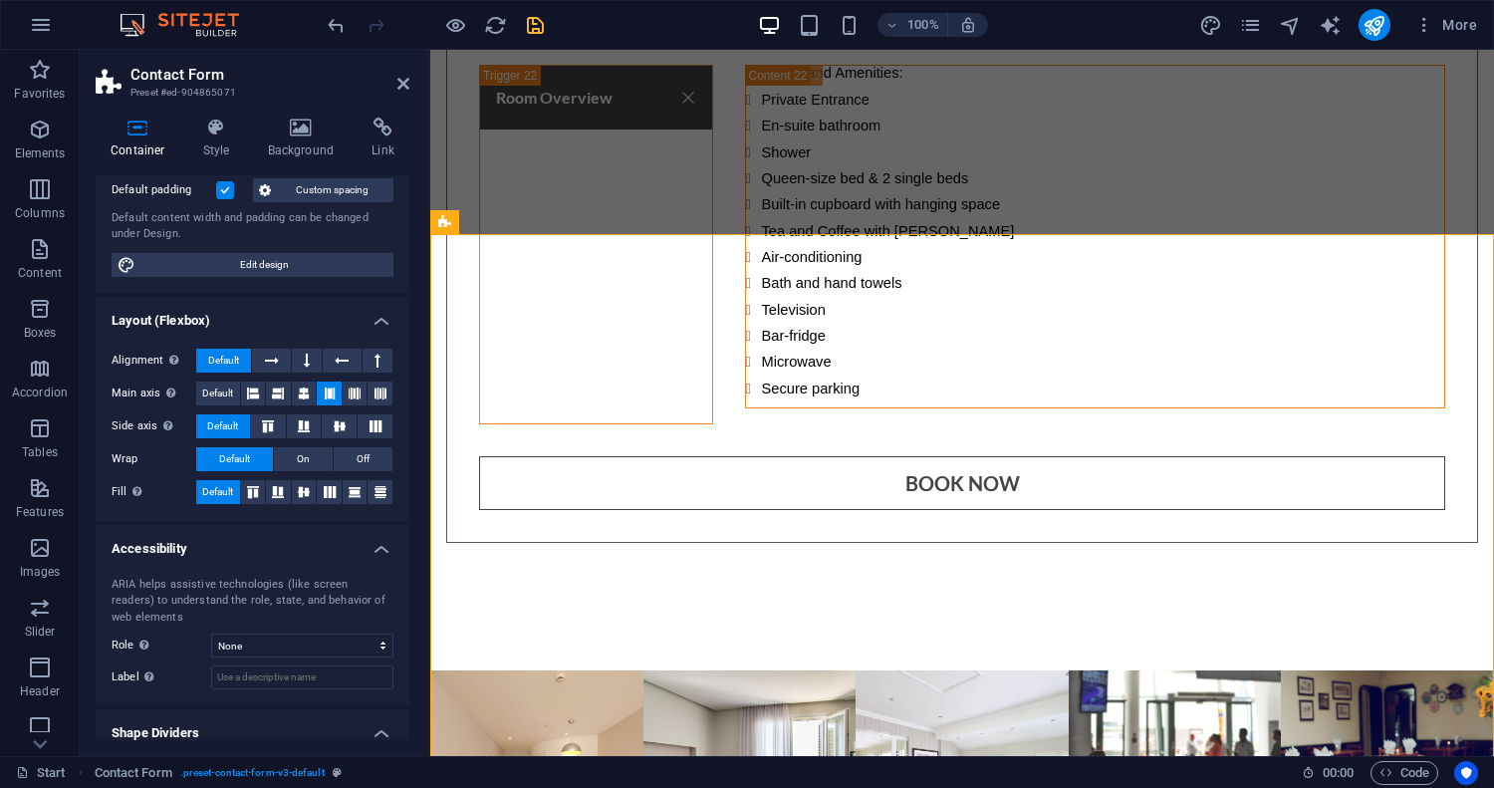
scroll to position [0, 0]
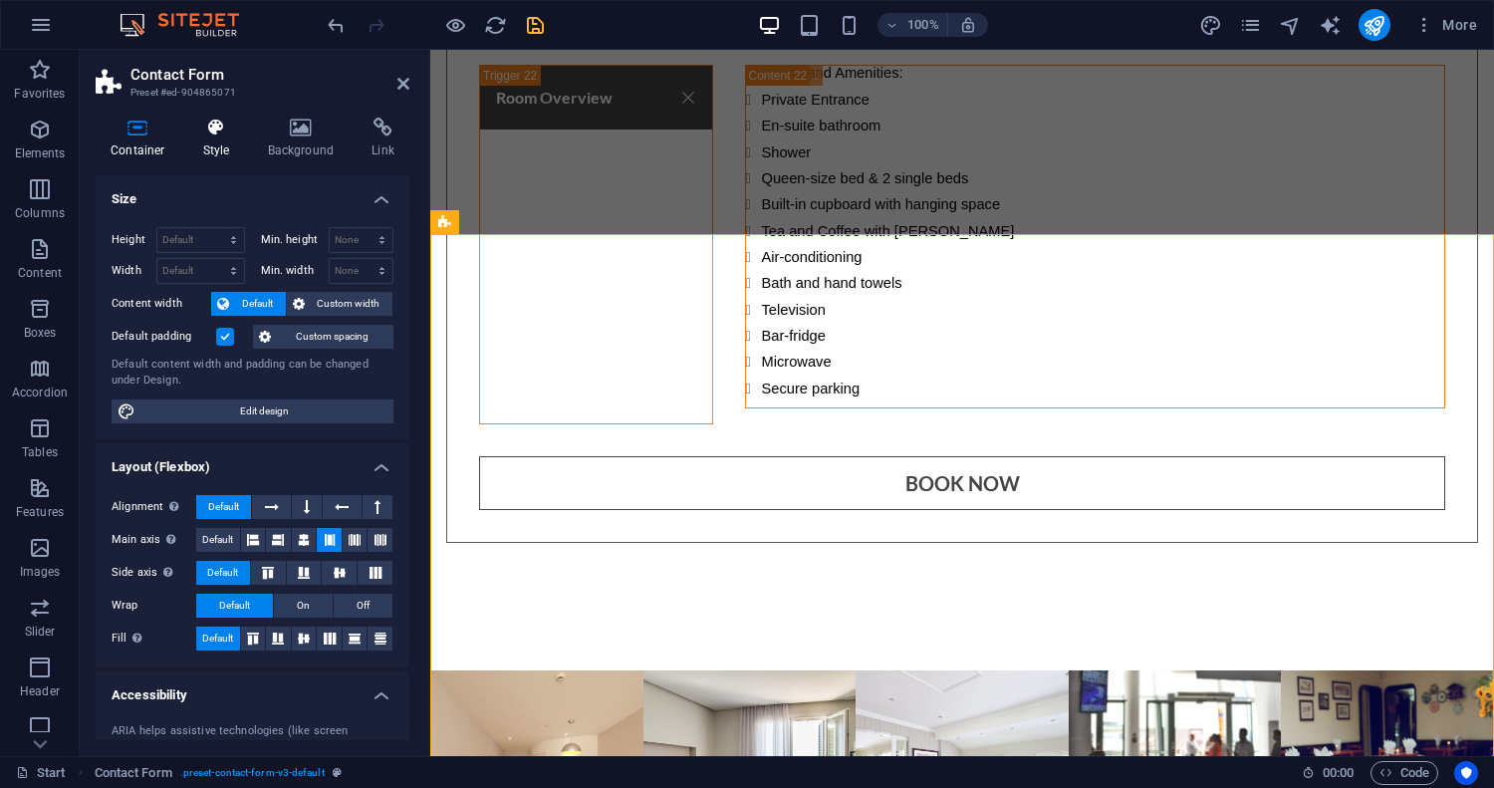
click at [221, 137] on h4 "Style" at bounding box center [220, 139] width 65 height 42
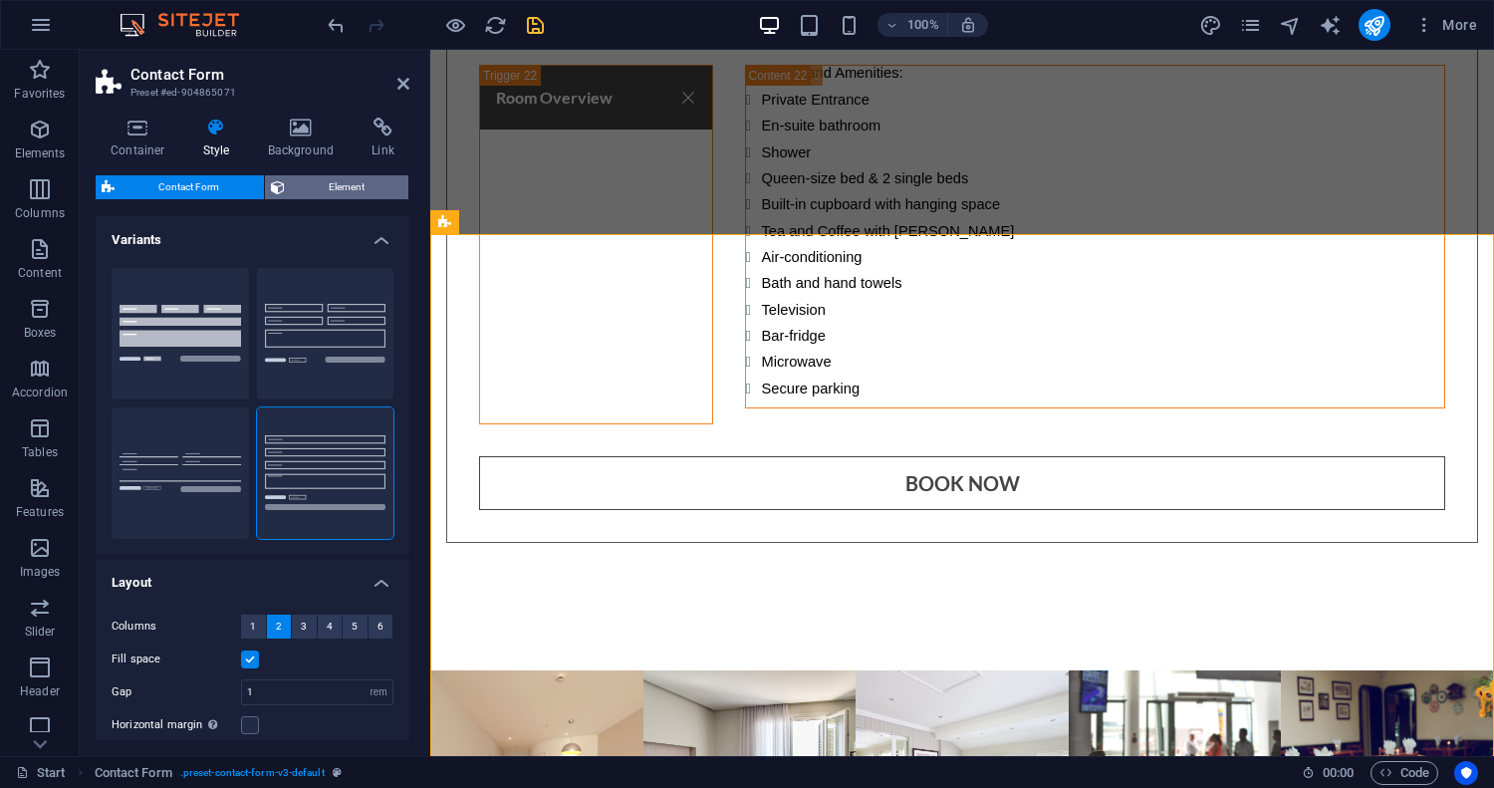
click at [329, 182] on span "Element" at bounding box center [347, 187] width 113 height 24
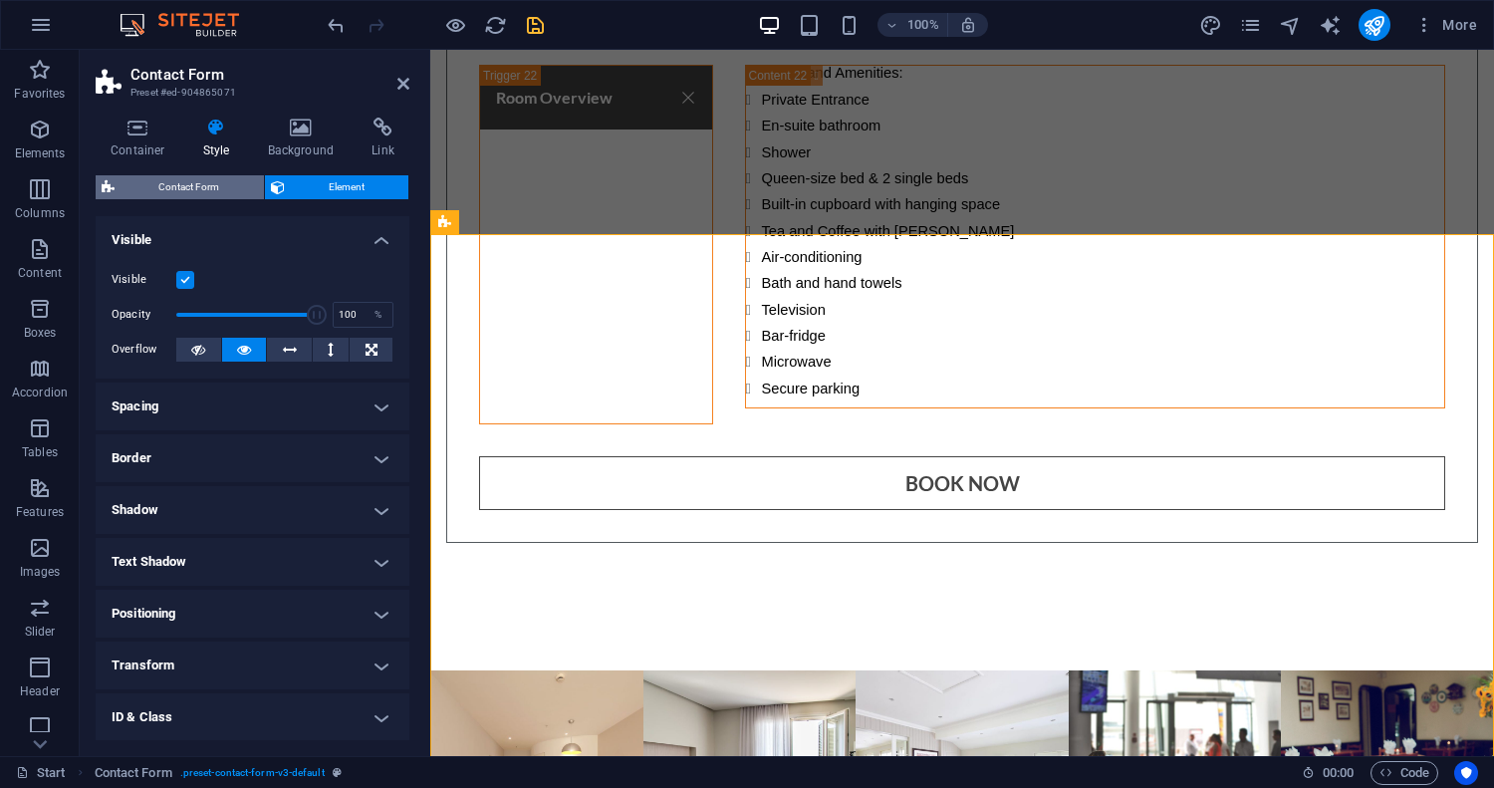
click at [218, 181] on span "Contact Form" at bounding box center [189, 187] width 137 height 24
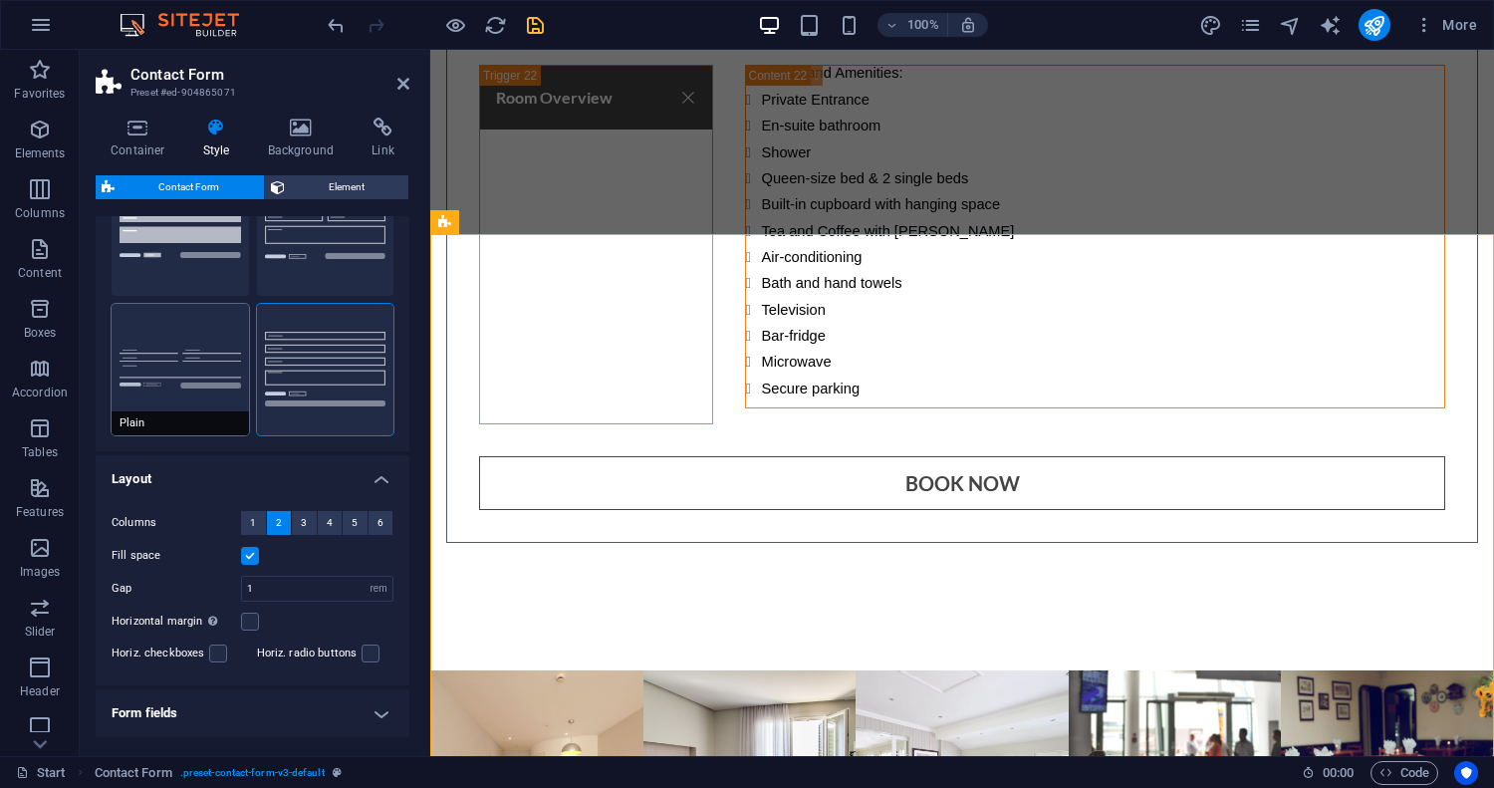
scroll to position [231, 0]
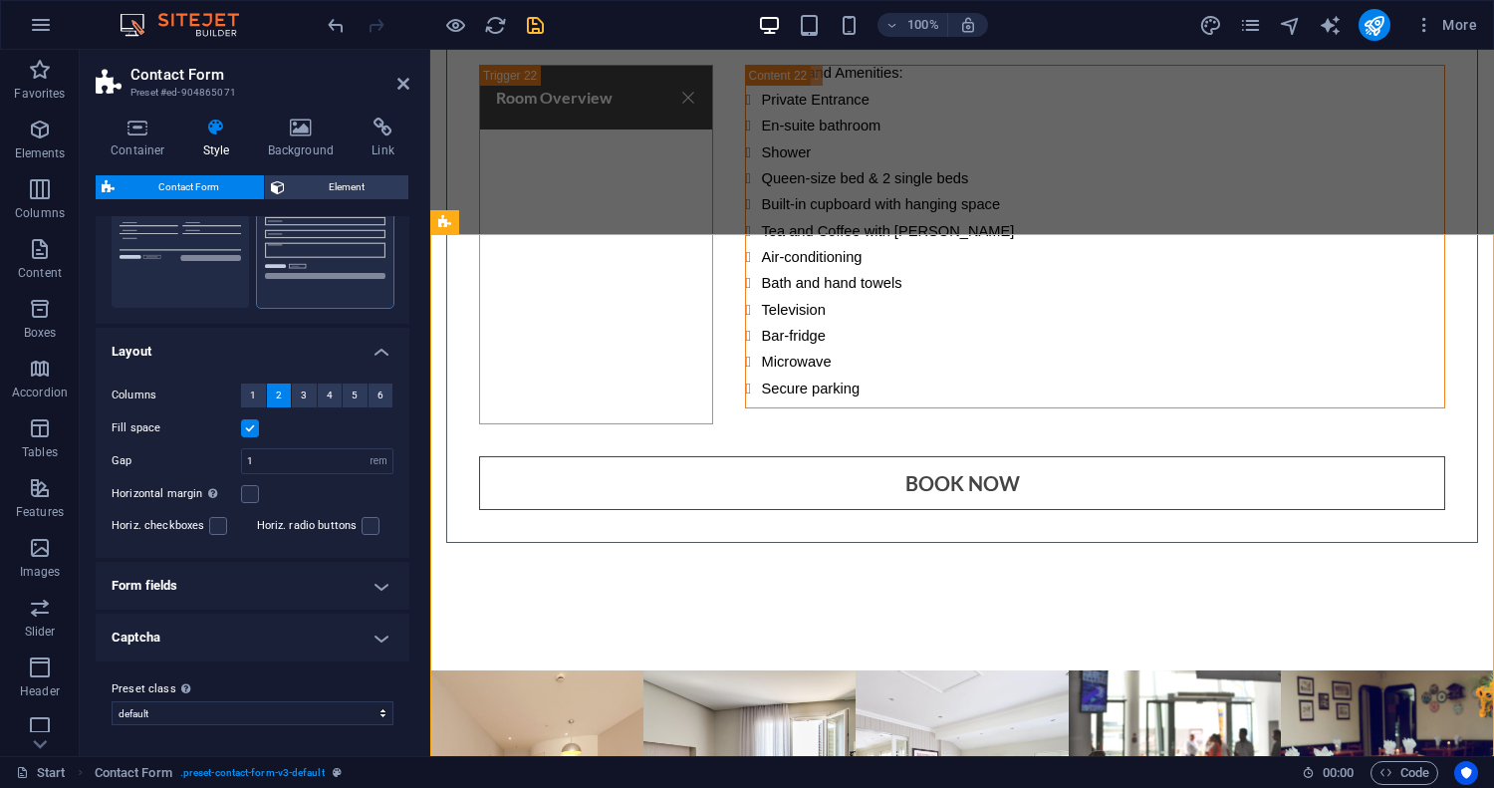
click at [361, 638] on h4 "Captcha" at bounding box center [253, 638] width 314 height 48
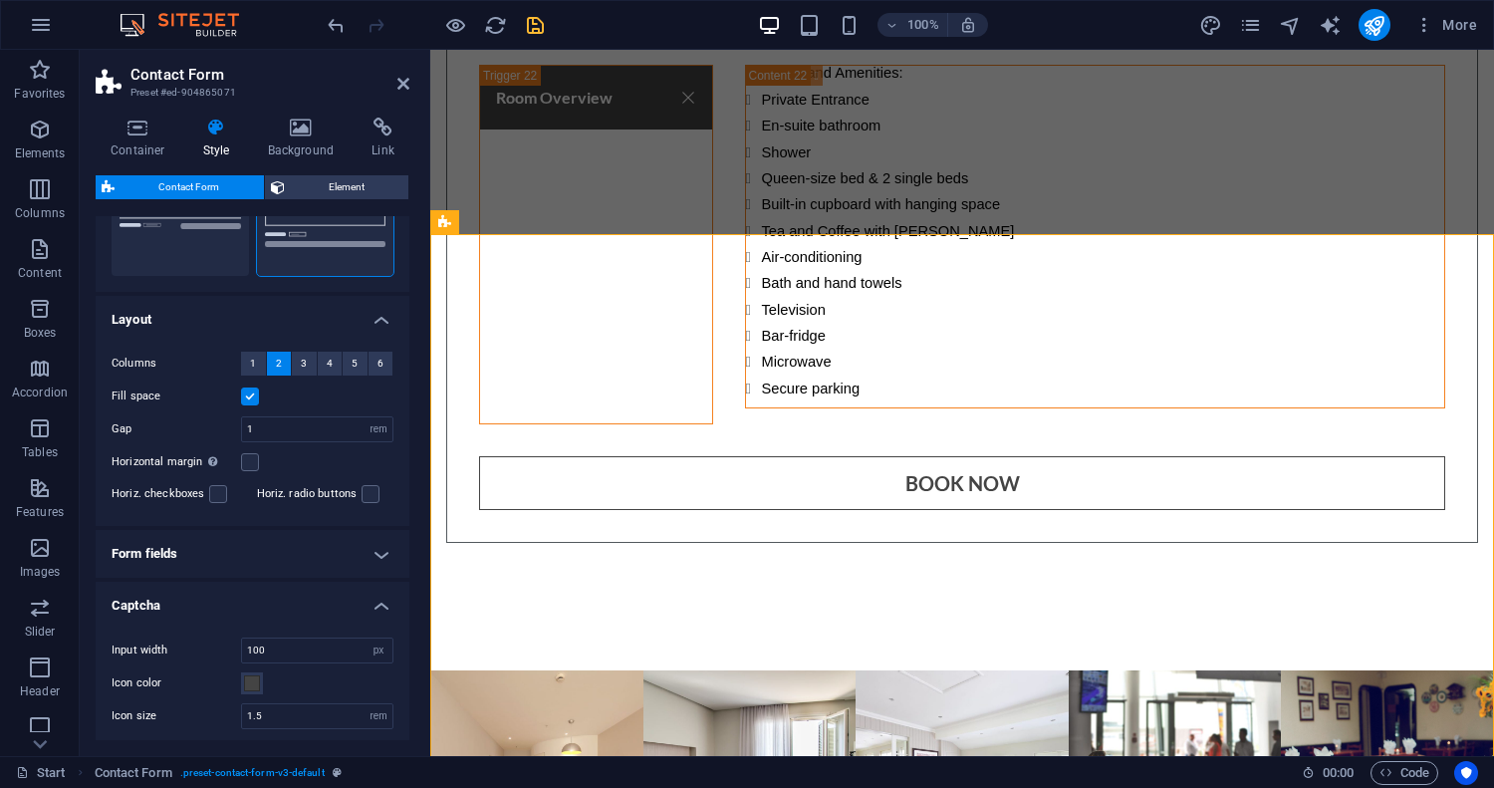
scroll to position [244, 0]
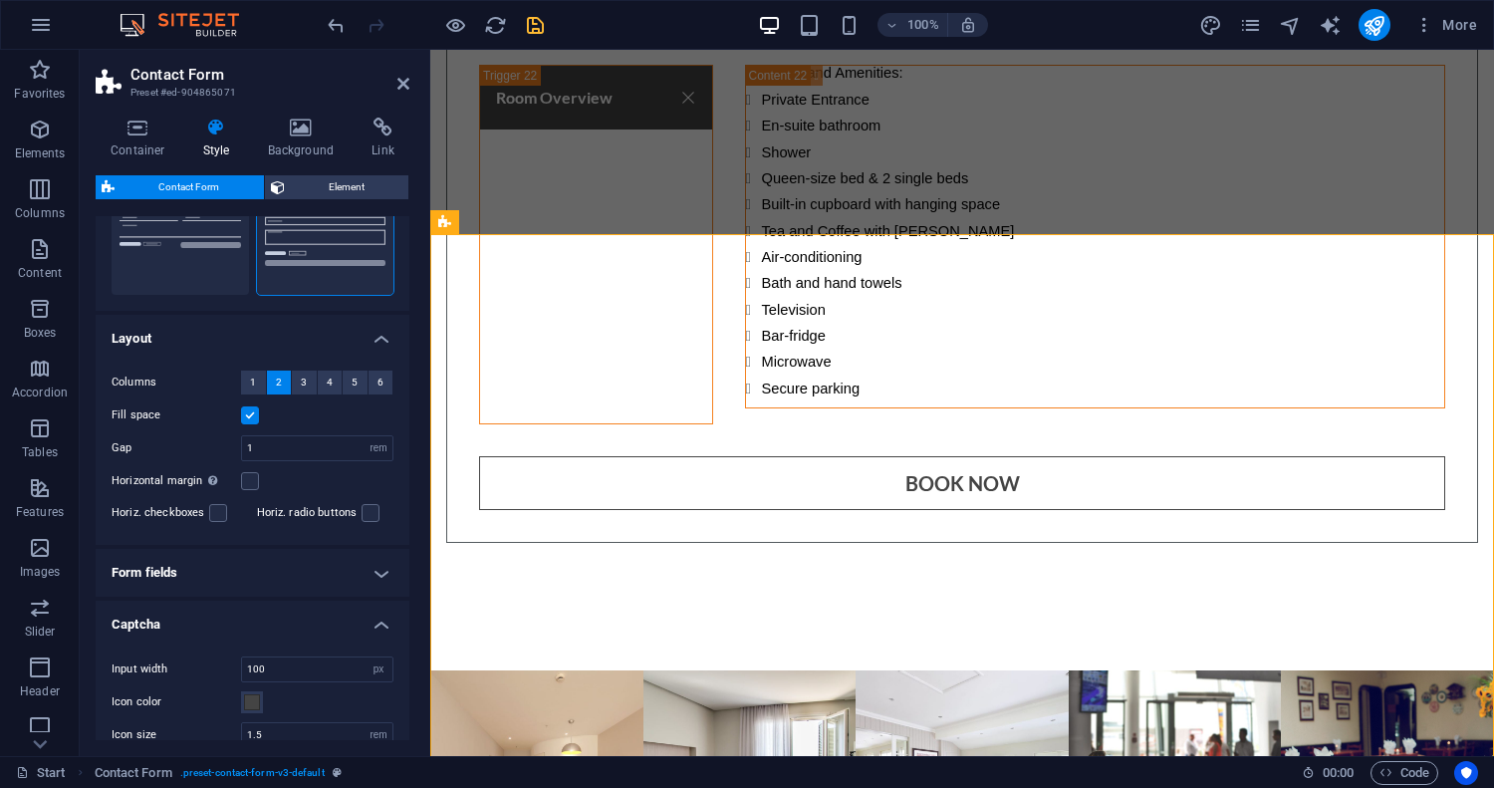
click at [383, 573] on h4 "Form fields" at bounding box center [253, 573] width 314 height 48
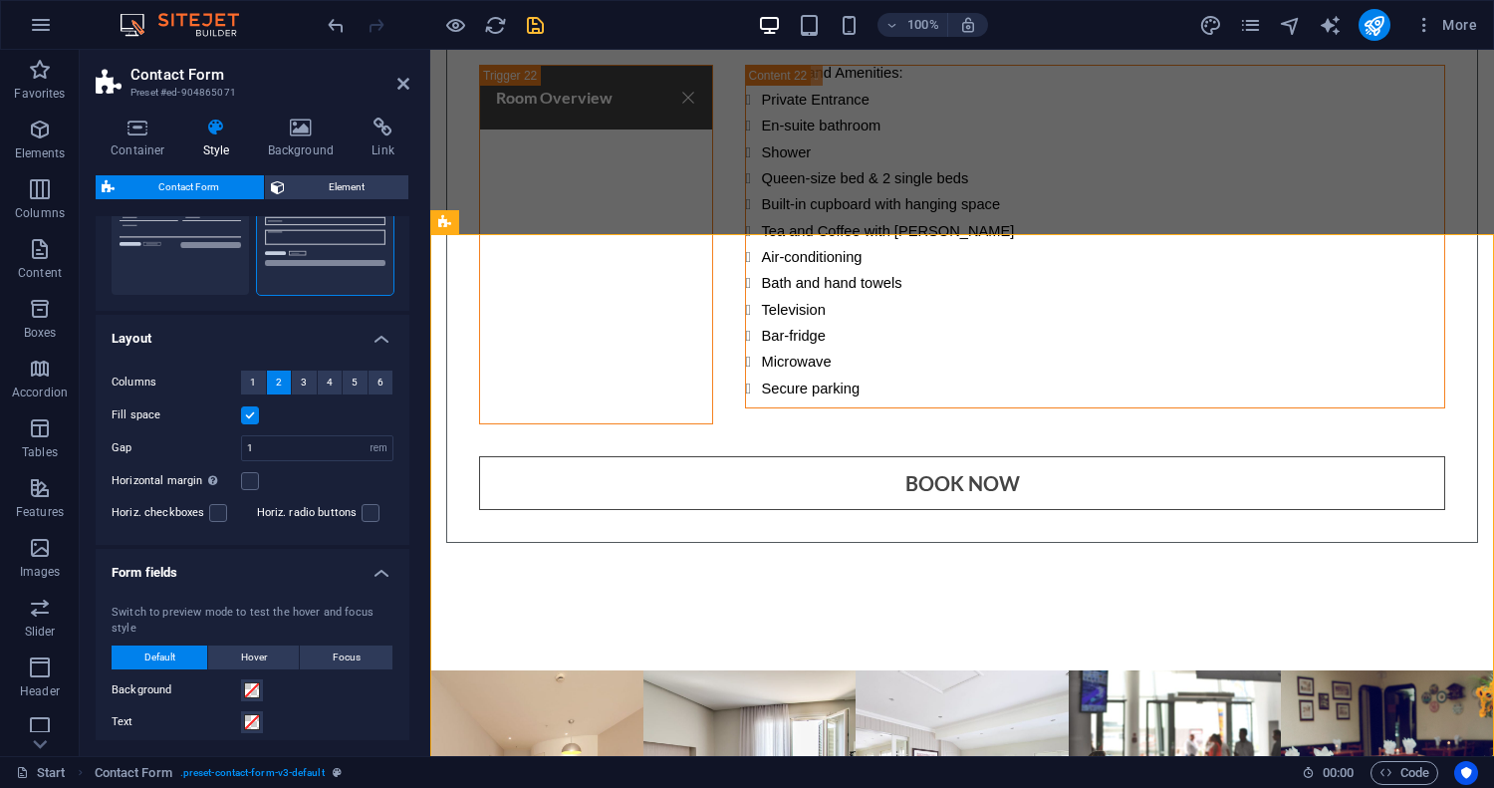
scroll to position [0, 0]
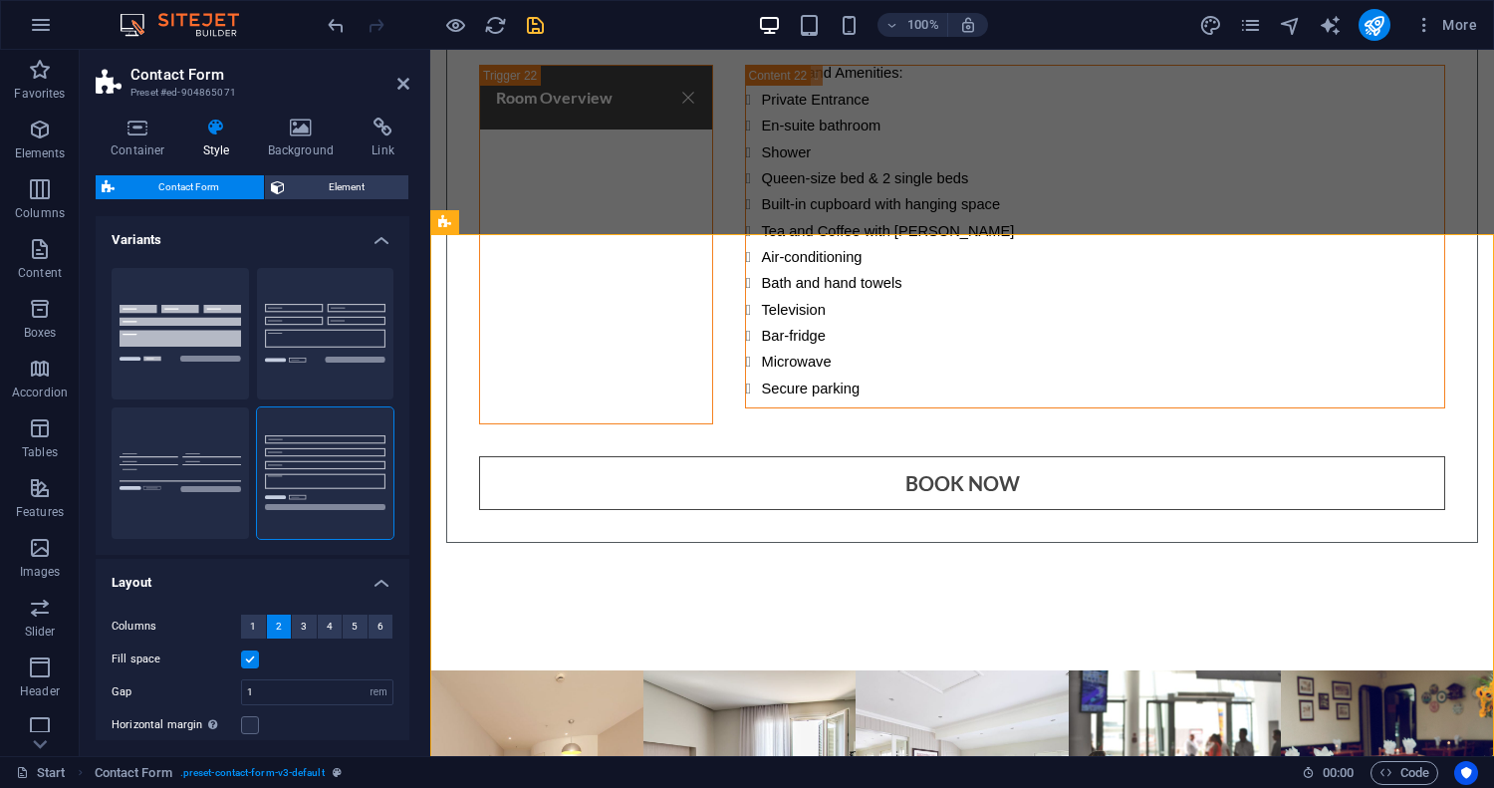
click at [337, 199] on div "Contact Form Element Layout How this element expands within the layout (Flexbox…" at bounding box center [253, 457] width 314 height 565
click at [153, 130] on icon at bounding box center [138, 128] width 85 height 20
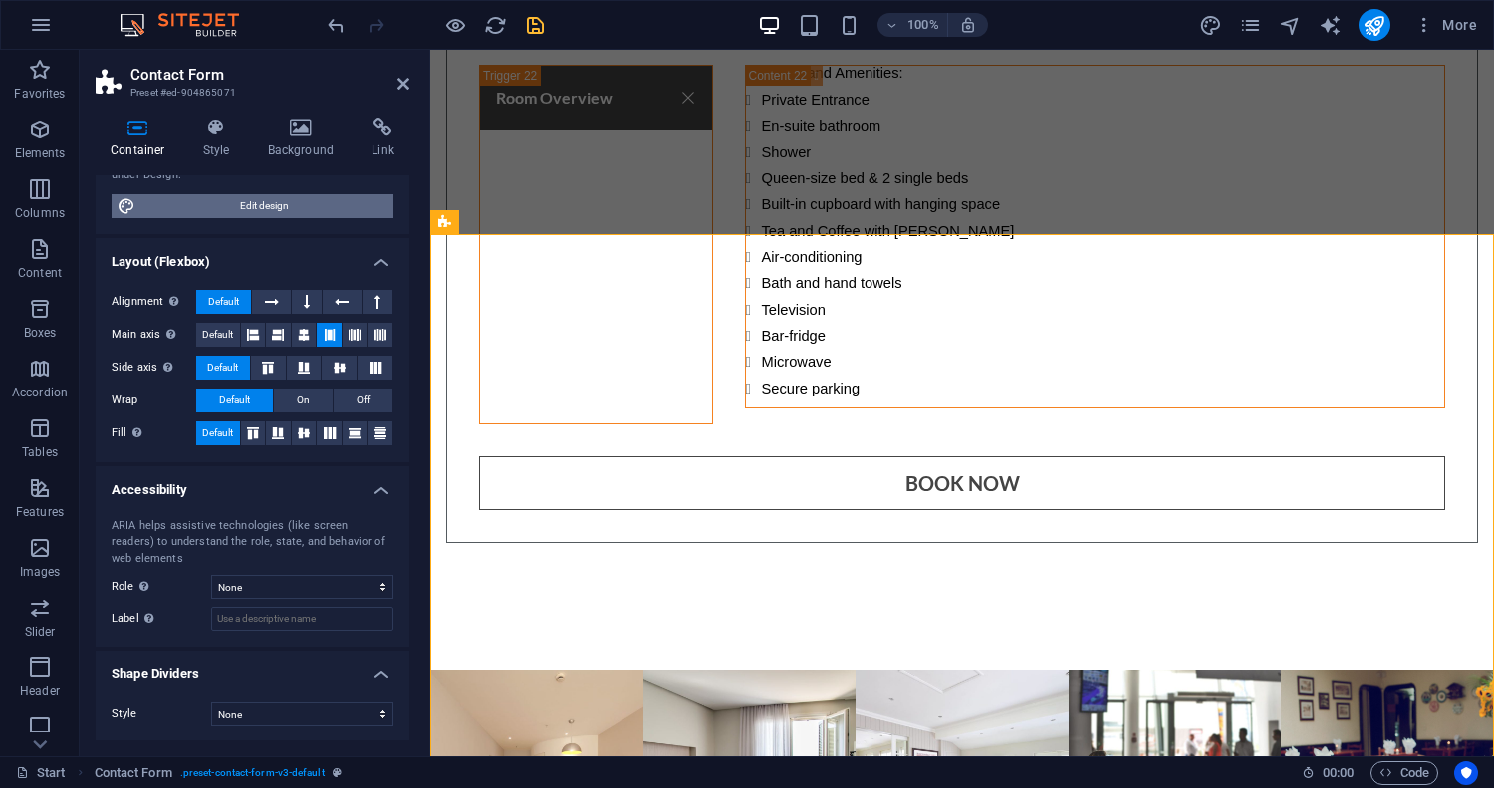
scroll to position [207, 0]
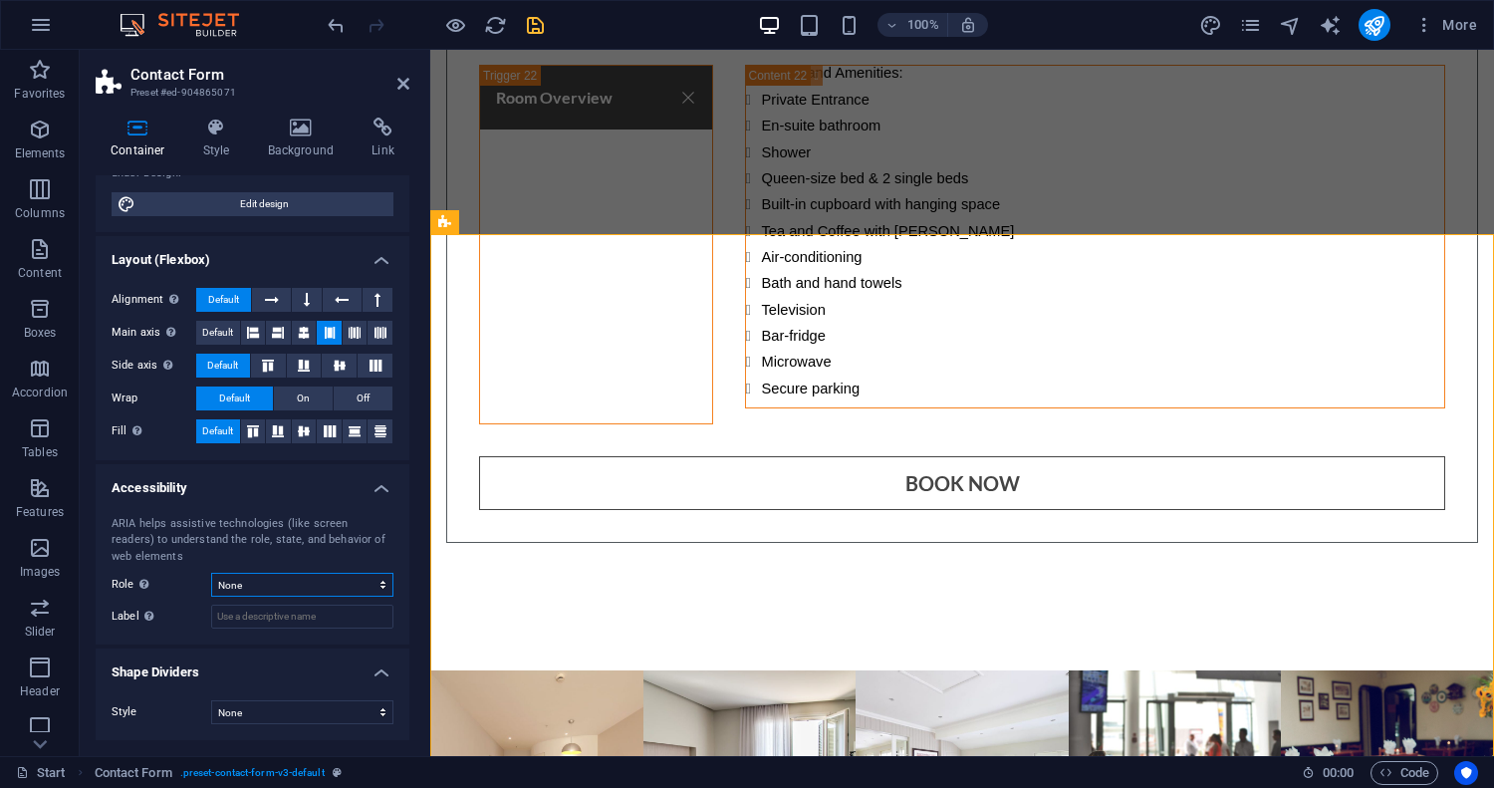
click at [248, 587] on select "None Alert Article Banner Comment Complementary Dialog Footer Header Marquee Pr…" at bounding box center [302, 585] width 182 height 24
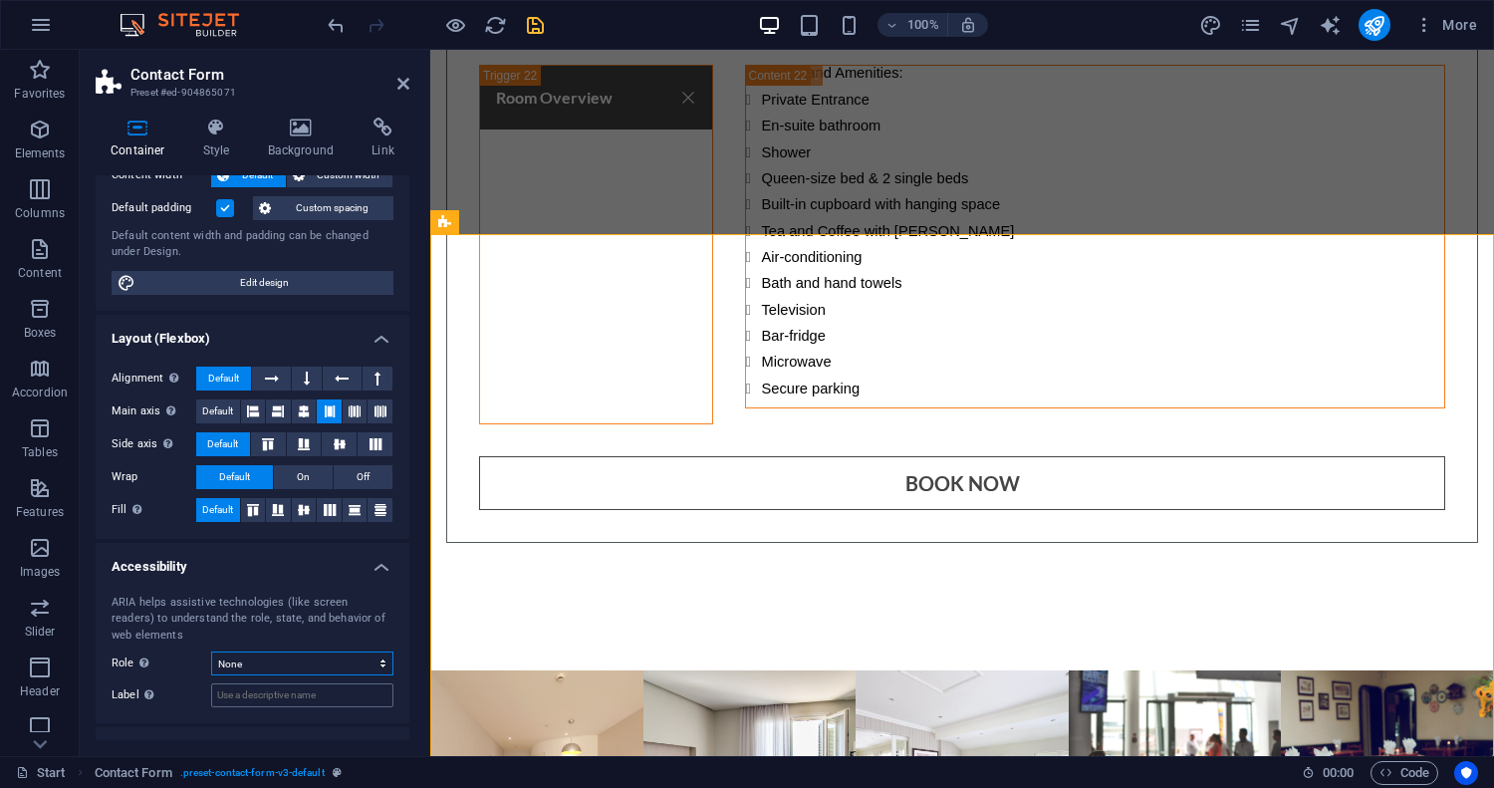
scroll to position [0, 0]
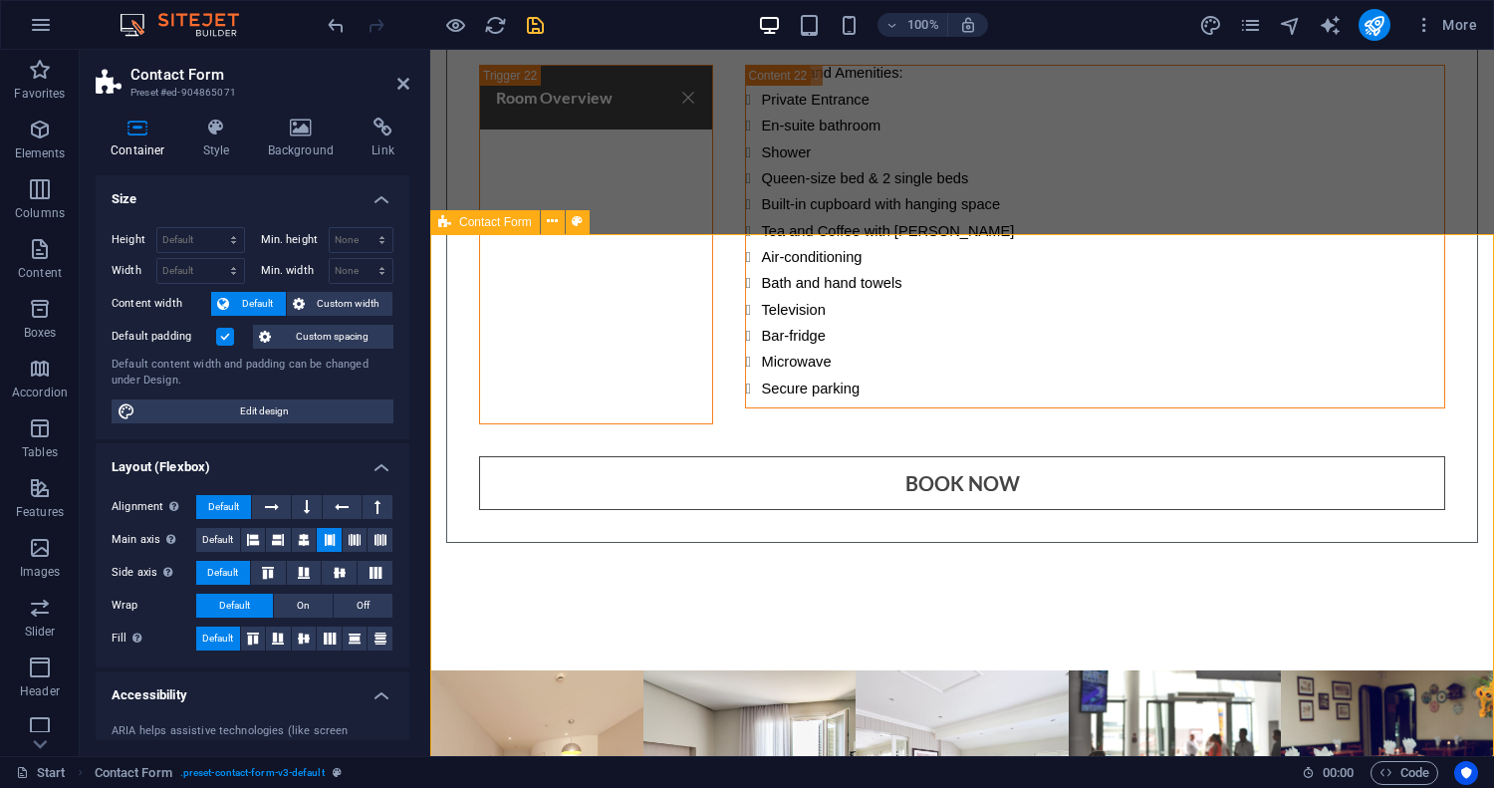
click at [232, 244] on select "Default px rem % vh vw" at bounding box center [200, 240] width 87 height 24
click at [186, 245] on select "Default px rem % vh vw" at bounding box center [200, 240] width 87 height 24
click at [227, 339] on label at bounding box center [225, 337] width 18 height 18
click at [0, 0] on input "Default padding" at bounding box center [0, 0] width 0 height 0
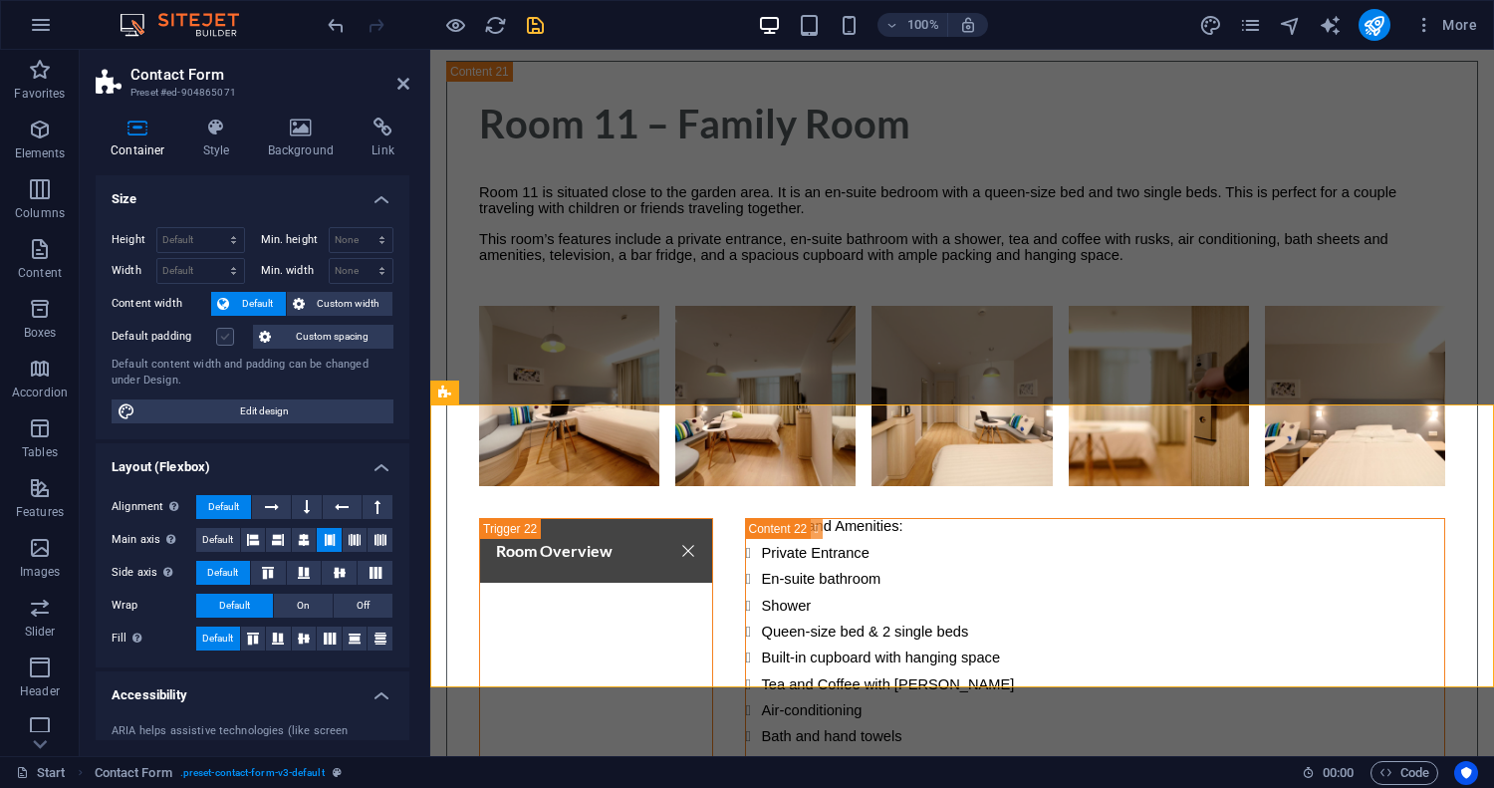
scroll to position [17353, 0]
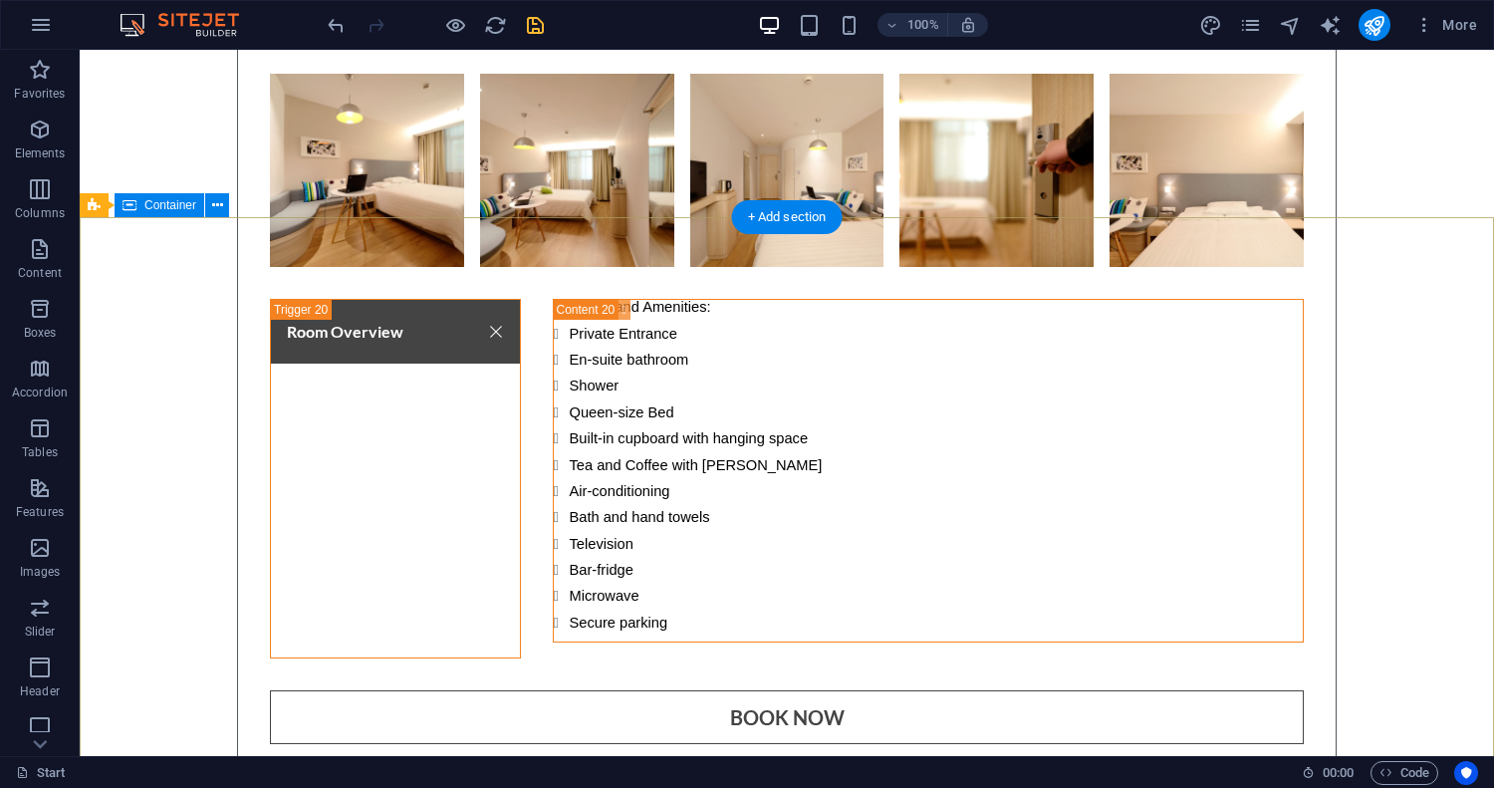
scroll to position [16612, 0]
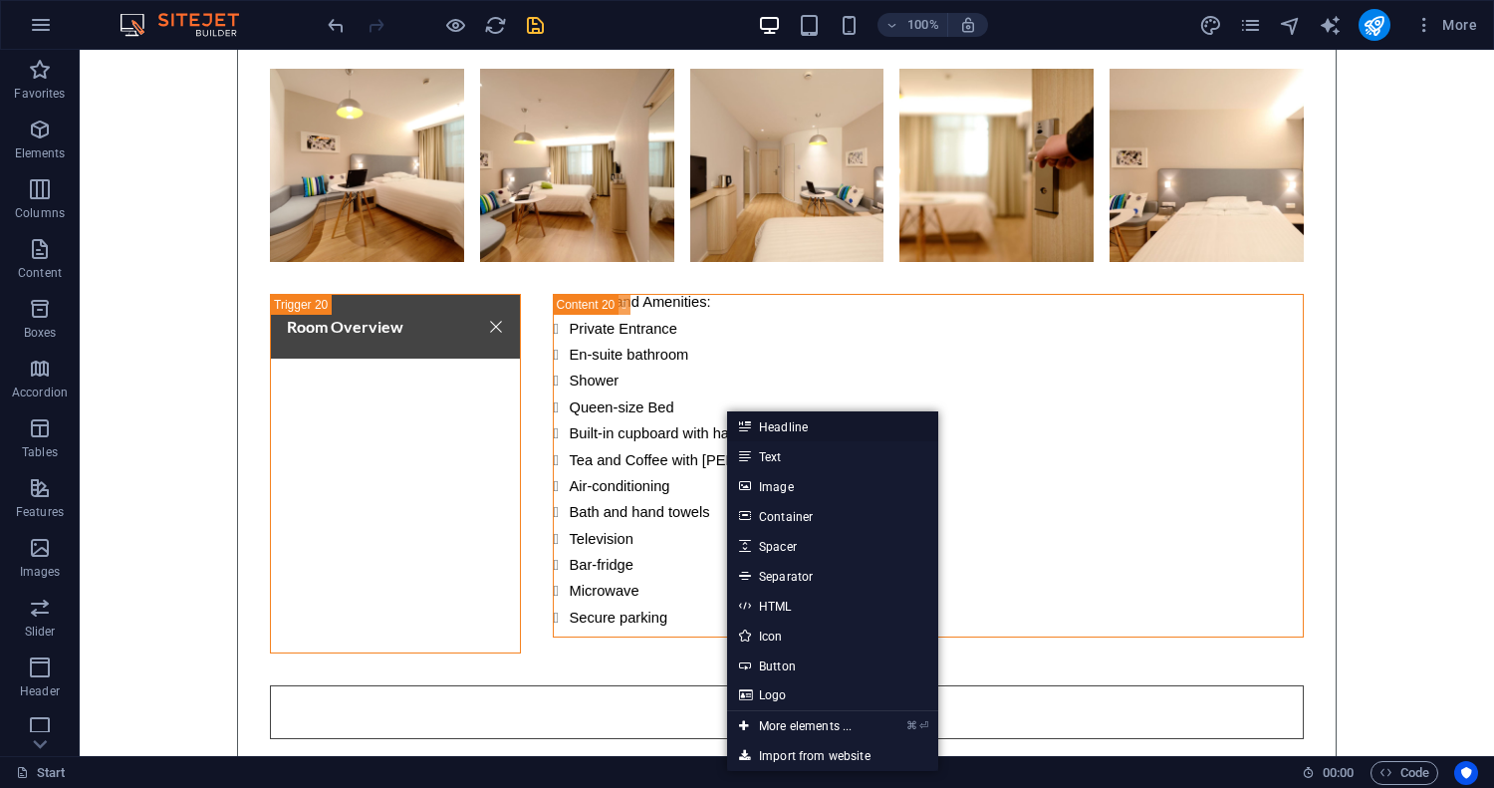
click at [789, 425] on link "Headline" at bounding box center [832, 426] width 211 height 30
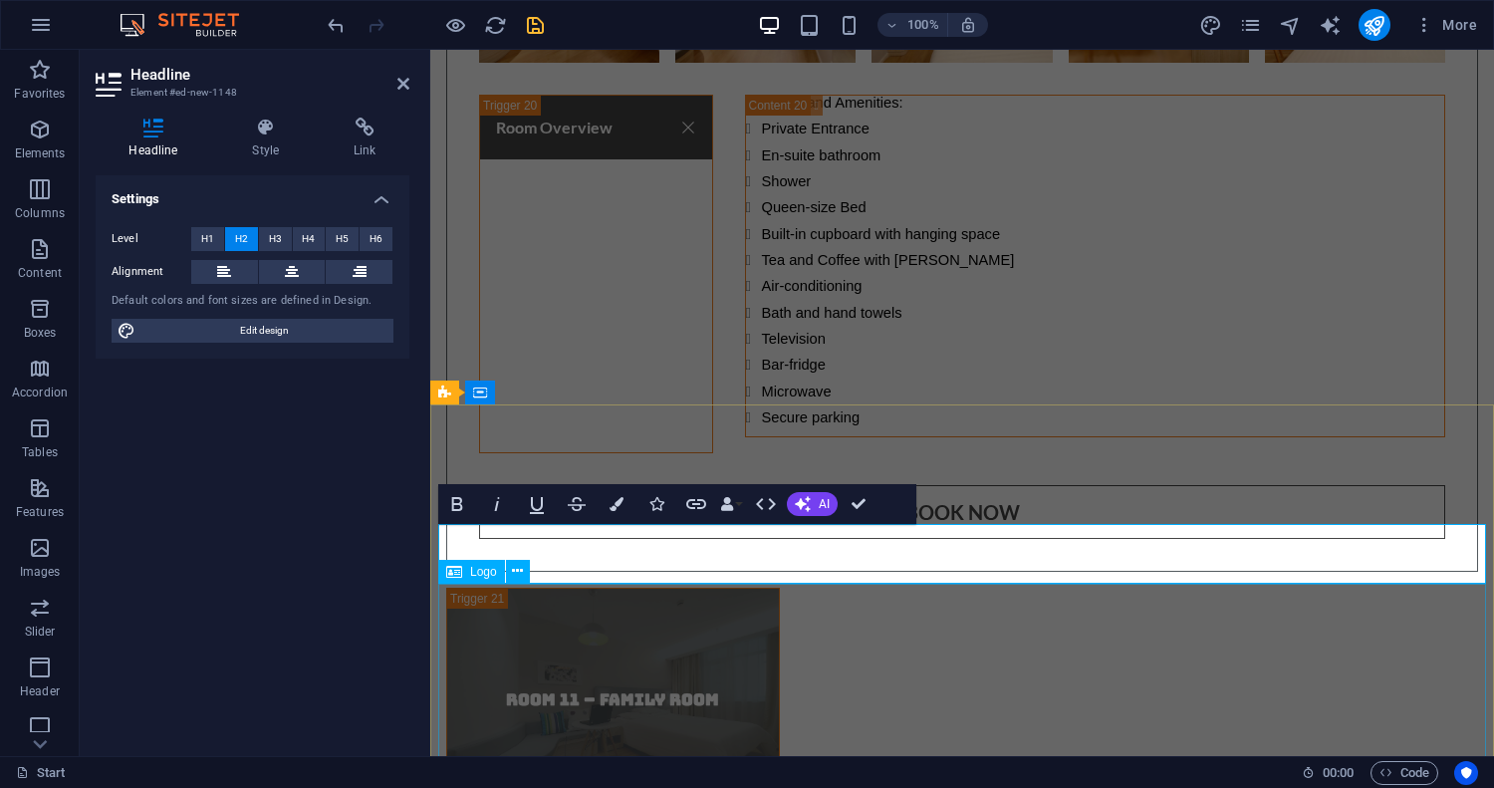
scroll to position [16330, 0]
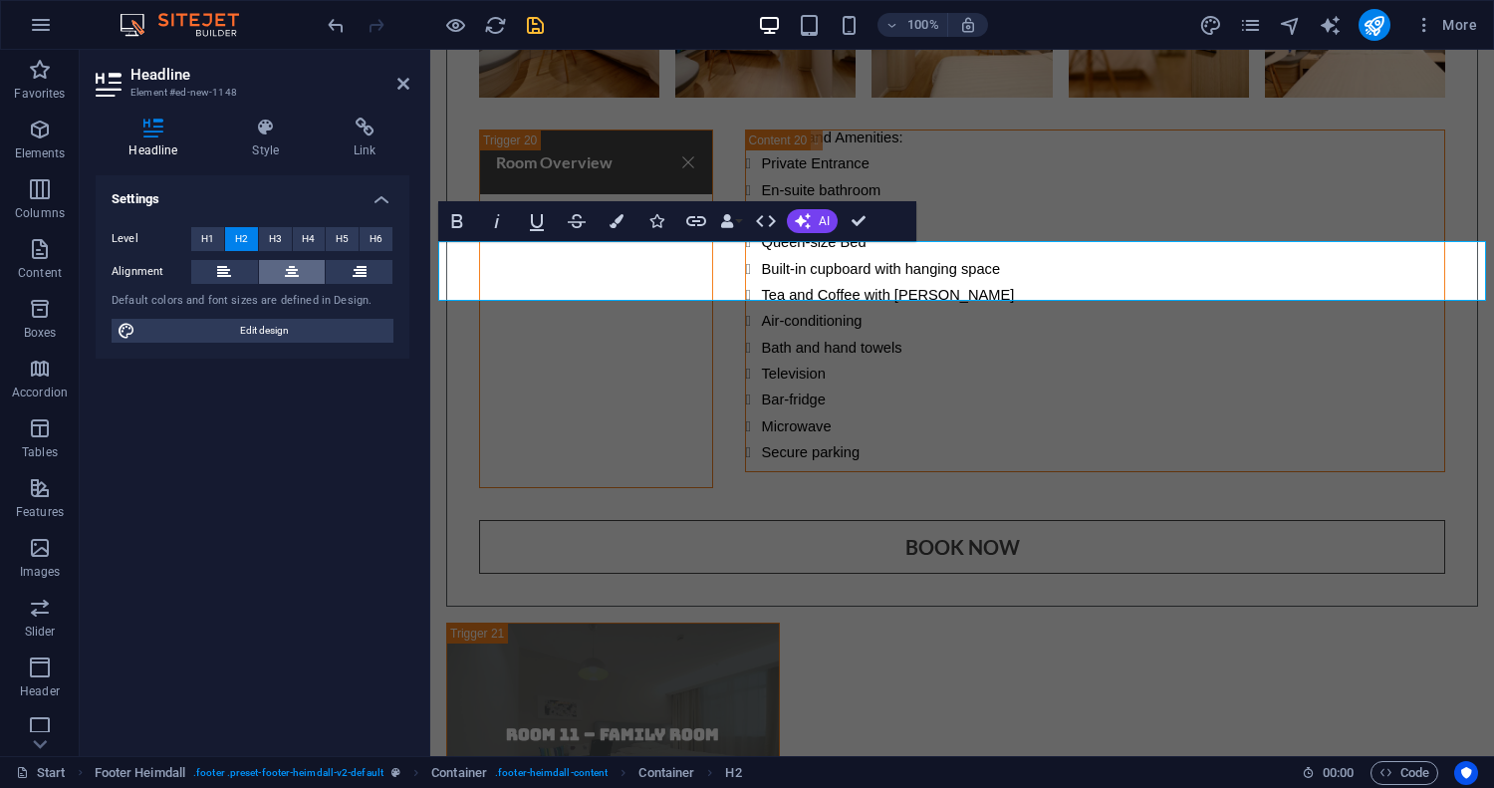
click at [297, 279] on icon at bounding box center [292, 272] width 14 height 24
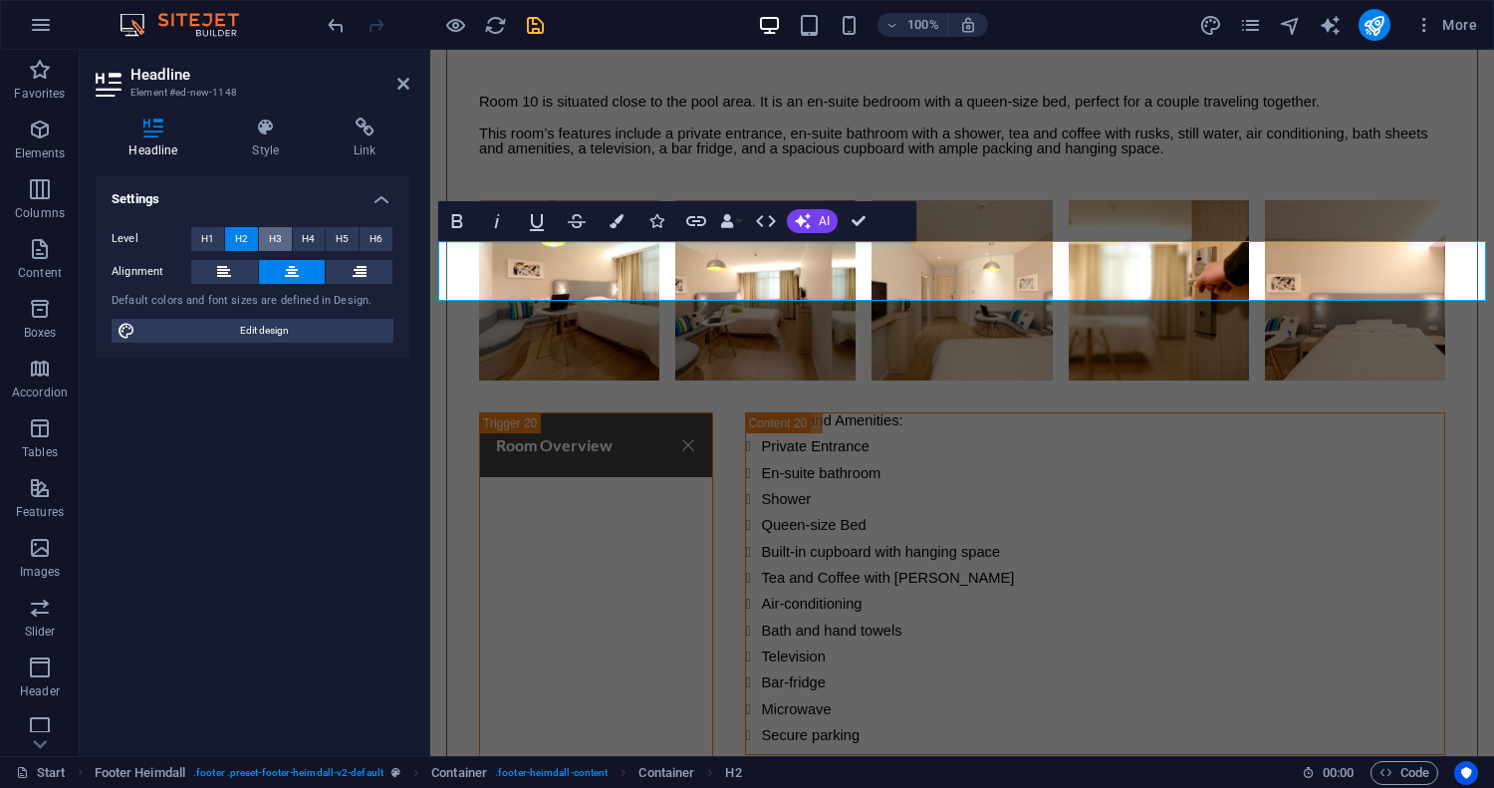
click at [281, 236] on button "H3" at bounding box center [275, 239] width 33 height 24
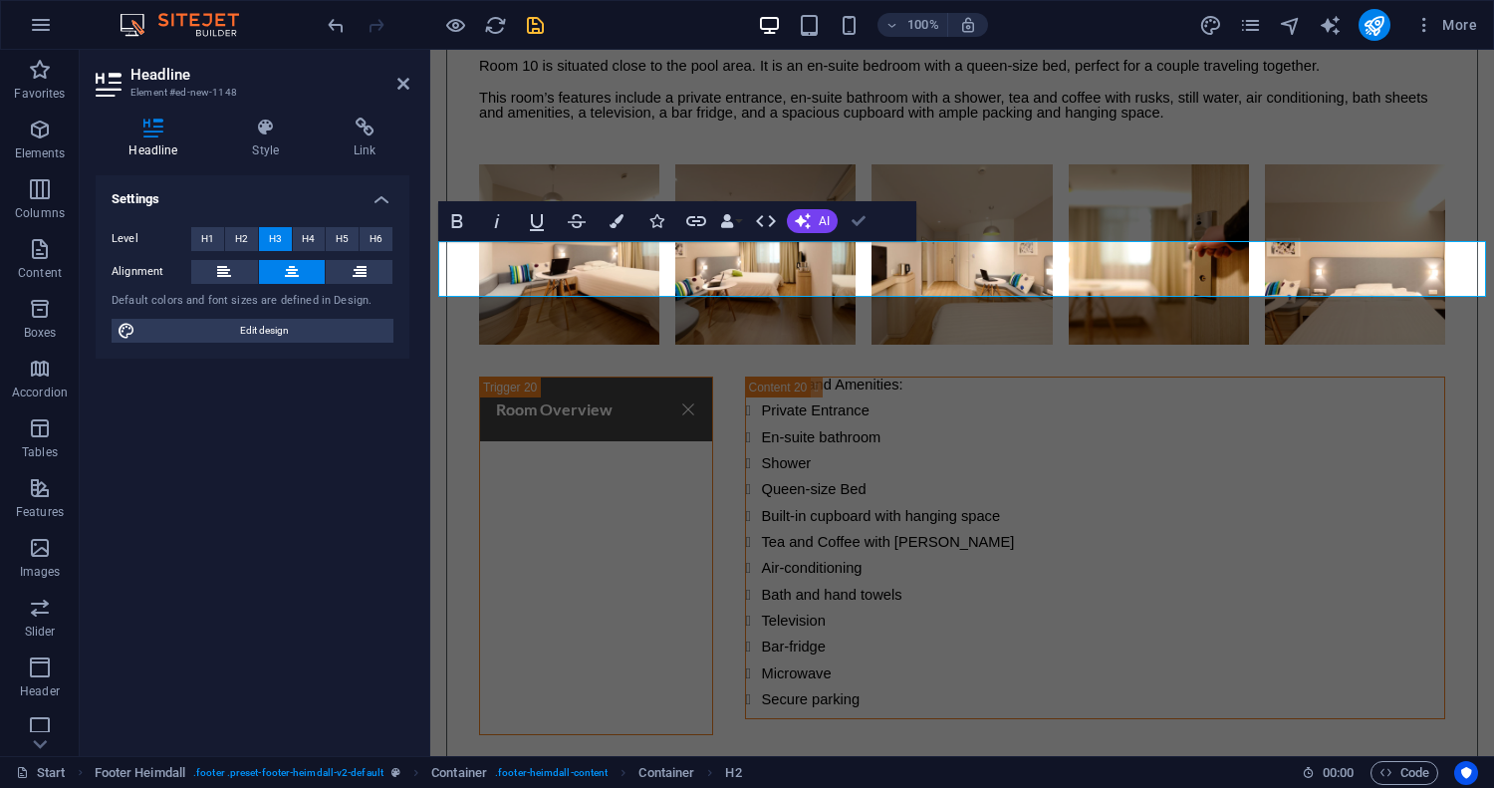
scroll to position [16682, 0]
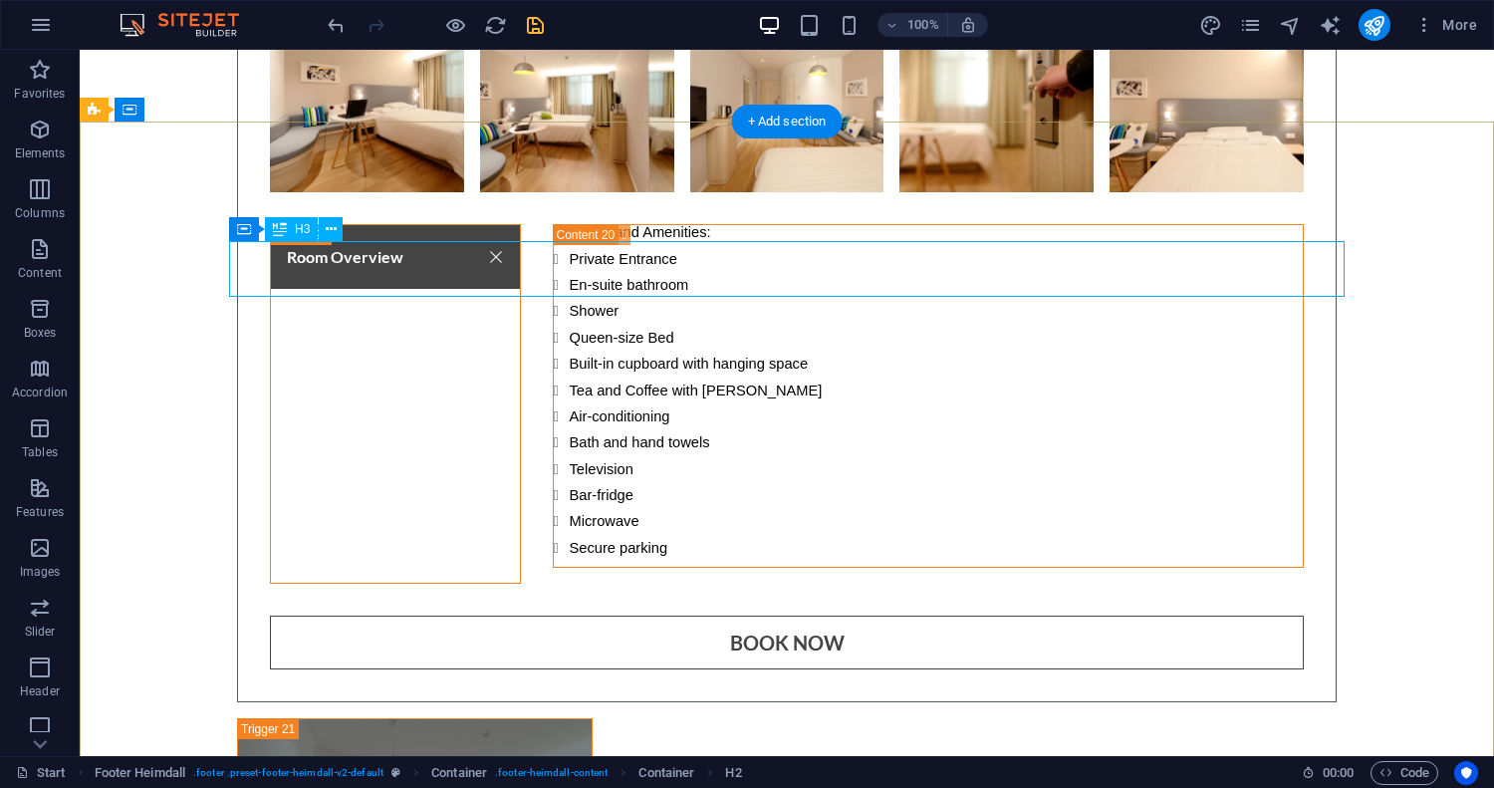
click at [802, 136] on div "+ Add section" at bounding box center [787, 122] width 111 height 34
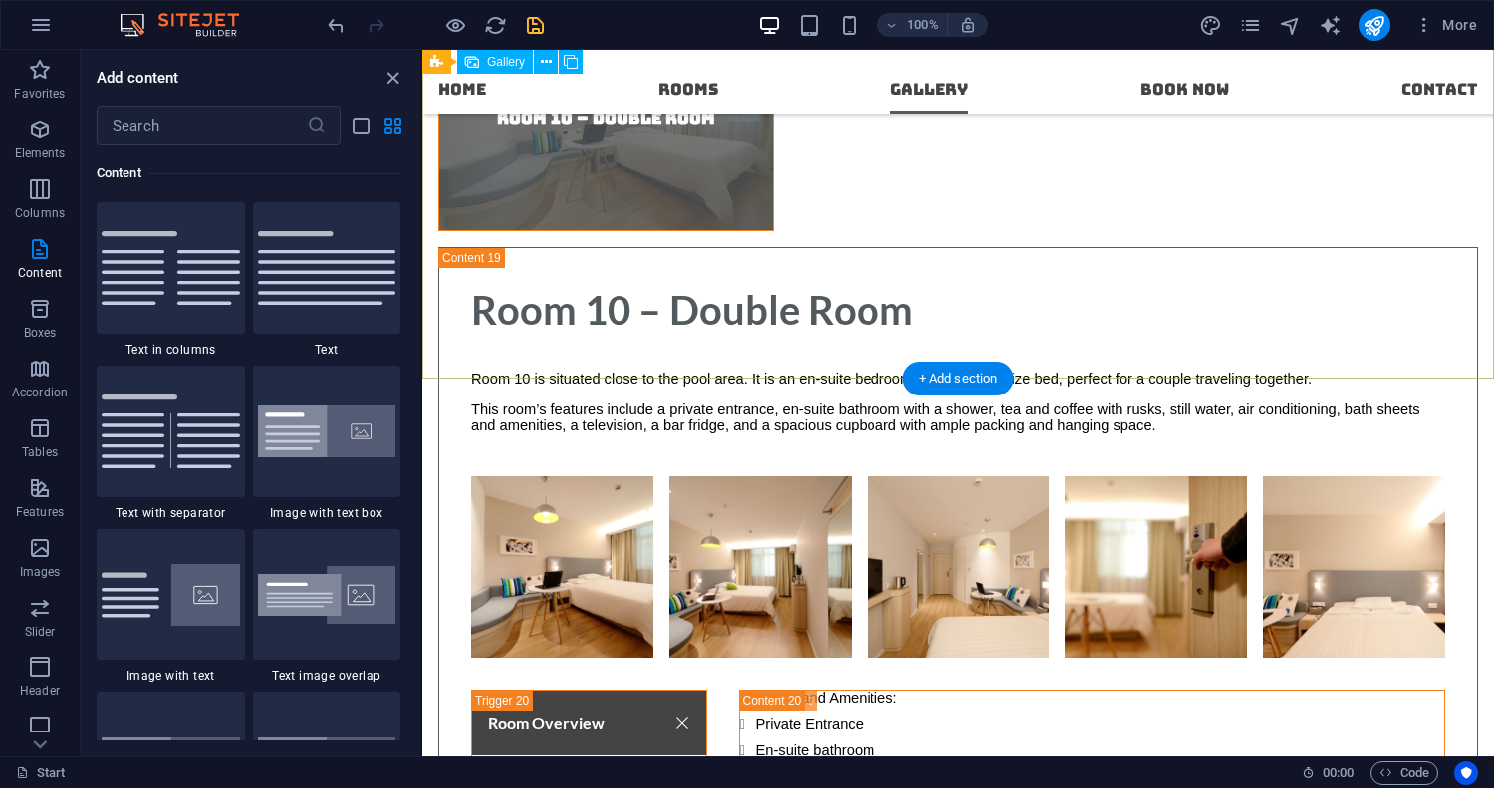
scroll to position [16063, 0]
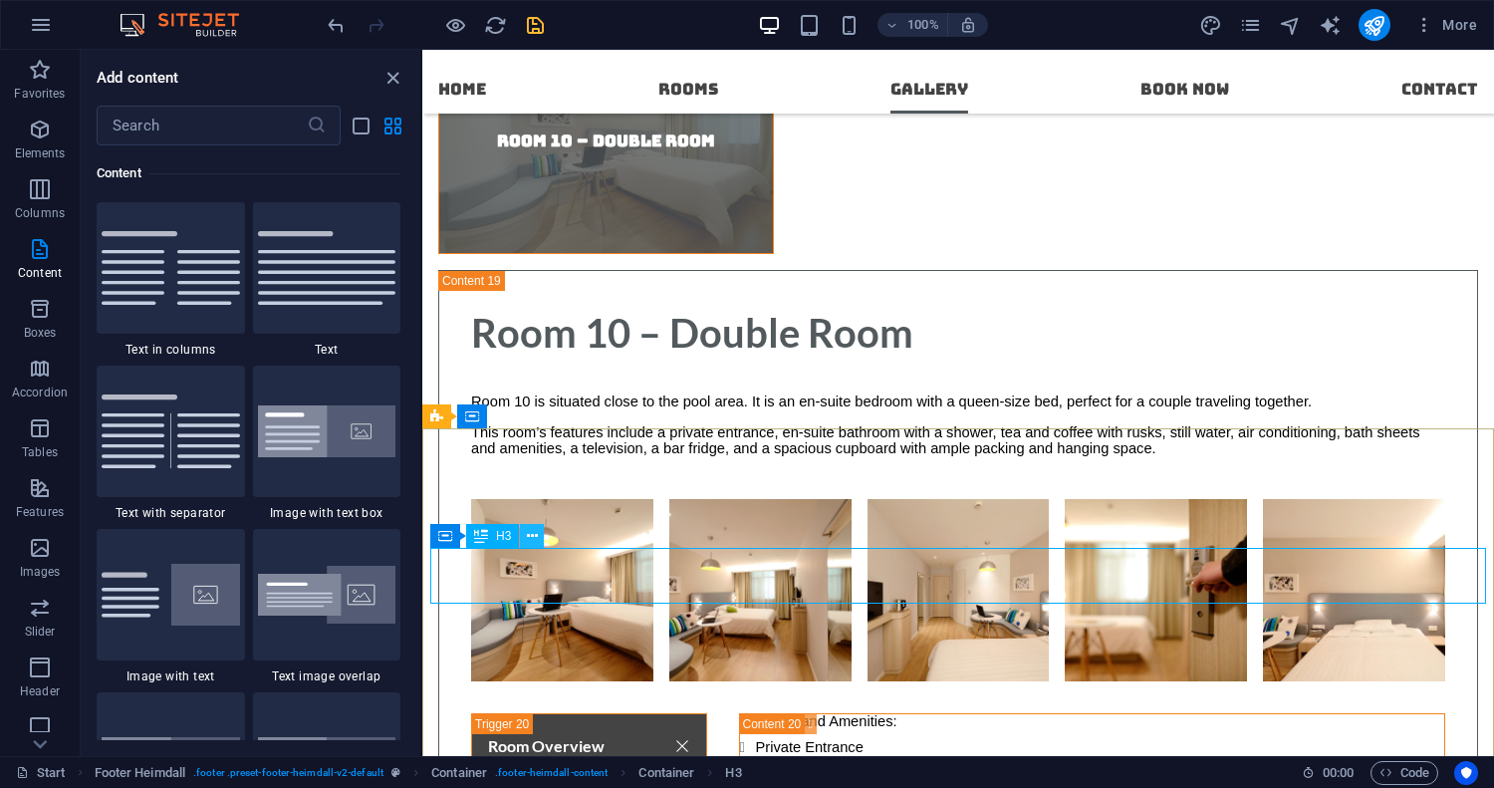
click at [531, 534] on icon at bounding box center [532, 536] width 11 height 21
click at [531, 533] on icon at bounding box center [532, 536] width 11 height 21
click at [533, 539] on icon at bounding box center [532, 536] width 11 height 21
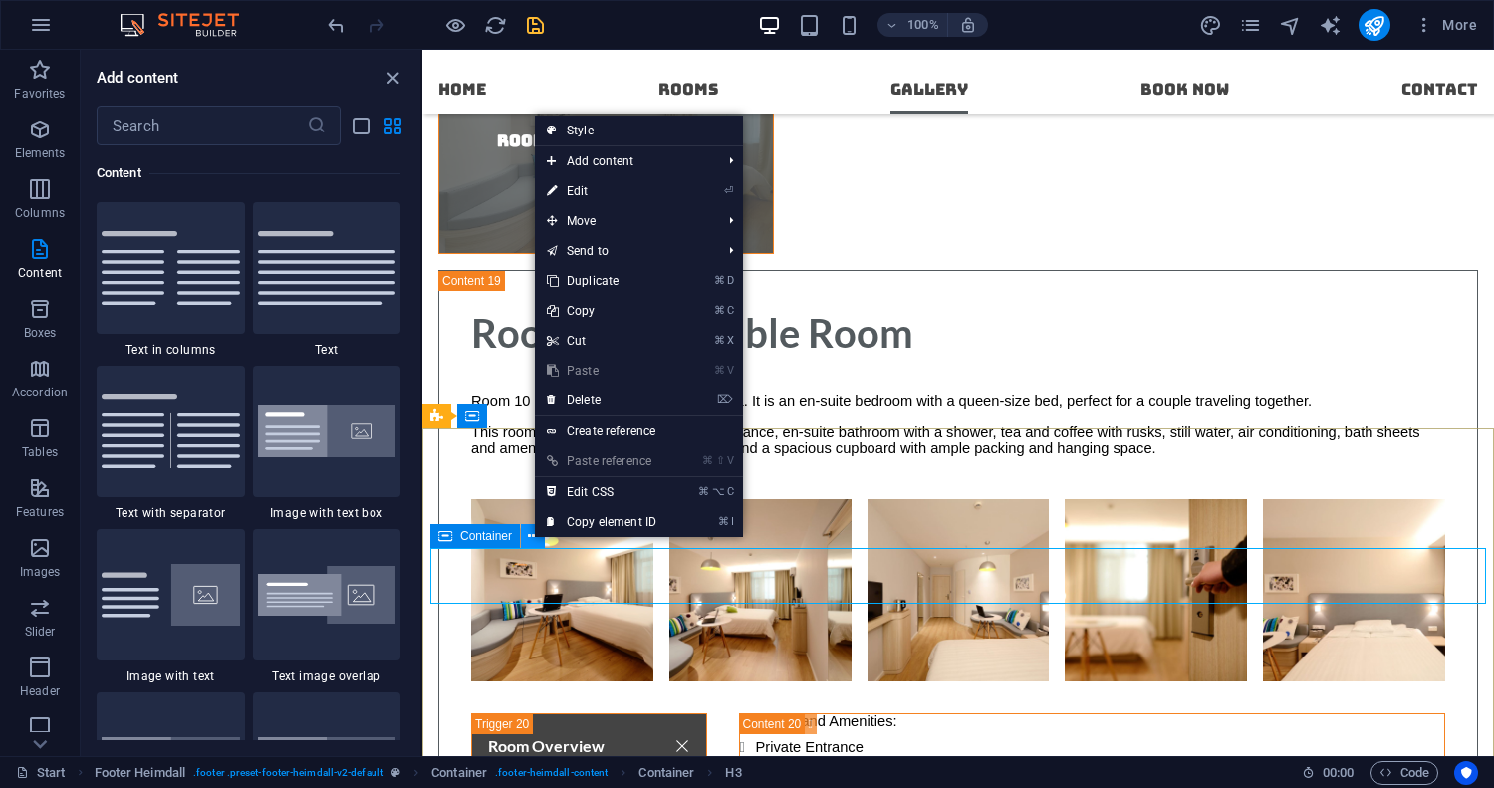
click at [525, 539] on button at bounding box center [533, 536] width 24 height 24
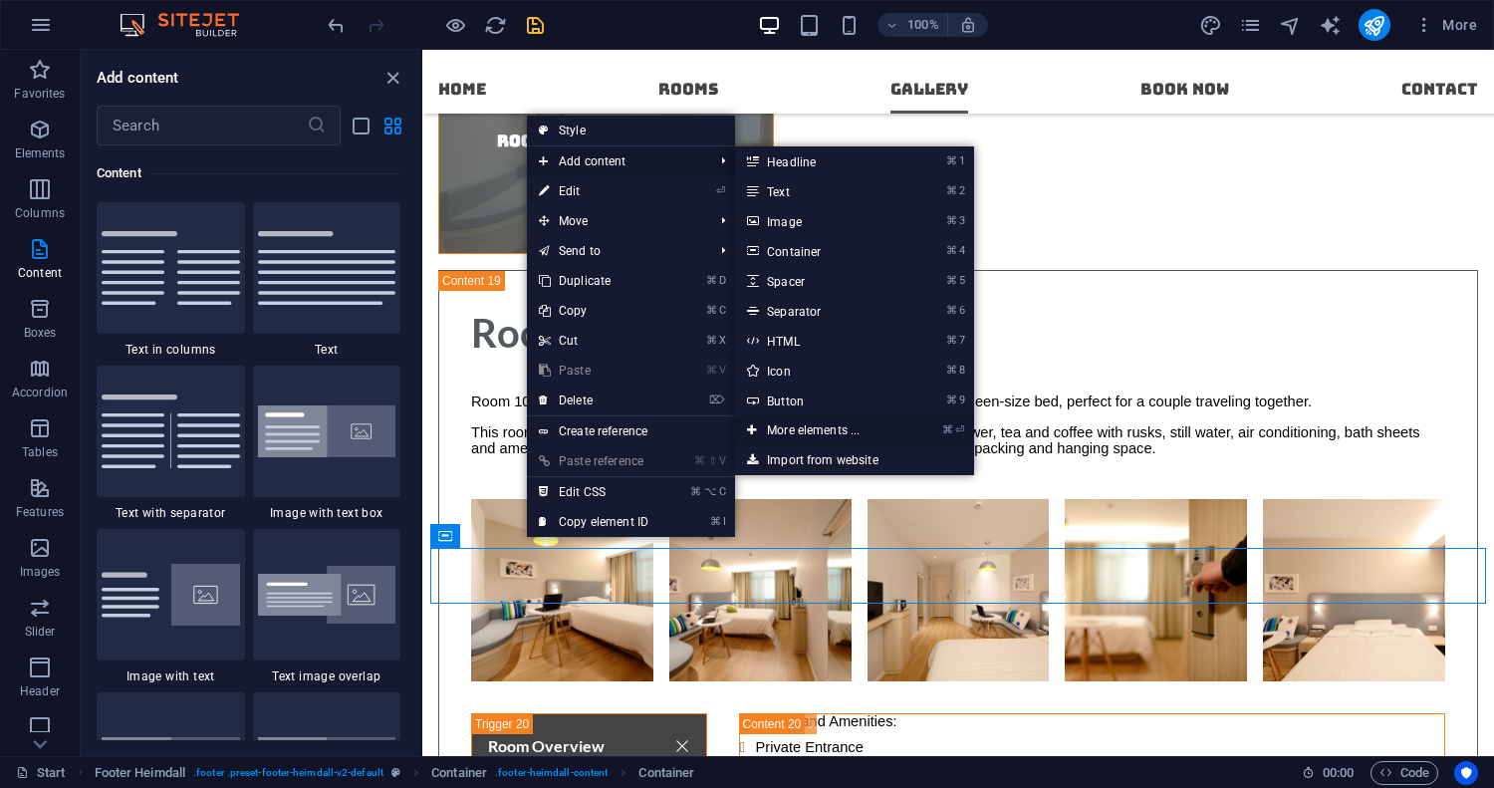
click at [834, 428] on link "⌘ ⏎ More elements ..." at bounding box center [817, 430] width 164 height 30
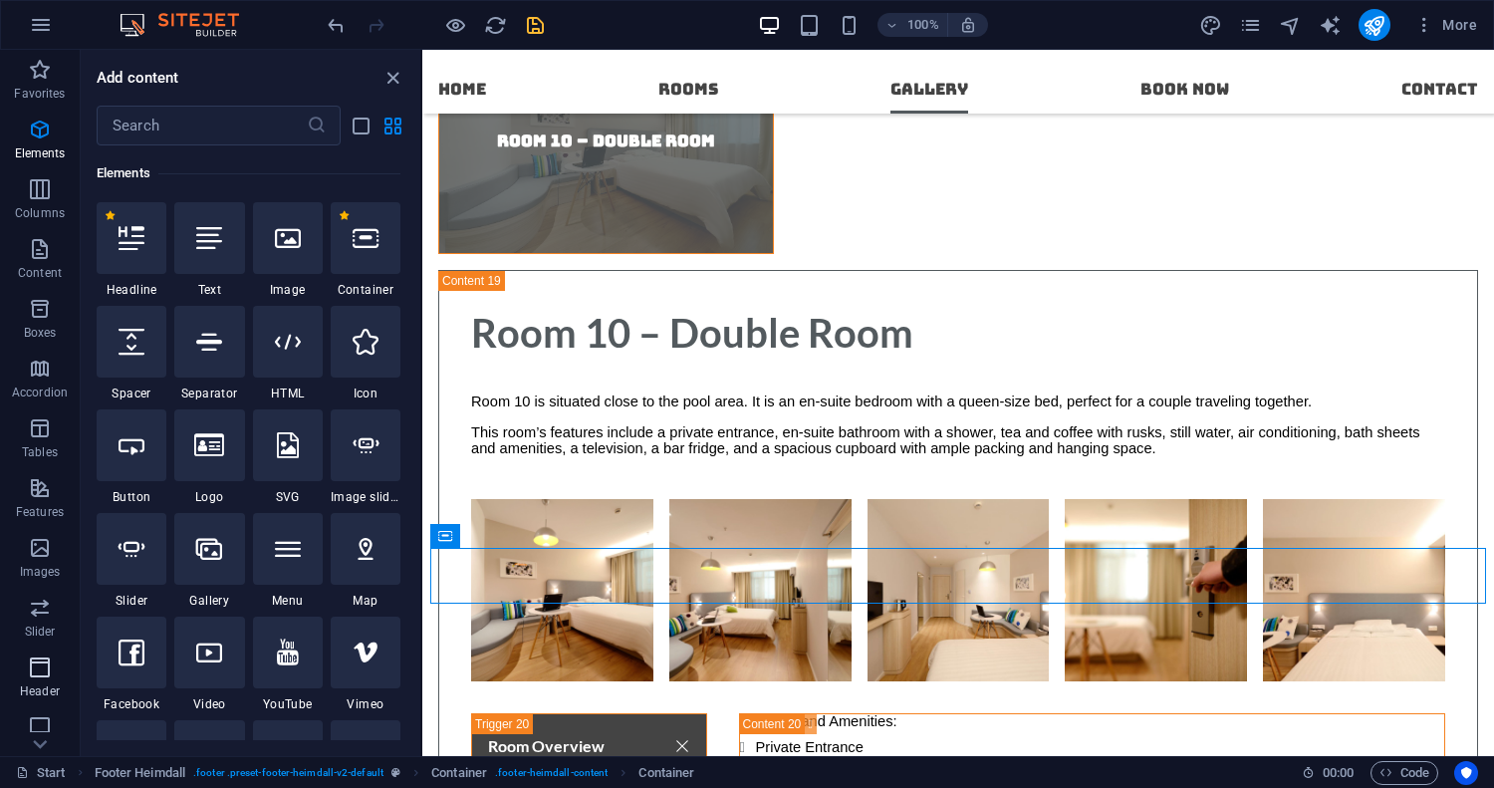
scroll to position [190, 0]
click at [41, 604] on icon "button" at bounding box center [40, 597] width 24 height 24
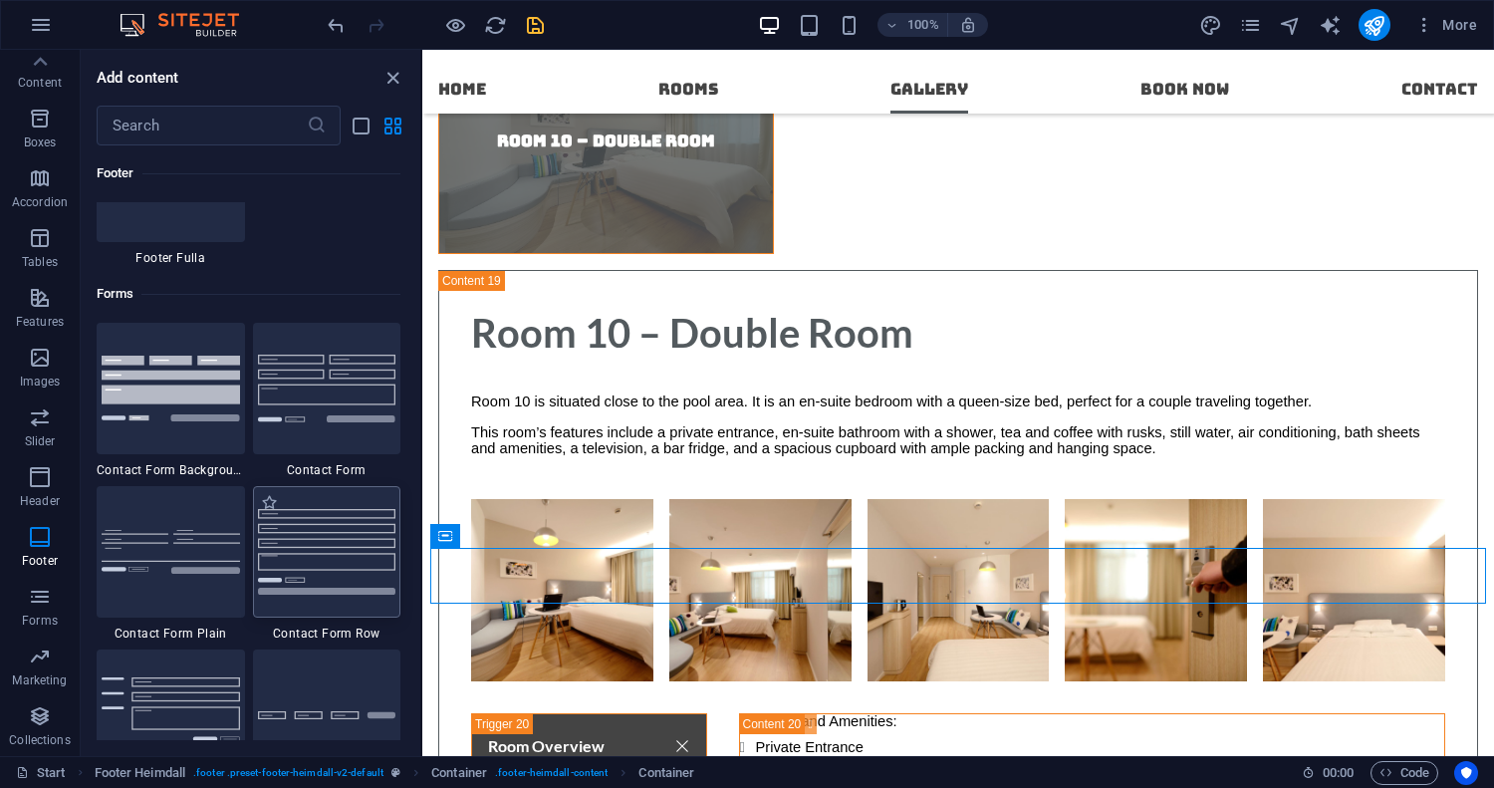
scroll to position [14427, 0]
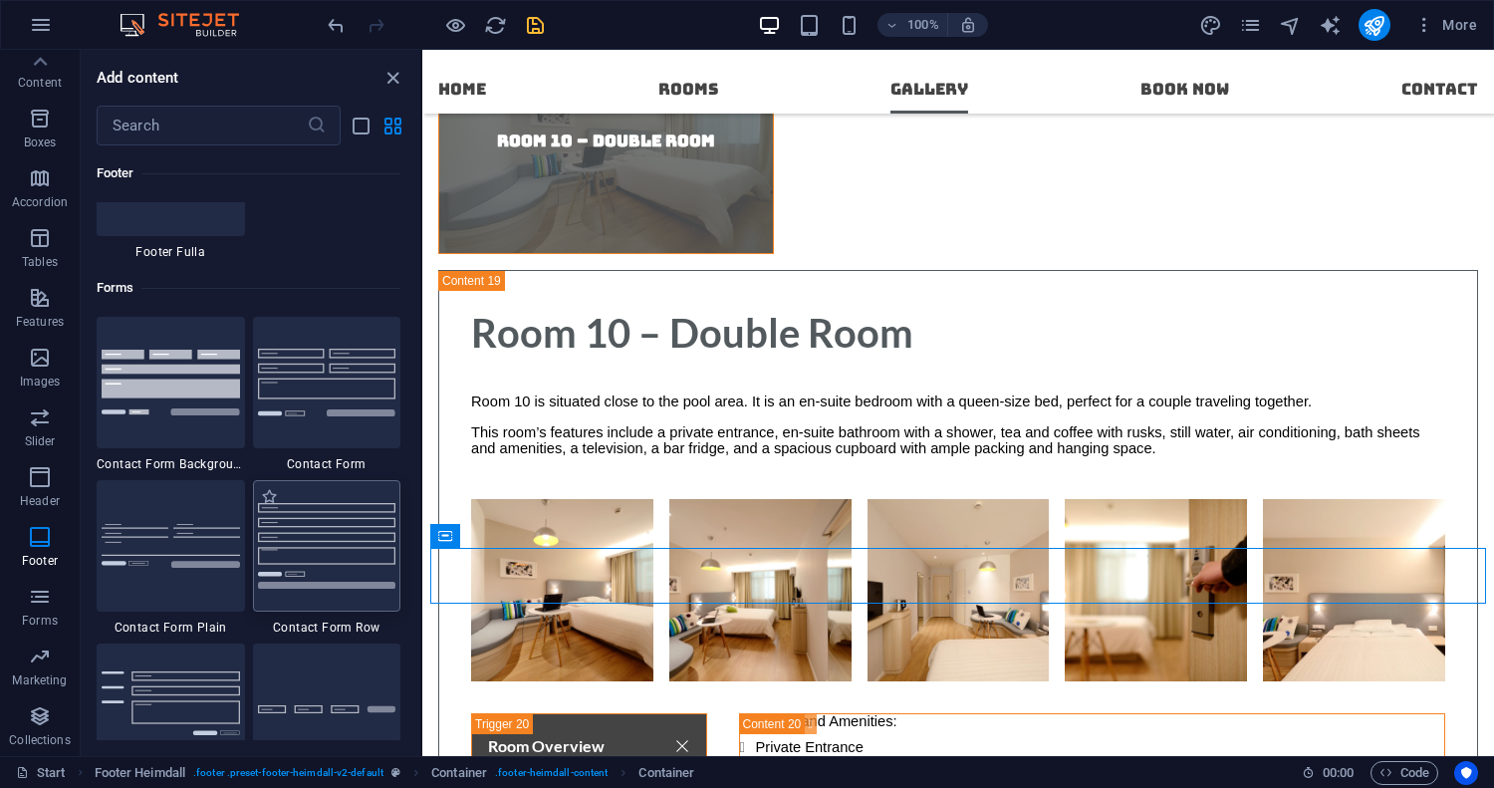
click at [318, 549] on img at bounding box center [327, 545] width 138 height 85
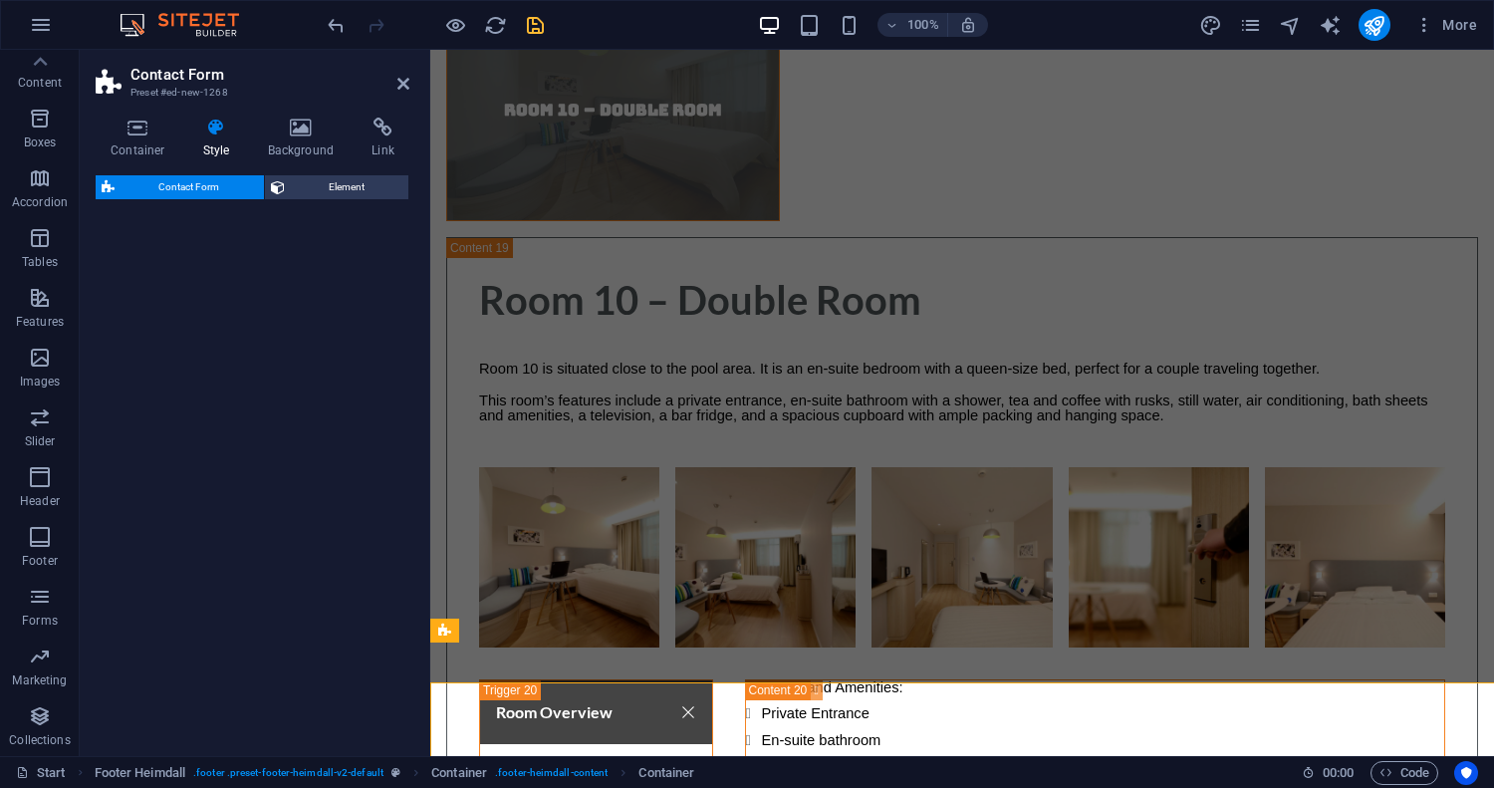
select select "rem"
select select "preset-contact-form-v3-row"
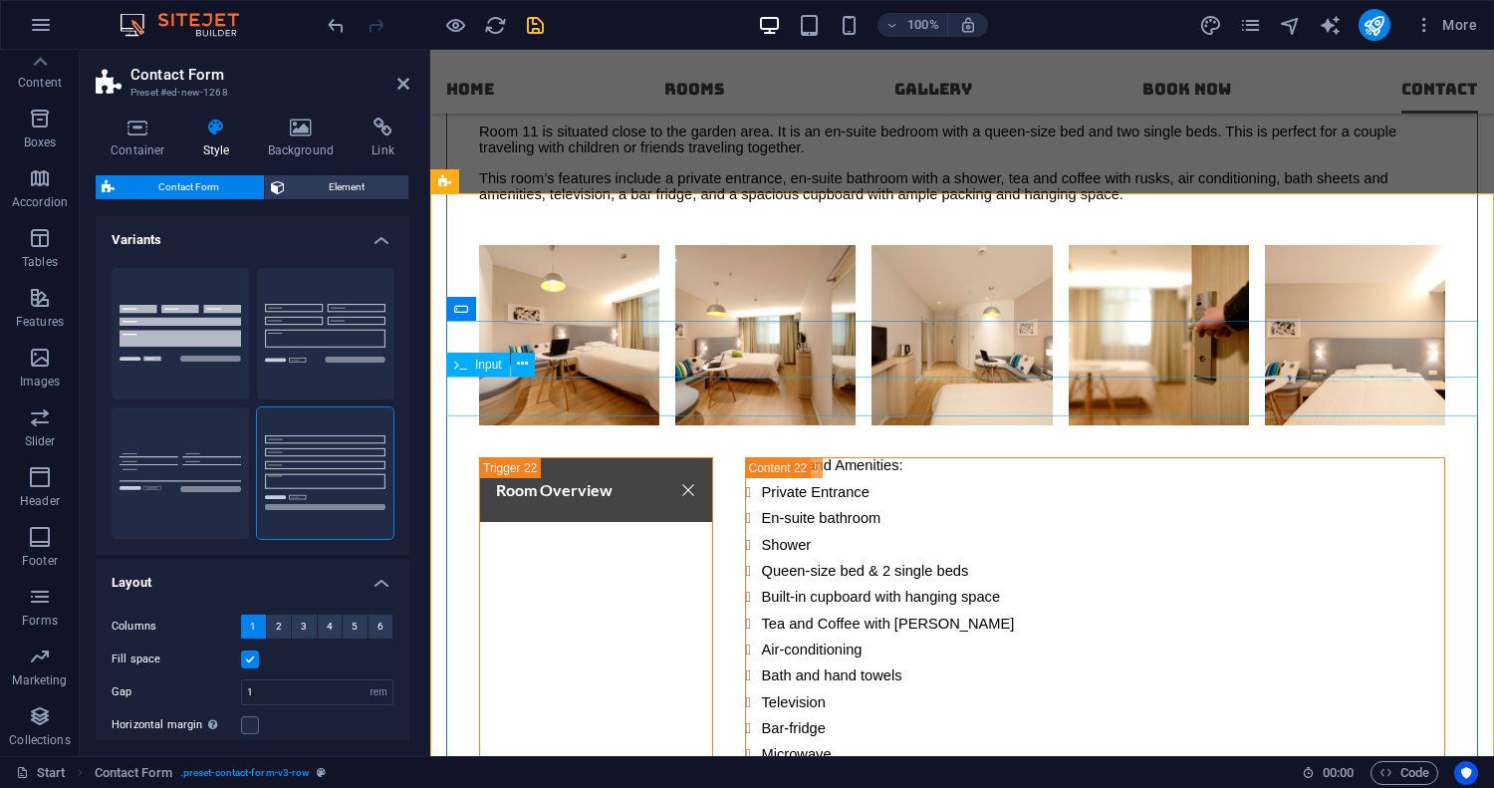
scroll to position [17469, 0]
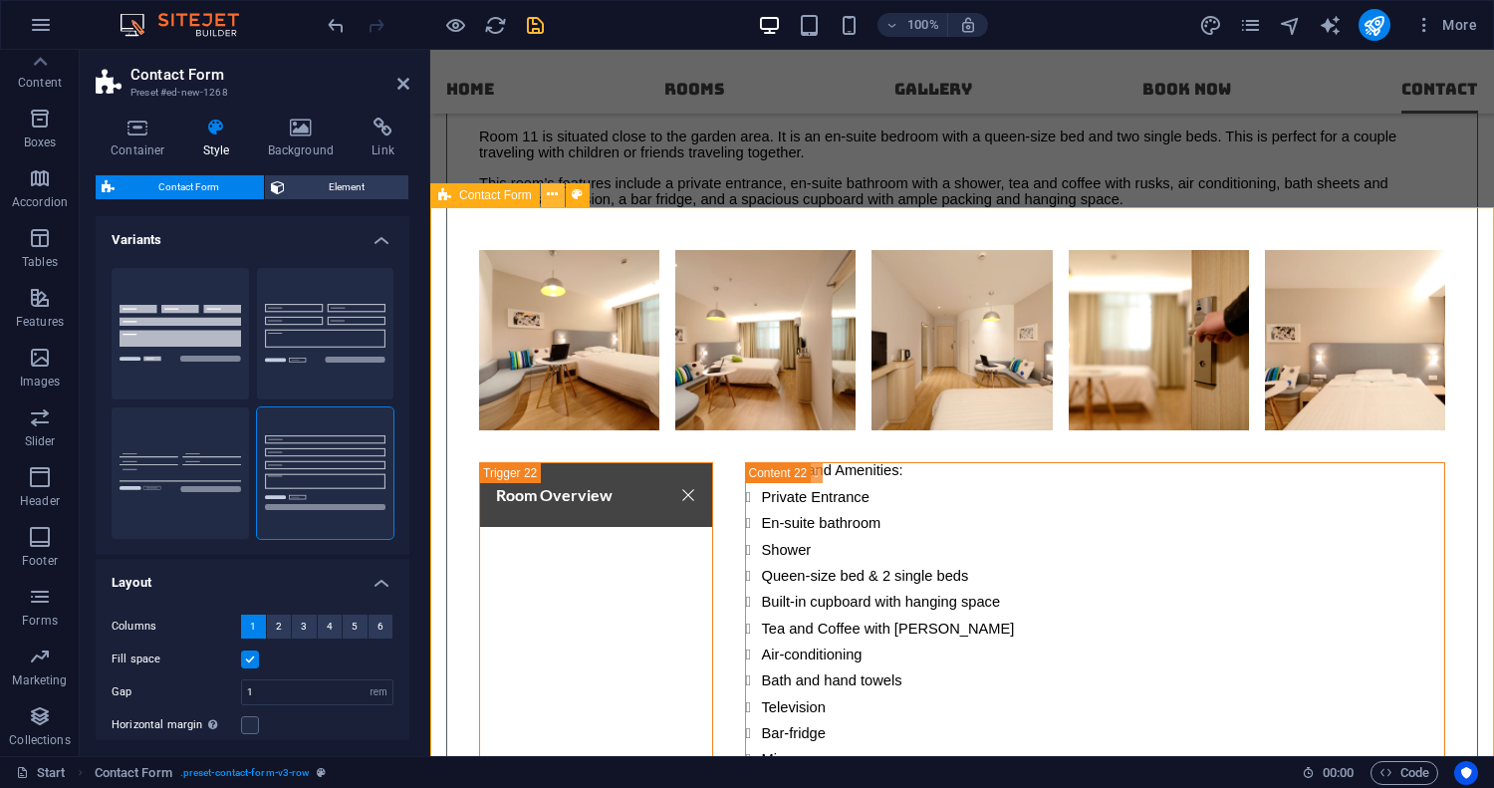
click at [556, 189] on icon at bounding box center [552, 194] width 11 height 21
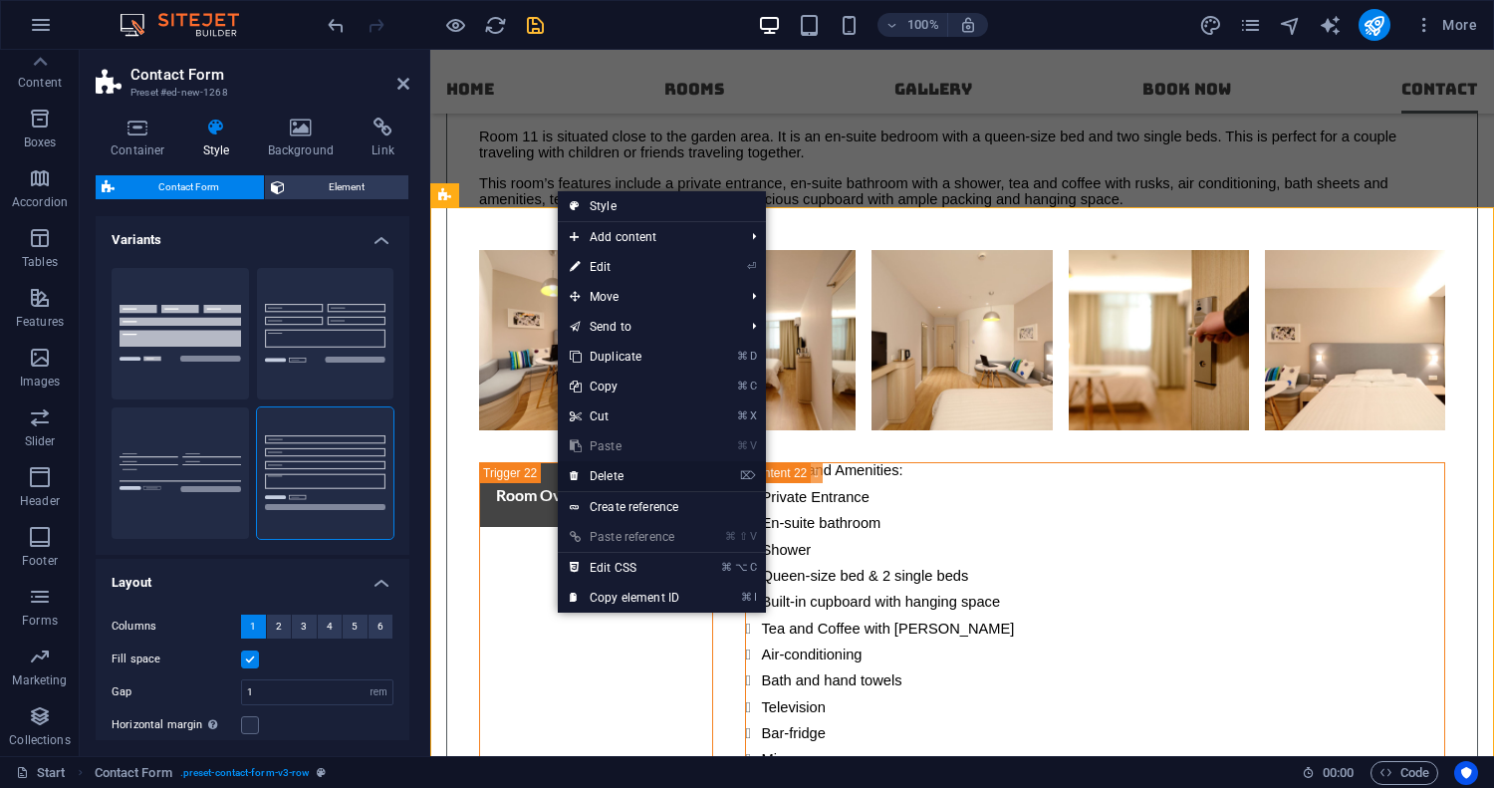
click at [630, 476] on link "⌦ Delete" at bounding box center [624, 476] width 133 height 30
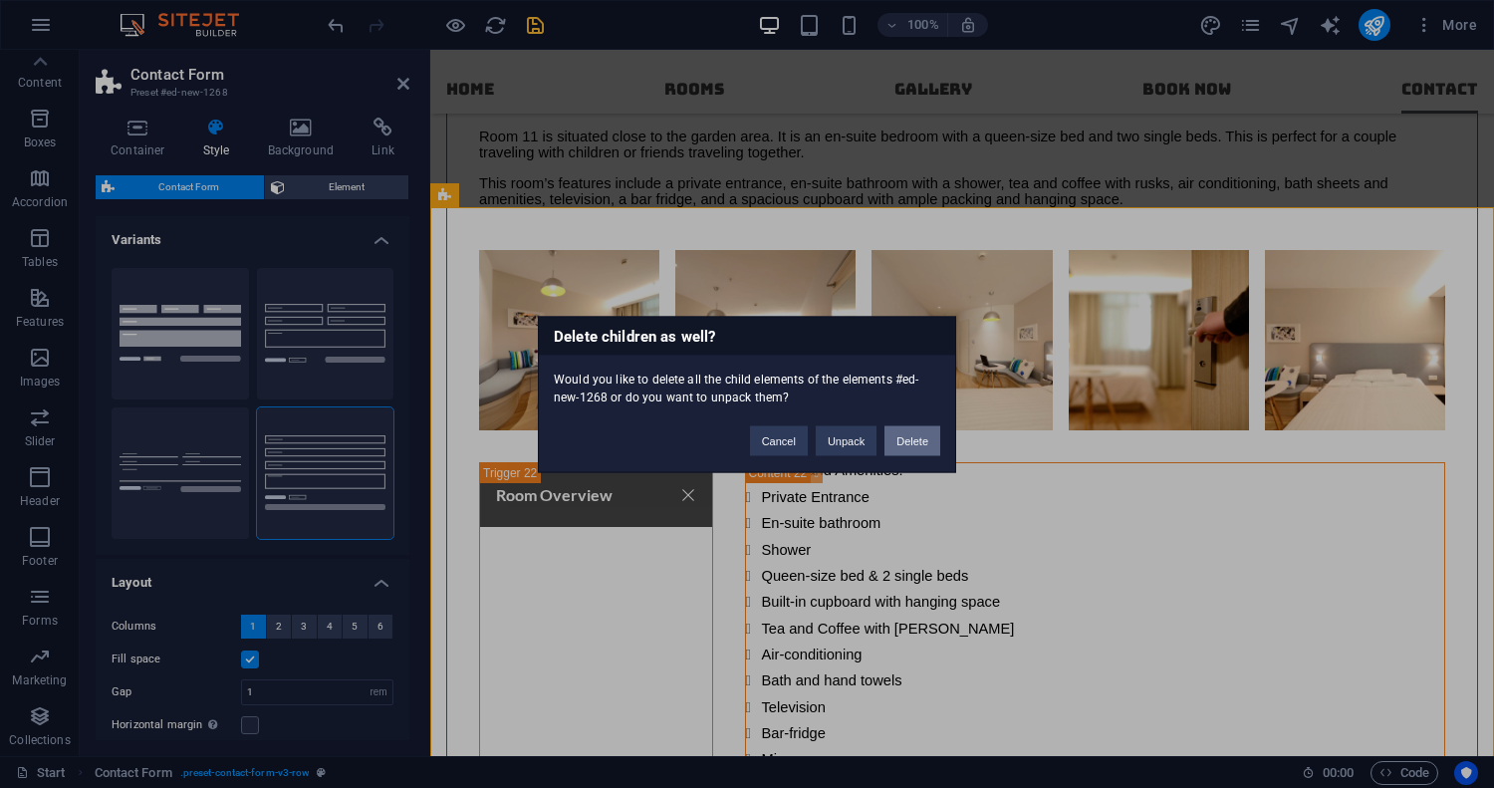
click at [919, 439] on button "Delete" at bounding box center [912, 440] width 56 height 30
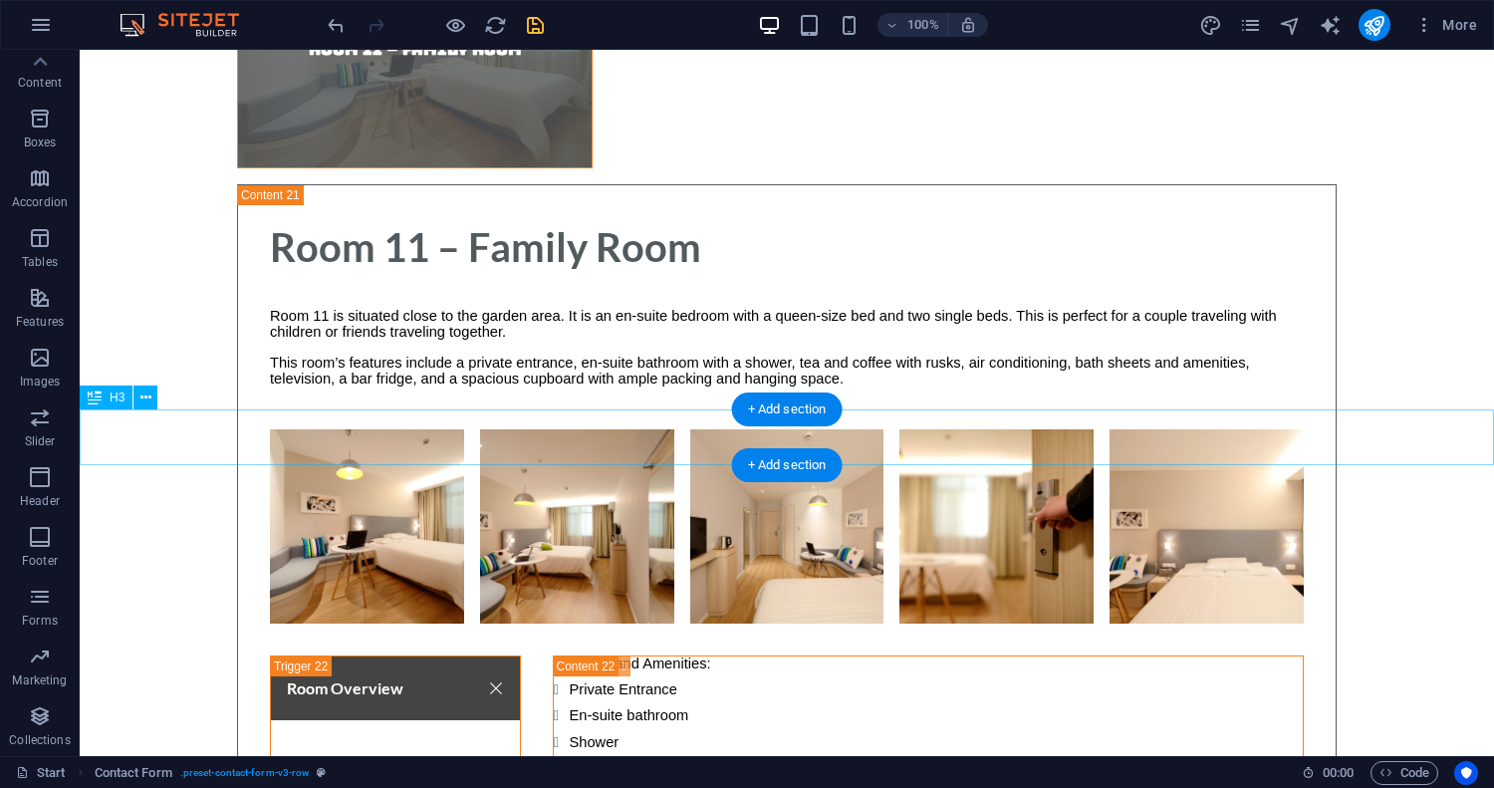
scroll to position [17619, 0]
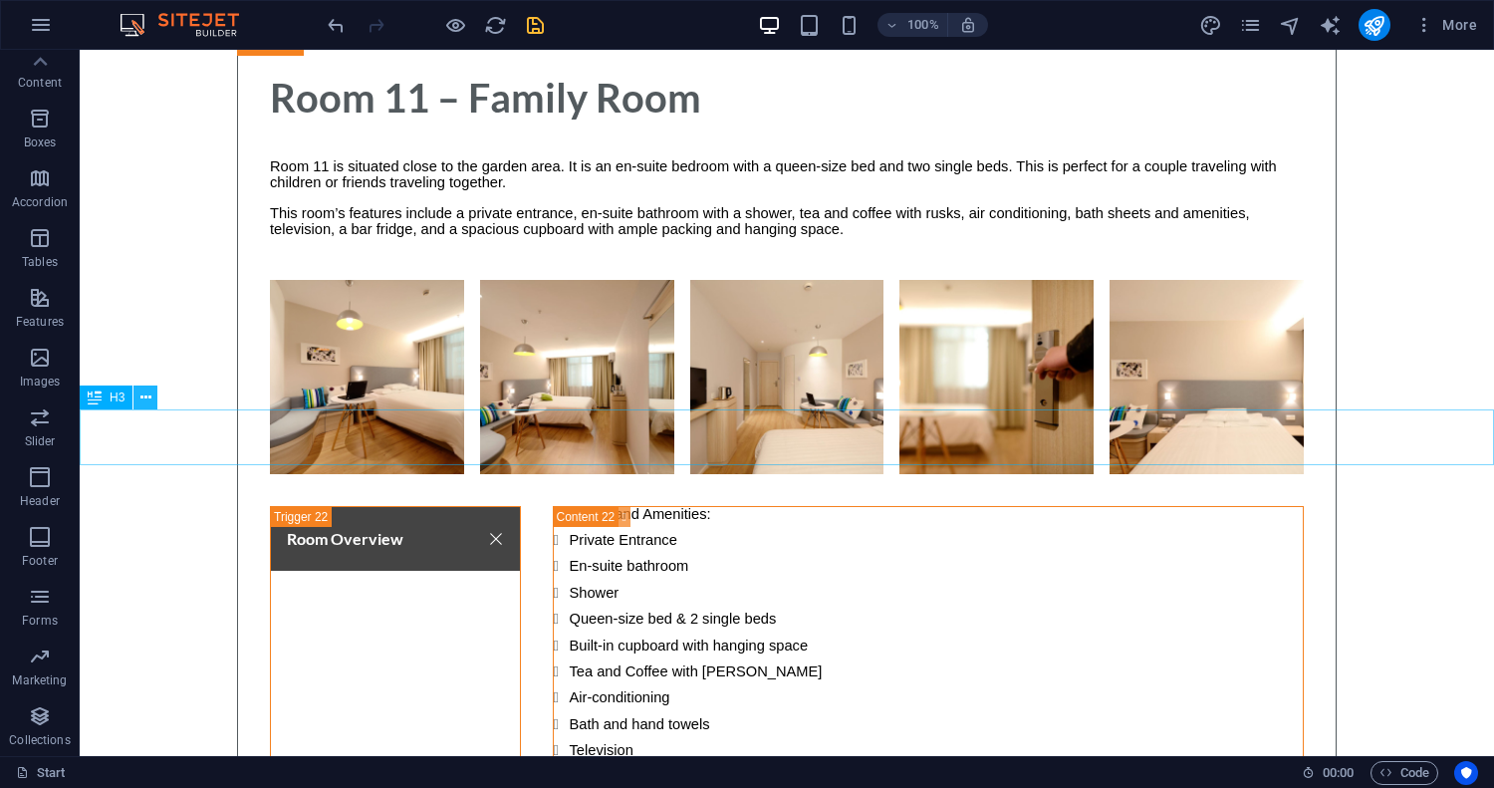
click at [142, 400] on icon at bounding box center [145, 397] width 11 height 21
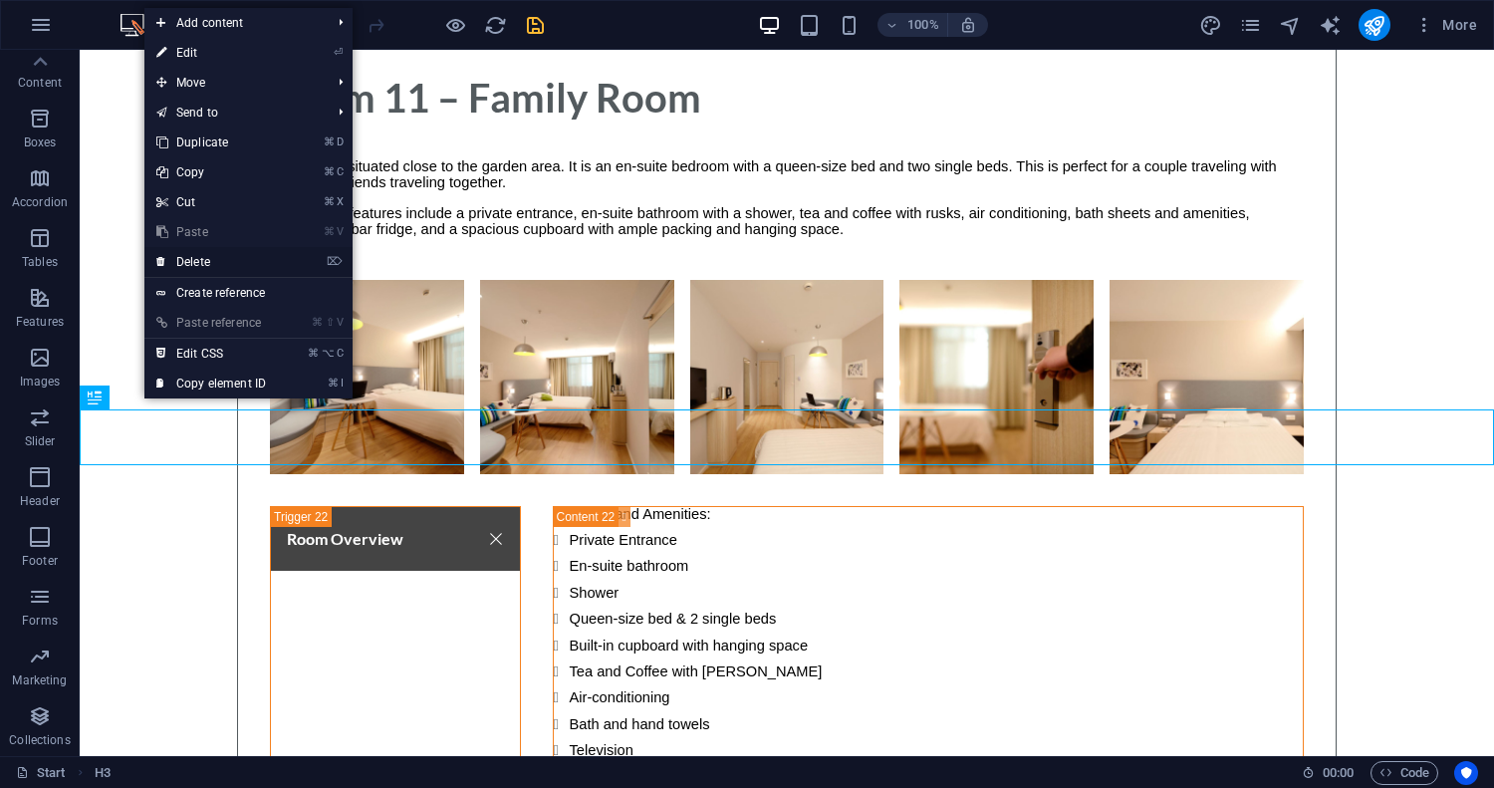
click at [219, 260] on link "⌦ Delete" at bounding box center [210, 262] width 133 height 30
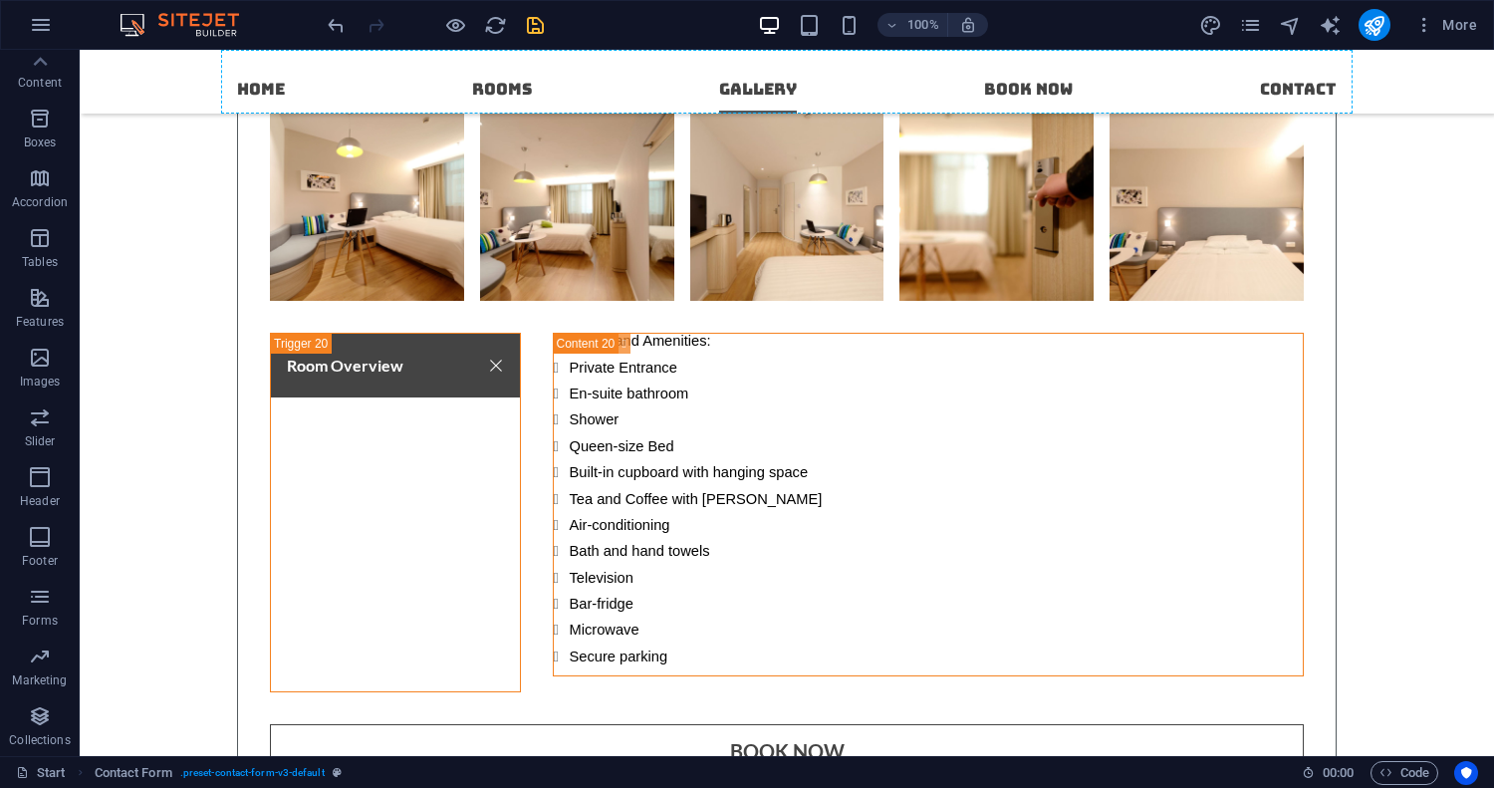
scroll to position [16563, 0]
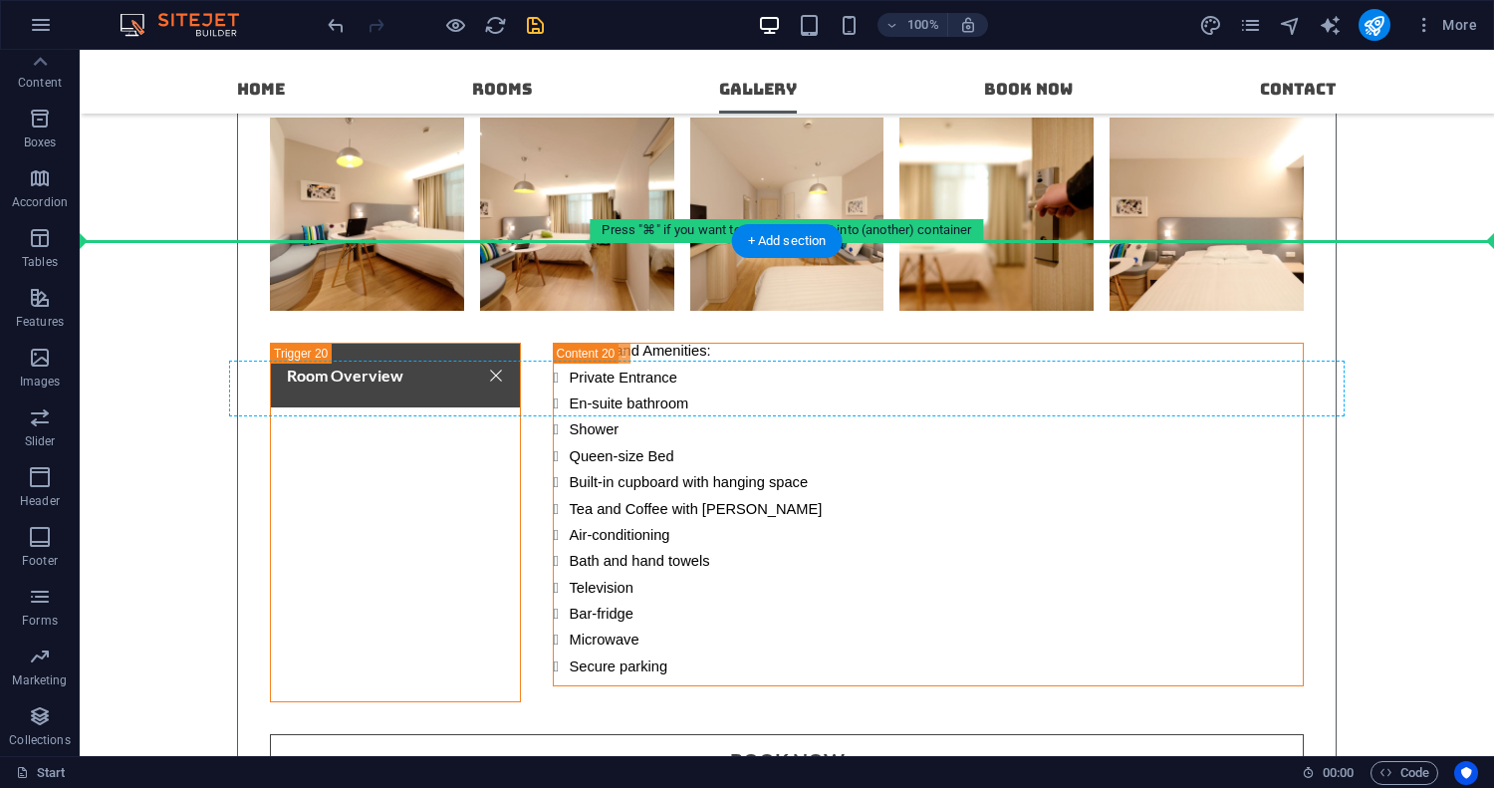
drag, startPoint x: 343, startPoint y: 504, endPoint x: 571, endPoint y: 391, distance: 254.3
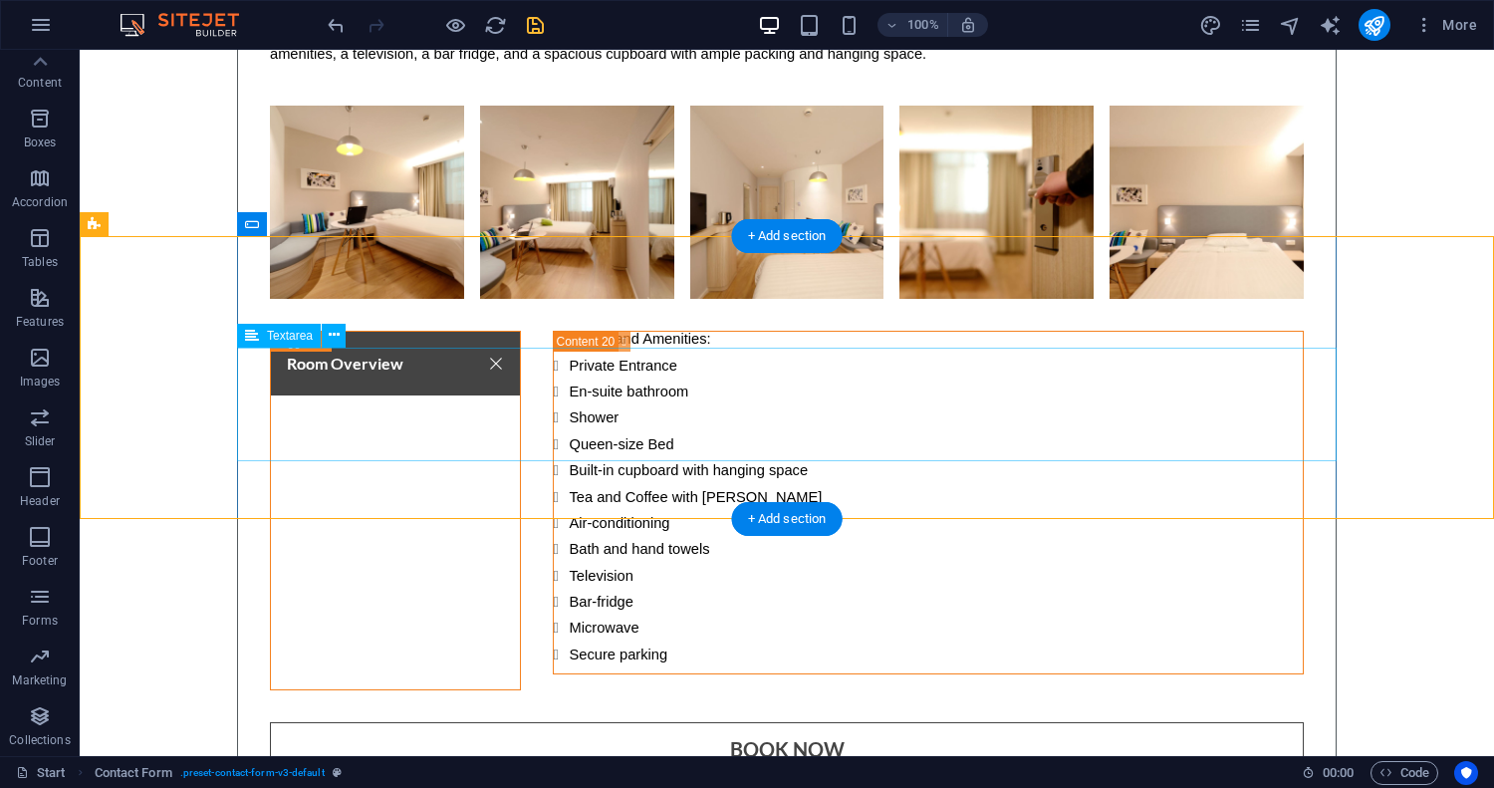
scroll to position [16578, 0]
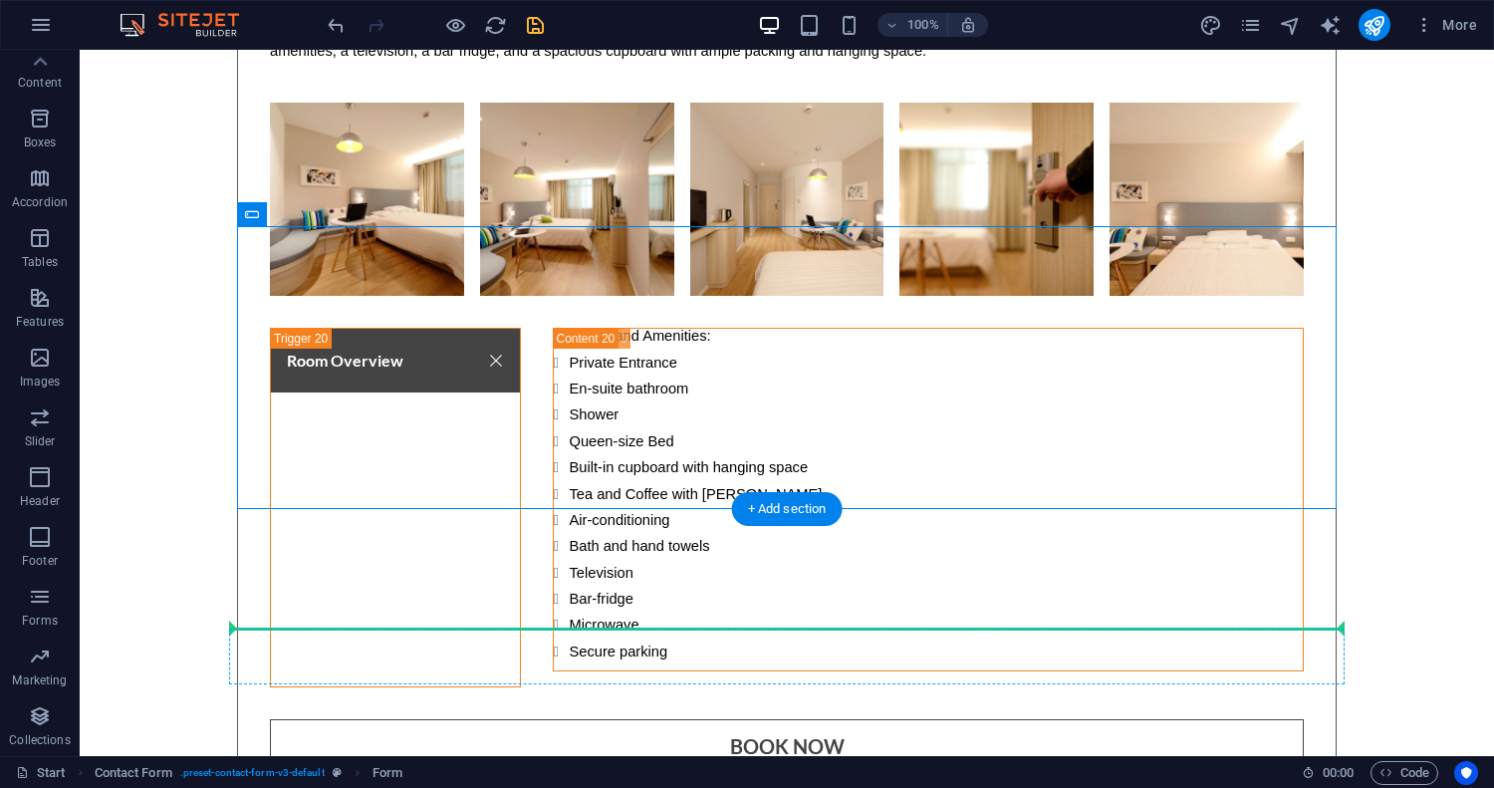
drag, startPoint x: 334, startPoint y: 265, endPoint x: 412, endPoint y: 643, distance: 386.6
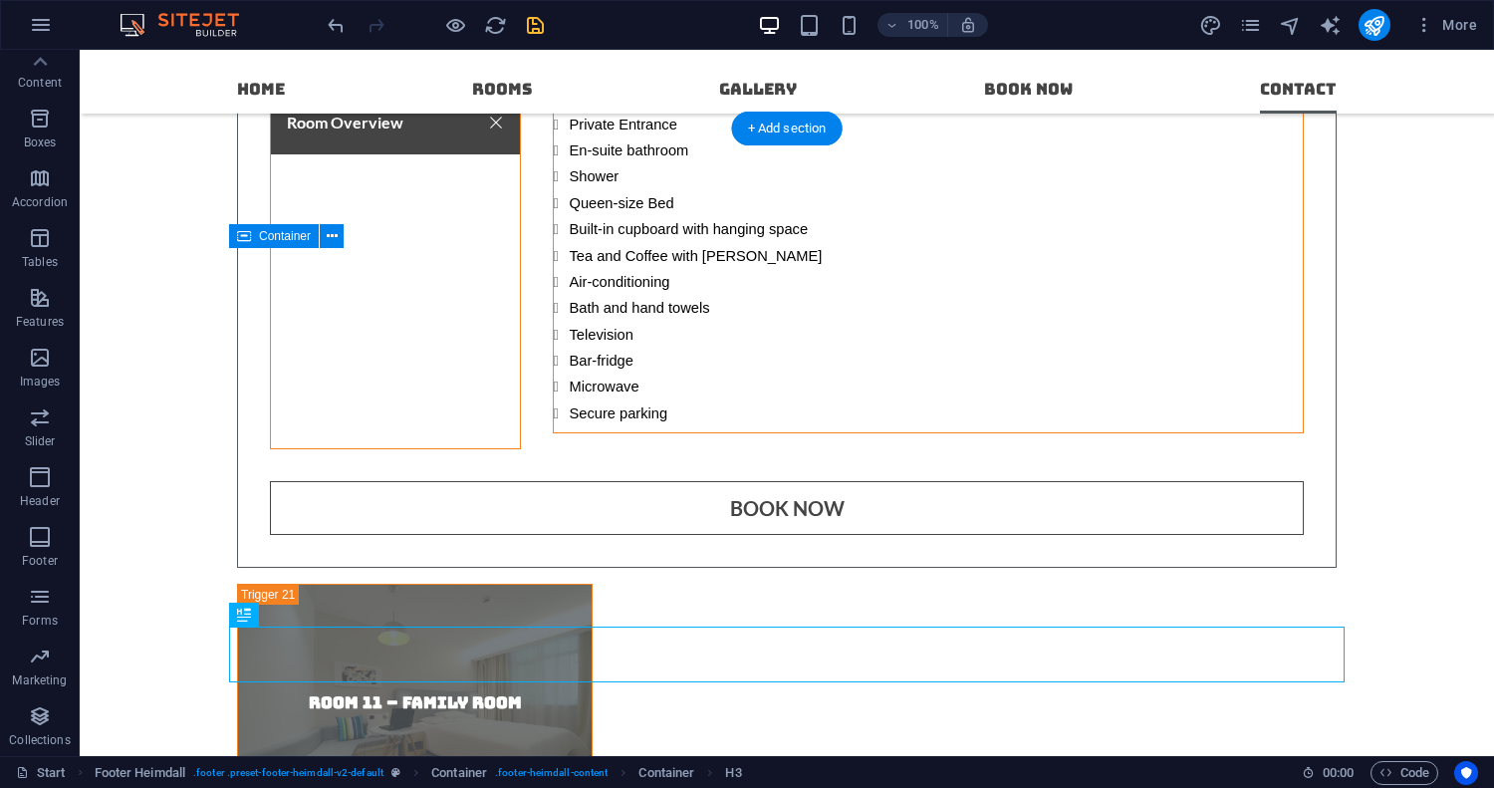
scroll to position [16806, 0]
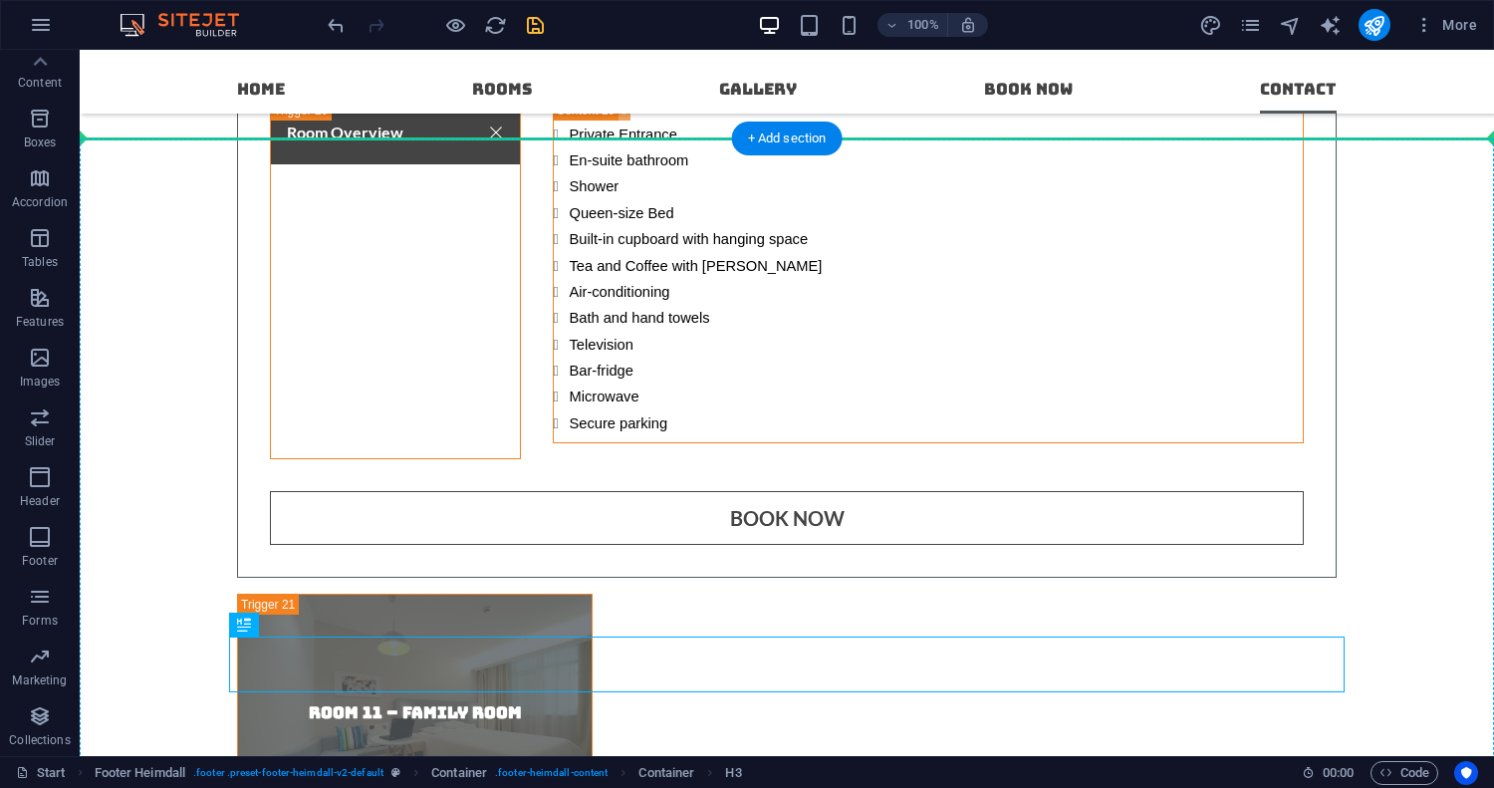
drag, startPoint x: 338, startPoint y: 550, endPoint x: 371, endPoint y: 206, distance: 345.3
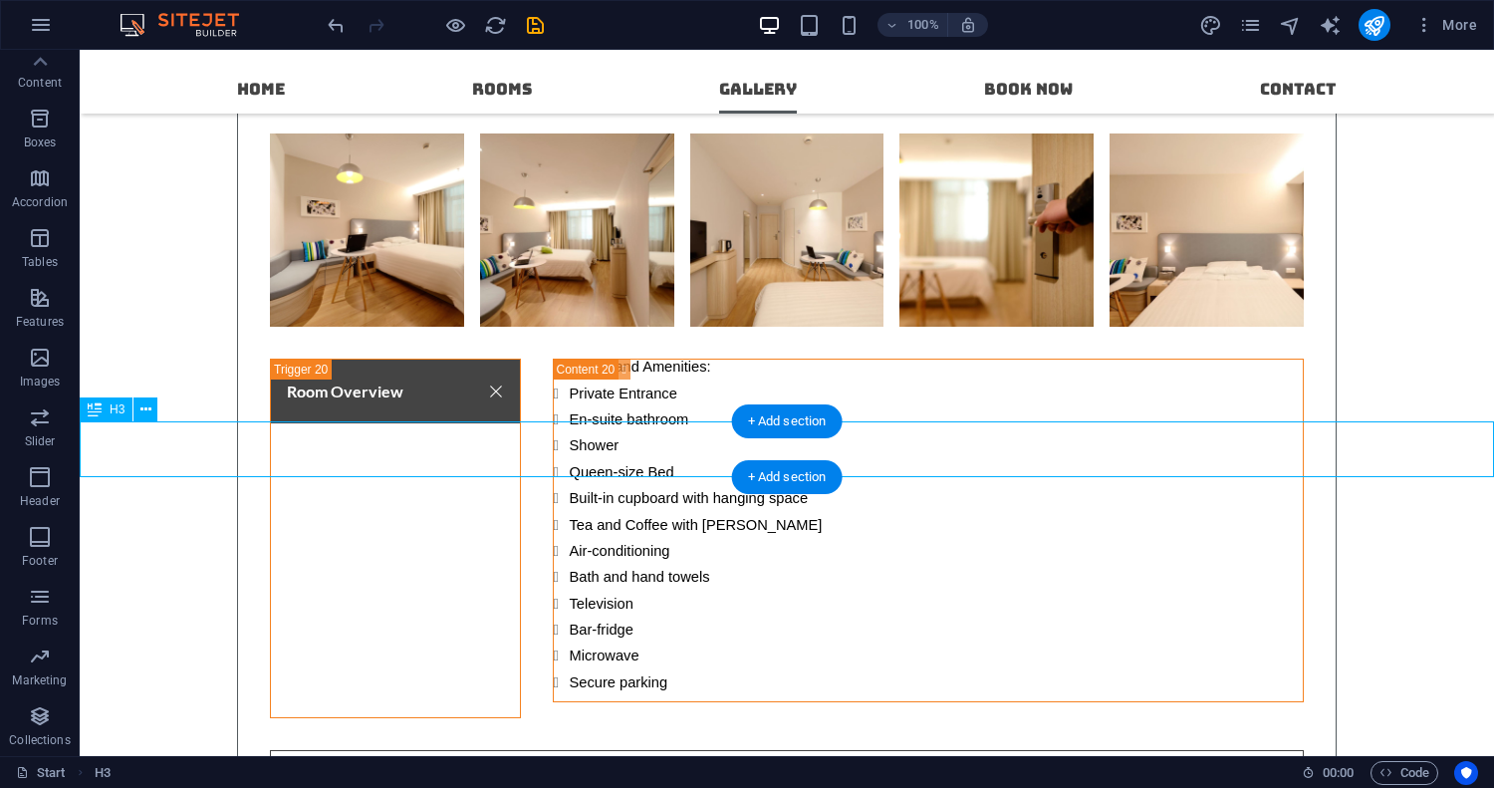
scroll to position [16523, 0]
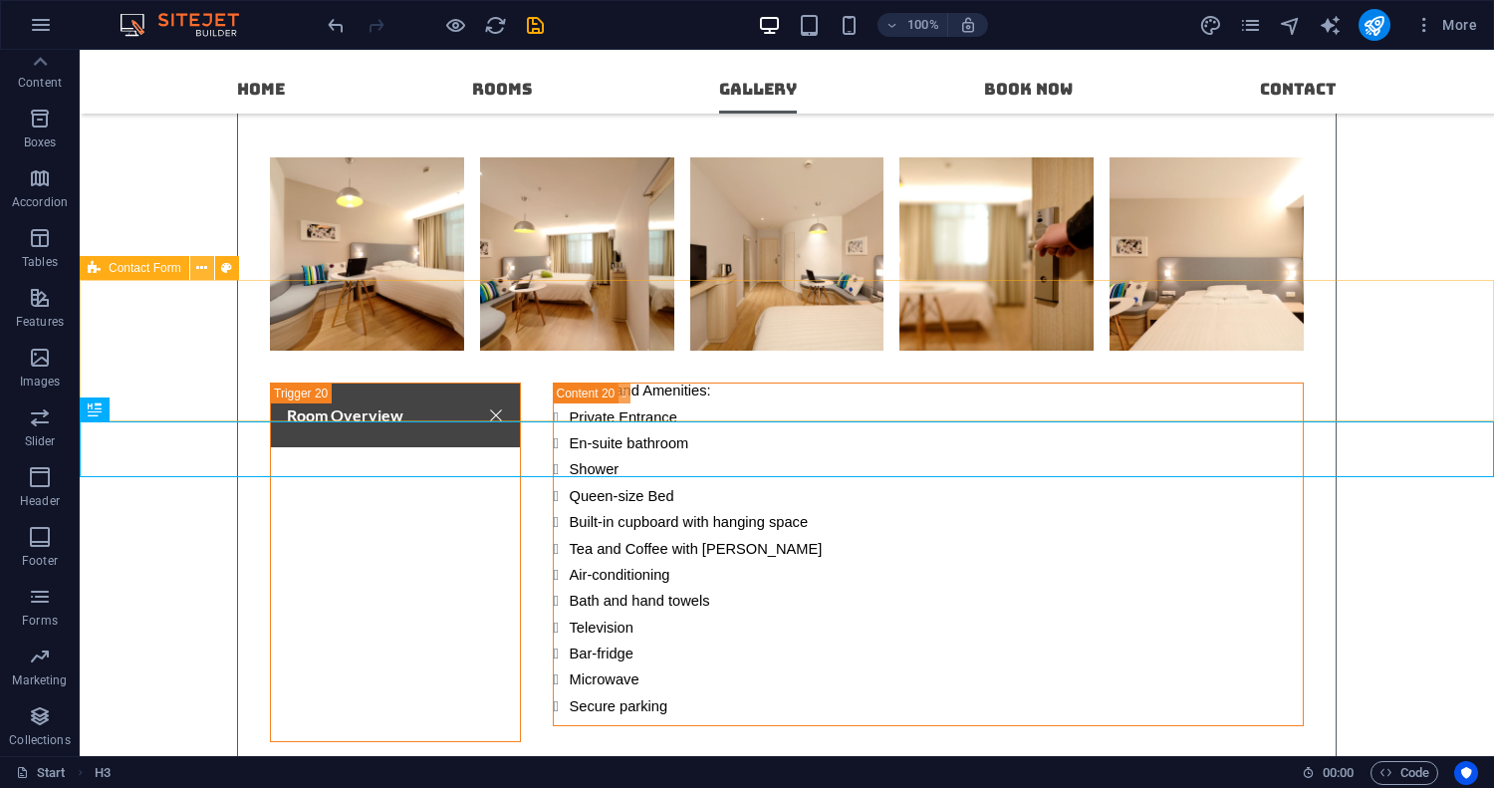
click at [203, 266] on icon at bounding box center [201, 268] width 11 height 21
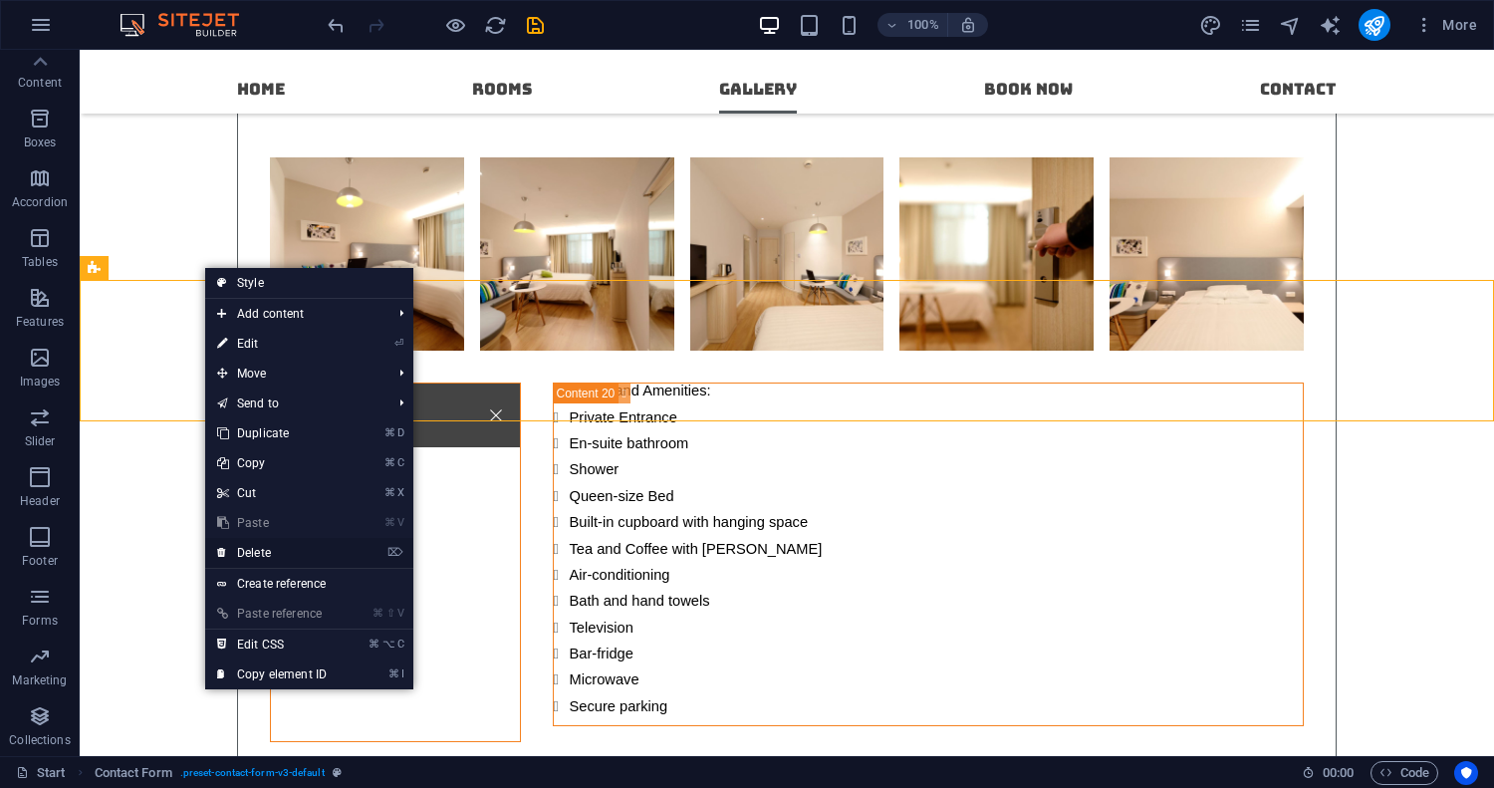
click at [272, 550] on link "⌦ Delete" at bounding box center [271, 553] width 133 height 30
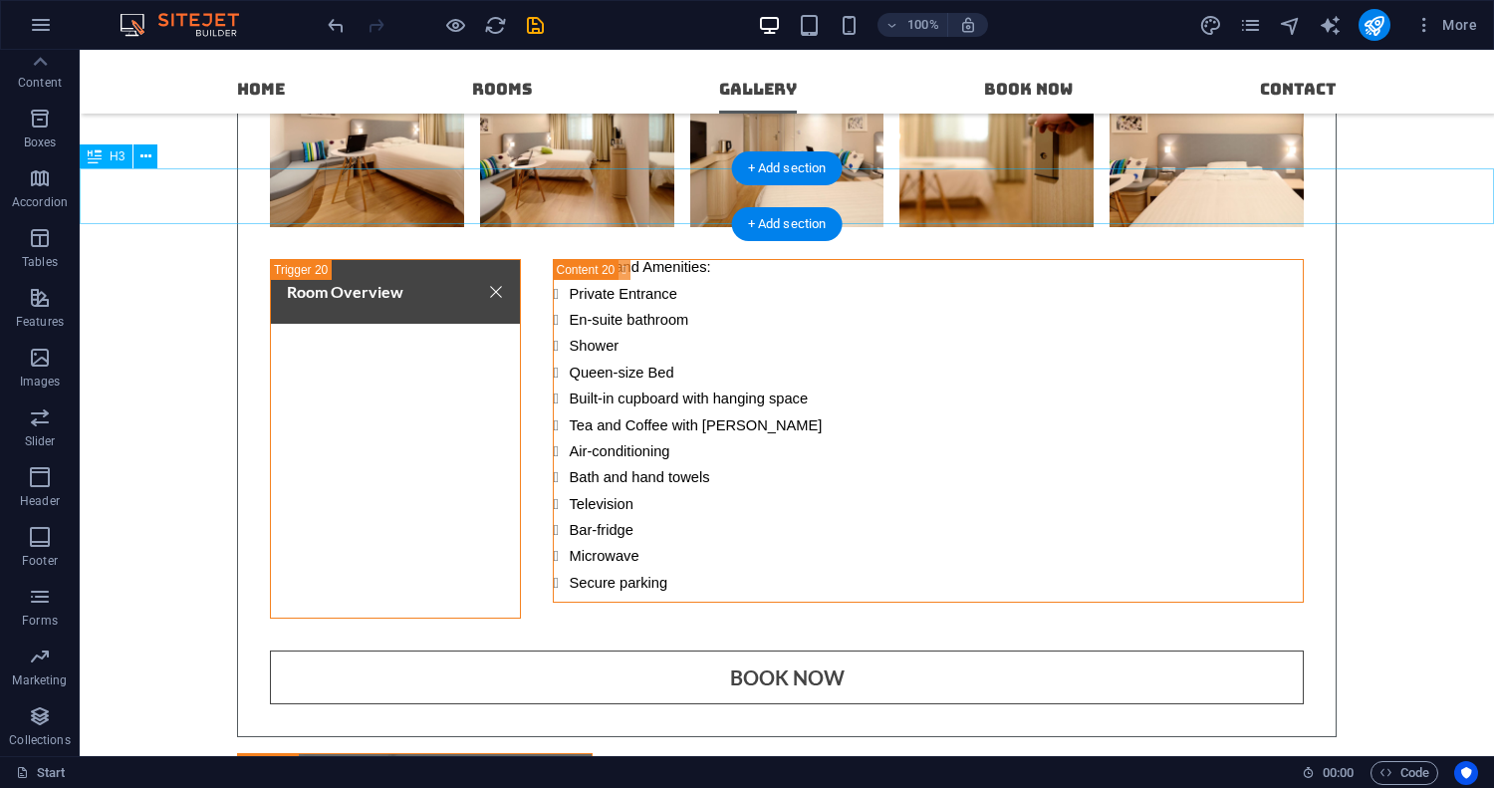
scroll to position [16624, 0]
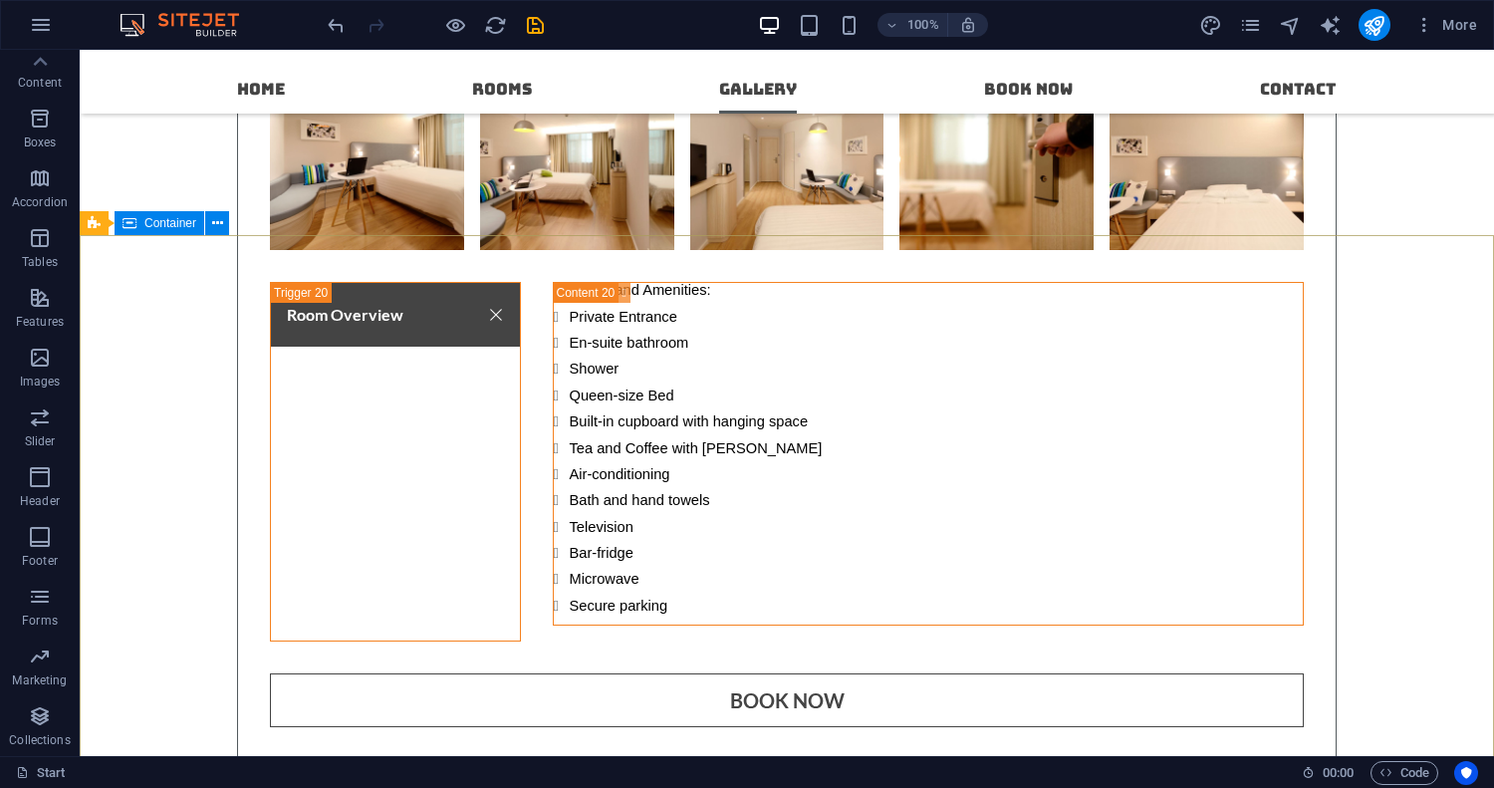
click at [175, 227] on span "Container" at bounding box center [170, 223] width 52 height 12
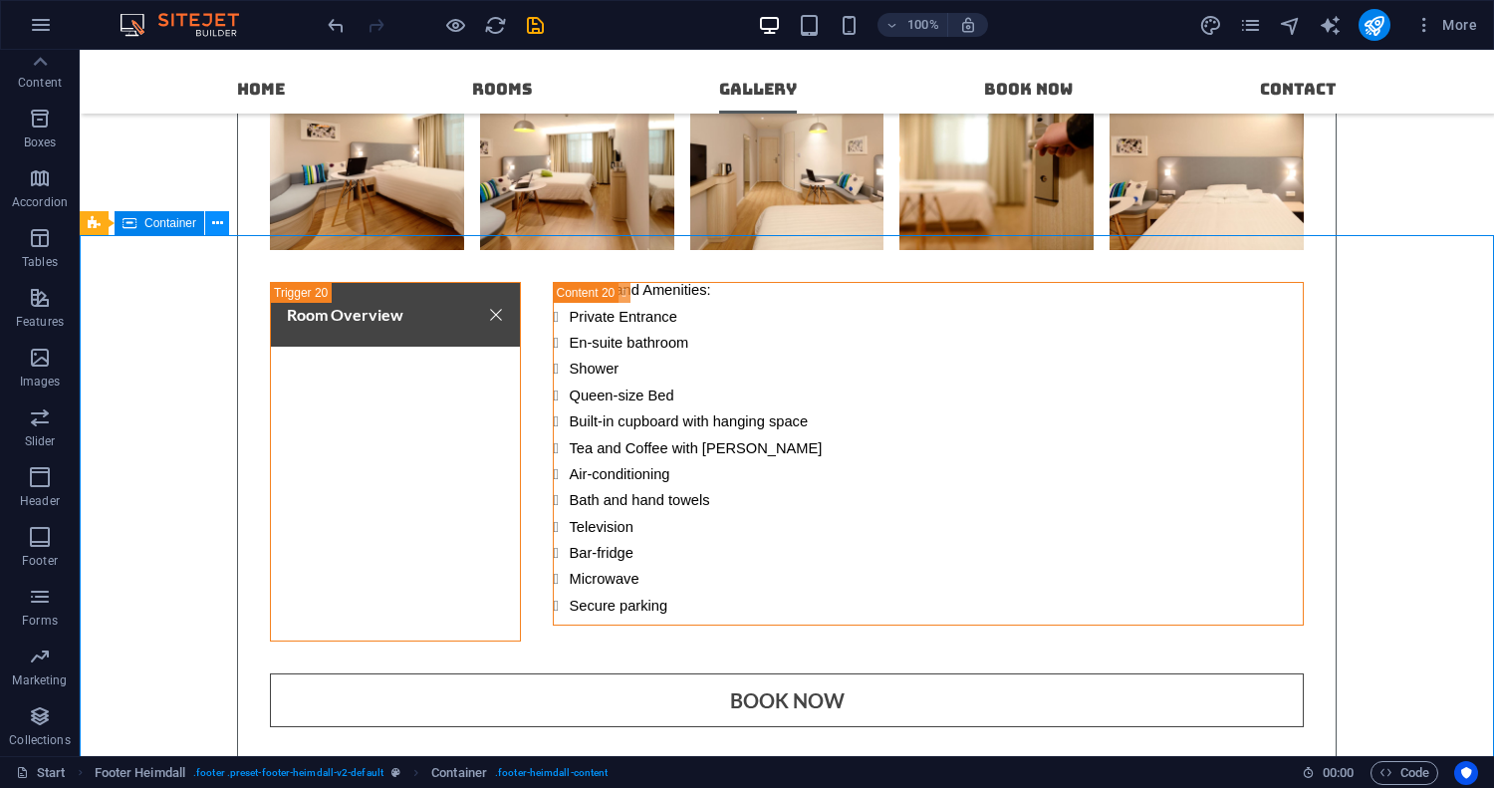
click at [213, 220] on icon at bounding box center [217, 223] width 11 height 21
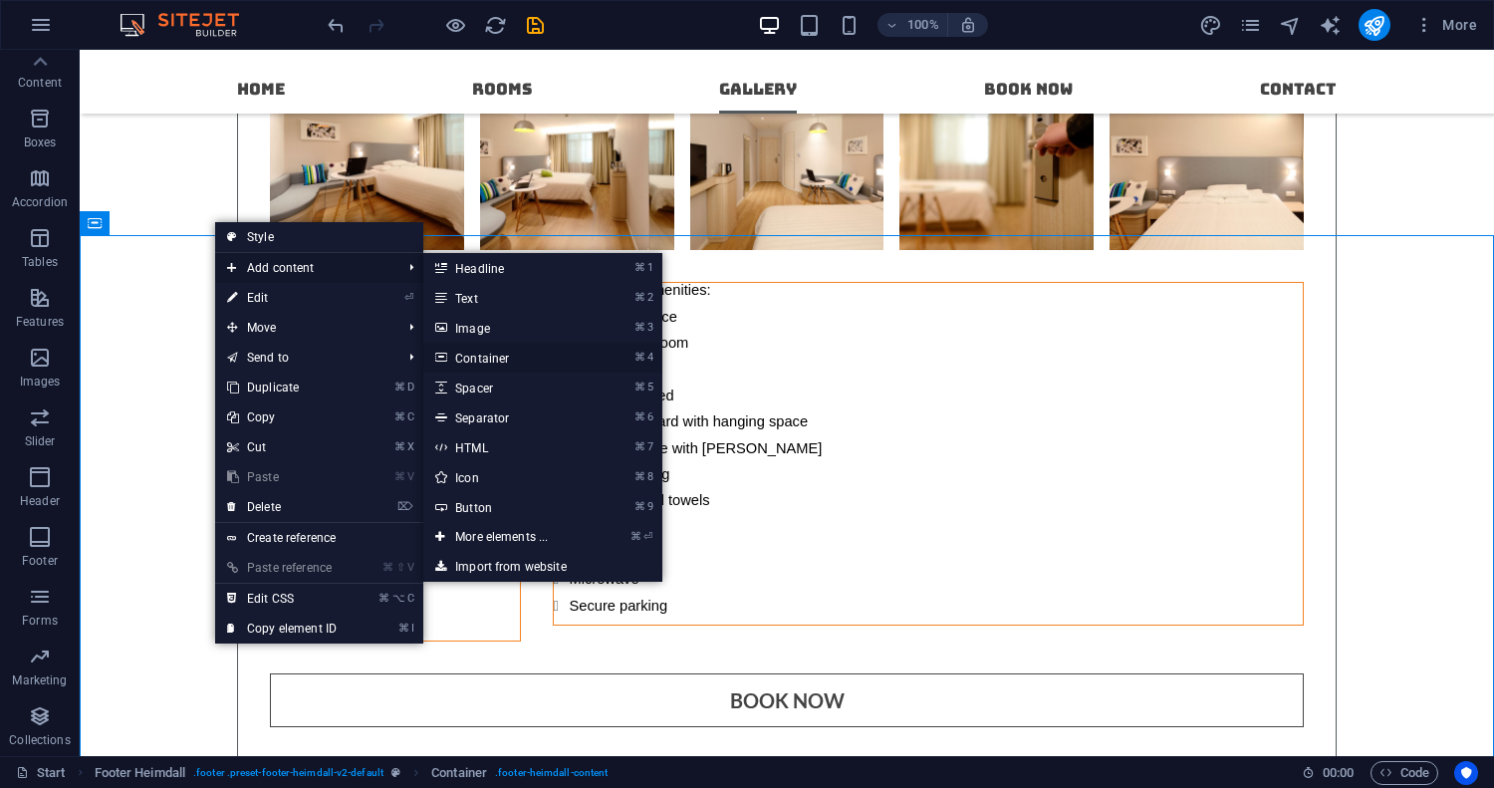
click at [662, 352] on li "⌘ 4 Container" at bounding box center [542, 358] width 239 height 30
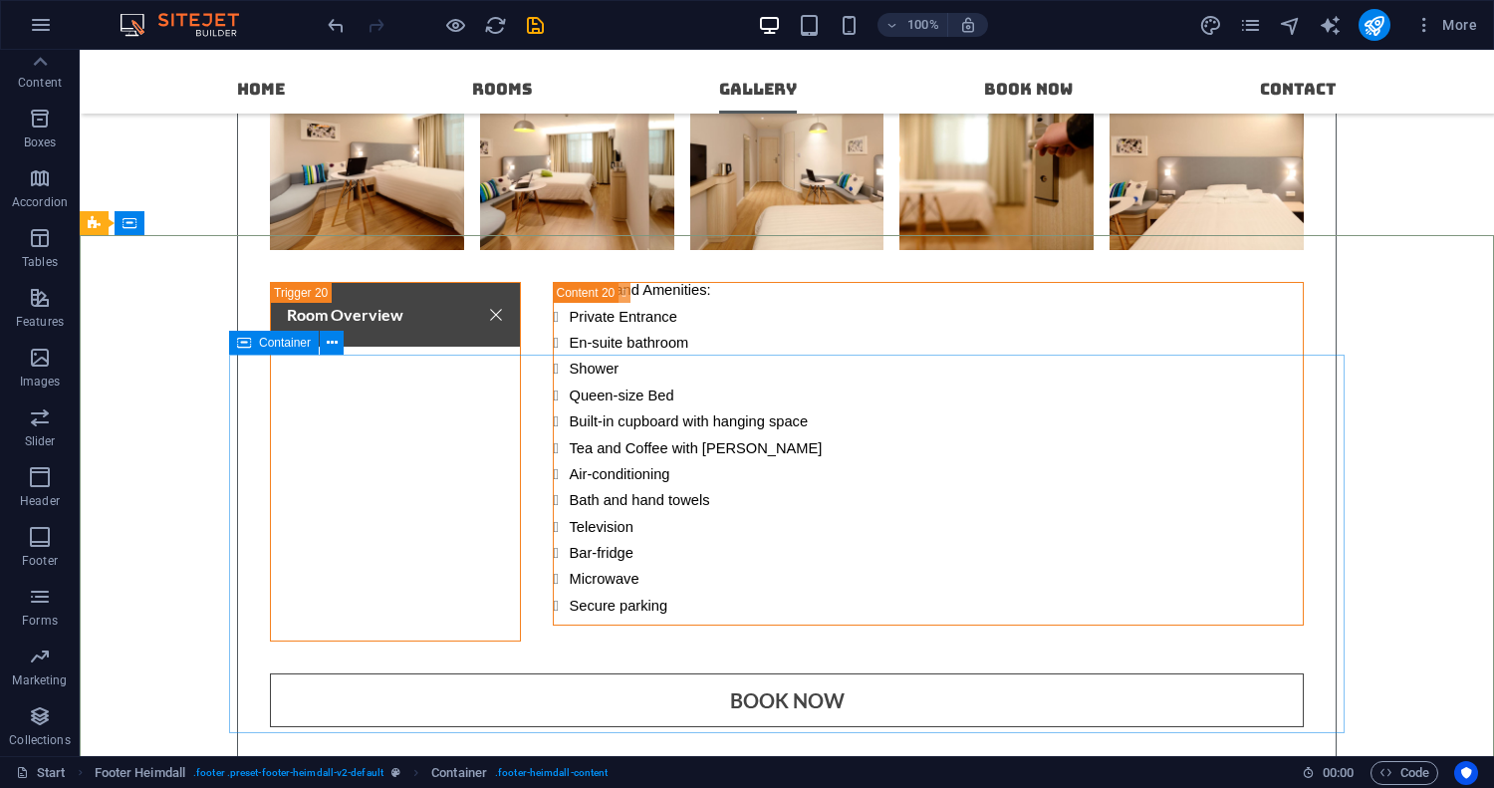
click at [247, 347] on icon at bounding box center [244, 343] width 14 height 24
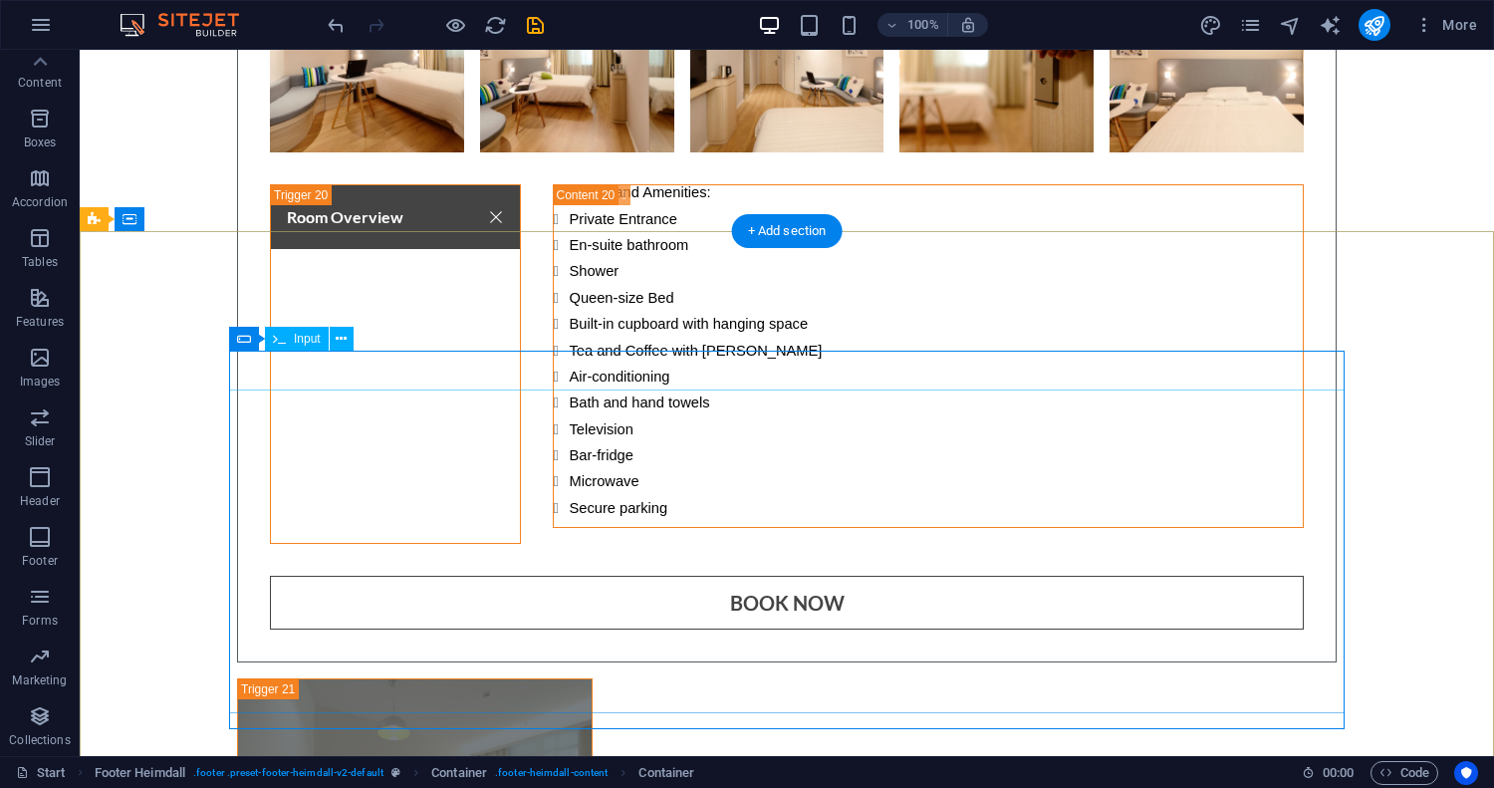
scroll to position [16725, 0]
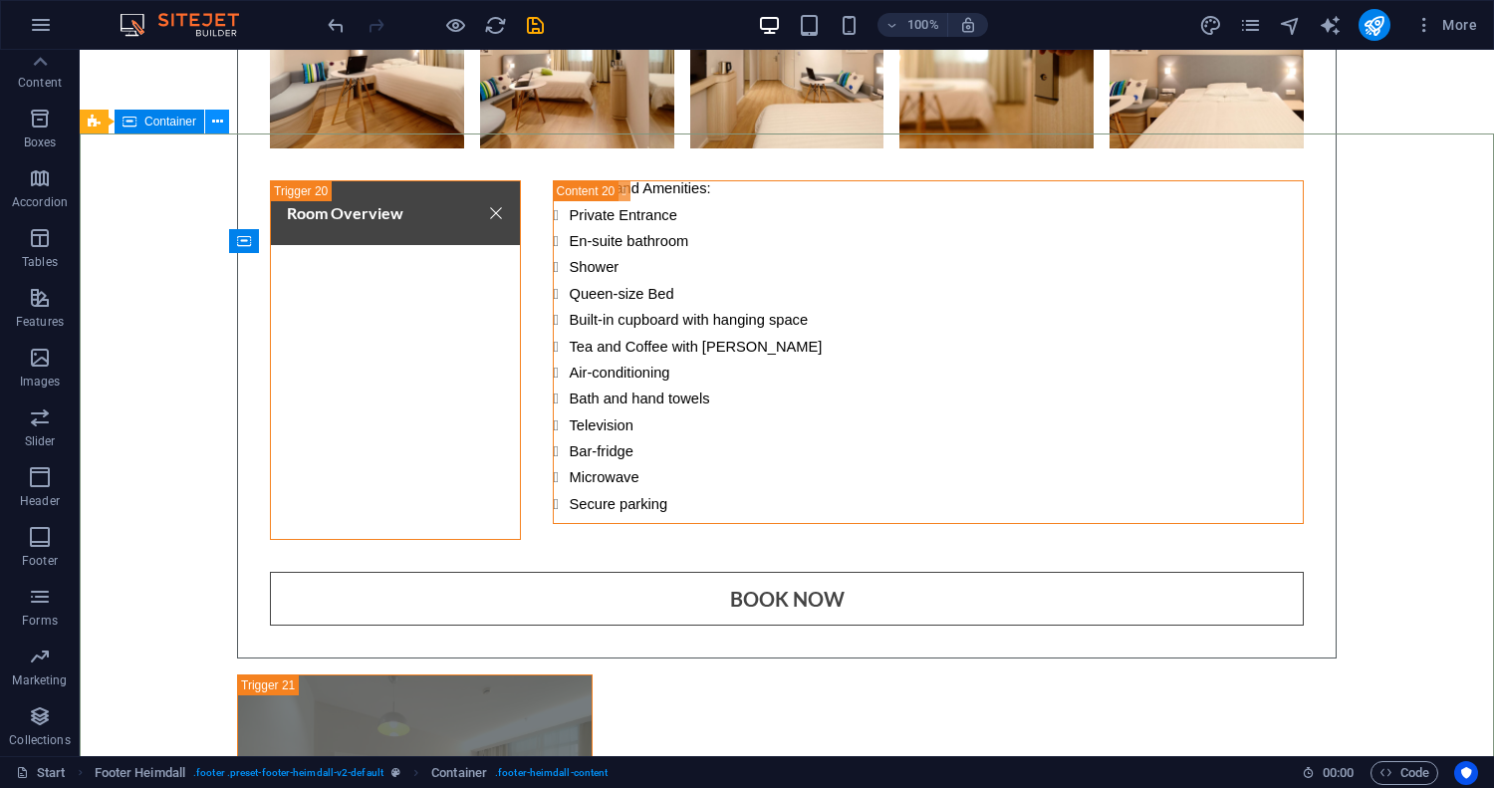
click at [212, 128] on icon at bounding box center [217, 122] width 11 height 21
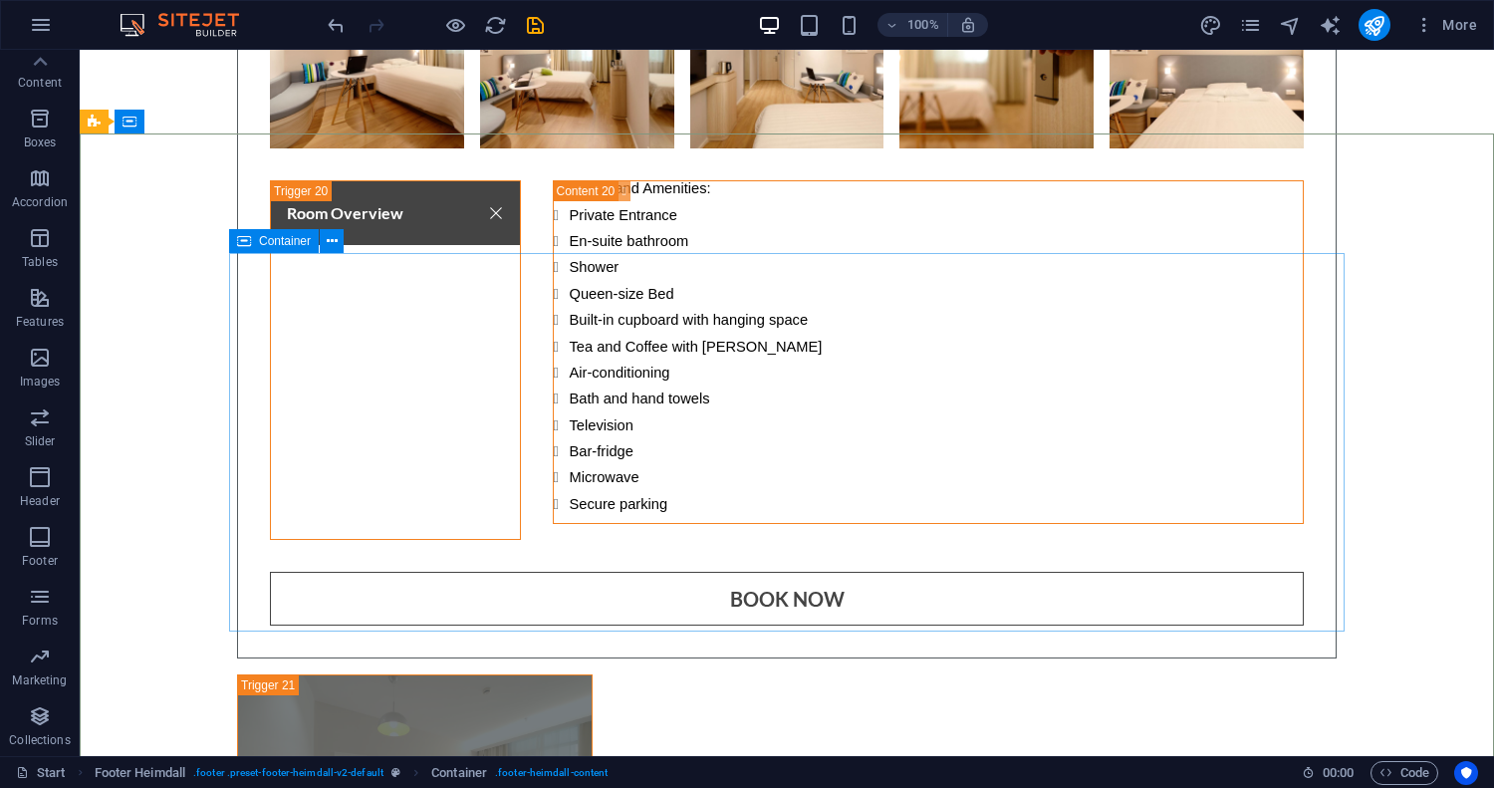
click at [266, 246] on span "Container" at bounding box center [285, 241] width 52 height 12
click at [293, 239] on span "Container" at bounding box center [285, 241] width 52 height 12
click at [331, 241] on icon at bounding box center [332, 241] width 11 height 21
click at [270, 236] on span "Container" at bounding box center [285, 241] width 52 height 12
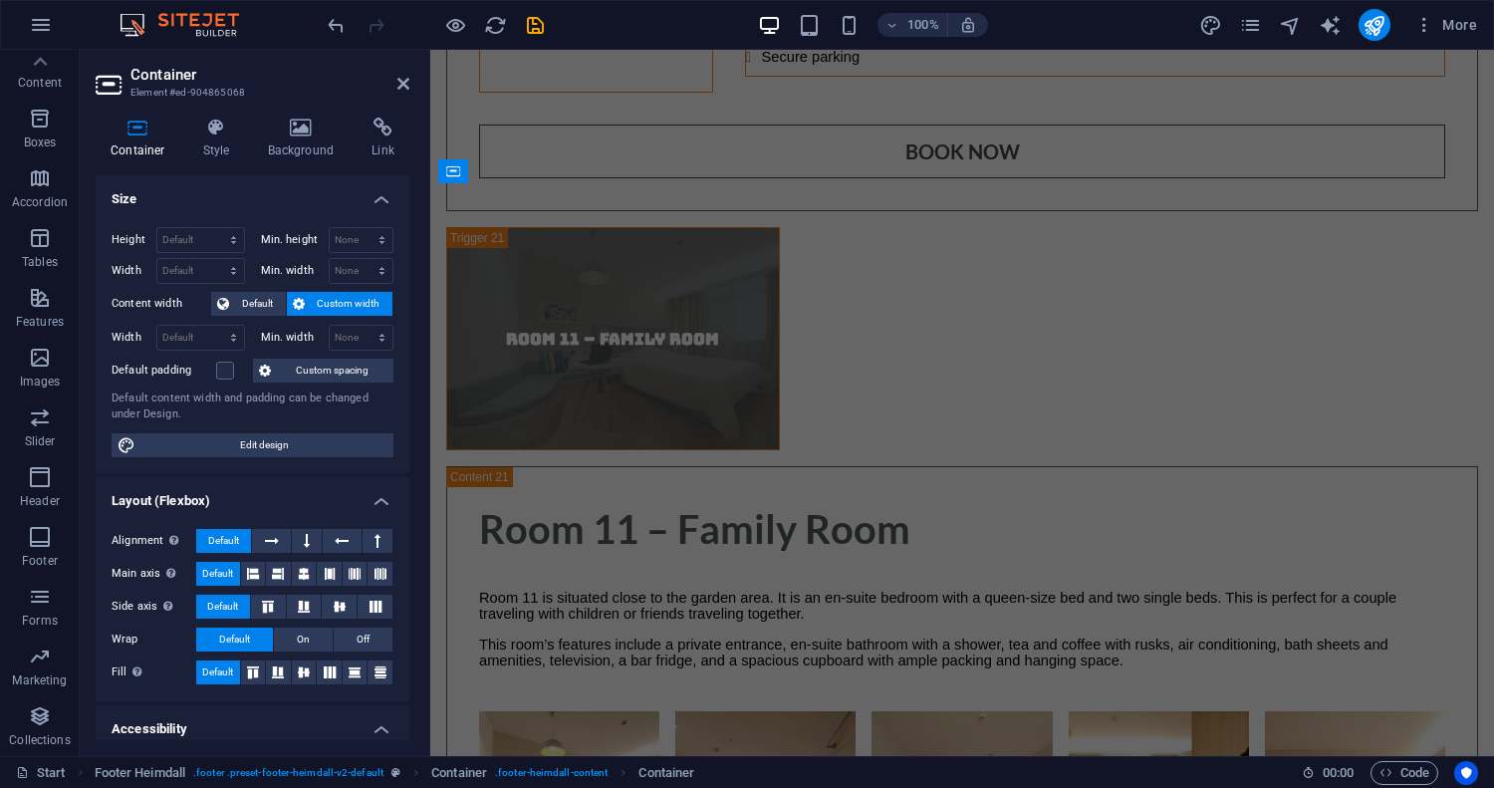
scroll to position [16444, 0]
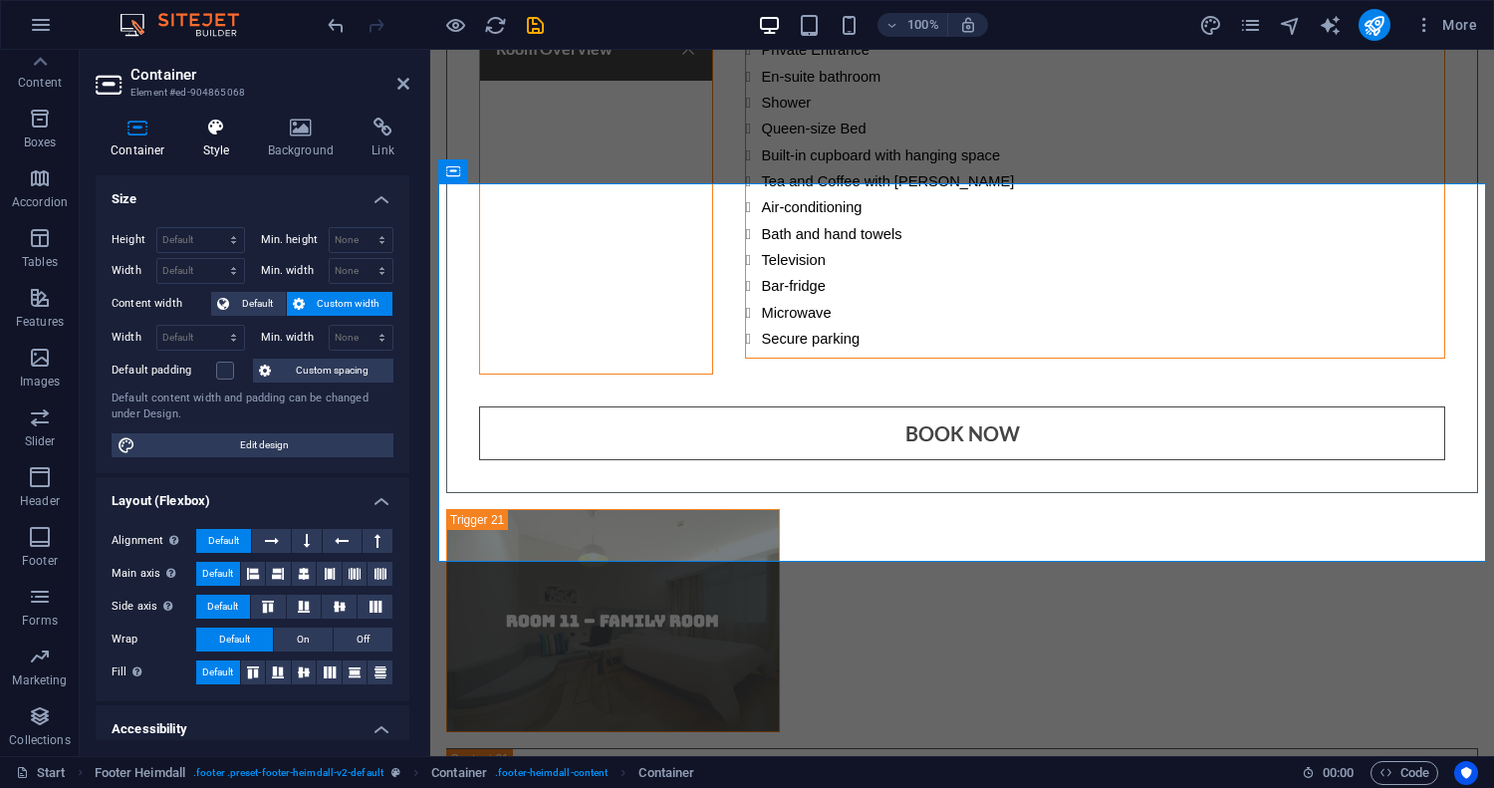
click at [228, 143] on h4 "Style" at bounding box center [220, 139] width 65 height 42
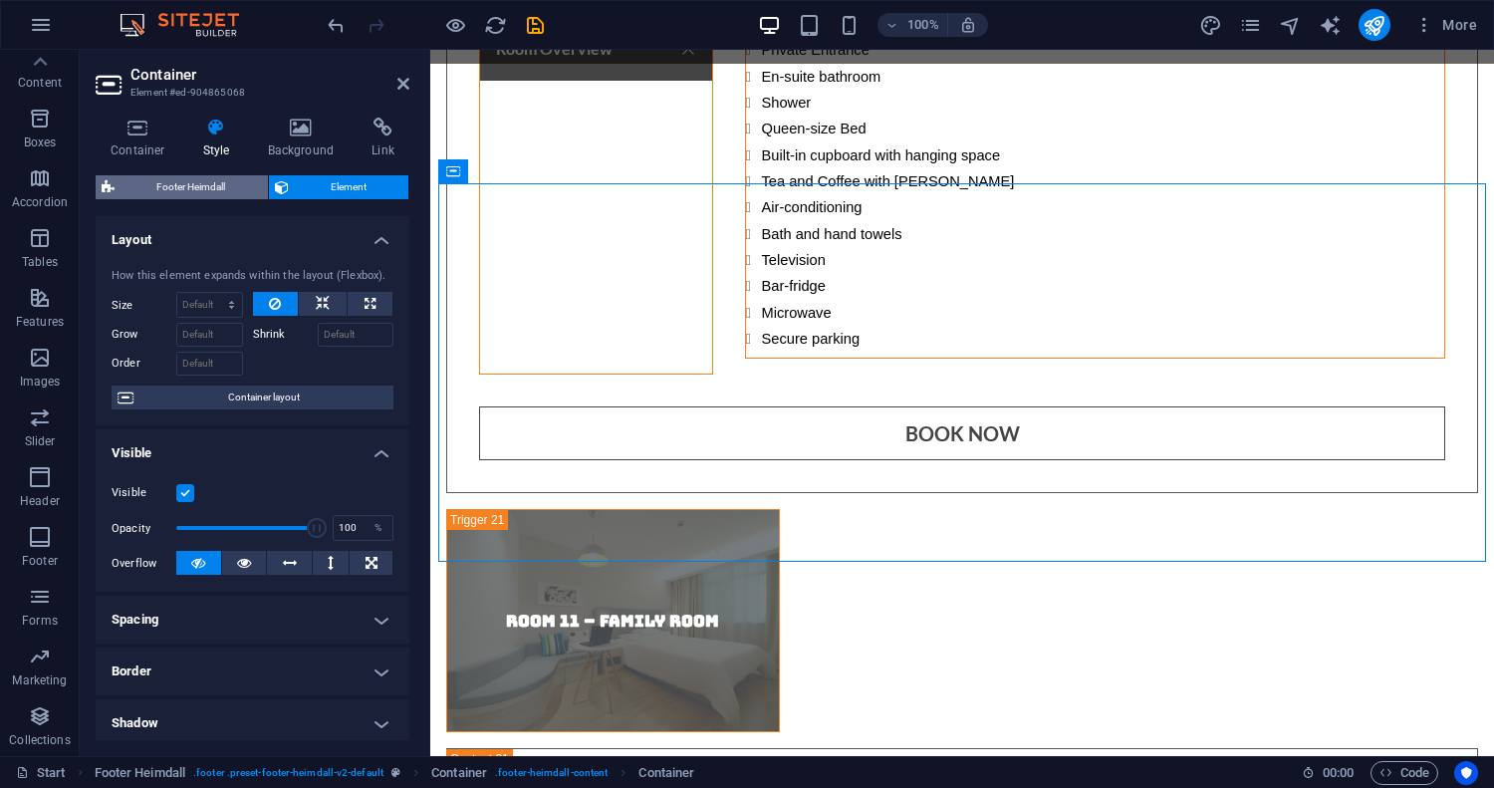
click at [219, 194] on span "Footer Heimdall" at bounding box center [191, 187] width 141 height 24
select select "rem"
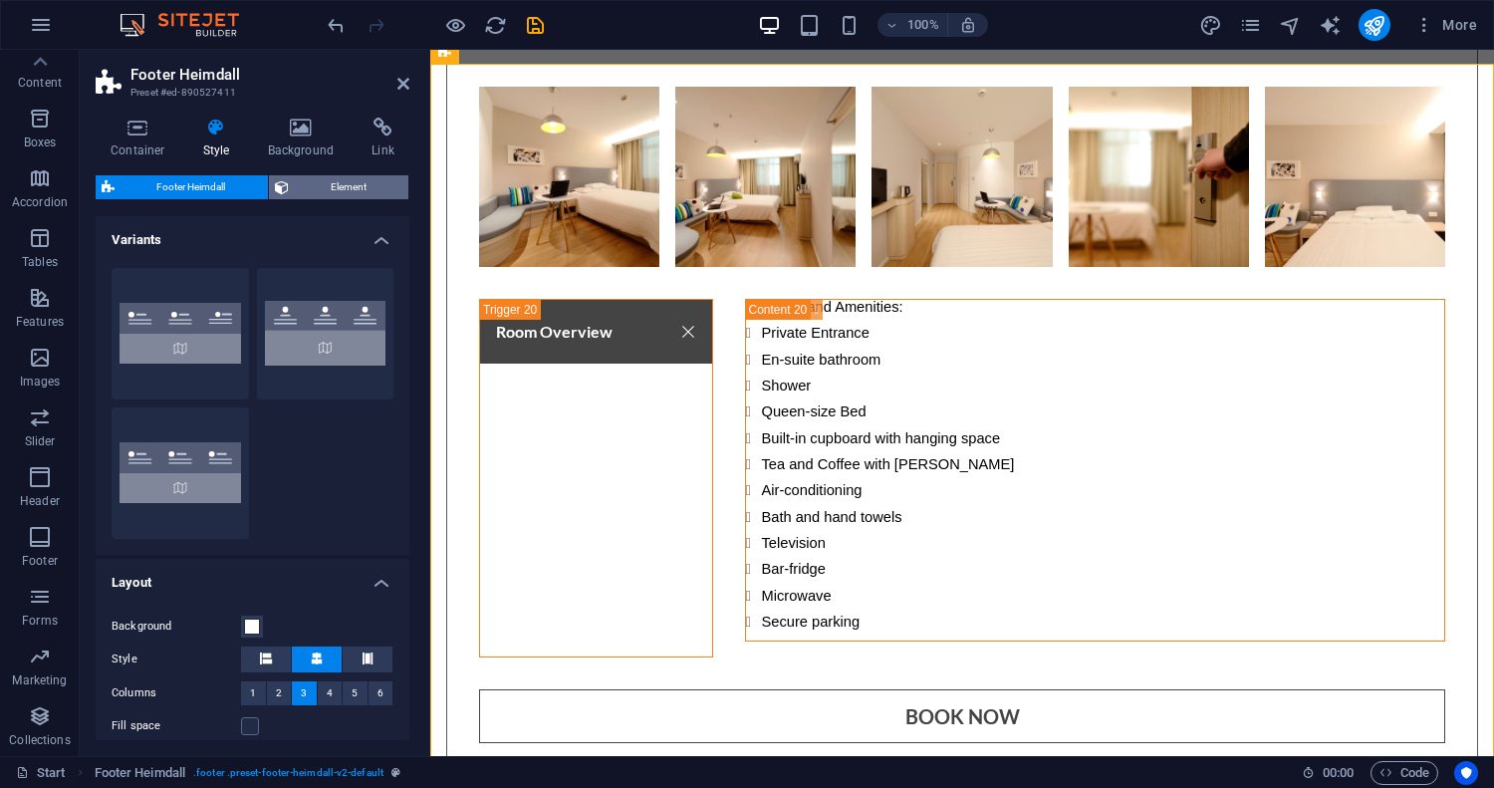
click at [334, 188] on span "Element" at bounding box center [349, 187] width 109 height 24
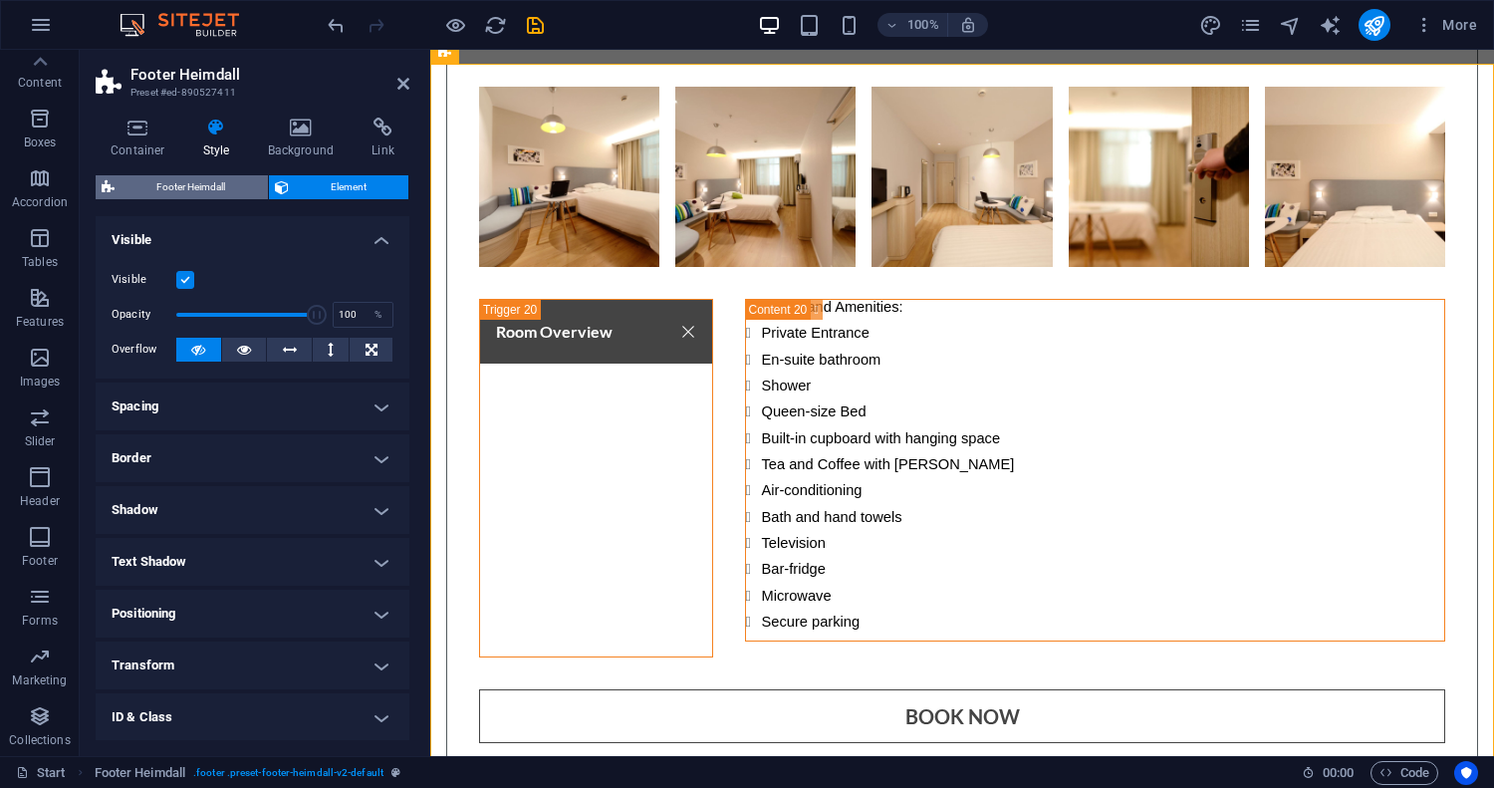
click at [203, 188] on span "Footer Heimdall" at bounding box center [191, 187] width 141 height 24
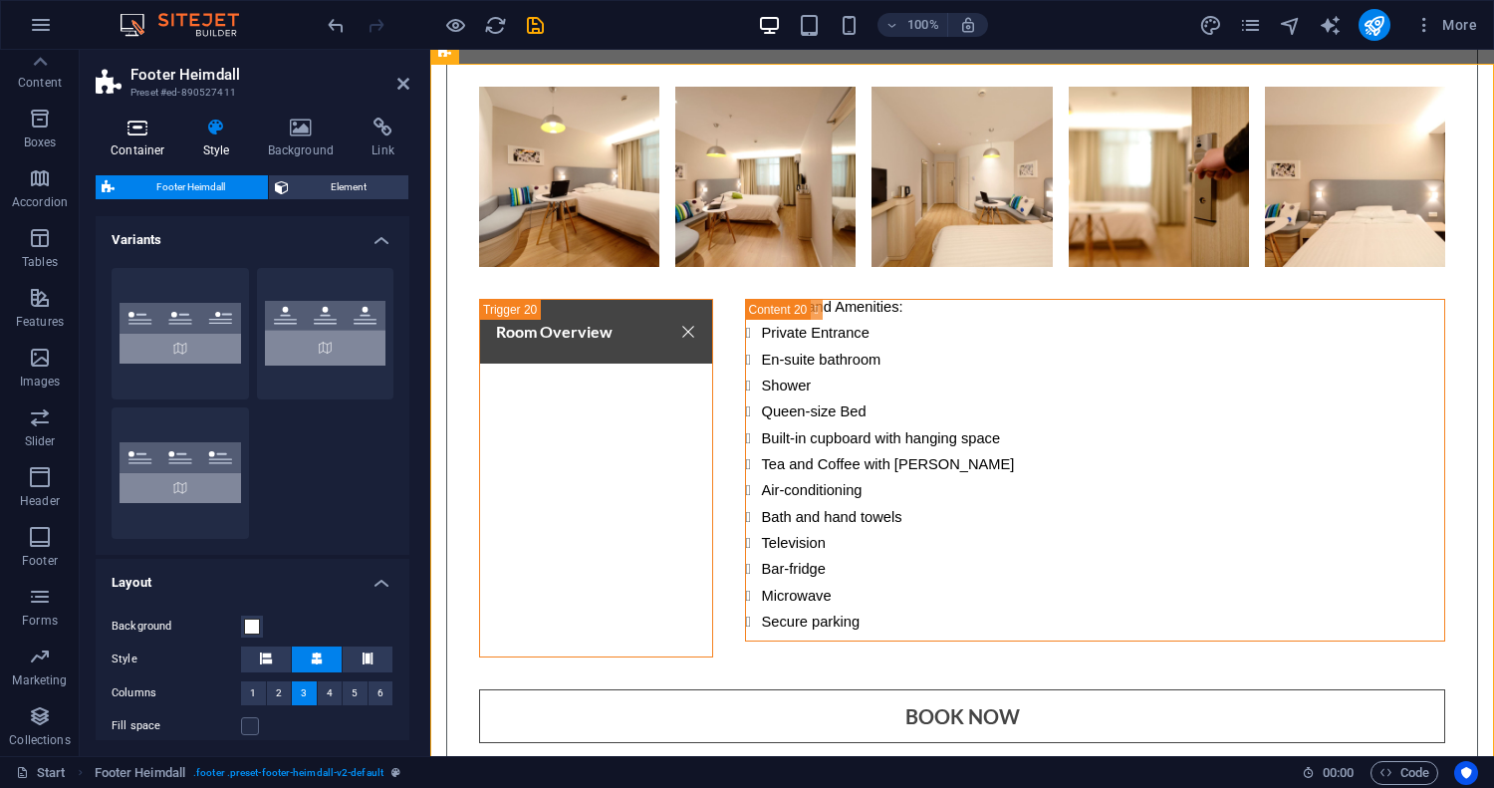
click at [123, 142] on h4 "Container" at bounding box center [142, 139] width 93 height 42
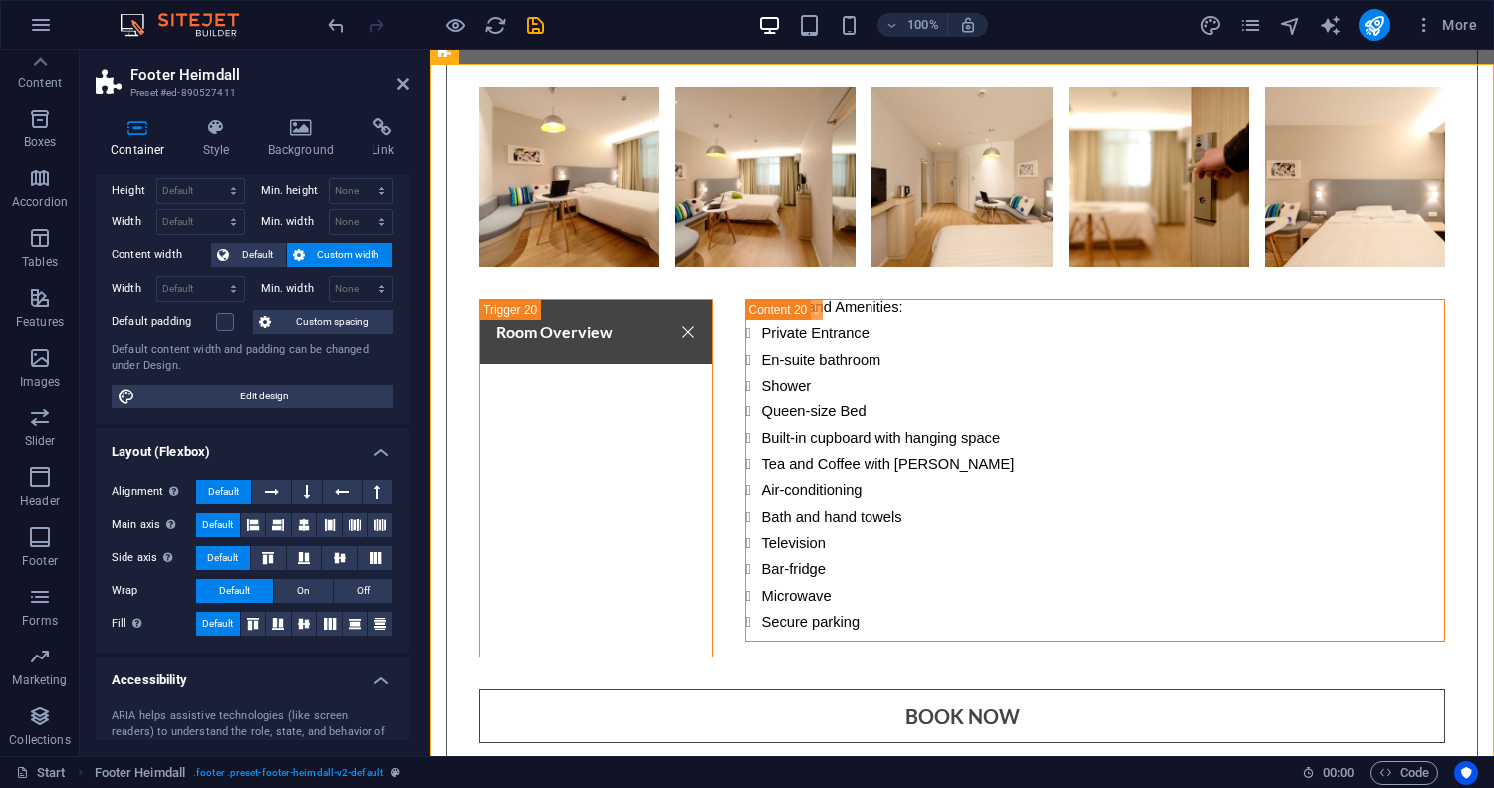
scroll to position [0, 0]
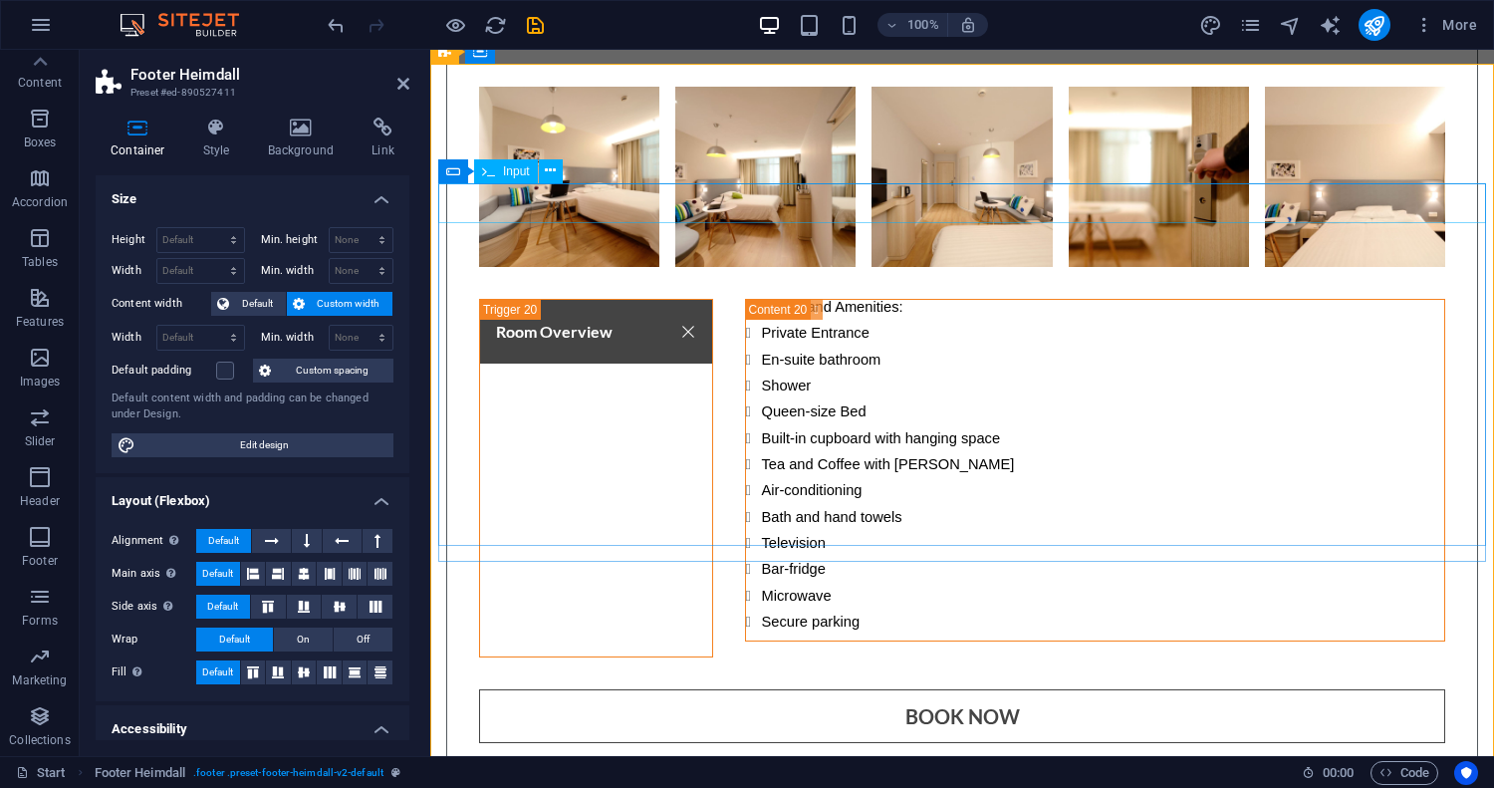
click at [397, 91] on icon at bounding box center [403, 84] width 12 height 16
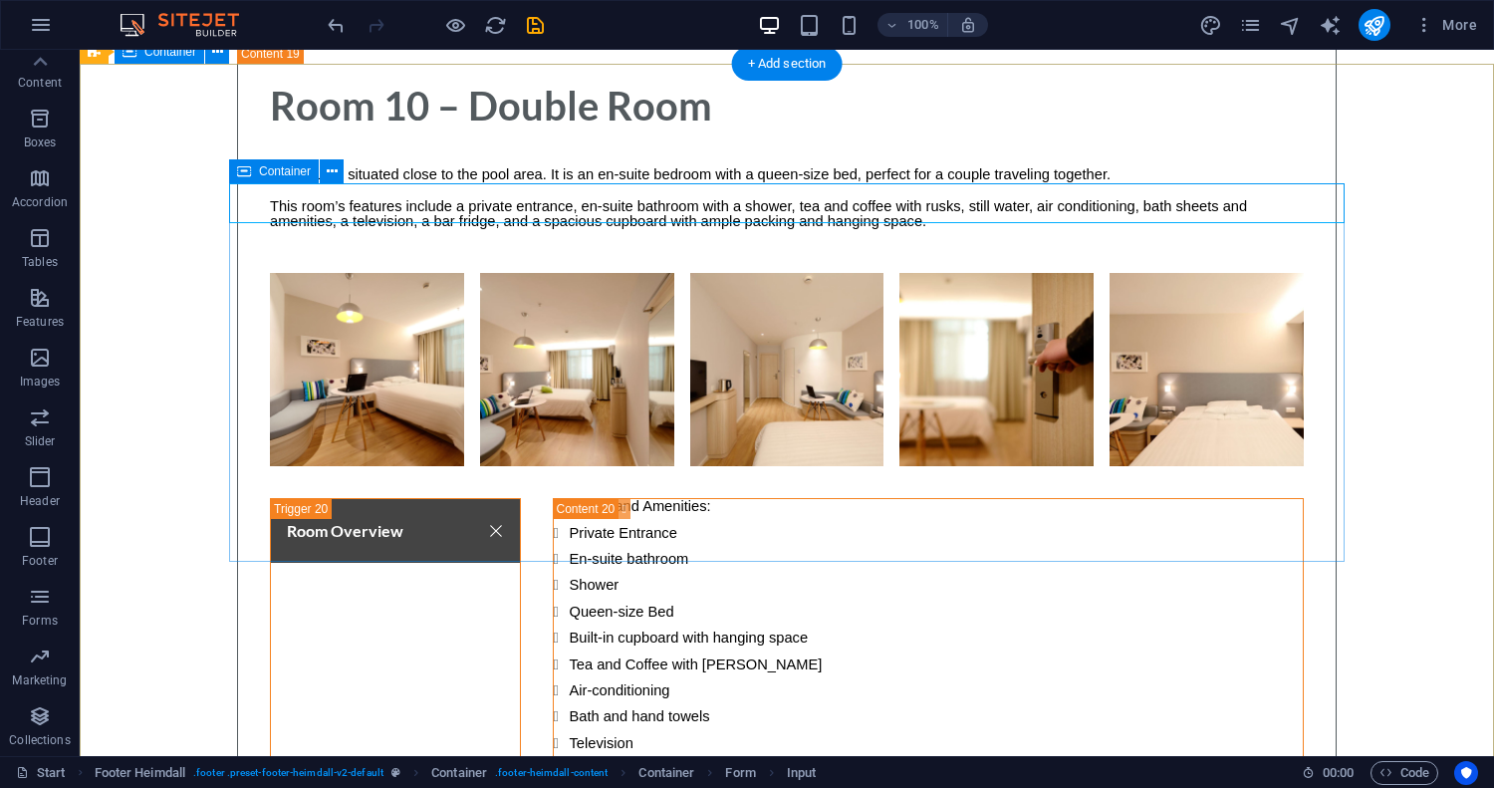
scroll to position [16795, 0]
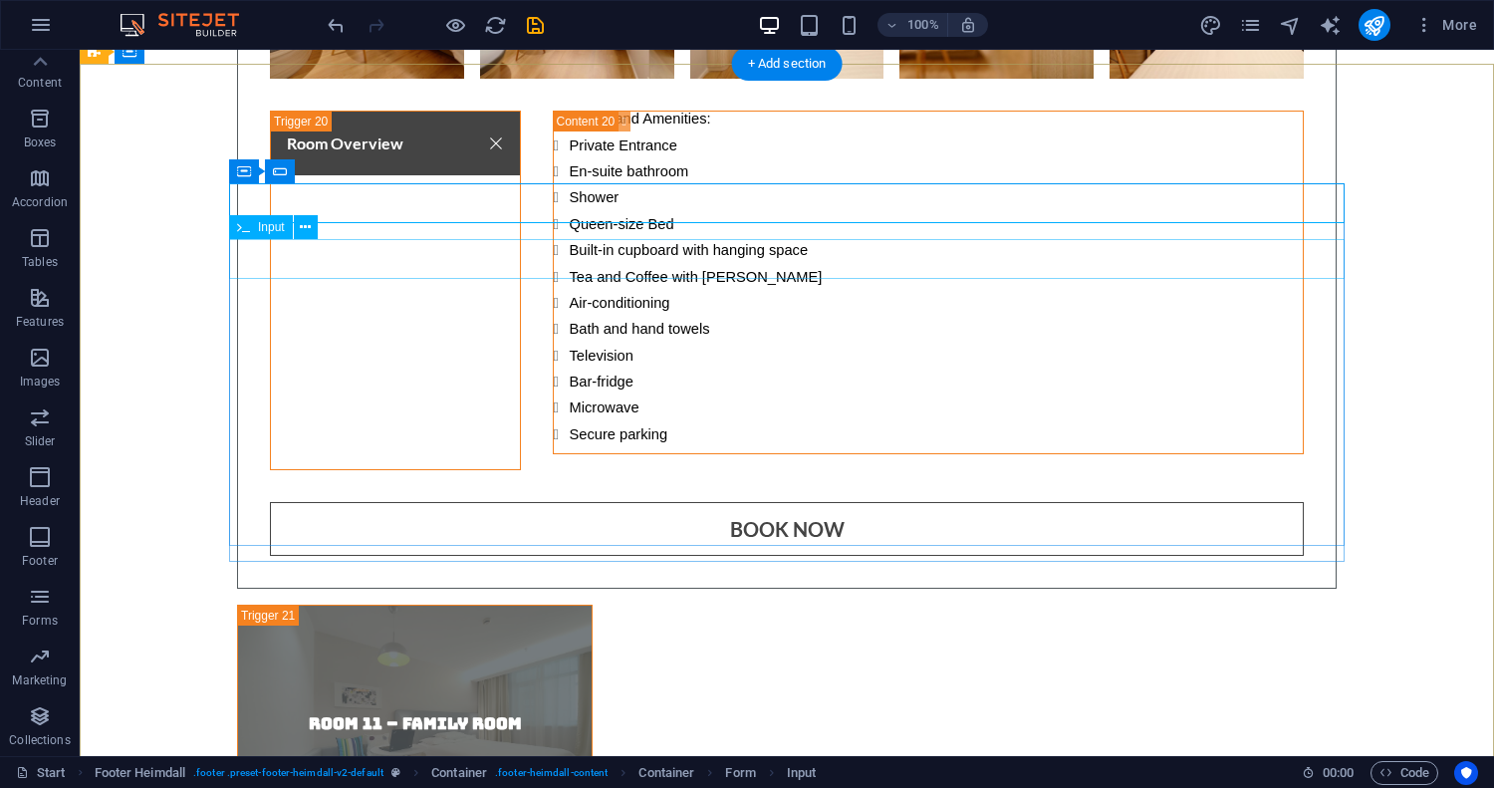
click at [300, 170] on span "Input" at bounding box center [307, 171] width 27 height 12
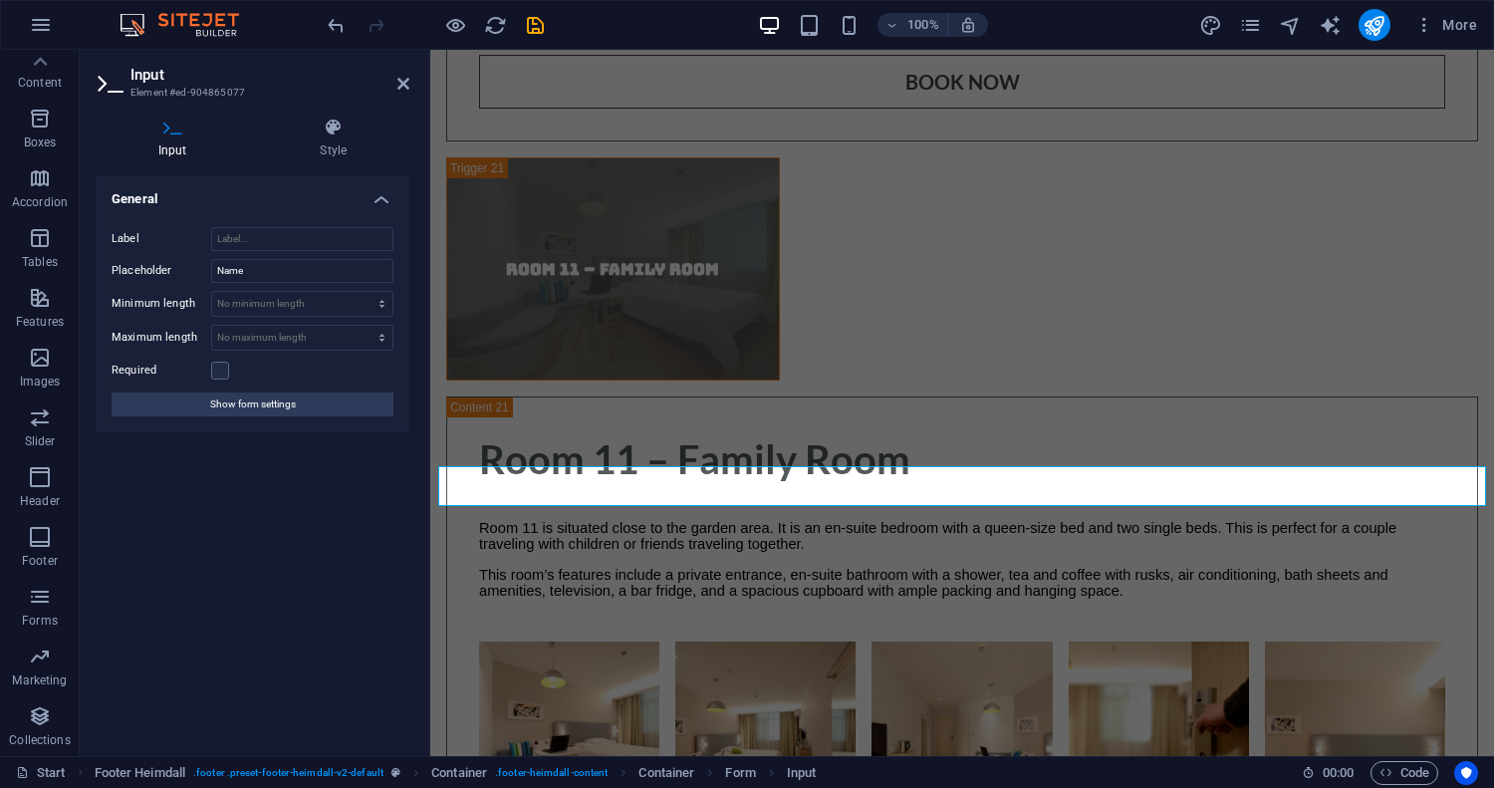
scroll to position [16444, 0]
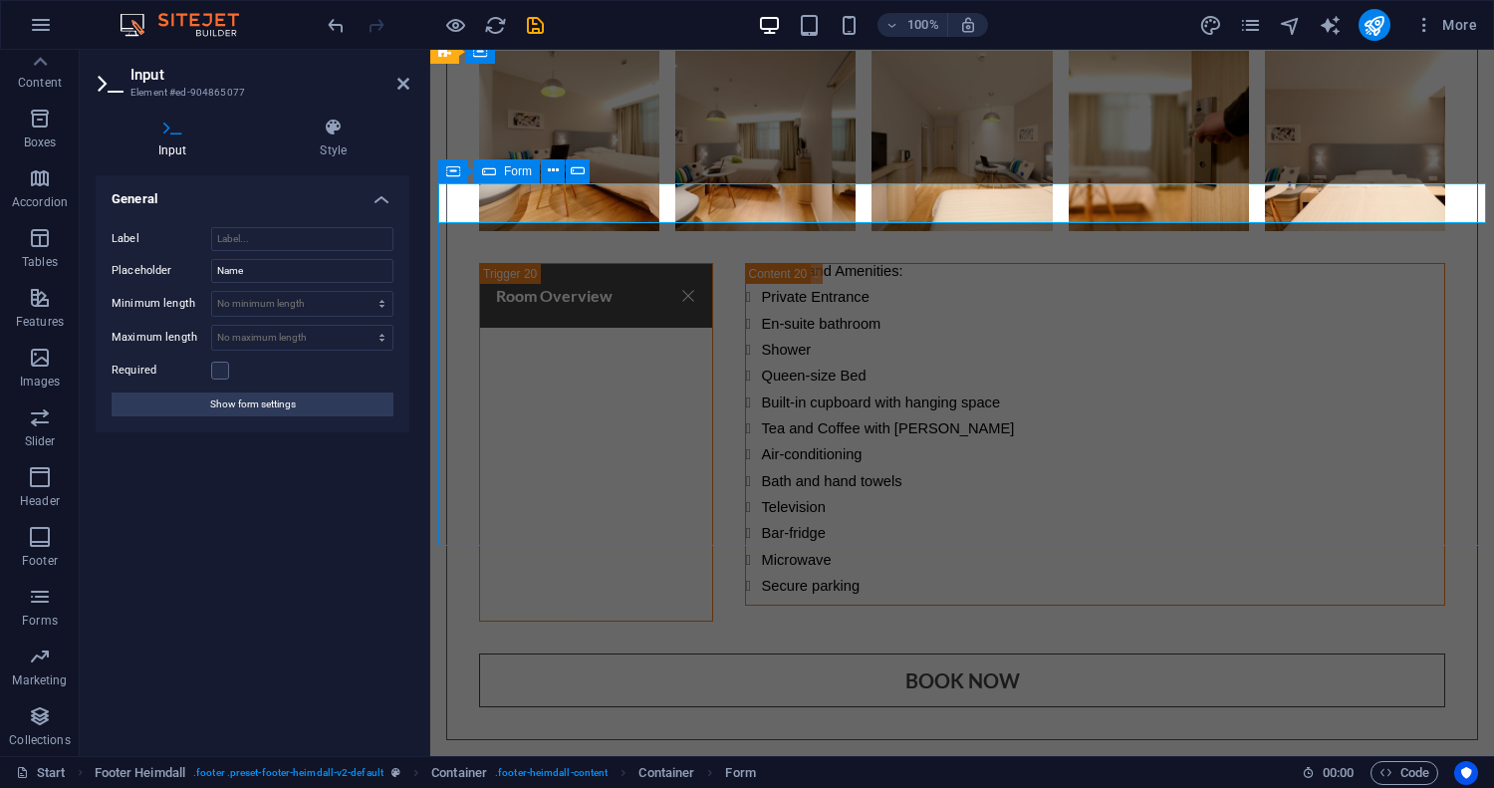
scroll to position [16795, 0]
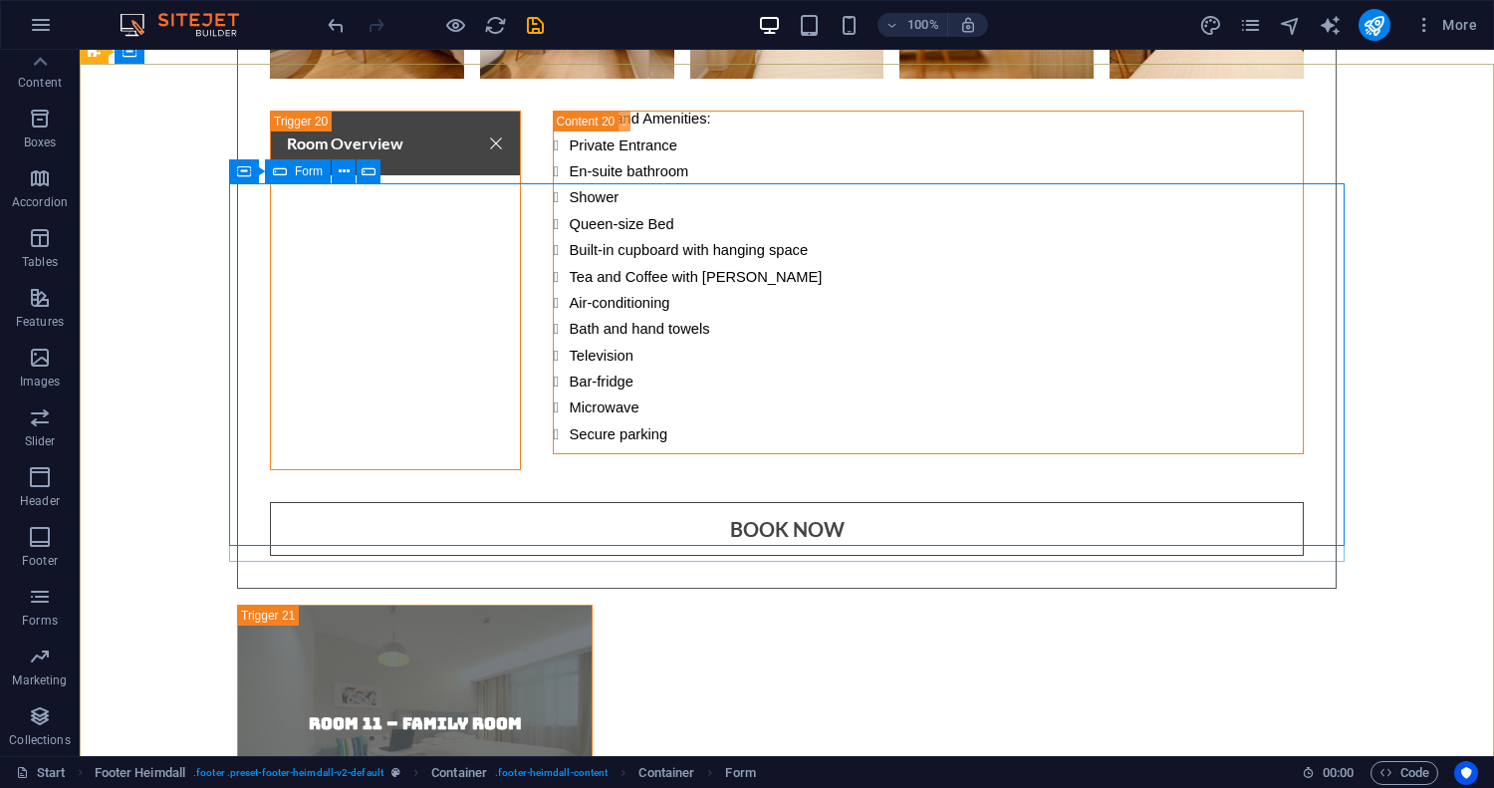
click at [284, 175] on icon at bounding box center [280, 171] width 14 height 24
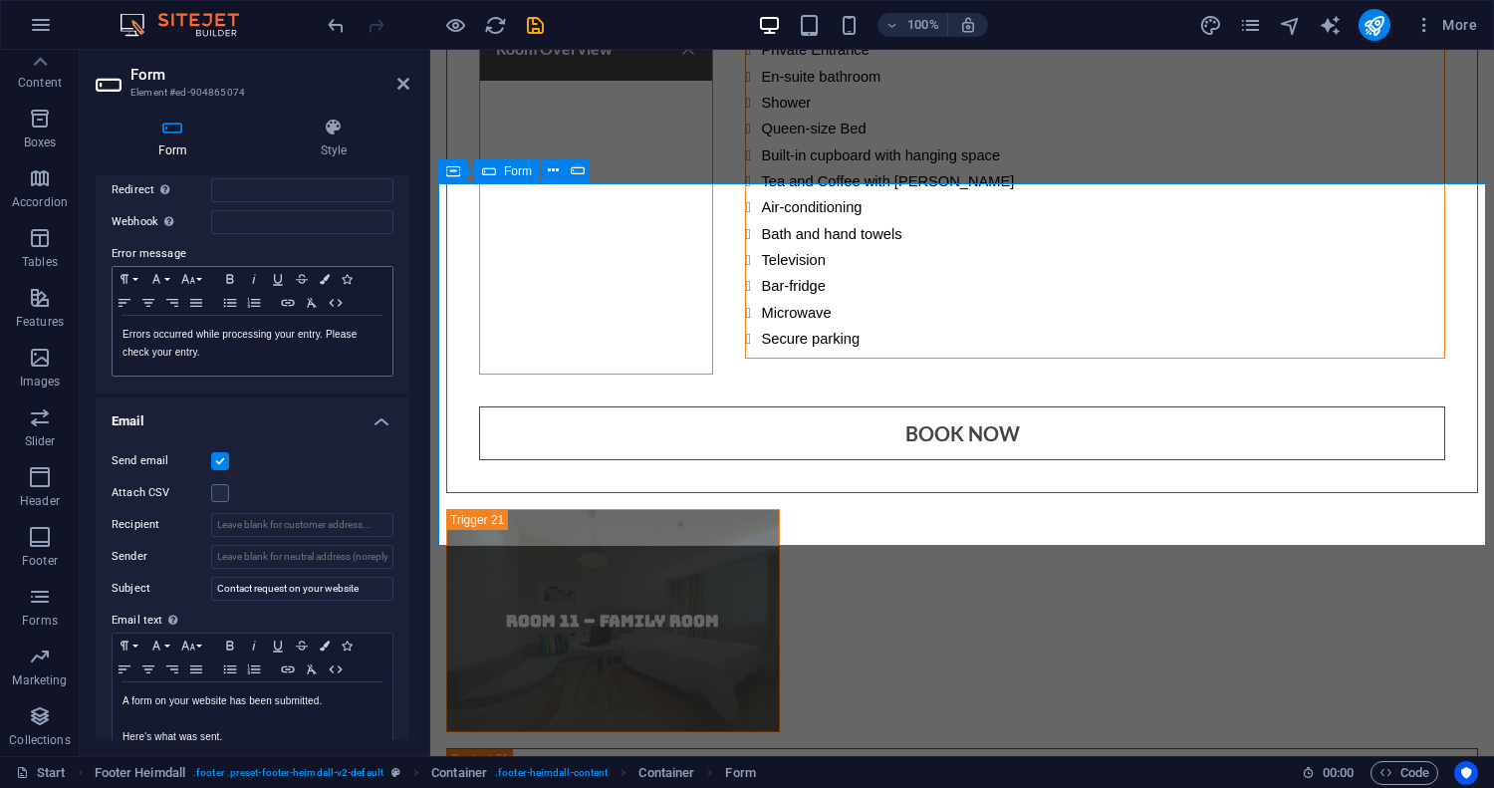
scroll to position [293, 0]
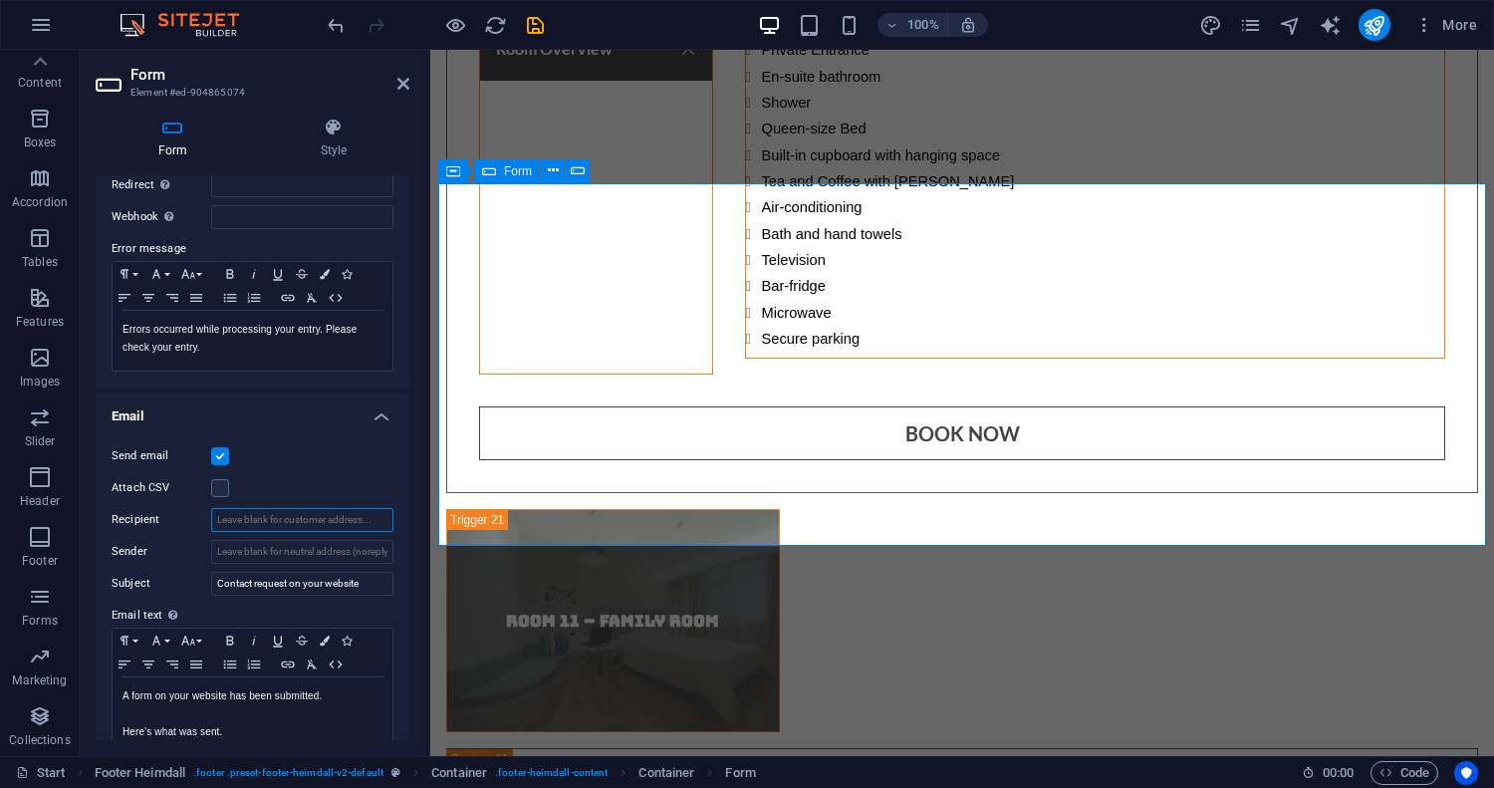
click at [259, 523] on input "Recipient" at bounding box center [302, 520] width 182 height 24
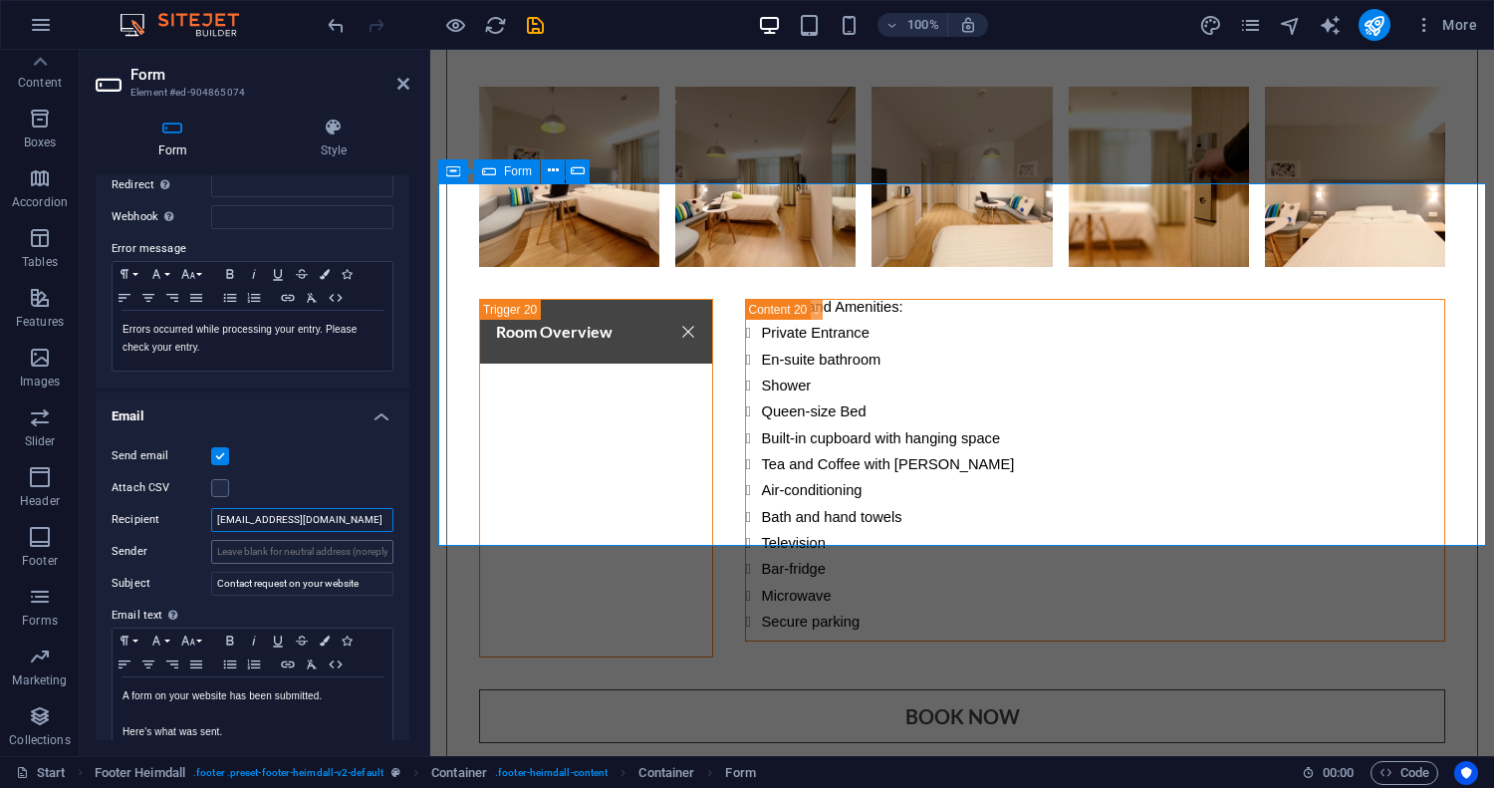
type input "[EMAIL_ADDRESS][DOMAIN_NAME]"
click at [252, 547] on input "Sender" at bounding box center [302, 552] width 182 height 24
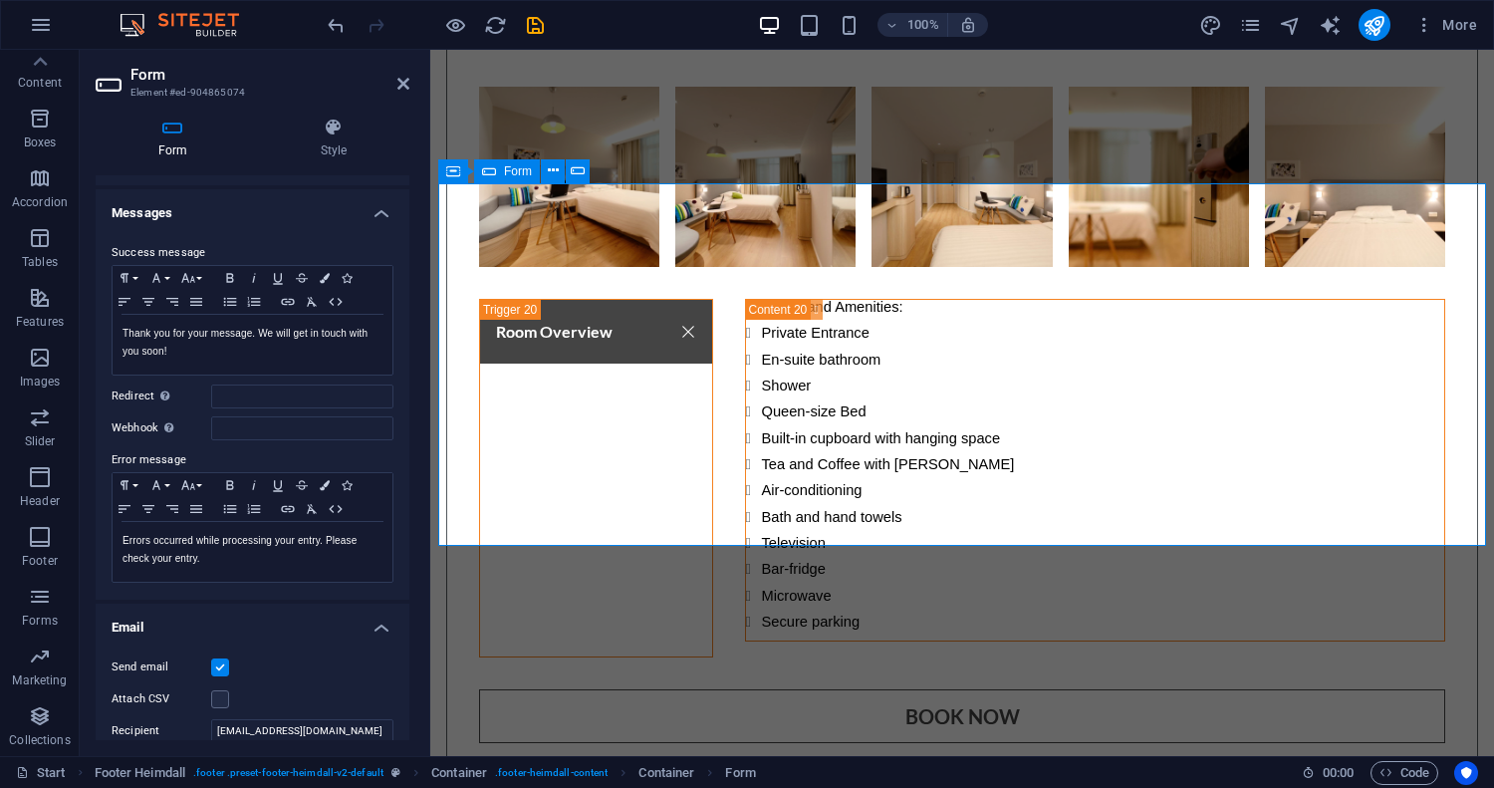
scroll to position [0, 0]
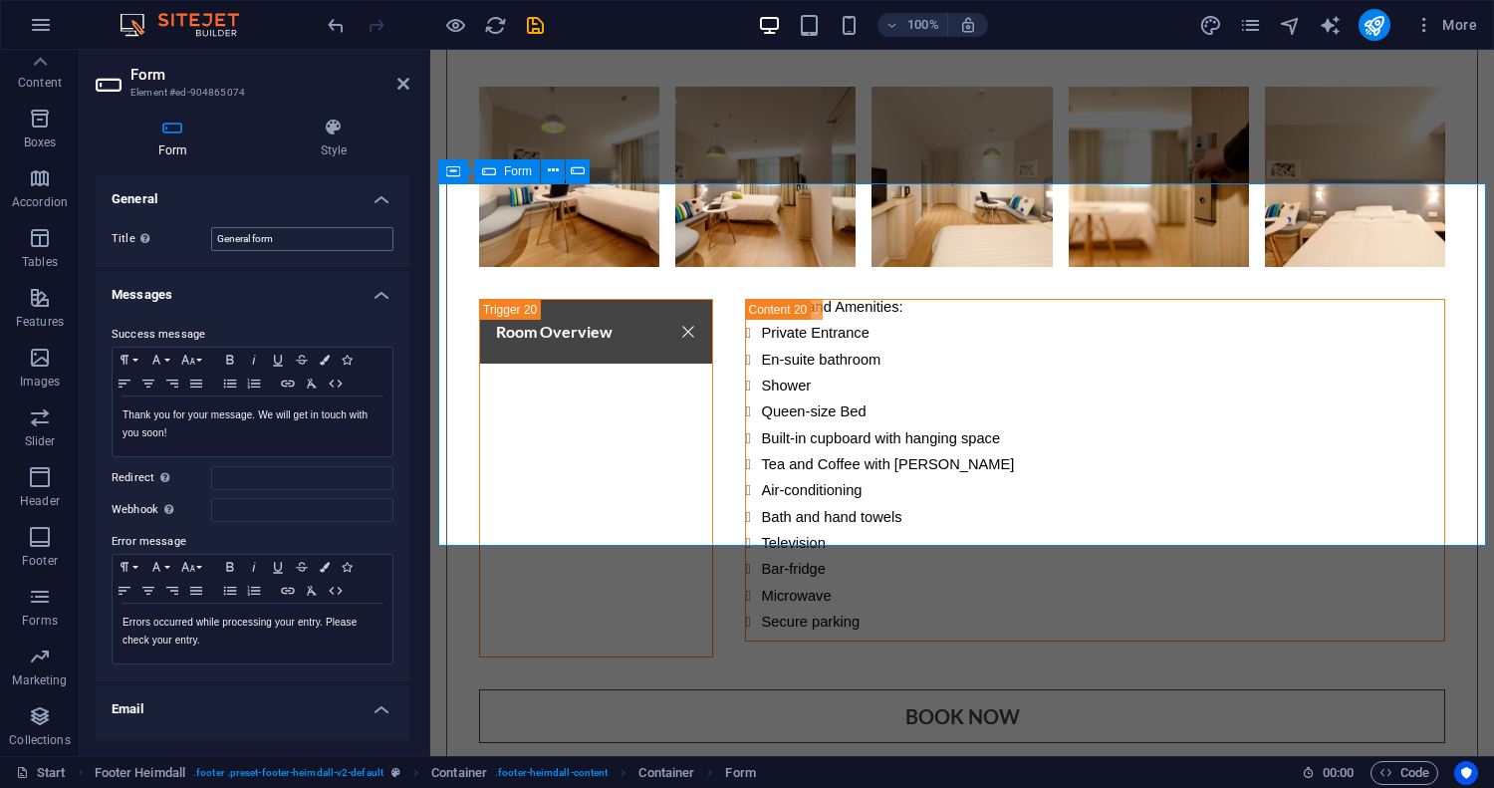
type input "[EMAIL_ADDRESS][DOMAIN_NAME]"
click at [295, 235] on input "General form" at bounding box center [302, 239] width 182 height 24
type input "Contact Form"
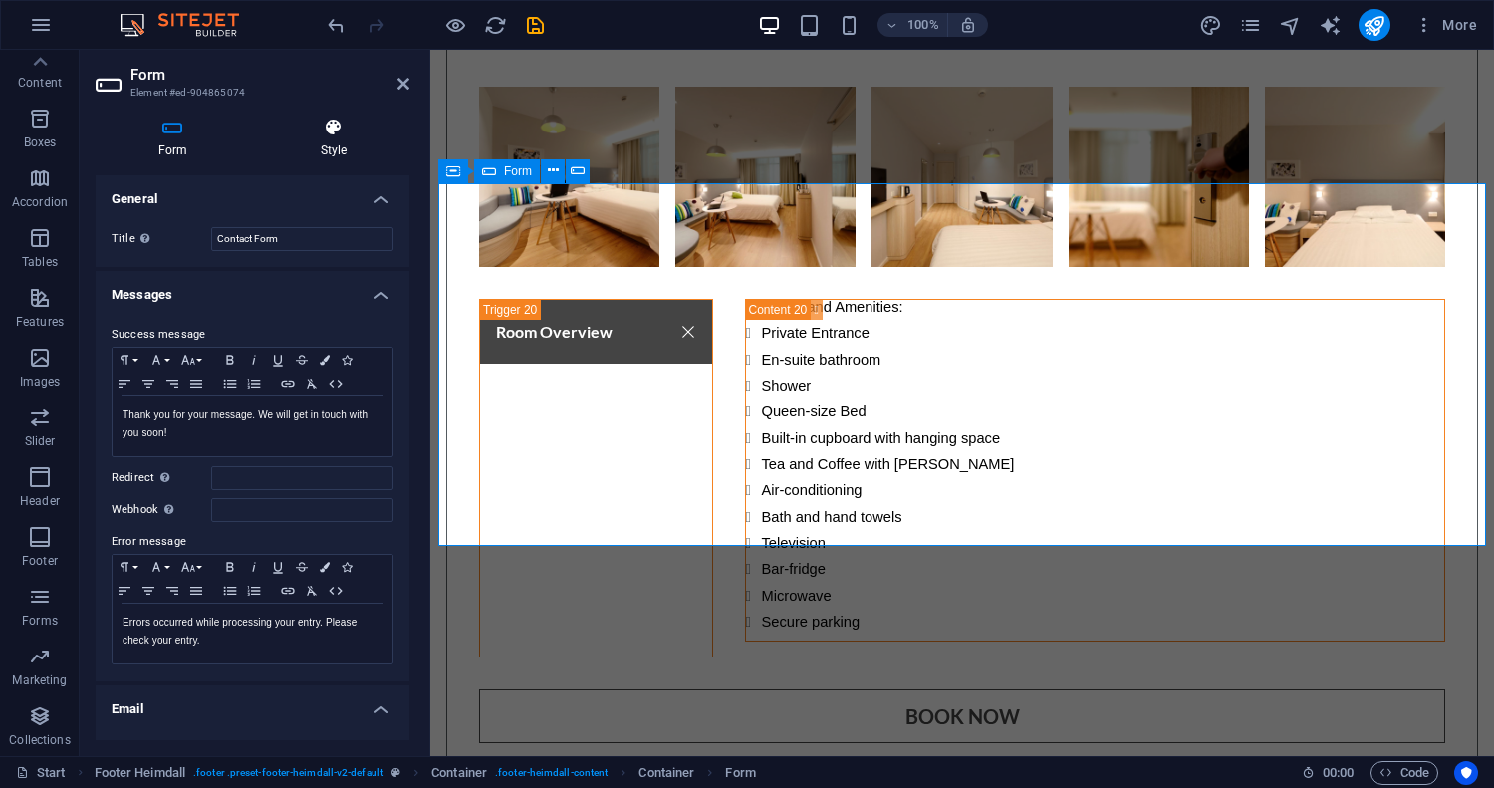
click at [330, 124] on icon at bounding box center [333, 128] width 151 height 20
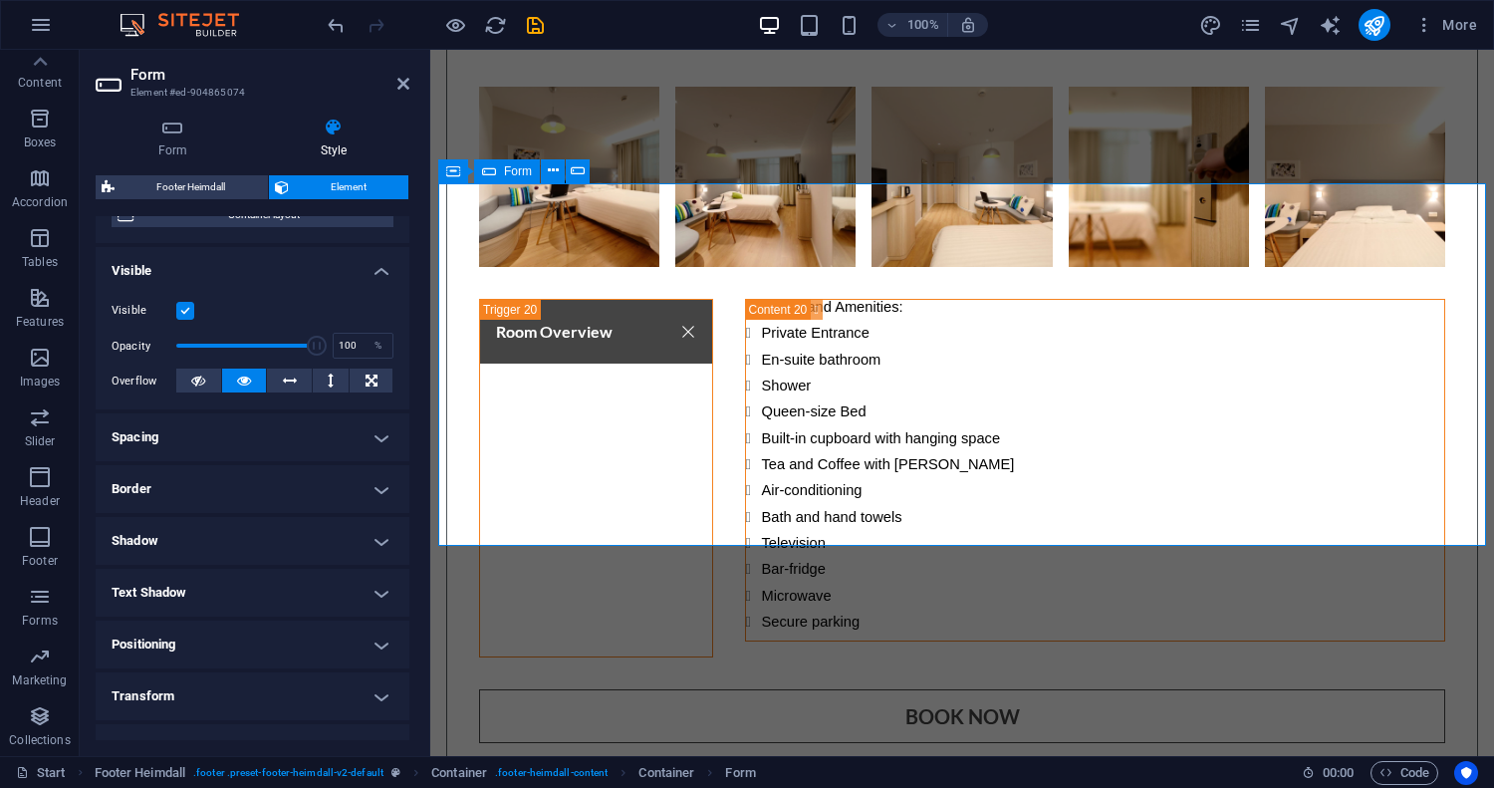
scroll to position [318, 0]
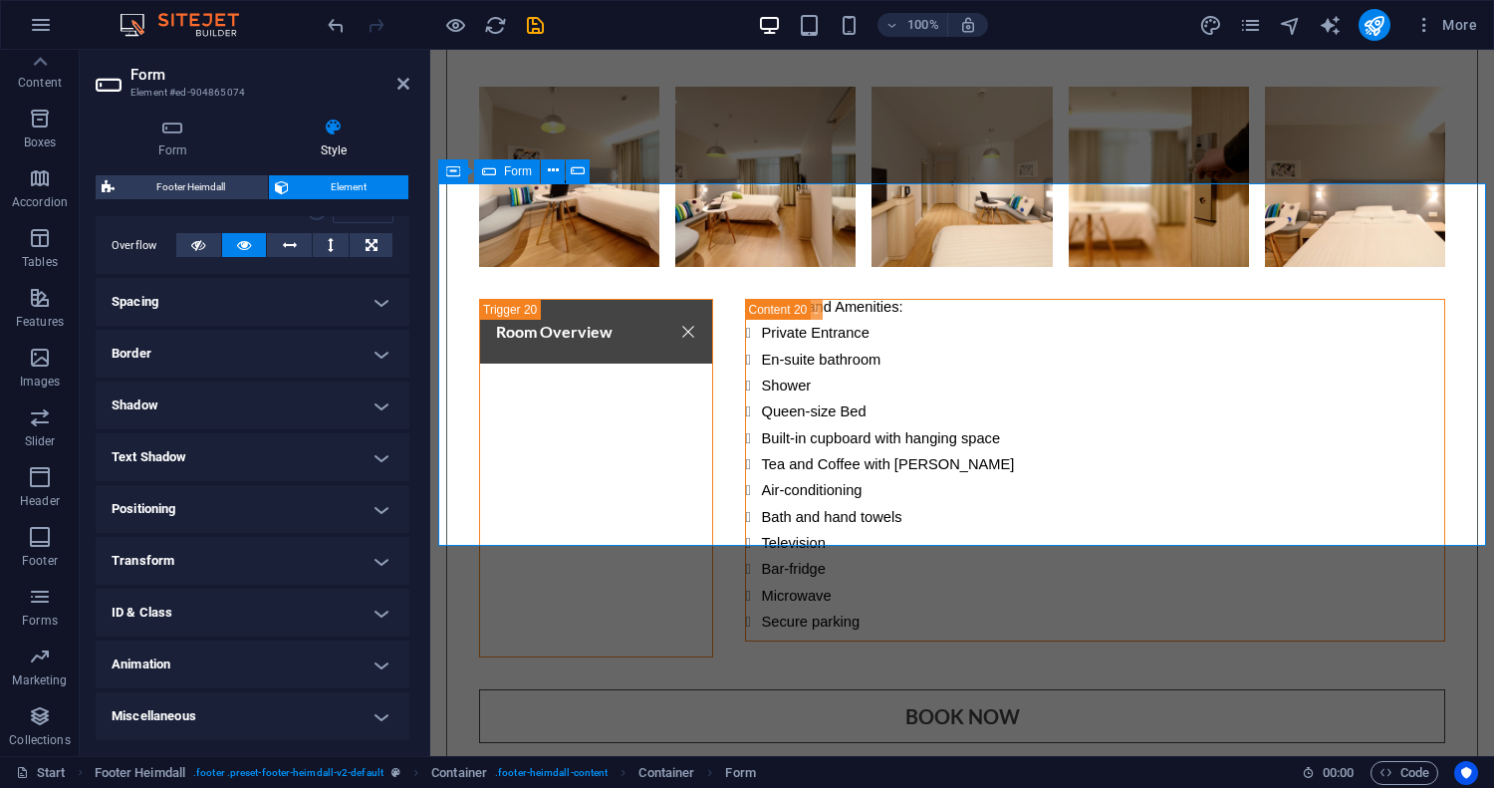
click at [259, 300] on h4 "Spacing" at bounding box center [253, 302] width 314 height 48
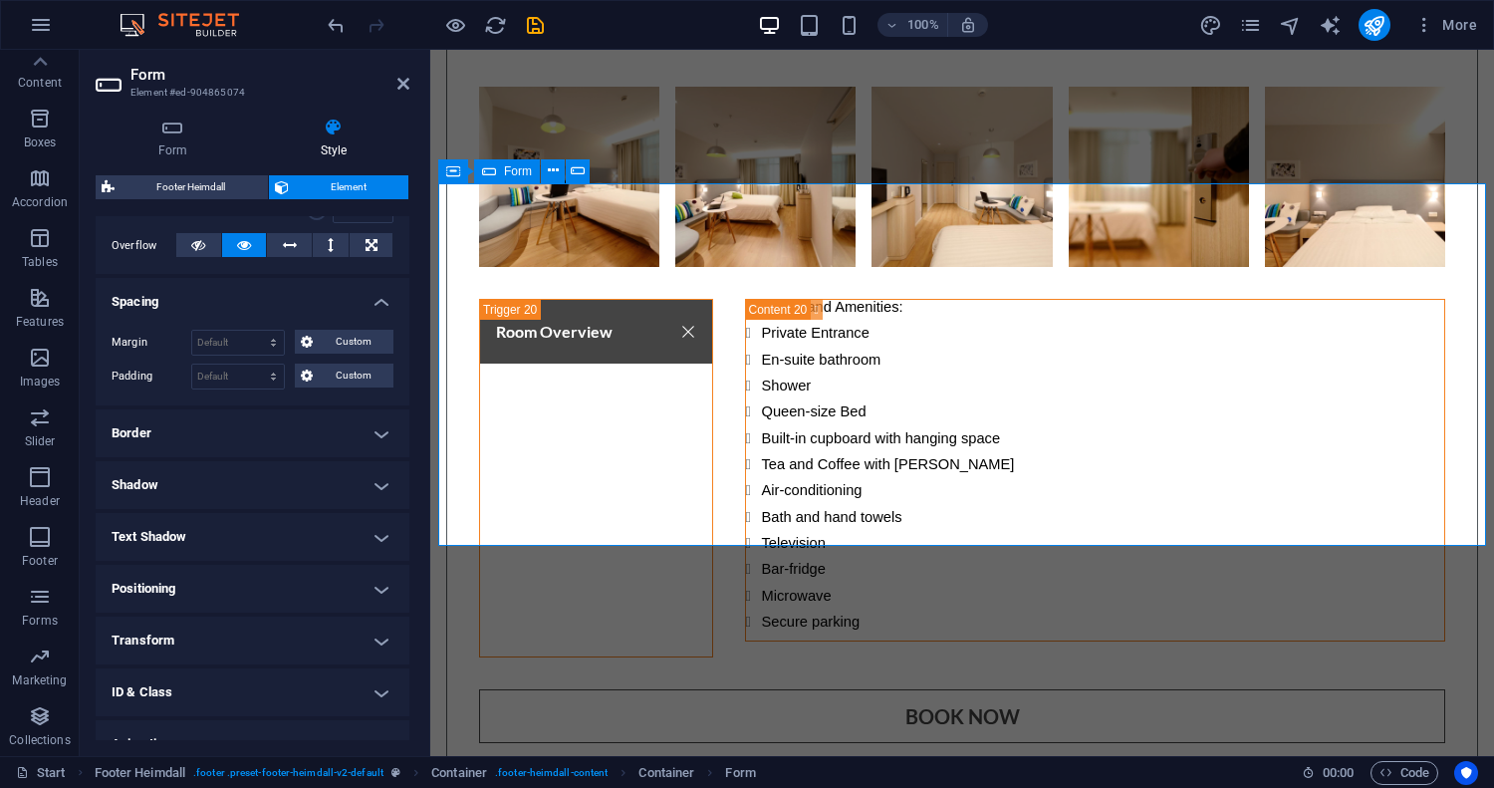
click at [259, 300] on h4 "Spacing" at bounding box center [253, 296] width 314 height 36
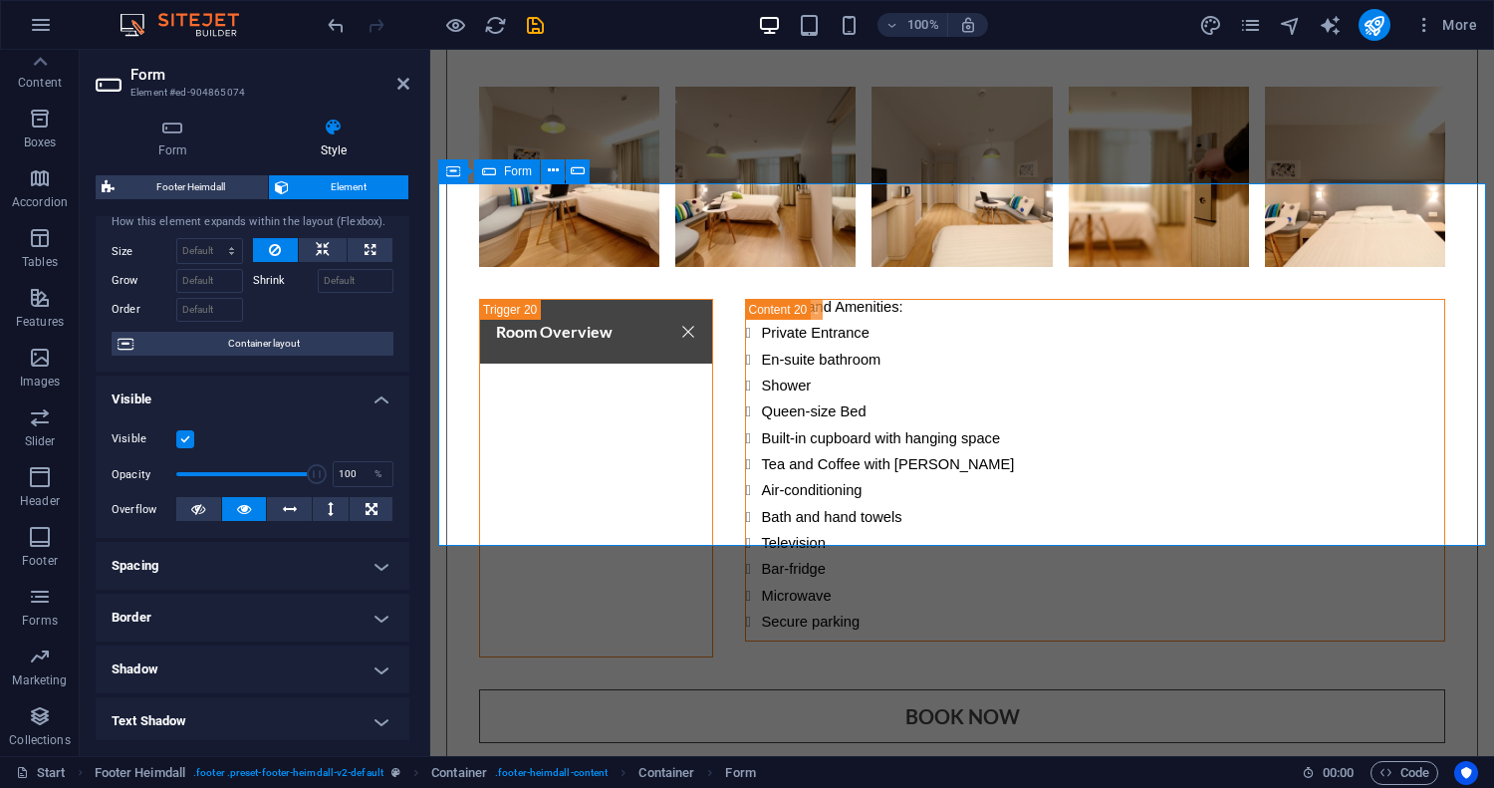
scroll to position [0, 0]
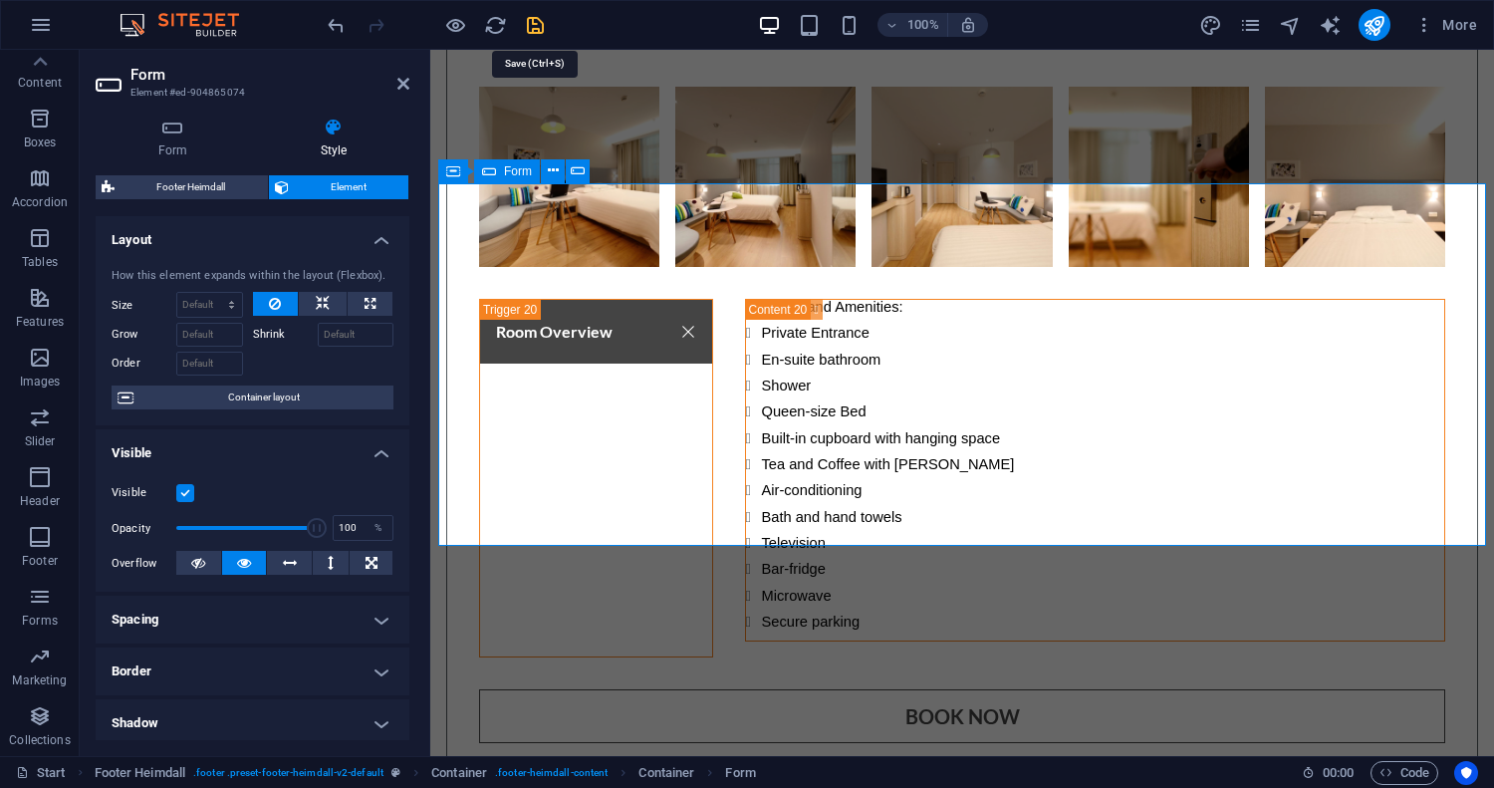
click at [533, 22] on icon "save" at bounding box center [535, 25] width 23 height 23
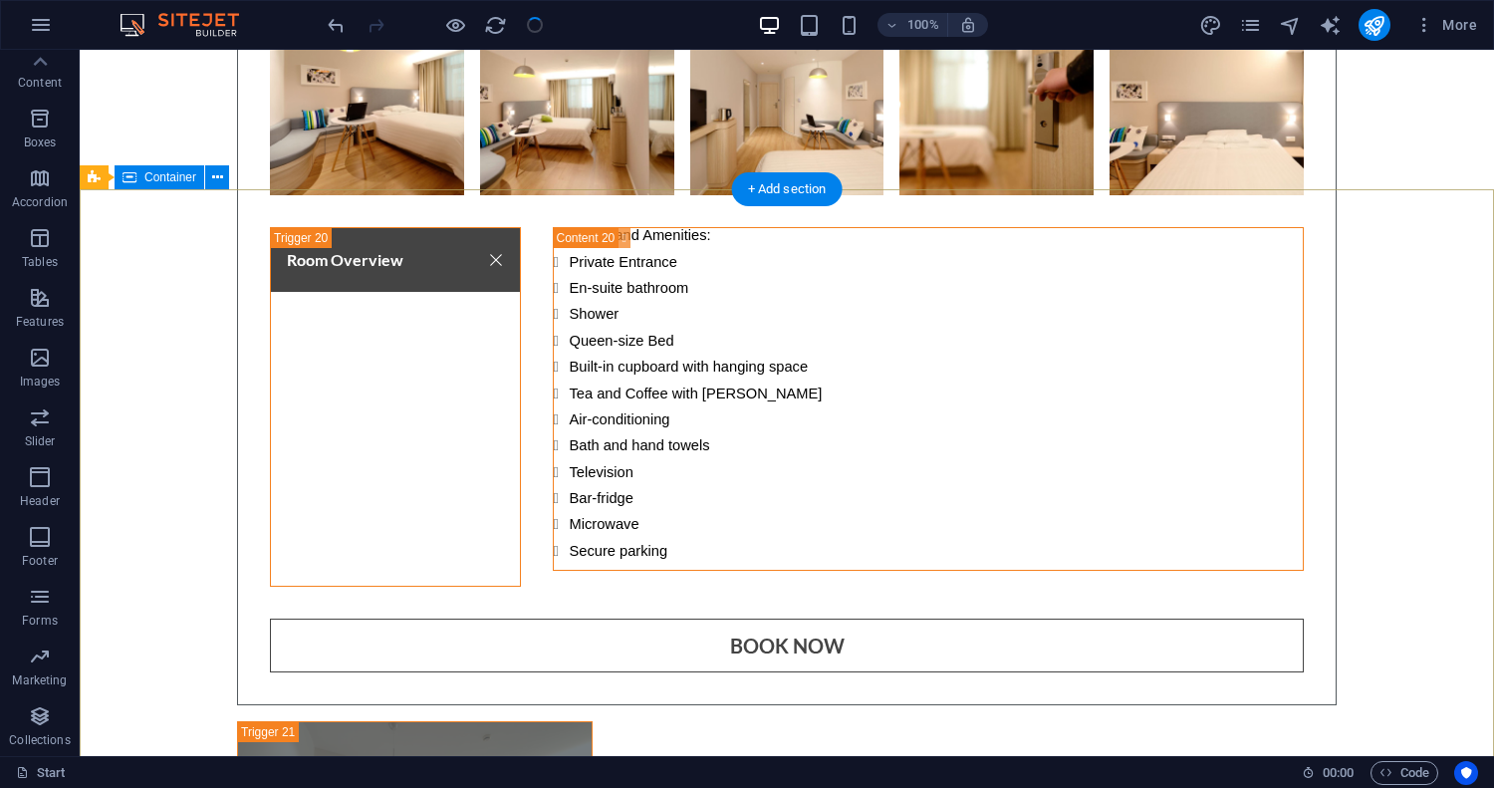
scroll to position [16684, 0]
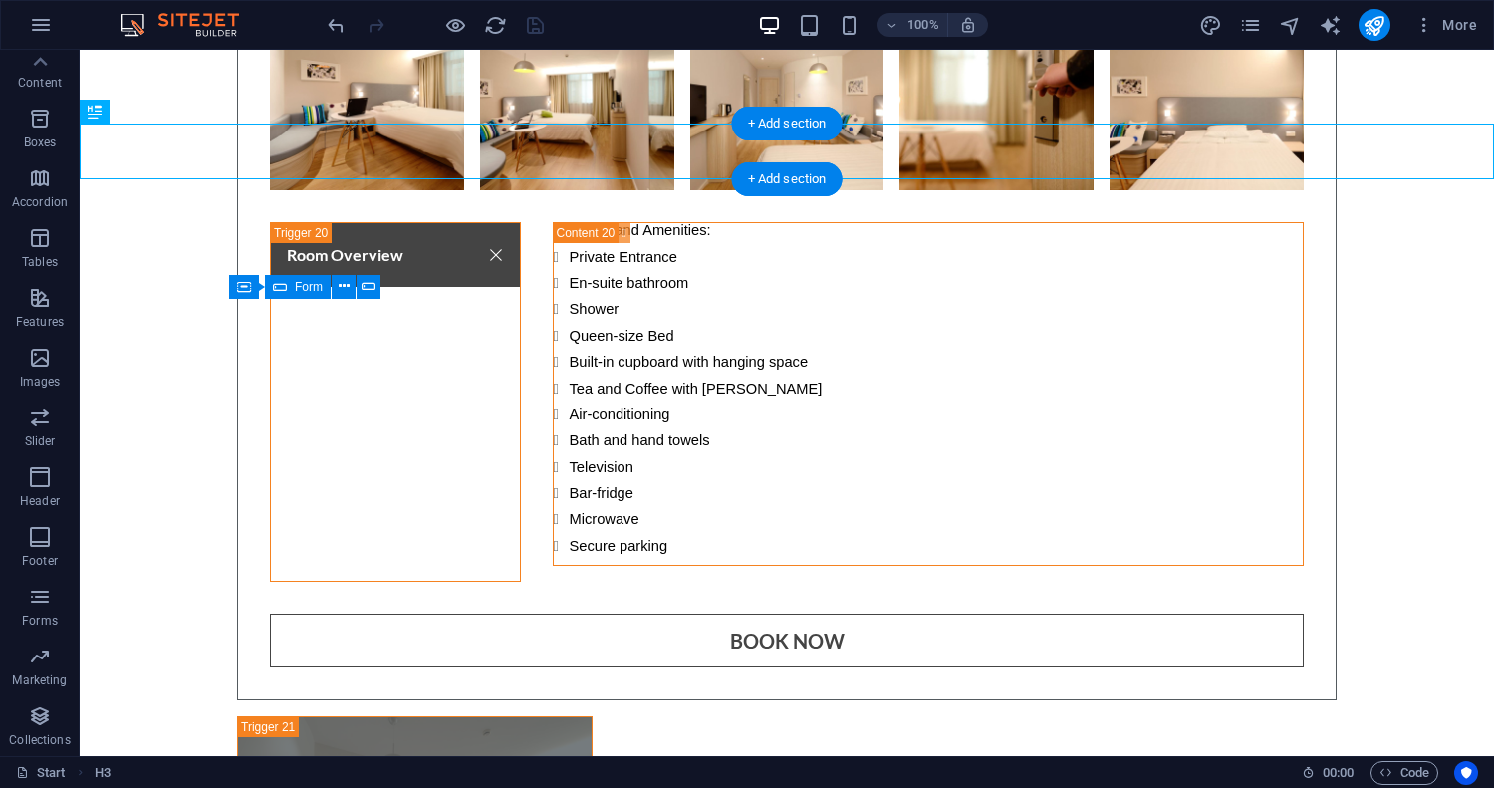
scroll to position [16681, 0]
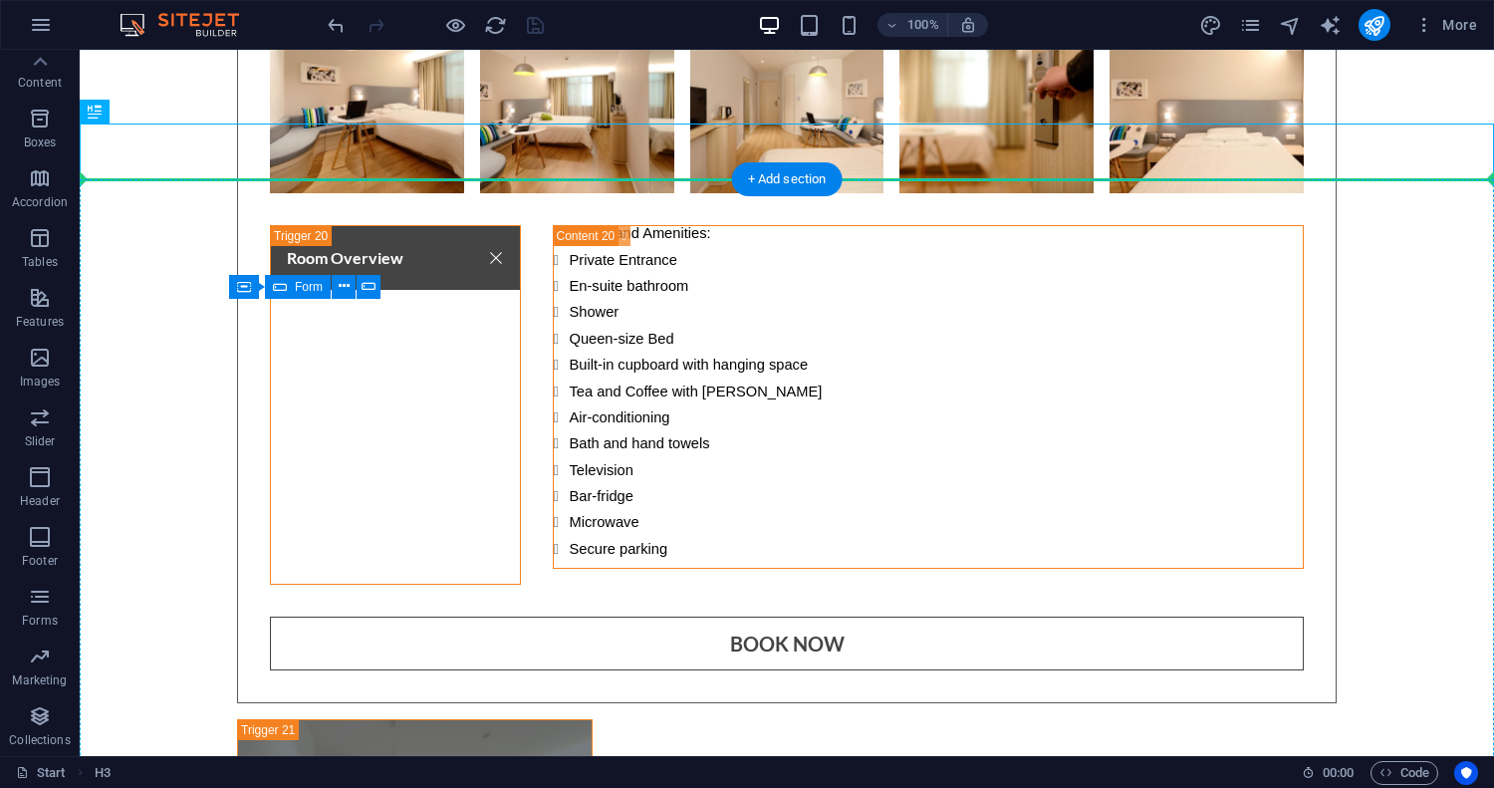
drag, startPoint x: 195, startPoint y: 158, endPoint x: 289, endPoint y: 234, distance: 120.4
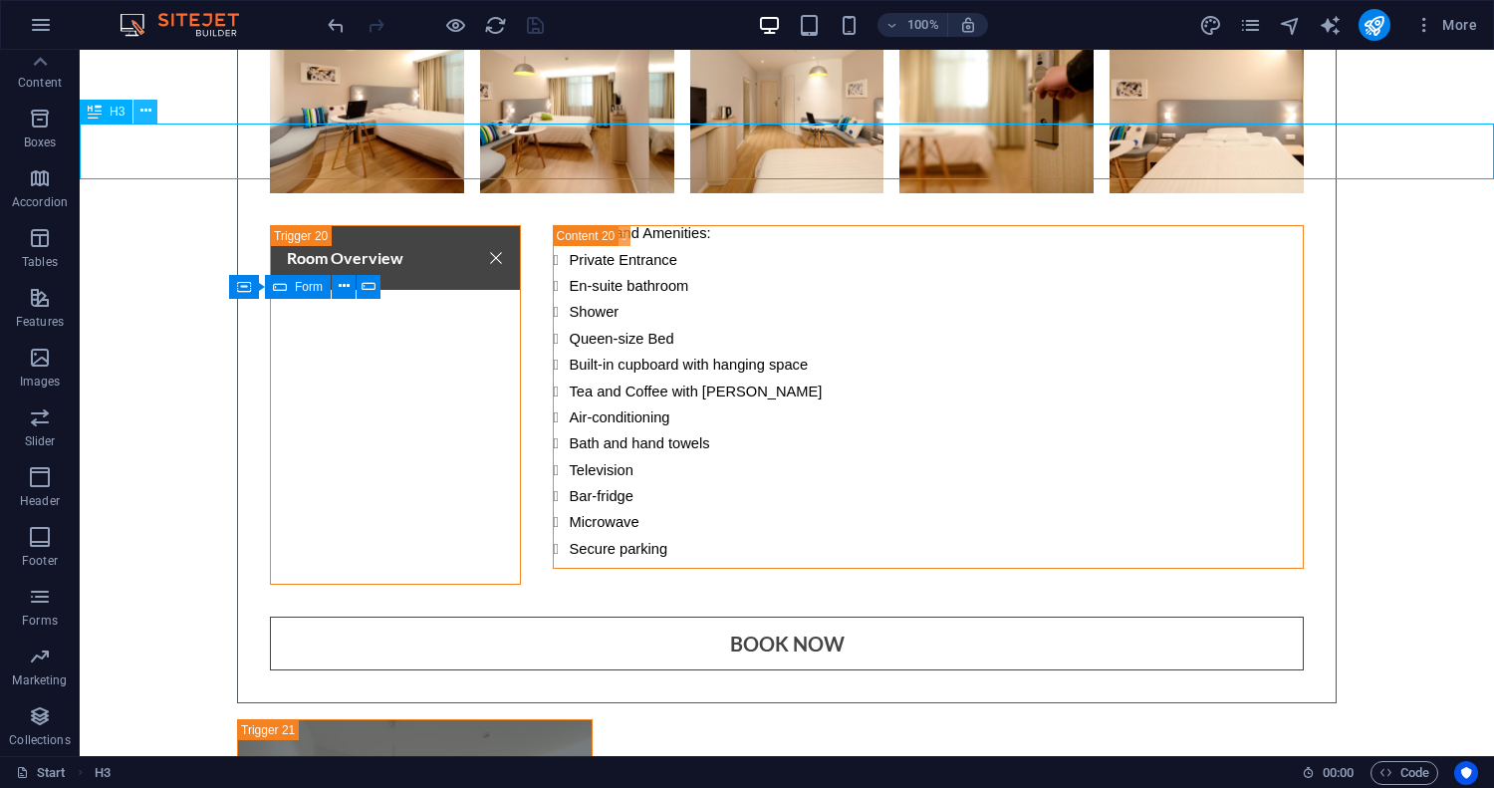
click at [143, 112] on icon at bounding box center [145, 111] width 11 height 21
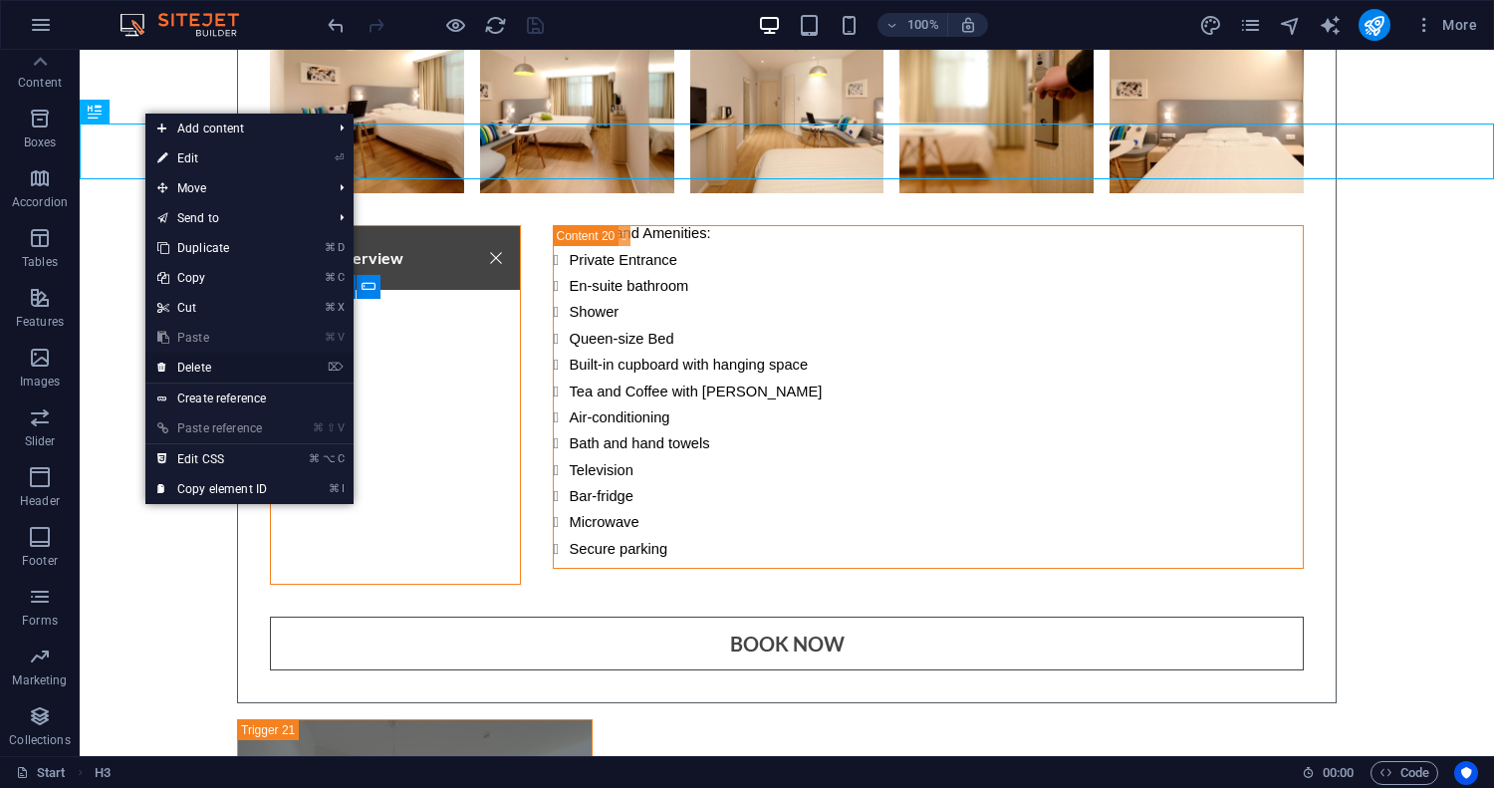
click at [216, 369] on link "⌦ Delete" at bounding box center [211, 368] width 133 height 30
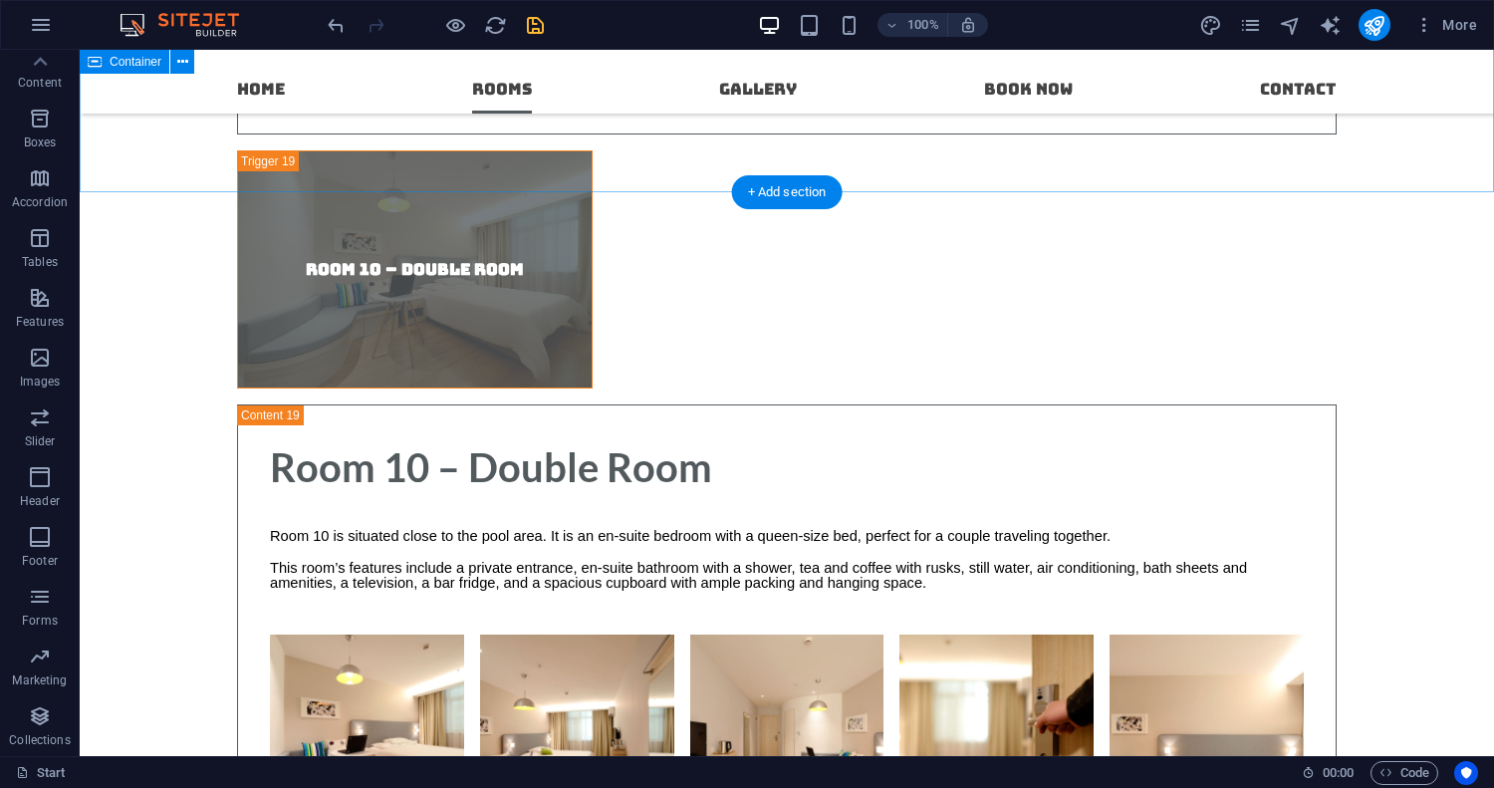
scroll to position [15969, 0]
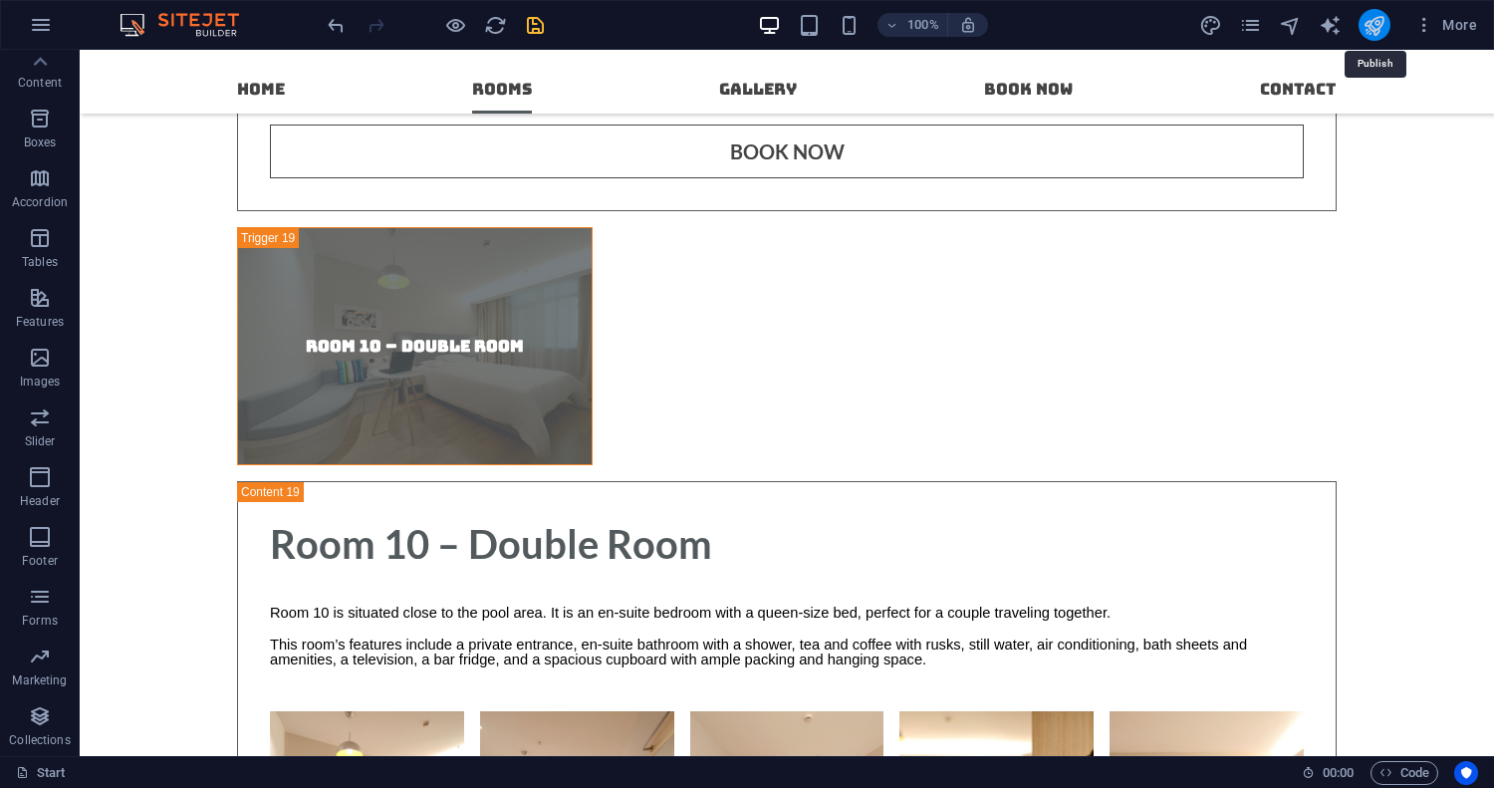
click at [1367, 25] on icon "publish" at bounding box center [1373, 25] width 23 height 23
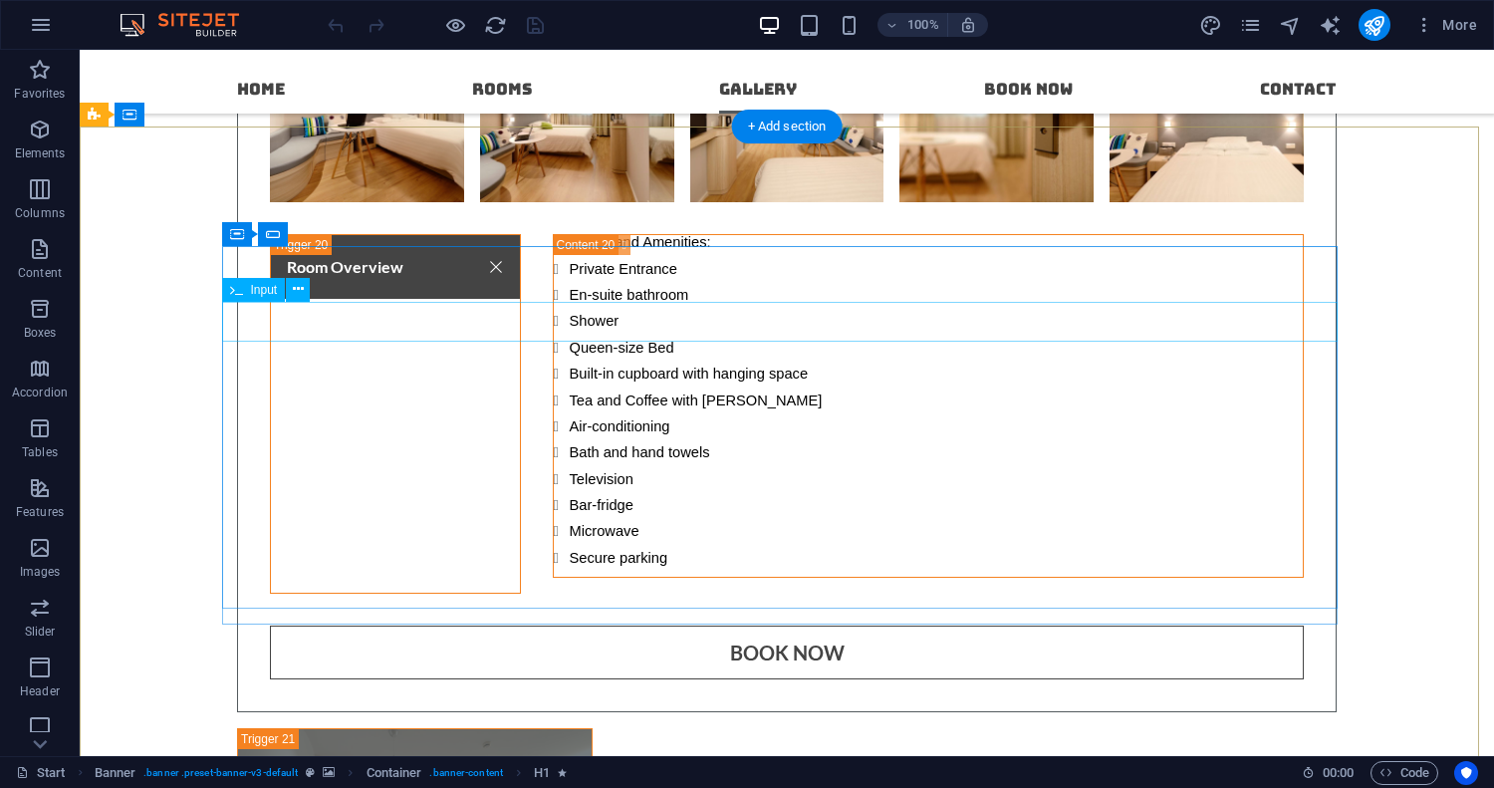
scroll to position [16668, 0]
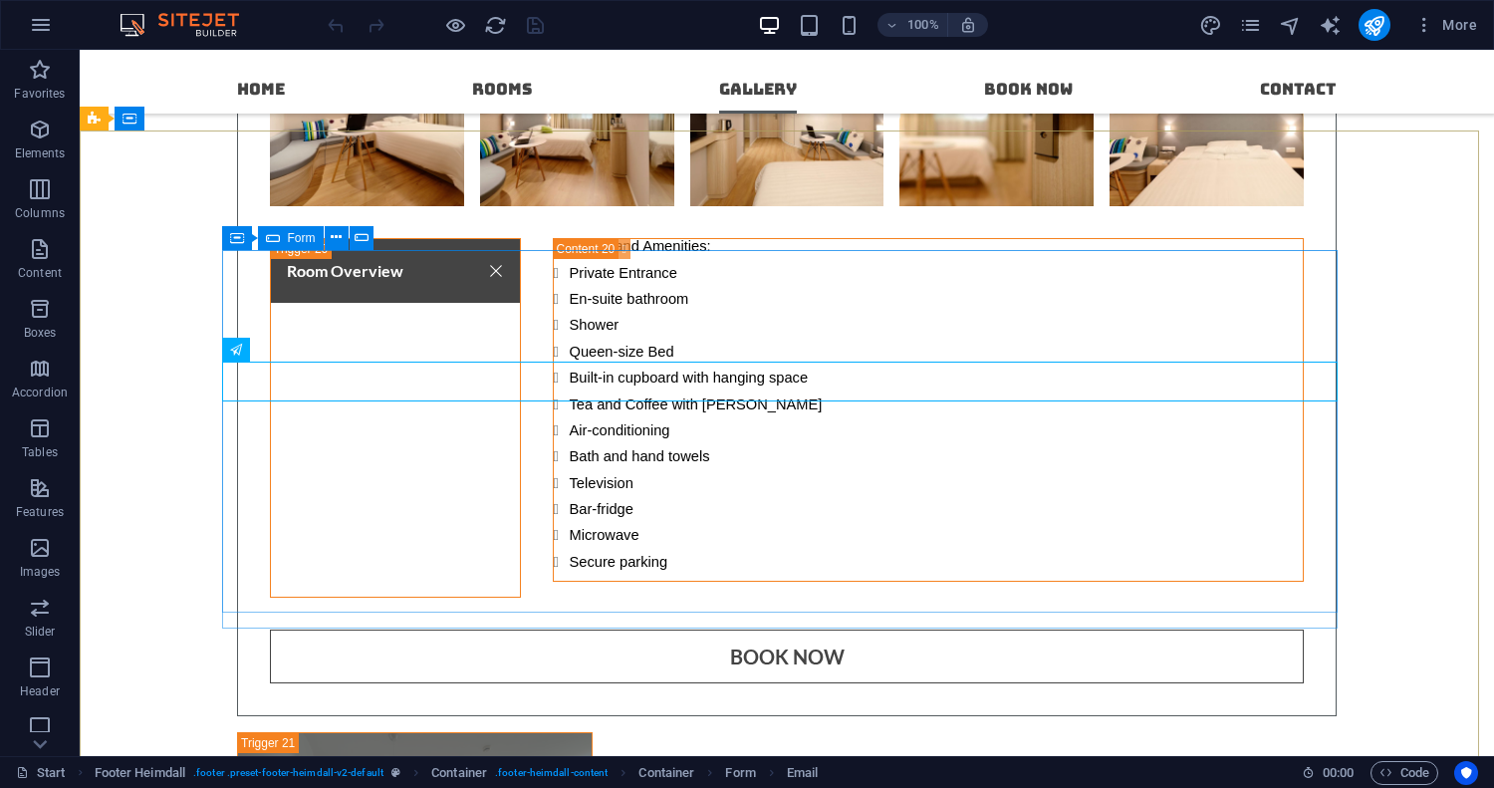
click at [299, 240] on span "Form" at bounding box center [302, 238] width 28 height 12
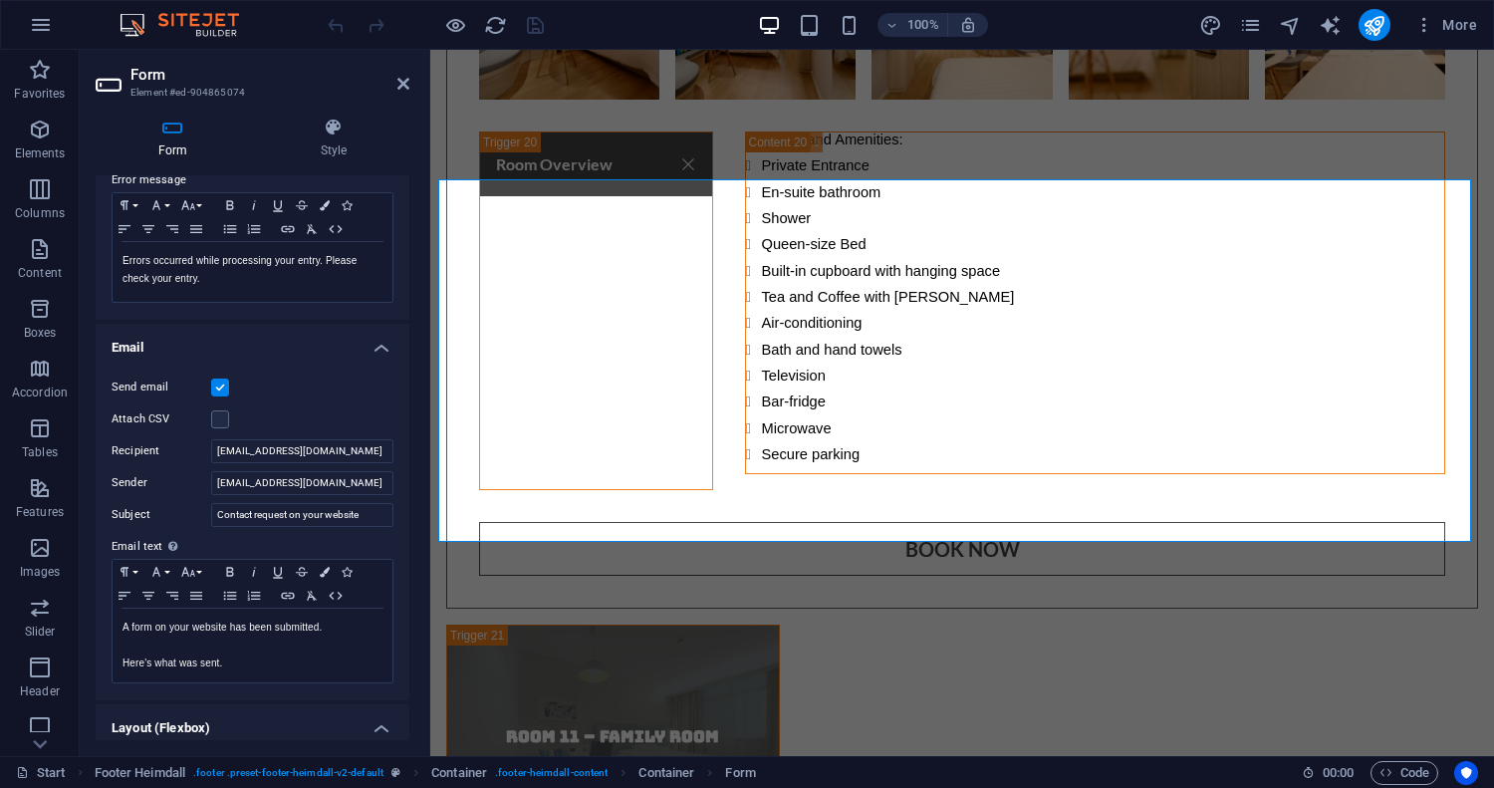
scroll to position [363, 0]
drag, startPoint x: 327, startPoint y: 515, endPoint x: 371, endPoint y: 509, distance: 45.2
click at [371, 509] on div "Subject Contact request on your website" at bounding box center [253, 514] width 282 height 24
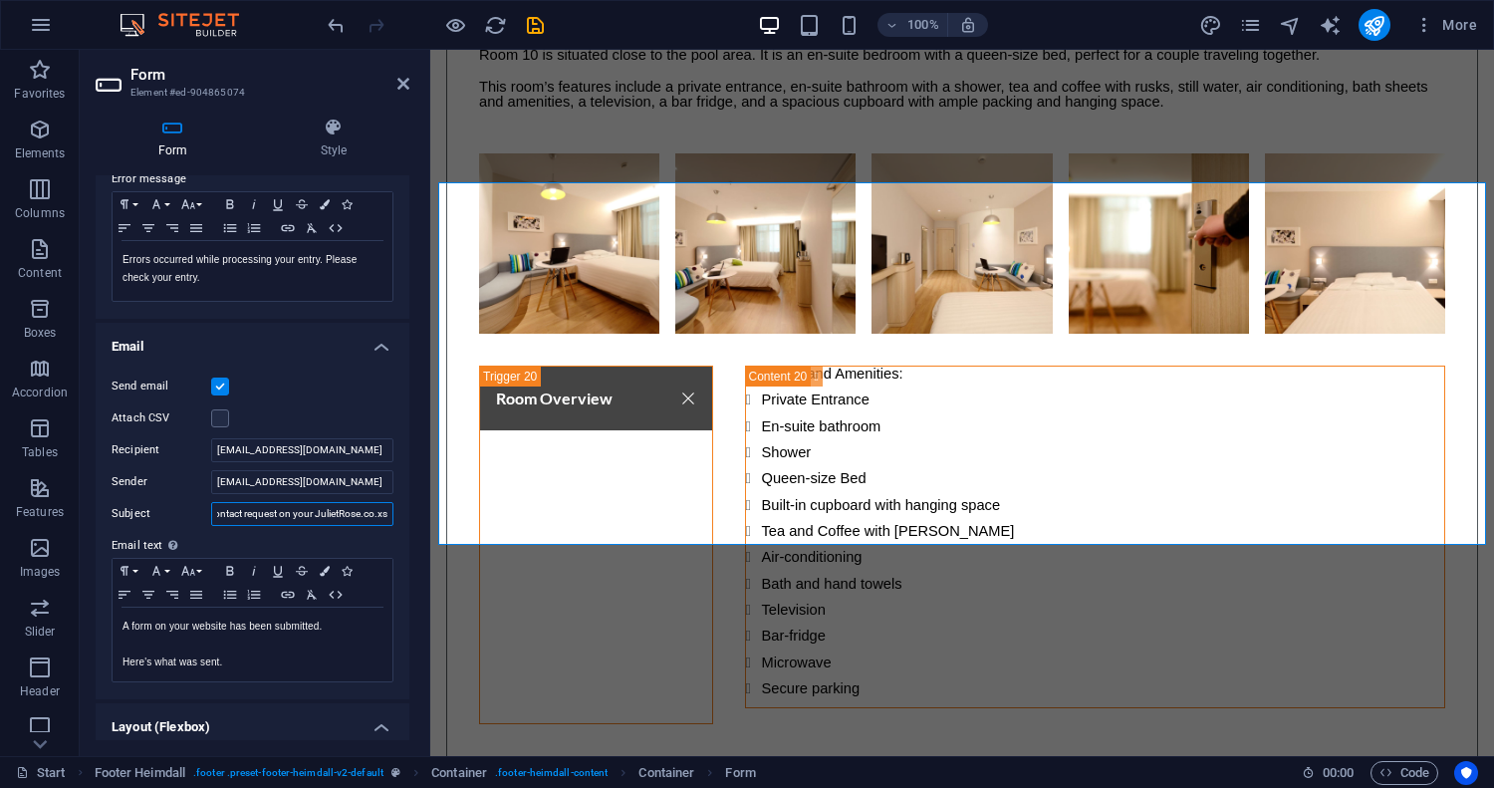
scroll to position [16340, 0]
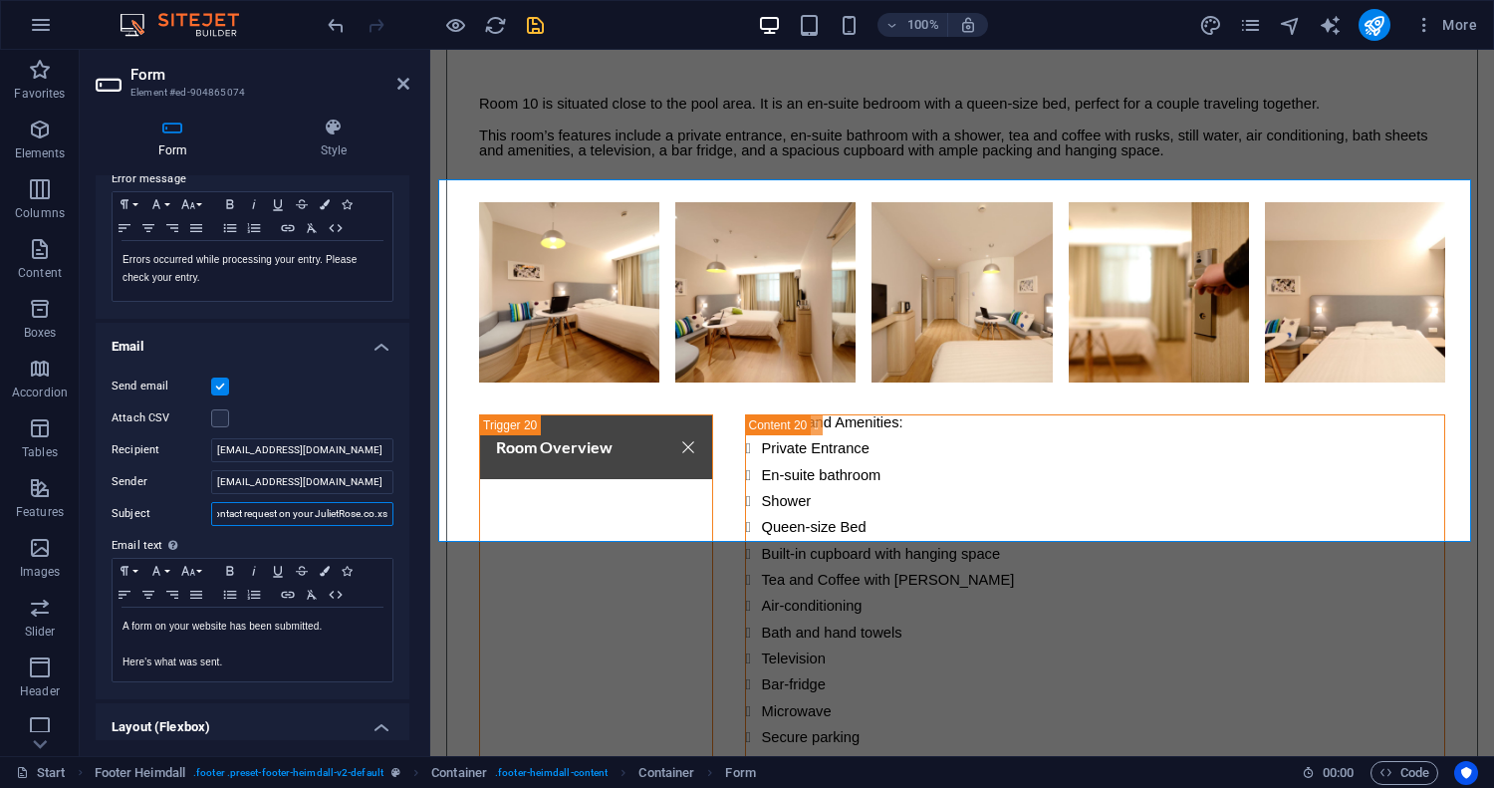
type input "Contact request on your JulietRose.co.xs"
click at [541, 29] on icon "save" at bounding box center [535, 25] width 23 height 23
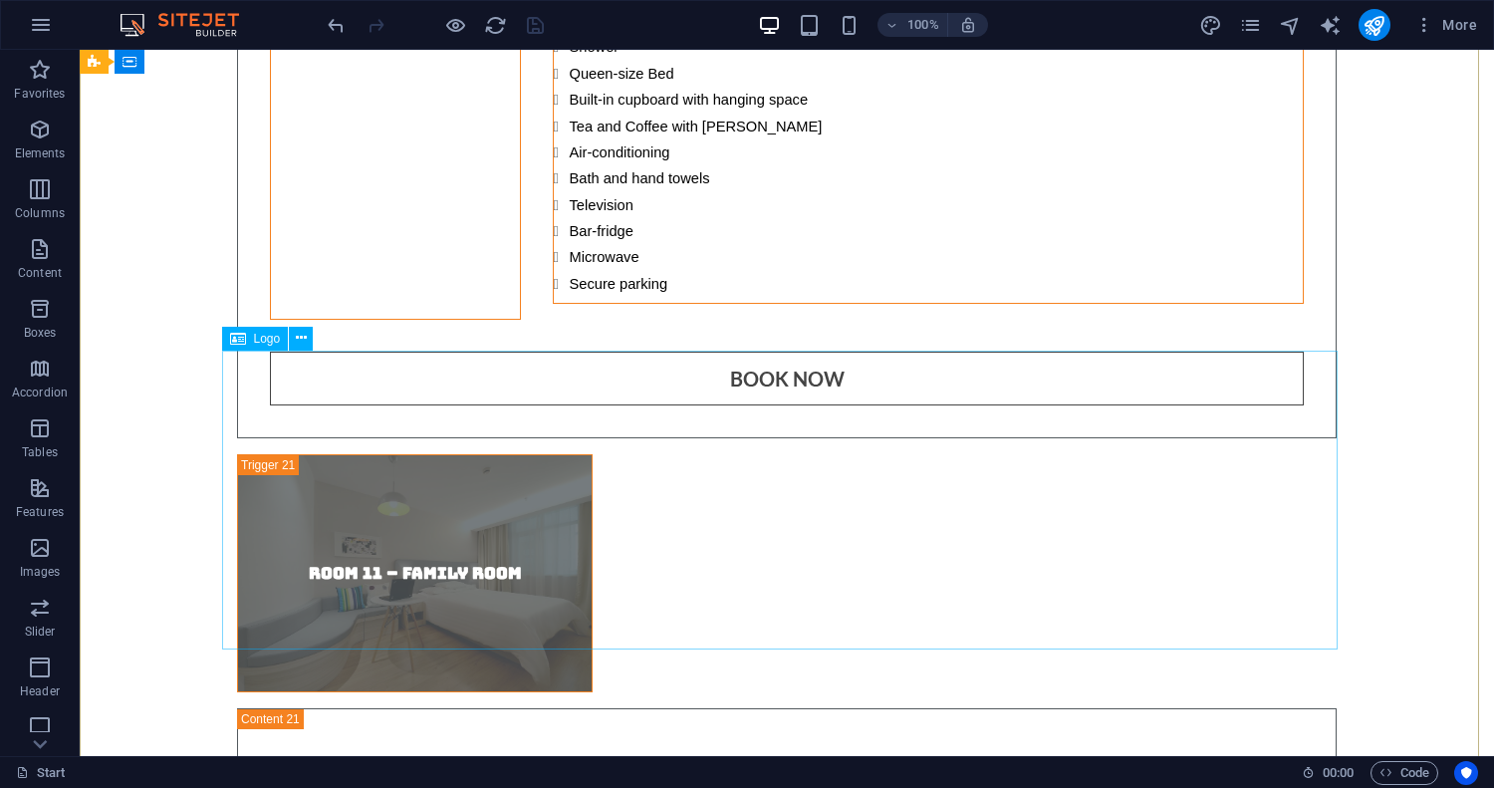
scroll to position [16949, 0]
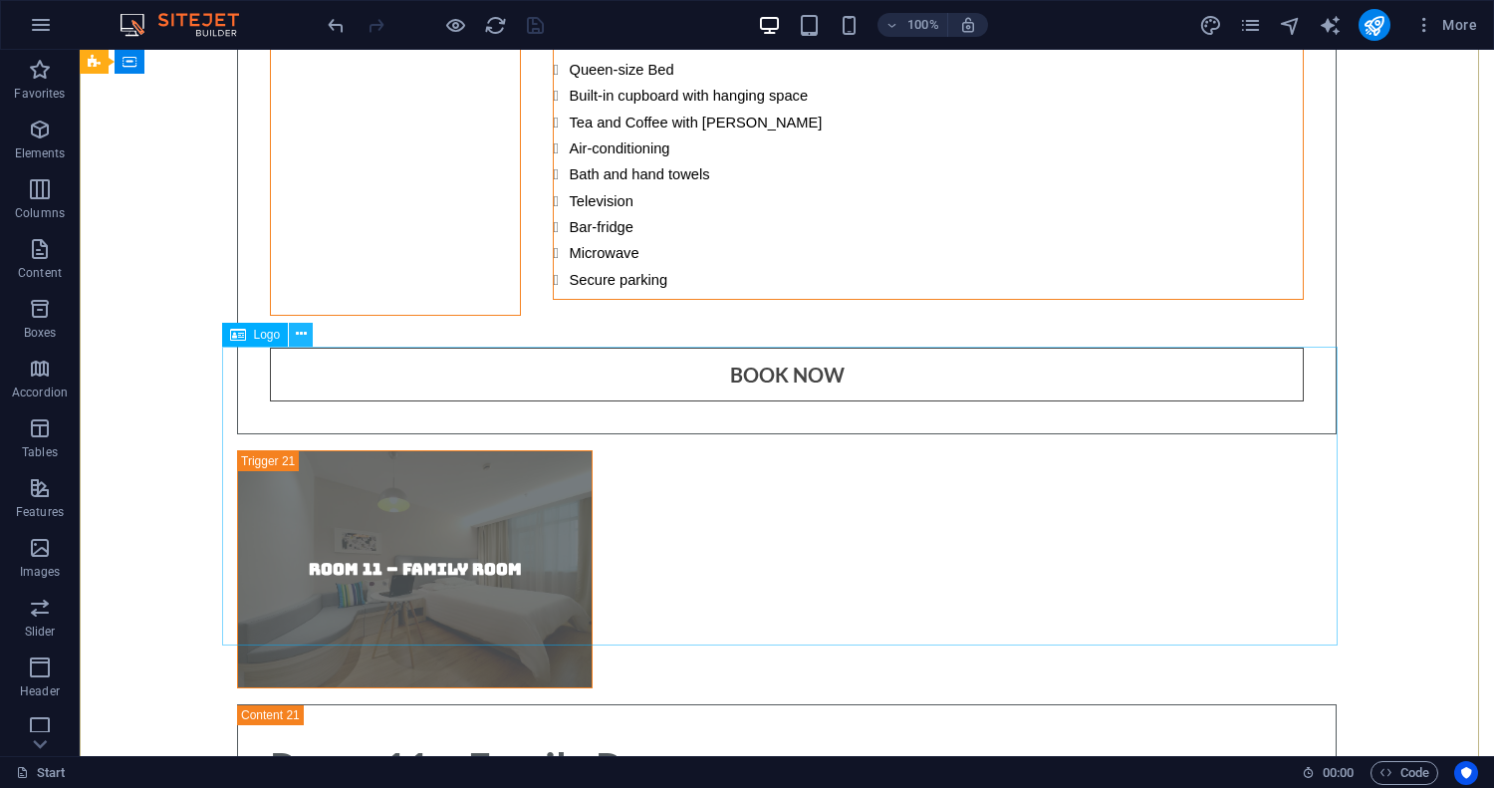
click at [301, 331] on icon at bounding box center [301, 334] width 11 height 21
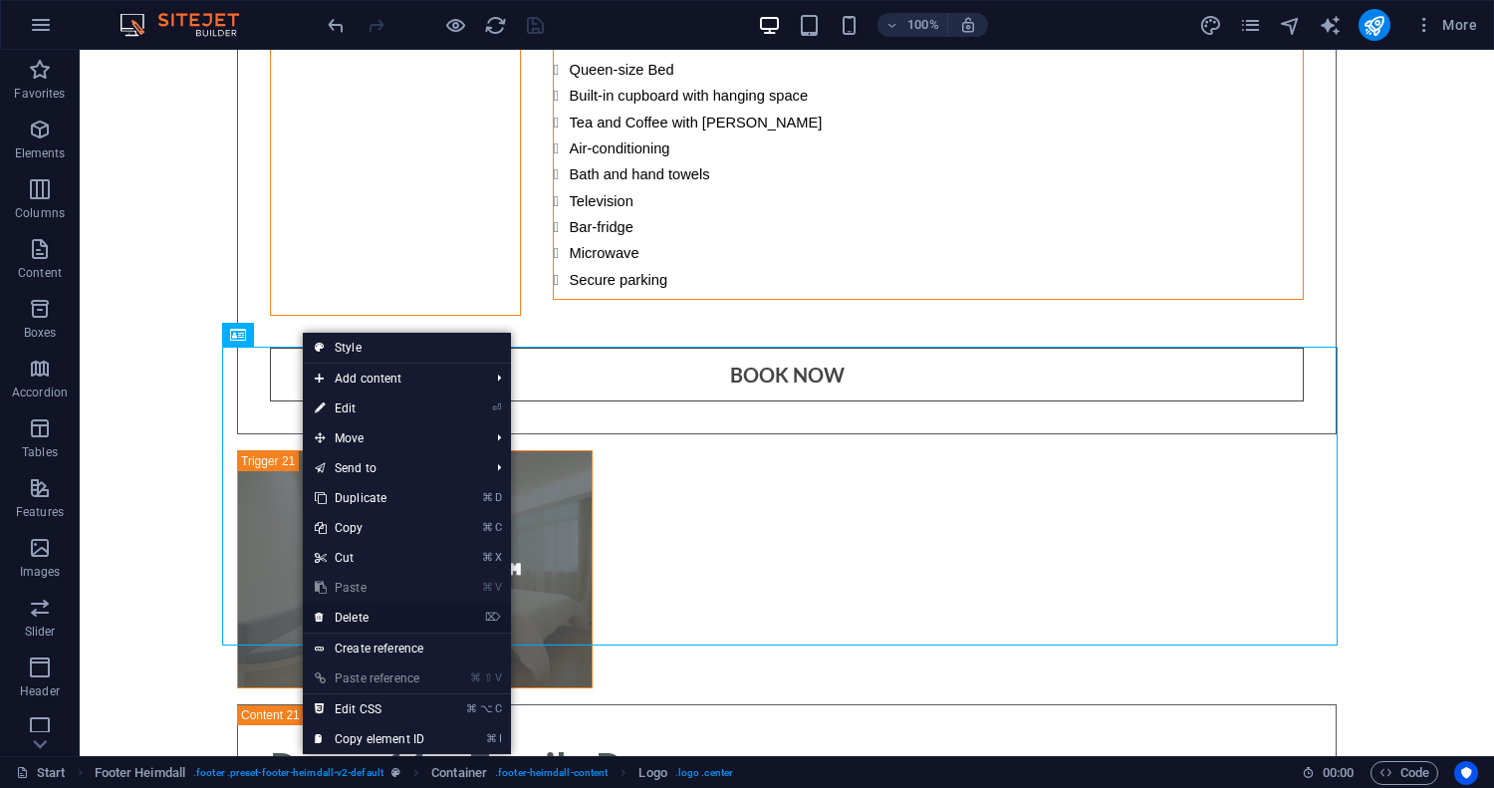
click at [359, 612] on link "⌦ Delete" at bounding box center [369, 618] width 133 height 30
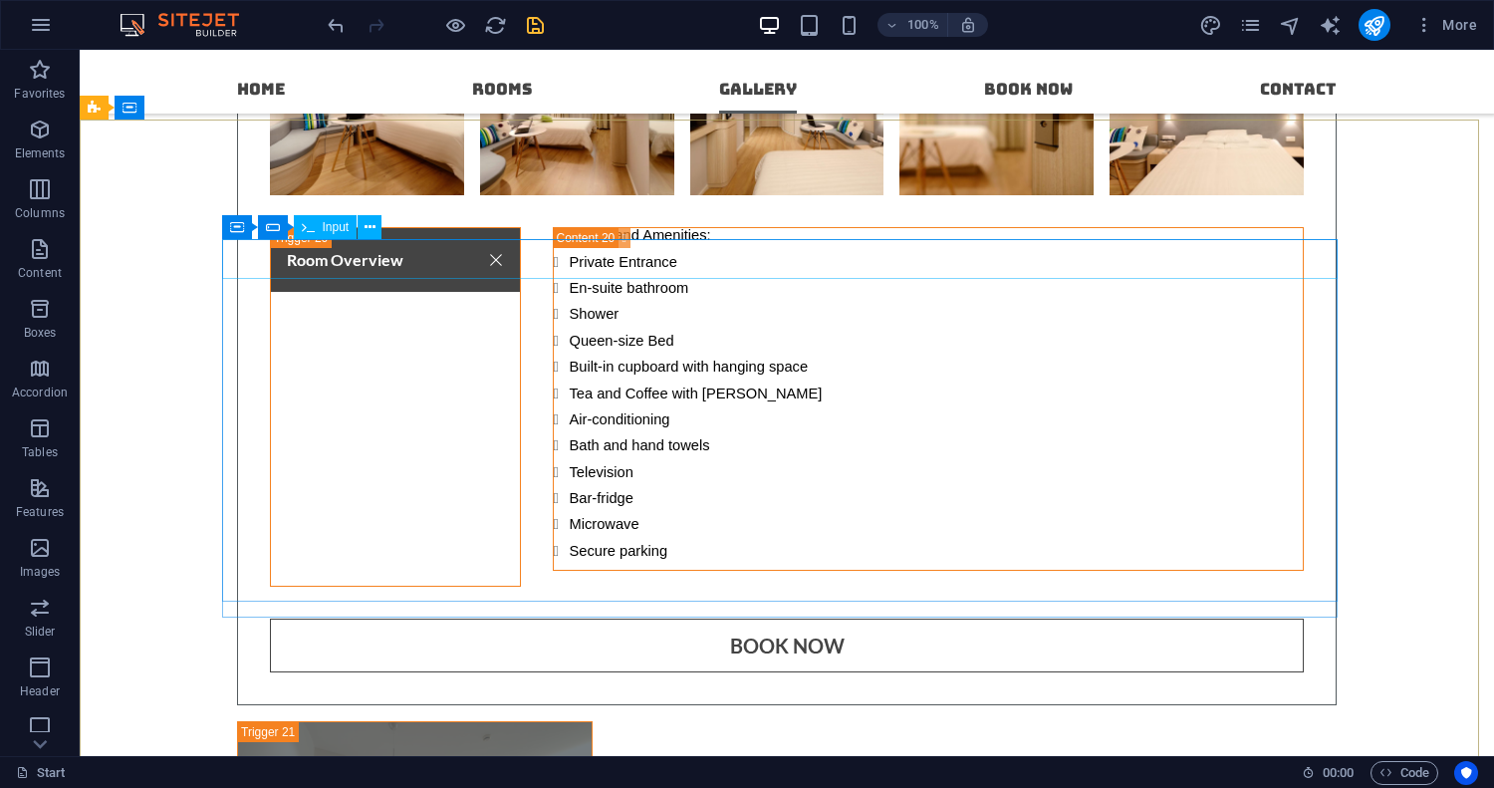
scroll to position [16678, 0]
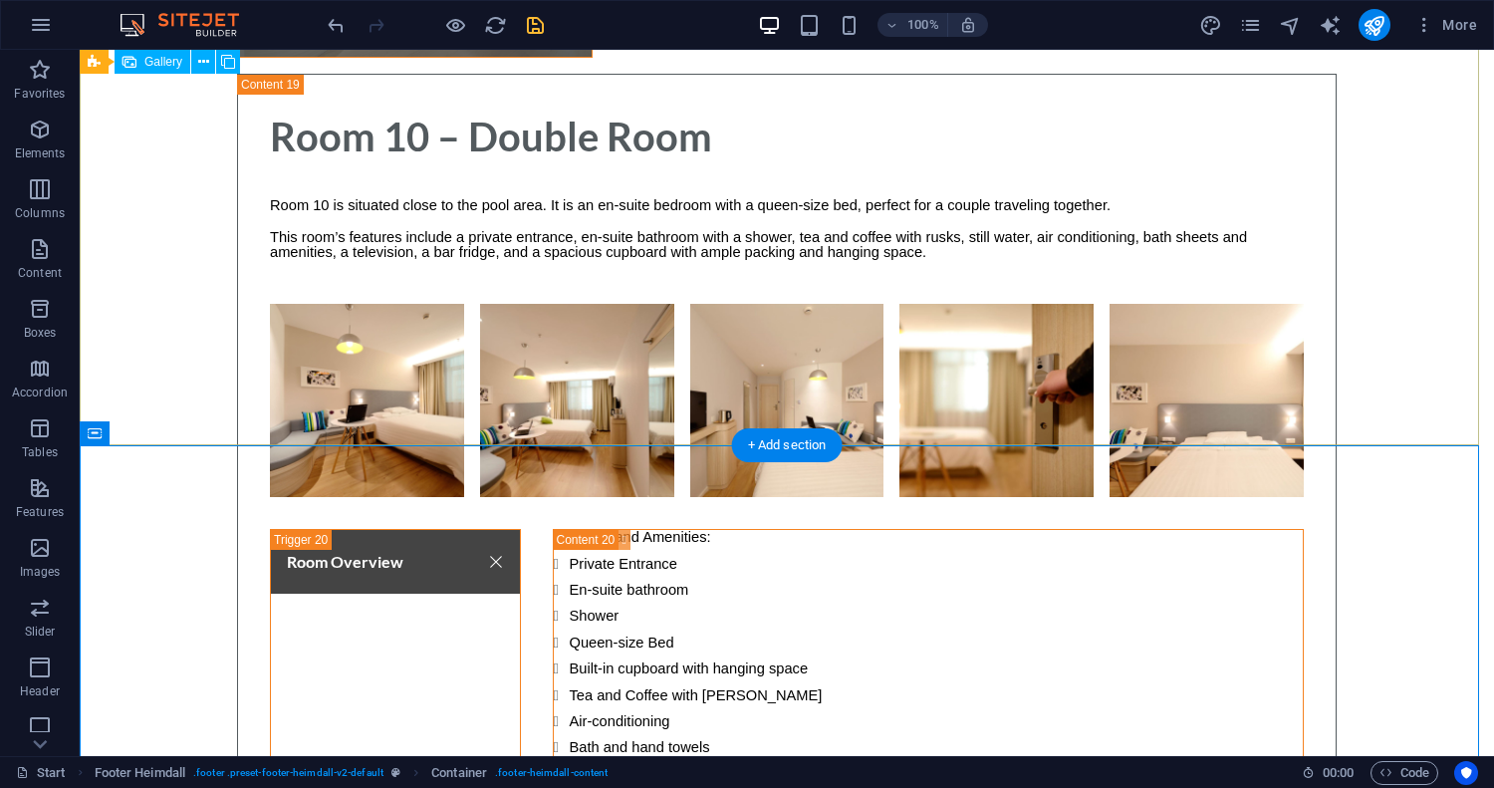
scroll to position [16390, 0]
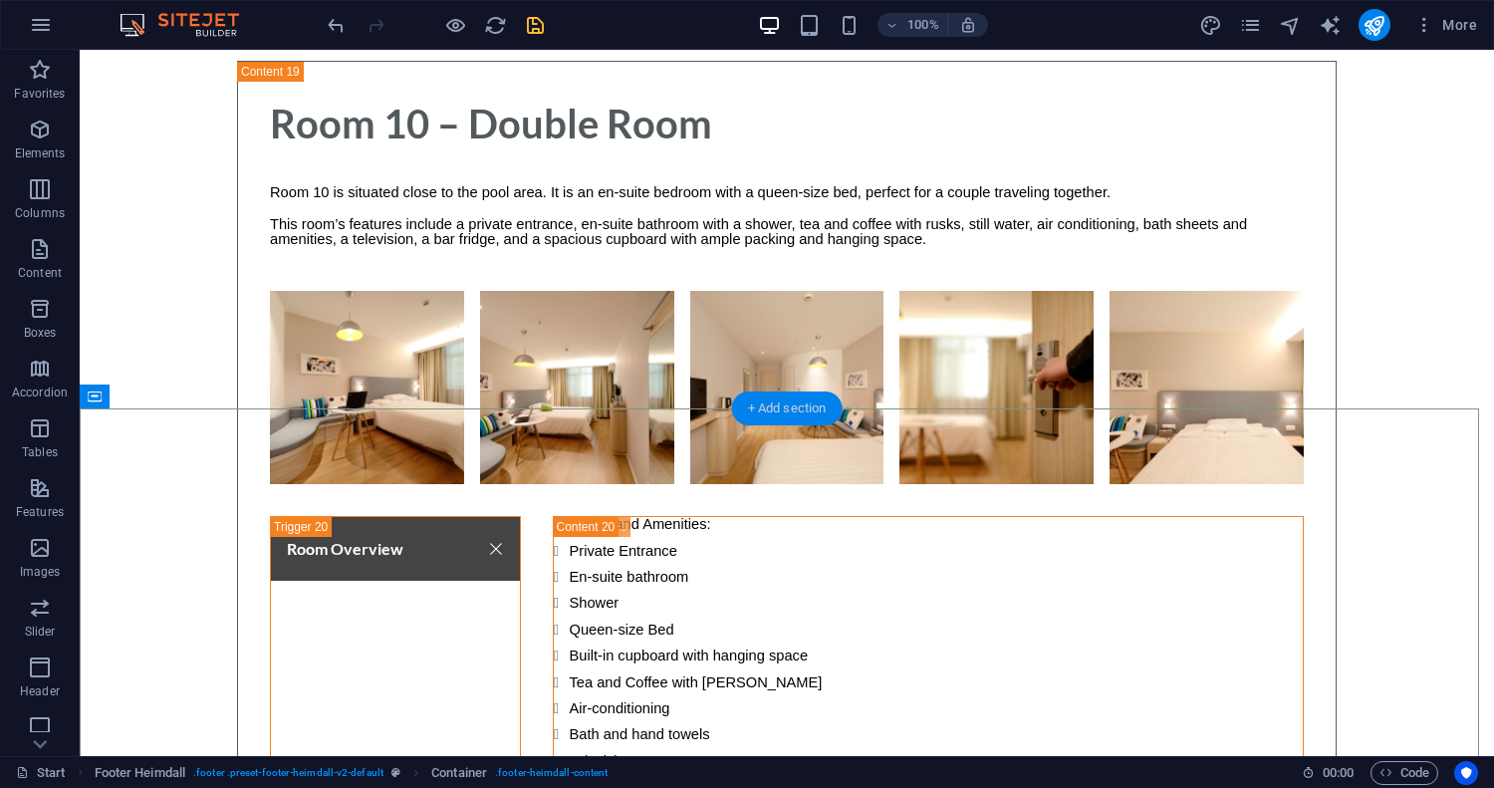
click at [784, 406] on div "+ Add section" at bounding box center [787, 408] width 111 height 34
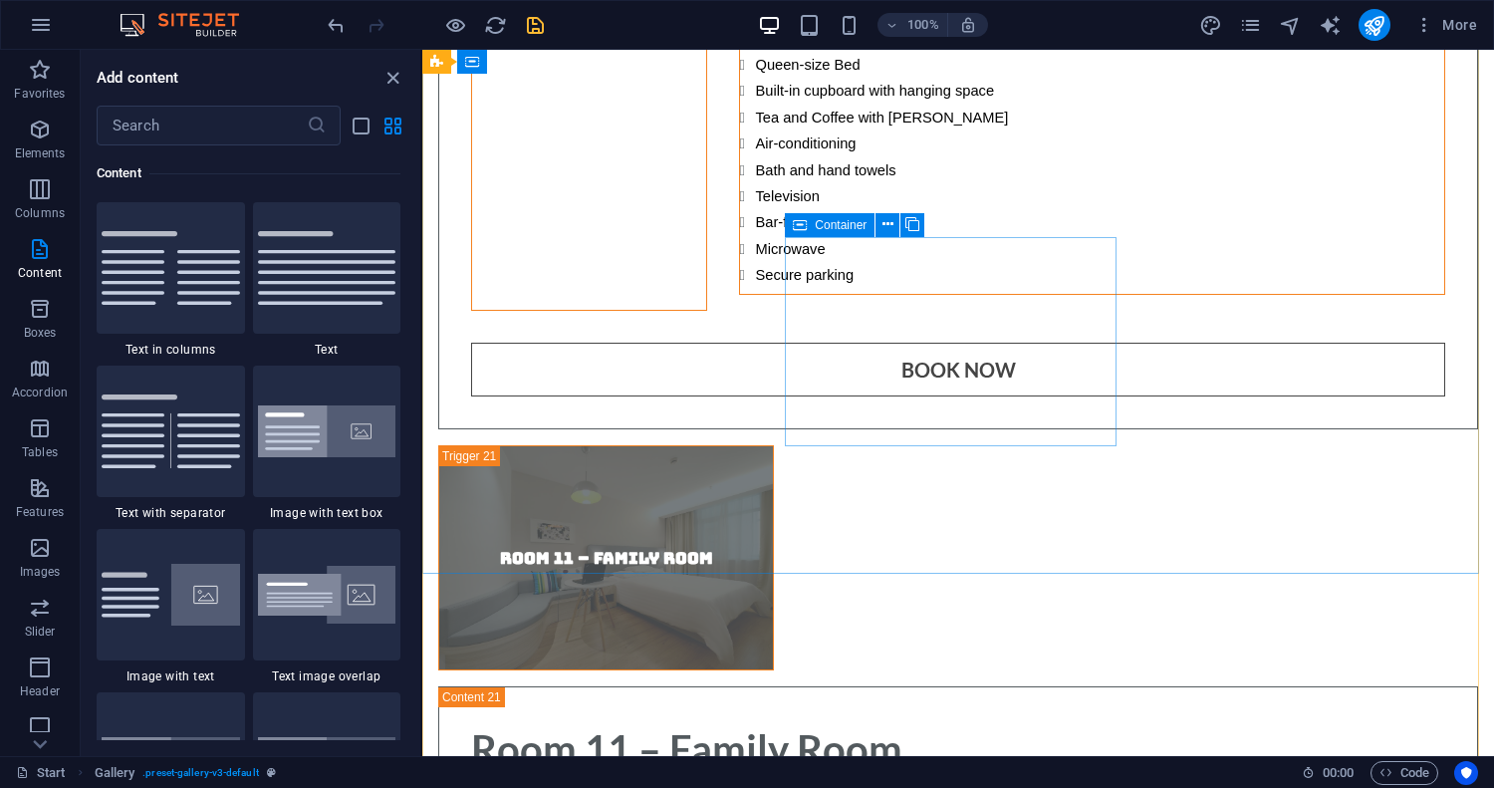
scroll to position [16910, 0]
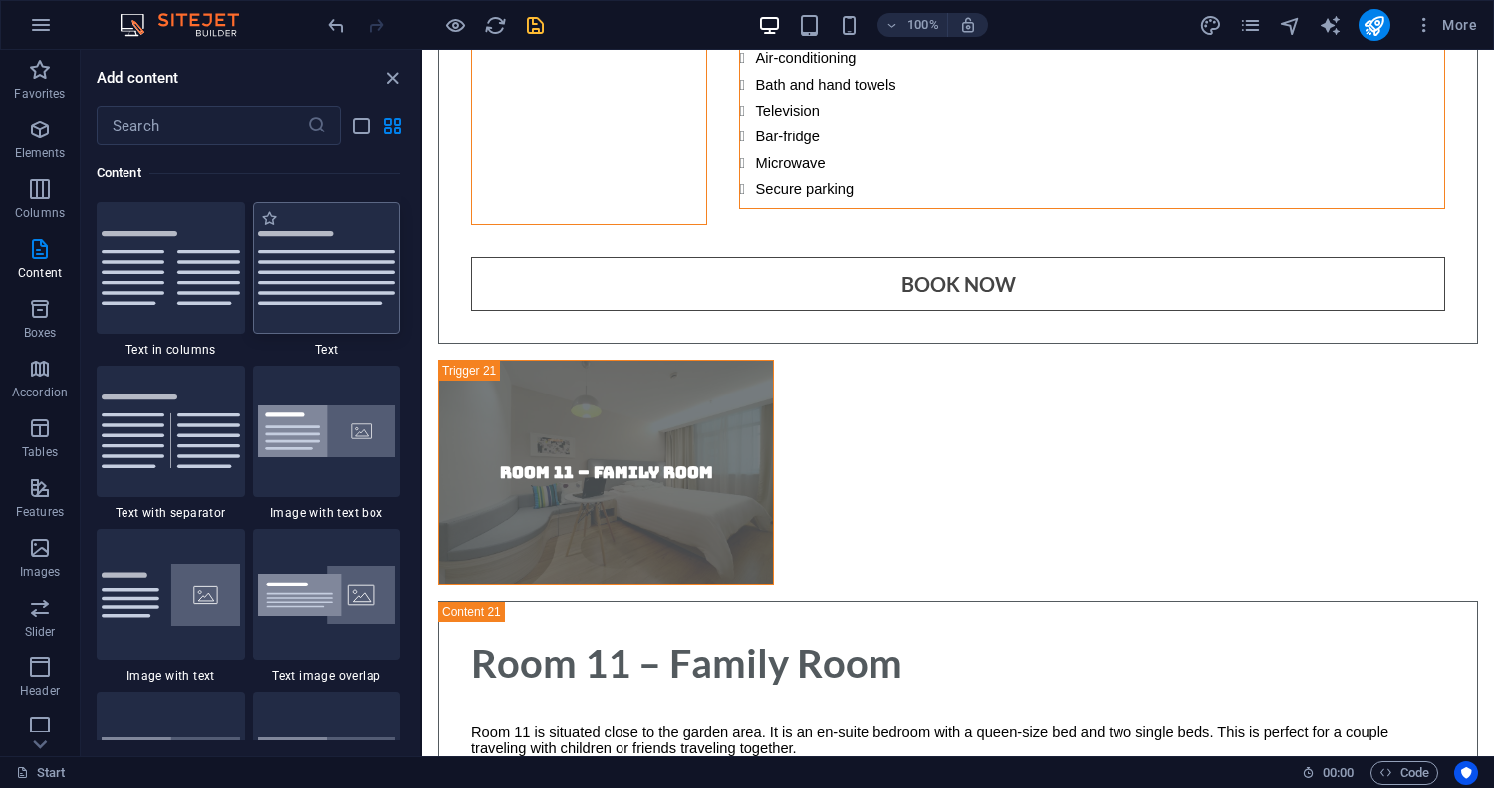
click at [344, 287] on img at bounding box center [327, 268] width 138 height 74
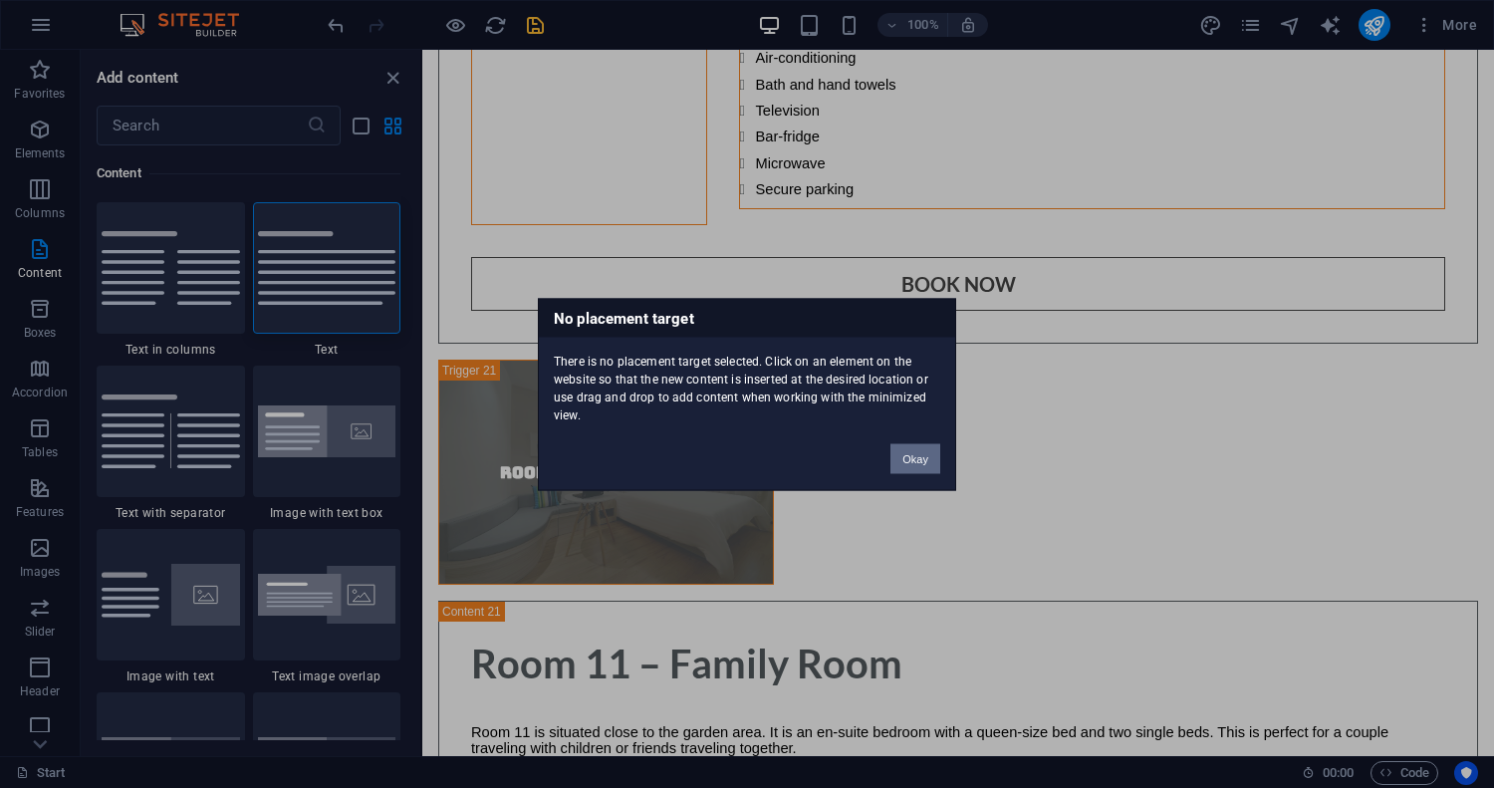
click at [914, 463] on button "Okay" at bounding box center [915, 458] width 50 height 30
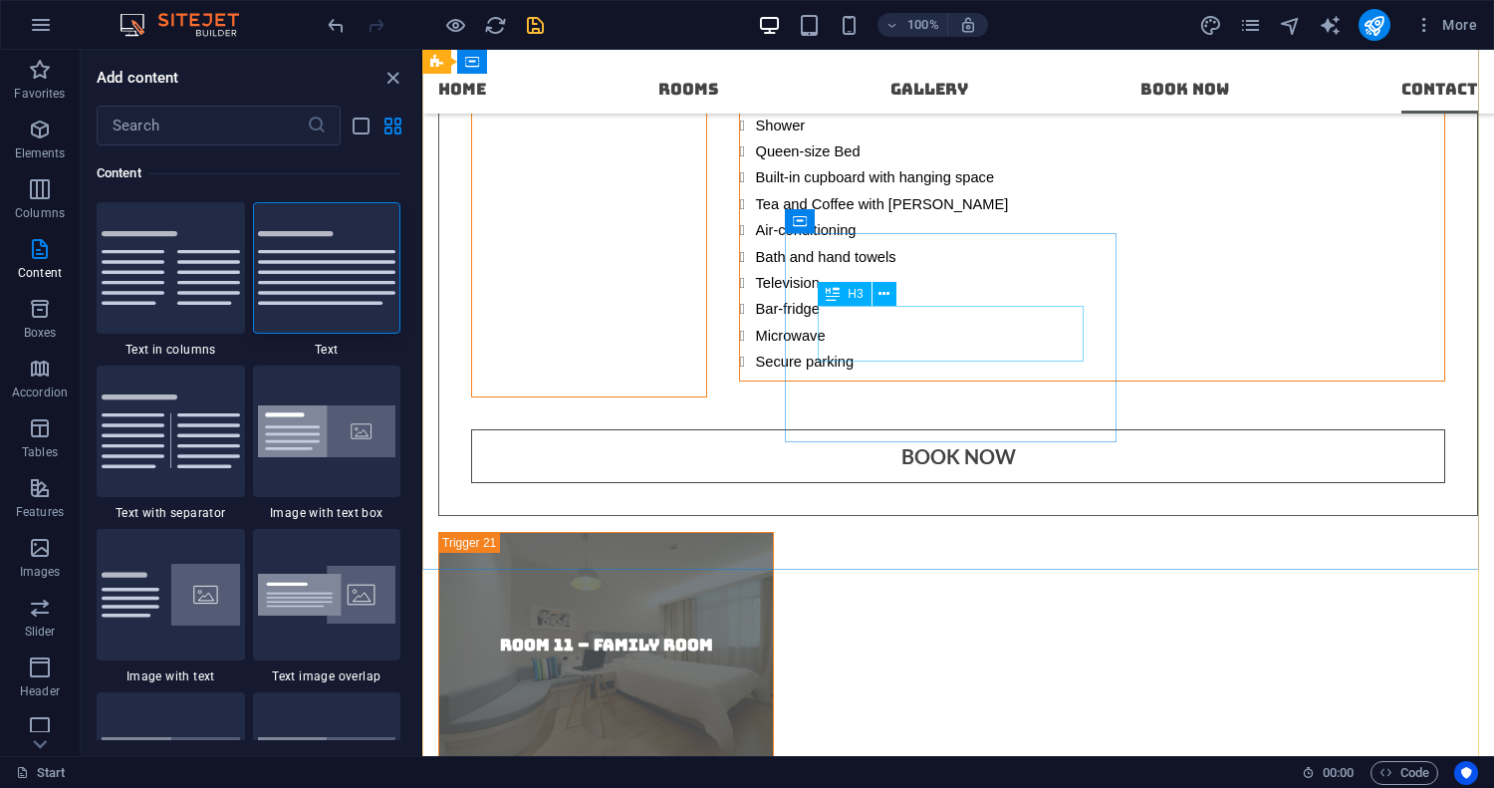
scroll to position [16087, 0]
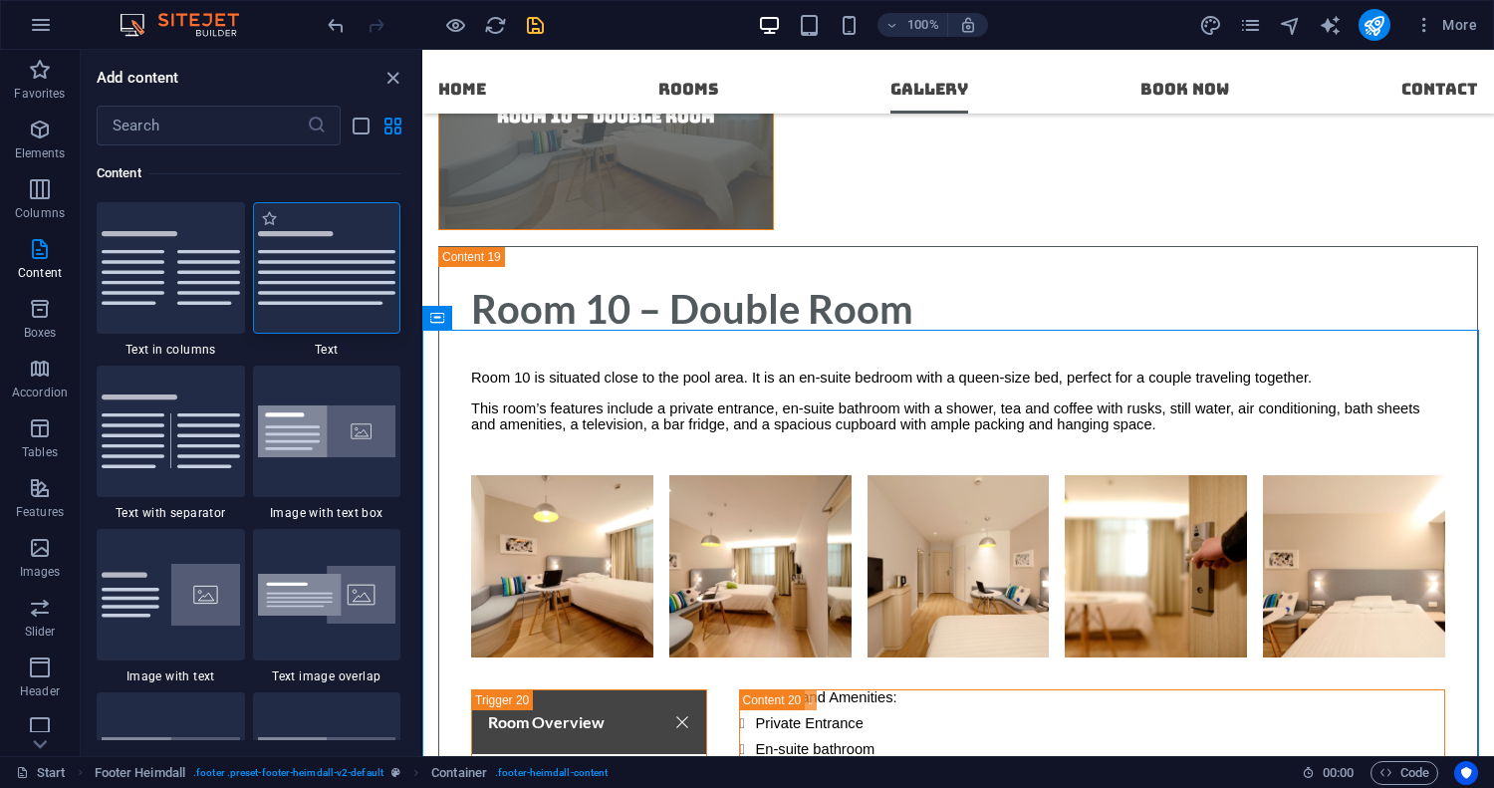
click at [368, 277] on img at bounding box center [327, 268] width 138 height 74
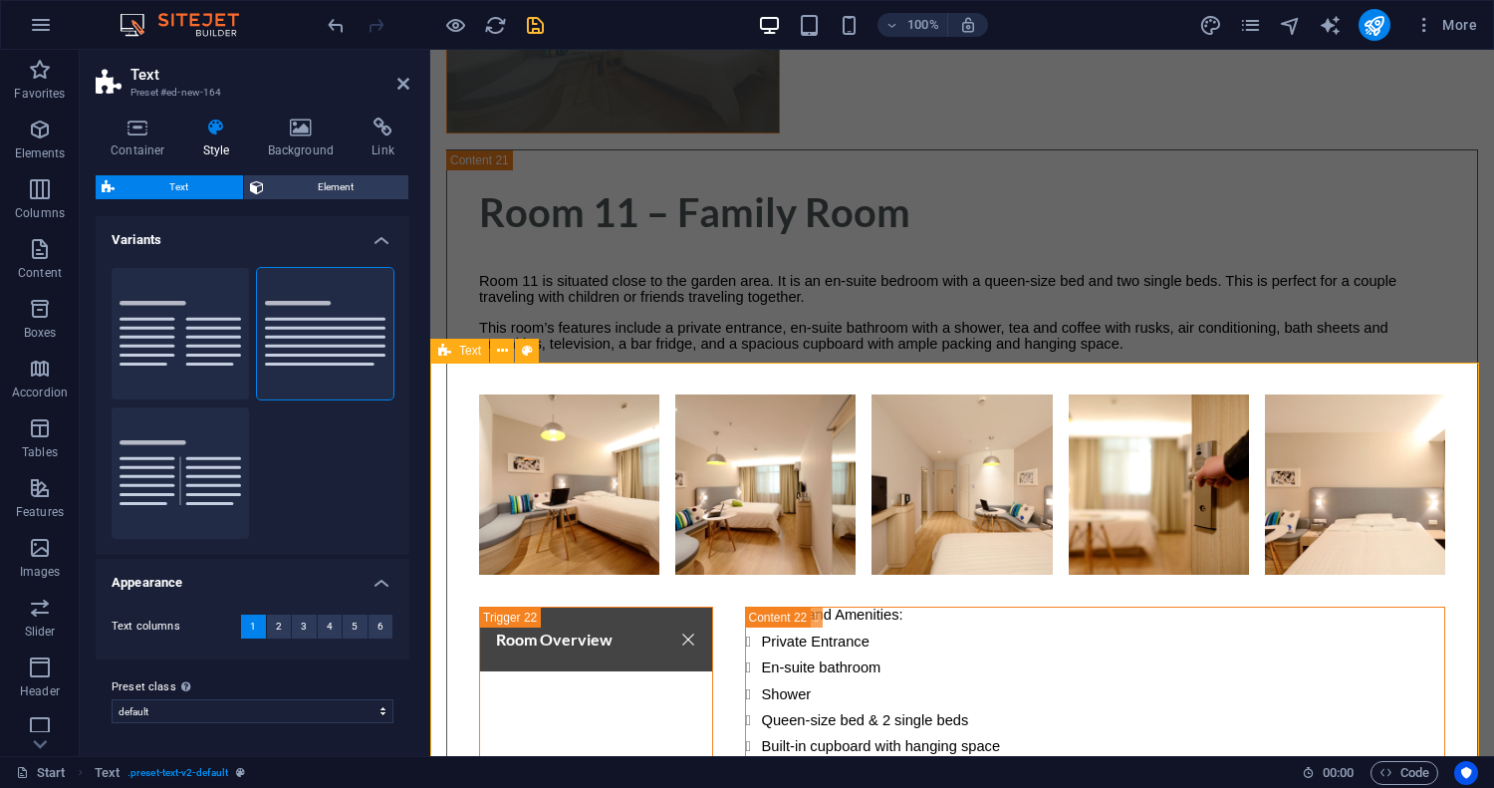
scroll to position [17343, 0]
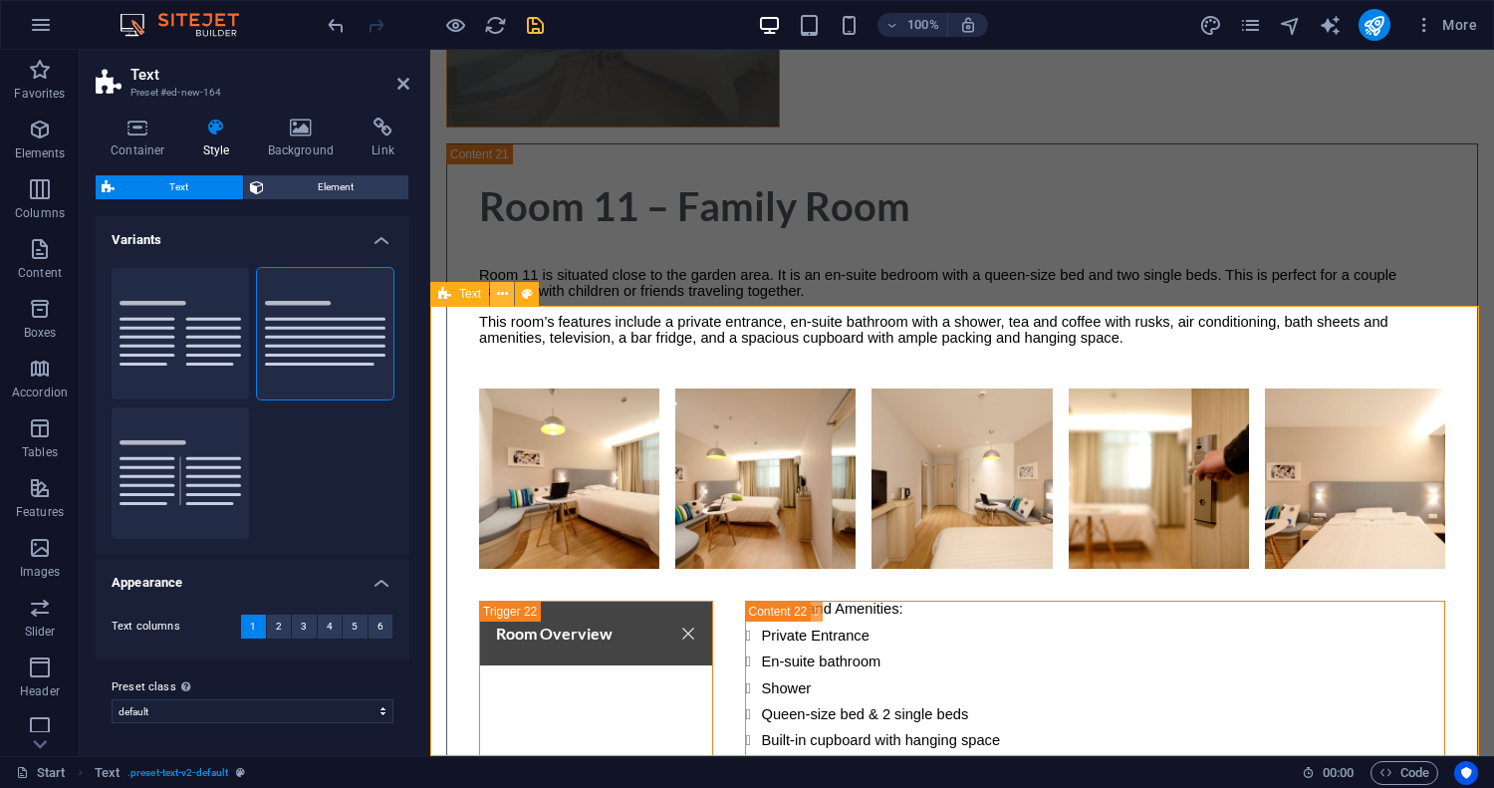
click at [506, 296] on icon at bounding box center [502, 294] width 11 height 21
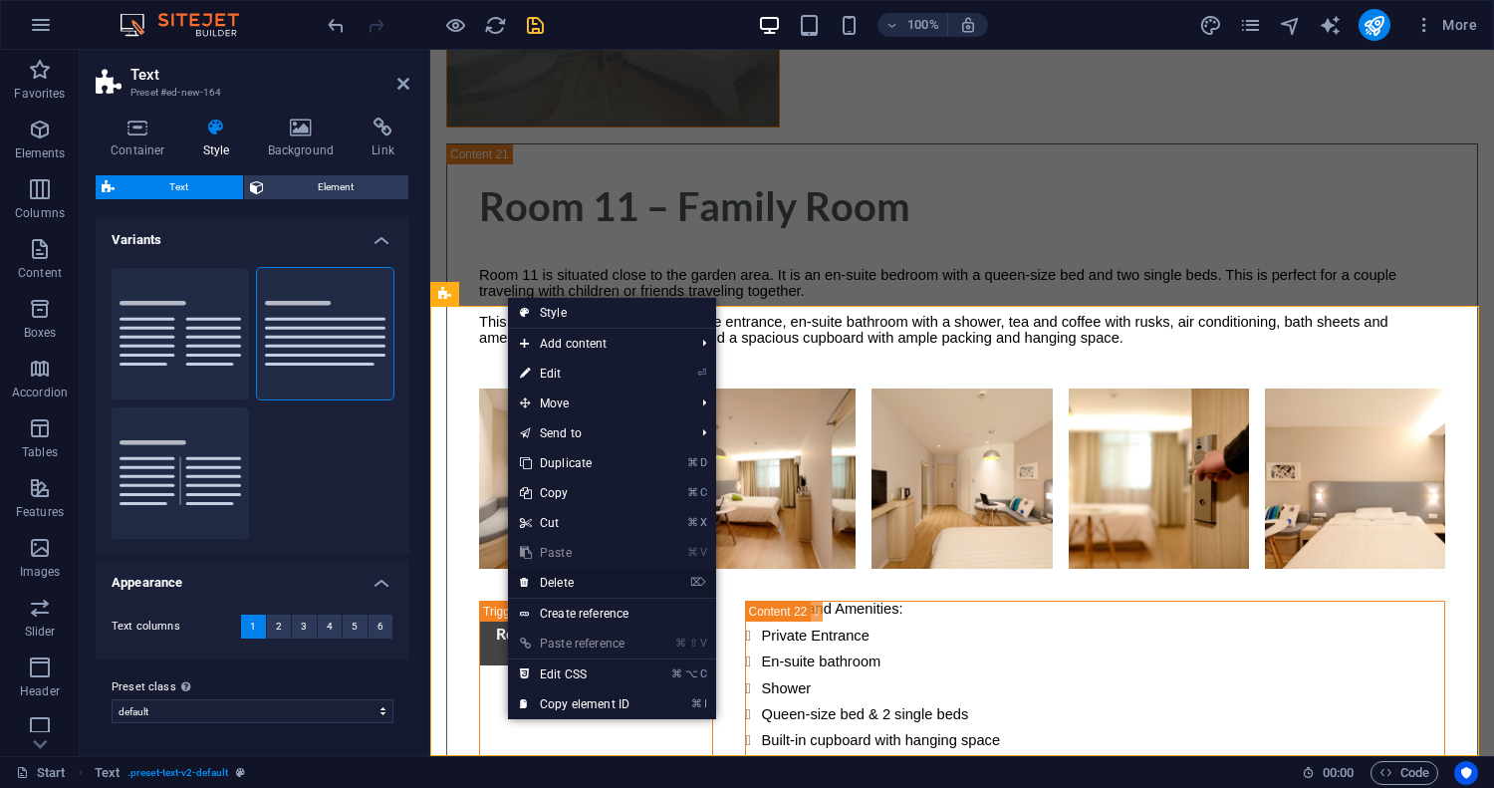
click at [563, 580] on link "⌦ Delete" at bounding box center [574, 583] width 133 height 30
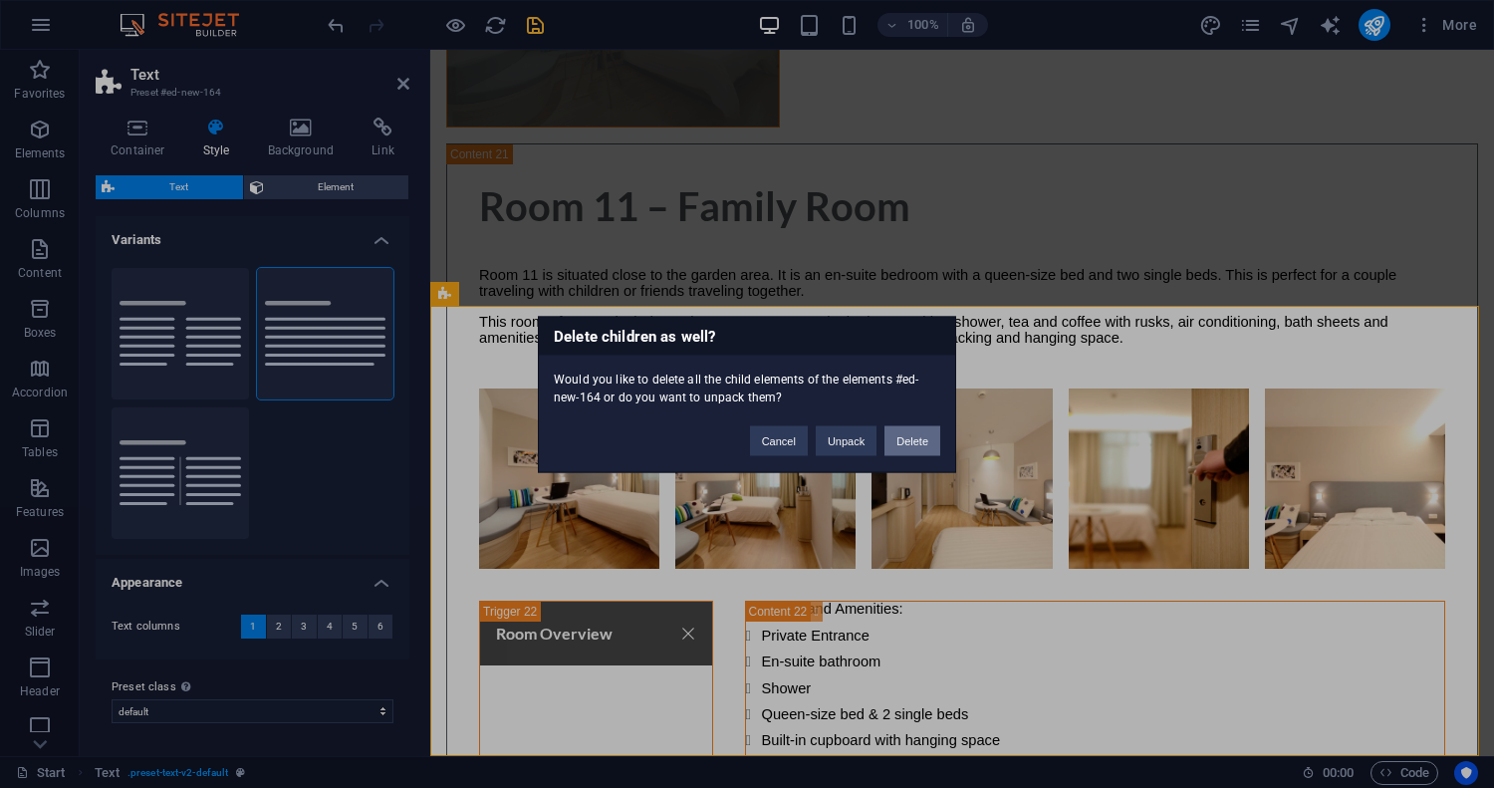
click at [927, 445] on button "Delete" at bounding box center [912, 440] width 56 height 30
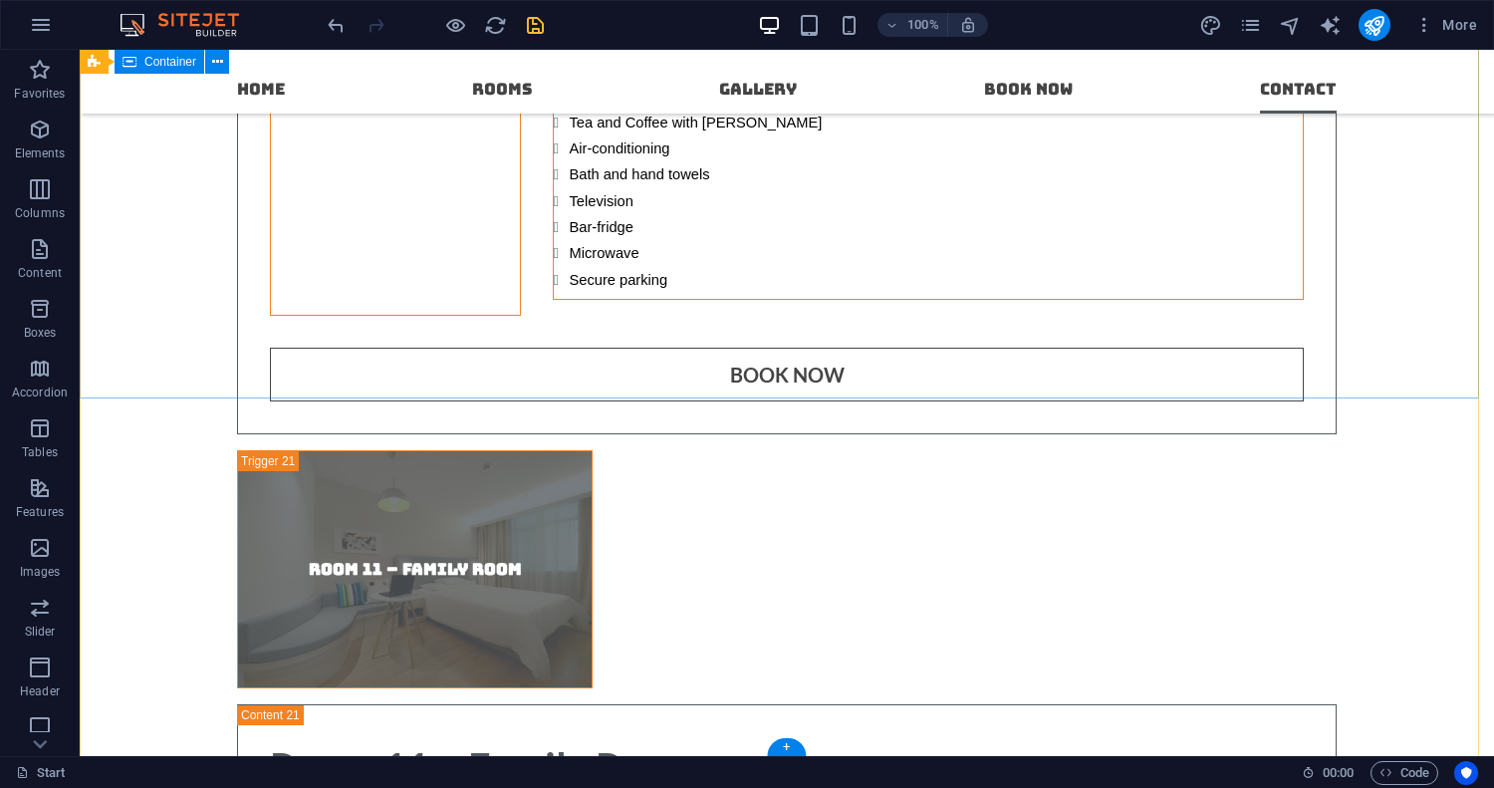
scroll to position [16366, 0]
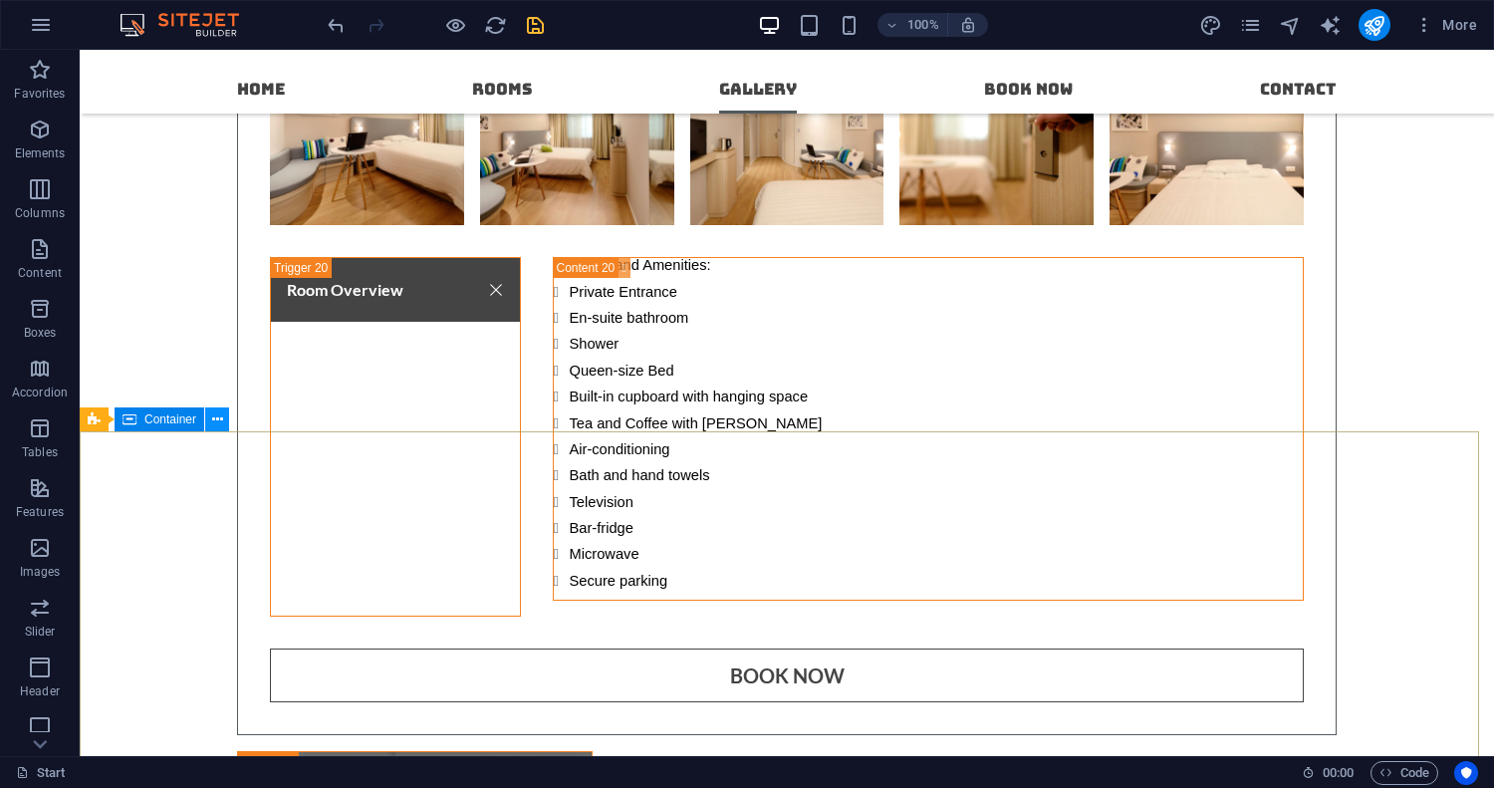
click at [213, 418] on icon at bounding box center [217, 419] width 11 height 21
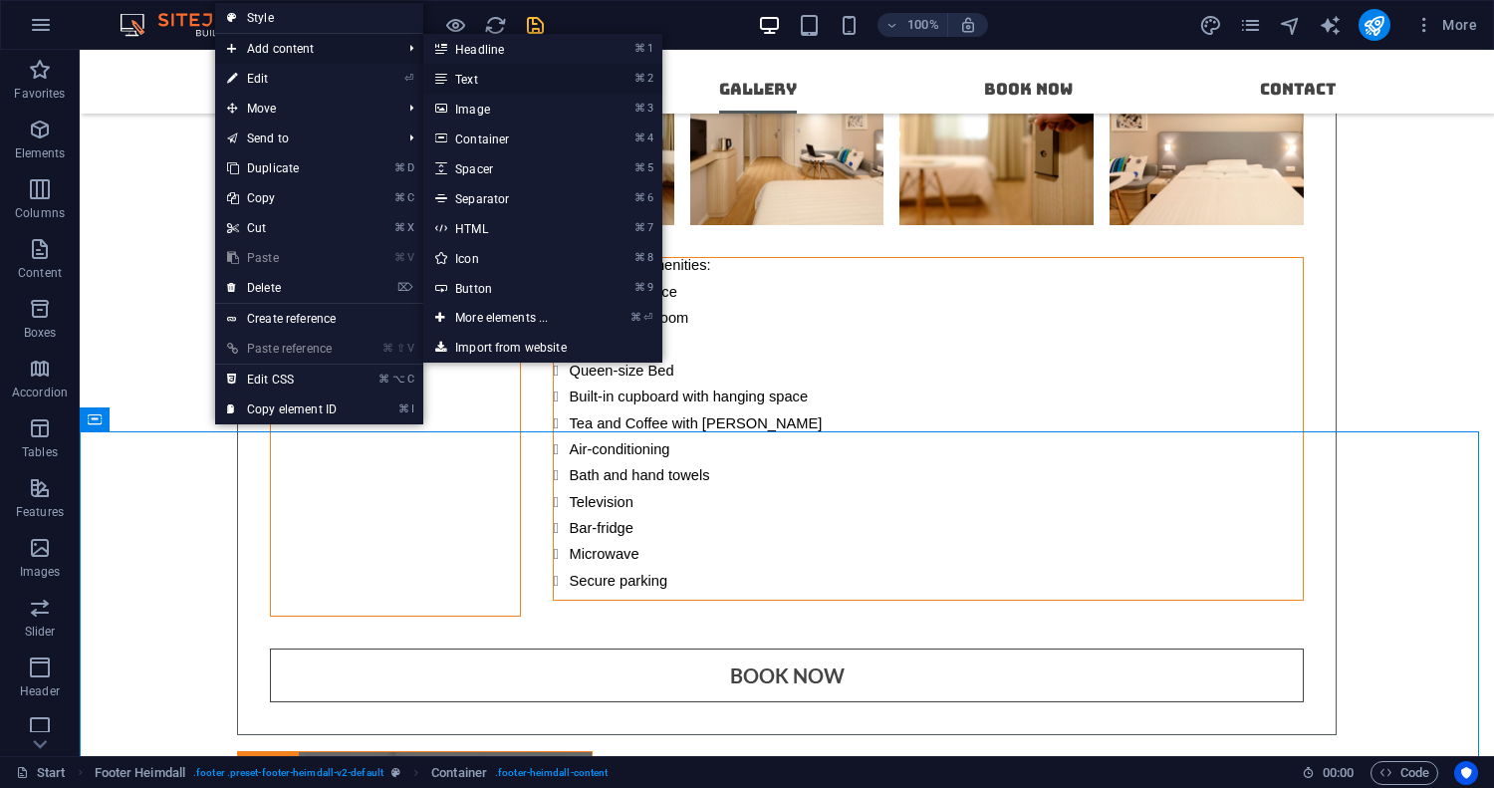
click at [485, 85] on link "⌘ 2 Text" at bounding box center [505, 79] width 164 height 30
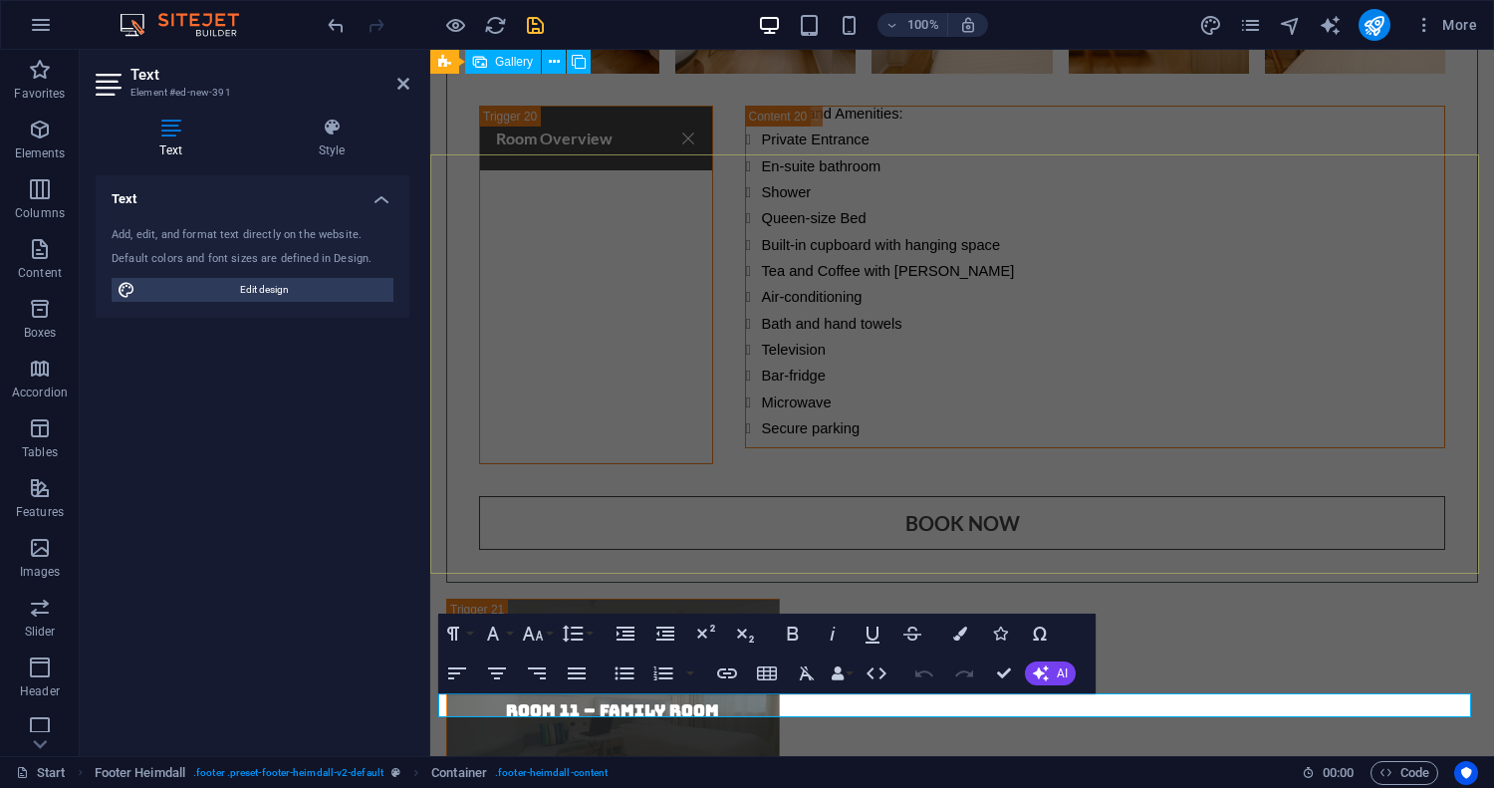
scroll to position [16109, 0]
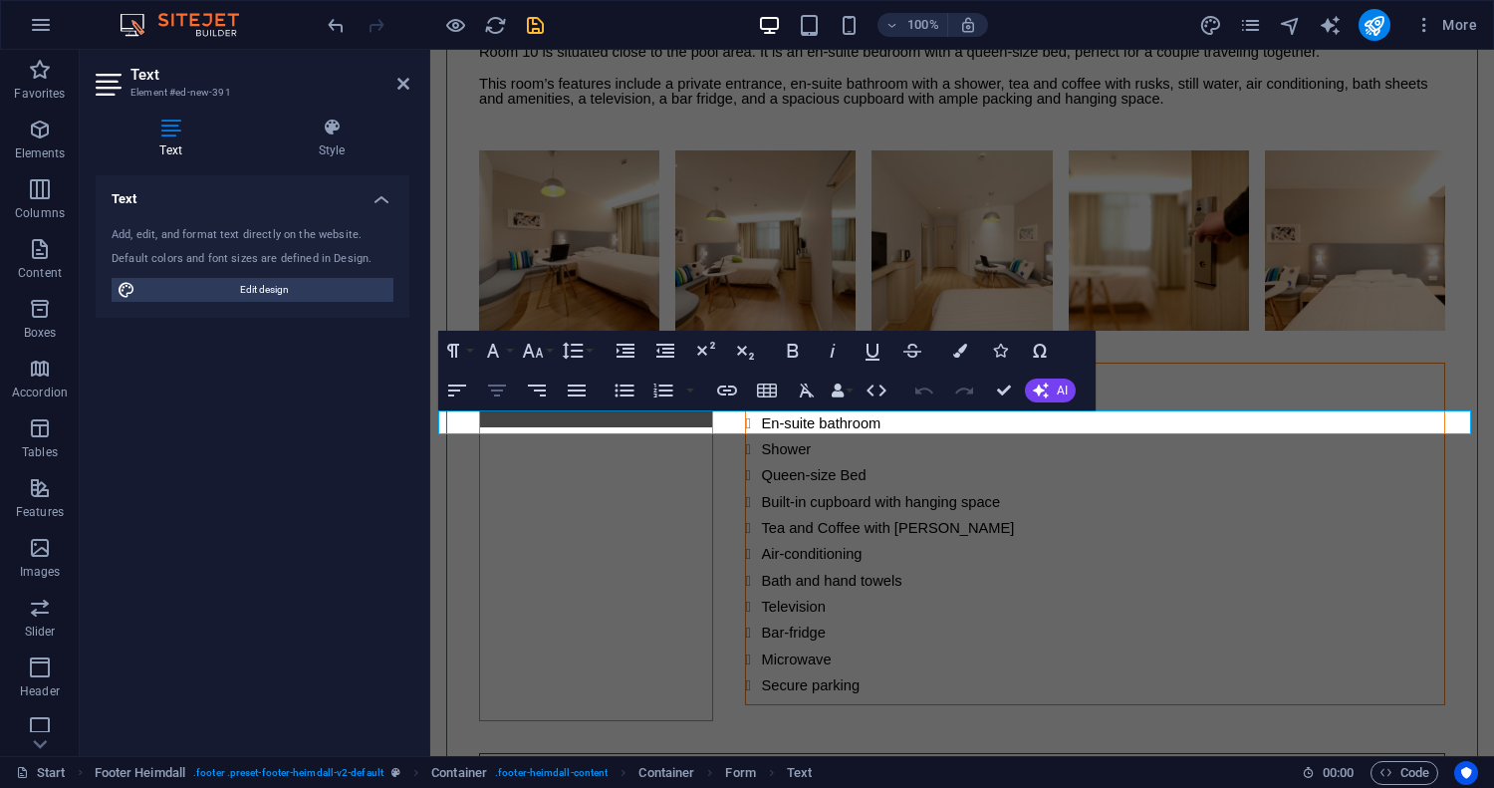
click at [486, 388] on icon "button" at bounding box center [497, 390] width 24 height 24
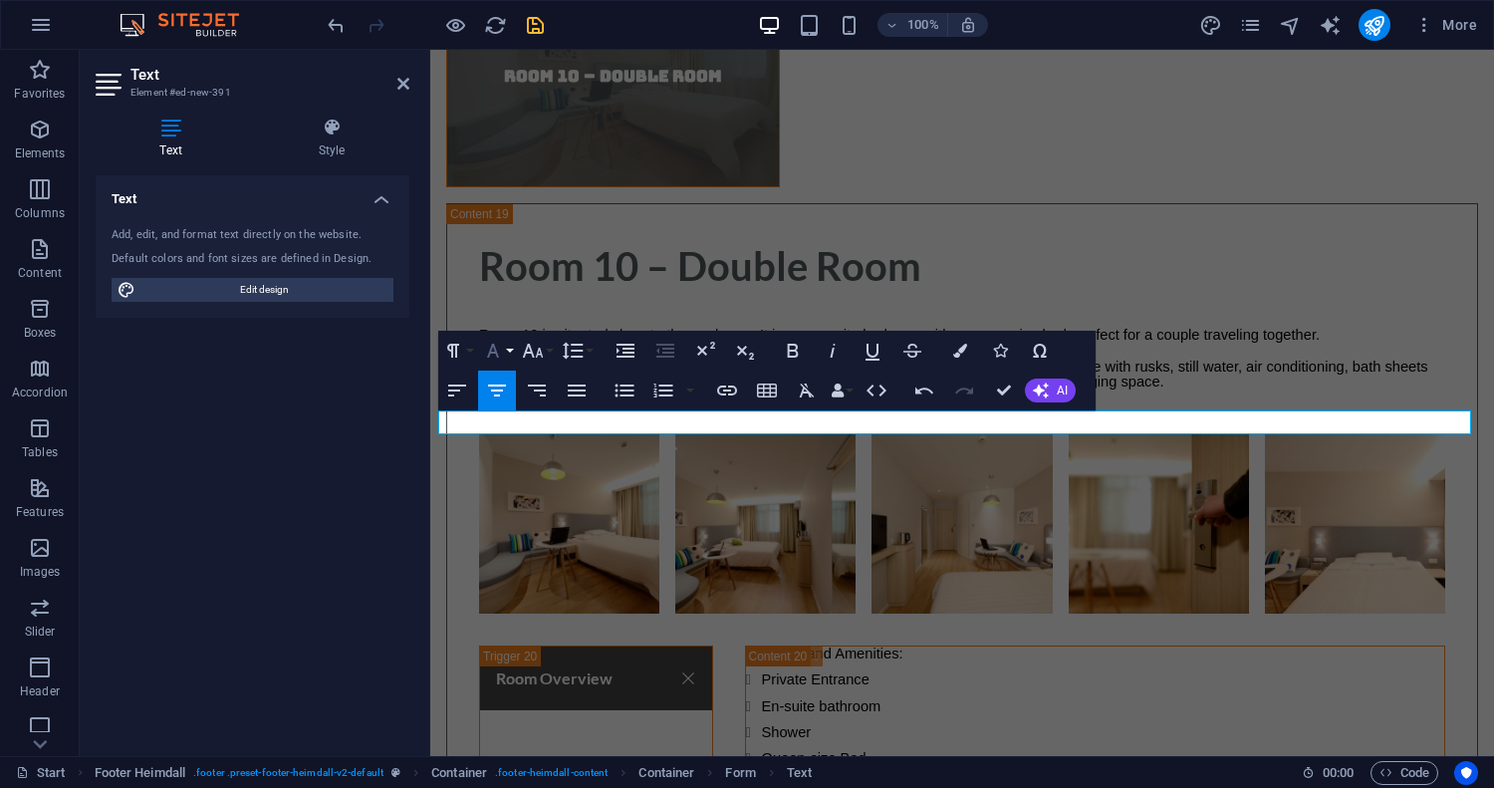
click at [488, 346] on icon "button" at bounding box center [493, 351] width 24 height 24
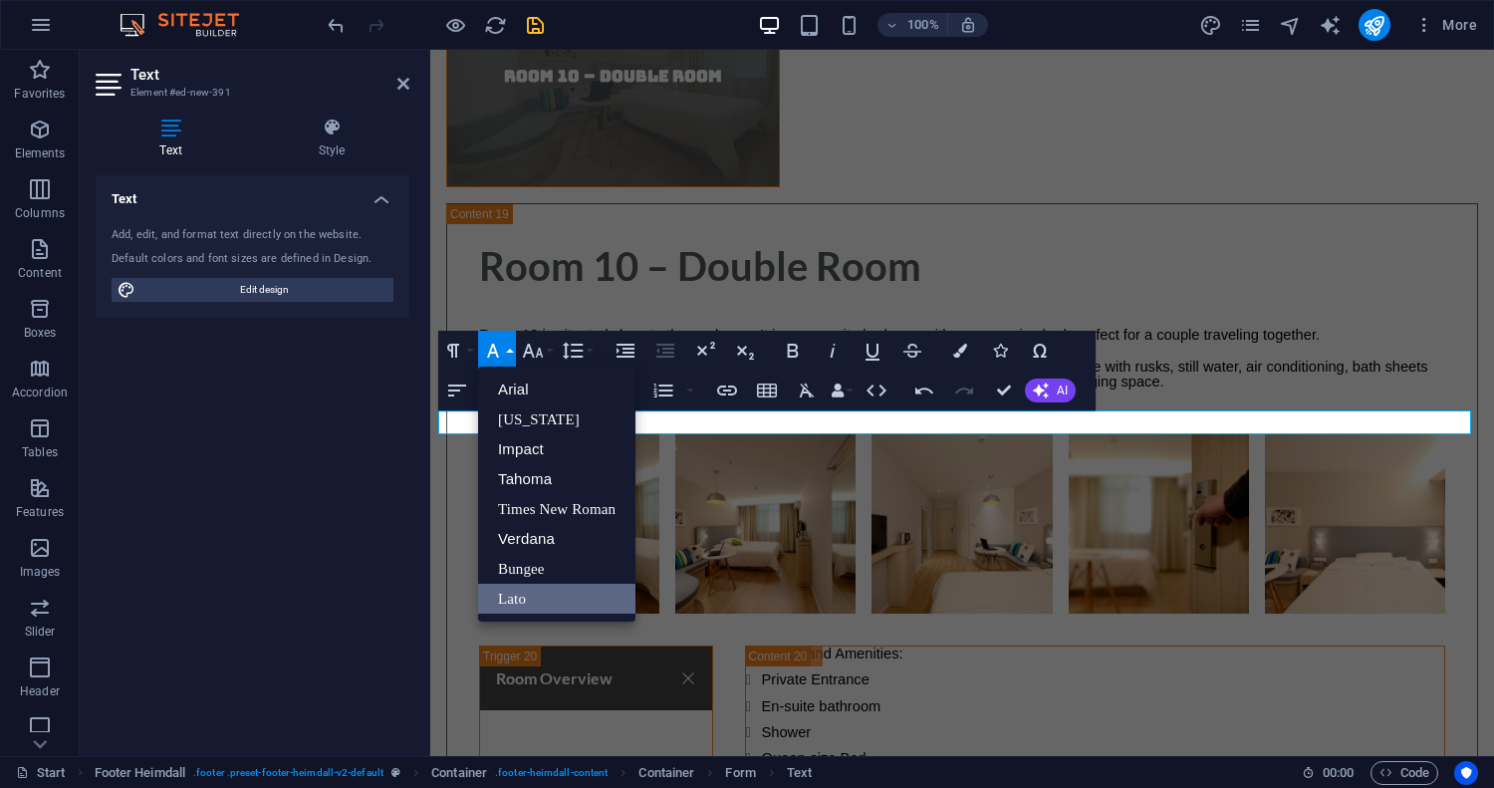
scroll to position [0, 0]
click at [538, 353] on icon "button" at bounding box center [533, 351] width 21 height 14
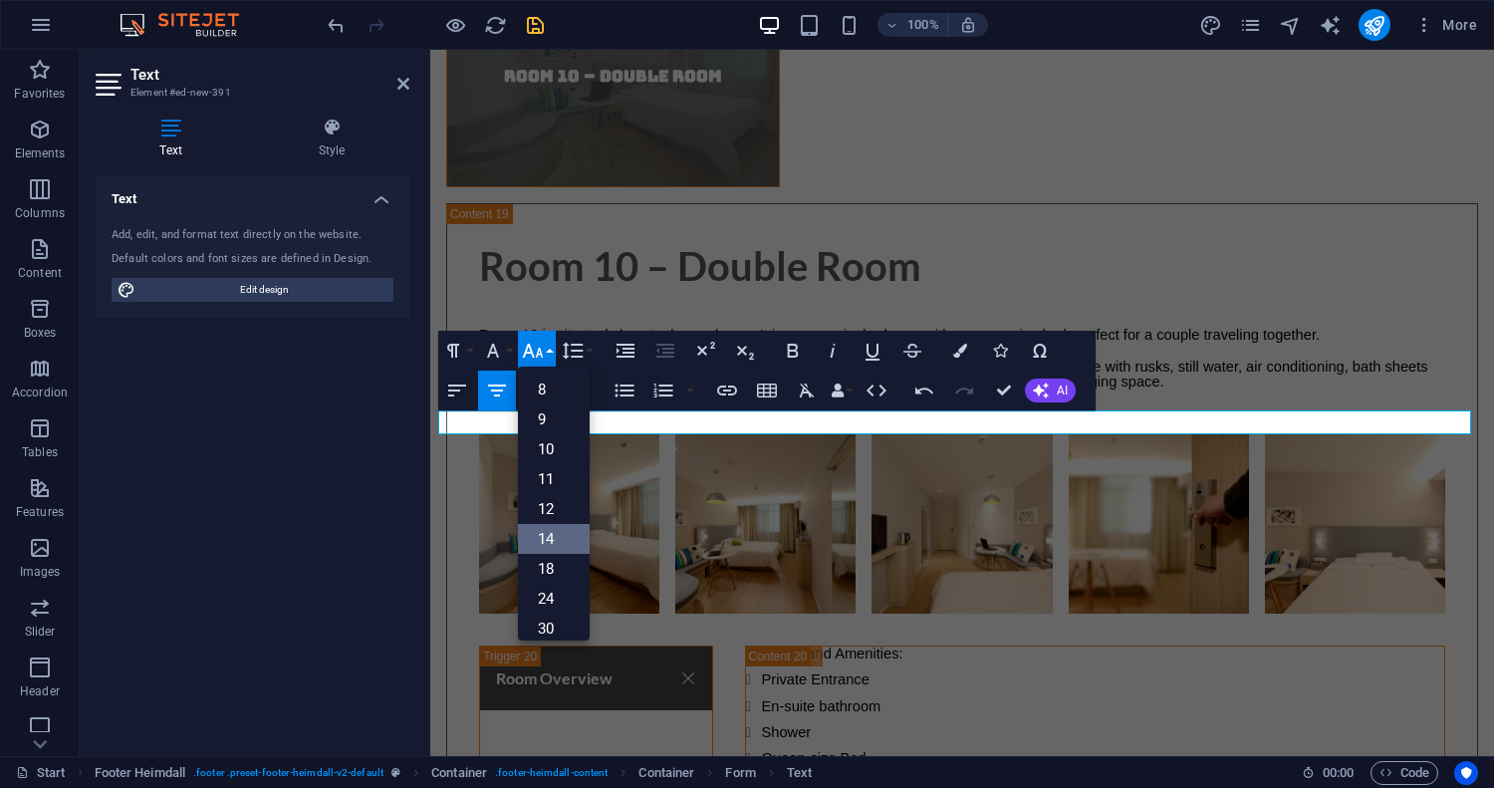
click at [554, 541] on link "14" at bounding box center [554, 539] width 72 height 30
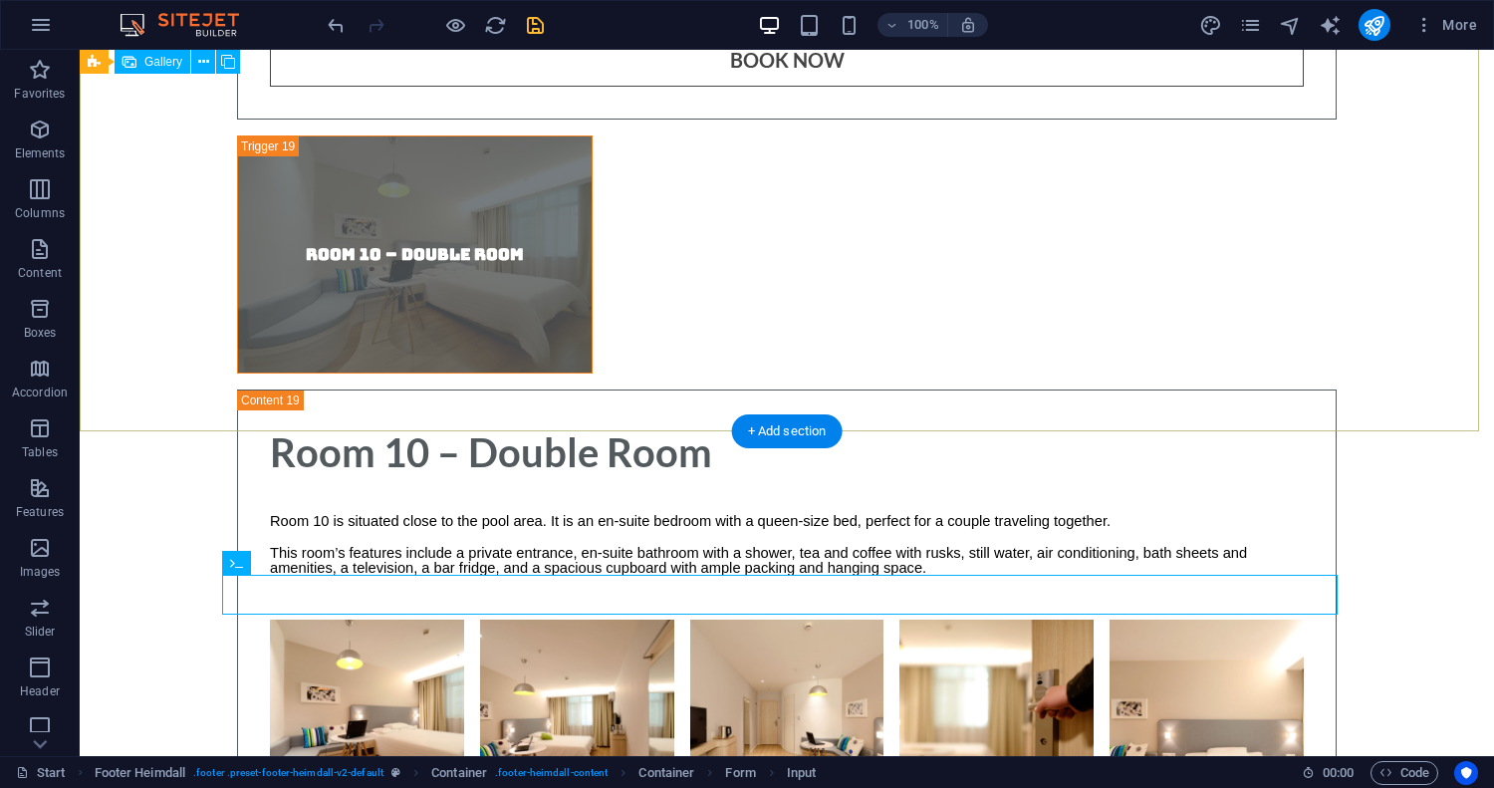
scroll to position [16366, 0]
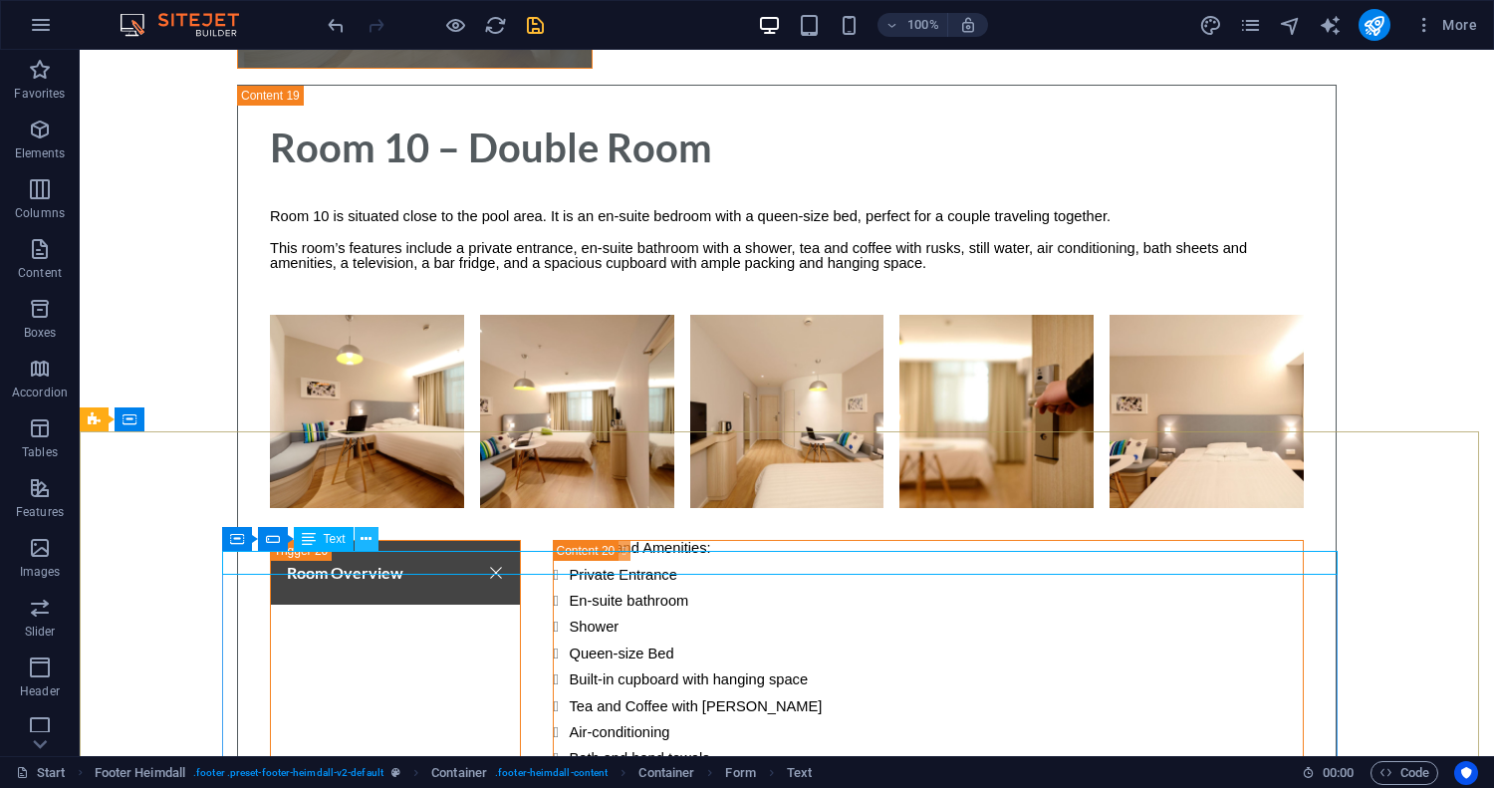
click at [371, 537] on icon at bounding box center [366, 539] width 11 height 21
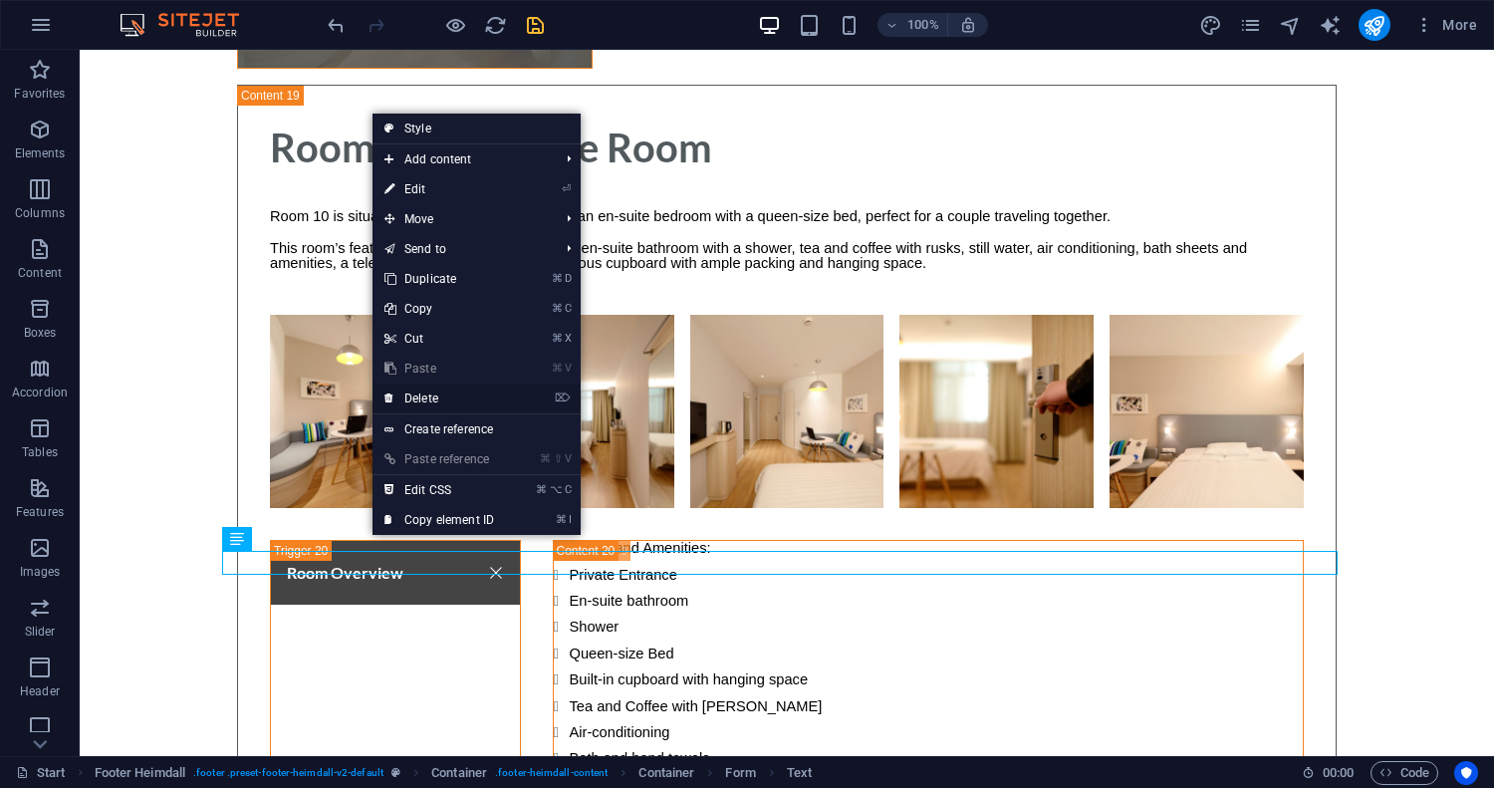
click at [431, 396] on link "⌦ Delete" at bounding box center [438, 398] width 133 height 30
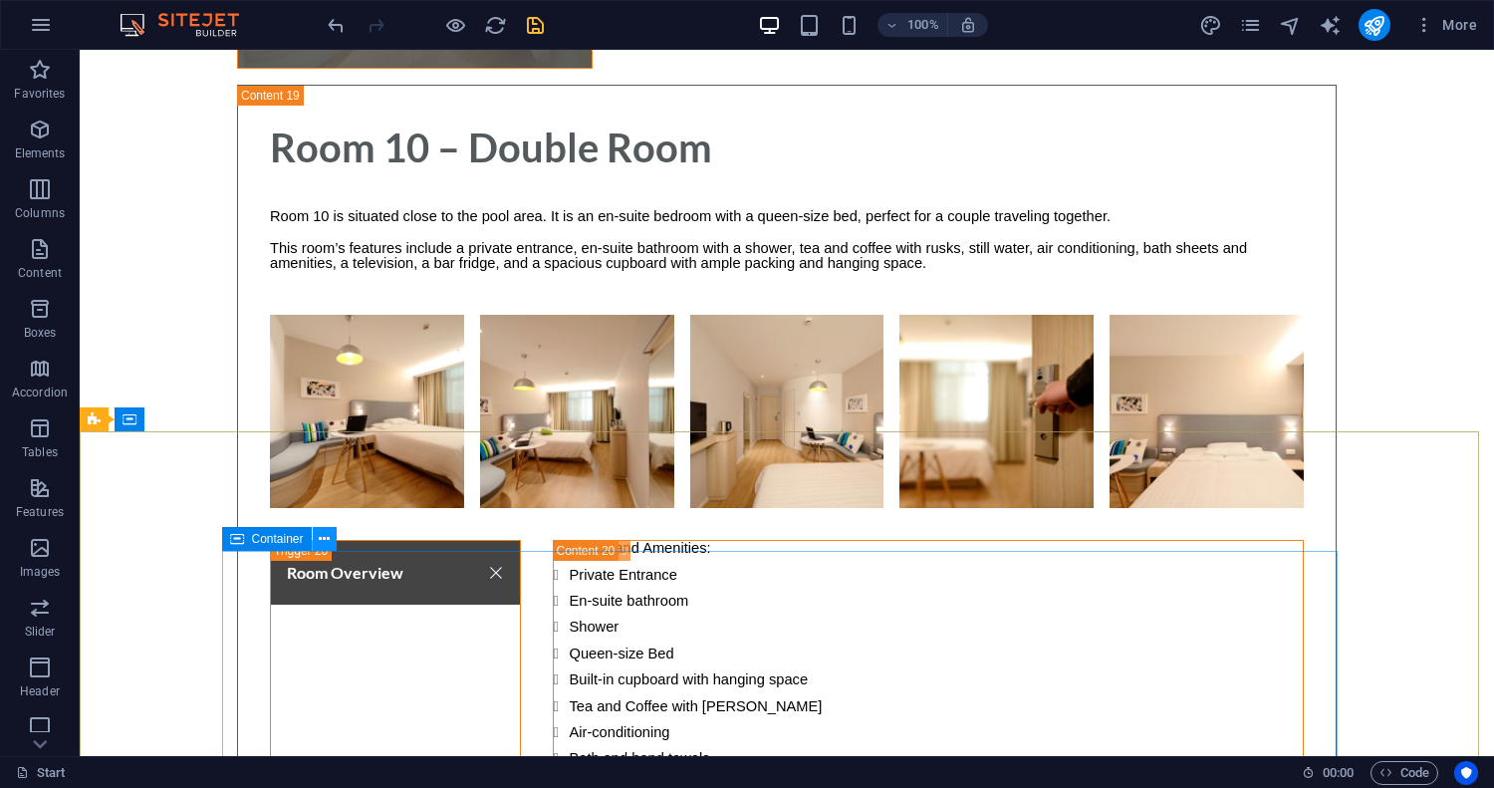
click at [327, 540] on icon at bounding box center [324, 539] width 11 height 21
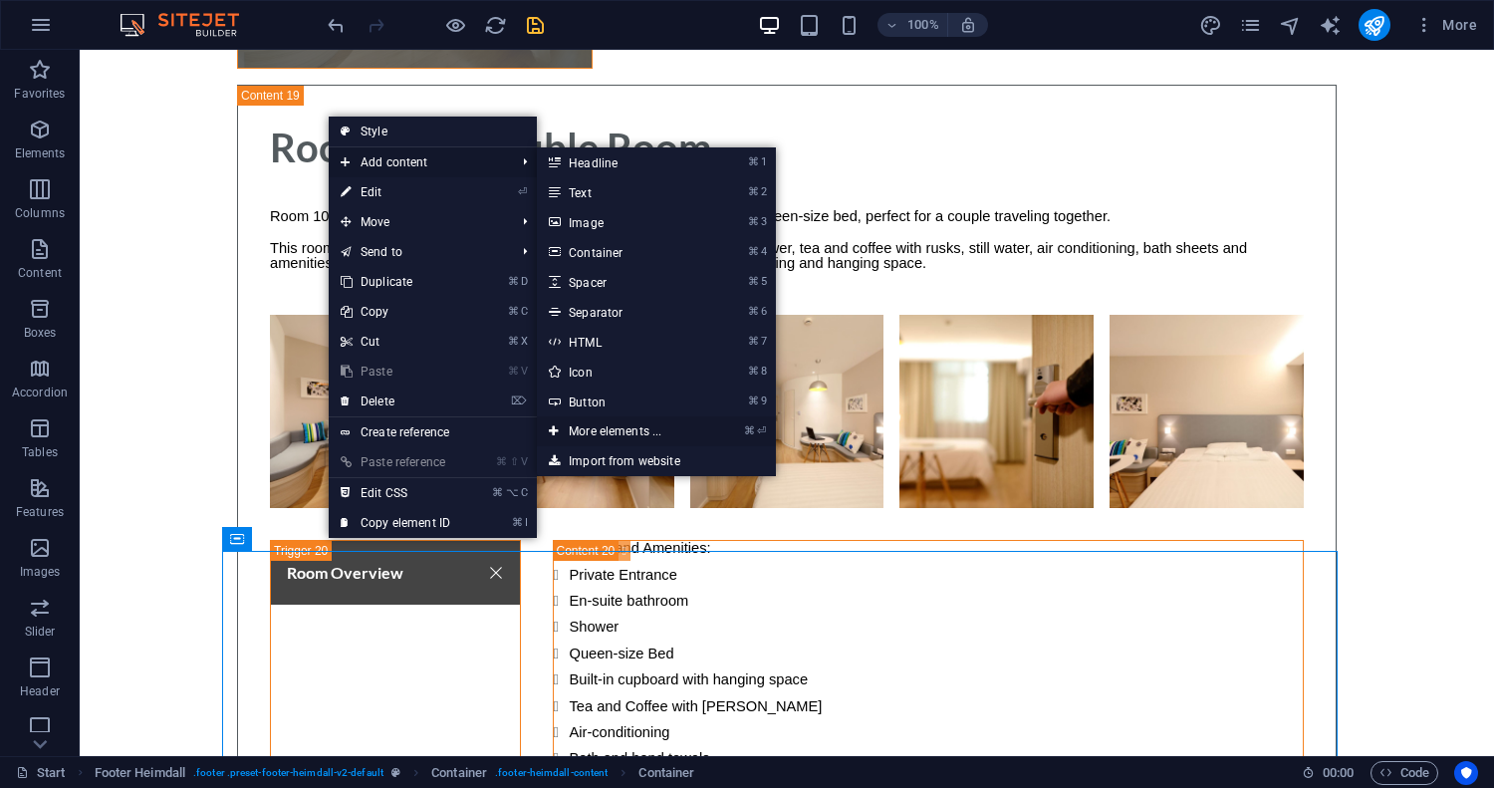
click at [601, 431] on link "⌘ ⏎ More elements ..." at bounding box center [619, 431] width 164 height 30
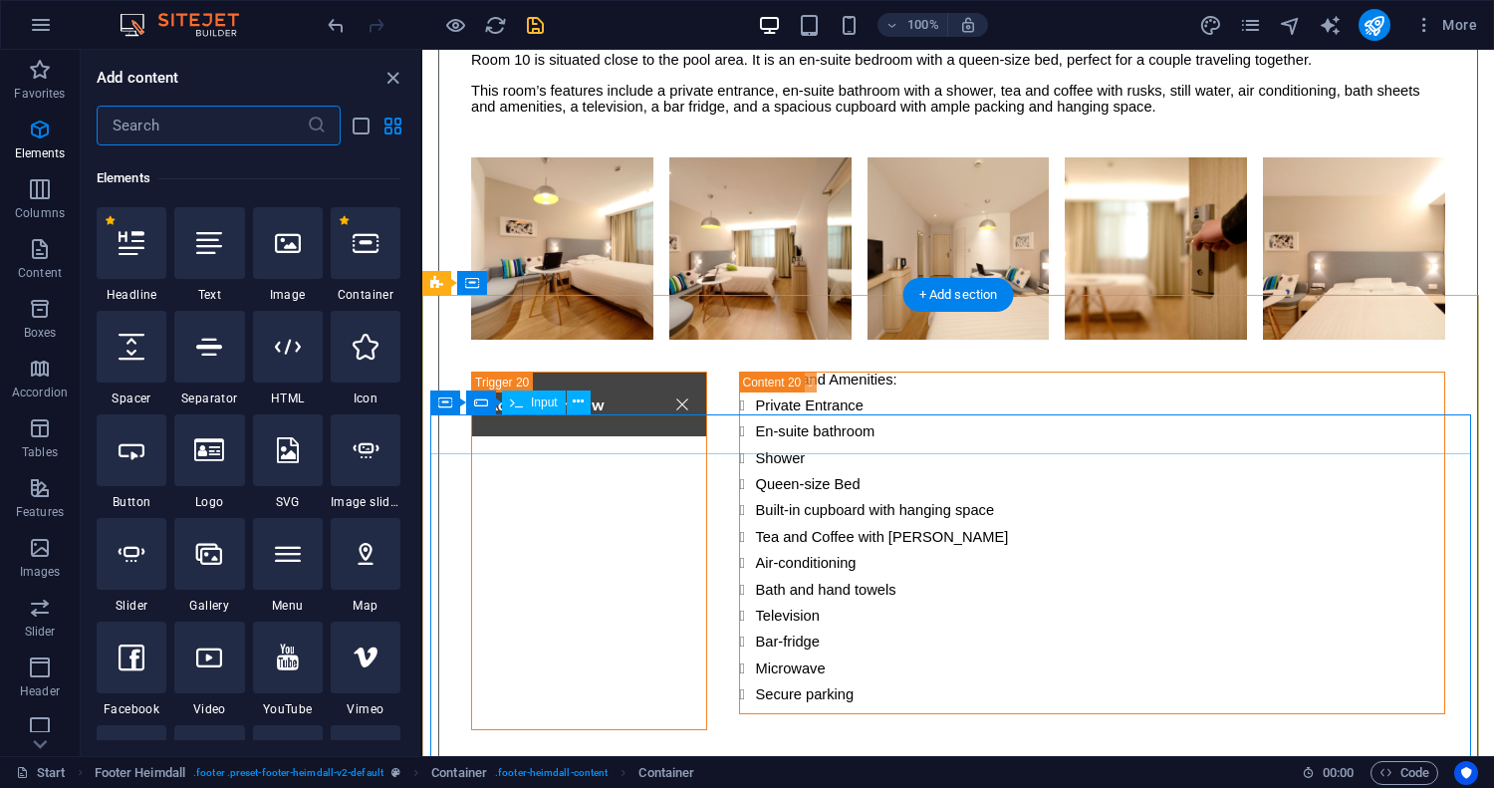
scroll to position [212, 0]
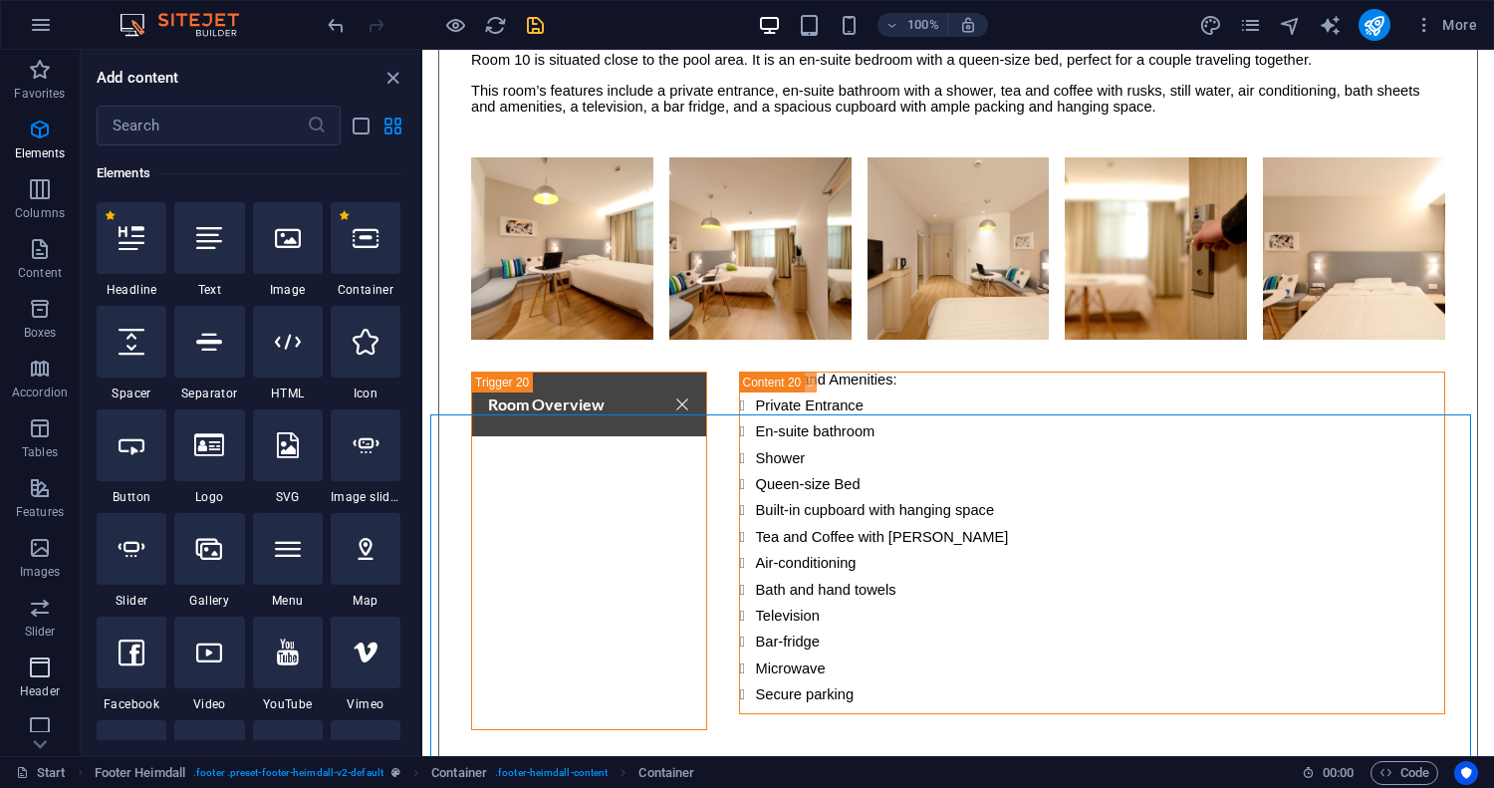
click at [48, 677] on icon "button" at bounding box center [40, 667] width 24 height 24
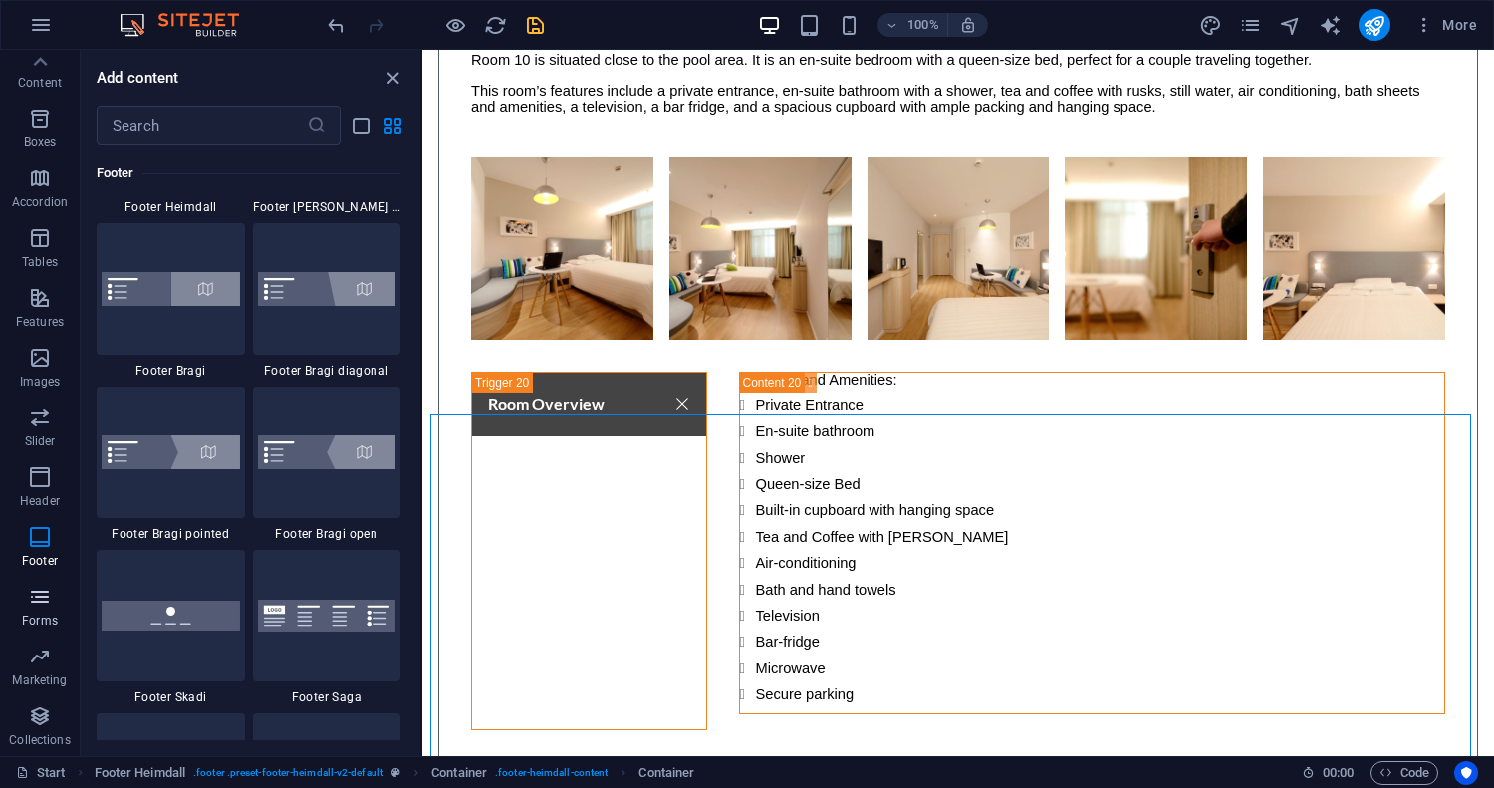
scroll to position [0, 0]
click at [30, 261] on span "Content" at bounding box center [40, 261] width 80 height 48
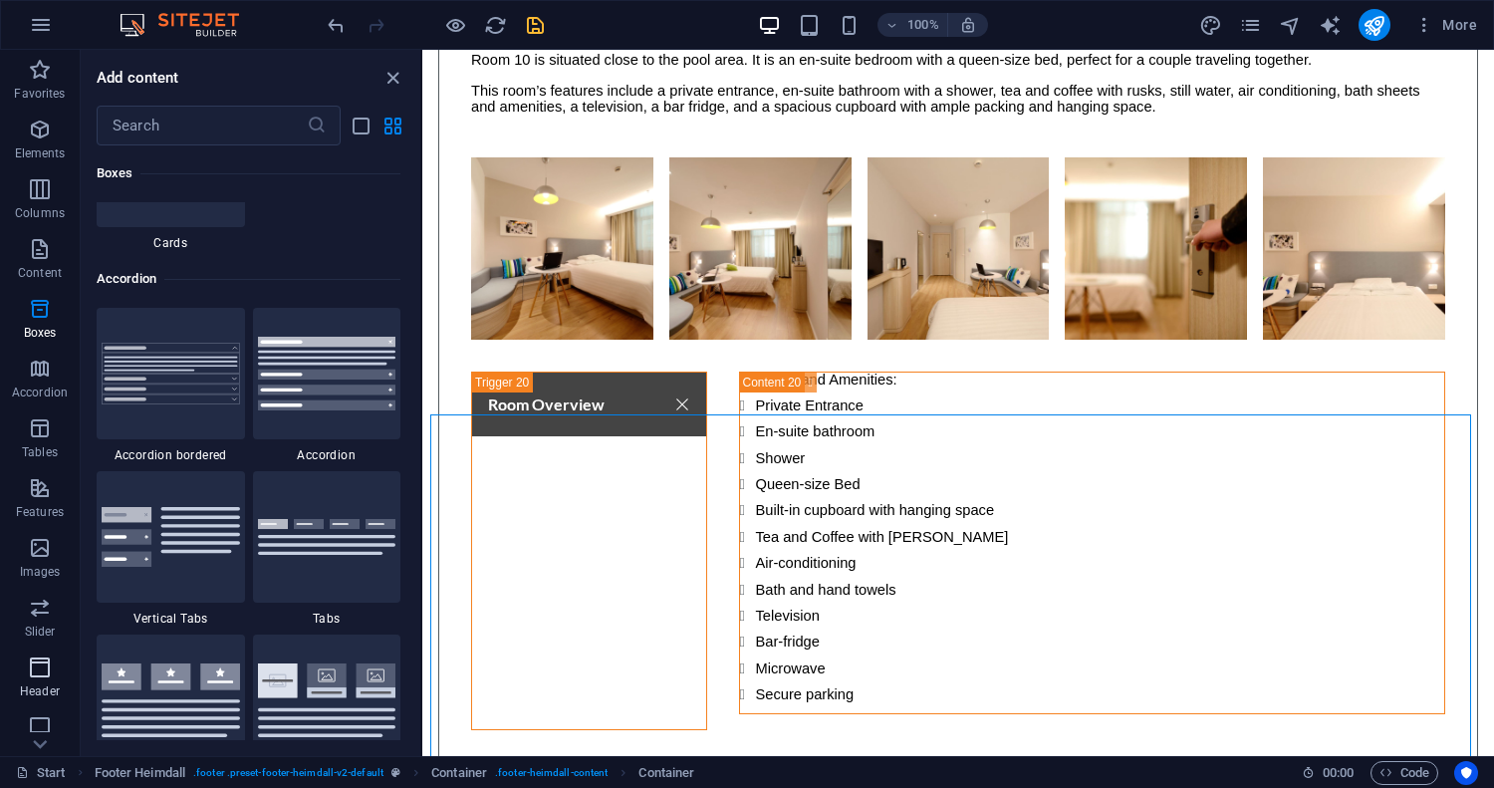
scroll to position [6258, 0]
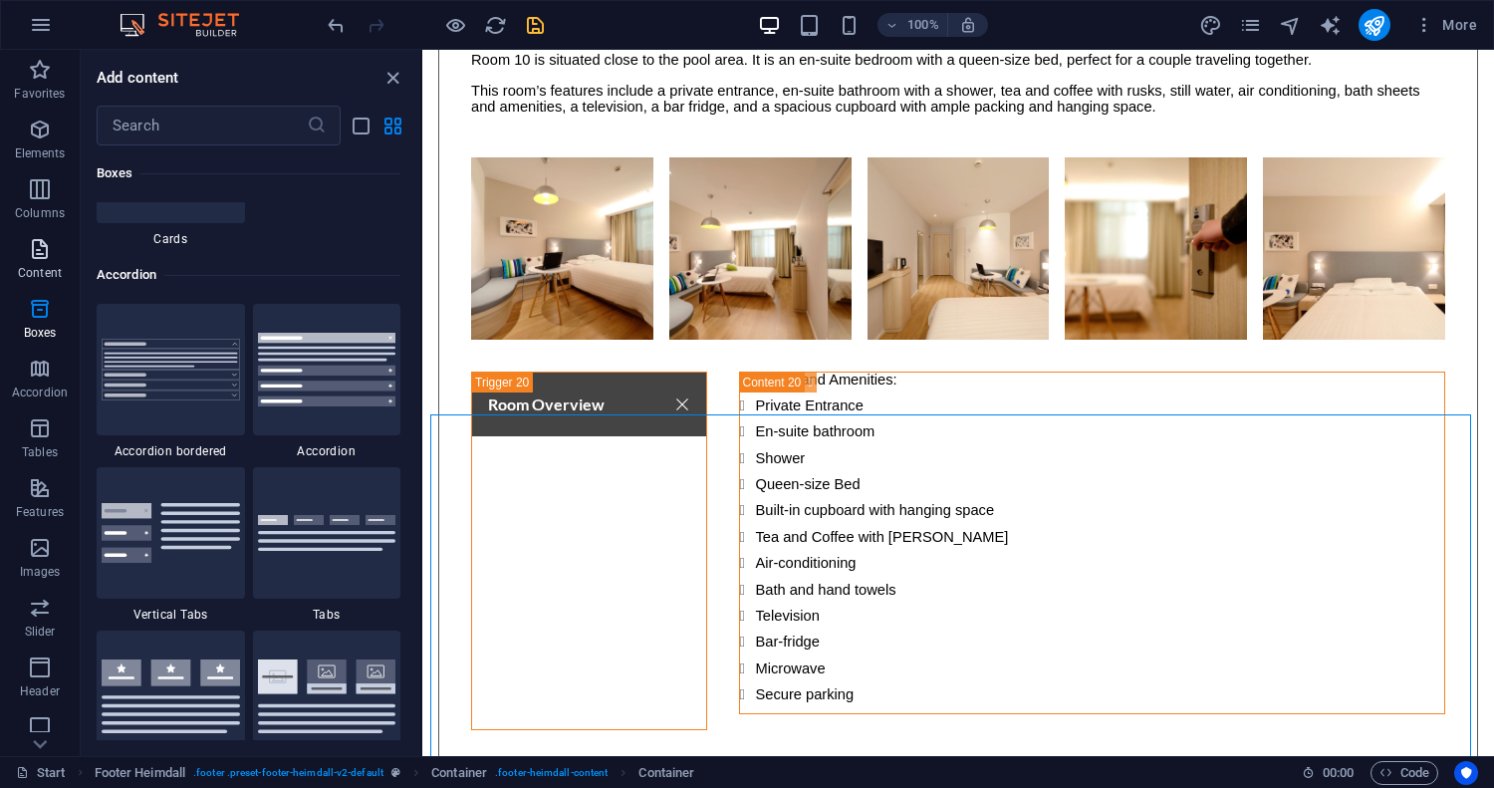
click at [42, 259] on icon "button" at bounding box center [40, 249] width 24 height 24
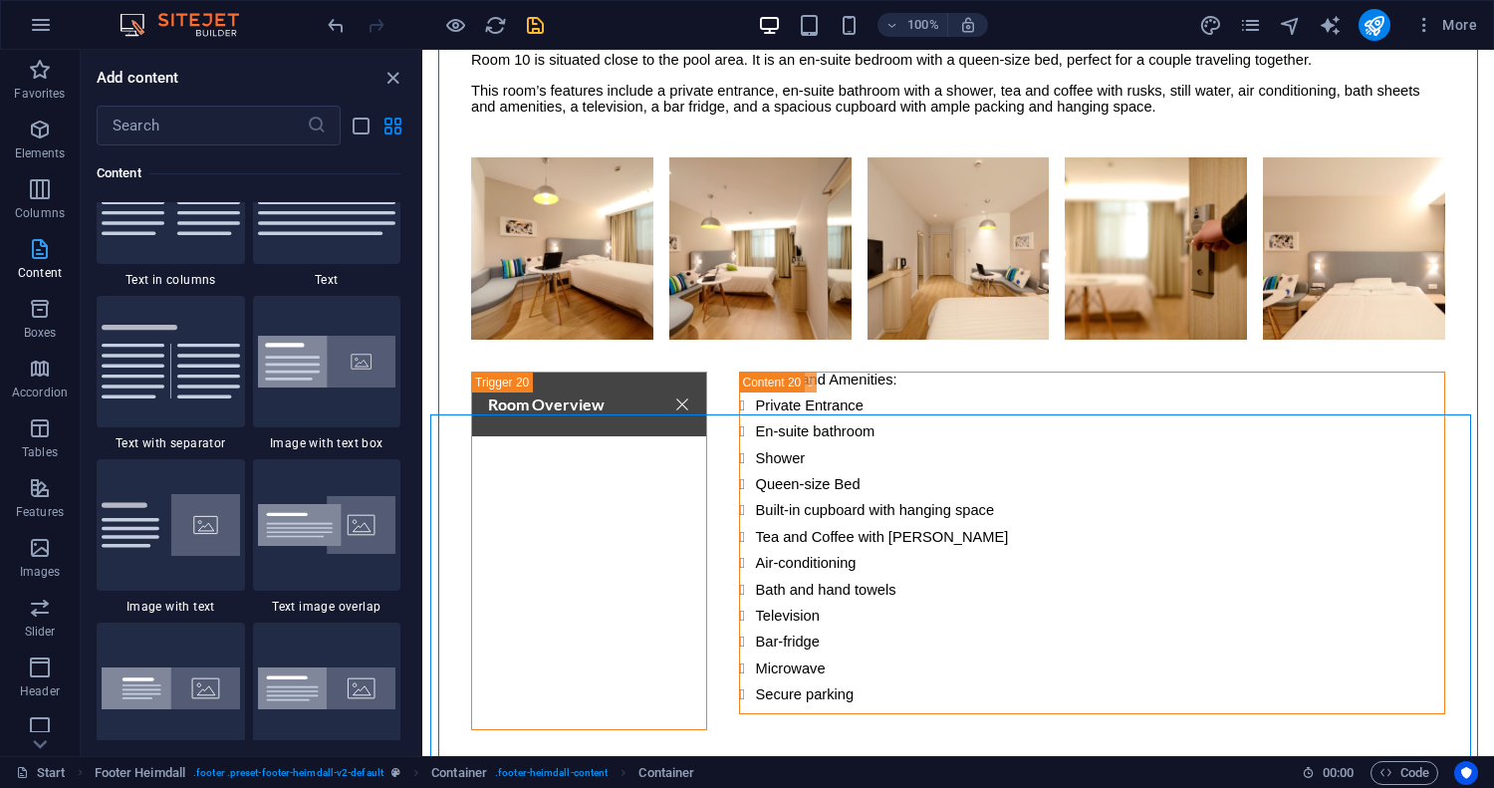
scroll to position [3485, 0]
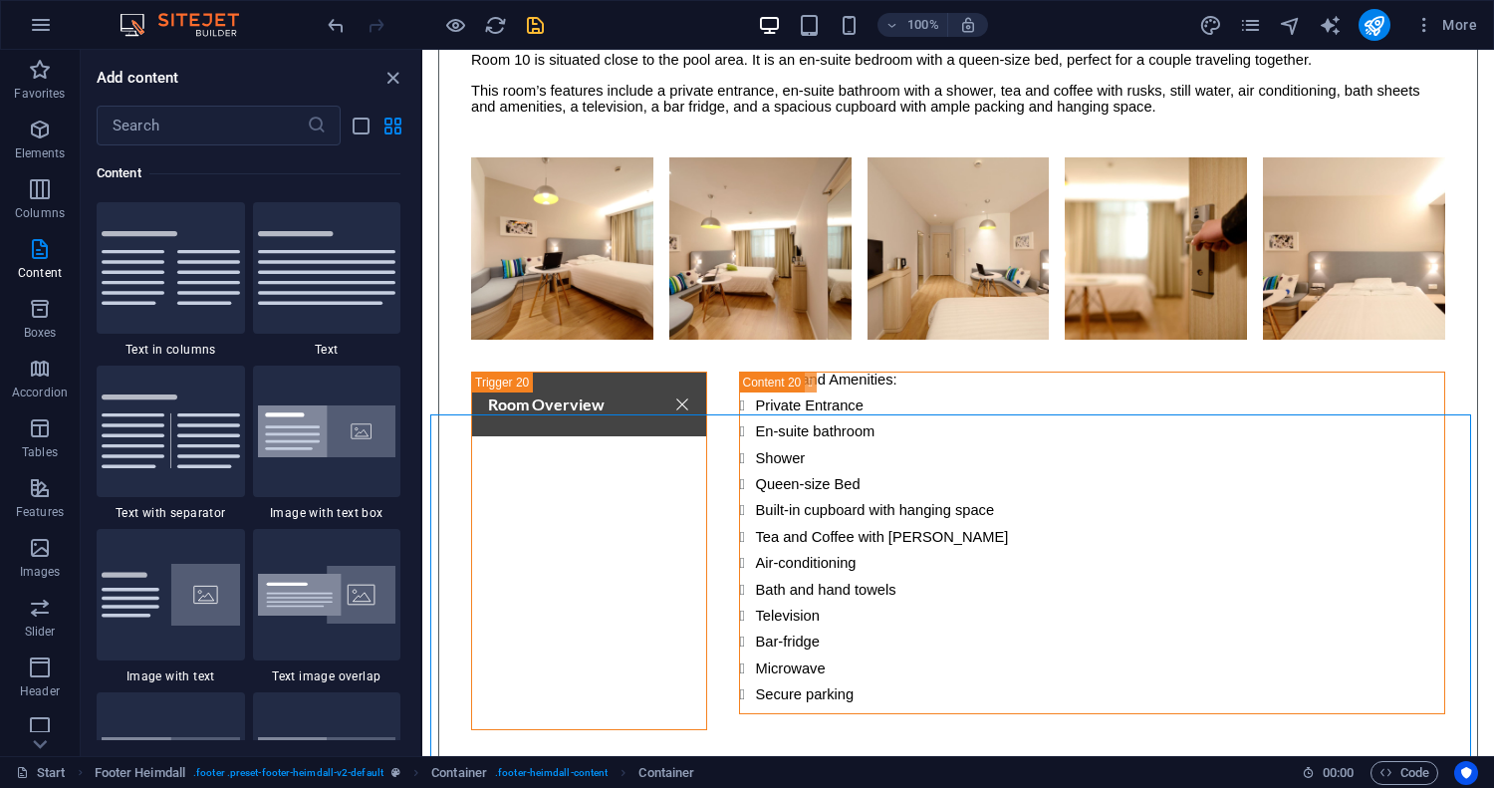
click at [327, 289] on img at bounding box center [327, 268] width 138 height 74
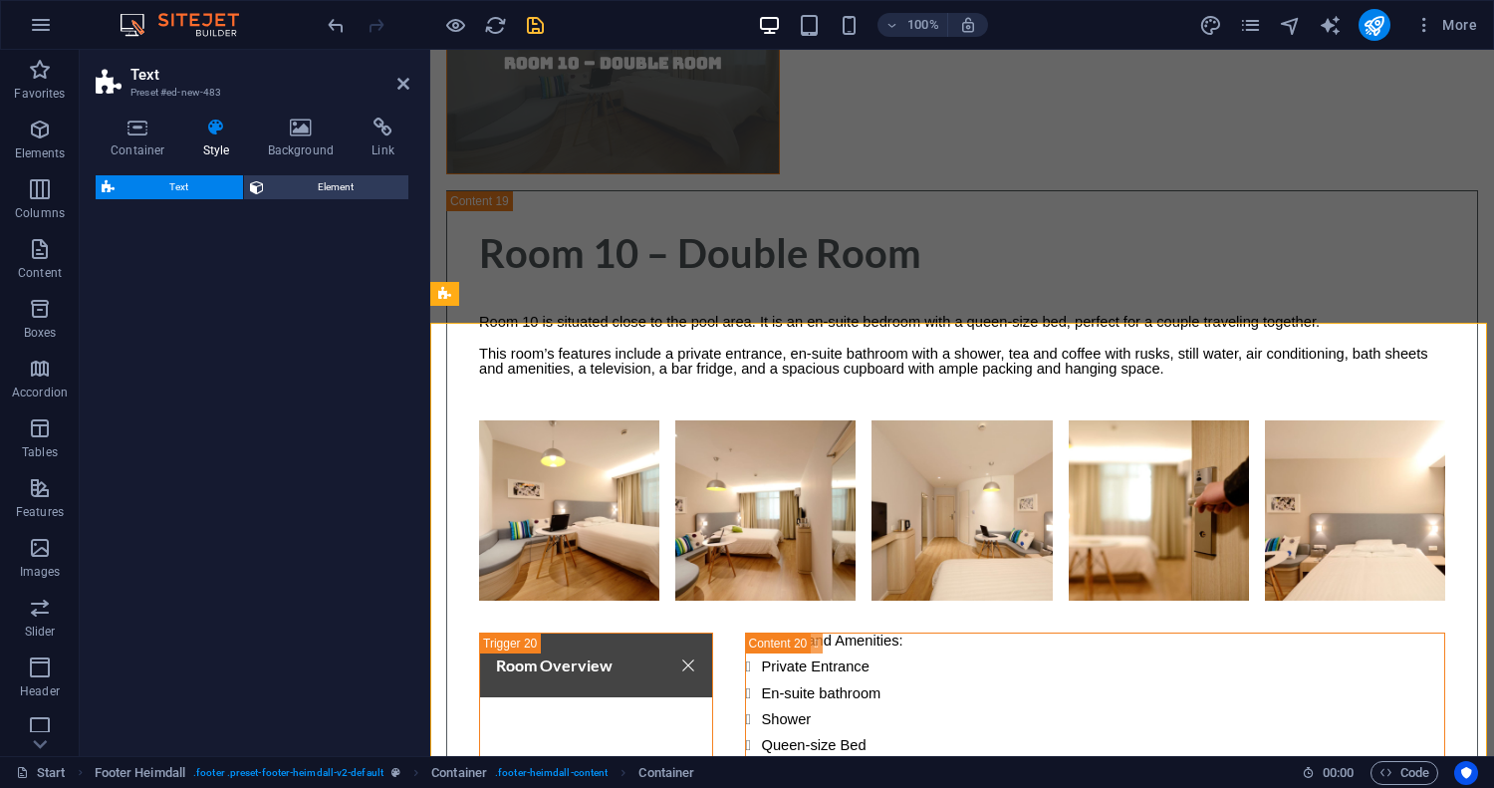
scroll to position [17343, 0]
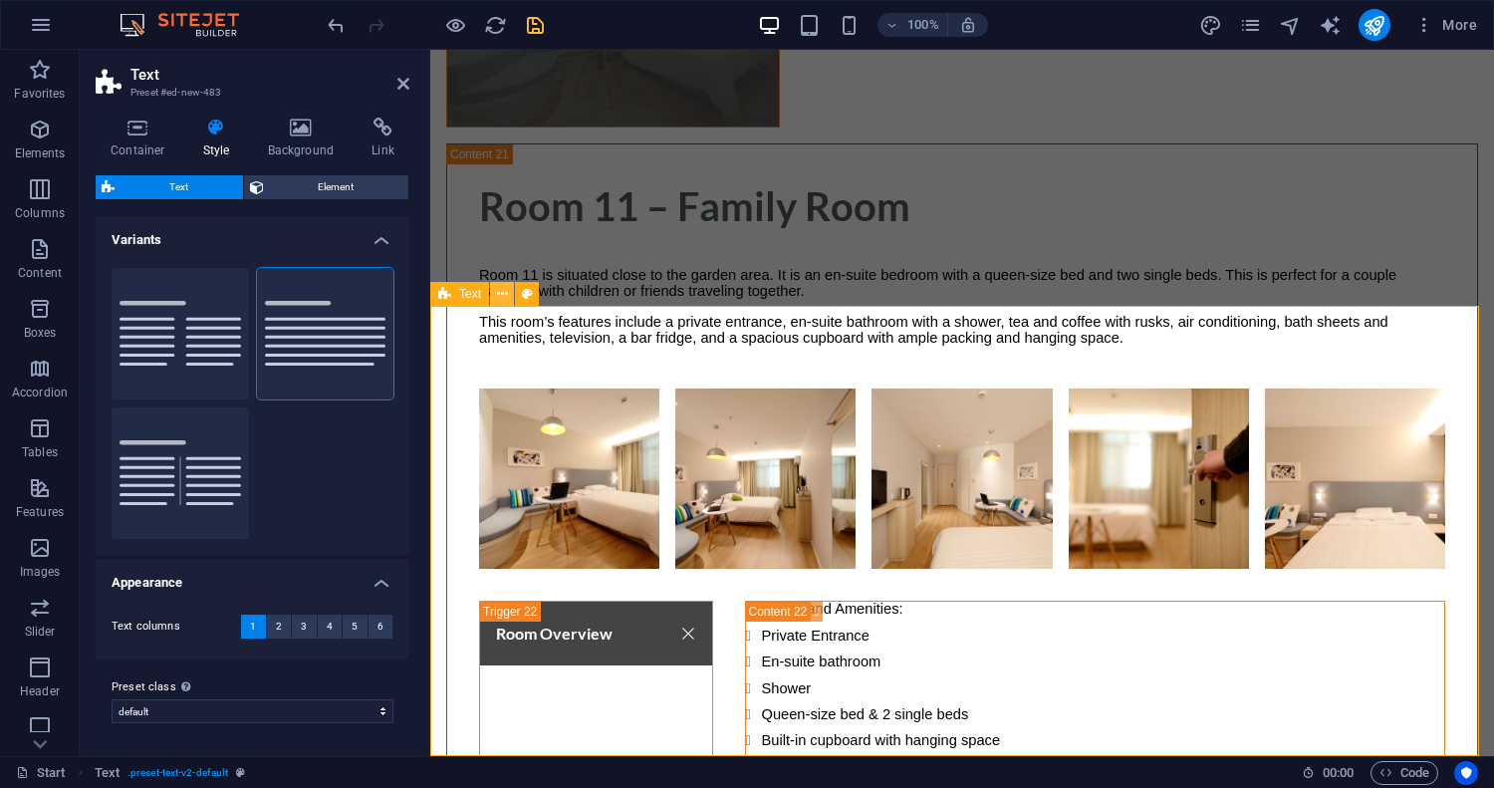
click at [502, 292] on icon at bounding box center [502, 294] width 11 height 21
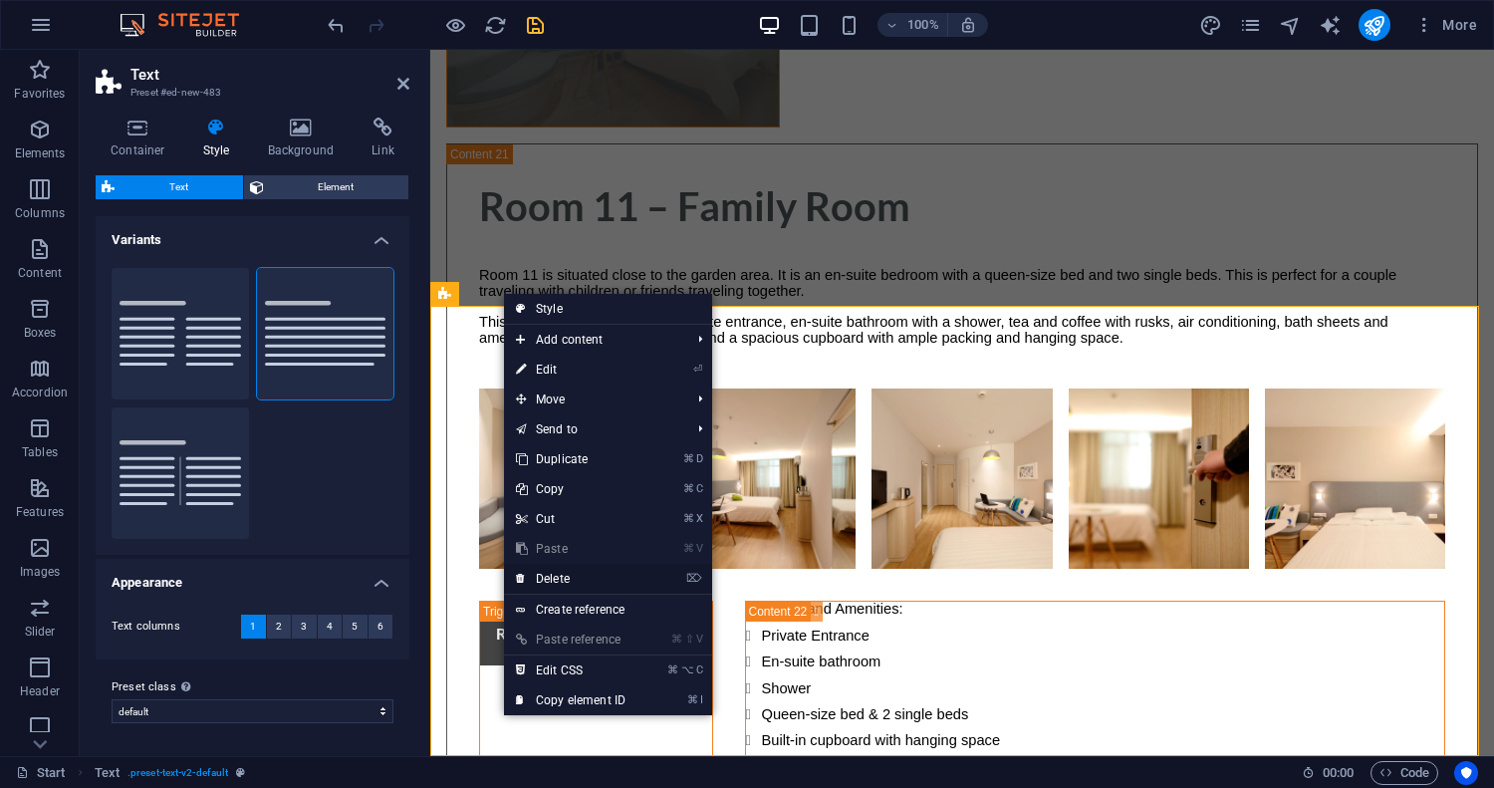
click at [581, 578] on link "⌦ Delete" at bounding box center [570, 579] width 133 height 30
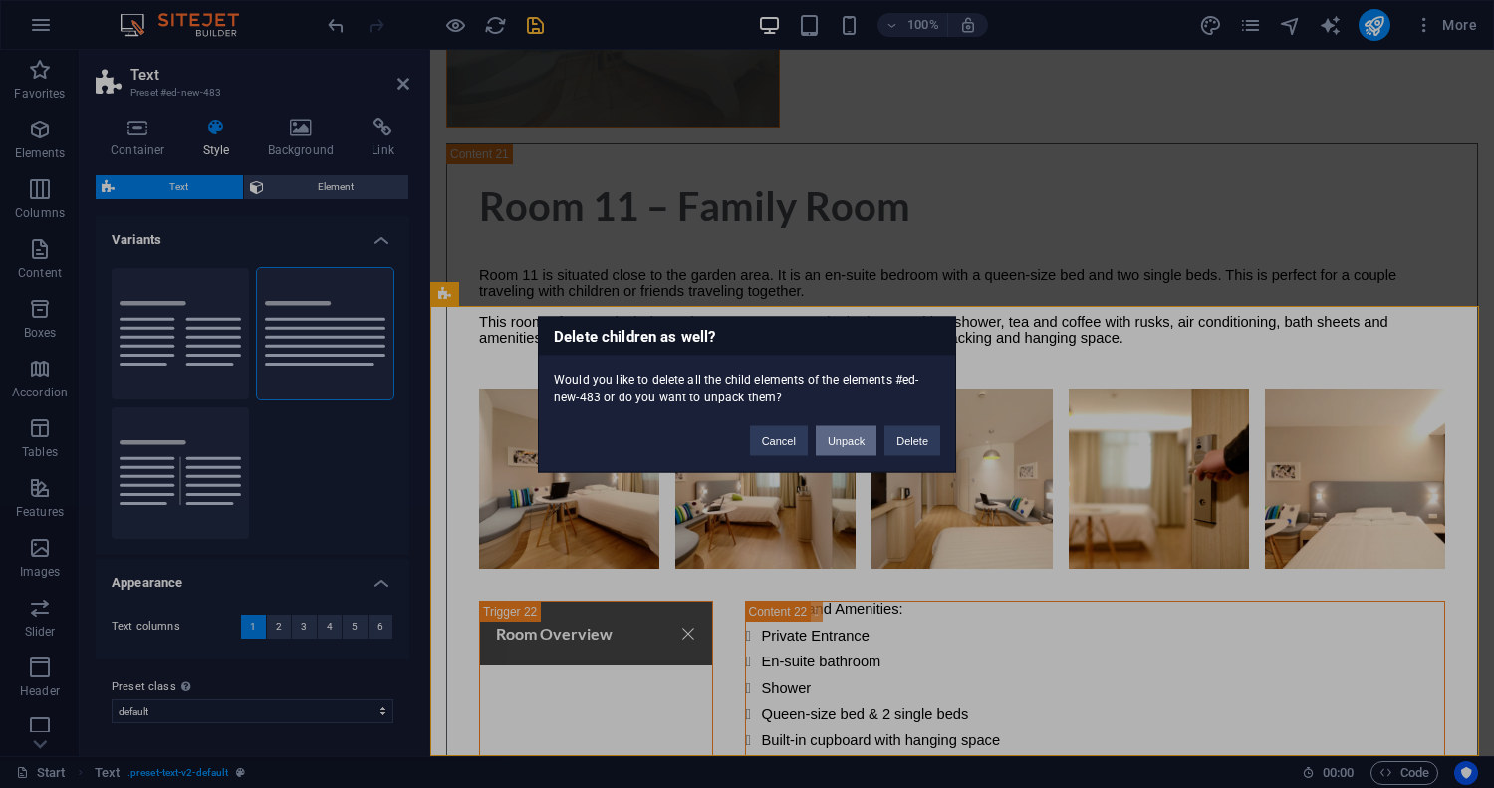
click at [857, 447] on button "Unpack" at bounding box center [846, 440] width 61 height 30
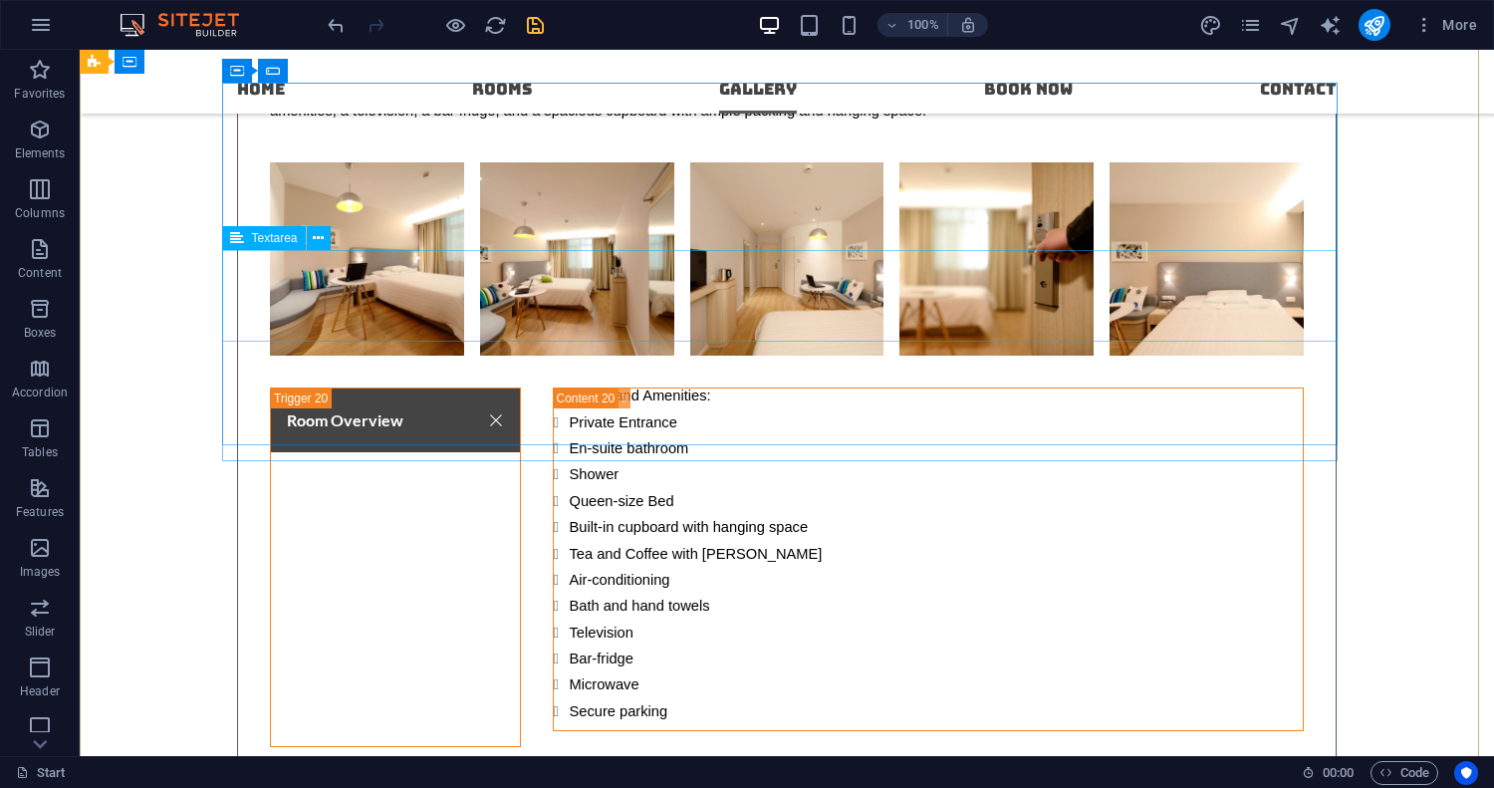
scroll to position [16501, 0]
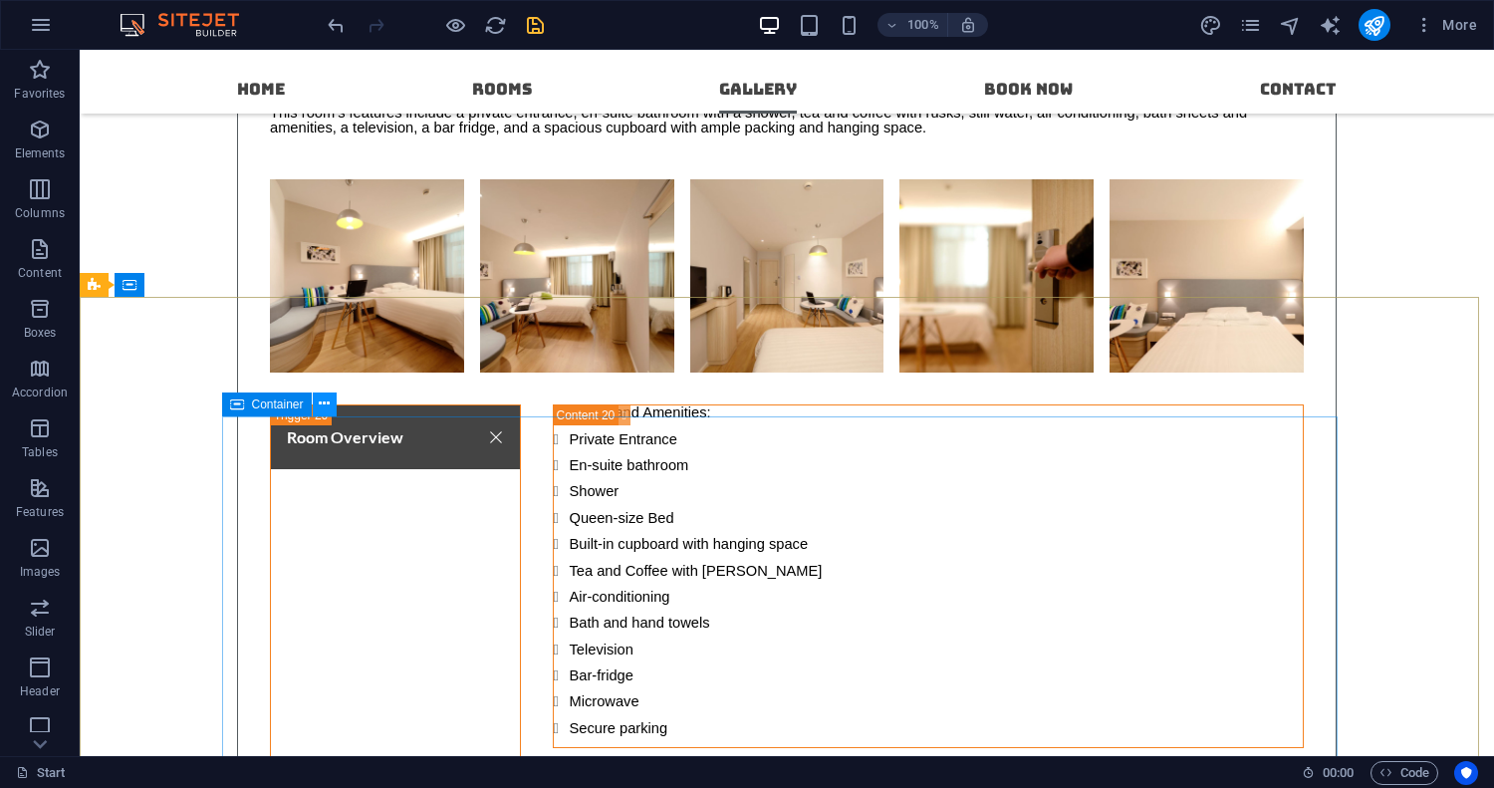
click at [324, 403] on icon at bounding box center [324, 403] width 11 height 21
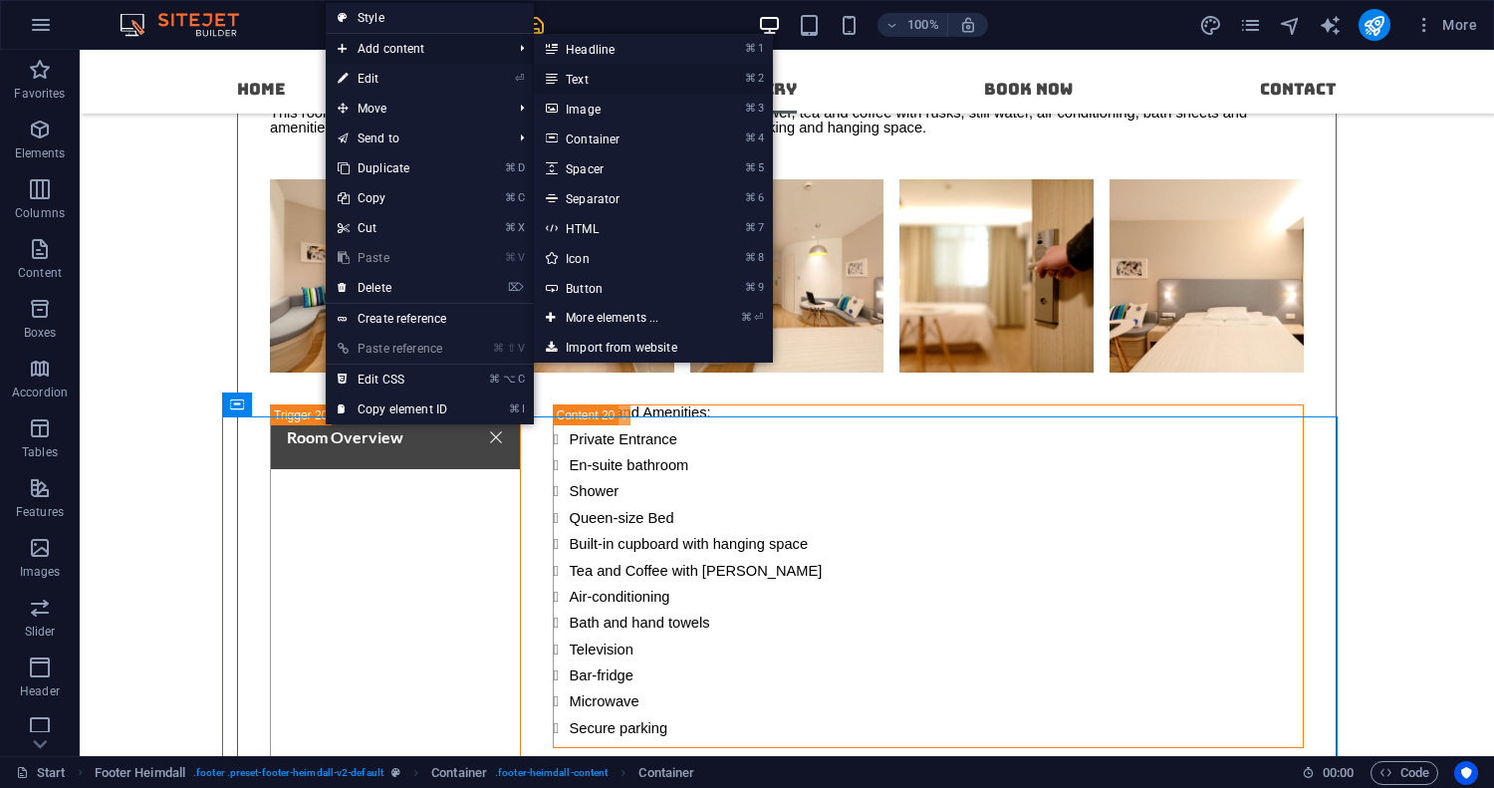
click at [583, 77] on link "⌘ 2 Text" at bounding box center [616, 79] width 164 height 30
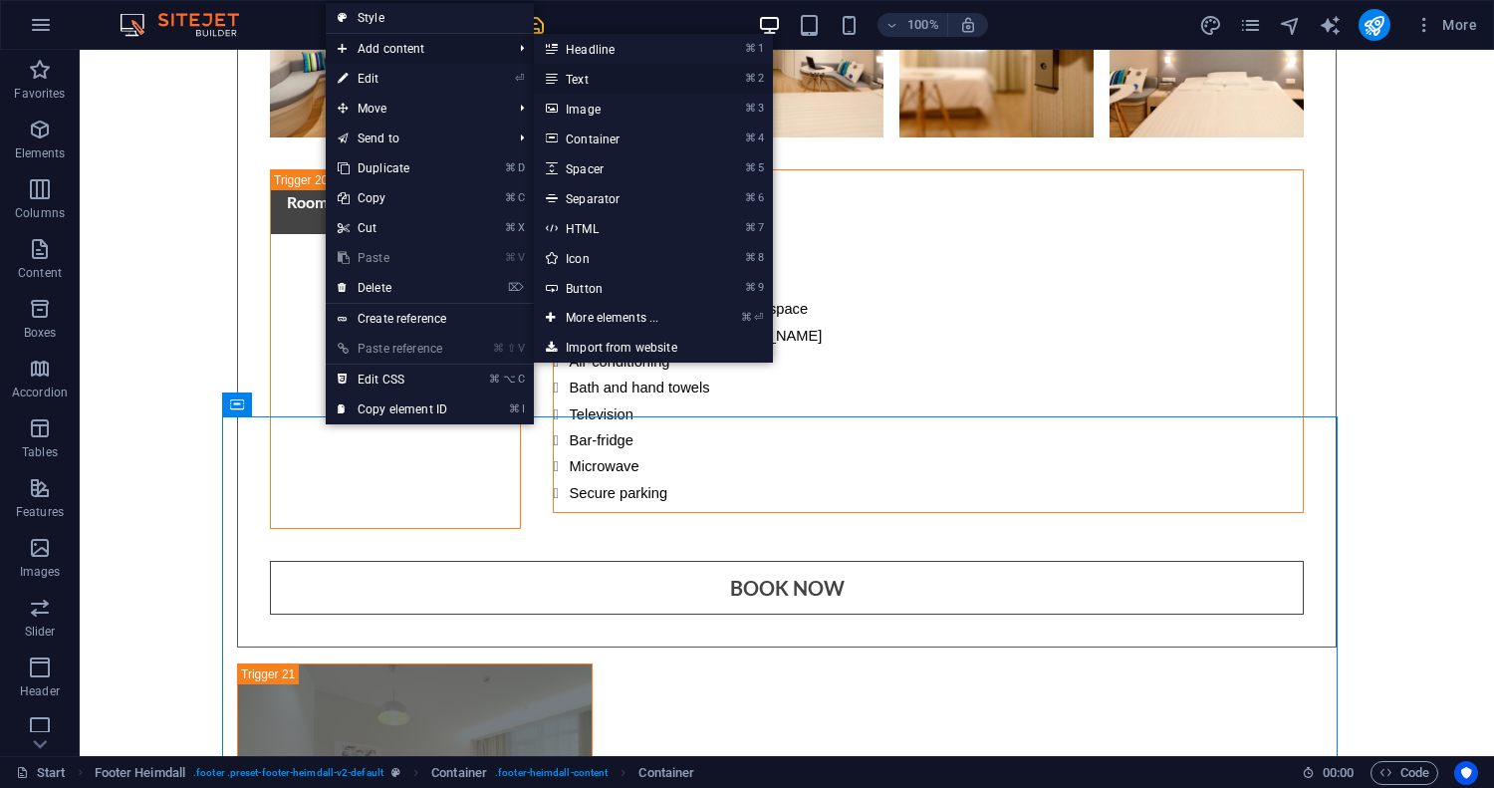
scroll to position [16174, 0]
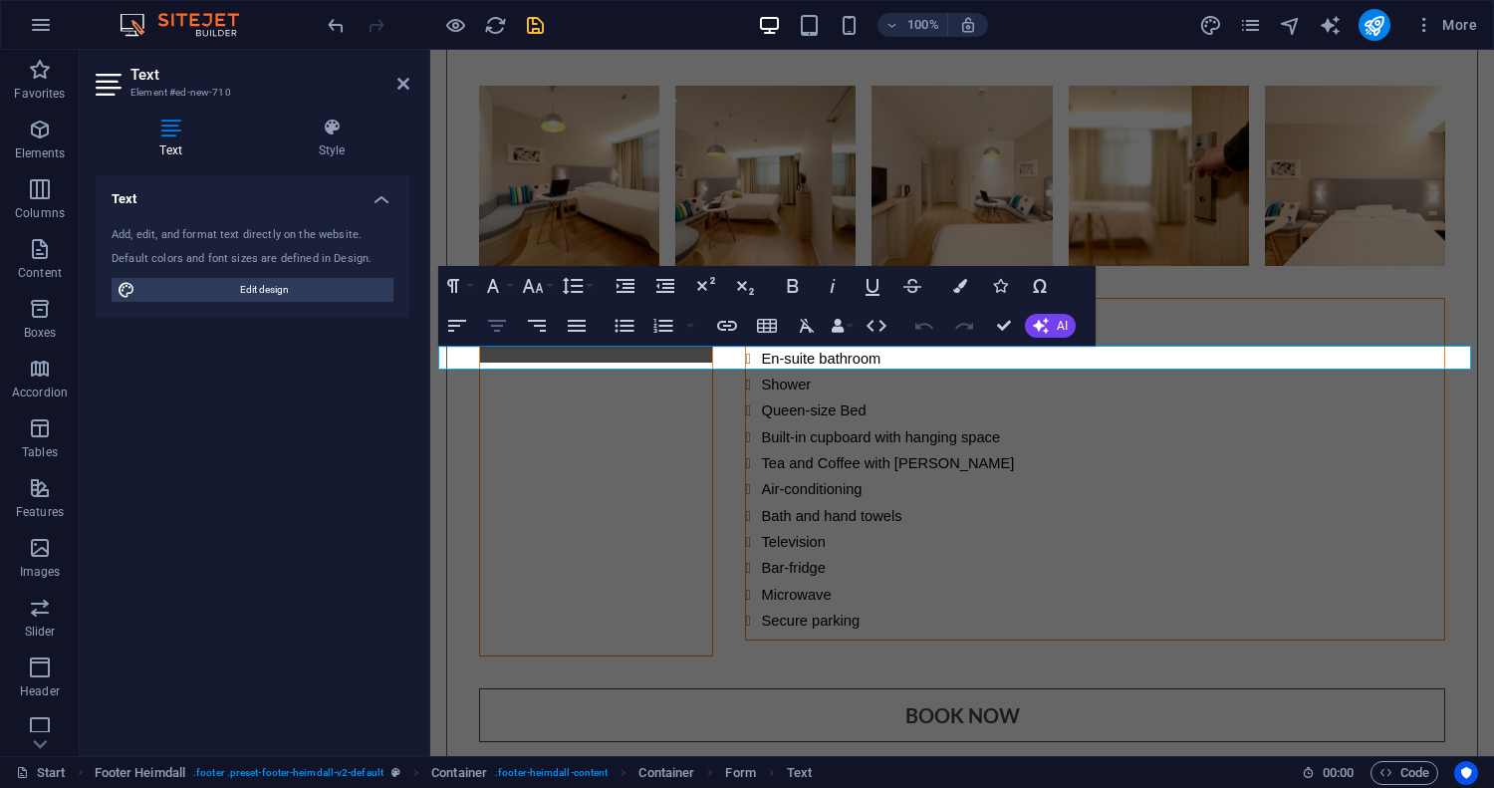
click at [499, 330] on icon "button" at bounding box center [497, 326] width 18 height 12
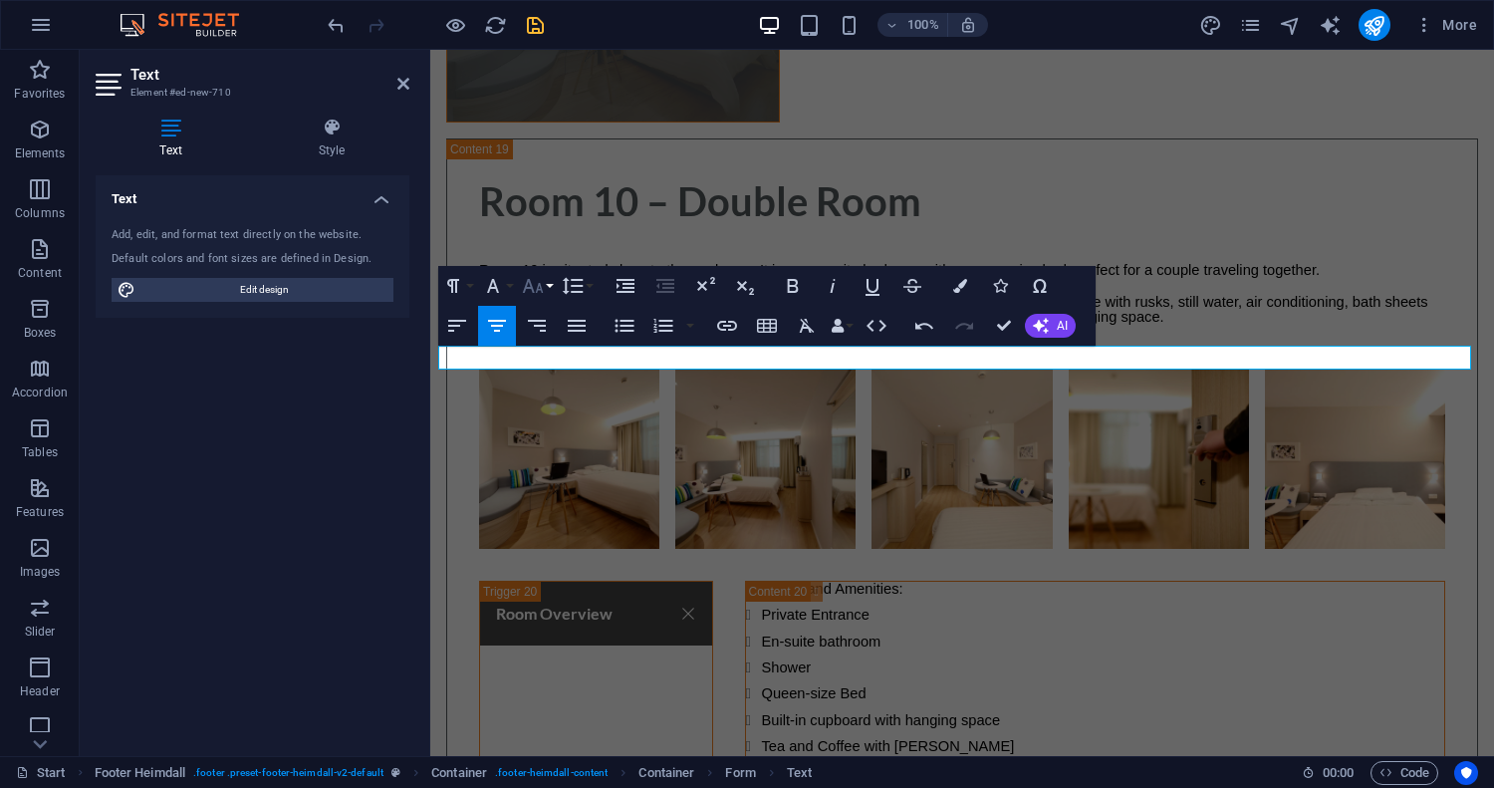
click at [539, 292] on icon "button" at bounding box center [533, 286] width 24 height 24
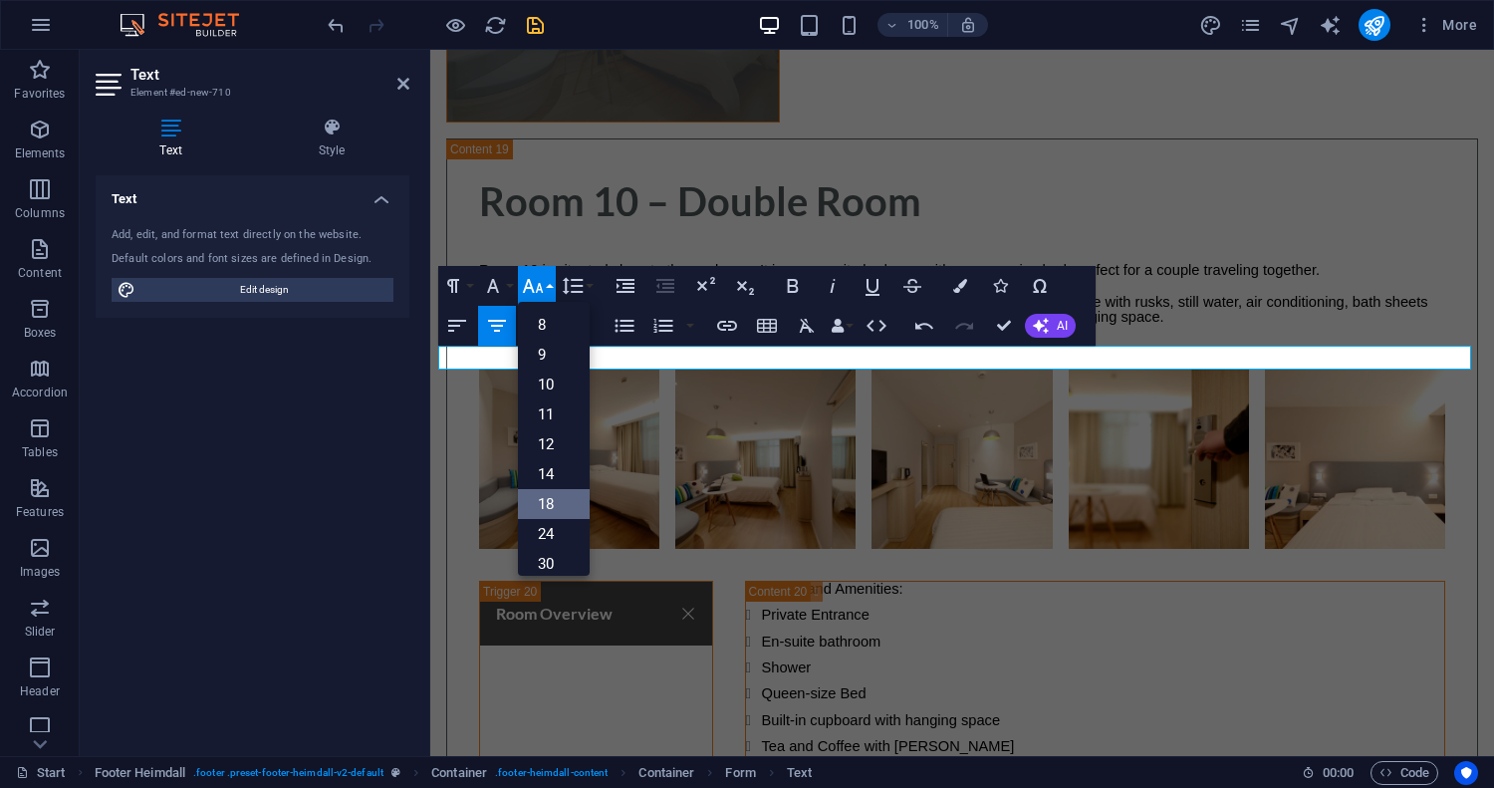
click at [554, 505] on link "18" at bounding box center [554, 504] width 72 height 30
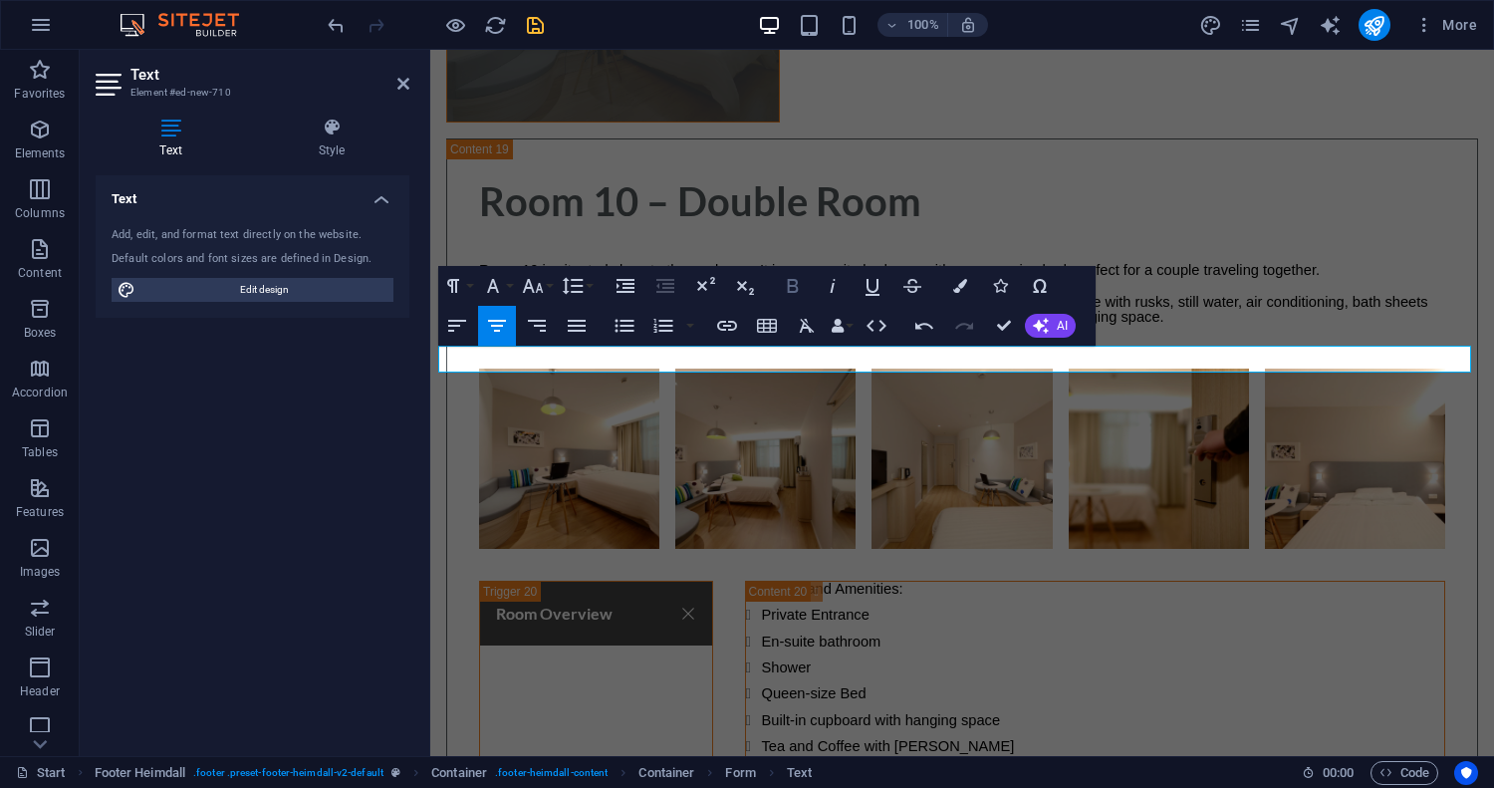
click at [790, 283] on icon "button" at bounding box center [793, 286] width 24 height 24
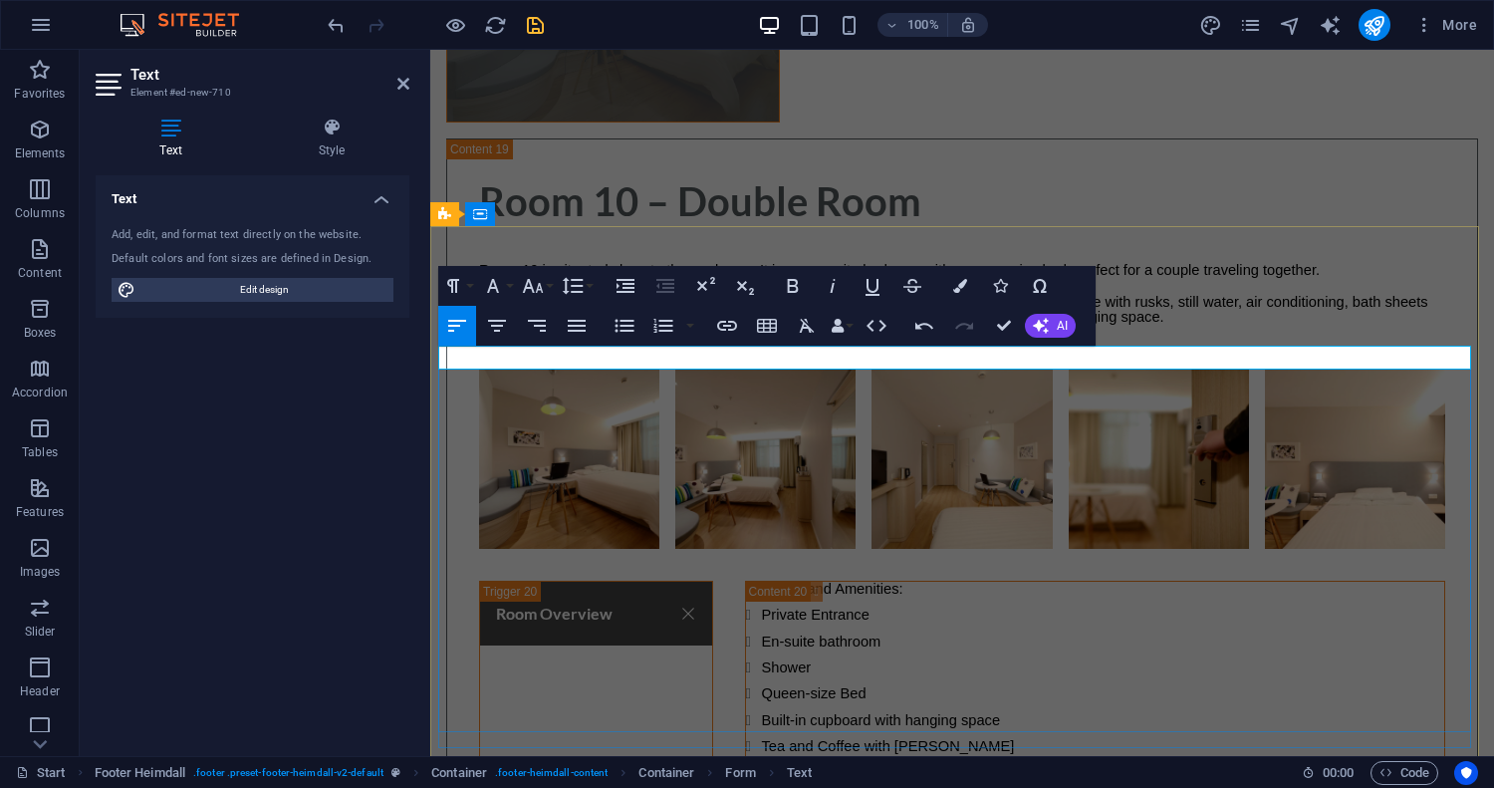
click at [792, 278] on icon "button" at bounding box center [793, 286] width 24 height 24
click at [537, 286] on icon "button" at bounding box center [533, 286] width 24 height 24
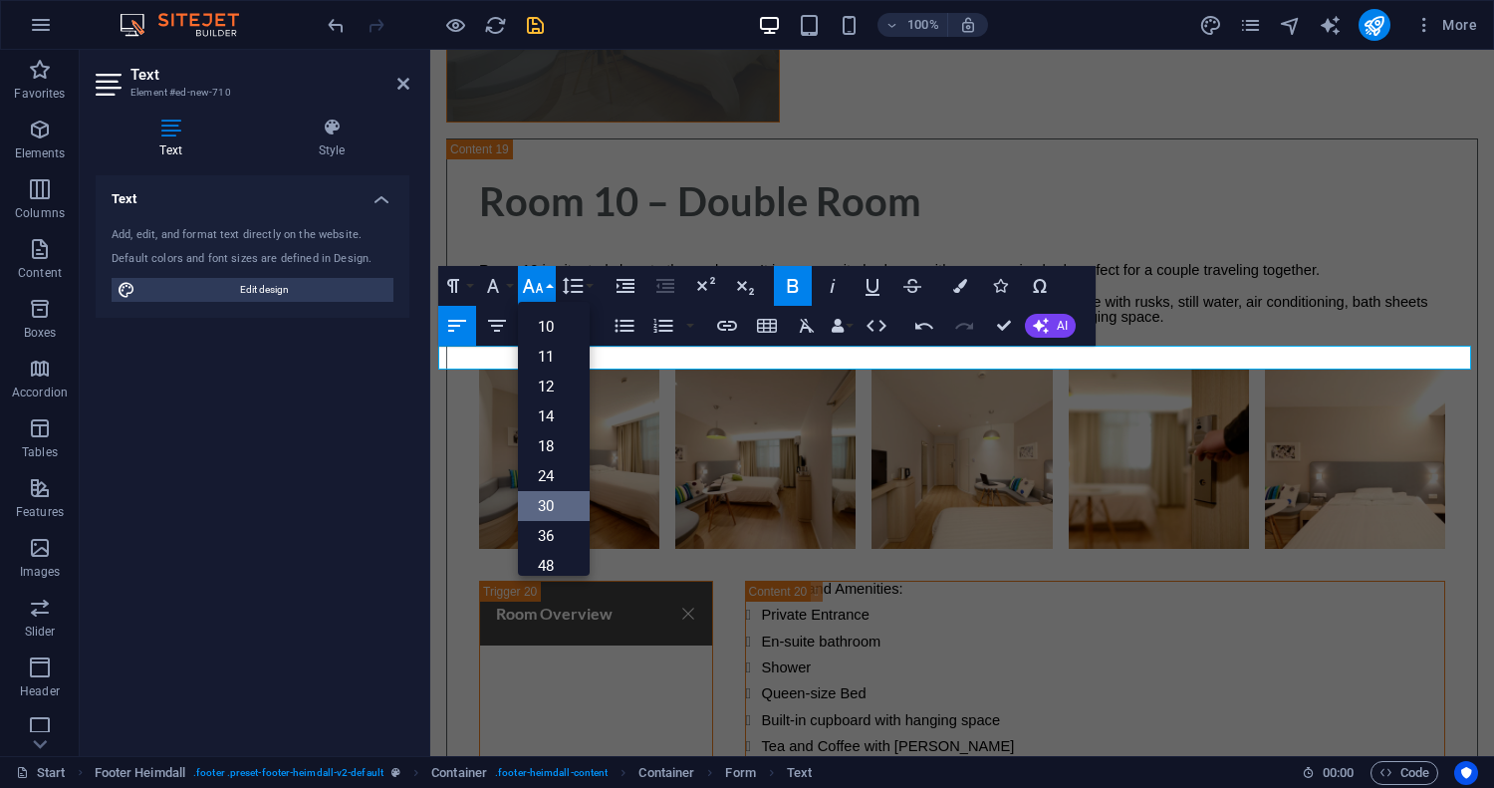
scroll to position [62, 0]
click at [548, 519] on link "36" at bounding box center [554, 532] width 72 height 30
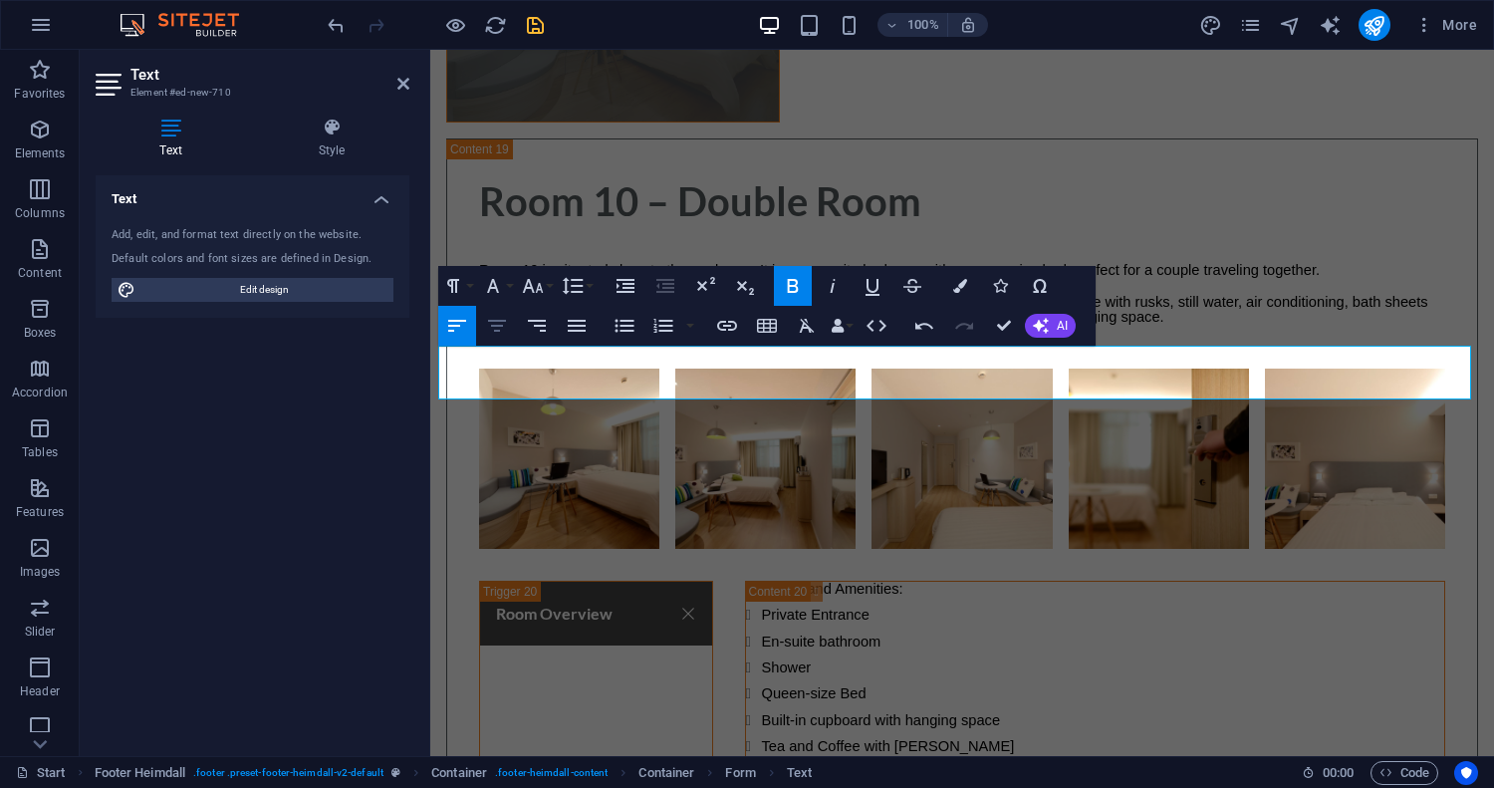
click at [504, 327] on icon "button" at bounding box center [497, 326] width 24 height 24
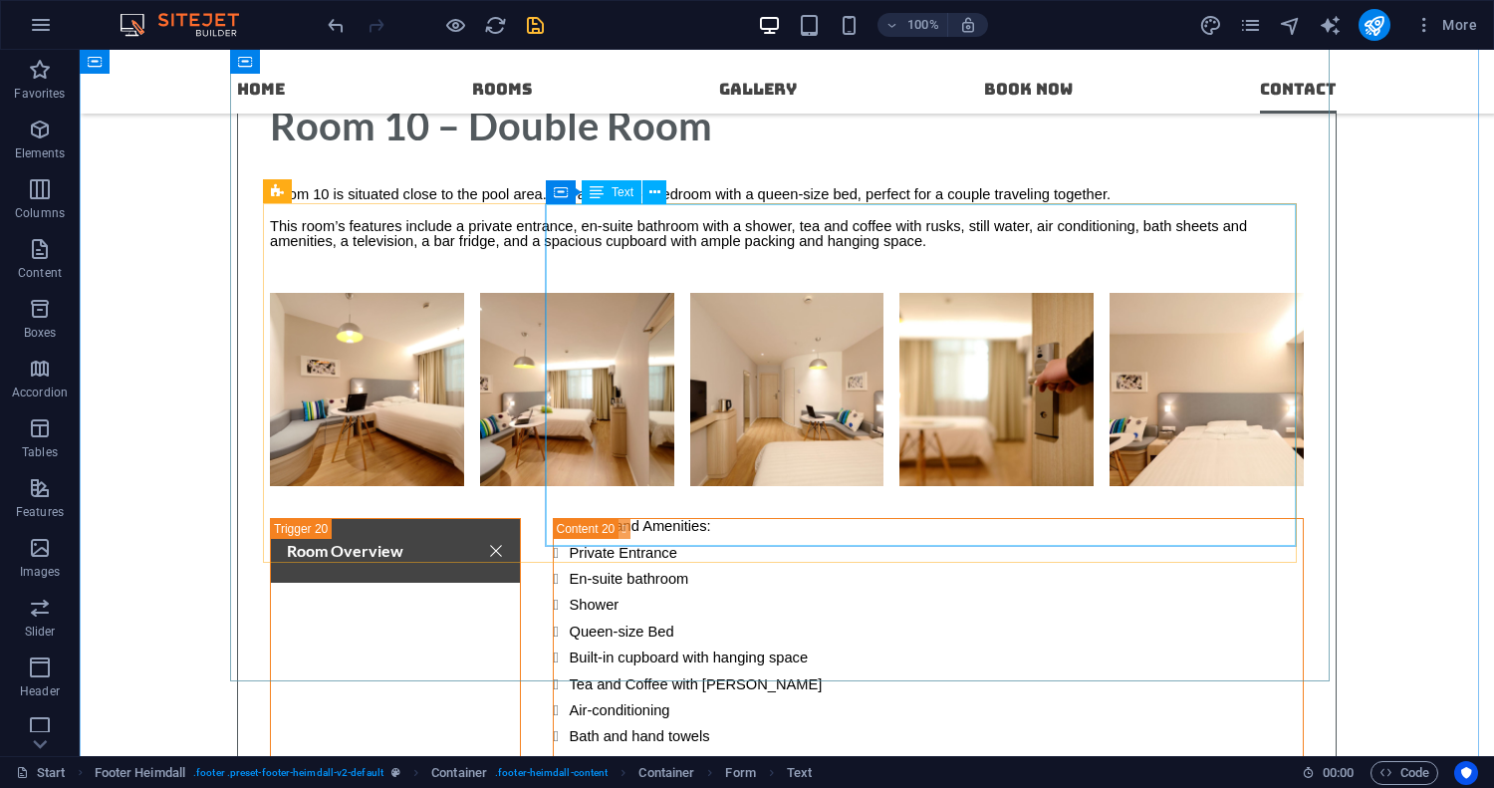
scroll to position [15429, 0]
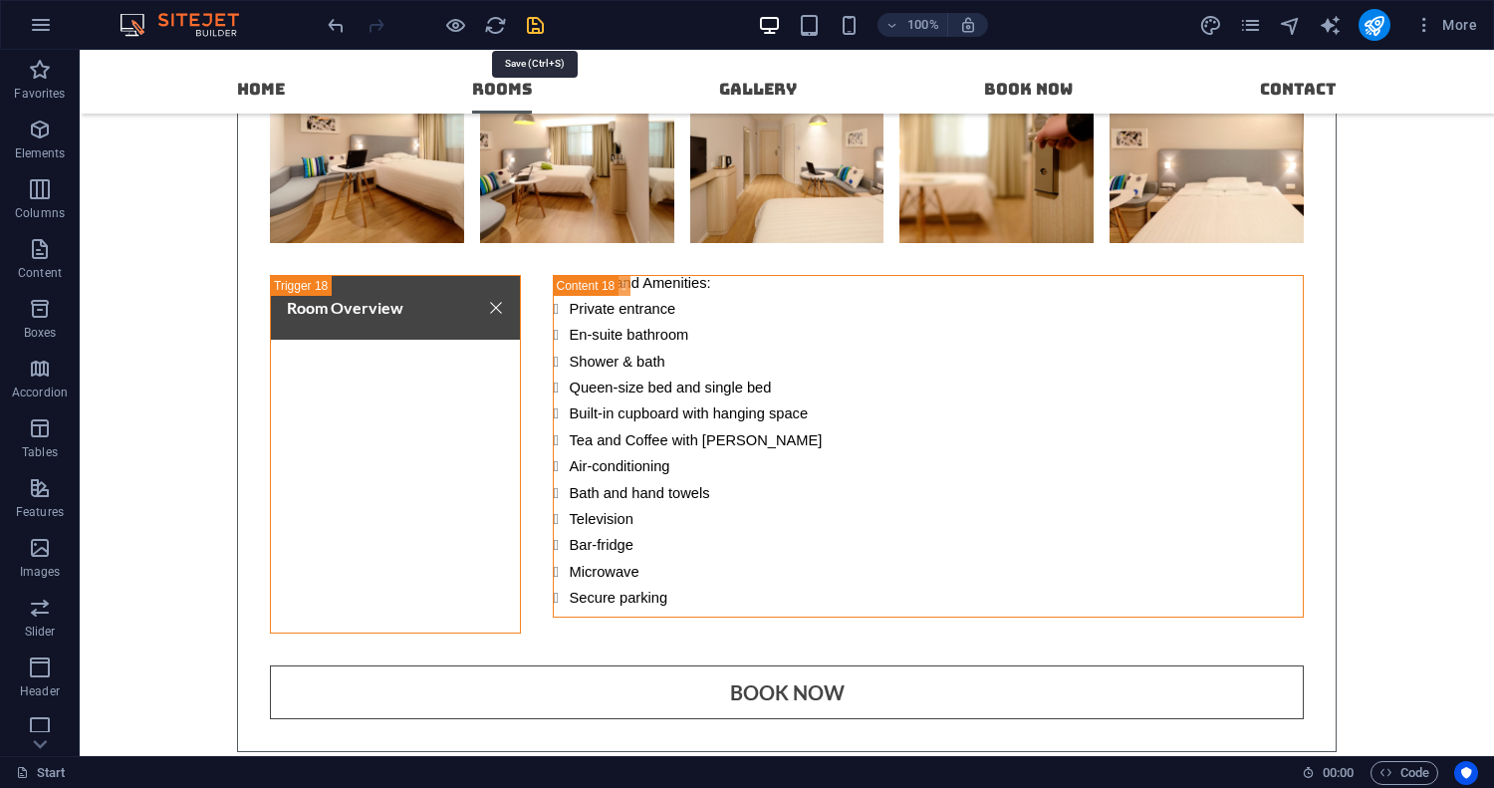
click at [540, 27] on icon "save" at bounding box center [535, 25] width 23 height 23
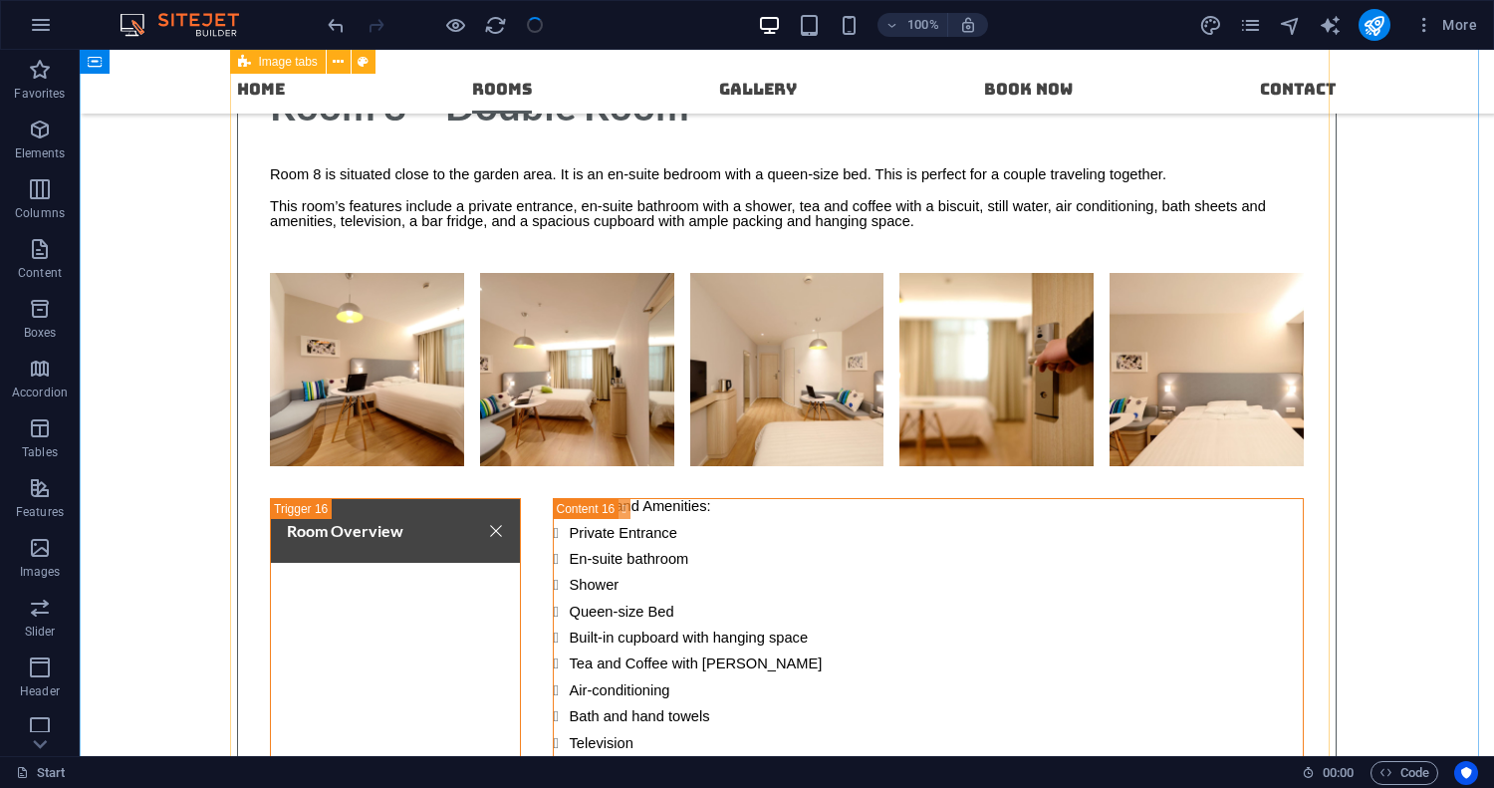
scroll to position [13454, 0]
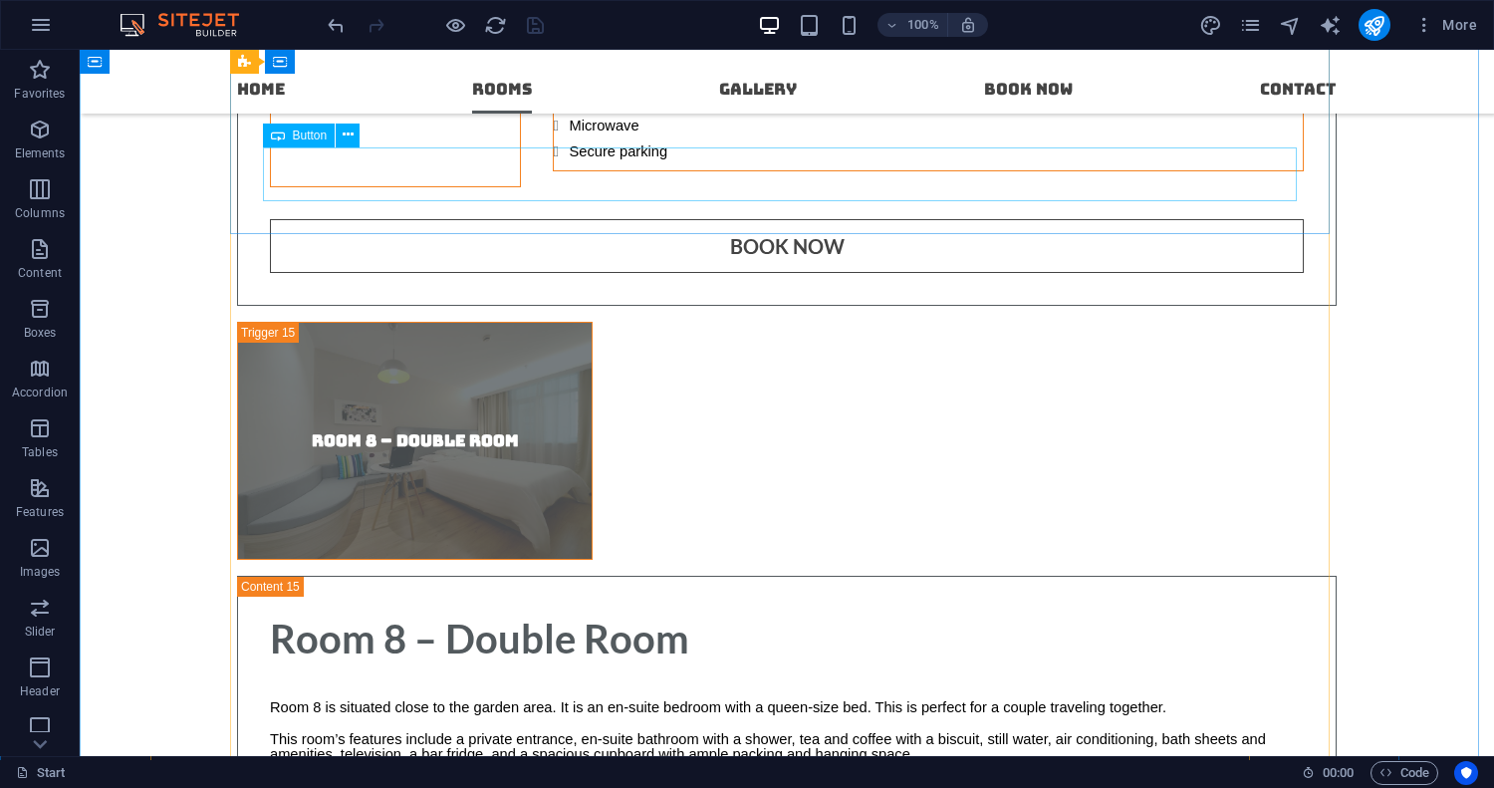
click at [353, 135] on icon at bounding box center [348, 134] width 11 height 21
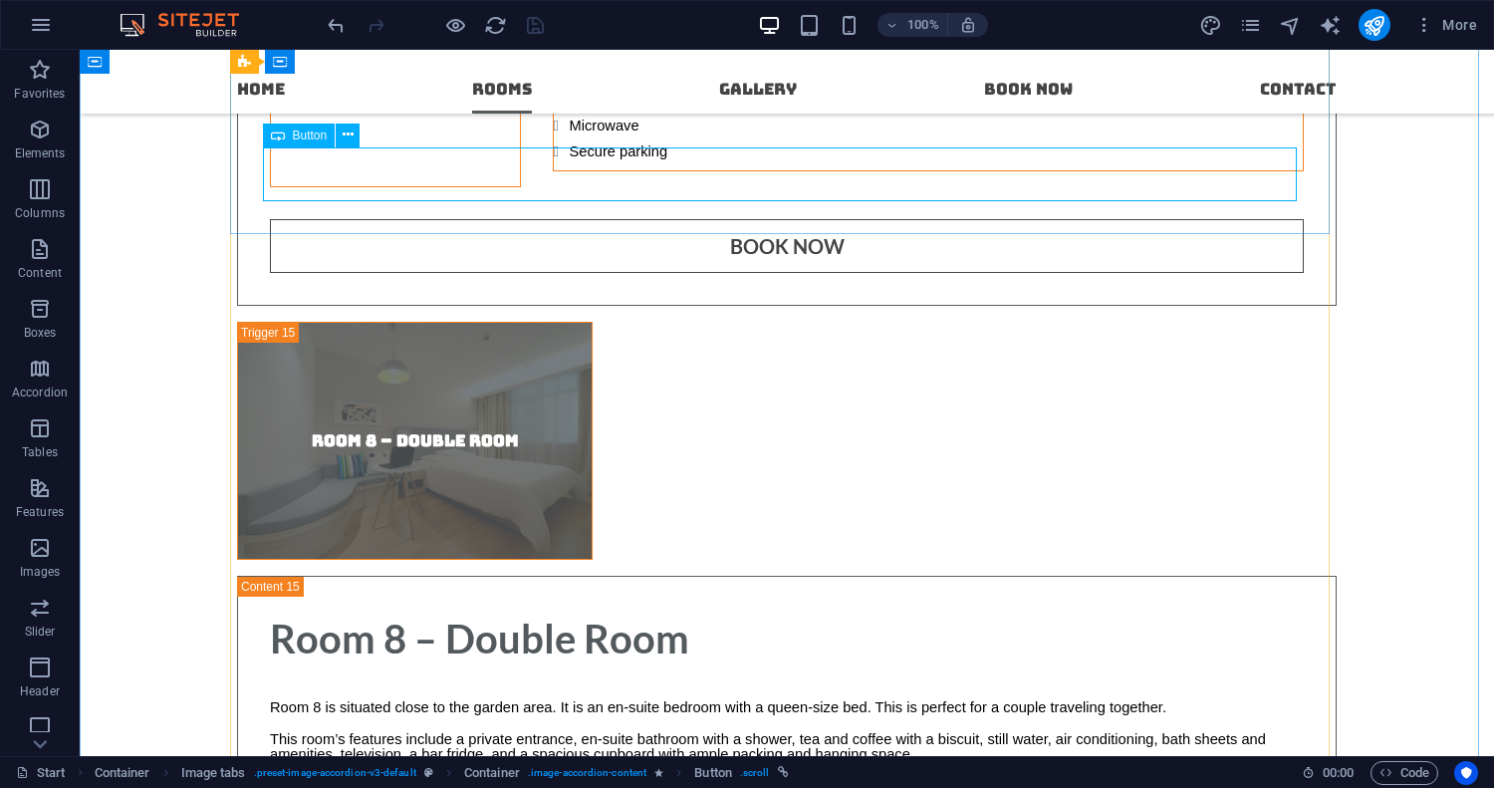
click at [302, 133] on span "Button" at bounding box center [310, 135] width 35 height 12
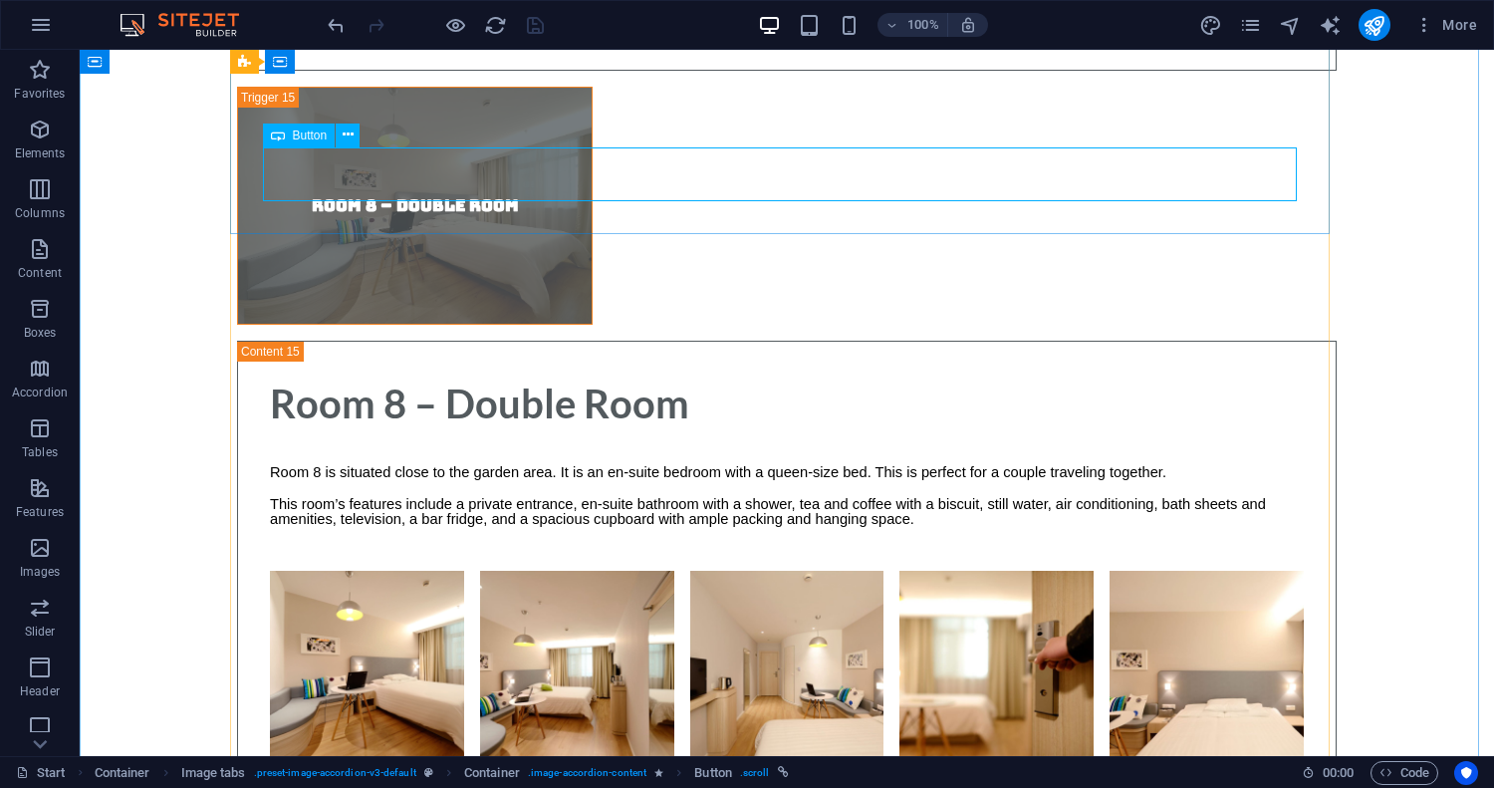
scroll to position [13265, 0]
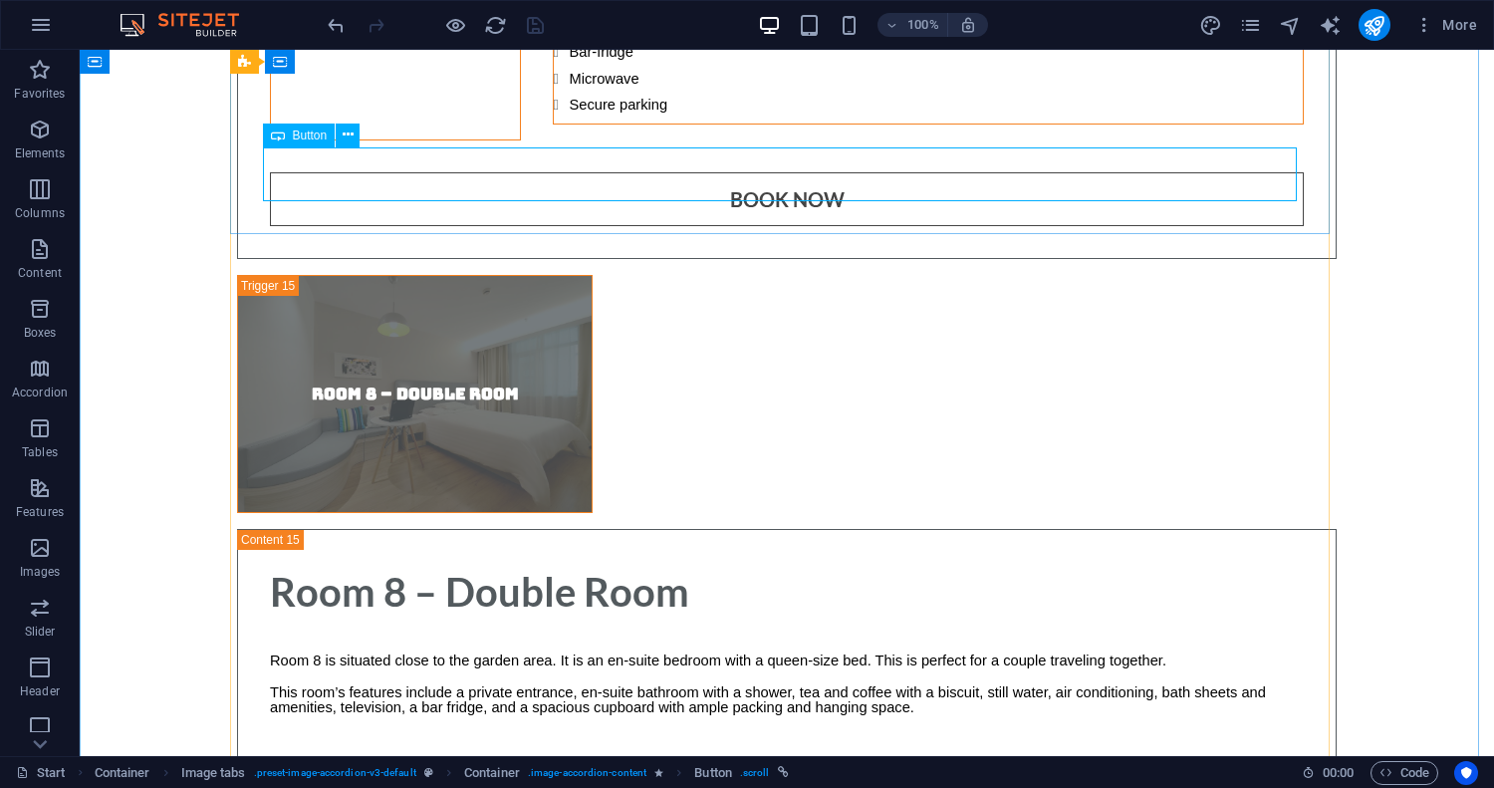
select select "%"
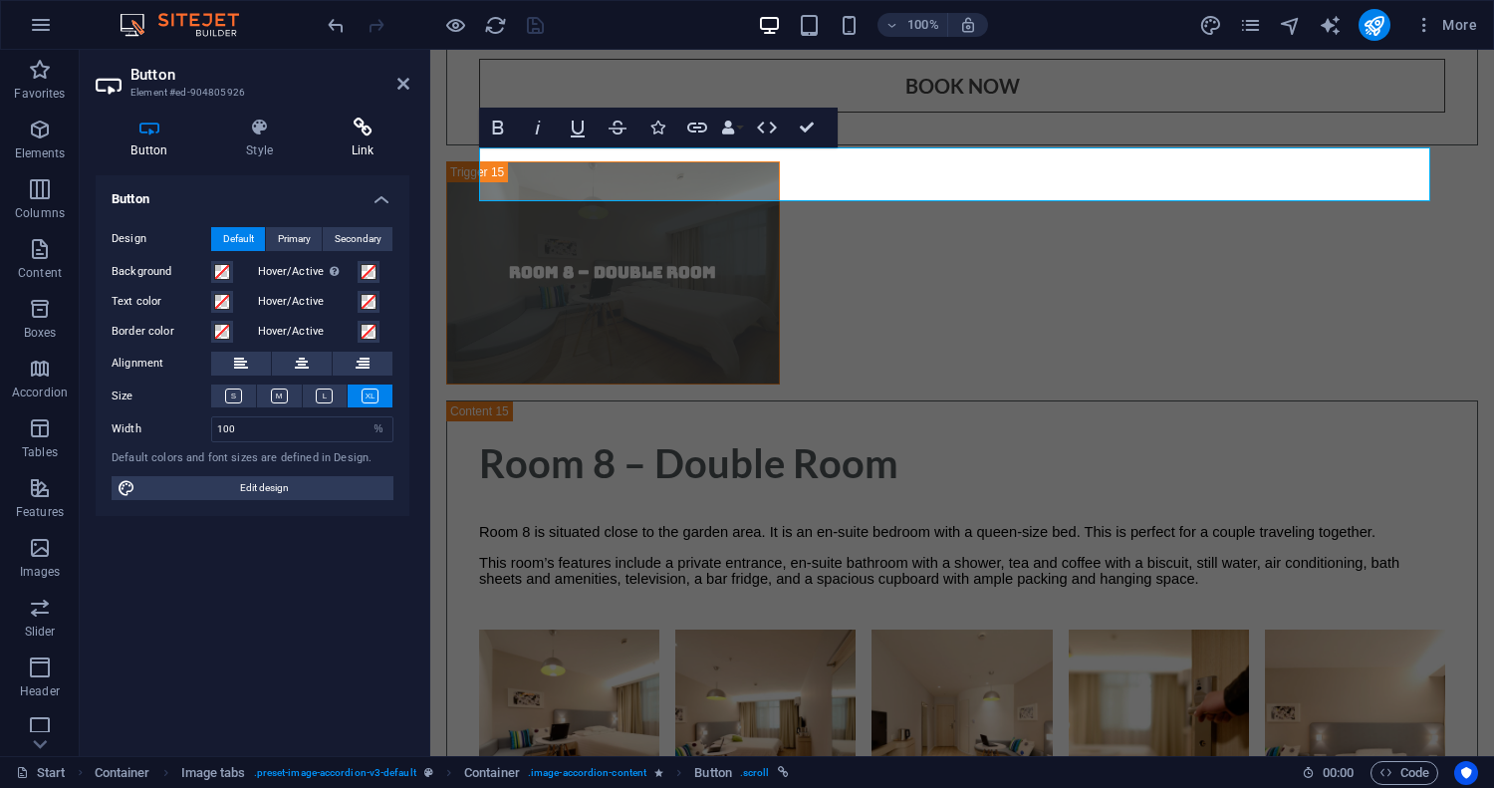
click at [325, 130] on icon at bounding box center [363, 128] width 94 height 20
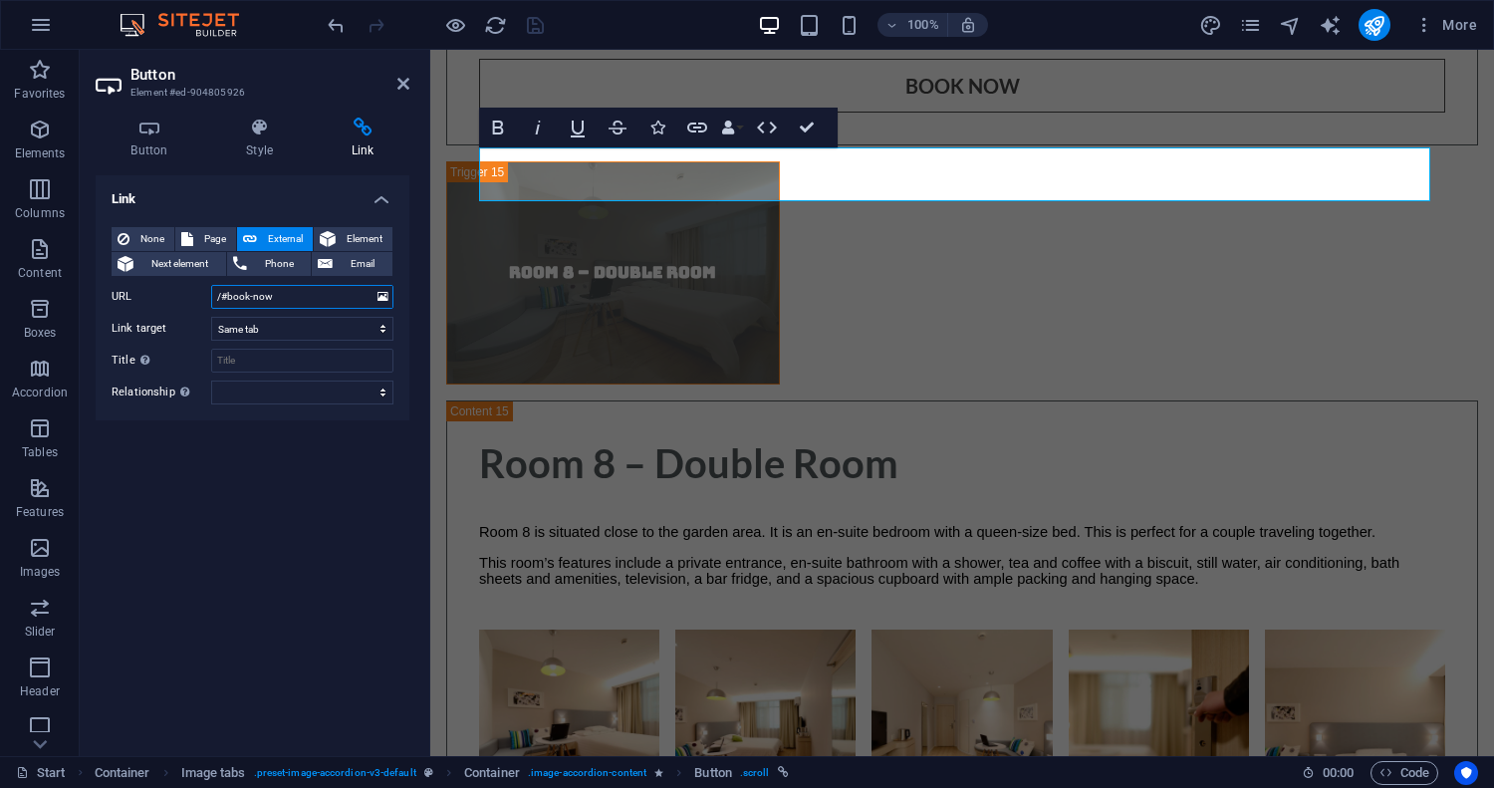
drag, startPoint x: 279, startPoint y: 293, endPoint x: 155, endPoint y: 293, distance: 123.5
click at [155, 293] on div "URL /#book-now" at bounding box center [253, 297] width 282 height 24
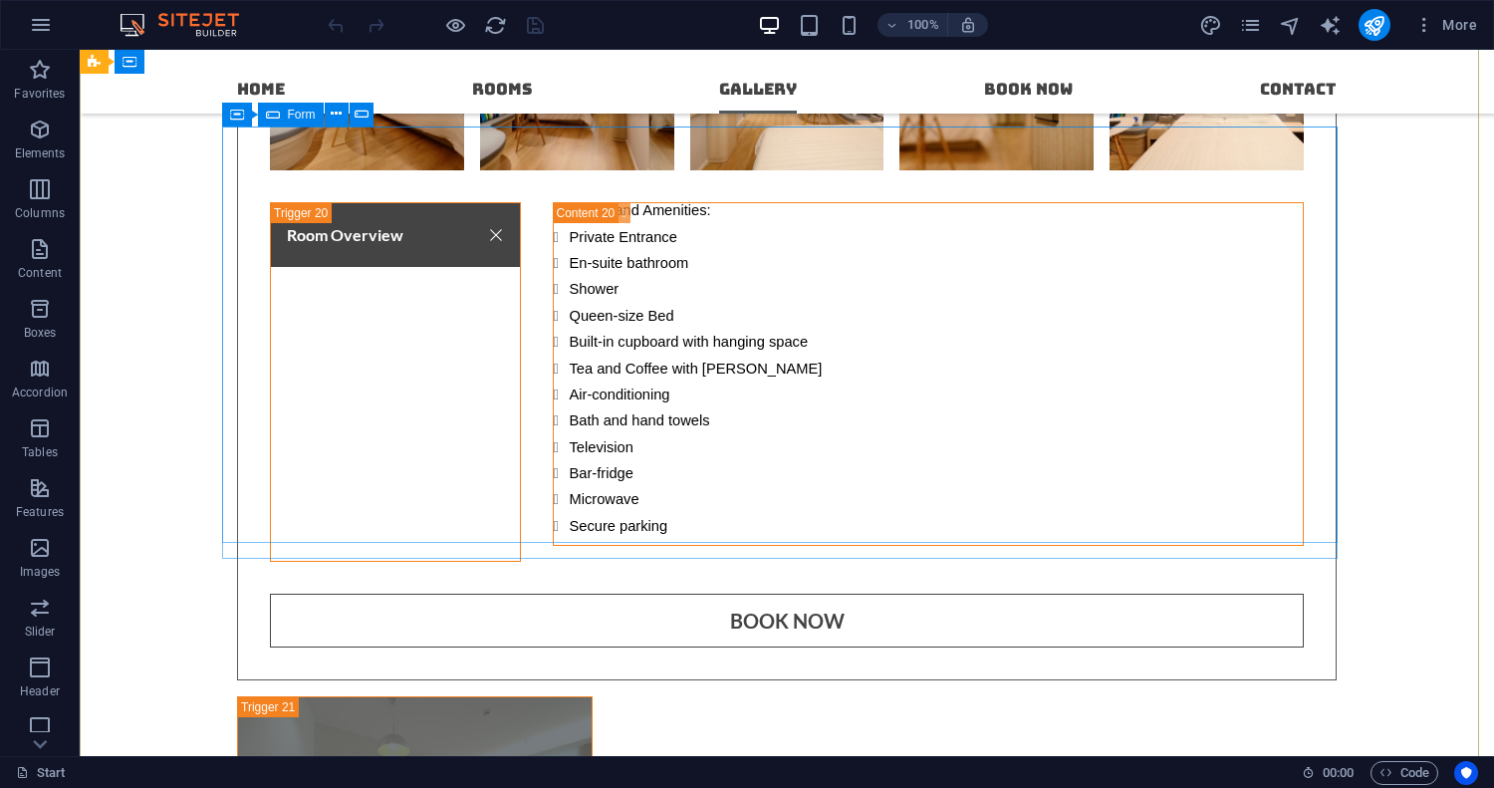
scroll to position [16554, 0]
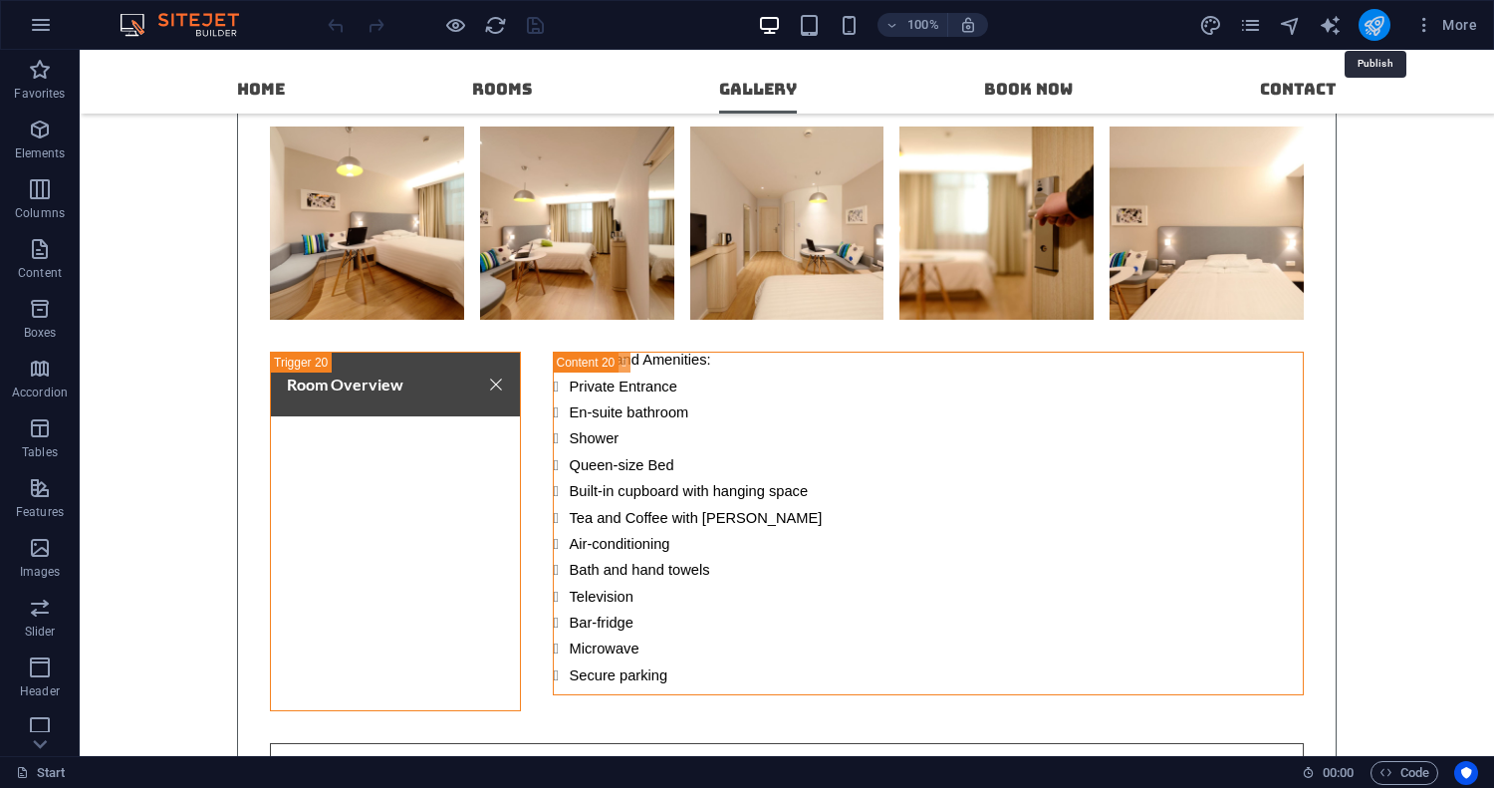
click at [1371, 25] on icon "publish" at bounding box center [1373, 25] width 23 height 23
